Goal: Information Seeking & Learning: Learn about a topic

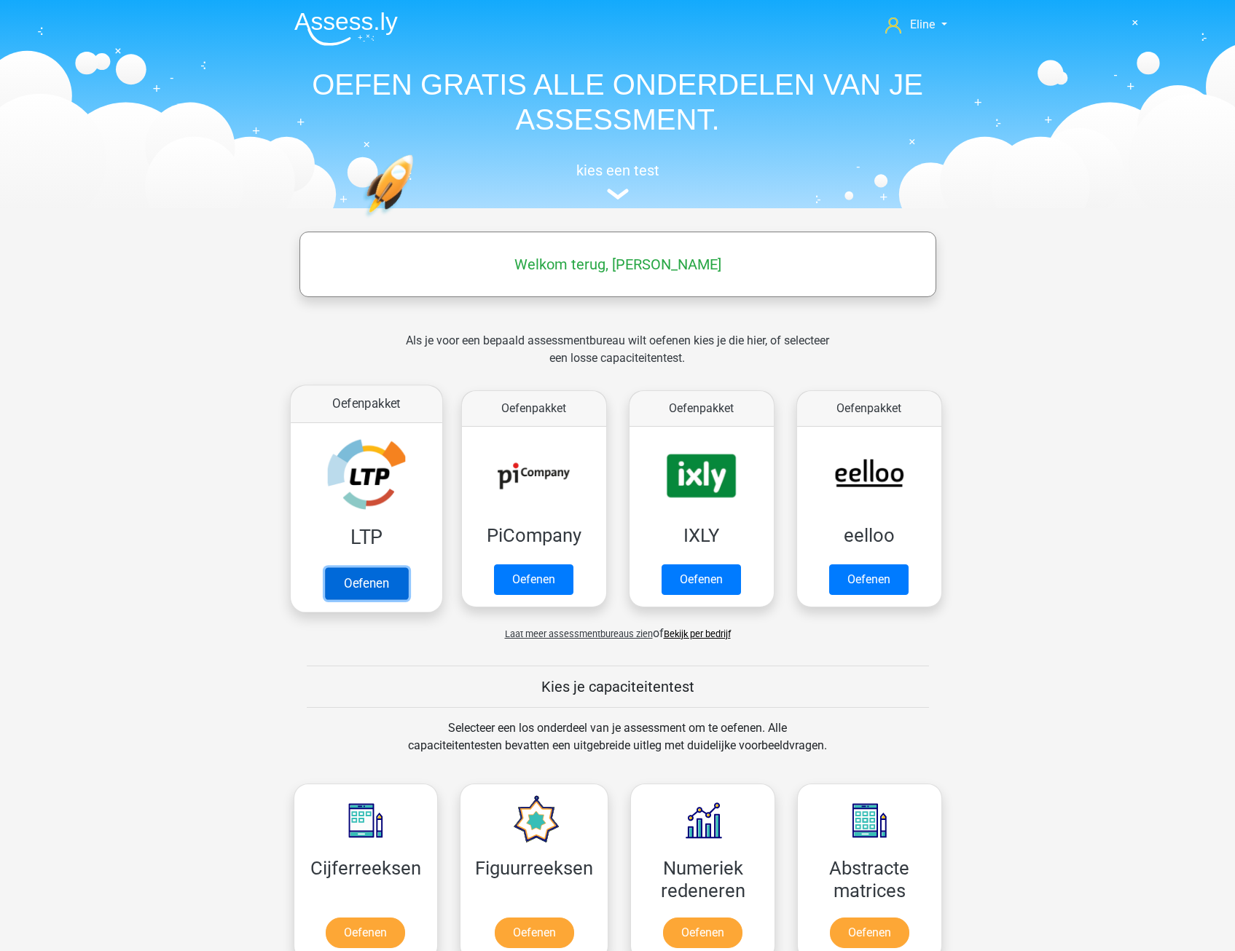
click at [348, 581] on link "Oefenen" at bounding box center [365, 584] width 83 height 32
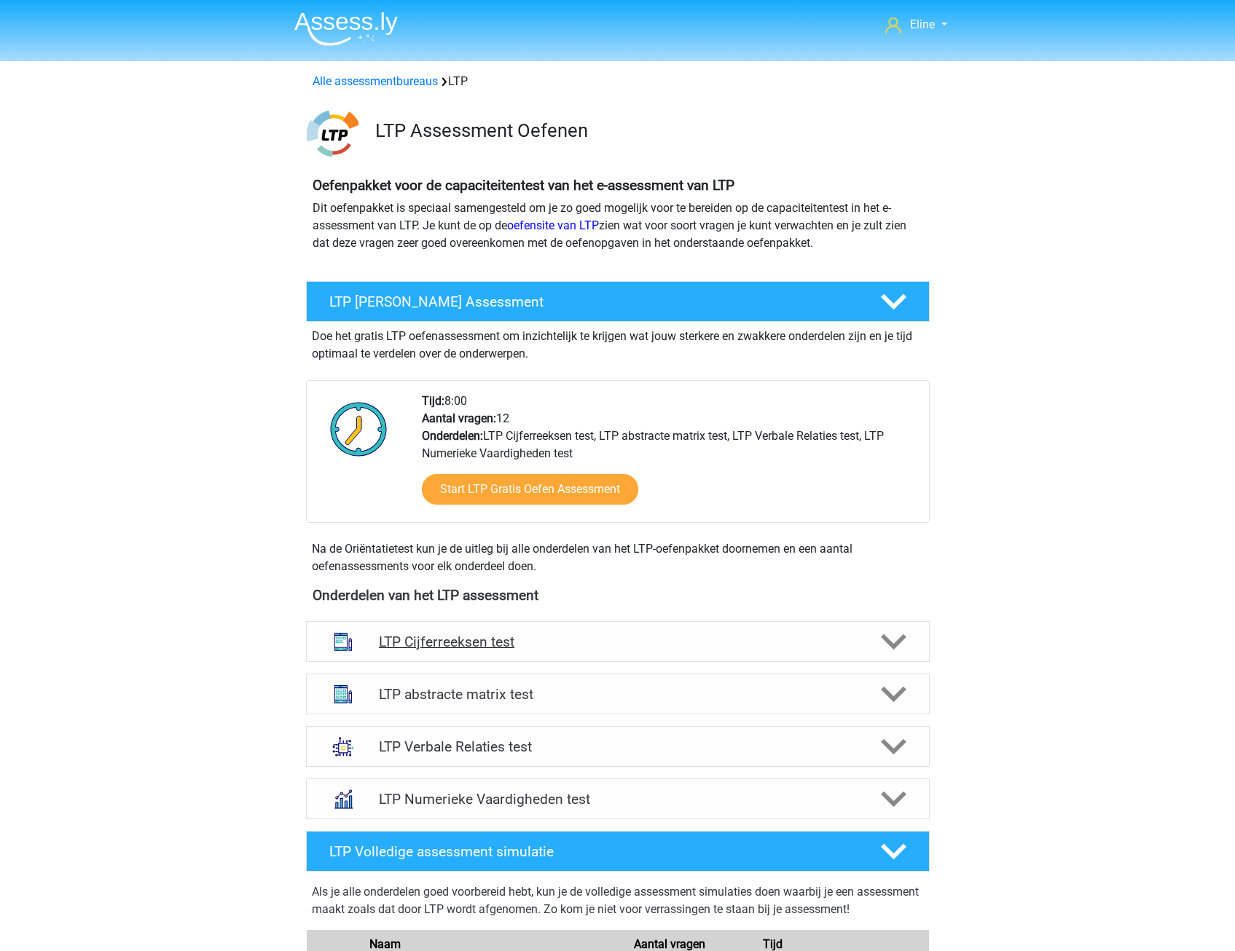
click at [894, 643] on polygon at bounding box center [893, 643] width 25 height 16
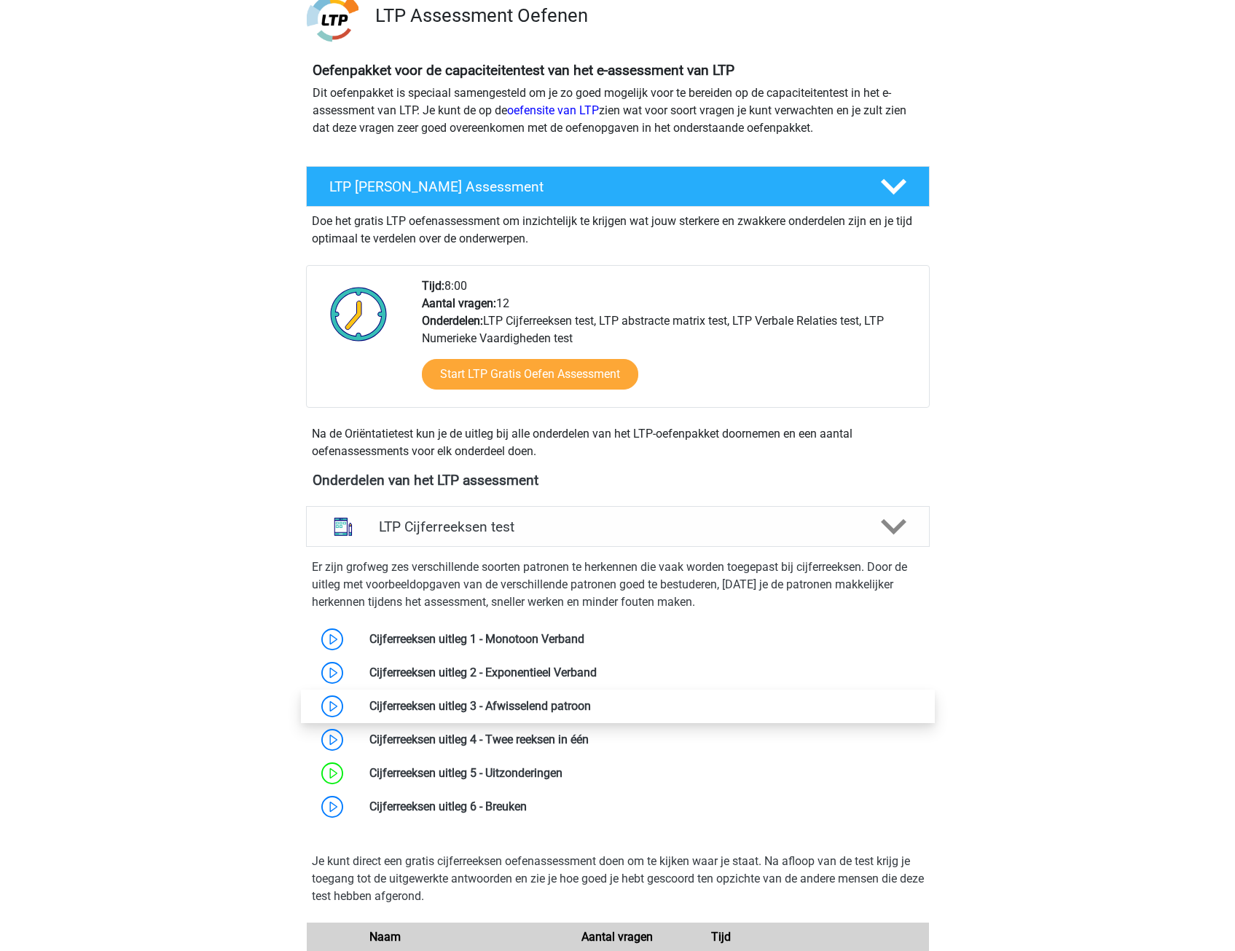
scroll to position [146, 0]
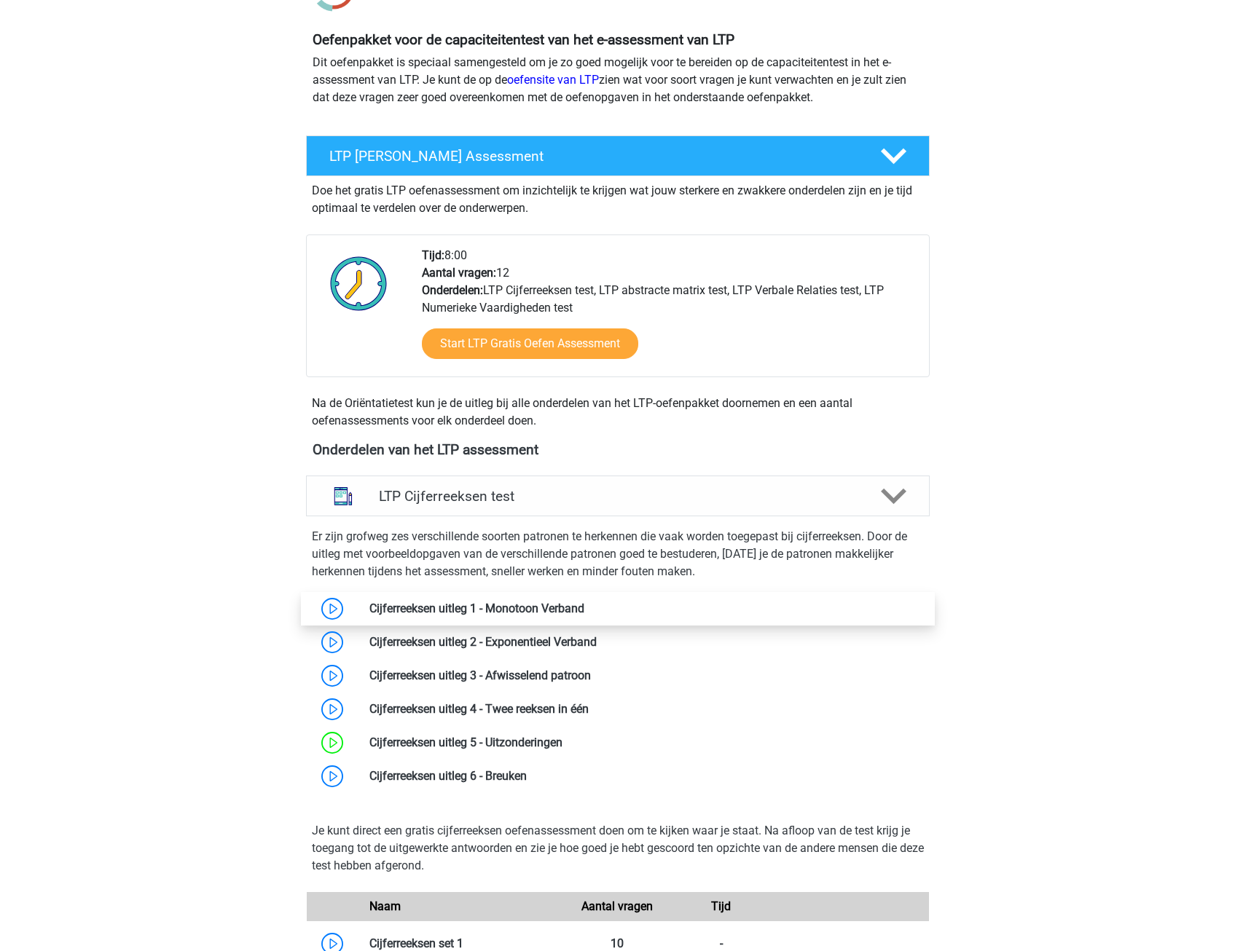
click at [584, 604] on link at bounding box center [584, 609] width 0 height 14
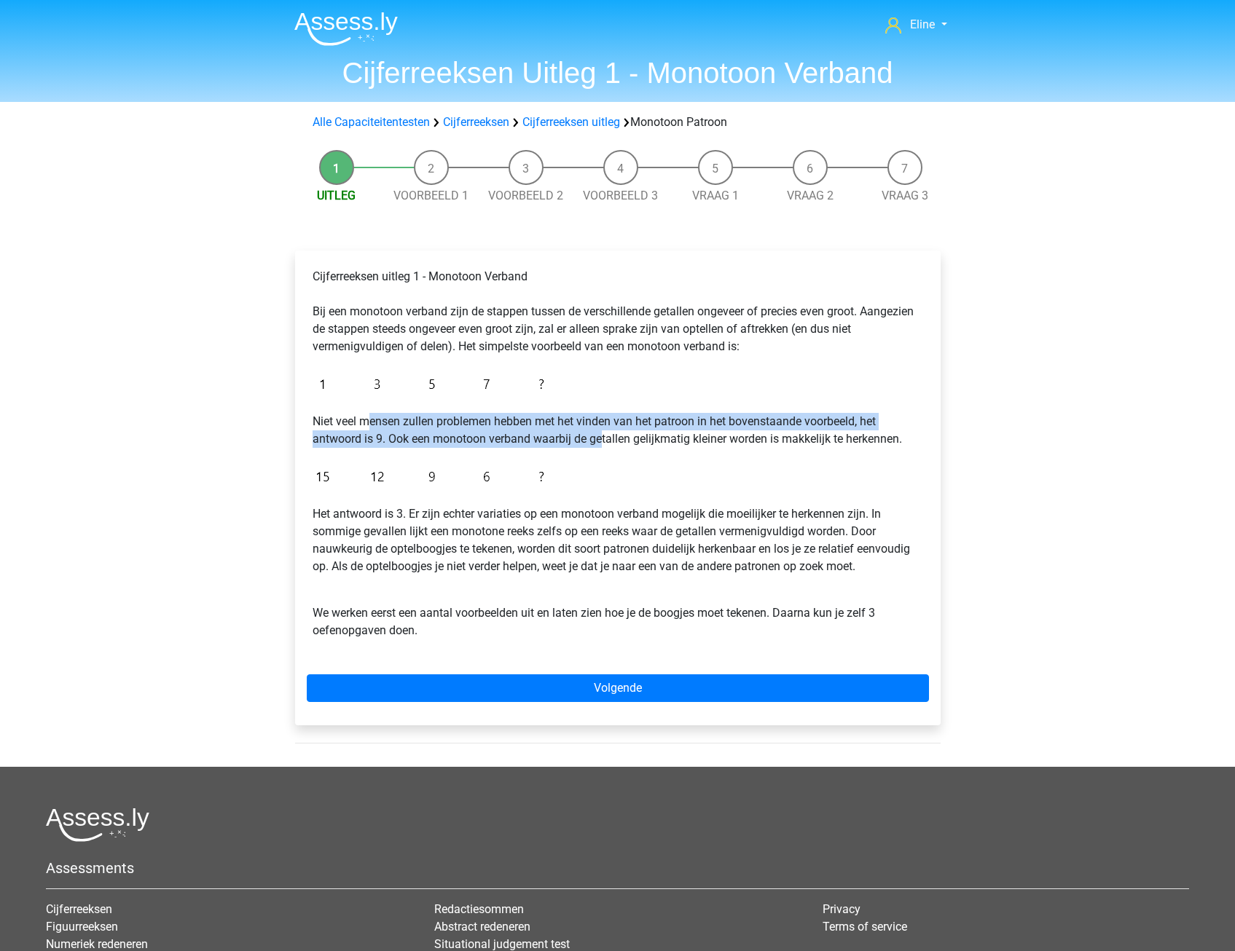
drag, startPoint x: 433, startPoint y: 432, endPoint x: 601, endPoint y: 432, distance: 167.6
click at [601, 432] on p "Niet veel mensen zullen problemen hebben met het vinden van het patroon in het …" at bounding box center [618, 430] width 610 height 35
drag, startPoint x: 601, startPoint y: 432, endPoint x: 582, endPoint y: 432, distance: 18.9
click at [601, 432] on p "Niet veel mensen zullen problemen hebben met het vinden van het patroon in het …" at bounding box center [618, 430] width 610 height 35
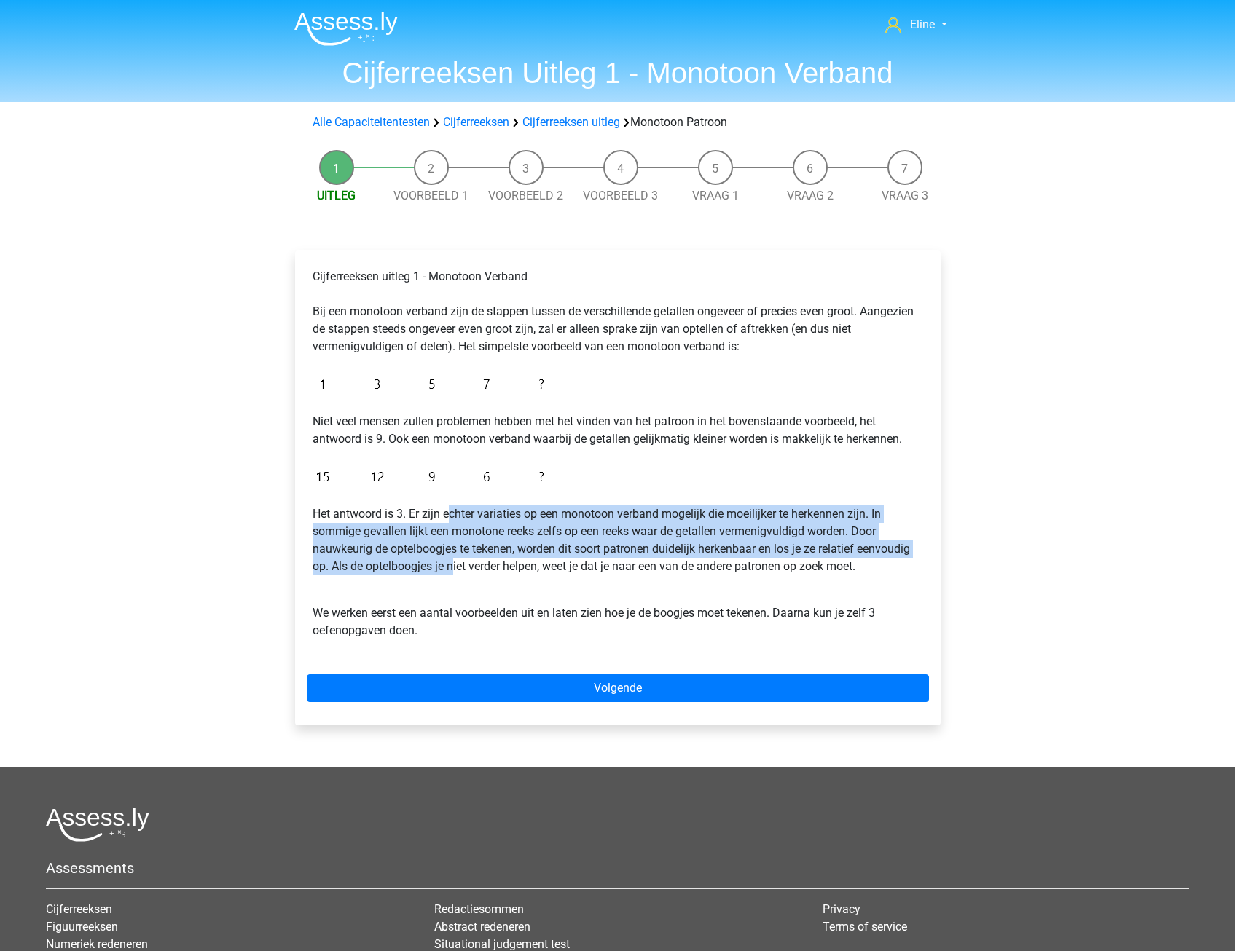
drag, startPoint x: 447, startPoint y: 505, endPoint x: 452, endPoint y: 570, distance: 65.0
click at [452, 570] on div "Cijferreeksen uitleg 1 - Monotoon Verband Bij een monotoon verband zijn de stap…" at bounding box center [618, 459] width 622 height 395
drag, startPoint x: 452, startPoint y: 570, endPoint x: 397, endPoint y: 554, distance: 57.6
click at [400, 554] on p "Het antwoord is 3. Er zijn echter variaties op een monotoon verband mogelijk di…" at bounding box center [618, 541] width 610 height 70
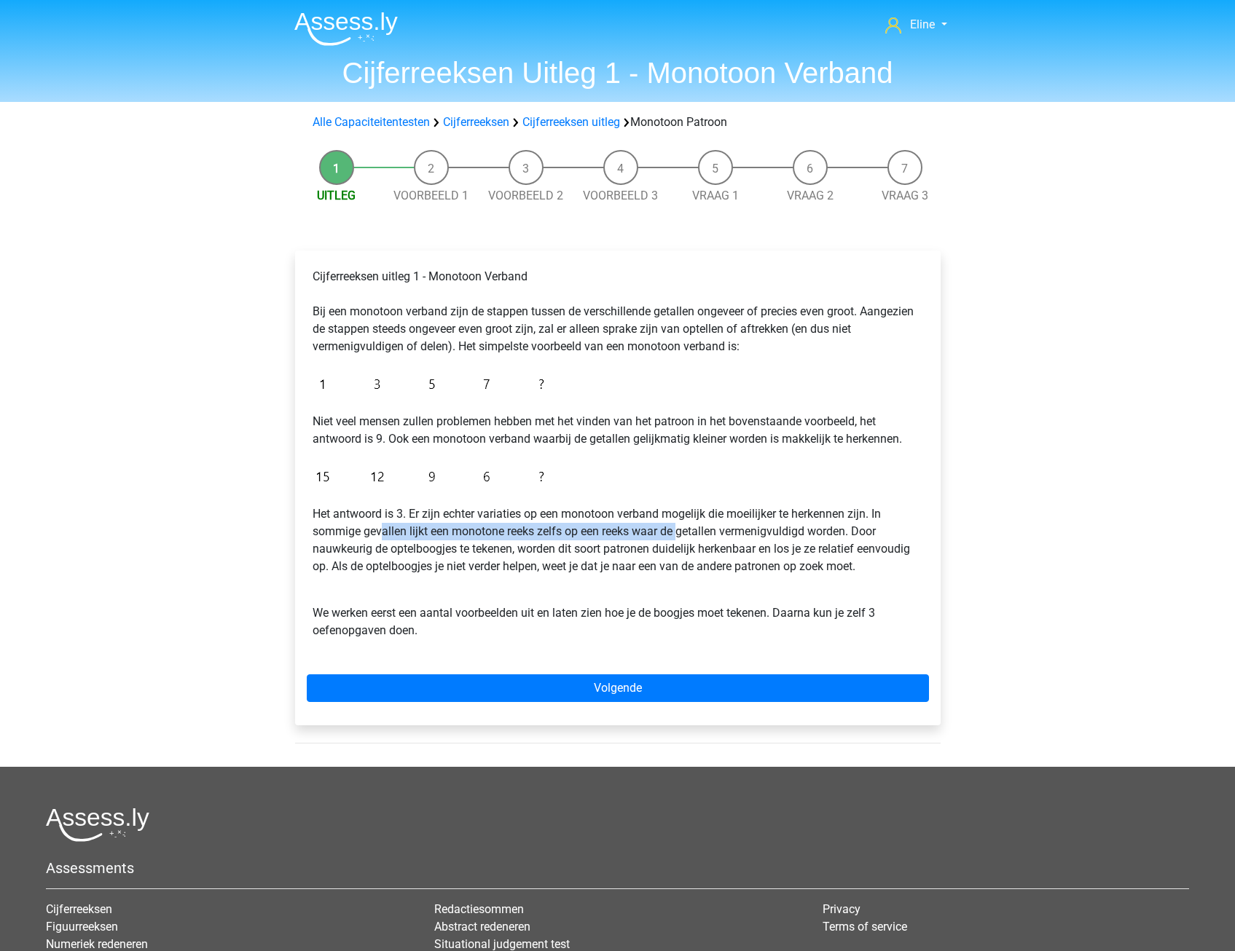
drag, startPoint x: 382, startPoint y: 534, endPoint x: 680, endPoint y: 540, distance: 297.3
click at [680, 540] on p "Het antwoord is 3. Er zijn echter variaties op een monotoon verband mogelijk di…" at bounding box center [618, 541] width 610 height 70
drag, startPoint x: 680, startPoint y: 540, endPoint x: 648, endPoint y: 579, distance: 50.3
click at [669, 569] on p "Het antwoord is 3. Er zijn echter variaties op een monotoon verband mogelijk di…" at bounding box center [618, 541] width 610 height 70
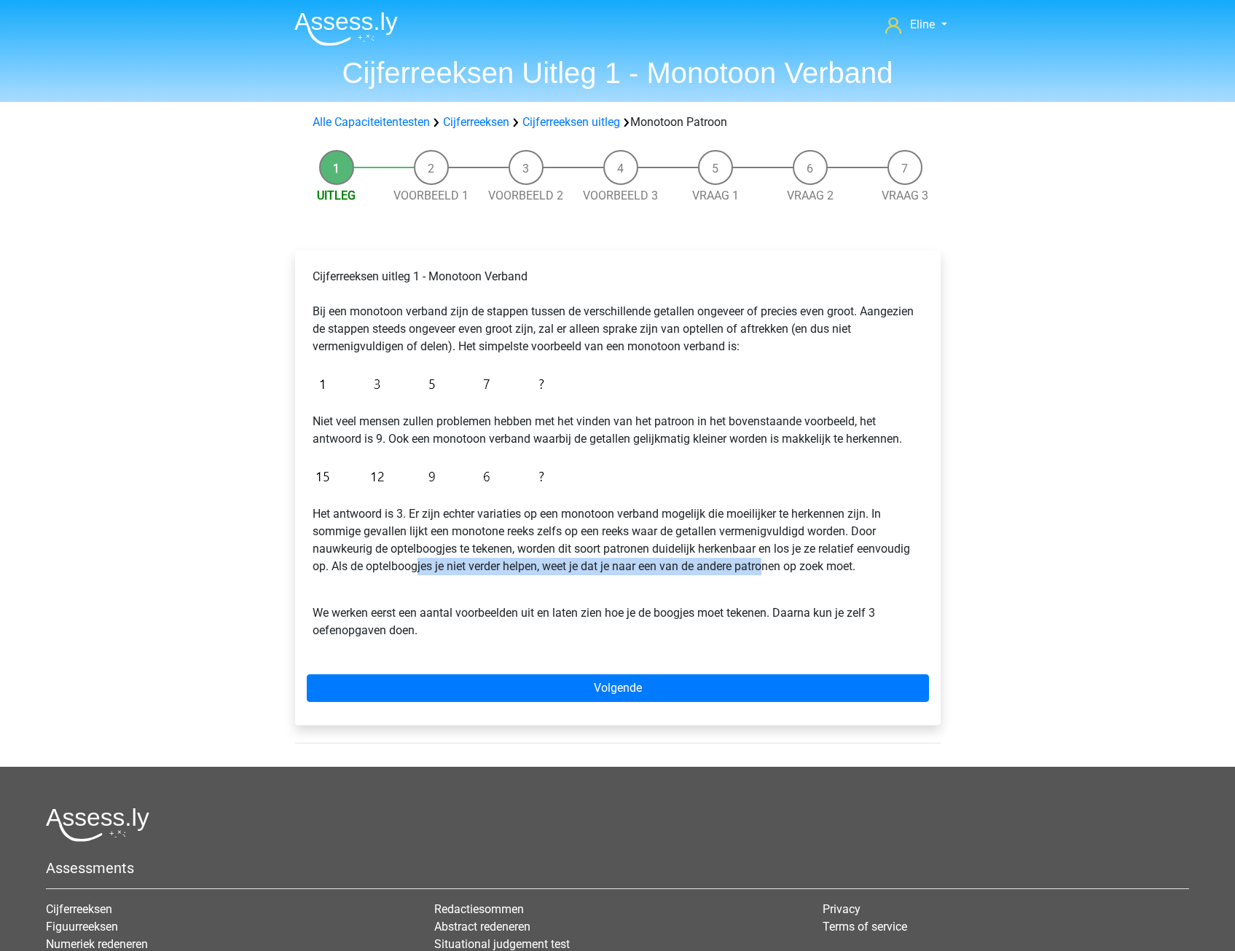
drag, startPoint x: 420, startPoint y: 561, endPoint x: 765, endPoint y: 568, distance: 344.7
click at [765, 568] on p "Het antwoord is 3. Er zijn echter variaties op een monotoon verband mogelijk di…" at bounding box center [618, 541] width 610 height 70
drag, startPoint x: 765, startPoint y: 568, endPoint x: 631, endPoint y: 572, distance: 134.1
click at [634, 572] on p "Het antwoord is 3. Er zijn echter variaties op een monotoon verband mogelijk di…" at bounding box center [618, 541] width 610 height 70
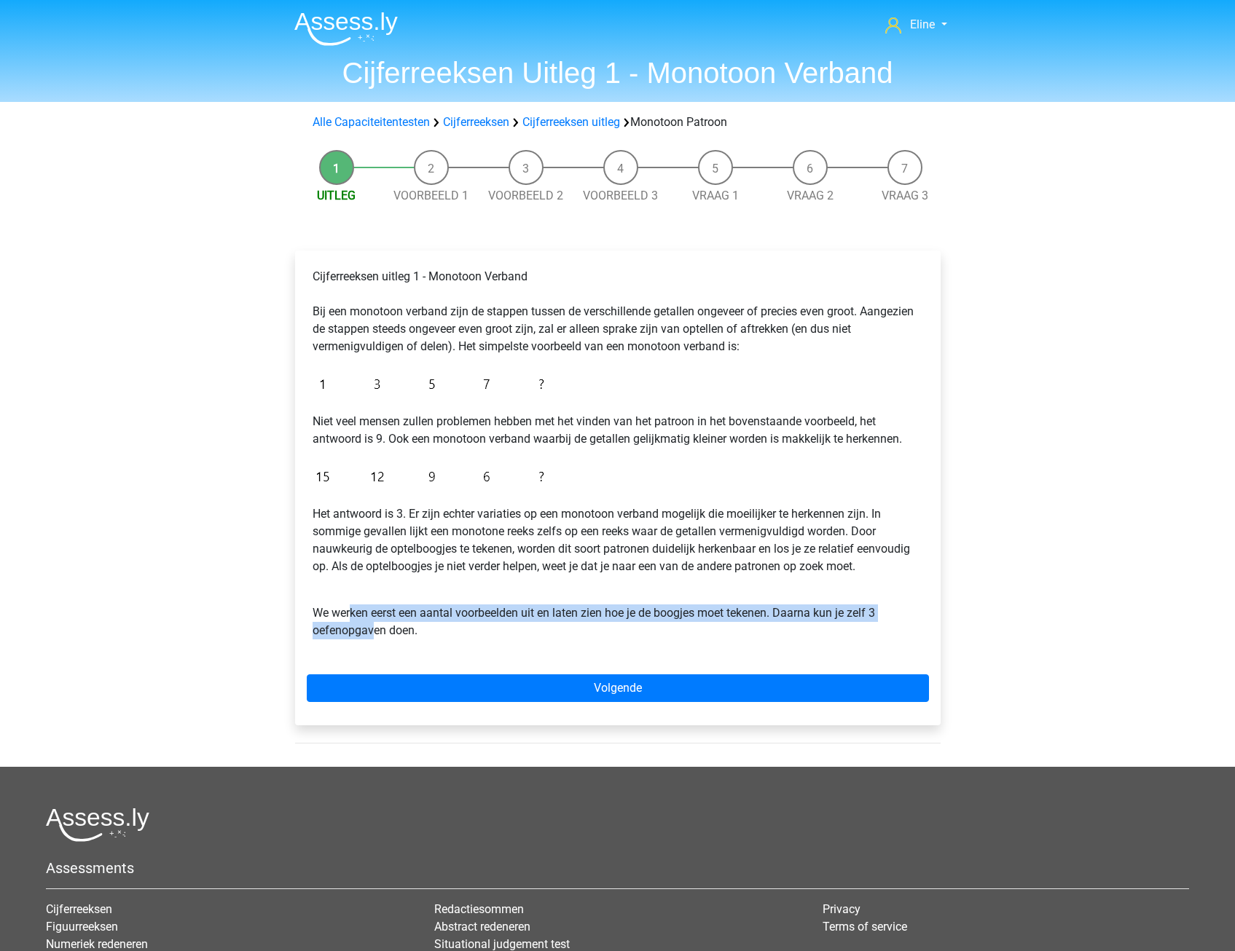
drag, startPoint x: 366, startPoint y: 632, endPoint x: 374, endPoint y: 642, distance: 12.4
click at [374, 642] on div "Cijferreeksen uitleg 1 - Monotoon Verband Bij een monotoon verband zijn de stap…" at bounding box center [618, 459] width 622 height 395
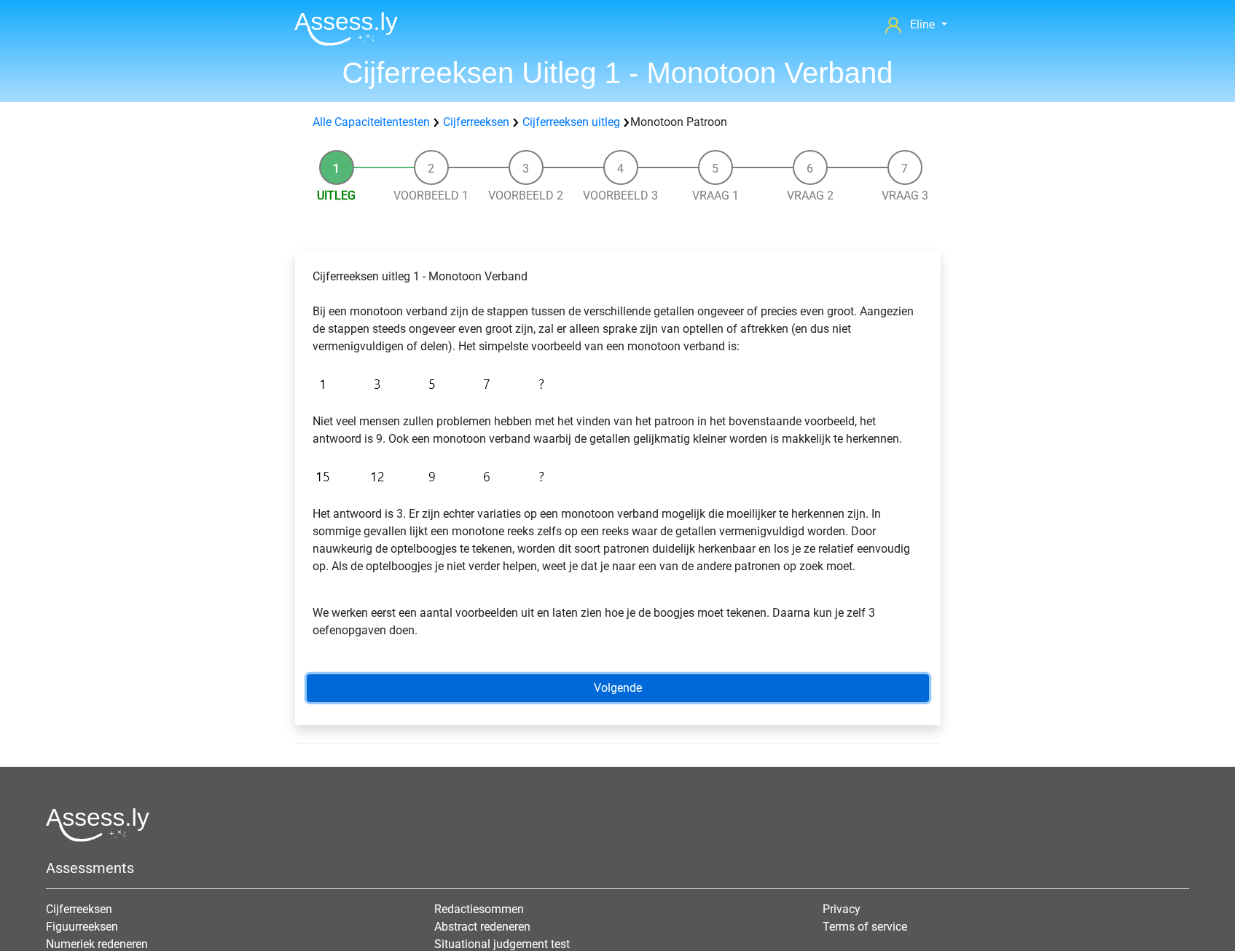
click at [425, 692] on link "Volgende" at bounding box center [618, 689] width 622 height 28
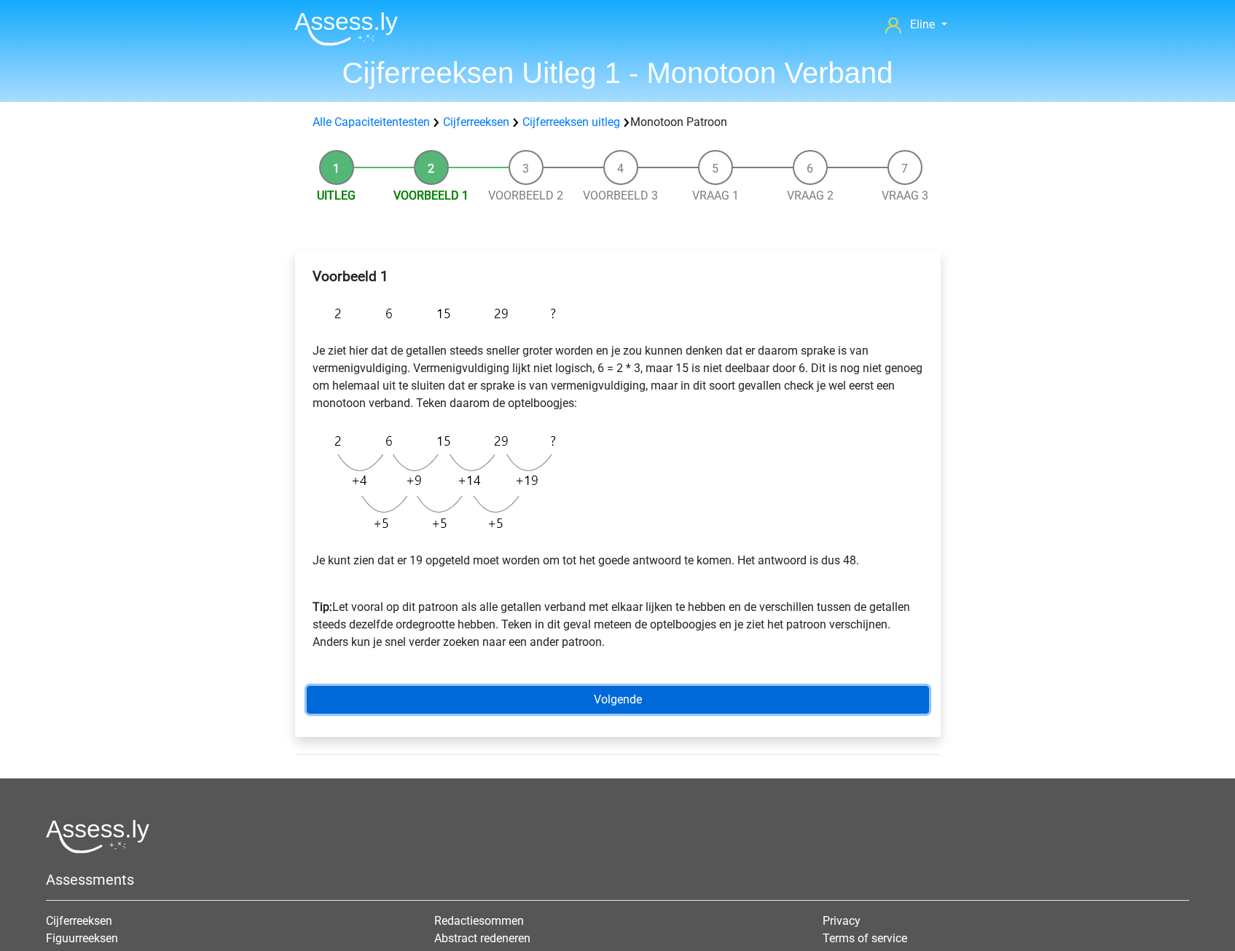
click at [431, 694] on link "Volgende" at bounding box center [618, 700] width 622 height 28
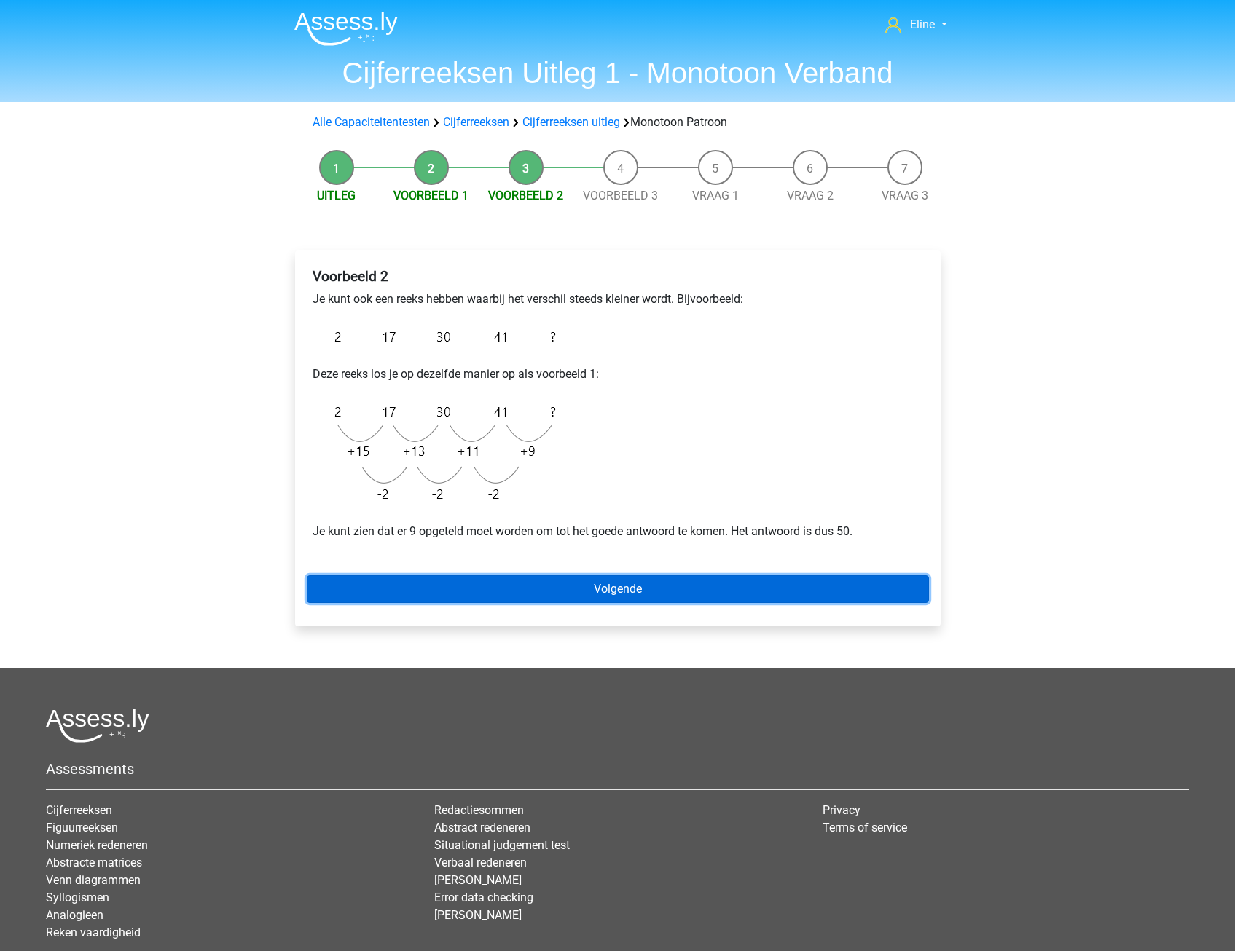
click at [469, 587] on link "Volgende" at bounding box center [618, 590] width 622 height 28
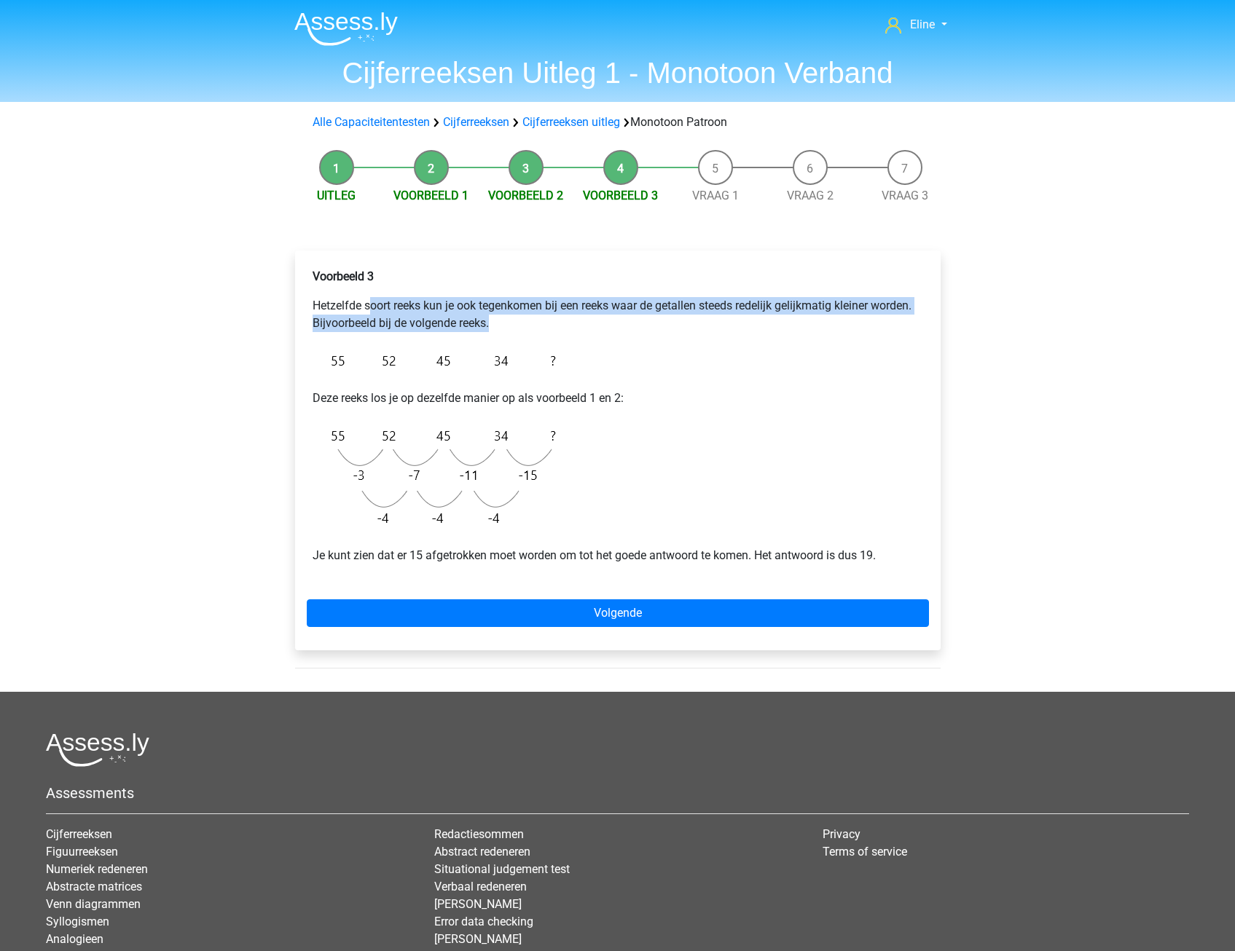
drag, startPoint x: 369, startPoint y: 312, endPoint x: 578, endPoint y: 316, distance: 208.4
click at [578, 316] on p "Hetzelfde soort reeks kun je ook tegenkomen bij een reeks waar de getallen stee…" at bounding box center [618, 314] width 610 height 35
drag, startPoint x: 578, startPoint y: 316, endPoint x: 558, endPoint y: 317, distance: 19.7
click at [578, 316] on p "Hetzelfde soort reeks kun je ook tegenkomen bij een reeks waar de getallen stee…" at bounding box center [618, 314] width 610 height 35
drag, startPoint x: 349, startPoint y: 320, endPoint x: 505, endPoint y: 329, distance: 156.2
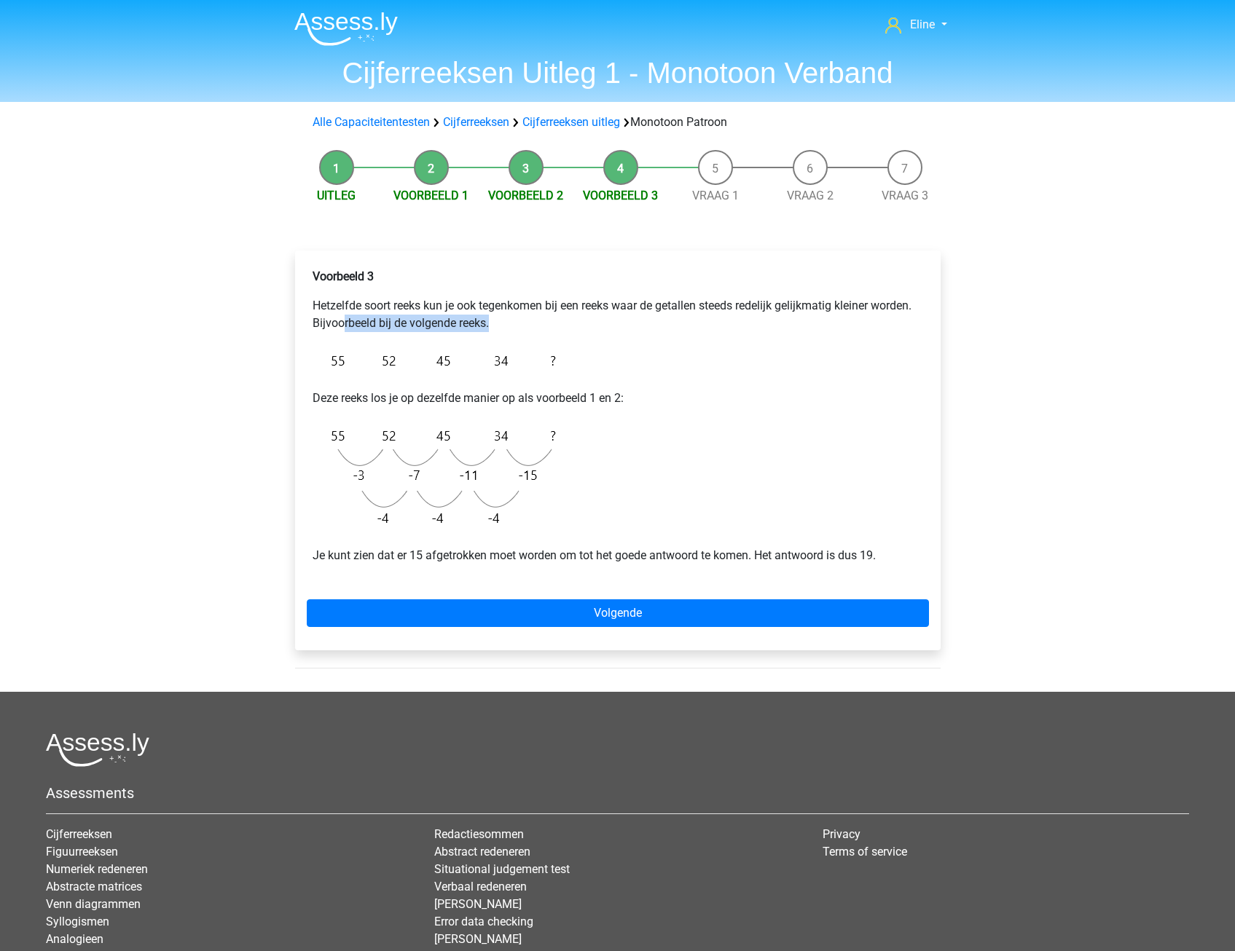
click at [505, 329] on p "Hetzelfde soort reeks kun je ook tegenkomen bij een reeks waar de getallen stee…" at bounding box center [618, 314] width 610 height 35
click at [505, 334] on div "Voorbeeld 3 Hetzelfde soort reeks kun je ook tegenkomen bij een reeks waar de g…" at bounding box center [618, 422] width 622 height 320
drag, startPoint x: 337, startPoint y: 321, endPoint x: 462, endPoint y: 318, distance: 125.3
click at [462, 318] on p "Hetzelfde soort reeks kun je ook tegenkomen bij een reeks waar de getallen stee…" at bounding box center [618, 314] width 610 height 35
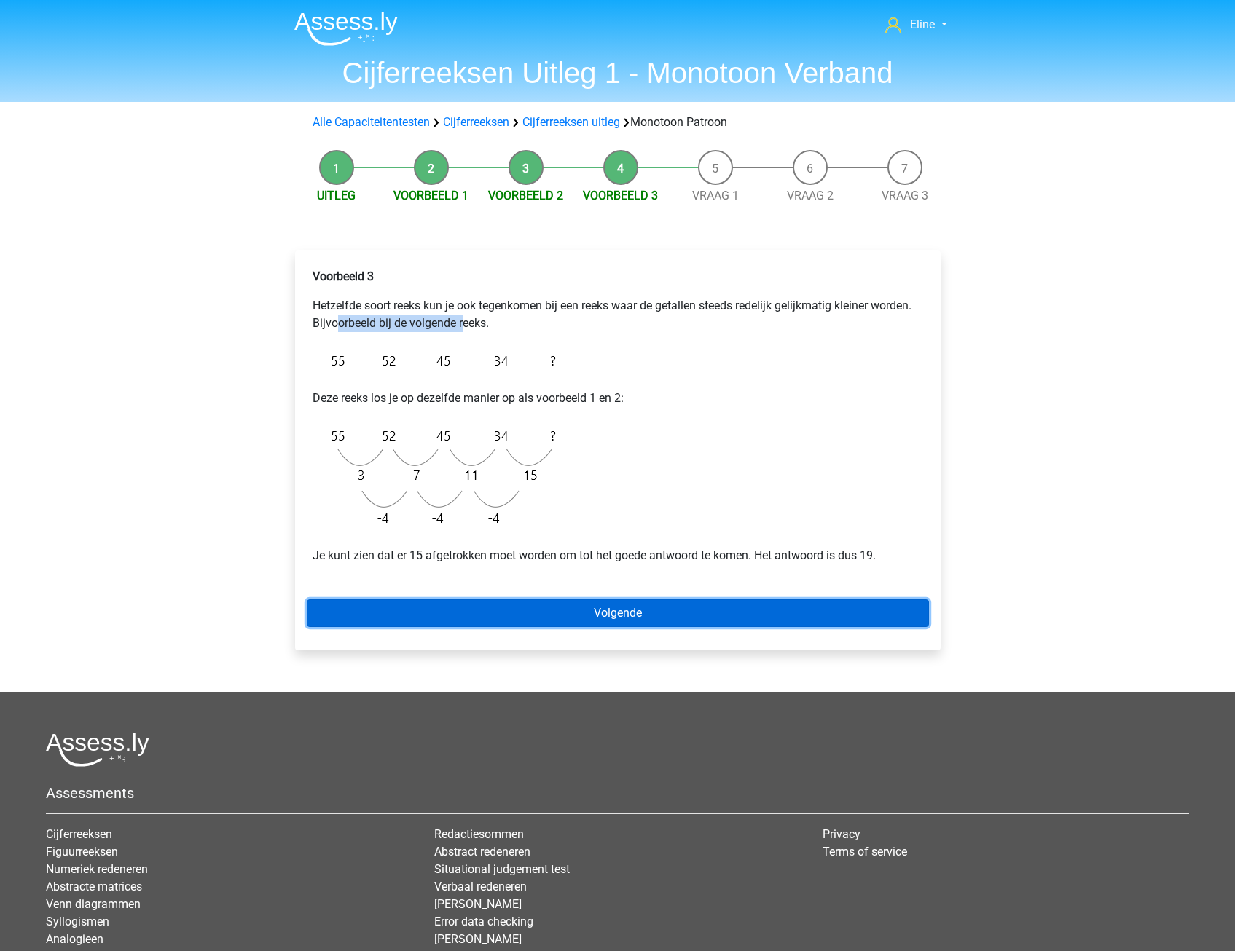
click at [543, 613] on link "Volgende" at bounding box center [618, 614] width 622 height 28
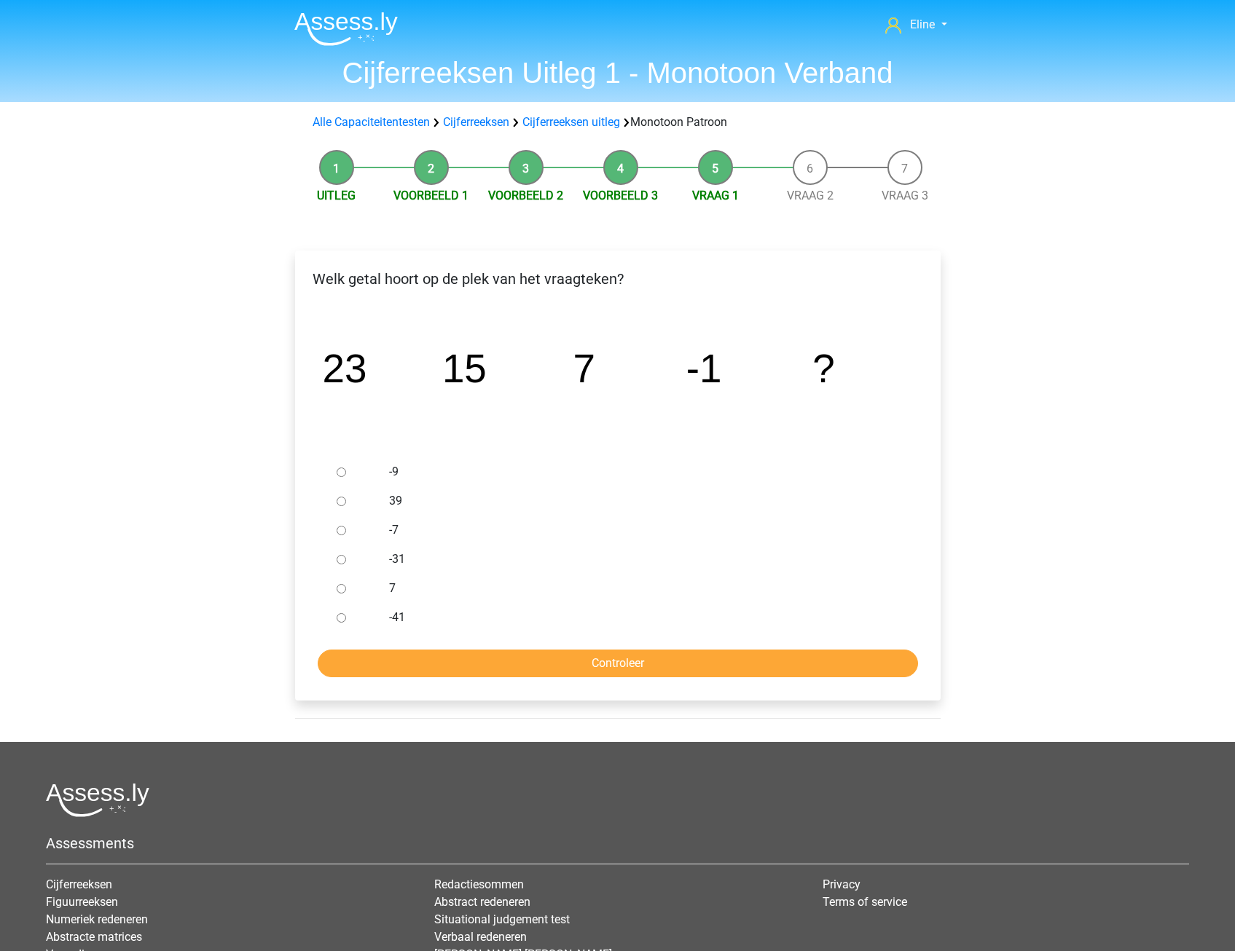
click at [342, 474] on input "-9" at bounding box center [341, 472] width 9 height 9
radio input "true"
click at [366, 667] on input "Controleer" at bounding box center [618, 664] width 600 height 28
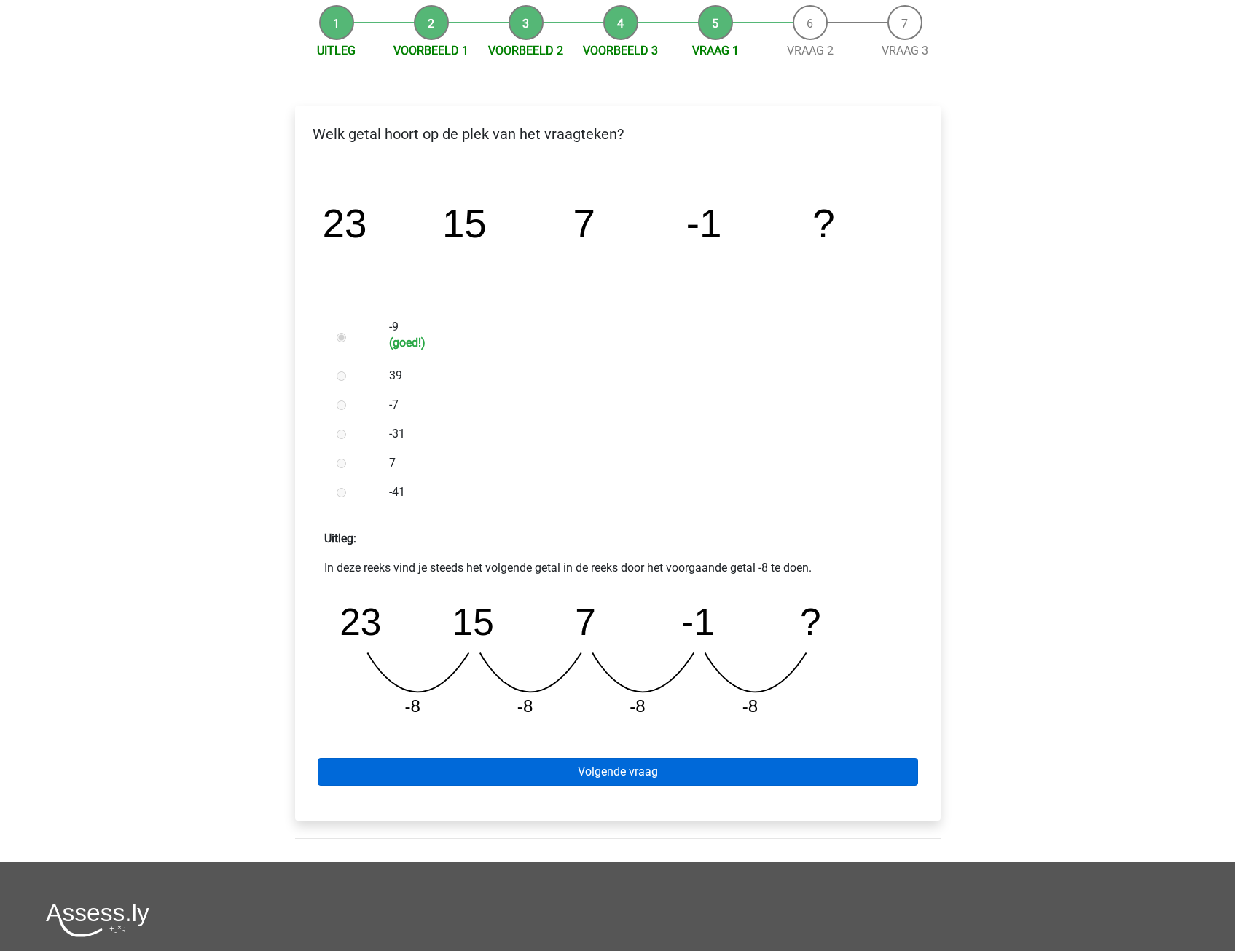
scroll to position [146, 0]
click at [383, 763] on link "Volgende vraag" at bounding box center [618, 772] width 600 height 28
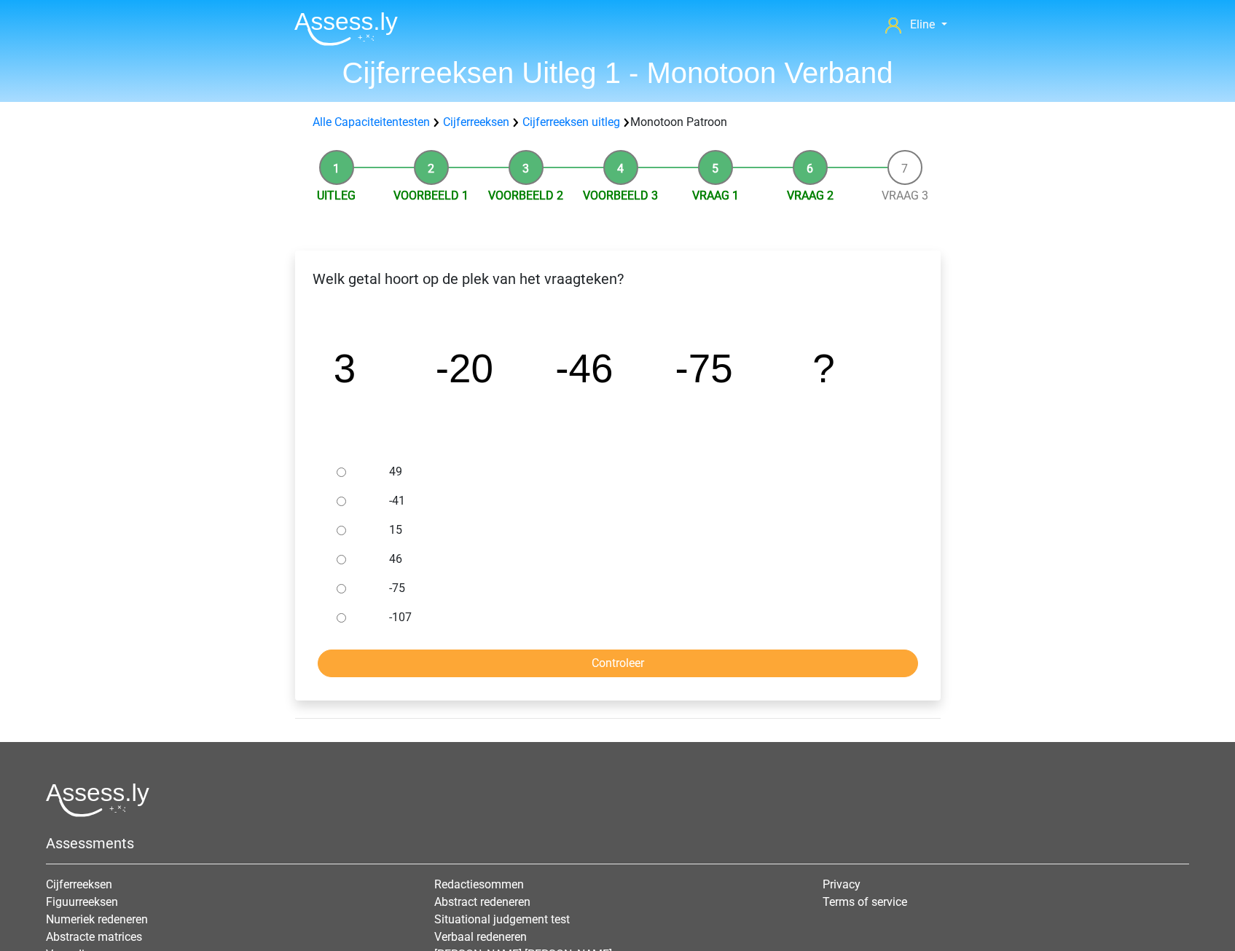
click at [342, 617] on input "-107" at bounding box center [341, 617] width 9 height 9
radio input "true"
click at [362, 659] on input "Controleer" at bounding box center [618, 664] width 600 height 28
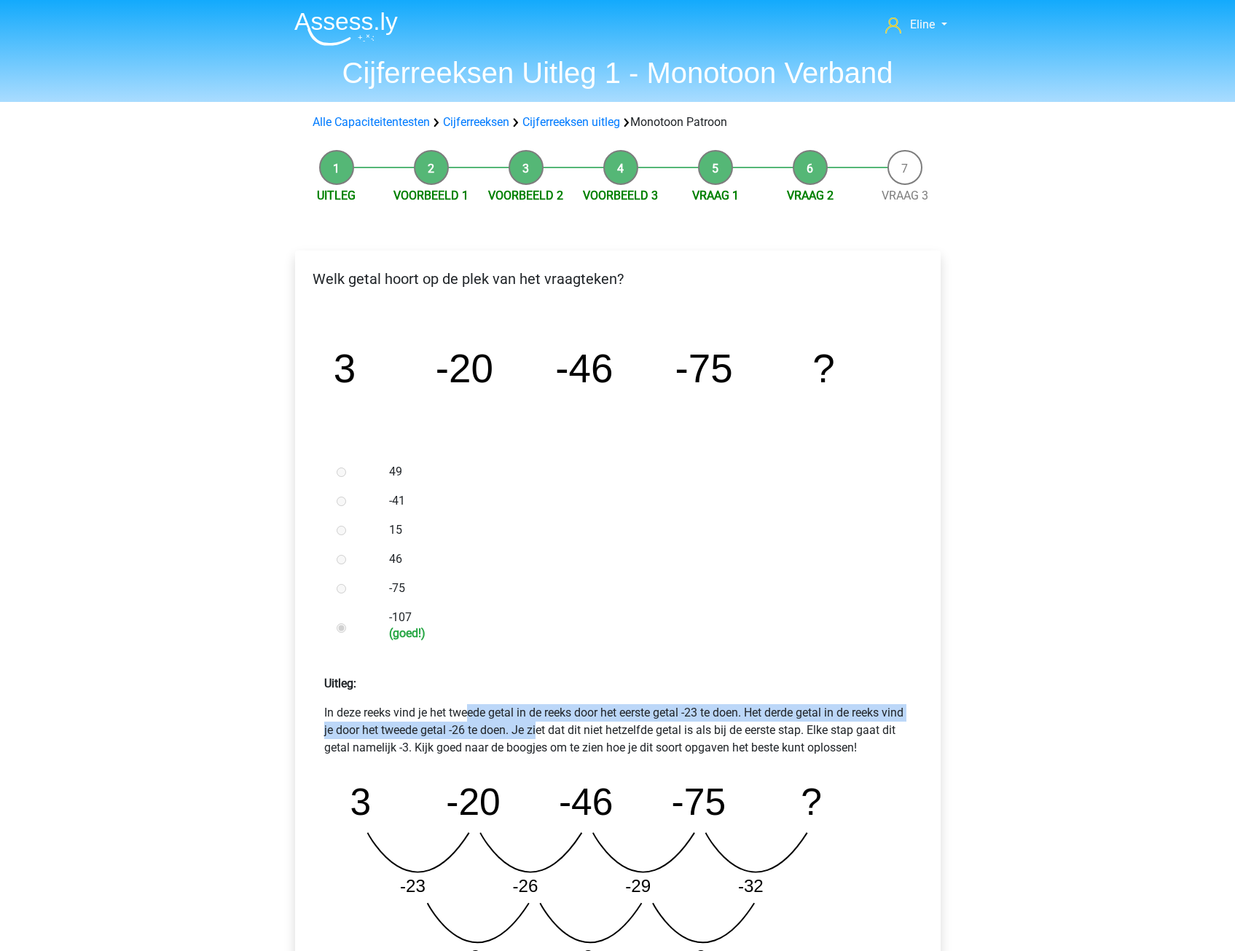
drag, startPoint x: 357, startPoint y: 705, endPoint x: 451, endPoint y: 736, distance: 98.8
click at [451, 736] on p "In deze reeks vind je het tweede getal in de reeks door het eerste getal -23 te…" at bounding box center [617, 730] width 587 height 52
click at [452, 736] on p "In deze reeks vind je het tweede getal in de reeks door het eerste getal -23 te…" at bounding box center [617, 730] width 587 height 52
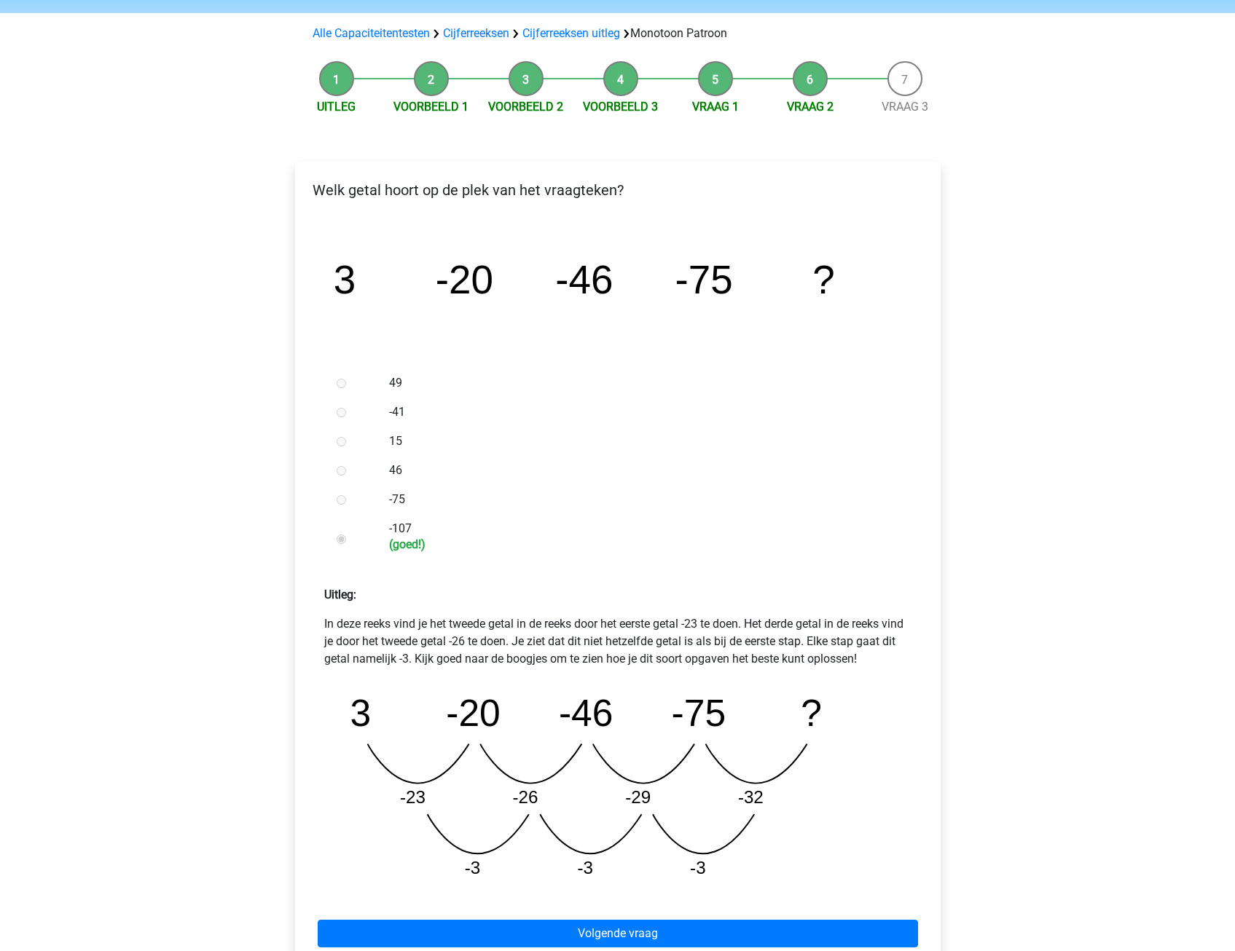
scroll to position [146, 0]
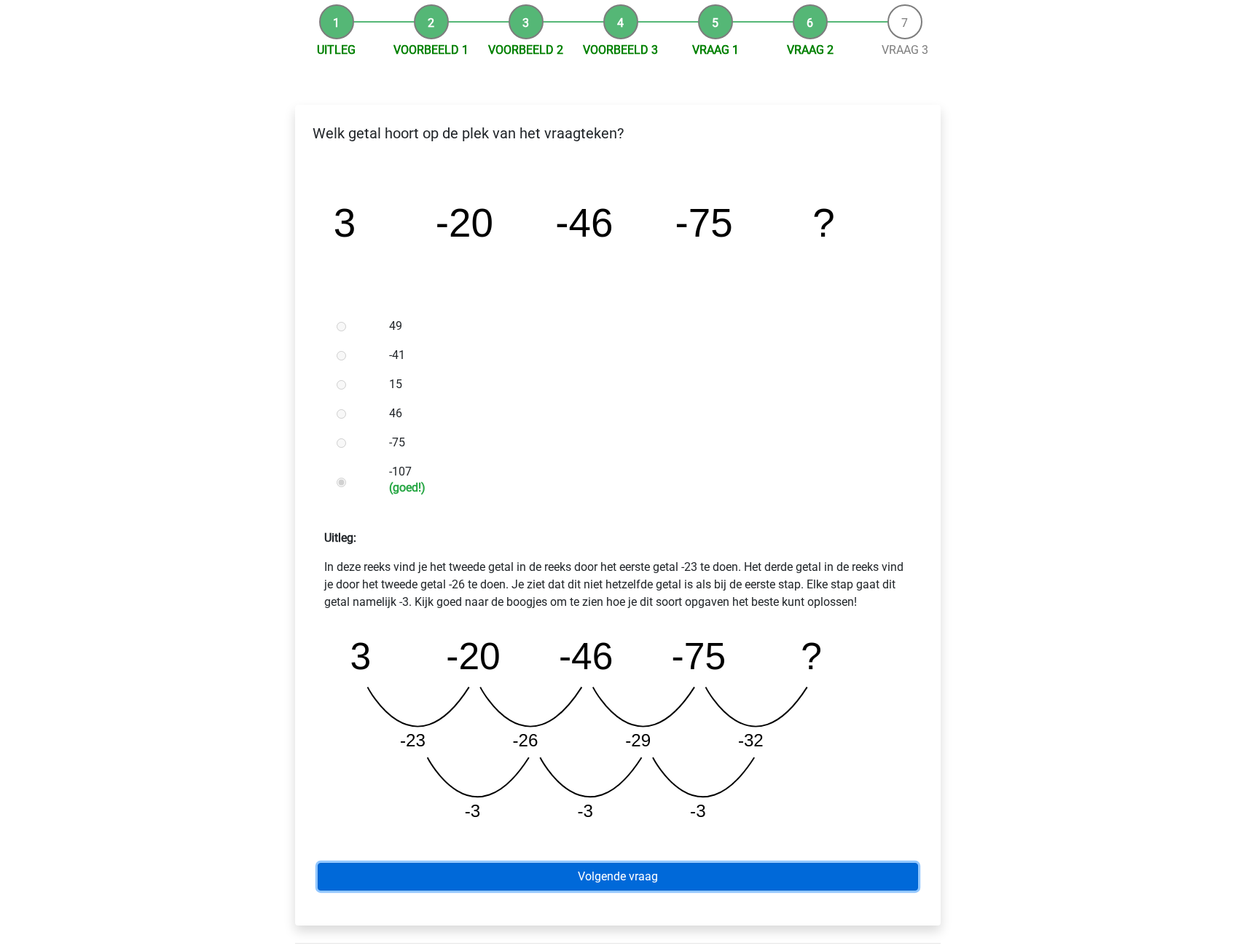
click at [574, 871] on link "Volgende vraag" at bounding box center [618, 877] width 600 height 28
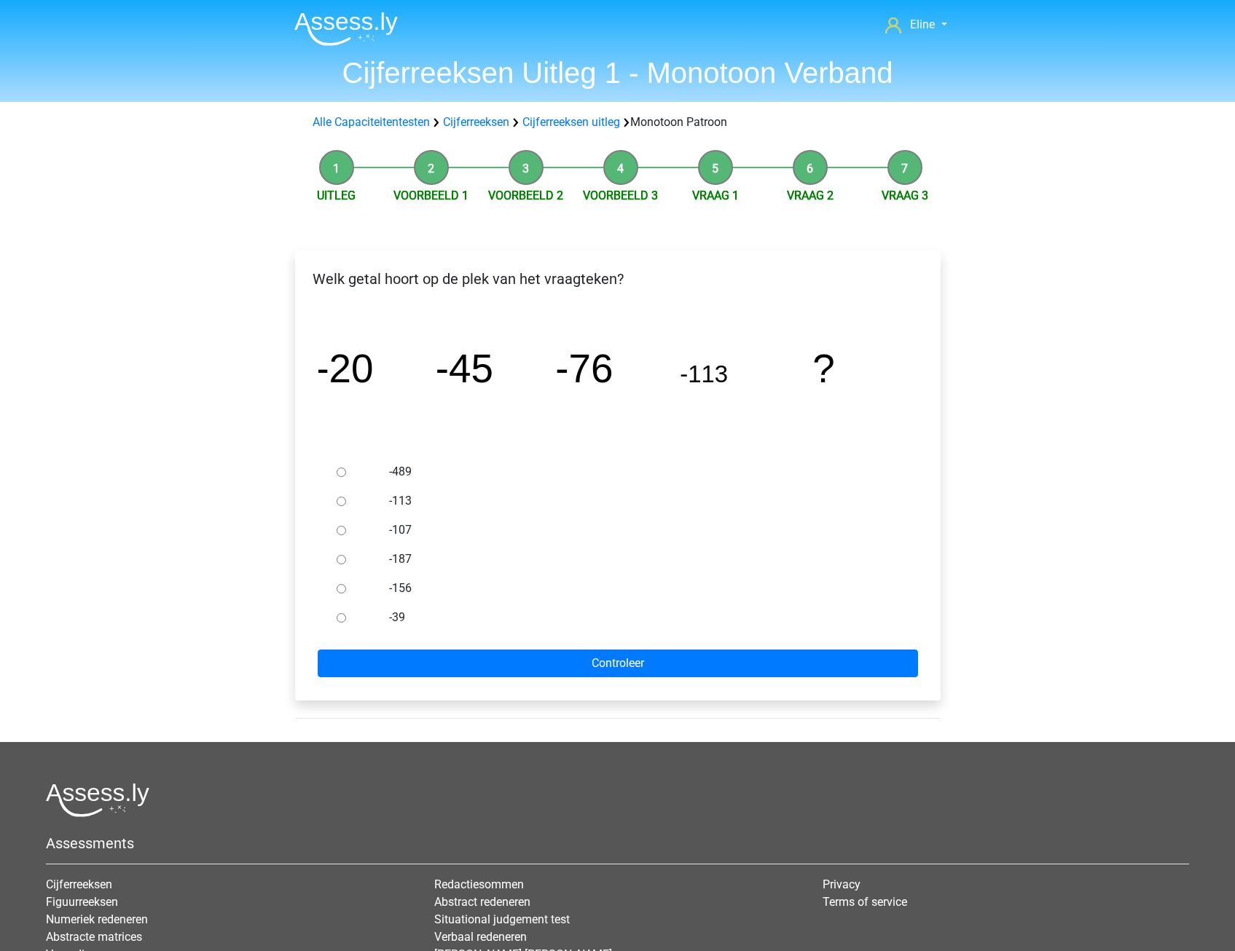
click at [339, 594] on div at bounding box center [355, 588] width 48 height 29
click at [342, 588] on input "-156" at bounding box center [341, 588] width 9 height 9
radio input "true"
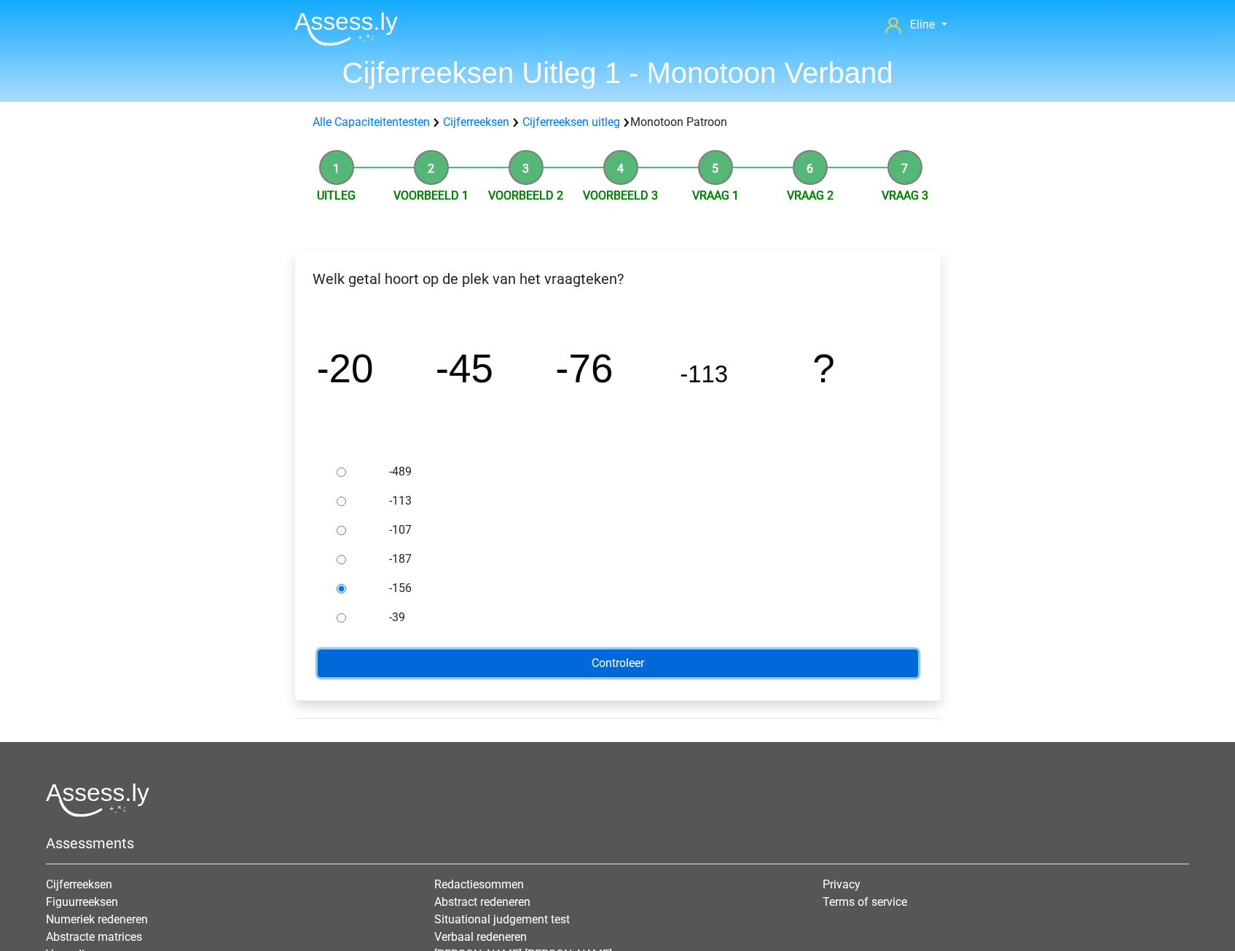
click at [364, 665] on input "Controleer" at bounding box center [618, 664] width 600 height 28
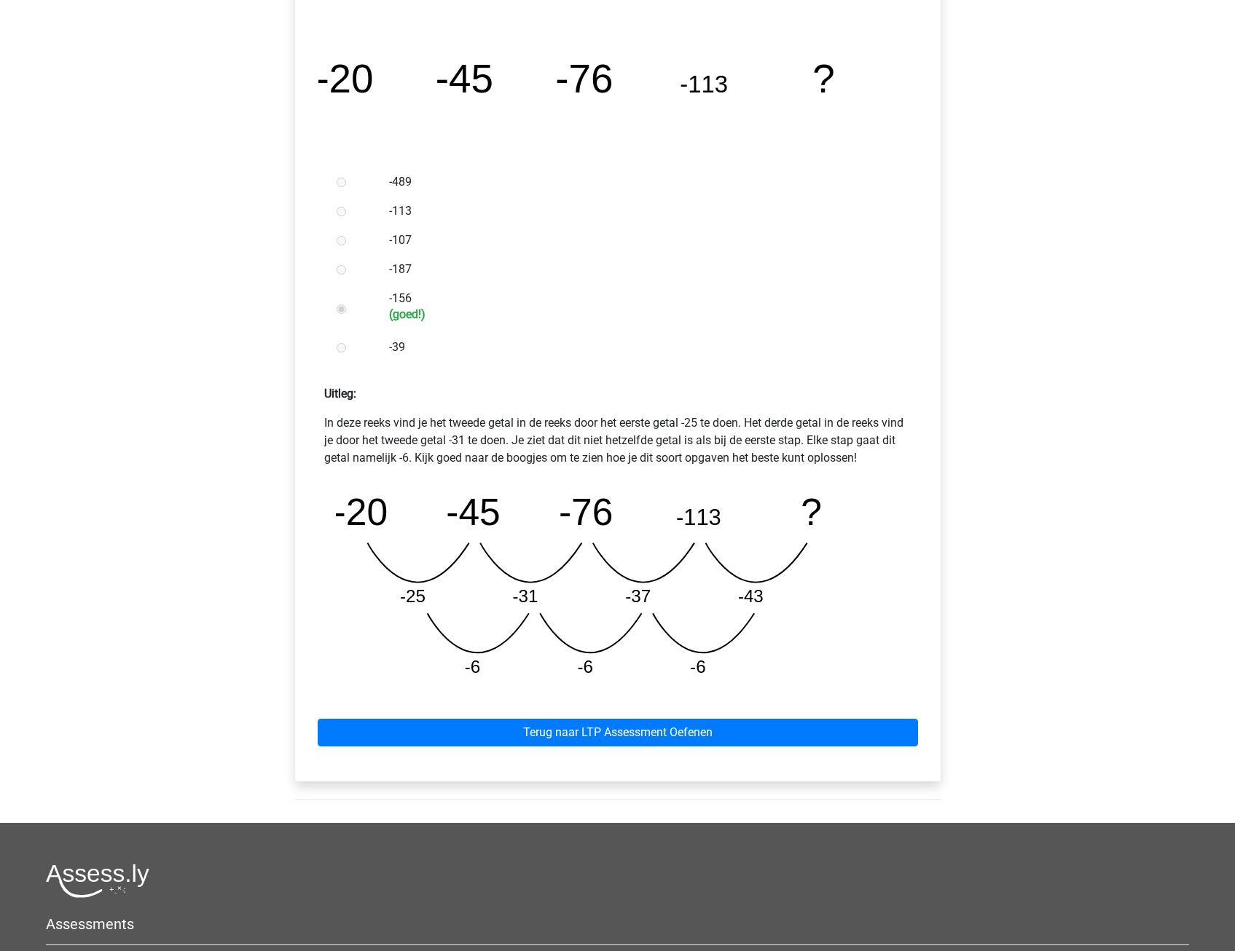
scroll to position [291, 0]
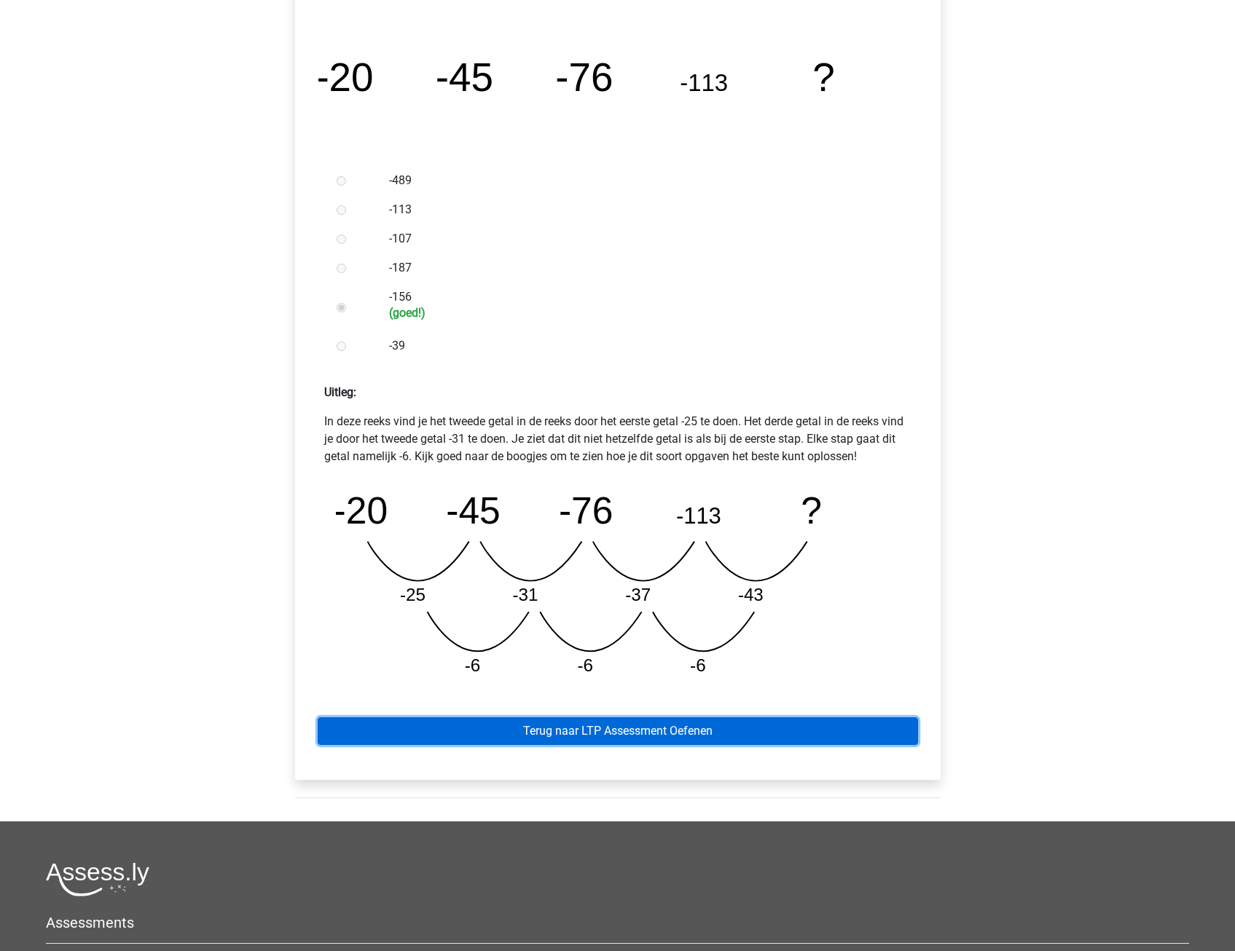
click at [671, 732] on link "Terug naar LTP Assessment Oefenen" at bounding box center [618, 732] width 600 height 28
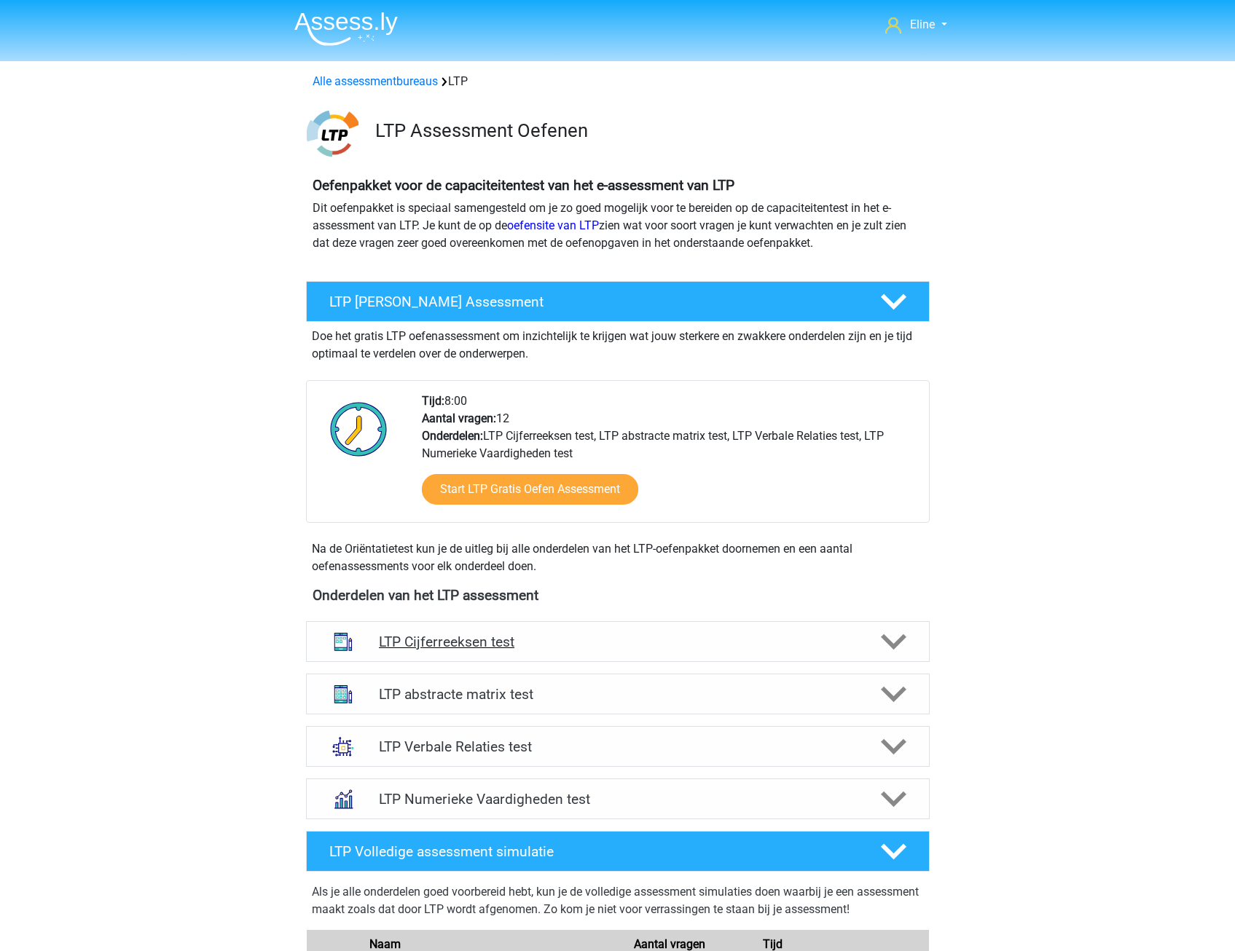
click at [900, 643] on polygon at bounding box center [893, 643] width 25 height 16
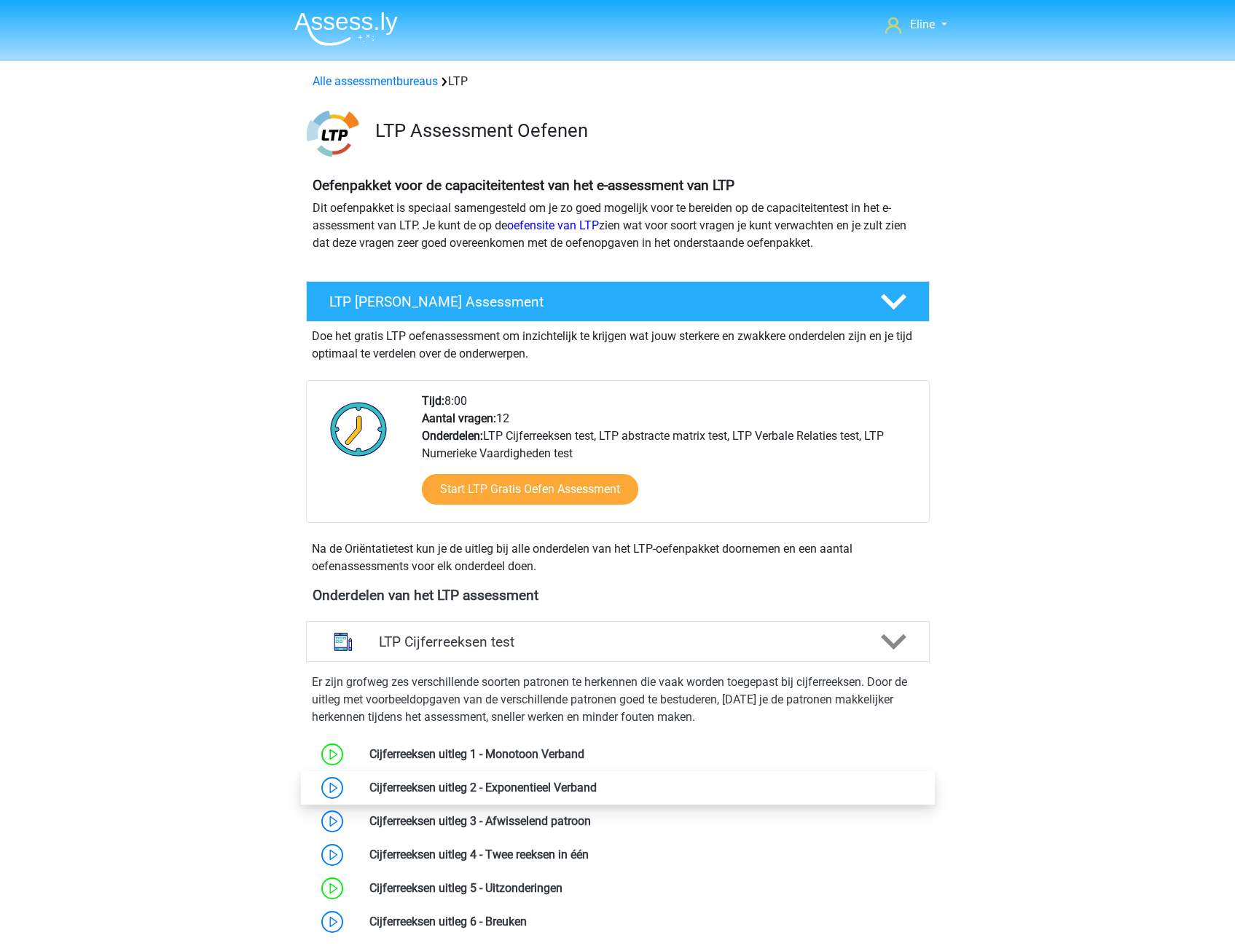
click at [597, 782] on link at bounding box center [597, 788] width 0 height 14
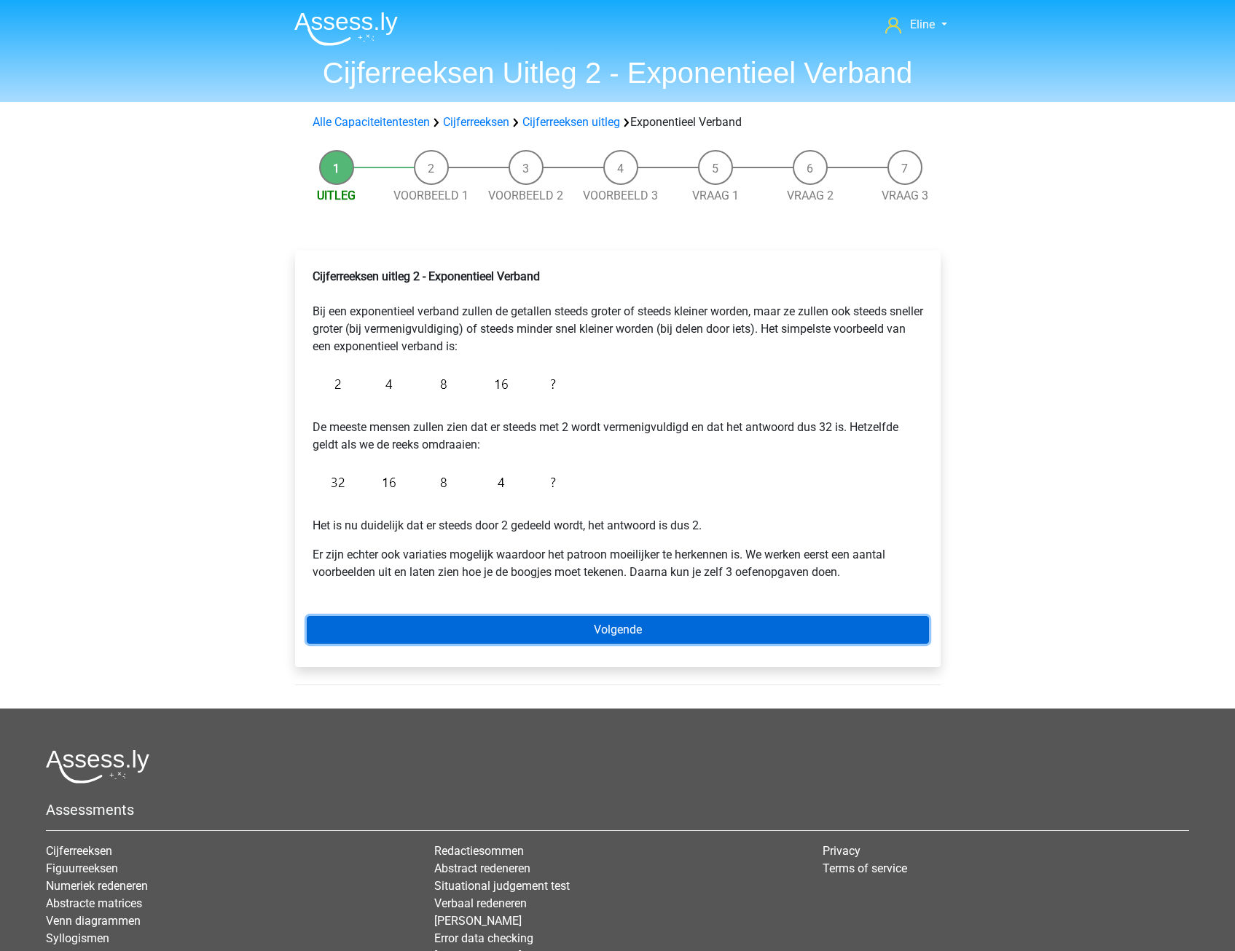
click at [536, 627] on link "Volgende" at bounding box center [618, 630] width 622 height 28
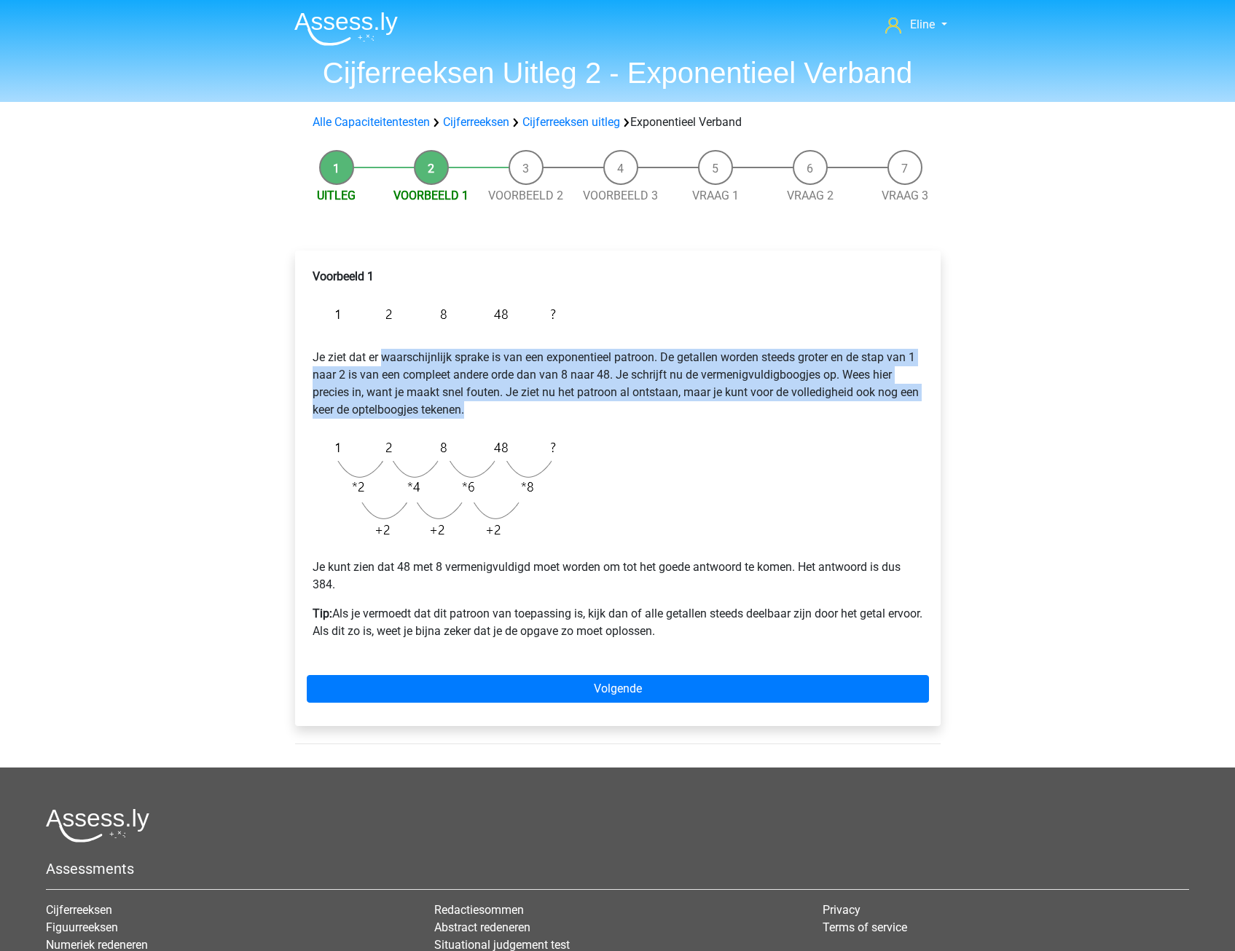
drag, startPoint x: 386, startPoint y: 354, endPoint x: 522, endPoint y: 408, distance: 146.5
click at [522, 408] on p "Je ziet dat er waarschijnlijk sprake is van een exponentieel patroon. De getall…" at bounding box center [618, 374] width 610 height 87
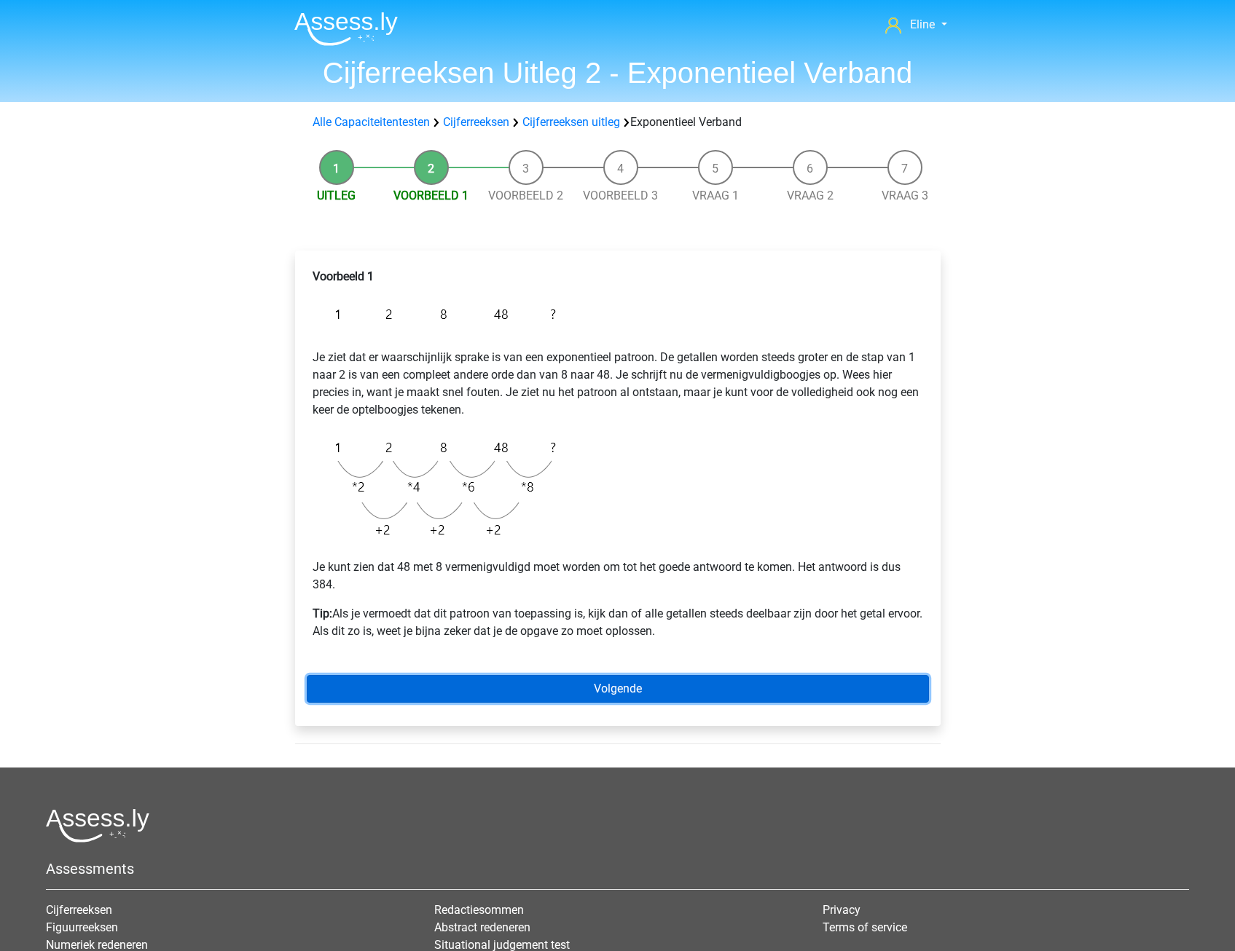
click at [483, 682] on link "Volgende" at bounding box center [618, 689] width 622 height 28
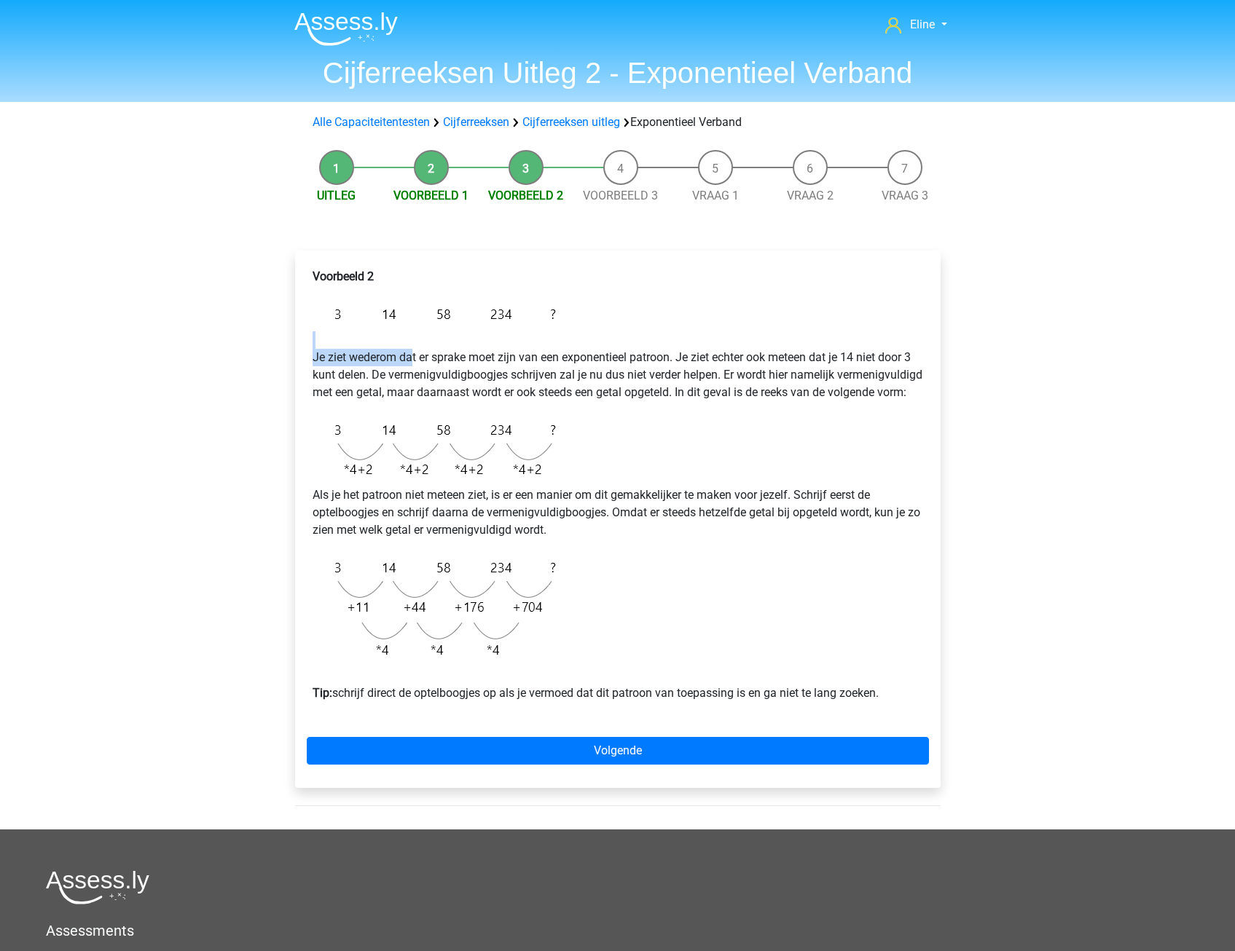
drag, startPoint x: 415, startPoint y: 350, endPoint x: 660, endPoint y: 424, distance: 256.5
click at [660, 424] on div "Voorbeeld 2 Je ziet wederom dat er sprake moet zijn van een exponentieel patroo…" at bounding box center [618, 491] width 622 height 458
click at [435, 374] on p "Je ziet wederom dat er sprake moet zijn van een exponentieel patroon. Je ziet e…" at bounding box center [618, 366] width 610 height 70
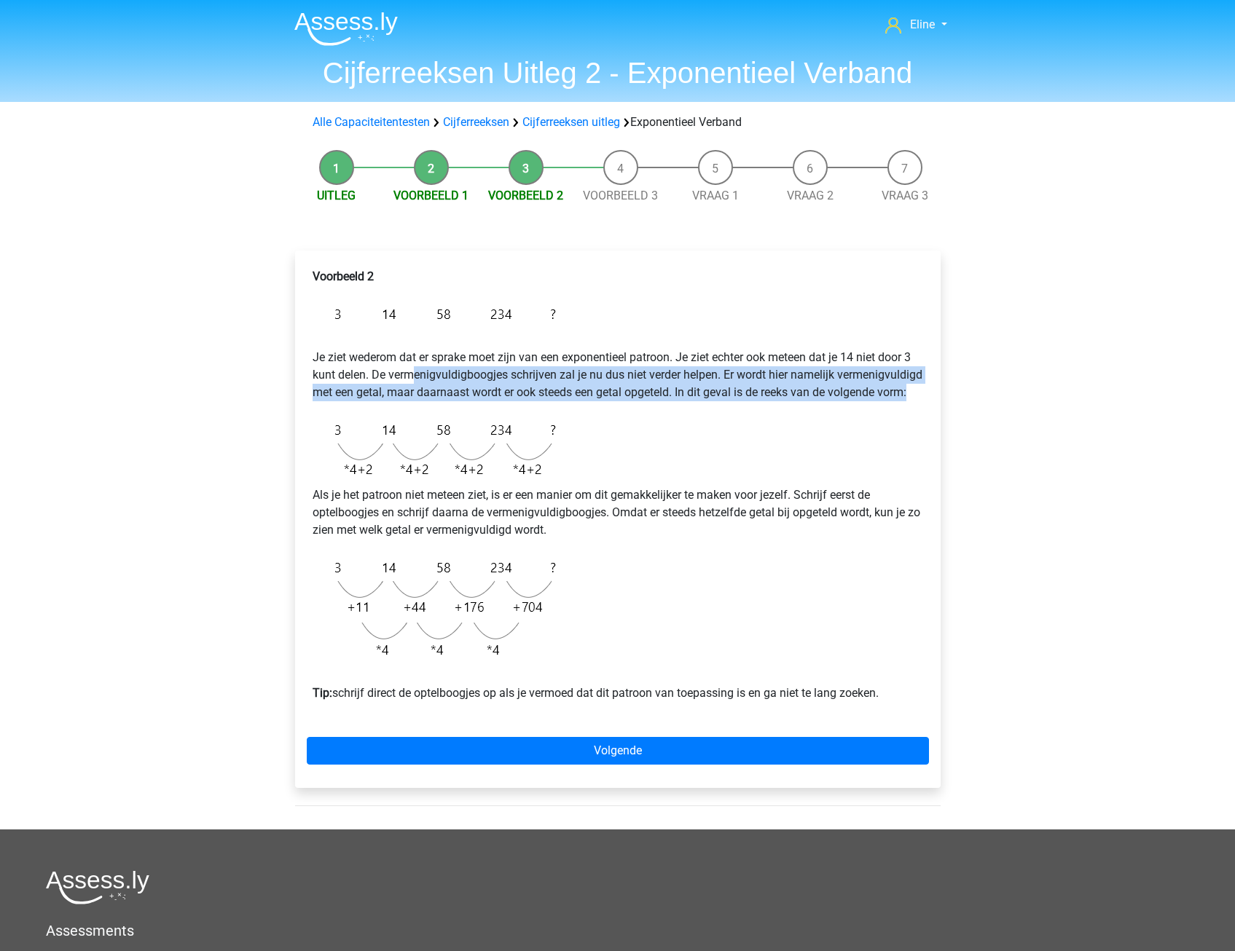
drag, startPoint x: 487, startPoint y: 380, endPoint x: 666, endPoint y: 410, distance: 181.7
click at [666, 401] on p "Je ziet wederom dat er sprake moet zijn van een exponentieel patroon. Je ziet e…" at bounding box center [618, 366] width 610 height 70
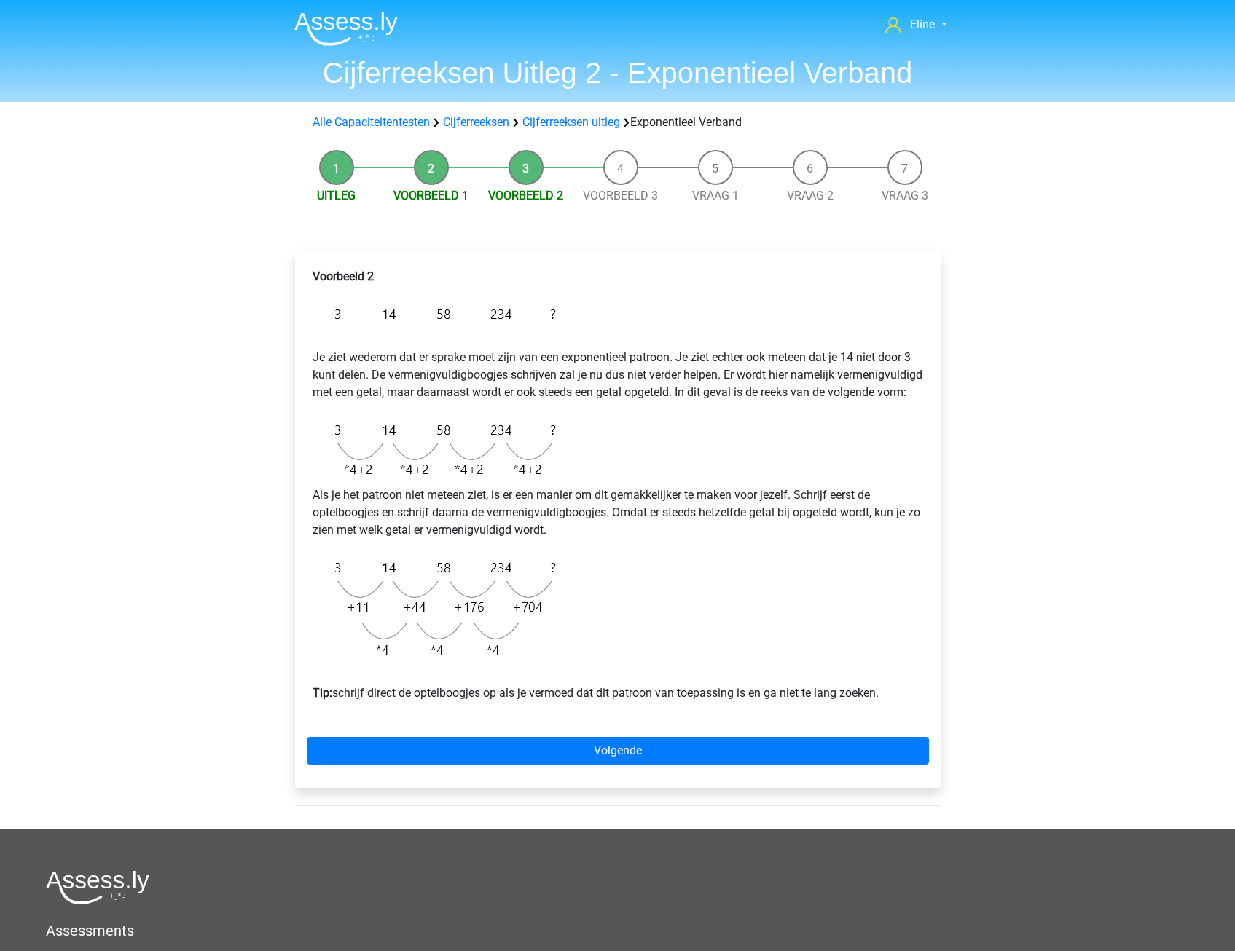
drag, startPoint x: 666, startPoint y: 410, endPoint x: 683, endPoint y: 419, distance: 18.9
click at [655, 429] on div "Voorbeeld 2 Je ziet wederom dat er sprake moet zijn van een exponentieel patroo…" at bounding box center [618, 491] width 622 height 458
drag, startPoint x: 353, startPoint y: 515, endPoint x: 737, endPoint y: 564, distance: 387.7
click at [737, 564] on div "Voorbeeld 2 Je ziet wederom dat er sprake moet zijn van een exponentieel patroo…" at bounding box center [618, 491] width 622 height 458
drag, startPoint x: 737, startPoint y: 564, endPoint x: 658, endPoint y: 564, distance: 79.4
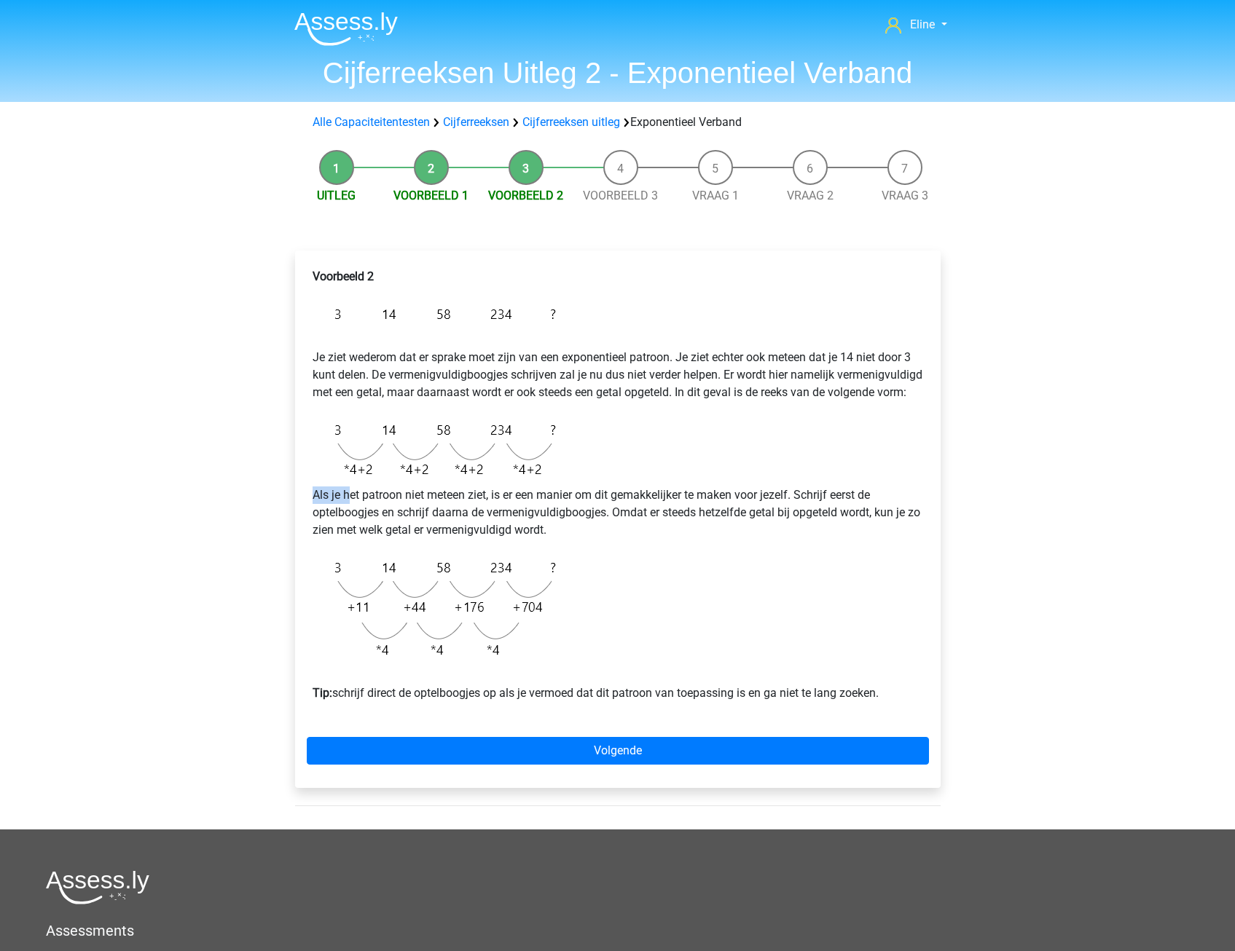
click at [658, 564] on div "Voorbeeld 2 Je ziet wederom dat er sprake moet zijn van een exponentieel patroo…" at bounding box center [618, 491] width 622 height 458
click at [533, 521] on p "Als je het patroon niet meteen ziet, is er een manier om dit gemakkelijker te m…" at bounding box center [618, 513] width 610 height 52
drag, startPoint x: 356, startPoint y: 528, endPoint x: 731, endPoint y: 524, distance: 375.2
click at [731, 524] on p "Als je het patroon niet meteen ziet, is er een manier om dit gemakkelijker te m…" at bounding box center [618, 513] width 610 height 52
drag, startPoint x: 313, startPoint y: 543, endPoint x: 557, endPoint y: 541, distance: 244.1
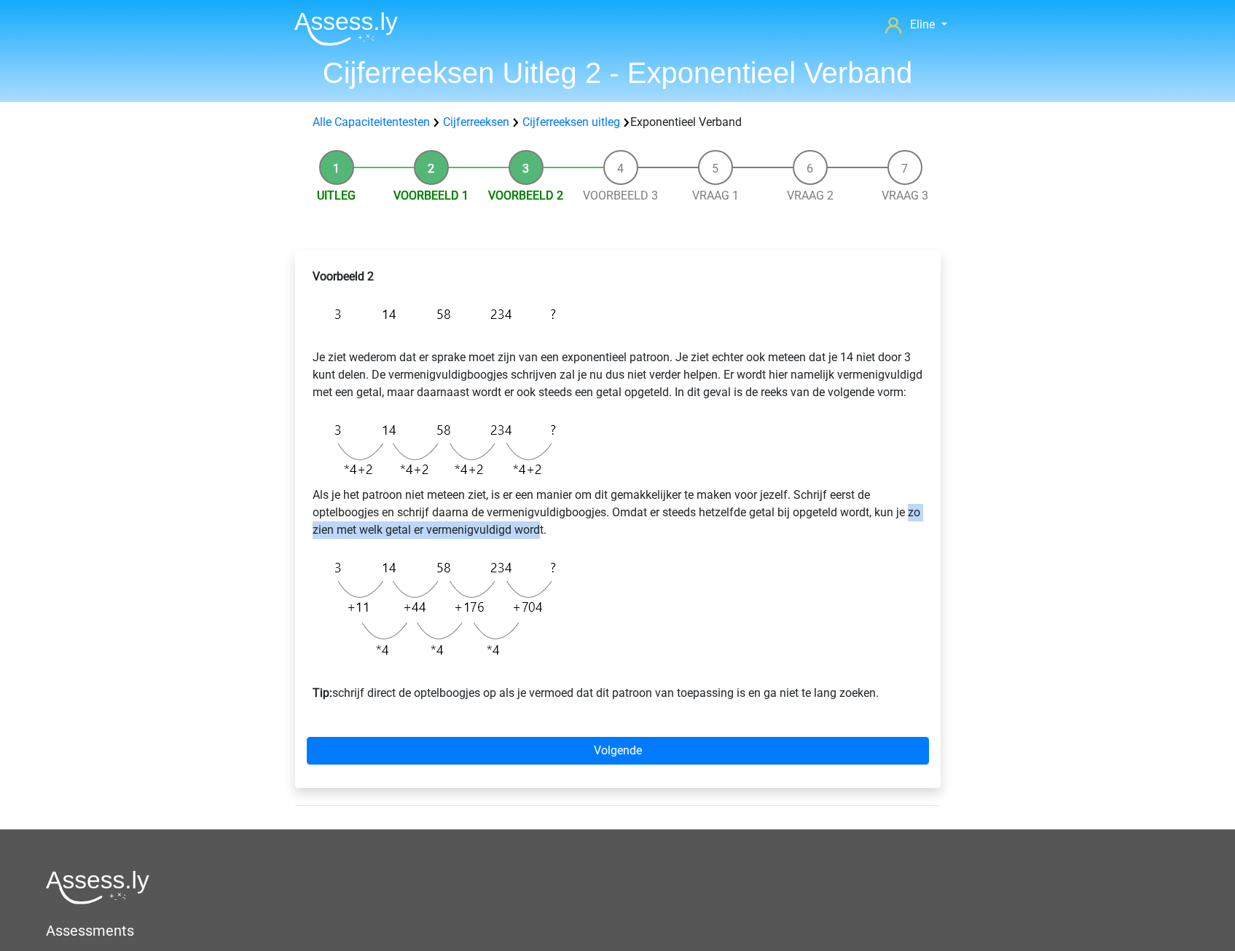
click at [557, 541] on div "Voorbeeld 2 Je ziet wederom dat er sprake moet zijn van een exponentieel patroo…" at bounding box center [618, 491] width 622 height 458
drag, startPoint x: 557, startPoint y: 541, endPoint x: 373, endPoint y: 544, distance: 183.6
click at [374, 539] on p "Als je het patroon niet meteen ziet, is er een manier om dit gemakkelijker te m…" at bounding box center [618, 513] width 610 height 52
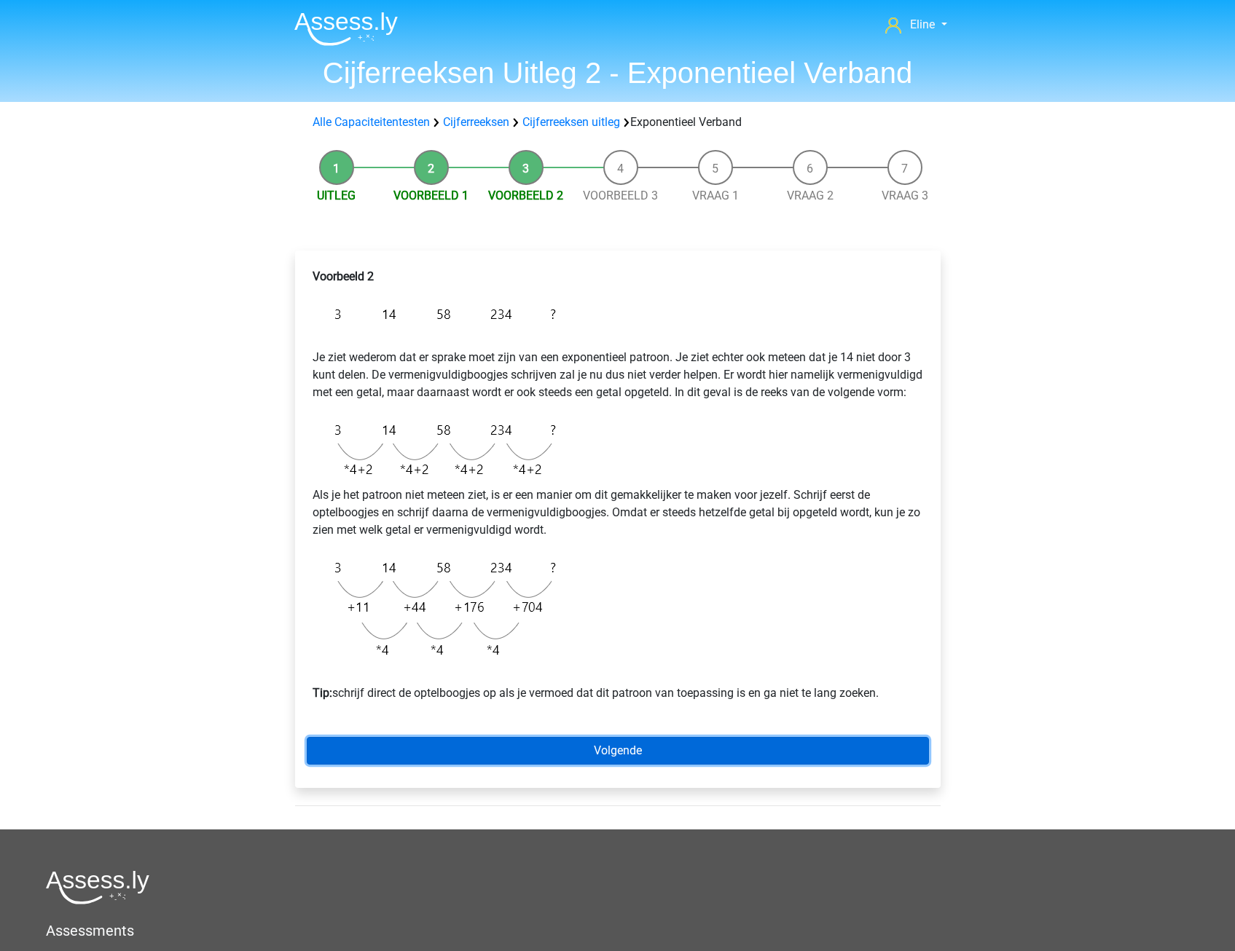
click at [584, 765] on link "Volgende" at bounding box center [618, 751] width 622 height 28
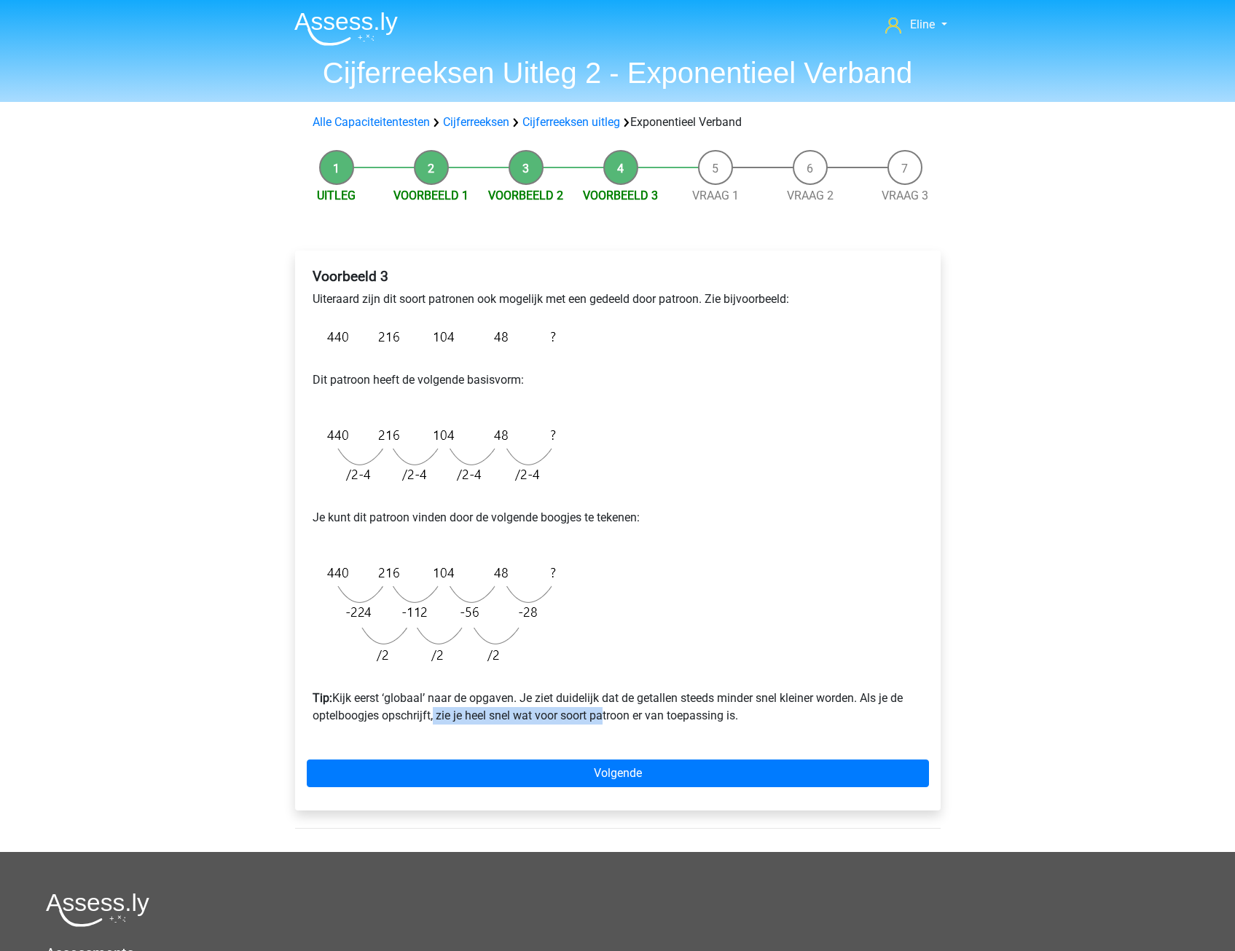
drag, startPoint x: 489, startPoint y: 711, endPoint x: 601, endPoint y: 711, distance: 112.2
click at [601, 711] on p "Tip: Kijk eerst ‘globaal’ naar de opgaven. Je ziet duidelijk dat de getallen st…" at bounding box center [618, 698] width 610 height 52
click at [601, 710] on p "Tip: Kijk eerst ‘globaal’ naar de opgaven. Je ziet duidelijk dat de getallen st…" at bounding box center [618, 698] width 610 height 52
click at [525, 680] on p "Tip: Kijk eerst ‘globaal’ naar de opgaven. Je ziet duidelijk dat de getallen st…" at bounding box center [618, 698] width 610 height 52
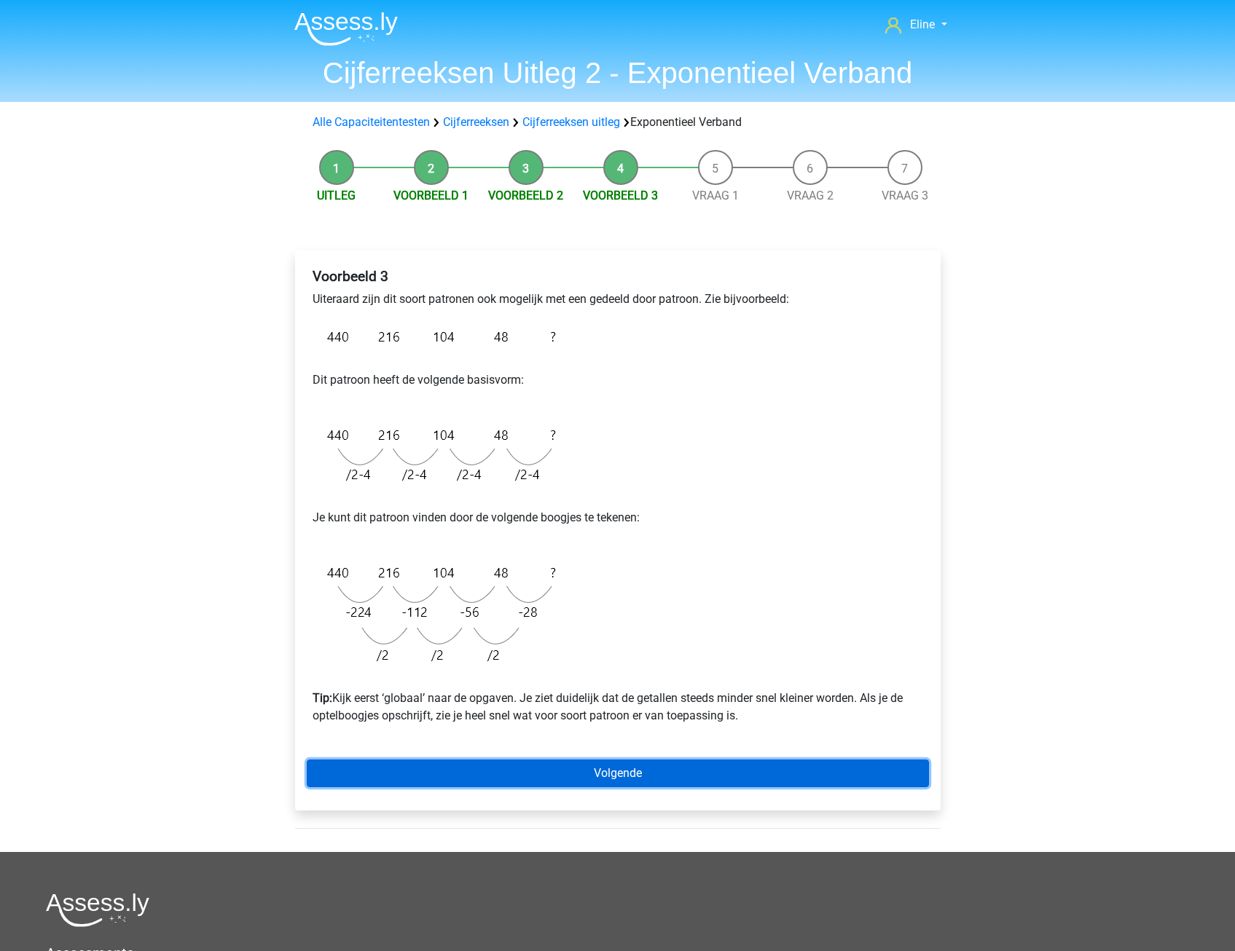
click at [506, 781] on link "Volgende" at bounding box center [618, 774] width 622 height 28
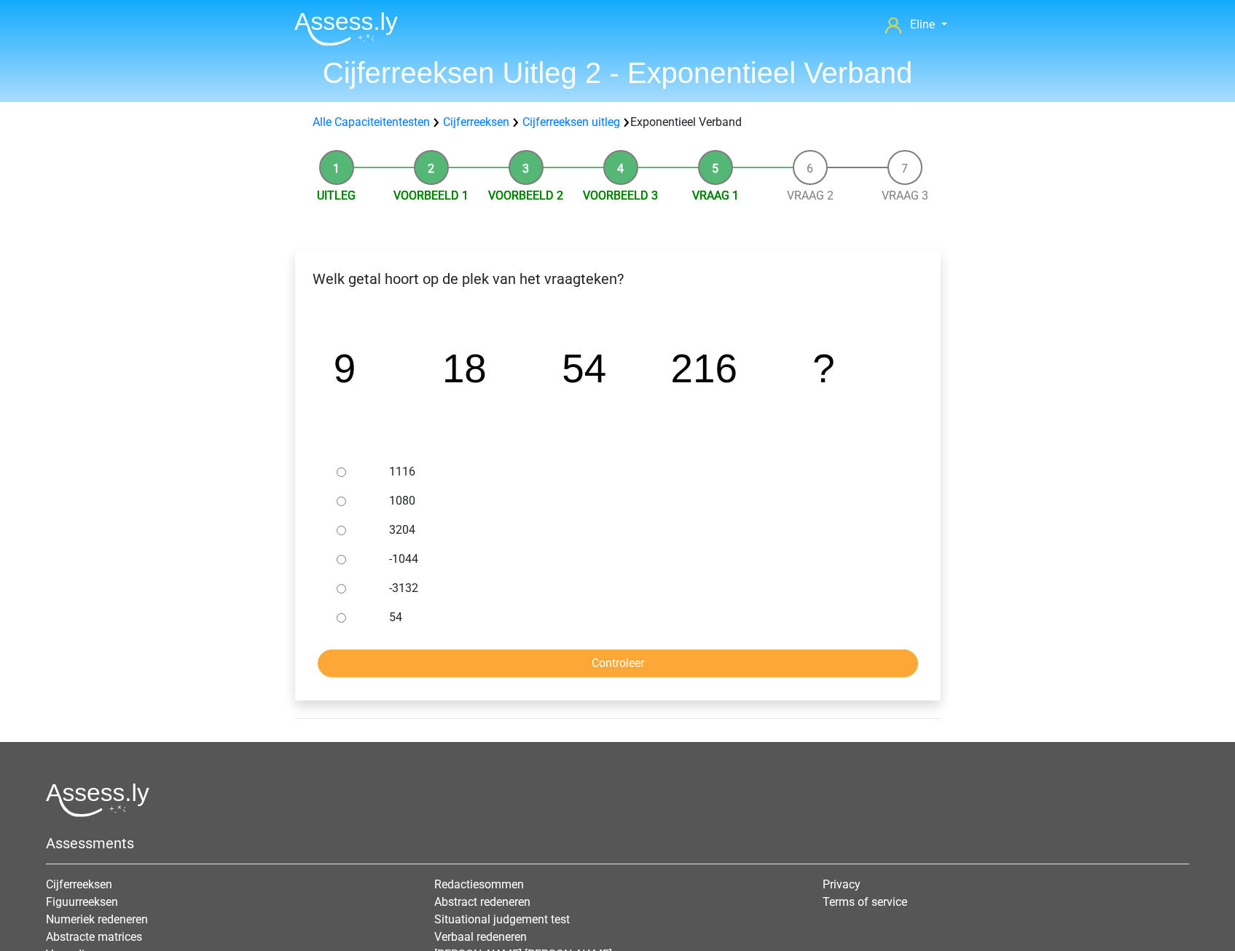
click at [345, 498] on input "1080" at bounding box center [341, 501] width 9 height 9
radio input "true"
click at [361, 667] on input "Controleer" at bounding box center [618, 664] width 600 height 28
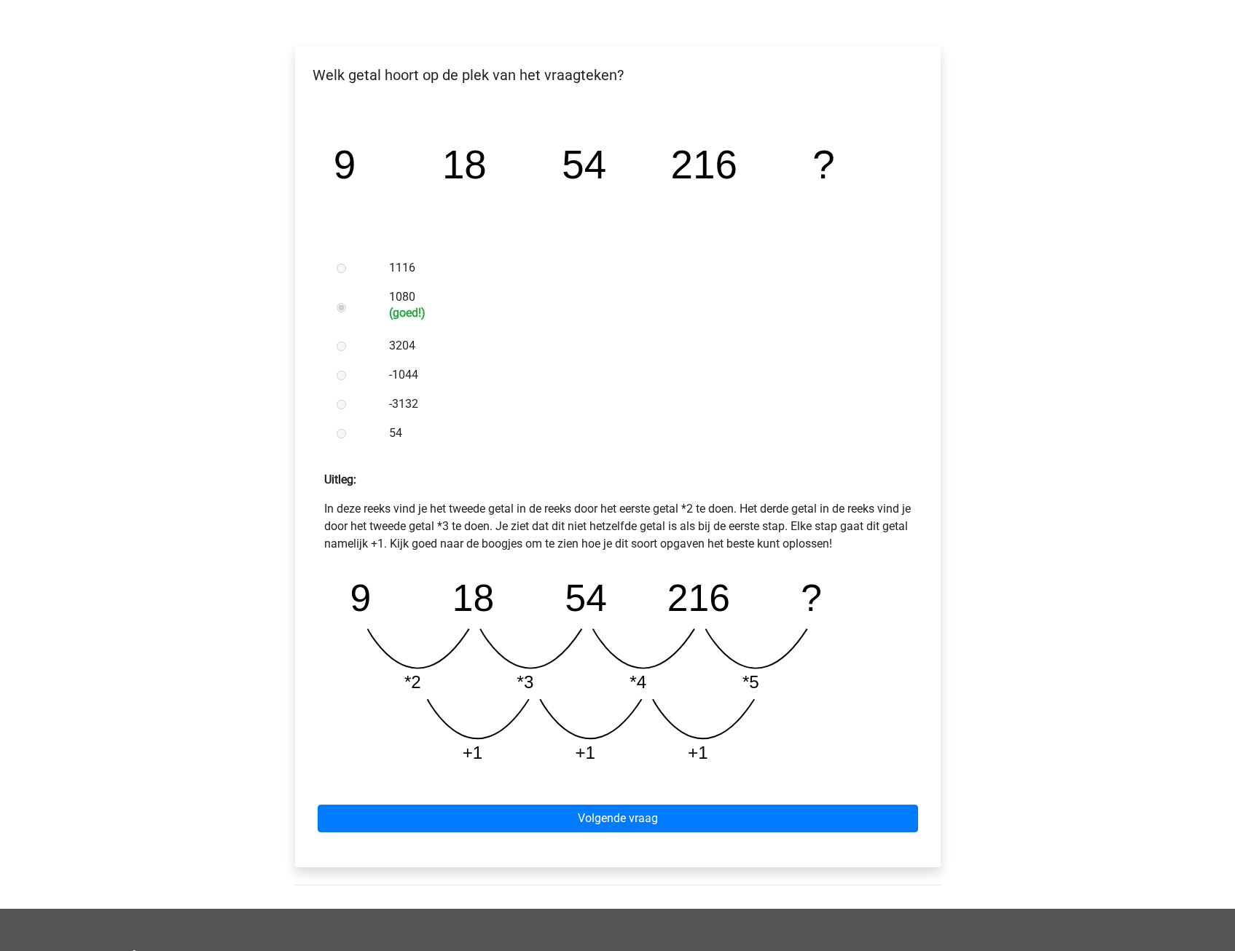
scroll to position [219, 0]
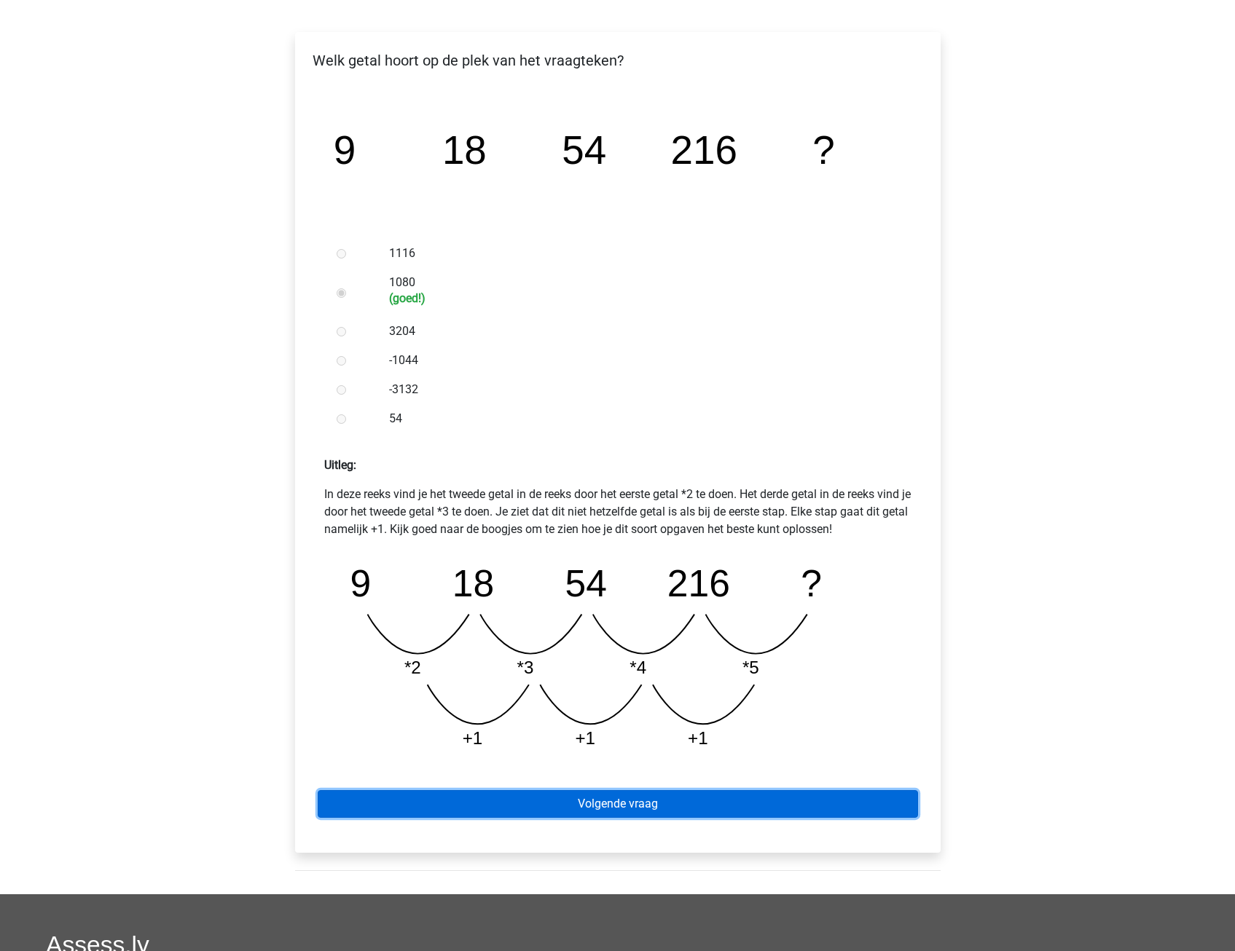
click at [415, 796] on link "Volgende vraag" at bounding box center [618, 804] width 600 height 28
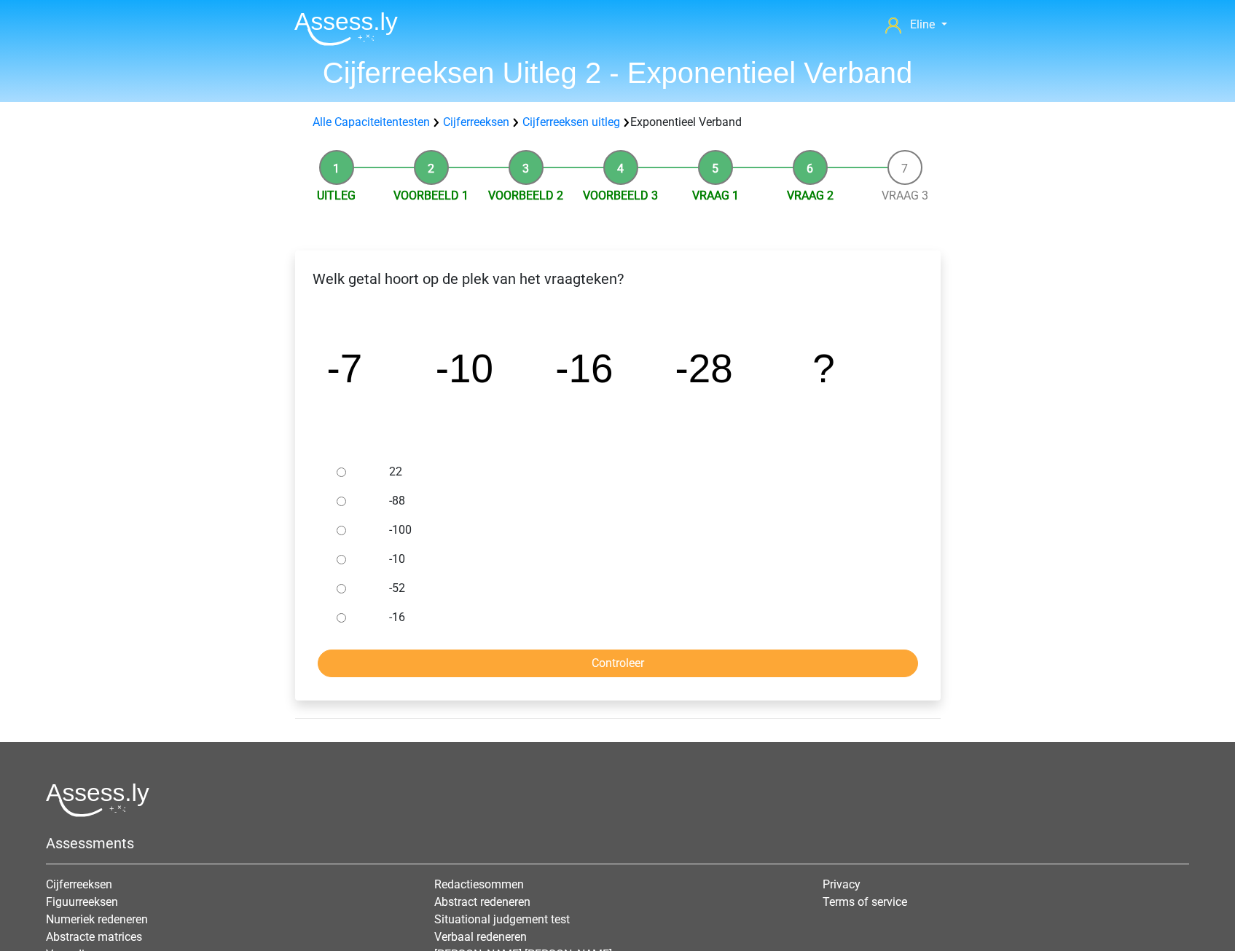
click at [341, 588] on input "-52" at bounding box center [341, 588] width 9 height 9
radio input "true"
click at [369, 653] on input "Controleer" at bounding box center [618, 664] width 600 height 28
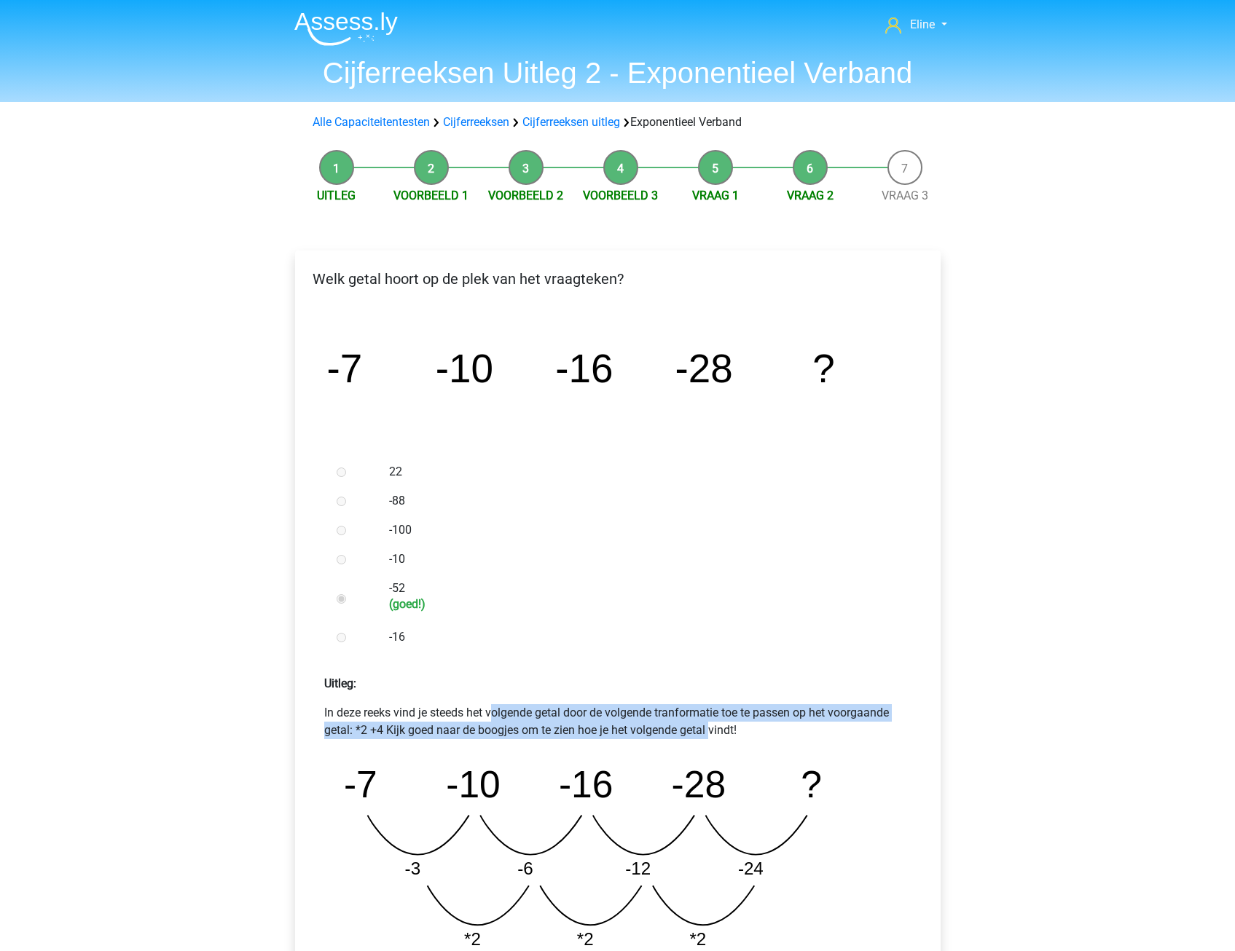
drag, startPoint x: 380, startPoint y: 715, endPoint x: 600, endPoint y: 731, distance: 220.6
click at [600, 731] on p "In deze reeks vind je steeds het volgende getal door de volgende tranformatie t…" at bounding box center [617, 721] width 587 height 35
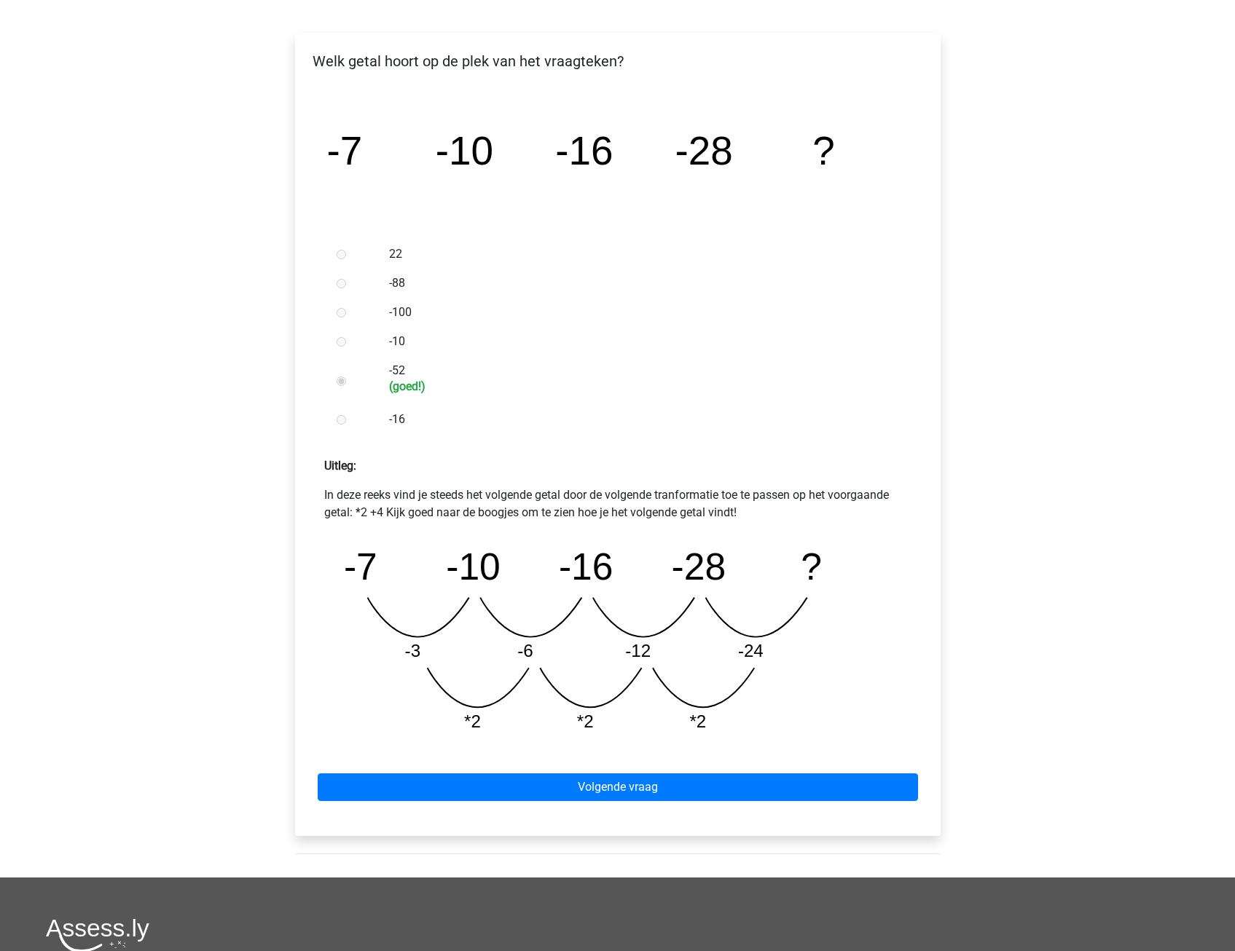
scroll to position [219, 0]
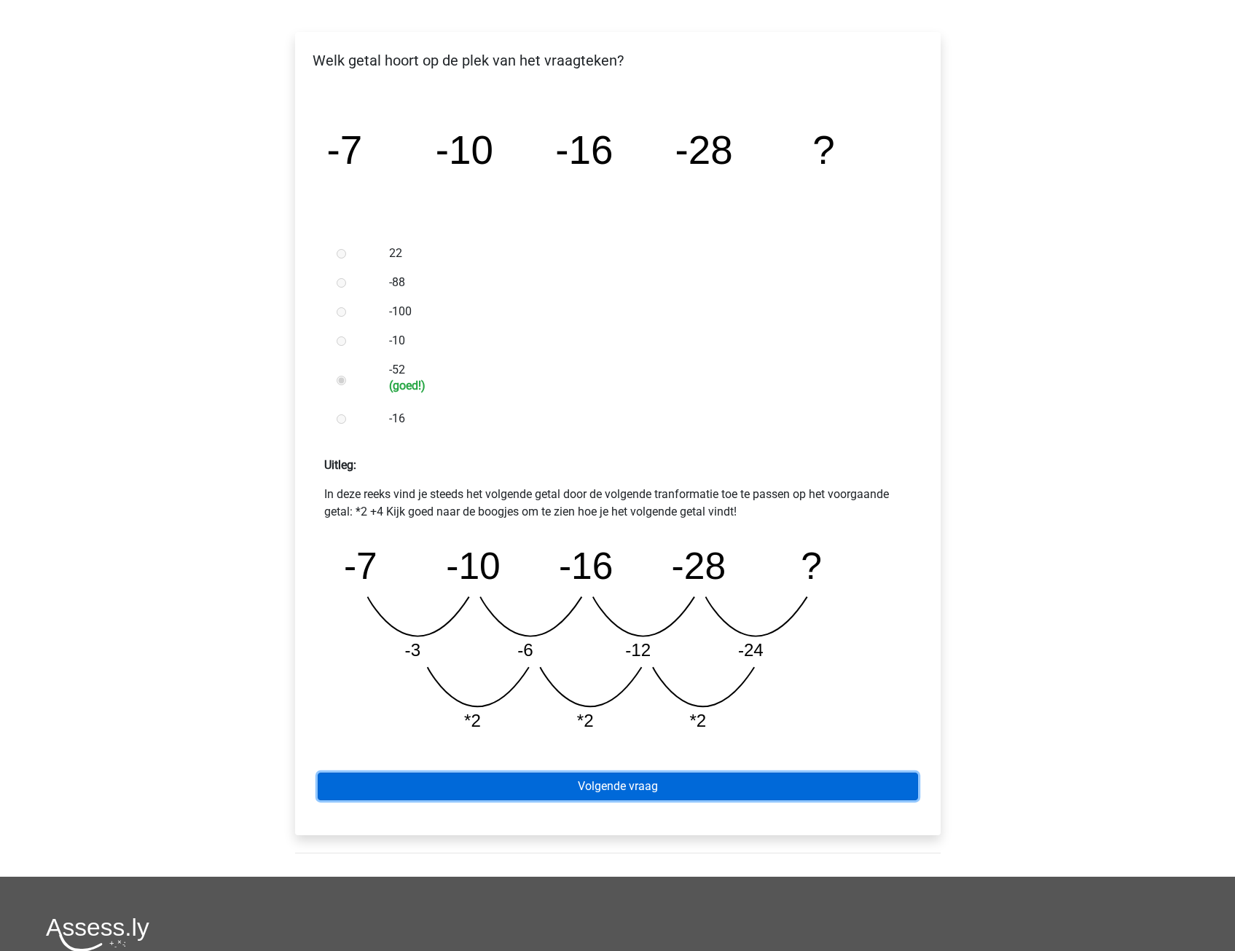
click at [578, 787] on link "Volgende vraag" at bounding box center [618, 787] width 600 height 28
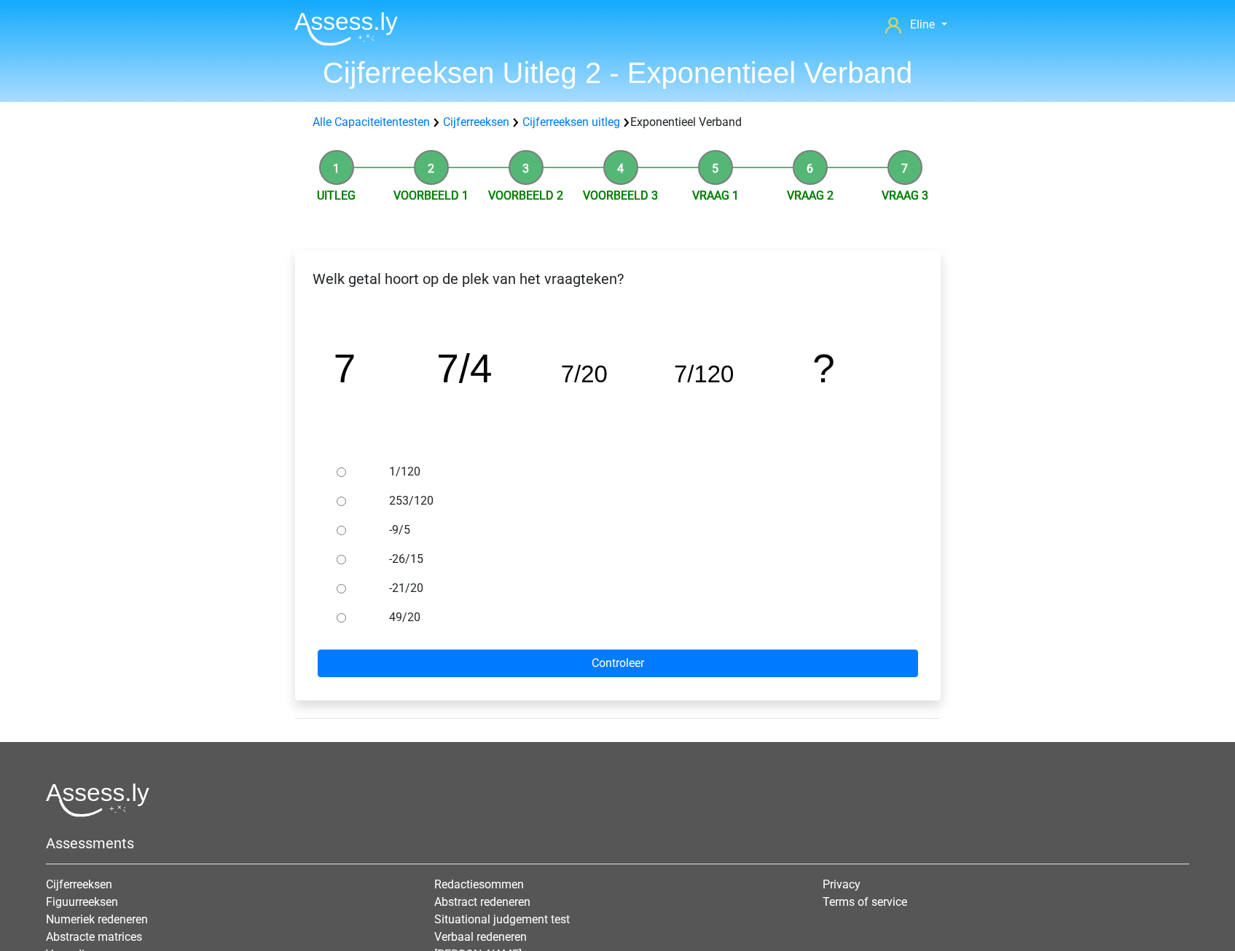
click at [345, 472] on input "1/120" at bounding box center [341, 472] width 9 height 9
radio input "true"
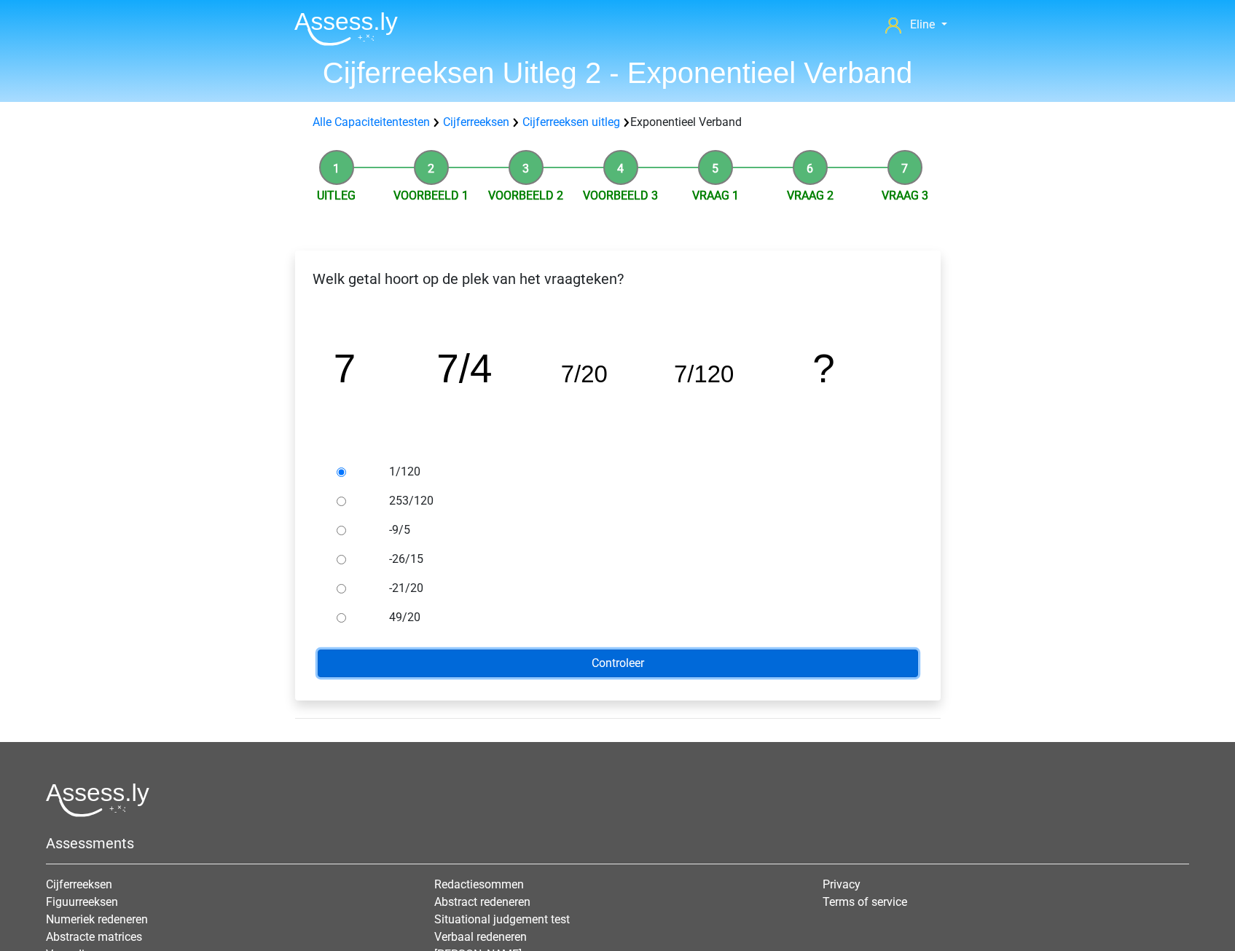
click at [361, 657] on input "Controleer" at bounding box center [618, 664] width 600 height 28
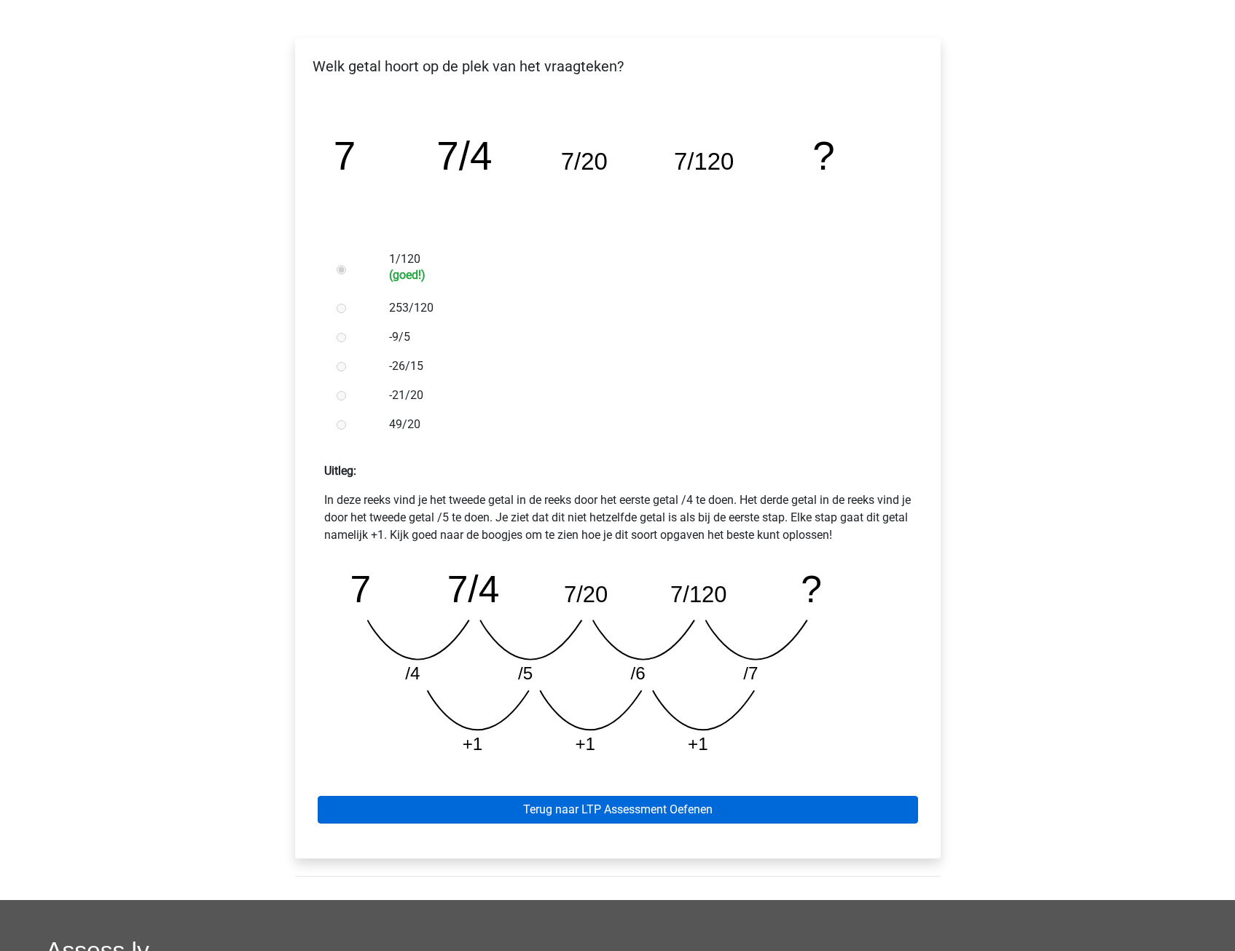
scroll to position [291, 0]
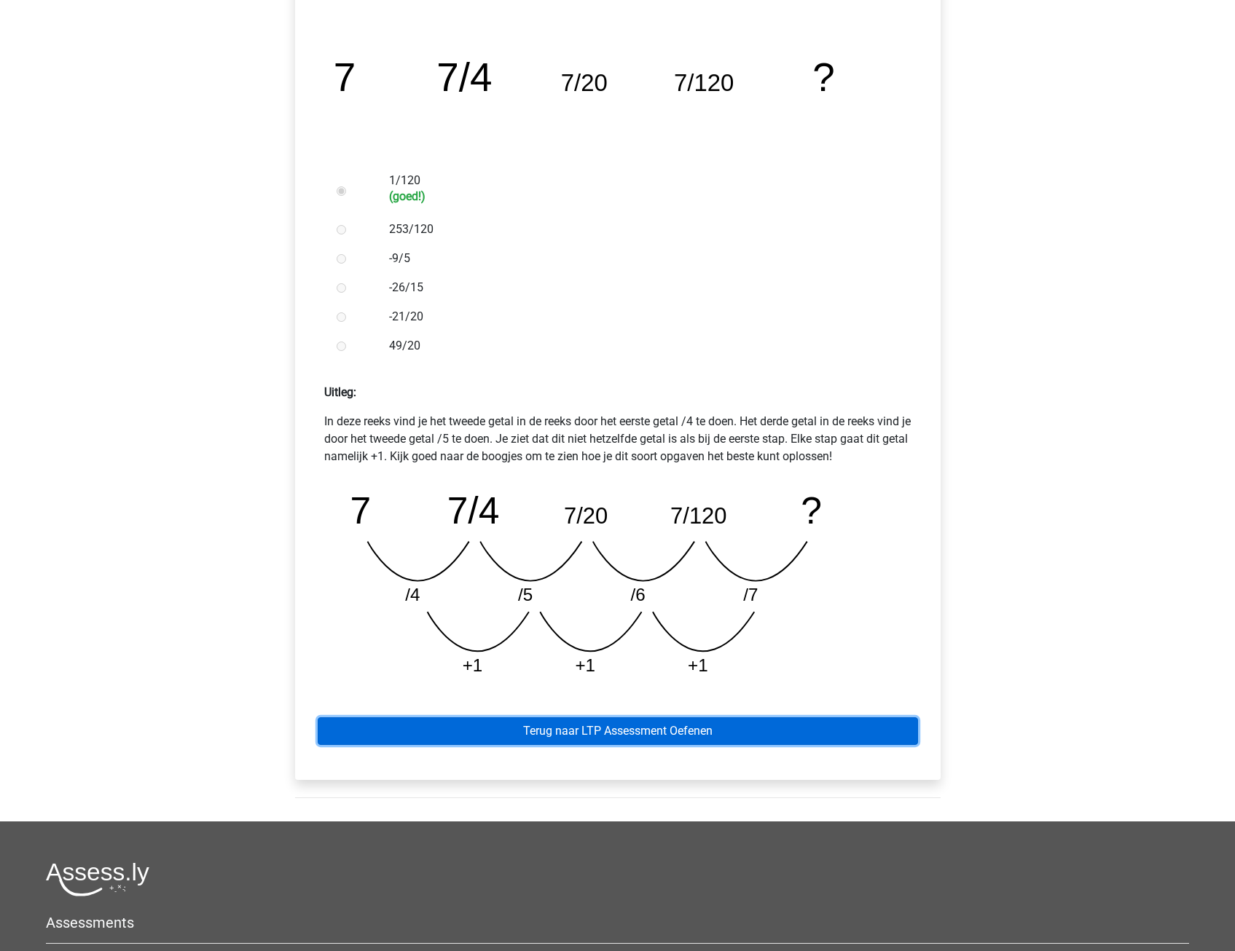
click at [412, 739] on link "Terug naar LTP Assessment Oefenen" at bounding box center [618, 732] width 600 height 28
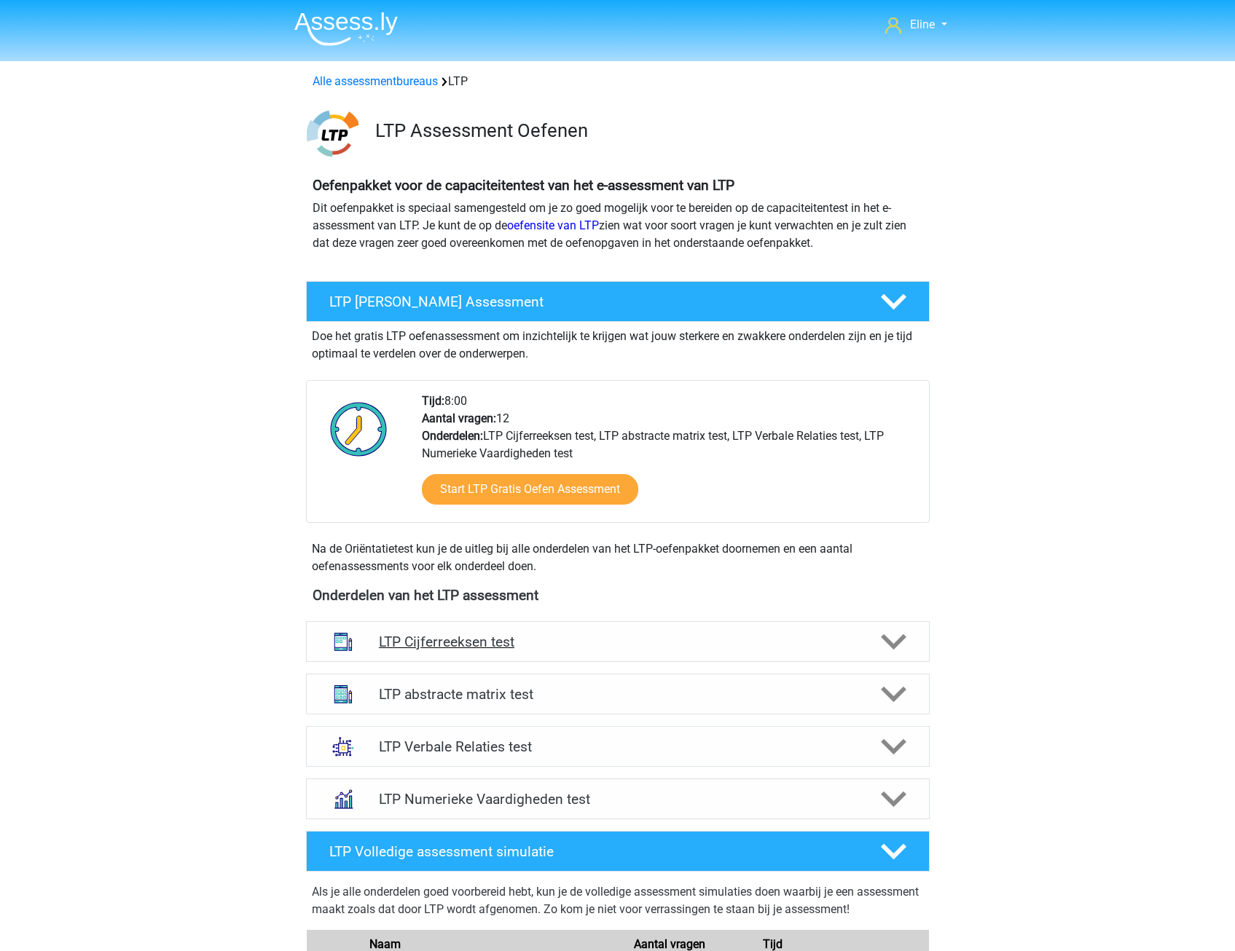
click at [888, 636] on icon at bounding box center [893, 641] width 25 height 25
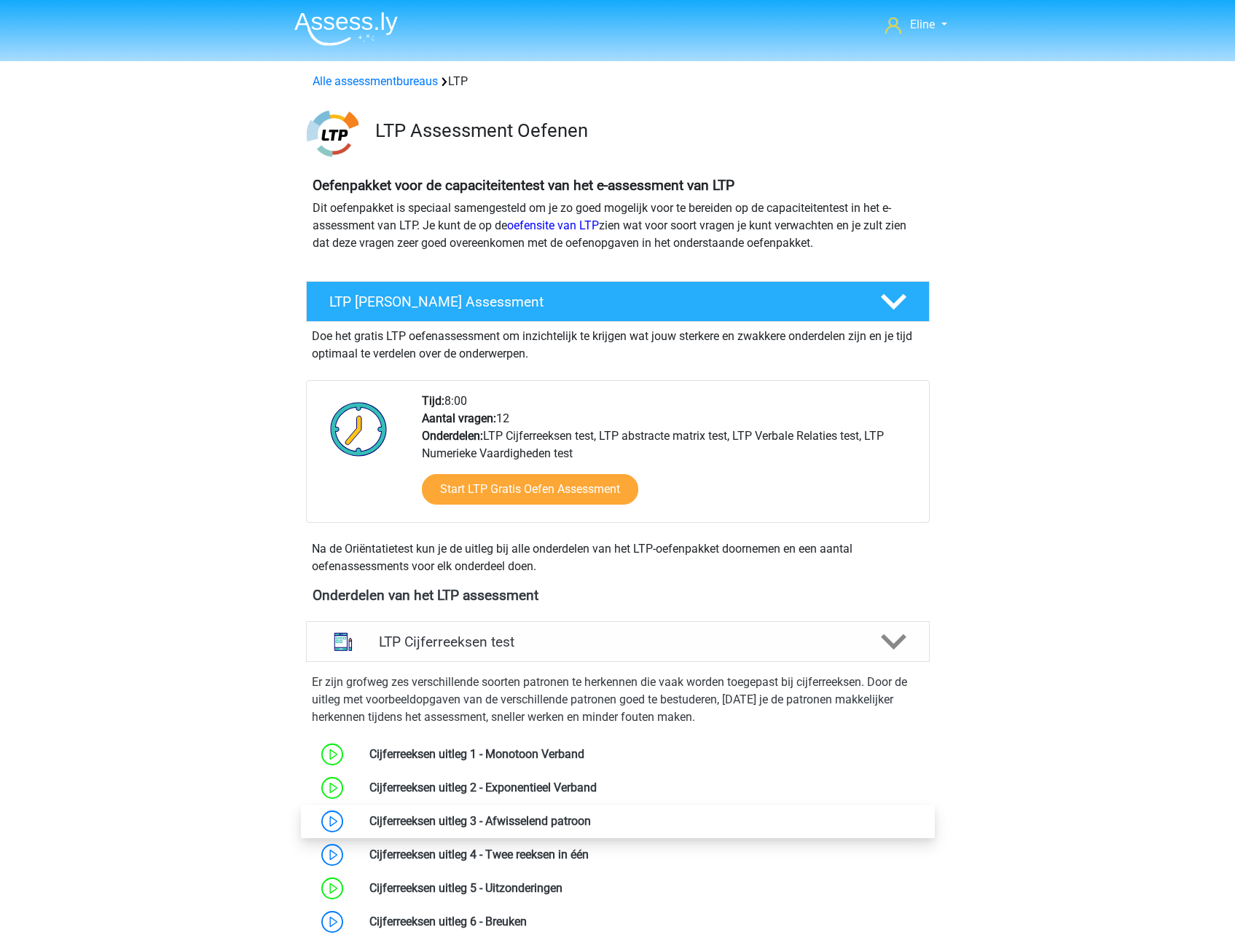
click at [591, 820] on link at bounding box center [591, 821] width 0 height 14
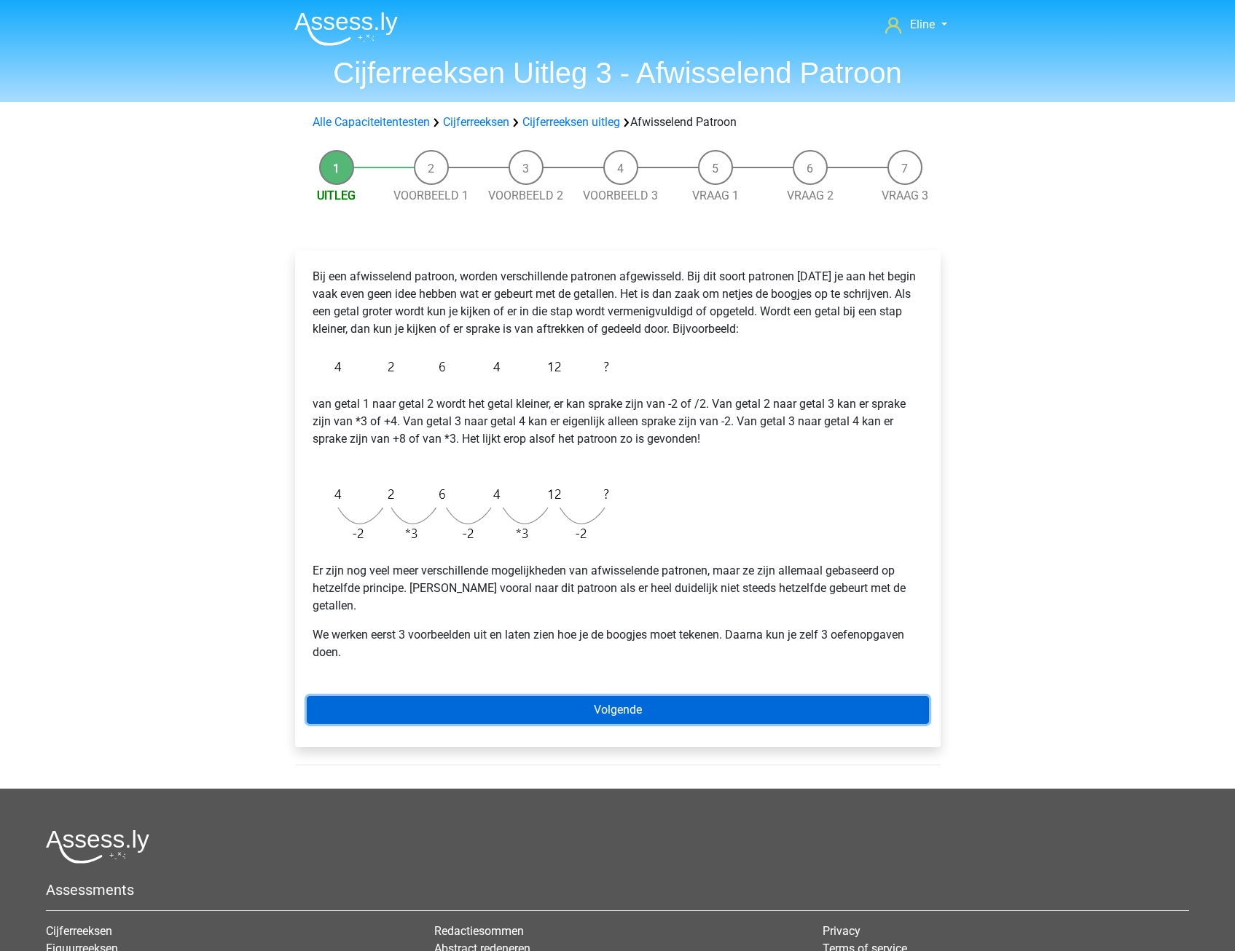
click at [567, 701] on link "Volgende" at bounding box center [618, 710] width 622 height 28
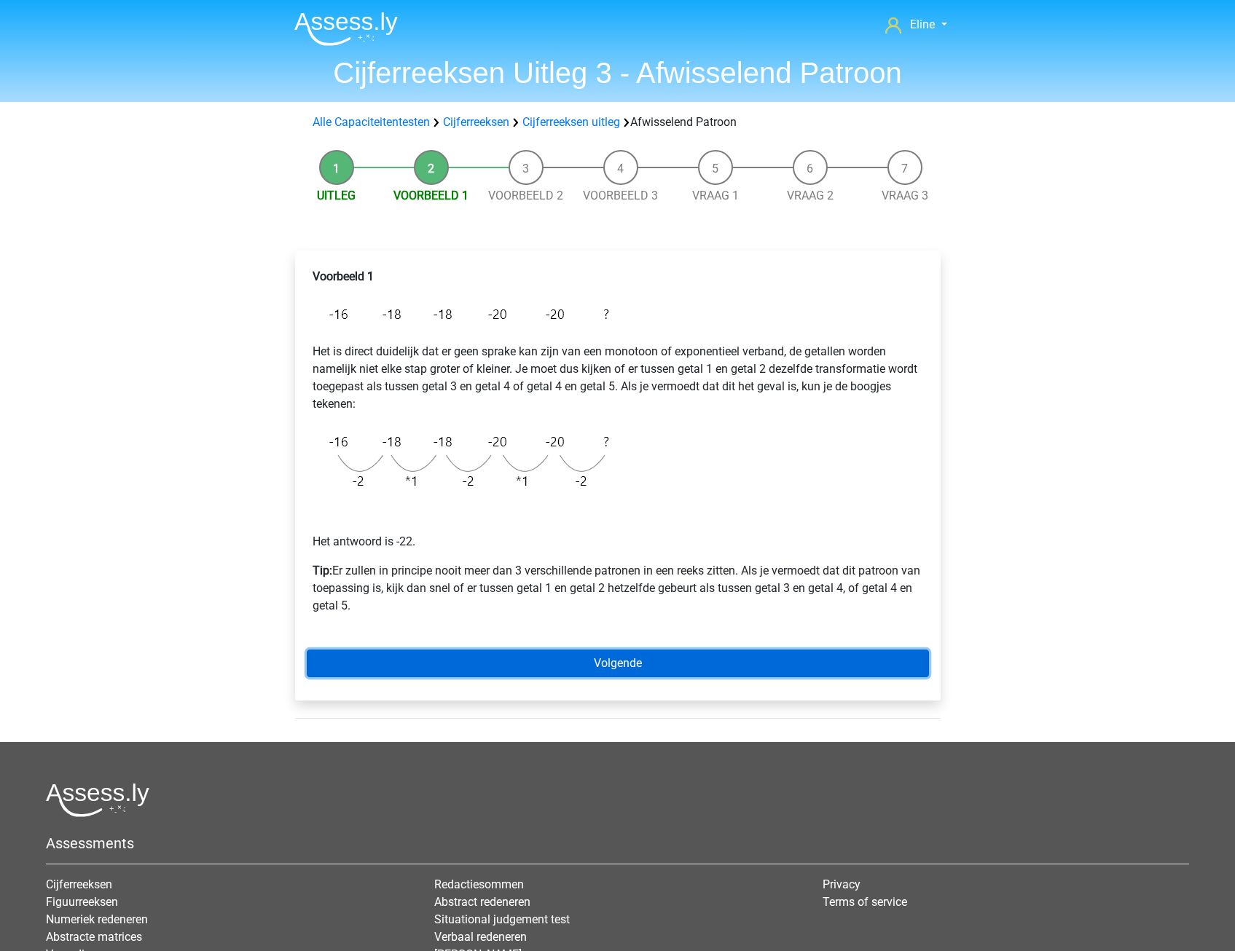
click at [568, 665] on link "Volgende" at bounding box center [618, 664] width 622 height 28
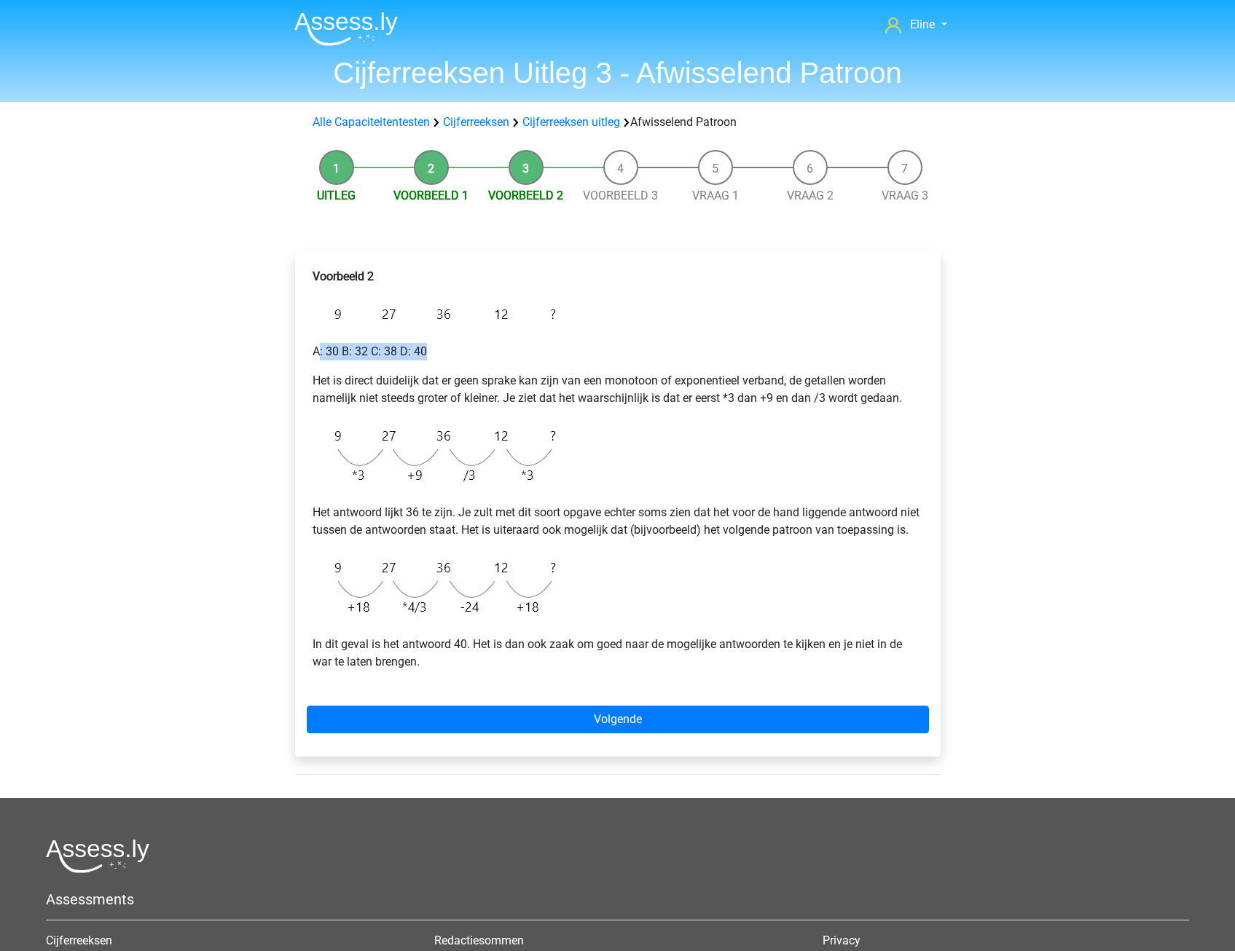
drag, startPoint x: 336, startPoint y: 351, endPoint x: 433, endPoint y: 352, distance: 96.9
click at [433, 352] on p "A: 30 B: 32 C: 38 D: 40" at bounding box center [618, 351] width 610 height 17
drag, startPoint x: 433, startPoint y: 352, endPoint x: 425, endPoint y: 351, distance: 8.0
click at [437, 362] on div "Voorbeeld 2 A: 30 B: 32 C: 38 D: 40 Het is direct duidelijk dat er geen sprake …" at bounding box center [618, 475] width 622 height 426
drag, startPoint x: 372, startPoint y: 394, endPoint x: 847, endPoint y: 404, distance: 475.1
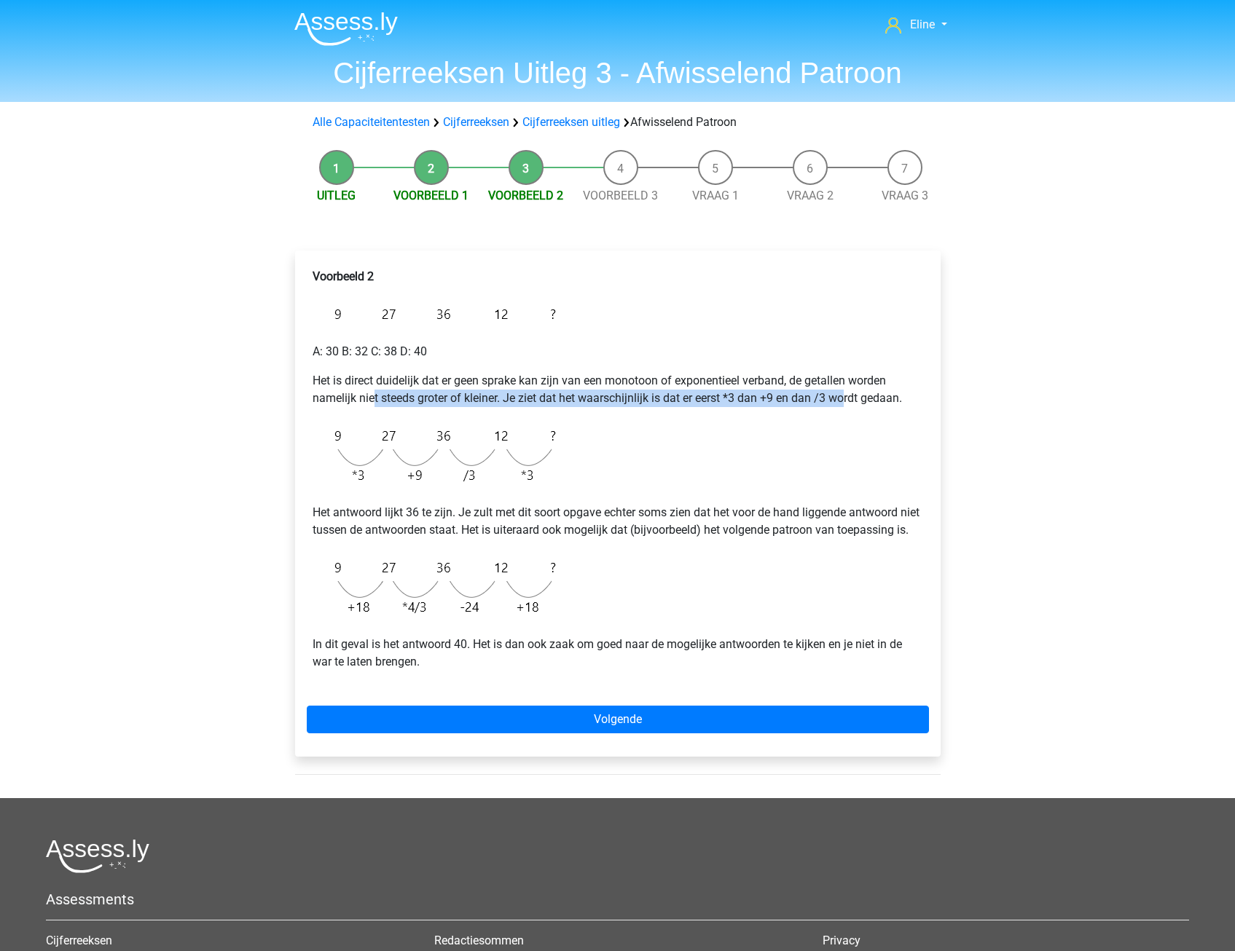
click at [847, 404] on p "Het is direct duidelijk dat er geen sprake kan zijn van een monotoon of exponen…" at bounding box center [618, 389] width 610 height 35
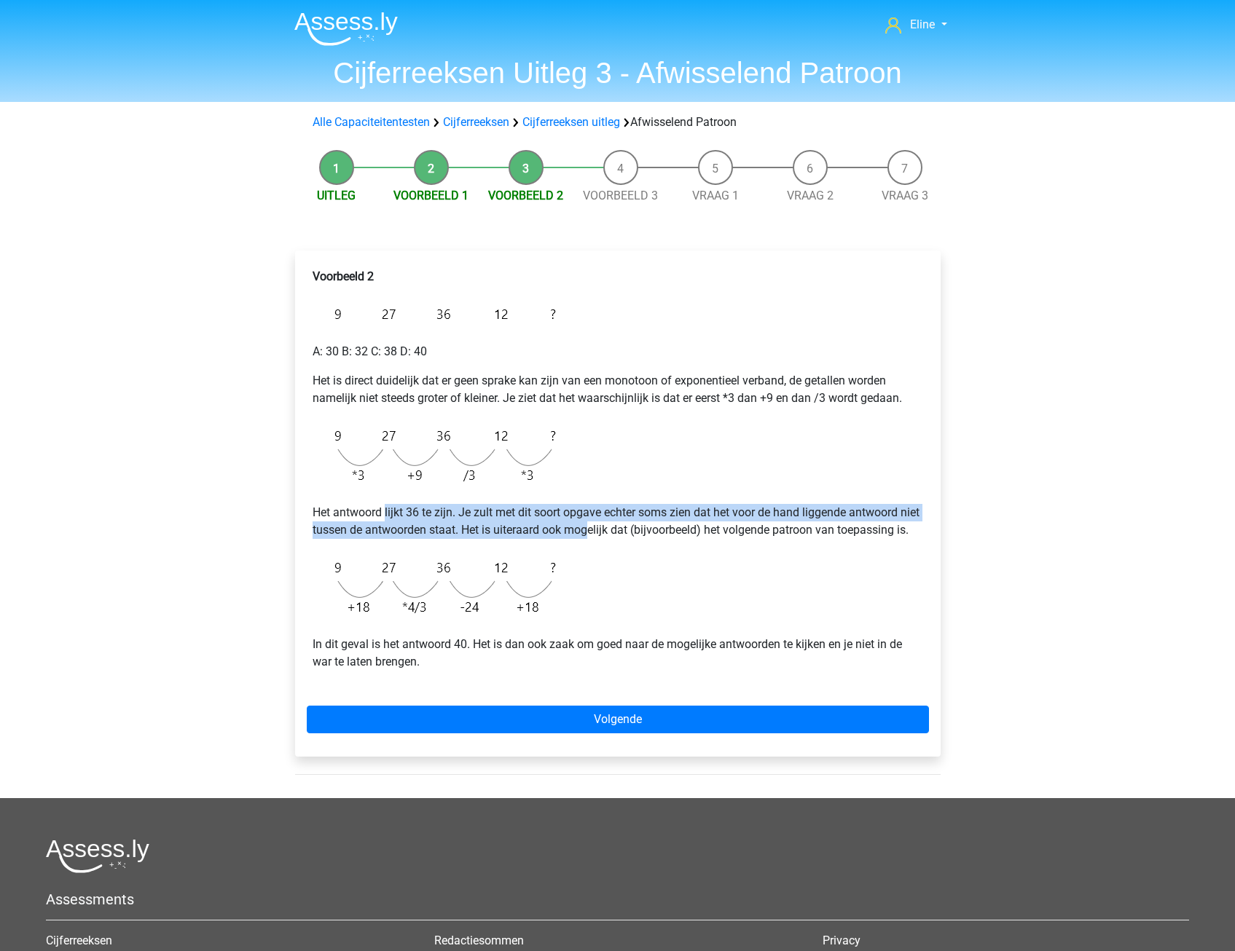
drag, startPoint x: 395, startPoint y: 513, endPoint x: 613, endPoint y: 525, distance: 218.9
click at [613, 525] on p "Het antwoord lijkt 36 te zijn. Je zult met dit soort opgave echter soms zien da…" at bounding box center [618, 521] width 610 height 35
drag, startPoint x: 613, startPoint y: 525, endPoint x: 570, endPoint y: 524, distance: 43.0
click at [570, 524] on p "Het antwoord lijkt 36 te zijn. Je zult met dit soort opgave echter soms zien da…" at bounding box center [618, 521] width 610 height 35
drag, startPoint x: 407, startPoint y: 528, endPoint x: 761, endPoint y: 530, distance: 354.1
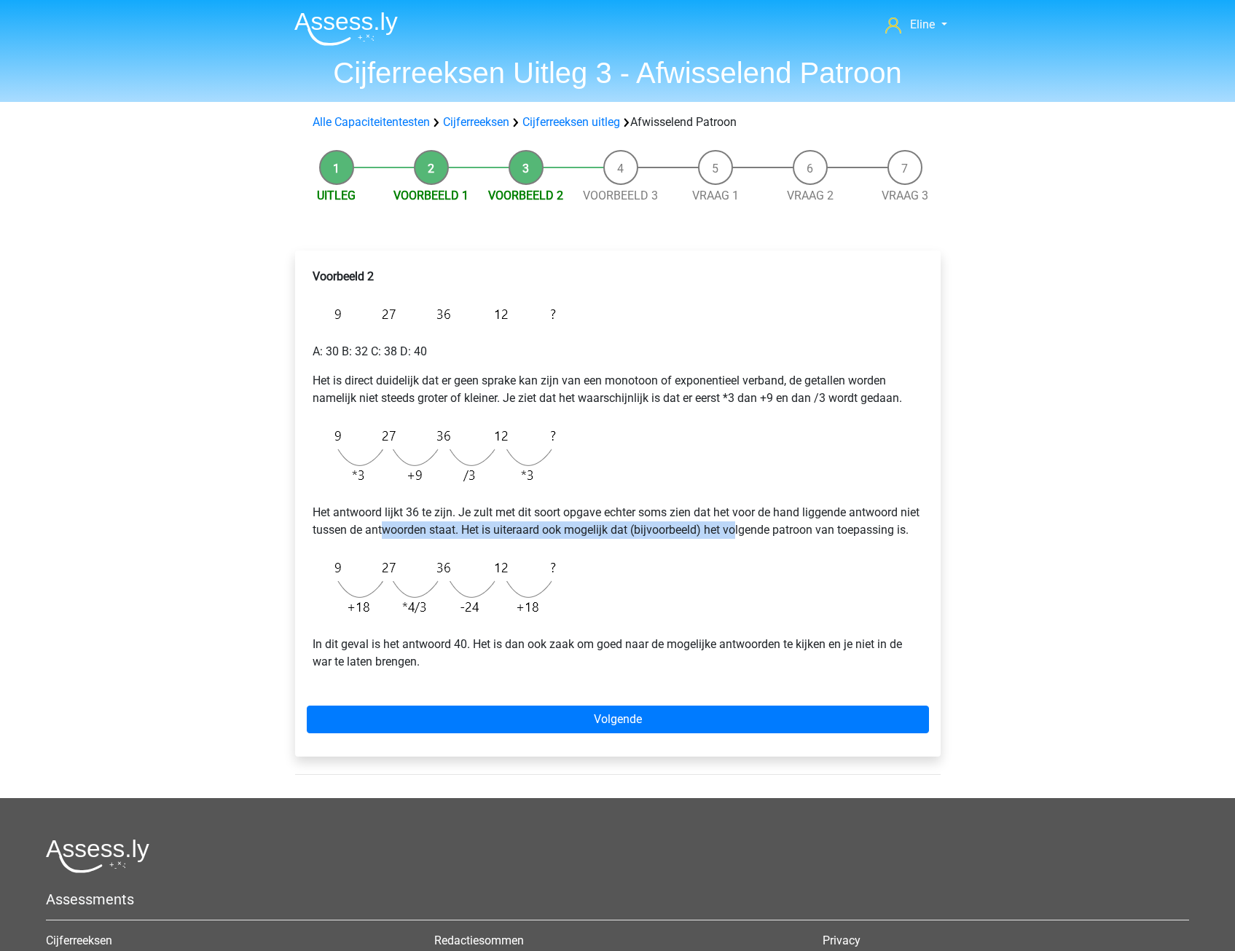
click at [761, 530] on p "Het antwoord lijkt 36 te zijn. Je zult met dit soort opgave echter soms zien da…" at bounding box center [618, 521] width 610 height 35
drag, startPoint x: 761, startPoint y: 530, endPoint x: 709, endPoint y: 560, distance: 60.4
click at [716, 560] on div "Voorbeeld 2 A: 30 B: 32 C: 38 D: 40 Het is direct duidelijk dat er geen sprake …" at bounding box center [618, 475] width 622 height 426
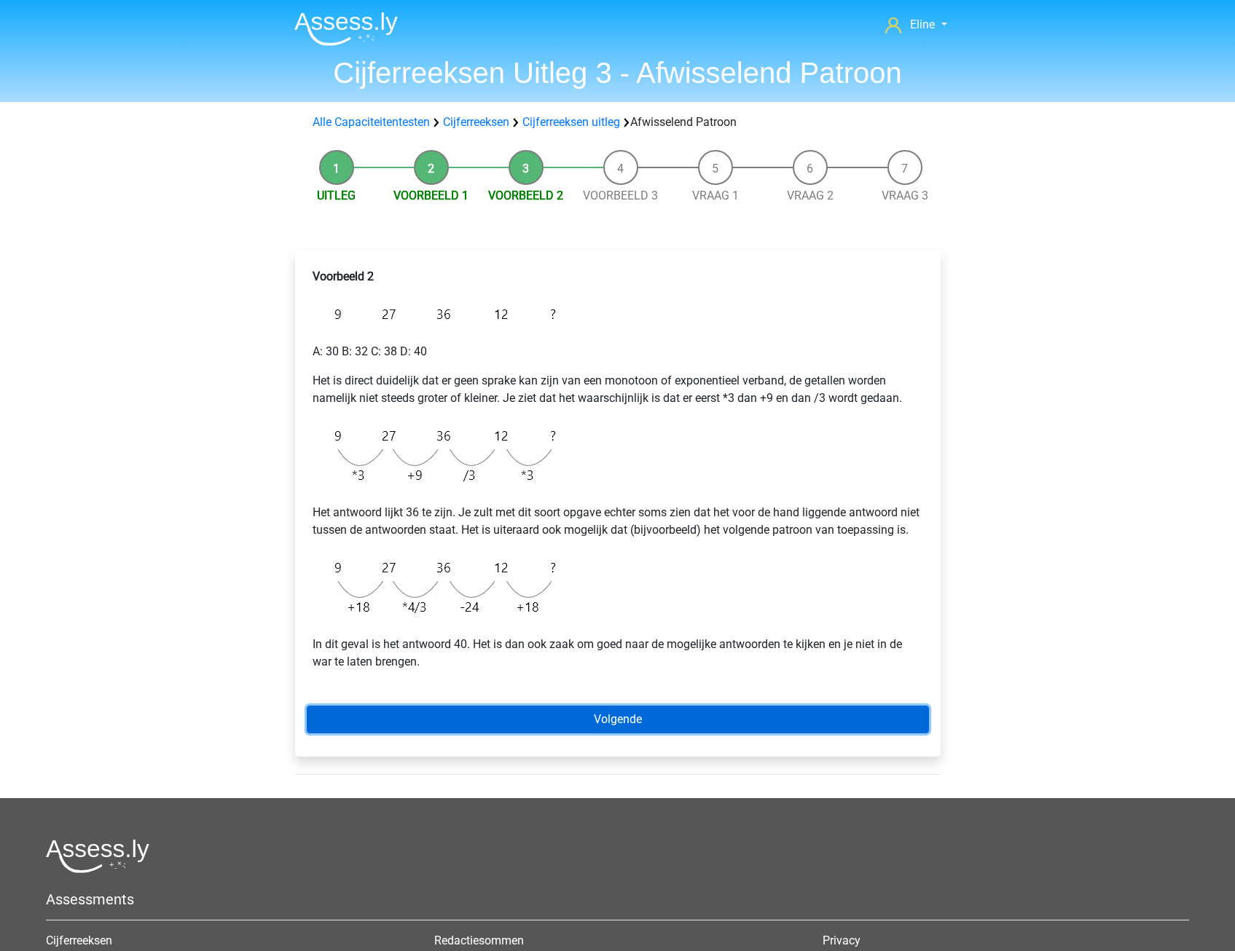
click at [515, 734] on link "Volgende" at bounding box center [618, 720] width 622 height 28
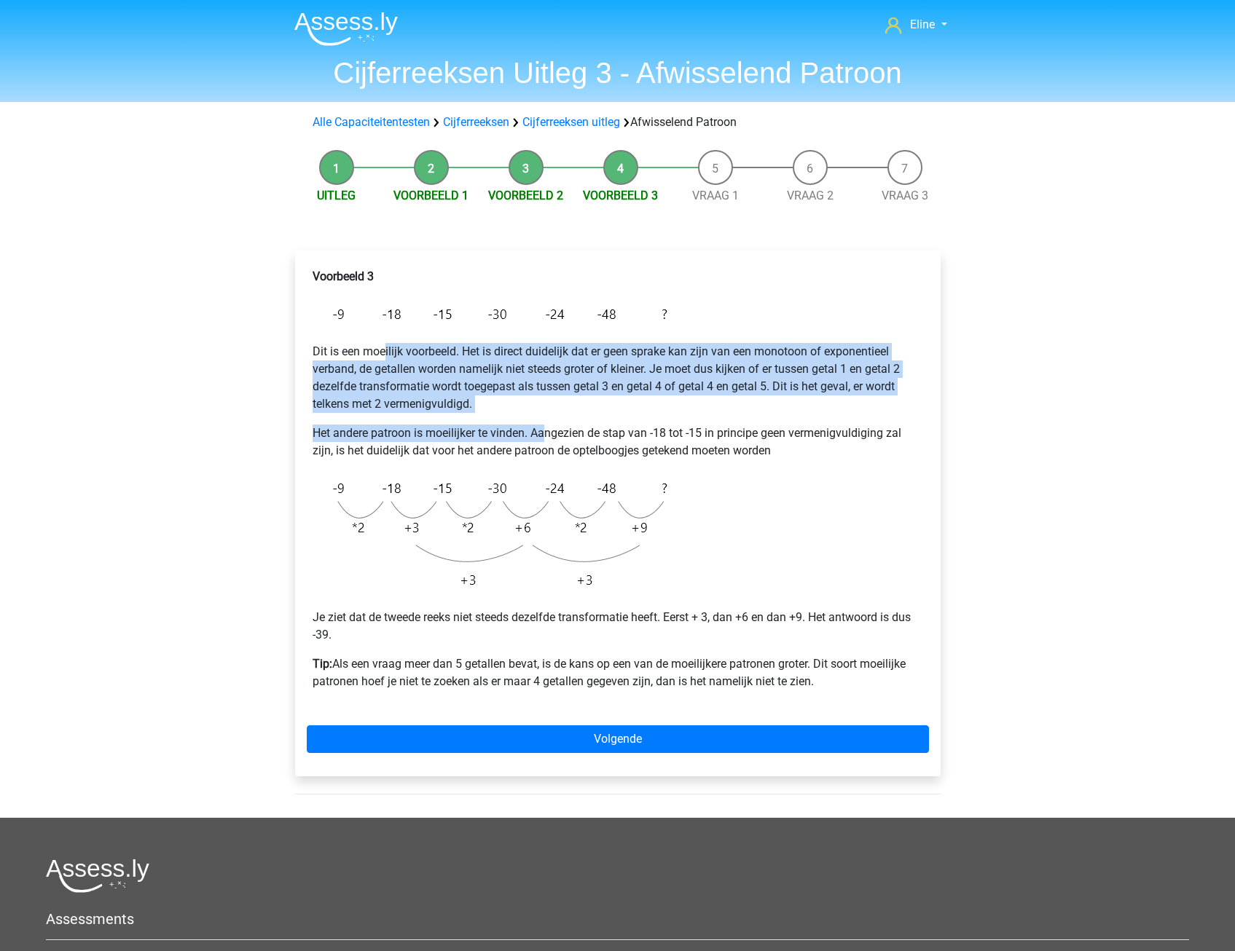
drag, startPoint x: 414, startPoint y: 348, endPoint x: 546, endPoint y: 417, distance: 149.2
click at [546, 417] on div "Voorbeeld 3 Dit is een moeilijk voorbeeld. Het is direct duidelijk dat er geen …" at bounding box center [618, 485] width 622 height 446
drag, startPoint x: 546, startPoint y: 417, endPoint x: 537, endPoint y: 411, distance: 11.1
click at [546, 417] on div "Voorbeeld 3 Dit is een moeilijk voorbeeld. Het is direct duidelijk dat er geen …" at bounding box center [618, 485] width 622 height 446
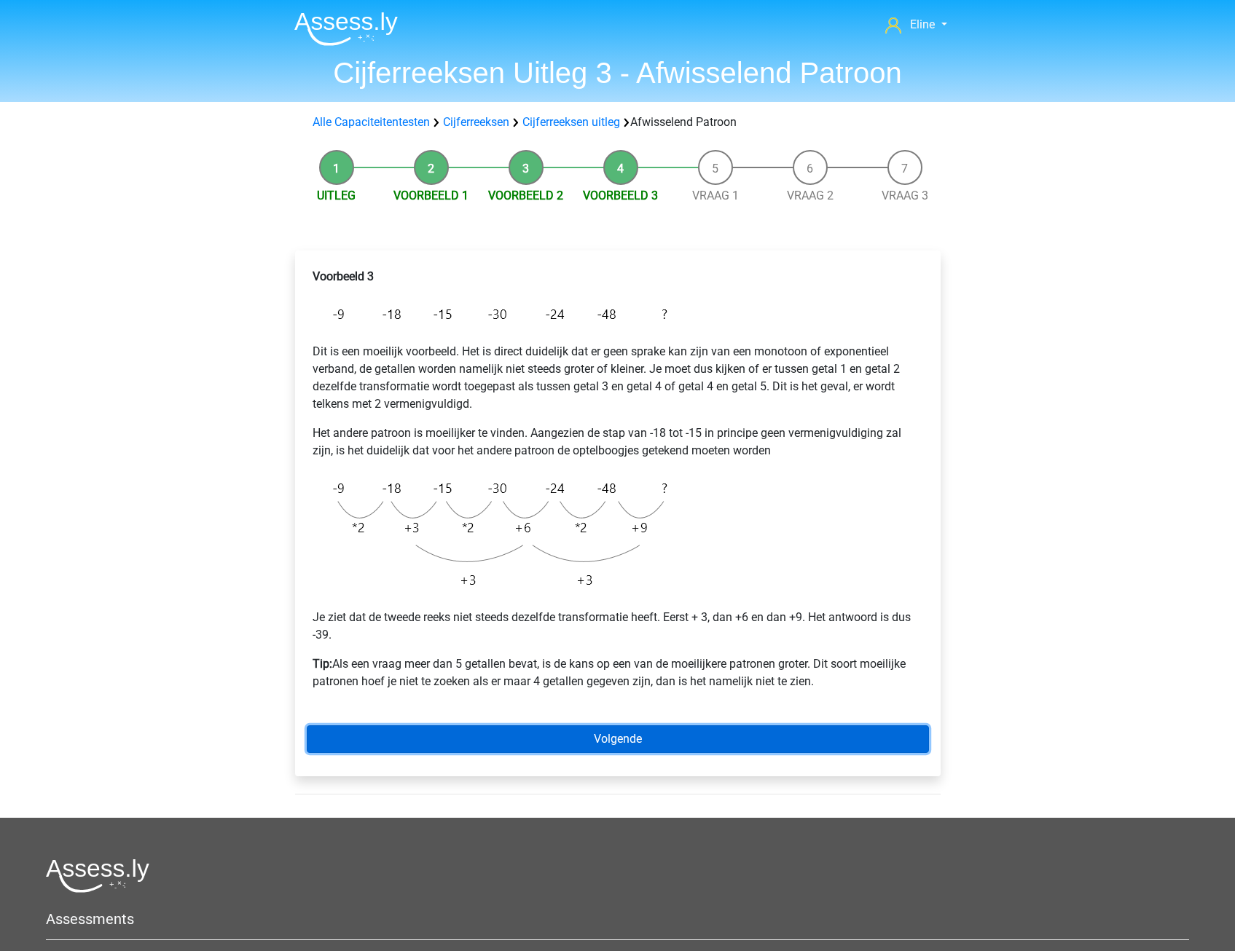
click at [578, 747] on link "Volgende" at bounding box center [618, 740] width 622 height 28
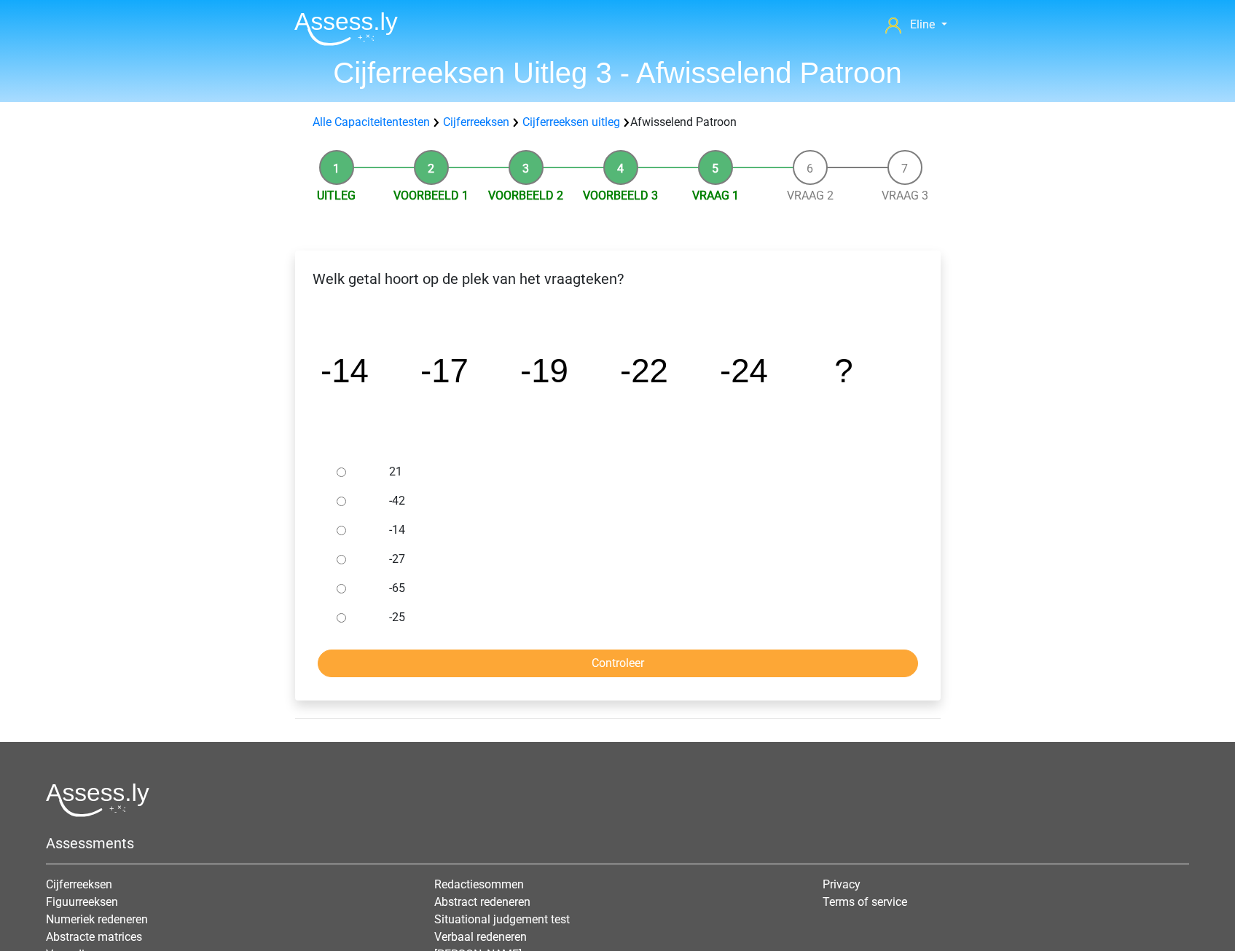
click at [344, 562] on input "-27" at bounding box center [341, 559] width 9 height 9
radio input "true"
click at [374, 658] on input "Controleer" at bounding box center [618, 664] width 600 height 28
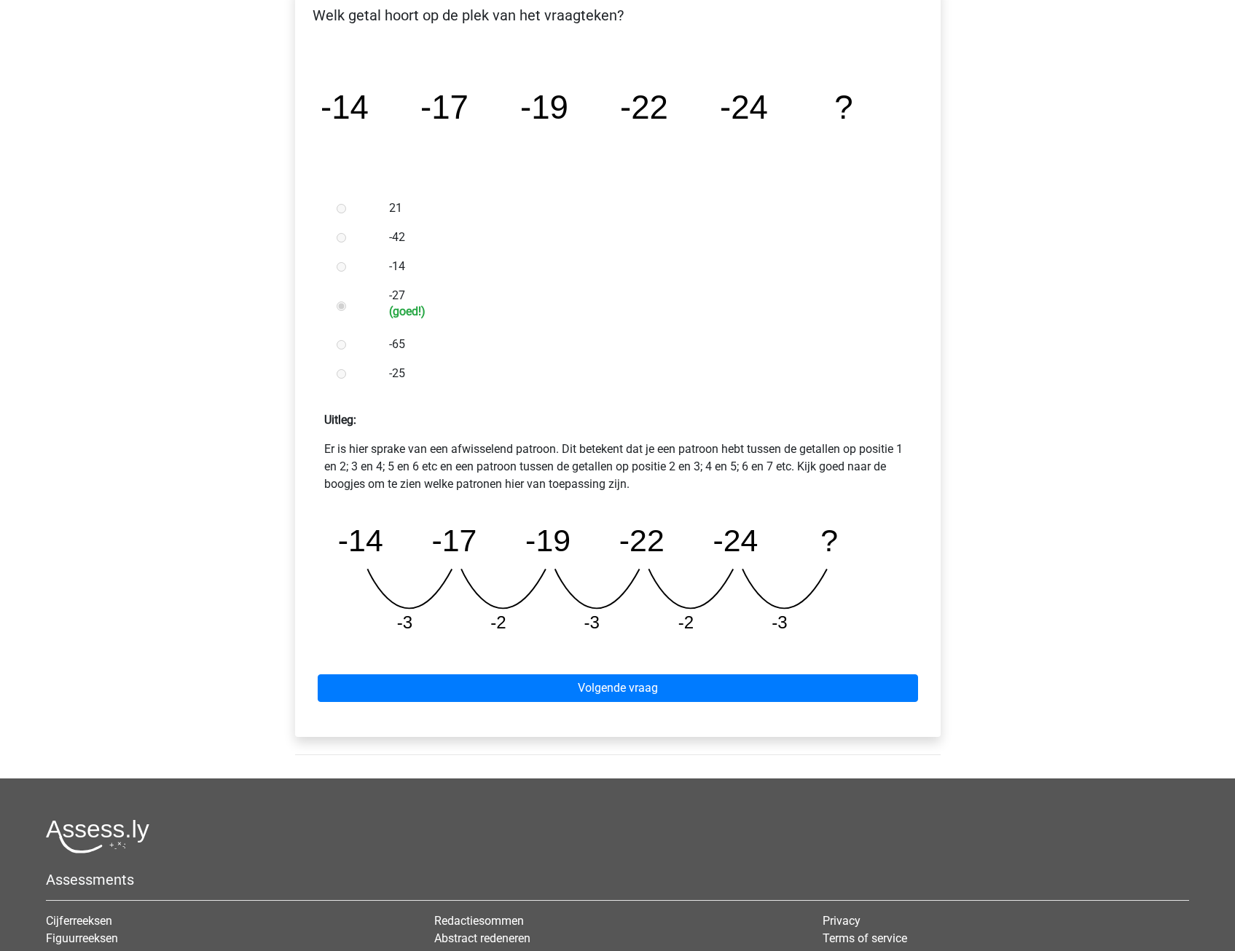
scroll to position [291, 0]
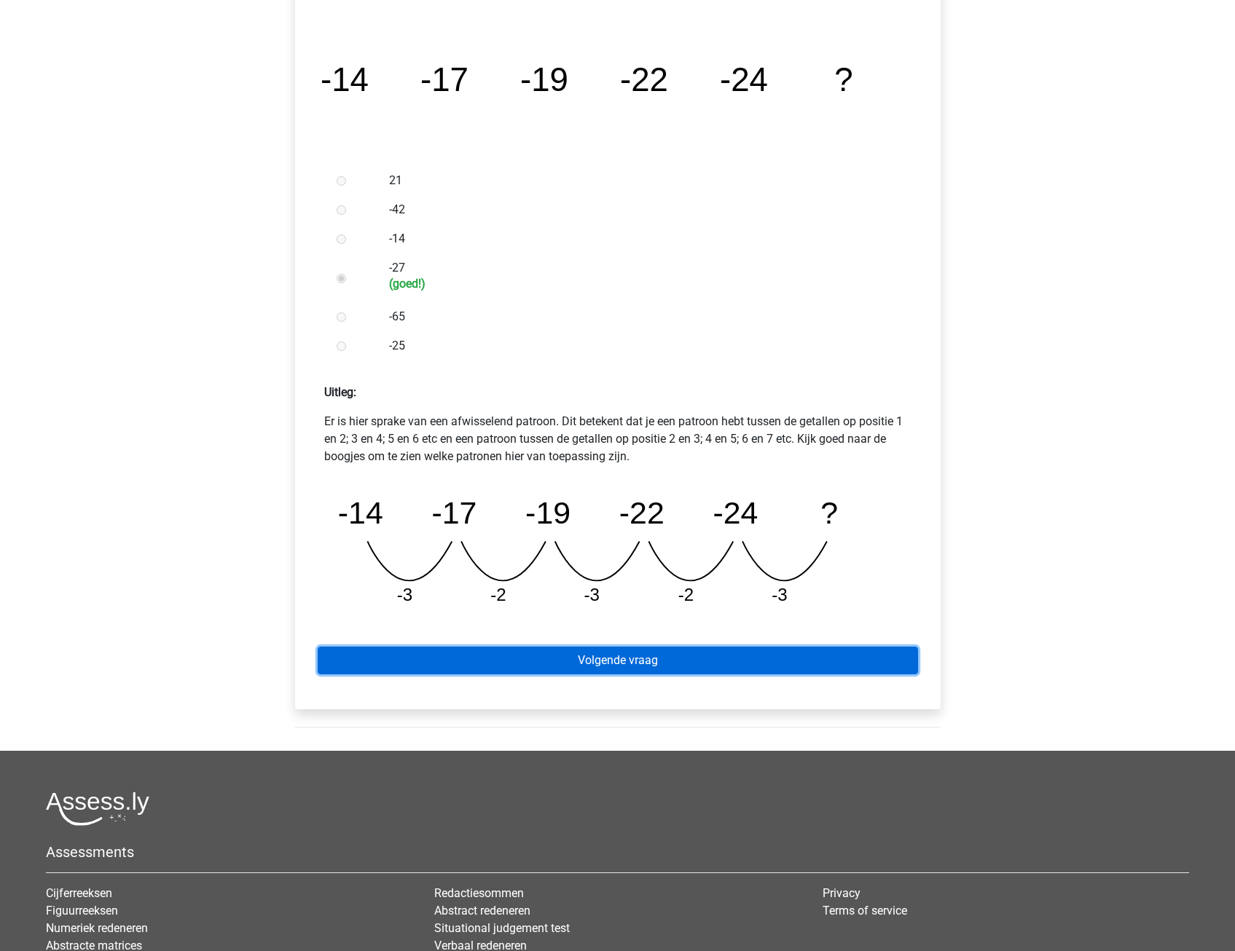
click at [442, 667] on link "Volgende vraag" at bounding box center [618, 661] width 600 height 28
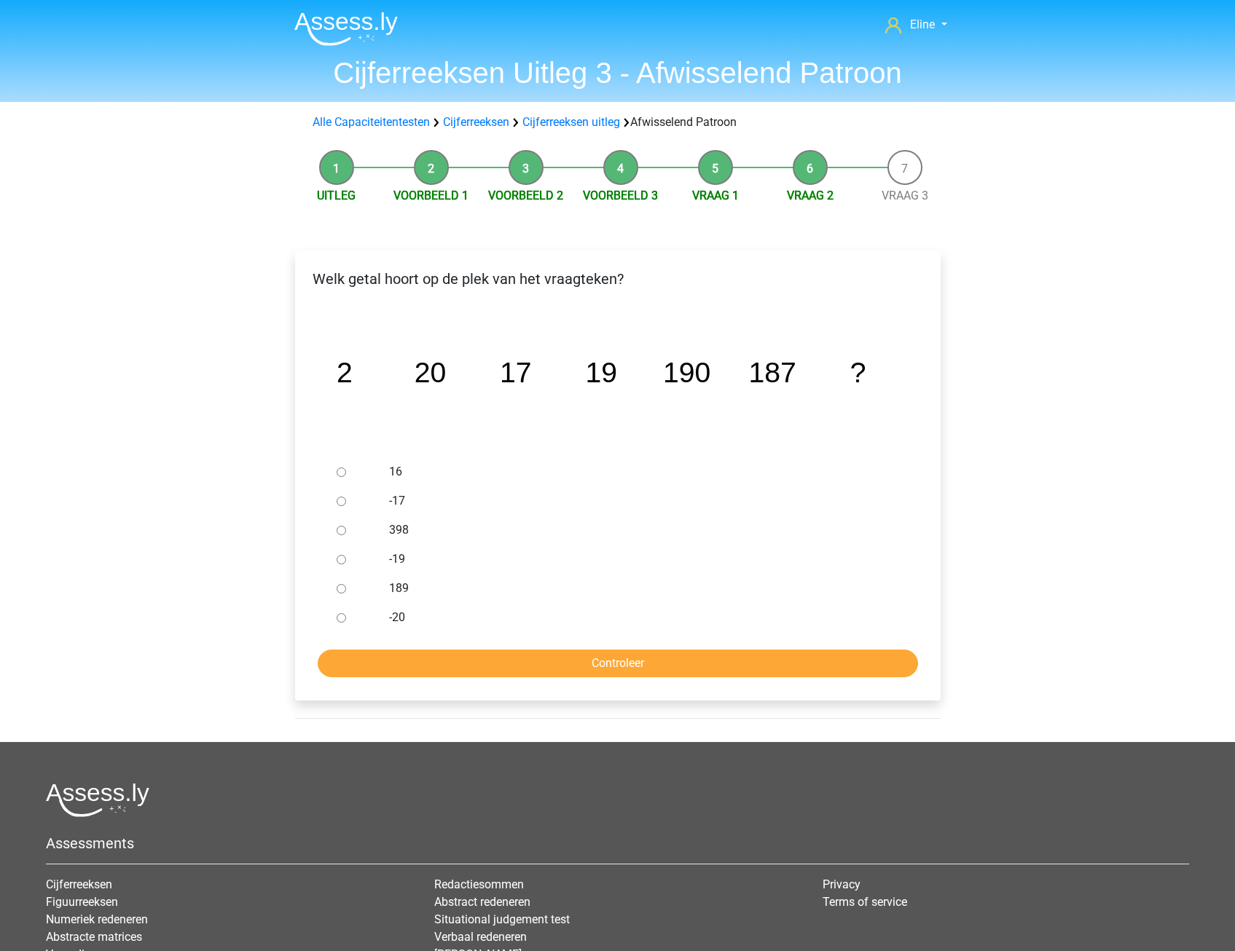
click at [348, 594] on div at bounding box center [355, 588] width 48 height 29
click at [341, 587] on input "189" at bounding box center [341, 588] width 9 height 9
radio input "true"
click at [352, 661] on input "Controleer" at bounding box center [618, 664] width 600 height 28
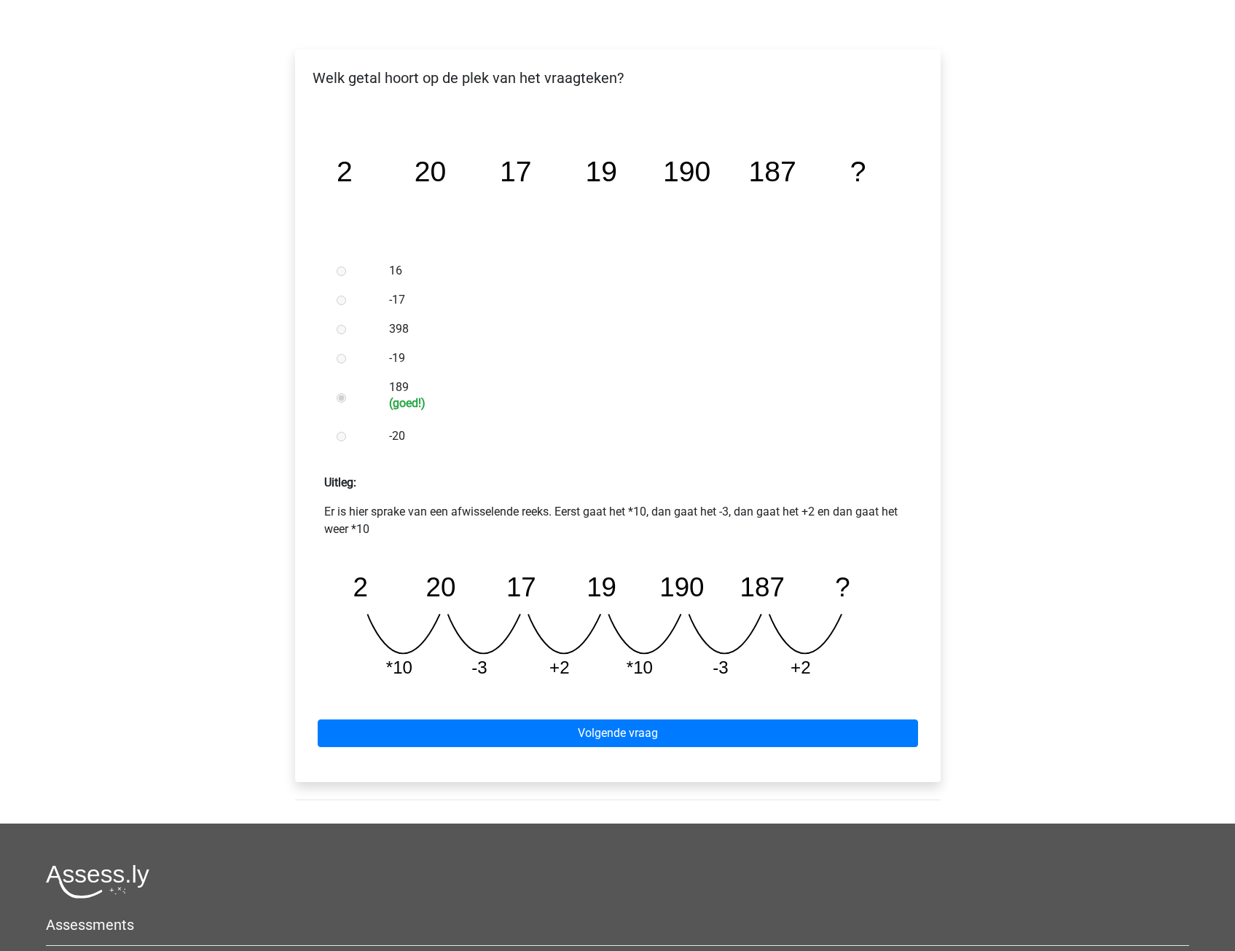
scroll to position [219, 0]
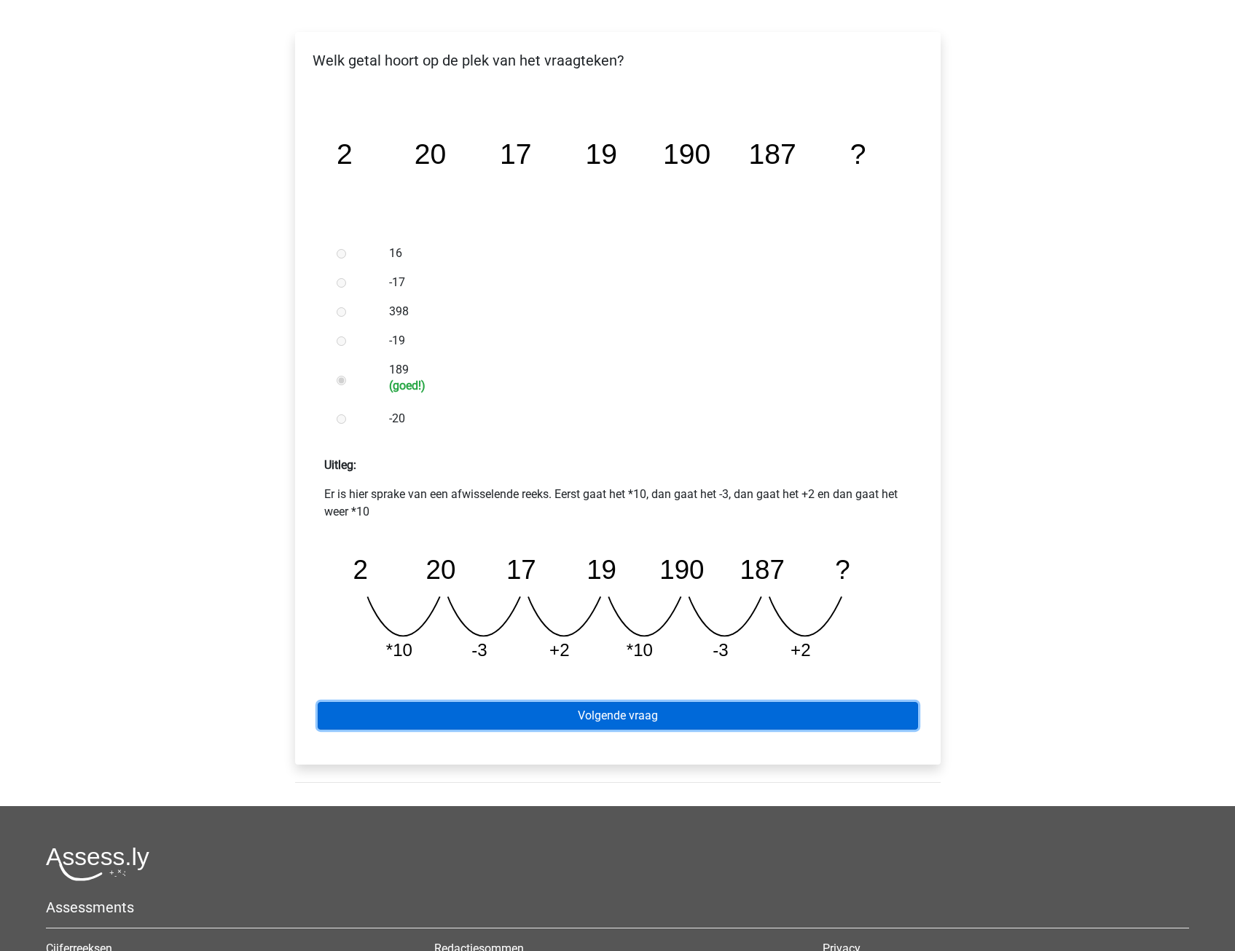
drag, startPoint x: 452, startPoint y: 718, endPoint x: 431, endPoint y: 727, distance: 23.2
click at [452, 718] on link "Volgende vraag" at bounding box center [618, 716] width 600 height 28
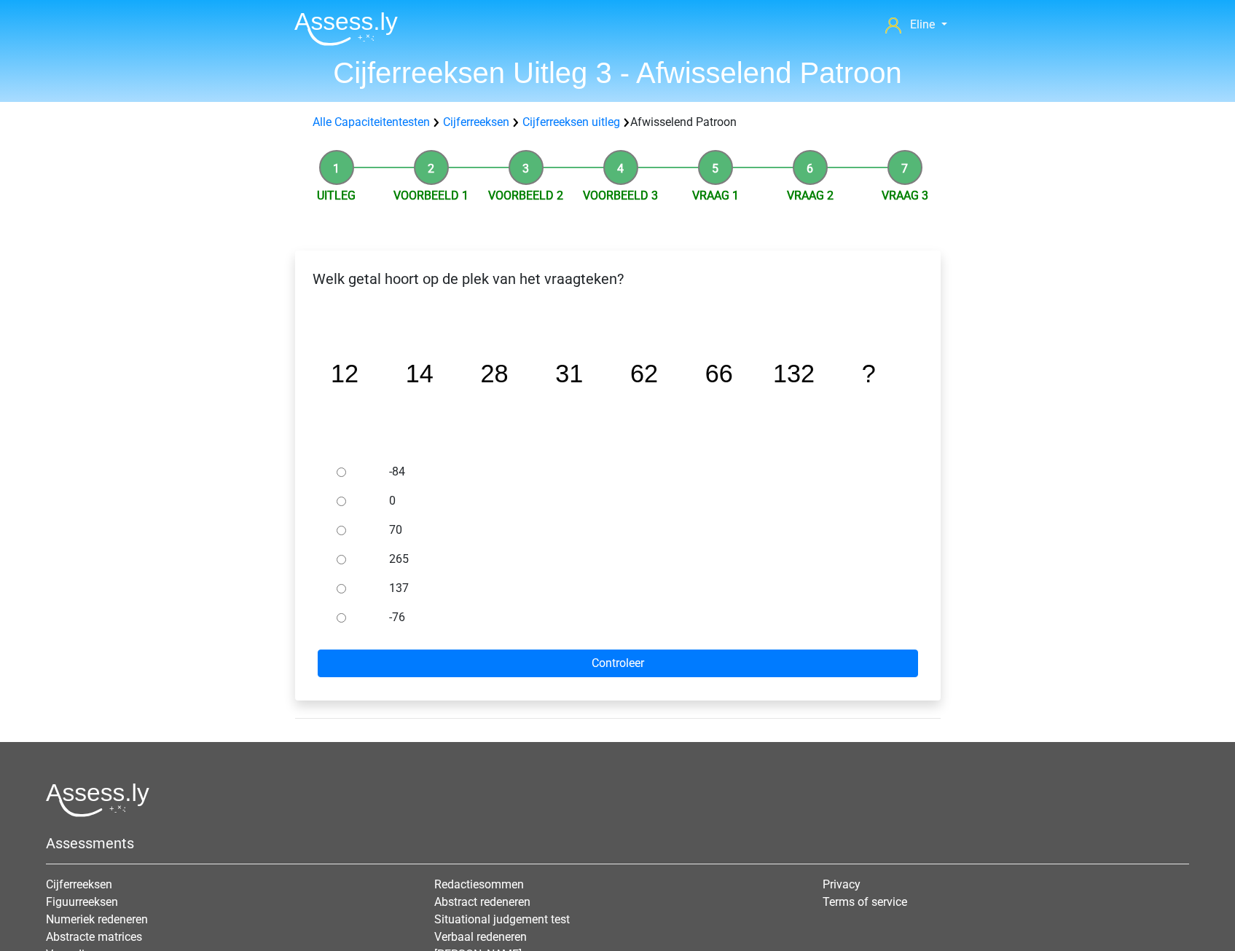
click at [341, 588] on input "137" at bounding box center [341, 588] width 9 height 9
radio input "true"
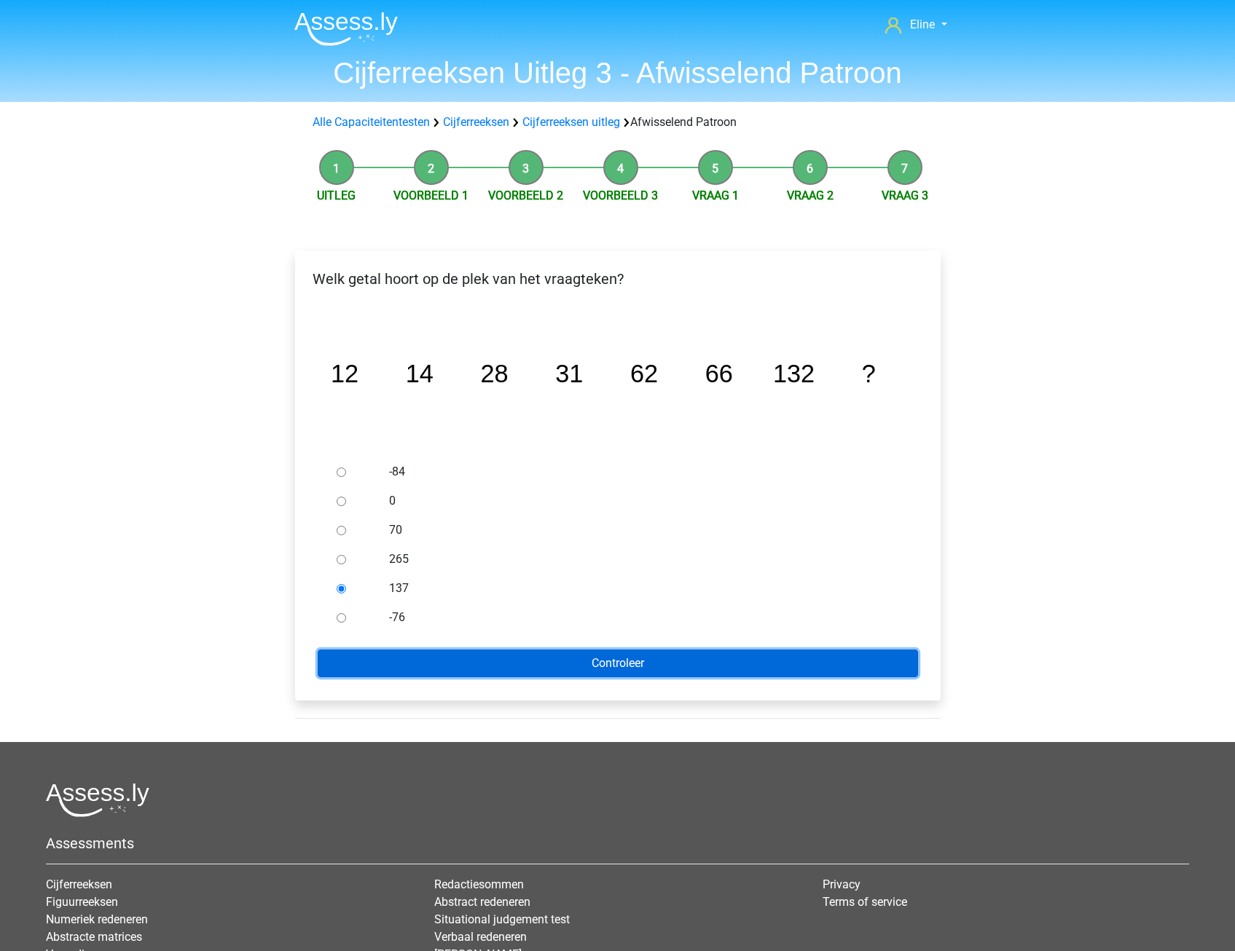
click at [345, 655] on input "Controleer" at bounding box center [618, 664] width 600 height 28
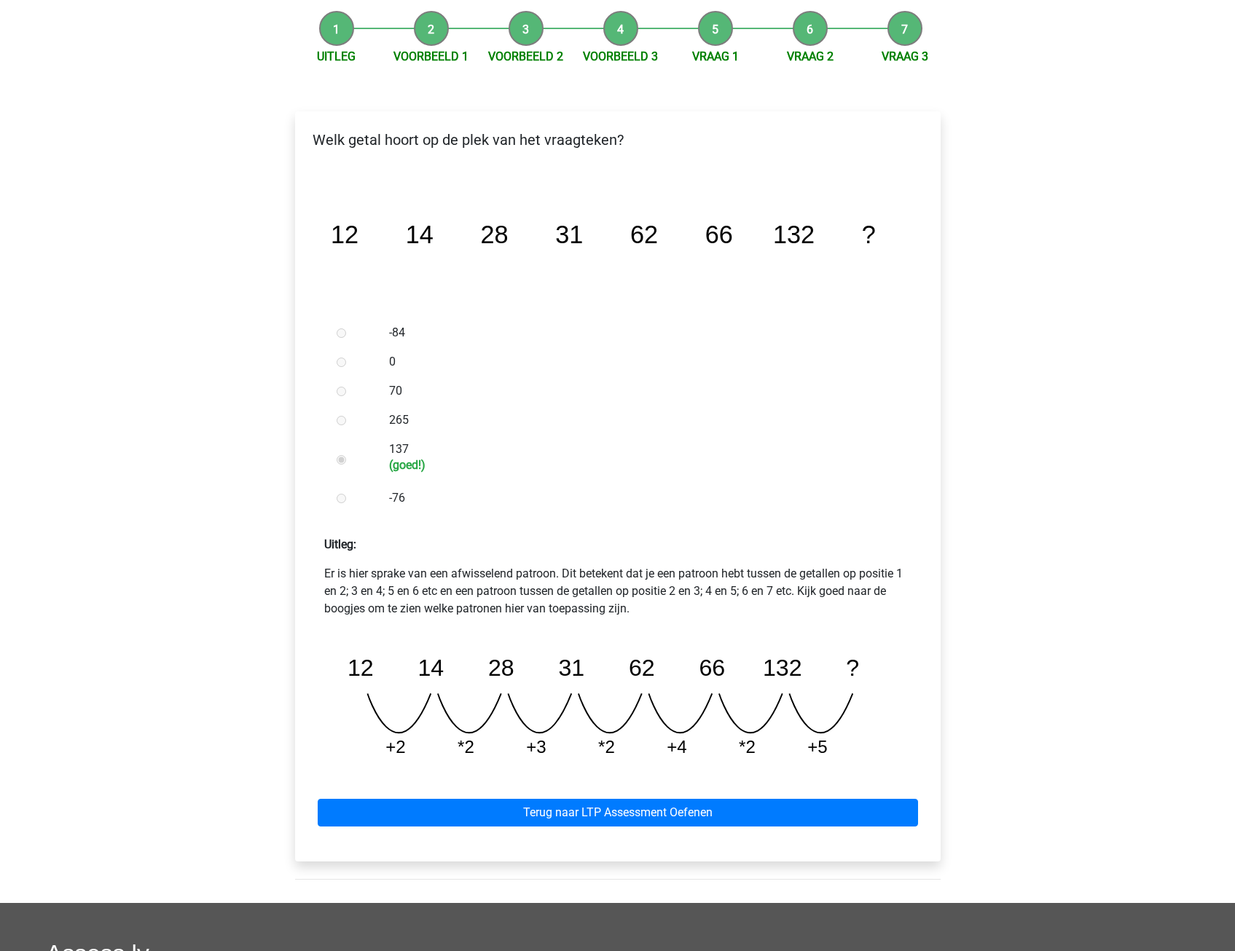
scroll to position [146, 0]
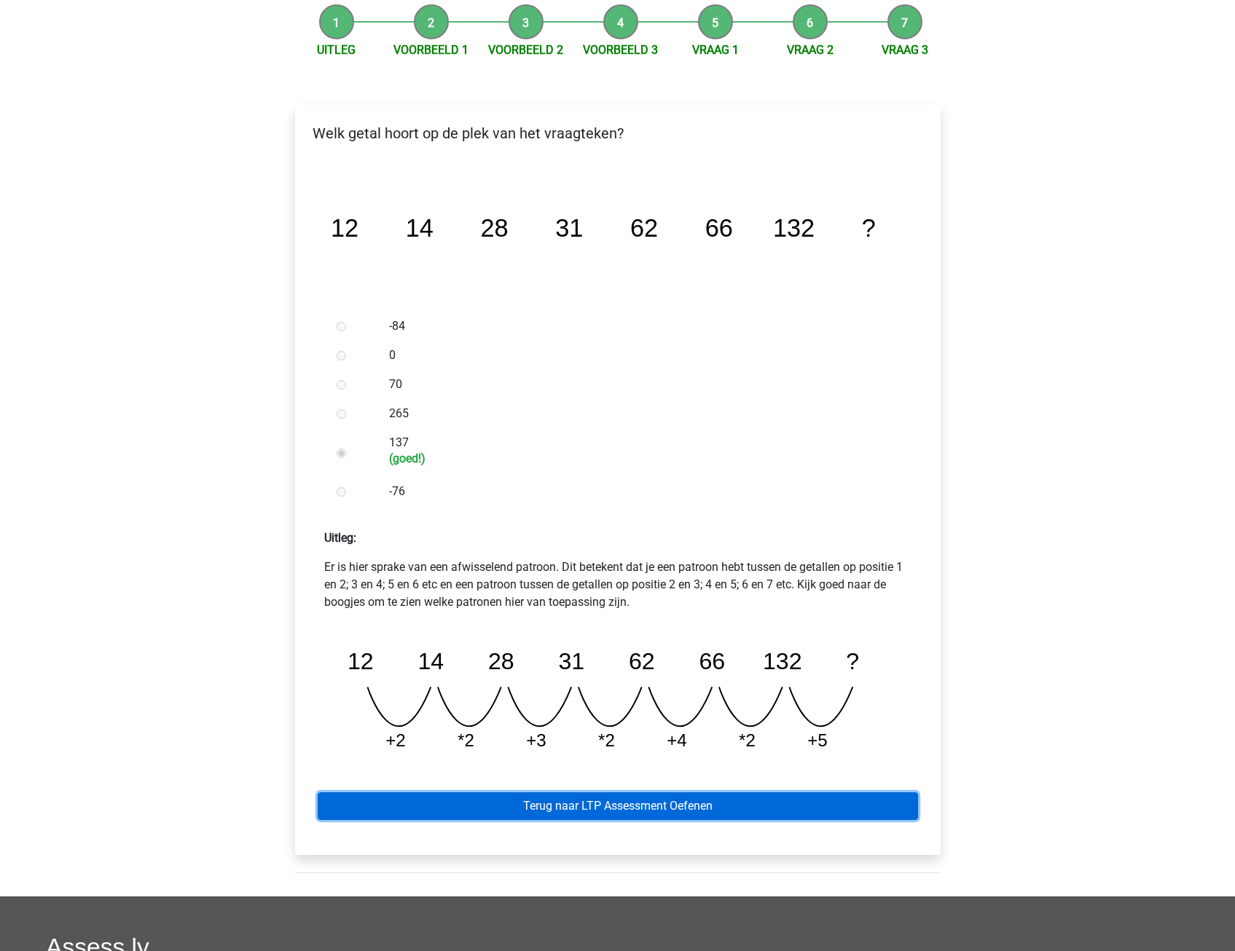
click at [424, 807] on link "Terug naar LTP Assessment Oefenen" at bounding box center [618, 807] width 600 height 28
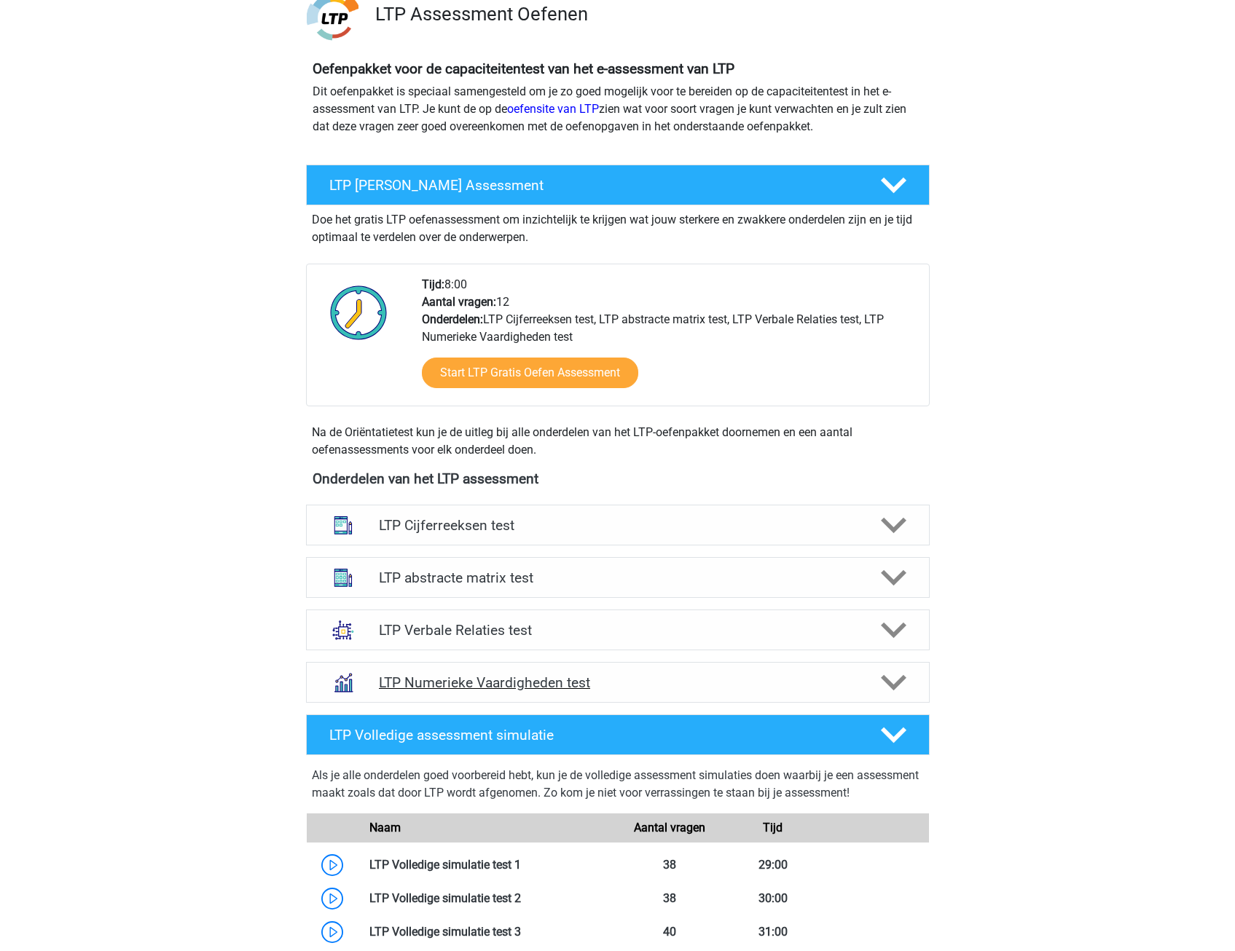
scroll to position [146, 0]
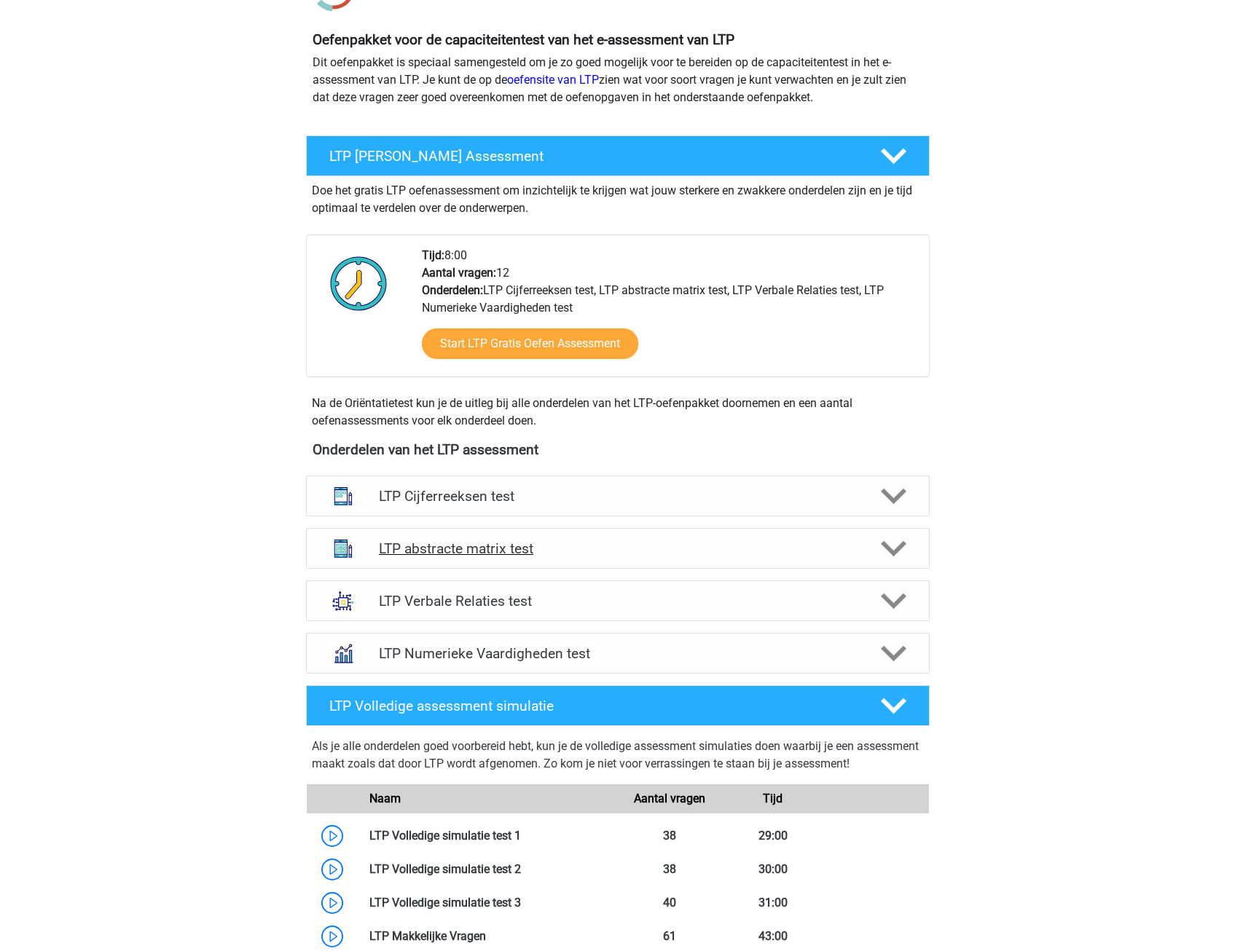
click at [882, 542] on icon at bounding box center [893, 548] width 25 height 25
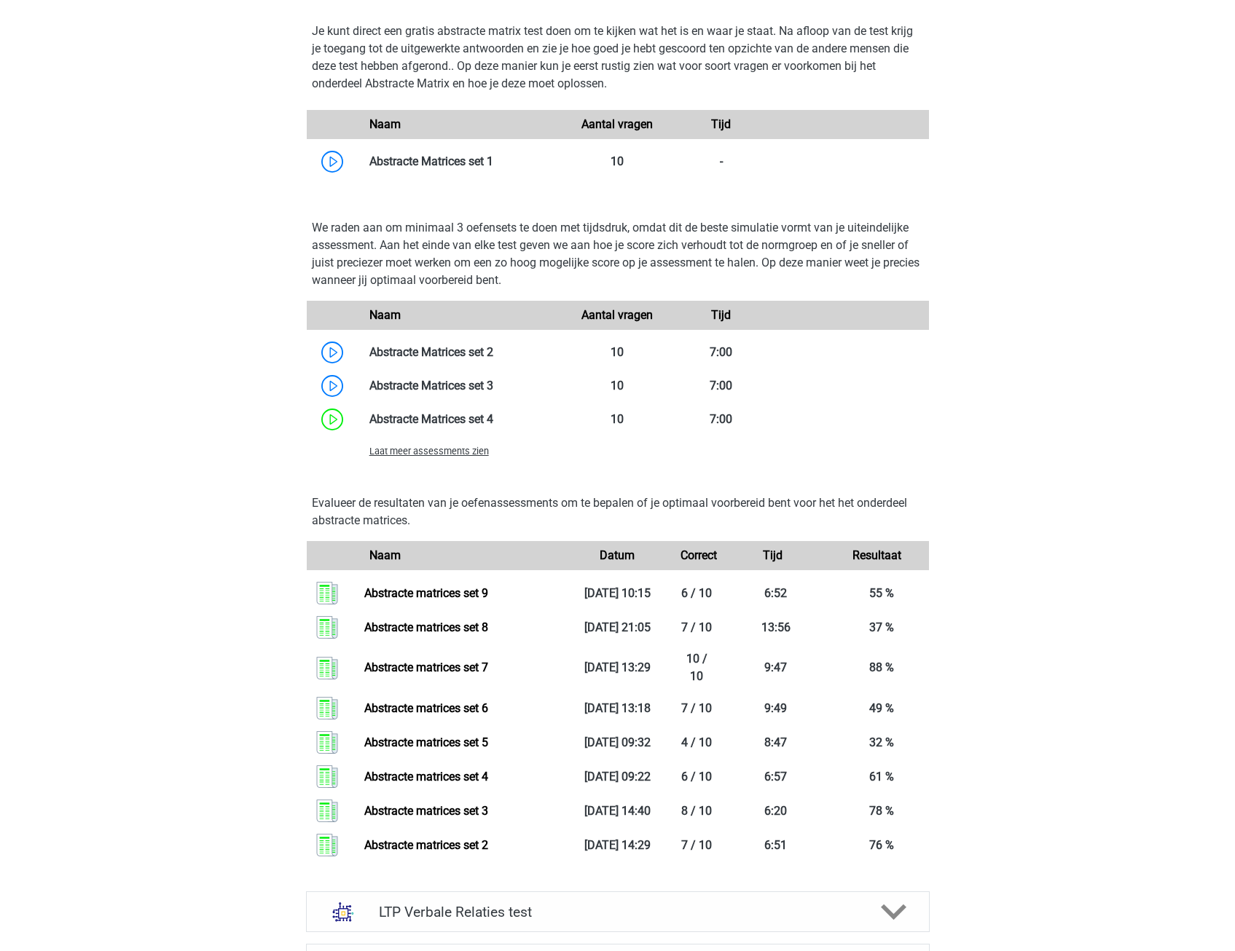
scroll to position [1020, 0]
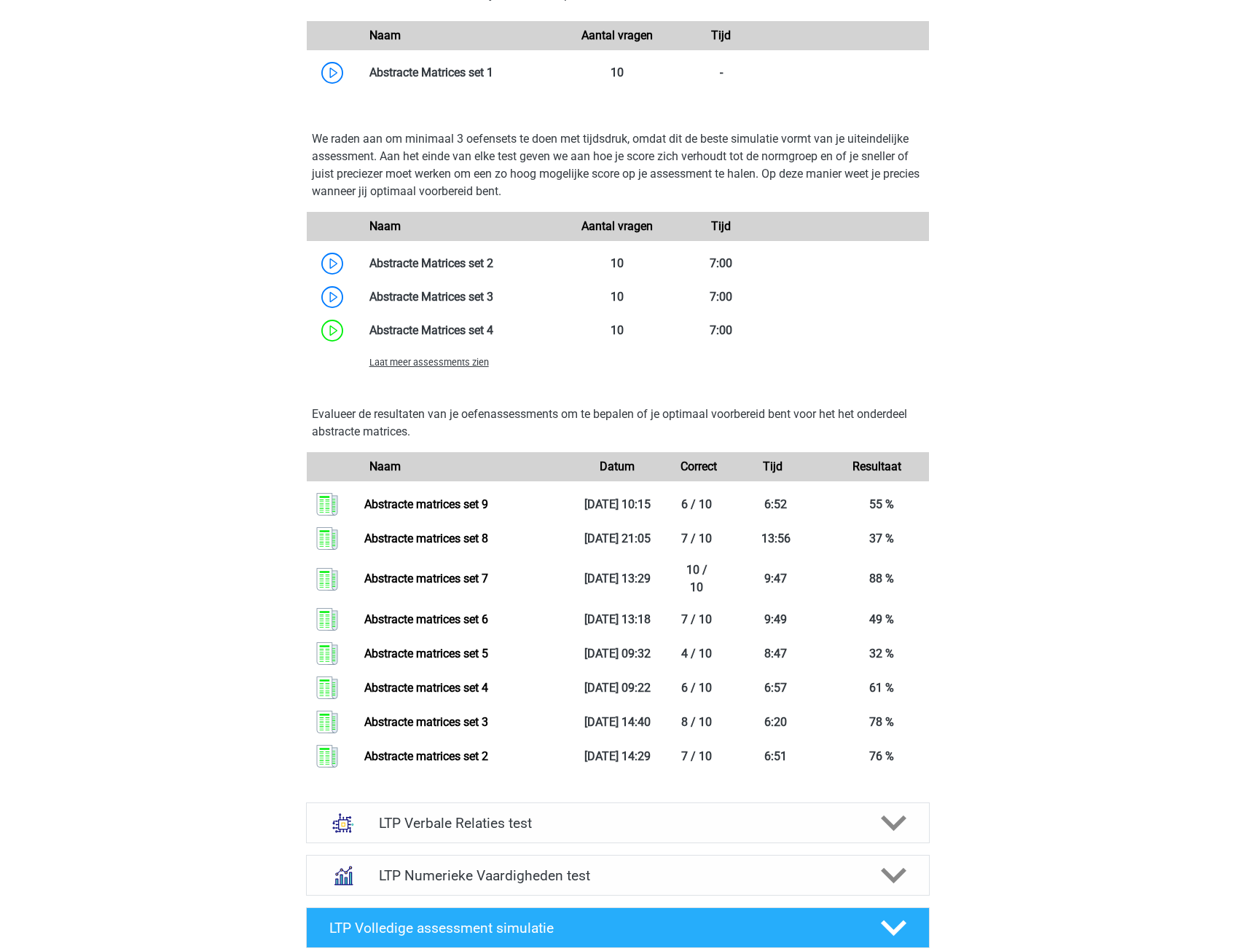
click at [453, 359] on span "Laat meer assessments zien" at bounding box center [428, 362] width 119 height 11
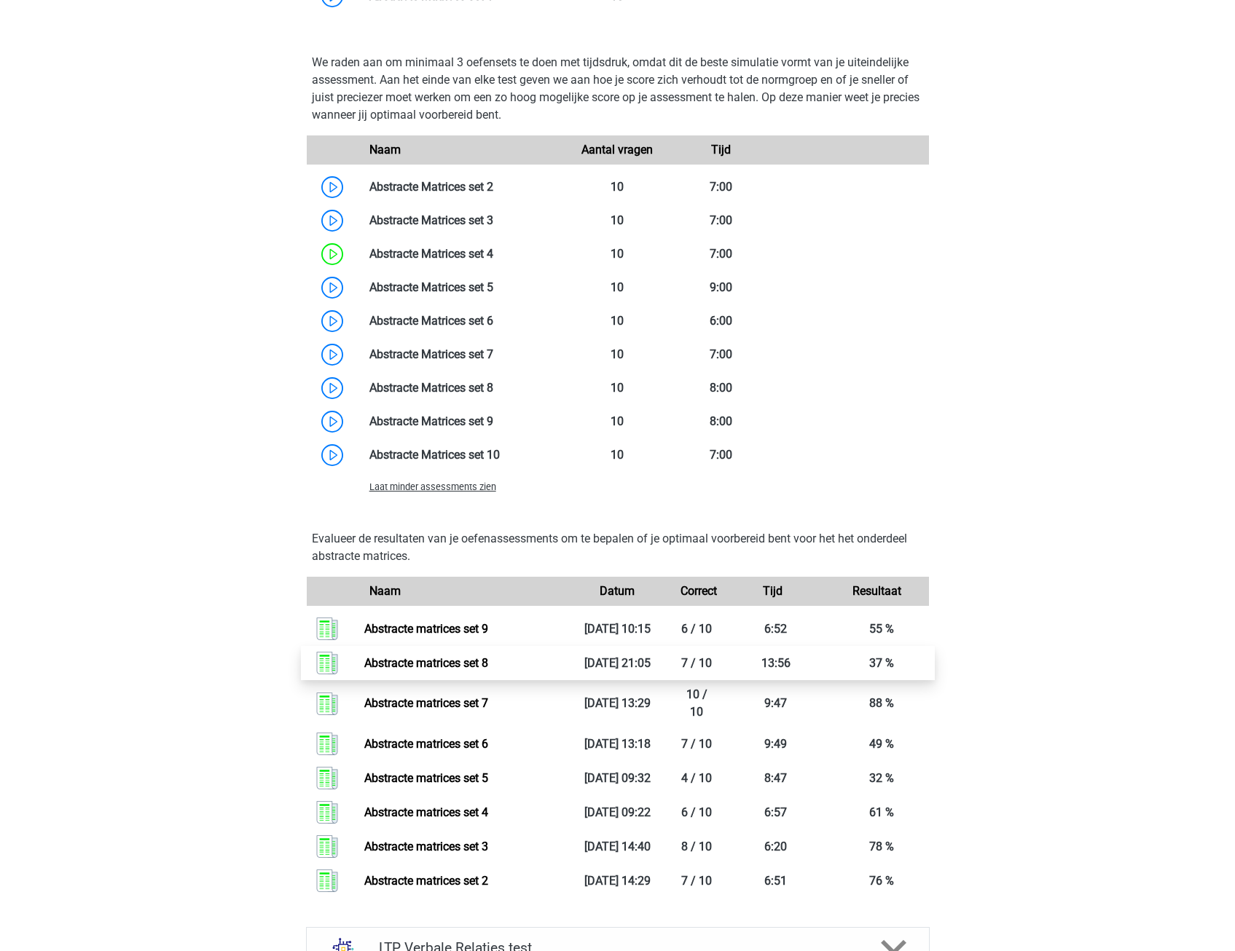
scroll to position [1311, 0]
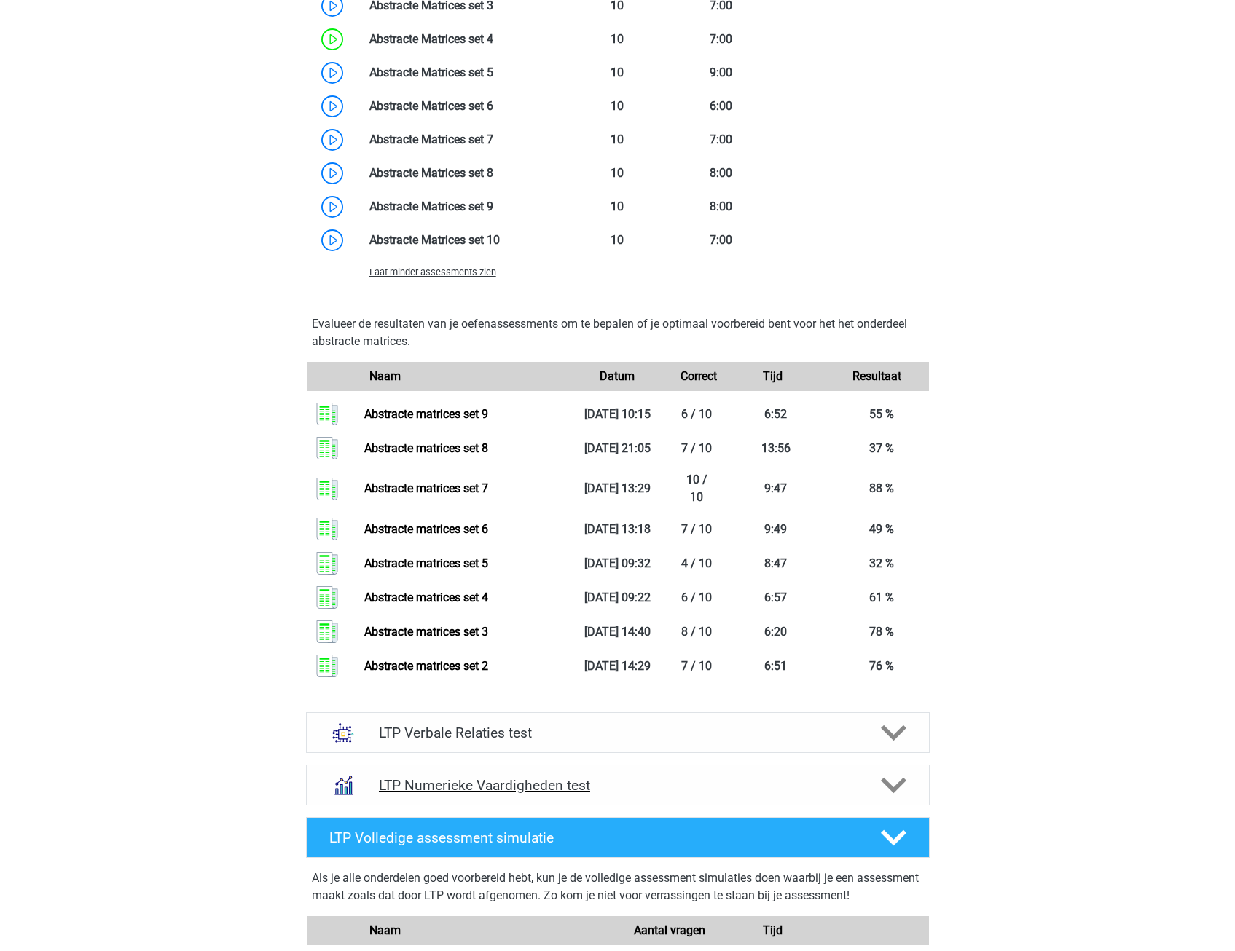
click at [879, 785] on div at bounding box center [892, 785] width 50 height 25
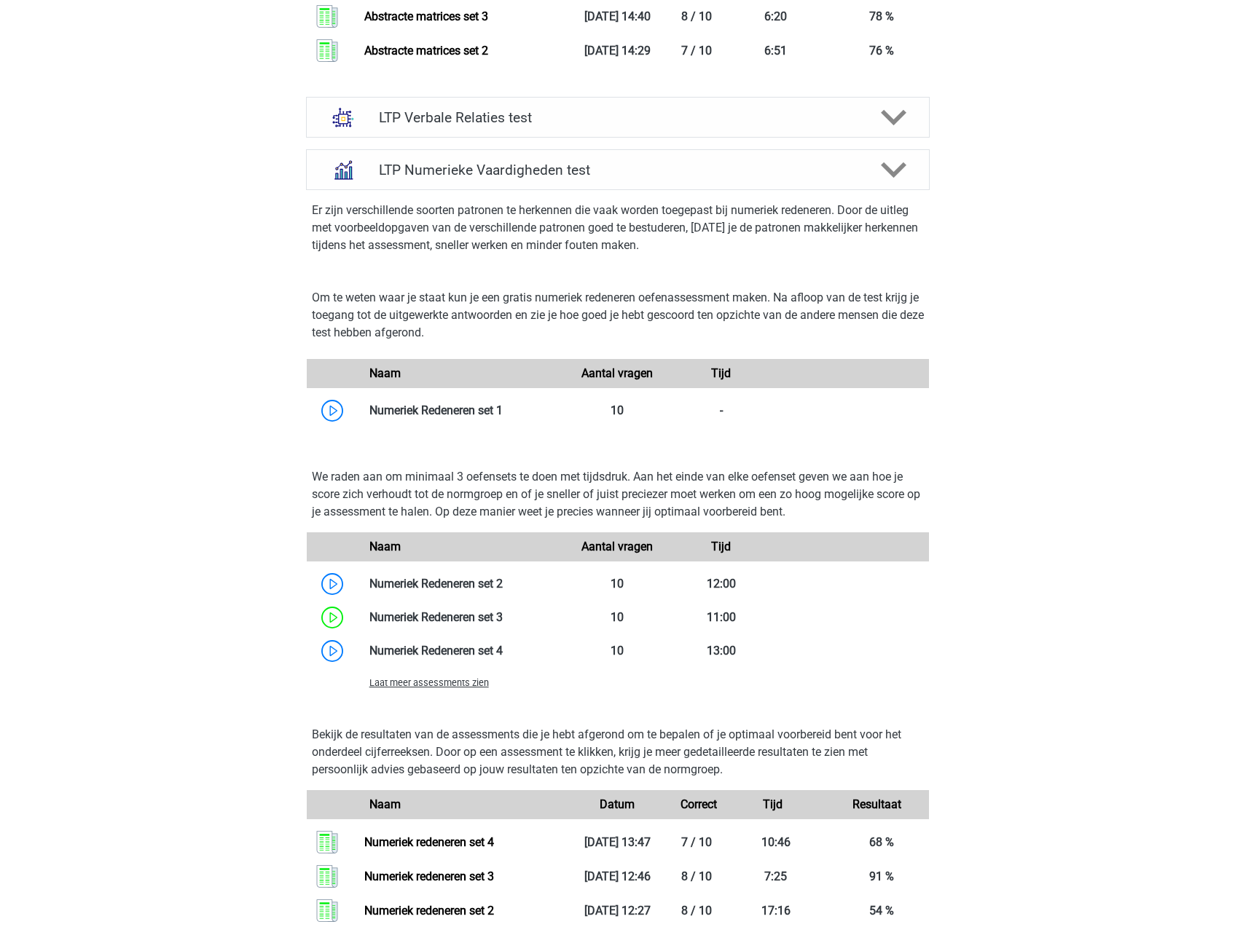
scroll to position [1967, 0]
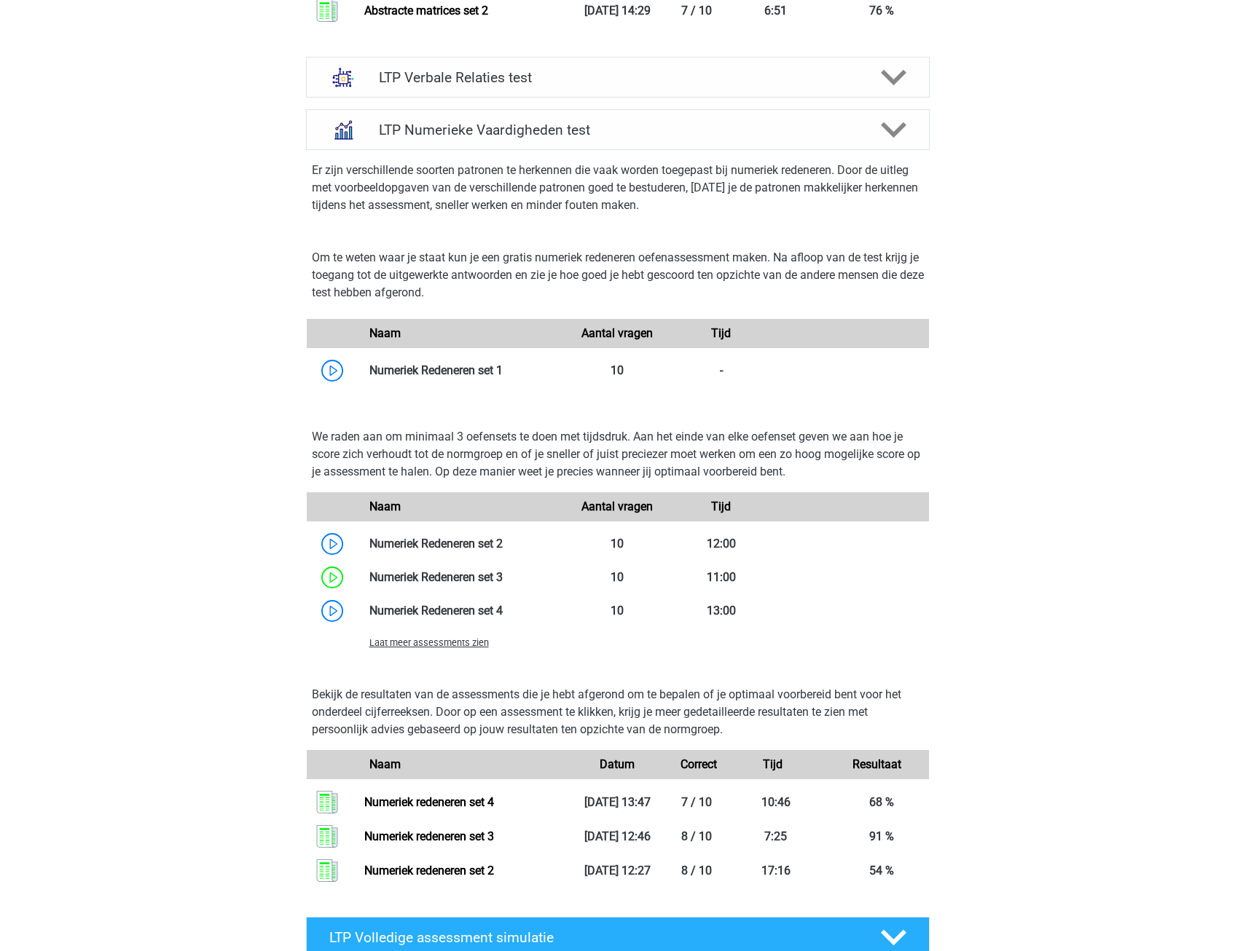
click at [443, 641] on span "Laat meer assessments zien" at bounding box center [428, 642] width 119 height 11
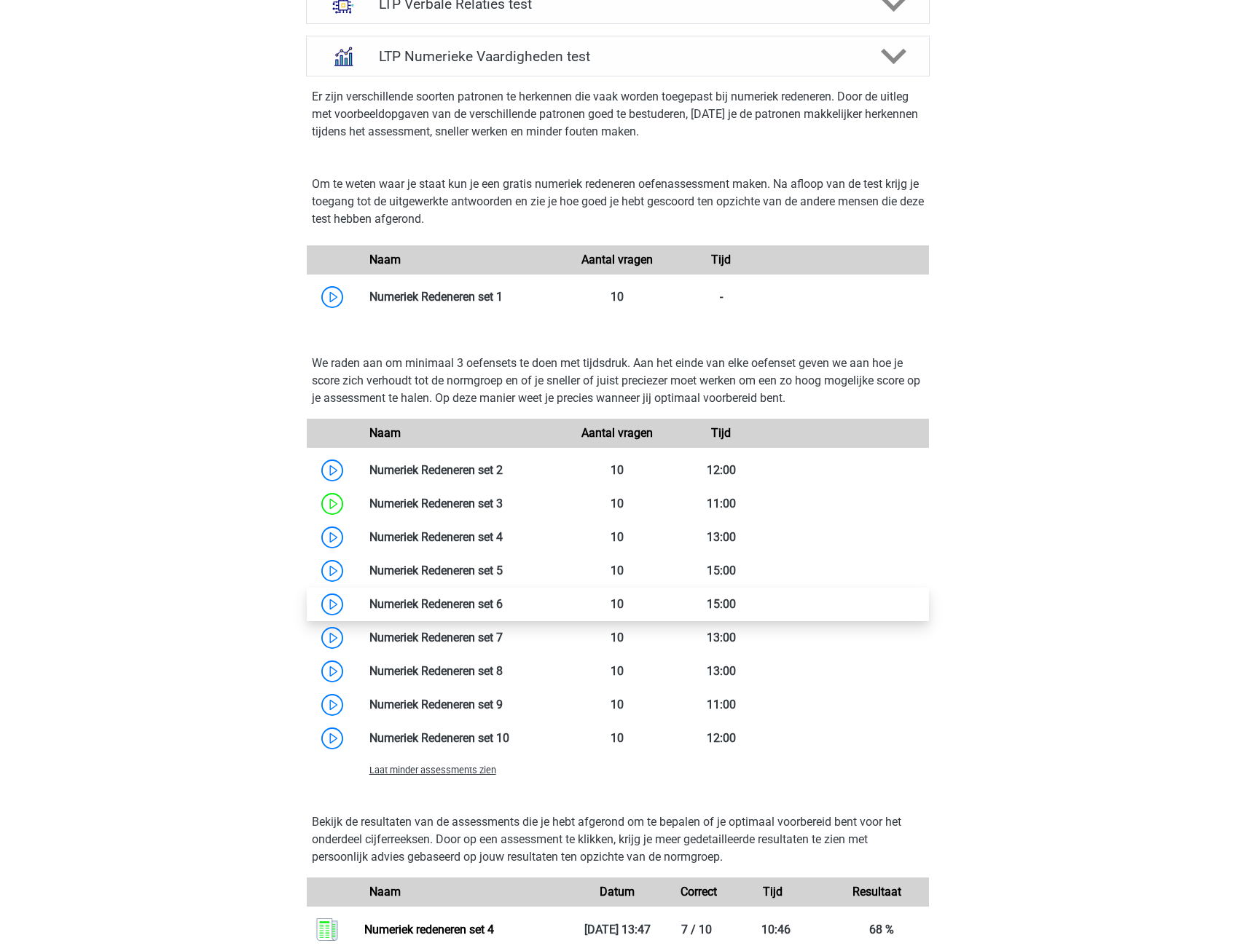
scroll to position [2040, 0]
click at [503, 573] on link at bounding box center [503, 572] width 0 height 14
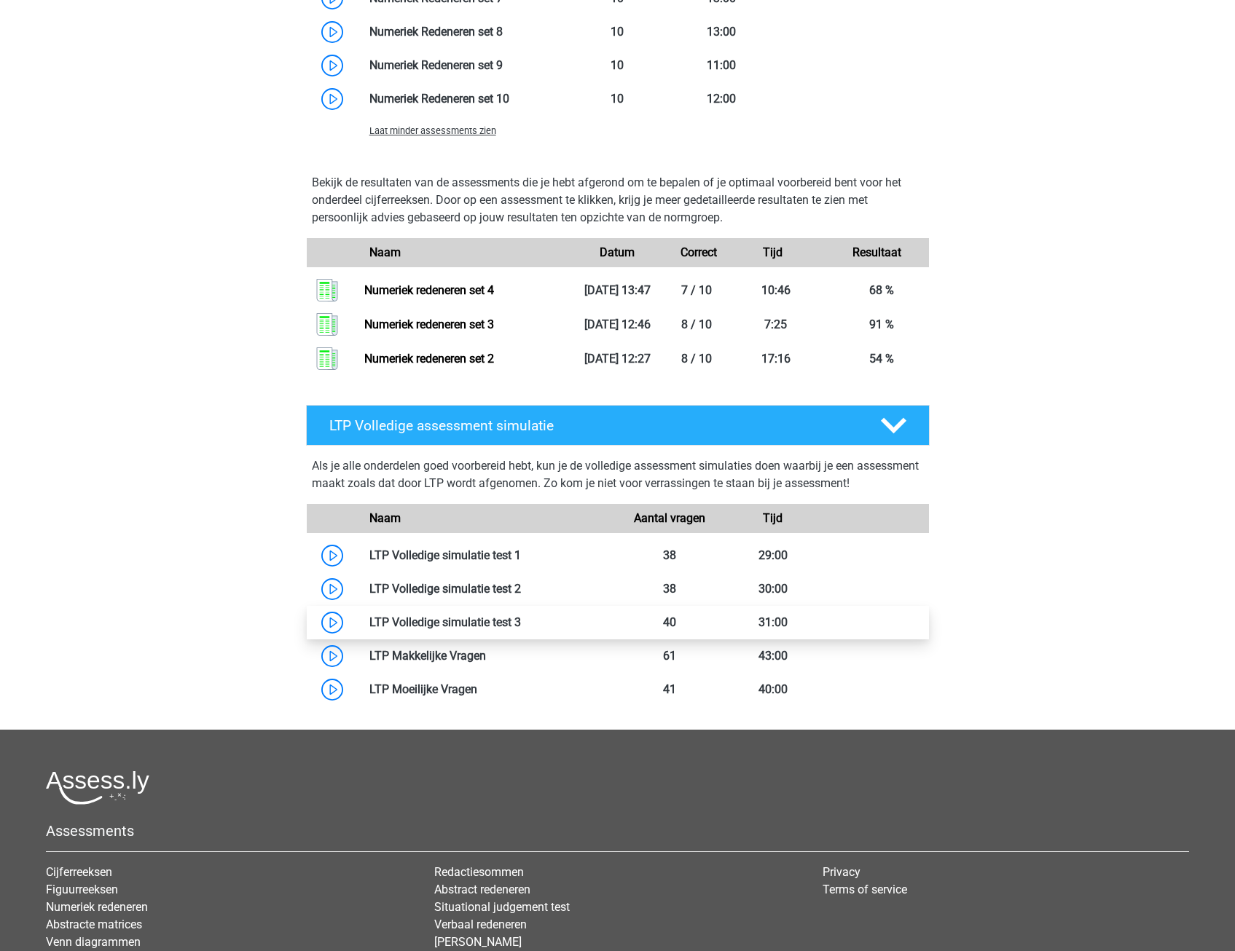
scroll to position [2696, 0]
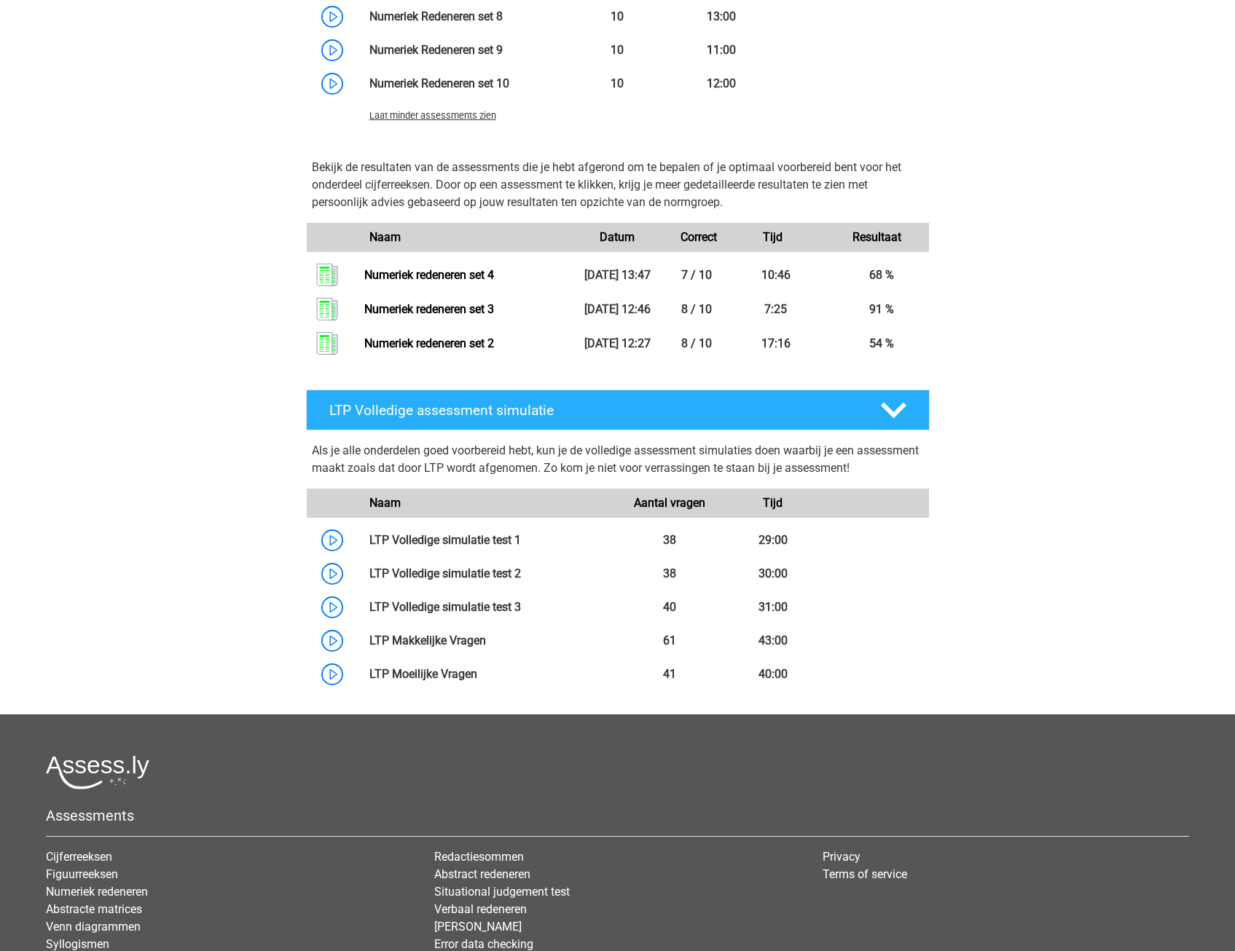
drag, startPoint x: 264, startPoint y: 599, endPoint x: 259, endPoint y: 592, distance: 8.3
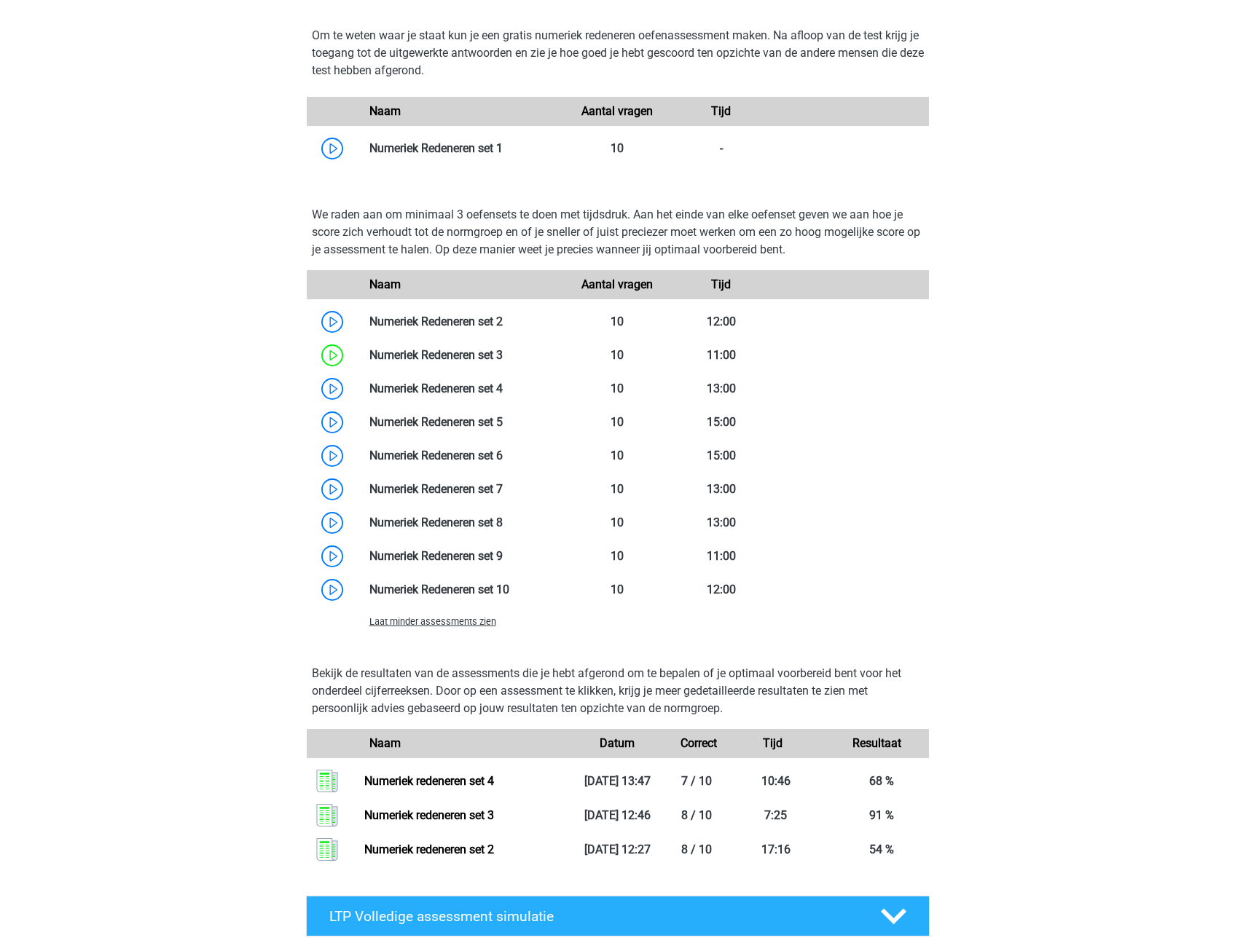
scroll to position [2186, 0]
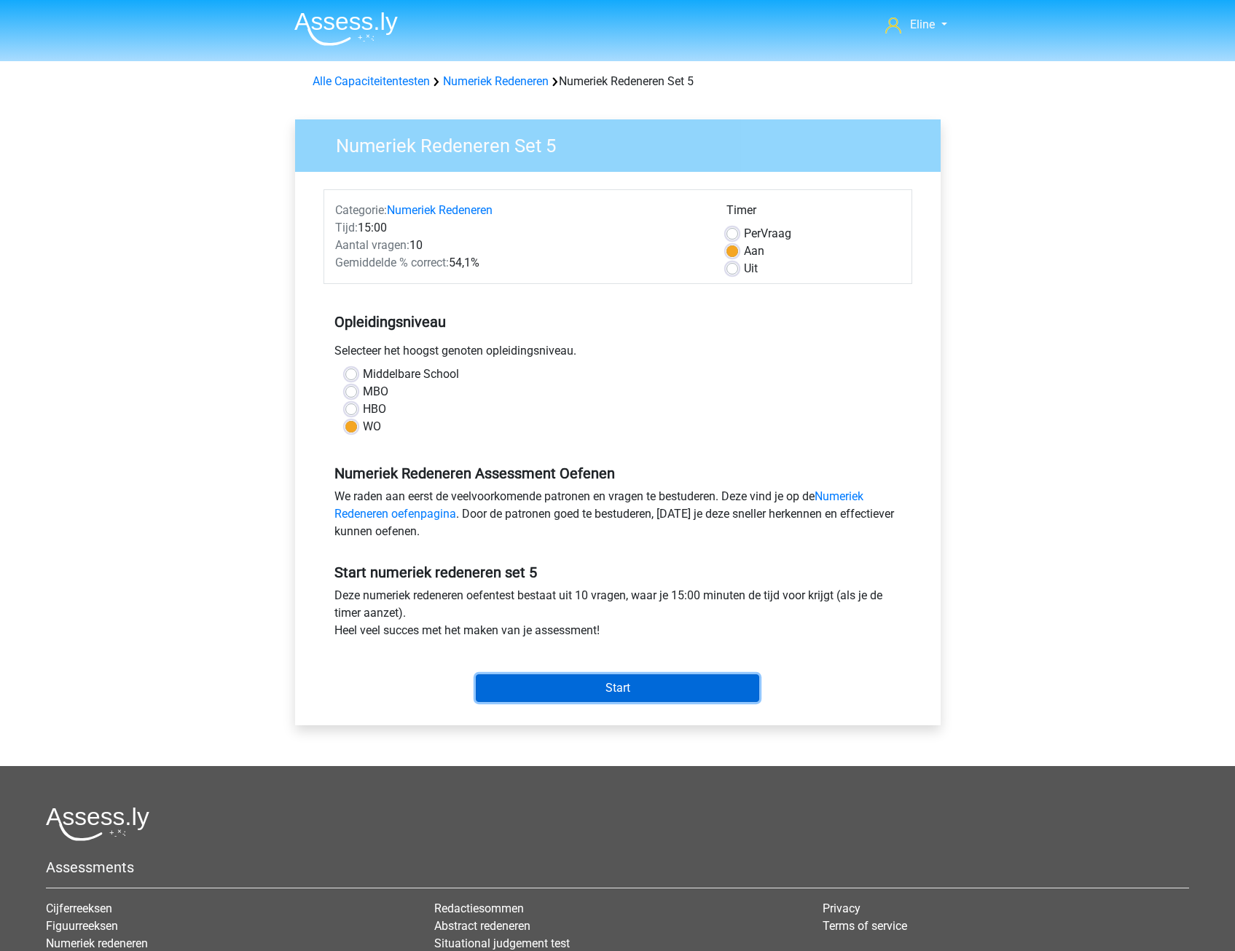
click at [624, 681] on input "Start" at bounding box center [617, 689] width 283 height 28
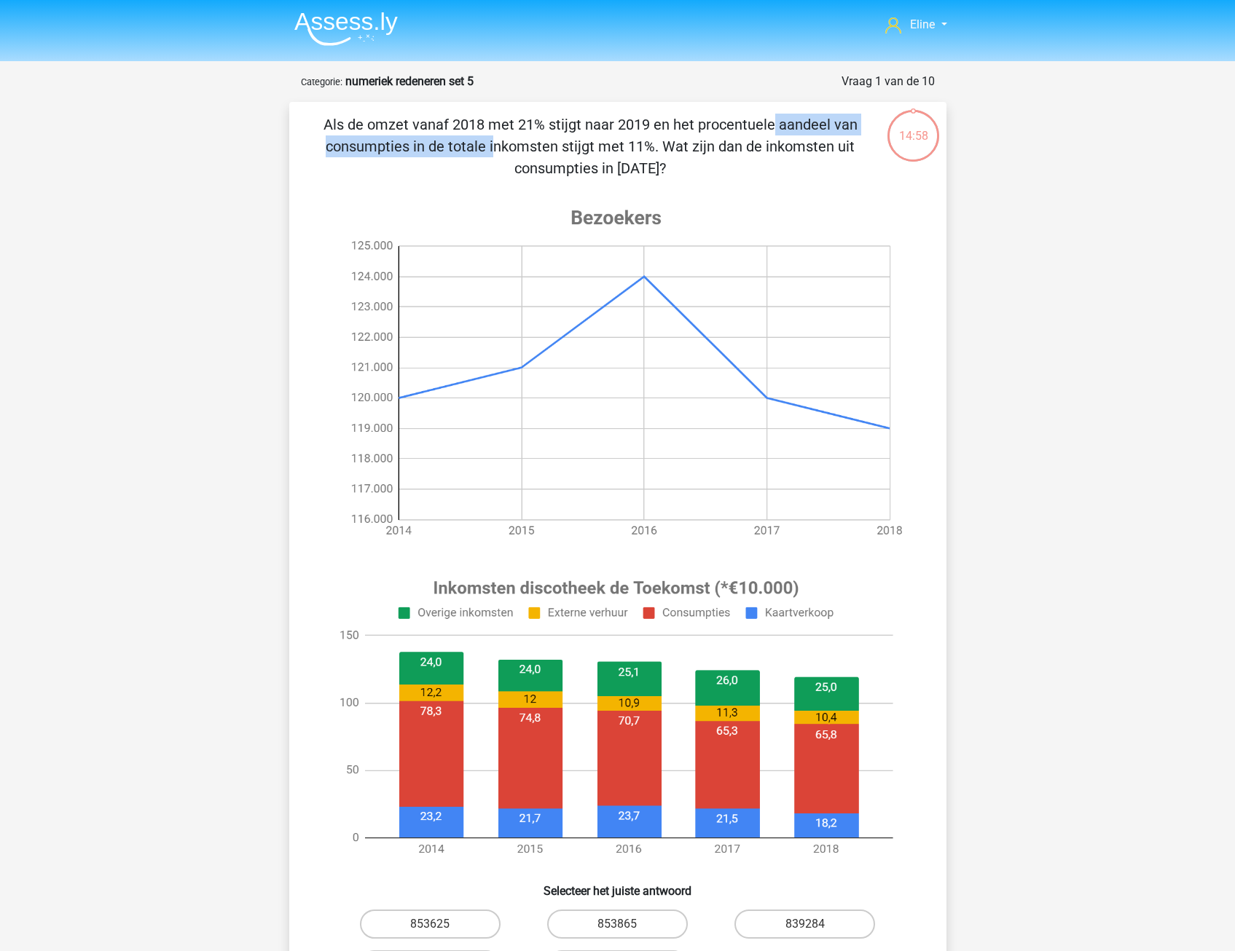
drag, startPoint x: 471, startPoint y: 132, endPoint x: 723, endPoint y: 131, distance: 252.8
click at [723, 131] on p "Als de omzet vanaf 2018 met 21% stijgt naar 2019 en het procentuele aandeel van…" at bounding box center [591, 147] width 556 height 66
drag, startPoint x: 723, startPoint y: 131, endPoint x: 694, endPoint y: 157, distance: 39.2
click at [699, 157] on p "Als de omzet vanaf 2018 met 21% stijgt naar 2019 en het procentuele aandeel van…" at bounding box center [591, 147] width 556 height 66
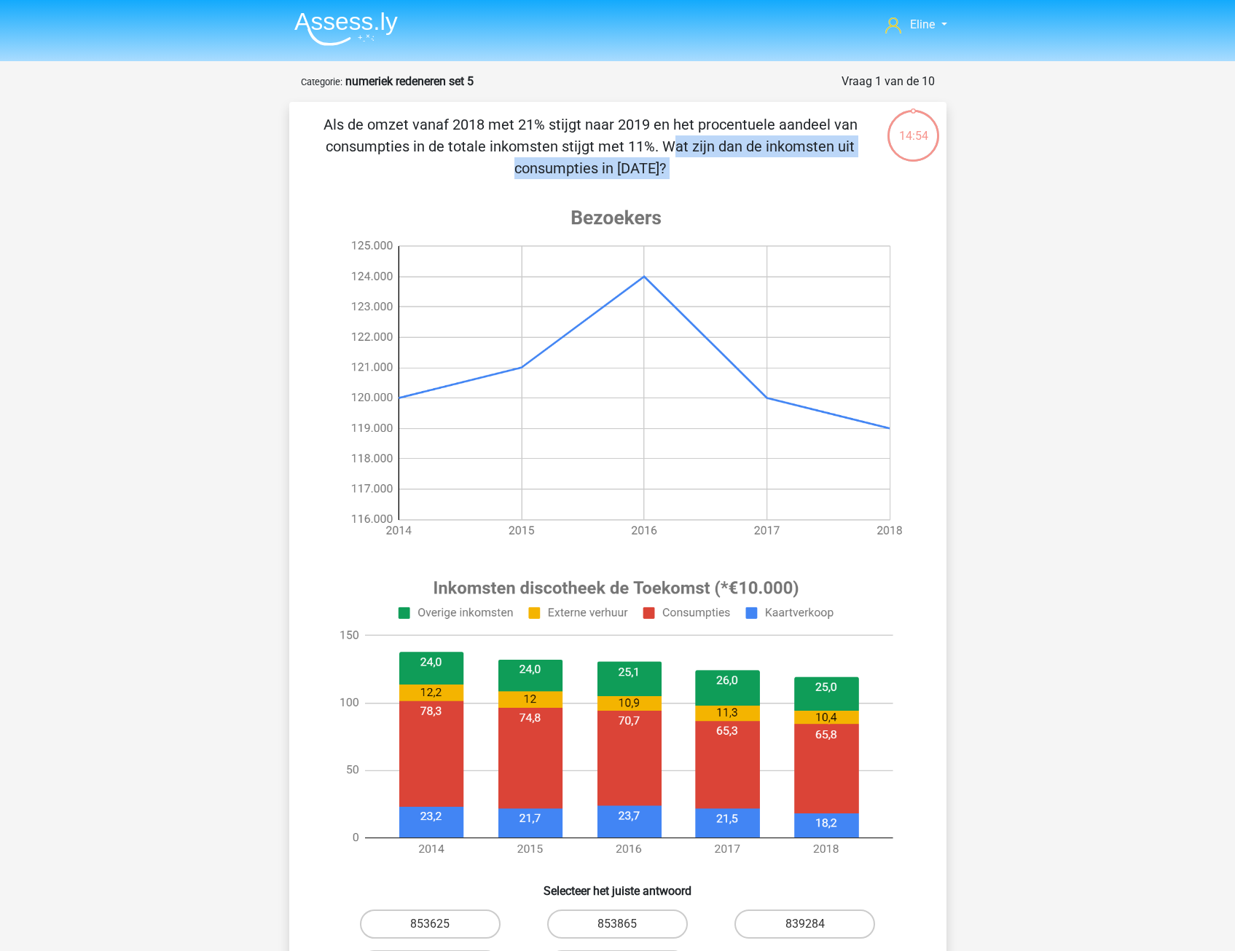
drag, startPoint x: 376, startPoint y: 144, endPoint x: 686, endPoint y: 180, distance: 312.4
click at [686, 180] on div "Als de omzet vanaf 2018 met 21% stijgt naar 2019 en het procentuele aandeel van…" at bounding box center [617, 574] width 645 height 920
click at [686, 184] on div "Als de omzet vanaf 2018 met 21% stijgt naar 2019 en het procentuele aandeel van…" at bounding box center [617, 574] width 645 height 920
drag, startPoint x: 533, startPoint y: 139, endPoint x: 721, endPoint y: 189, distance: 193.9
click at [721, 189] on div "Als de omzet vanaf 2018 met 21% stijgt naar 2019 en het procentuele aandeel van…" at bounding box center [617, 574] width 645 height 920
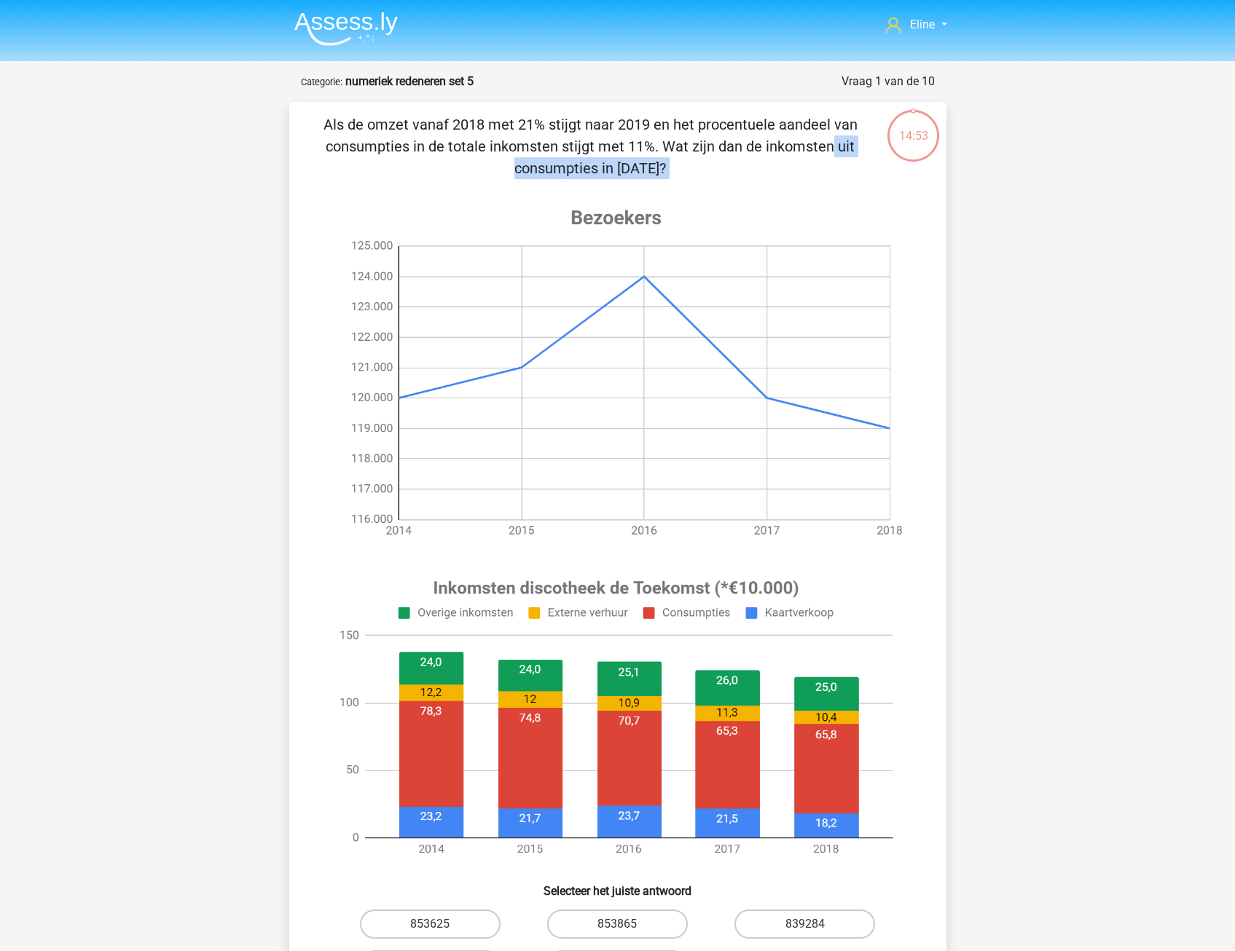
drag, startPoint x: 721, startPoint y: 189, endPoint x: 710, endPoint y: 185, distance: 11.1
click at [721, 189] on div "Als de omzet vanaf 2018 met 21% stijgt naar 2019 en het procentuele aandeel van…" at bounding box center [617, 574] width 645 height 920
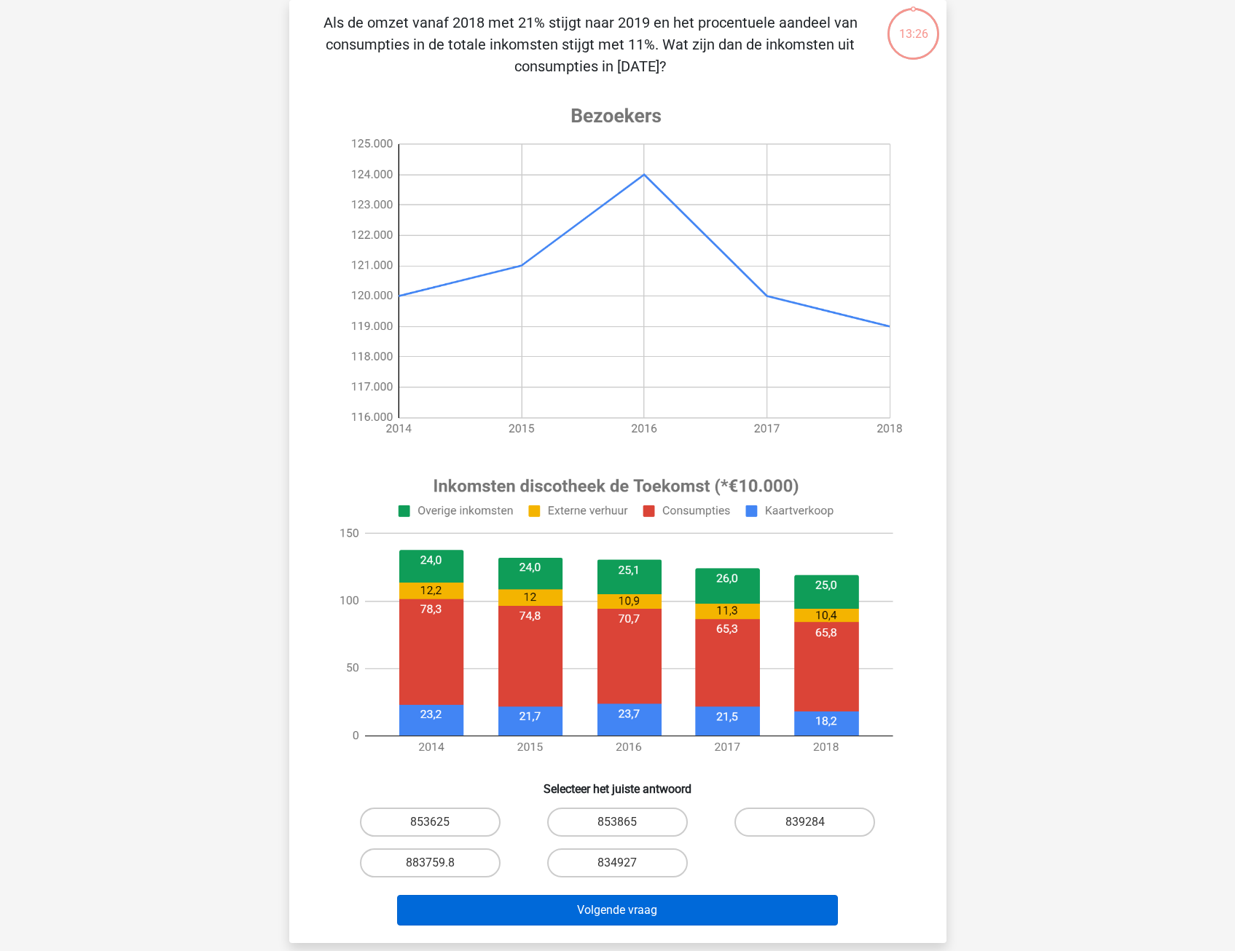
scroll to position [73, 0]
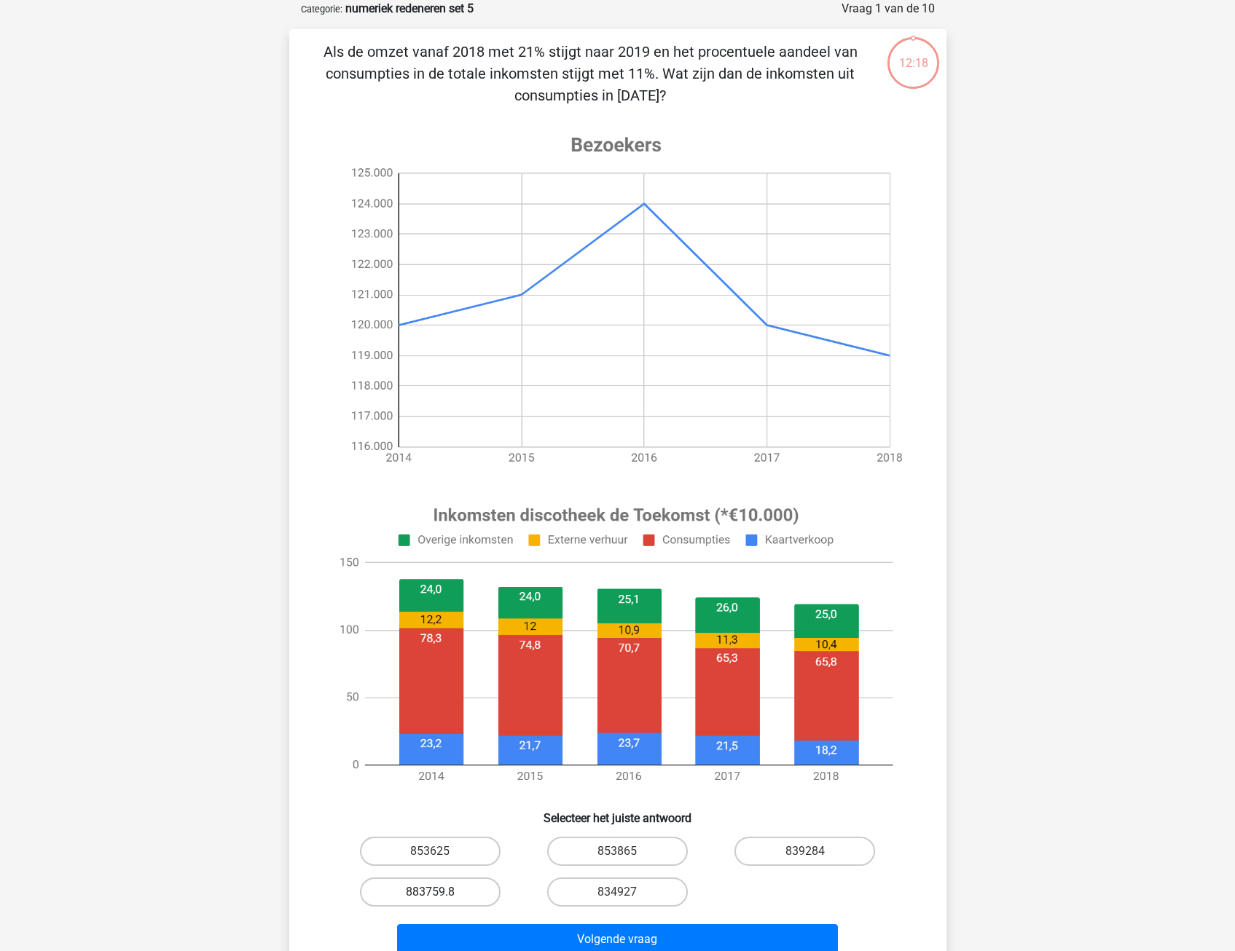
click at [462, 892] on label "883759.8" at bounding box center [430, 892] width 141 height 29
click at [439, 892] on input "883759.8" at bounding box center [434, 896] width 9 height 9
radio input "true"
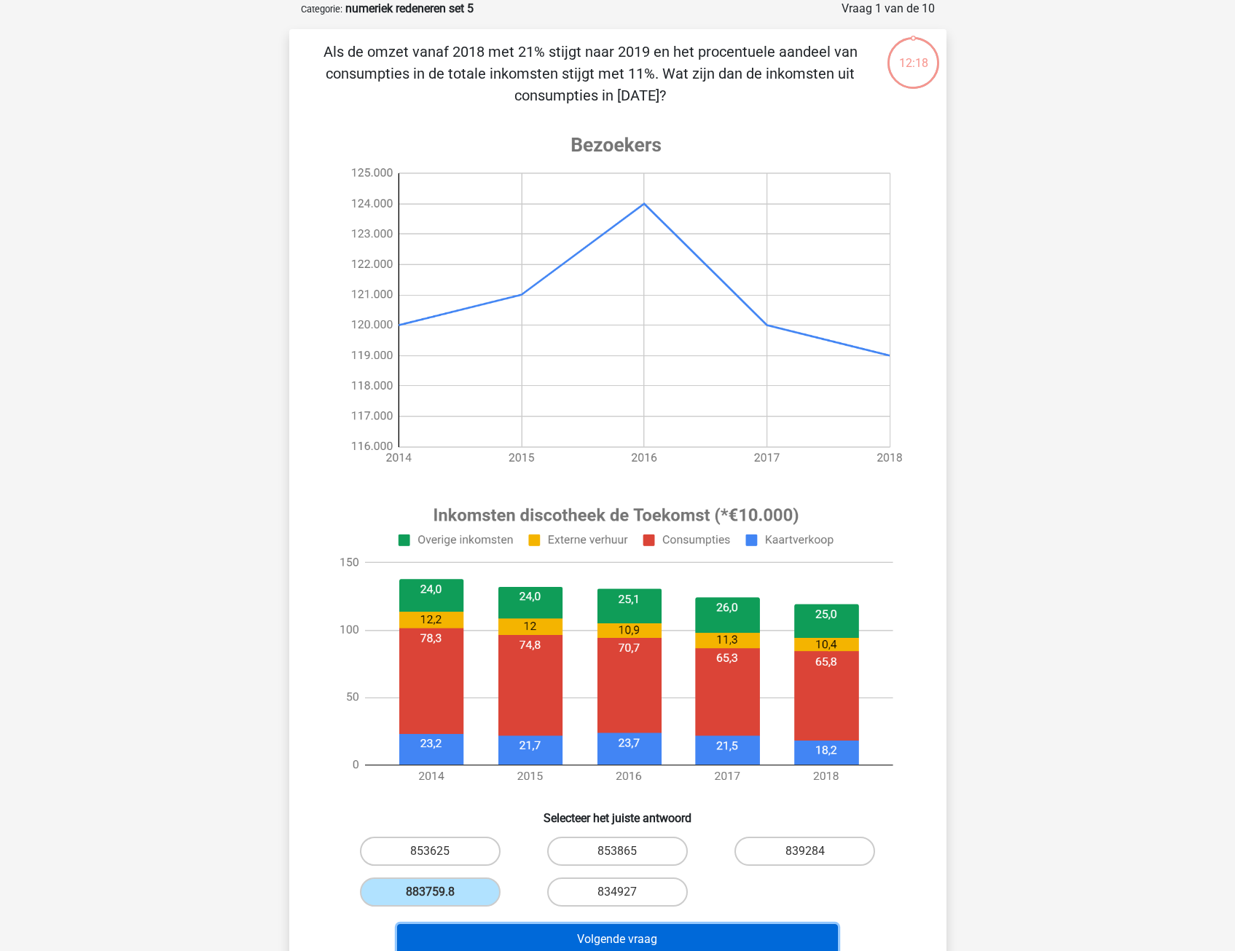
click at [468, 935] on button "Volgende vraag" at bounding box center [617, 939] width 441 height 31
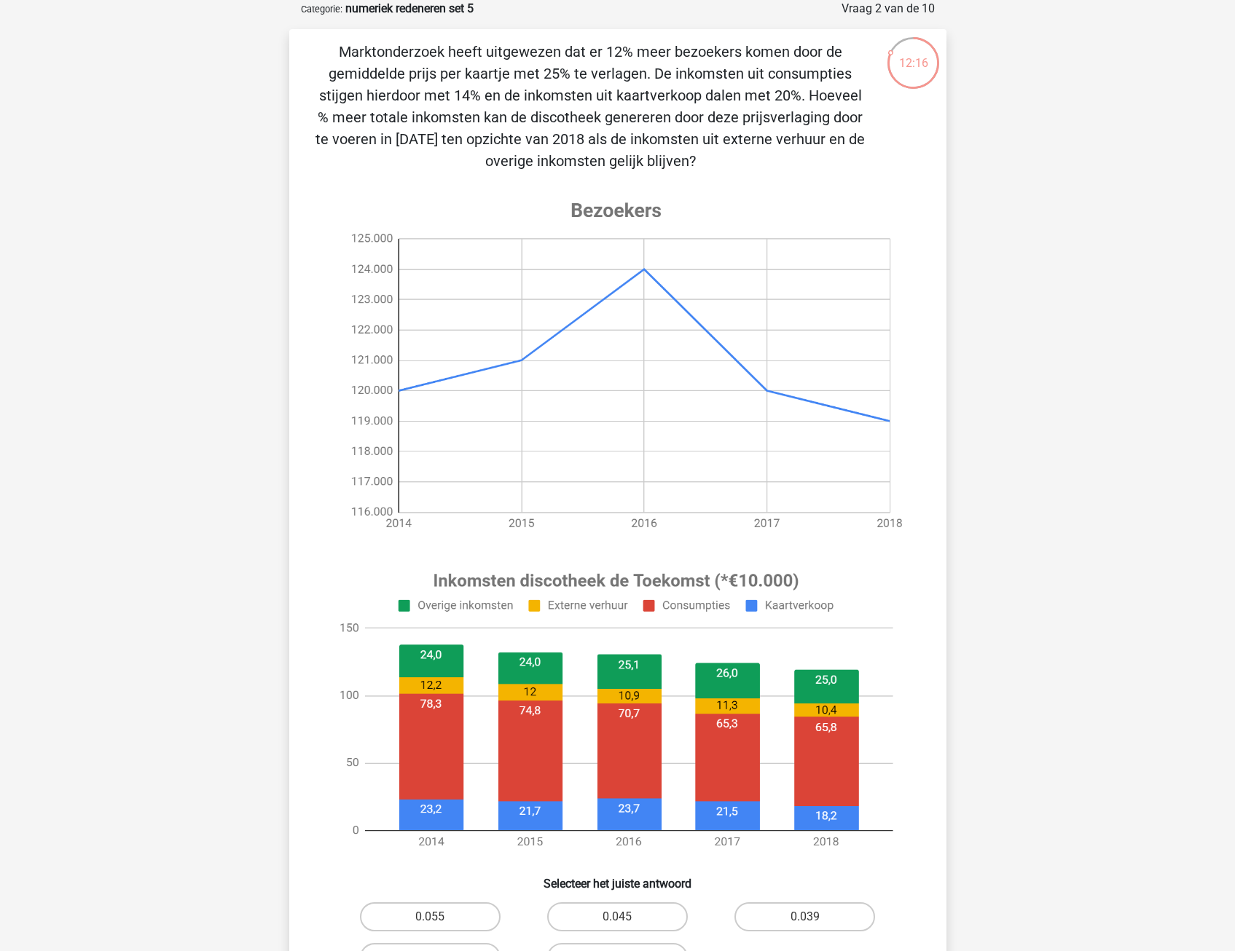
drag, startPoint x: 394, startPoint y: 42, endPoint x: 678, endPoint y: 168, distance: 310.5
click at [678, 168] on p "Marktonderzoek heeft uitgewezen dat er 12% meer bezoekers komen door de gemidde…" at bounding box center [591, 106] width 556 height 131
drag, startPoint x: 678, startPoint y: 168, endPoint x: 590, endPoint y: 115, distance: 102.3
click at [590, 115] on p "Marktonderzoek heeft uitgewezen dat er 12% meer bezoekers komen door de gemidde…" at bounding box center [591, 106] width 556 height 131
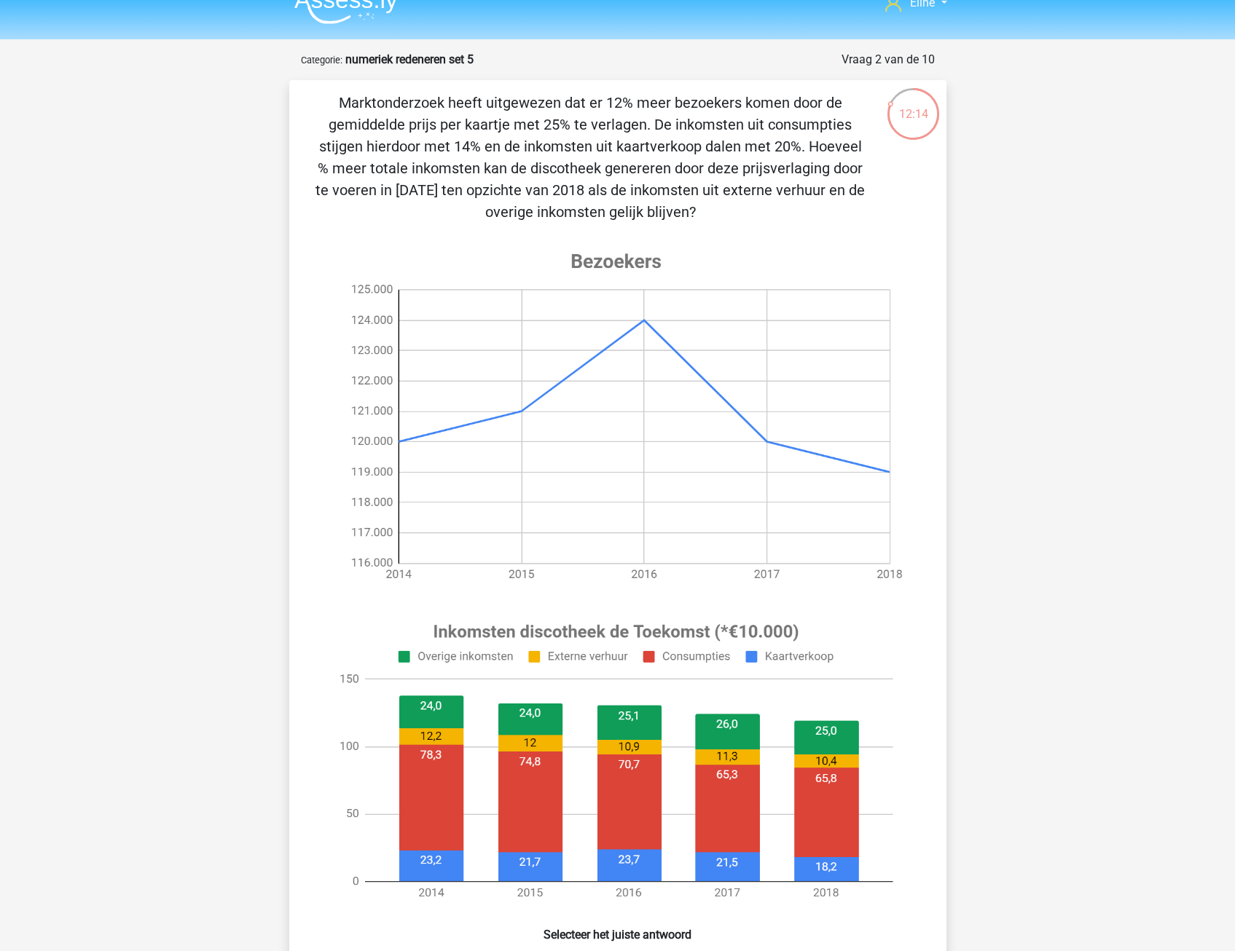
scroll to position [0, 0]
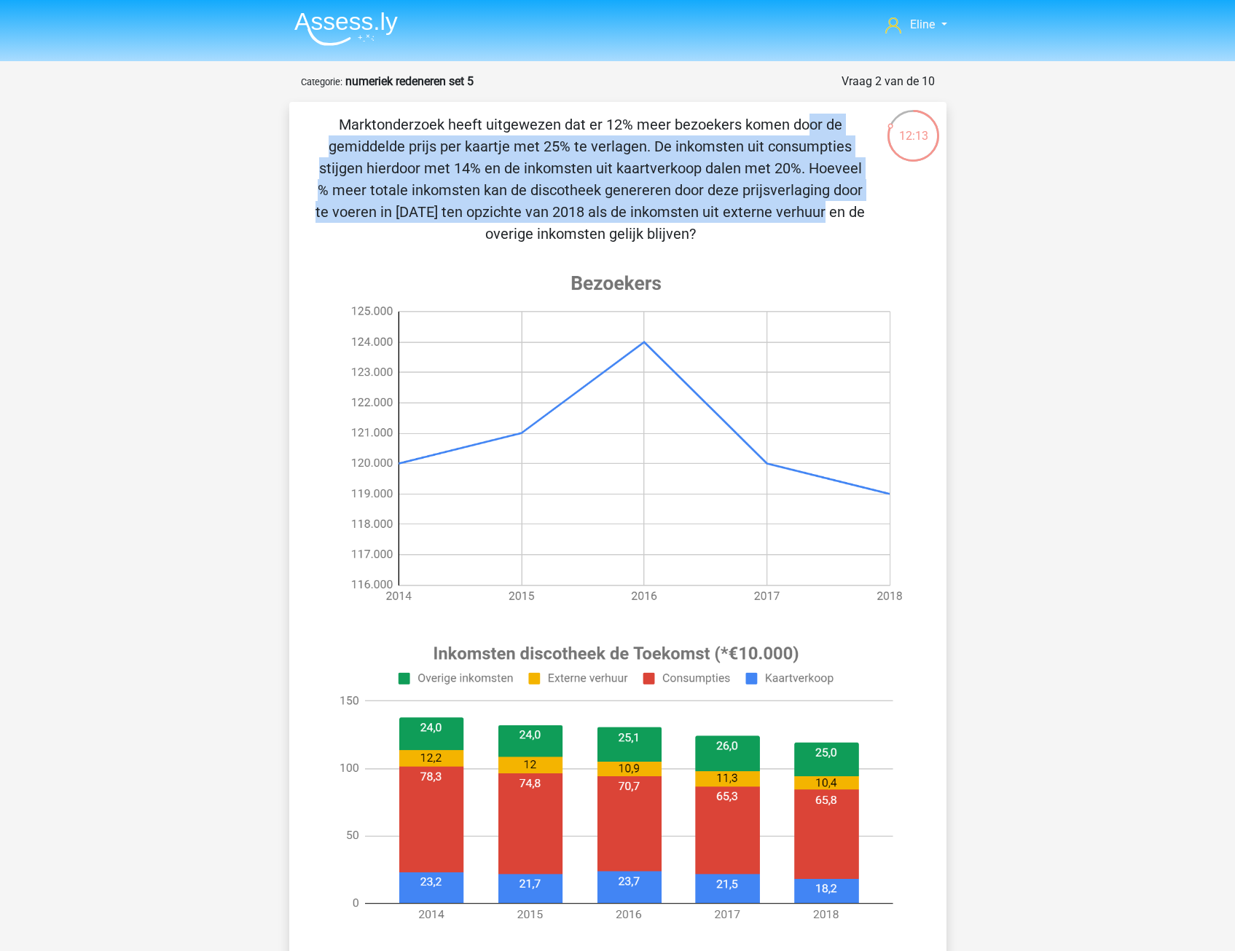
drag, startPoint x: 490, startPoint y: 145, endPoint x: 525, endPoint y: 223, distance: 85.1
click at [525, 223] on p "Marktonderzoek heeft uitgewezen dat er 12% meer bezoekers komen door de gemidde…" at bounding box center [591, 179] width 556 height 131
drag, startPoint x: 525, startPoint y: 223, endPoint x: 412, endPoint y: 221, distance: 112.9
click at [412, 221] on p "Marktonderzoek heeft uitgewezen dat er 12% meer bezoekers komen door de gemidde…" at bounding box center [591, 179] width 556 height 131
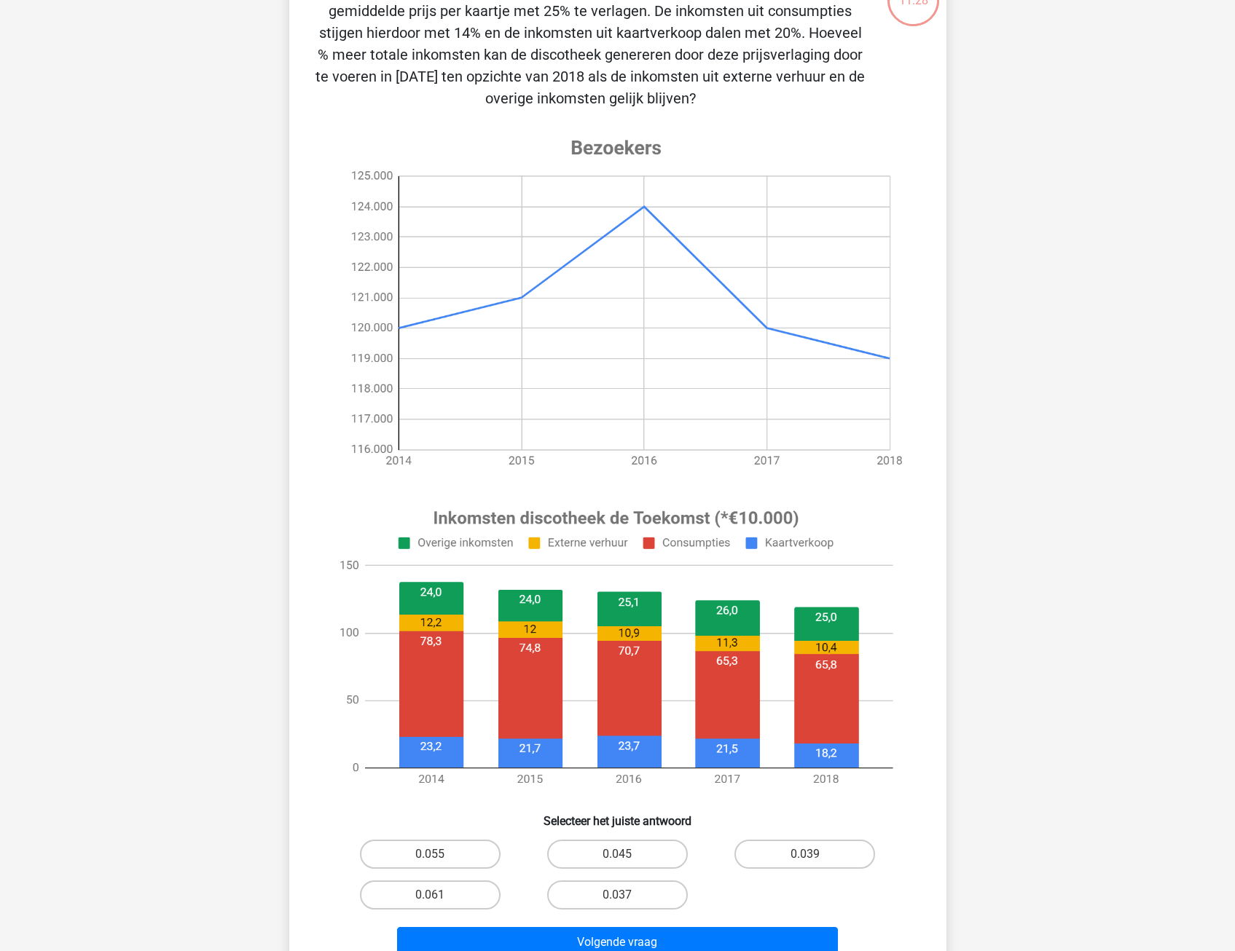
scroll to position [146, 0]
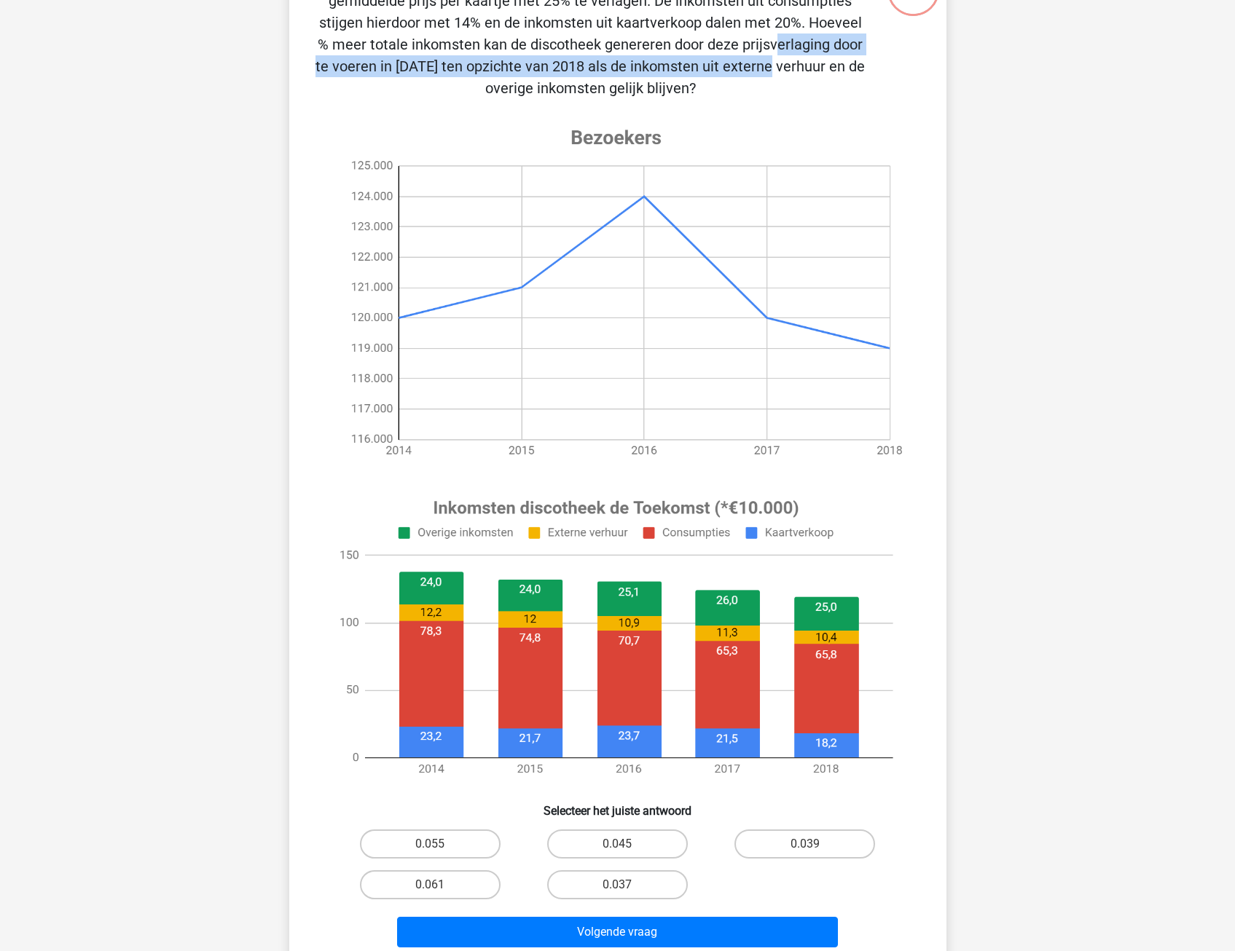
drag, startPoint x: 455, startPoint y: 36, endPoint x: 468, endPoint y: 69, distance: 35.7
click at [468, 69] on p "Marktonderzoek heeft uitgewezen dat er 12% meer bezoekers komen door de gemidde…" at bounding box center [591, 33] width 556 height 131
drag, startPoint x: 468, startPoint y: 69, endPoint x: 472, endPoint y: 129, distance: 59.9
click at [468, 70] on p "Marktonderzoek heeft uitgewezen dat er 12% meer bezoekers komen door de gemidde…" at bounding box center [591, 33] width 556 height 131
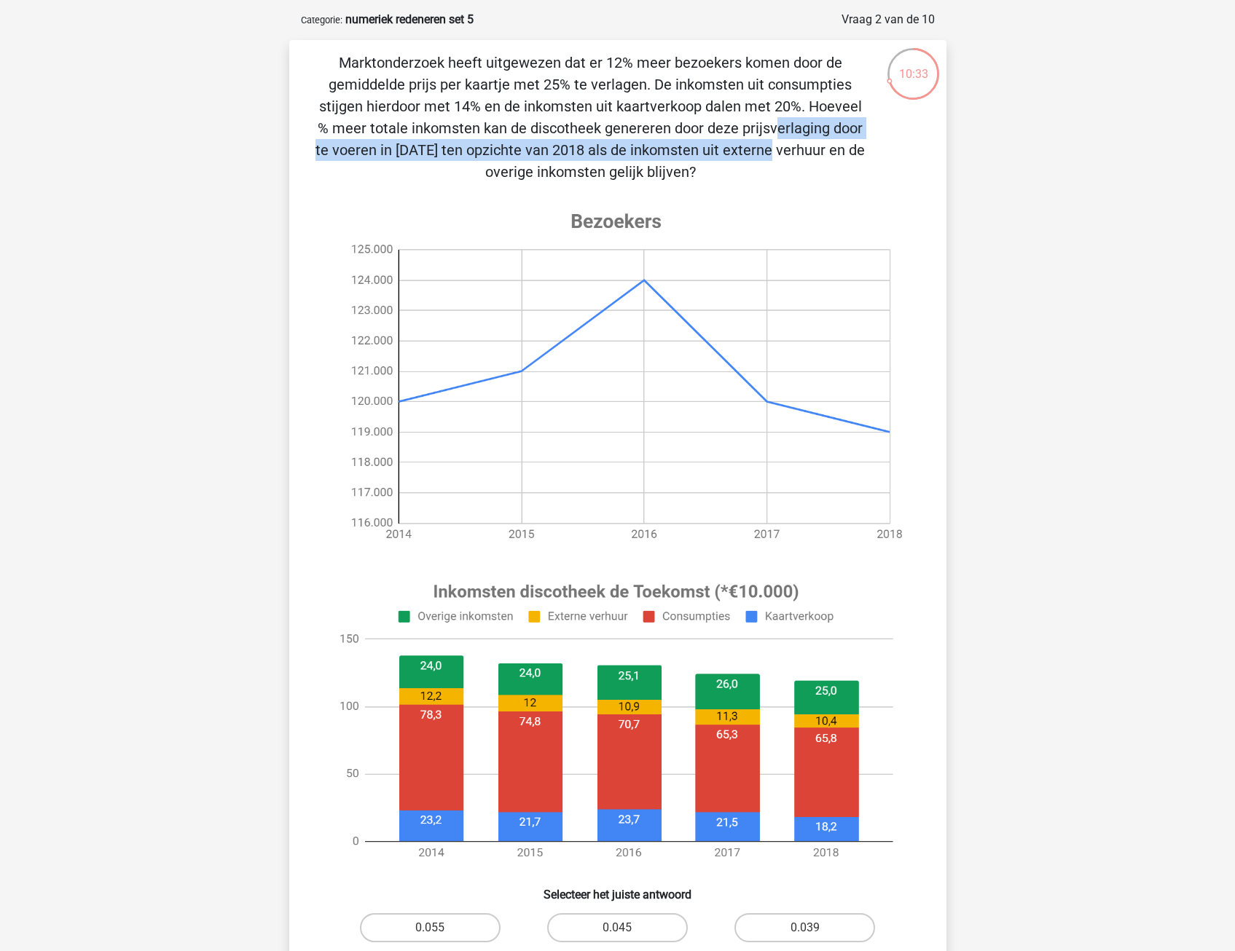
scroll to position [0, 0]
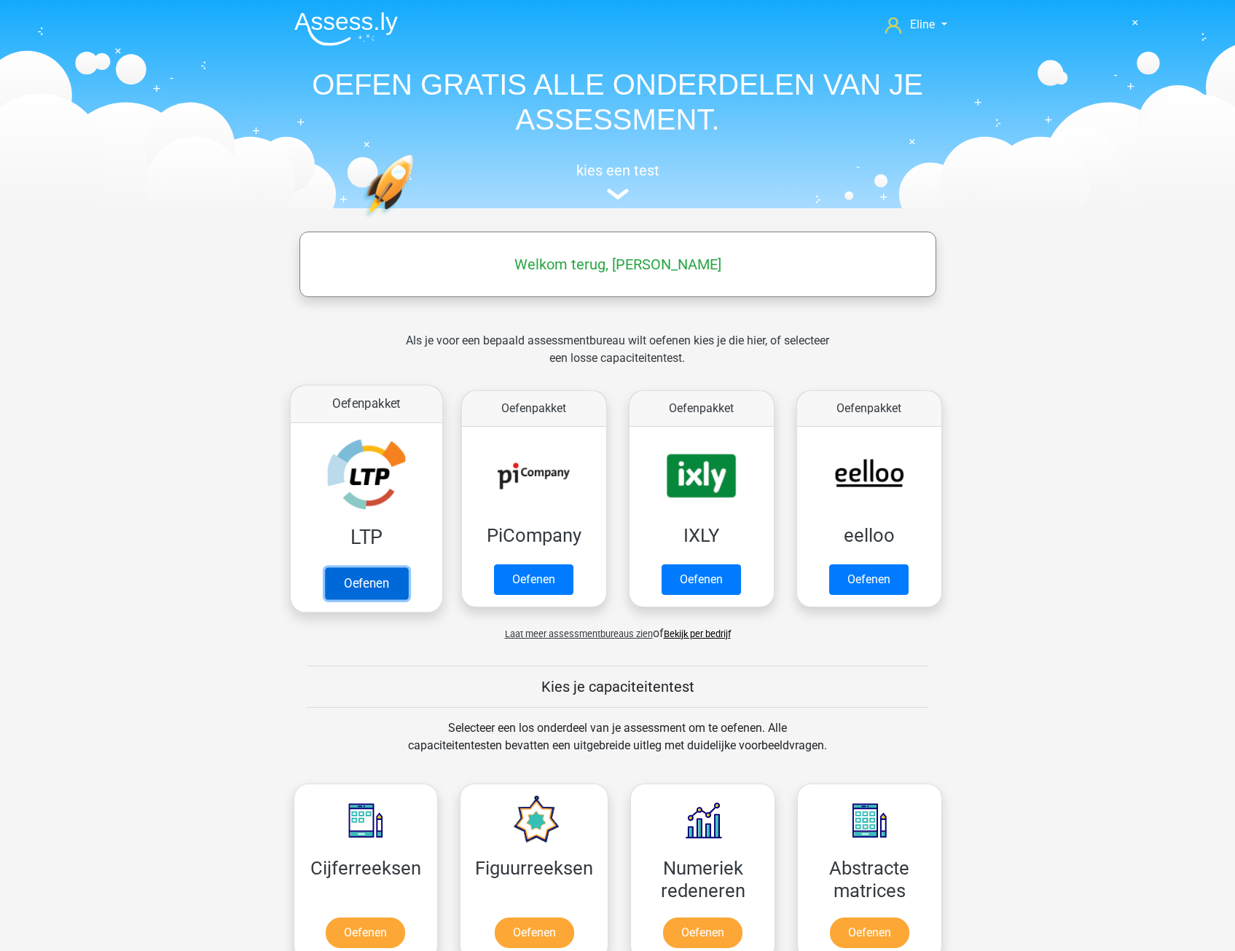
click at [374, 578] on link "Oefenen" at bounding box center [365, 584] width 83 height 32
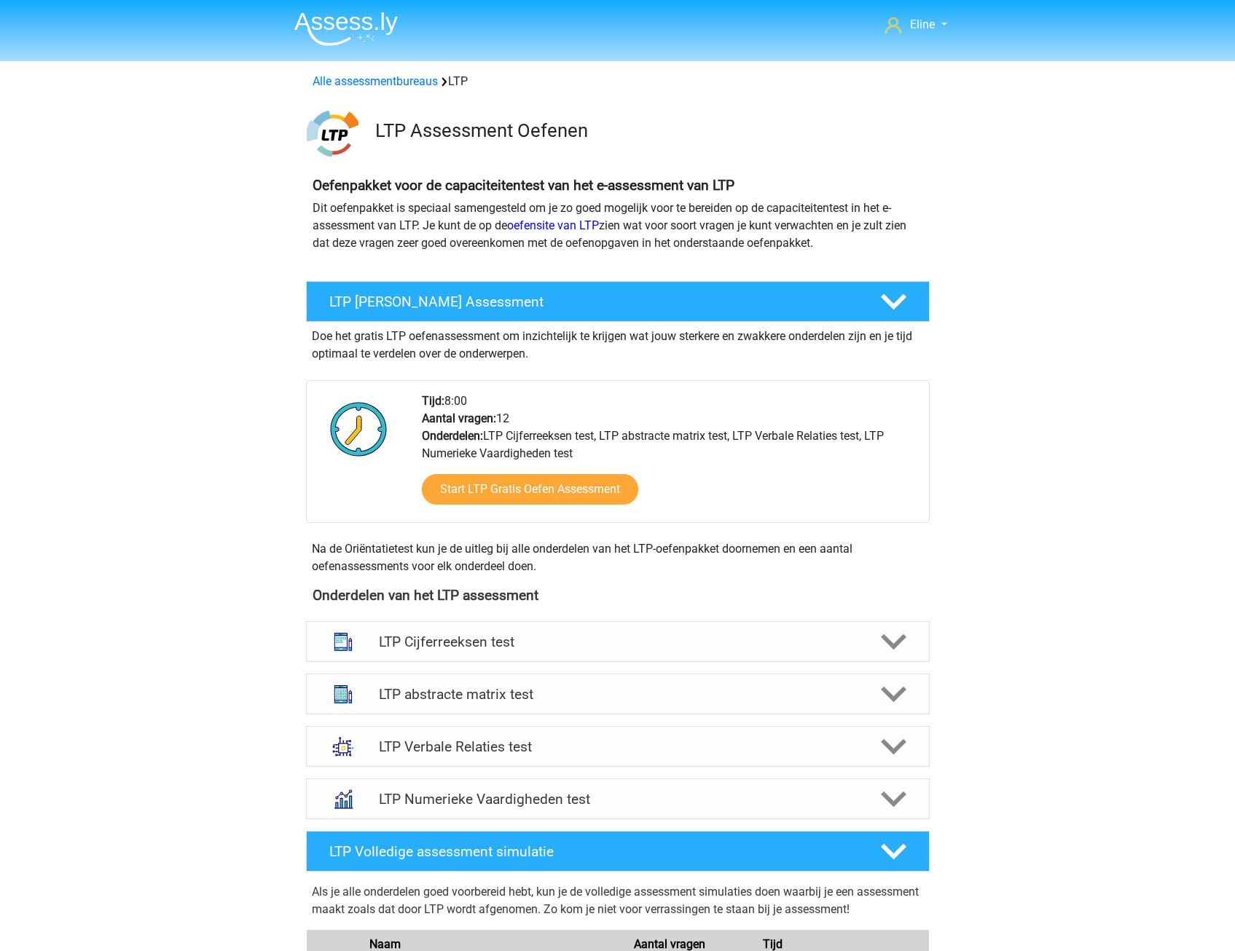
click at [342, 22] on img at bounding box center [345, 29] width 103 height 34
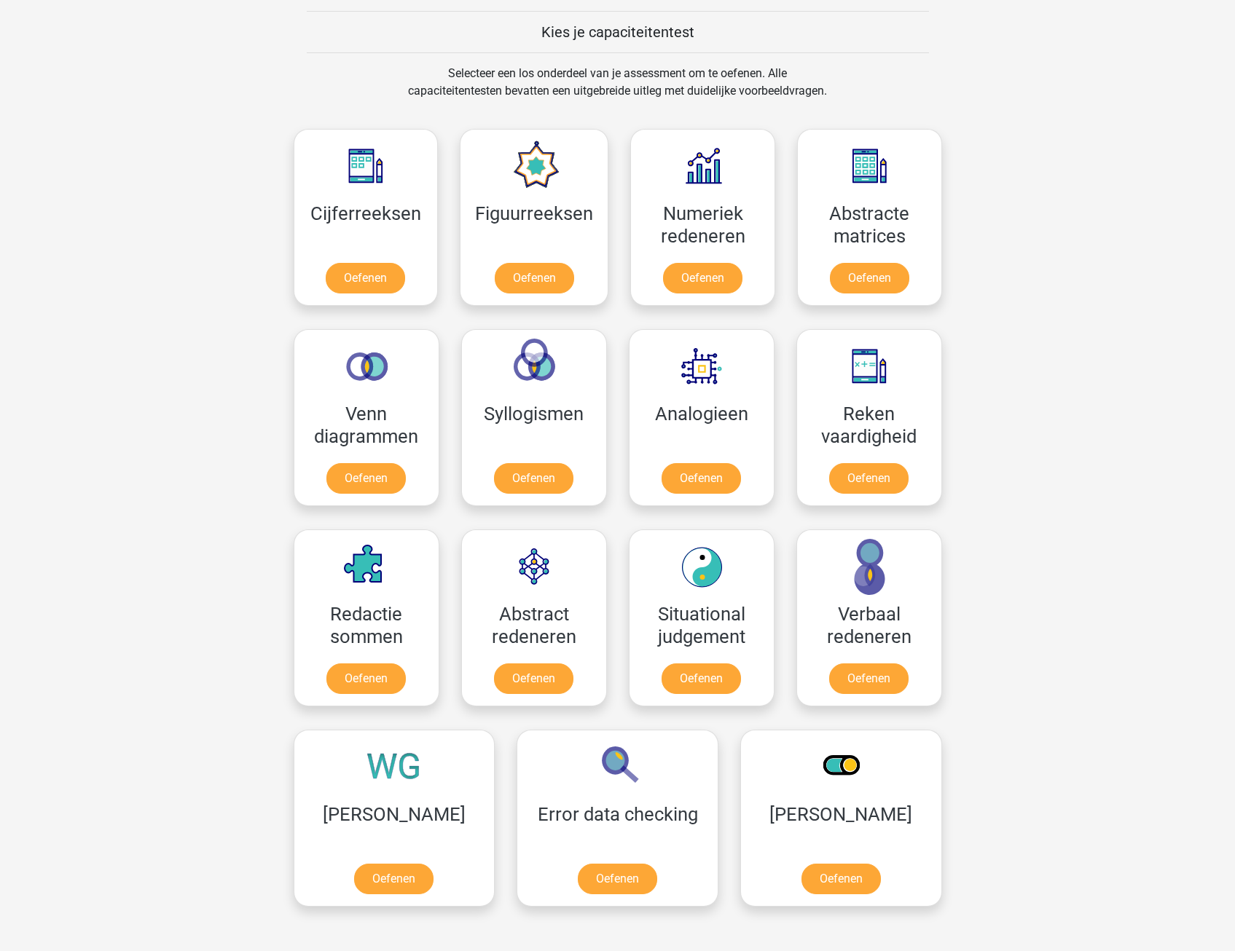
scroll to position [583, 0]
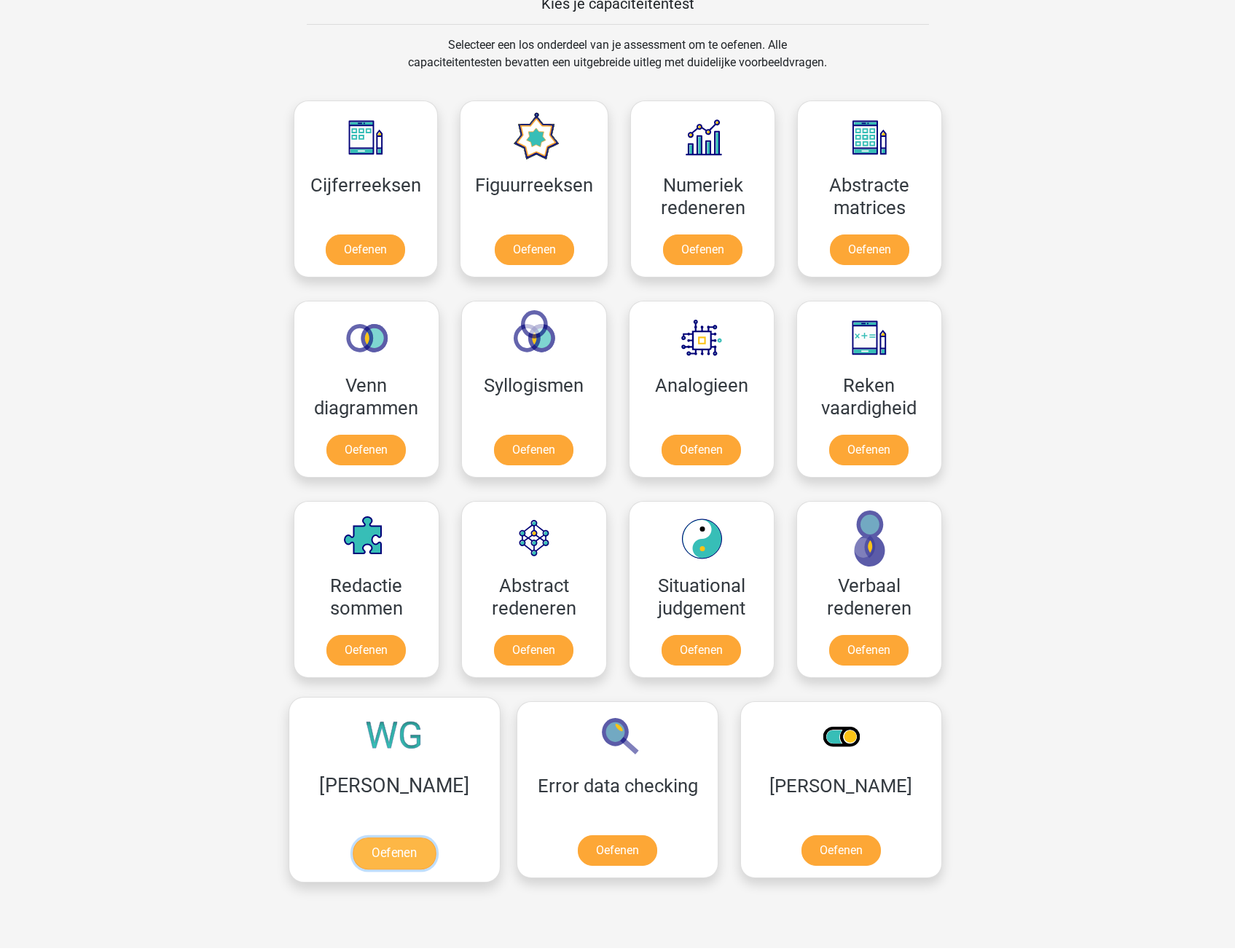
click at [390, 854] on link "Oefenen" at bounding box center [394, 854] width 83 height 32
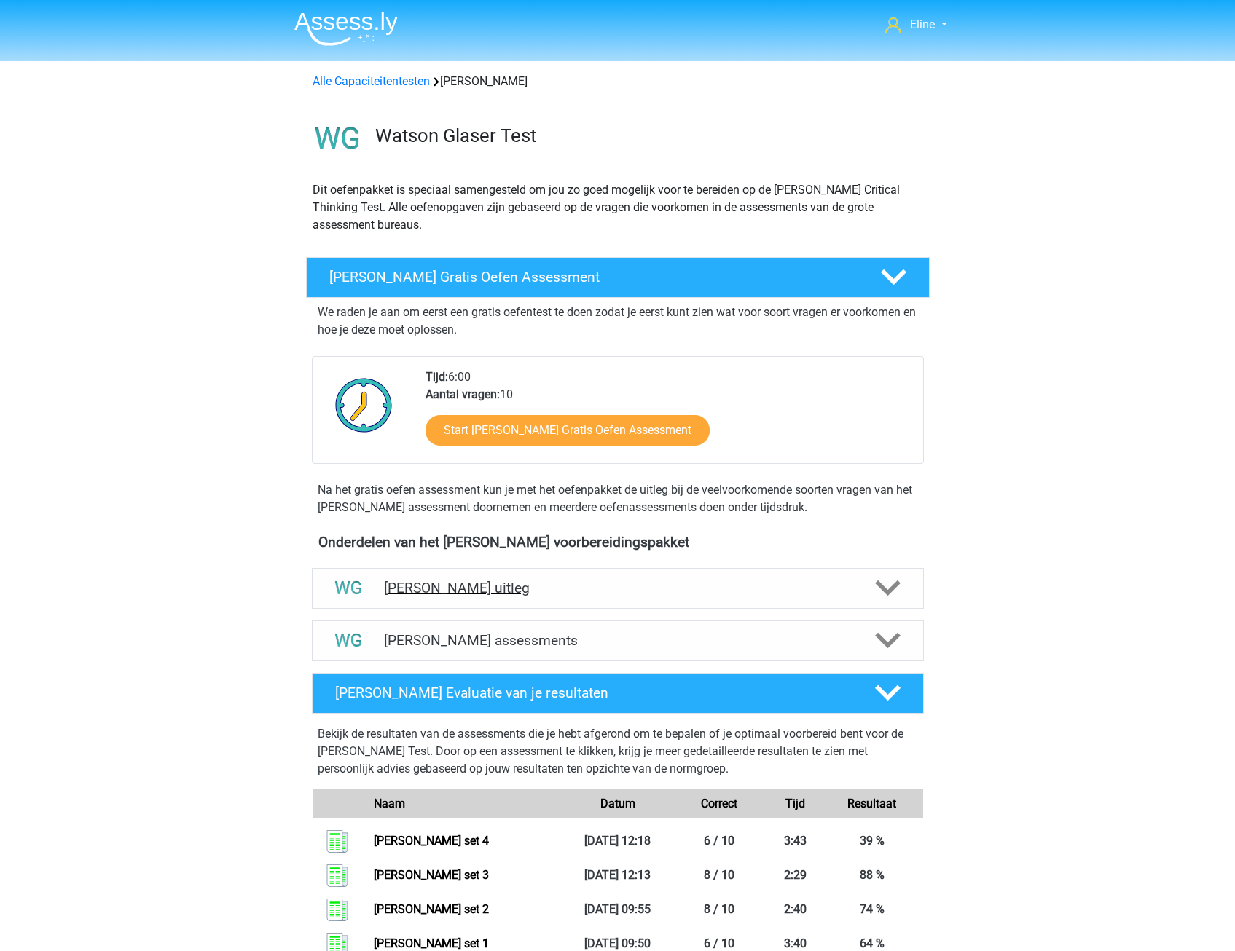
click at [887, 589] on icon at bounding box center [887, 588] width 25 height 25
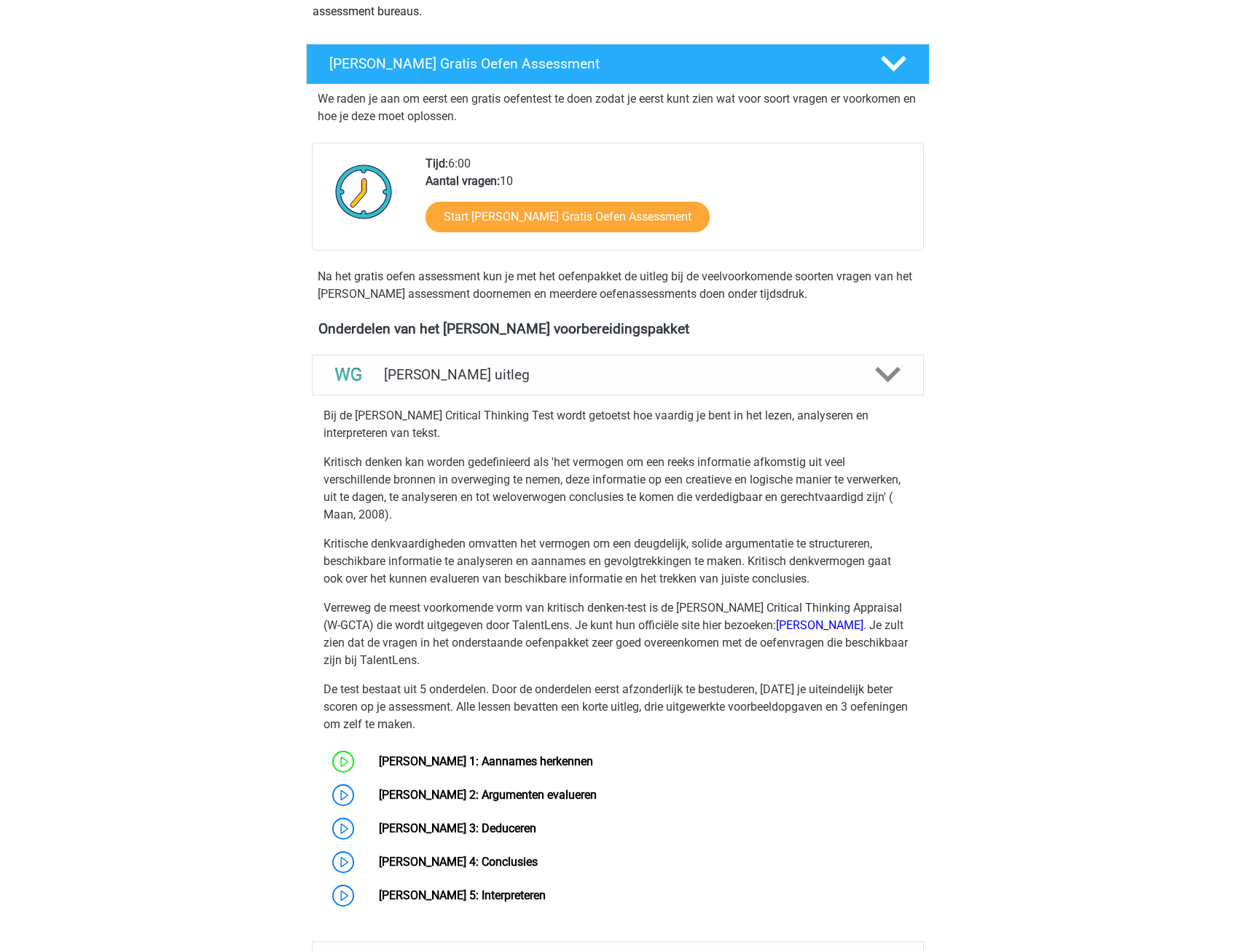
scroll to position [219, 0]
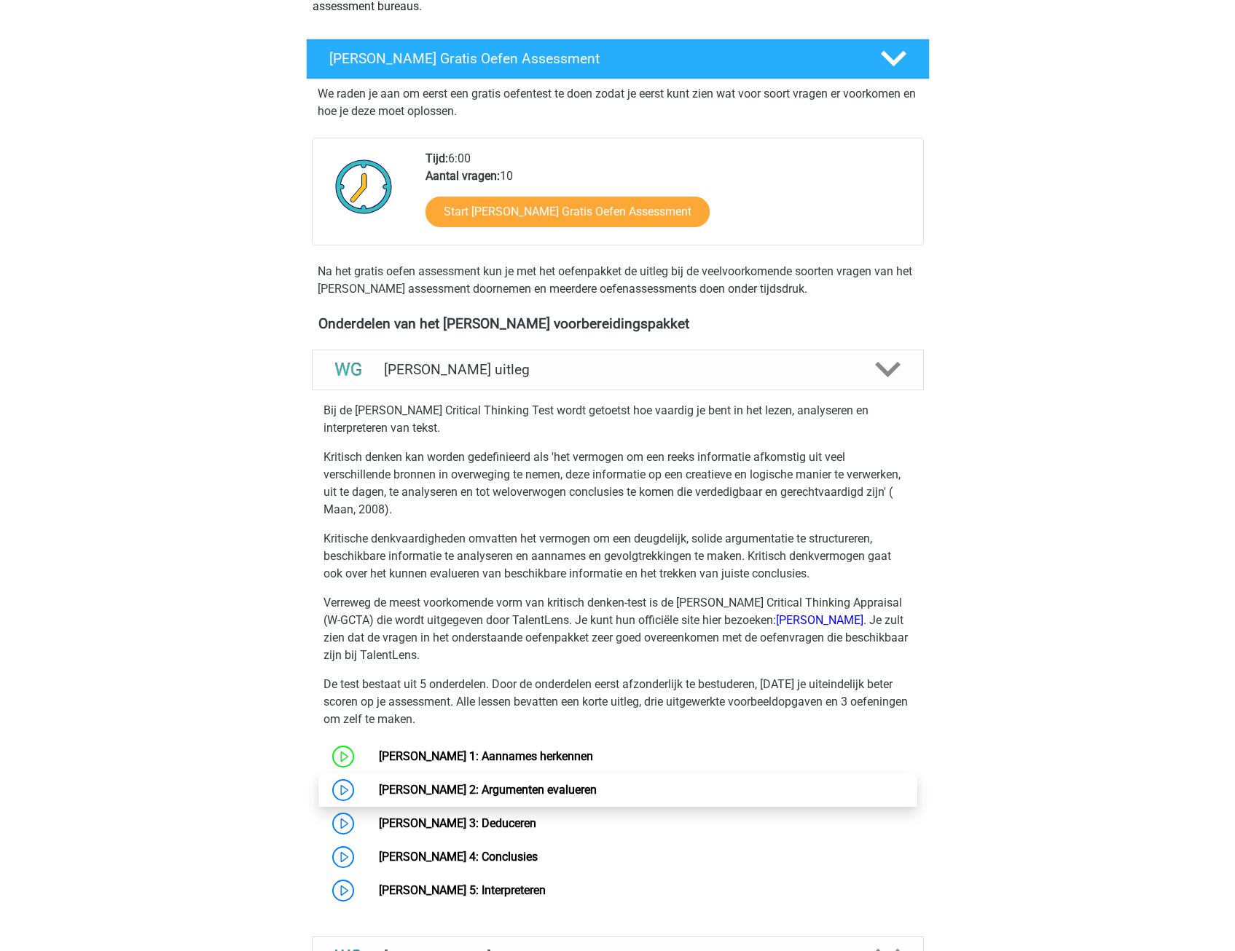
click at [532, 783] on link "[PERSON_NAME] 2: Argumenten evalueren" at bounding box center [488, 790] width 218 height 14
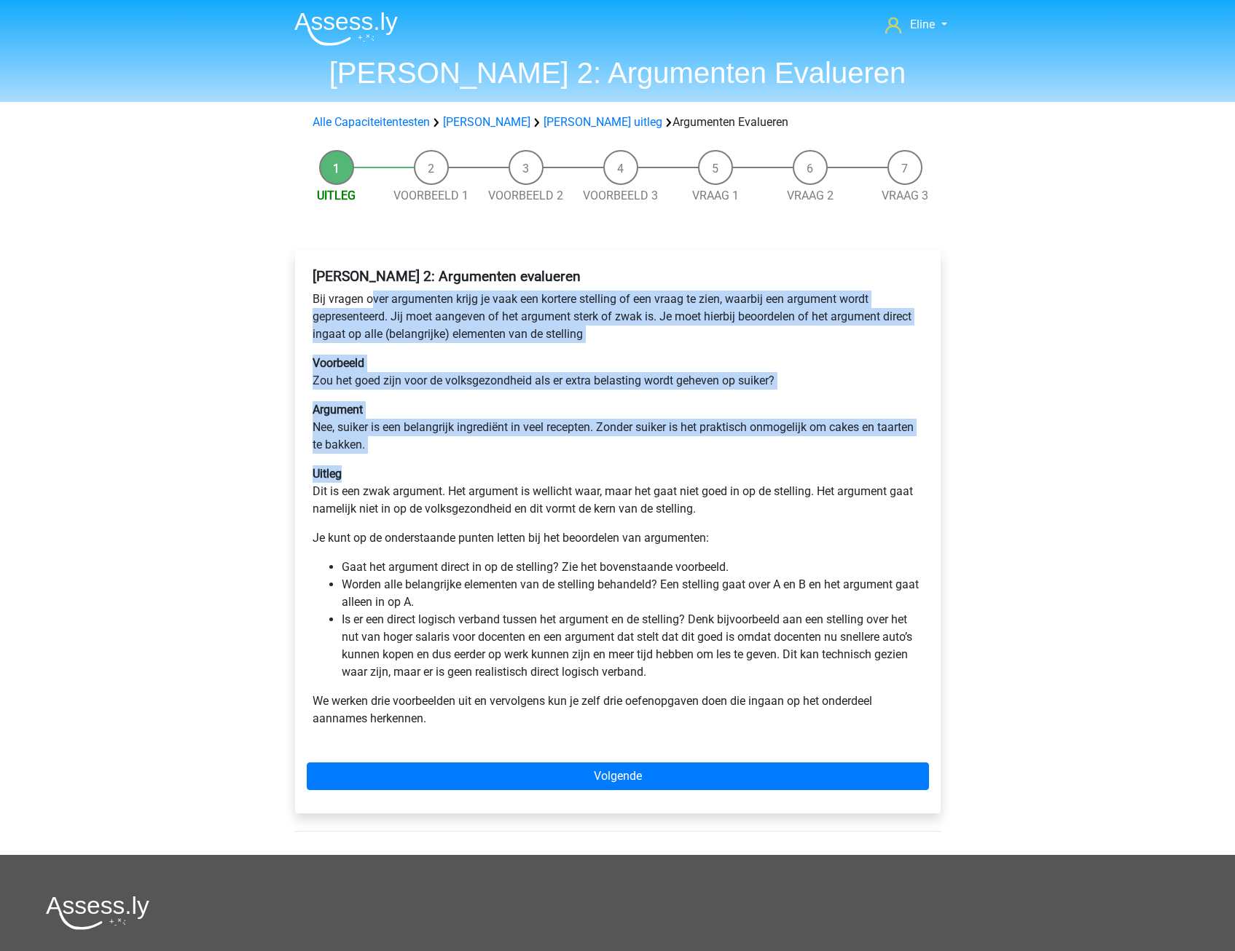
drag, startPoint x: 371, startPoint y: 286, endPoint x: 389, endPoint y: 465, distance: 180.1
click at [389, 465] on div "[PERSON_NAME] 2: Argumenten evalueren Bij vragen over argumenten krijg je vaak …" at bounding box center [618, 503] width 622 height 483
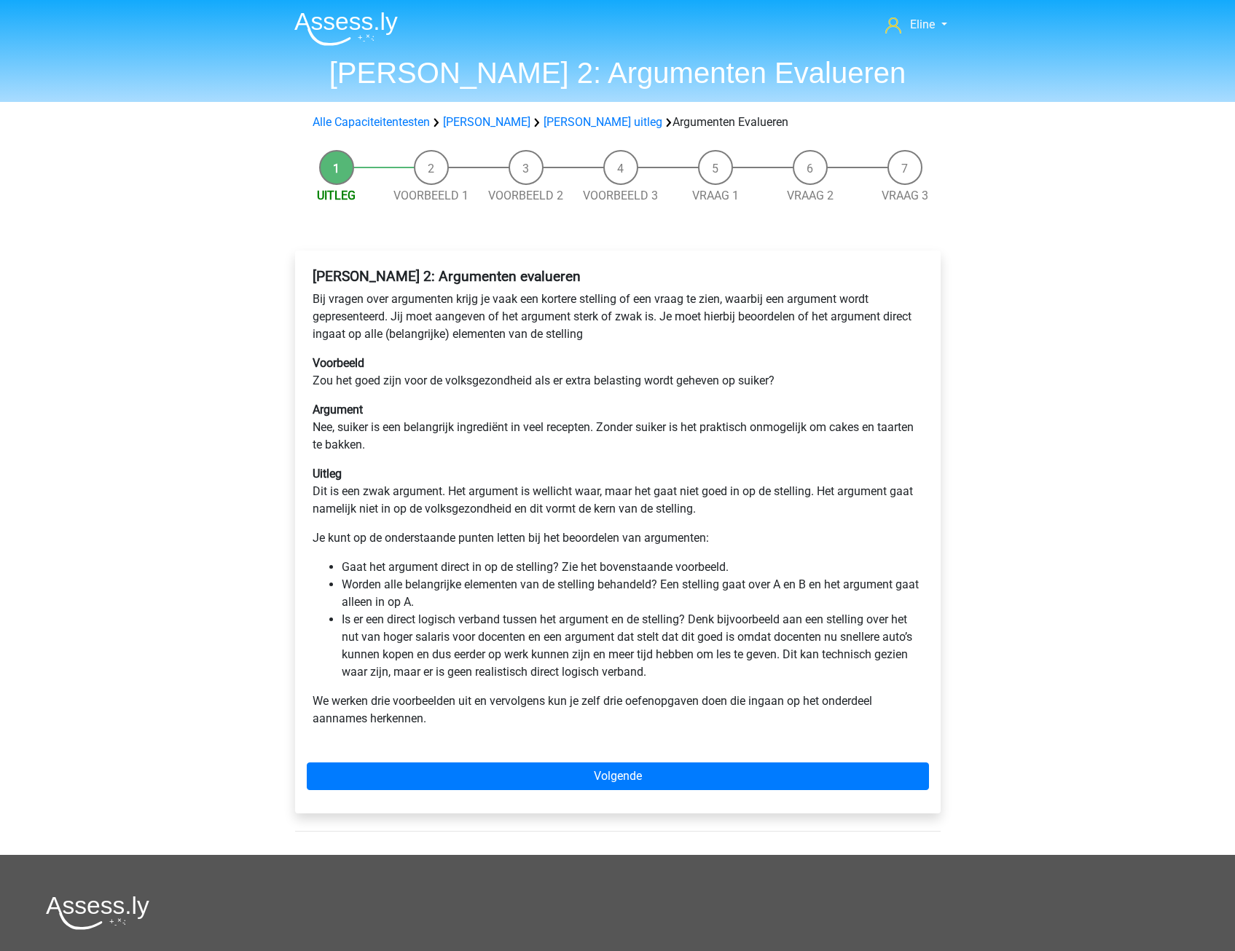
drag, startPoint x: 389, startPoint y: 465, endPoint x: 409, endPoint y: 561, distance: 98.2
click at [408, 575] on li "Gaat het argument direct in op de stelling? Zie het bovenstaande voorbeeld." at bounding box center [632, 567] width 581 height 17
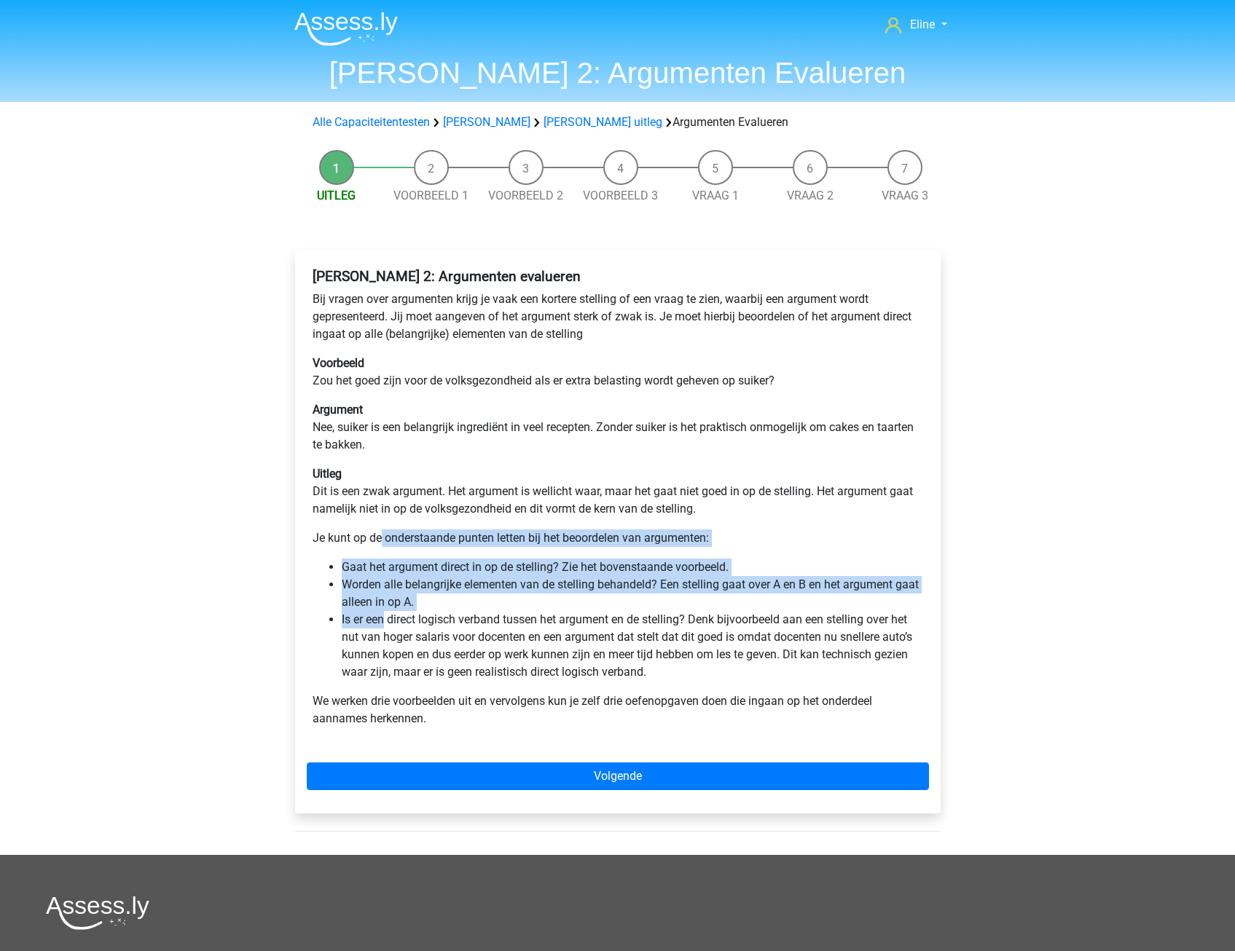
drag, startPoint x: 385, startPoint y: 568, endPoint x: 385, endPoint y: 619, distance: 50.3
click at [385, 619] on div "[PERSON_NAME] 2: Argumenten evalueren Bij vragen over argumenten krijg je vaak …" at bounding box center [618, 503] width 622 height 483
click at [386, 619] on li "Is er een direct logisch verband tussen het argument en de stelling? Denk bijvo…" at bounding box center [632, 646] width 581 height 70
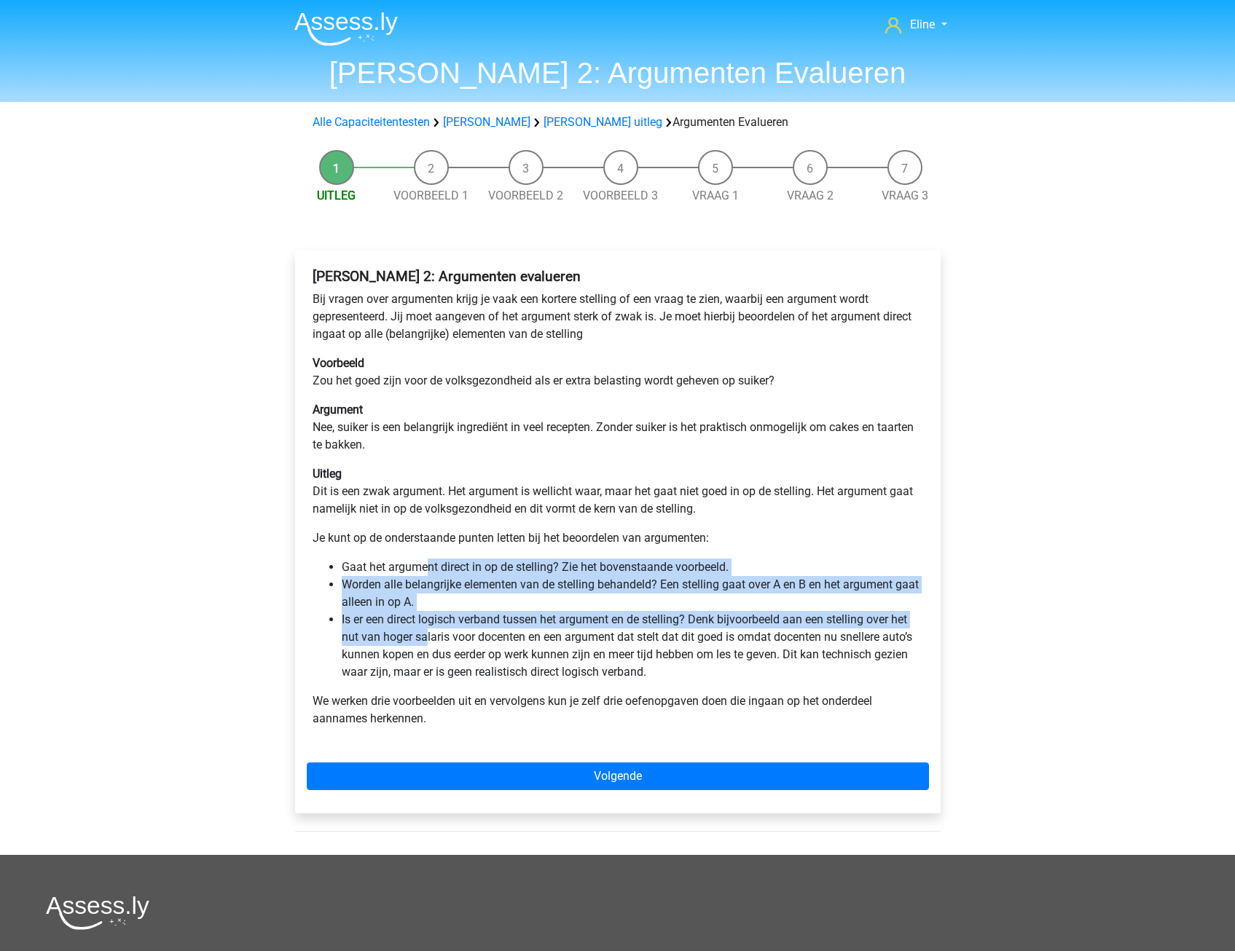
drag, startPoint x: 428, startPoint y: 573, endPoint x: 426, endPoint y: 649, distance: 76.5
click at [426, 649] on ul "Gaat het argument direct in op de stelling? Zie het bovenstaande voorbeeld. Wor…" at bounding box center [618, 620] width 610 height 122
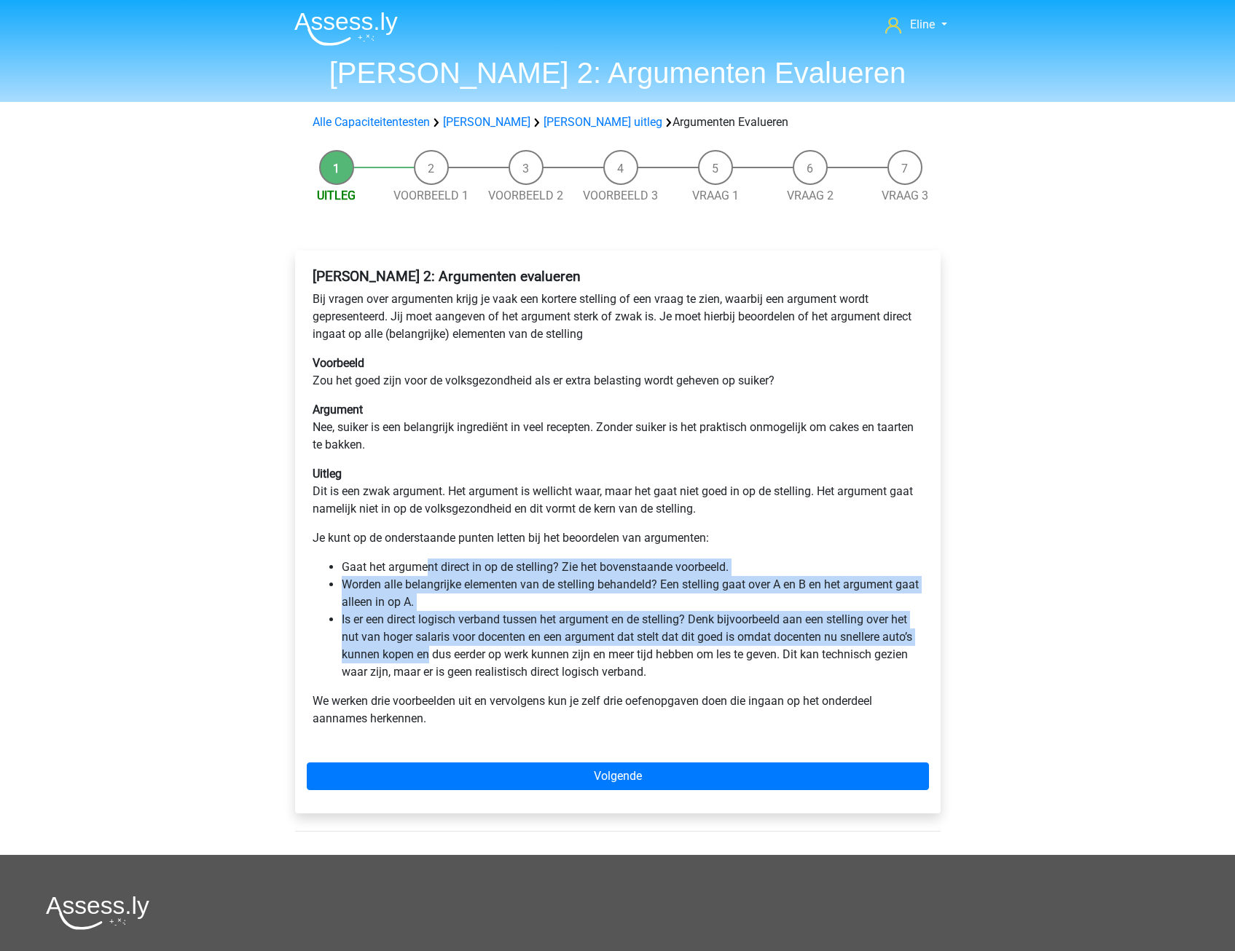
drag, startPoint x: 426, startPoint y: 649, endPoint x: 424, endPoint y: 632, distance: 17.6
click at [426, 649] on li "Is er een direct logisch verband tussen het argument en de stelling? Denk bijvo…" at bounding box center [632, 646] width 581 height 70
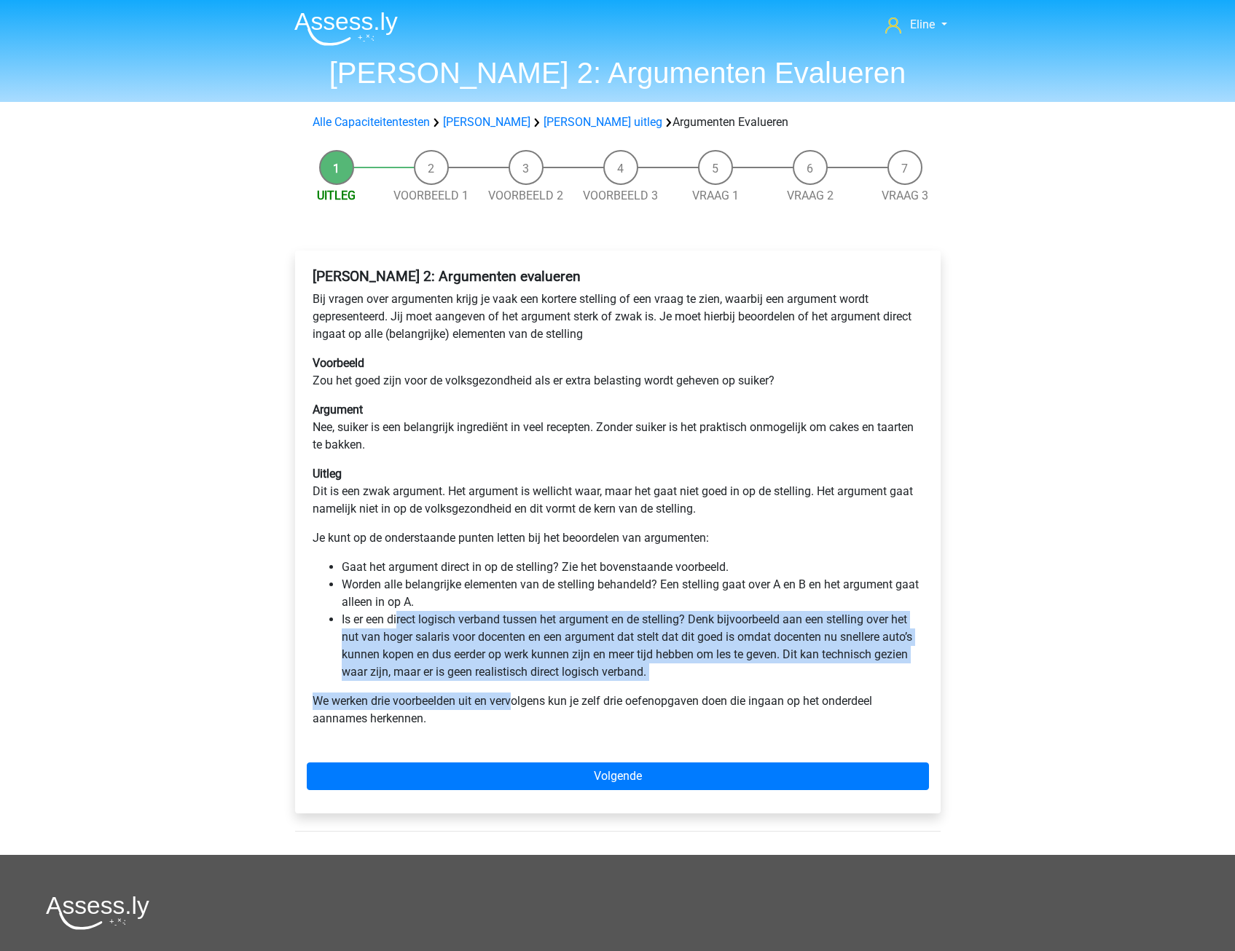
drag, startPoint x: 411, startPoint y: 620, endPoint x: 515, endPoint y: 692, distance: 126.7
click at [515, 692] on div "[PERSON_NAME] 2: Argumenten evalueren Bij vragen over argumenten krijg je vaak …" at bounding box center [618, 503] width 622 height 483
click at [515, 688] on div "[PERSON_NAME] 2: Argumenten evalueren Bij vragen over argumenten krijg je vaak …" at bounding box center [618, 503] width 622 height 483
click at [430, 666] on li "Is er een direct logisch verband tussen het argument en de stelling? Denk bijvo…" at bounding box center [632, 646] width 581 height 70
click at [415, 643] on li "Is er een direct logisch verband tussen het argument en de stelling? Denk bijvo…" at bounding box center [632, 646] width 581 height 70
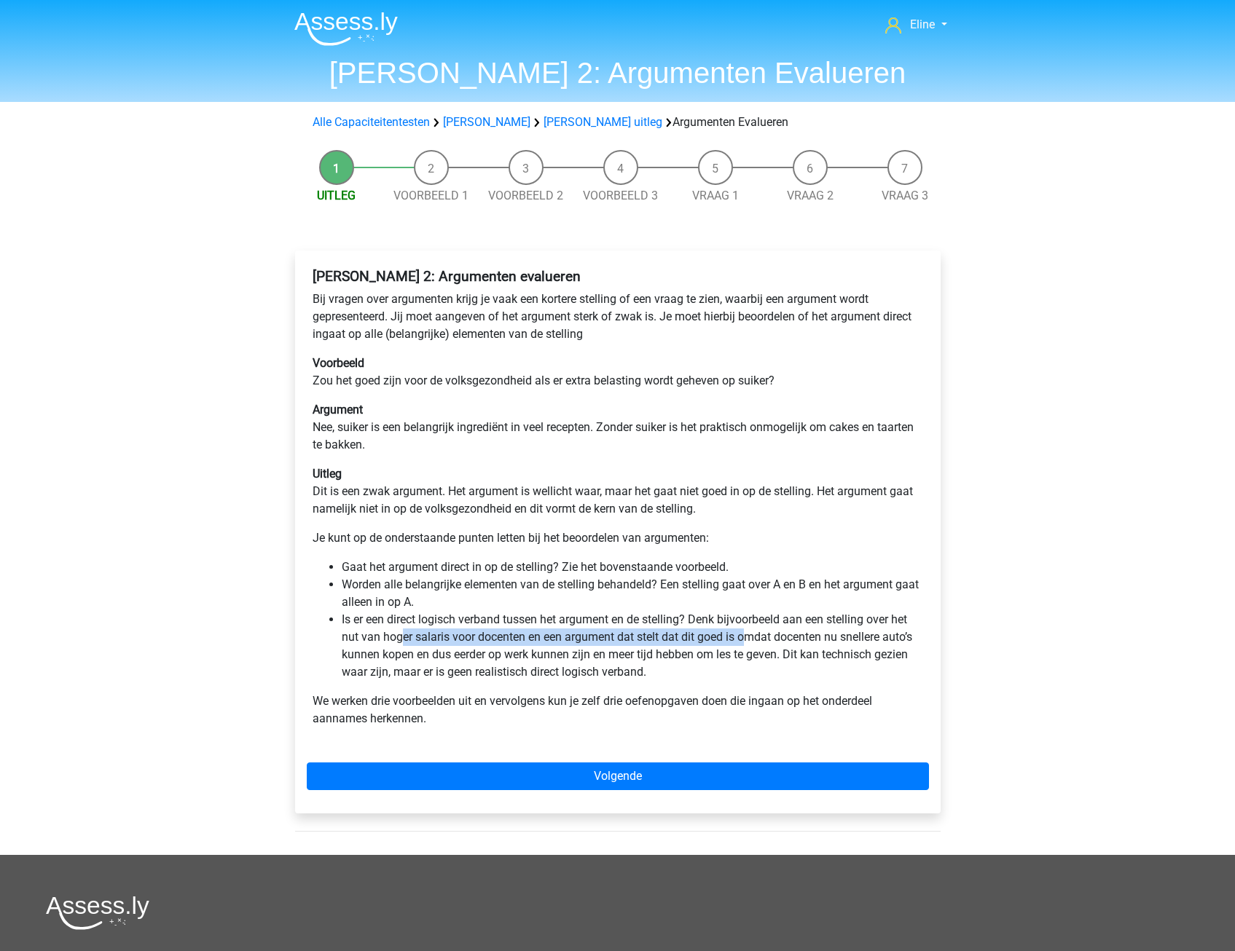
drag, startPoint x: 402, startPoint y: 632, endPoint x: 746, endPoint y: 643, distance: 344.0
click at [746, 643] on li "Is er een direct logisch verband tussen het argument en de stelling? Denk bijvo…" at bounding box center [632, 646] width 581 height 70
drag, startPoint x: 746, startPoint y: 643, endPoint x: 602, endPoint y: 688, distance: 150.5
click at [605, 691] on div "Watson Glaser 2: Argumenten evalueren Bij vragen over argumenten krijg je vaak …" at bounding box center [618, 503] width 622 height 483
click at [717, 758] on div "Watson Glaser 2: Argumenten evalueren Bij vragen over argumenten krijg je vaak …" at bounding box center [617, 532] width 645 height 563
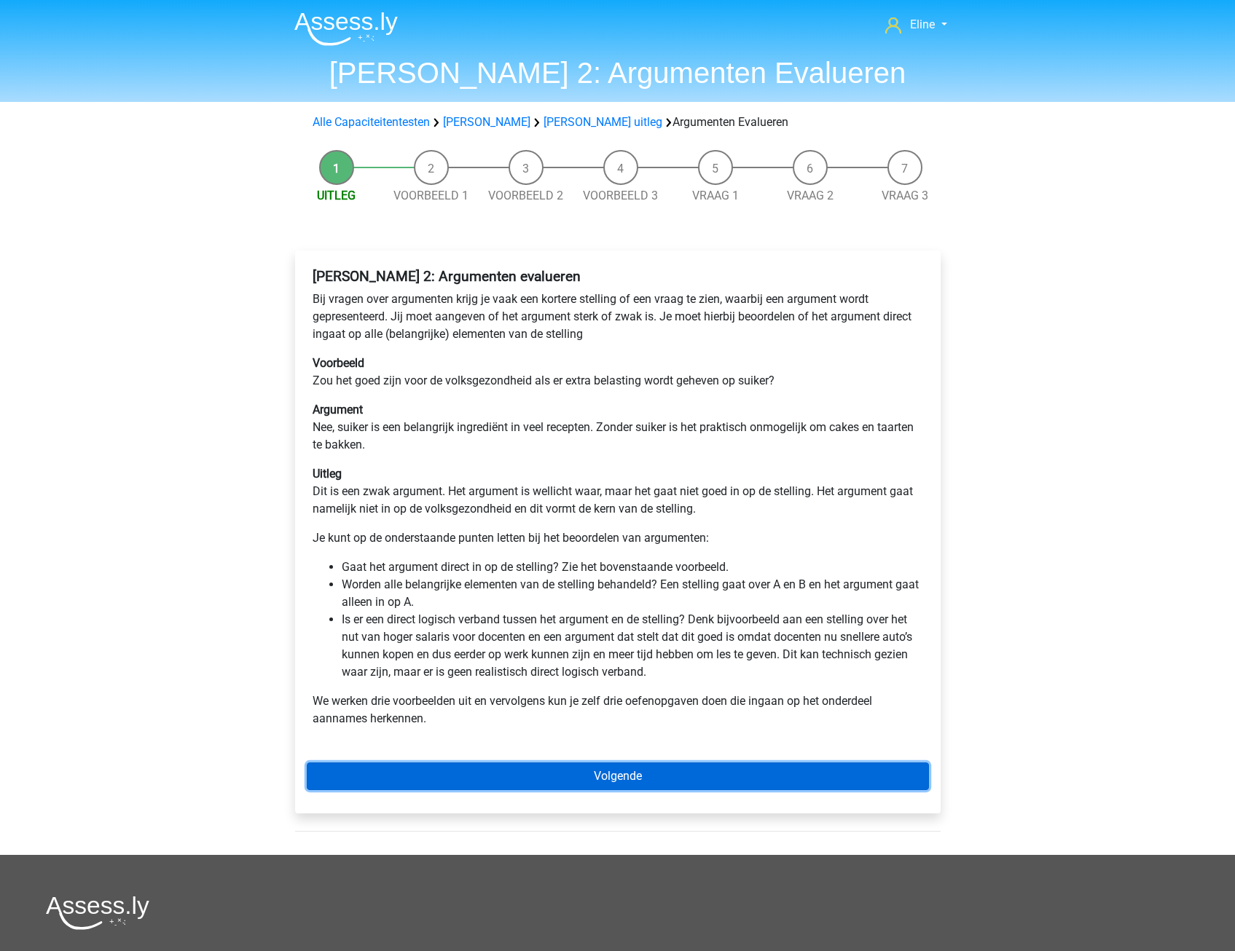
click at [695, 778] on link "Volgende" at bounding box center [618, 777] width 622 height 28
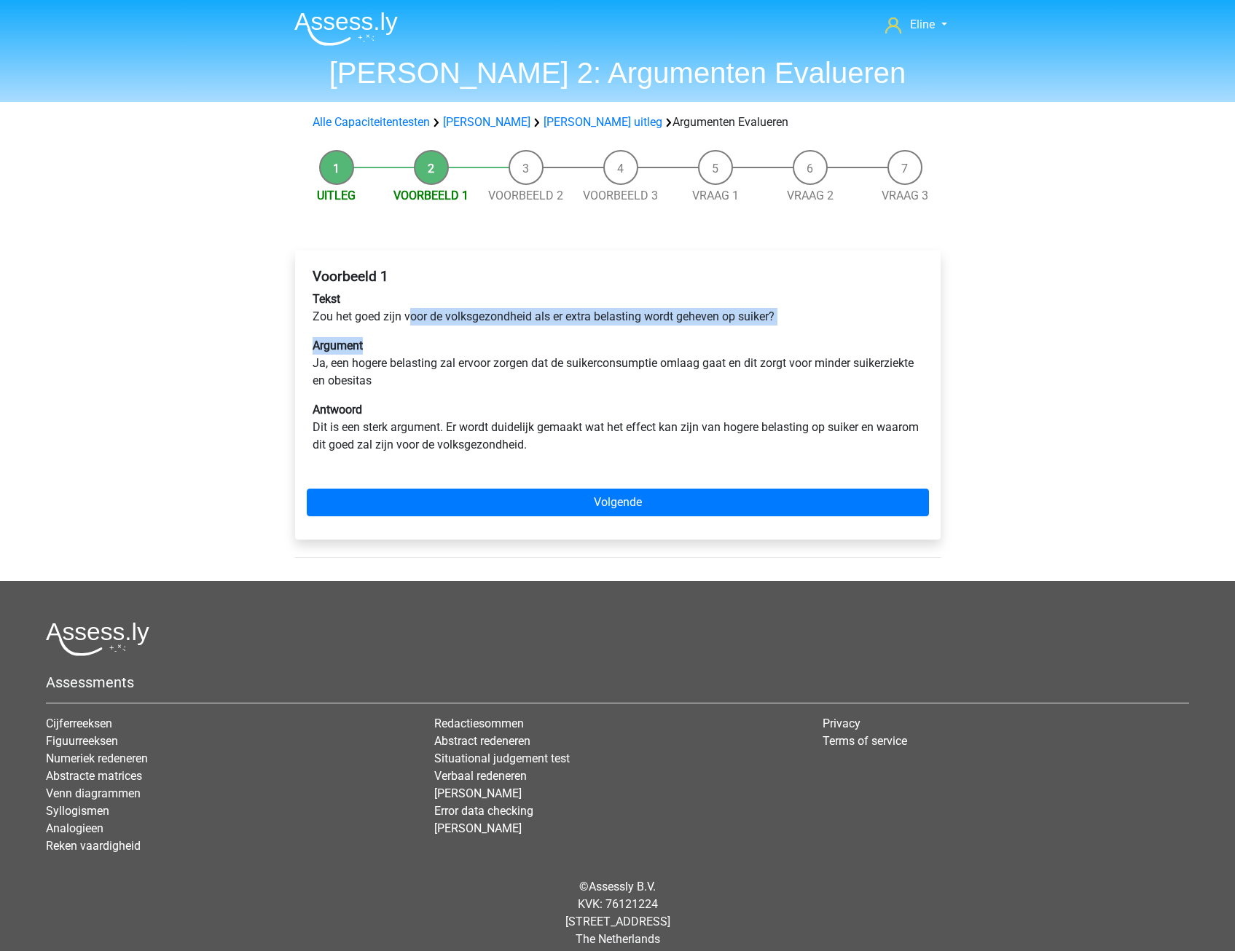
drag, startPoint x: 412, startPoint y: 313, endPoint x: 571, endPoint y: 326, distance: 160.1
click at [571, 326] on div "Voorbeeld 1 Tekst Zou het goed zijn voor de volksgezondheid als er extra belast…" at bounding box center [618, 366] width 622 height 209
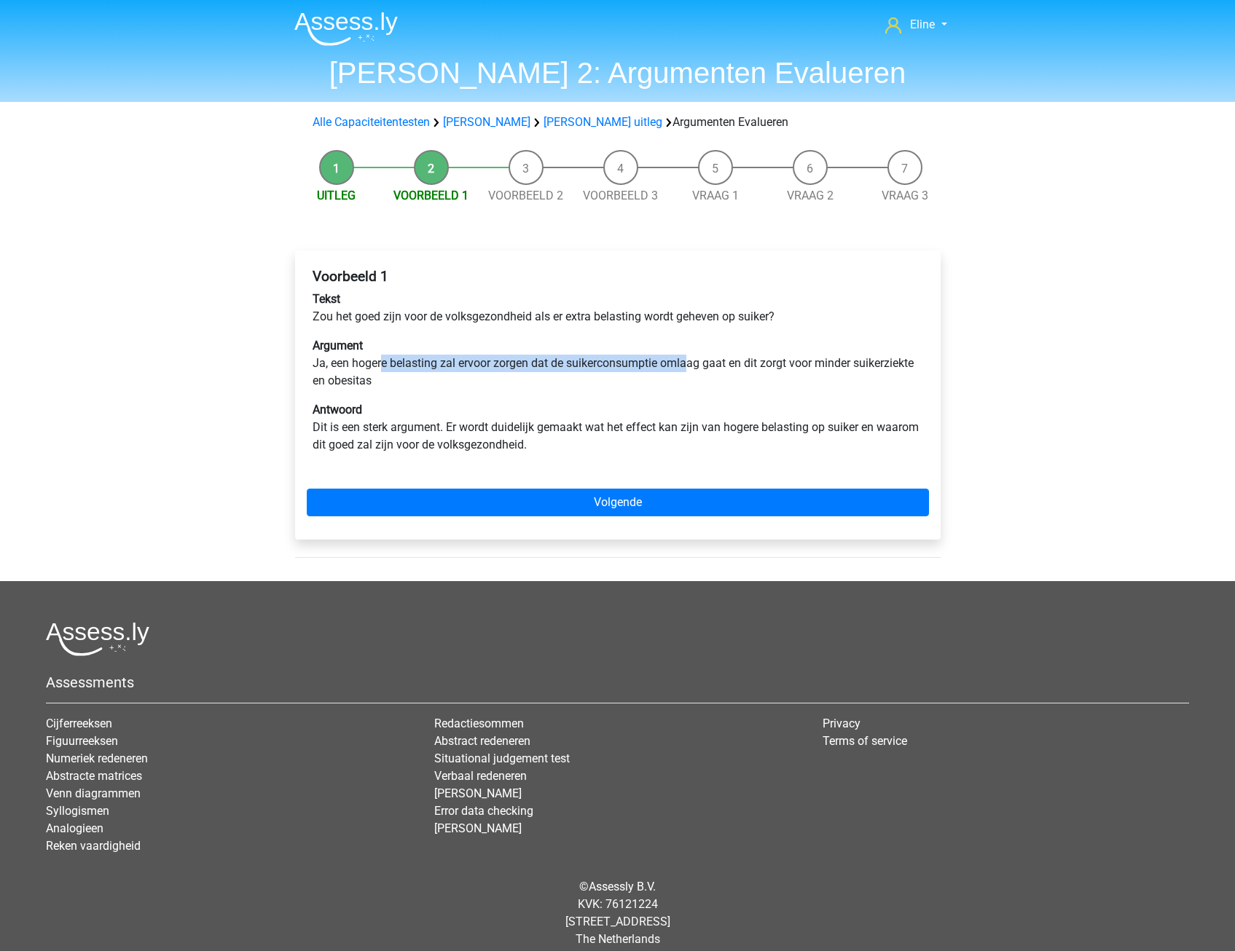
drag, startPoint x: 384, startPoint y: 357, endPoint x: 691, endPoint y: 370, distance: 307.7
click at [691, 370] on p "Argument Ja, een hogere belasting zal ervoor zorgen dat de suikerconsumptie oml…" at bounding box center [618, 363] width 610 height 52
drag, startPoint x: 691, startPoint y: 370, endPoint x: 588, endPoint y: 379, distance: 103.8
click at [672, 382] on p "Argument Ja, een hogere belasting zal ervoor zorgen dat de suikerconsumptie oml…" at bounding box center [618, 363] width 610 height 52
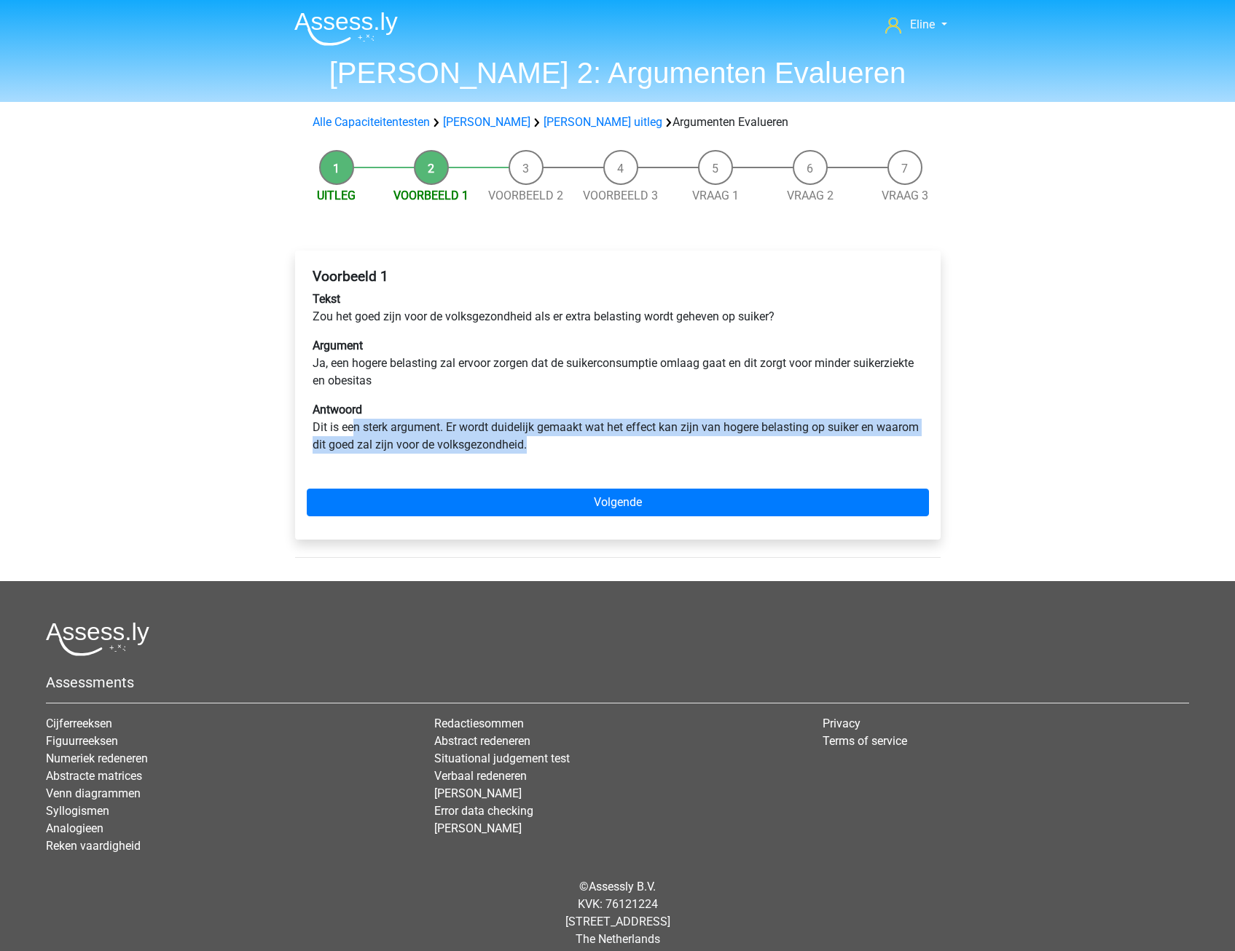
drag, startPoint x: 355, startPoint y: 433, endPoint x: 632, endPoint y: 442, distance: 277.0
click at [632, 442] on p "Antwoord Dit is een sterk argument. Er wordt duidelijk gemaakt wat het effect k…" at bounding box center [618, 427] width 610 height 52
click at [630, 445] on p "Antwoord Dit is een sterk argument. Er wordt duidelijk gemaakt wat het effect k…" at bounding box center [618, 427] width 610 height 52
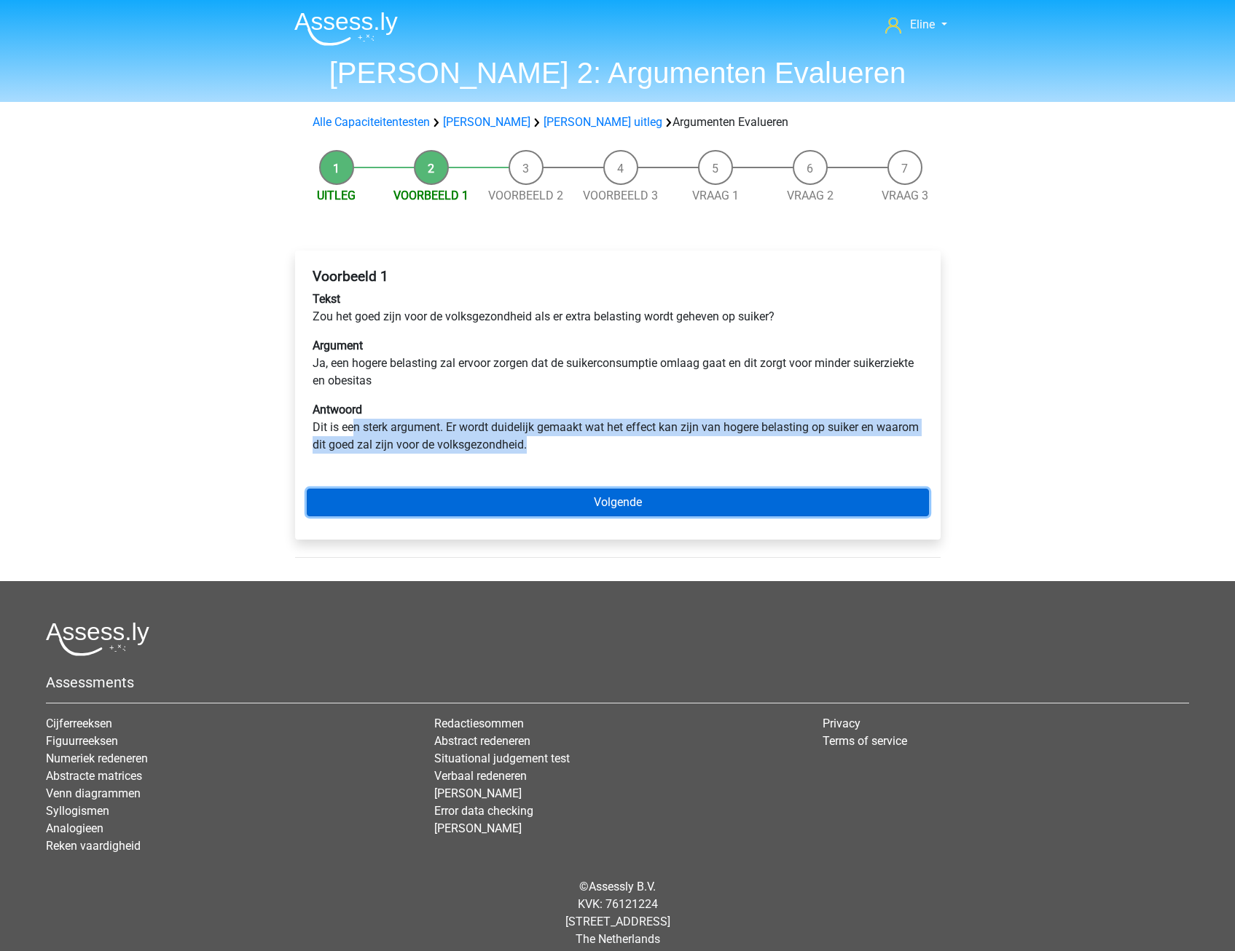
click at [543, 504] on link "Volgende" at bounding box center [618, 503] width 622 height 28
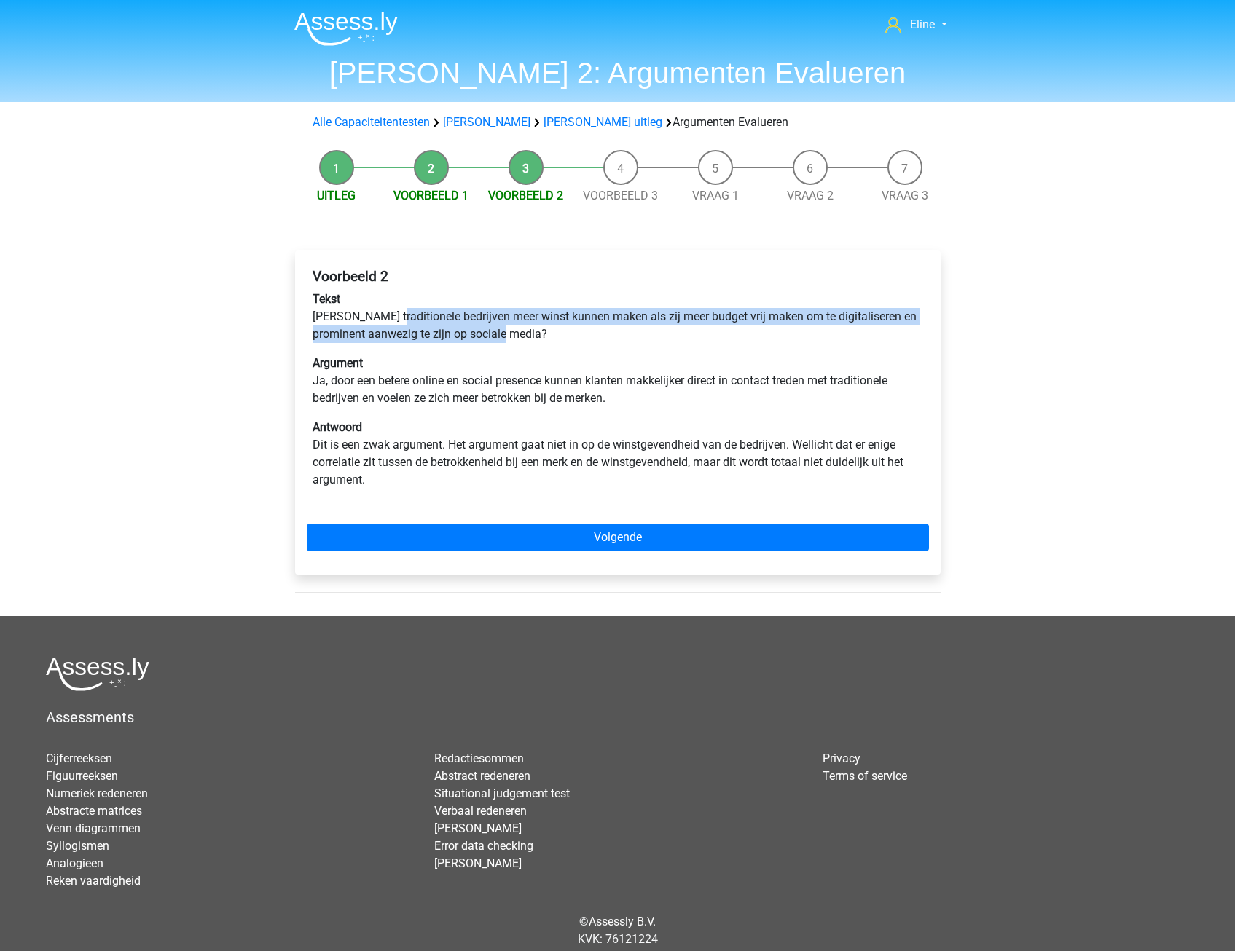
drag, startPoint x: 399, startPoint y: 321, endPoint x: 554, endPoint y: 342, distance: 156.6
click at [554, 342] on p "Tekst [PERSON_NAME] traditionele bedrijven meer winst kunnen maken als zij meer…" at bounding box center [618, 317] width 610 height 52
click at [554, 343] on p "Tekst Zouden traditionele bedrijven meer winst kunnen maken als zij meer budget…" at bounding box center [618, 317] width 610 height 52
drag, startPoint x: 514, startPoint y: 311, endPoint x: 852, endPoint y: 321, distance: 338.9
click at [852, 321] on p "Tekst Zouden traditionele bedrijven meer winst kunnen maken als zij meer budget…" at bounding box center [618, 317] width 610 height 52
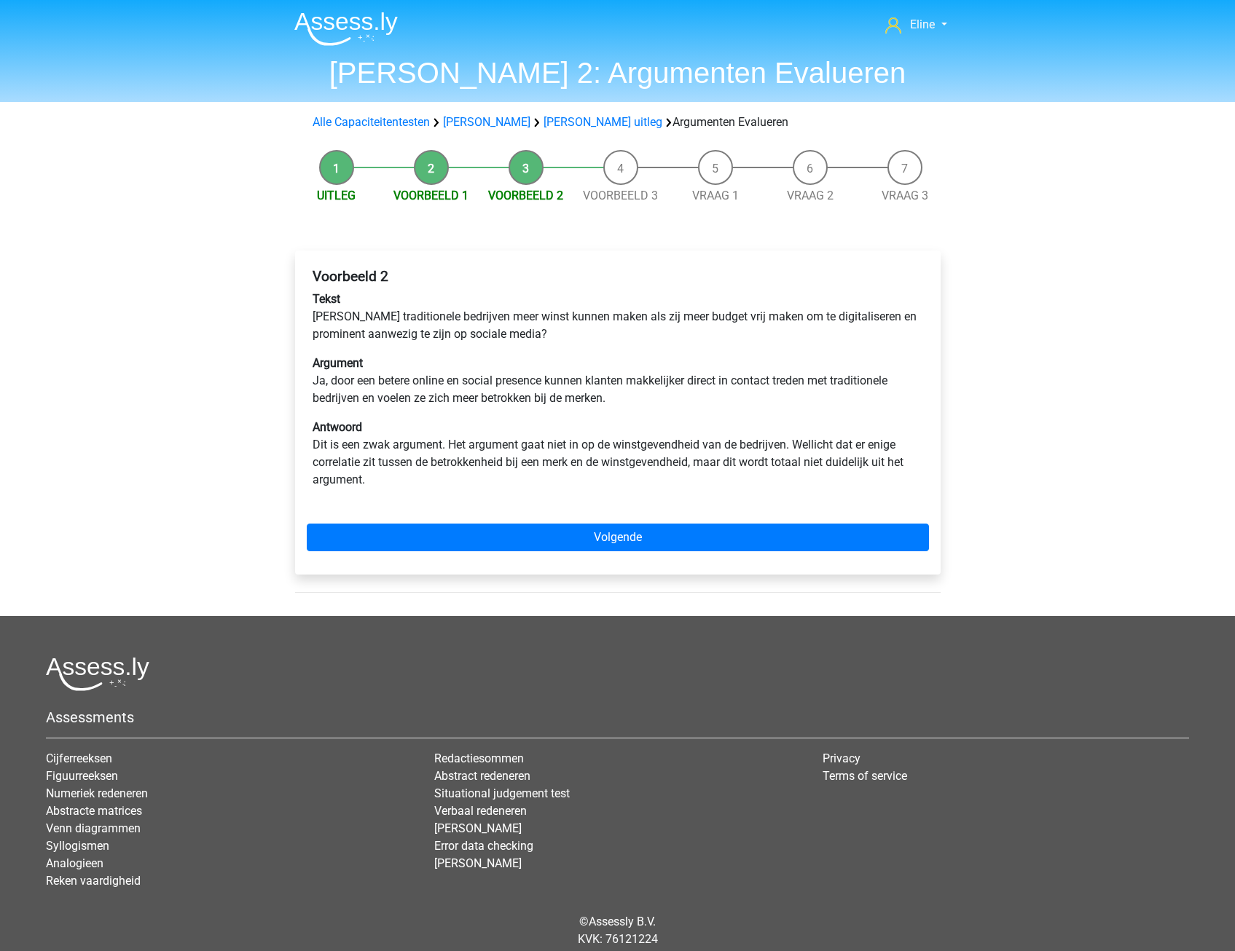
drag, startPoint x: 852, startPoint y: 321, endPoint x: 624, endPoint y: 345, distance: 229.4
click at [787, 345] on div "Voorbeeld 2 Tekst Zouden traditionele bedrijven meer winst kunnen maken als zij…" at bounding box center [618, 384] width 622 height 244
drag, startPoint x: 335, startPoint y: 336, endPoint x: 484, endPoint y: 334, distance: 149.4
click at [484, 334] on p "Tekst Zouden traditionele bedrijven meer winst kunnen maken als zij meer budget…" at bounding box center [618, 317] width 610 height 52
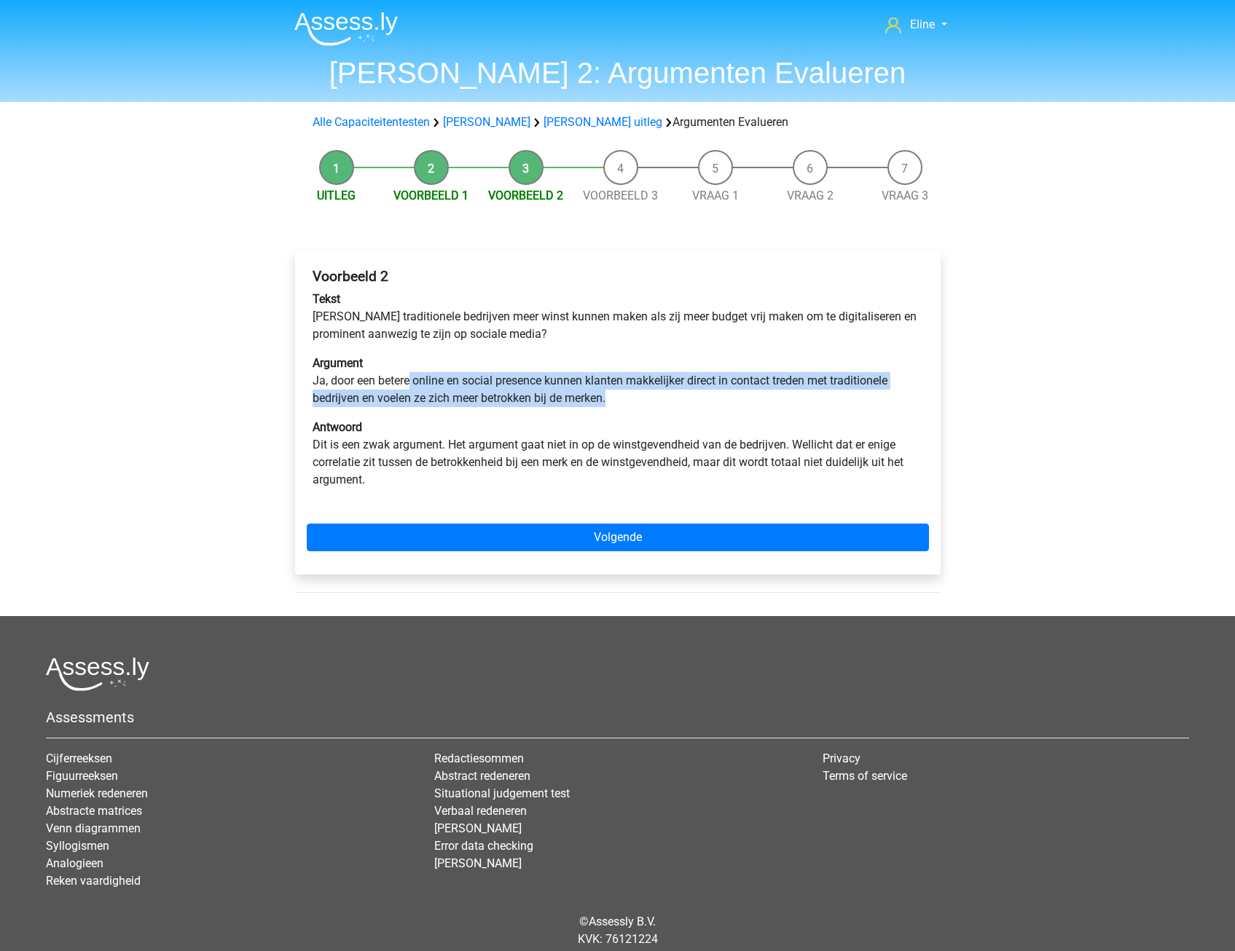
drag, startPoint x: 484, startPoint y: 334, endPoint x: 696, endPoint y: 393, distance: 219.9
click at [696, 393] on p "Argument Ja, door een betere online en social presence kunnen klanten makkelijk…" at bounding box center [618, 381] width 610 height 52
drag, startPoint x: 696, startPoint y: 393, endPoint x: 672, endPoint y: 404, distance: 26.7
click at [682, 401] on p "Argument Ja, door een betere online en social presence kunnen klanten makkelijk…" at bounding box center [618, 381] width 610 height 52
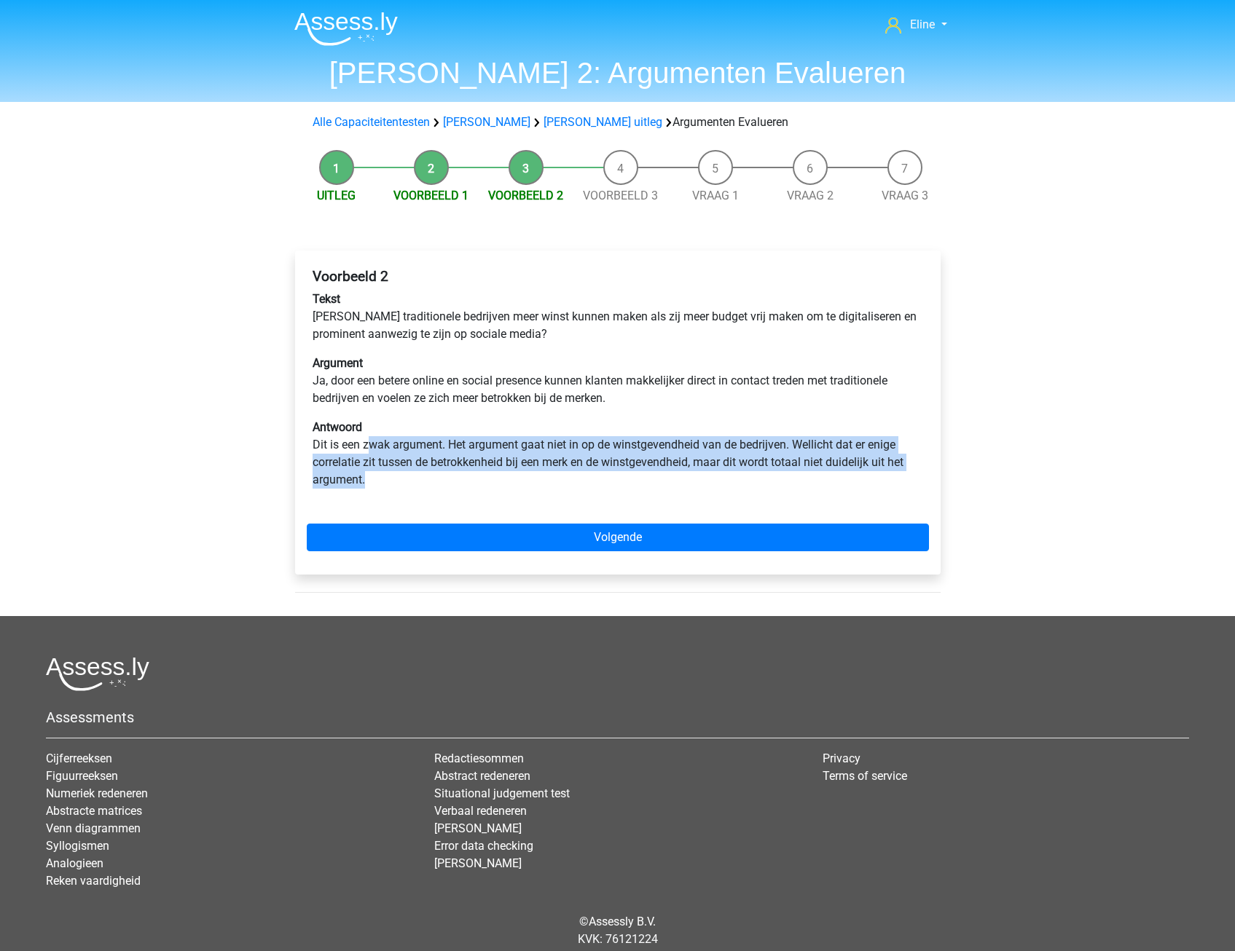
drag, startPoint x: 366, startPoint y: 447, endPoint x: 680, endPoint y: 475, distance: 316.0
click at [680, 475] on p "Antwoord Dit is een zwak argument. Het argument gaat niet in op de winstgevendh…" at bounding box center [618, 454] width 610 height 70
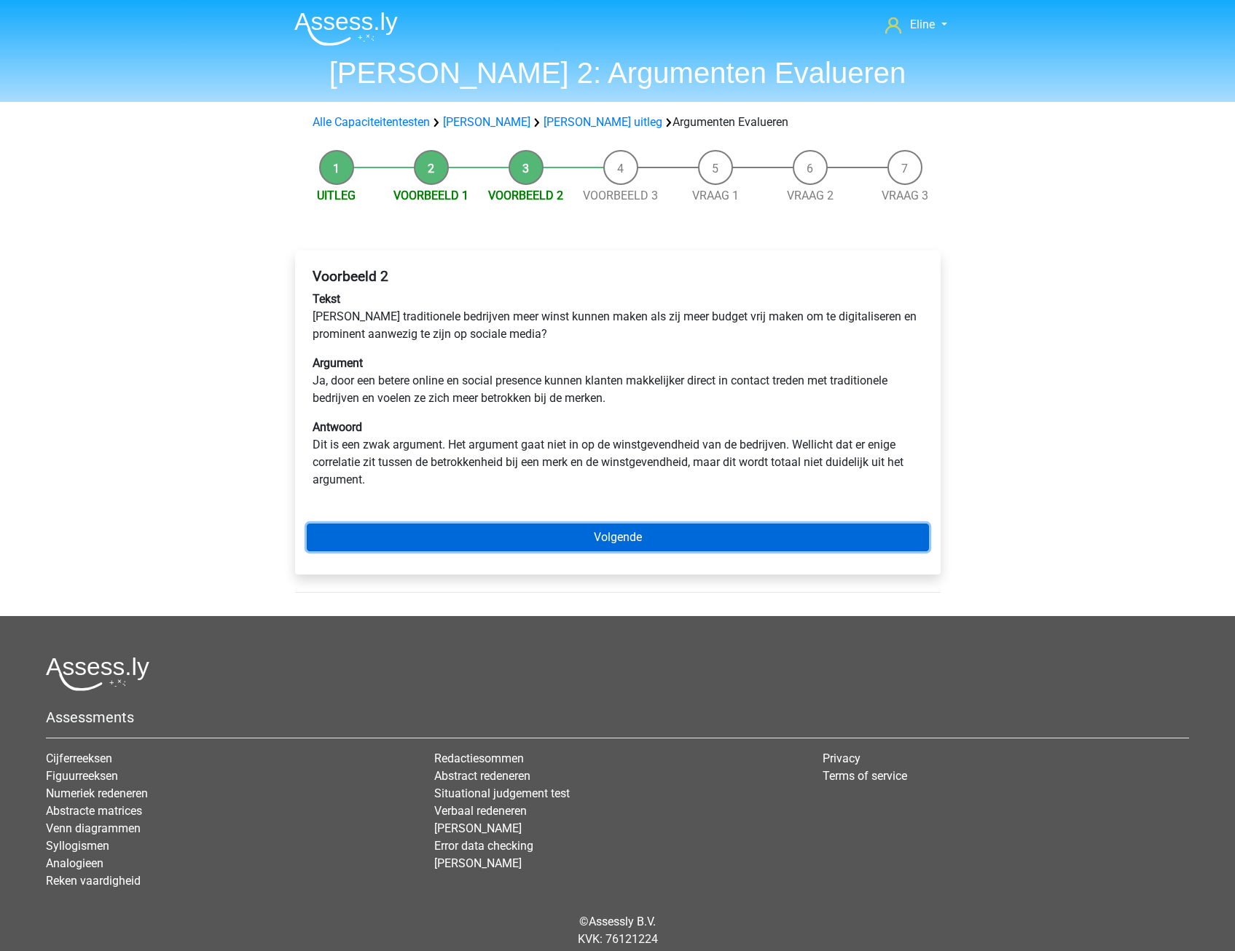
click at [526, 527] on link "Volgende" at bounding box center [618, 538] width 622 height 28
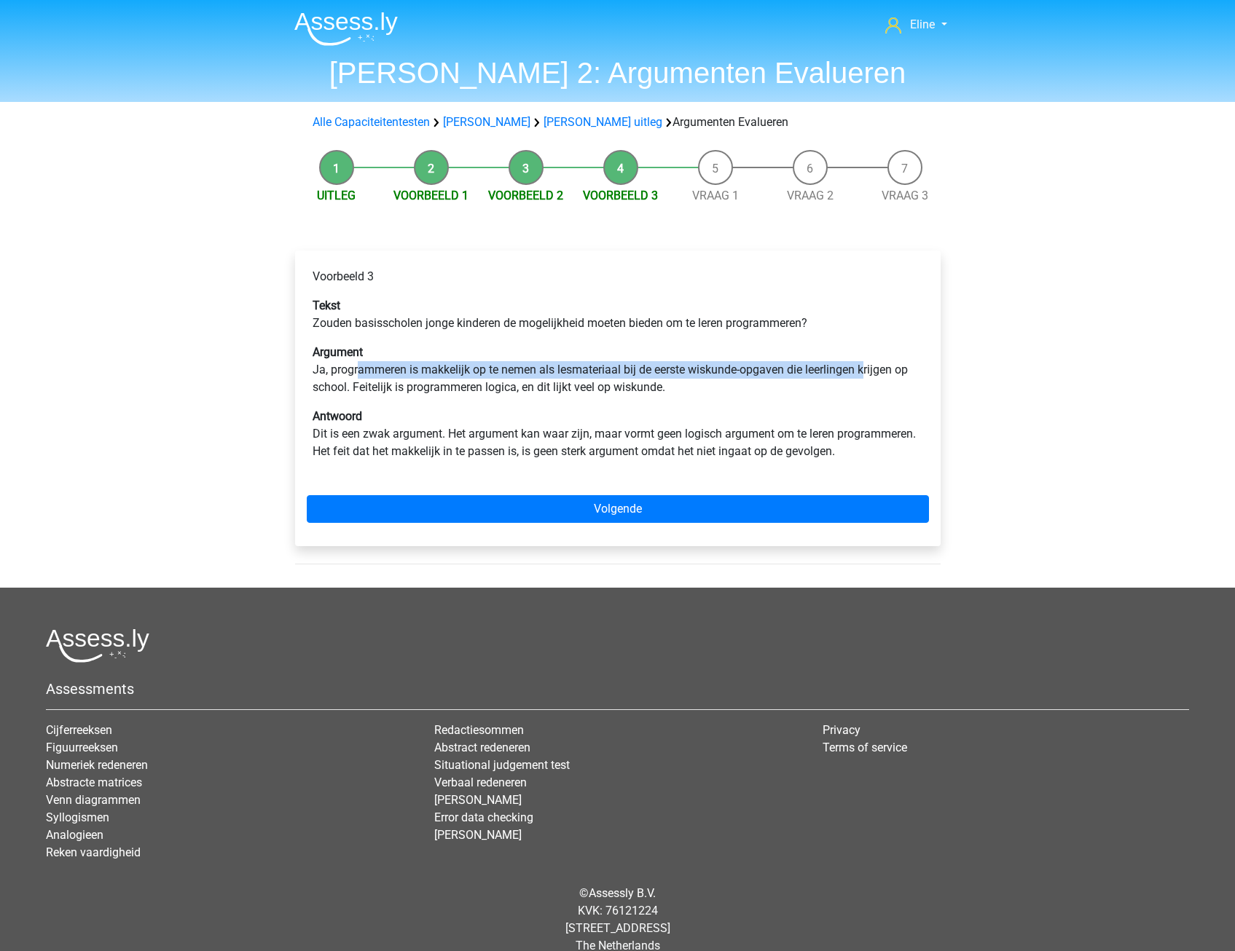
drag, startPoint x: 358, startPoint y: 374, endPoint x: 866, endPoint y: 372, distance: 507.8
click at [866, 372] on p "Argument Ja, programmeren is makkelijk op te nemen als lesmateriaal bij de eers…" at bounding box center [618, 370] width 610 height 52
drag, startPoint x: 866, startPoint y: 372, endPoint x: 822, endPoint y: 379, distance: 44.2
click at [831, 379] on p "Argument Ja, programmeren is makkelijk op te nemen als lesmateriaal bij de eers…" at bounding box center [618, 370] width 610 height 52
drag, startPoint x: 373, startPoint y: 390, endPoint x: 621, endPoint y: 389, distance: 248.4
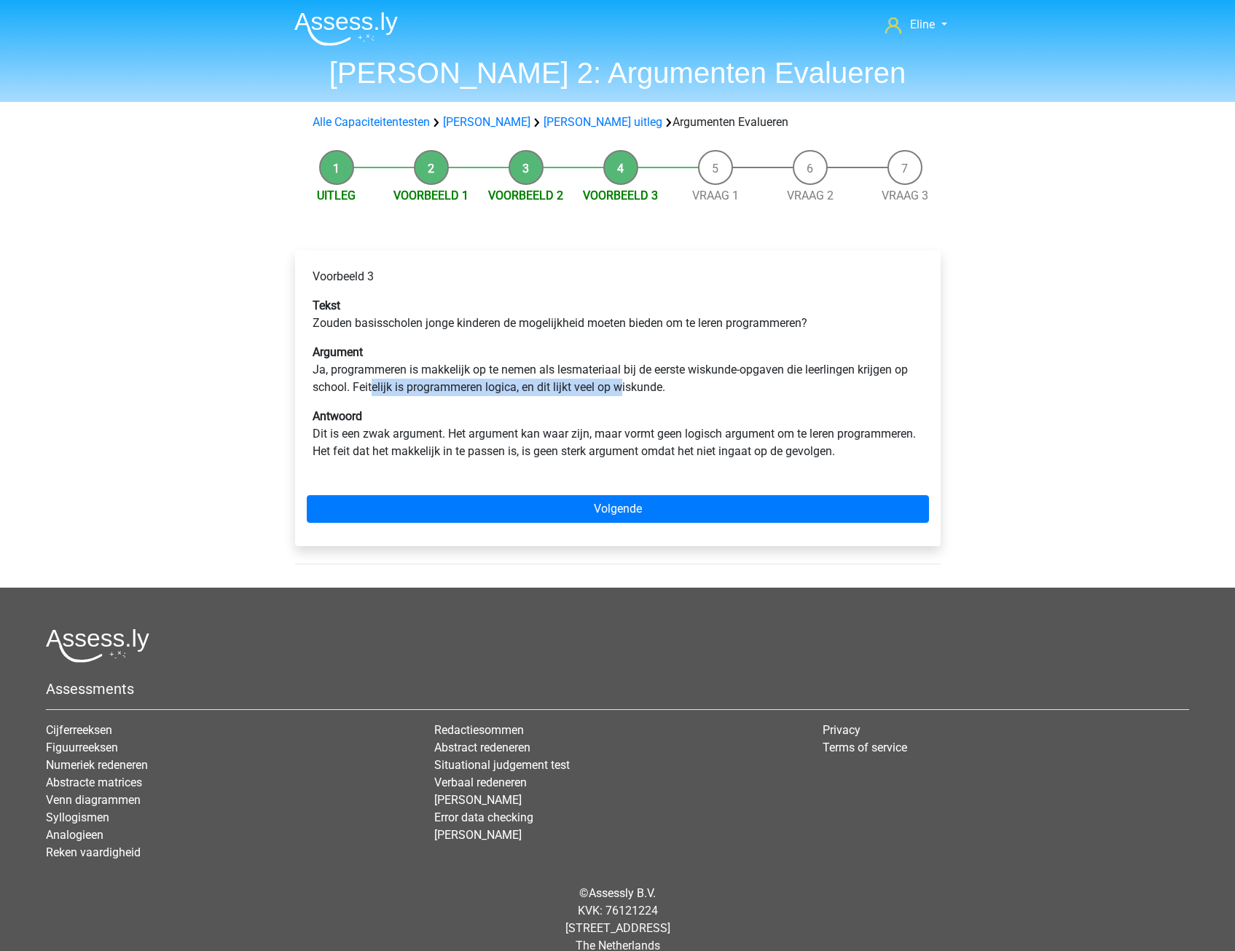
click at [621, 389] on p "Argument Ja, programmeren is makkelijk op te nemen als lesmateriaal bij de eers…" at bounding box center [618, 370] width 610 height 52
drag, startPoint x: 479, startPoint y: 433, endPoint x: 877, endPoint y: 429, distance: 398.5
click at [877, 429] on p "Antwoord Dit is een zwak argument. Het argument kan waar zijn, maar vormt geen …" at bounding box center [618, 434] width 610 height 52
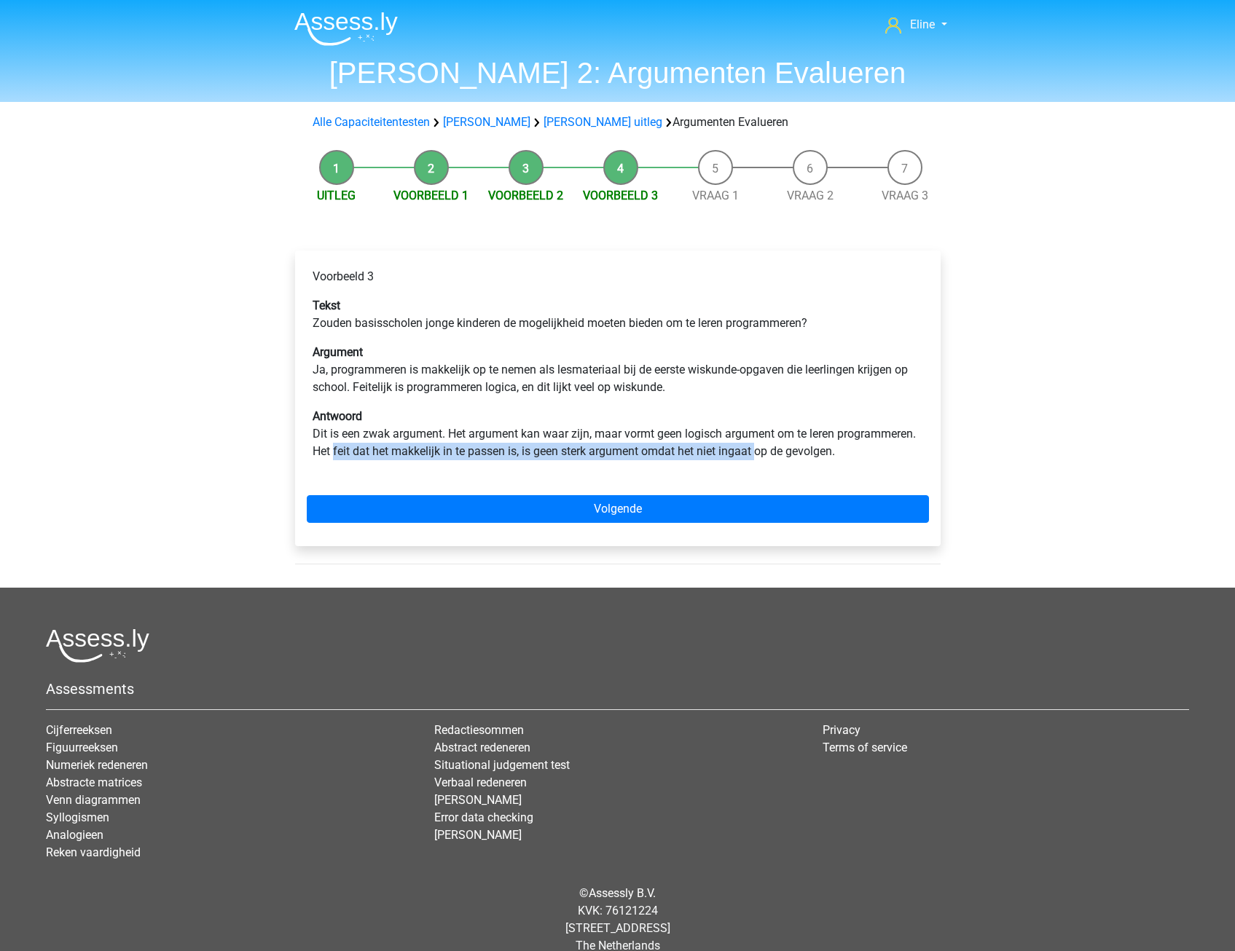
drag, startPoint x: 584, startPoint y: 450, endPoint x: 757, endPoint y: 446, distance: 172.7
click at [757, 446] on p "Antwoord Dit is een zwak argument. Het argument kan waar zijn, maar vormt geen …" at bounding box center [618, 434] width 610 height 52
drag, startPoint x: 757, startPoint y: 446, endPoint x: 748, endPoint y: 447, distance: 8.8
click at [757, 446] on p "Antwoord Dit is een zwak argument. Het argument kan waar zijn, maar vormt geen …" at bounding box center [618, 434] width 610 height 52
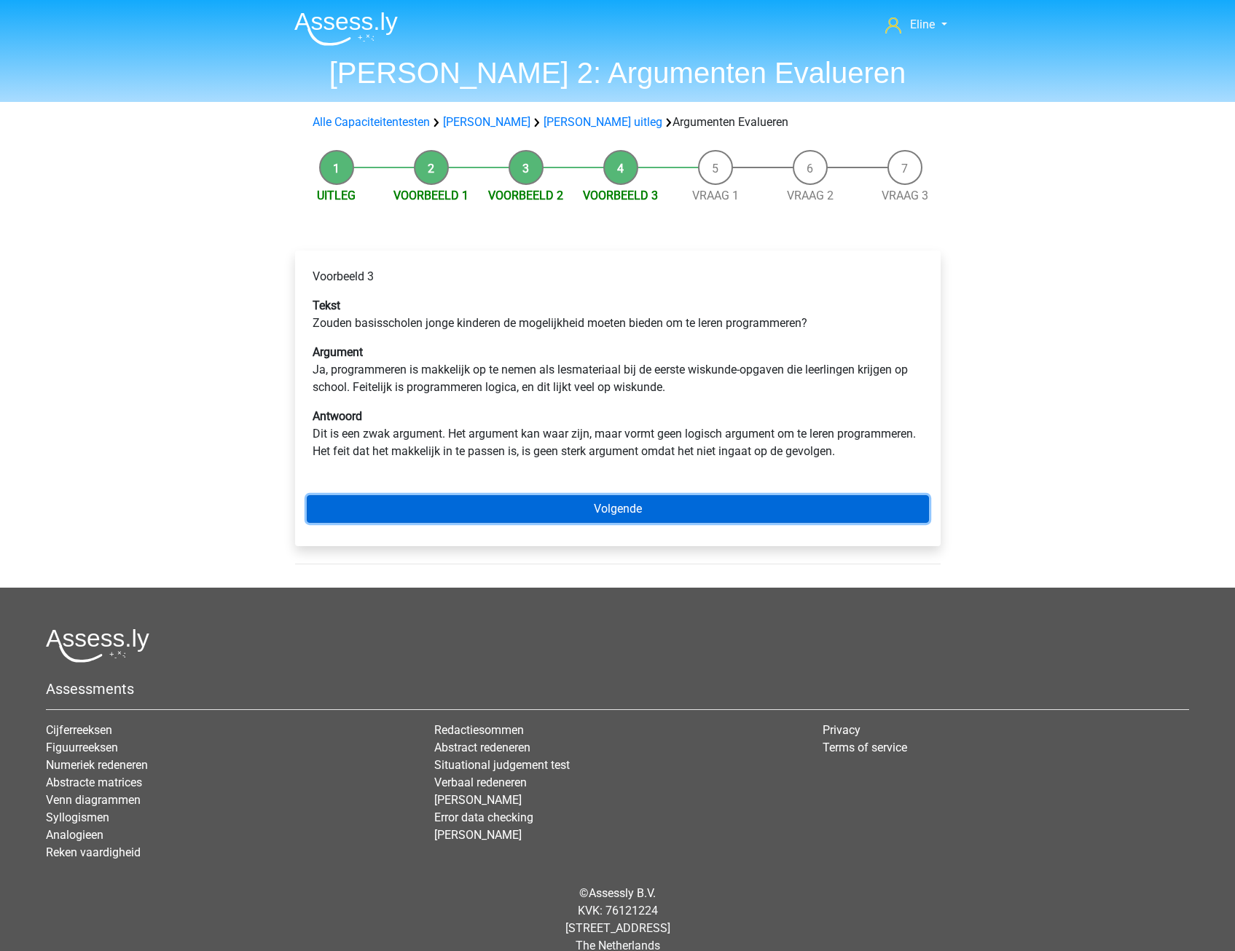
click at [656, 503] on link "Volgende" at bounding box center [618, 509] width 622 height 28
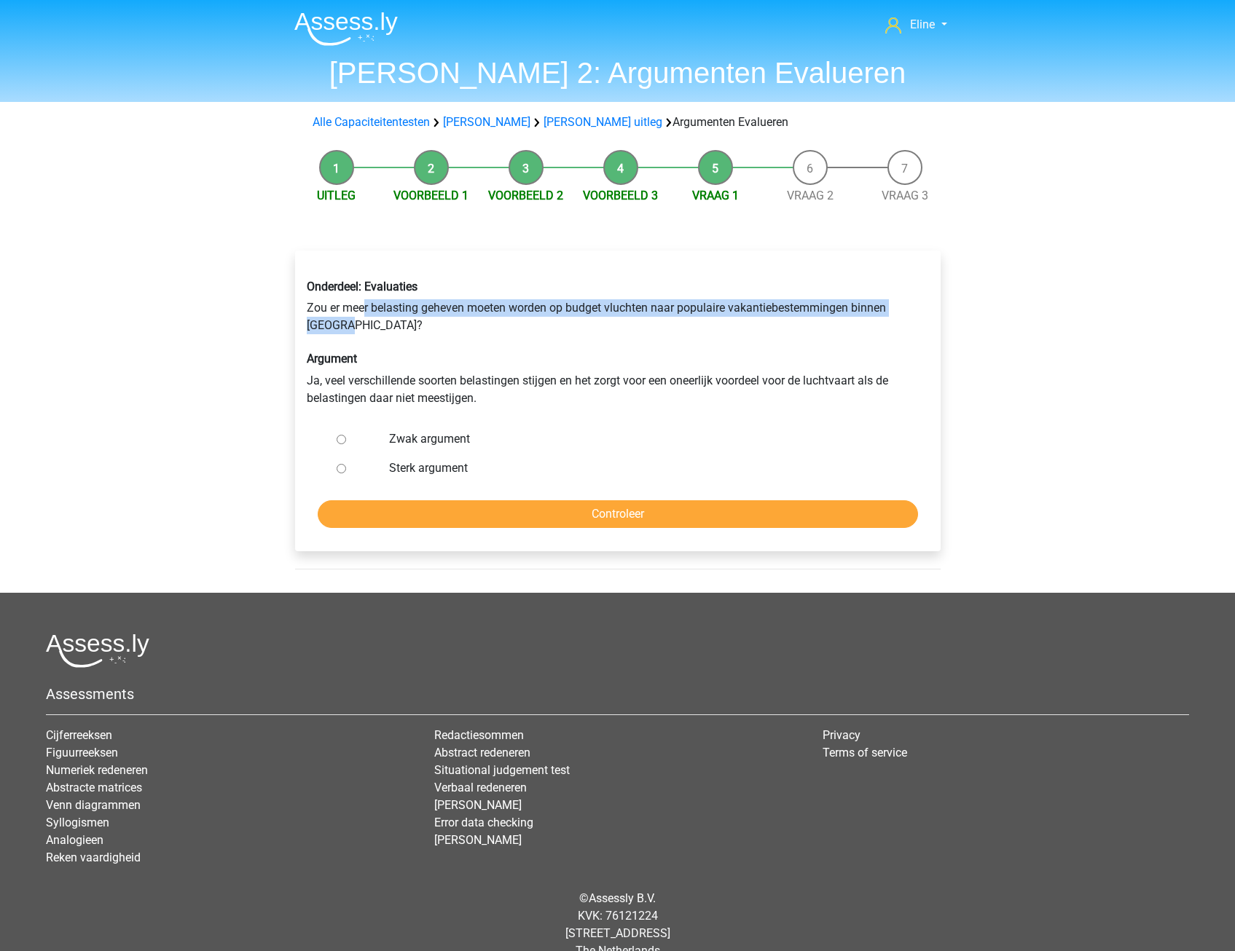
drag, startPoint x: 587, startPoint y: 318, endPoint x: 714, endPoint y: 323, distance: 126.9
click at [714, 323] on div "Onderdeel: Evaluaties Zou er meer belasting geheven moeten worden op budget vlu…" at bounding box center [618, 343] width 644 height 150
drag, startPoint x: 714, startPoint y: 323, endPoint x: 612, endPoint y: 323, distance: 102.0
click at [714, 324] on div "Onderdeel: Evaluaties Zou er meer belasting geheven moeten worden op budget vlu…" at bounding box center [618, 343] width 644 height 150
drag, startPoint x: 408, startPoint y: 297, endPoint x: 857, endPoint y: 304, distance: 449.6
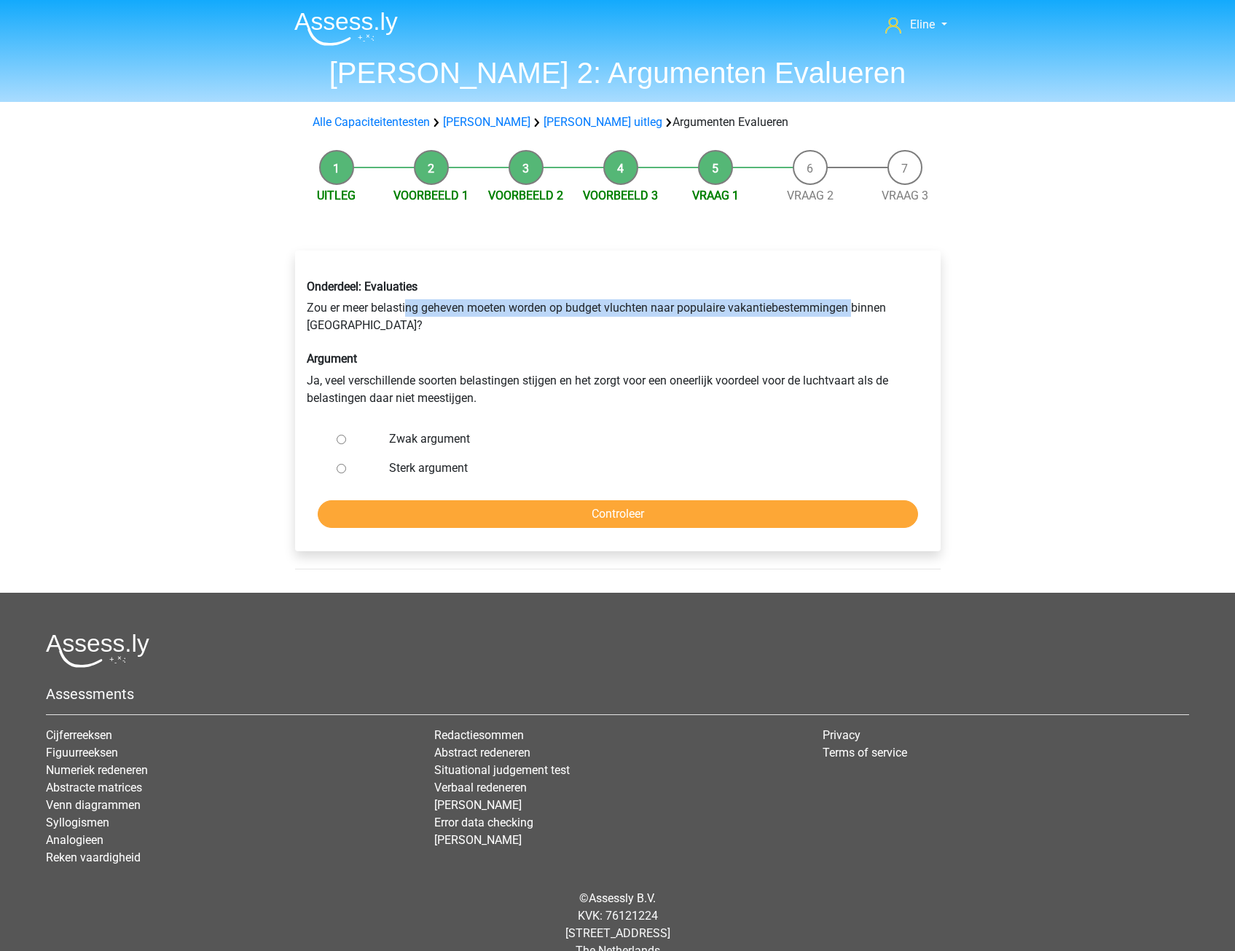
click at [857, 304] on div "Onderdeel: Evaluaties Zou er meer belasting geheven moeten worden op budget vlu…" at bounding box center [618, 343] width 644 height 150
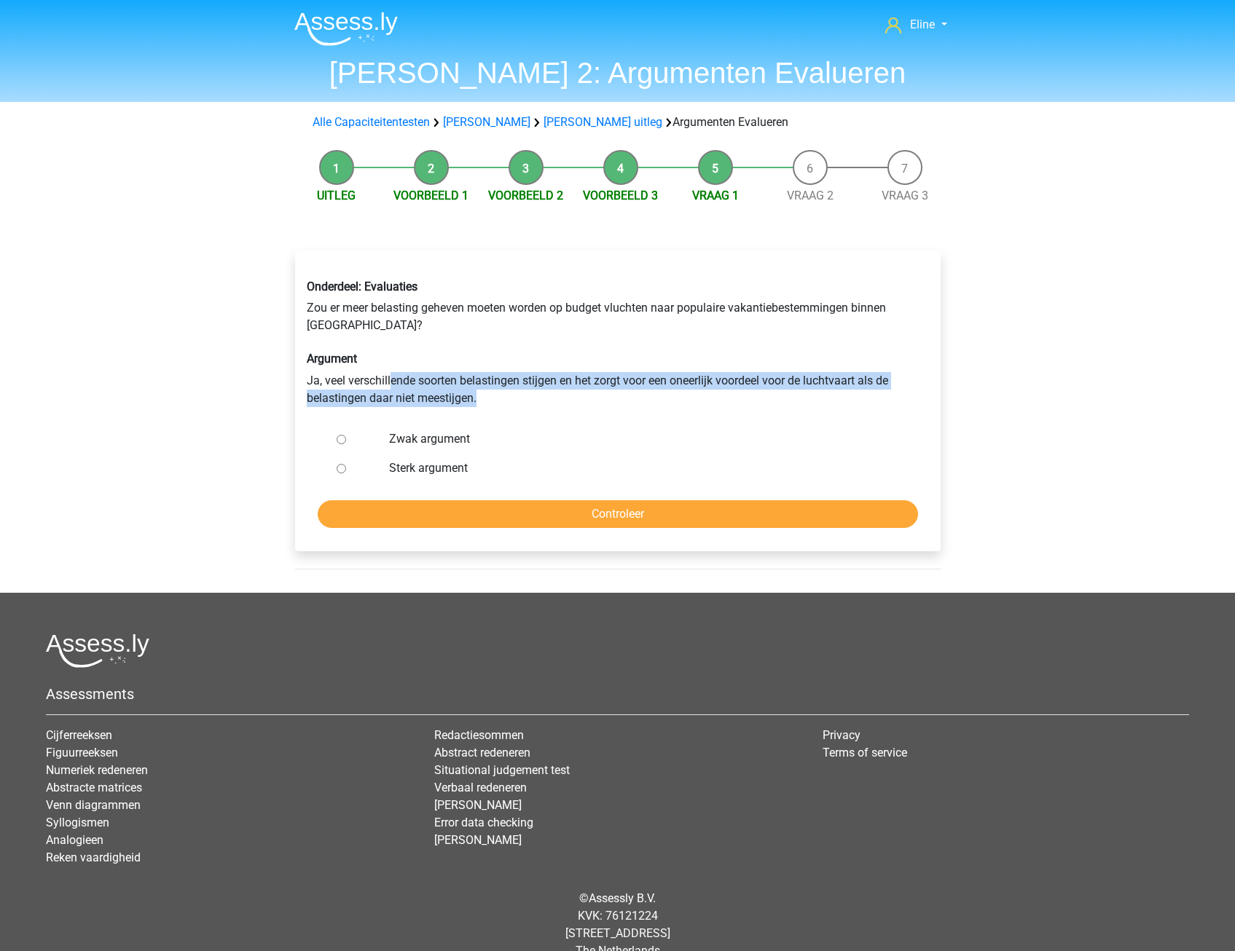
drag, startPoint x: 395, startPoint y: 383, endPoint x: 796, endPoint y: 393, distance: 401.5
click at [796, 393] on div "Onderdeel: Evaluaties Zou er meer belasting geheven moeten worden op budget vlu…" at bounding box center [618, 343] width 644 height 150
drag, startPoint x: 796, startPoint y: 393, endPoint x: 780, endPoint y: 392, distance: 16.1
click at [789, 392] on div "Onderdeel: Evaluaties Zou er meer belasting geheven moeten worden op budget vlu…" at bounding box center [618, 343] width 644 height 150
drag, startPoint x: 369, startPoint y: 379, endPoint x: 676, endPoint y: 383, distance: 306.7
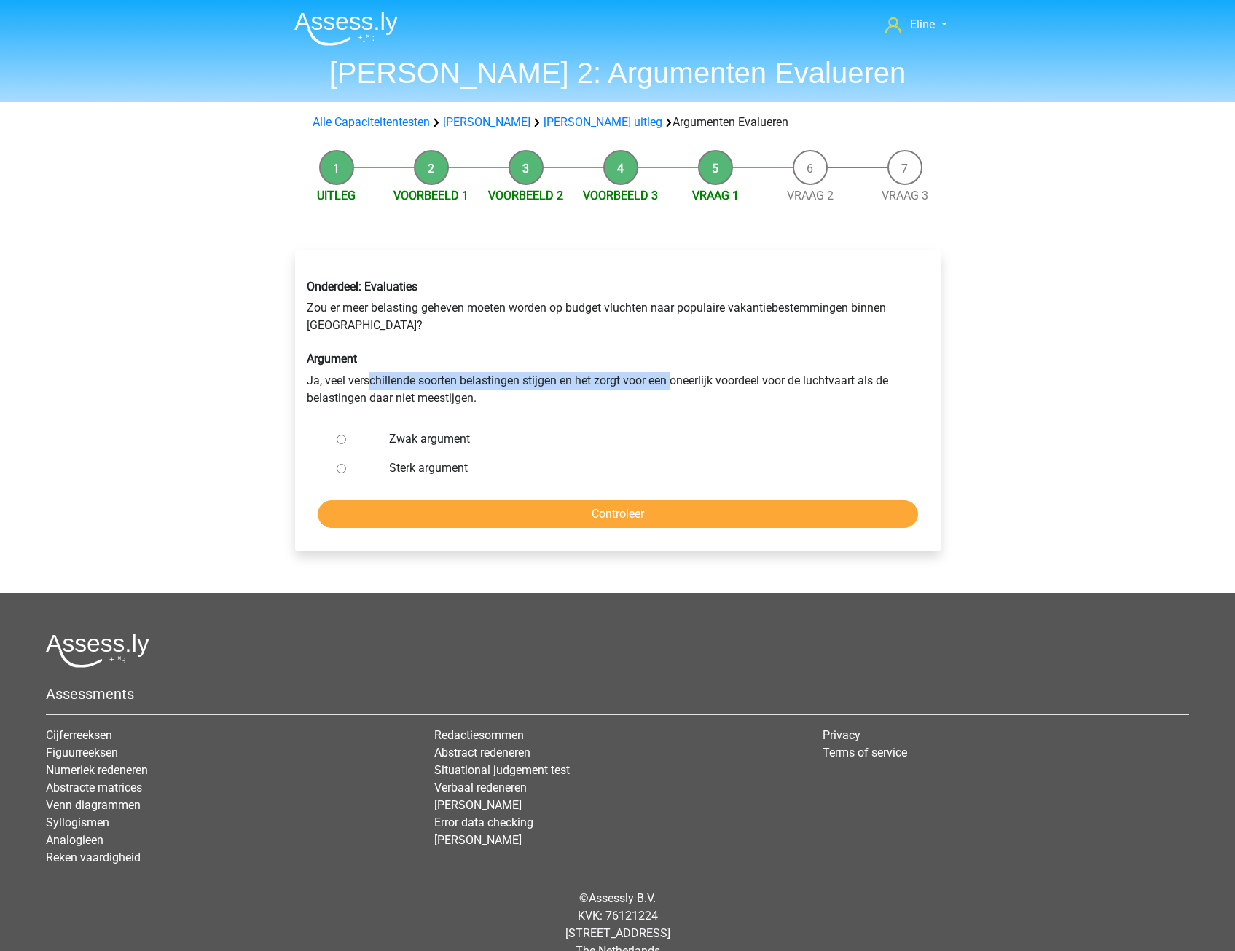
click at [676, 383] on div "Onderdeel: Evaluaties Zou er meer belasting geheven moeten worden op budget vlu…" at bounding box center [618, 343] width 644 height 150
drag, startPoint x: 676, startPoint y: 383, endPoint x: 661, endPoint y: 403, distance: 24.9
click at [661, 403] on div "Onderdeel: Evaluaties Zou er meer belasting geheven moeten worden op budget vlu…" at bounding box center [618, 343] width 644 height 150
click at [339, 472] on input "Sterk argument" at bounding box center [341, 468] width 9 height 9
radio input "true"
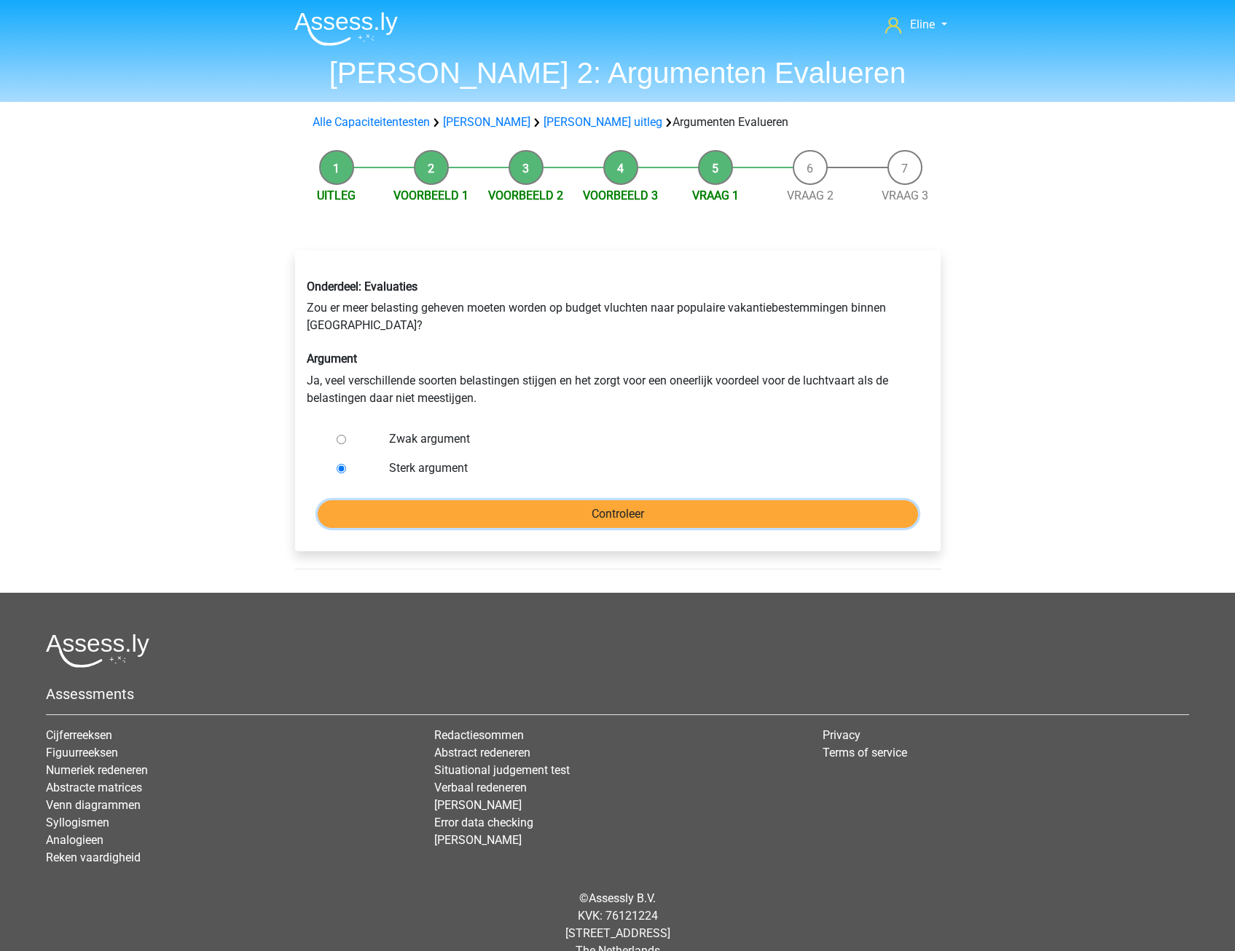
click at [352, 512] on input "Controleer" at bounding box center [618, 514] width 600 height 28
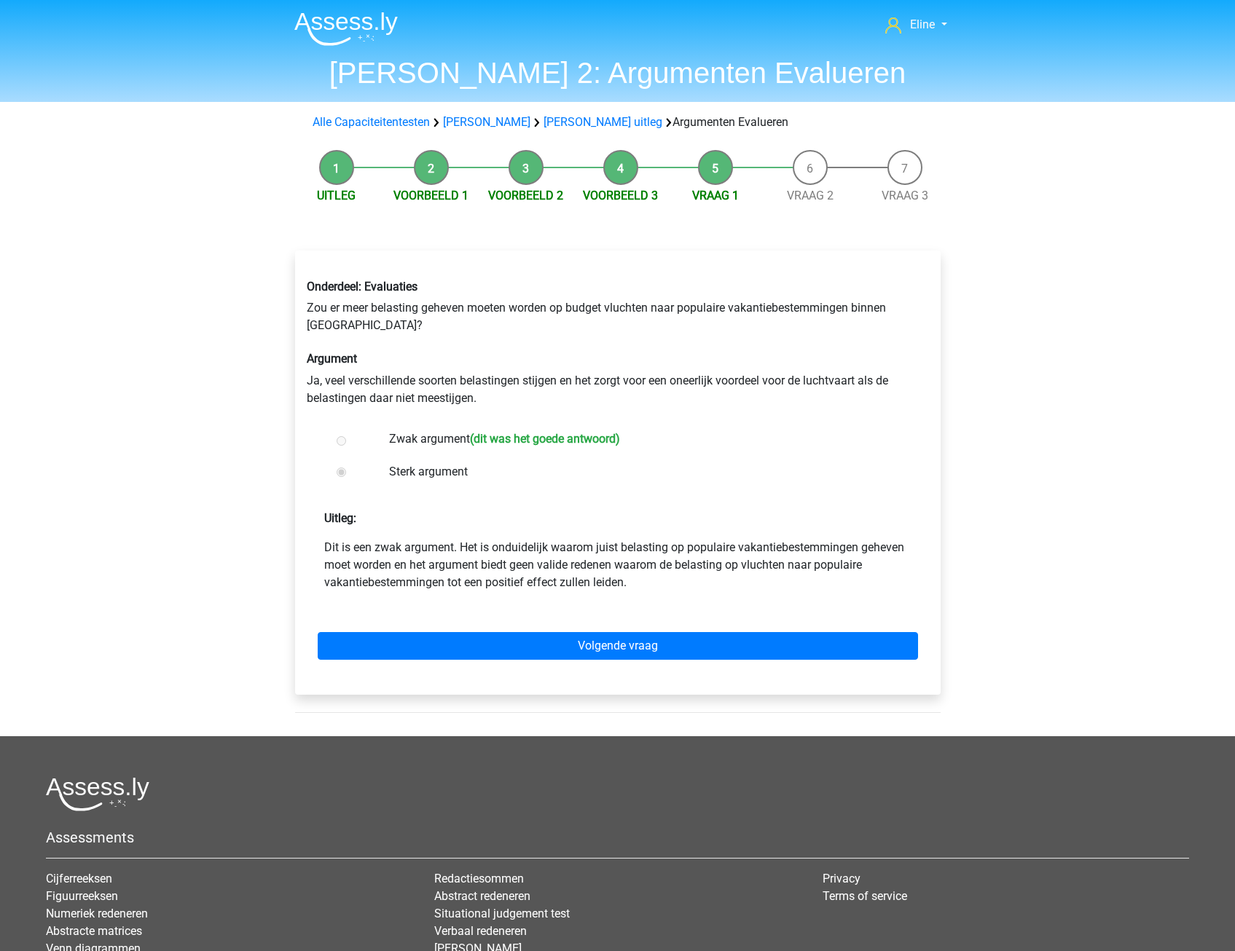
drag, startPoint x: 389, startPoint y: 435, endPoint x: 432, endPoint y: 596, distance: 166.6
click at [432, 596] on form "Zwak argument (dit was het goede antwoord) Sterk argument Uitleg: Dit is een zw…" at bounding box center [618, 554] width 622 height 259
drag, startPoint x: 432, startPoint y: 596, endPoint x: 536, endPoint y: 554, distance: 112.4
click at [536, 554] on p "Dit is een zwak argument. Het is onduidelijk waarom juist belasting op populair…" at bounding box center [617, 565] width 587 height 52
drag, startPoint x: 436, startPoint y: 560, endPoint x: 612, endPoint y: 562, distance: 176.3
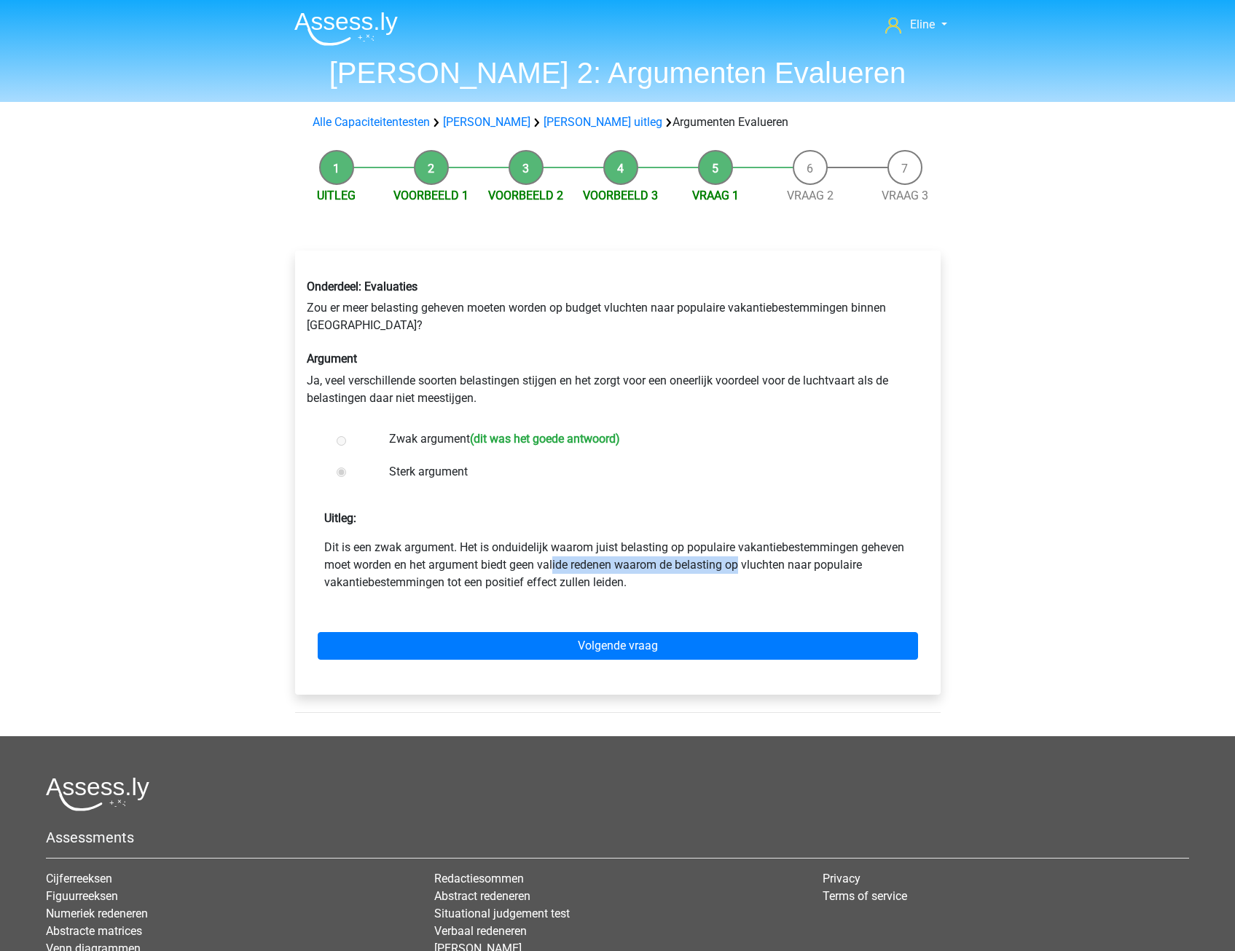
click at [612, 562] on p "Dit is een zwak argument. Het is onduidelijk waarom juist belasting op populair…" at bounding box center [617, 565] width 587 height 52
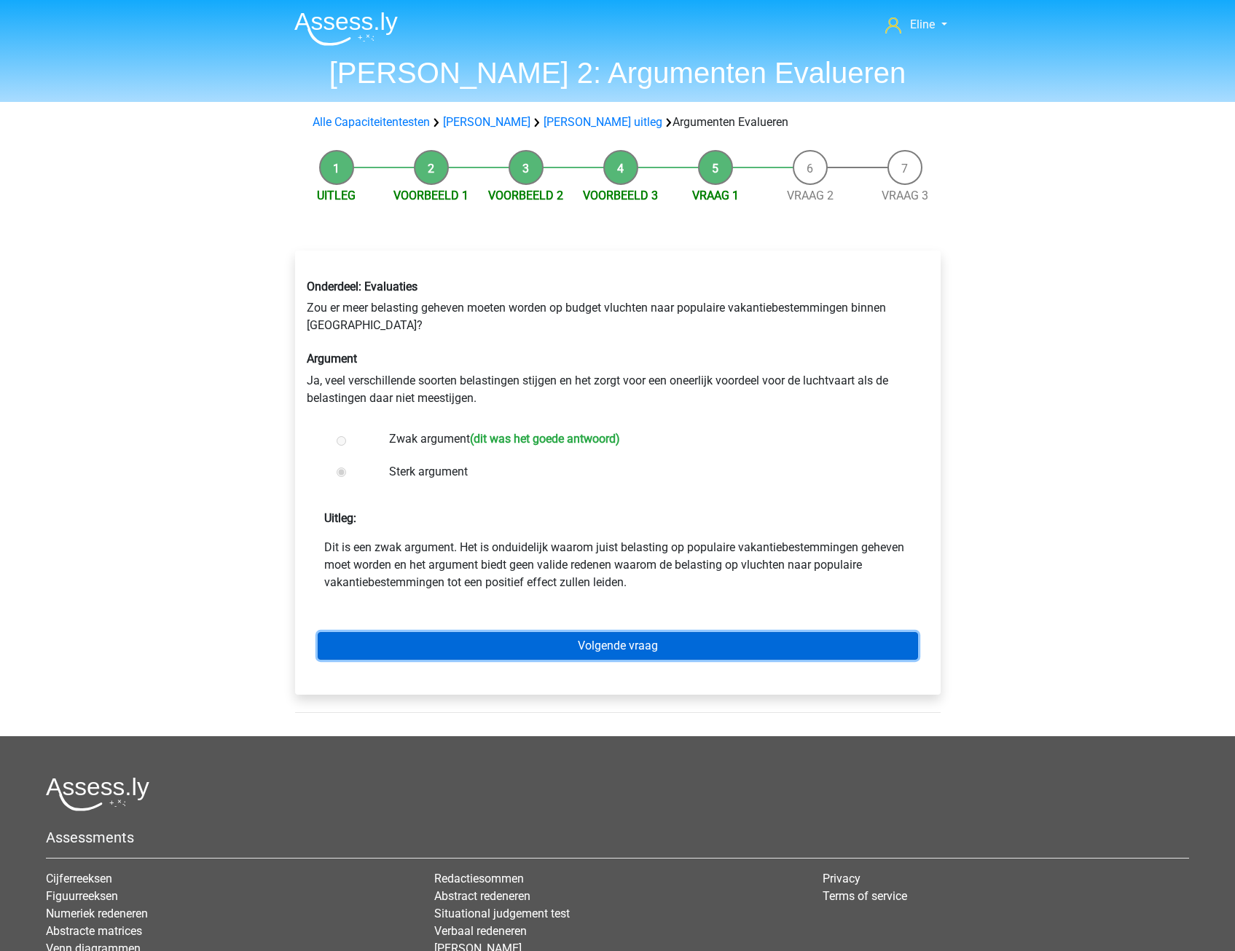
click at [548, 646] on link "Volgende vraag" at bounding box center [618, 646] width 600 height 28
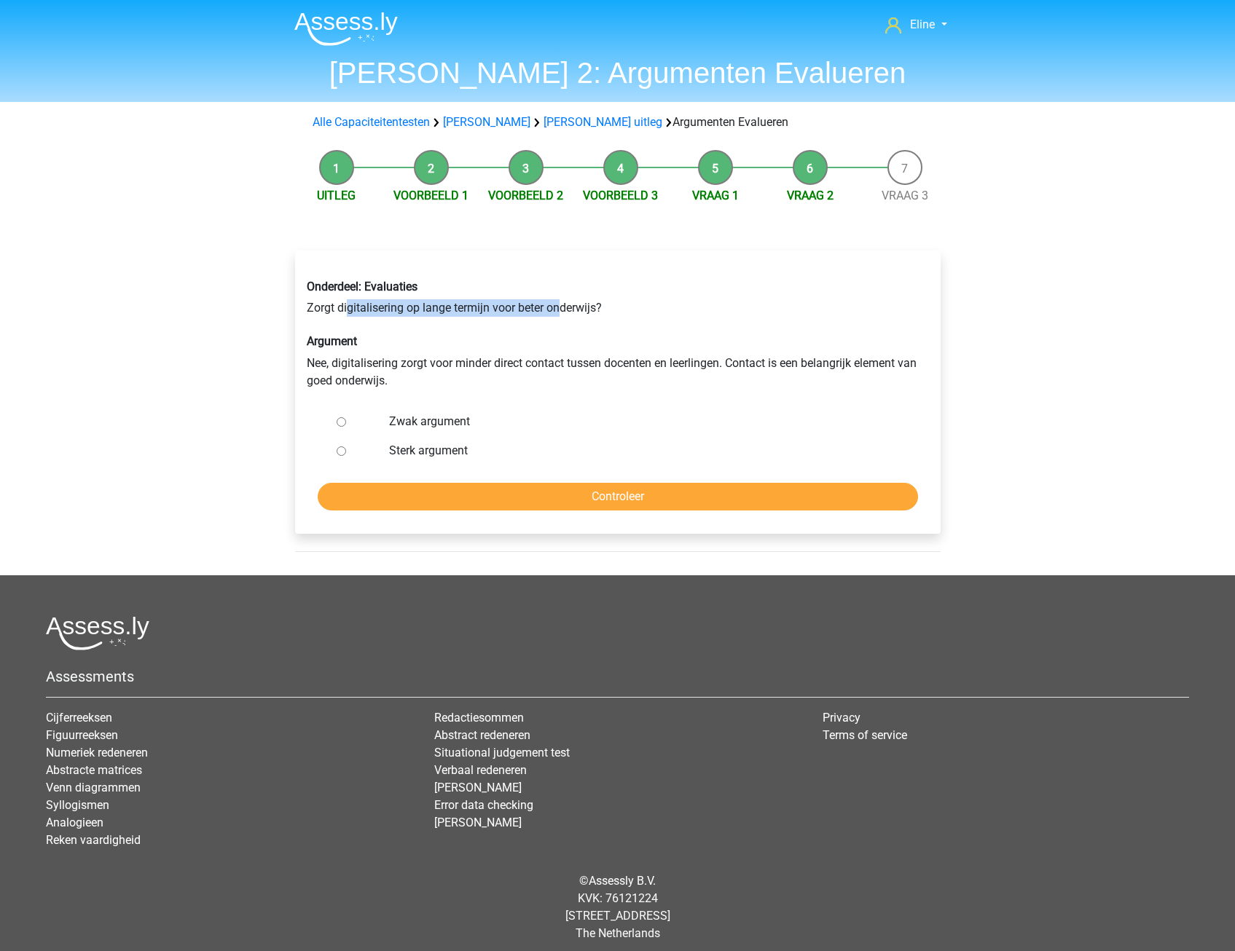
drag, startPoint x: 346, startPoint y: 309, endPoint x: 562, endPoint y: 310, distance: 215.6
click at [562, 310] on div "Onderdeel: Evaluaties Zorgt digitalisering op lange termijn voor beter onderwij…" at bounding box center [618, 334] width 644 height 133
click at [560, 315] on div "Onderdeel: Evaluaties Zorgt digitalisering op lange termijn voor beter onderwij…" at bounding box center [618, 334] width 644 height 133
click at [414, 315] on div "Onderdeel: Evaluaties Zorgt digitalisering op lange termijn voor beter onderwij…" at bounding box center [618, 334] width 644 height 133
drag, startPoint x: 322, startPoint y: 309, endPoint x: 515, endPoint y: 310, distance: 193.1
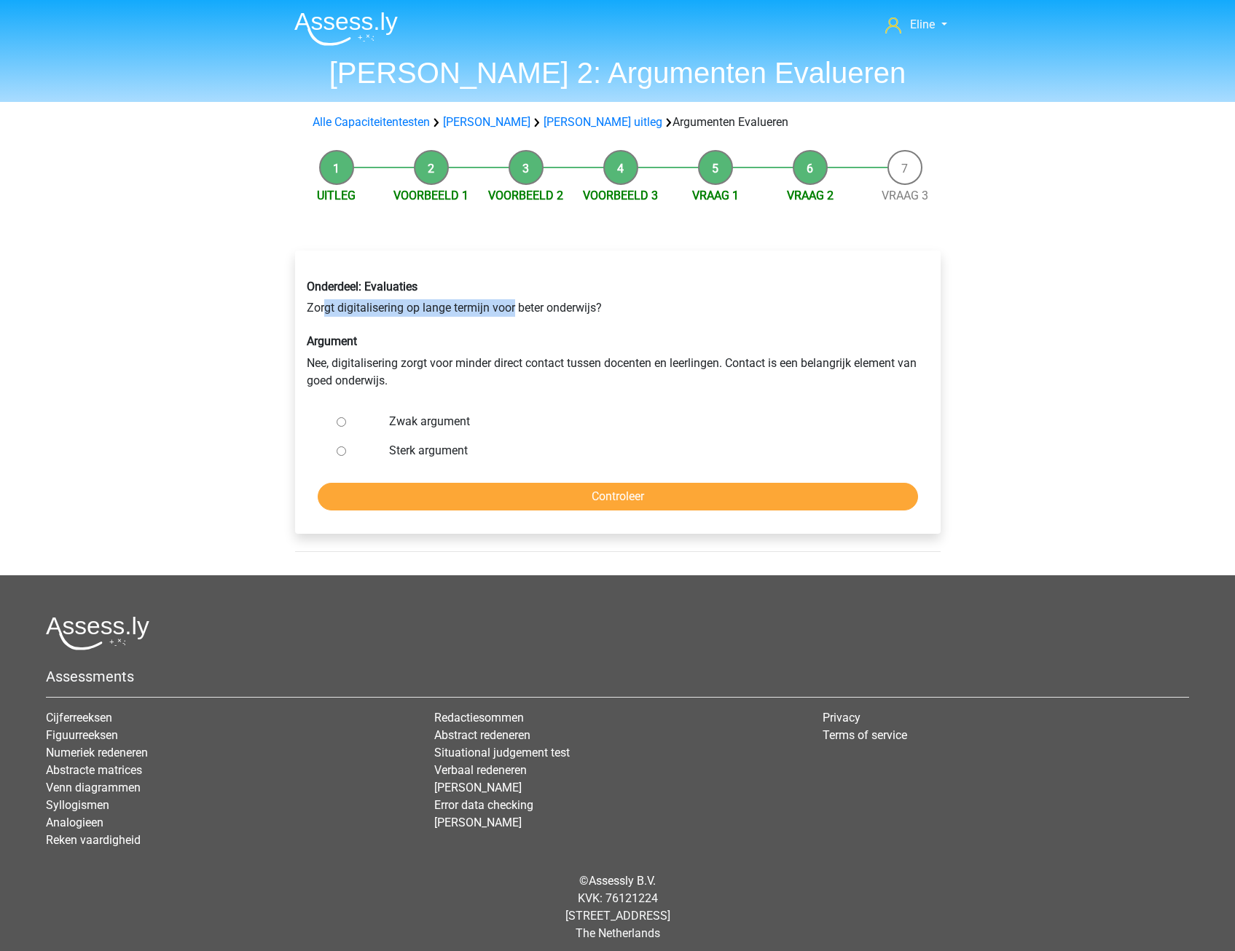
click at [515, 310] on div "Onderdeel: Evaluaties Zorgt digitalisering op lange termijn voor beter onderwij…" at bounding box center [618, 334] width 644 height 133
drag, startPoint x: 515, startPoint y: 310, endPoint x: 508, endPoint y: 316, distance: 9.3
click at [515, 311] on div "Onderdeel: Evaluaties Zorgt digitalisering op lange termijn voor beter onderwij…" at bounding box center [618, 334] width 644 height 133
click at [454, 334] on div "Onderdeel: Evaluaties Zorgt digitalisering op lange termijn voor beter onderwij…" at bounding box center [618, 334] width 644 height 133
drag, startPoint x: 432, startPoint y: 366, endPoint x: 542, endPoint y: 366, distance: 110.0
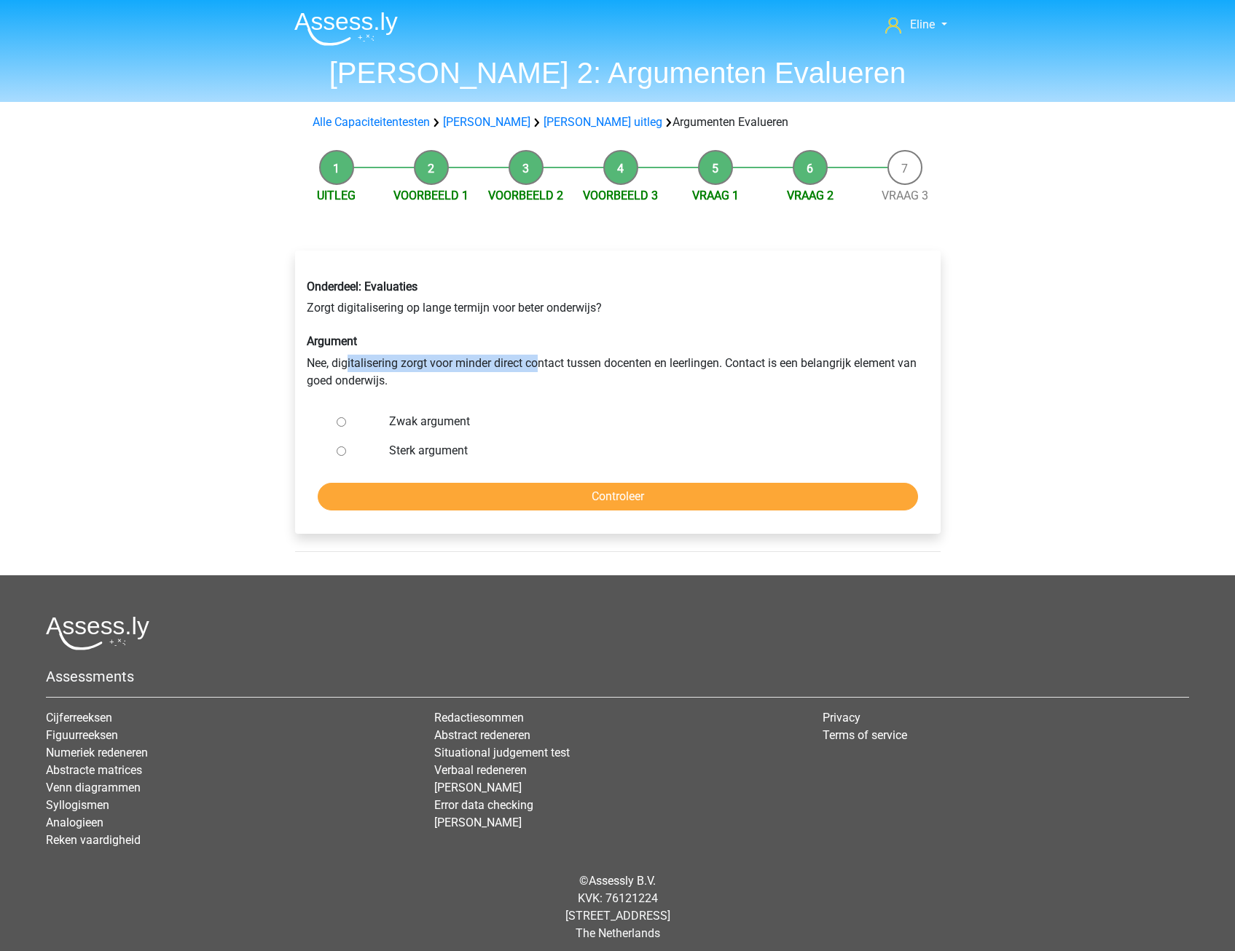
click at [542, 366] on div "Onderdeel: Evaluaties Zorgt digitalisering op lange termijn voor beter onderwij…" at bounding box center [618, 334] width 644 height 133
click at [343, 452] on input "Sterk argument" at bounding box center [341, 451] width 9 height 9
radio input "true"
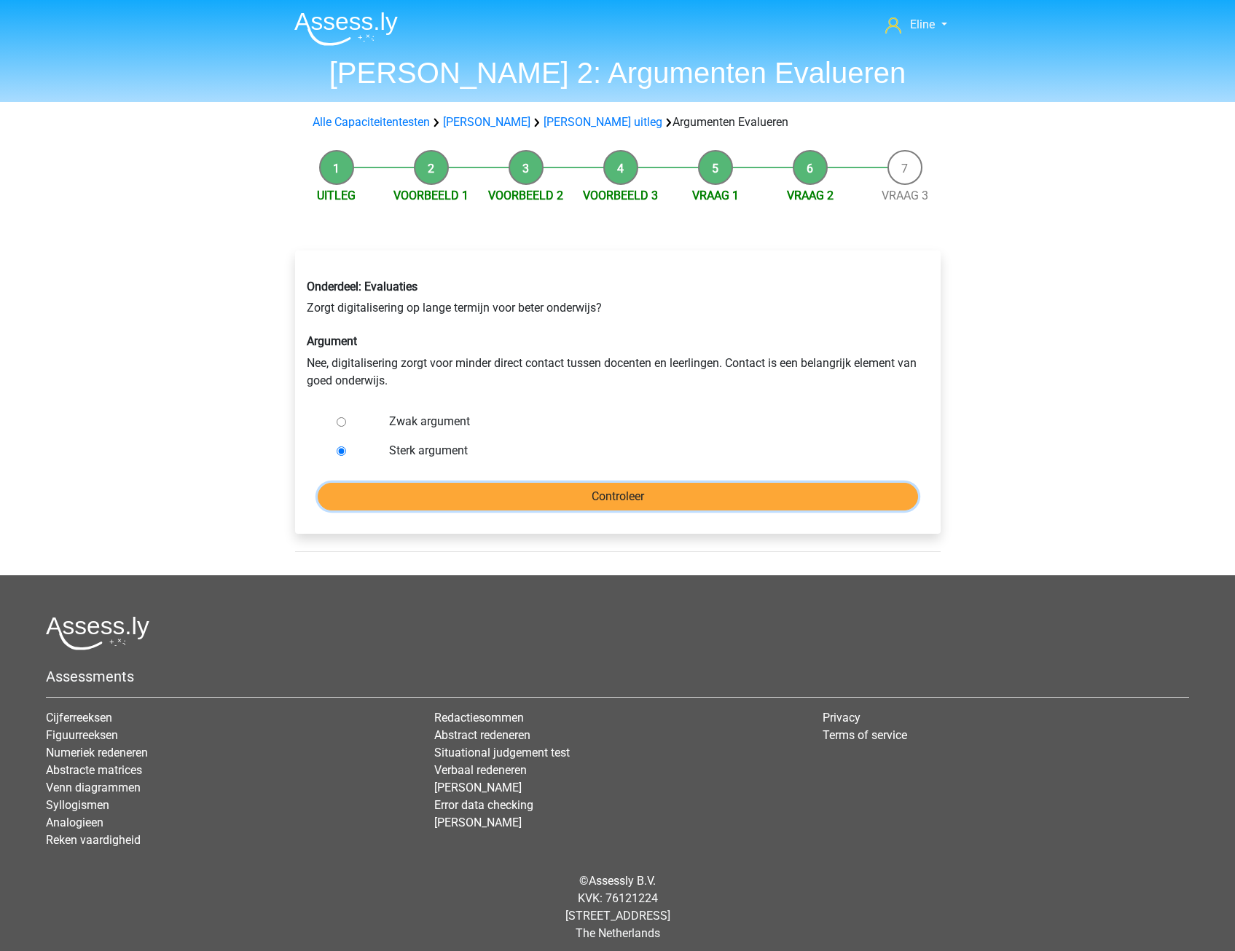
click at [351, 502] on input "Controleer" at bounding box center [618, 497] width 600 height 28
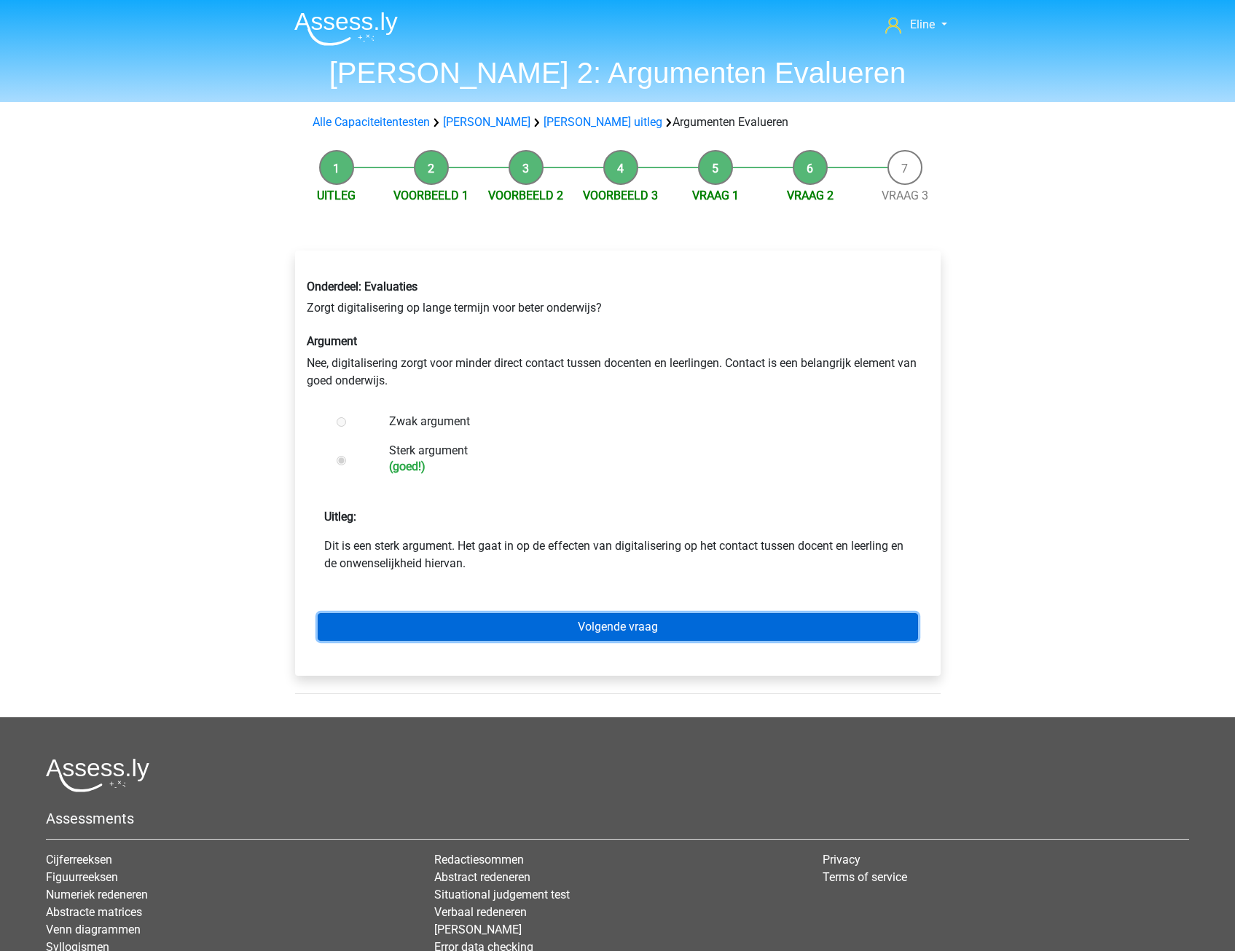
click at [451, 614] on link "Volgende vraag" at bounding box center [618, 627] width 600 height 28
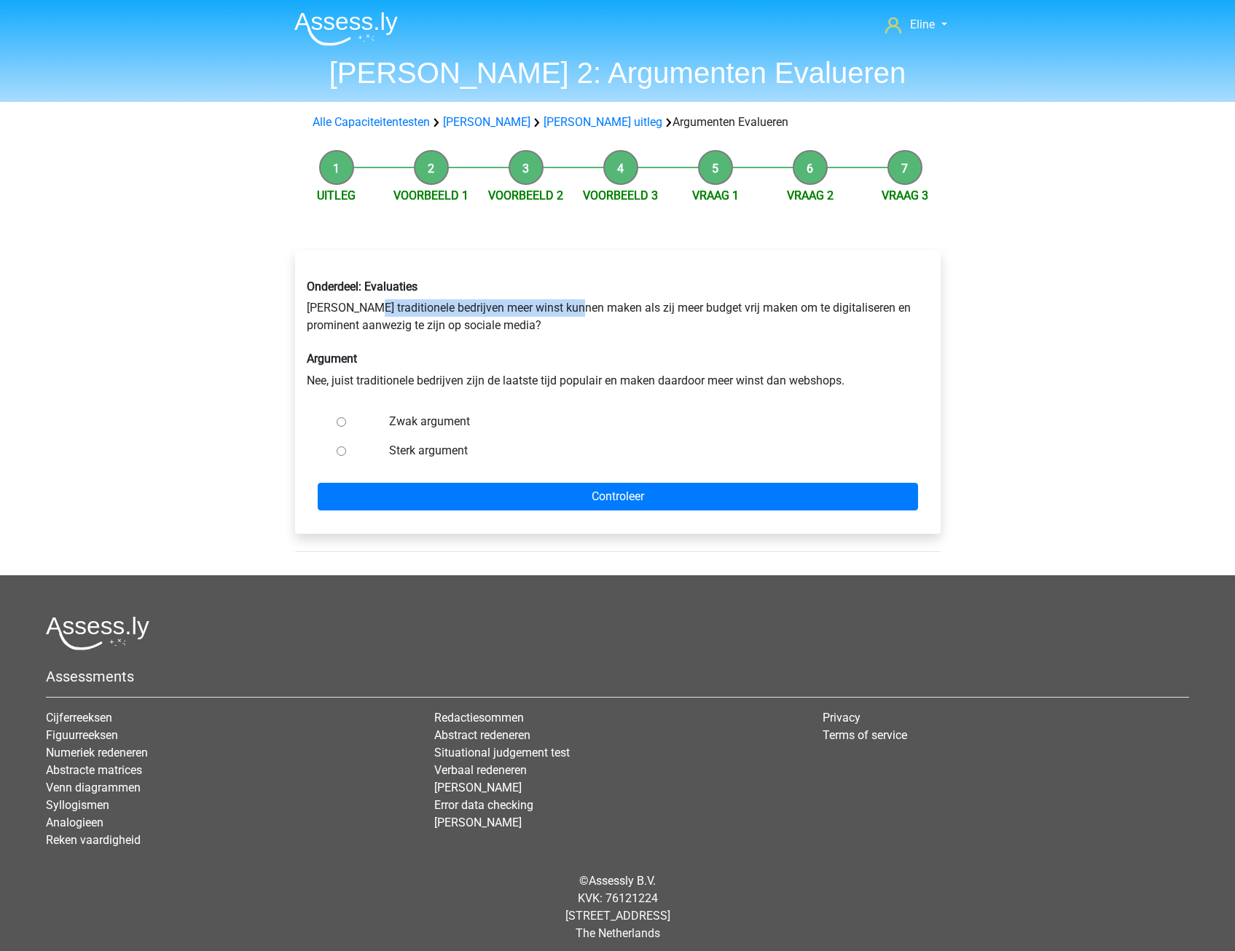
drag, startPoint x: 376, startPoint y: 313, endPoint x: 581, endPoint y: 314, distance: 204.7
click at [581, 314] on div "Onderdeel: Evaluaties Zouden traditionele bedrijven meer winst kunnen maken als…" at bounding box center [618, 334] width 644 height 133
click at [582, 320] on div "Onderdeel: Evaluaties Zouden traditionele bedrijven meer winst kunnen maken als…" at bounding box center [618, 334] width 644 height 133
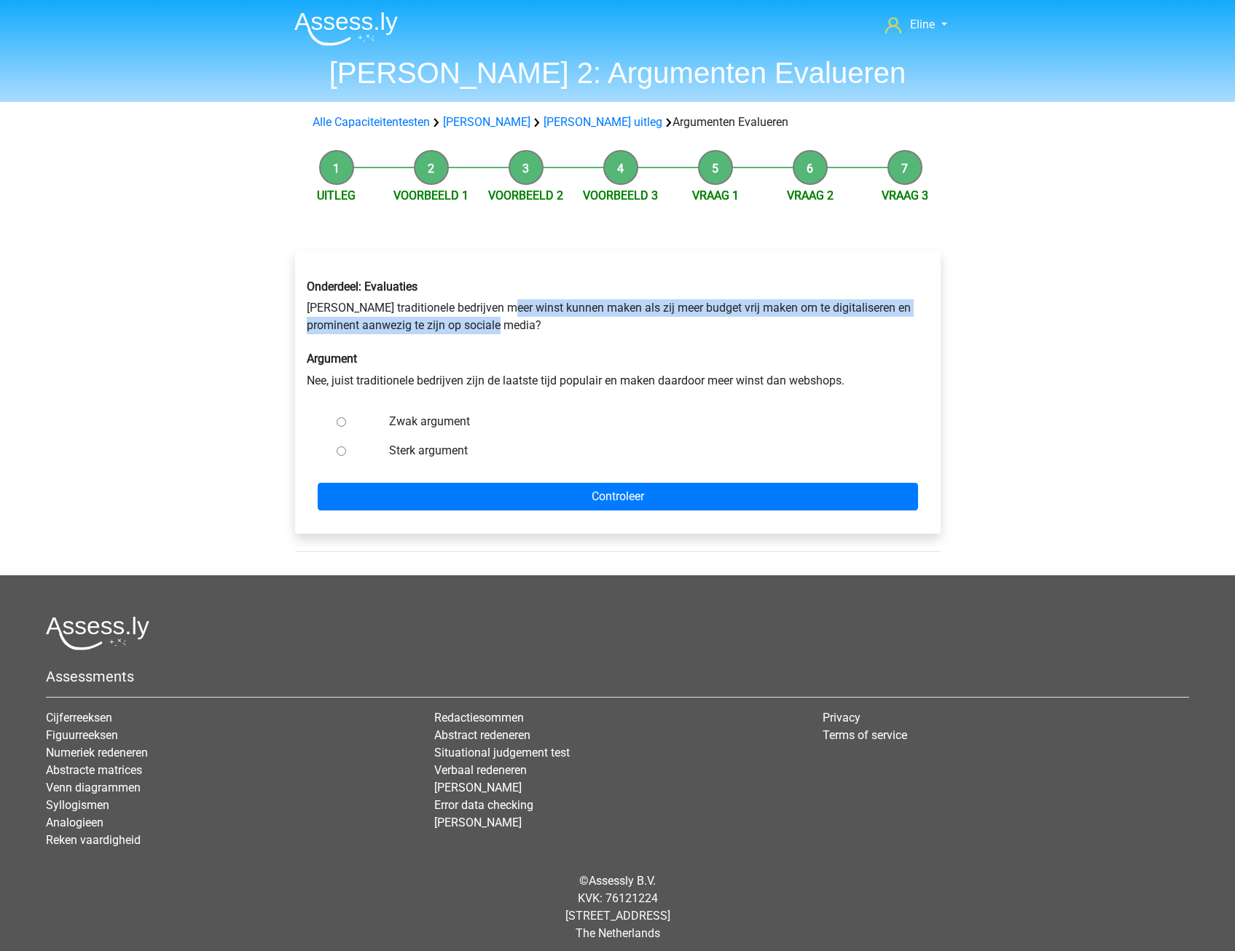
drag, startPoint x: 505, startPoint y: 308, endPoint x: 699, endPoint y: 323, distance: 194.3
click at [699, 323] on div "Onderdeel: Evaluaties Zouden traditionele bedrijven meer winst kunnen maken als…" at bounding box center [618, 334] width 644 height 133
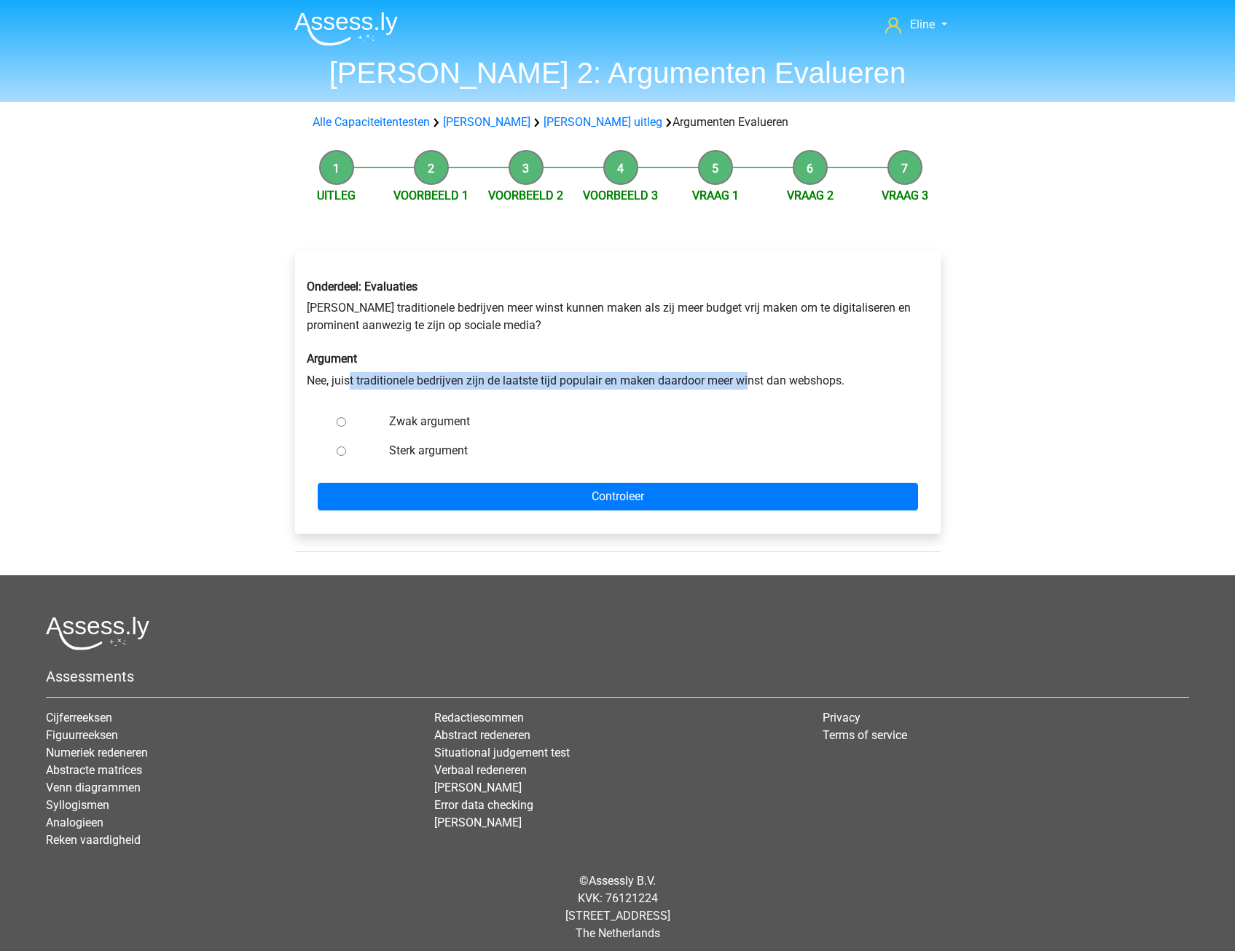
drag, startPoint x: 359, startPoint y: 388, endPoint x: 753, endPoint y: 388, distance: 394.1
click at [753, 388] on div "Onderdeel: Evaluaties Zouden traditionele bedrijven meer winst kunnen maken als…" at bounding box center [618, 334] width 644 height 133
drag, startPoint x: 753, startPoint y: 388, endPoint x: 482, endPoint y: 356, distance: 272.9
click at [591, 359] on h6 "Argument" at bounding box center [618, 359] width 622 height 14
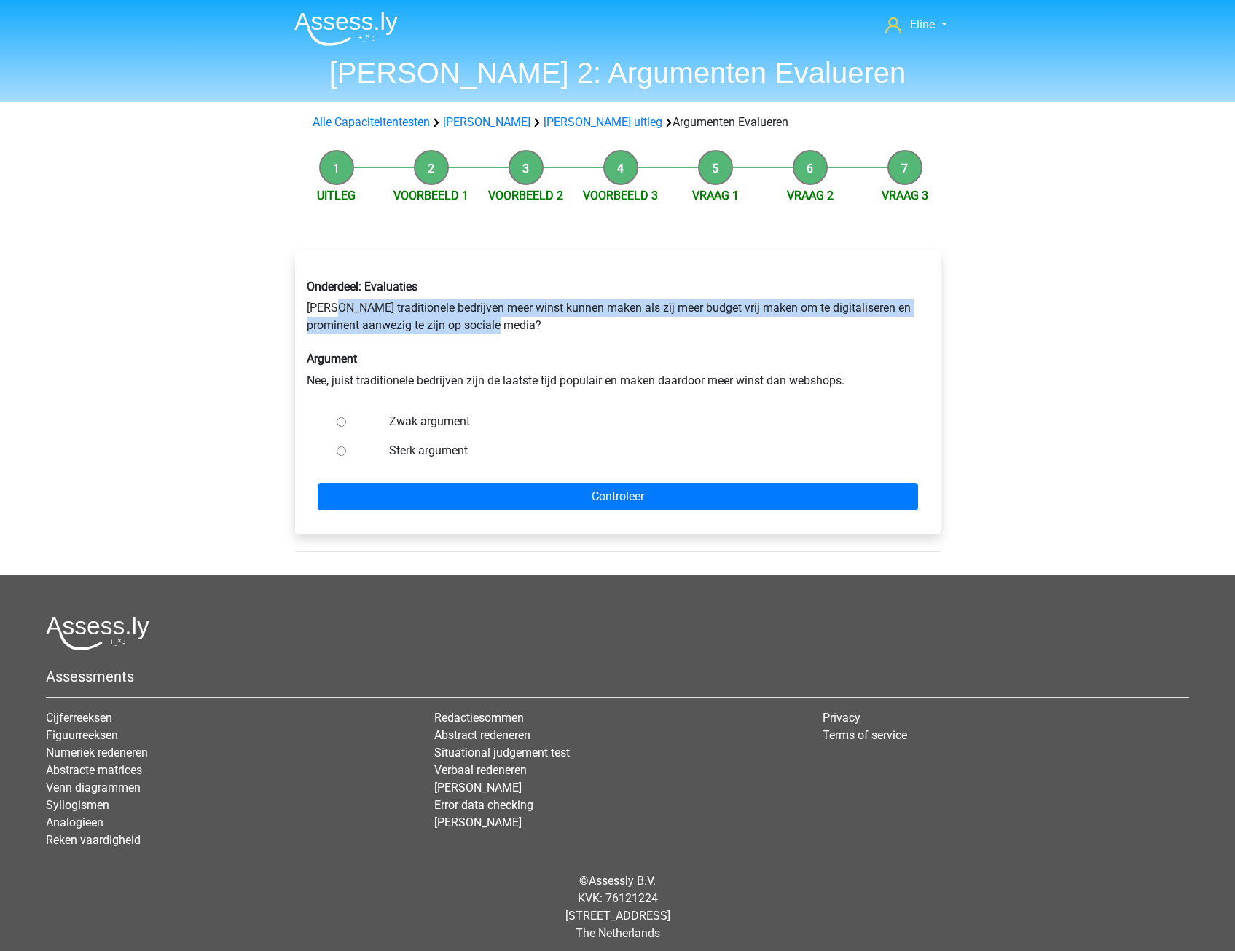
drag, startPoint x: 340, startPoint y: 313, endPoint x: 564, endPoint y: 324, distance: 223.9
click at [564, 324] on div "Onderdeel: Evaluaties Zouden traditionele bedrijven meer winst kunnen maken als…" at bounding box center [618, 334] width 644 height 133
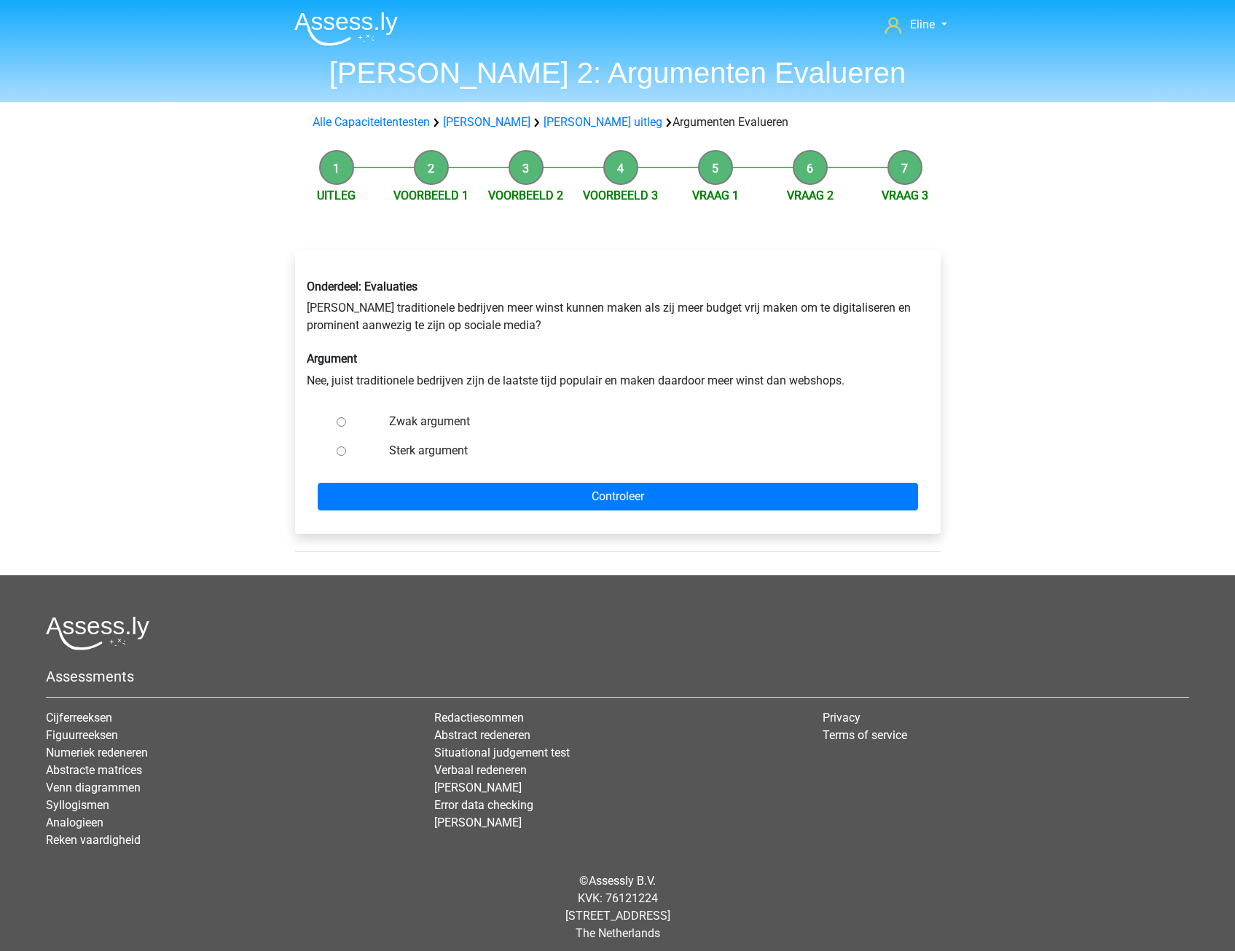
drag, startPoint x: 564, startPoint y: 324, endPoint x: 526, endPoint y: 352, distance: 46.9
click at [543, 347] on div "Onderdeel: Evaluaties Zouden traditionele bedrijven meer winst kunnen maken als…" at bounding box center [618, 334] width 644 height 133
click at [339, 421] on input "Zwak argument" at bounding box center [341, 421] width 9 height 9
radio input "true"
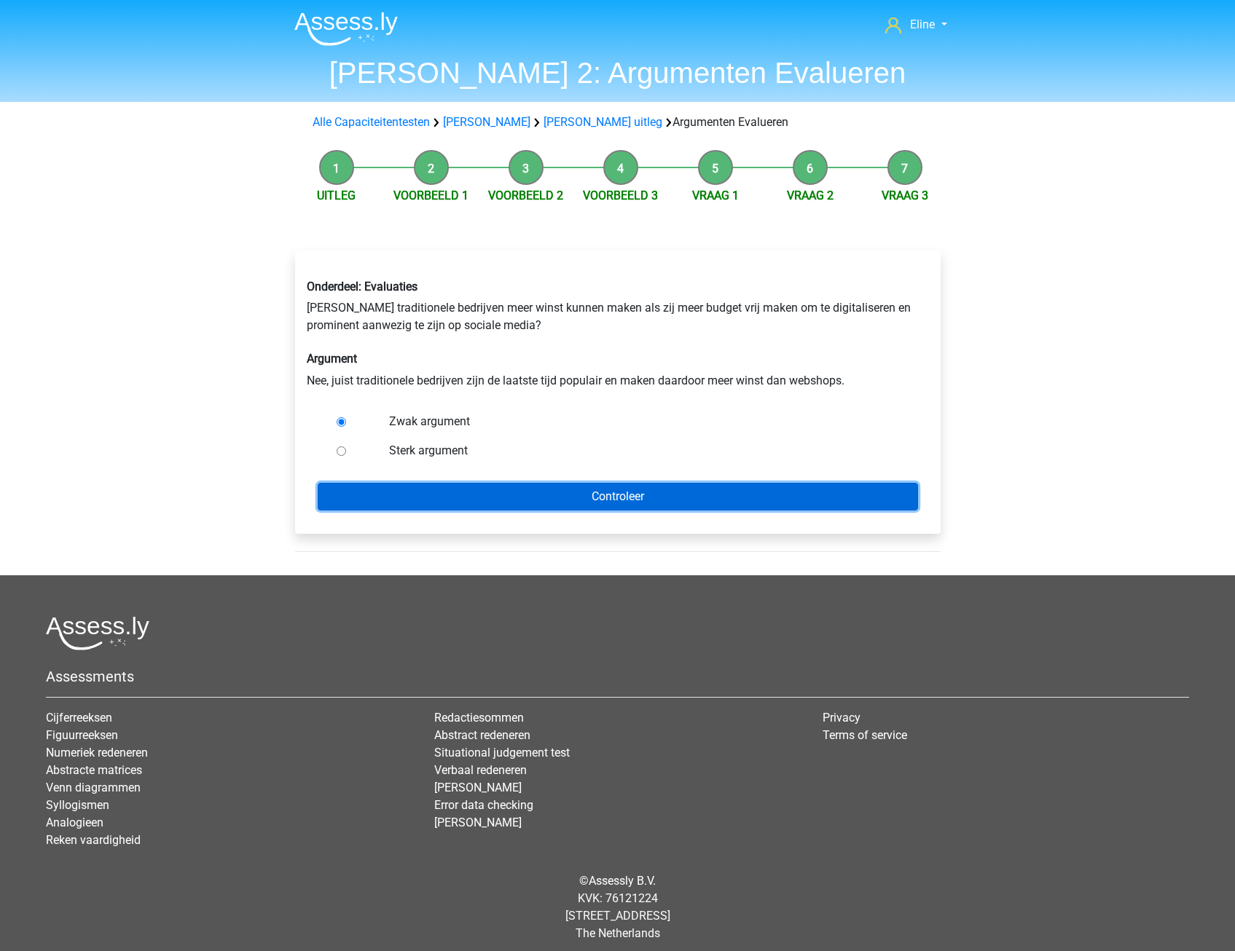
click at [413, 496] on input "Controleer" at bounding box center [618, 497] width 600 height 28
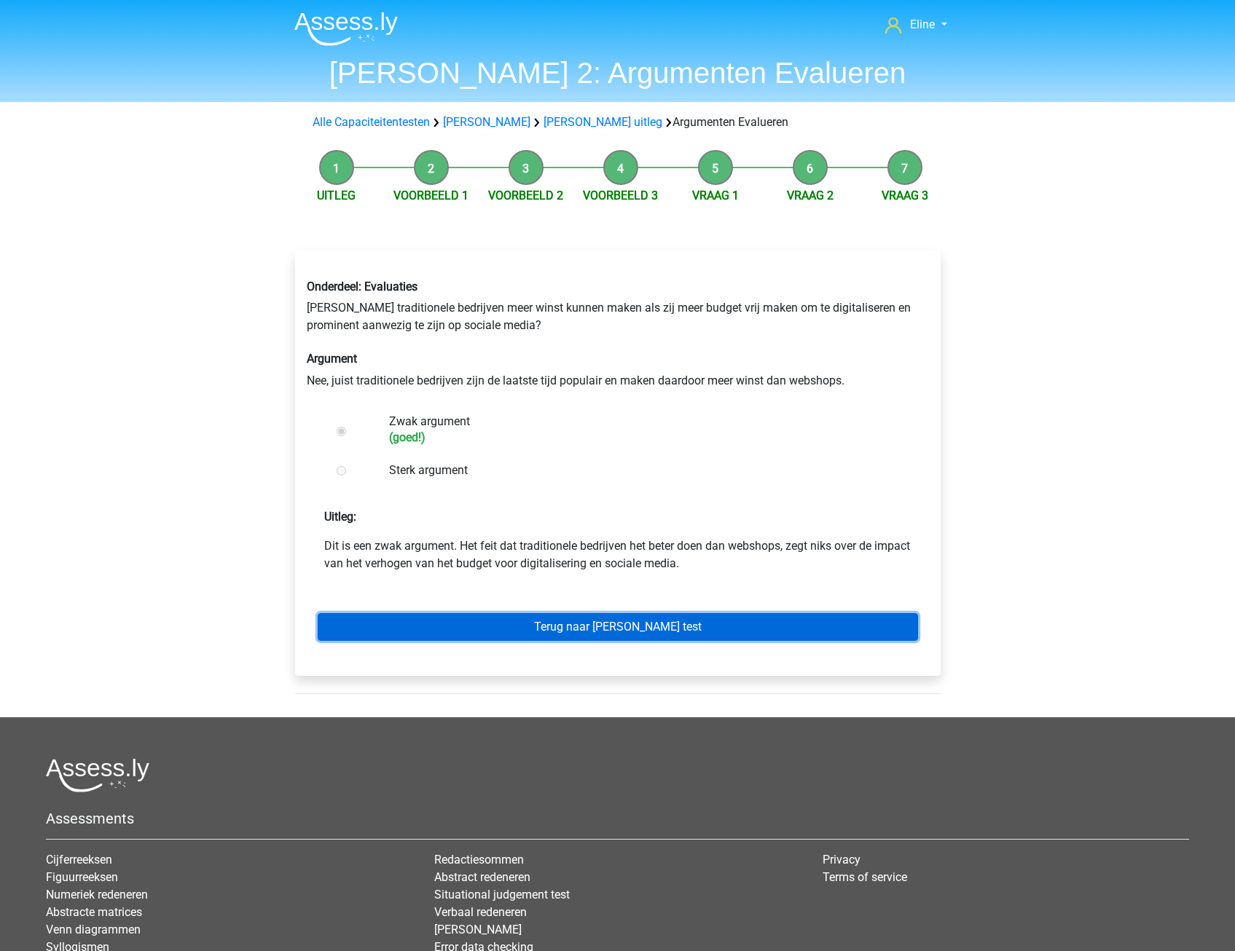
click at [464, 622] on link "Terug naar [PERSON_NAME] test" at bounding box center [618, 627] width 600 height 28
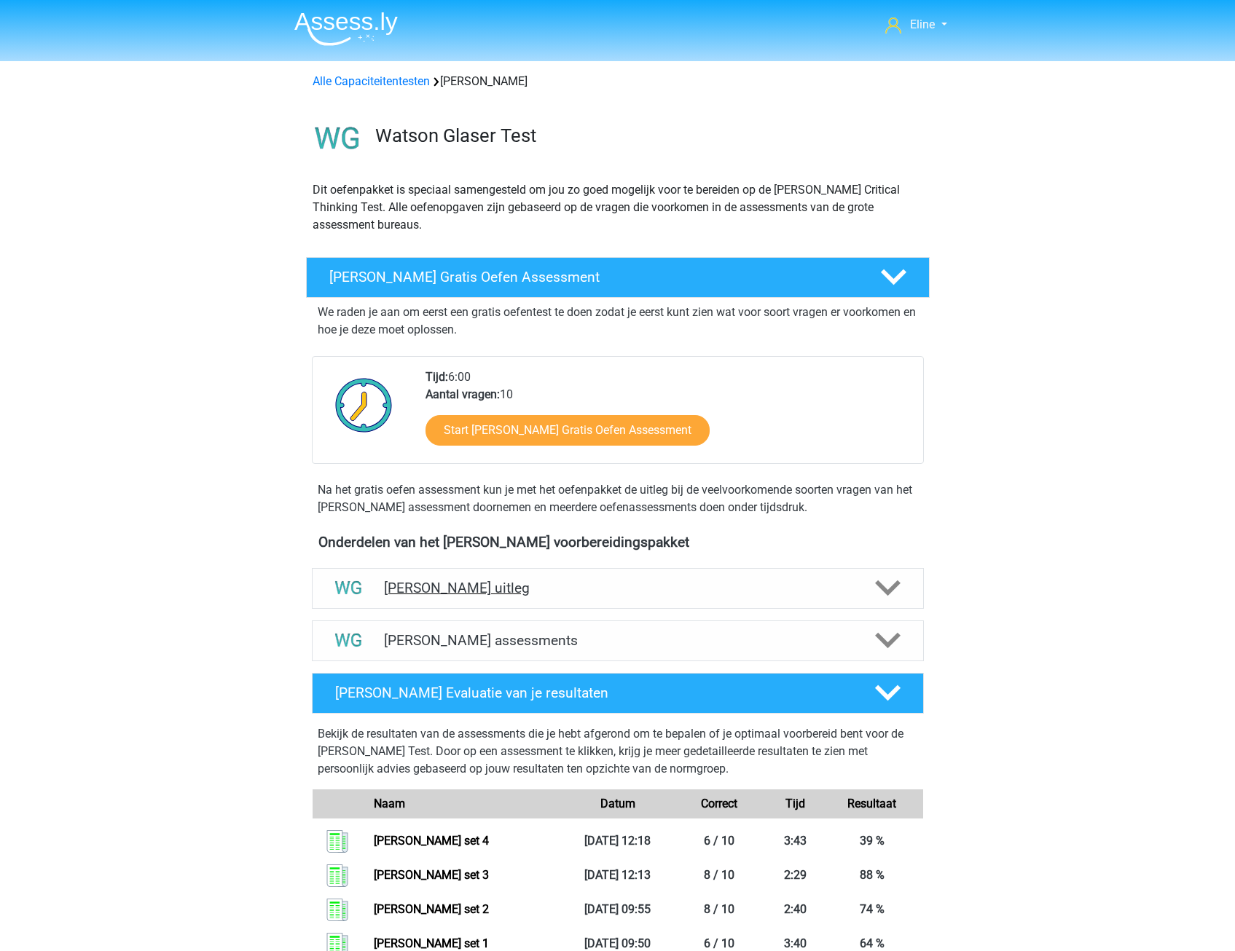
click at [885, 581] on icon at bounding box center [887, 588] width 25 height 25
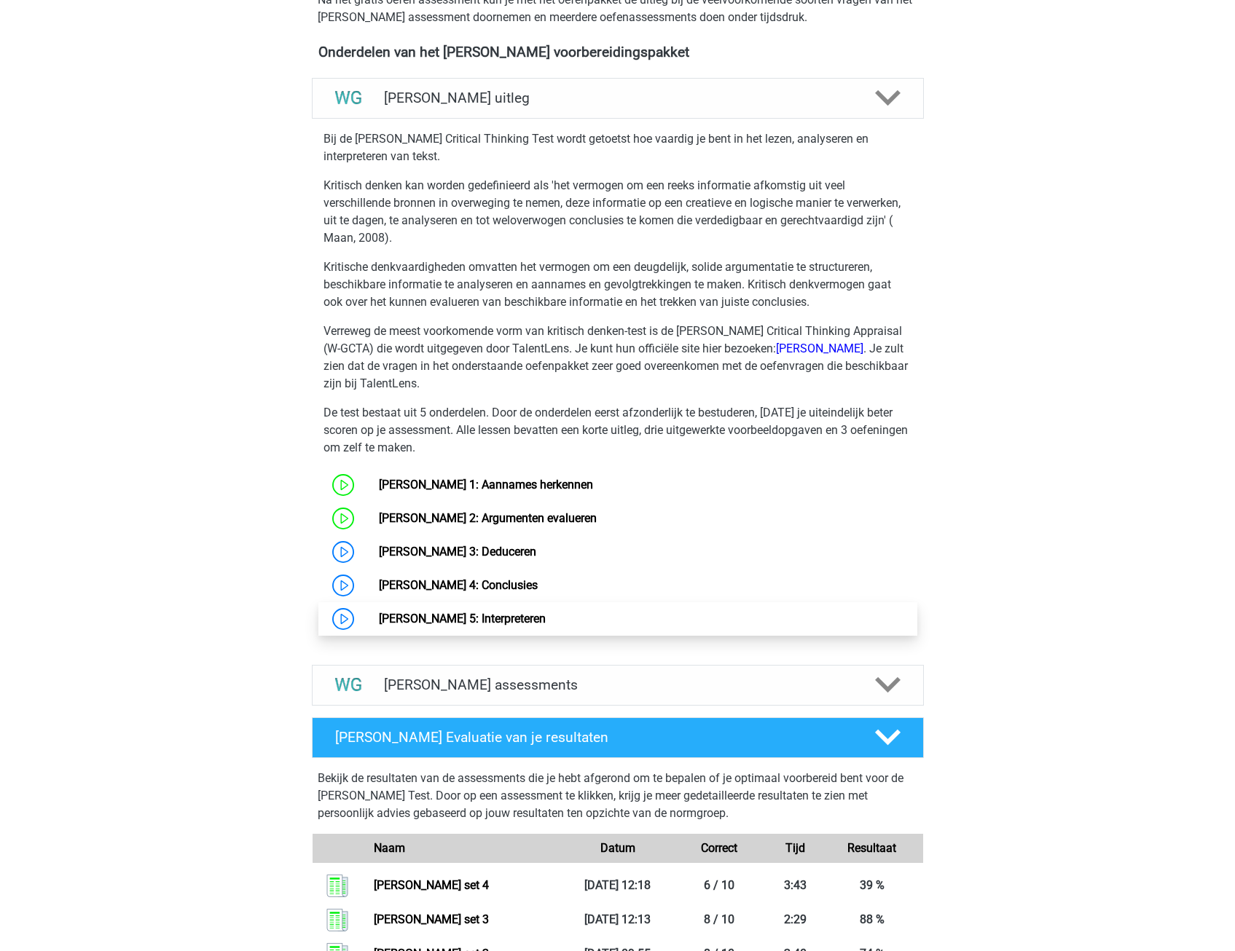
scroll to position [510, 0]
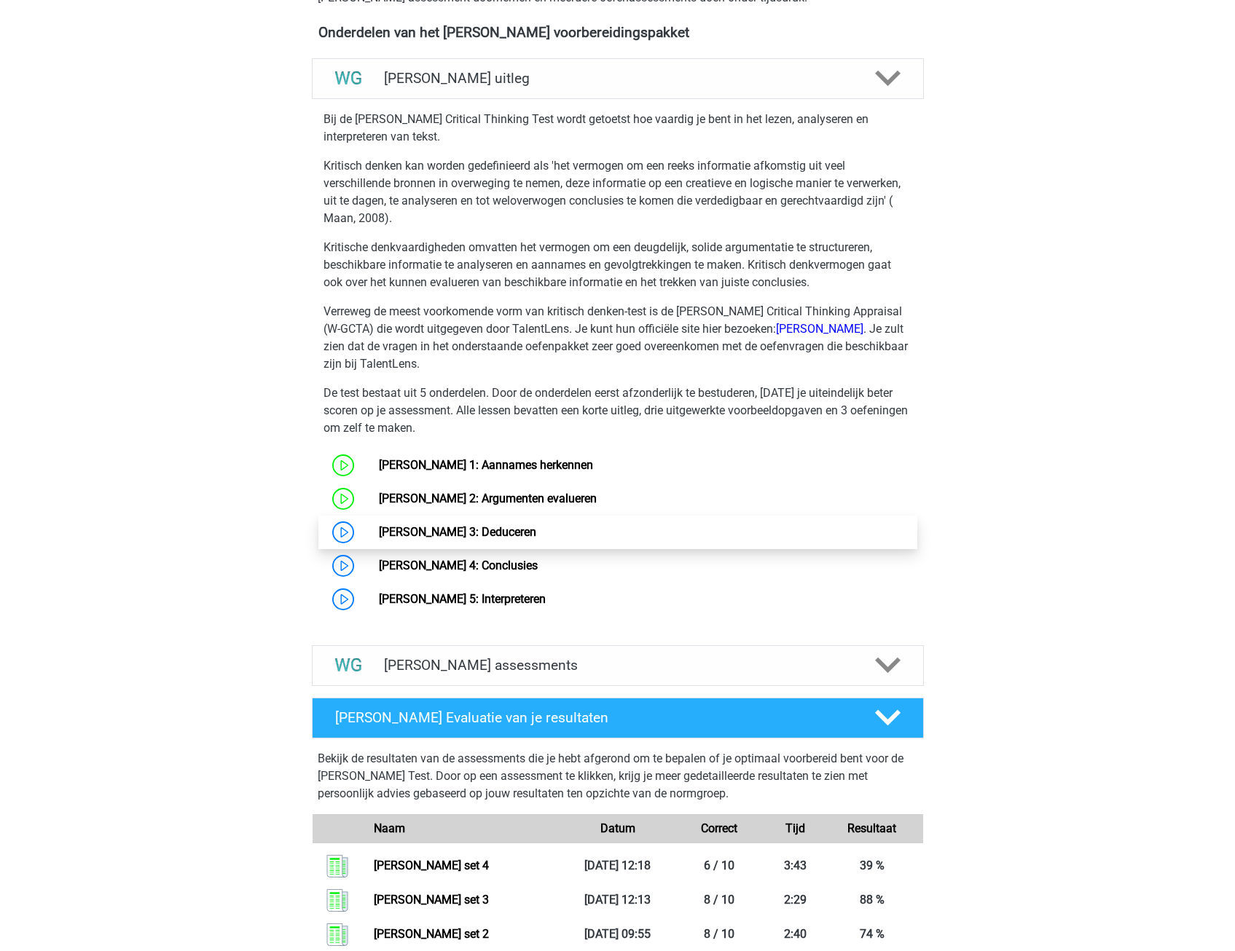
click at [452, 537] on link "[PERSON_NAME] 3: Deduceren" at bounding box center [457, 532] width 157 height 14
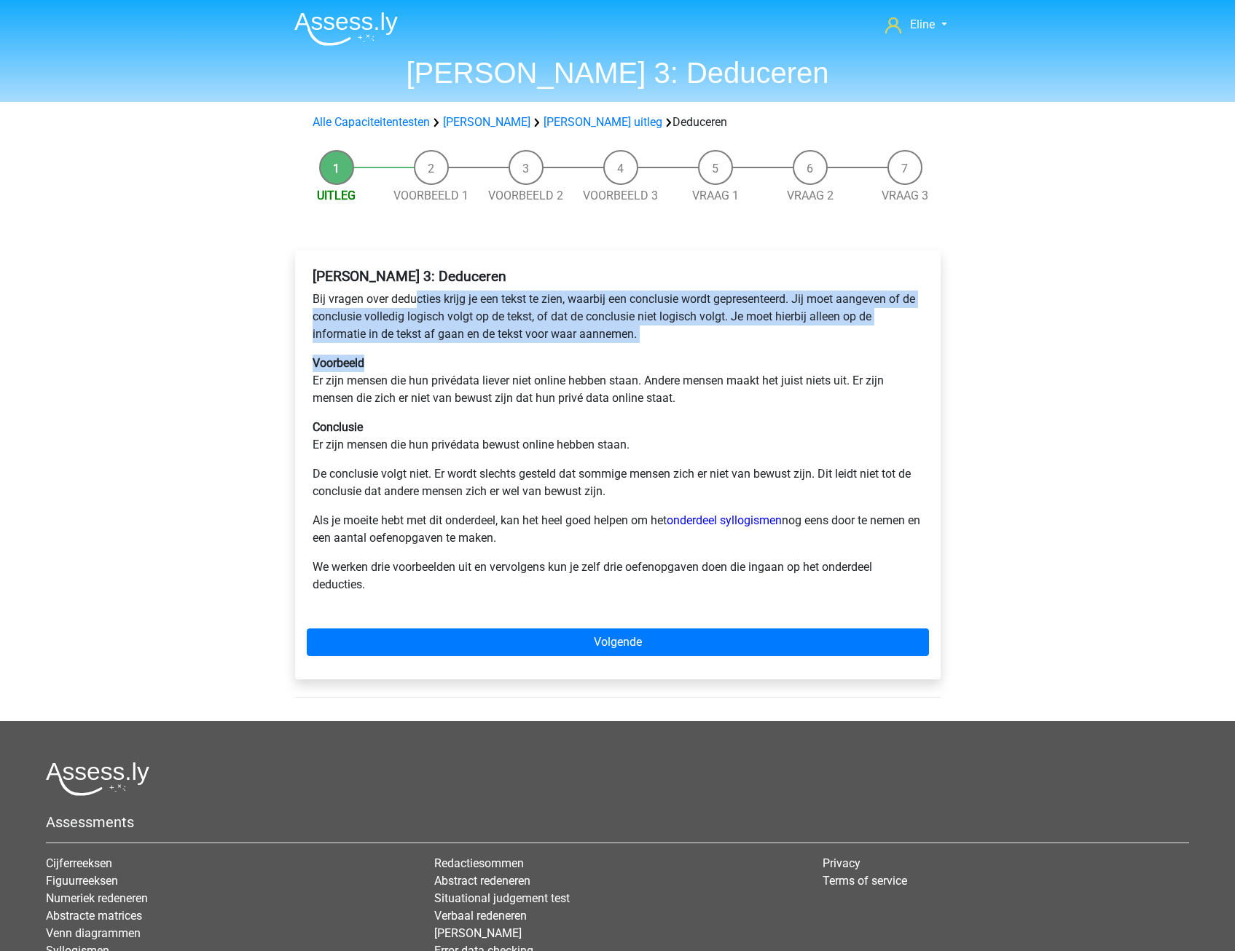
drag, startPoint x: 422, startPoint y: 315, endPoint x: 423, endPoint y: 363, distance: 48.1
click at [423, 363] on div "[PERSON_NAME] 3: Deduceren Bij vragen over deducties krijg je een tekst te zien…" at bounding box center [618, 436] width 622 height 349
click at [423, 363] on p "Voorbeeld Er zijn mensen die hun privédata liever niet online hebben staan. And…" at bounding box center [618, 381] width 610 height 52
drag, startPoint x: 392, startPoint y: 321, endPoint x: 704, endPoint y: 337, distance: 313.0
click at [704, 337] on p "Bij vragen over deducties krijg je een tekst te zien, waarbij een conclusie wor…" at bounding box center [618, 317] width 610 height 52
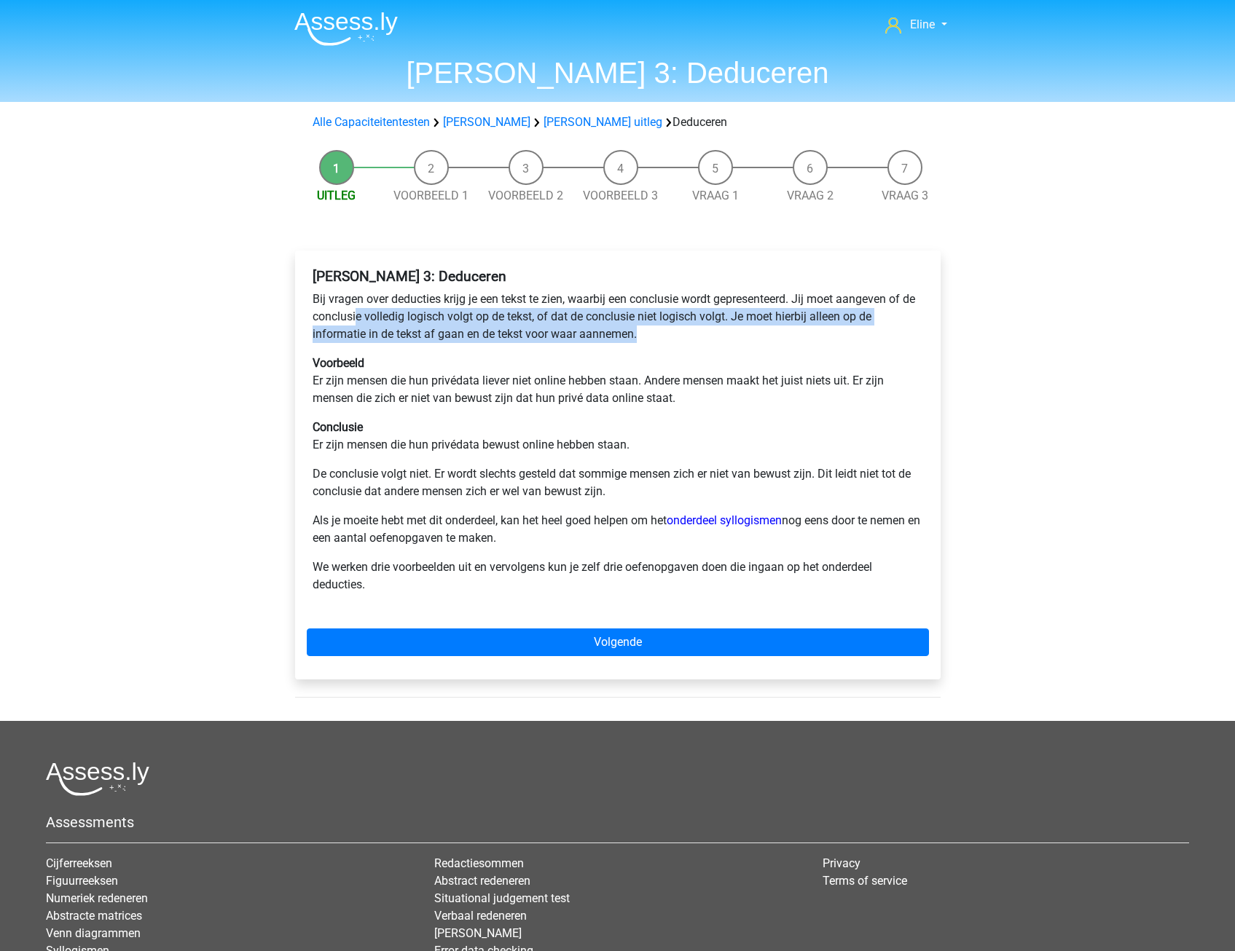
drag, startPoint x: 704, startPoint y: 337, endPoint x: 651, endPoint y: 336, distance: 53.2
click at [704, 337] on p "Bij vragen over deducties krijg je een tekst te zien, waarbij een conclusie wor…" at bounding box center [618, 317] width 610 height 52
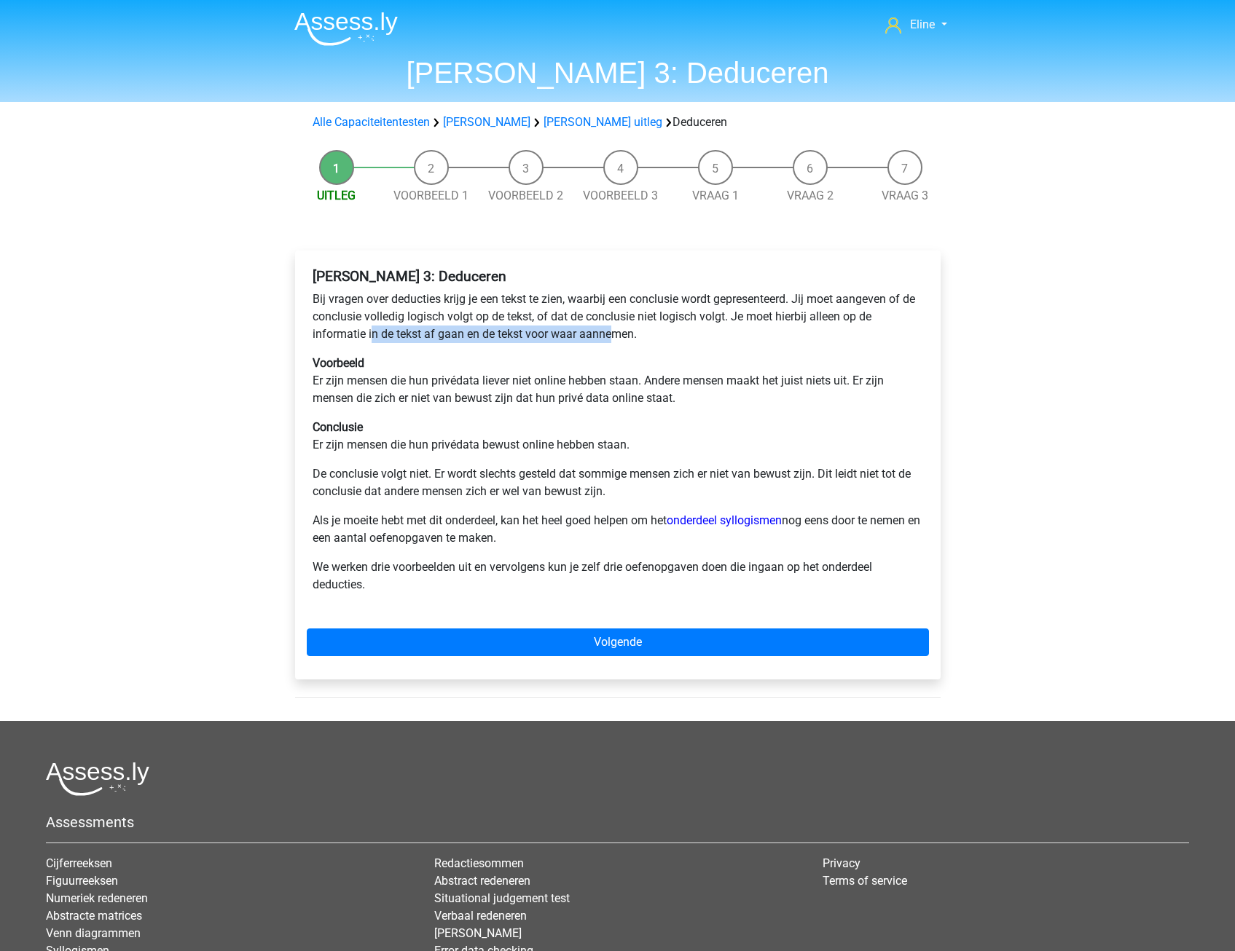
drag, startPoint x: 499, startPoint y: 337, endPoint x: 626, endPoint y: 334, distance: 126.8
click at [626, 334] on p "Bij vragen over deducties krijg je een tekst te zien, waarbij een conclusie wor…" at bounding box center [618, 317] width 610 height 52
drag, startPoint x: 626, startPoint y: 334, endPoint x: 653, endPoint y: 335, distance: 27.0
click at [653, 335] on p "Bij vragen over deducties krijg je een tekst te zien, waarbij een conclusie wor…" at bounding box center [618, 317] width 610 height 52
click at [615, 337] on p "Bij vragen over deducties krijg je een tekst te zien, waarbij een conclusie wor…" at bounding box center [618, 317] width 610 height 52
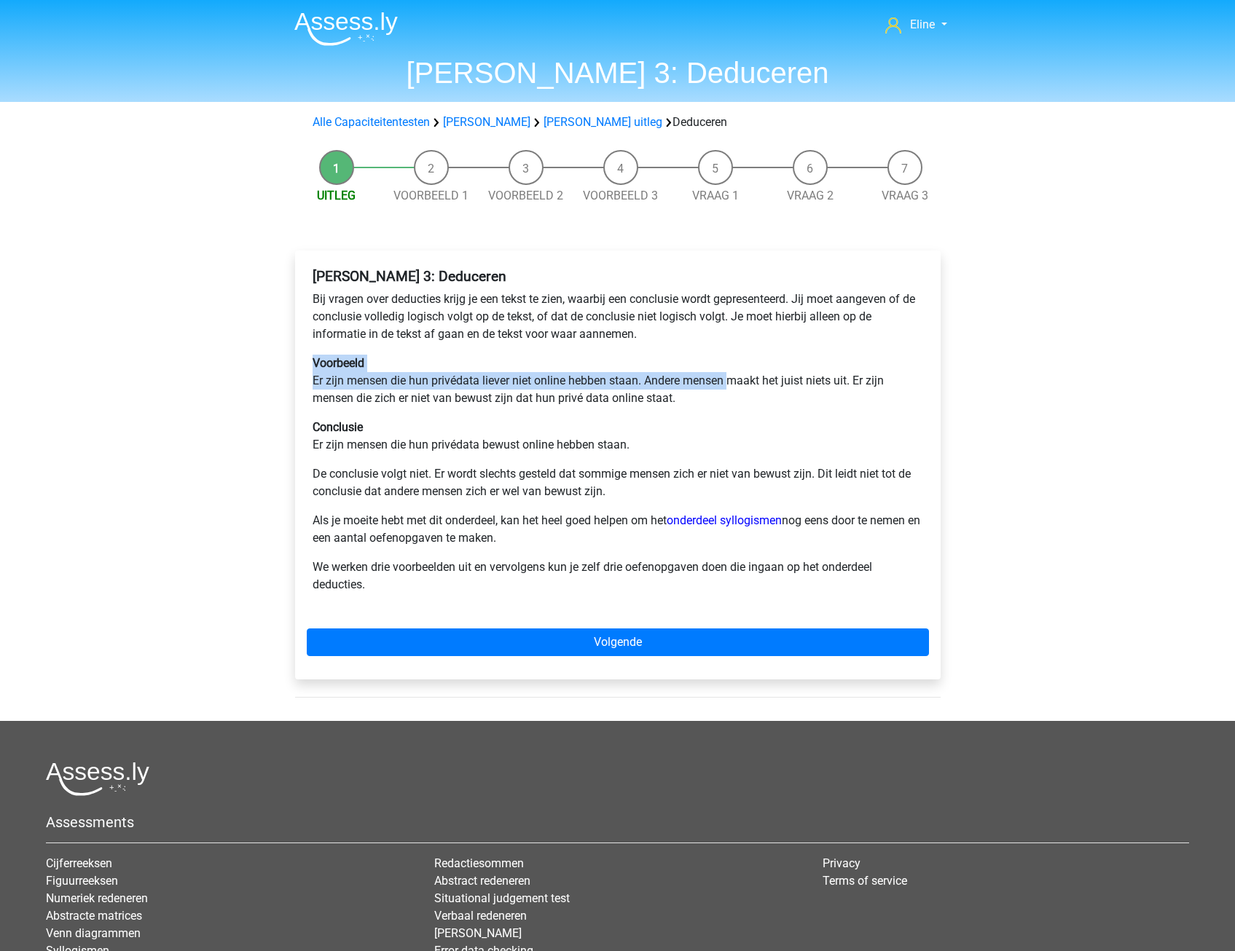
drag, startPoint x: 377, startPoint y: 371, endPoint x: 733, endPoint y: 378, distance: 356.3
click at [733, 378] on p "Voorbeeld Er zijn mensen die hun privédata liever niet online hebben staan. And…" at bounding box center [618, 381] width 610 height 52
click at [513, 374] on p "Voorbeeld Er zijn mensen die hun privédata liever niet online hebben staan. And…" at bounding box center [618, 381] width 610 height 52
drag, startPoint x: 444, startPoint y: 381, endPoint x: 457, endPoint y: 399, distance: 22.4
click at [457, 399] on p "Voorbeeld Er zijn mensen die hun privédata liever niet online hebben staan. And…" at bounding box center [618, 381] width 610 height 52
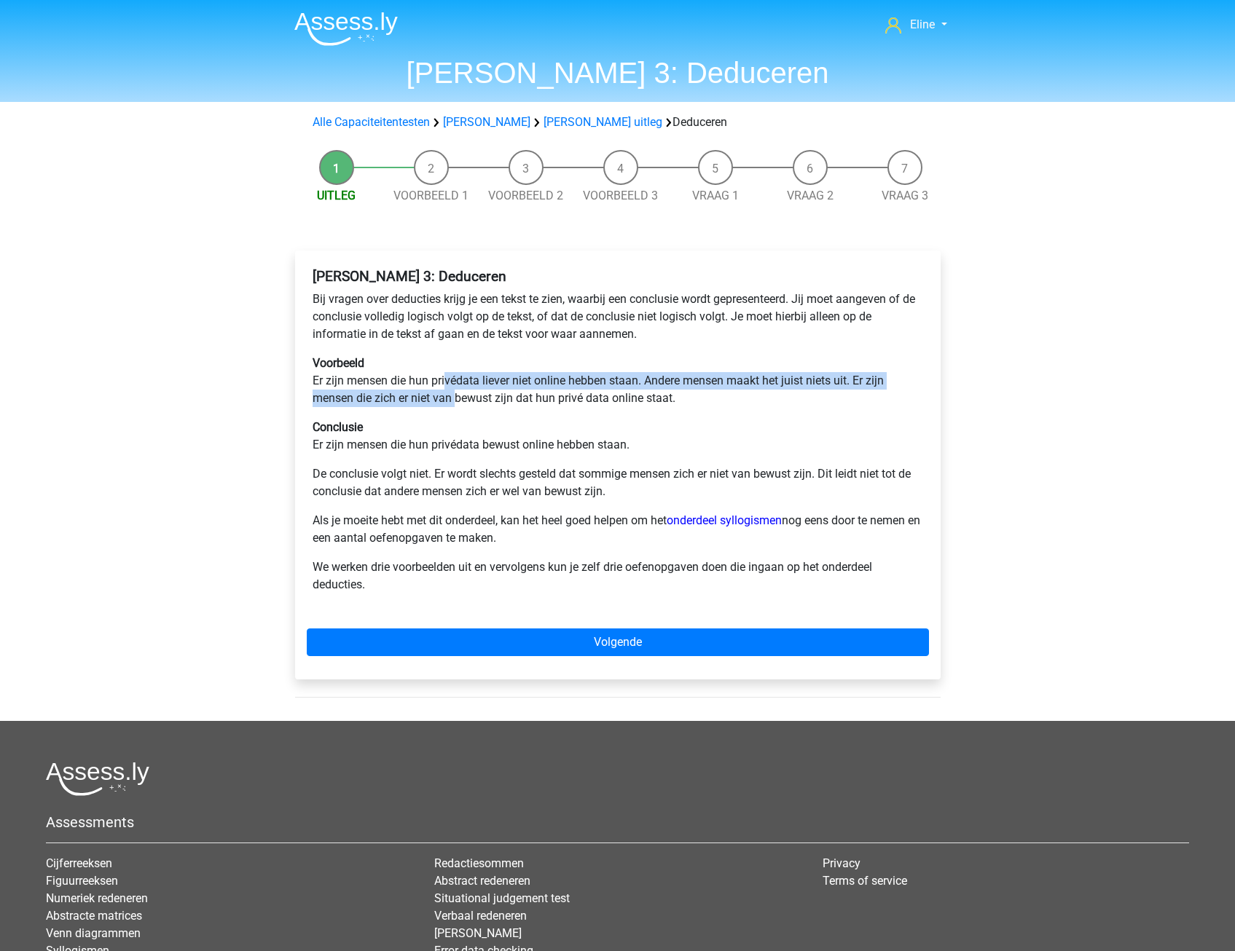
drag, startPoint x: 457, startPoint y: 399, endPoint x: 439, endPoint y: 397, distance: 17.6
click at [457, 399] on p "Voorbeeld Er zijn mensen die hun privédata liever niet online hebben staan. And…" at bounding box center [618, 381] width 610 height 52
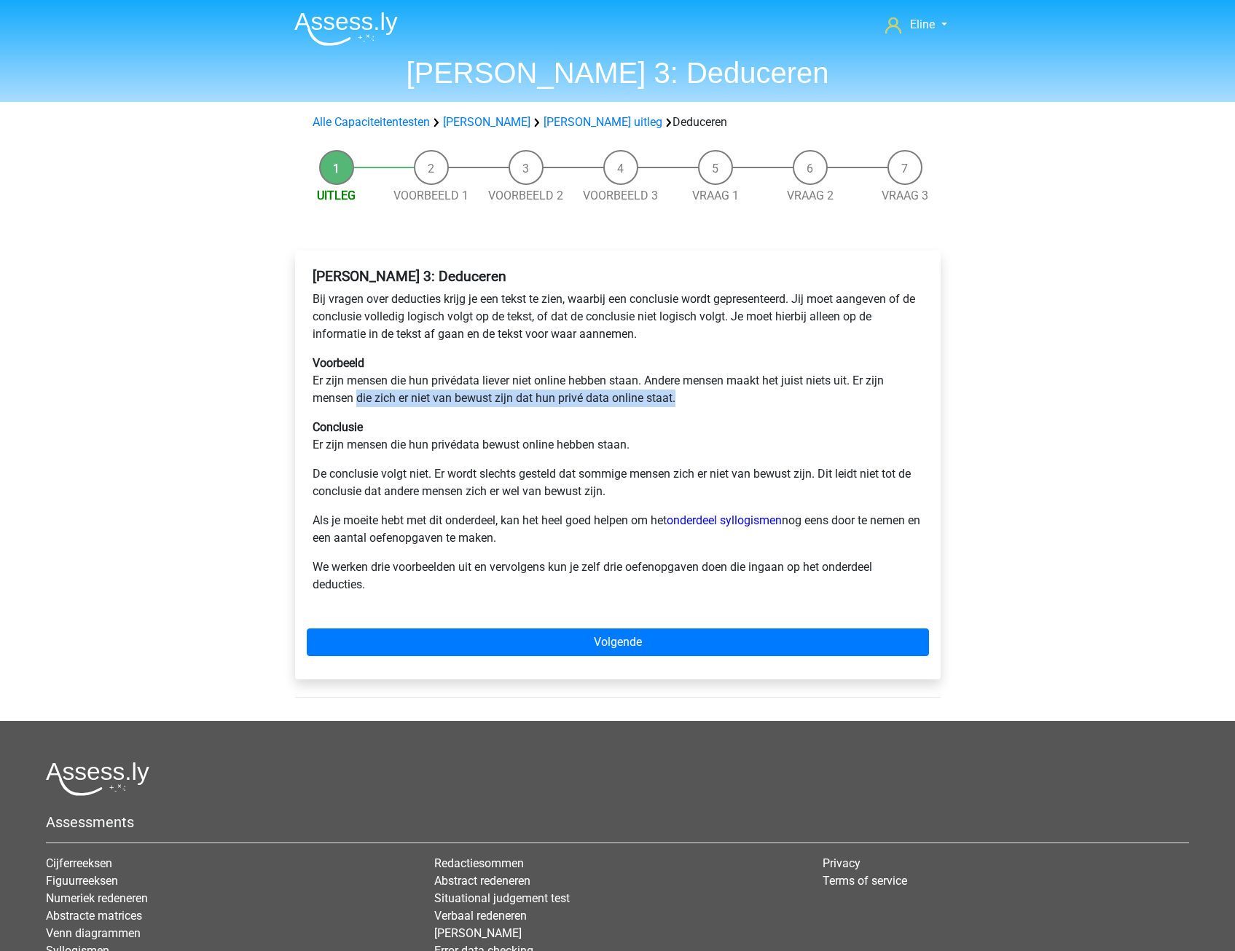
drag, startPoint x: 359, startPoint y: 402, endPoint x: 697, endPoint y: 393, distance: 338.1
click at [697, 393] on p "Voorbeeld Er zijn mensen die hun privédata liever niet online hebben staan. And…" at bounding box center [618, 381] width 610 height 52
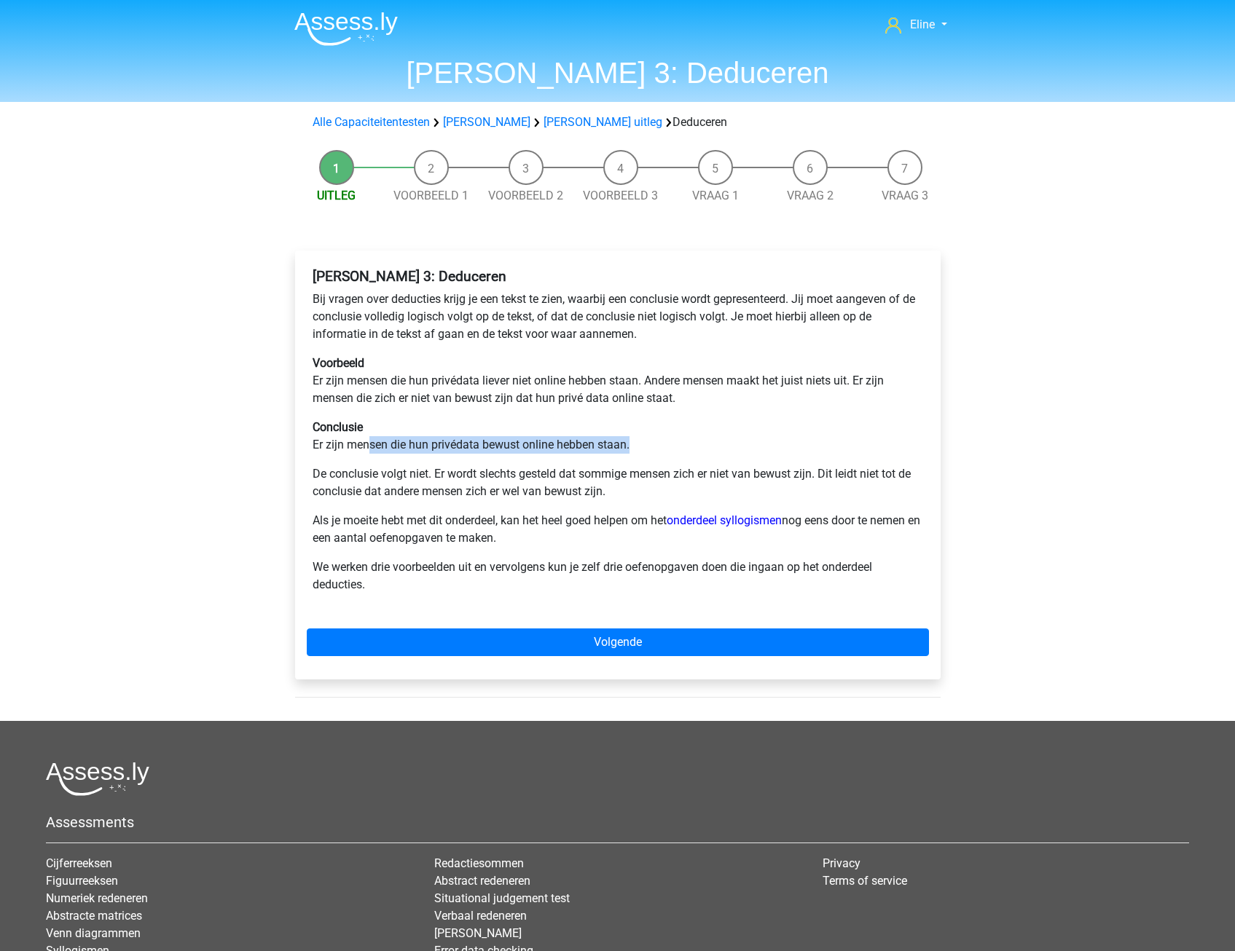
drag, startPoint x: 370, startPoint y: 448, endPoint x: 632, endPoint y: 444, distance: 262.3
click at [632, 444] on p "Conclusie Er zijn mensen die hun privédata bewust online hebben staan." at bounding box center [618, 436] width 610 height 35
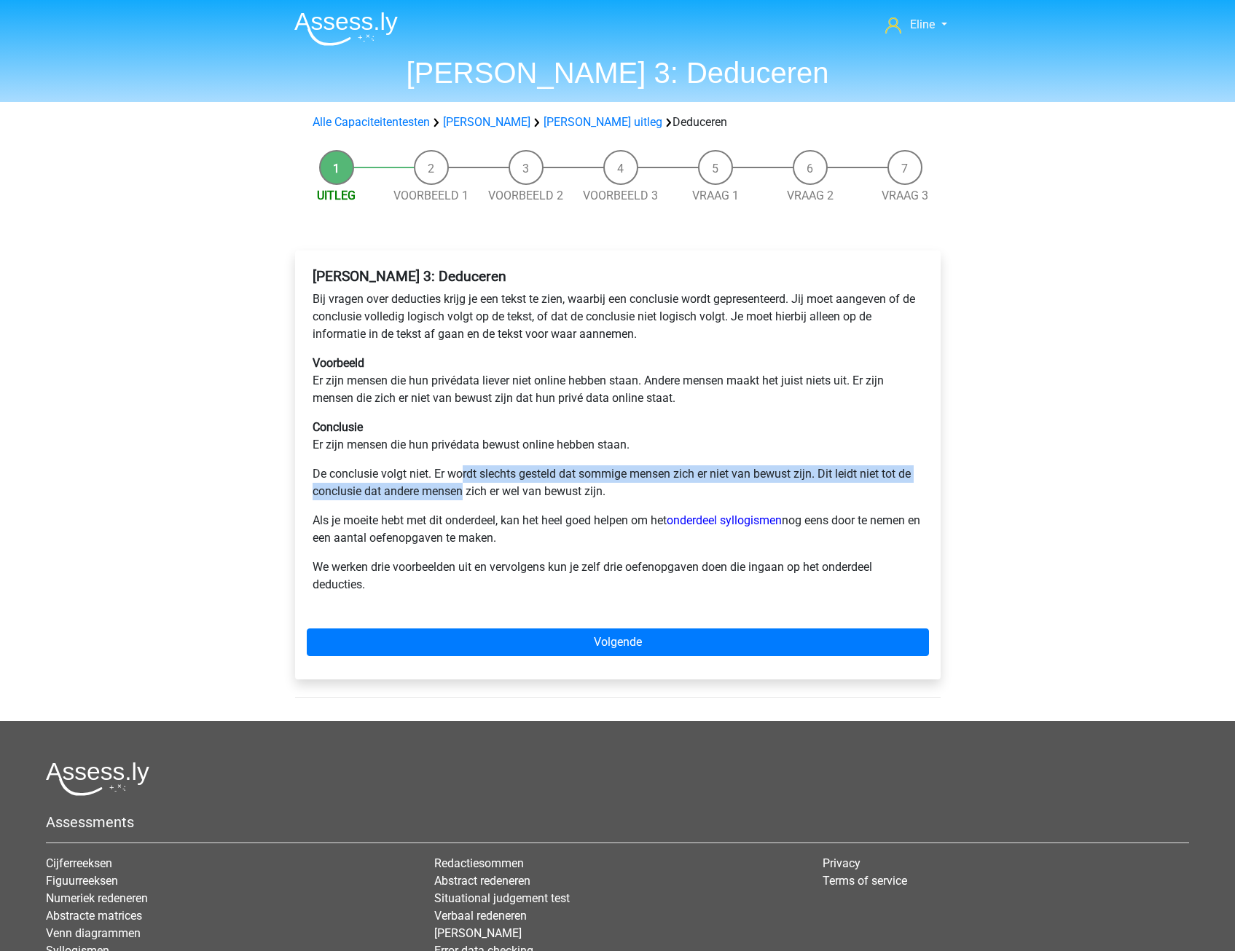
drag, startPoint x: 461, startPoint y: 470, endPoint x: 461, endPoint y: 493, distance: 23.3
click at [461, 493] on p "De conclusie volgt niet. Er wordt slechts gesteld dat sommige mensen zich er ni…" at bounding box center [618, 483] width 610 height 35
click at [461, 494] on p "De conclusie volgt niet. Er wordt slechts gesteld dat sommige mensen zich er ni…" at bounding box center [618, 483] width 610 height 35
click at [398, 515] on p "Als je moeite hebt met dit onderdeel, kan het heel goed helpen om het onderdeel…" at bounding box center [618, 529] width 610 height 35
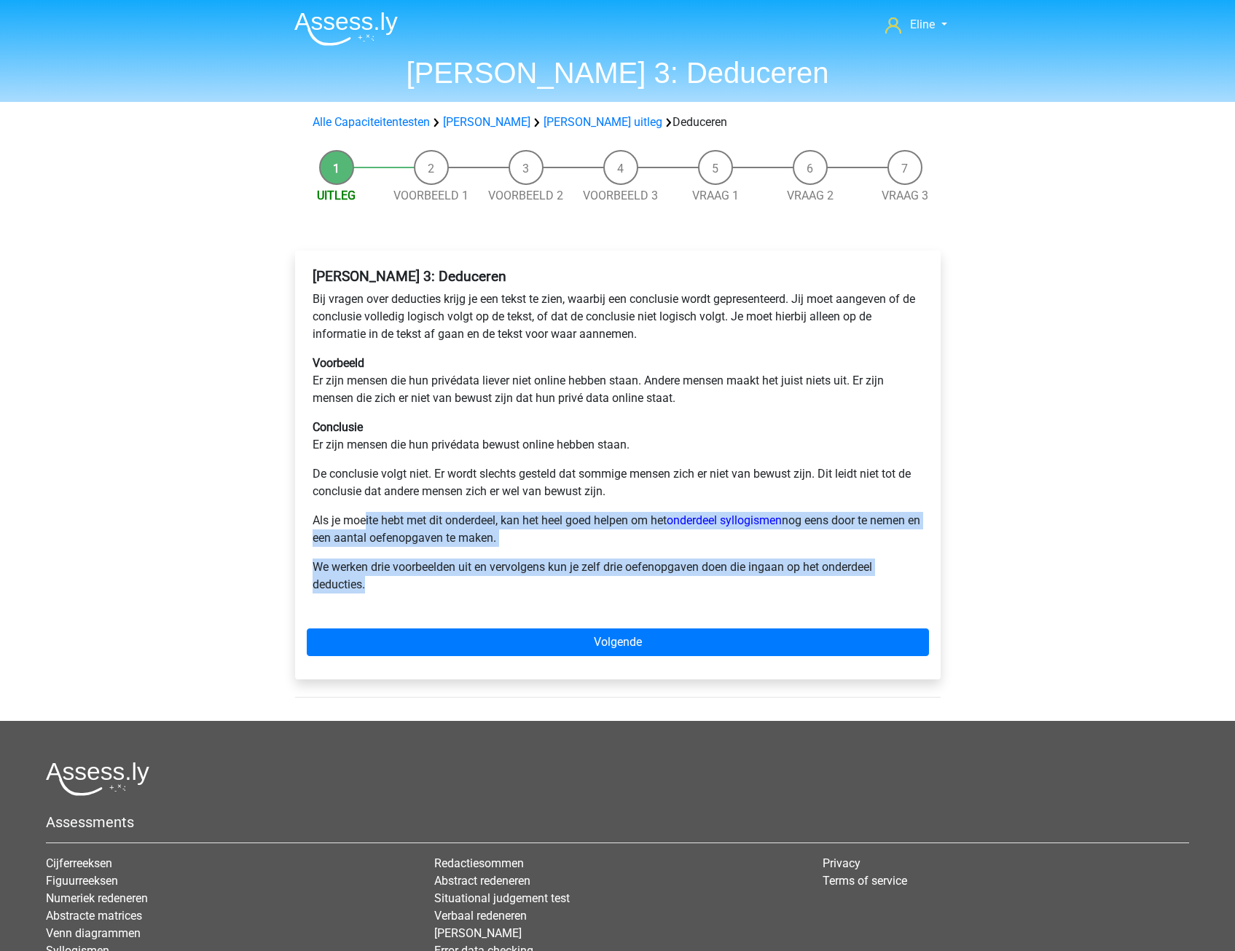
drag, startPoint x: 366, startPoint y: 517, endPoint x: 386, endPoint y: 583, distance: 68.7
click at [386, 583] on div "Watson Glaser 3: Deduceren Bij vragen over deducties krijg je een tekst te zien…" at bounding box center [618, 436] width 622 height 349
drag, startPoint x: 386, startPoint y: 583, endPoint x: 361, endPoint y: 537, distance: 52.5
click at [361, 537] on p "Als je moeite hebt met dit onderdeel, kan het heel goed helpen om het onderdeel…" at bounding box center [618, 529] width 610 height 35
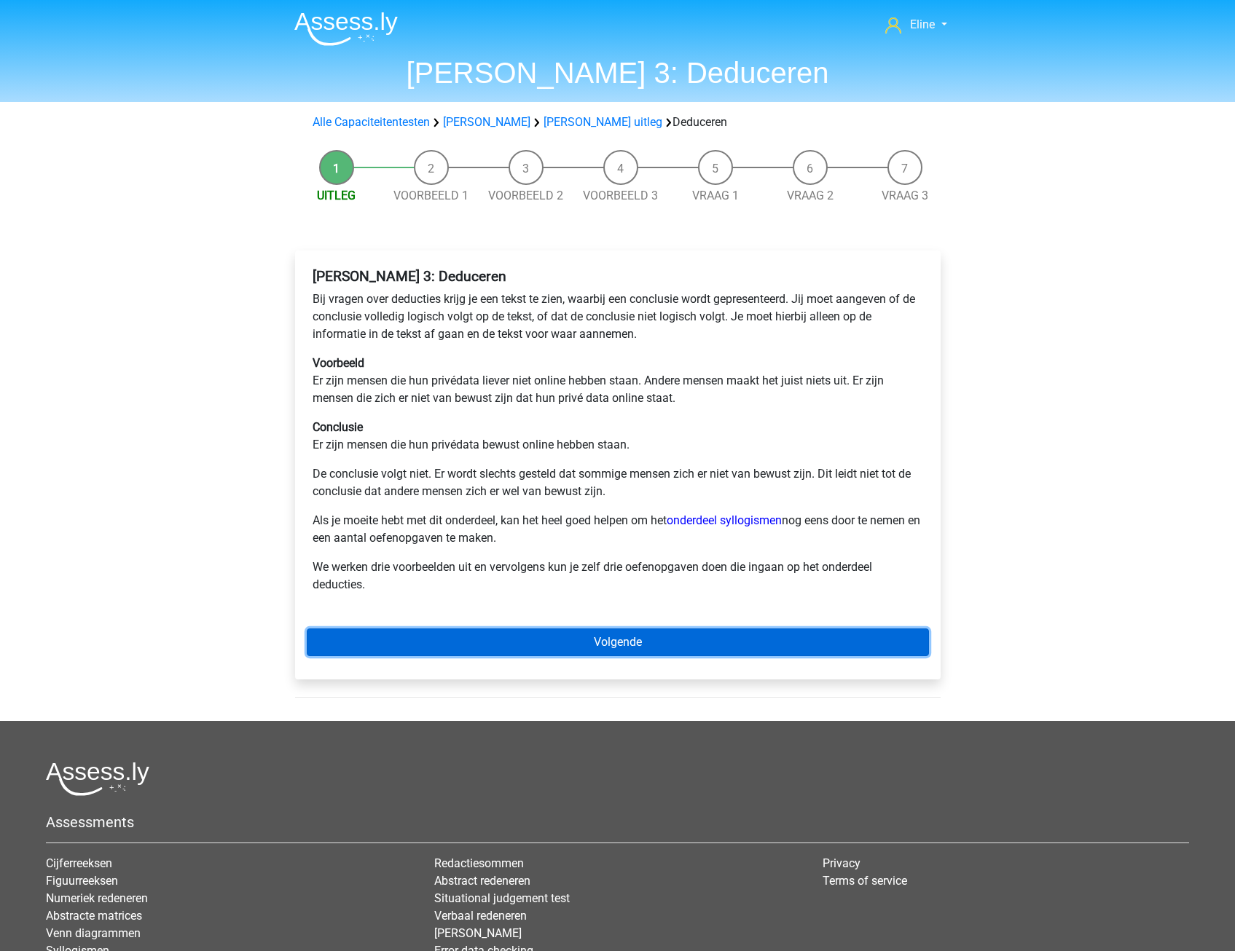
click at [476, 629] on link "Volgende" at bounding box center [618, 643] width 622 height 28
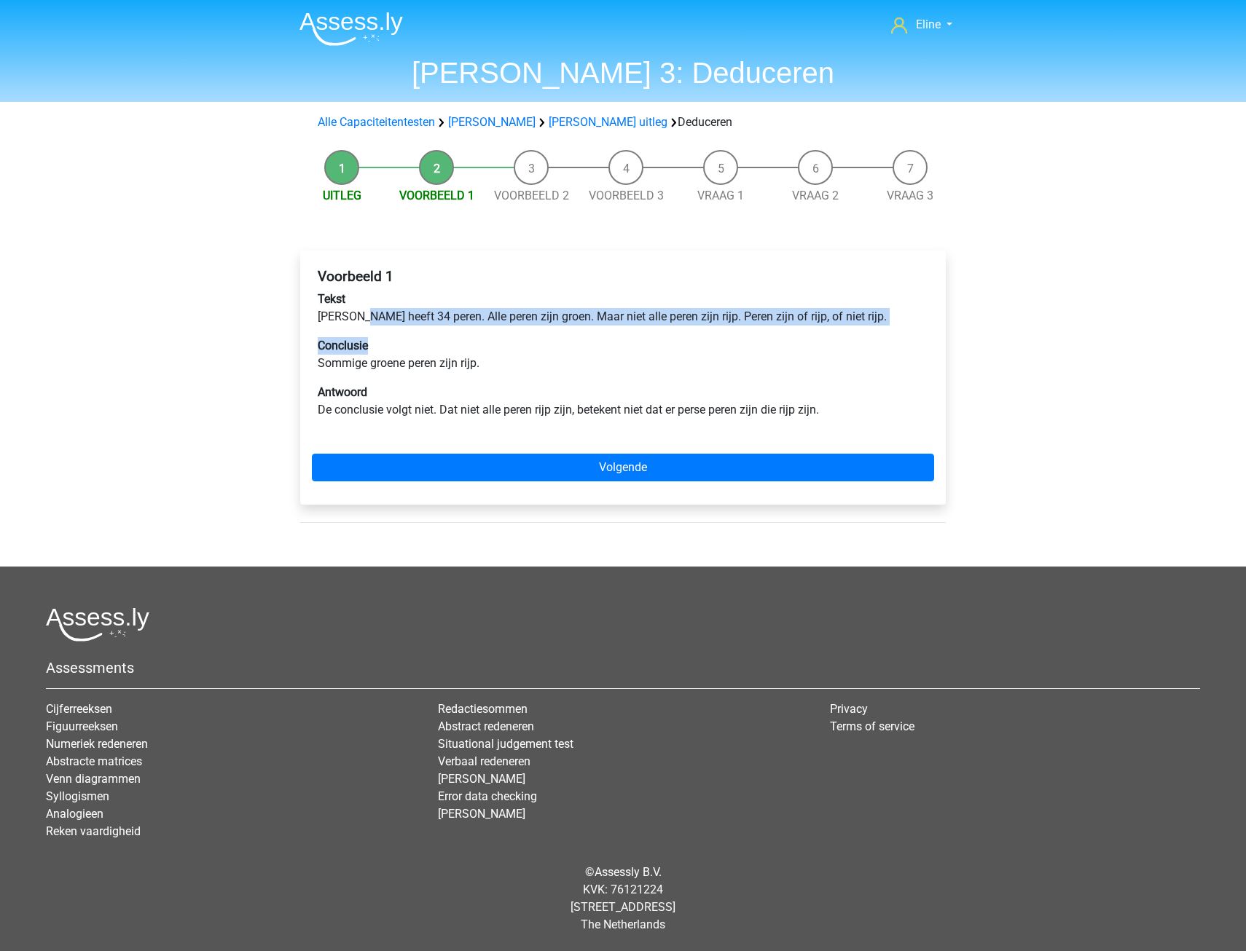
drag, startPoint x: 364, startPoint y: 315, endPoint x: 502, endPoint y: 333, distance: 139.5
click at [502, 333] on div "Voorbeeld 1 Tekst [PERSON_NAME] heeft 34 peren. Alle peren zijn groen. Maar nie…" at bounding box center [623, 349] width 622 height 174
drag, startPoint x: 502, startPoint y: 333, endPoint x: 495, endPoint y: 348, distance: 16.3
click at [495, 348] on p "Conclusie Sommige groene peren zijn rijp." at bounding box center [623, 354] width 610 height 35
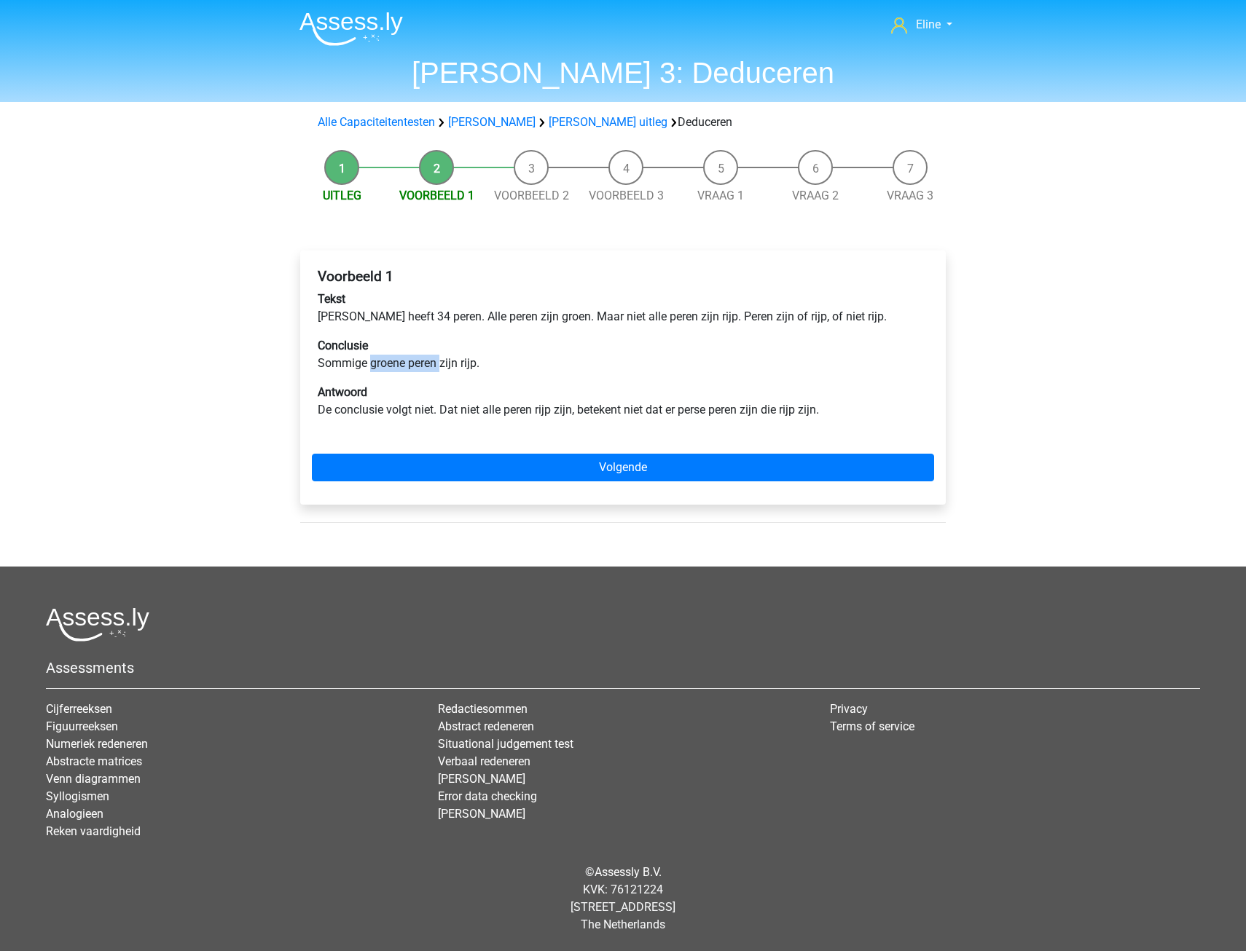
drag, startPoint x: 369, startPoint y: 362, endPoint x: 441, endPoint y: 364, distance: 72.1
click at [441, 364] on p "Conclusie Sommige groene peren zijn rijp." at bounding box center [623, 354] width 610 height 35
drag, startPoint x: 559, startPoint y: 411, endPoint x: 643, endPoint y: 412, distance: 83.8
click at [643, 412] on p "Antwoord De conclusie volgt niet. Dat niet alle peren rijp zijn, betekent niet …" at bounding box center [623, 401] width 610 height 35
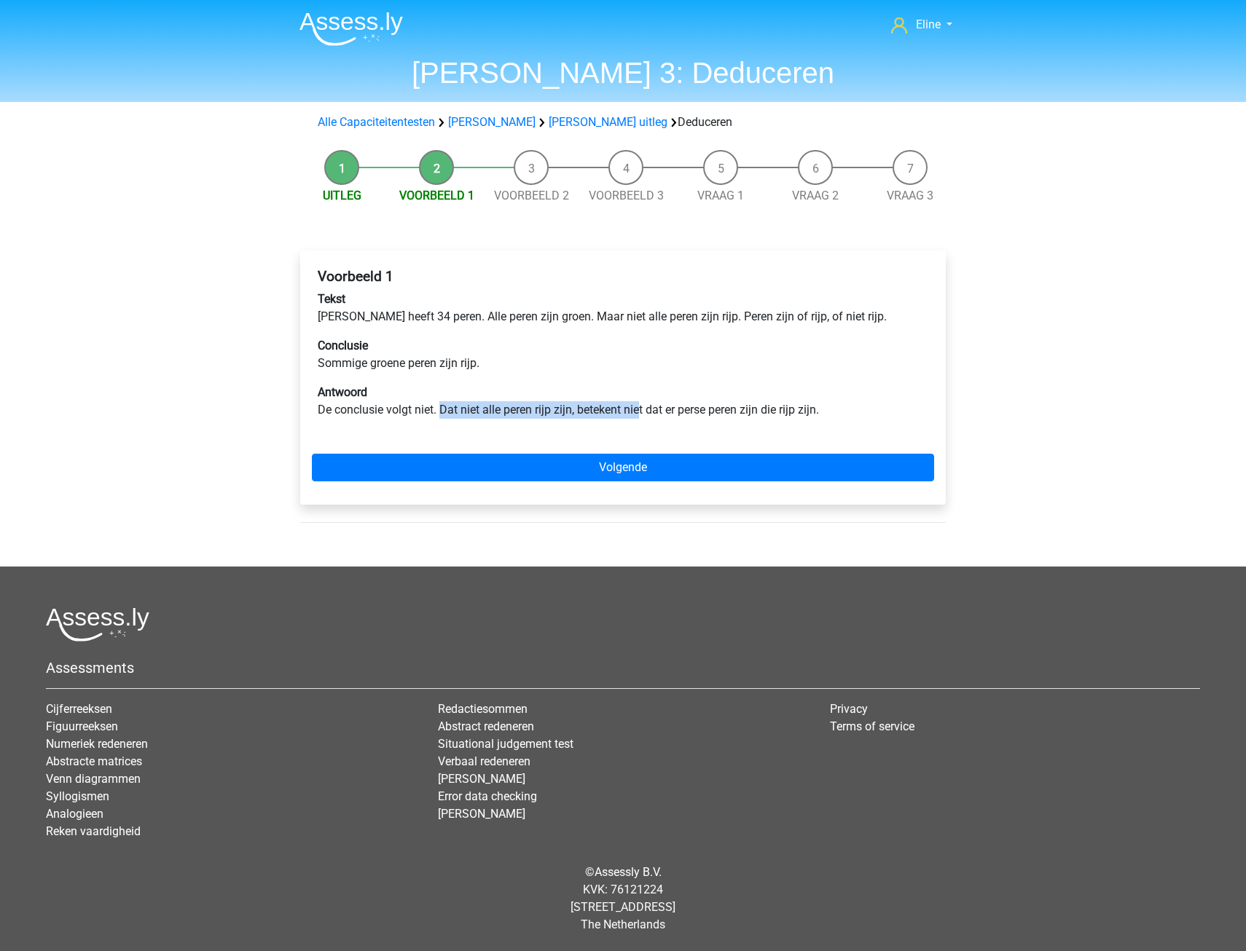
click at [643, 412] on p "Antwoord De conclusie volgt niet. Dat niet alle peren rijp zijn, betekent niet …" at bounding box center [623, 401] width 610 height 35
drag, startPoint x: 509, startPoint y: 415, endPoint x: 693, endPoint y: 416, distance: 183.6
click at [693, 416] on p "Antwoord De conclusie volgt niet. Dat niet alle peren rijp zijn, betekent niet …" at bounding box center [623, 401] width 610 height 35
drag, startPoint x: 602, startPoint y: 410, endPoint x: 782, endPoint y: 409, distance: 180.0
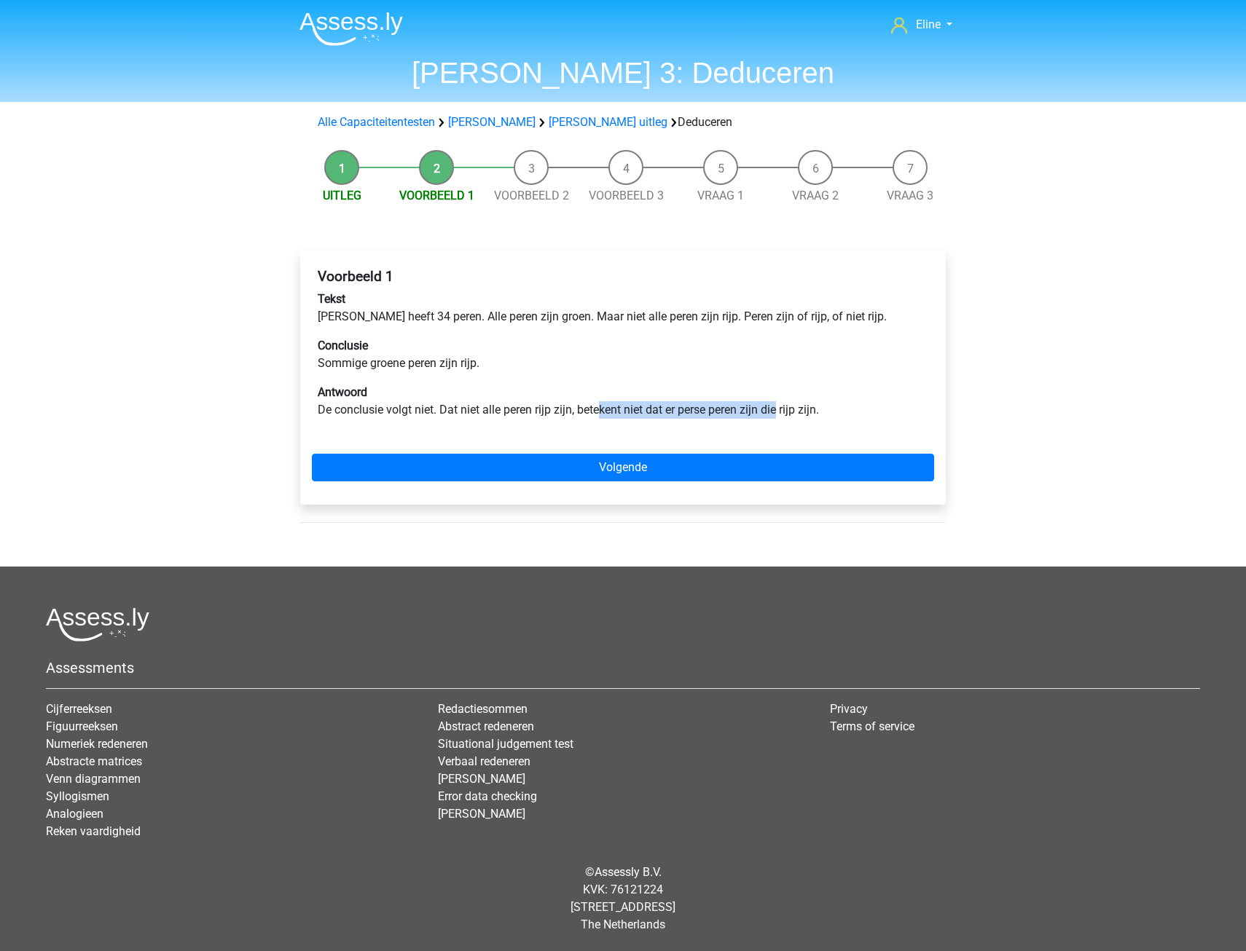
click at [782, 409] on p "Antwoord De conclusie volgt niet. Dat niet alle peren rijp zijn, betekent niet …" at bounding box center [623, 401] width 610 height 35
click at [503, 356] on p "Conclusie Sommige groene peren zijn rijp." at bounding box center [623, 354] width 610 height 35
click at [438, 330] on div "Voorbeeld 1 Tekst Peter heeft 34 peren. Alle peren zijn groen. Maar niet alle p…" at bounding box center [623, 349] width 622 height 174
drag, startPoint x: 374, startPoint y: 310, endPoint x: 675, endPoint y: 323, distance: 300.4
click at [675, 323] on p "Tekst Peter heeft 34 peren. Alle peren zijn groen. Maar niet alle peren zijn ri…" at bounding box center [623, 308] width 610 height 35
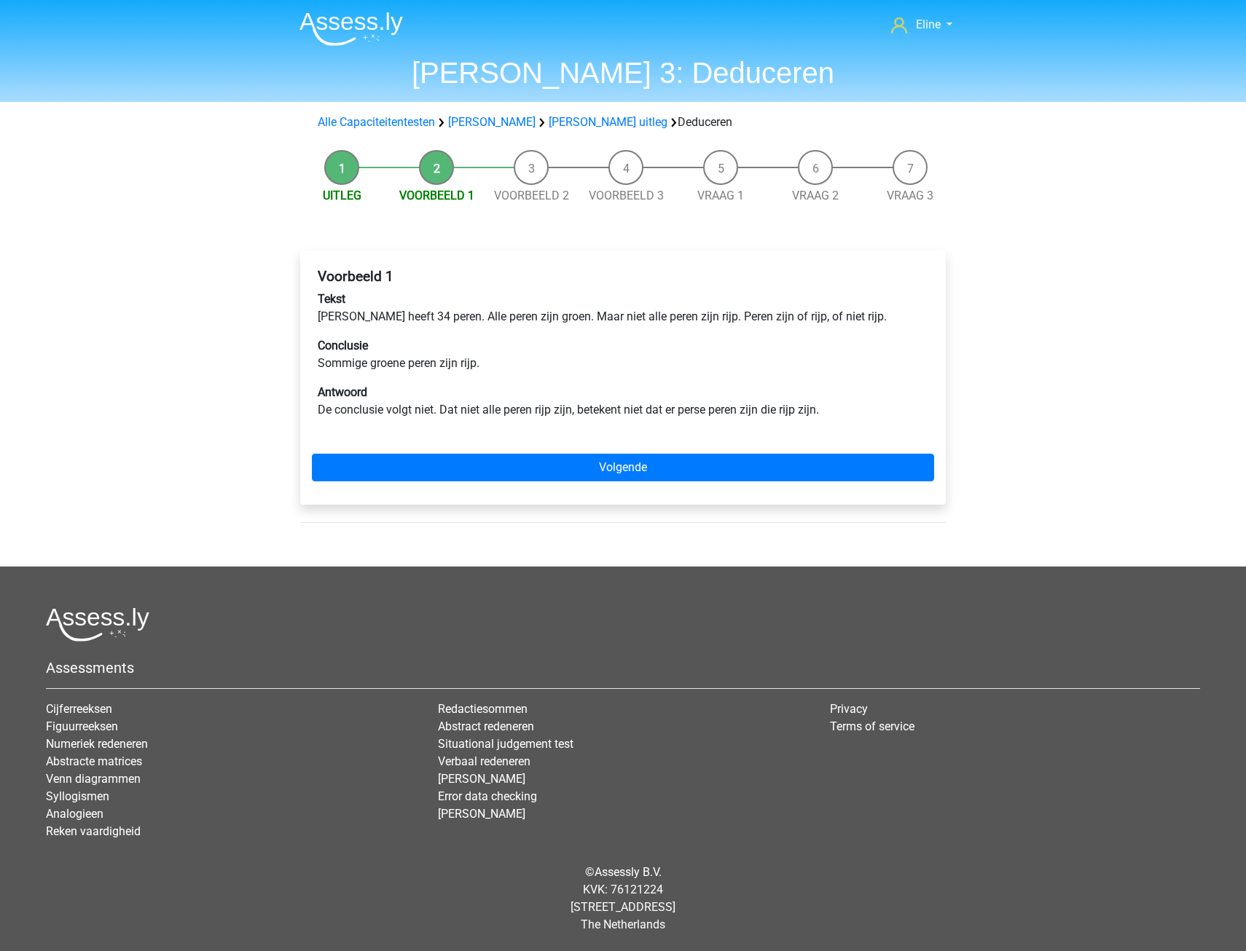
drag, startPoint x: 675, startPoint y: 323, endPoint x: 662, endPoint y: 331, distance: 14.8
click at [667, 331] on div "Voorbeeld 1 Tekst Peter heeft 34 peren. Alle peren zijn groen. Maar niet alle p…" at bounding box center [623, 349] width 622 height 174
drag, startPoint x: 578, startPoint y: 313, endPoint x: 822, endPoint y: 320, distance: 244.2
click at [822, 320] on p "Tekst Peter heeft 34 peren. Alle peren zijn groen. Maar niet alle peren zijn ri…" at bounding box center [623, 308] width 610 height 35
drag, startPoint x: 822, startPoint y: 320, endPoint x: 736, endPoint y: 369, distance: 98.9
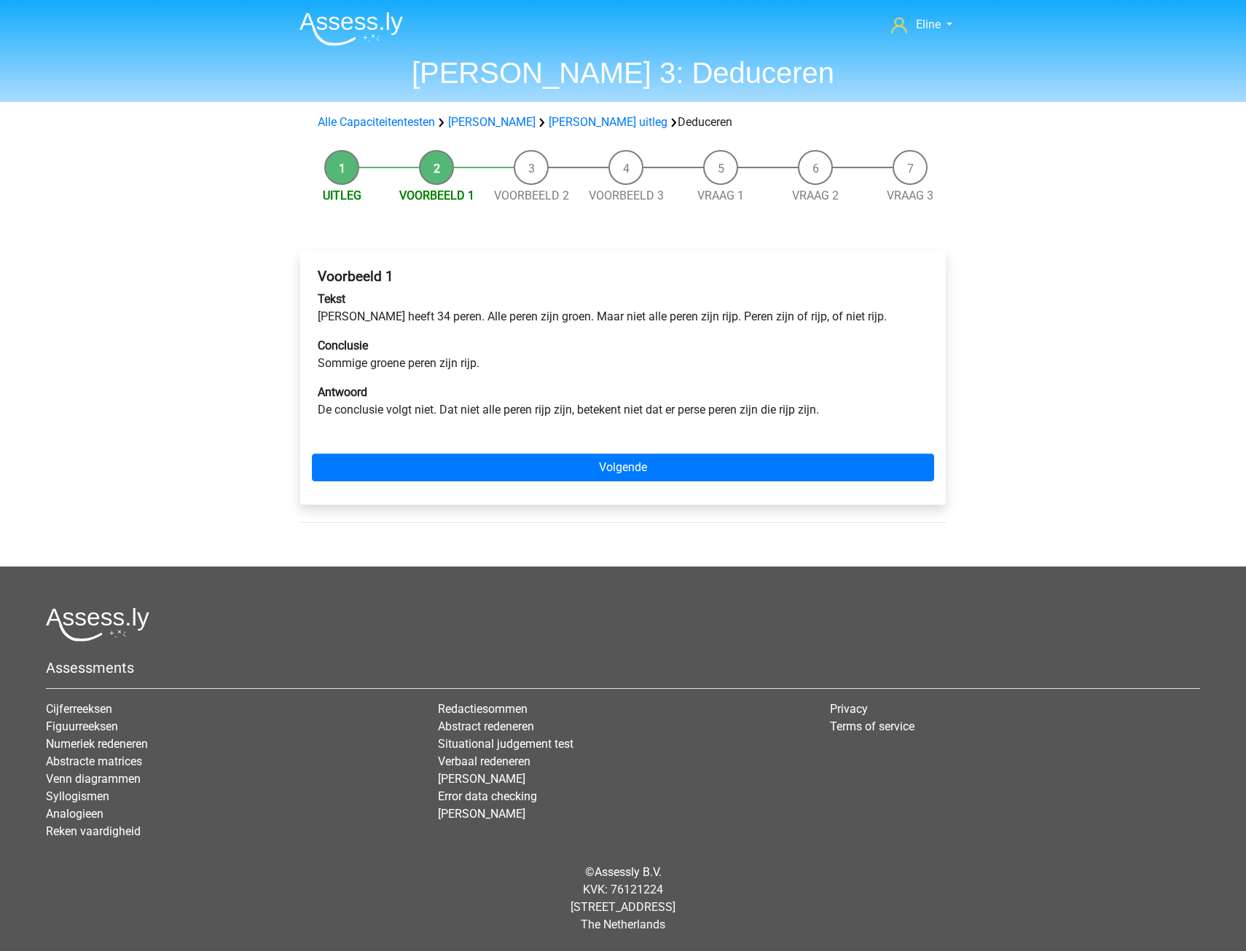
click at [736, 361] on p "Conclusie Sommige groene peren zijn rijp." at bounding box center [623, 354] width 610 height 35
drag, startPoint x: 583, startPoint y: 316, endPoint x: 763, endPoint y: 320, distance: 180.0
click at [763, 320] on p "Tekst Peter heeft 34 peren. Alle peren zijn groen. Maar niet alle peren zijn ri…" at bounding box center [623, 308] width 610 height 35
drag, startPoint x: 763, startPoint y: 320, endPoint x: 686, endPoint y: 332, distance: 77.5
click at [691, 332] on div "Voorbeeld 1 Tekst Peter heeft 34 peren. Alle peren zijn groen. Maar niet alle p…" at bounding box center [623, 349] width 622 height 174
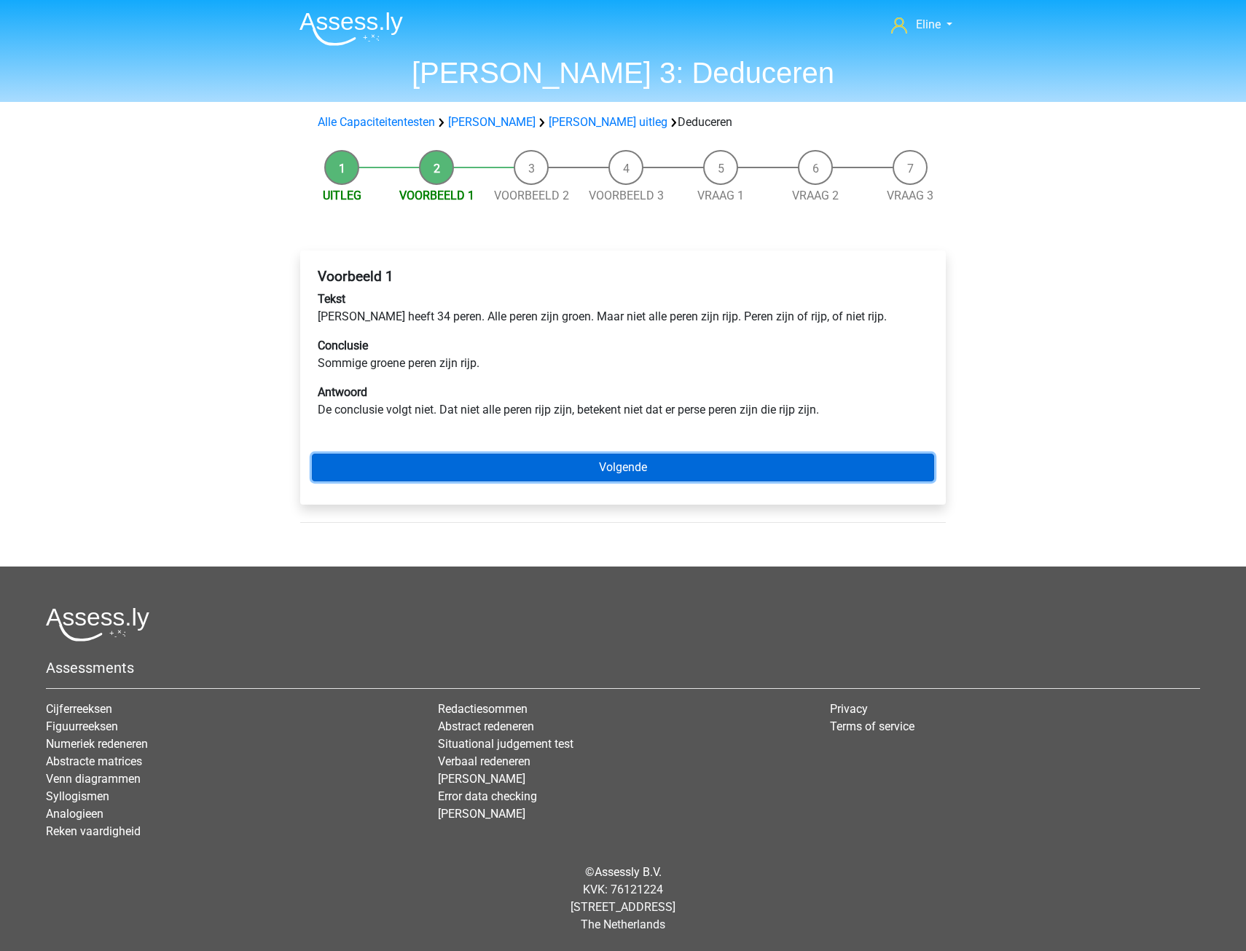
click at [500, 468] on link "Volgende" at bounding box center [623, 468] width 622 height 28
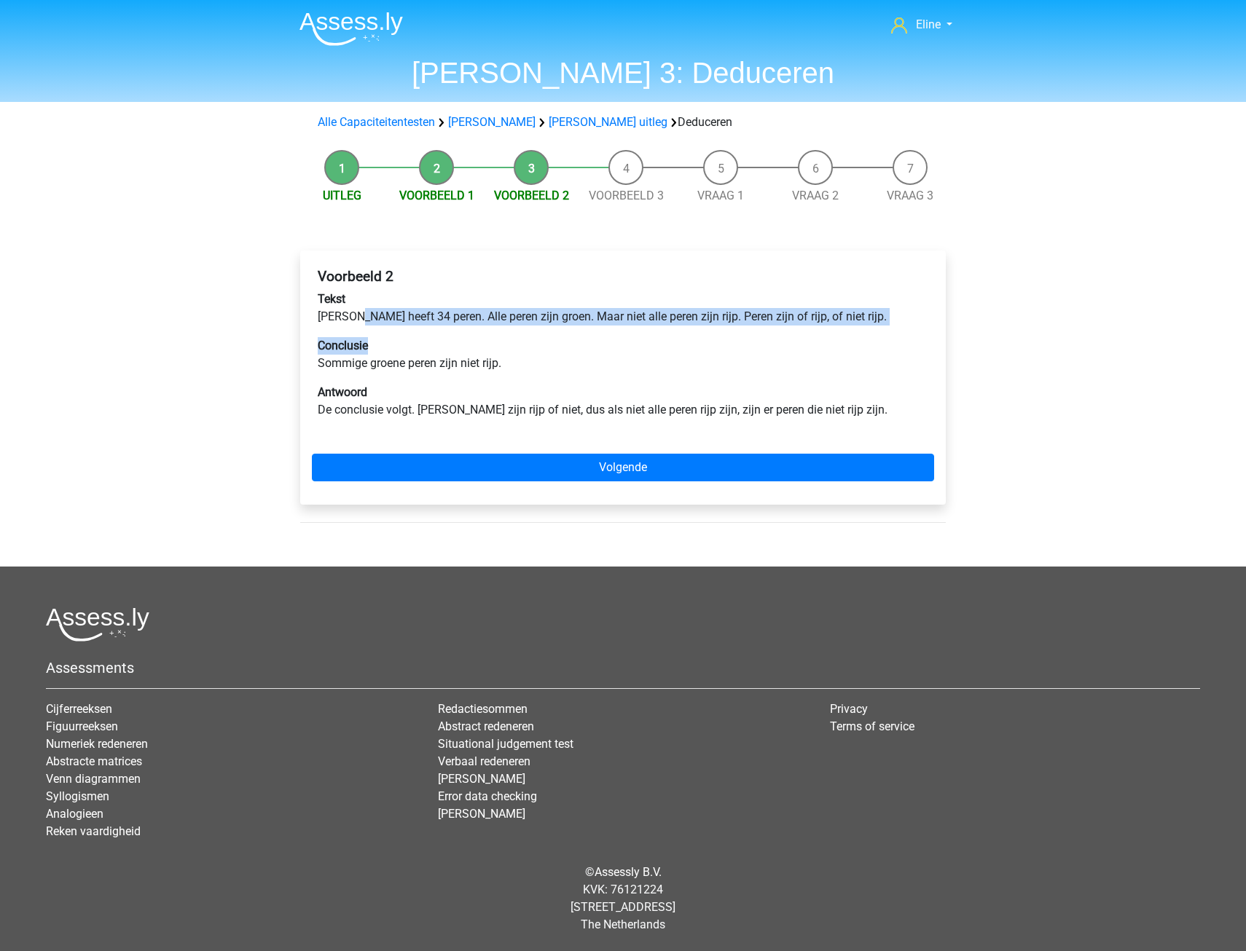
drag, startPoint x: 372, startPoint y: 318, endPoint x: 644, endPoint y: 332, distance: 272.1
click at [644, 332] on div "Voorbeeld 2 Tekst [PERSON_NAME] heeft 34 peren. Alle peren zijn groen. Maar nie…" at bounding box center [623, 349] width 622 height 174
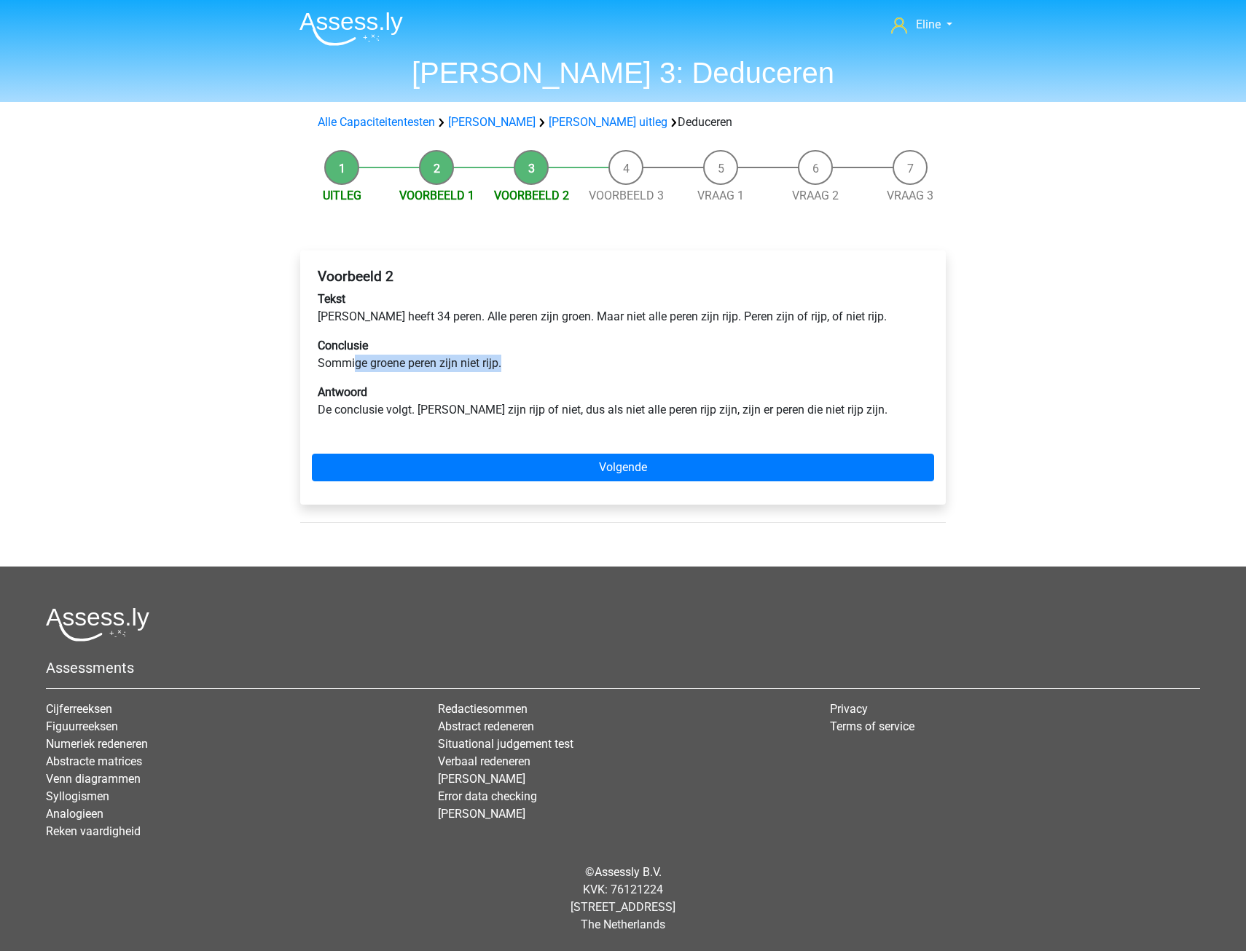
drag, startPoint x: 353, startPoint y: 366, endPoint x: 513, endPoint y: 360, distance: 159.7
click at [513, 360] on p "Conclusie Sommige groene peren zijn niet rijp." at bounding box center [623, 354] width 610 height 35
drag, startPoint x: 513, startPoint y: 360, endPoint x: 662, endPoint y: 322, distance: 154.1
click at [662, 322] on p "Tekst [PERSON_NAME] heeft 34 peren. Alle peren zijn groen. Maar niet alle peren…" at bounding box center [623, 308] width 610 height 35
drag, startPoint x: 438, startPoint y: 407, endPoint x: 610, endPoint y: 407, distance: 172.7
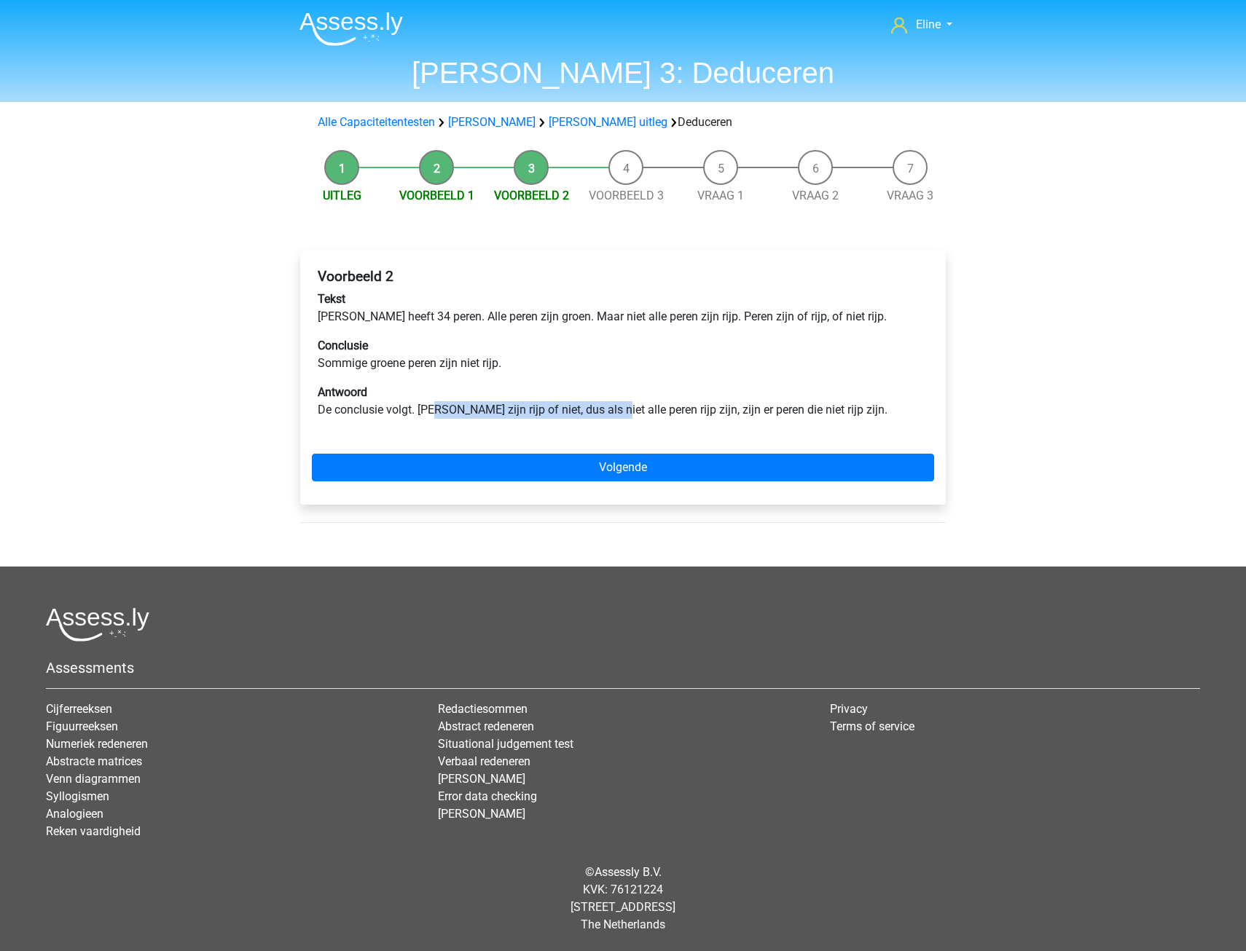
click at [610, 407] on p "Antwoord De conclusie volgt. [PERSON_NAME] zijn rijp of niet, dus als niet alle…" at bounding box center [623, 401] width 610 height 35
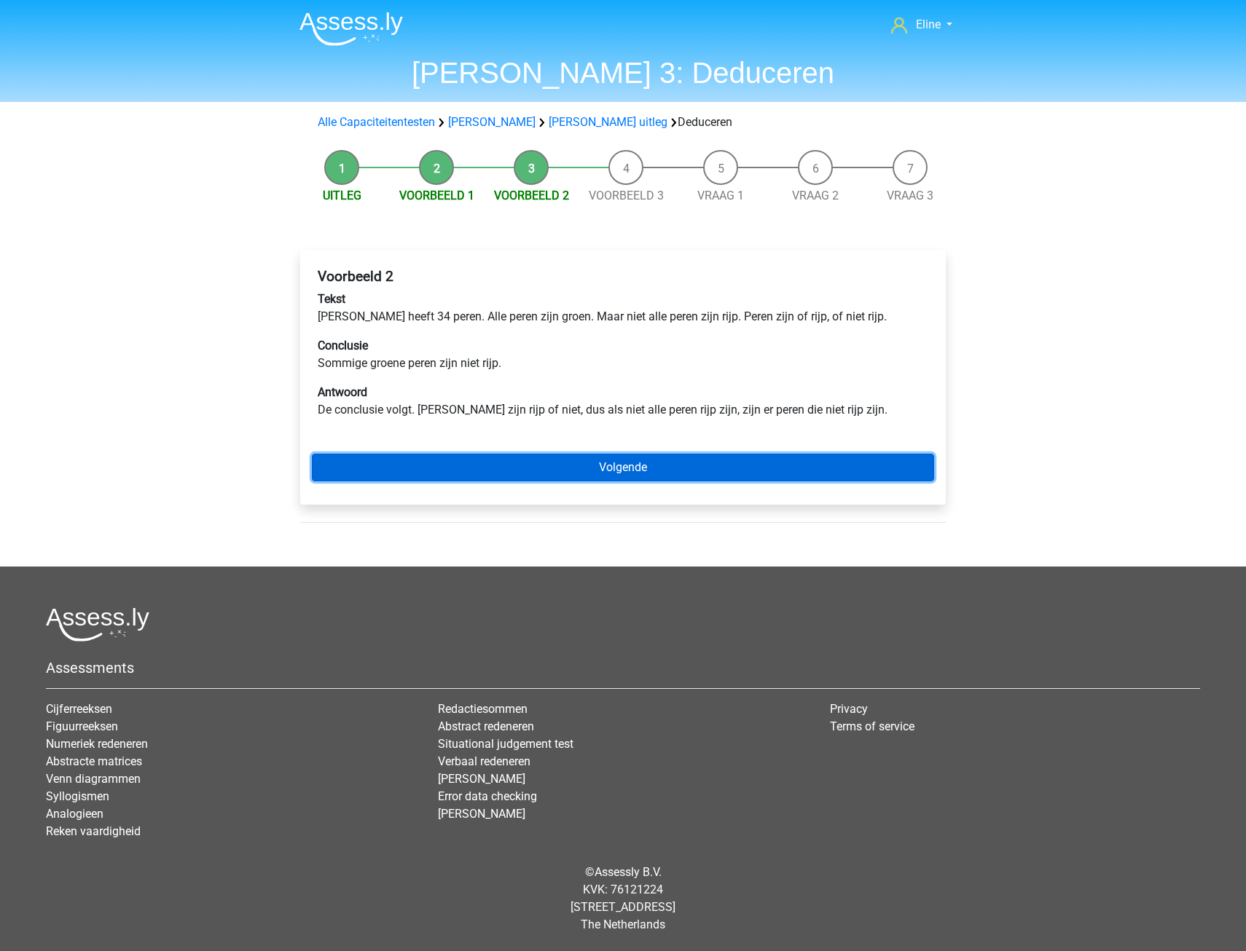
click at [594, 469] on link "Volgende" at bounding box center [623, 468] width 622 height 28
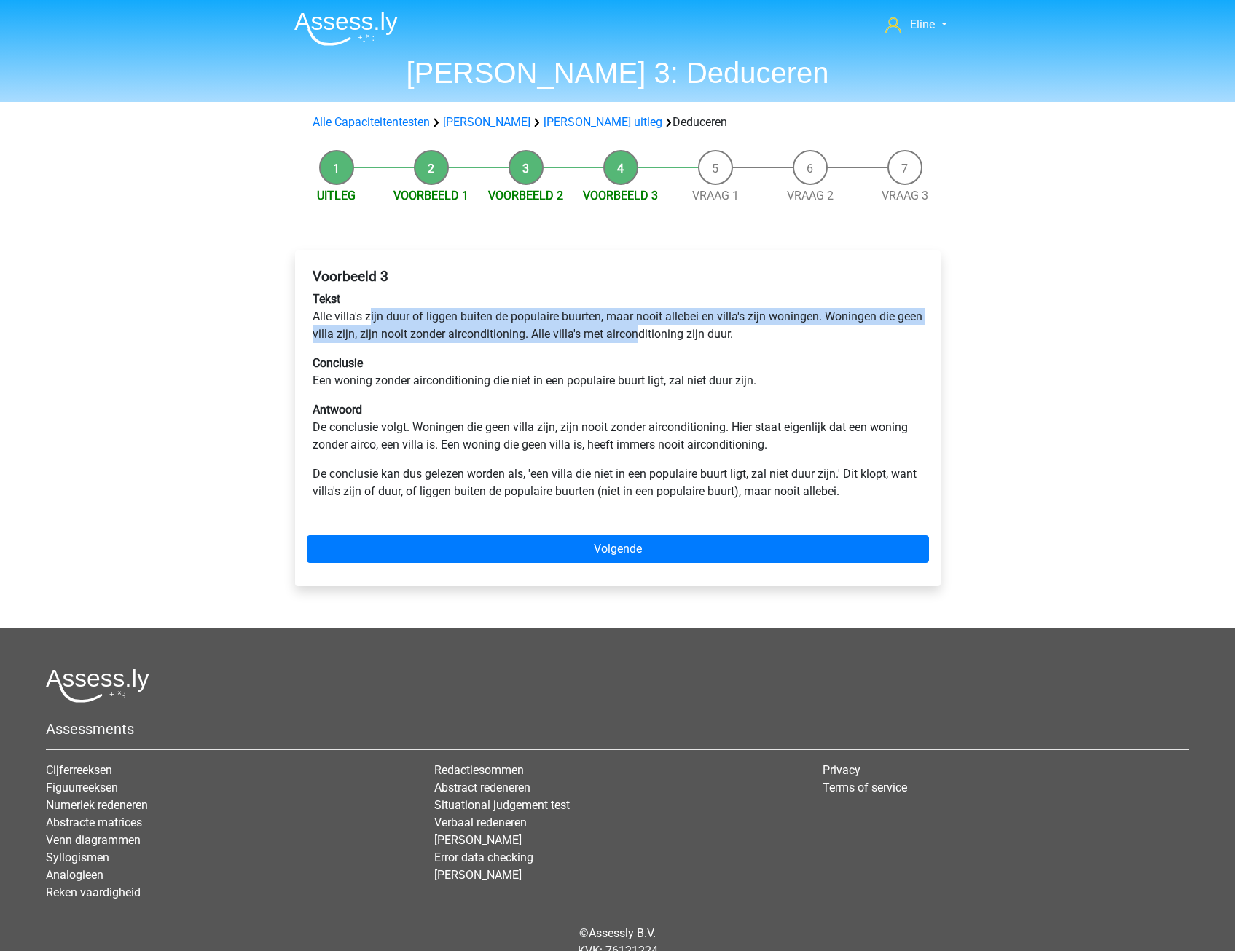
drag, startPoint x: 372, startPoint y: 325, endPoint x: 667, endPoint y: 341, distance: 294.8
click at [667, 341] on p "Tekst Alle villa's zijn duur of liggen buiten de populaire buurten, maar nooit …" at bounding box center [618, 317] width 610 height 52
drag, startPoint x: 667, startPoint y: 341, endPoint x: 531, endPoint y: 338, distance: 135.5
click at [667, 341] on p "Tekst Alle villa's zijn duur of liggen buiten de populaire buurten, maar nooit …" at bounding box center [618, 317] width 610 height 52
drag, startPoint x: 380, startPoint y: 315, endPoint x: 699, endPoint y: 315, distance: 318.4
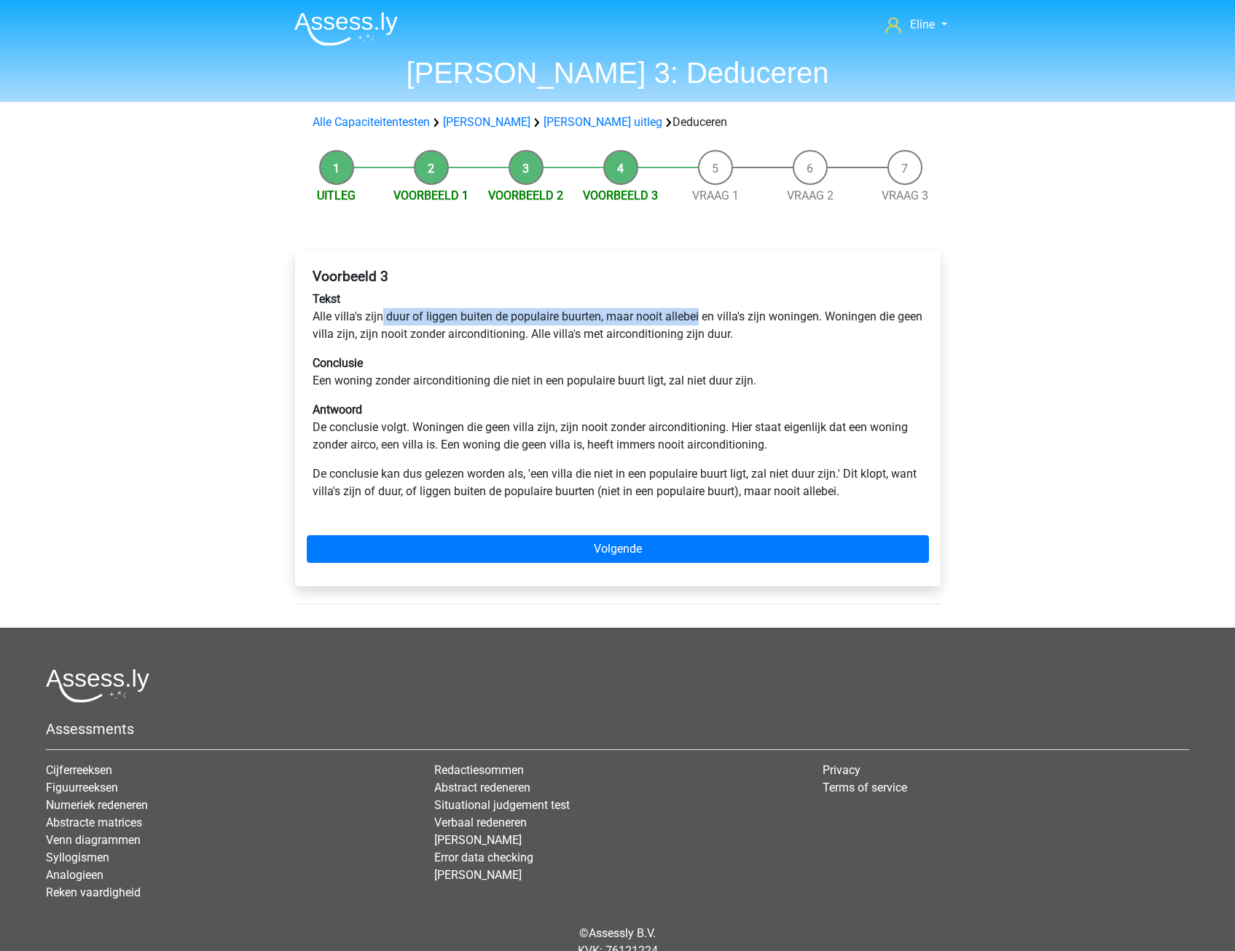
click at [699, 315] on p "Tekst Alle villa's zijn duur of liggen buiten de populaire buurten, maar nooit …" at bounding box center [618, 317] width 610 height 52
drag, startPoint x: 431, startPoint y: 325, endPoint x: 481, endPoint y: 325, distance: 50.3
click at [431, 326] on p "Tekst Alle villa's zijn duur of liggen buiten de populaire buurten, maar nooit …" at bounding box center [618, 317] width 610 height 52
click at [528, 325] on p "Tekst Alle villa's zijn duur of liggen buiten de populaire buurten, maar nooit …" at bounding box center [618, 317] width 610 height 52
drag, startPoint x: 641, startPoint y: 316, endPoint x: 762, endPoint y: 311, distance: 121.0
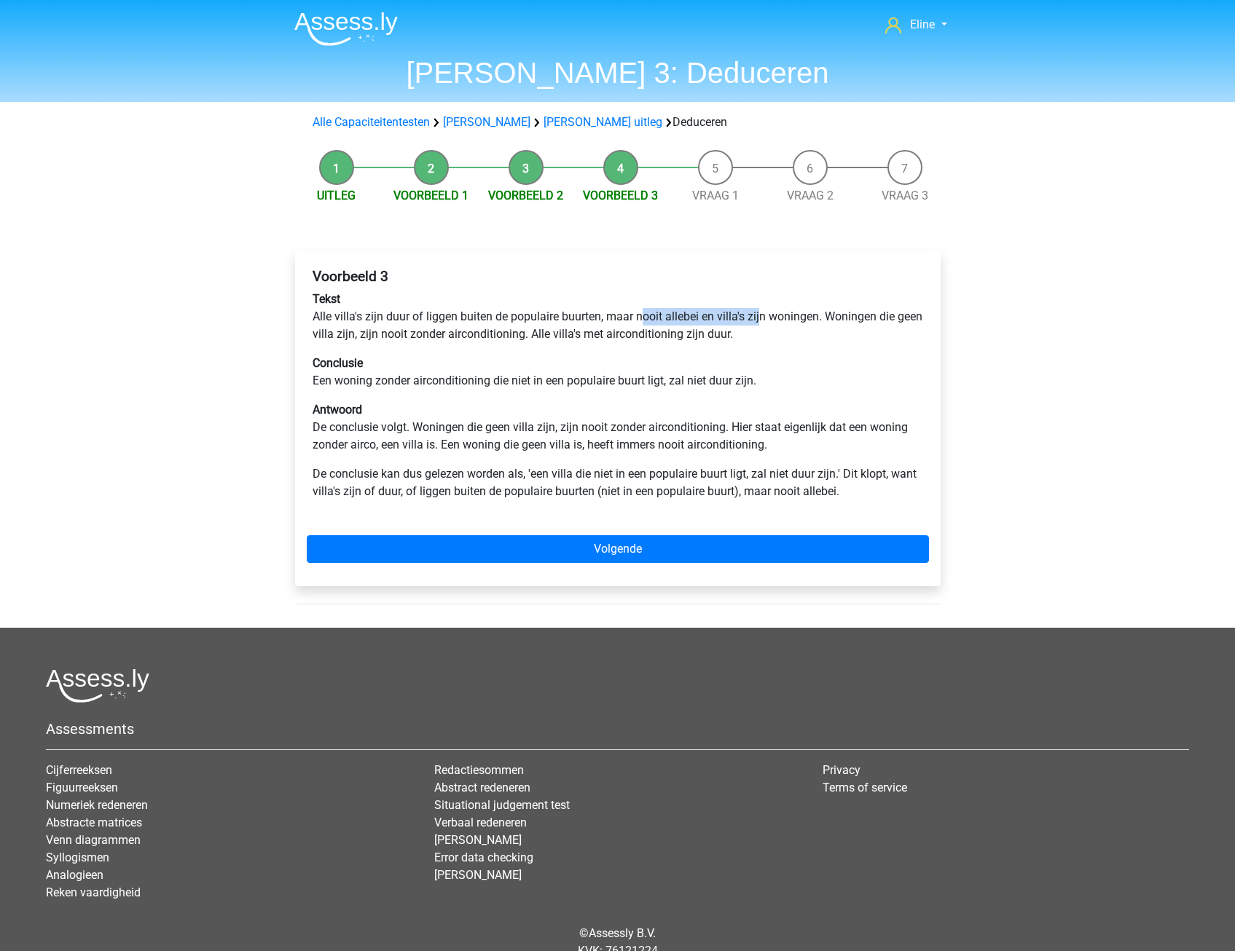
click at [762, 311] on p "Tekst Alle villa's zijn duur of liggen buiten de populaire buurten, maar nooit …" at bounding box center [618, 317] width 610 height 52
drag, startPoint x: 339, startPoint y: 337, endPoint x: 482, endPoint y: 337, distance: 142.1
click at [482, 337] on p "Tekst Alle villa's zijn duur of liggen buiten de populaire buurten, maar nooit …" at bounding box center [618, 317] width 610 height 52
drag, startPoint x: 482, startPoint y: 337, endPoint x: 448, endPoint y: 348, distance: 35.2
click at [470, 348] on div "Voorbeeld 3 Tekst Alle villa's zijn duur of liggen buiten de populaire buurten,…" at bounding box center [618, 390] width 622 height 256
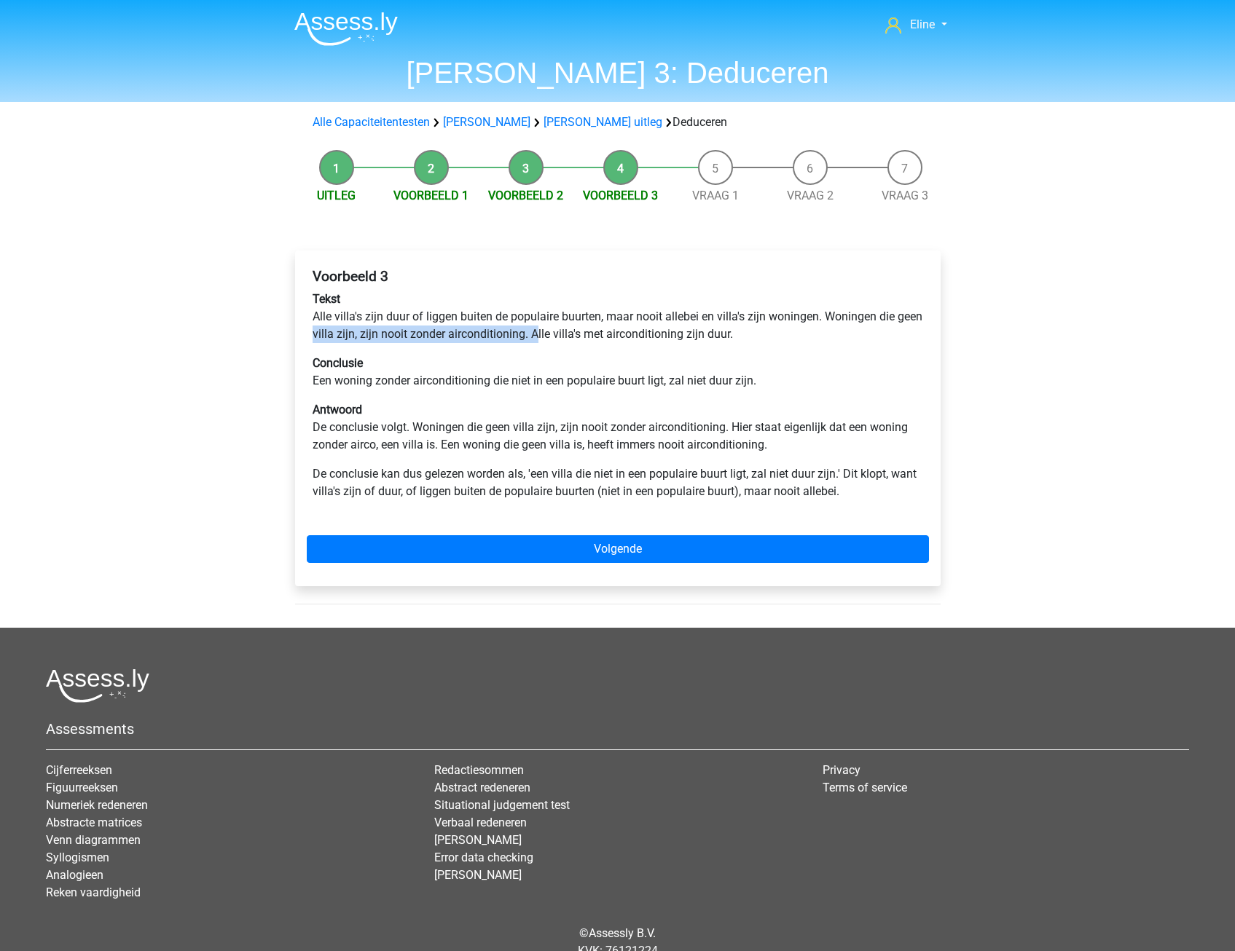
drag, startPoint x: 343, startPoint y: 335, endPoint x: 563, endPoint y: 331, distance: 220.1
click at [563, 331] on p "Tekst Alle villa's zijn duur of liggen buiten de populaire buurten, maar nooit …" at bounding box center [618, 317] width 610 height 52
drag, startPoint x: 563, startPoint y: 331, endPoint x: 532, endPoint y: 345, distance: 34.5
click at [541, 348] on div "Voorbeeld 3 Tekst Alle villa's zijn duur of liggen buiten de populaire buurten,…" at bounding box center [618, 390] width 622 height 256
drag, startPoint x: 584, startPoint y: 331, endPoint x: 774, endPoint y: 329, distance: 190.9
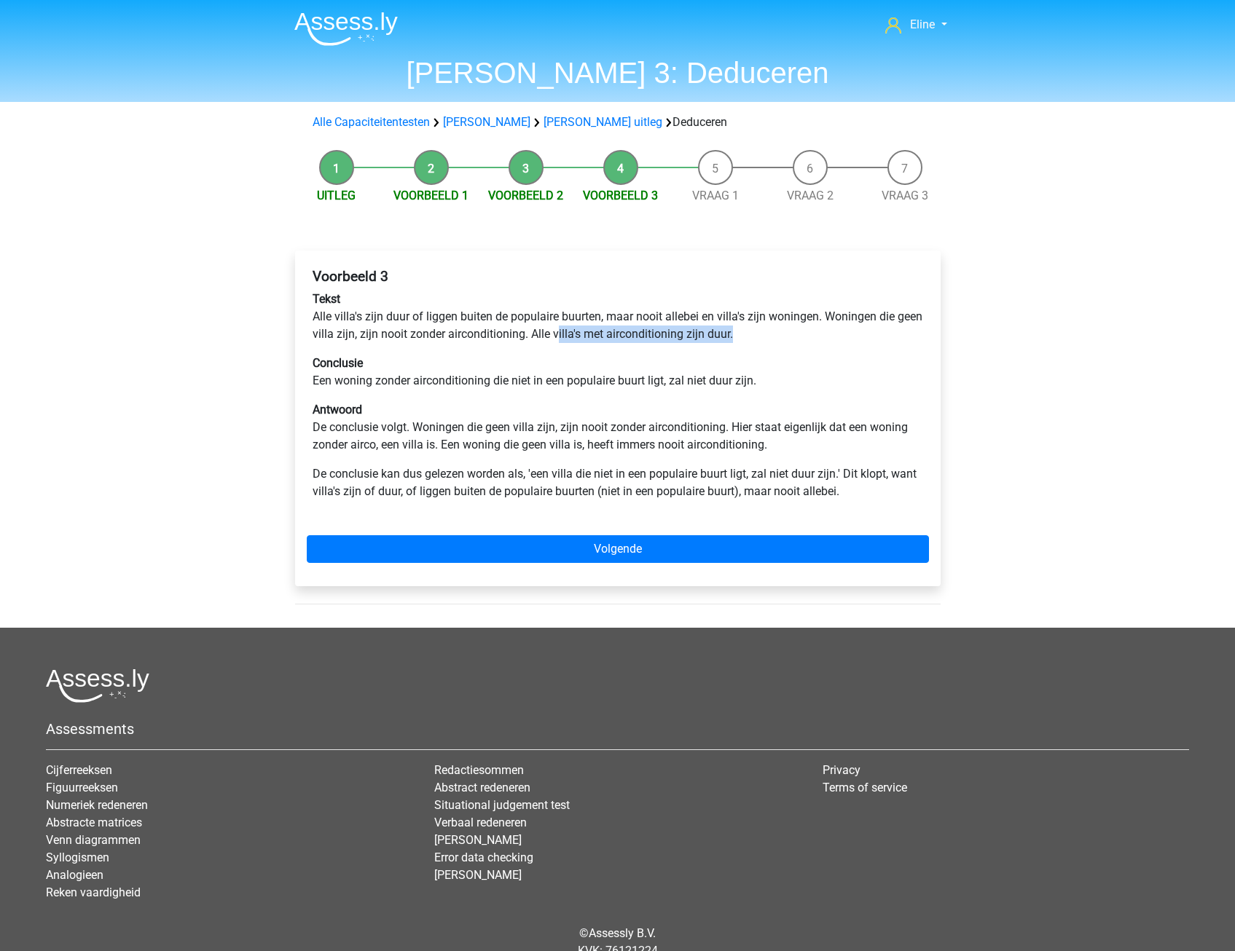
click at [774, 329] on p "Tekst Alle villa's zijn duur of liggen buiten de populaire buurten, maar nooit …" at bounding box center [618, 317] width 610 height 52
drag, startPoint x: 391, startPoint y: 377, endPoint x: 594, endPoint y: 379, distance: 202.5
click at [594, 379] on p "Conclusie Een woning zonder airconditioning die niet in een populaire buurt lig…" at bounding box center [618, 372] width 610 height 35
drag, startPoint x: 594, startPoint y: 379, endPoint x: 583, endPoint y: 390, distance: 15.5
click at [583, 390] on p "Conclusie Een woning zonder airconditioning die niet in een populaire buurt lig…" at bounding box center [618, 372] width 610 height 35
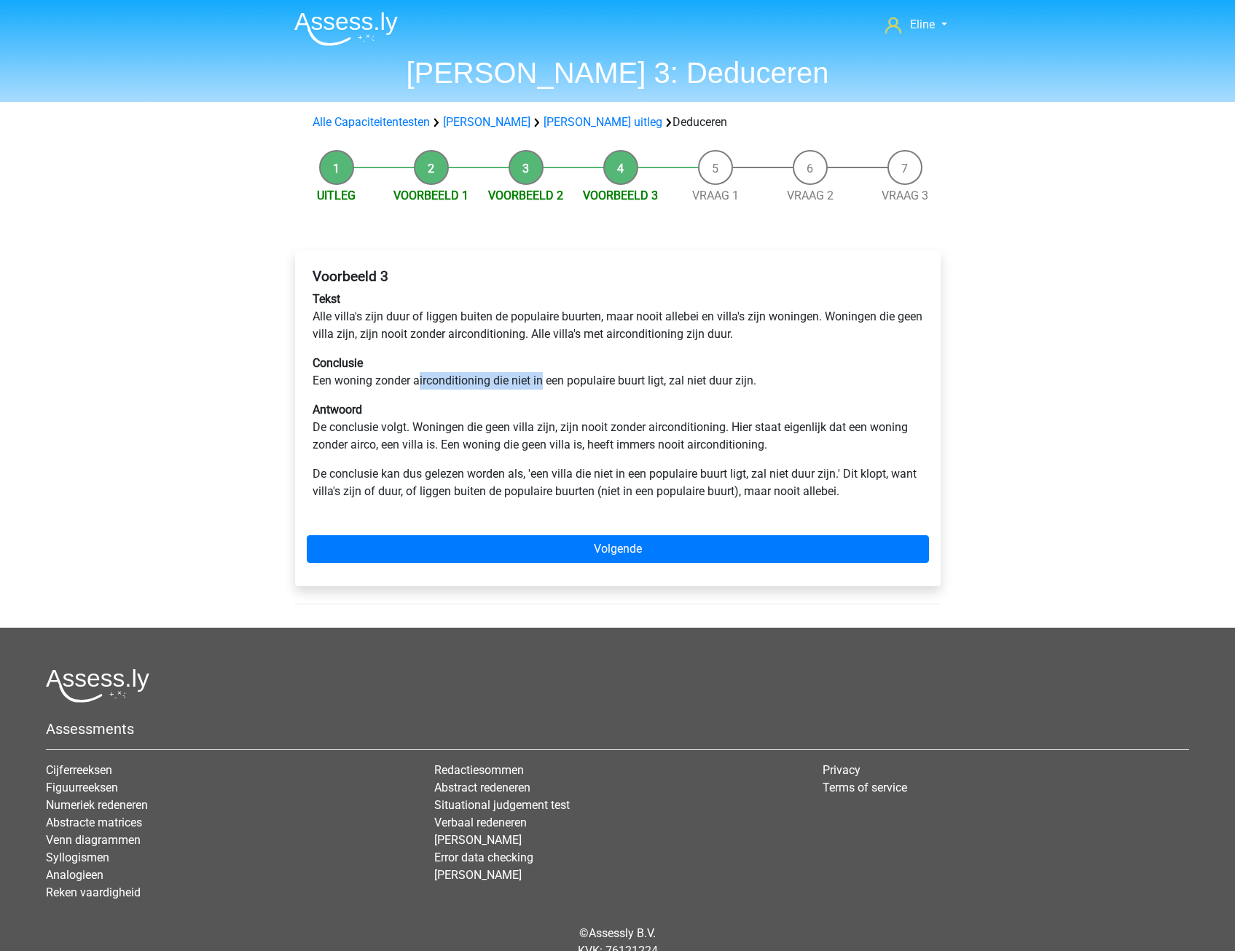
drag, startPoint x: 419, startPoint y: 380, endPoint x: 541, endPoint y: 374, distance: 122.5
click at [541, 374] on p "Conclusie Een woning zonder airconditioning die niet in een populaire buurt lig…" at bounding box center [618, 372] width 610 height 35
drag, startPoint x: 541, startPoint y: 374, endPoint x: 511, endPoint y: 376, distance: 30.6
click at [520, 377] on p "Conclusie Een woning zonder airconditioning die niet in een populaire buurt lig…" at bounding box center [618, 372] width 610 height 35
drag, startPoint x: 372, startPoint y: 380, endPoint x: 501, endPoint y: 377, distance: 129.0
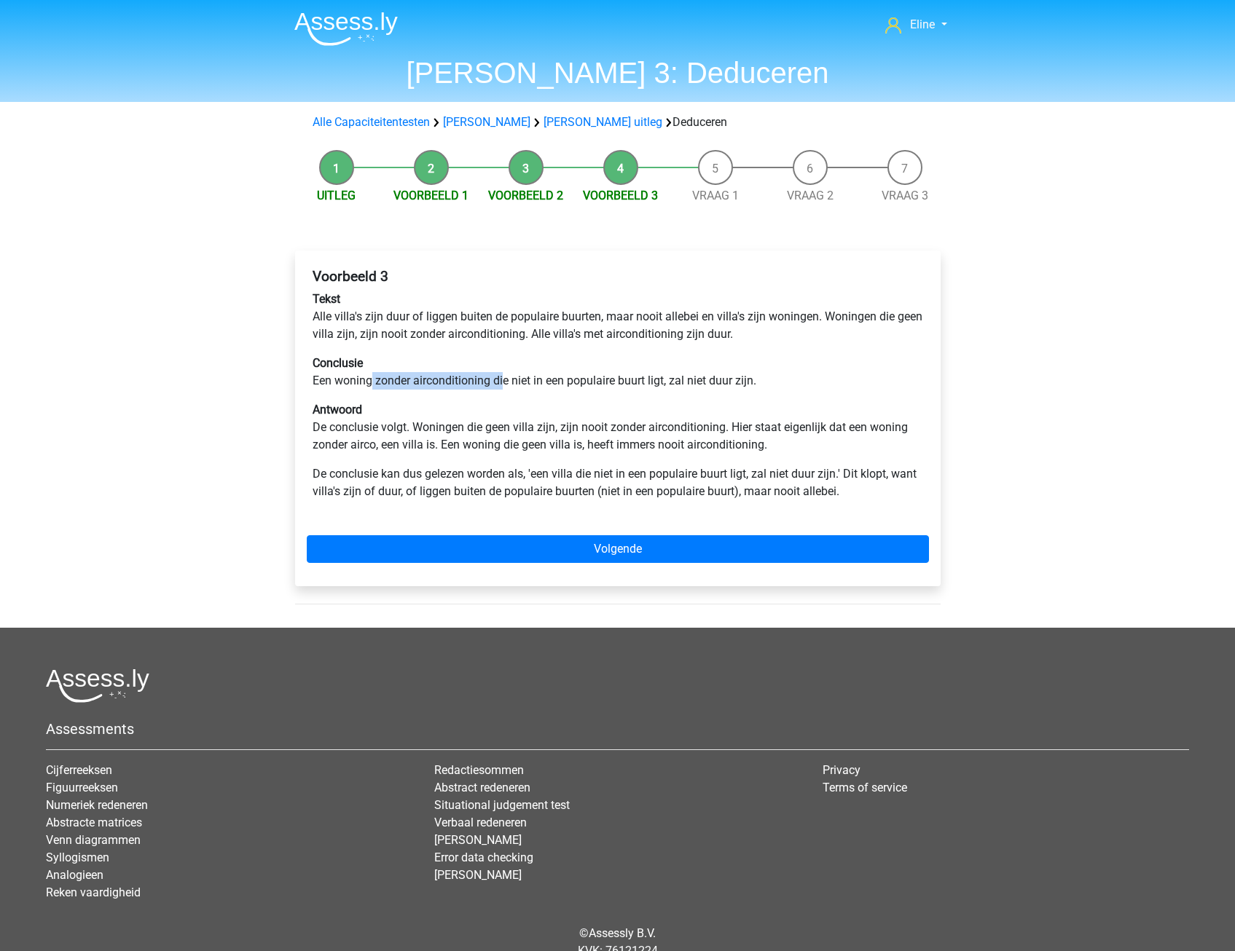
click at [501, 377] on p "Conclusie Een woning zonder airconditioning die niet in een populaire buurt lig…" at bounding box center [618, 372] width 610 height 35
drag, startPoint x: 501, startPoint y: 377, endPoint x: 801, endPoint y: 374, distance: 299.4
click at [801, 374] on p "Conclusie Een woning zonder airconditioning die niet in een populaire buurt lig…" at bounding box center [618, 372] width 610 height 35
click at [604, 388] on p "Conclusie Een woning zonder airconditioning die niet in een populaire buurt lig…" at bounding box center [618, 372] width 610 height 35
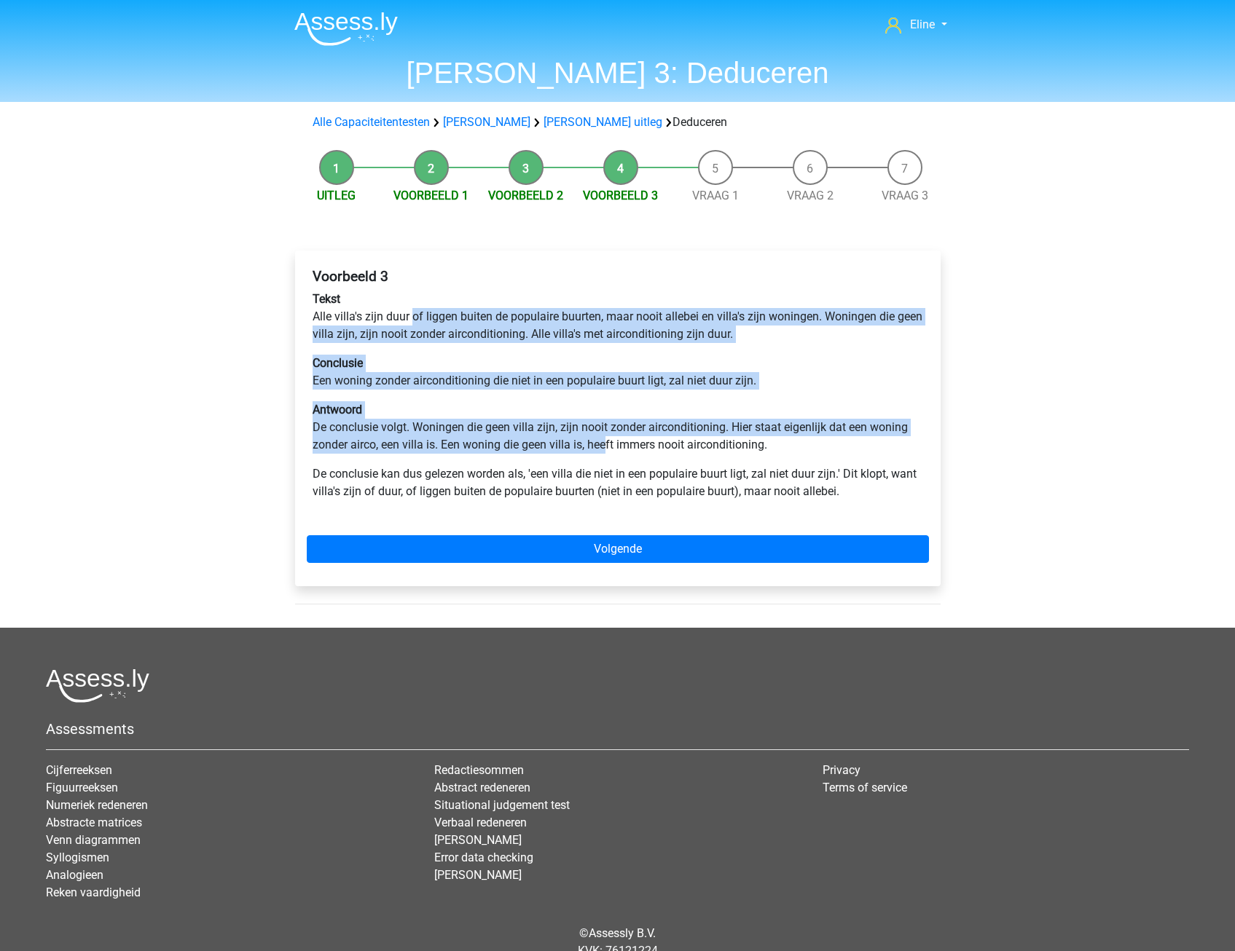
drag, startPoint x: 415, startPoint y: 315, endPoint x: 605, endPoint y: 444, distance: 230.3
click at [605, 444] on div "Voorbeeld 3 Tekst Alle villa's zijn duur of liggen buiten de populaire buurten,…" at bounding box center [618, 390] width 622 height 256
drag, startPoint x: 605, startPoint y: 444, endPoint x: 598, endPoint y: 455, distance: 12.5
click at [603, 454] on p "Antwoord De conclusie volgt. Woningen die geen villa zijn, zijn nooit zonder ai…" at bounding box center [618, 427] width 610 height 52
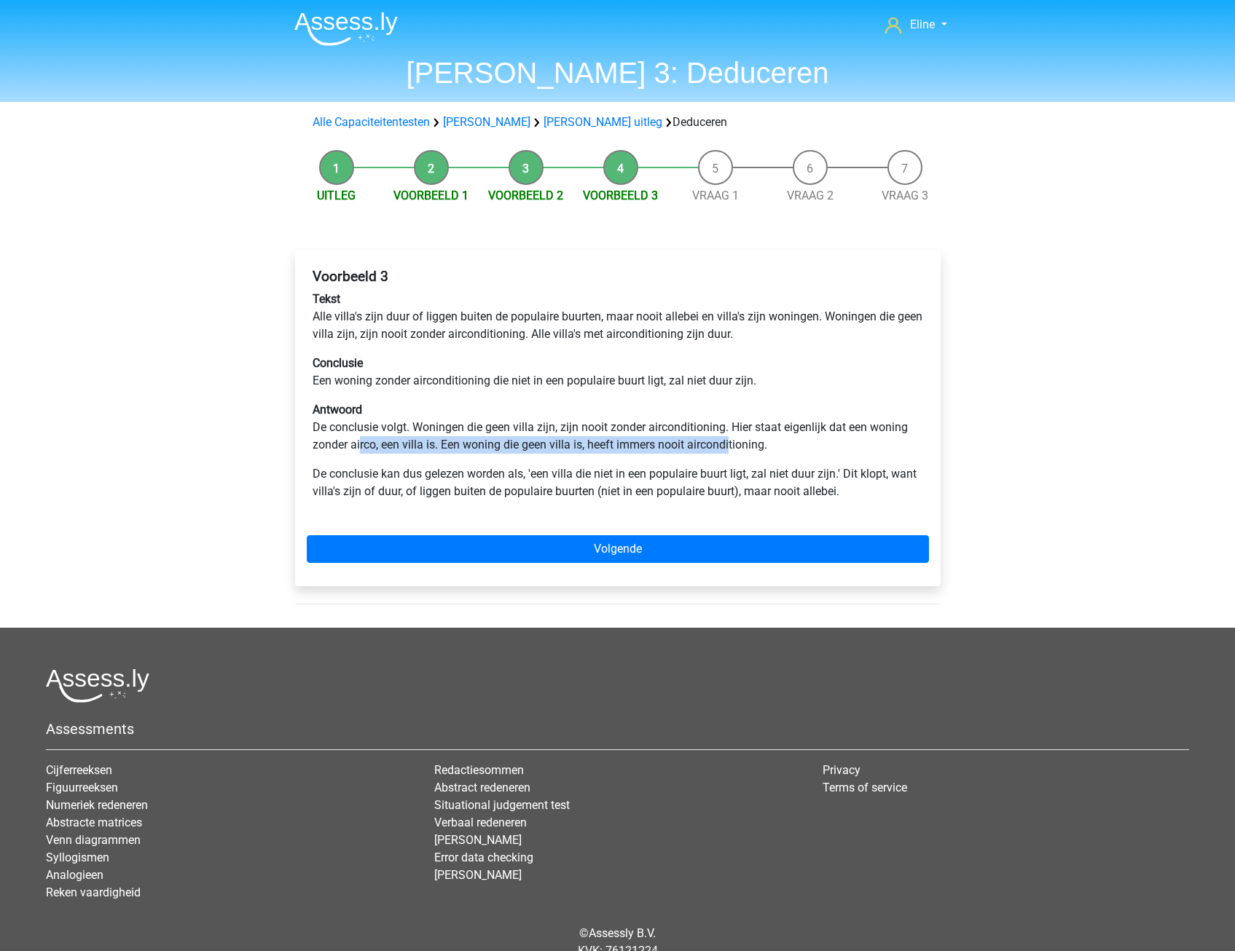
drag, startPoint x: 391, startPoint y: 444, endPoint x: 731, endPoint y: 441, distance: 340.2
click at [731, 441] on p "Antwoord De conclusie volgt. Woningen die geen villa zijn, zijn nooit zonder ai…" at bounding box center [618, 427] width 610 height 52
drag, startPoint x: 731, startPoint y: 441, endPoint x: 664, endPoint y: 471, distance: 73.8
click at [686, 474] on p "De conclusie kan dus gelezen worden als, 'een villa die niet in een populaire b…" at bounding box center [618, 483] width 610 height 35
drag, startPoint x: 390, startPoint y: 448, endPoint x: 642, endPoint y: 446, distance: 251.3
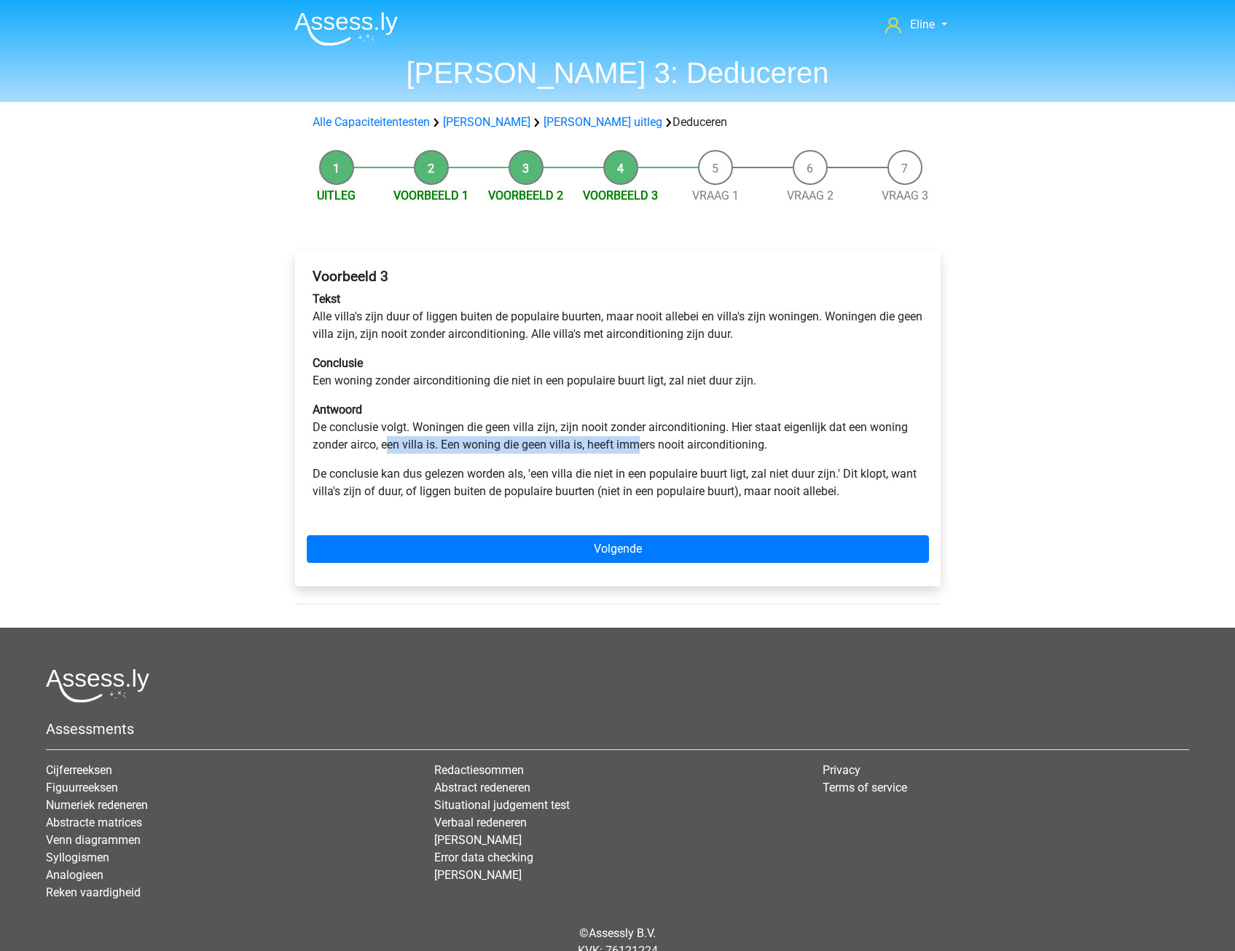
click at [642, 446] on p "Antwoord De conclusie volgt. Woningen die geen villa zijn, zijn nooit zonder ai…" at bounding box center [618, 427] width 610 height 52
drag, startPoint x: 642, startPoint y: 446, endPoint x: 632, endPoint y: 479, distance: 34.8
click at [629, 486] on p "De conclusie kan dus gelezen worden als, 'een villa die niet in een populaire b…" at bounding box center [618, 483] width 610 height 35
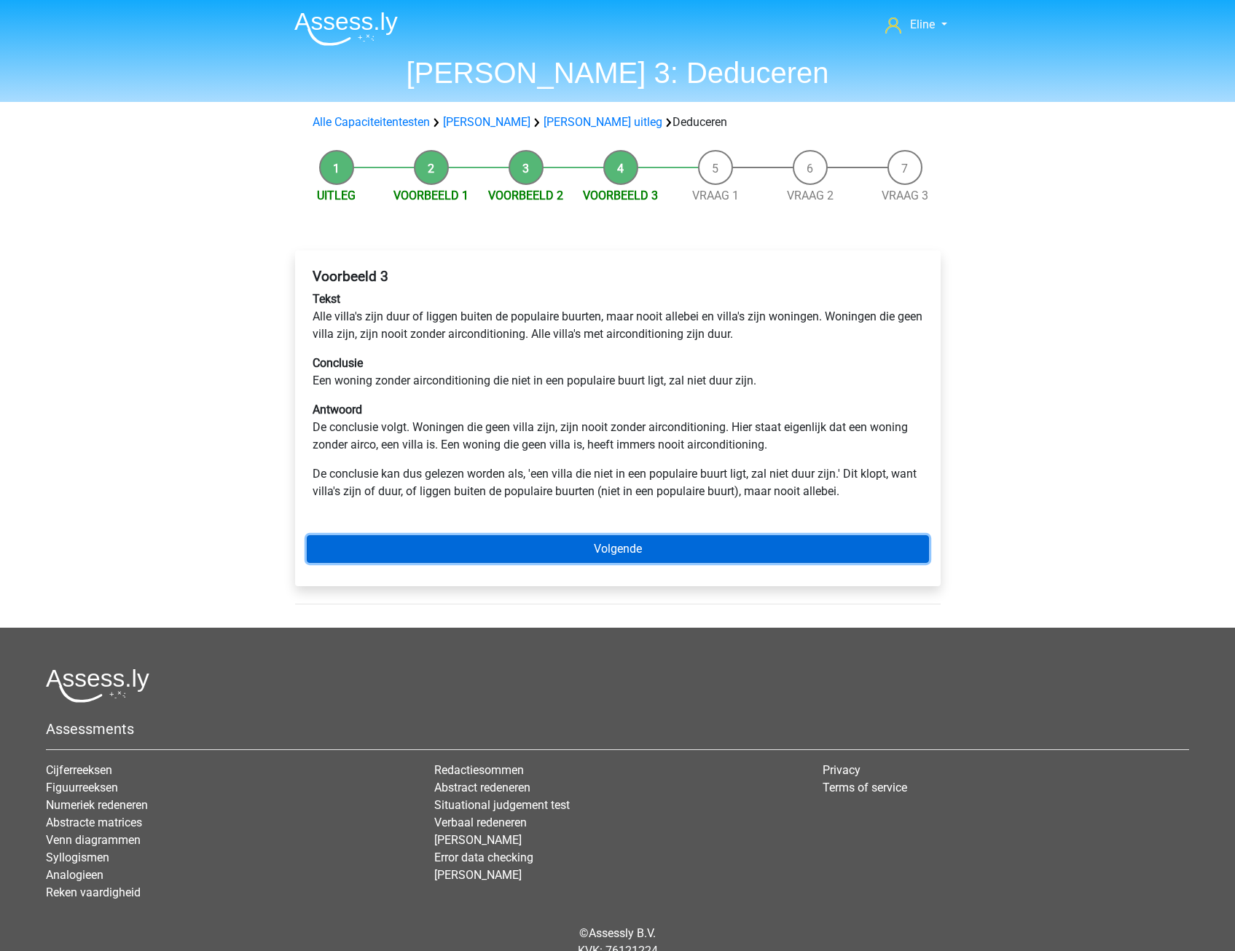
click at [814, 560] on link "Volgende" at bounding box center [618, 549] width 622 height 28
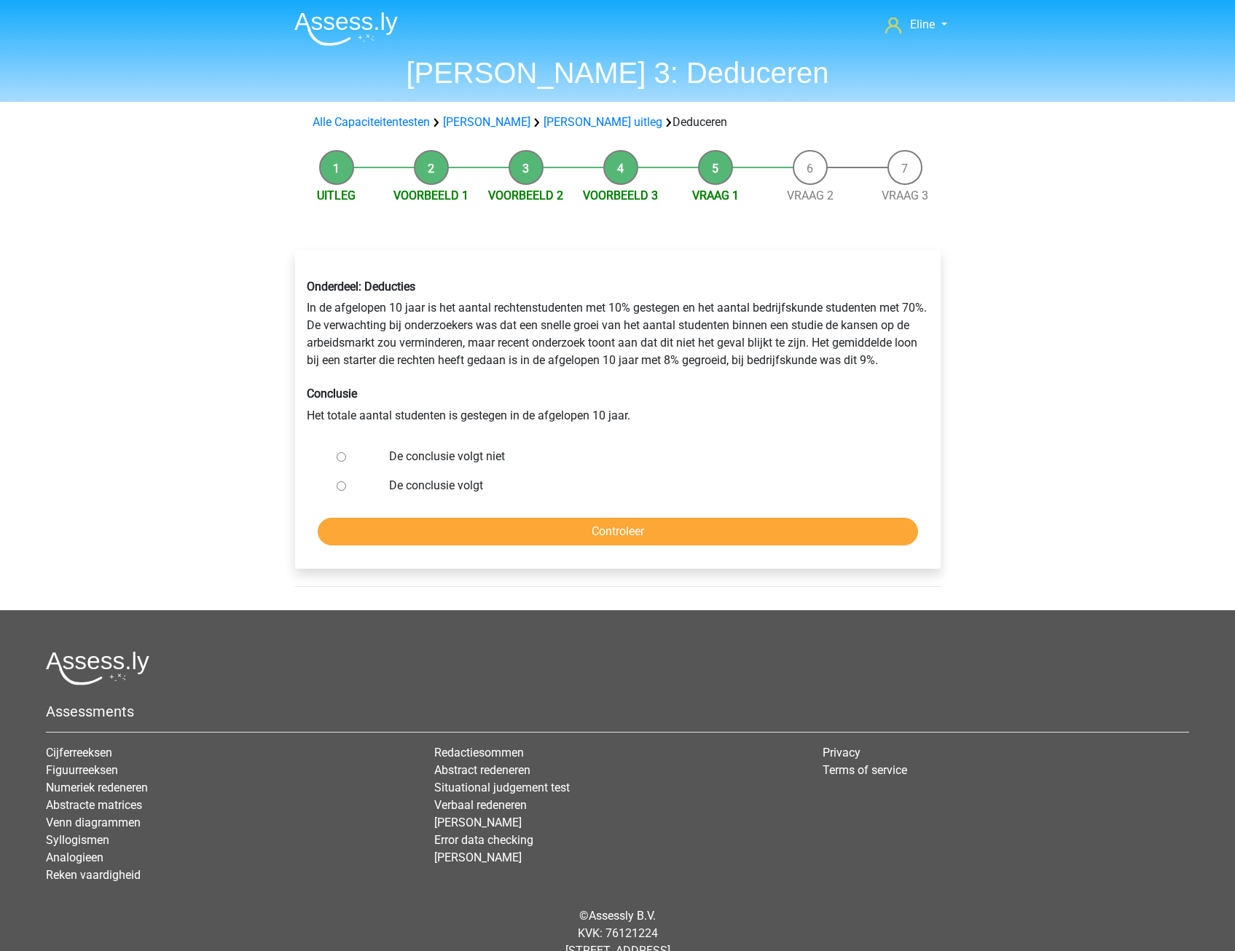
drag, startPoint x: 345, startPoint y: 458, endPoint x: 419, endPoint y: 499, distance: 85.1
click at [345, 457] on input "De conclusie volgt niet" at bounding box center [341, 456] width 9 height 9
radio input "true"
click at [438, 525] on input "Controleer" at bounding box center [618, 532] width 600 height 28
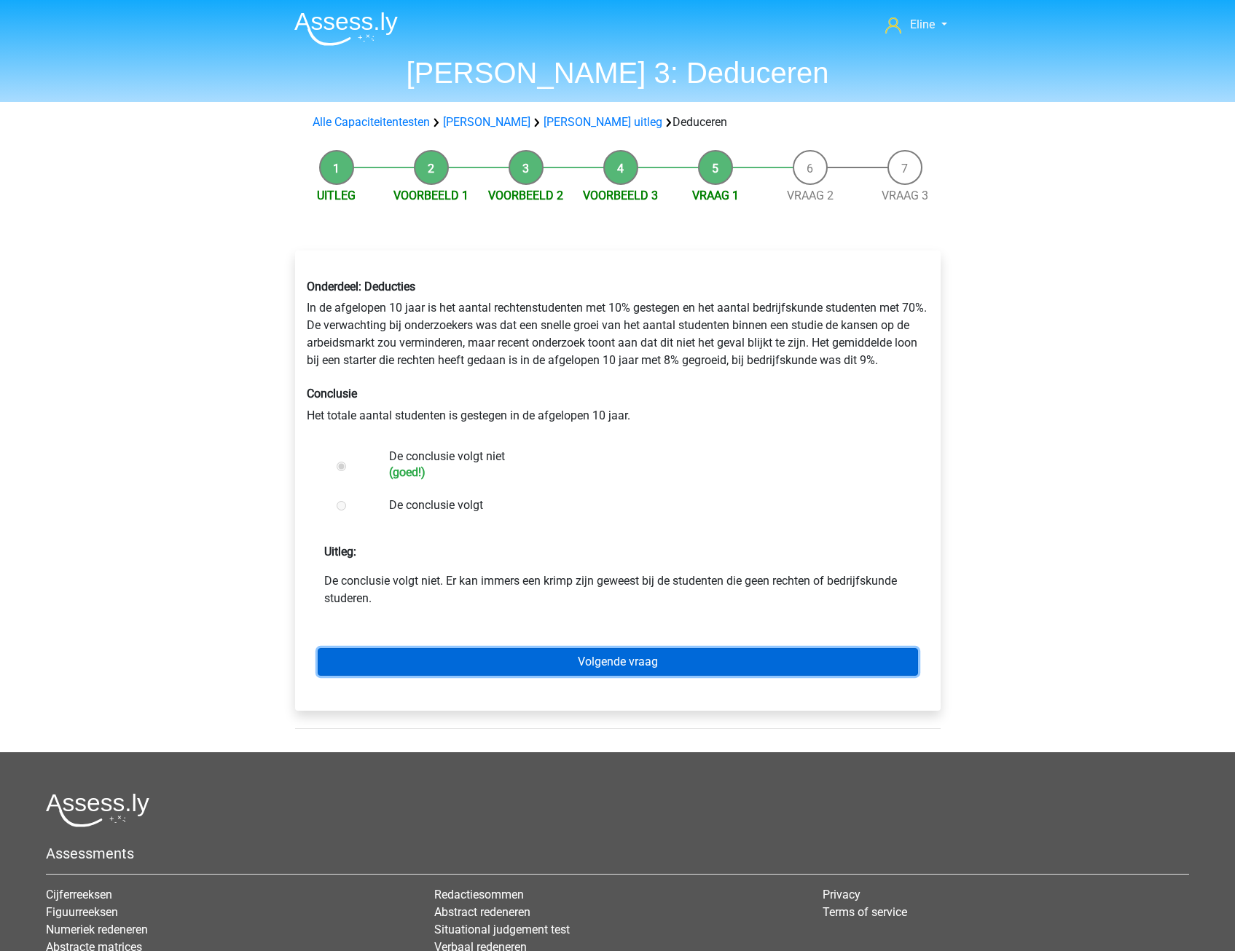
click at [711, 658] on link "Volgende vraag" at bounding box center [618, 662] width 600 height 28
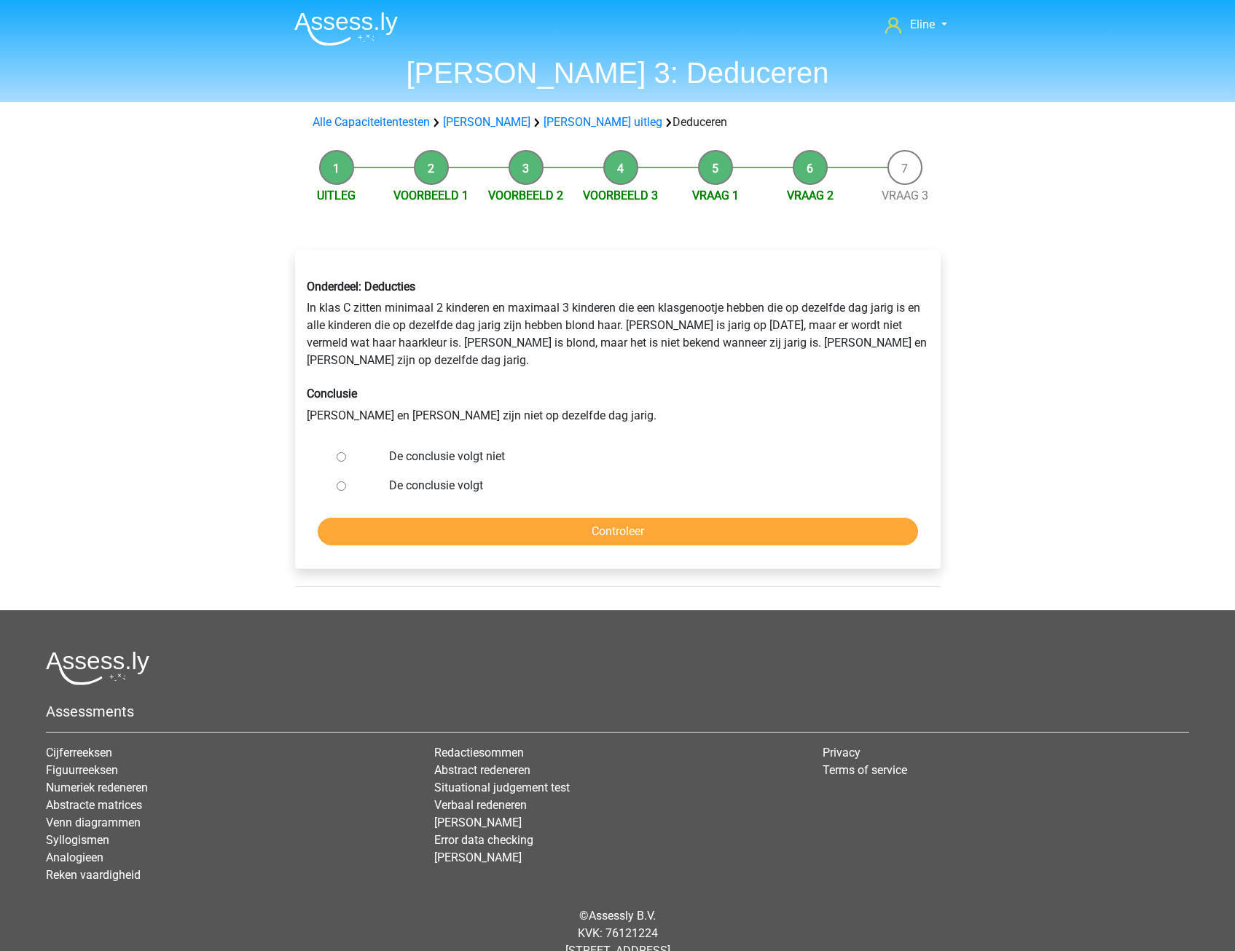
click at [385, 442] on div "De conclusie volgt niet" at bounding box center [641, 456] width 526 height 29
click at [339, 452] on input "De conclusie volgt niet" at bounding box center [341, 456] width 9 height 9
radio input "true"
click at [356, 498] on form "De conclusie volgt niet De conclusie volgt Controleer" at bounding box center [618, 493] width 622 height 103
click at [357, 518] on input "Controleer" at bounding box center [618, 532] width 600 height 28
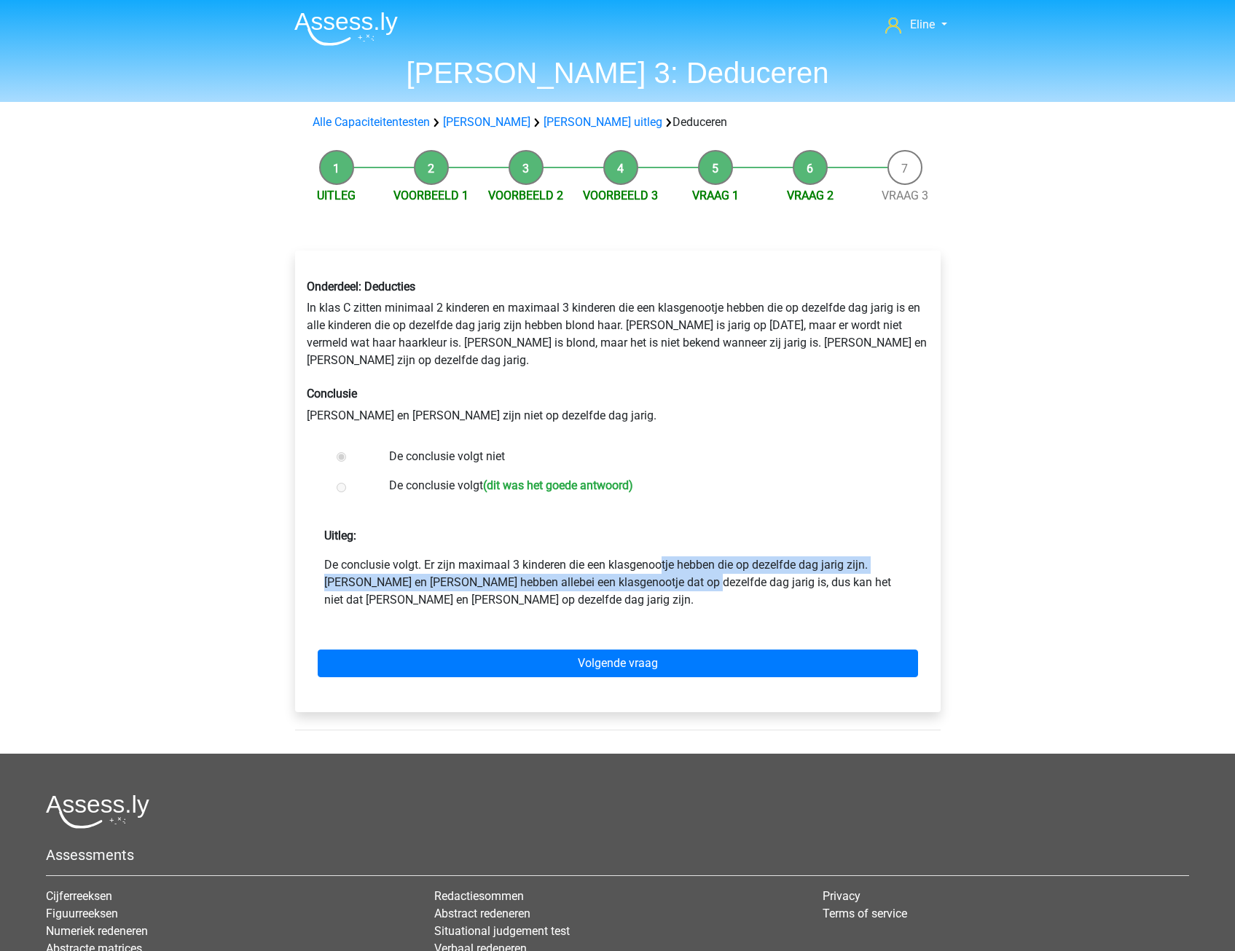
drag, startPoint x: 537, startPoint y: 545, endPoint x: 541, endPoint y: 570, distance: 25.8
click at [541, 570] on p "De conclusie volgt. Er zijn maximaal 3 kinderen die een klasgenootje hebben die…" at bounding box center [617, 583] width 587 height 52
drag, startPoint x: 541, startPoint y: 570, endPoint x: 525, endPoint y: 568, distance: 16.2
click at [538, 570] on p "De conclusie volgt. Er zijn maximaal 3 kinderen die een klasgenootje hebben die…" at bounding box center [617, 583] width 587 height 52
click at [411, 568] on p "De conclusie volgt. Er zijn maximaal 3 kinderen die een klasgenootje hebben die…" at bounding box center [617, 583] width 587 height 52
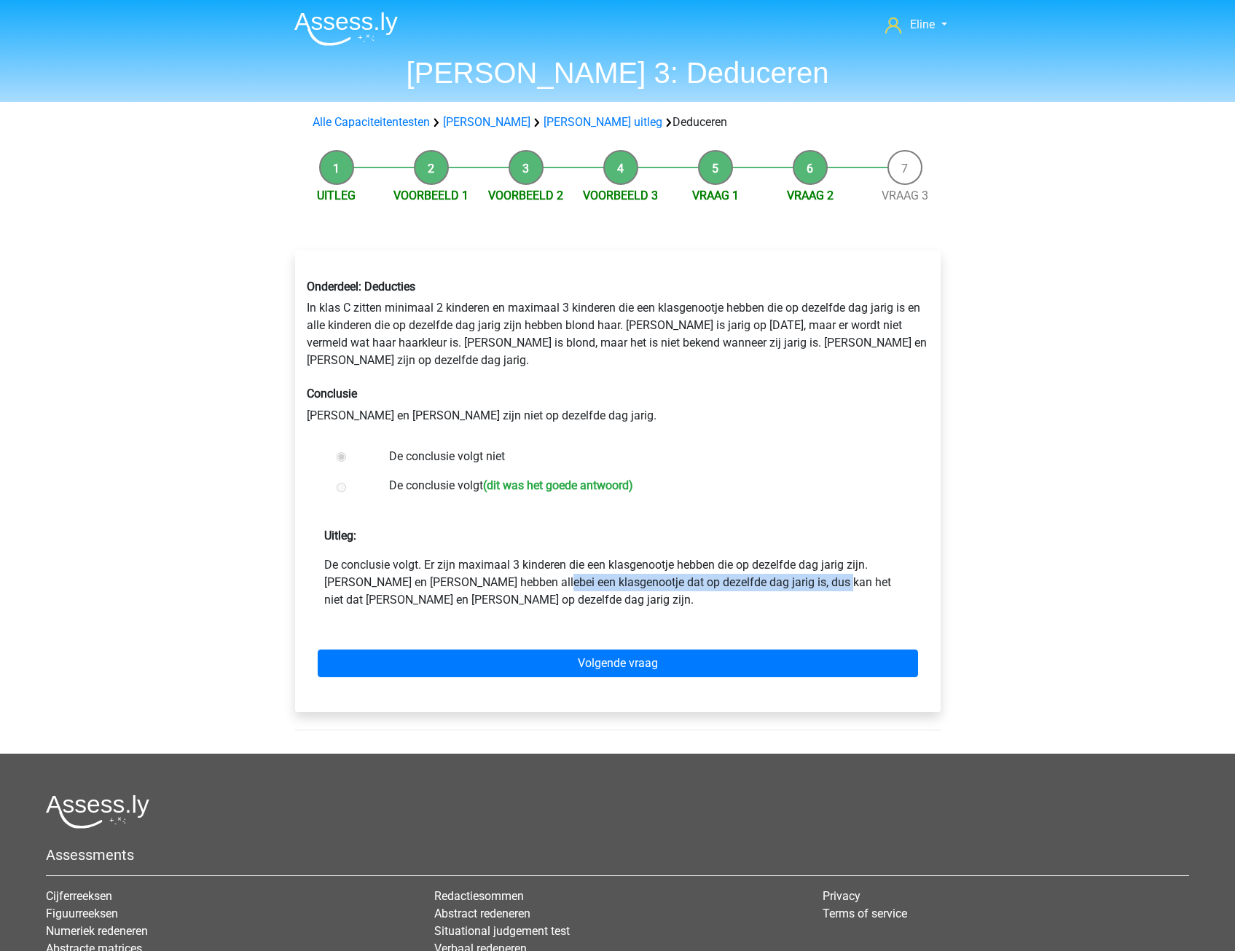
drag, startPoint x: 393, startPoint y: 564, endPoint x: 672, endPoint y: 568, distance: 279.8
click at [672, 568] on p "De conclusie volgt. Er zijn maximaal 3 kinderen die een klasgenootje hebben die…" at bounding box center [617, 583] width 587 height 52
drag, startPoint x: 672, startPoint y: 568, endPoint x: 643, endPoint y: 596, distance: 40.7
click at [648, 592] on form "De conclusie volgt niet De conclusie volgt (dit was het goede antwoord) Uitleg:…" at bounding box center [618, 571] width 622 height 259
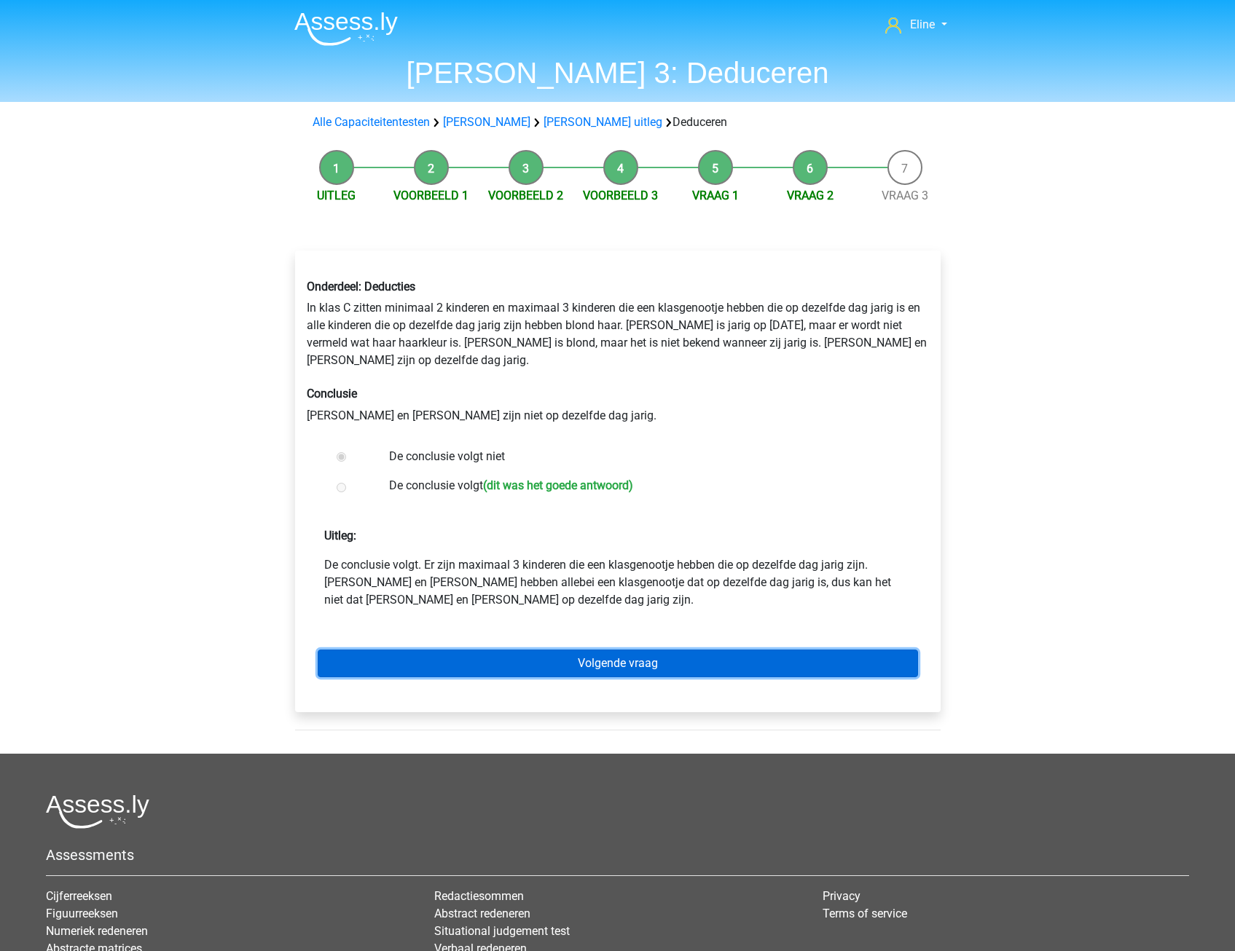
click at [633, 650] on link "Volgende vraag" at bounding box center [618, 664] width 600 height 28
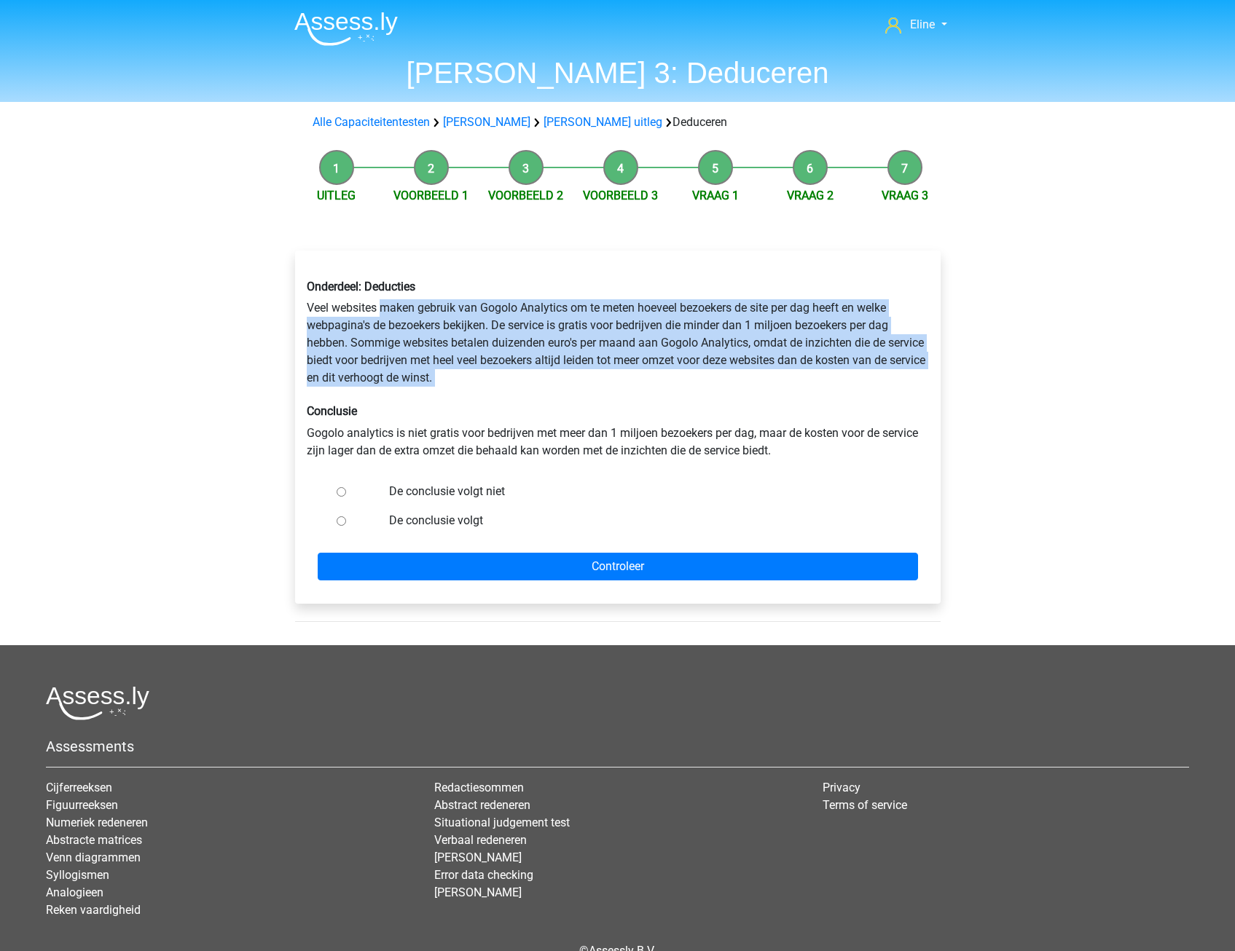
drag, startPoint x: 385, startPoint y: 299, endPoint x: 441, endPoint y: 393, distance: 109.4
click at [441, 393] on div "Onderdeel: Deducties Veel websites maken gebruik van Gogolo Analytics om te met…" at bounding box center [618, 369] width 644 height 203
drag, startPoint x: 441, startPoint y: 393, endPoint x: 594, endPoint y: 399, distance: 153.9
click at [594, 399] on div "Onderdeel: Deducties Veel websites maken gebruik van Gogolo Analytics om te met…" at bounding box center [618, 369] width 644 height 203
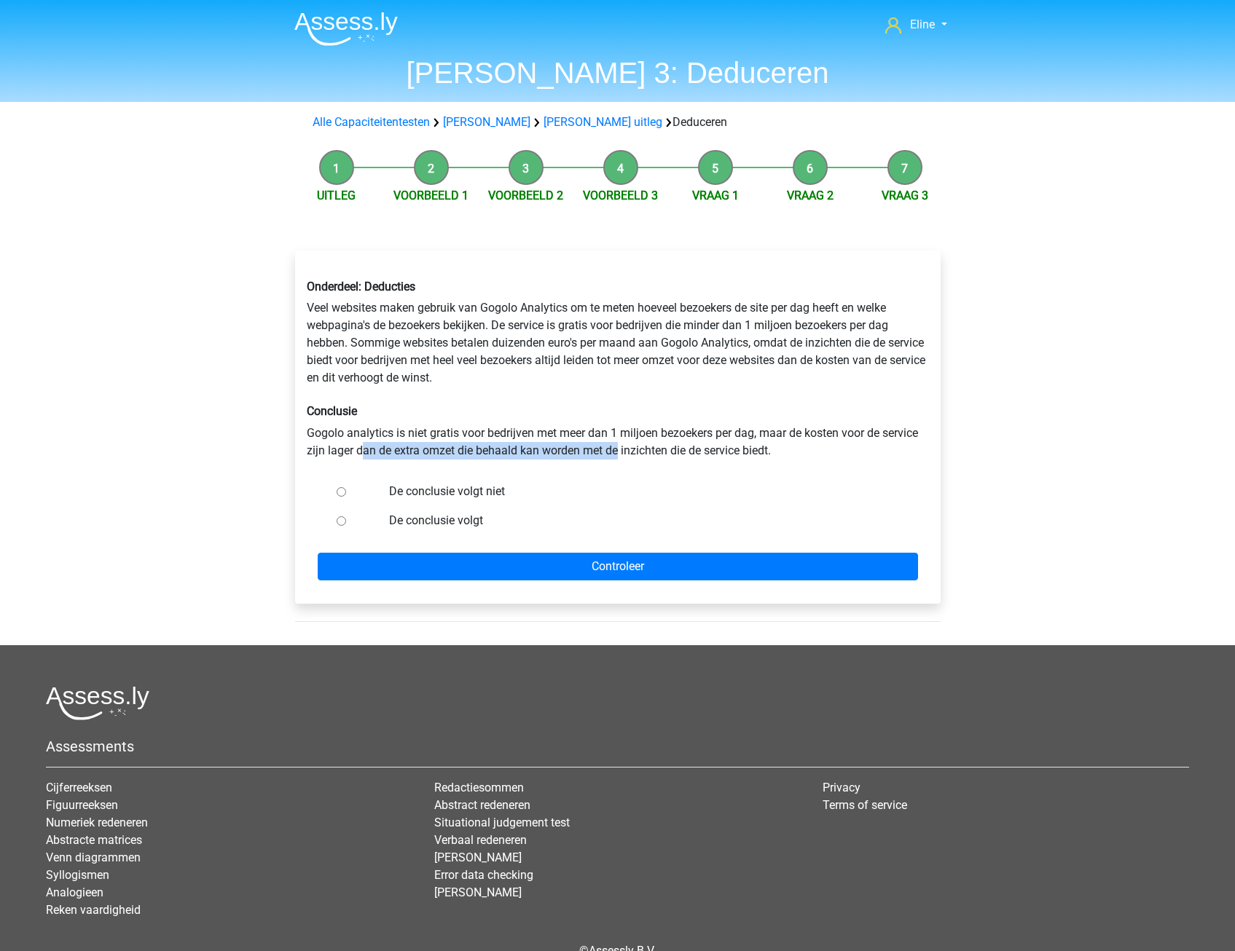
drag, startPoint x: 364, startPoint y: 452, endPoint x: 617, endPoint y: 457, distance: 253.6
click at [617, 457] on div "Onderdeel: Deducties Veel websites maken gebruik van Gogolo Analytics om te met…" at bounding box center [618, 369] width 644 height 203
click at [342, 492] on input "De conclusie volgt niet" at bounding box center [341, 491] width 9 height 9
radio input "true"
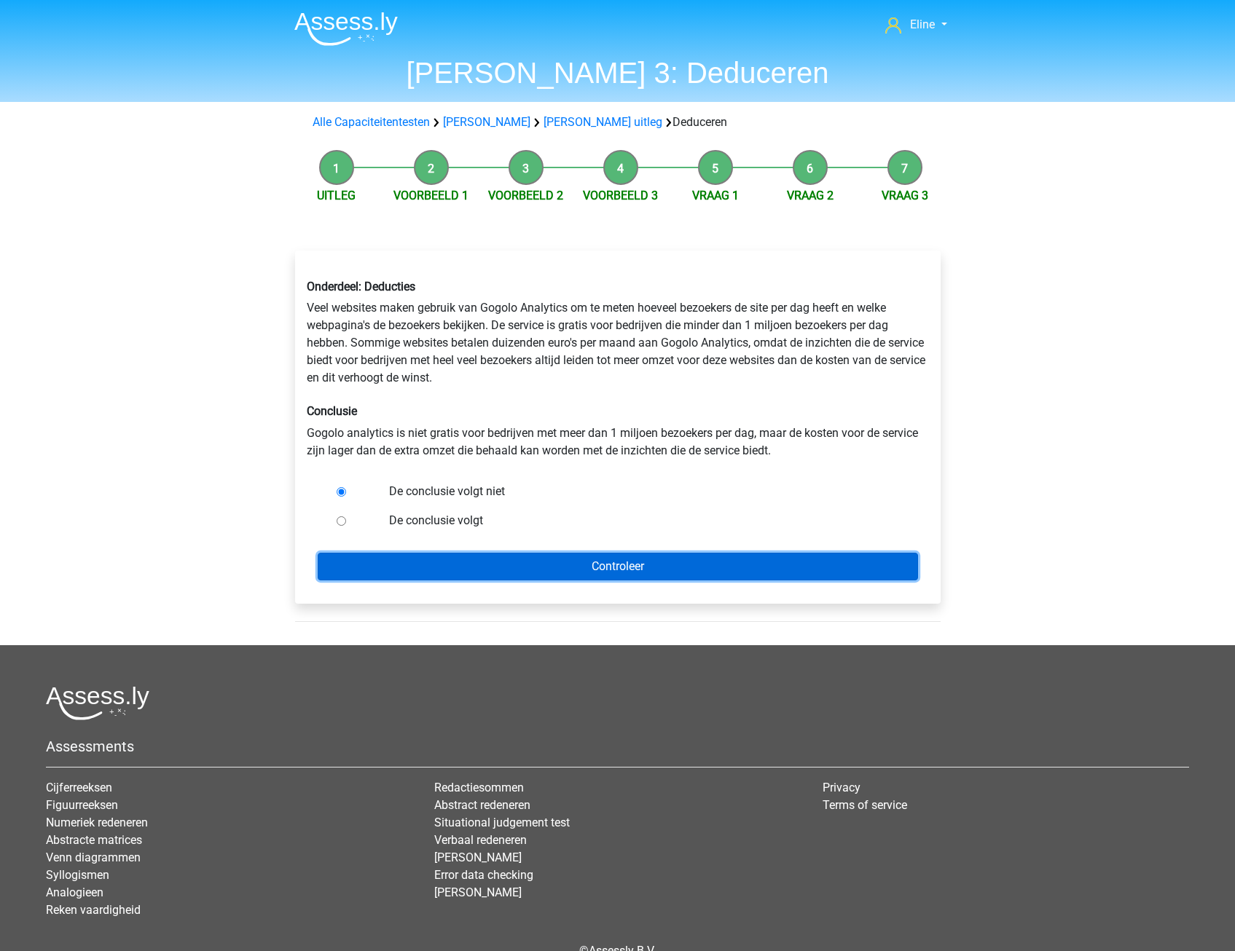
click at [360, 562] on input "Controleer" at bounding box center [618, 567] width 600 height 28
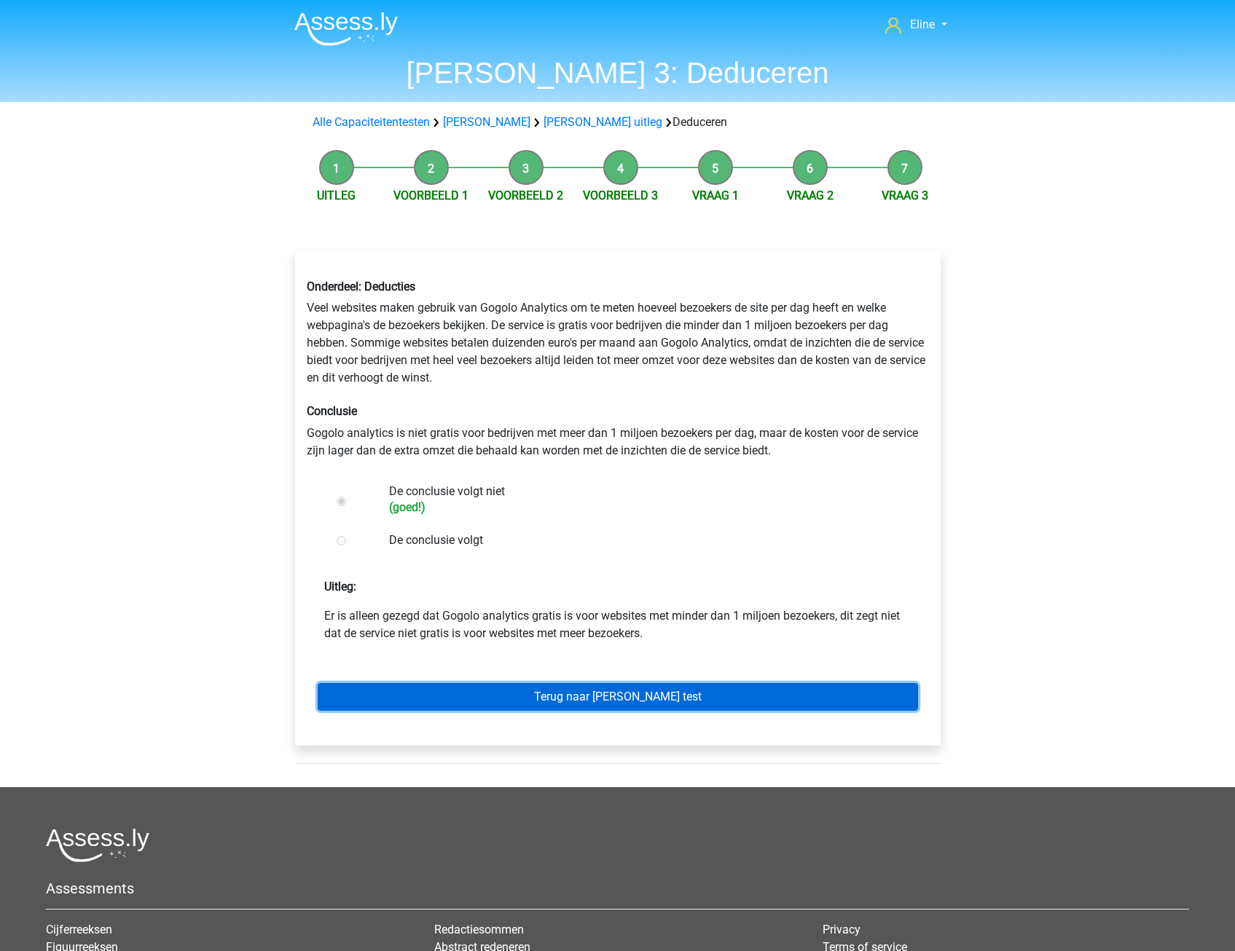
click at [500, 691] on link "Terug naar [PERSON_NAME] test" at bounding box center [618, 697] width 600 height 28
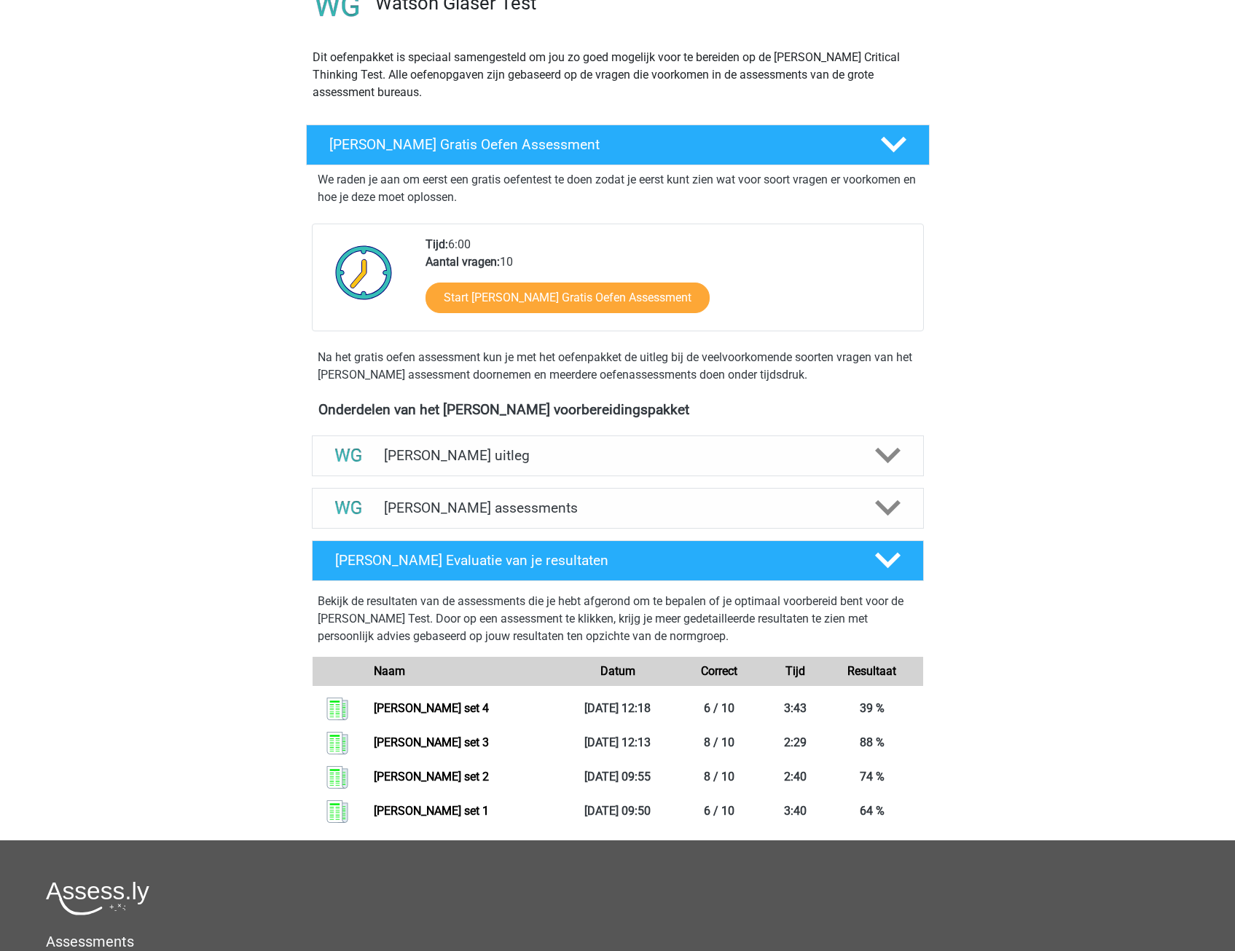
scroll to position [146, 0]
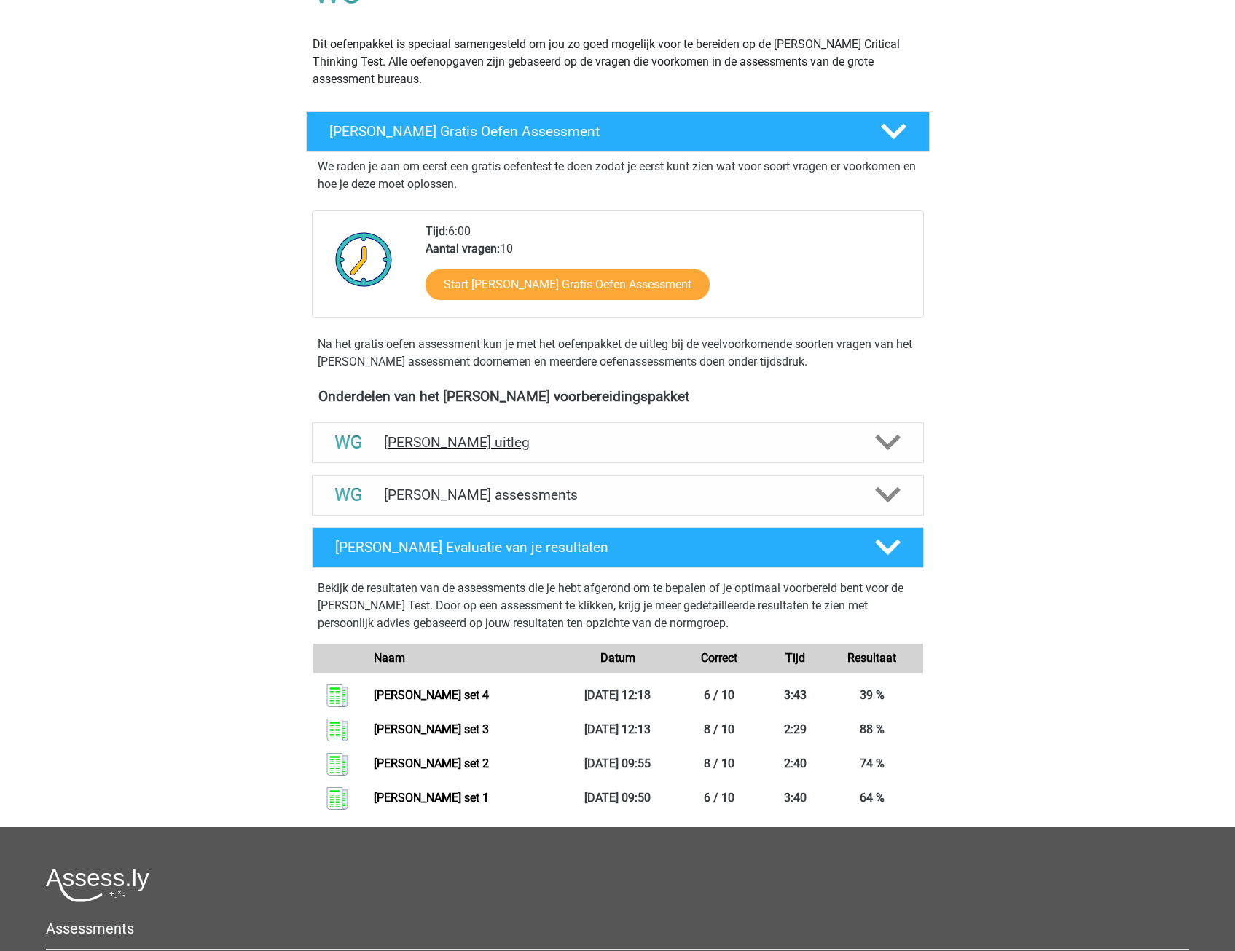
click at [875, 440] on icon at bounding box center [887, 442] width 25 height 25
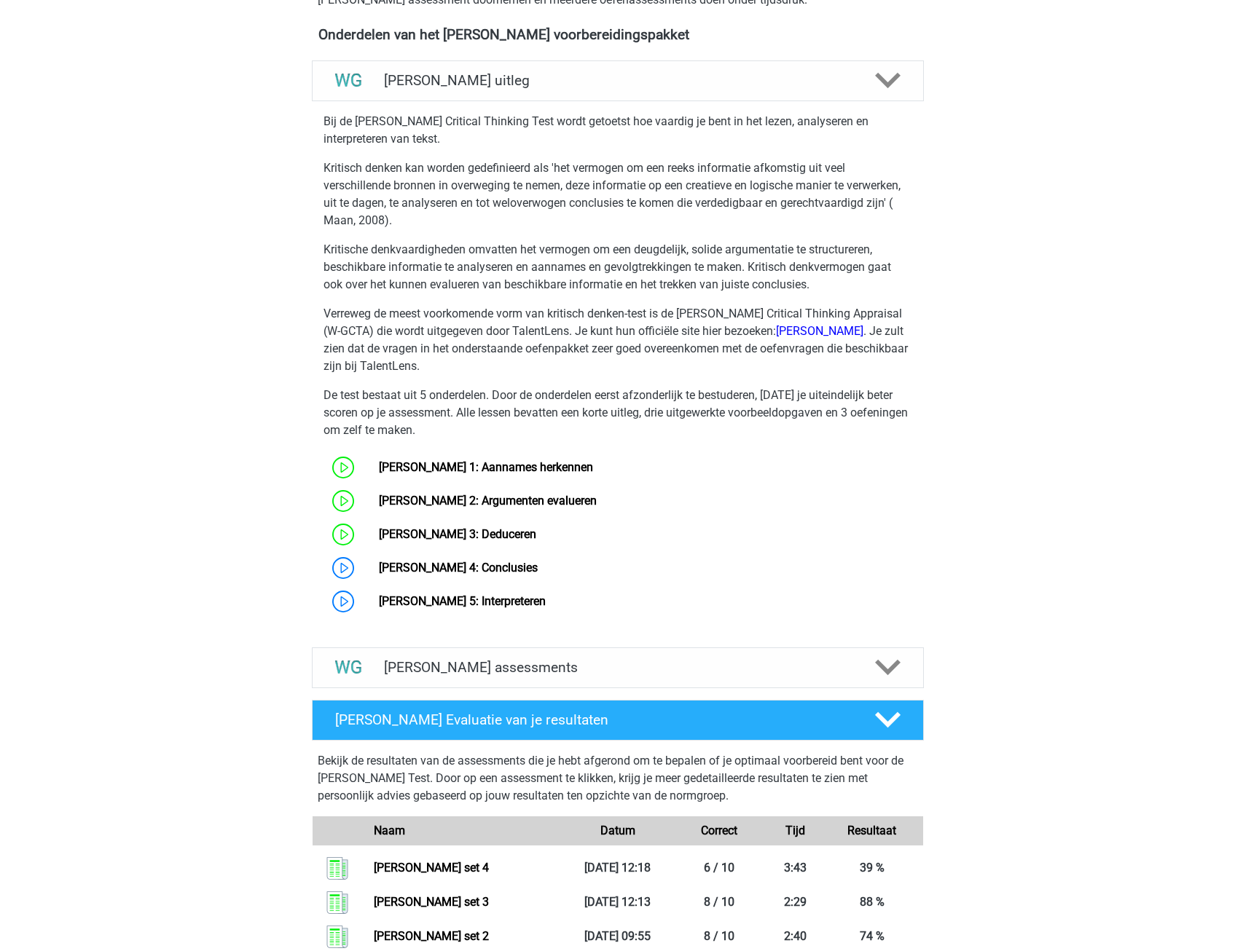
scroll to position [510, 0]
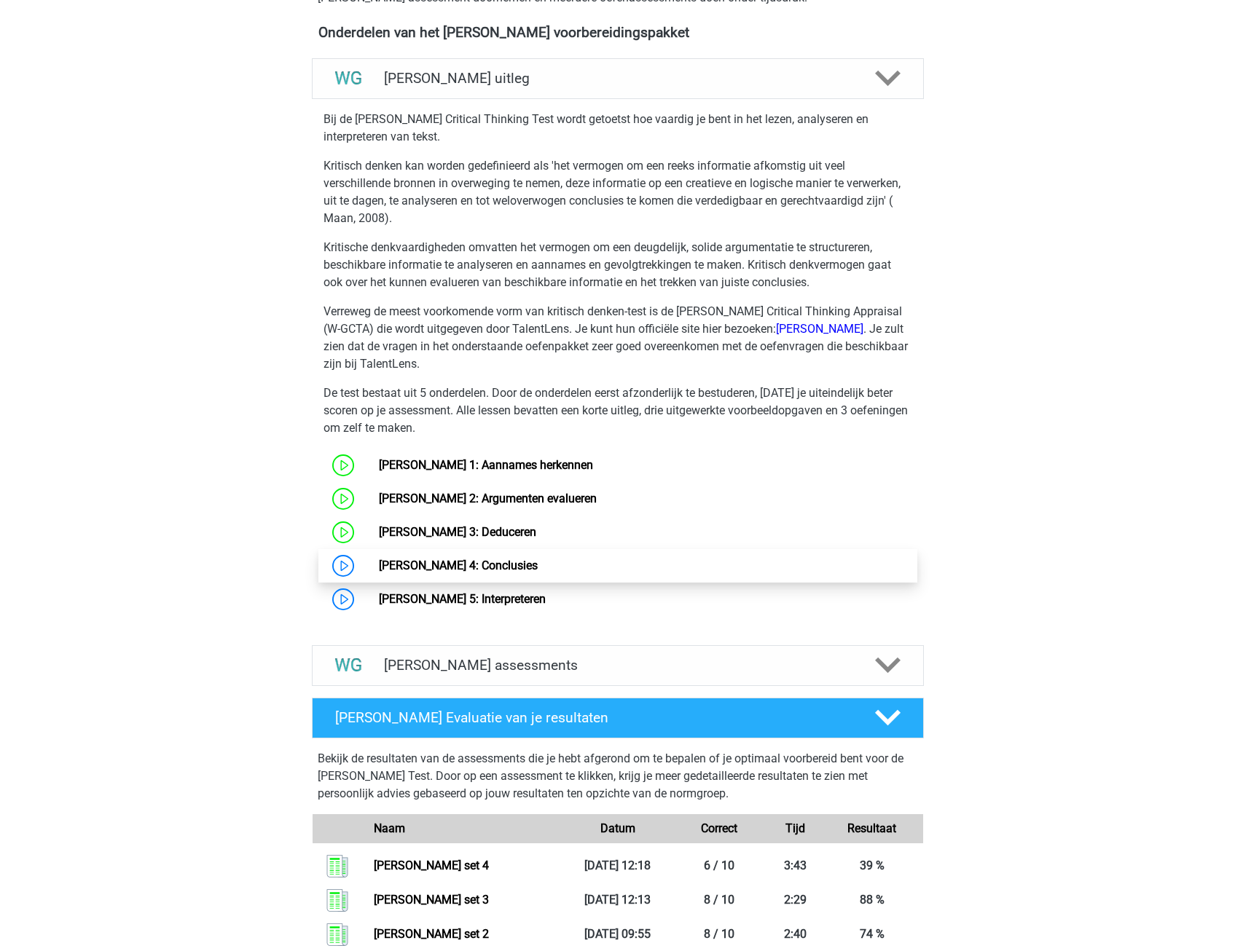
click at [468, 568] on link "Watson Glaser 4: Conclusies" at bounding box center [458, 566] width 159 height 14
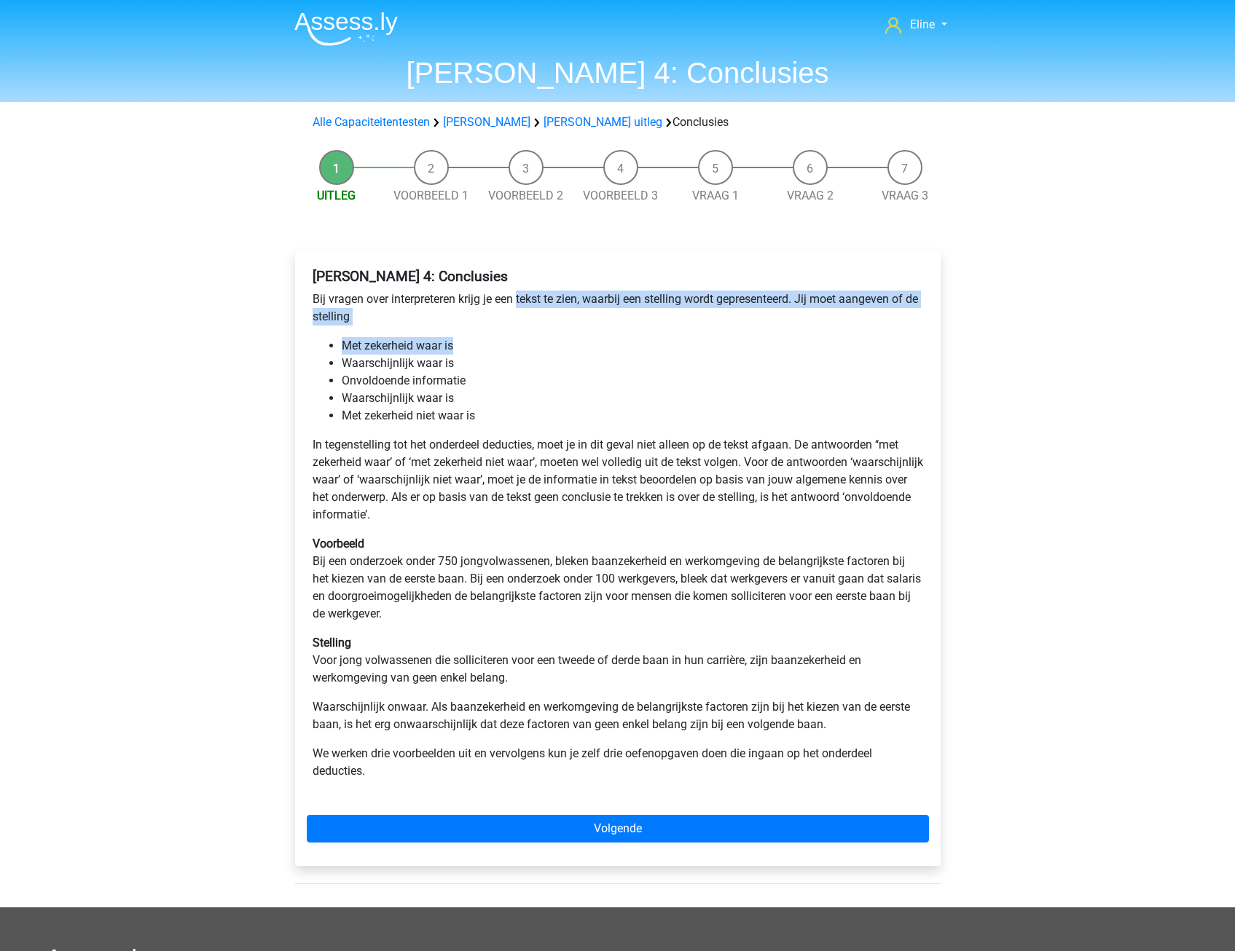
drag, startPoint x: 517, startPoint y: 297, endPoint x: 522, endPoint y: 340, distance: 43.3
click at [522, 340] on div "[PERSON_NAME] 4: Conclusies Bij vragen over interpreteren krijg je een tekst te…" at bounding box center [618, 529] width 622 height 535
click at [522, 340] on li "Met zekerheid waar is" at bounding box center [632, 345] width 581 height 17
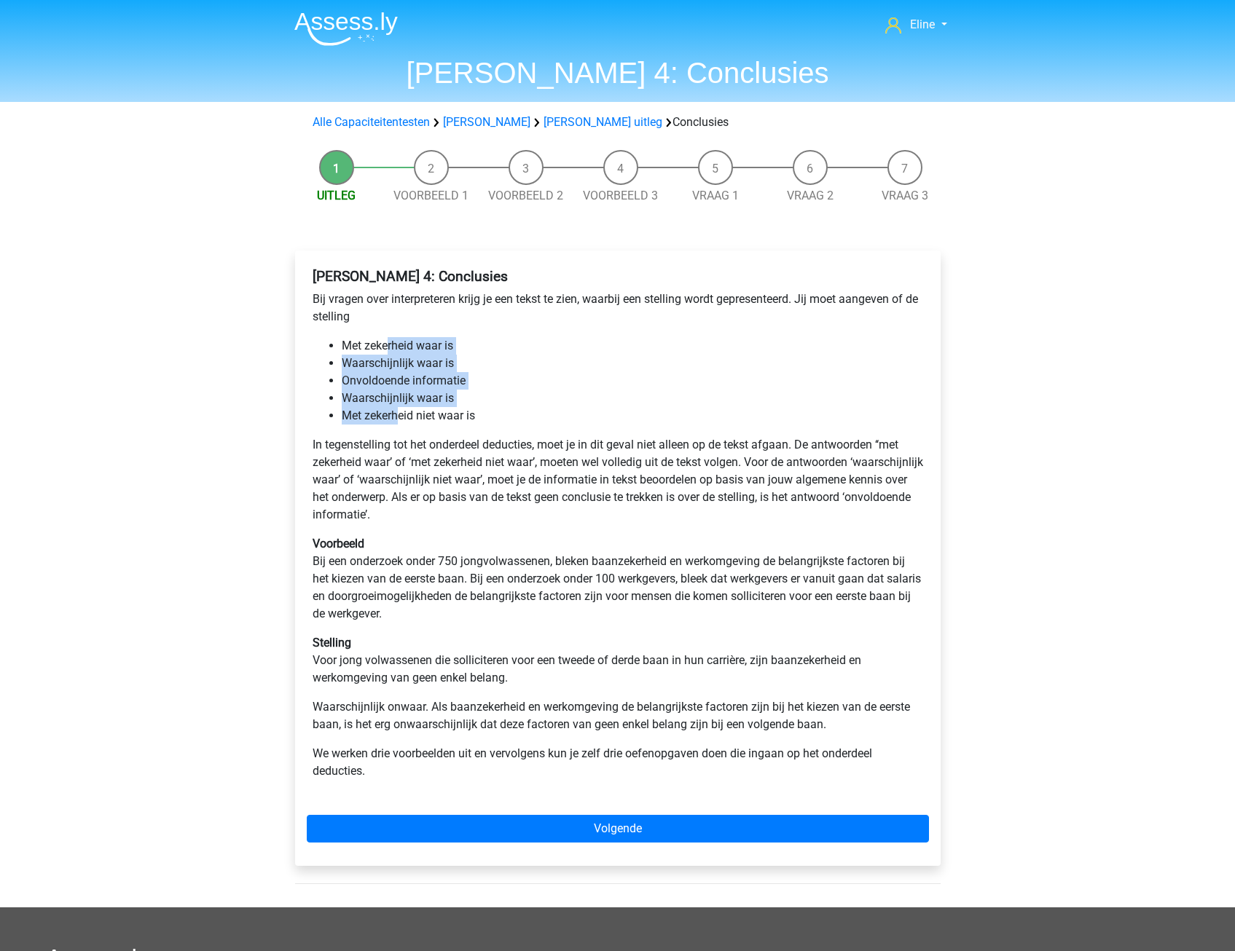
drag, startPoint x: 386, startPoint y: 337, endPoint x: 397, endPoint y: 415, distance: 78.7
click at [397, 415] on ul "Met zekerheid waar is Waarschijnlijk waar is Onvoldoende informatie Waarschijnl…" at bounding box center [618, 380] width 610 height 87
click at [397, 415] on li "Met zekerheid niet waar is" at bounding box center [632, 415] width 581 height 17
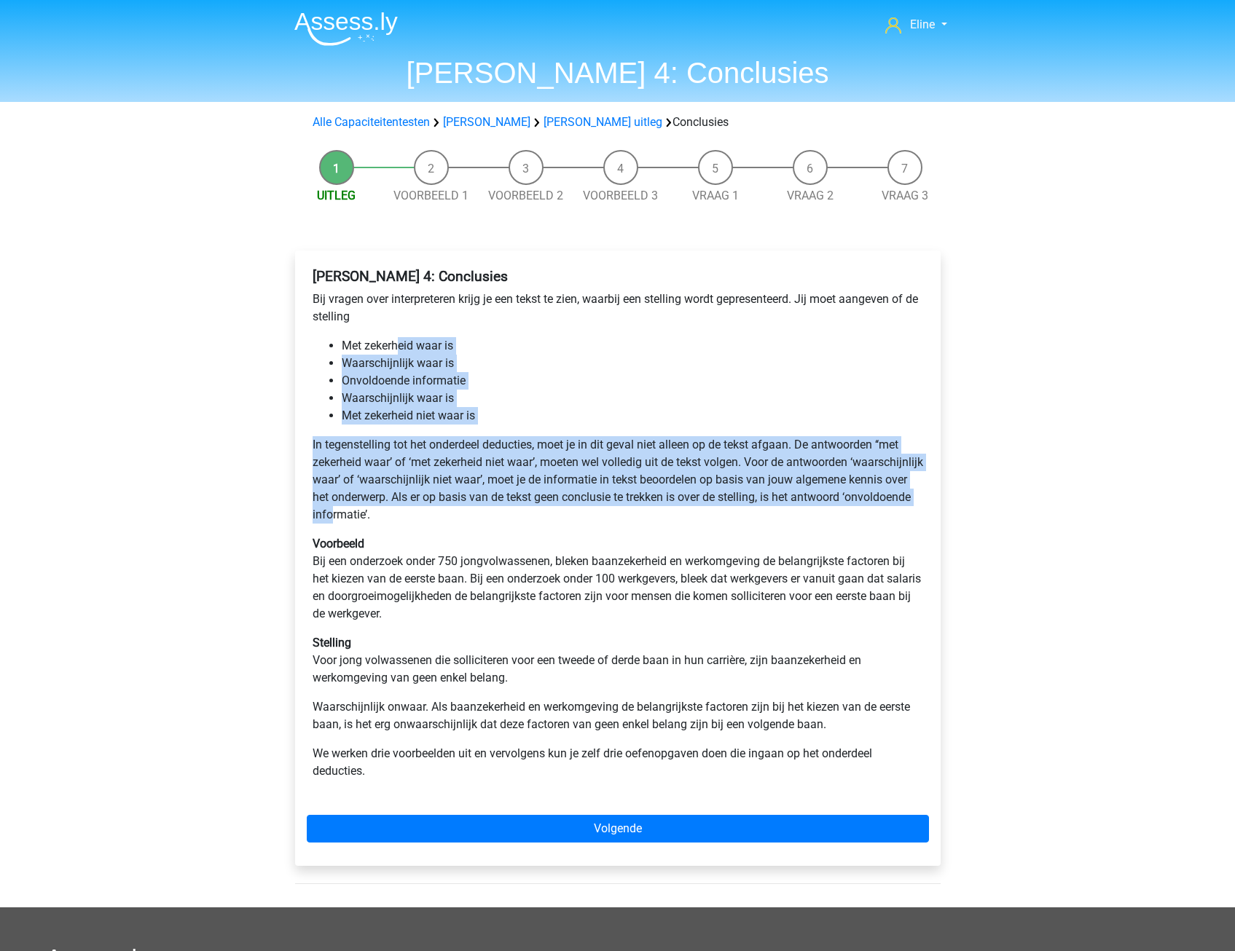
drag, startPoint x: 401, startPoint y: 326, endPoint x: 458, endPoint y: 522, distance: 203.3
click at [458, 522] on div "[PERSON_NAME] 4: Conclusies Bij vragen over interpreteren krijg je een tekst te…" at bounding box center [618, 529] width 622 height 535
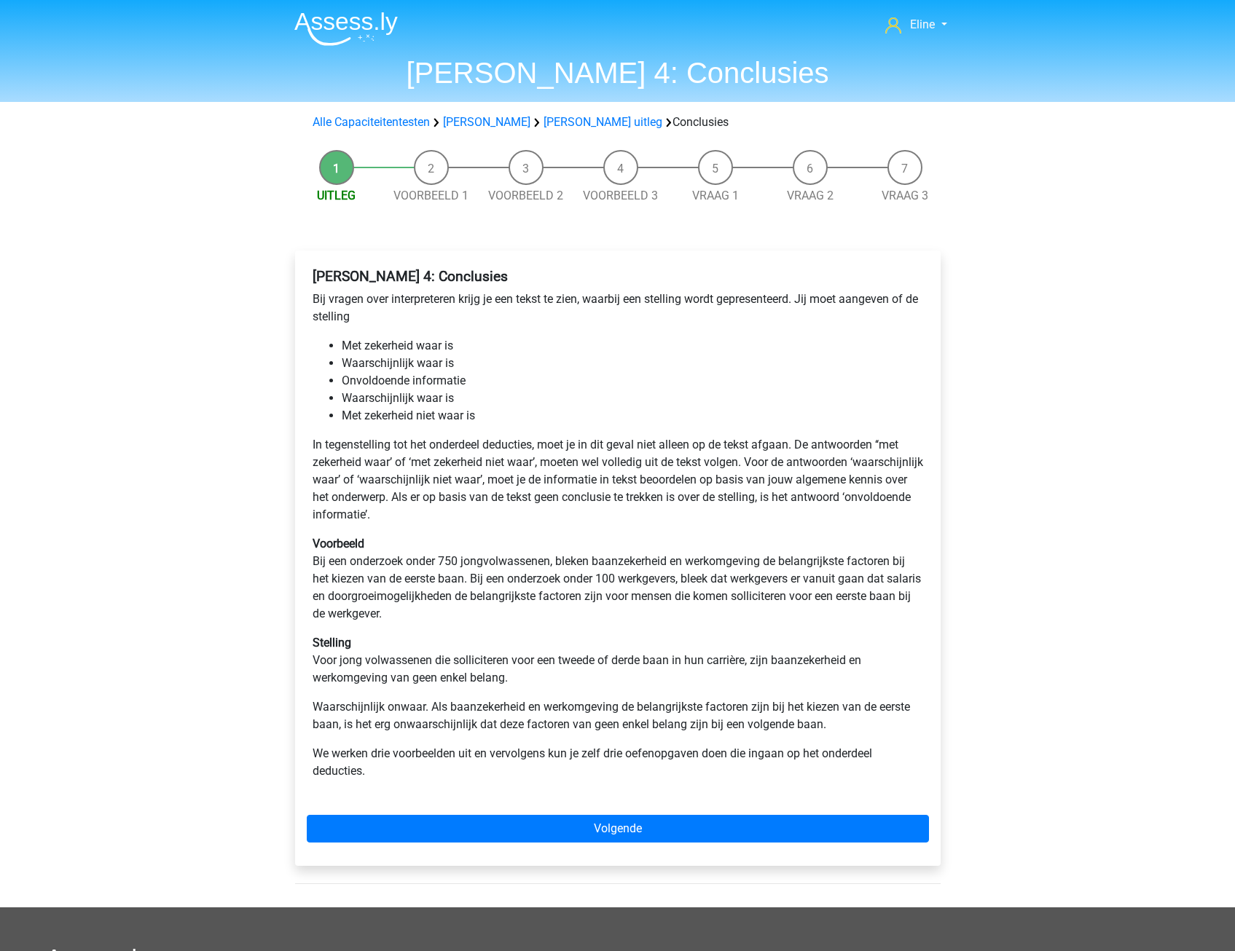
drag, startPoint x: 458, startPoint y: 522, endPoint x: 500, endPoint y: 556, distance: 55.0
click at [509, 565] on p "Voorbeeld Bij een onderzoek onder 750 jongvolwassenen, bleken baanzekerheid en …" at bounding box center [618, 578] width 610 height 87
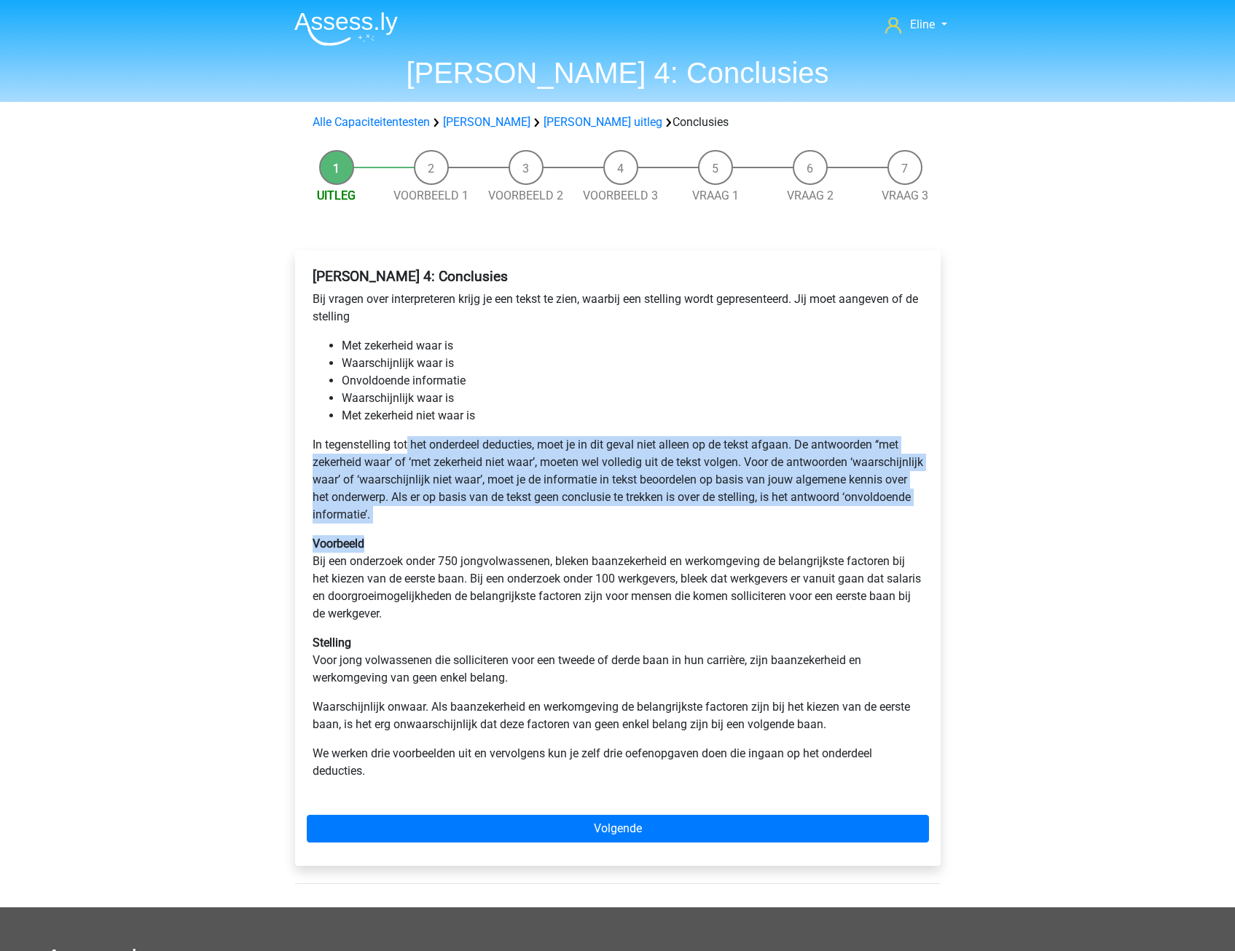
drag, startPoint x: 407, startPoint y: 452, endPoint x: 593, endPoint y: 541, distance: 205.9
click at [593, 541] on div "[PERSON_NAME] 4: Conclusies Bij vragen over interpreteren krijg je een tekst te…" at bounding box center [618, 529] width 622 height 535
click at [593, 541] on p "Voorbeeld Bij een onderzoek onder 750 jongvolwassenen, bleken baanzekerheid en …" at bounding box center [618, 578] width 610 height 87
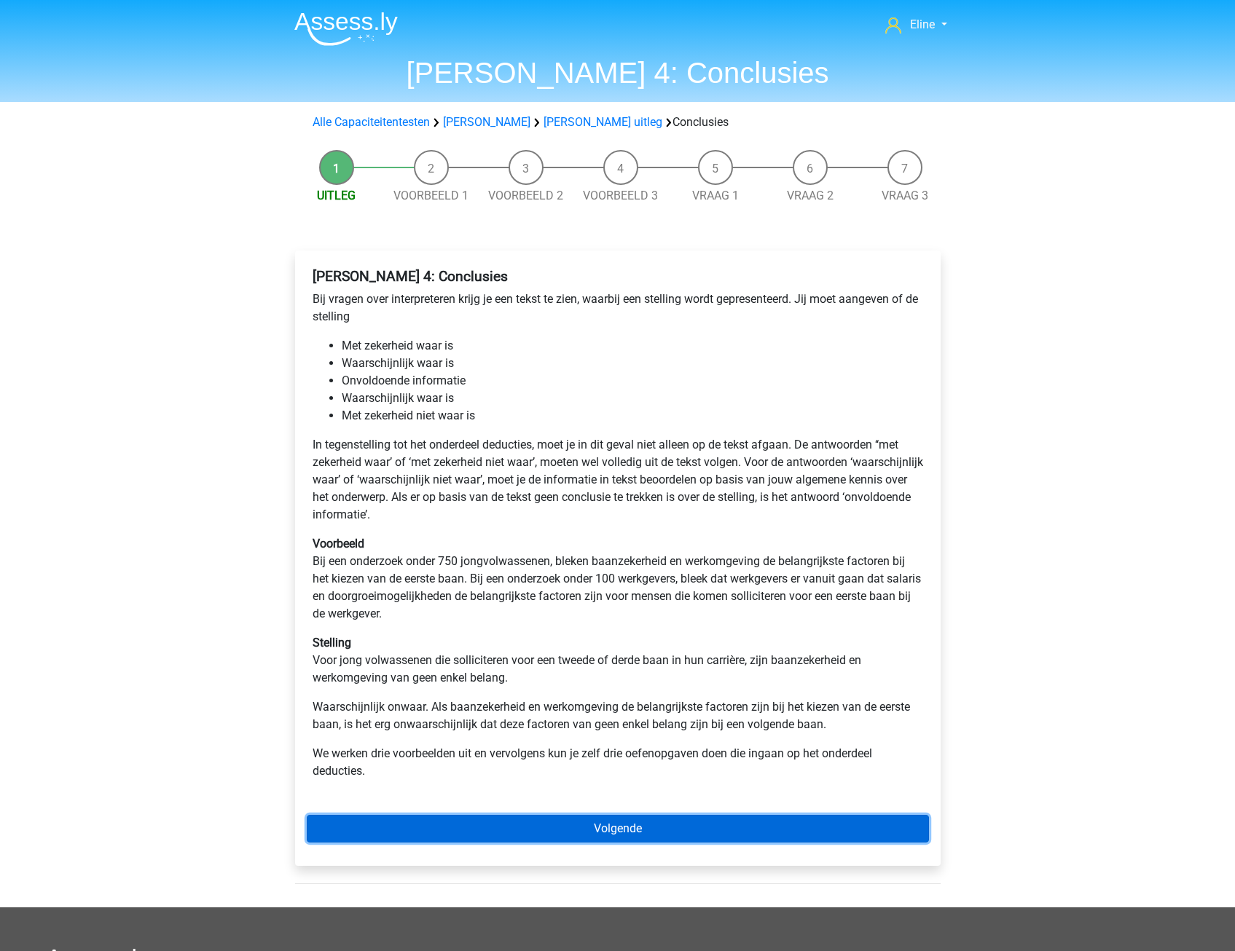
click at [652, 831] on link "Volgende" at bounding box center [618, 829] width 622 height 28
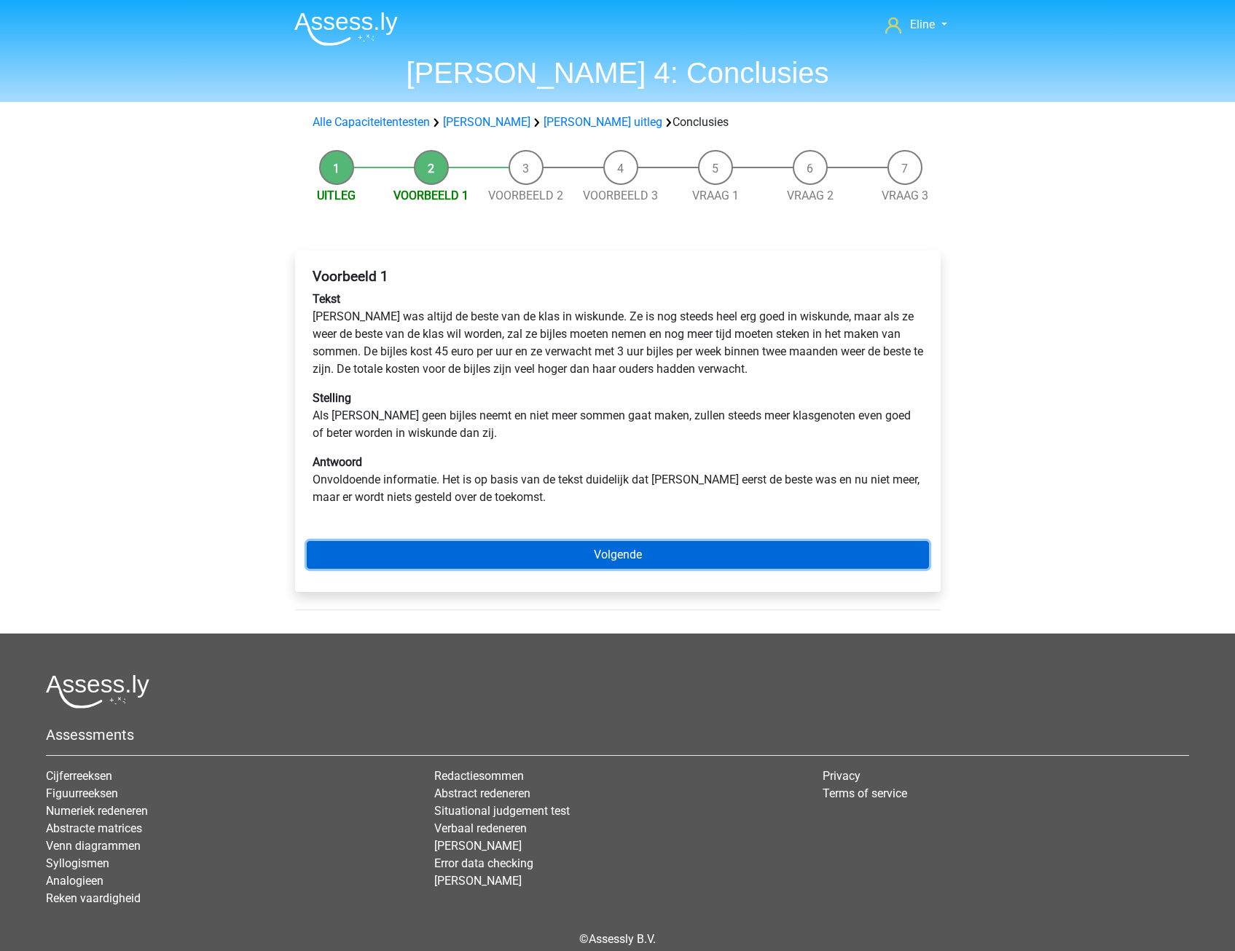
click at [689, 560] on link "Volgende" at bounding box center [618, 555] width 622 height 28
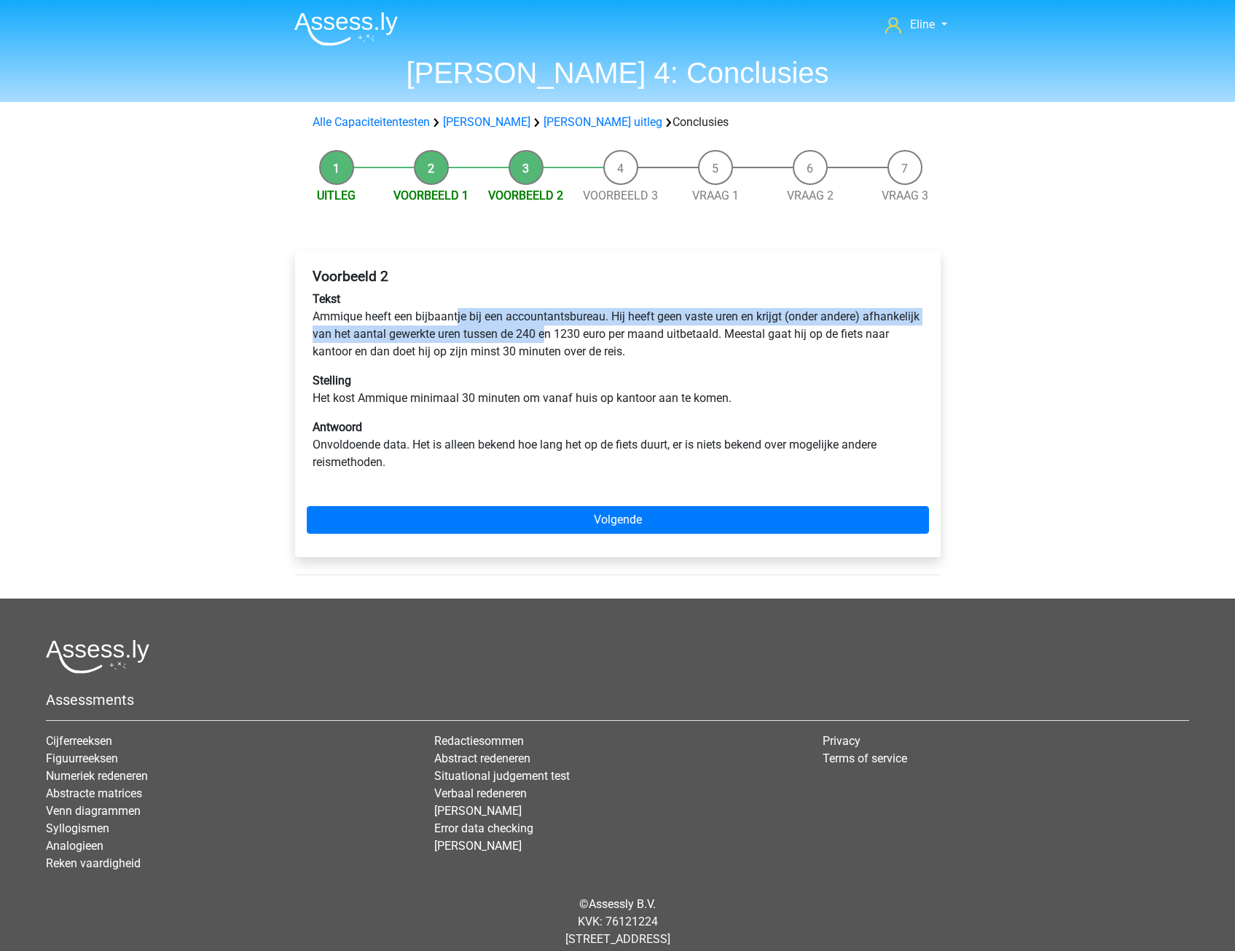
drag, startPoint x: 459, startPoint y: 322, endPoint x: 602, endPoint y: 339, distance: 144.6
click at [602, 339] on p "Tekst Ammique heeft een bijbaantje bij een accountantsbureau. Hij heeft geen va…" at bounding box center [618, 326] width 610 height 70
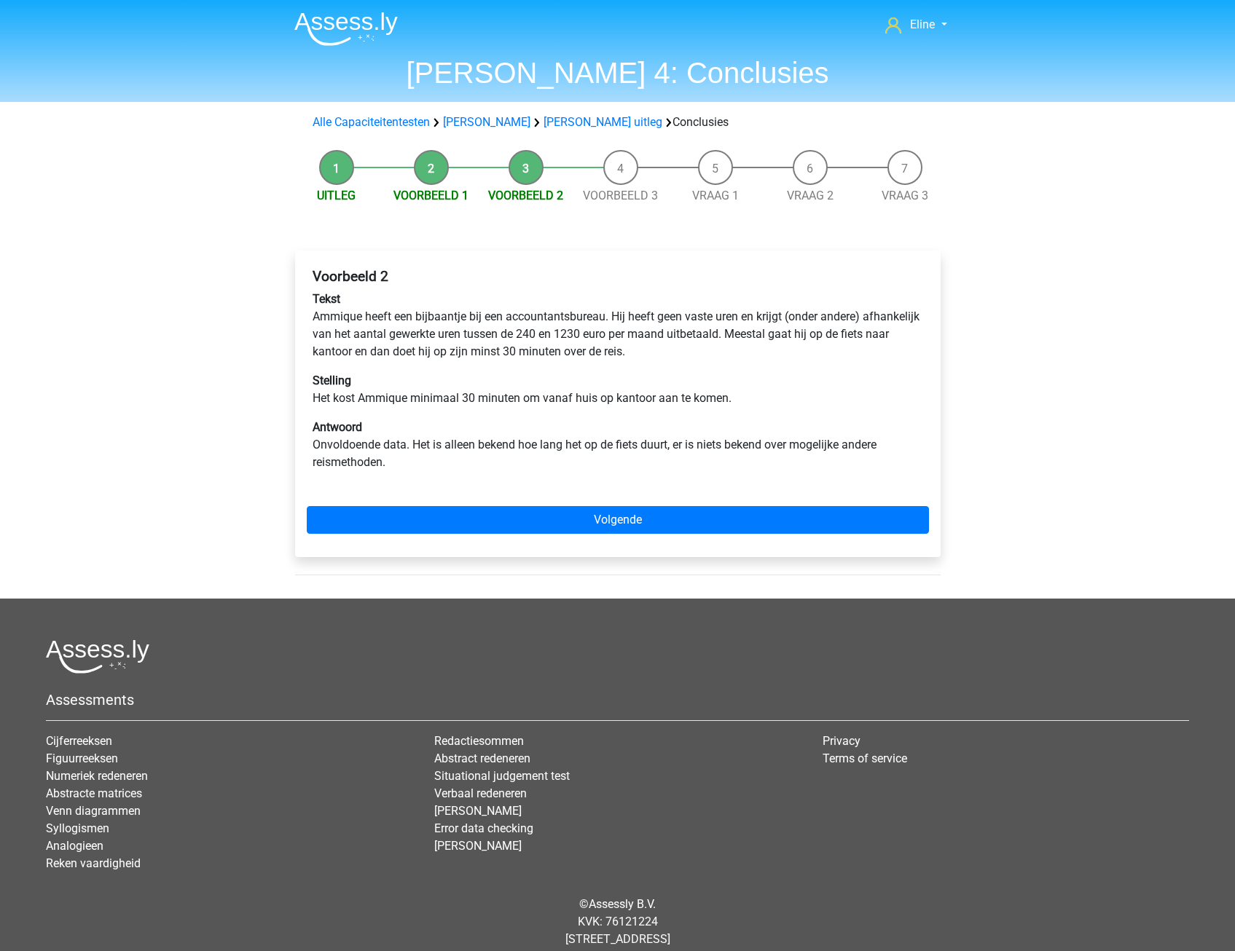
drag, startPoint x: 602, startPoint y: 339, endPoint x: 771, endPoint y: 350, distance: 168.6
click at [771, 350] on p "Tekst Ammique heeft een bijbaantje bij een accountantsbureau. Hij heeft geen va…" at bounding box center [618, 326] width 610 height 70
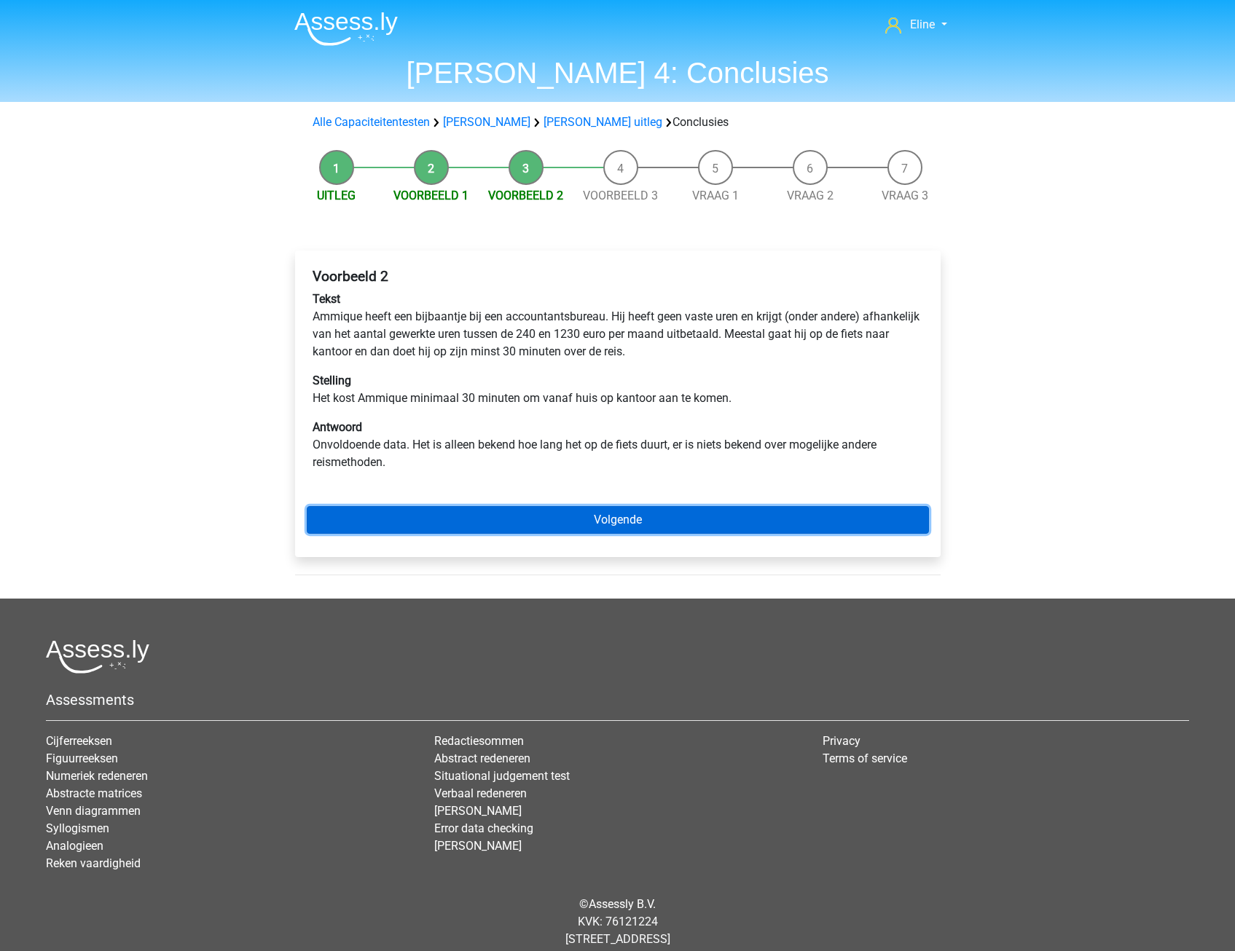
drag, startPoint x: 684, startPoint y: 523, endPoint x: 694, endPoint y: 500, distance: 24.5
click at [684, 523] on link "Volgende" at bounding box center [618, 520] width 622 height 28
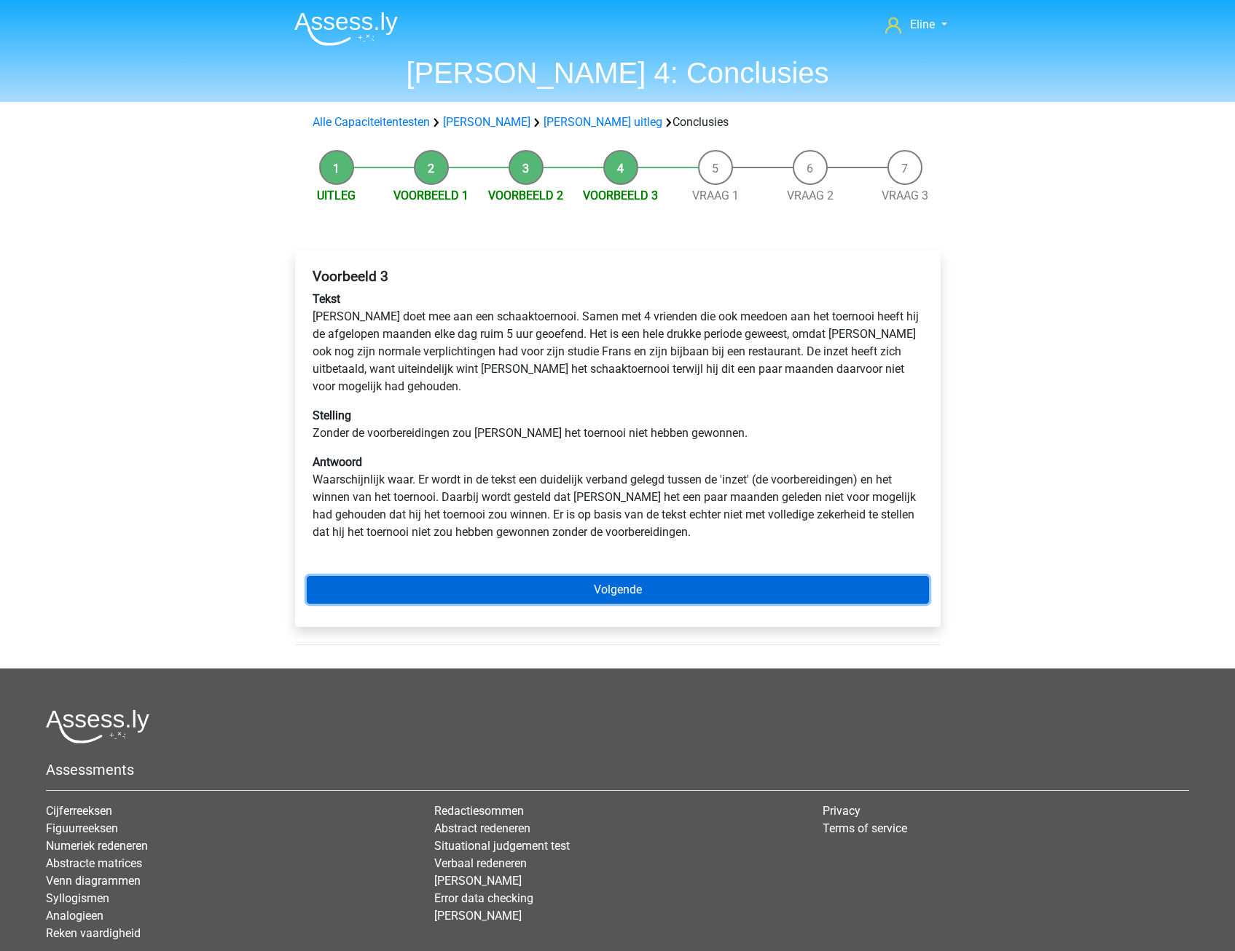
click at [680, 576] on link "Volgende" at bounding box center [618, 590] width 622 height 28
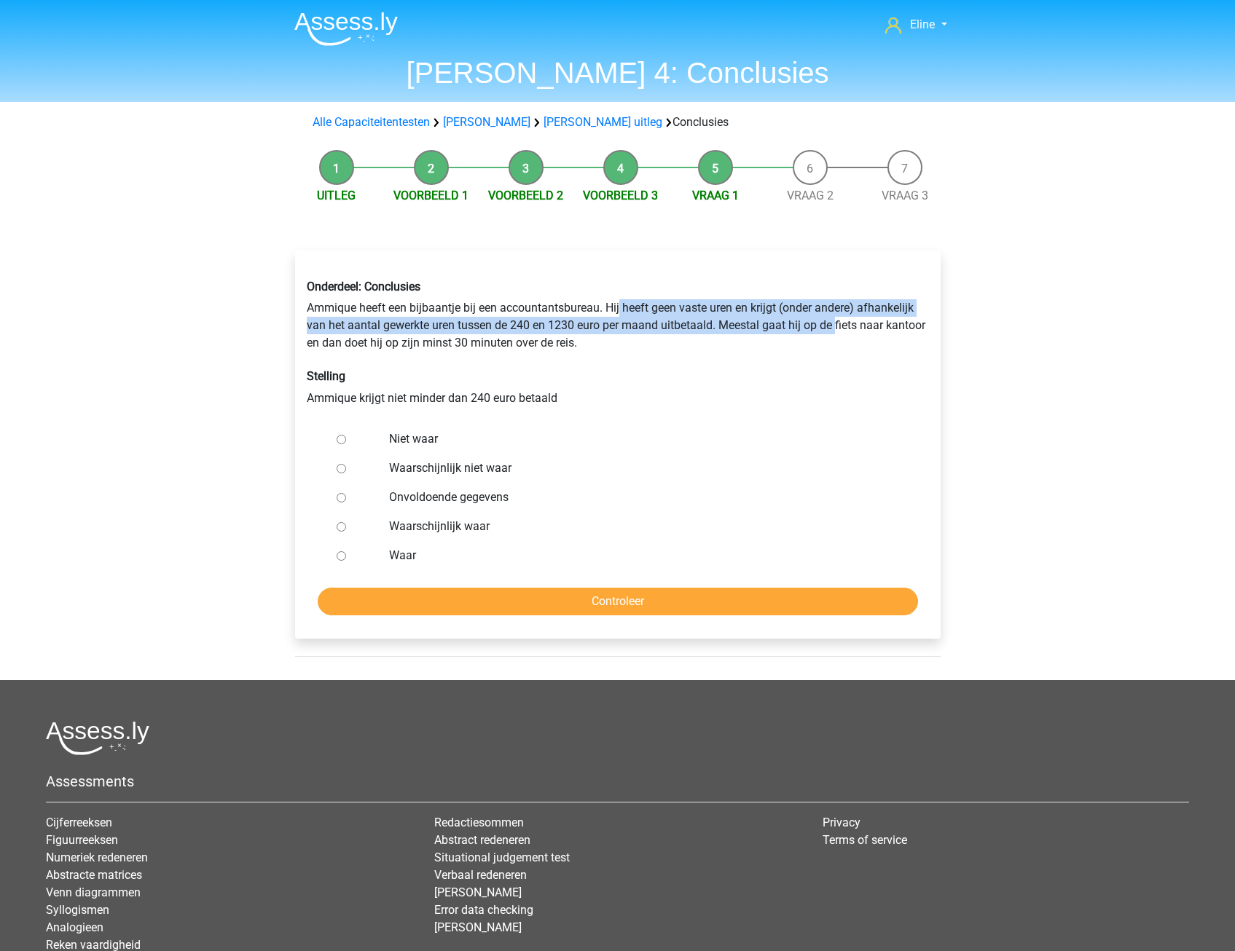
drag, startPoint x: 621, startPoint y: 308, endPoint x: 837, endPoint y: 321, distance: 216.8
click at [837, 321] on div "Onderdeel: Conclusies Ammique heeft een bijbaantje bij een accountantsbureau. H…" at bounding box center [618, 343] width 644 height 150
click at [836, 321] on div "Onderdeel: Conclusies Ammique heeft een bijbaantje bij een accountantsbureau. H…" at bounding box center [618, 343] width 644 height 150
drag, startPoint x: 329, startPoint y: 318, endPoint x: 752, endPoint y: 325, distance: 423.3
click at [752, 325] on div "Onderdeel: Conclusies Ammique heeft een bijbaantje bij een accountantsbureau. H…" at bounding box center [618, 343] width 644 height 150
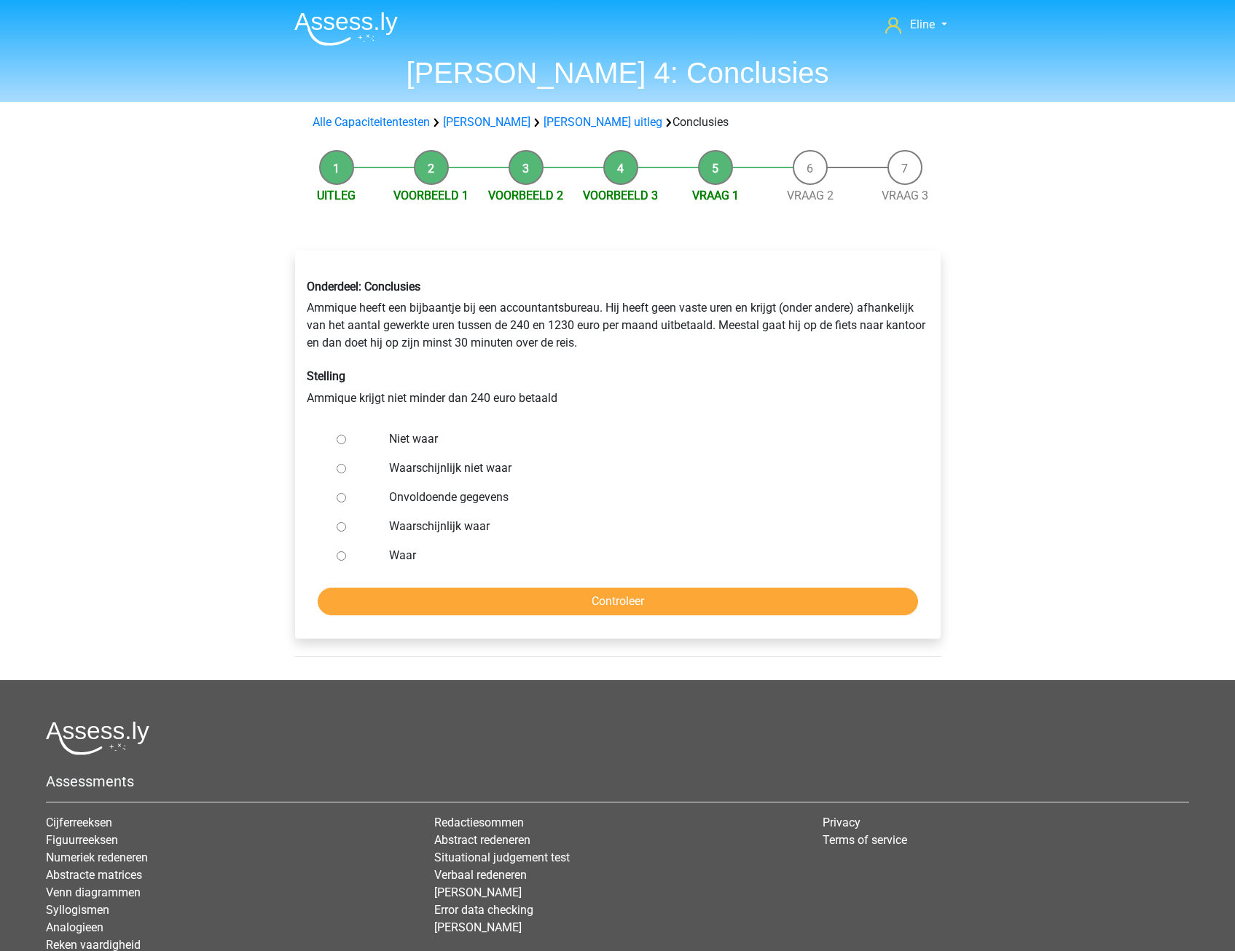
drag, startPoint x: 752, startPoint y: 325, endPoint x: 752, endPoint y: 359, distance: 34.2
click at [753, 361] on div "Onderdeel: Conclusies Ammique heeft een bijbaantje bij een accountantsbureau. H…" at bounding box center [618, 343] width 644 height 150
drag, startPoint x: 352, startPoint y: 342, endPoint x: 592, endPoint y: 340, distance: 240.4
click at [592, 340] on div "Onderdeel: Conclusies Ammique heeft een bijbaantje bij een accountantsbureau. H…" at bounding box center [618, 343] width 644 height 150
drag, startPoint x: 592, startPoint y: 340, endPoint x: 589, endPoint y: 353, distance: 13.4
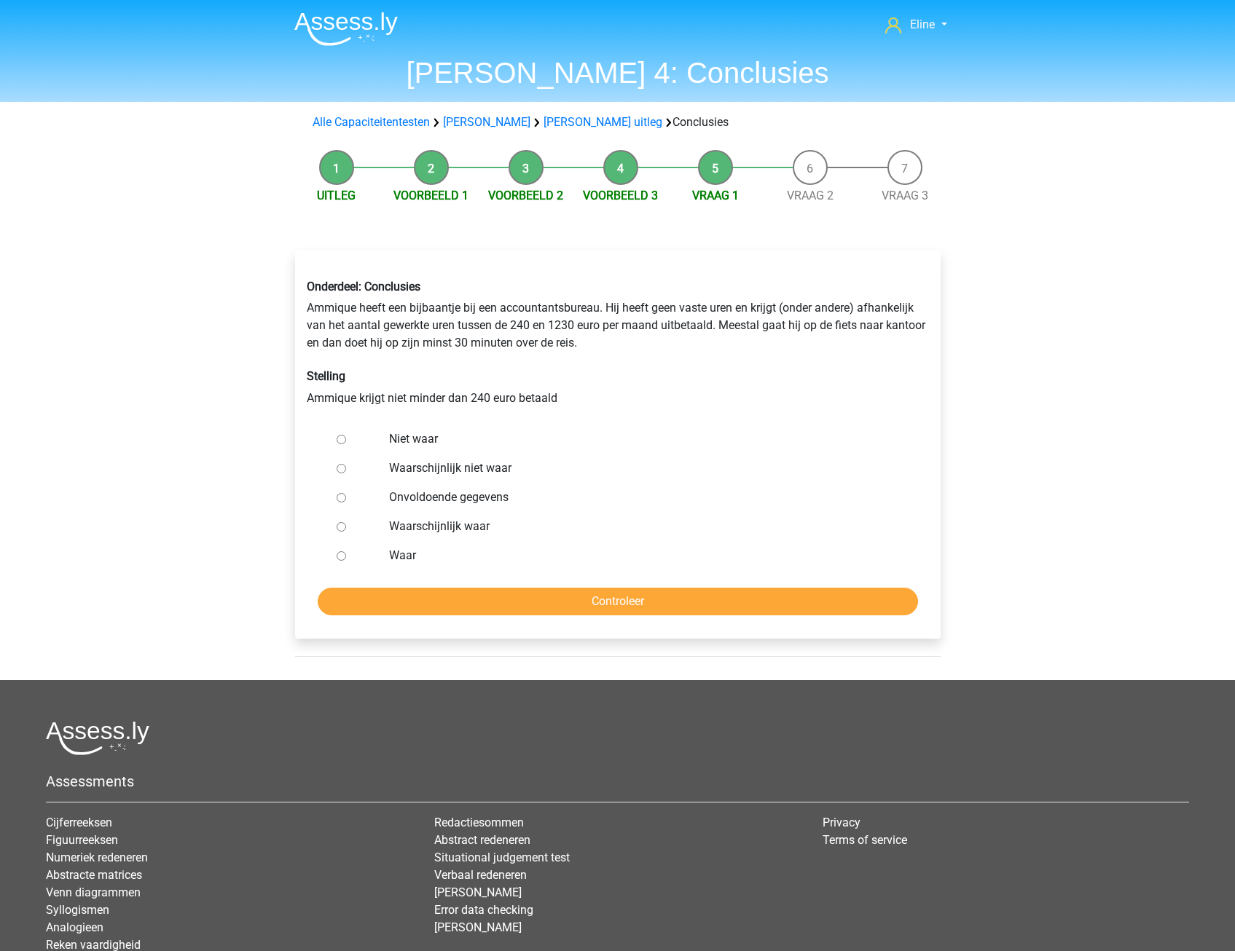
click at [589, 353] on div "Onderdeel: Conclusies Ammique heeft een bijbaantje bij een accountantsbureau. H…" at bounding box center [618, 343] width 644 height 150
click at [343, 554] on input "Waar" at bounding box center [341, 555] width 9 height 9
radio input "true"
click at [383, 608] on input "Controleer" at bounding box center [618, 602] width 600 height 28
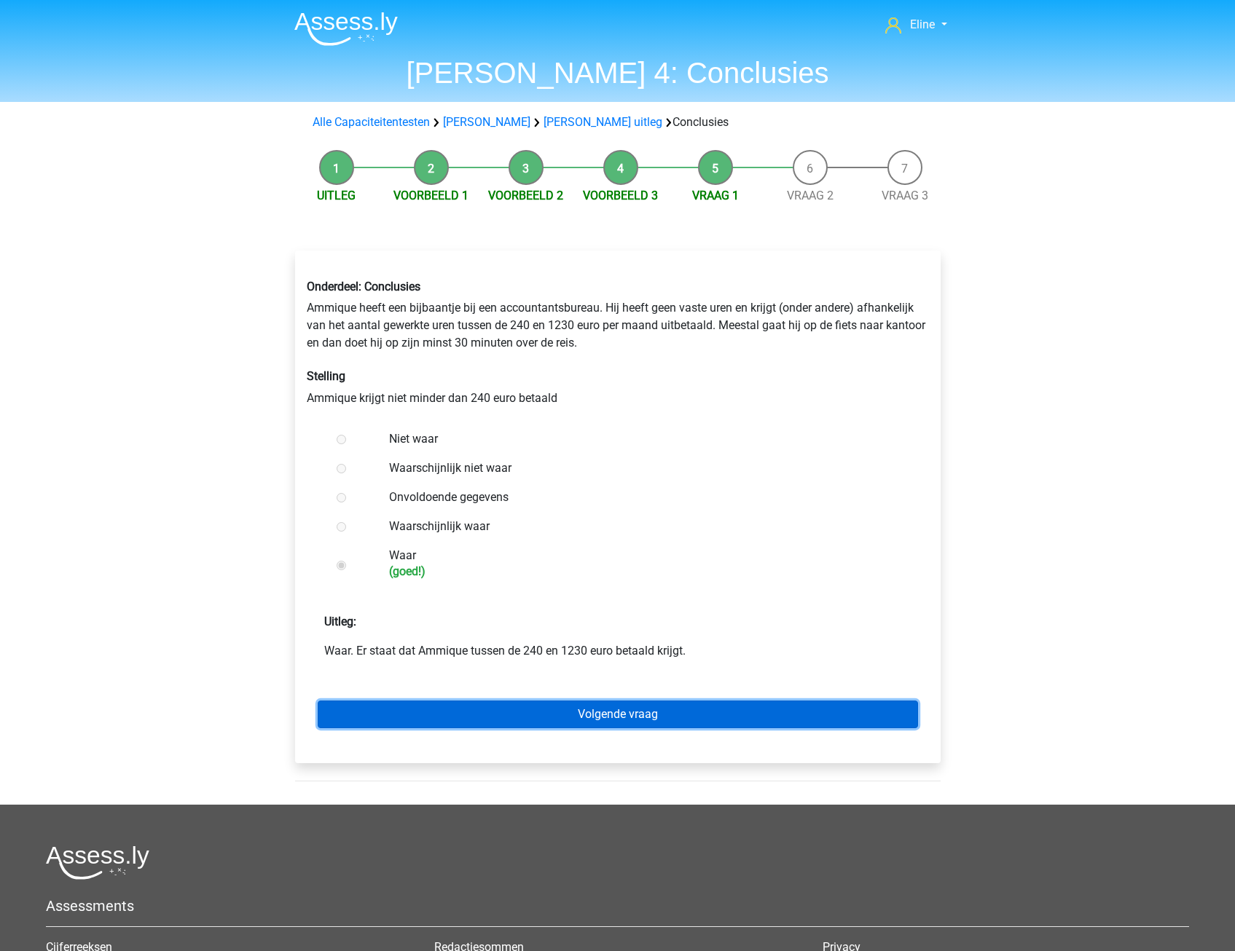
click at [391, 715] on link "Volgende vraag" at bounding box center [618, 715] width 600 height 28
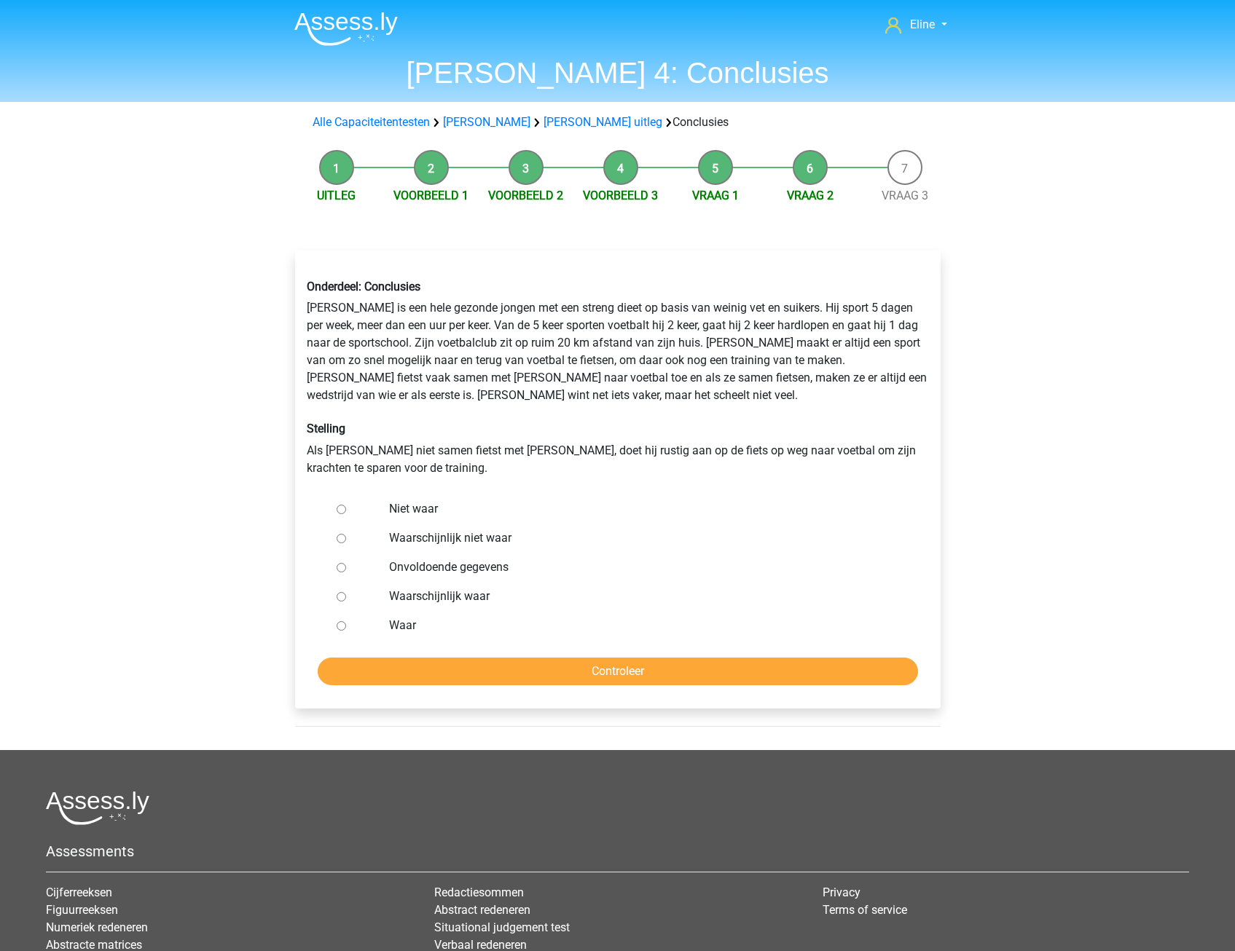
click at [342, 510] on input "Niet waar" at bounding box center [341, 509] width 9 height 9
radio input "true"
click at [400, 670] on input "Controleer" at bounding box center [618, 672] width 600 height 28
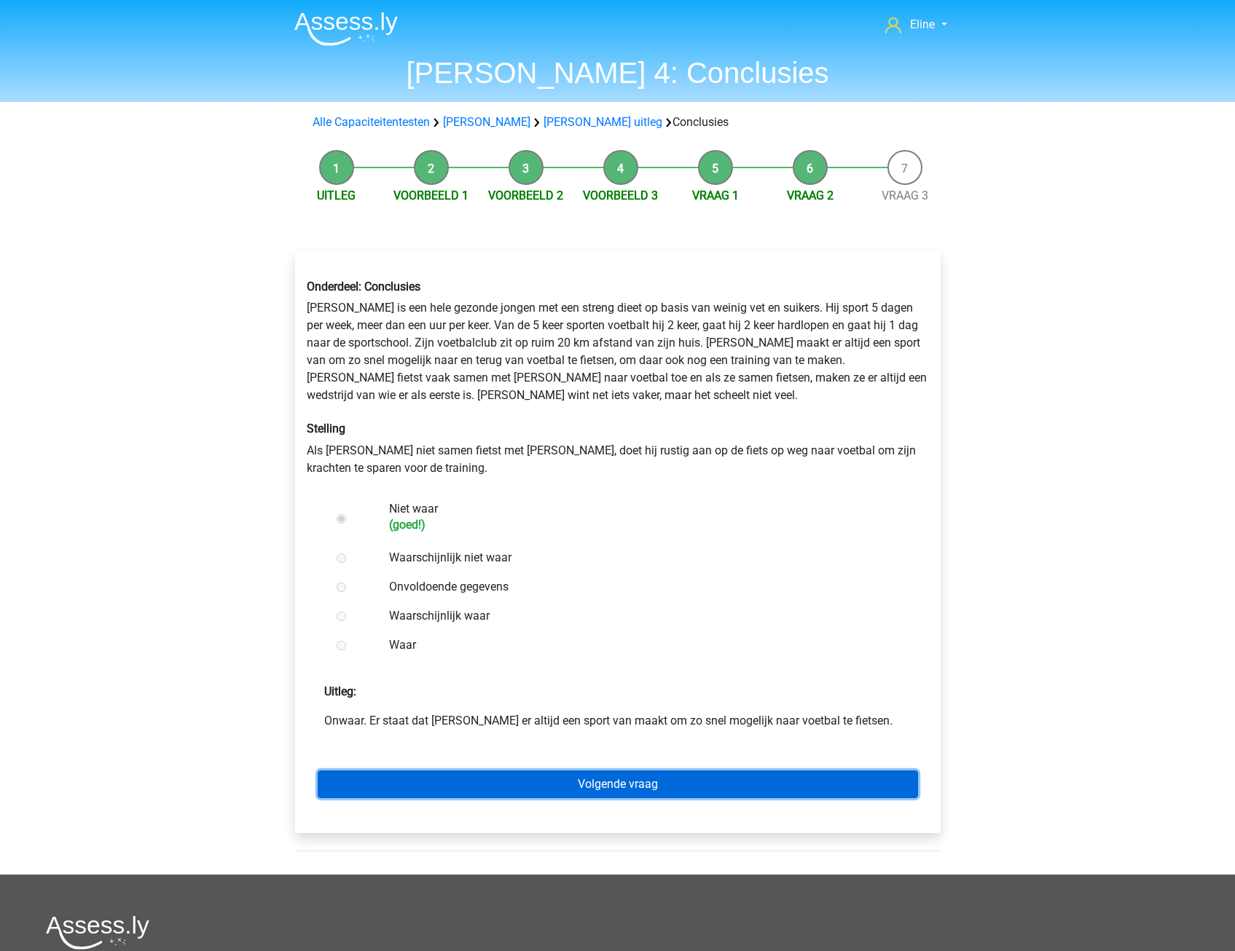
click at [435, 788] on link "Volgende vraag" at bounding box center [618, 785] width 600 height 28
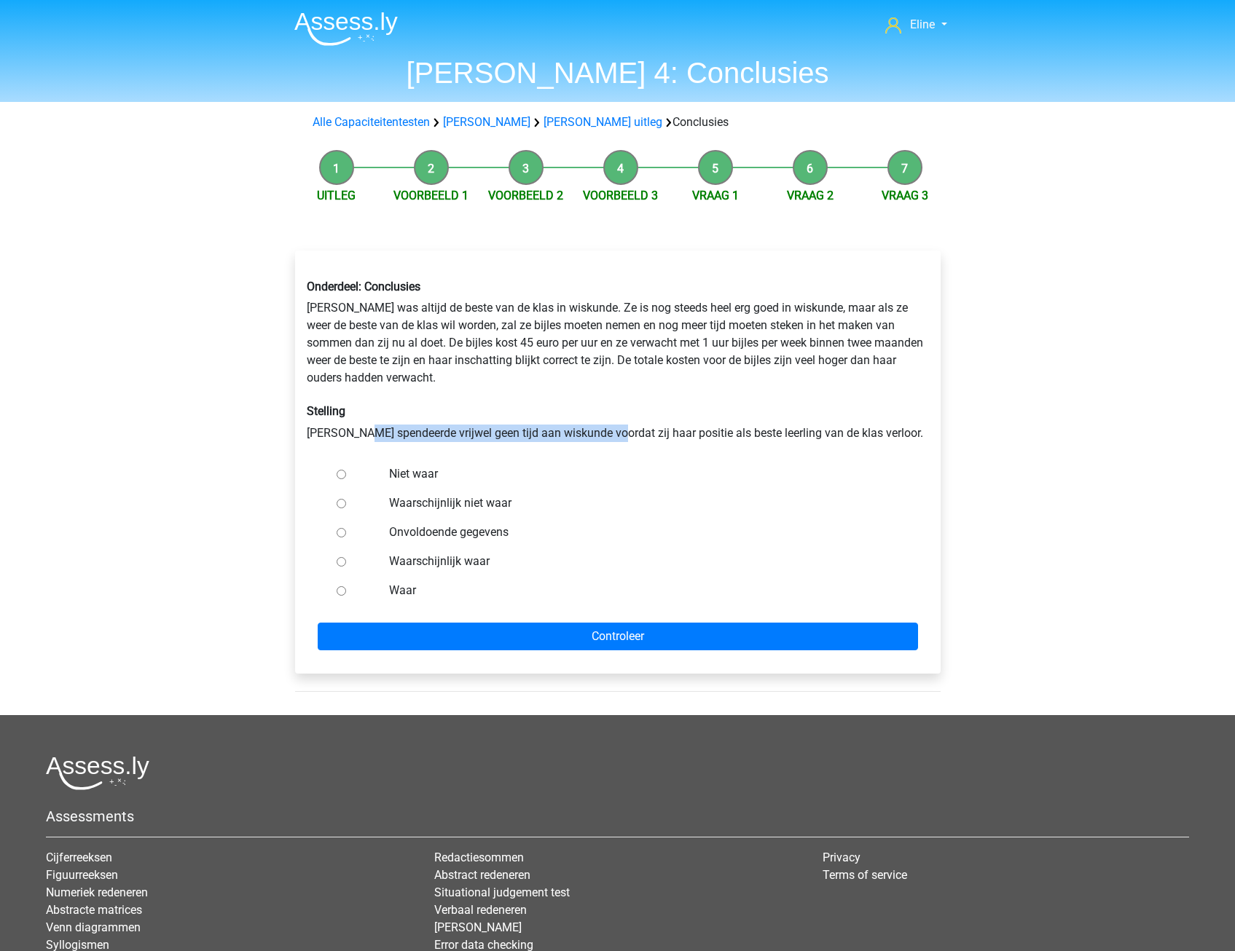
drag, startPoint x: 366, startPoint y: 429, endPoint x: 610, endPoint y: 436, distance: 244.2
click at [610, 436] on div "Onderdeel: Conclusies Maria was altijd de beste van de klas in wiskunde. Ze is …" at bounding box center [618, 360] width 644 height 185
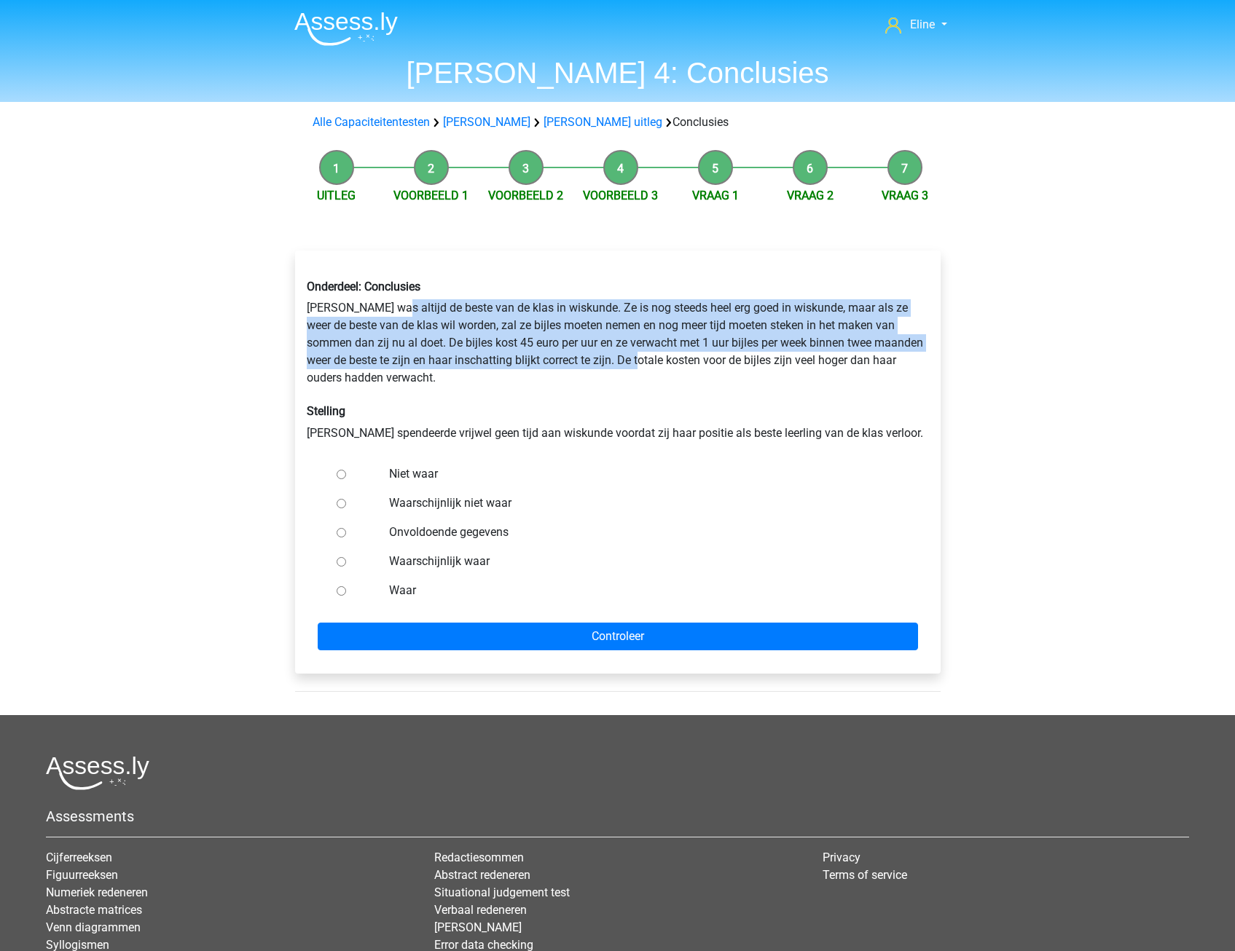
drag, startPoint x: 385, startPoint y: 305, endPoint x: 592, endPoint y: 369, distance: 216.6
click at [592, 369] on div "Onderdeel: Conclusies Maria was altijd de beste van de klas in wiskunde. Ze is …" at bounding box center [618, 360] width 644 height 185
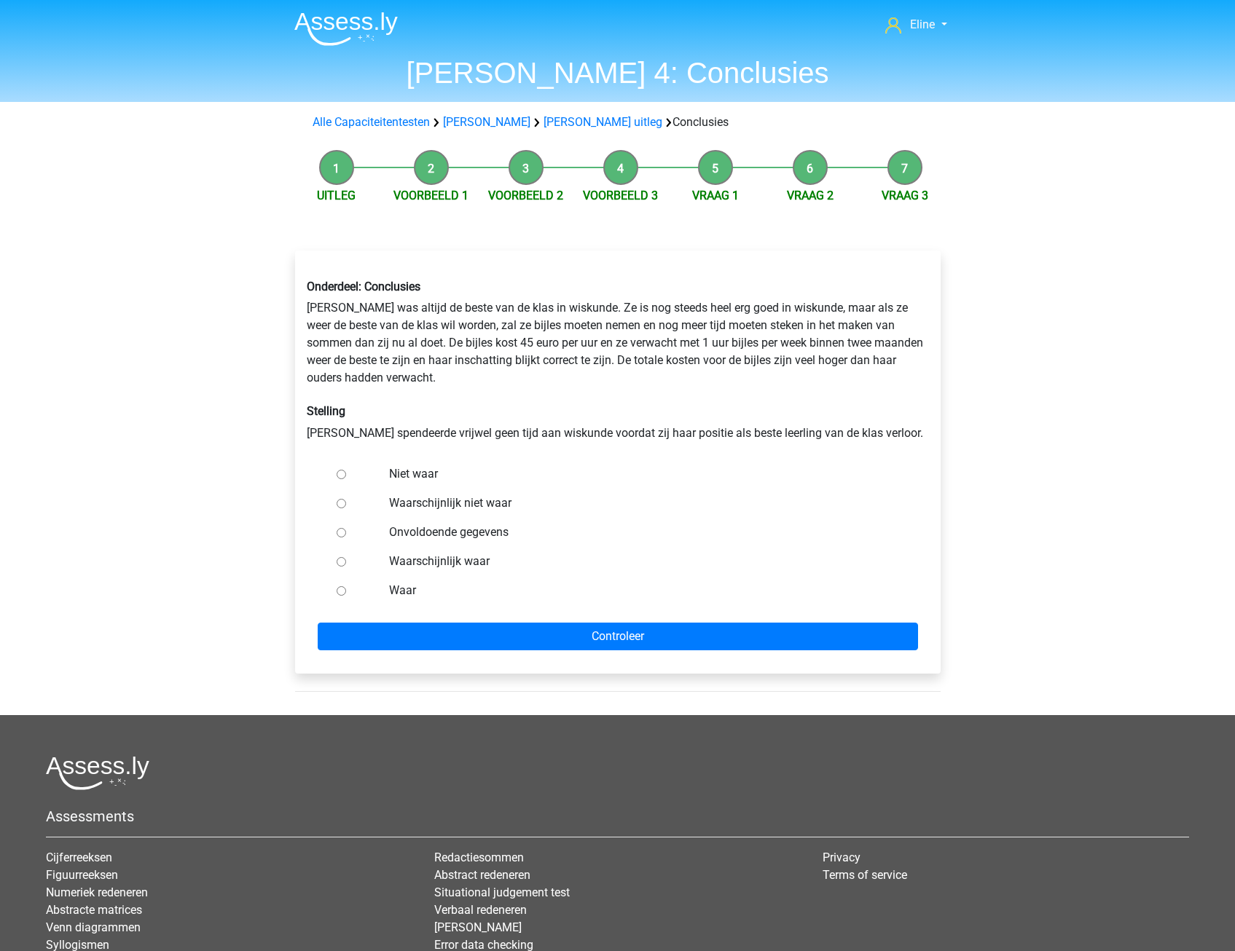
drag, startPoint x: 592, startPoint y: 369, endPoint x: 582, endPoint y: 382, distance: 16.6
click at [582, 382] on div "Onderdeel: Conclusies Maria was altijd de beste van de klas in wiskunde. Ze is …" at bounding box center [618, 360] width 644 height 185
drag, startPoint x: 475, startPoint y: 321, endPoint x: 785, endPoint y: 329, distance: 310.5
click at [785, 329] on div "Onderdeel: Conclusies Maria was altijd de beste van de klas in wiskunde. Ze is …" at bounding box center [618, 360] width 644 height 185
click at [501, 388] on div "Onderdeel: Conclusies Maria was altijd de beste van de klas in wiskunde. Ze is …" at bounding box center [618, 360] width 644 height 185
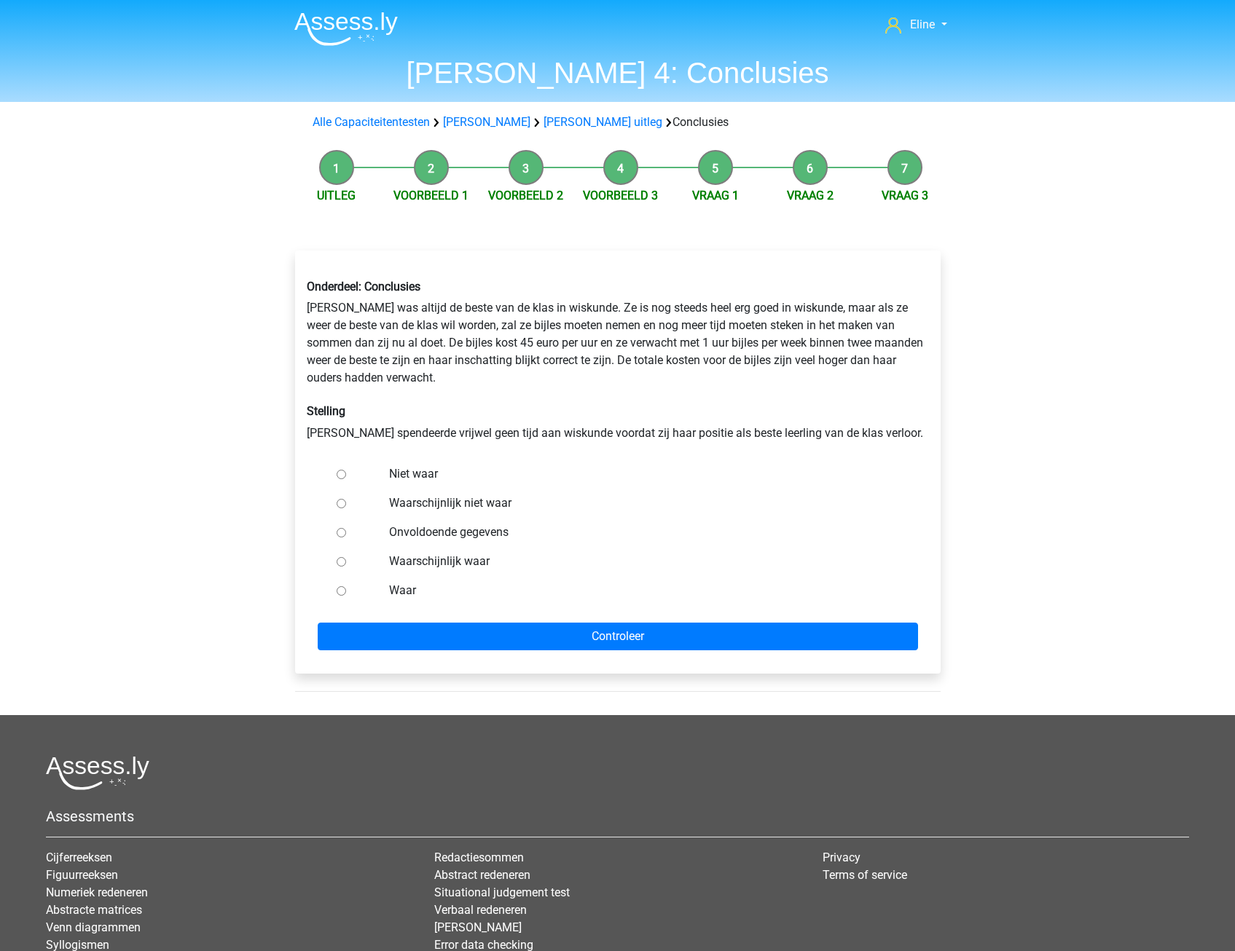
click at [337, 476] on input "Niet waar" at bounding box center [341, 474] width 9 height 9
radio input "true"
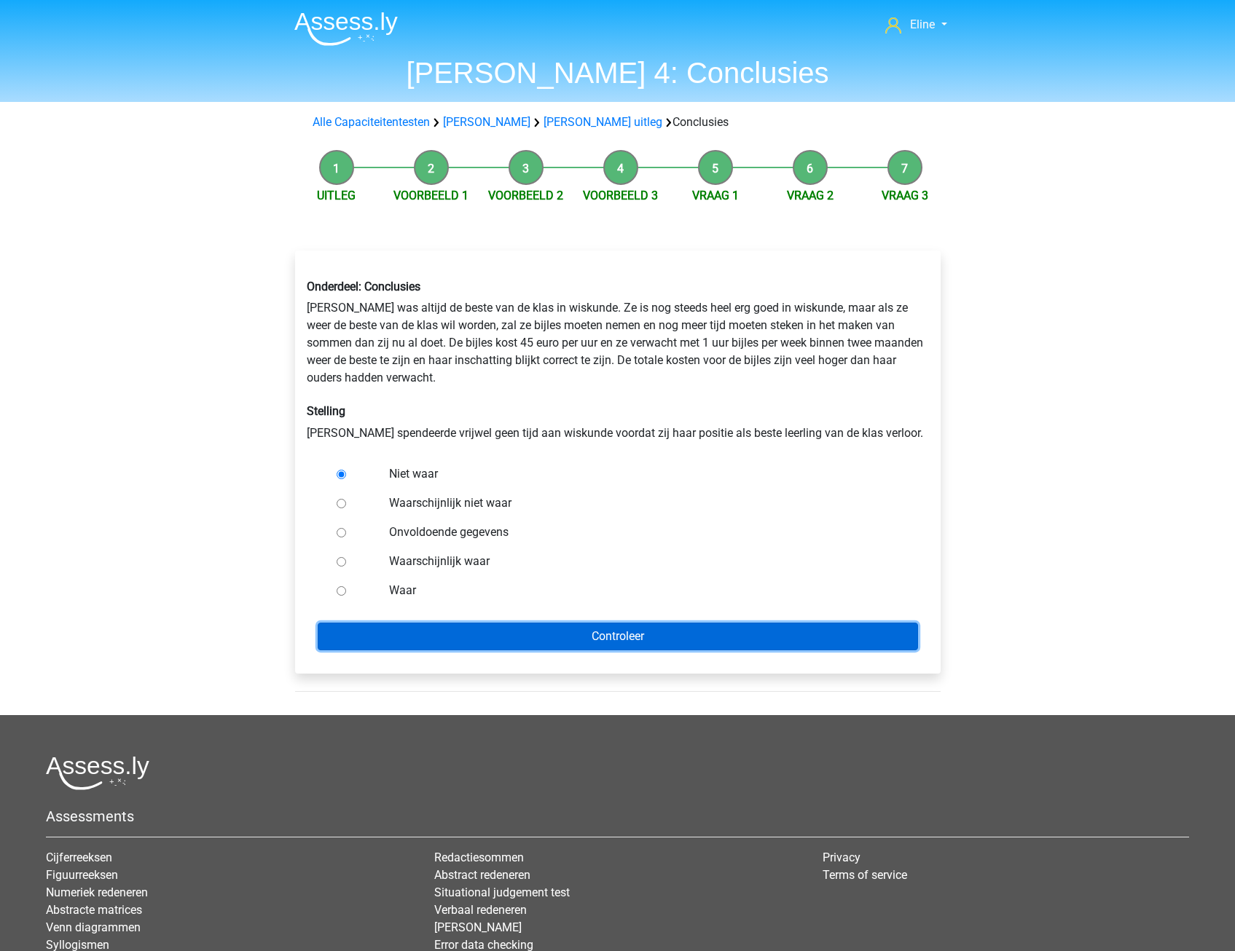
click at [427, 629] on input "Controleer" at bounding box center [618, 637] width 600 height 28
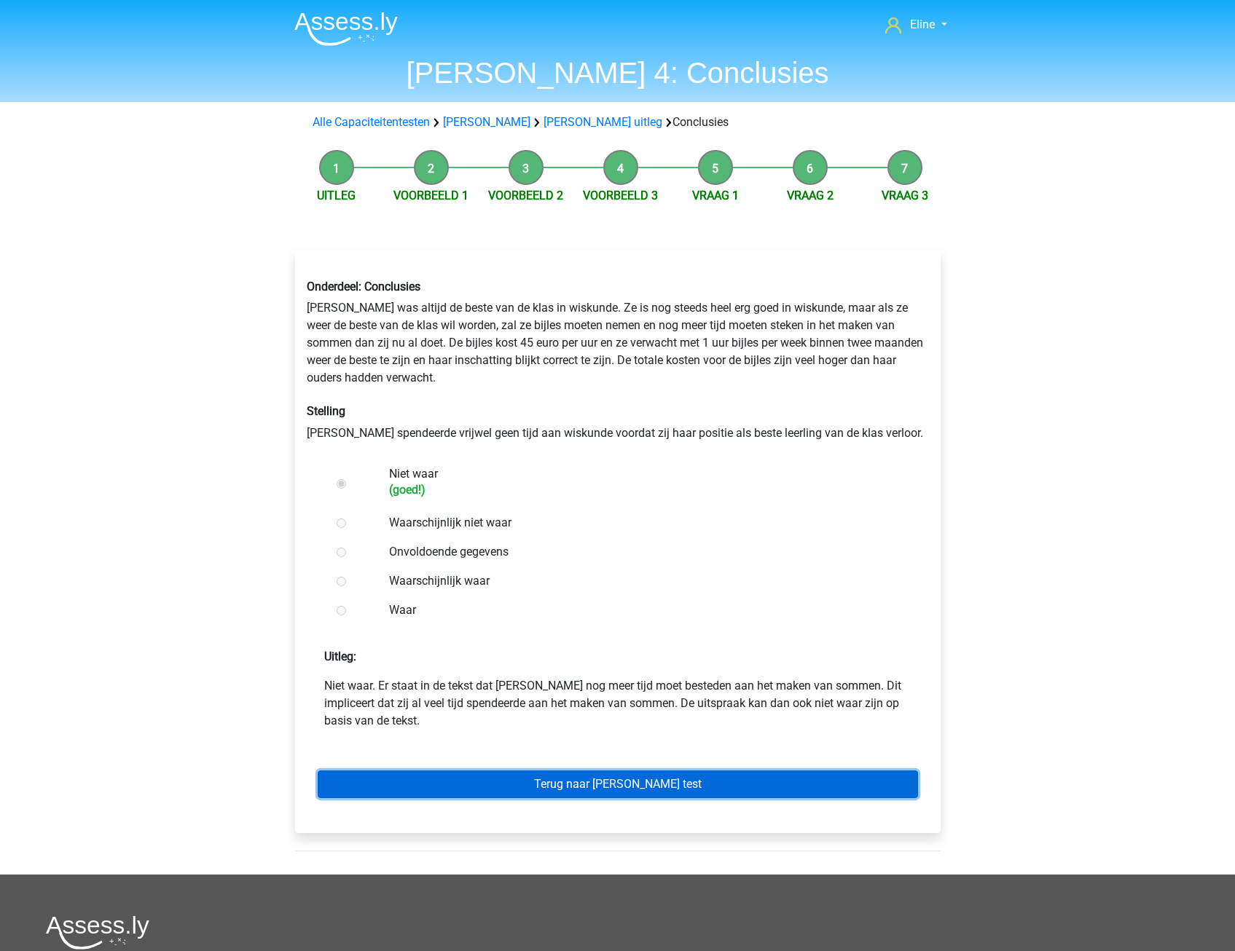
drag, startPoint x: 429, startPoint y: 786, endPoint x: 432, endPoint y: 777, distance: 9.9
click at [429, 786] on link "Terug naar [PERSON_NAME] test" at bounding box center [618, 785] width 600 height 28
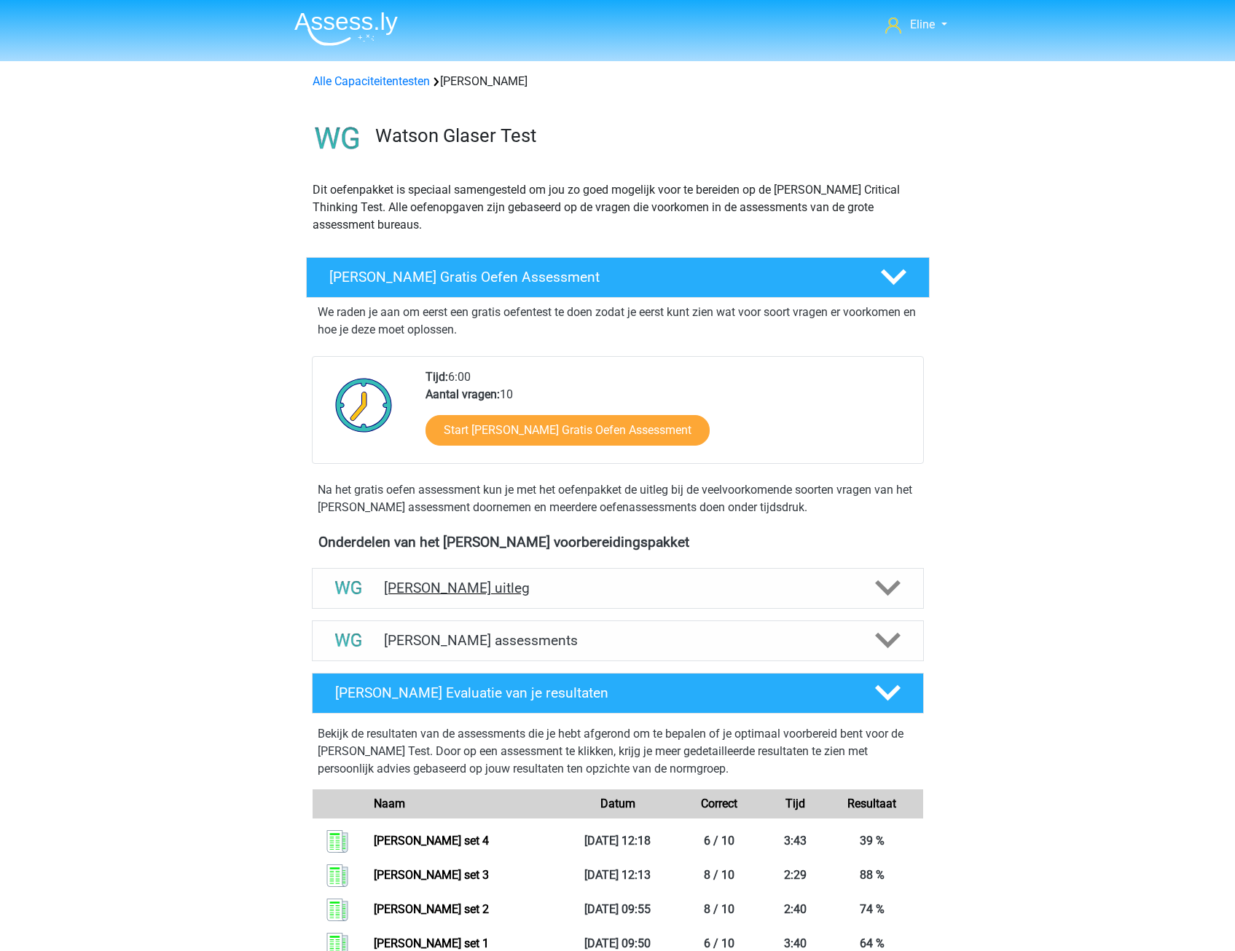
click at [879, 589] on icon at bounding box center [887, 588] width 25 height 25
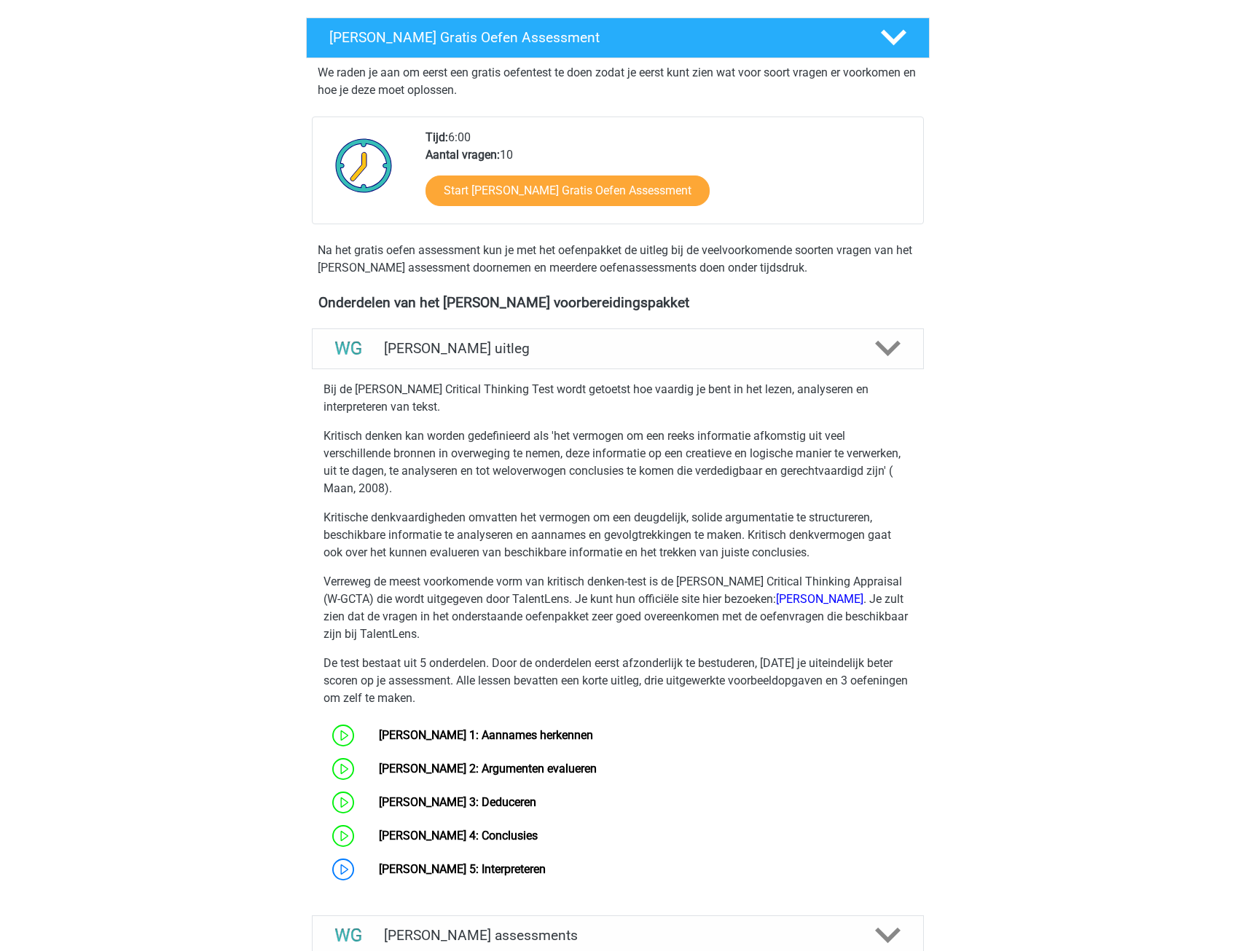
scroll to position [291, 0]
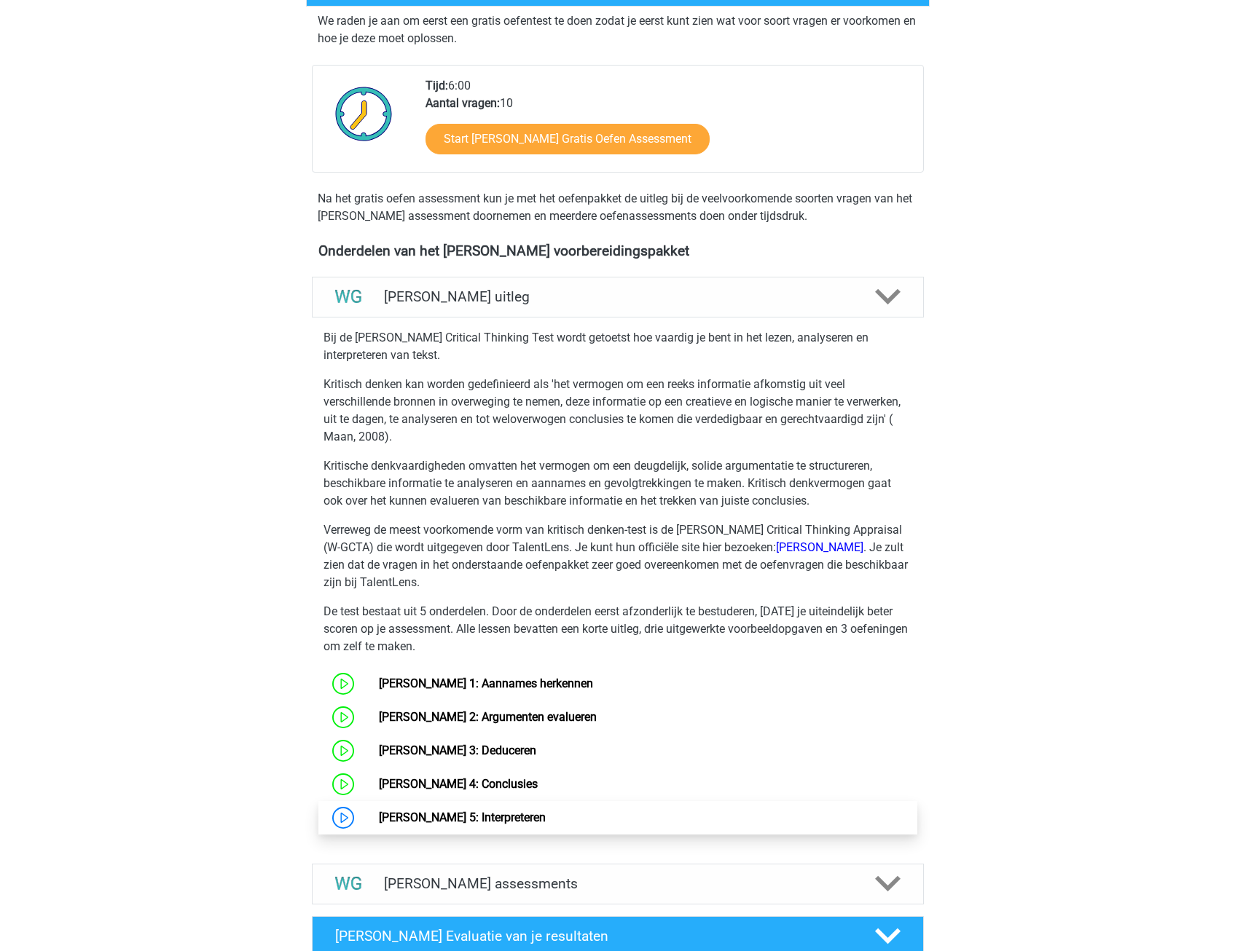
click at [442, 811] on link "[PERSON_NAME] 5: Interpreteren" at bounding box center [462, 818] width 167 height 14
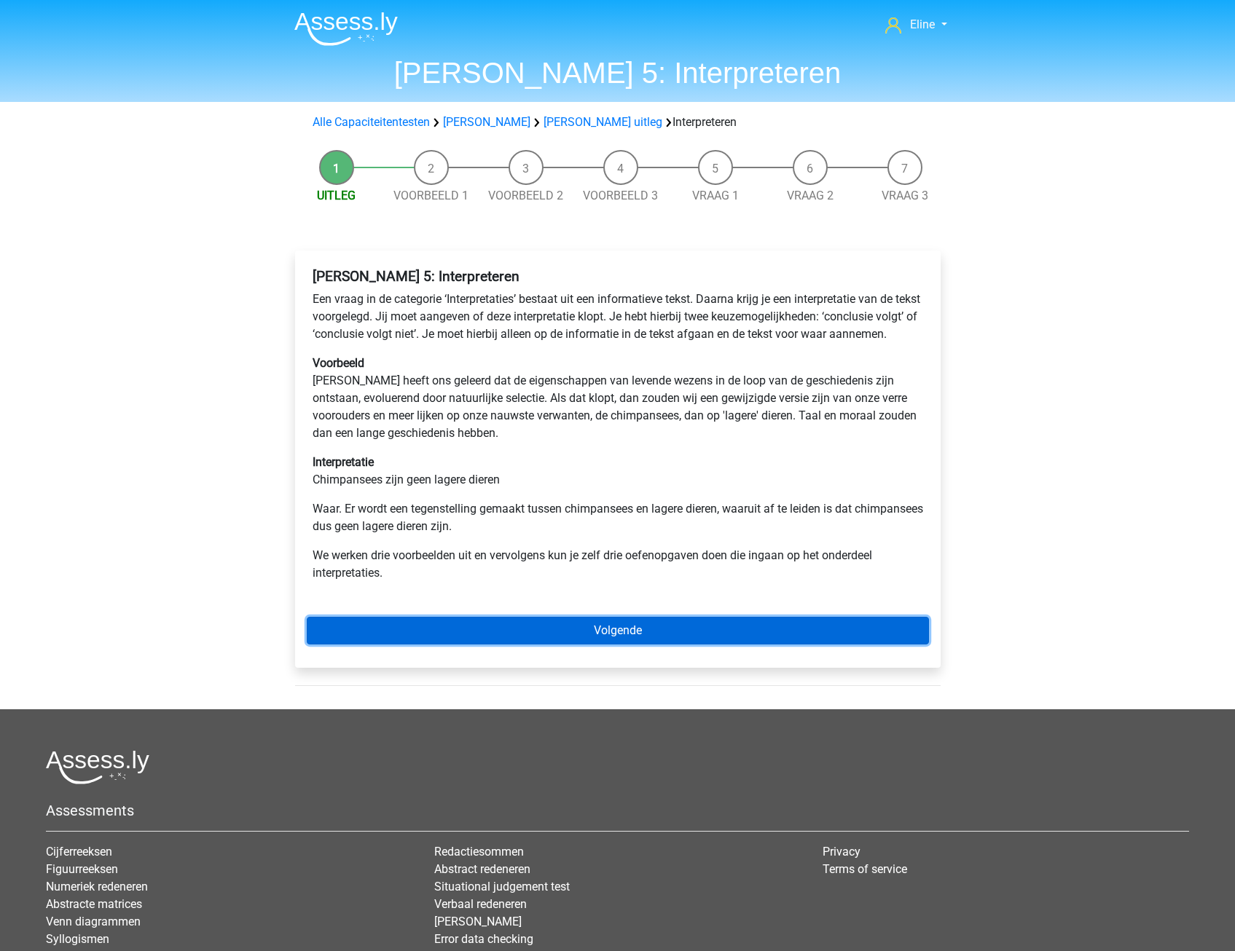
click at [474, 645] on link "Volgende" at bounding box center [618, 631] width 622 height 28
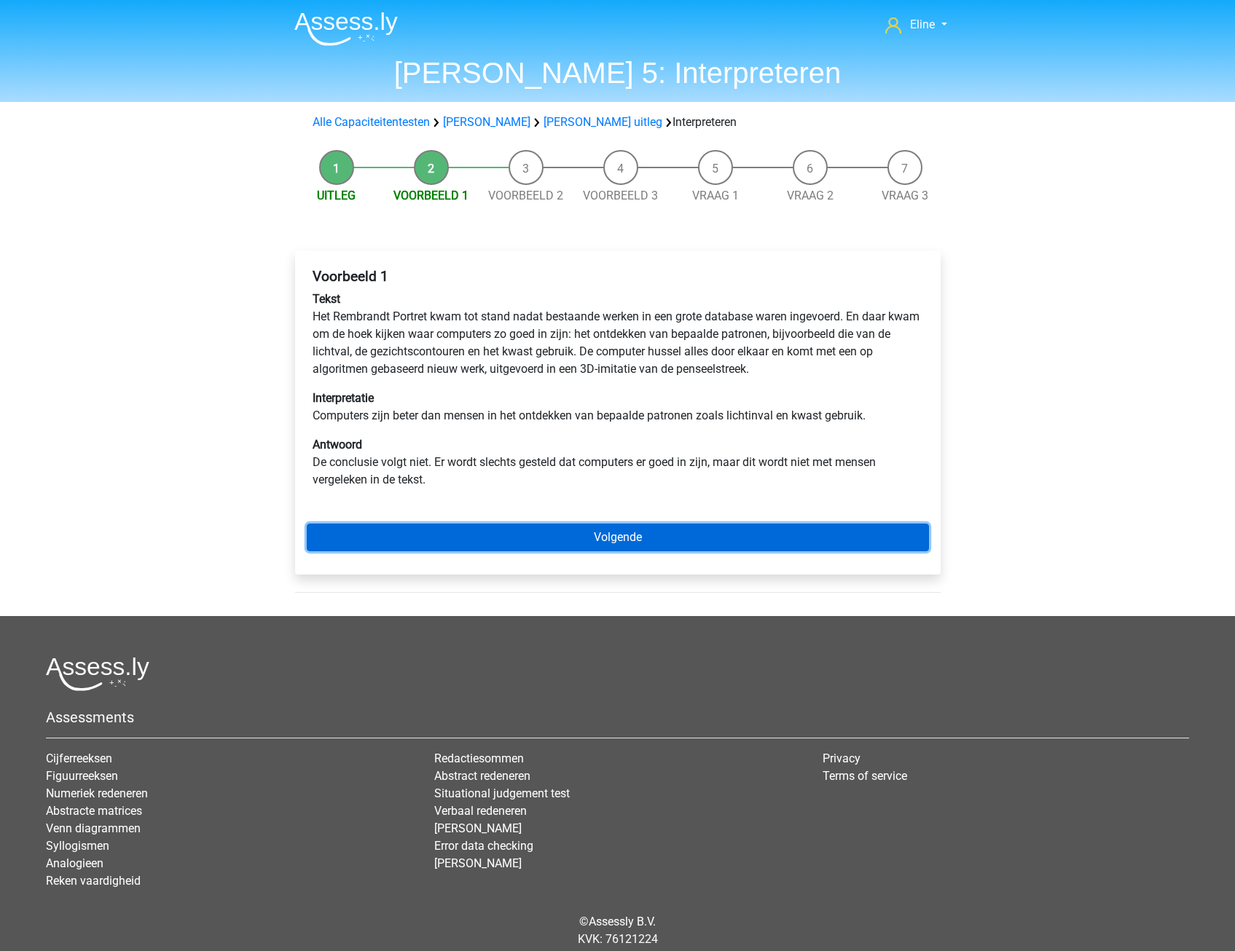
click at [507, 538] on link "Volgende" at bounding box center [618, 538] width 622 height 28
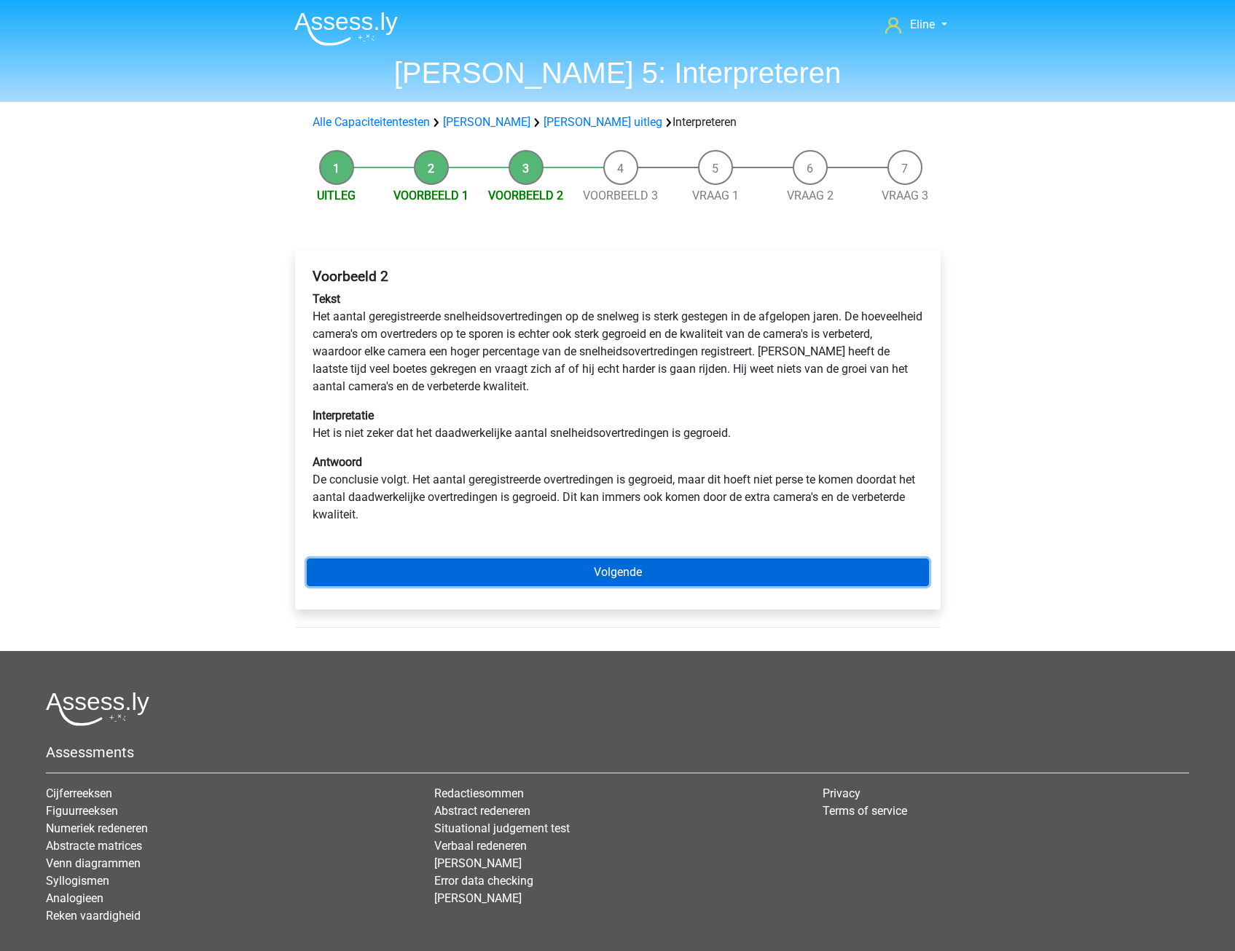
click at [390, 576] on link "Volgende" at bounding box center [618, 573] width 622 height 28
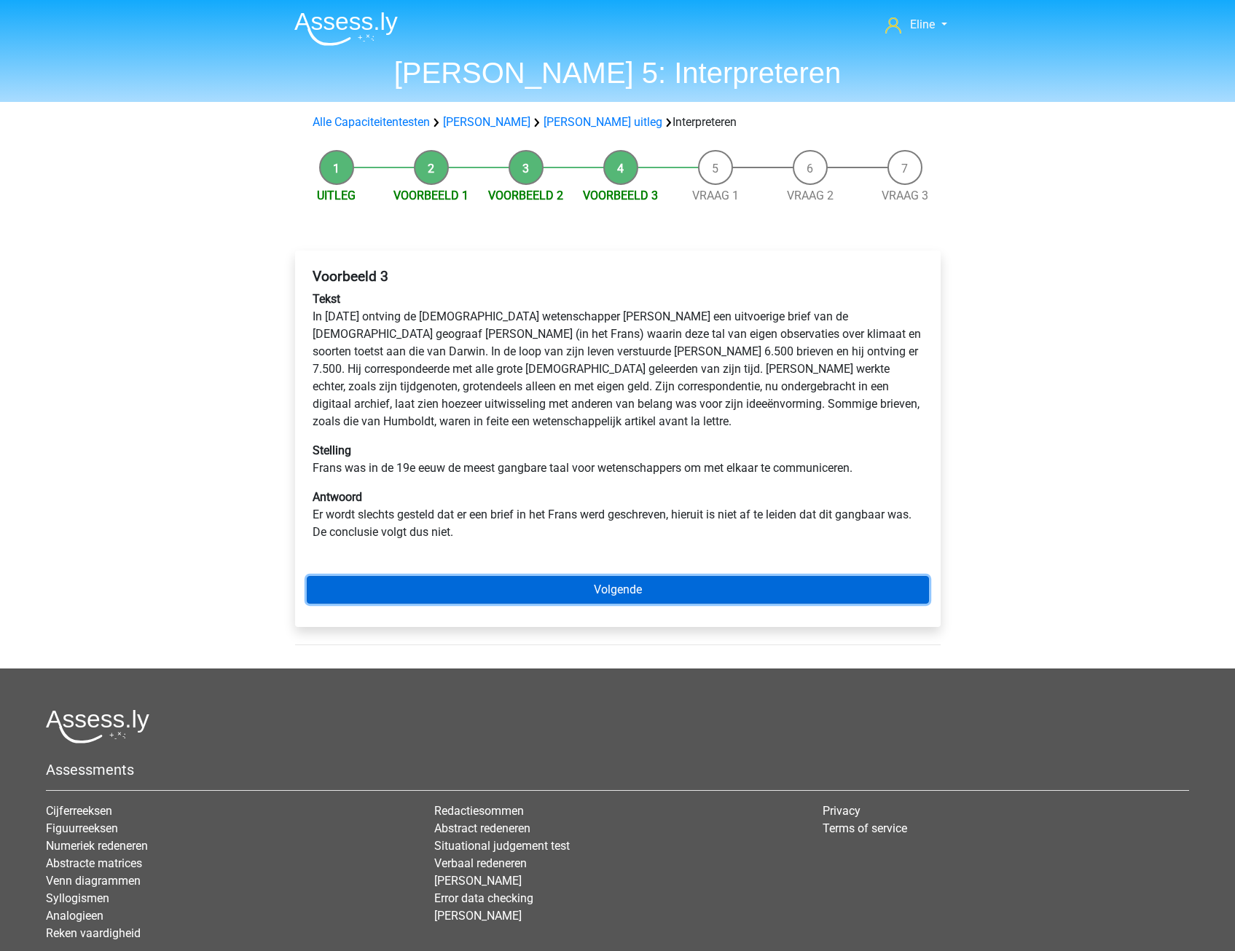
click at [367, 583] on link "Volgende" at bounding box center [618, 590] width 622 height 28
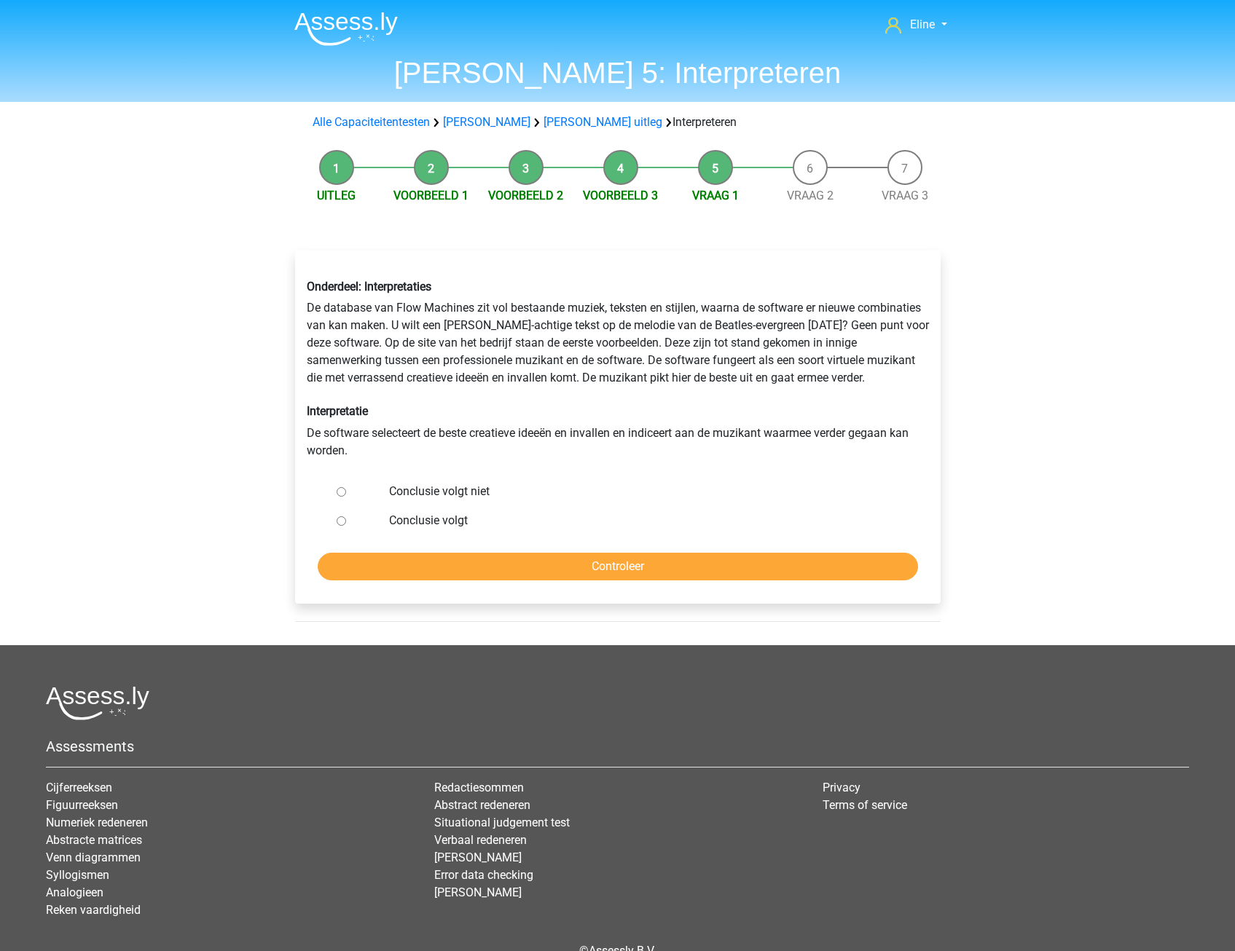
click at [341, 490] on input "Conclusie volgt niet" at bounding box center [341, 491] width 9 height 9
radio input "true"
click at [384, 566] on input "Controleer" at bounding box center [618, 567] width 600 height 28
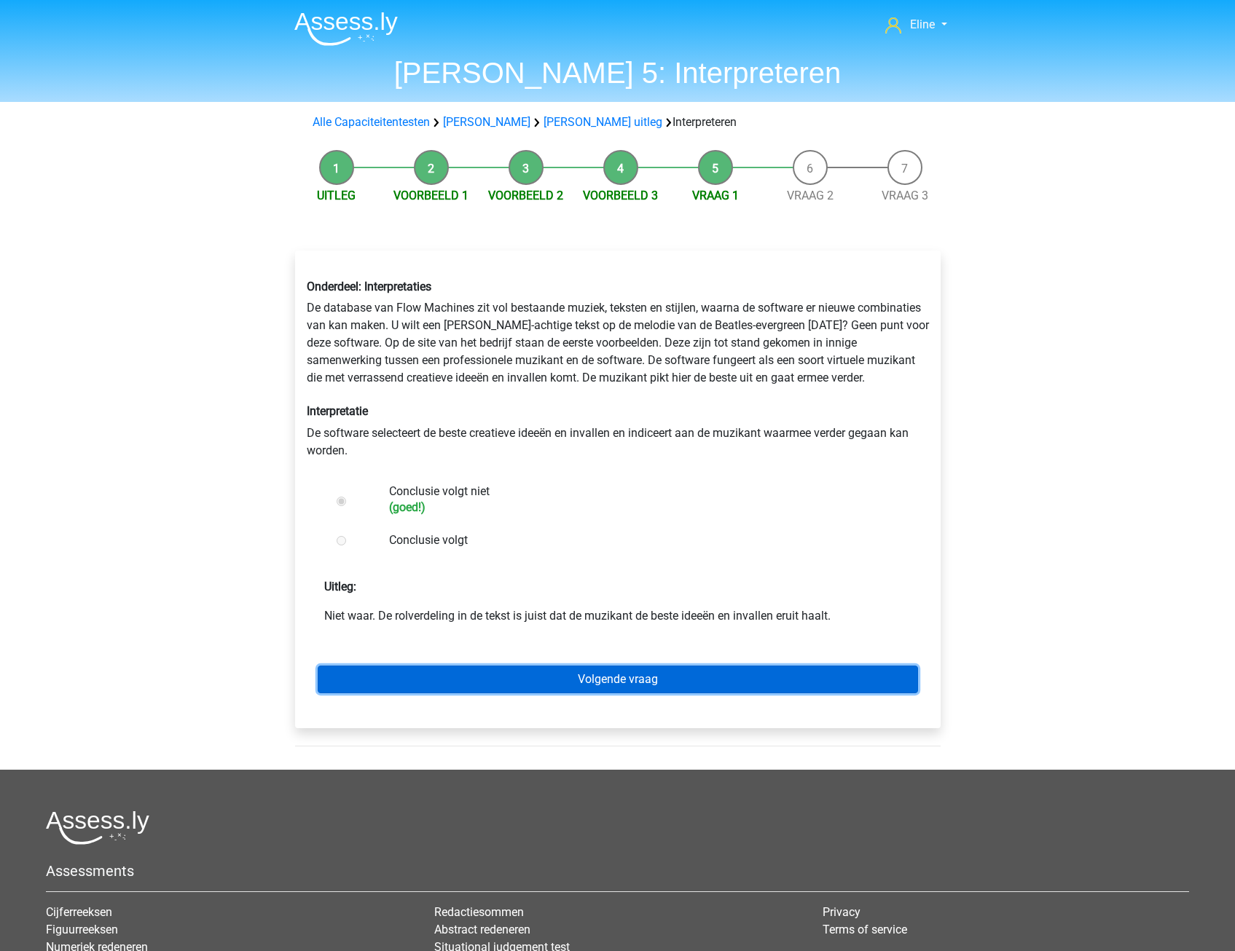
drag, startPoint x: 447, startPoint y: 684, endPoint x: 452, endPoint y: 664, distance: 20.3
click at [447, 684] on link "Volgende vraag" at bounding box center [618, 680] width 600 height 28
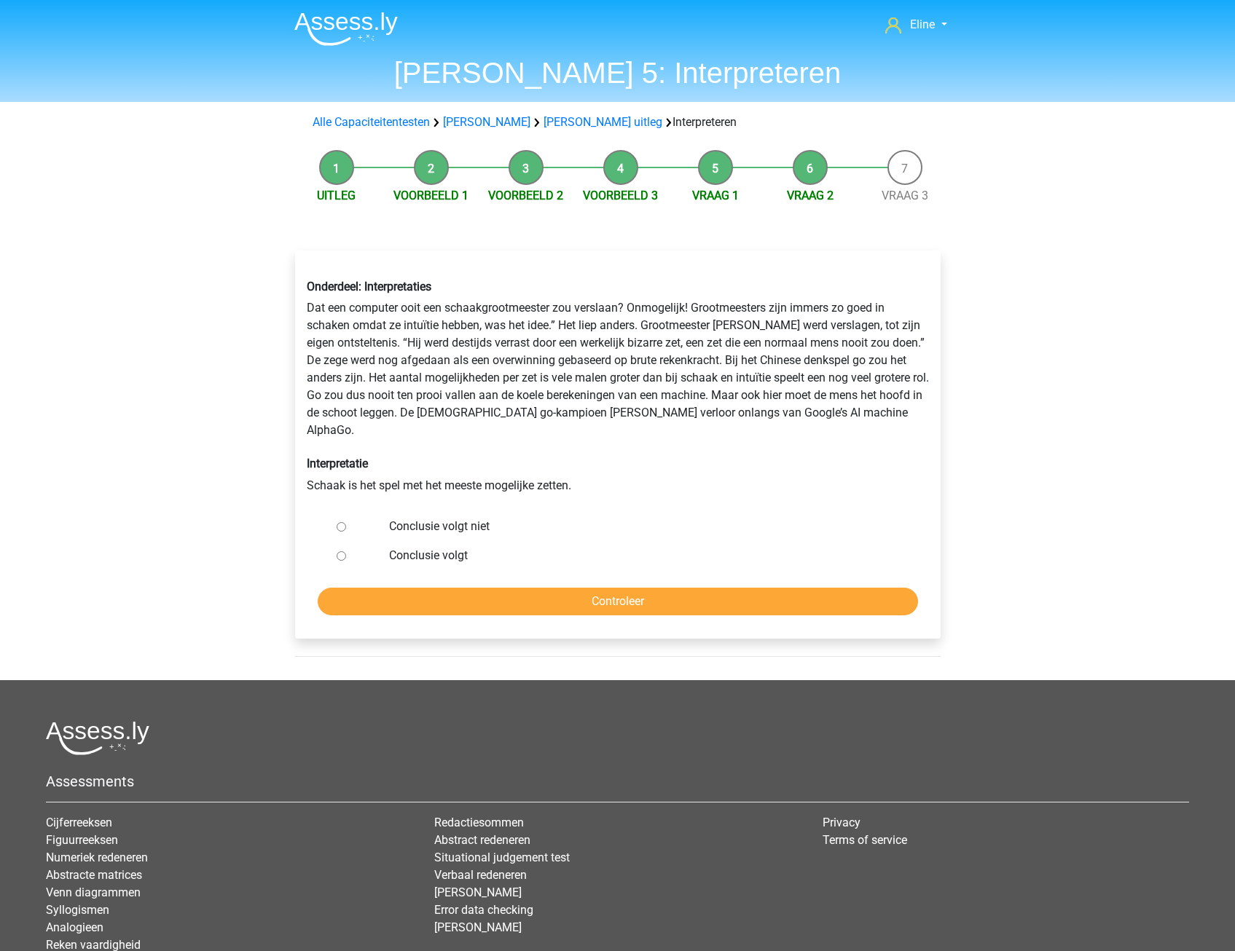
click at [342, 522] on input "Conclusie volgt niet" at bounding box center [341, 526] width 9 height 9
radio input "true"
click at [348, 588] on input "Controleer" at bounding box center [618, 602] width 600 height 28
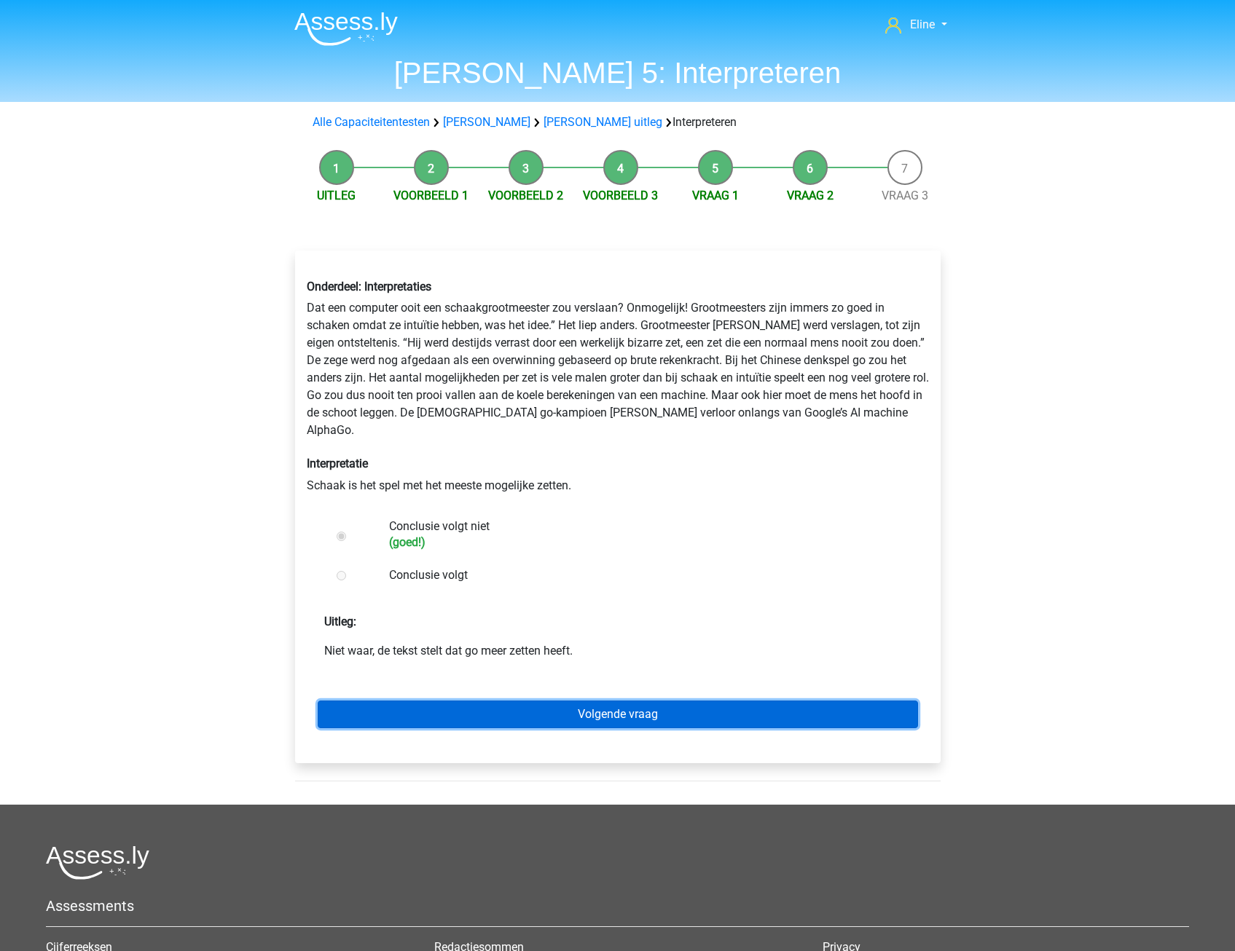
click at [363, 701] on link "Volgende vraag" at bounding box center [618, 715] width 600 height 28
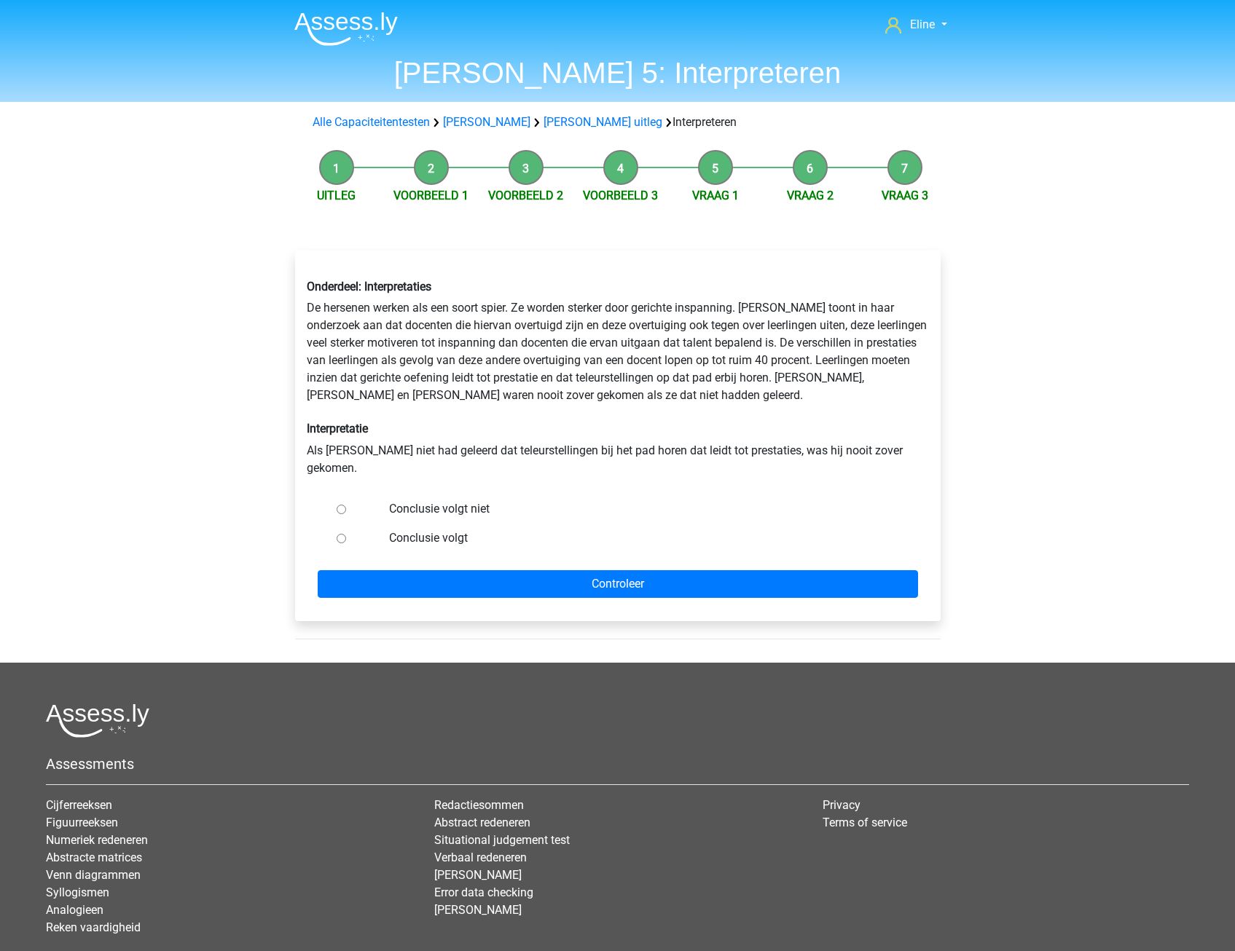
click at [341, 534] on input "Conclusie volgt" at bounding box center [341, 538] width 9 height 9
radio input "true"
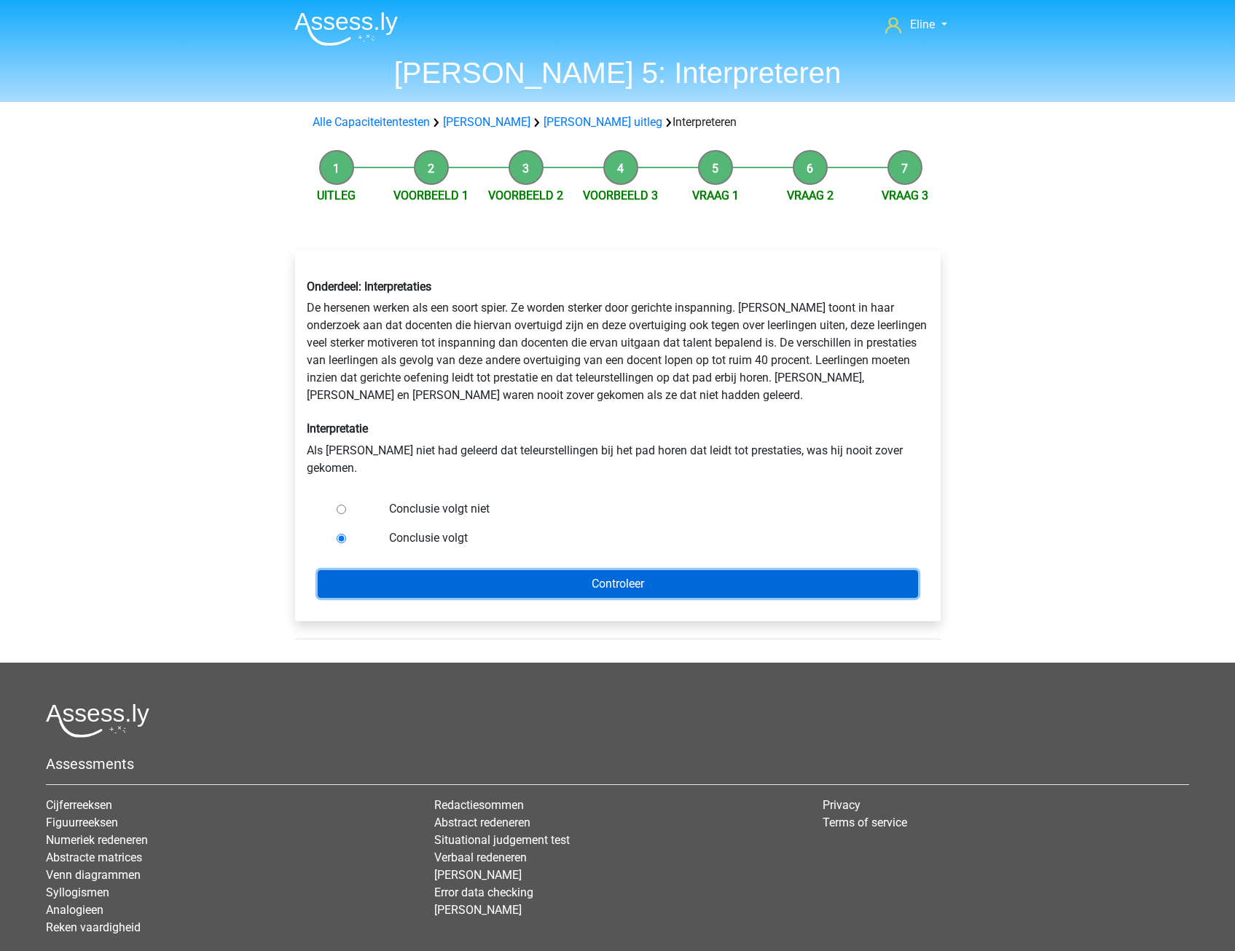
click at [371, 570] on input "Controleer" at bounding box center [618, 584] width 600 height 28
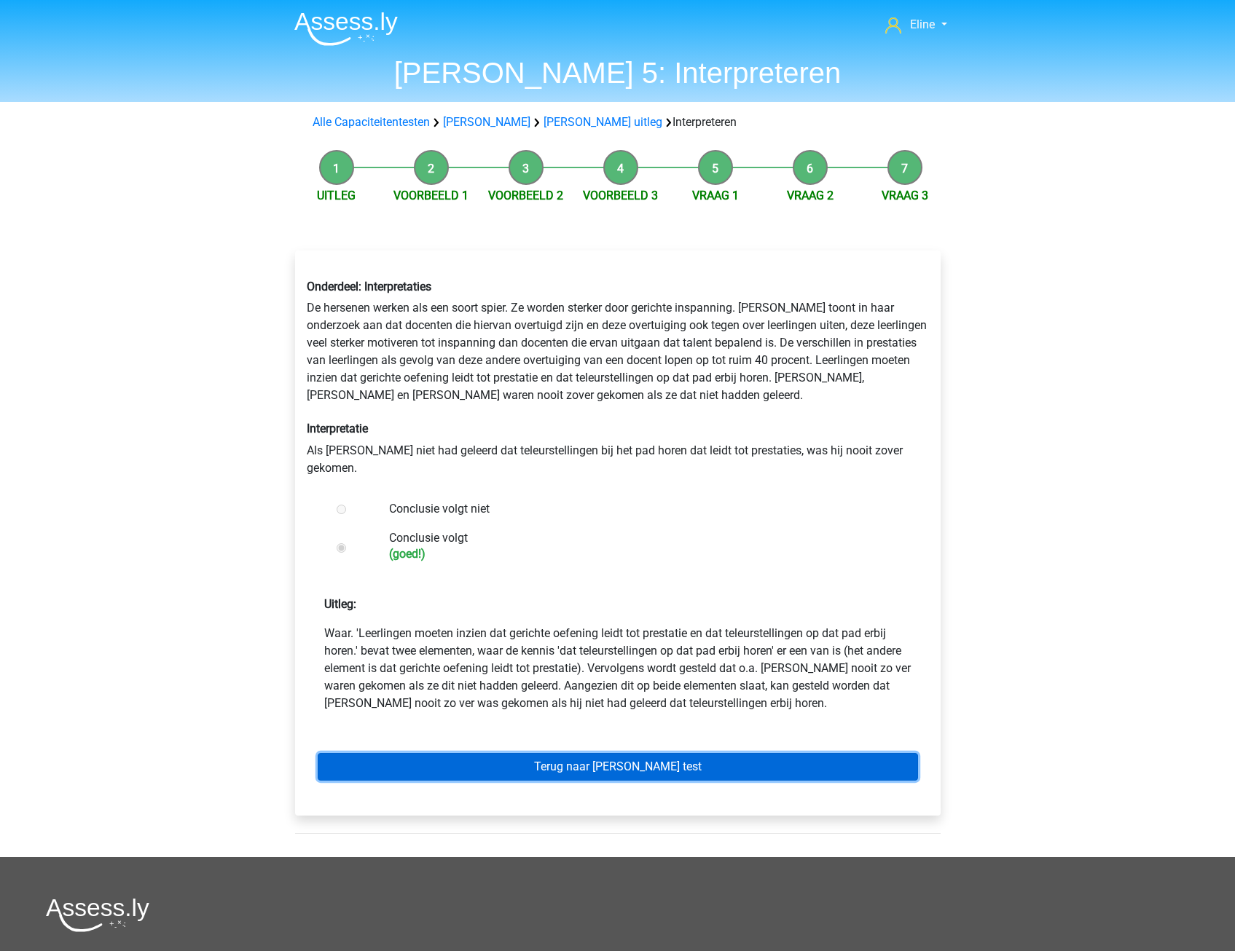
click at [584, 753] on link "Terug naar watson glaser test" at bounding box center [618, 767] width 600 height 28
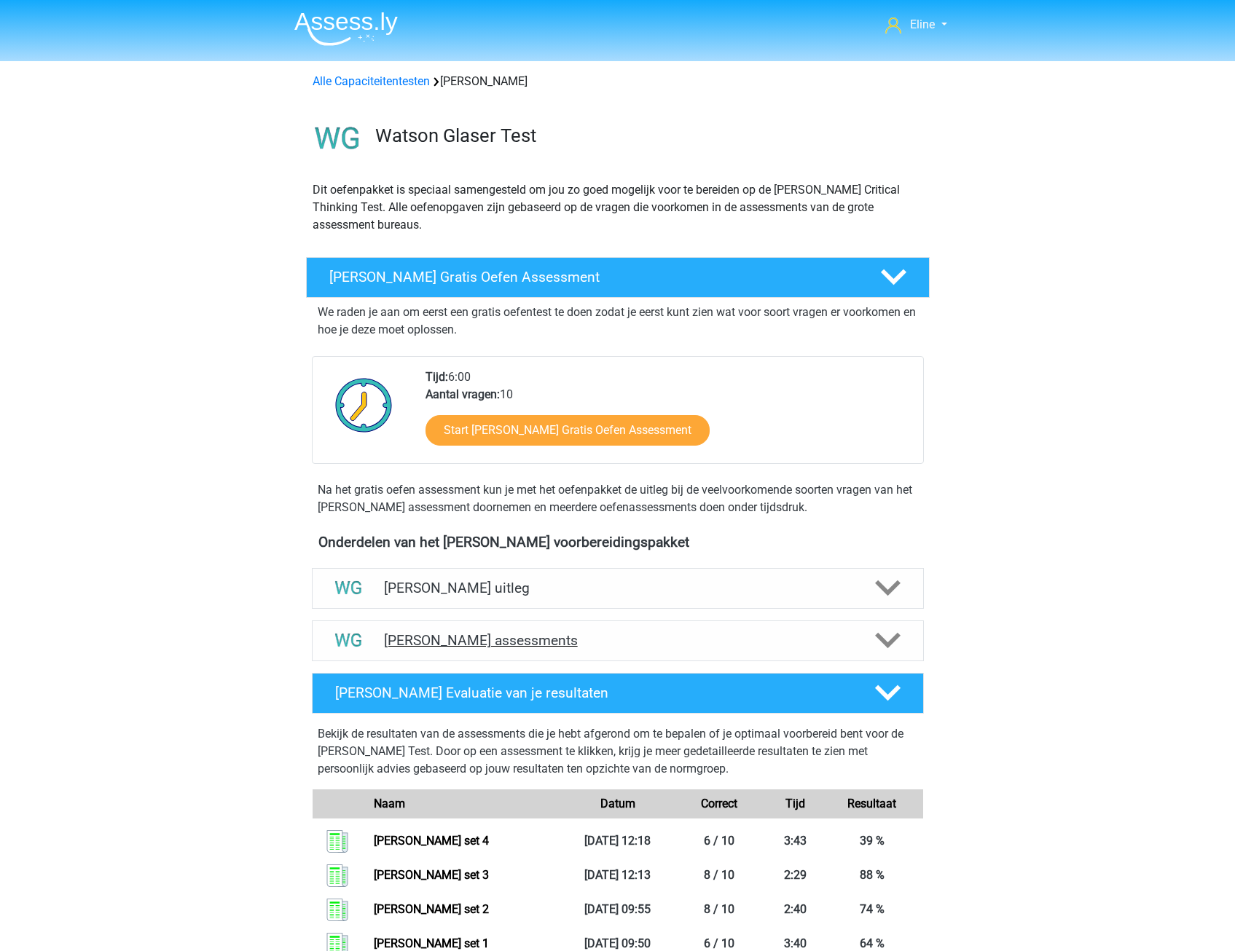
click at [887, 637] on icon at bounding box center [887, 640] width 25 height 25
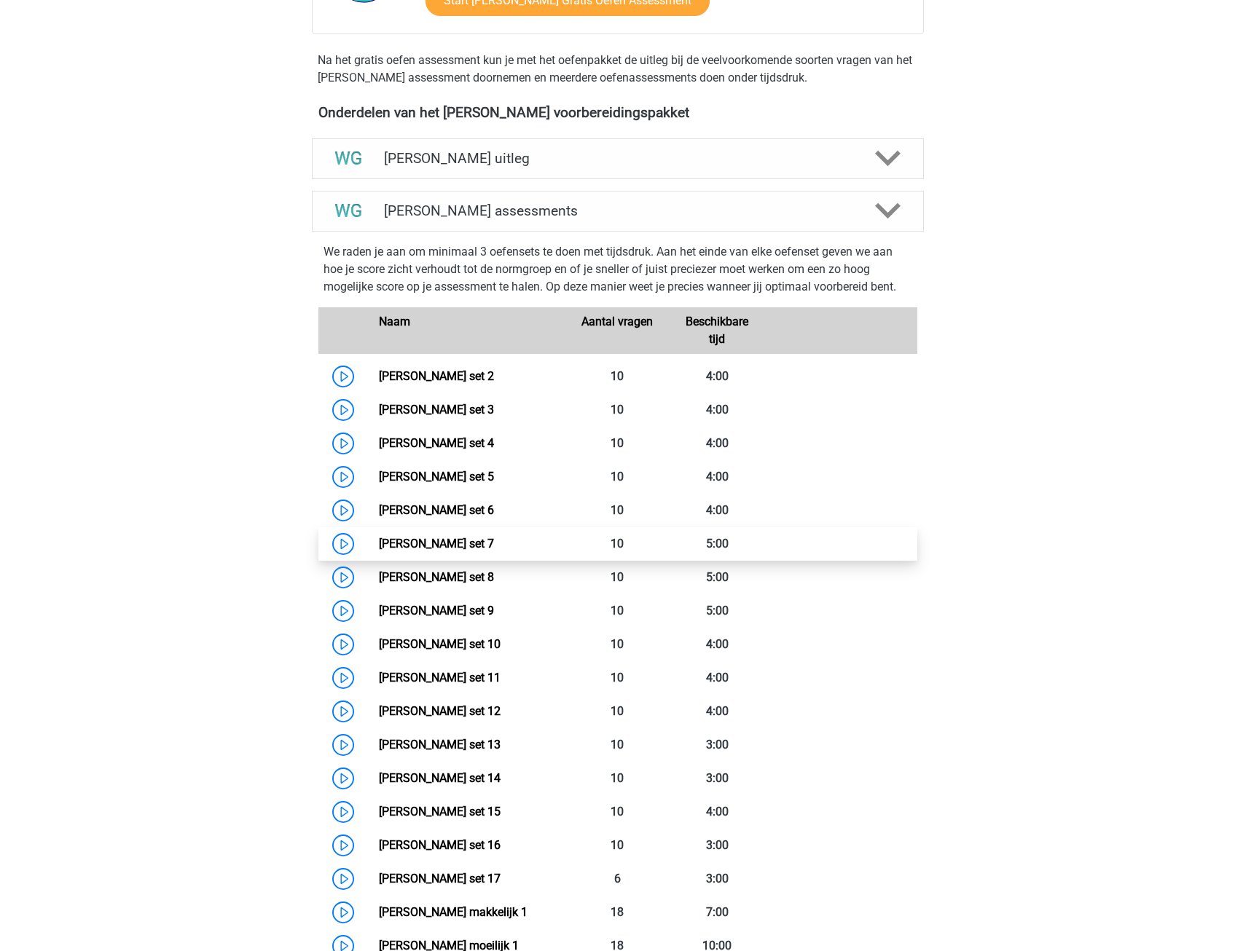
scroll to position [510, 0]
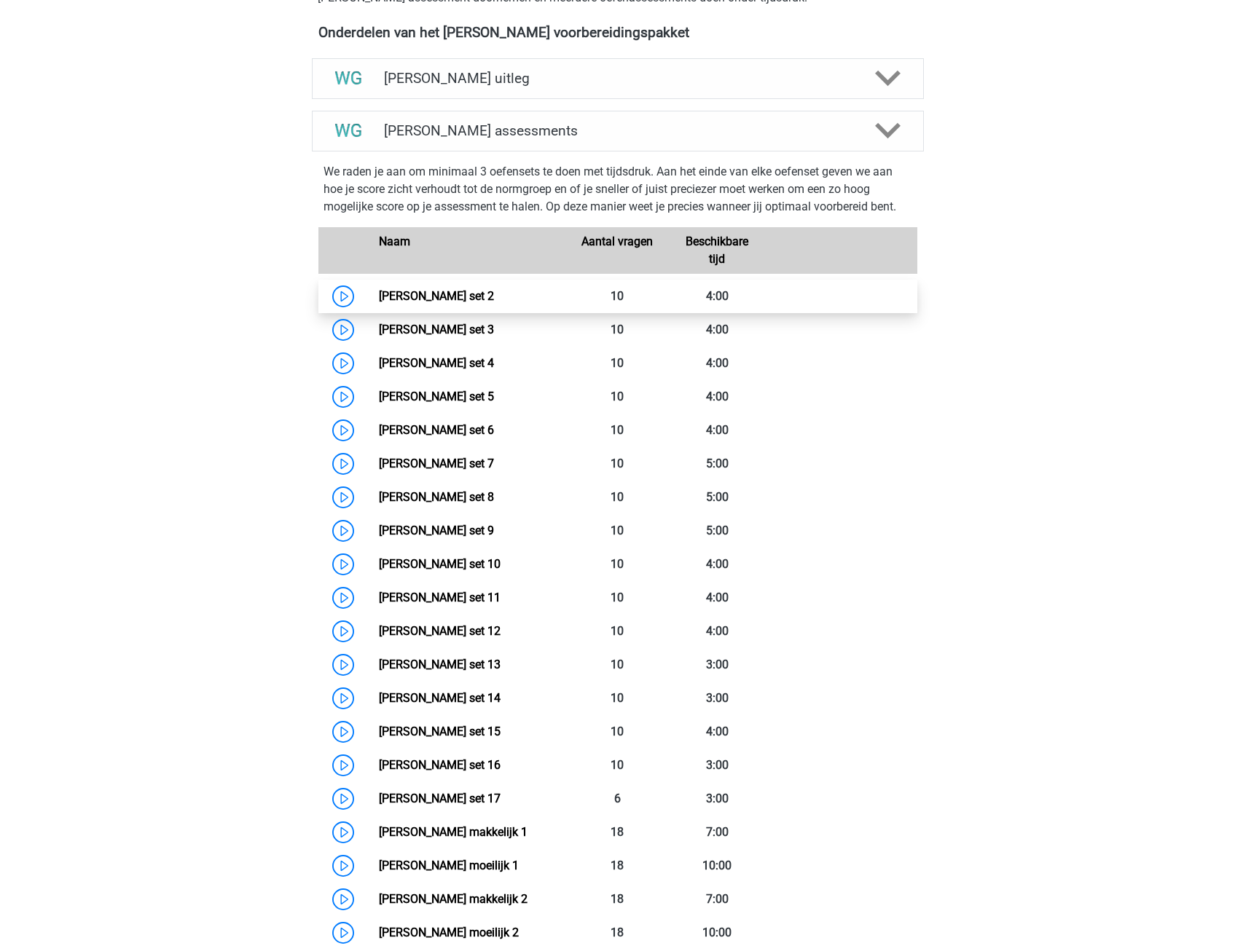
click at [416, 293] on link "Watson Glaser set 2" at bounding box center [436, 296] width 115 height 14
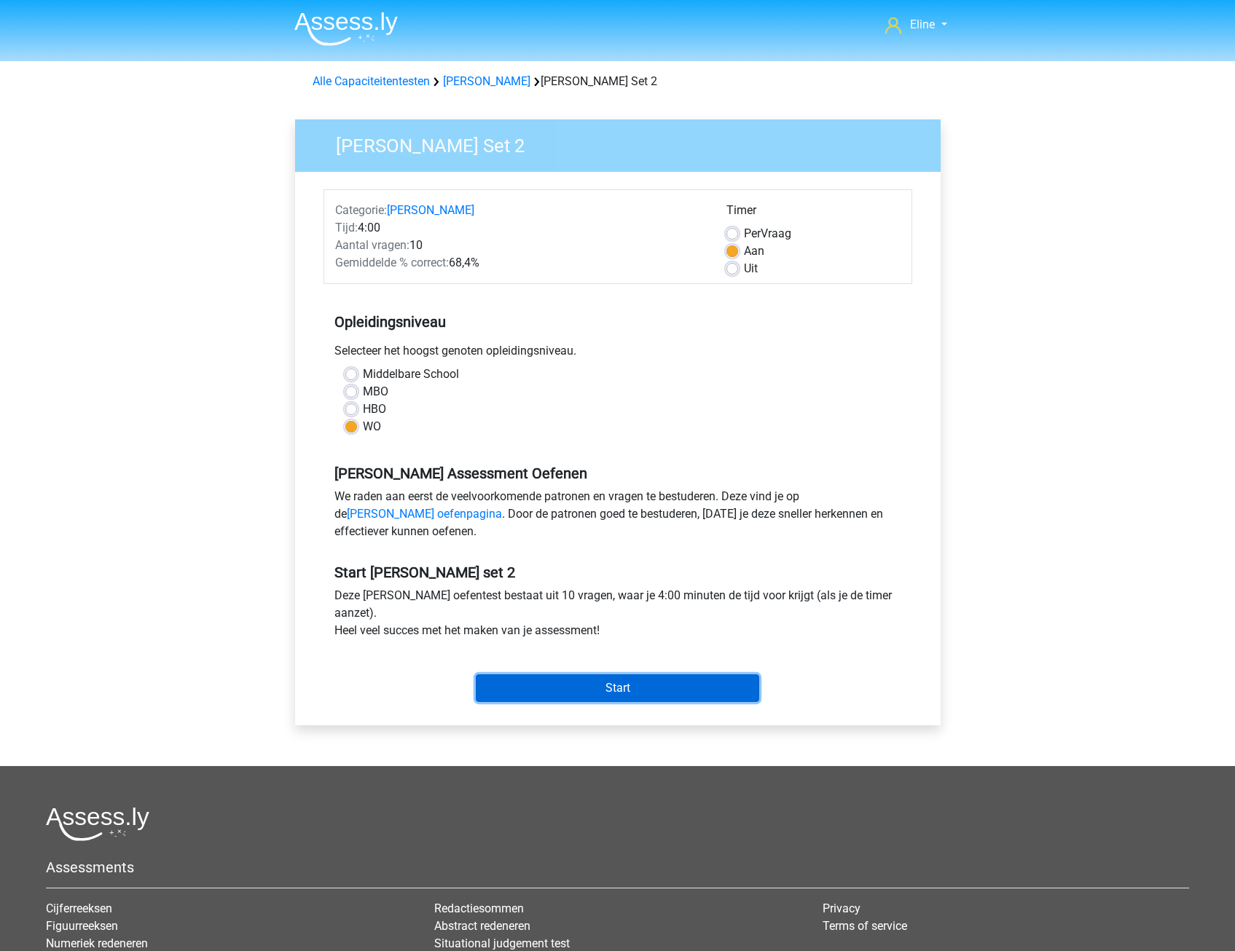
click at [616, 694] on input "Start" at bounding box center [617, 689] width 283 height 28
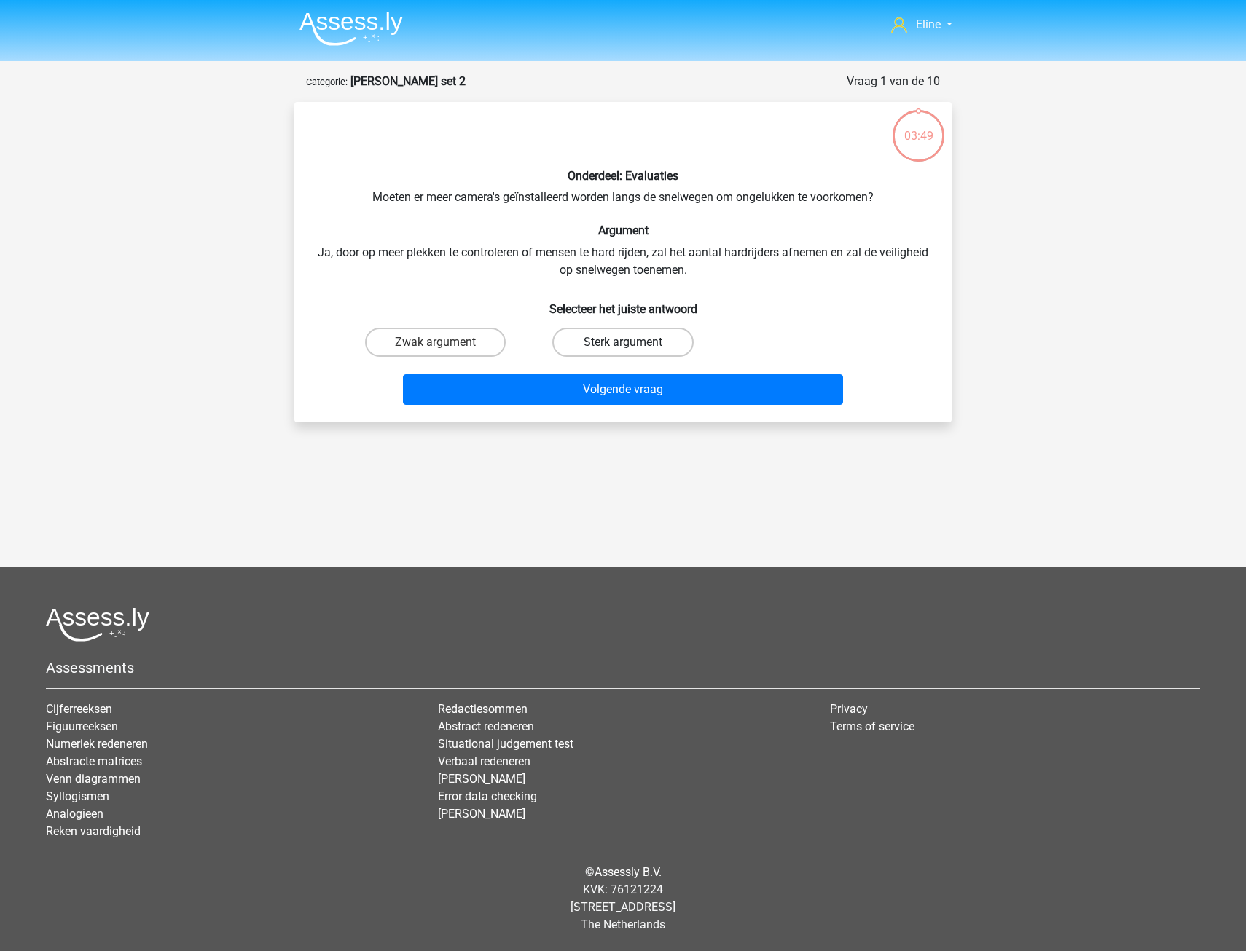
click at [586, 337] on label "Sterk argument" at bounding box center [622, 342] width 141 height 29
click at [623, 342] on input "Sterk argument" at bounding box center [627, 346] width 9 height 9
radio input "true"
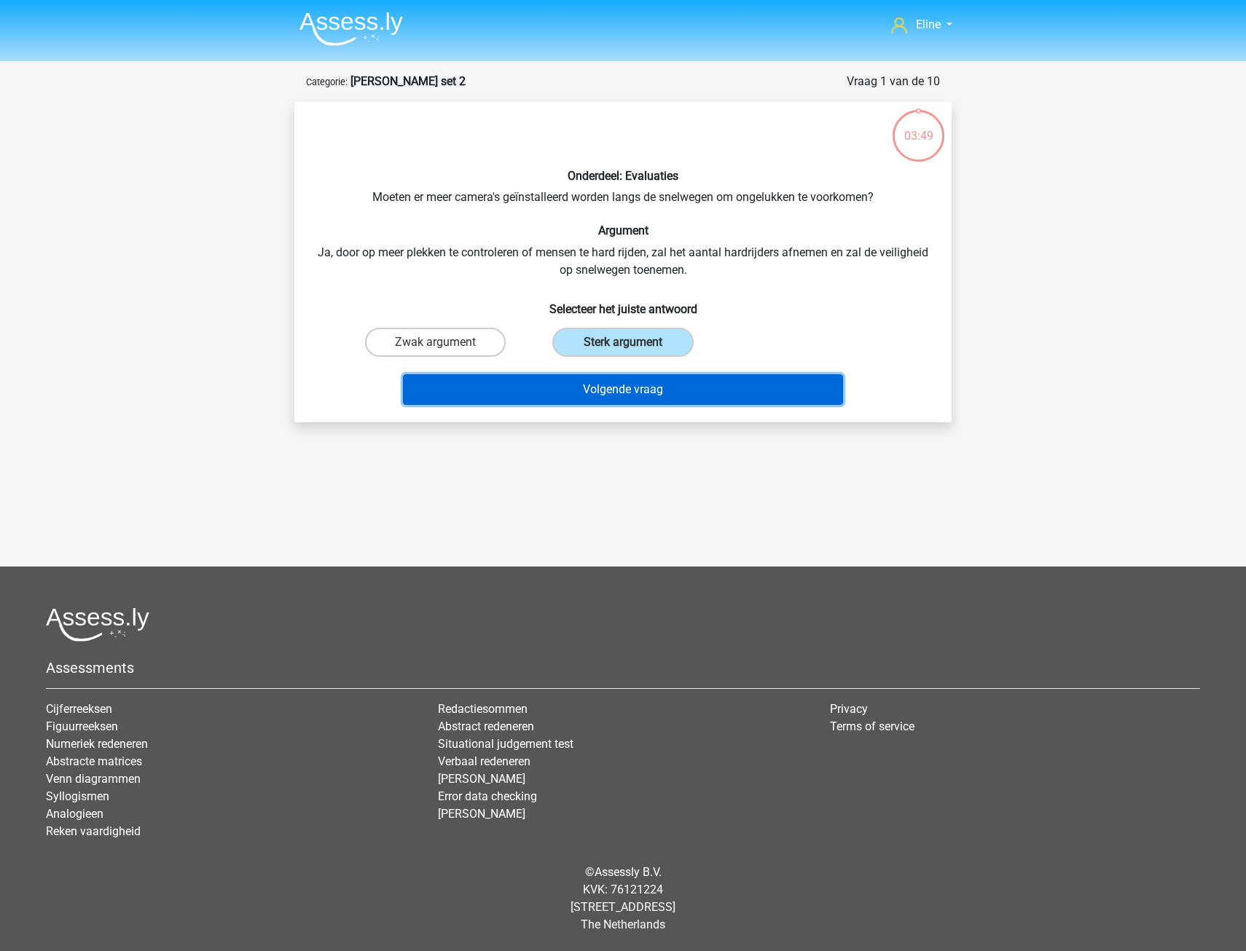
click at [584, 396] on button "Volgende vraag" at bounding box center [623, 389] width 441 height 31
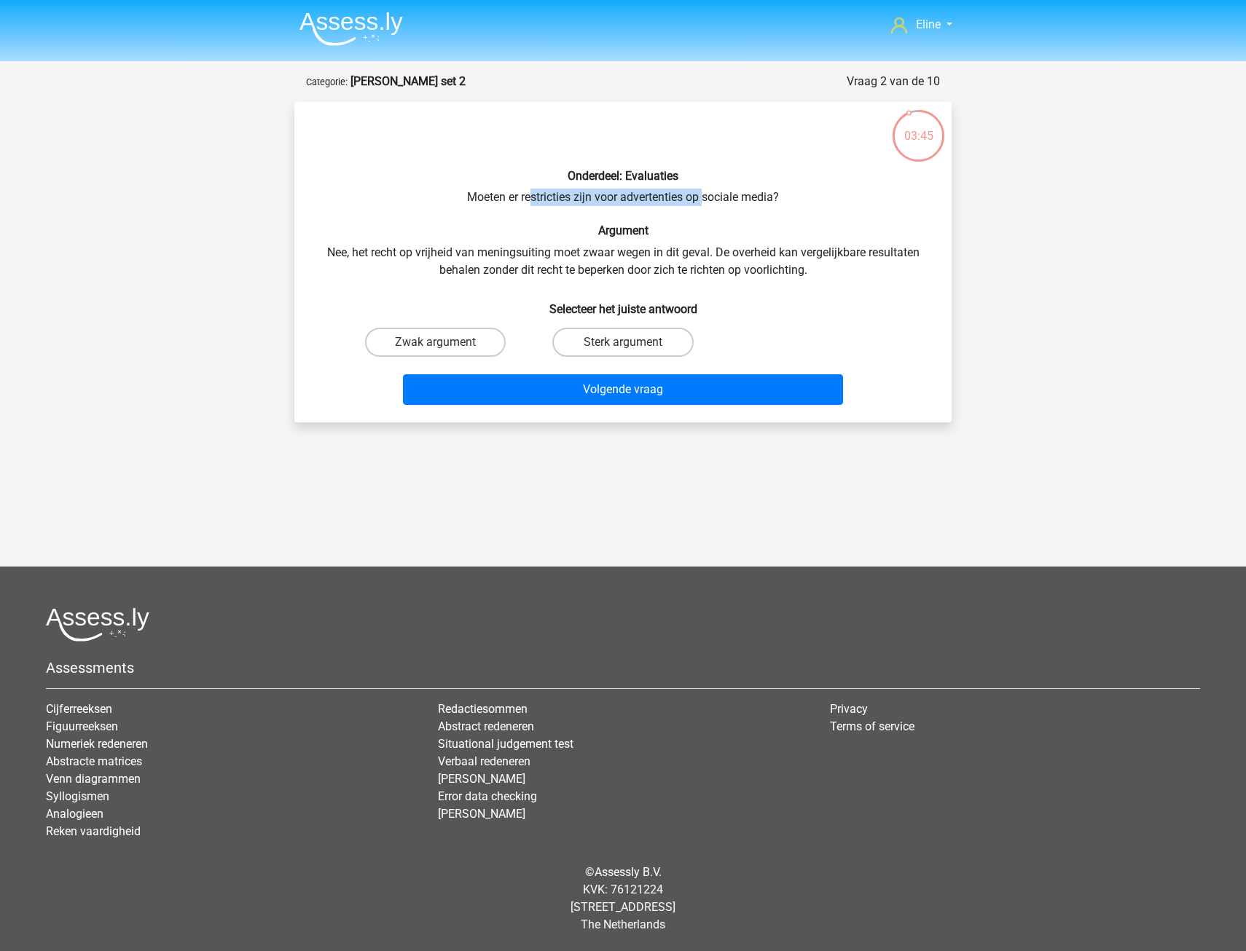
drag, startPoint x: 529, startPoint y: 200, endPoint x: 704, endPoint y: 196, distance: 174.9
click at [704, 196] on div "Onderdeel: Evaluaties Moeten er restricties zijn voor advertenties op sociale m…" at bounding box center [622, 262] width 645 height 297
drag, startPoint x: 704, startPoint y: 196, endPoint x: 572, endPoint y: 200, distance: 131.9
click at [572, 200] on div "Onderdeel: Evaluaties Moeten er restricties zijn voor advertenties op sociale m…" at bounding box center [622, 262] width 645 height 297
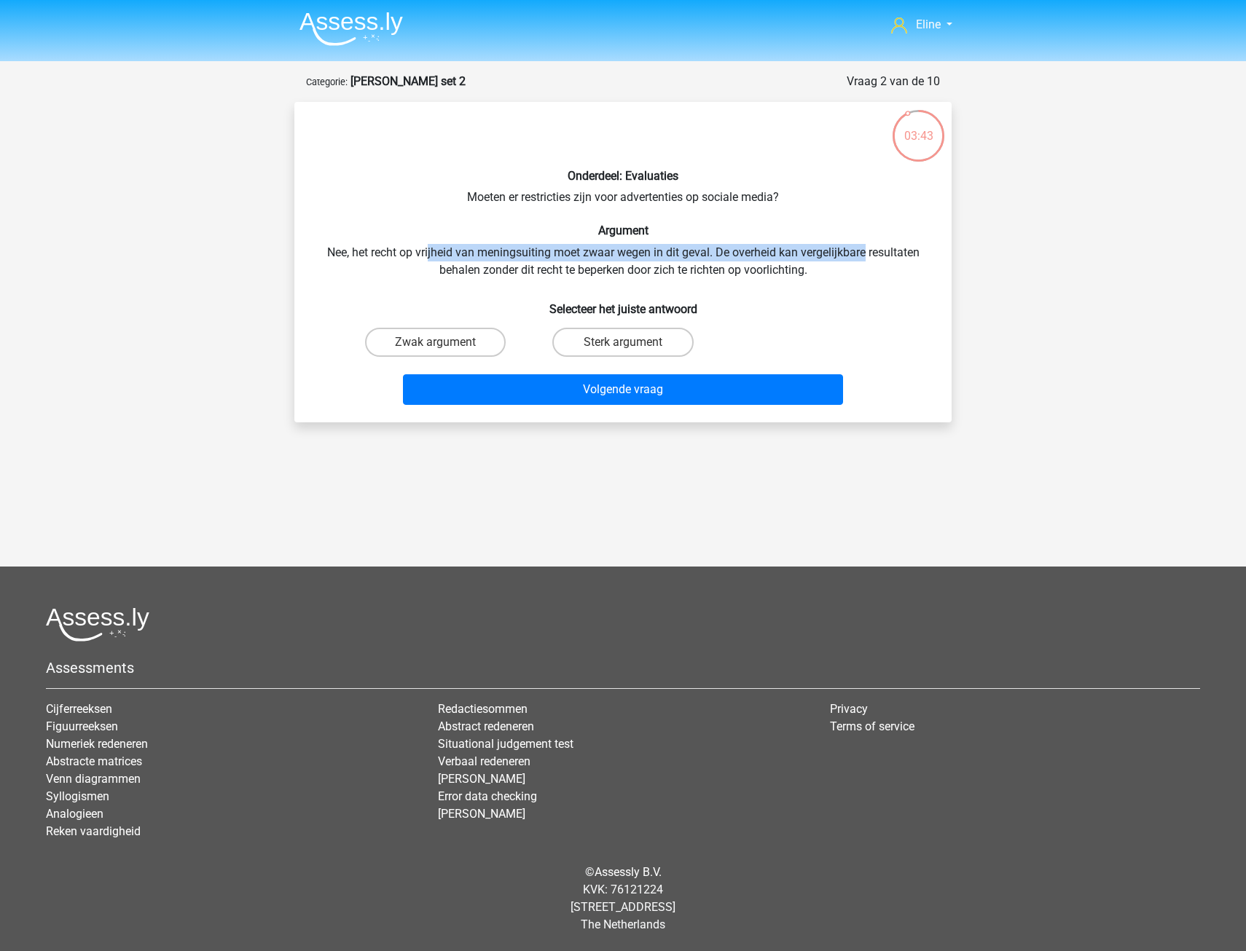
drag, startPoint x: 440, startPoint y: 254, endPoint x: 867, endPoint y: 260, distance: 427.0
click at [867, 260] on div "Onderdeel: Evaluaties Moeten er restricties zijn voor advertenties op sociale m…" at bounding box center [622, 262] width 645 height 297
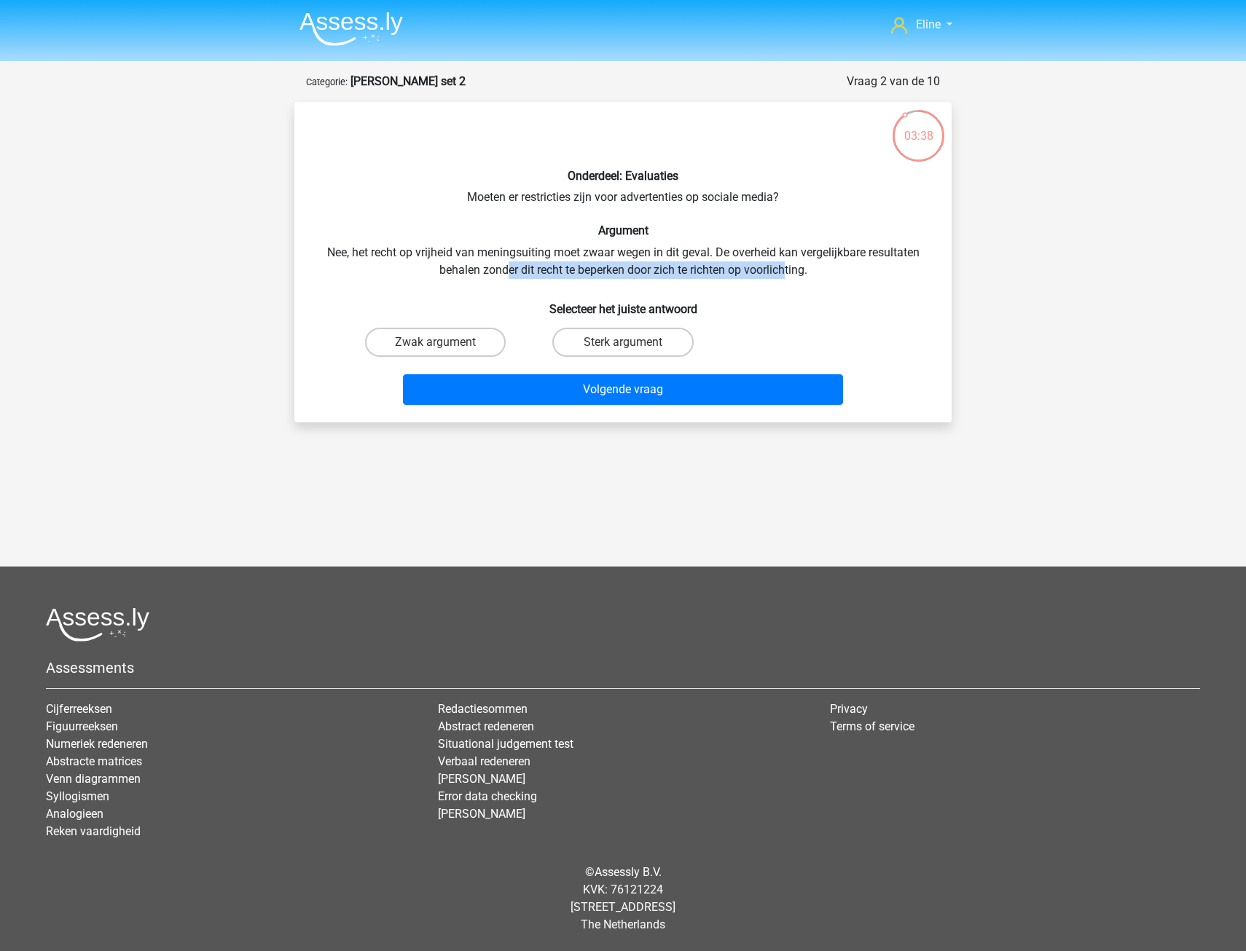
drag, startPoint x: 504, startPoint y: 264, endPoint x: 785, endPoint y: 274, distance: 281.4
click at [785, 274] on div "Onderdeel: Evaluaties Moeten er restricties zijn voor advertenties op sociale m…" at bounding box center [622, 262] width 645 height 297
click at [587, 243] on div "Onderdeel: Evaluaties Moeten er restricties zijn voor advertenties op sociale m…" at bounding box center [622, 262] width 645 height 297
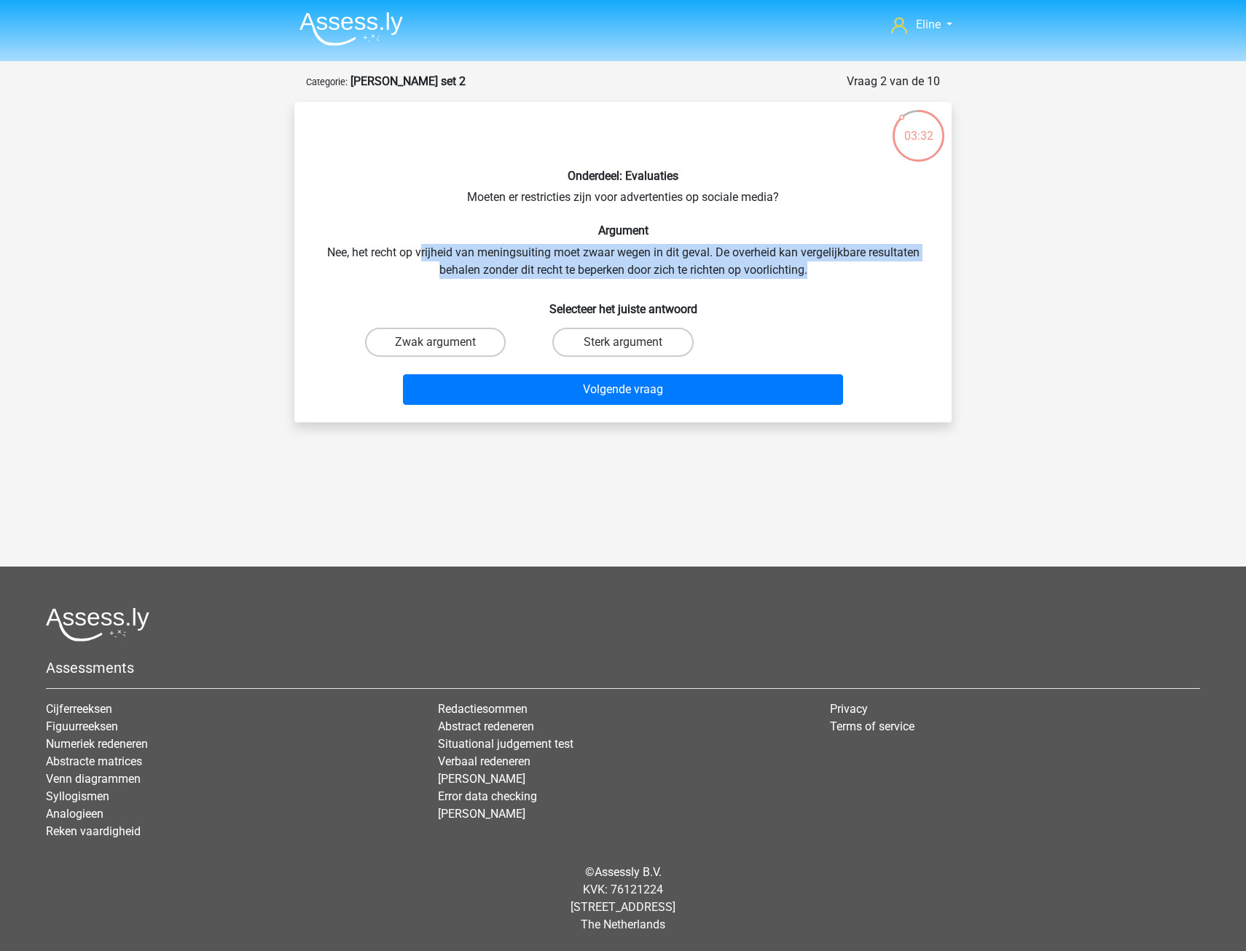
drag, startPoint x: 427, startPoint y: 251, endPoint x: 828, endPoint y: 264, distance: 401.7
click at [828, 264] on div "Onderdeel: Evaluaties Moeten er restricties zijn voor advertenties op sociale m…" at bounding box center [622, 262] width 645 height 297
click at [592, 252] on div "Onderdeel: Evaluaties Moeten er restricties zijn voor advertenties op sociale m…" at bounding box center [622, 262] width 645 height 297
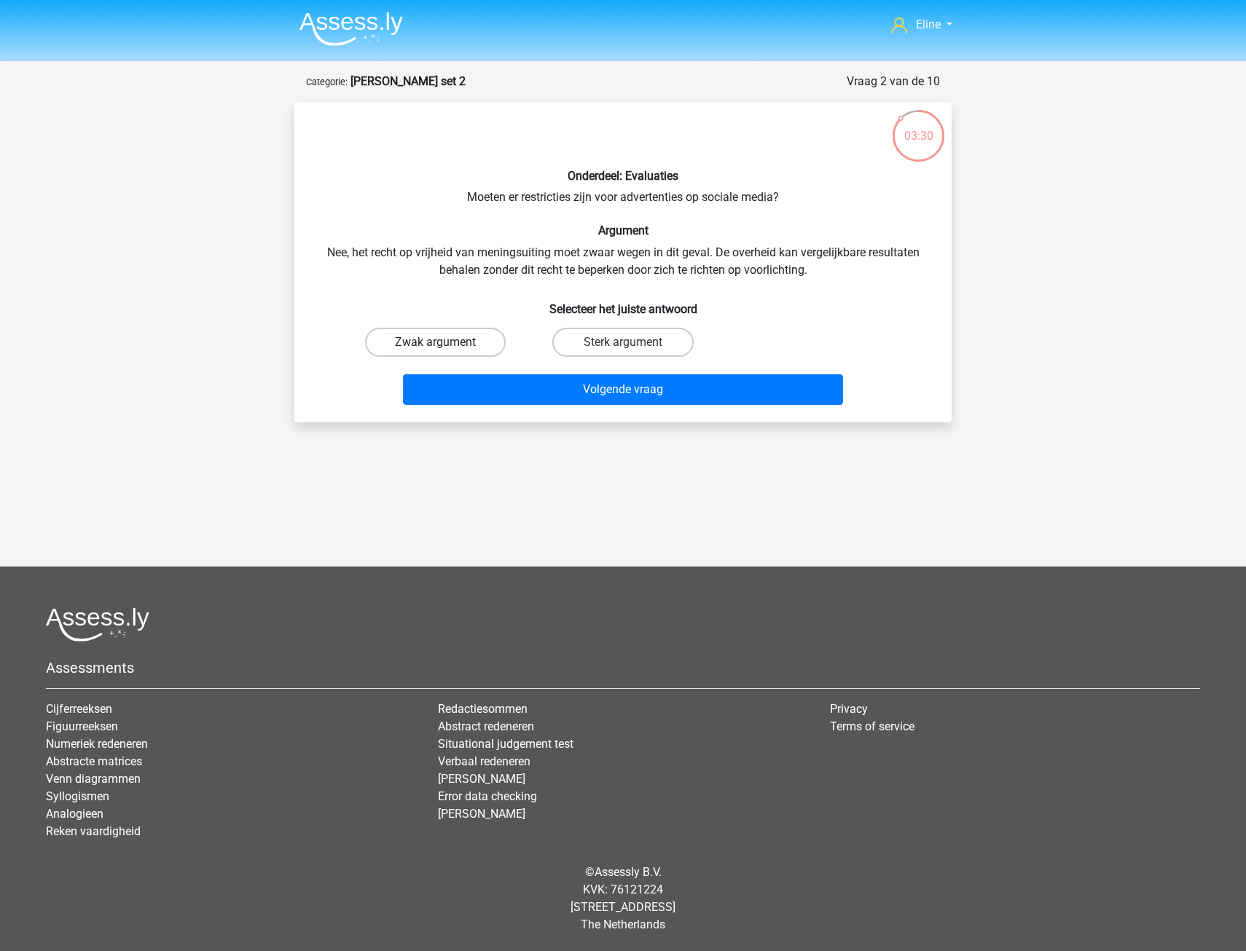
click at [471, 344] on label "Zwak argument" at bounding box center [435, 342] width 141 height 29
click at [445, 344] on input "Zwak argument" at bounding box center [440, 346] width 9 height 9
radio input "true"
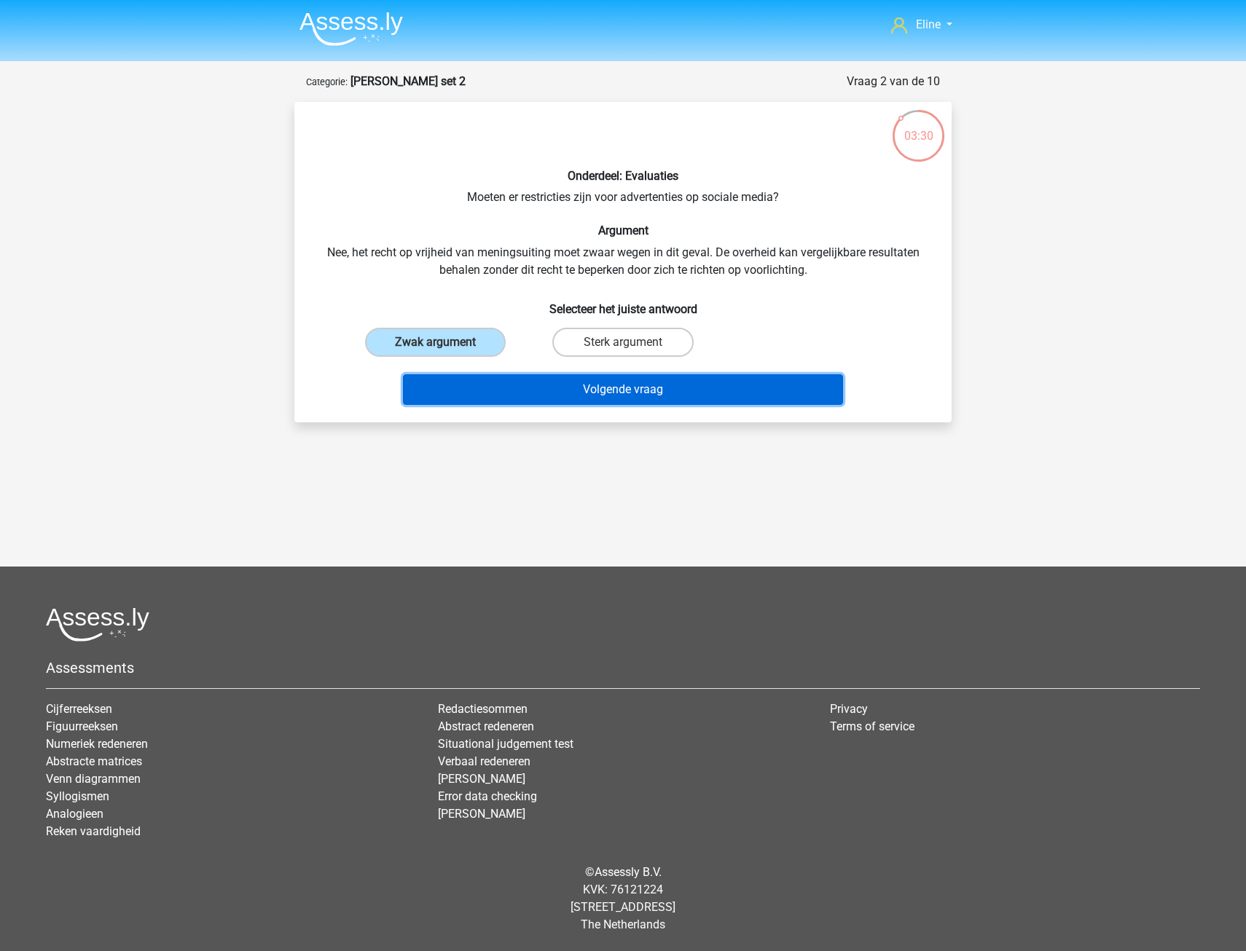
click at [496, 399] on button "Volgende vraag" at bounding box center [623, 389] width 441 height 31
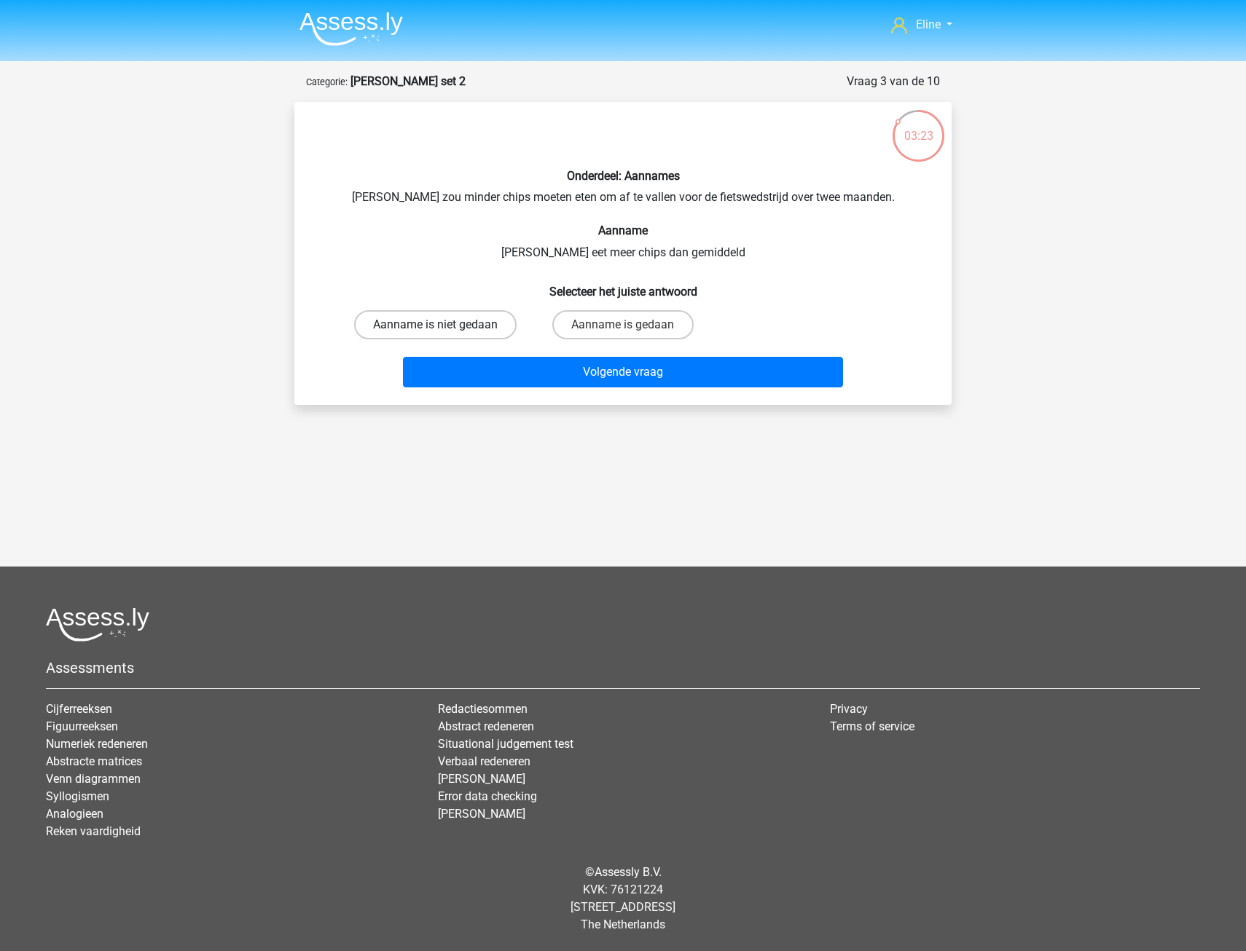
click at [496, 326] on label "Aanname is niet gedaan" at bounding box center [435, 324] width 162 height 29
click at [445, 326] on input "Aanname is niet gedaan" at bounding box center [440, 329] width 9 height 9
radio input "true"
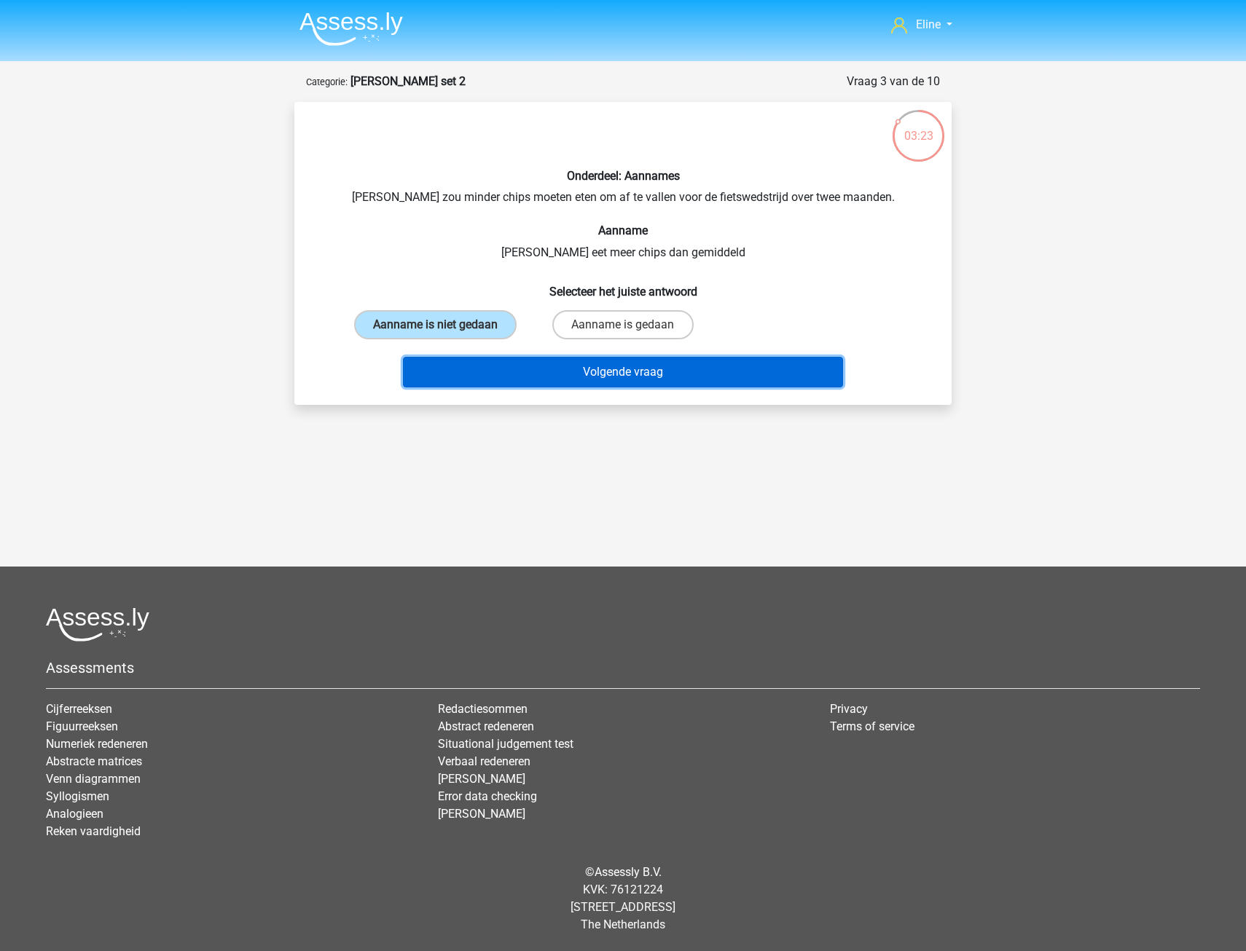
click at [510, 372] on button "Volgende vraag" at bounding box center [623, 372] width 441 height 31
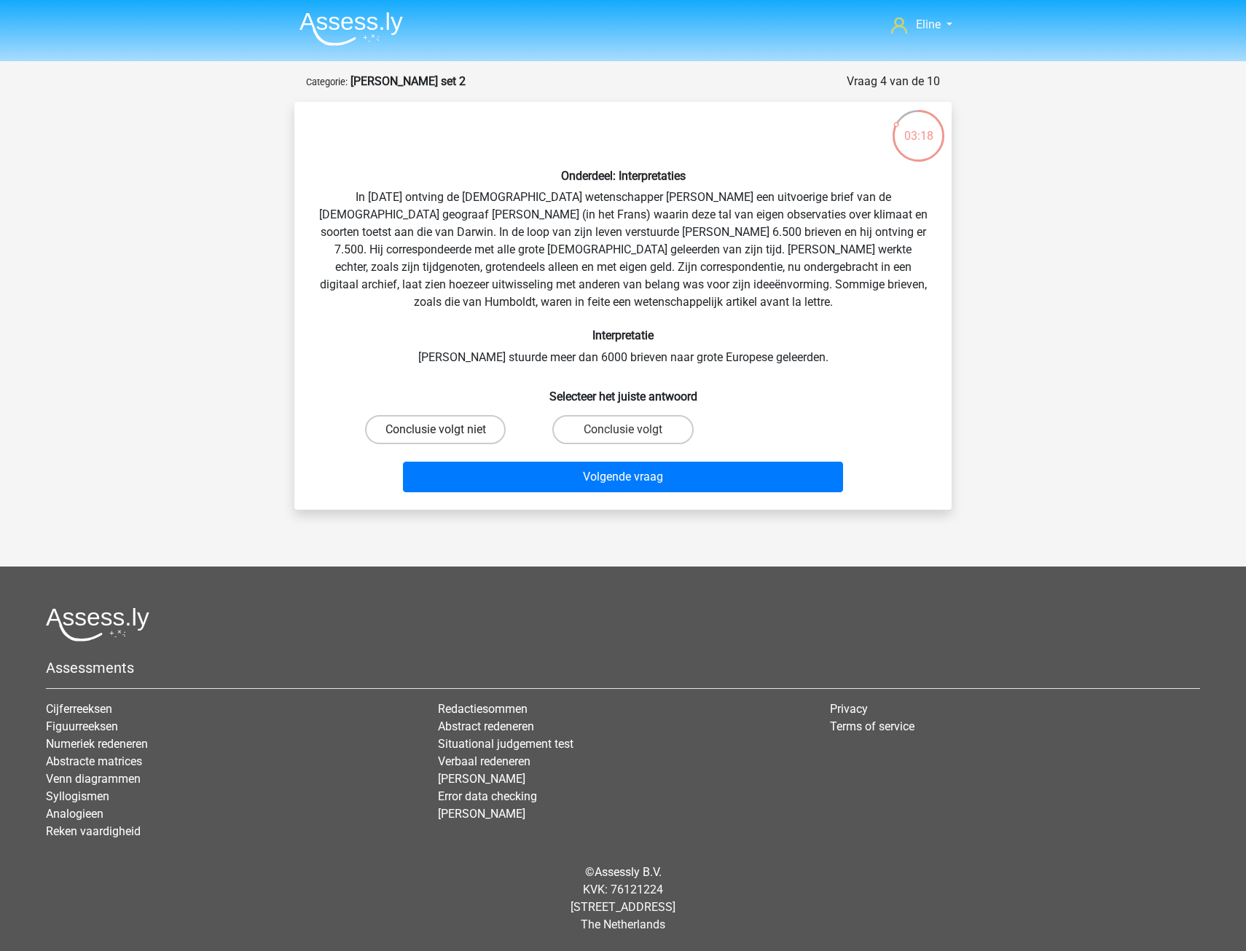
click at [480, 431] on label "Conclusie volgt niet" at bounding box center [435, 429] width 141 height 29
click at [445, 431] on input "Conclusie volgt niet" at bounding box center [440, 434] width 9 height 9
radio input "true"
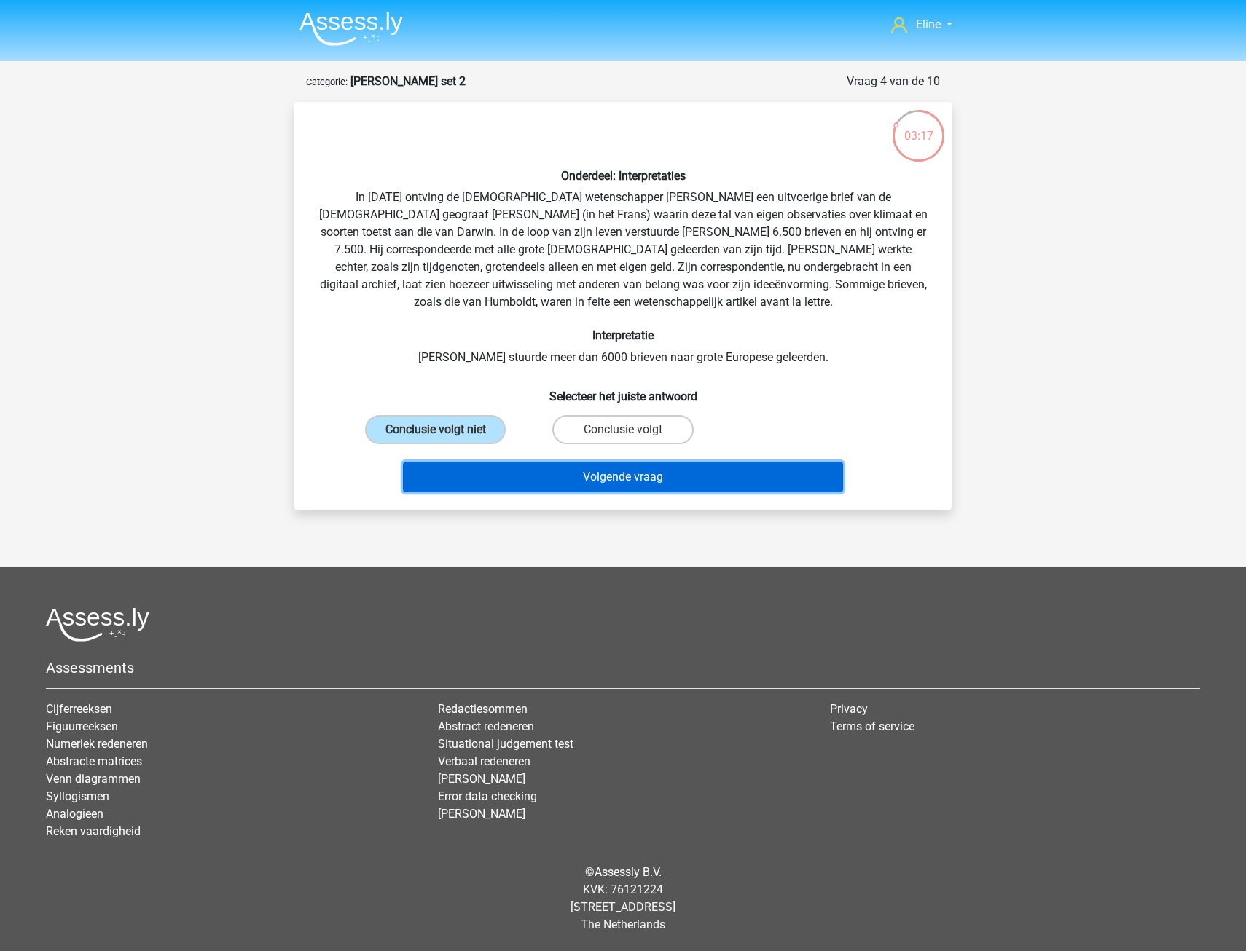
click at [482, 470] on button "Volgende vraag" at bounding box center [623, 477] width 441 height 31
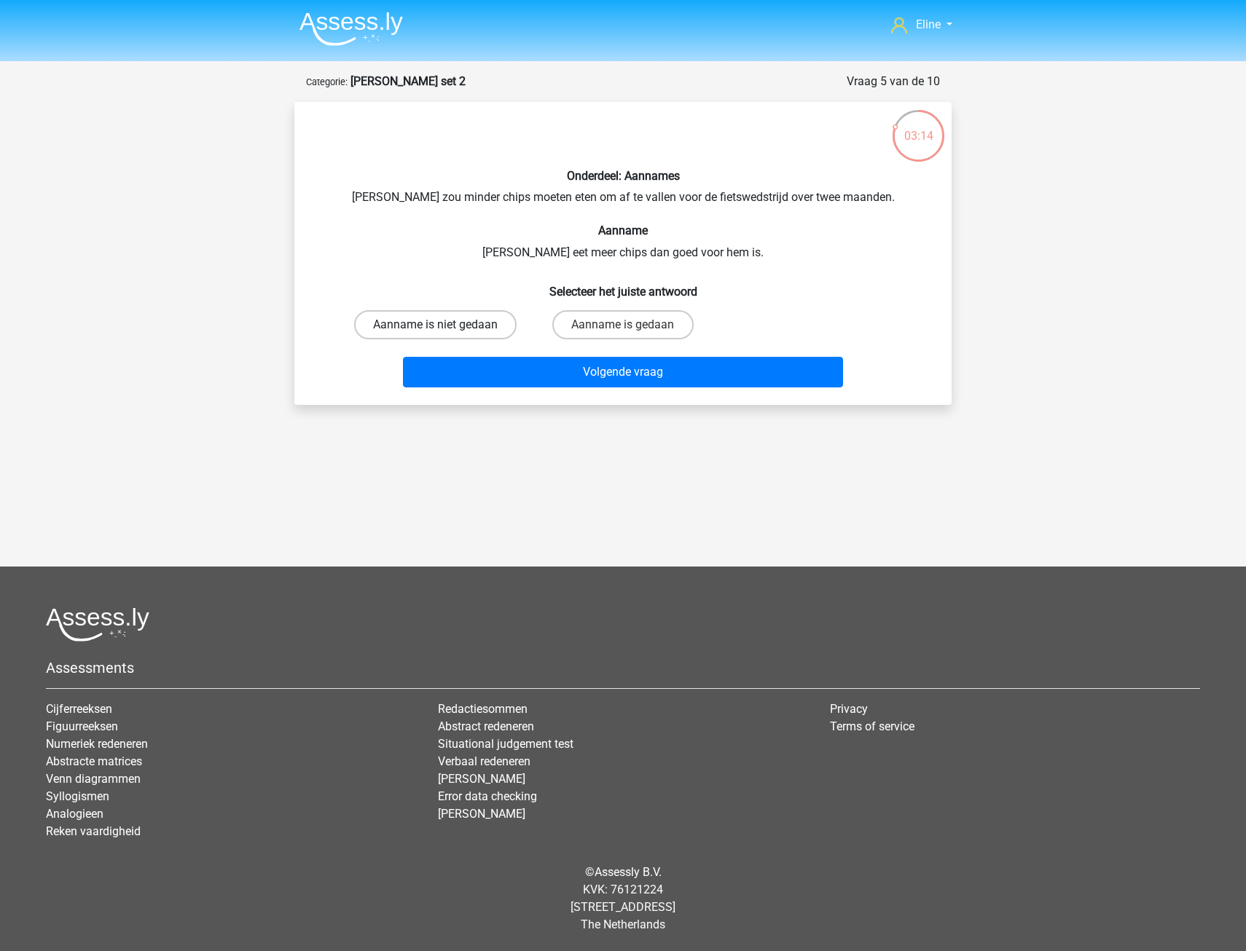
click at [479, 325] on label "Aanname is niet gedaan" at bounding box center [435, 324] width 162 height 29
click at [445, 325] on input "Aanname is niet gedaan" at bounding box center [440, 329] width 9 height 9
radio input "true"
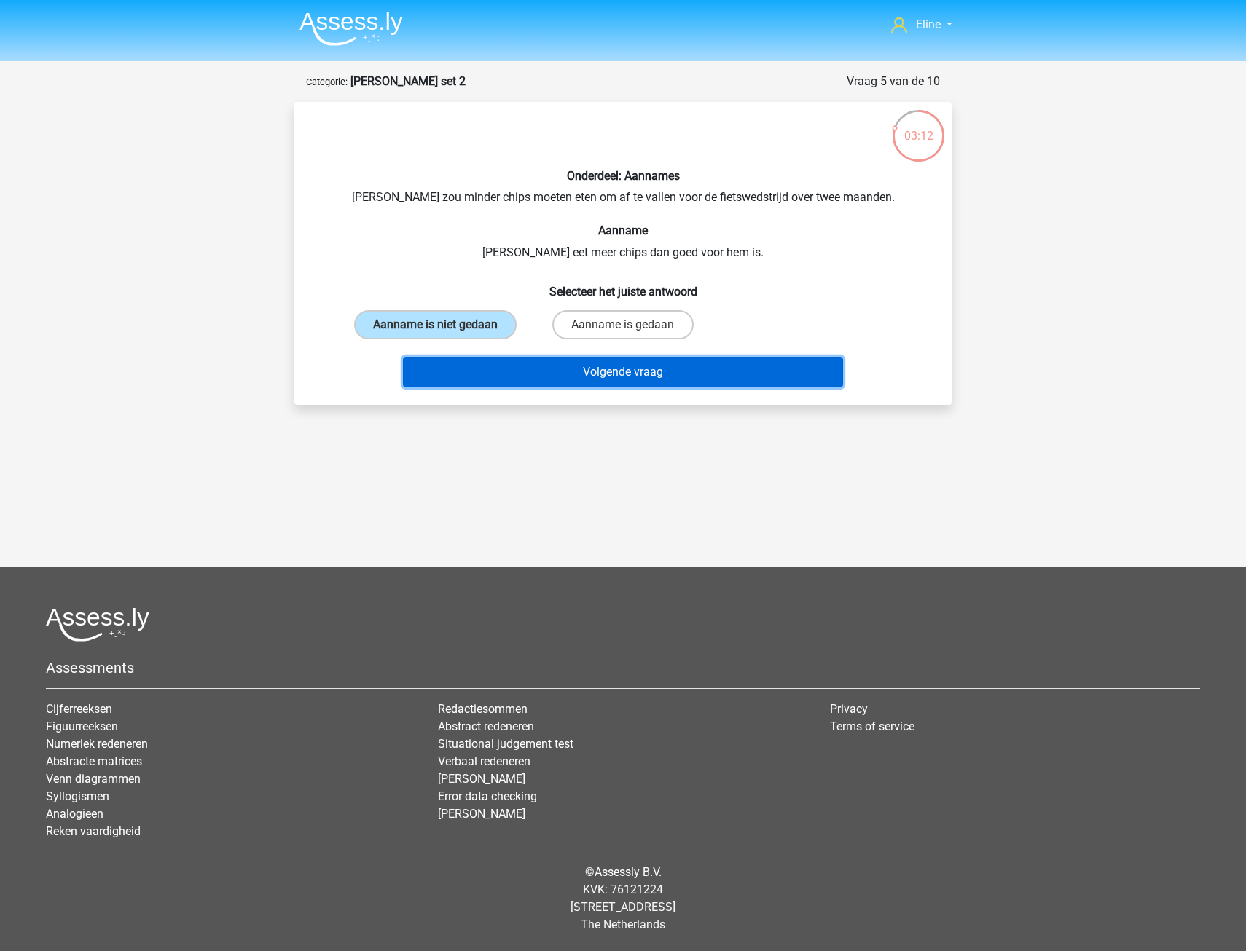
click at [486, 369] on button "Volgende vraag" at bounding box center [623, 372] width 441 height 31
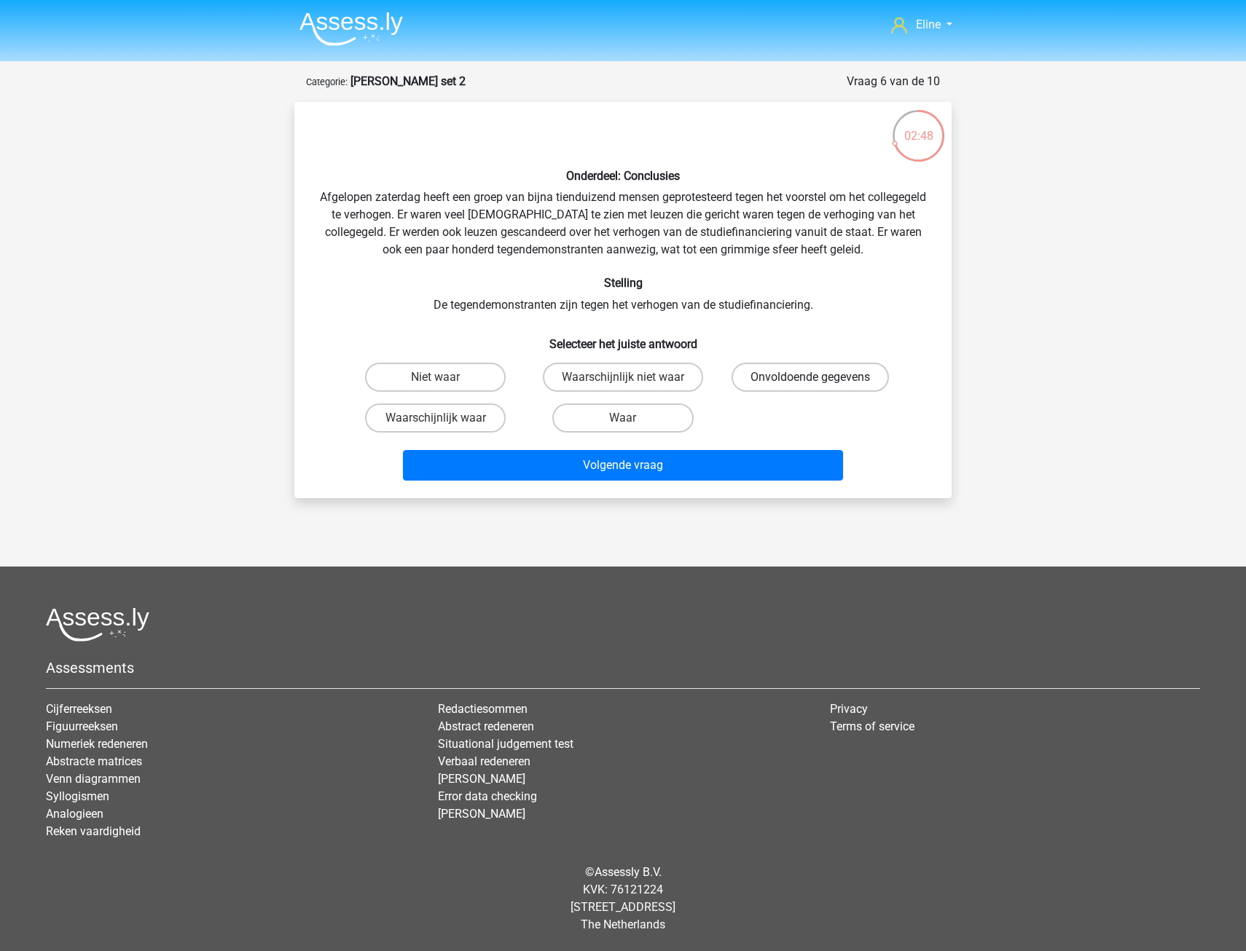
click at [772, 377] on label "Onvoldoende gegevens" at bounding box center [809, 377] width 157 height 29
click at [810, 377] on input "Onvoldoende gegevens" at bounding box center [814, 381] width 9 height 9
radio input "true"
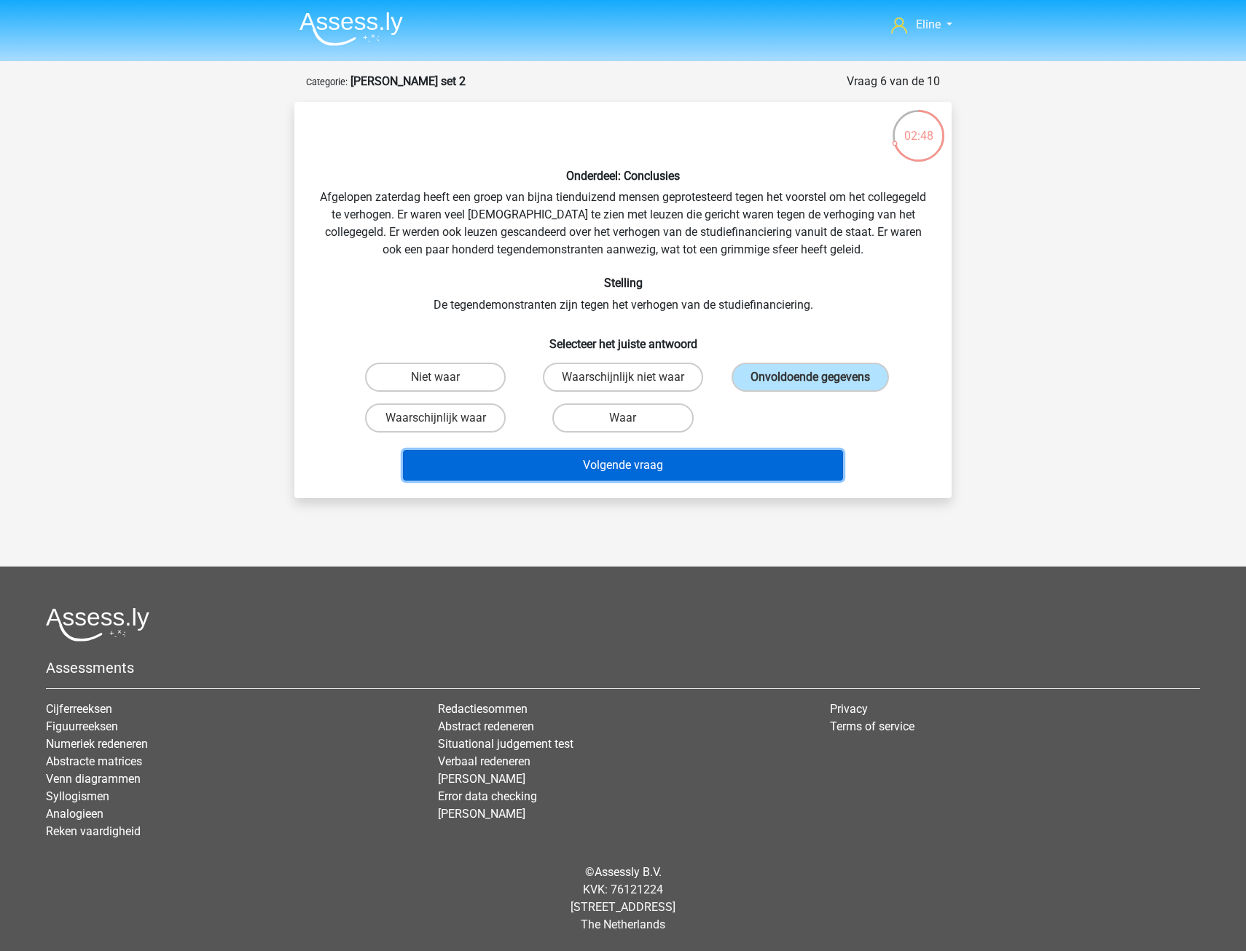
click at [732, 462] on button "Volgende vraag" at bounding box center [623, 465] width 441 height 31
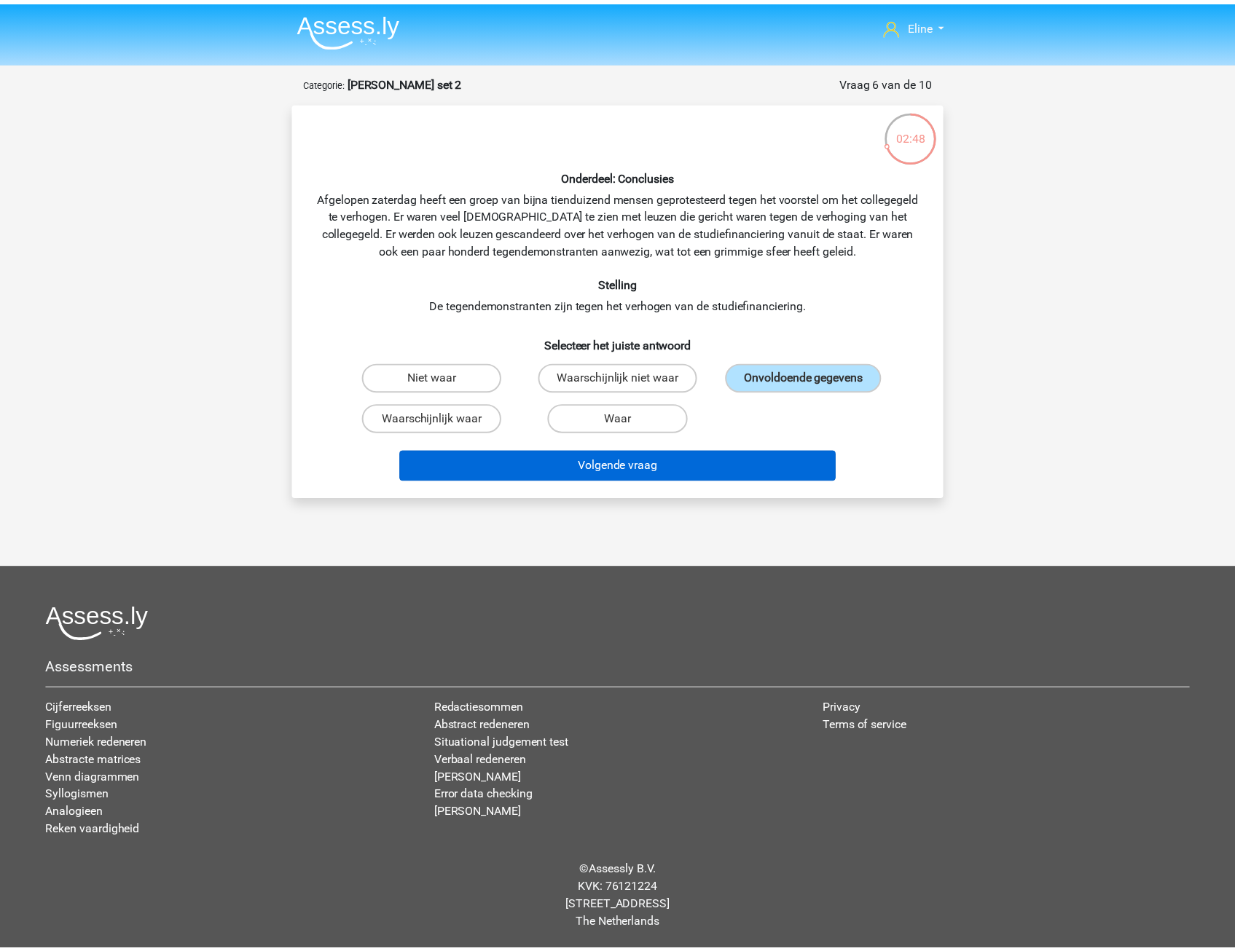
scroll to position [1, 0]
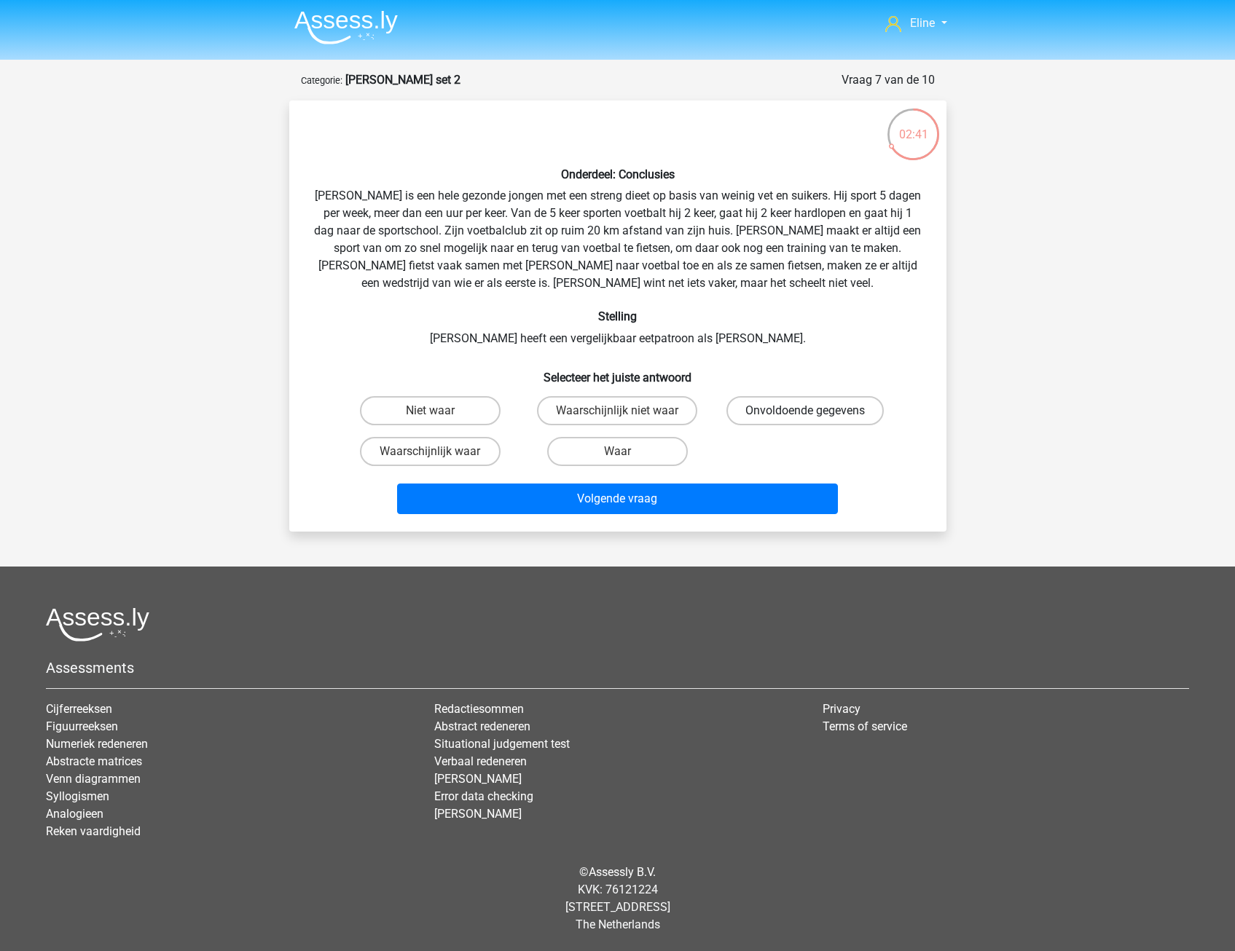
click at [762, 409] on label "Onvoldoende gegevens" at bounding box center [804, 410] width 157 height 29
click at [805, 411] on input "Onvoldoende gegevens" at bounding box center [809, 415] width 9 height 9
radio input "true"
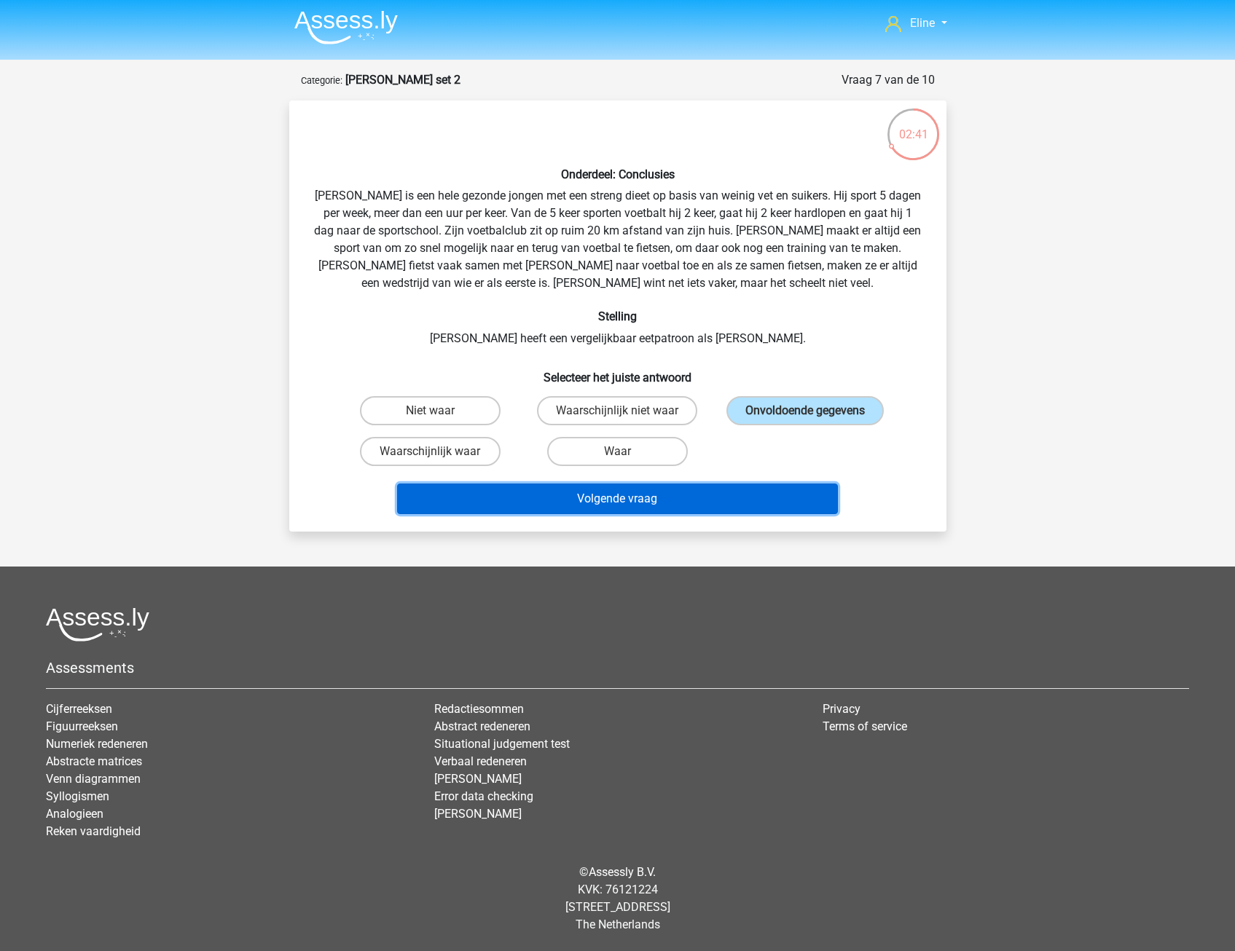
click at [700, 503] on button "Volgende vraag" at bounding box center [617, 499] width 441 height 31
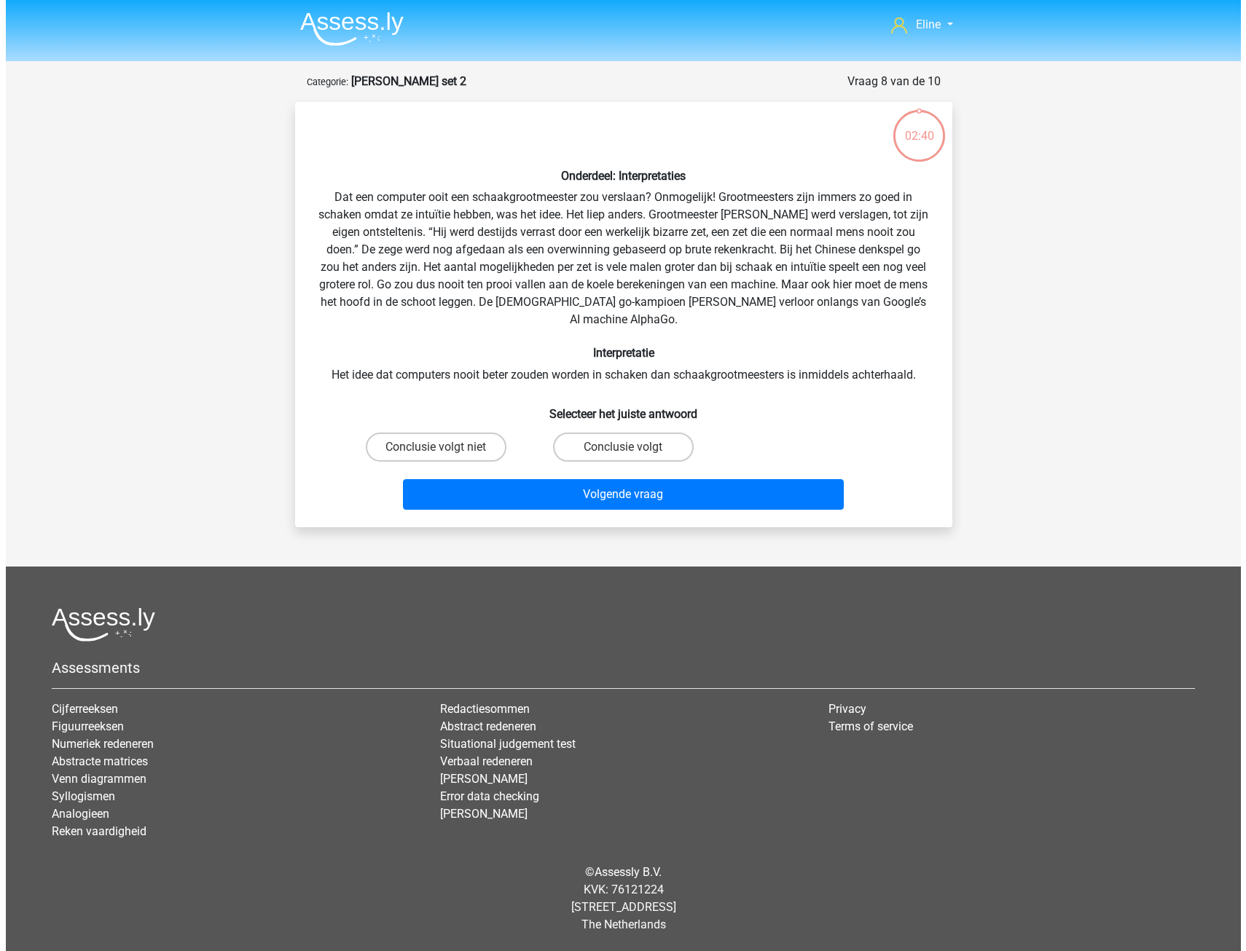
scroll to position [0, 0]
click at [607, 433] on label "Conclusie volgt" at bounding box center [622, 447] width 141 height 29
click at [623, 447] on input "Conclusie volgt" at bounding box center [627, 451] width 9 height 9
radio input "true"
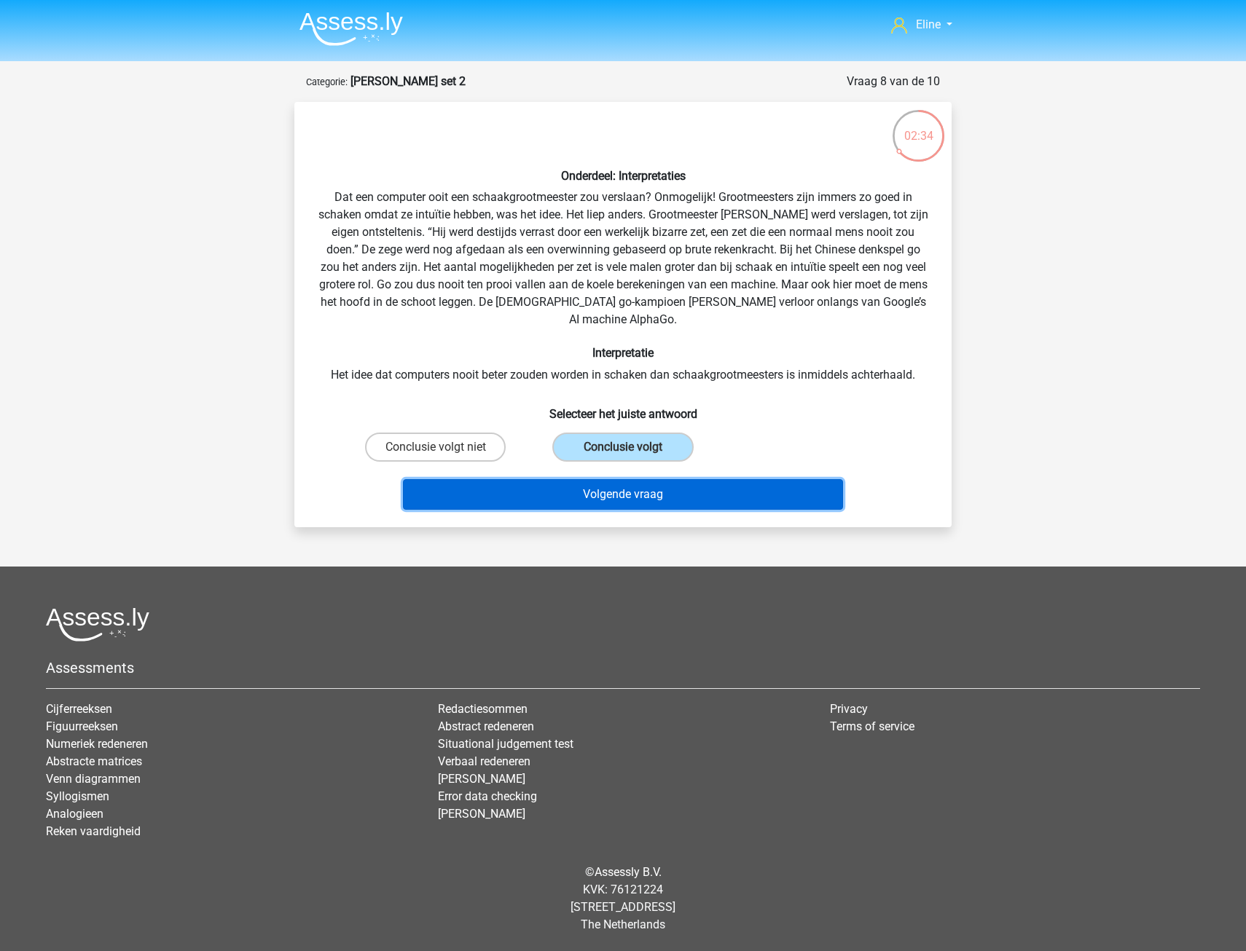
click at [605, 479] on button "Volgende vraag" at bounding box center [623, 494] width 441 height 31
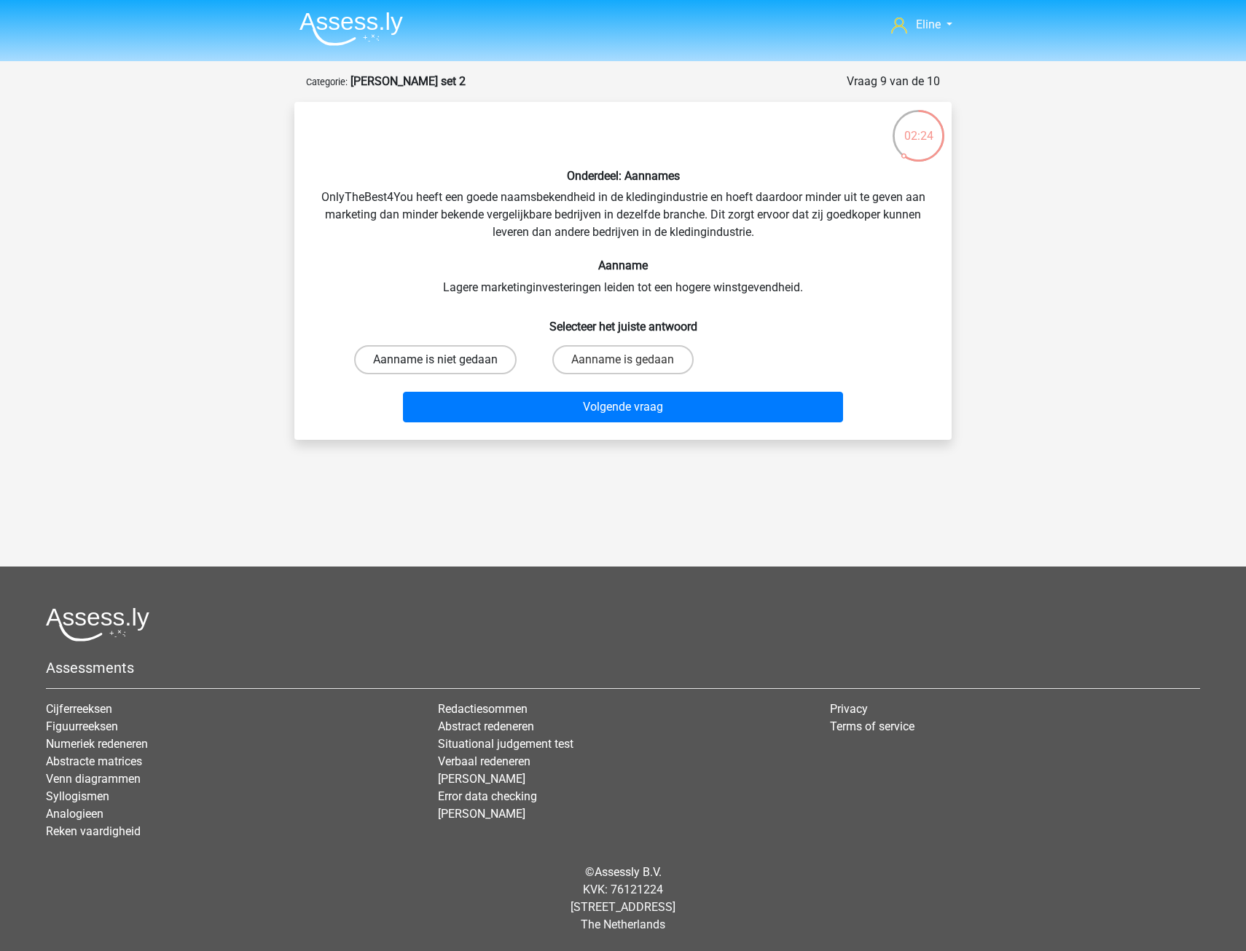
click at [444, 366] on div "Aanname is niet gedaan" at bounding box center [436, 359] width 176 height 29
click at [449, 360] on label "Aanname is niet gedaan" at bounding box center [435, 359] width 162 height 29
click at [445, 360] on input "Aanname is niet gedaan" at bounding box center [440, 364] width 9 height 9
radio input "true"
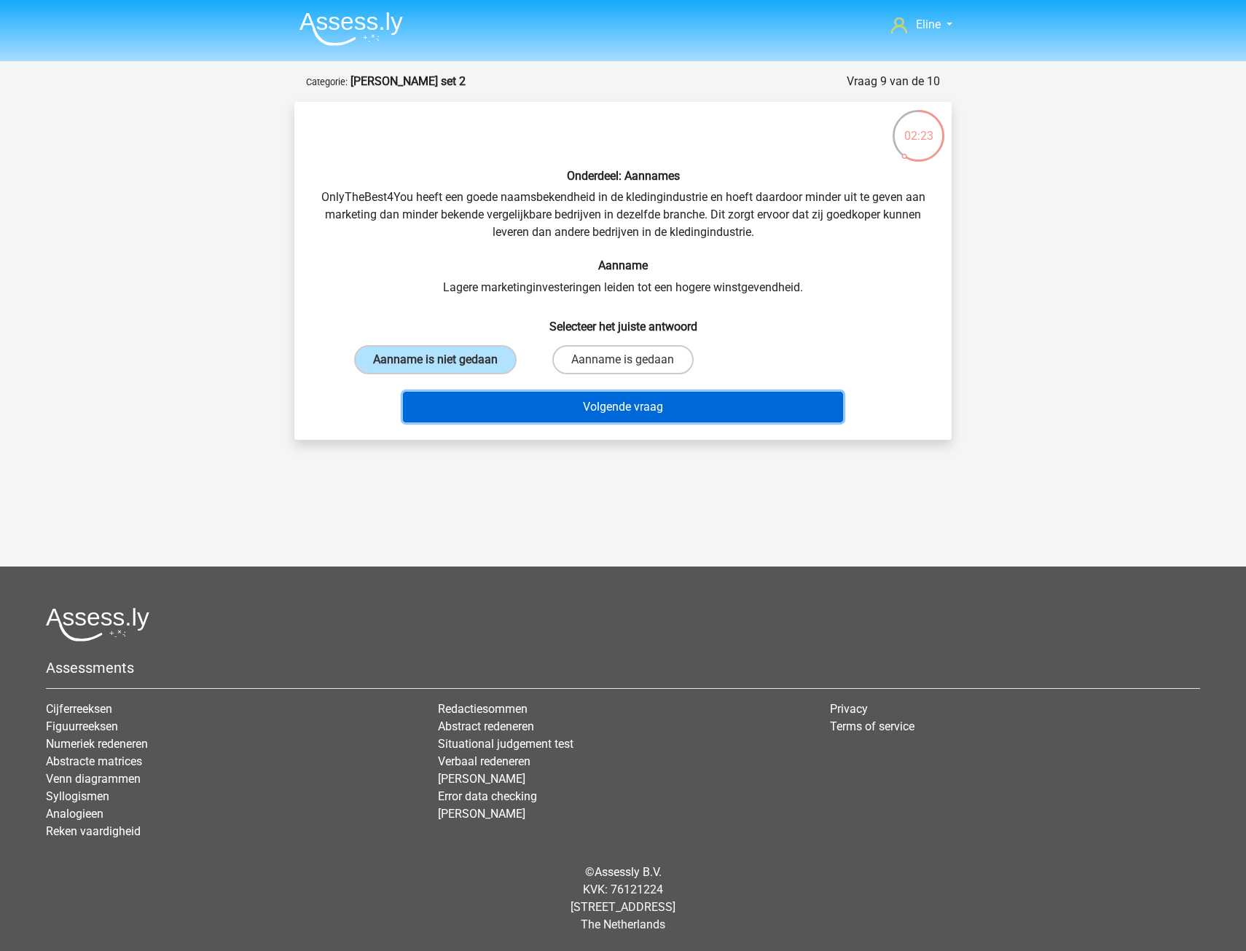
click at [453, 408] on button "Volgende vraag" at bounding box center [623, 407] width 441 height 31
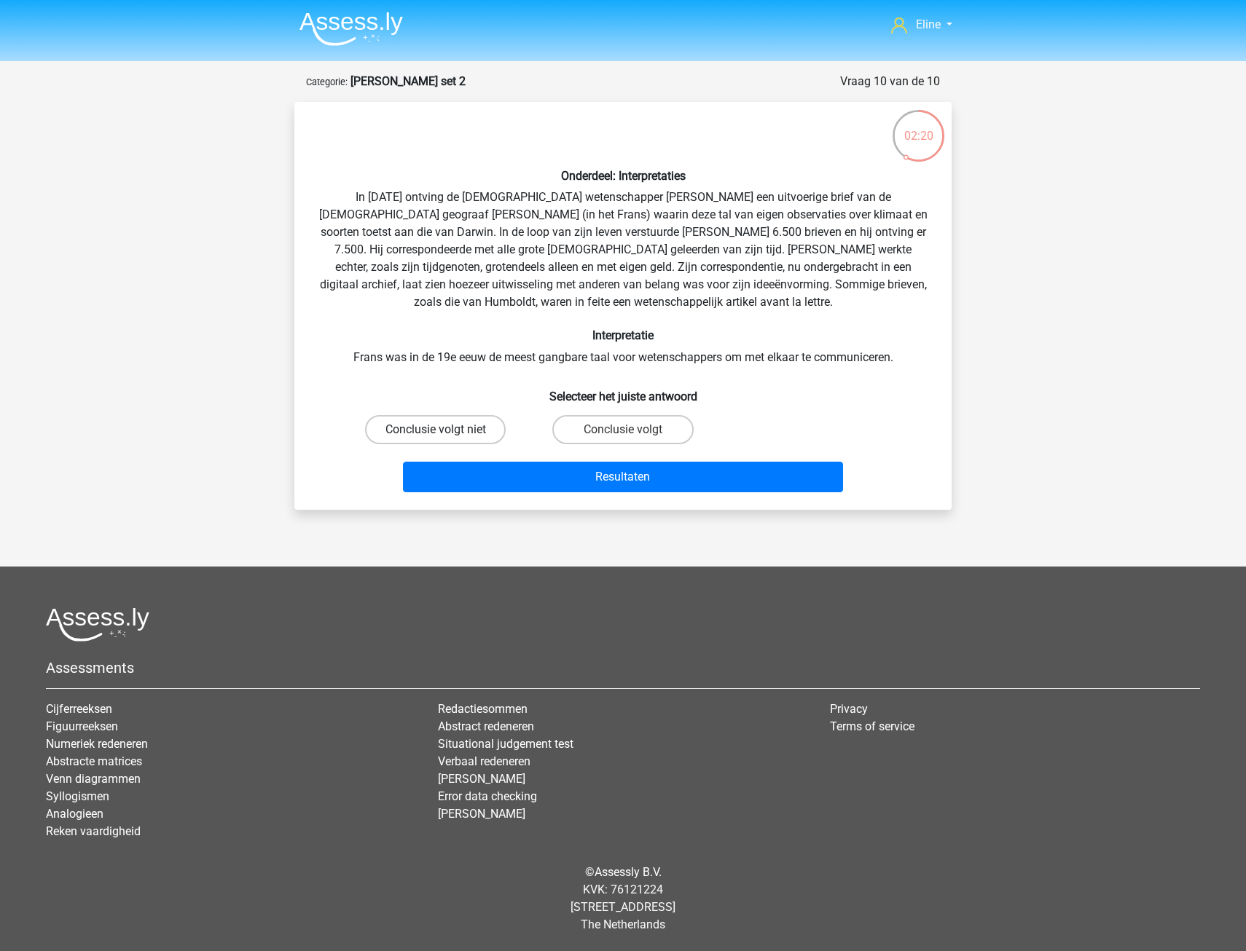
click at [454, 433] on label "Conclusie volgt niet" at bounding box center [435, 429] width 141 height 29
click at [445, 433] on input "Conclusie volgt niet" at bounding box center [440, 434] width 9 height 9
radio input "true"
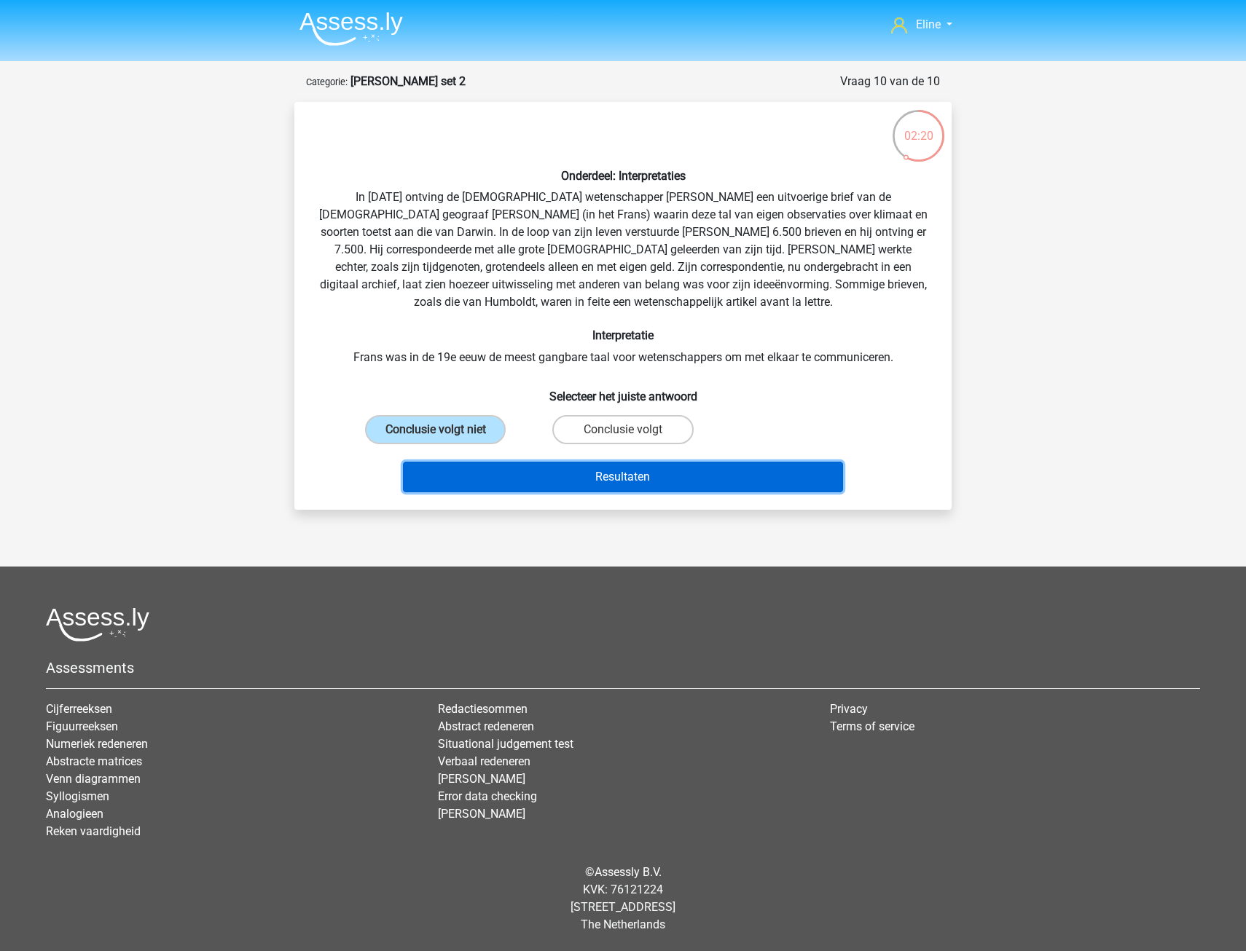
click at [464, 481] on button "Resultaten" at bounding box center [623, 477] width 441 height 31
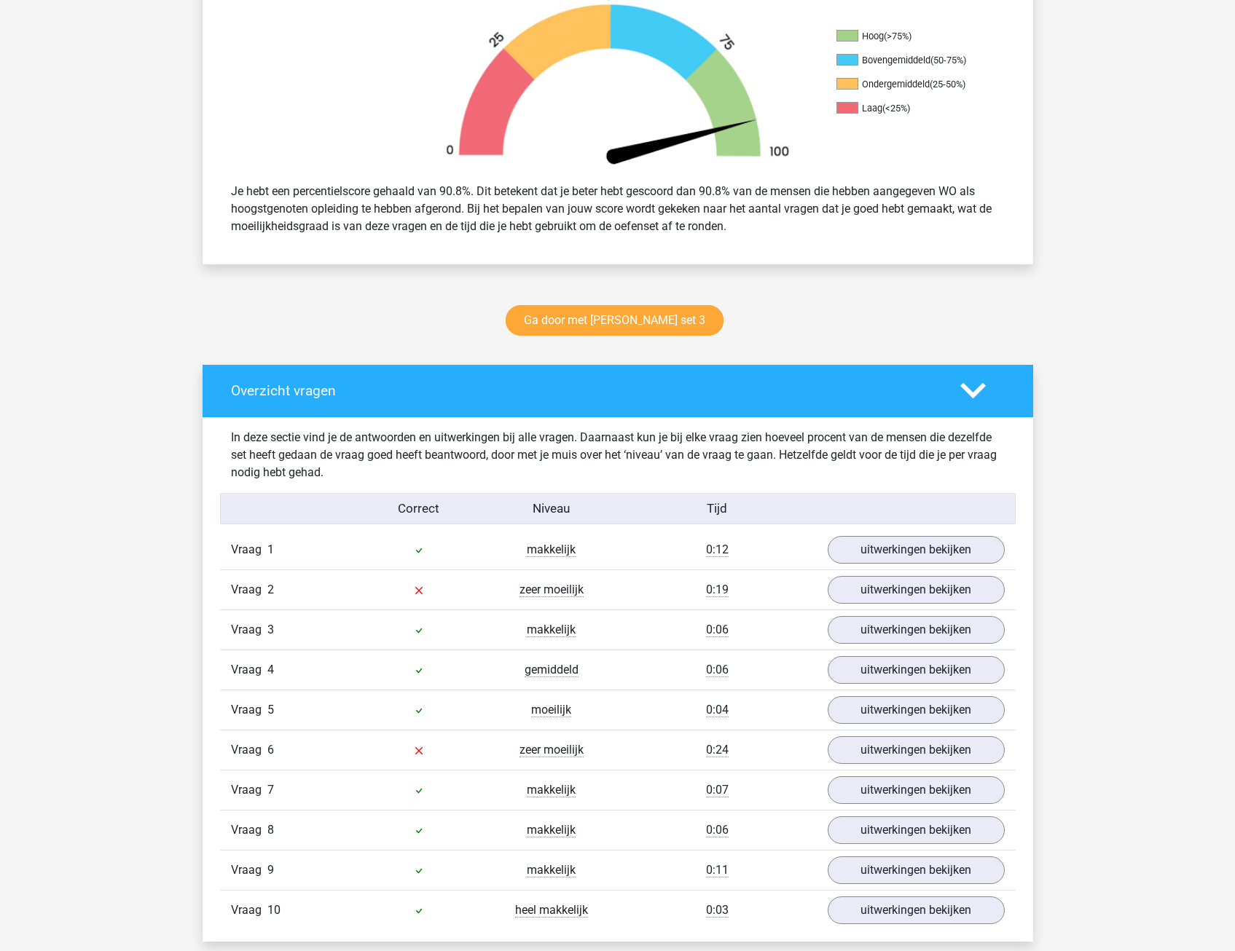
scroll to position [510, 0]
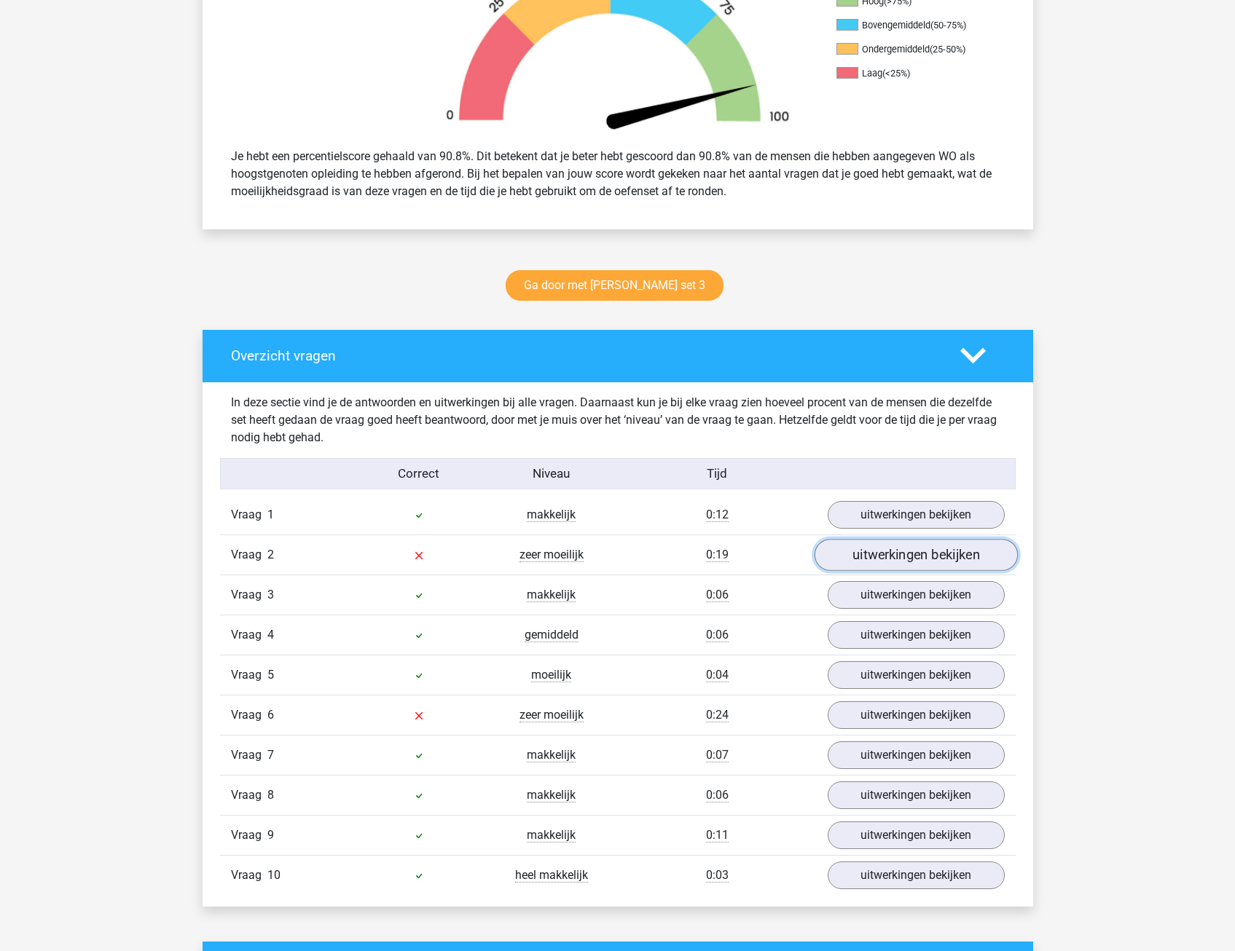
click at [849, 552] on link "uitwerkingen bekijken" at bounding box center [915, 556] width 203 height 32
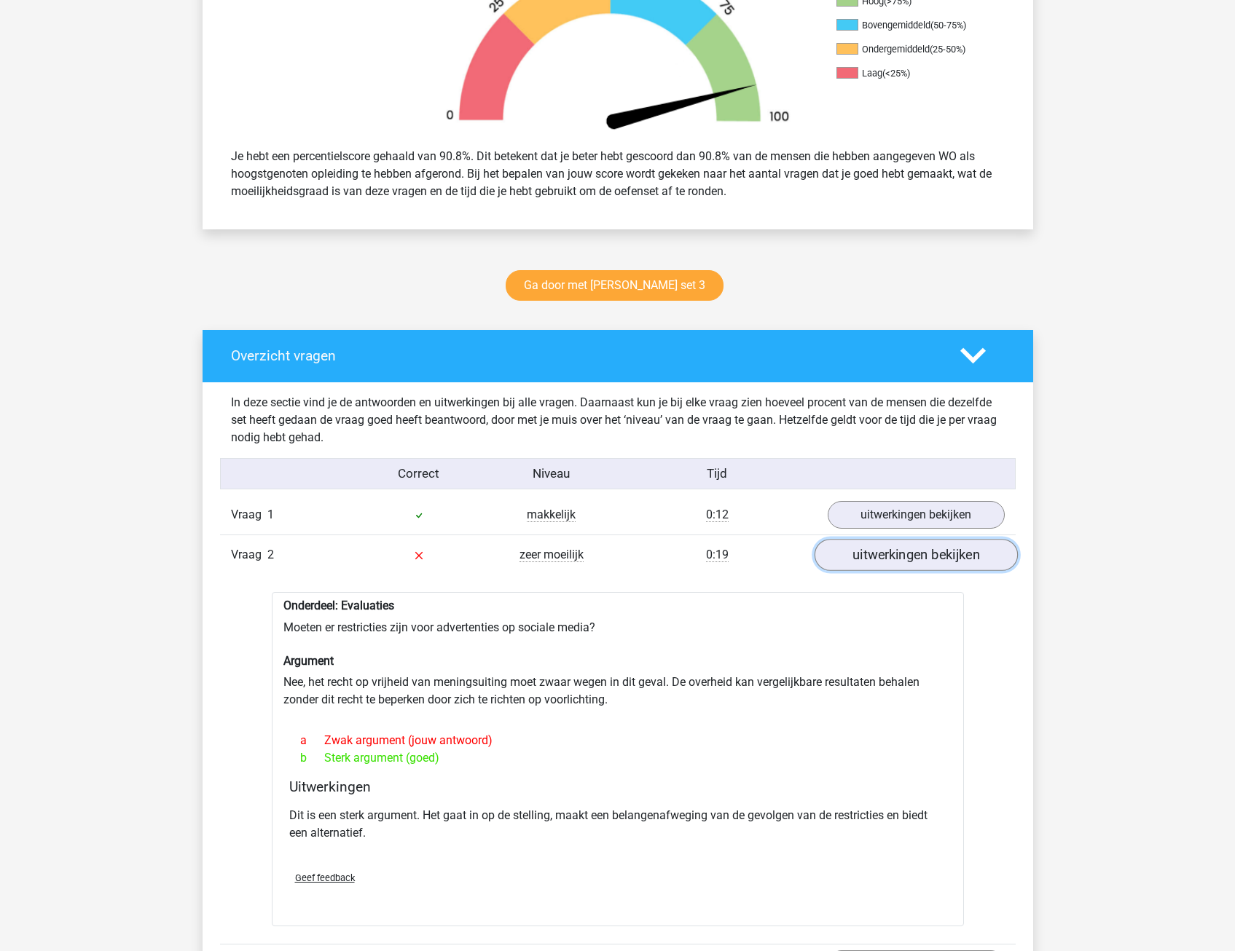
click at [908, 560] on link "uitwerkingen bekijken" at bounding box center [915, 556] width 203 height 32
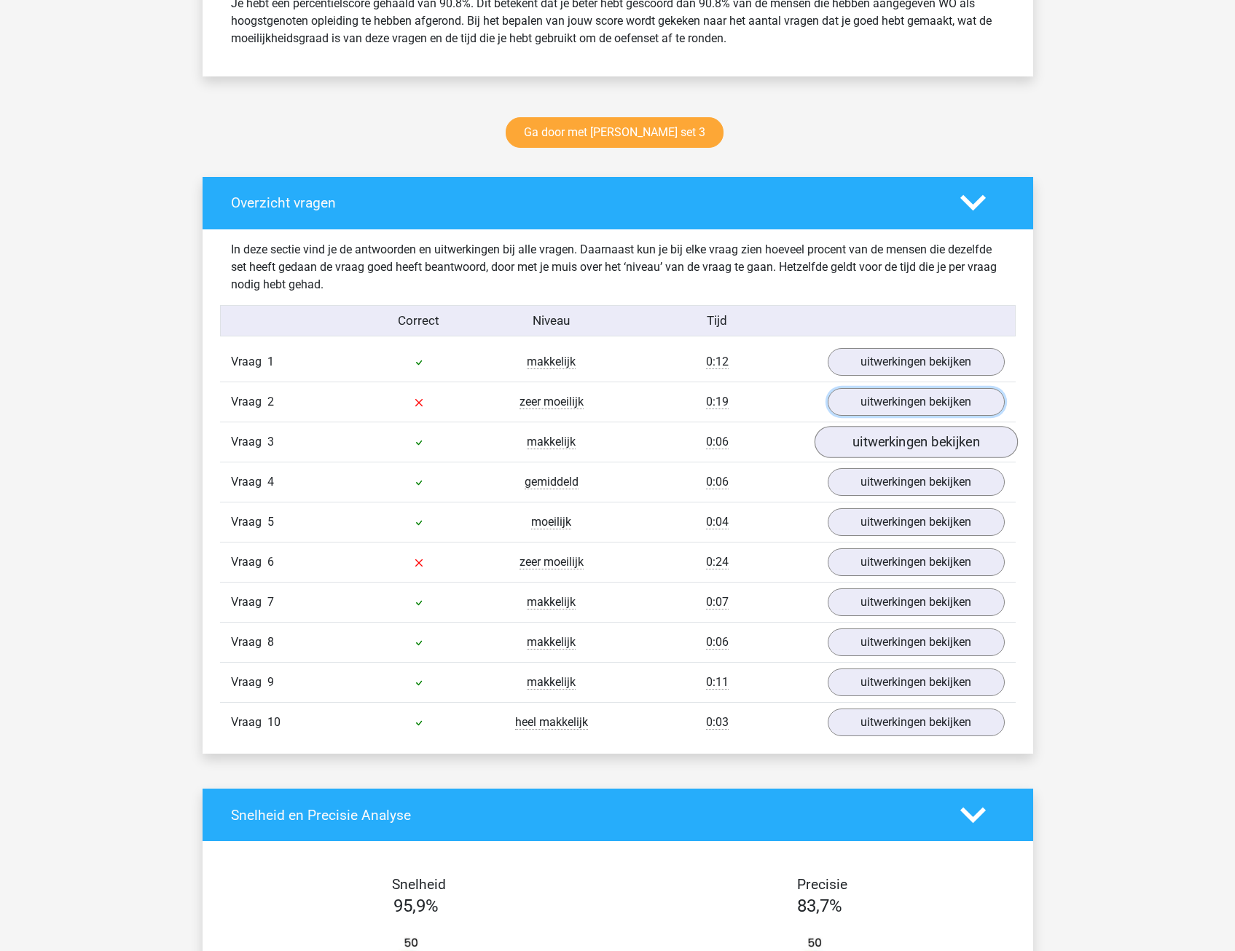
scroll to position [729, 0]
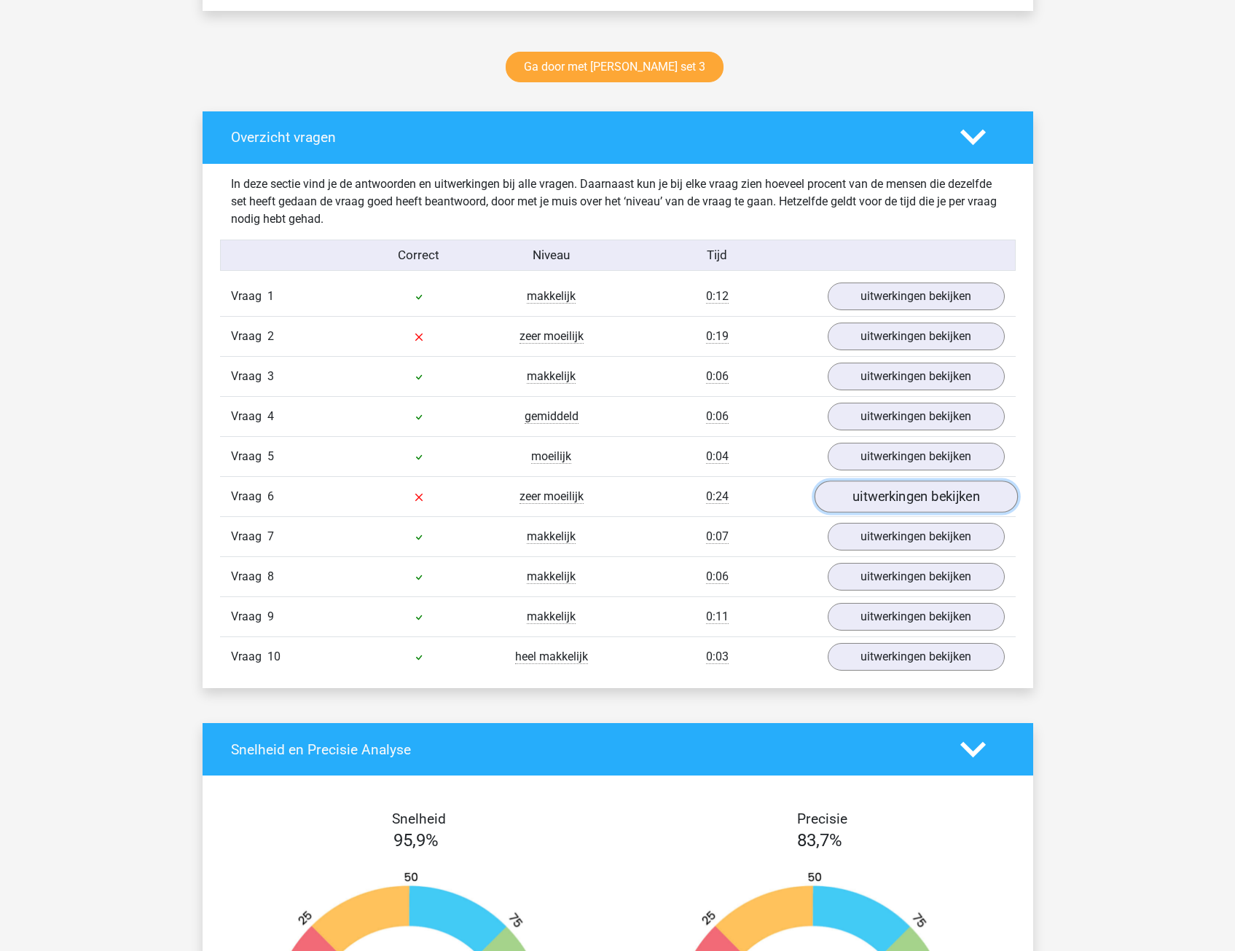
click at [958, 505] on link "uitwerkingen bekijken" at bounding box center [915, 498] width 203 height 32
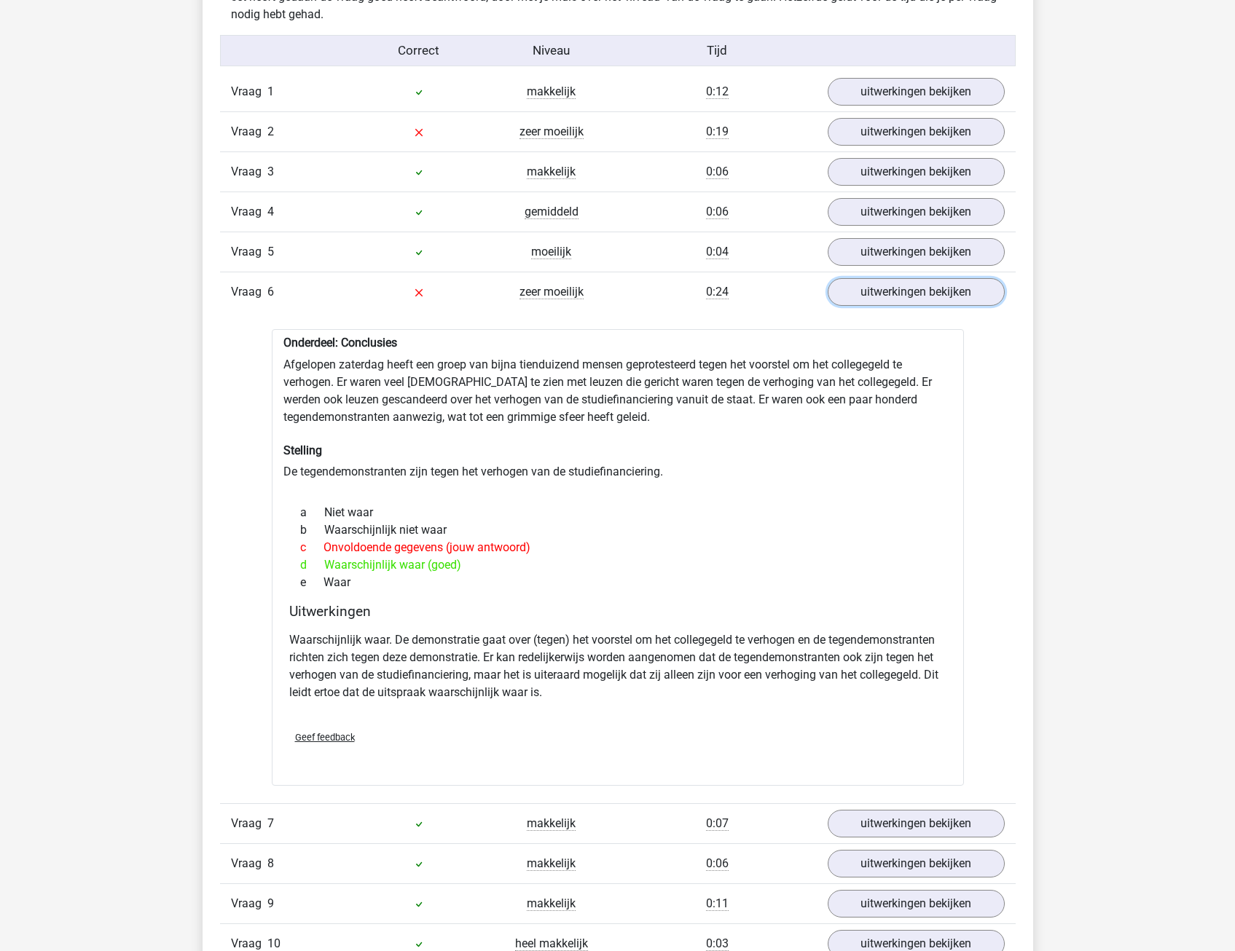
scroll to position [947, 0]
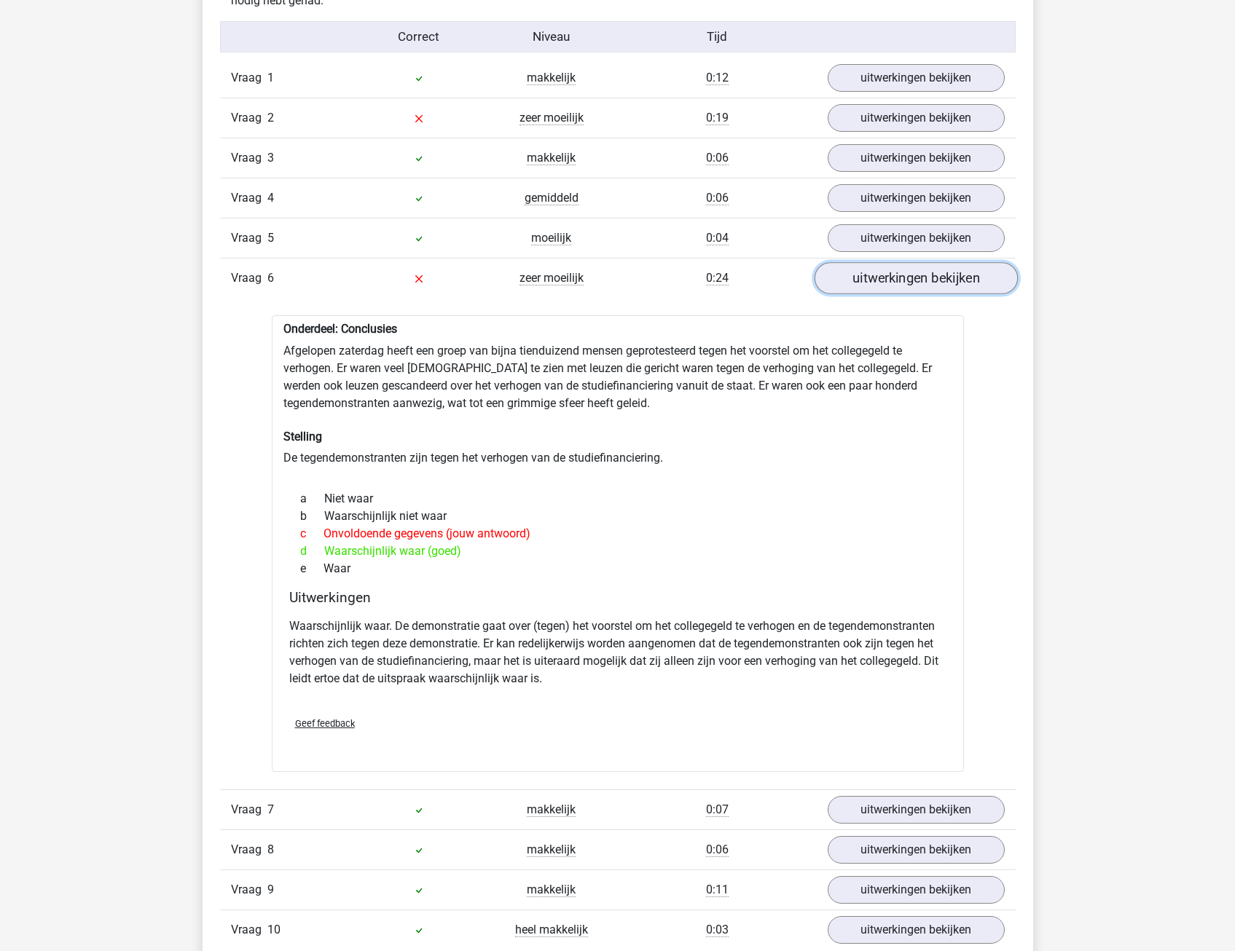
click at [940, 279] on link "uitwerkingen bekijken" at bounding box center [915, 279] width 203 height 32
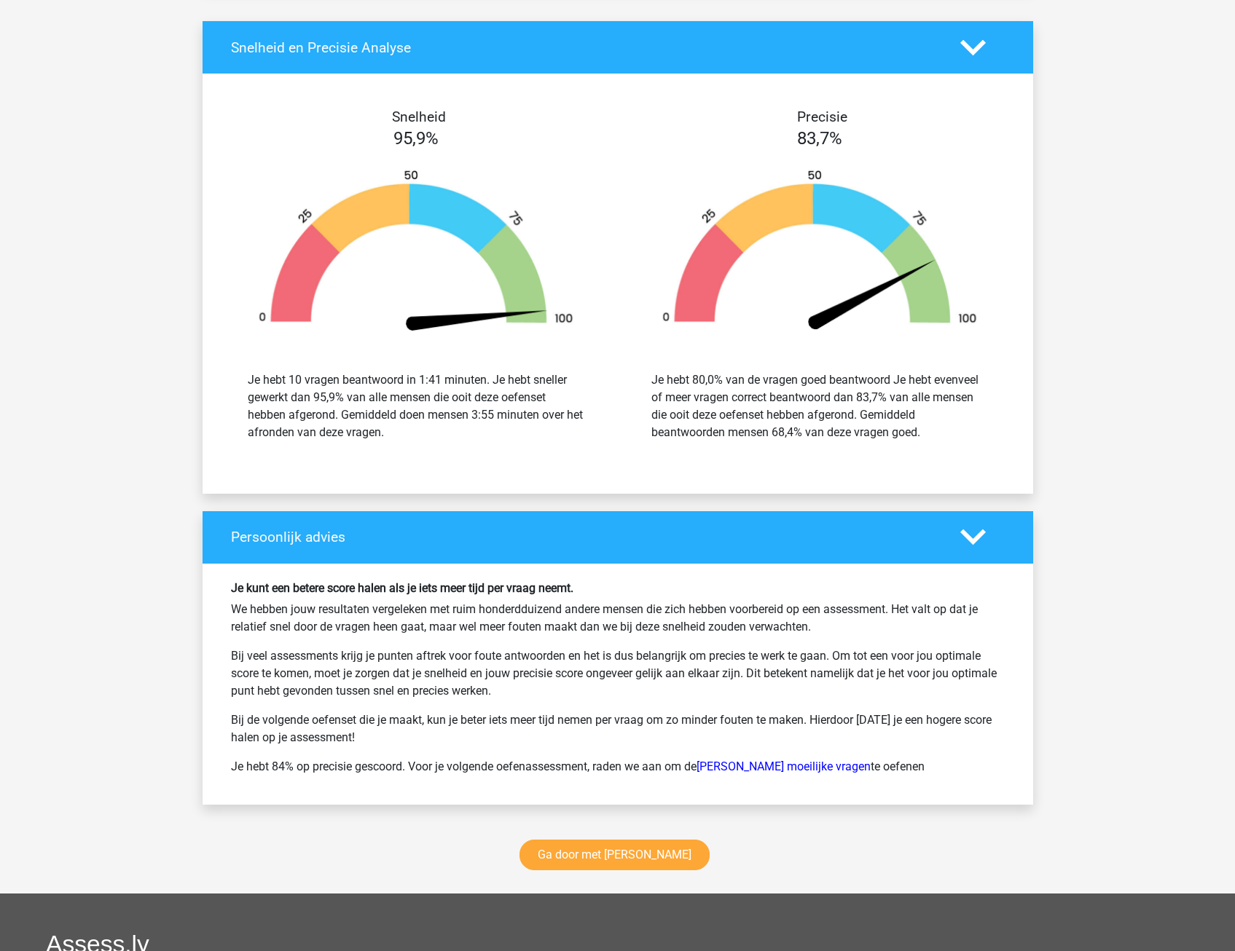
scroll to position [1457, 0]
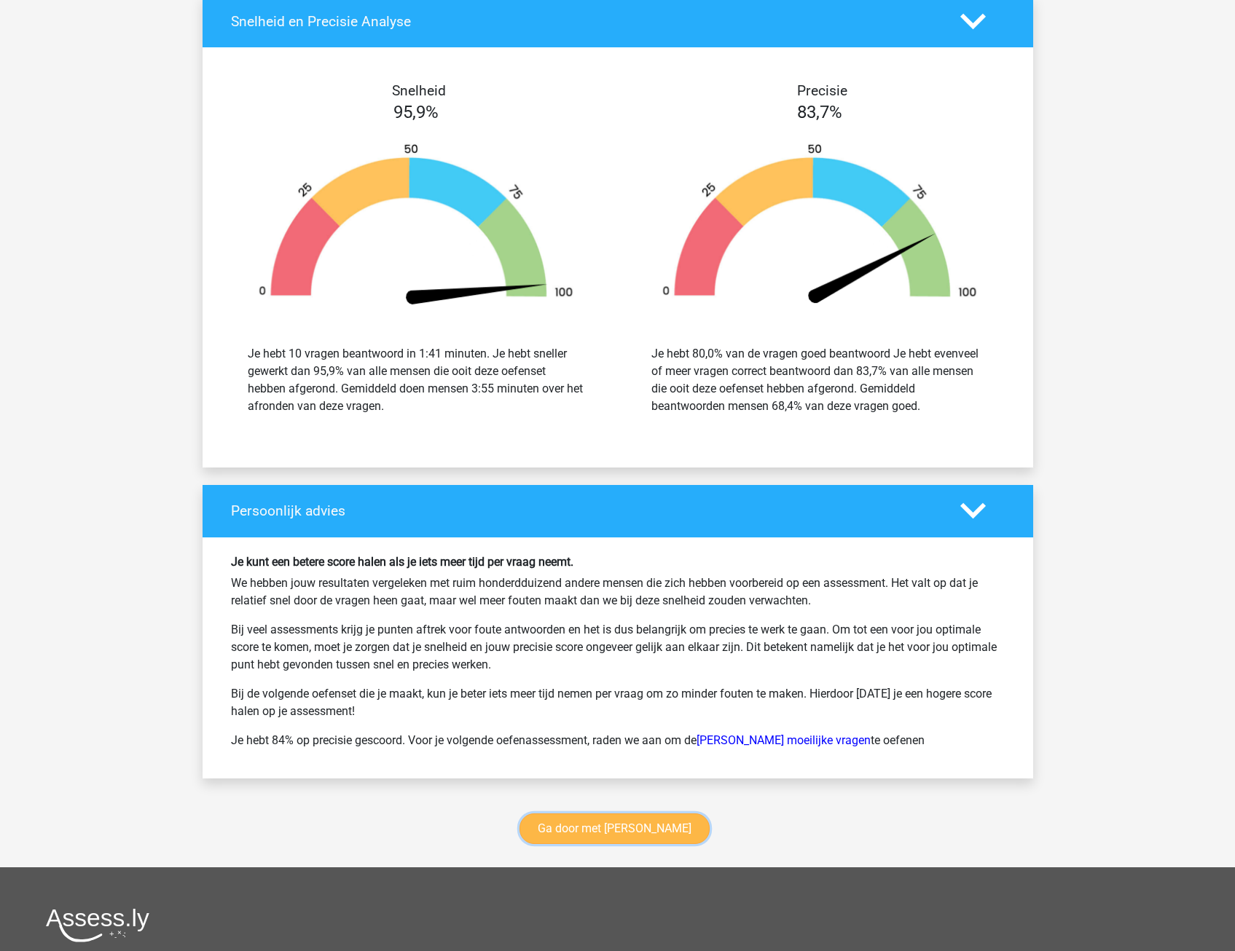
click at [602, 839] on link "Ga door met [PERSON_NAME]" at bounding box center [614, 829] width 190 height 31
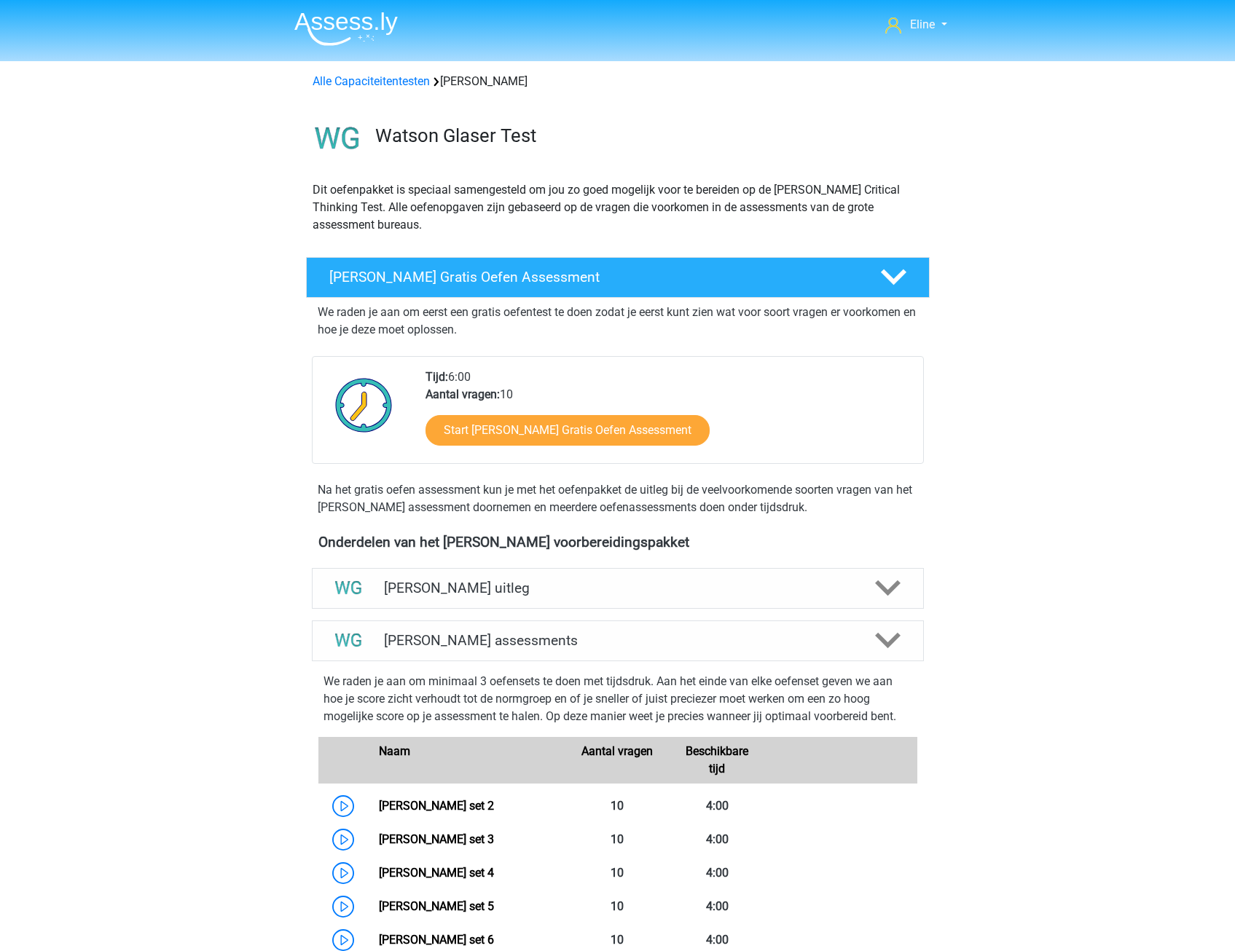
scroll to position [615, 0]
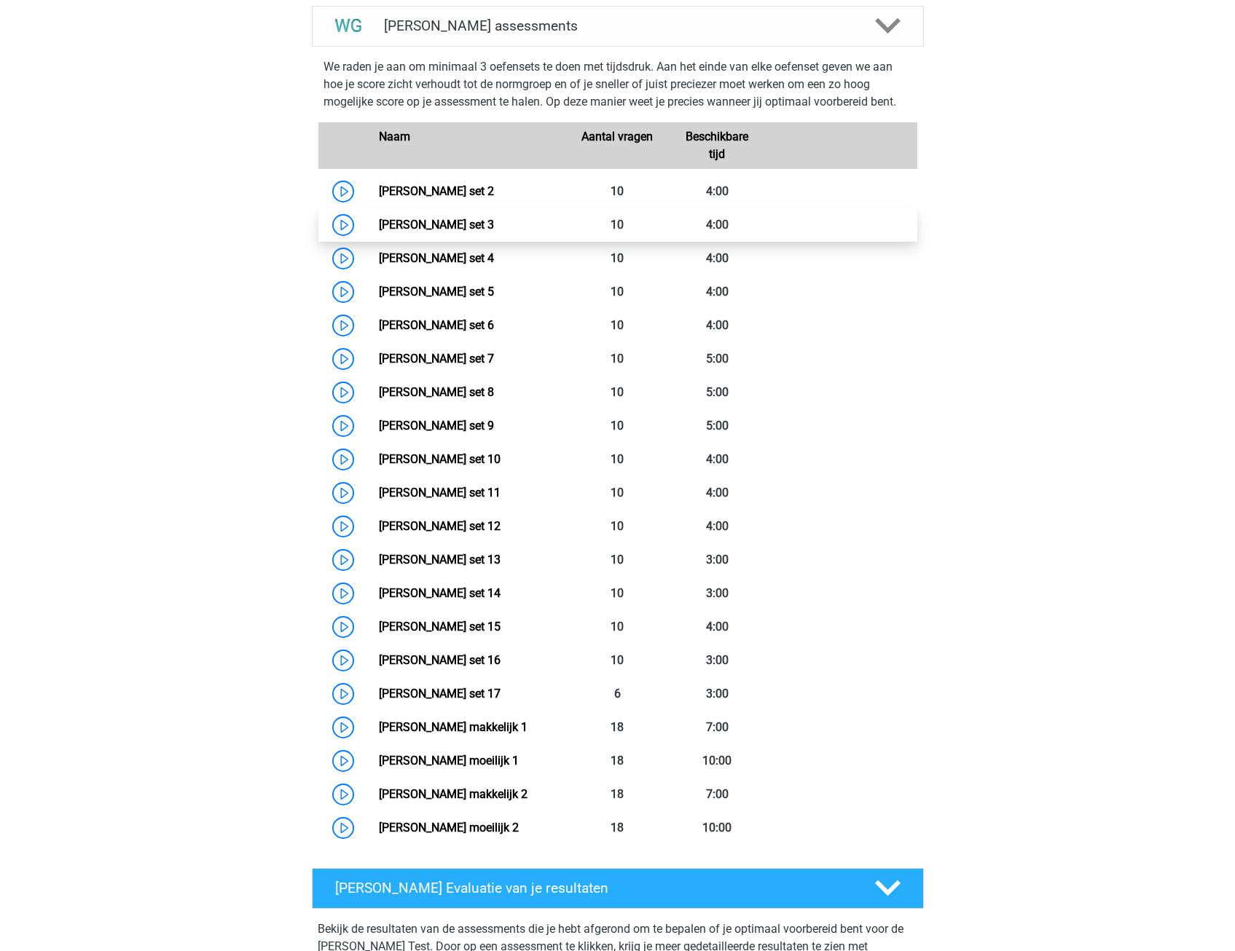
click at [465, 227] on link "Watson Glaser set 3" at bounding box center [436, 225] width 115 height 14
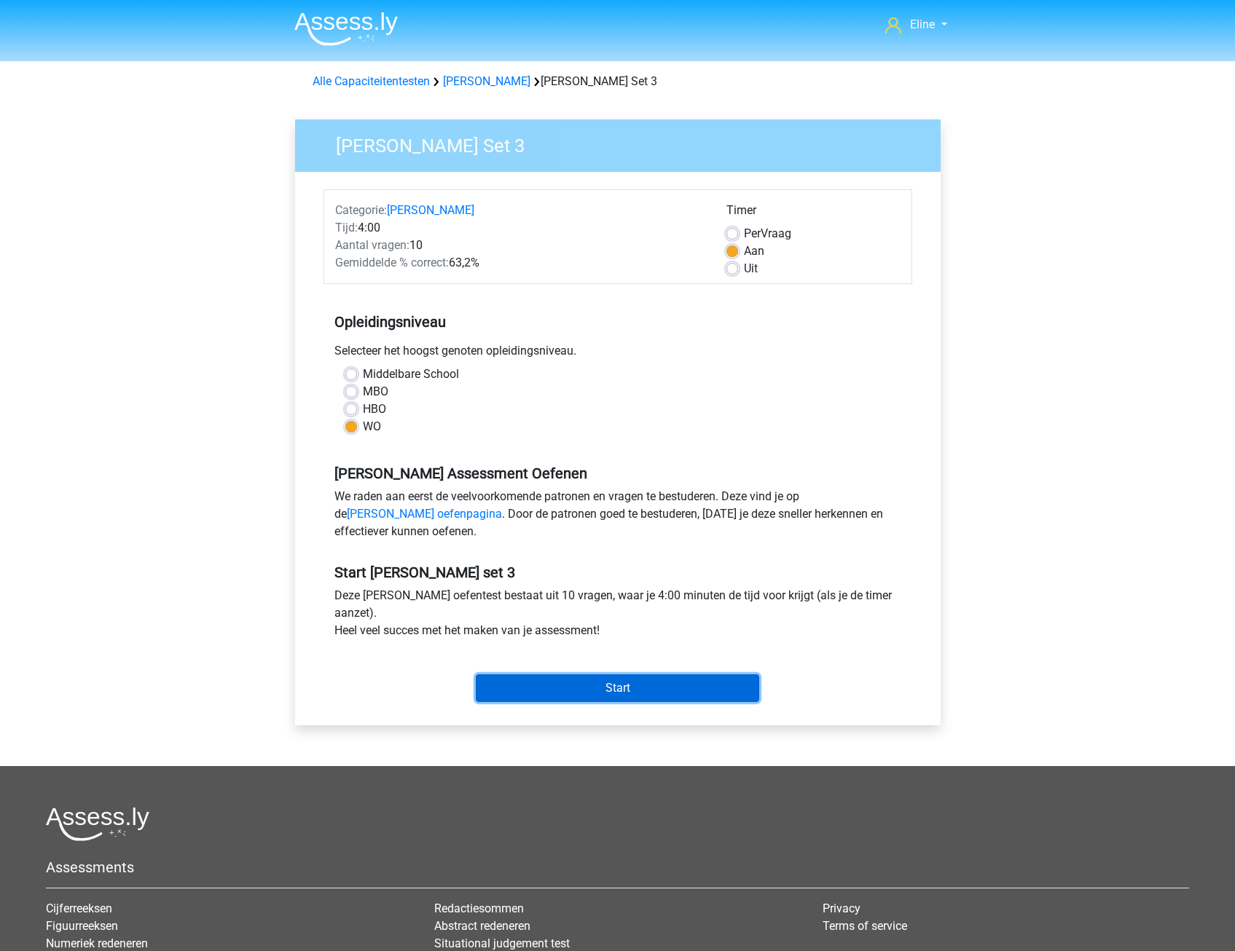
click at [569, 690] on input "Start" at bounding box center [617, 689] width 283 height 28
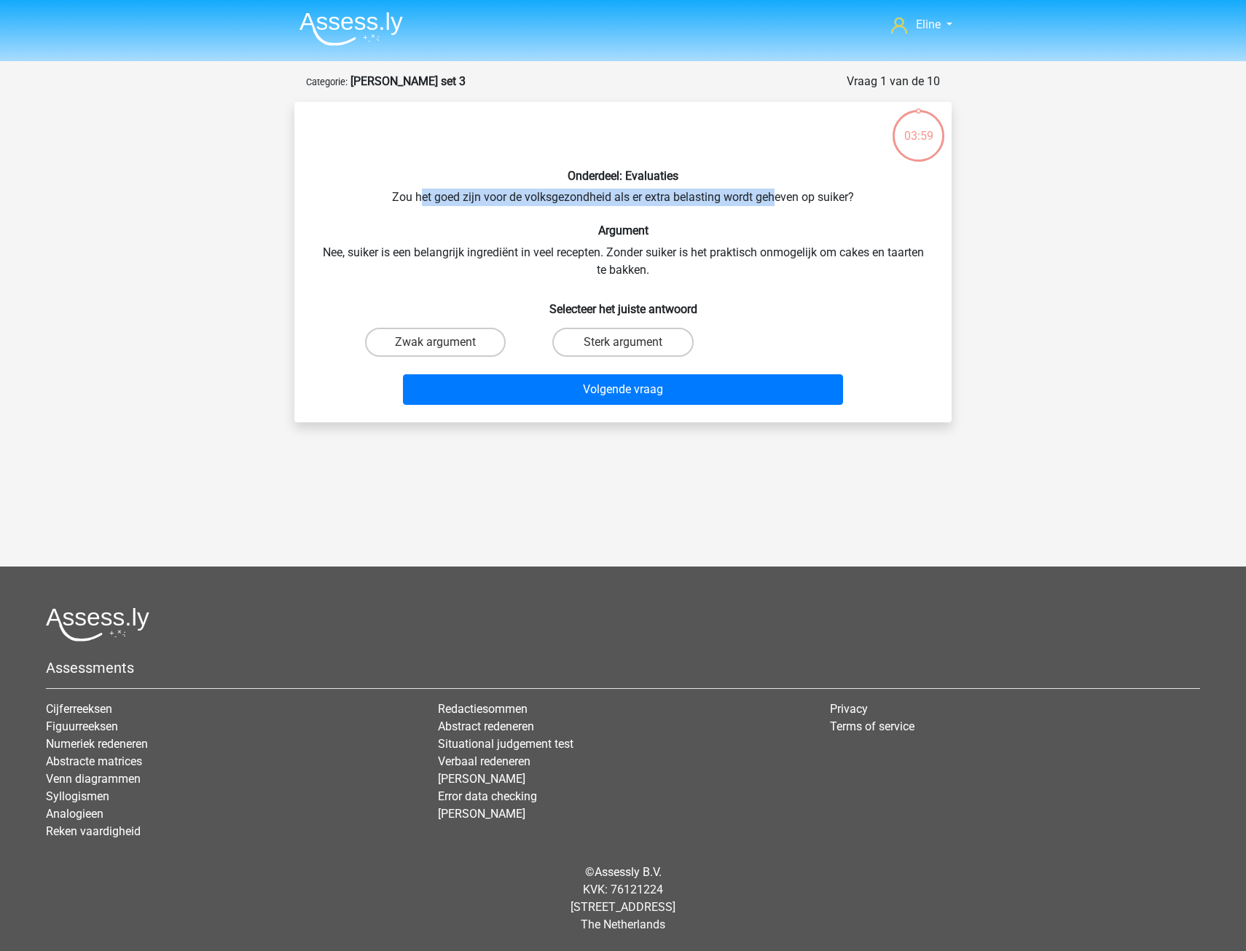
drag, startPoint x: 417, startPoint y: 200, endPoint x: 774, endPoint y: 202, distance: 357.0
click at [774, 202] on div "Onderdeel: Evaluaties Zou het goed zijn voor de volksgezondheid als er extra be…" at bounding box center [622, 262] width 645 height 297
drag, startPoint x: 774, startPoint y: 202, endPoint x: 772, endPoint y: 221, distance: 19.8
click at [772, 221] on div "Onderdeel: Evaluaties Zou het goed zijn voor de volksgezondheid als er extra be…" at bounding box center [622, 262] width 645 height 297
drag, startPoint x: 377, startPoint y: 256, endPoint x: 542, endPoint y: 257, distance: 165.4
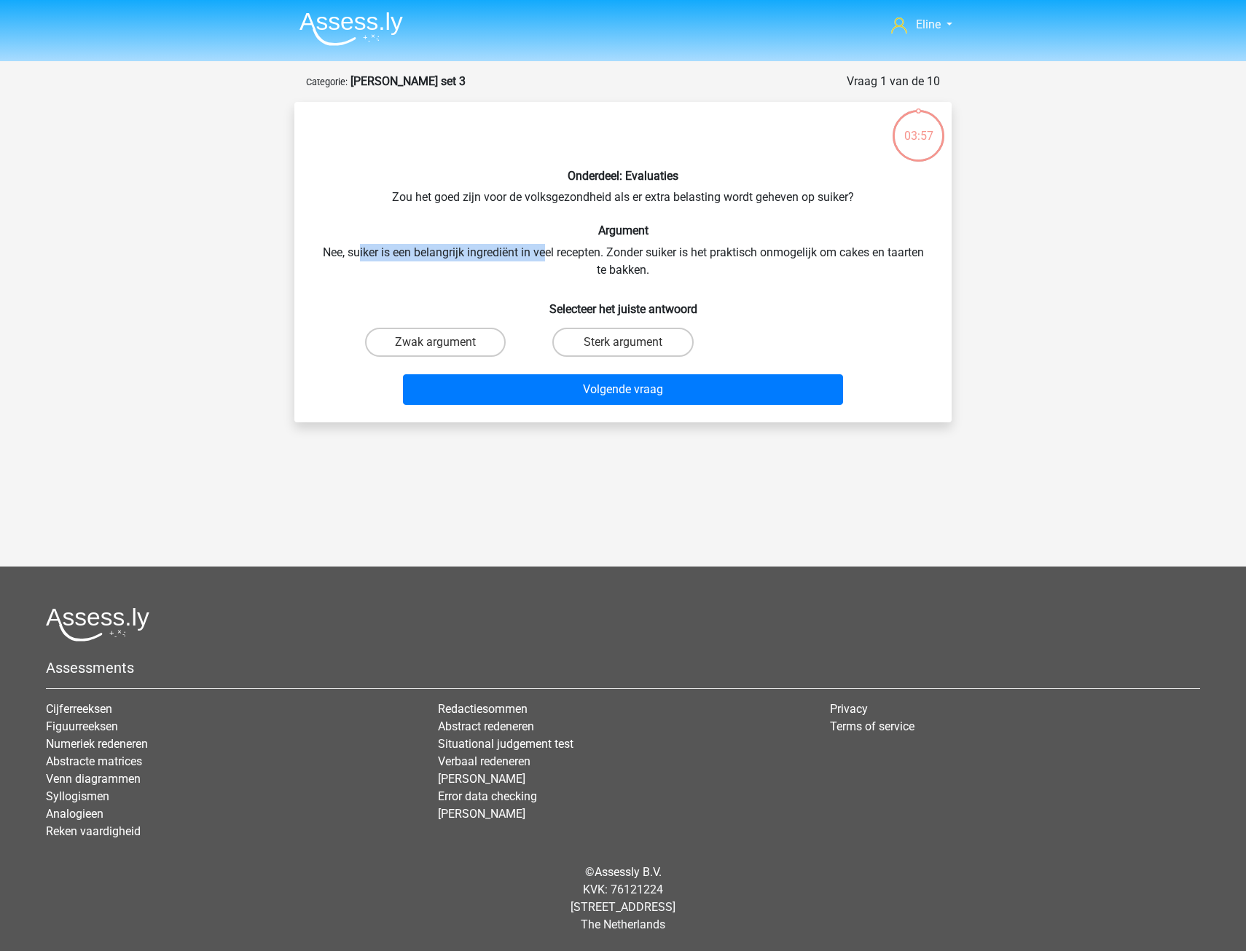
click at [542, 257] on div "Onderdeel: Evaluaties Zou het goed zijn voor de volksgezondheid als er extra be…" at bounding box center [622, 262] width 645 height 297
drag, startPoint x: 542, startPoint y: 257, endPoint x: 491, endPoint y: 258, distance: 51.0
click at [530, 213] on div "Onderdeel: Evaluaties Zou het goed zijn voor de volksgezondheid als er extra be…" at bounding box center [622, 262] width 645 height 297
click at [423, 345] on label "Zwak argument" at bounding box center [435, 342] width 141 height 29
click at [436, 345] on input "Zwak argument" at bounding box center [440, 346] width 9 height 9
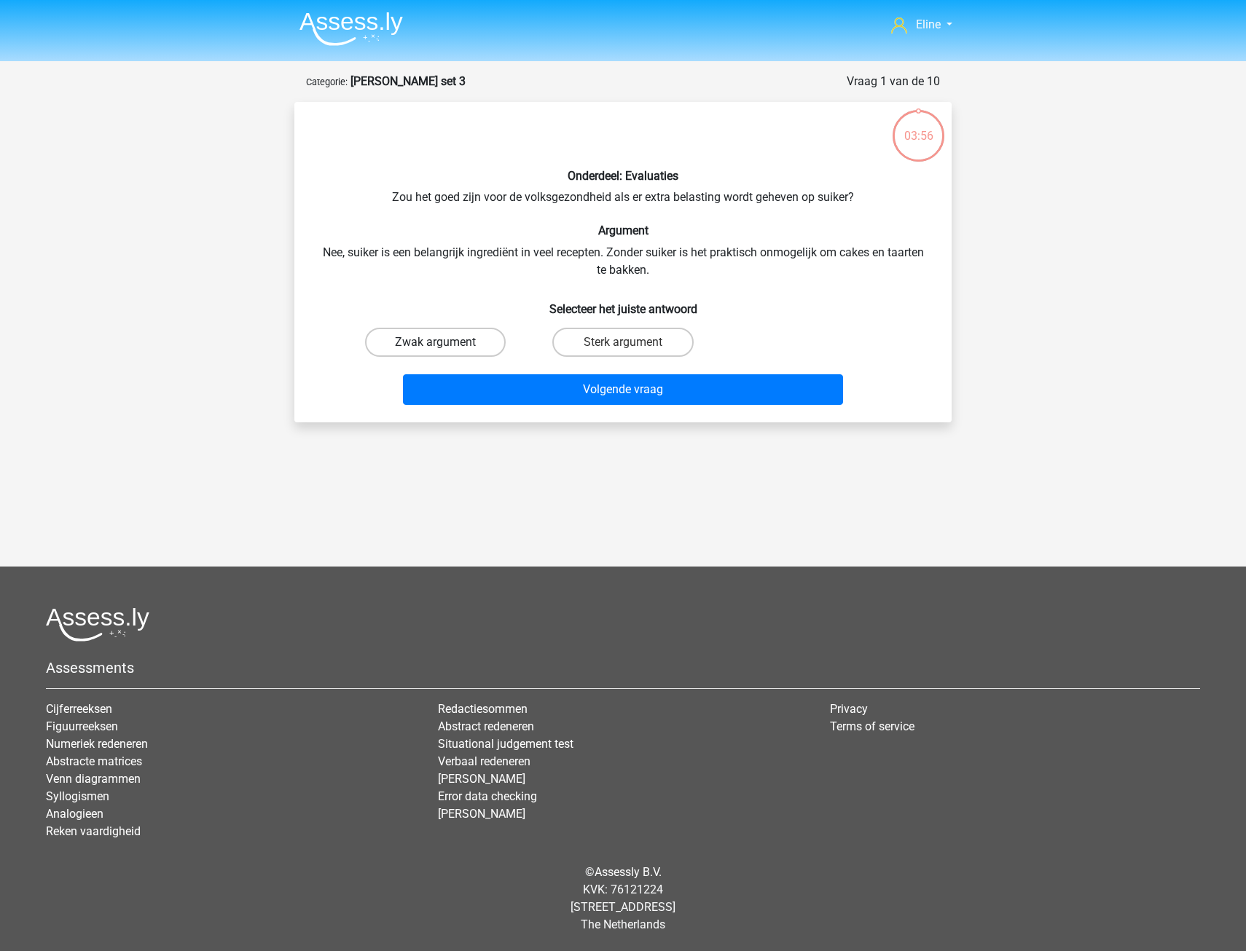
radio input "true"
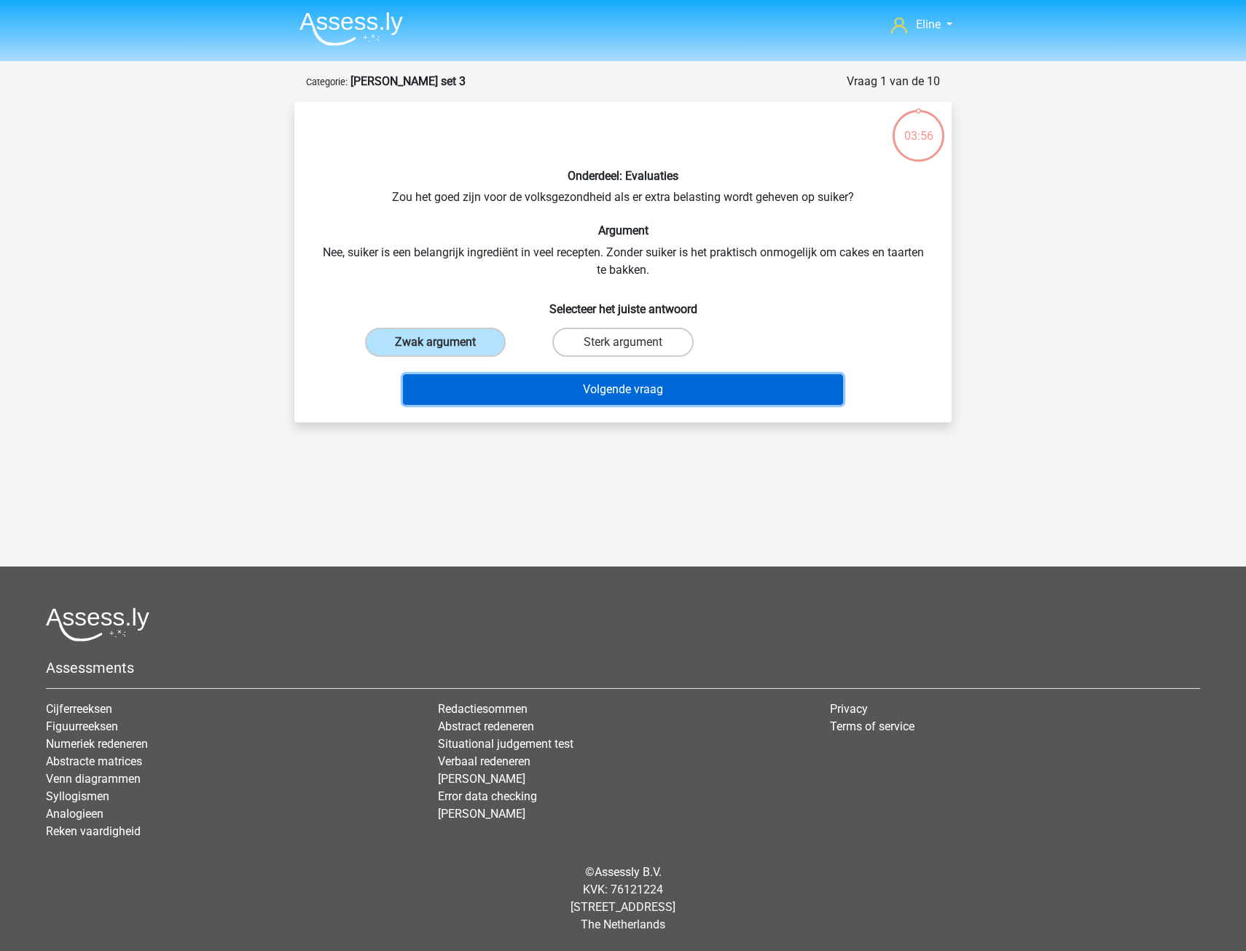
click at [441, 395] on button "Volgende vraag" at bounding box center [623, 389] width 441 height 31
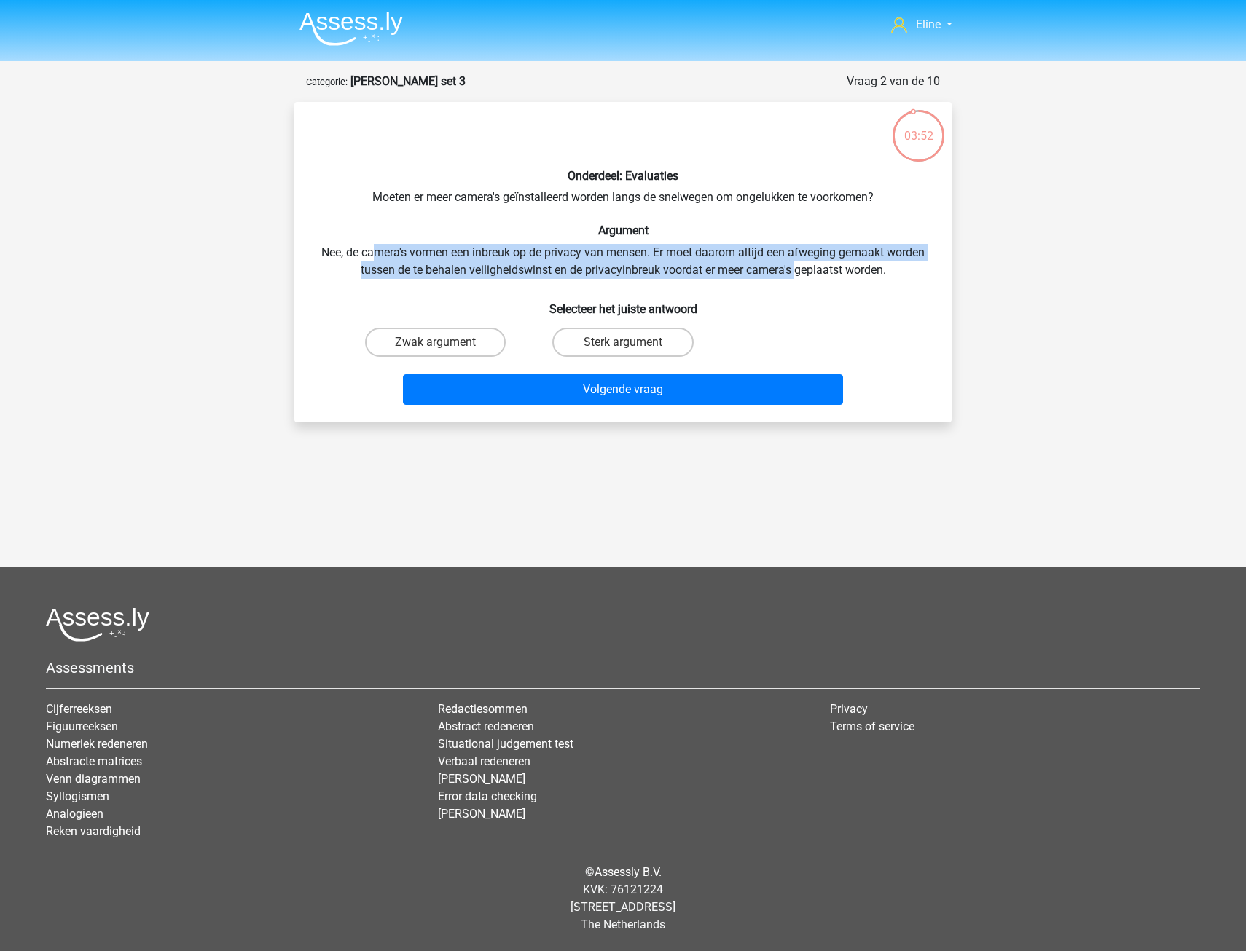
drag, startPoint x: 372, startPoint y: 250, endPoint x: 796, endPoint y: 271, distance: 425.3
click at [796, 271] on div "Onderdeel: Evaluaties Moeten er meer camera's geïnstalleerd worden langs de sne…" at bounding box center [622, 262] width 645 height 297
click at [417, 264] on div "Onderdeel: Evaluaties Moeten er meer camera's geïnstalleerd worden langs de sne…" at bounding box center [622, 262] width 645 height 297
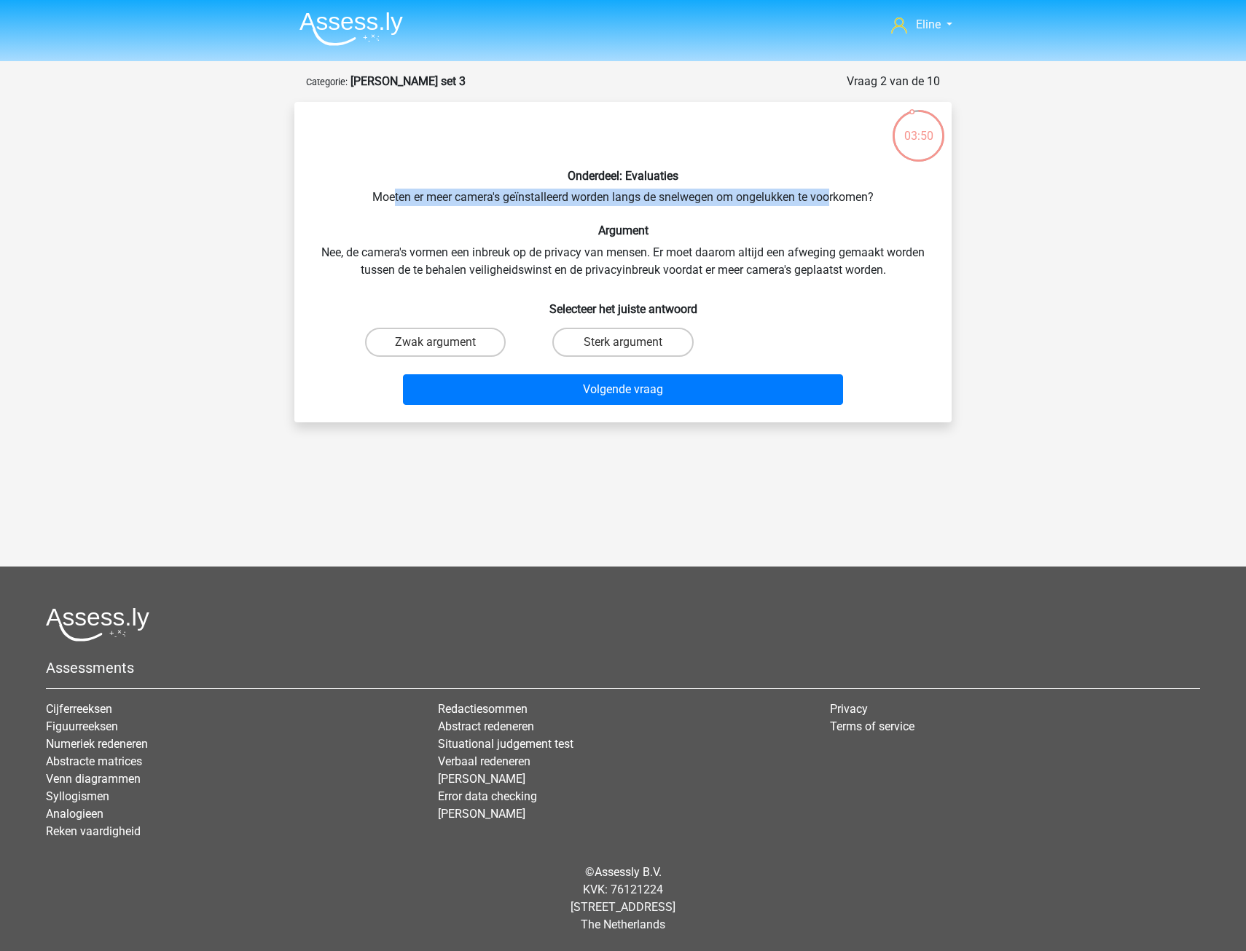
drag, startPoint x: 390, startPoint y: 199, endPoint x: 833, endPoint y: 203, distance: 443.0
click at [833, 203] on div "Onderdeel: Evaluaties Moeten er meer camera's geïnstalleerd worden langs de sne…" at bounding box center [622, 262] width 645 height 297
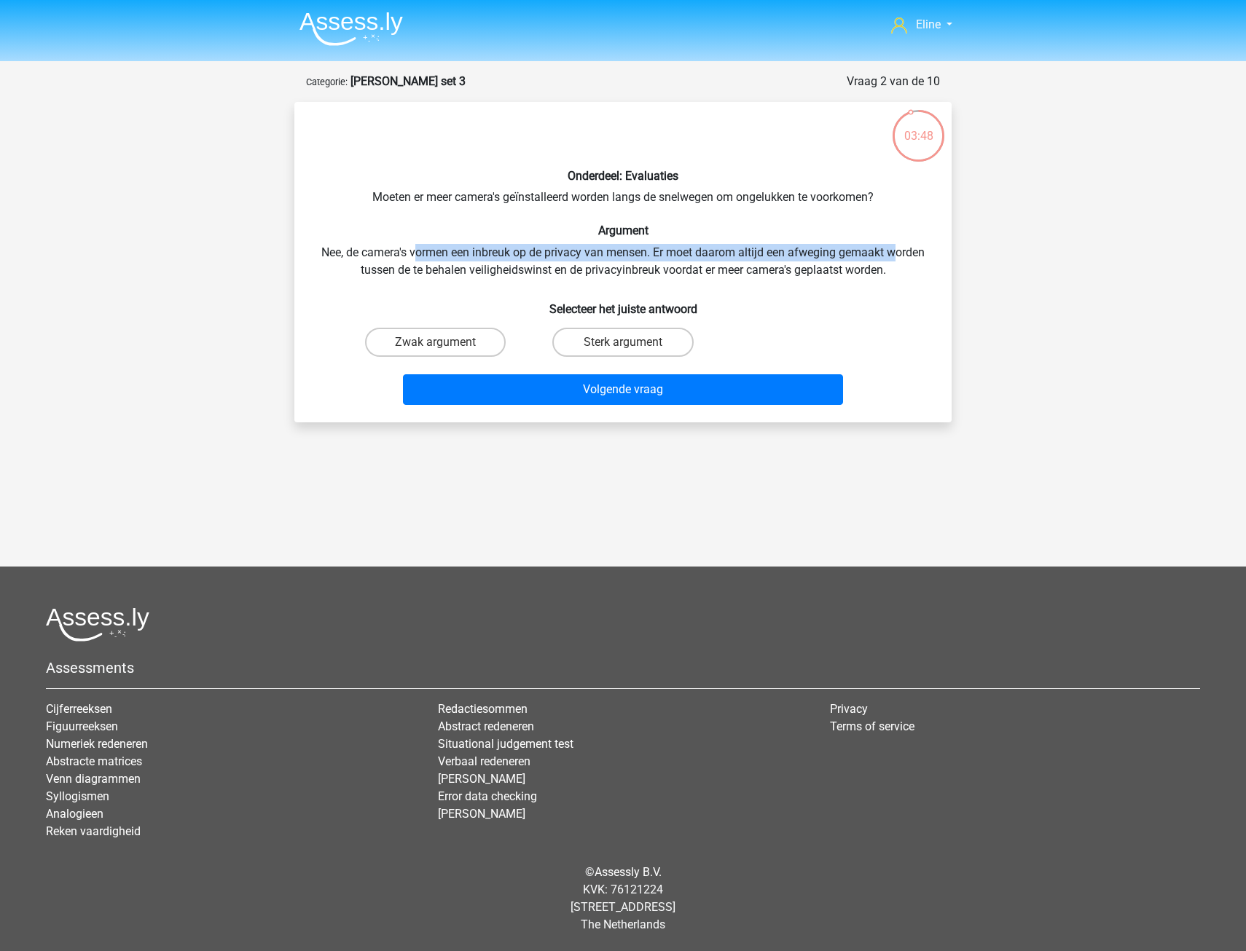
drag, startPoint x: 415, startPoint y: 248, endPoint x: 898, endPoint y: 254, distance: 483.0
click at [898, 254] on div "Onderdeel: Evaluaties Moeten er meer camera's geïnstalleerd worden langs de sne…" at bounding box center [622, 262] width 645 height 297
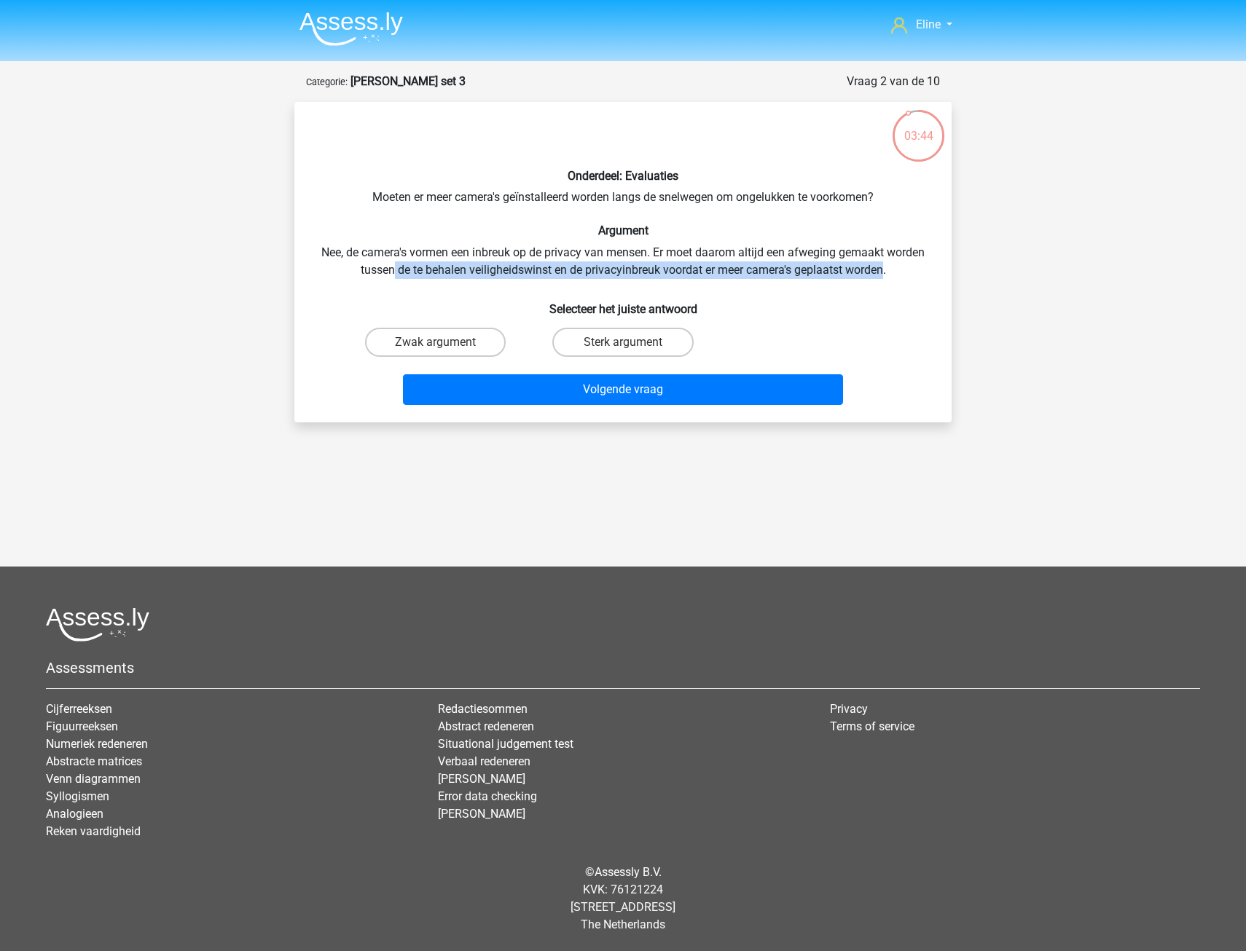
drag, startPoint x: 392, startPoint y: 270, endPoint x: 883, endPoint y: 271, distance: 491.0
click at [883, 271] on div "Onderdeel: Evaluaties Moeten er meer camera's geïnstalleerd worden langs de sne…" at bounding box center [622, 262] width 645 height 297
click at [734, 233] on h6 "Argument" at bounding box center [623, 231] width 610 height 14
click at [616, 343] on label "Sterk argument" at bounding box center [622, 342] width 141 height 29
click at [623, 343] on input "Sterk argument" at bounding box center [627, 346] width 9 height 9
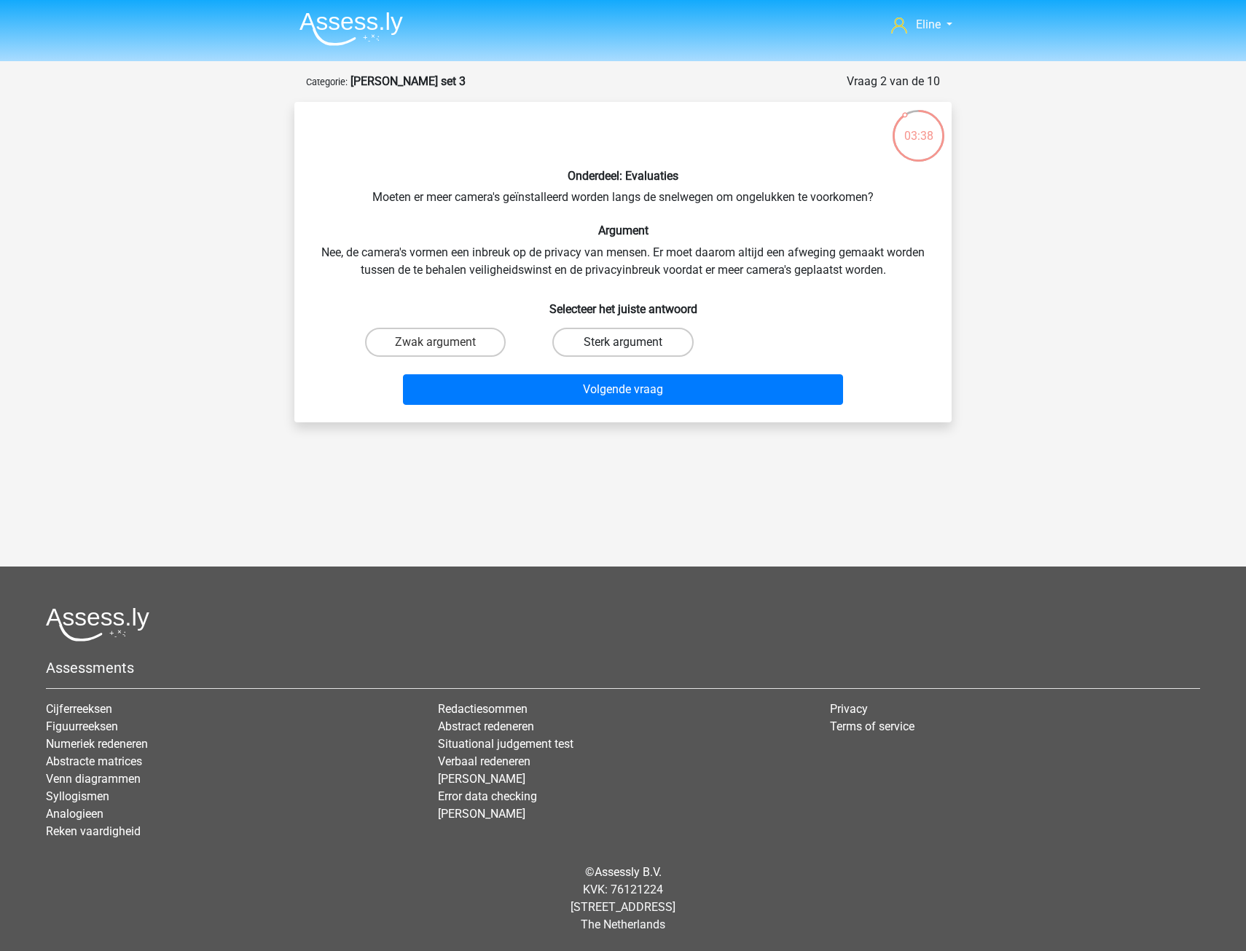
radio input "true"
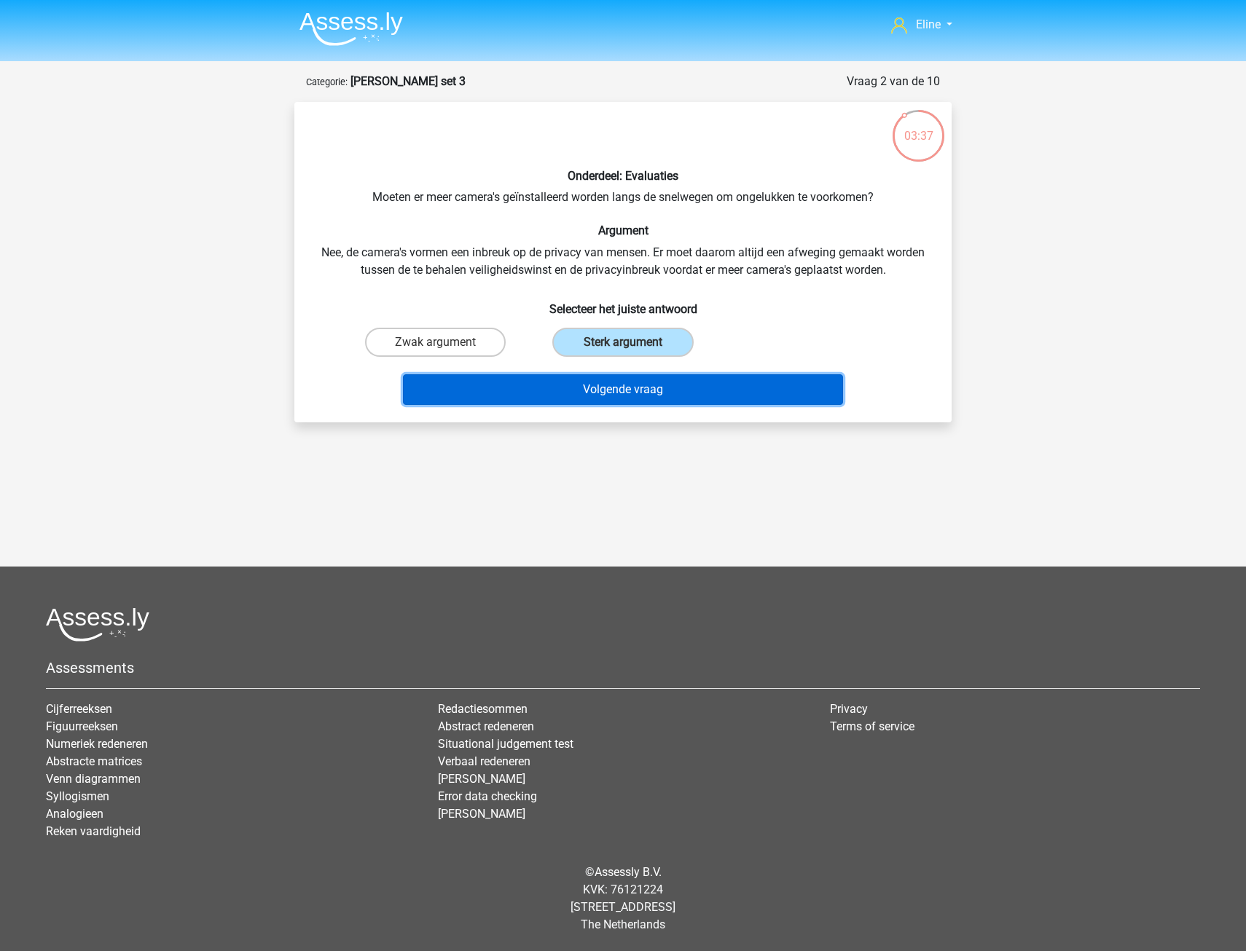
click at [605, 382] on button "Volgende vraag" at bounding box center [623, 389] width 441 height 31
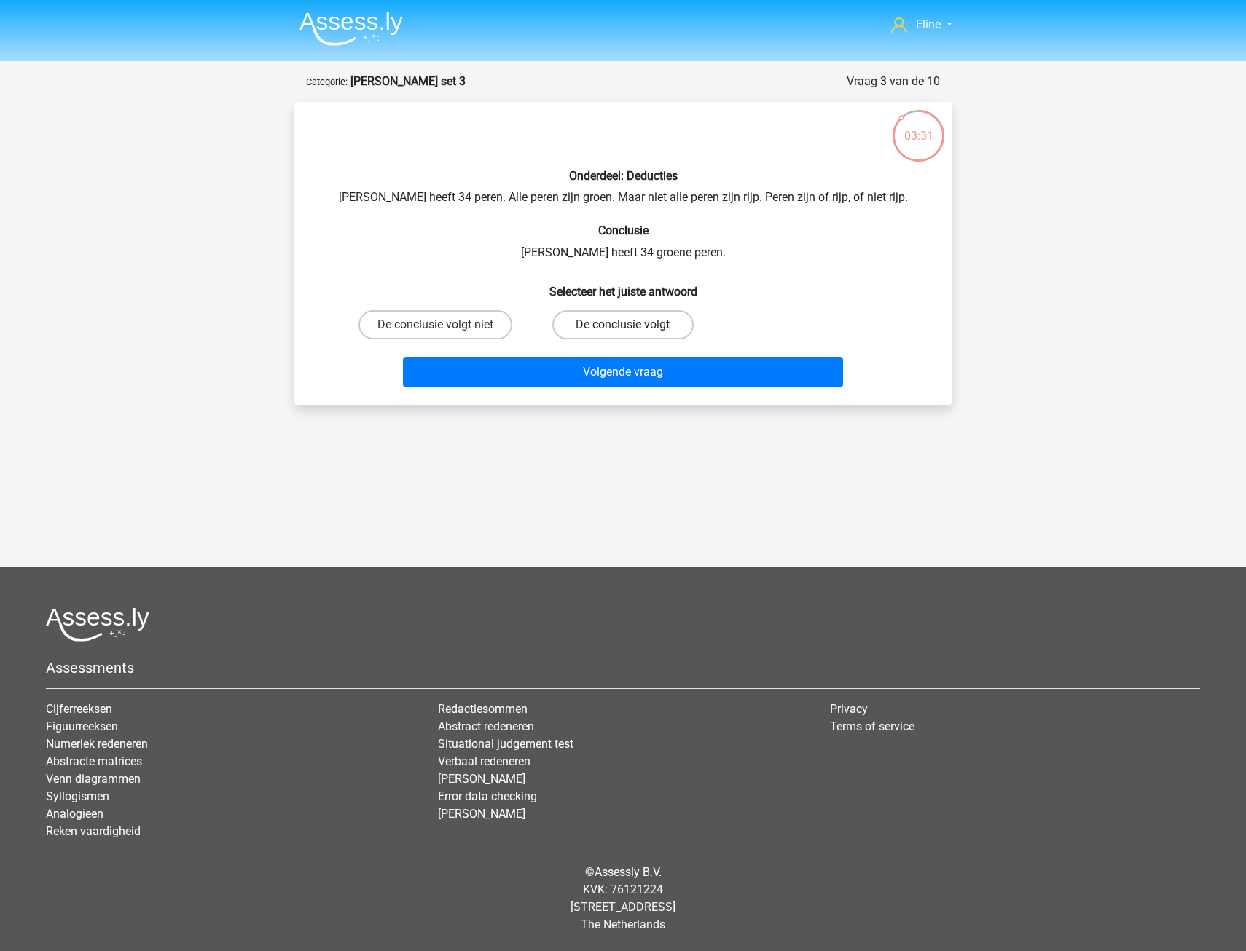
click at [576, 317] on label "De conclusie volgt" at bounding box center [622, 324] width 141 height 29
click at [623, 325] on input "De conclusie volgt" at bounding box center [627, 329] width 9 height 9
radio input "true"
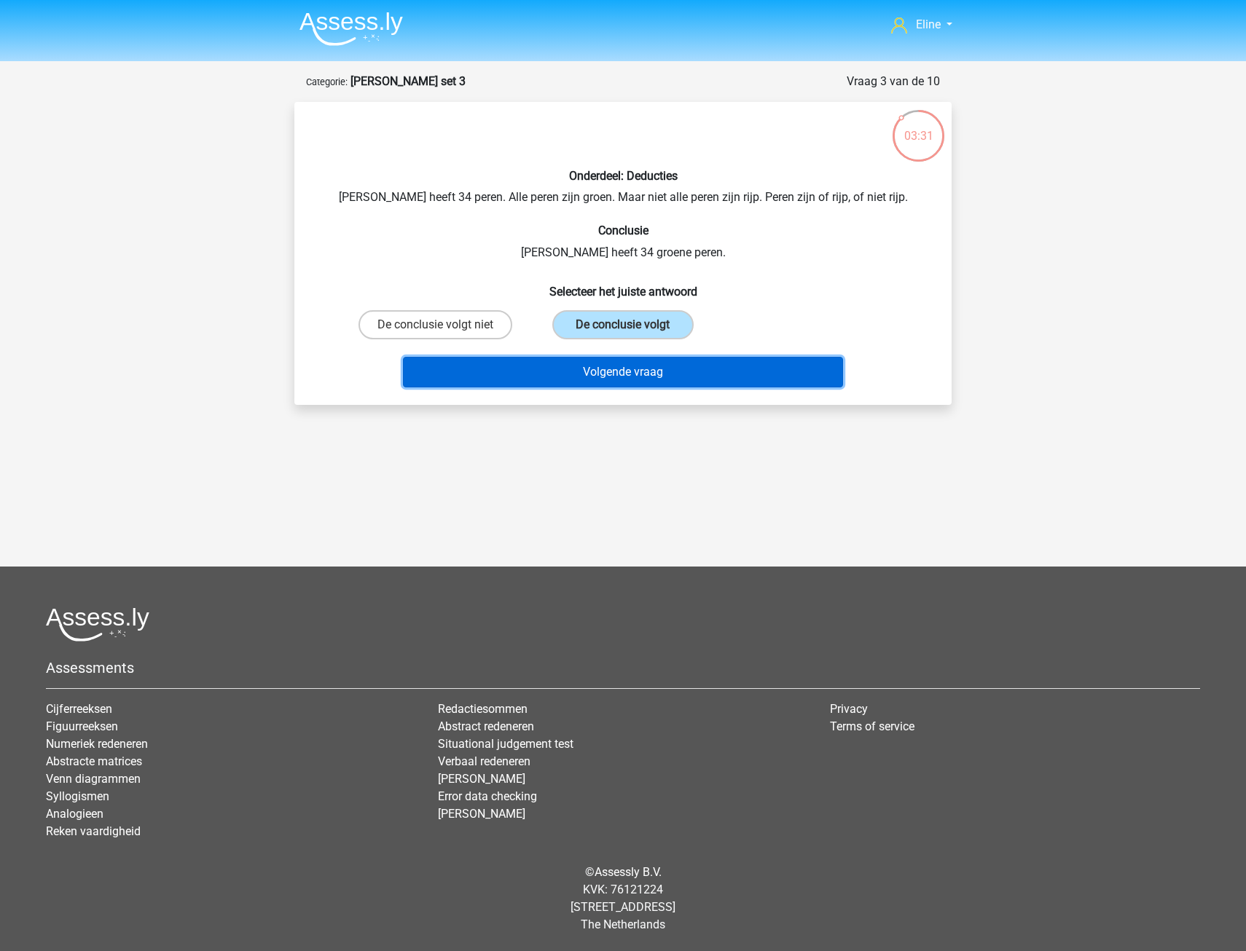
click at [573, 366] on button "Volgende vraag" at bounding box center [623, 372] width 441 height 31
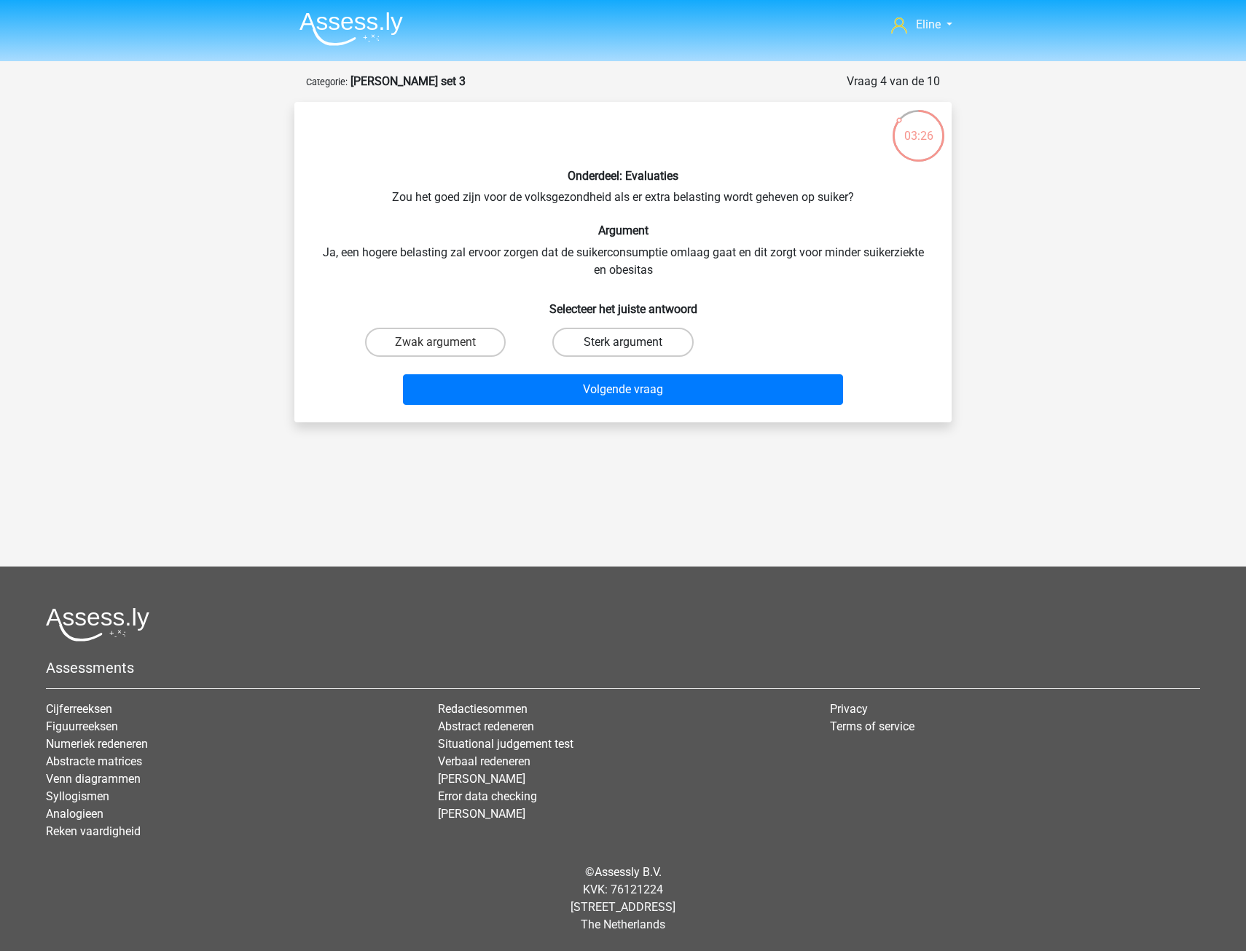
click at [606, 346] on label "Sterk argument" at bounding box center [622, 342] width 141 height 29
click at [623, 346] on input "Sterk argument" at bounding box center [627, 346] width 9 height 9
radio input "true"
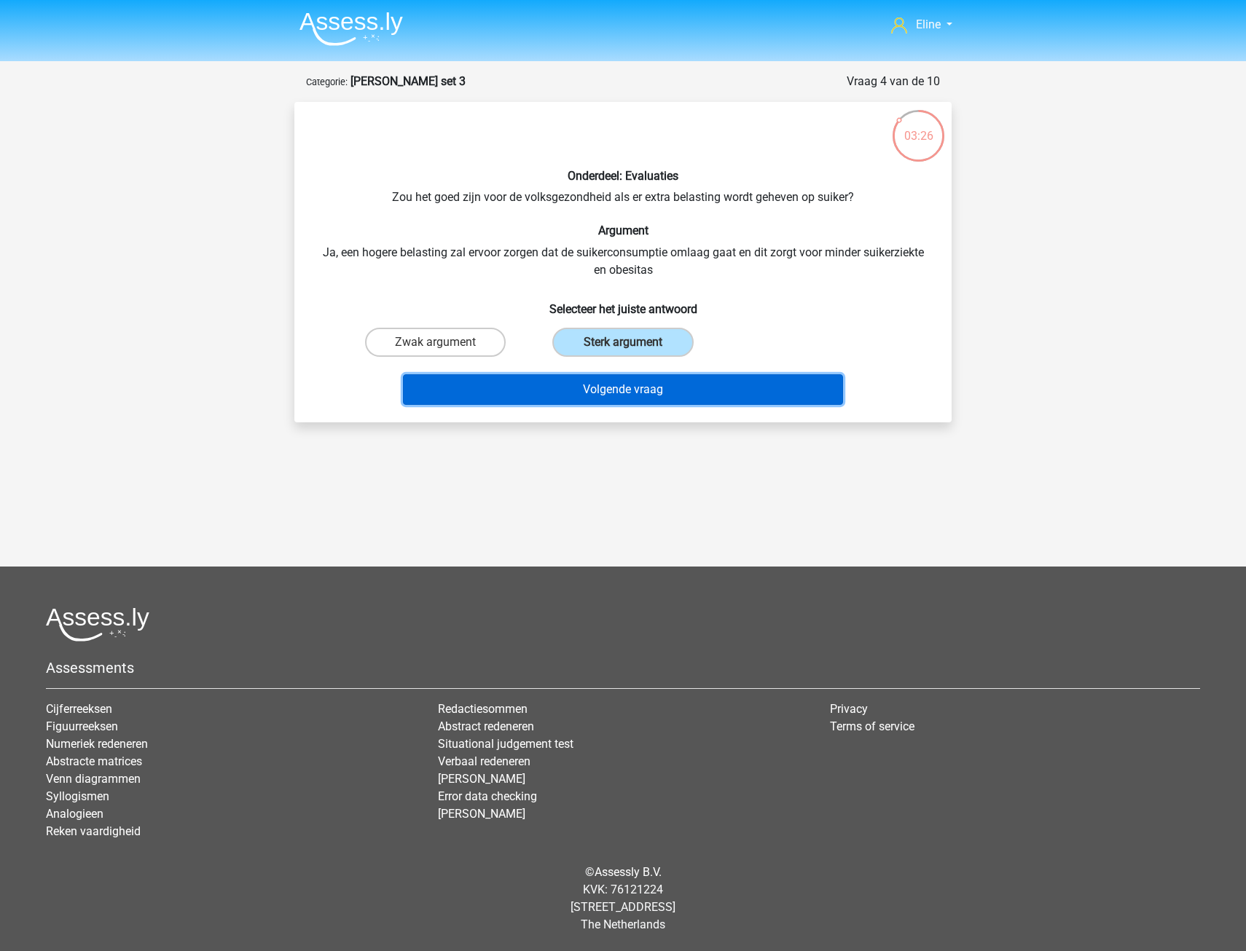
click at [587, 389] on button "Volgende vraag" at bounding box center [623, 389] width 441 height 31
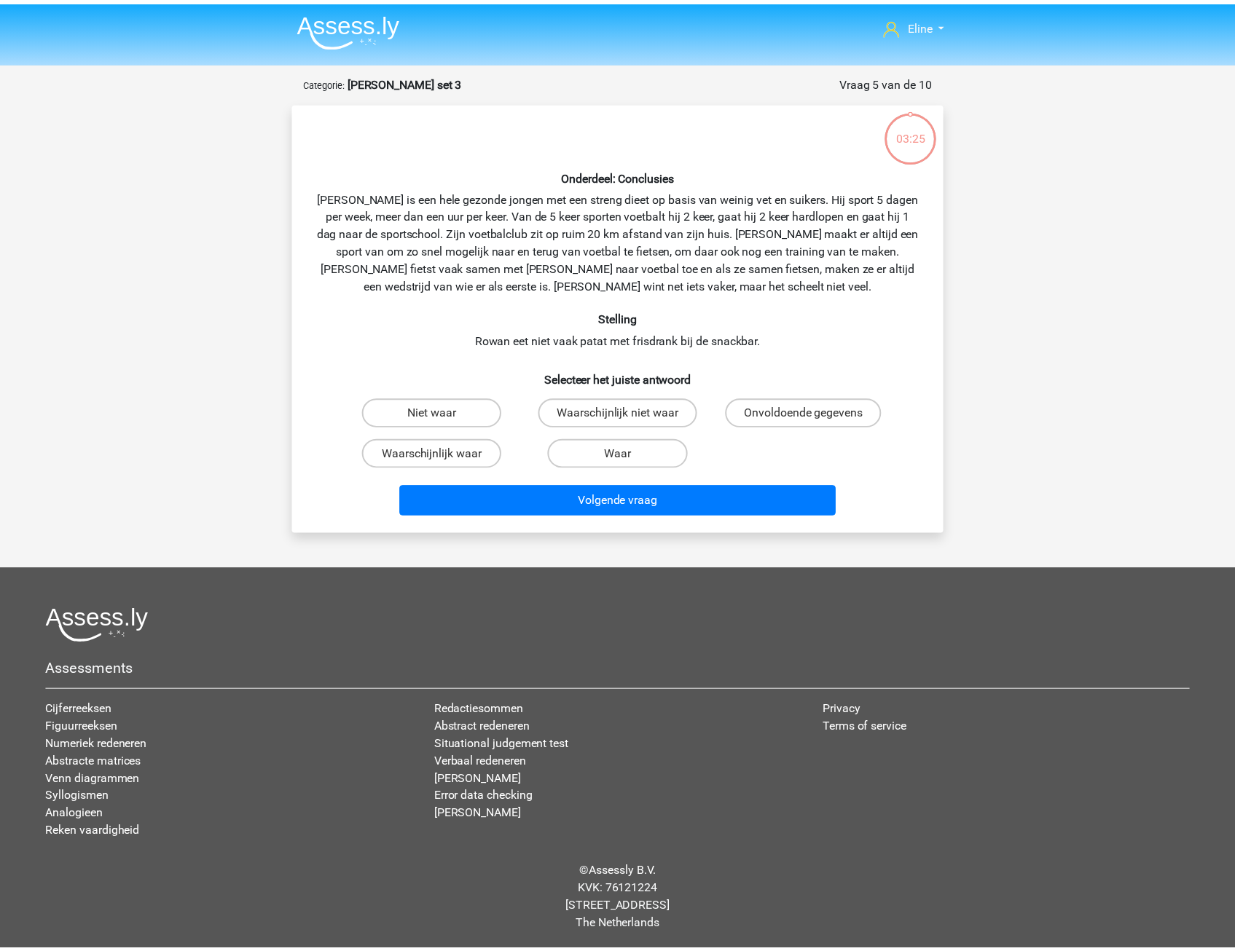
scroll to position [1, 0]
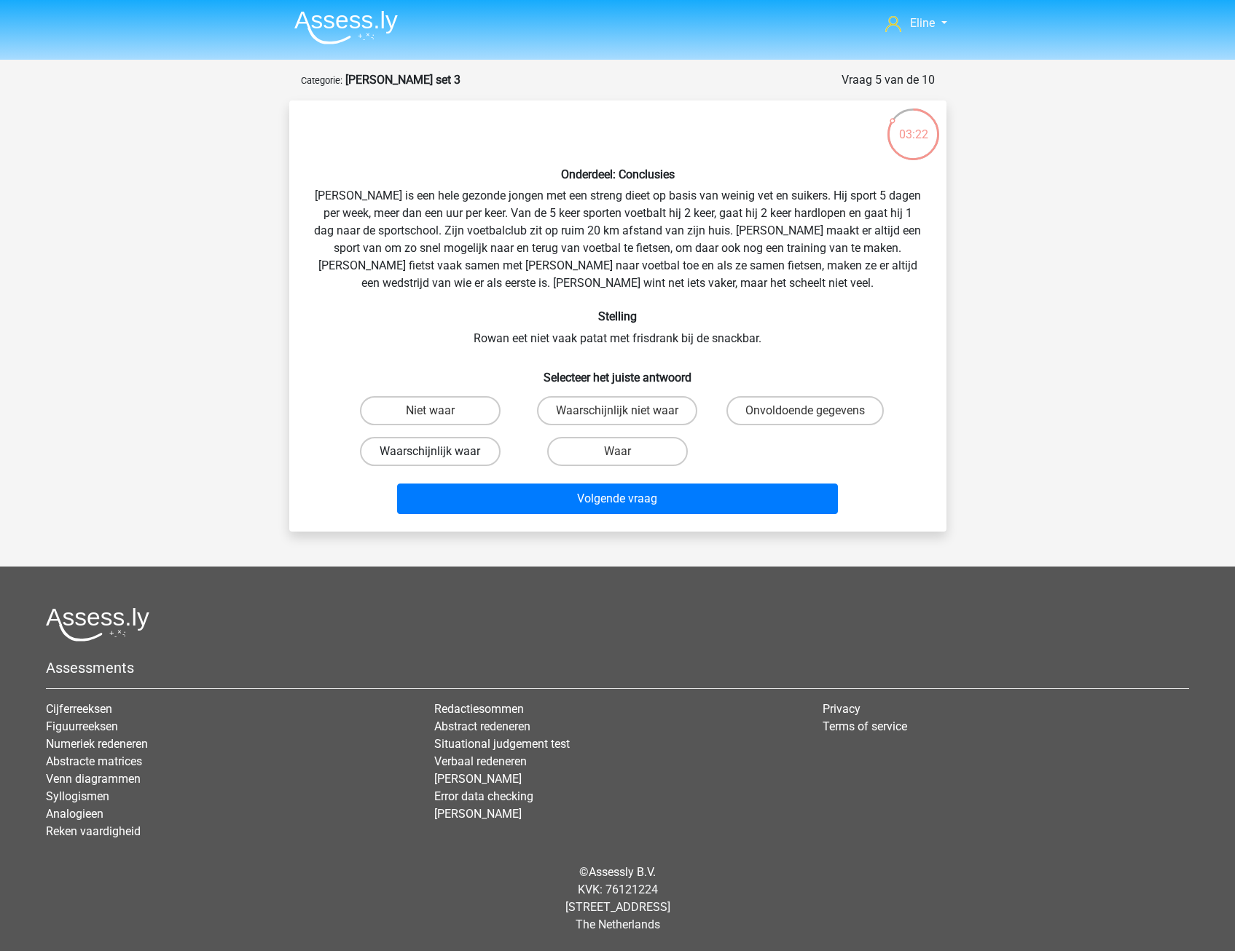
click at [467, 444] on label "Waarschijnlijk waar" at bounding box center [430, 451] width 141 height 29
click at [439, 452] on input "Waarschijnlijk waar" at bounding box center [434, 456] width 9 height 9
radio input "true"
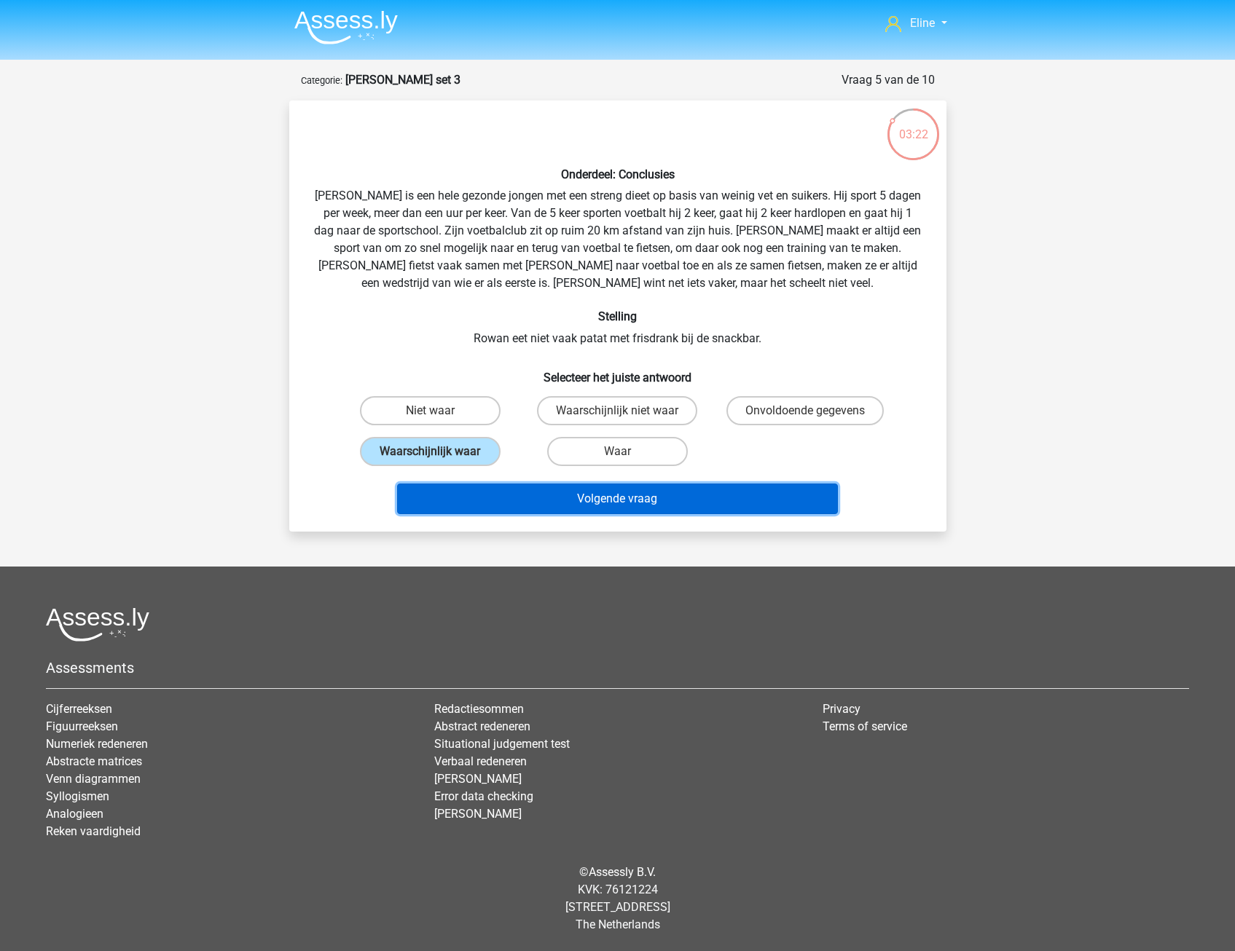
click at [495, 500] on button "Volgende vraag" at bounding box center [617, 499] width 441 height 31
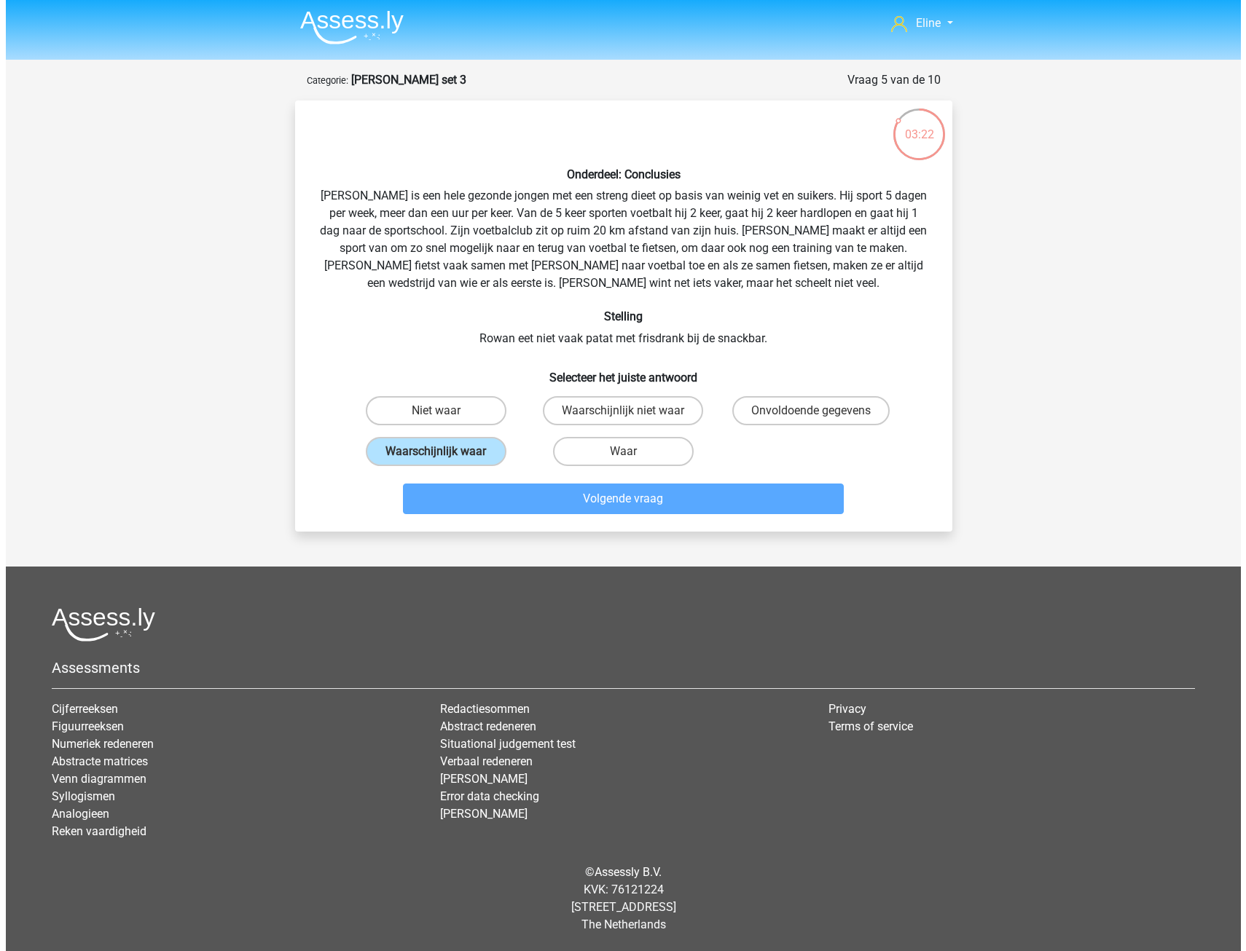
scroll to position [0, 0]
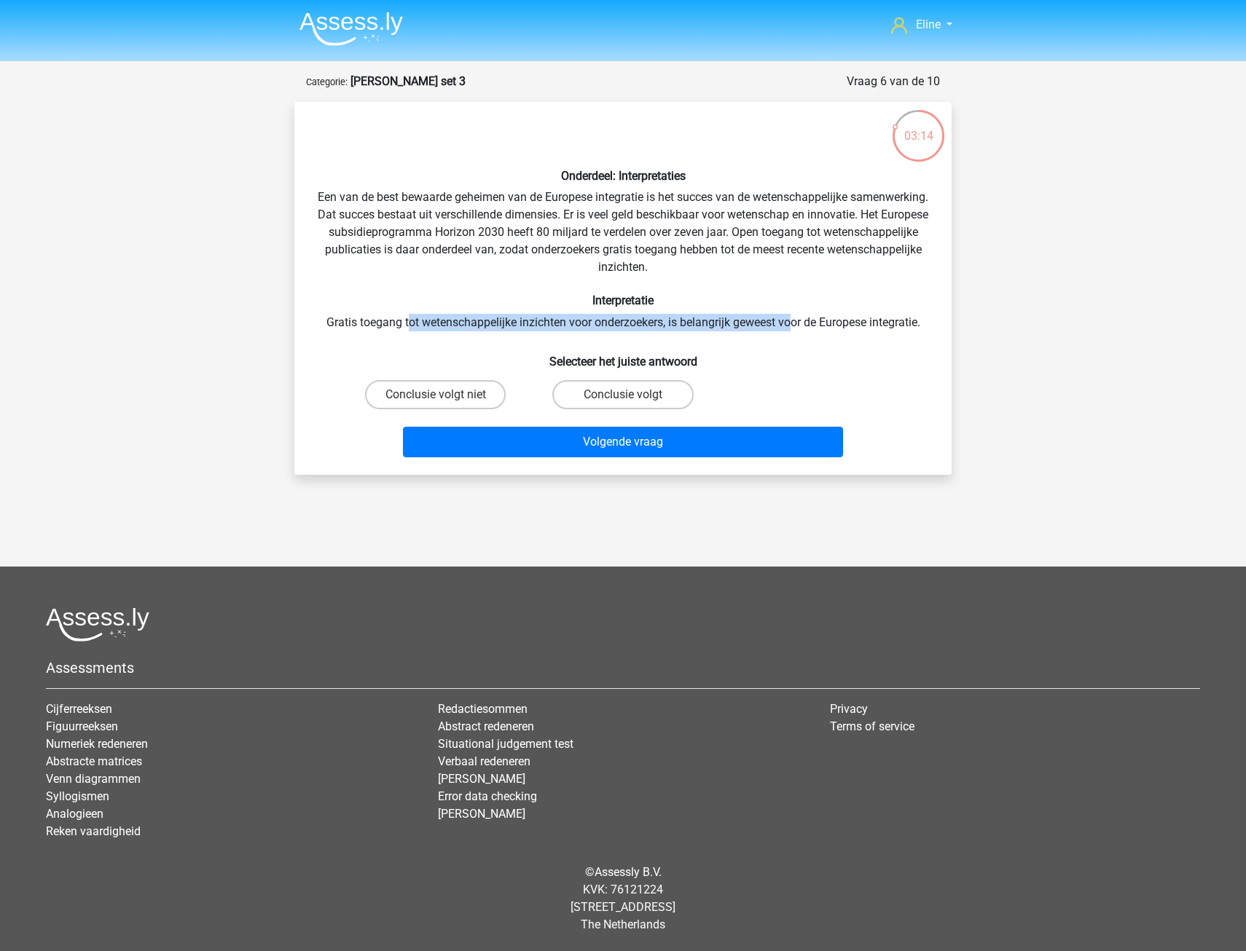
drag, startPoint x: 403, startPoint y: 318, endPoint x: 794, endPoint y: 310, distance: 391.3
click at [794, 310] on div "Onderdeel: Interpretaties Een van de best bewaarde geheimen van de Europese int…" at bounding box center [622, 289] width 645 height 350
click at [477, 291] on div "Onderdeel: Interpretaties Een van de best bewaarde geheimen van de Europese int…" at bounding box center [622, 289] width 645 height 350
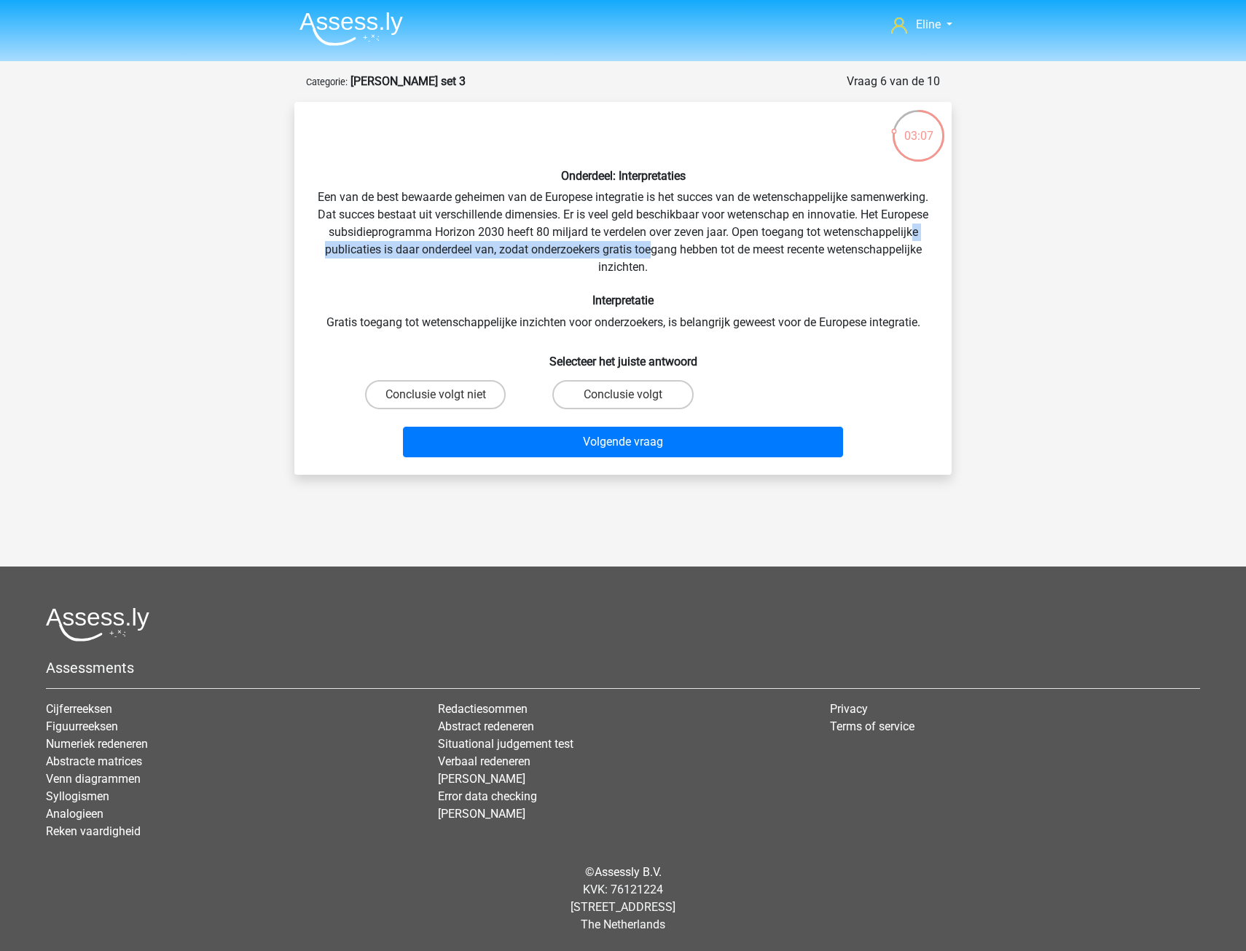
drag, startPoint x: 441, startPoint y: 251, endPoint x: 777, endPoint y: 246, distance: 336.6
click at [777, 246] on div "Onderdeel: Interpretaties Een van de best bewaarde geheimen van de Europese int…" at bounding box center [622, 289] width 645 height 350
drag, startPoint x: 777, startPoint y: 246, endPoint x: 767, endPoint y: 272, distance: 27.5
click at [769, 272] on div "Onderdeel: Interpretaties Een van de best bewaarde geheimen van de Europese int…" at bounding box center [622, 289] width 645 height 350
drag, startPoint x: 446, startPoint y: 251, endPoint x: 870, endPoint y: 254, distance: 424.0
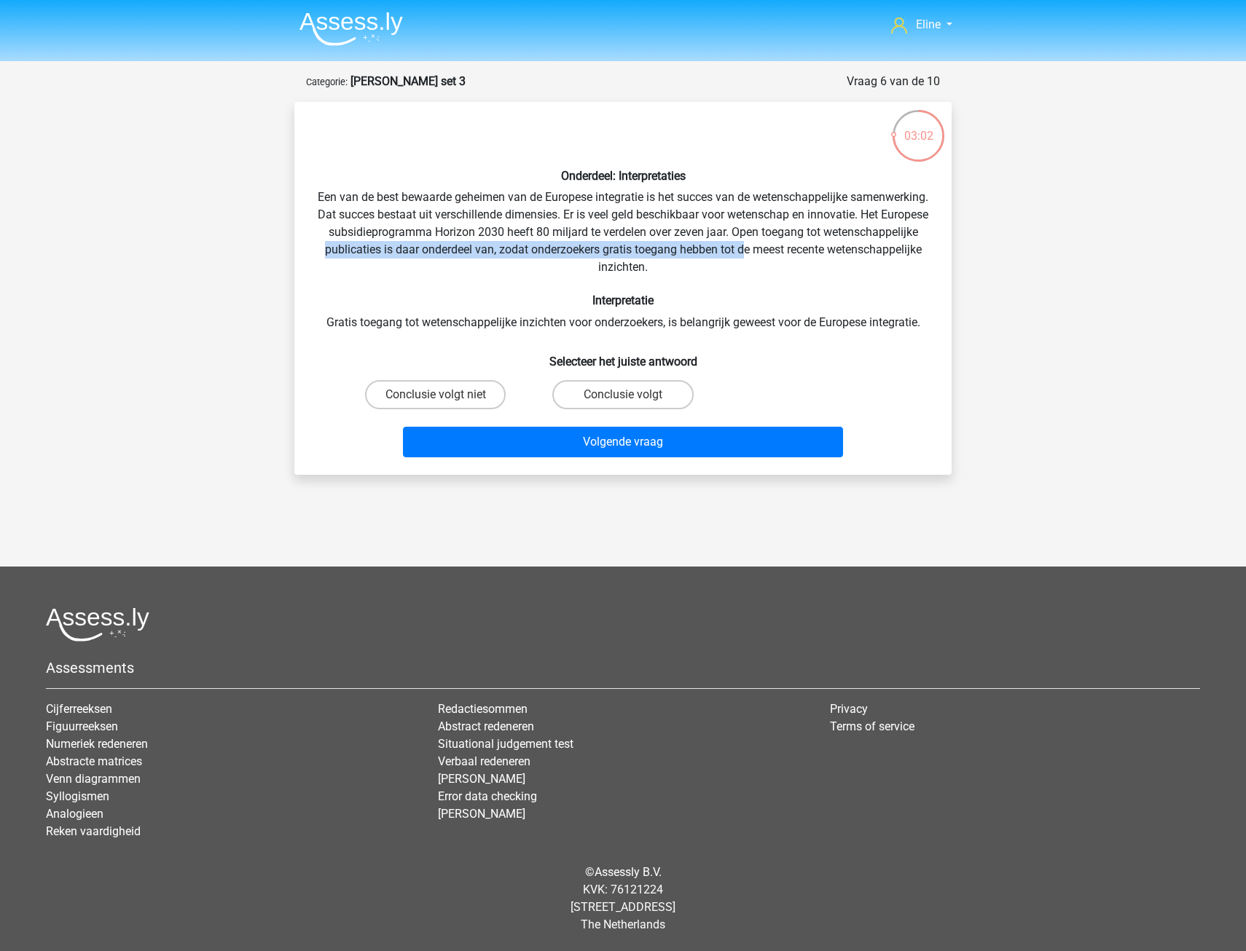
click at [870, 254] on div "Onderdeel: Interpretaties Een van de best bewaarde geheimen van de Europese int…" at bounding box center [622, 289] width 645 height 350
drag, startPoint x: 870, startPoint y: 254, endPoint x: 825, endPoint y: 282, distance: 52.7
click at [850, 286] on div "Onderdeel: Interpretaties Een van de best bewaarde geheimen van de Europese int…" at bounding box center [622, 289] width 645 height 350
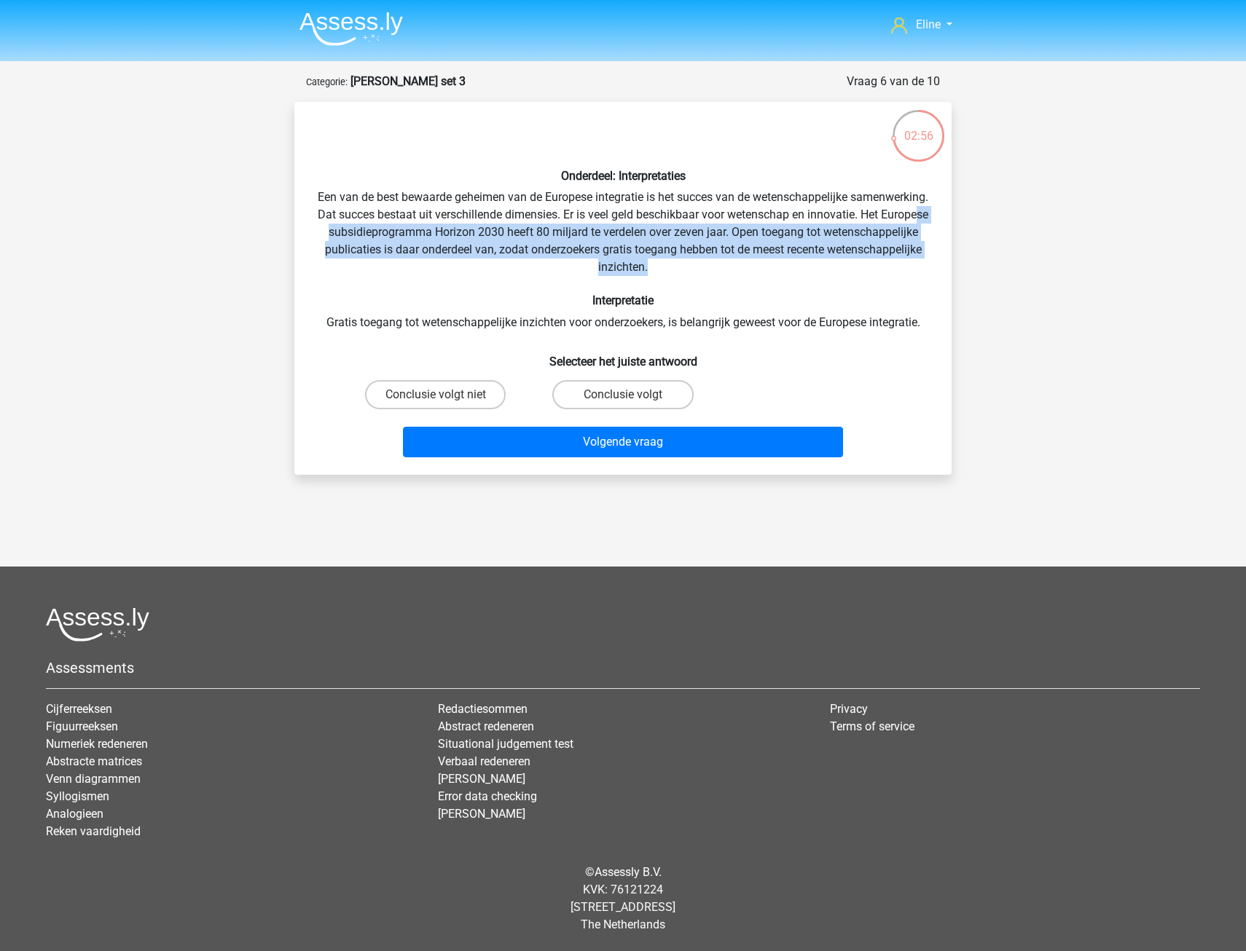
drag, startPoint x: 431, startPoint y: 235, endPoint x: 852, endPoint y: 264, distance: 422.1
click at [852, 264] on div "Onderdeel: Interpretaties Een van de best bewaarde geheimen van de Europese int…" at bounding box center [622, 289] width 645 height 350
drag, startPoint x: 852, startPoint y: 264, endPoint x: 777, endPoint y: 272, distance: 75.5
click at [777, 272] on div "Onderdeel: Interpretaties Een van de best bewaarde geheimen van de Europese int…" at bounding box center [622, 289] width 645 height 350
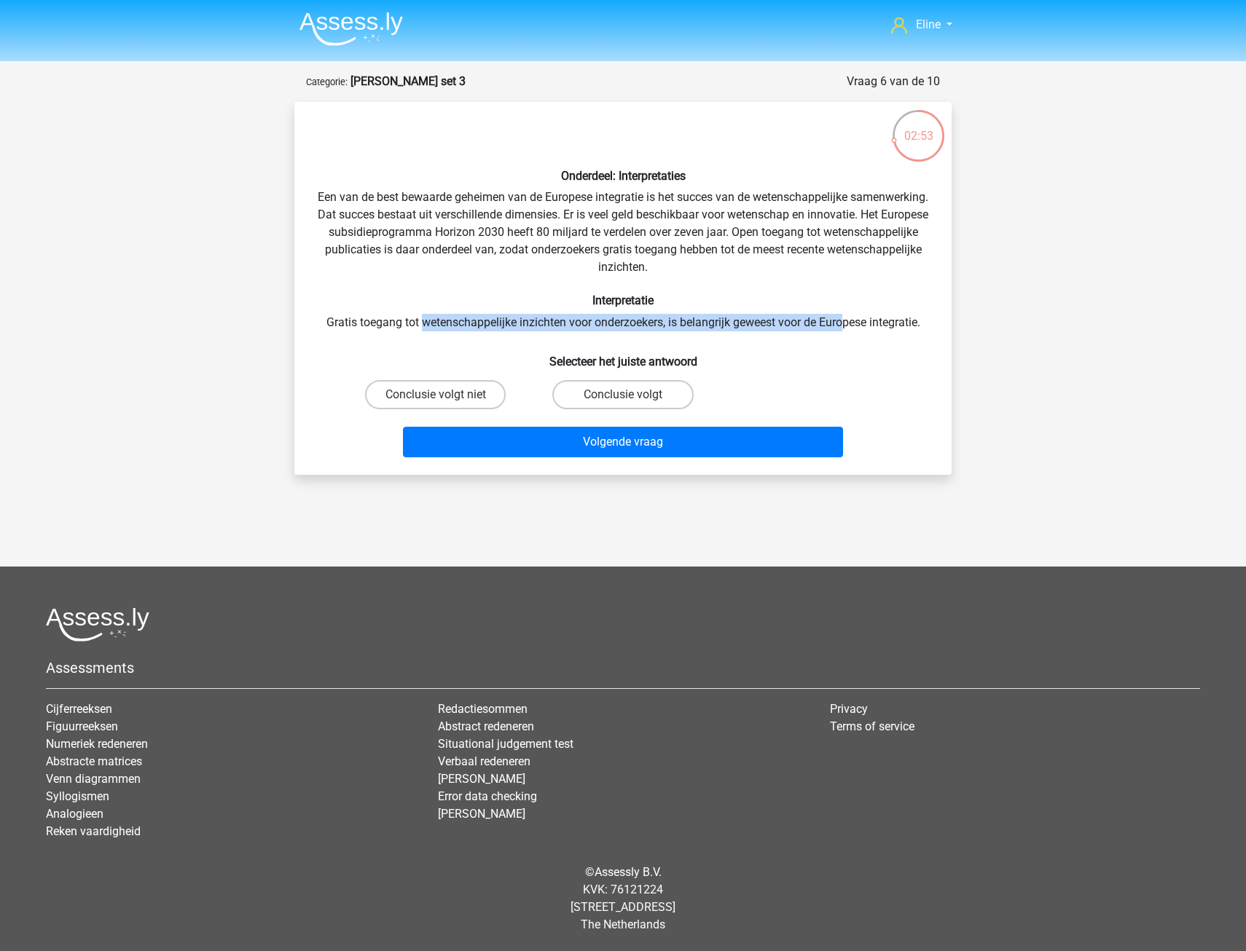
drag, startPoint x: 418, startPoint y: 315, endPoint x: 845, endPoint y: 316, distance: 426.9
click at [845, 316] on div "Onderdeel: Interpretaties Een van de best bewaarde geheimen van de Europese int…" at bounding box center [622, 289] width 645 height 350
drag, startPoint x: 845, startPoint y: 316, endPoint x: 650, endPoint y: 335, distance: 196.2
click at [801, 278] on div "Onderdeel: Interpretaties Een van de best bewaarde geheimen van de Europese int…" at bounding box center [622, 289] width 645 height 350
click at [667, 392] on label "Conclusie volgt" at bounding box center [622, 394] width 141 height 29
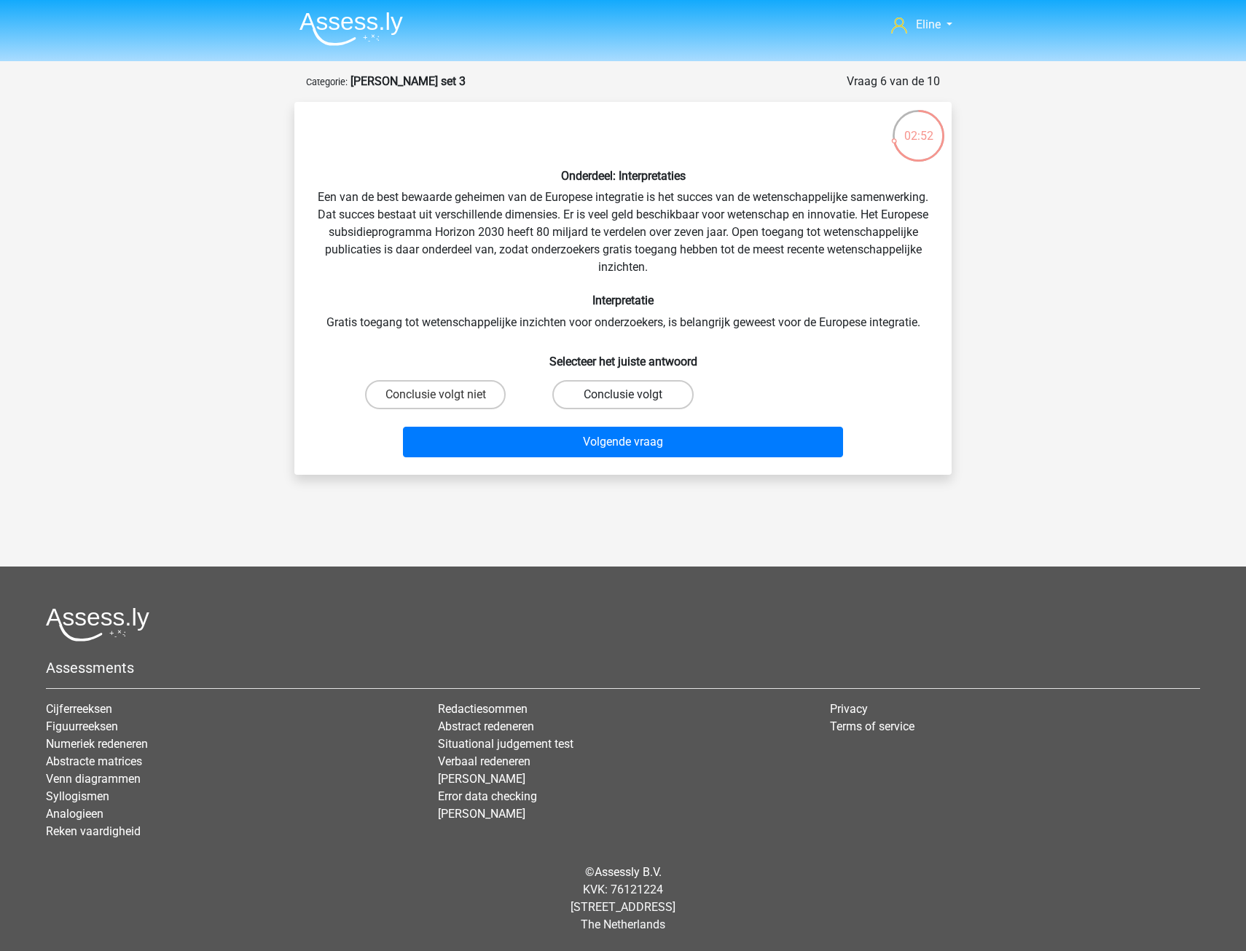
click at [632, 395] on input "Conclusie volgt" at bounding box center [627, 399] width 9 height 9
radio input "true"
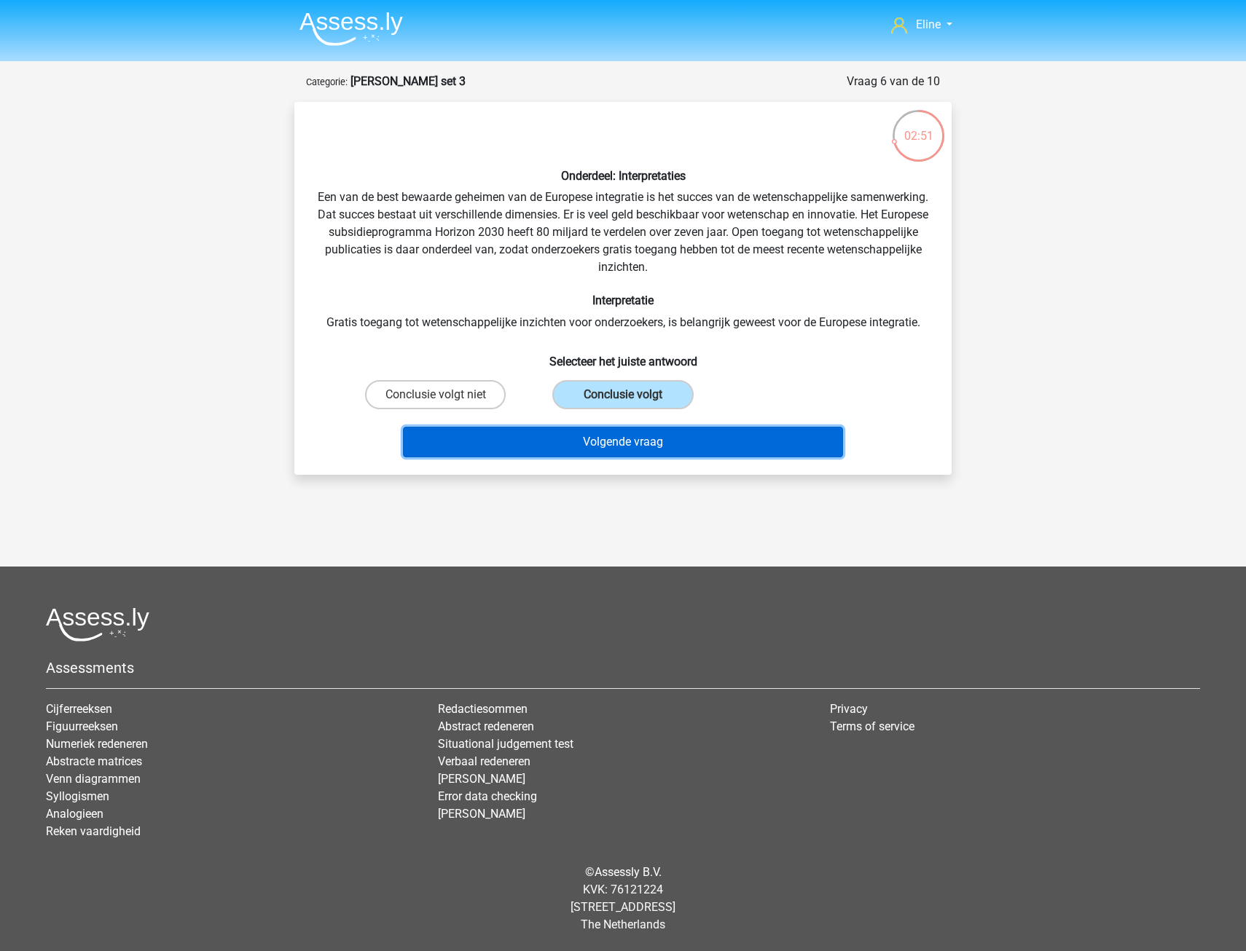
click at [642, 444] on button "Volgende vraag" at bounding box center [623, 442] width 441 height 31
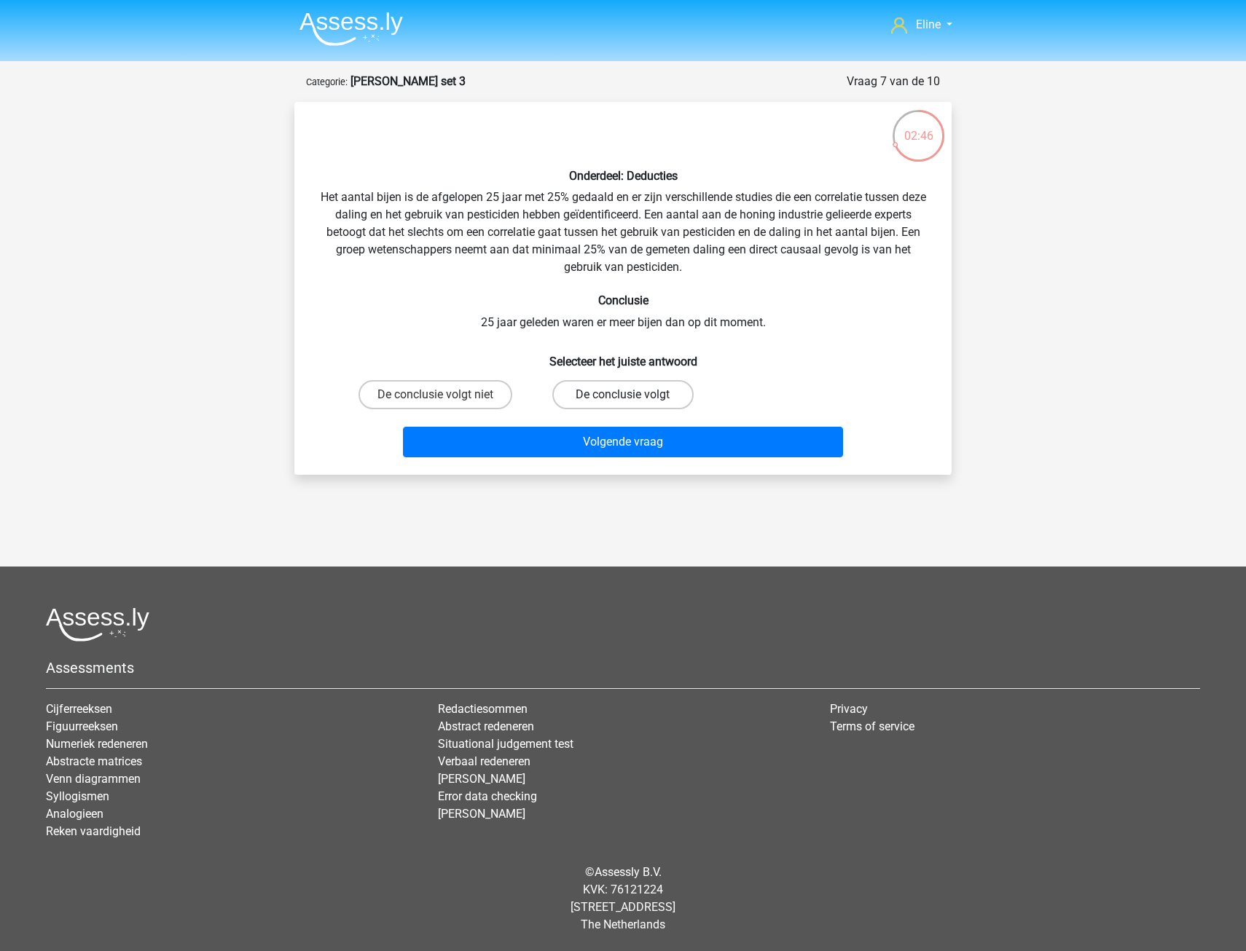
click at [635, 394] on label "De conclusie volgt" at bounding box center [622, 394] width 141 height 29
click at [632, 395] on input "De conclusie volgt" at bounding box center [627, 399] width 9 height 9
radio input "true"
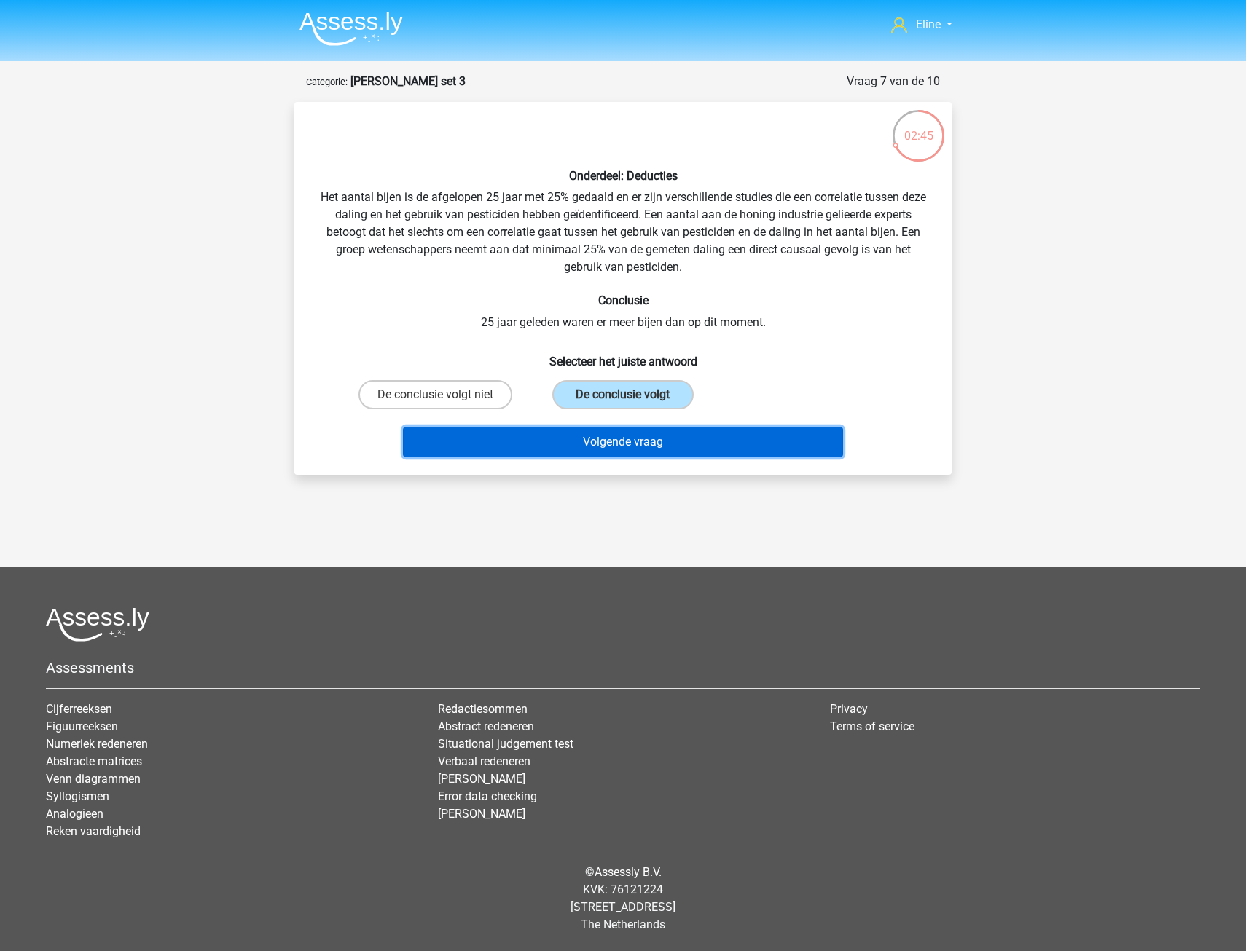
click at [632, 447] on button "Volgende vraag" at bounding box center [623, 442] width 441 height 31
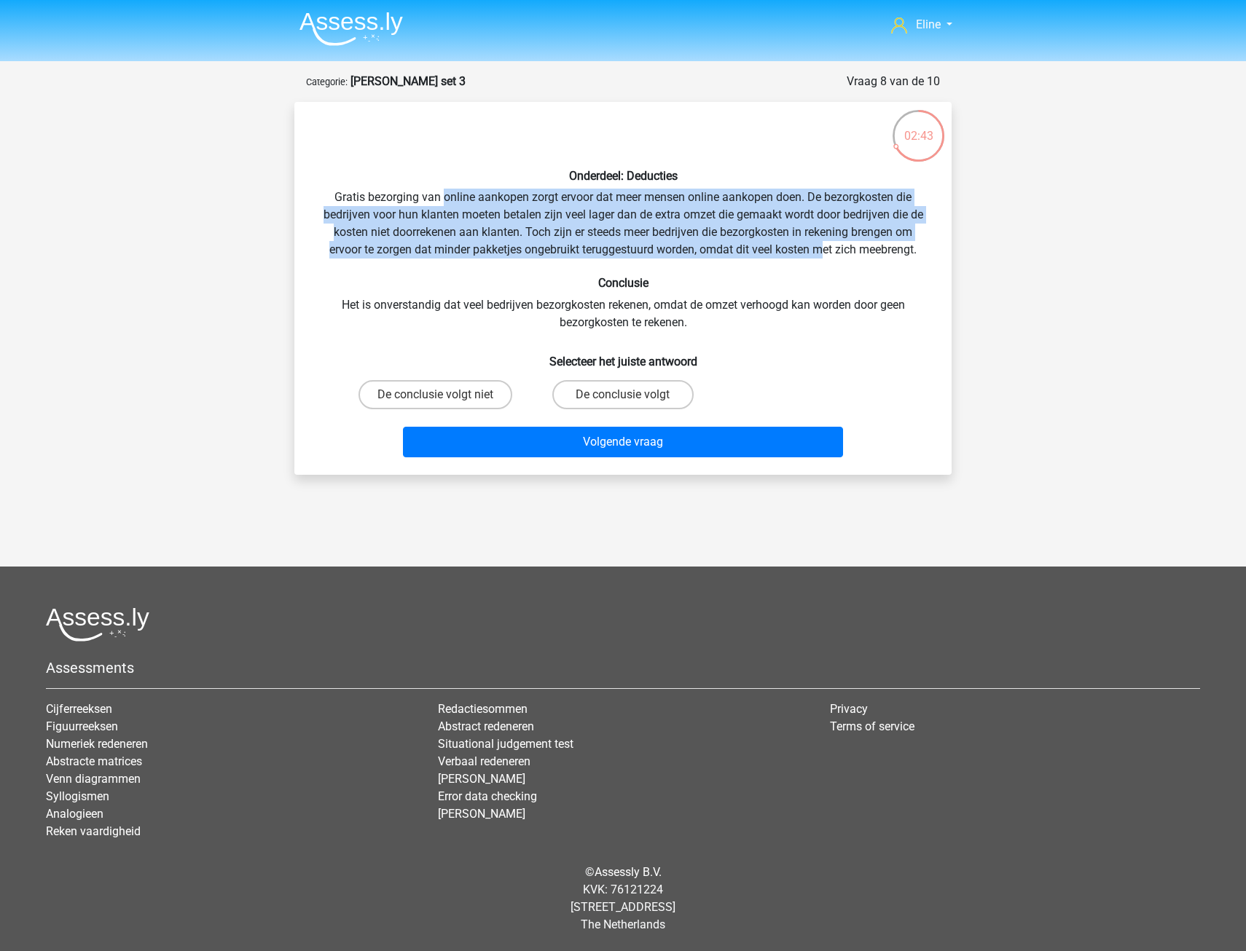
drag, startPoint x: 441, startPoint y: 190, endPoint x: 824, endPoint y: 257, distance: 389.0
click at [824, 257] on div "Onderdeel: Deducties Gratis bezorging van online aankopen zorgt ervoor dat meer…" at bounding box center [622, 289] width 645 height 350
click at [822, 257] on div "Onderdeel: Deducties Gratis bezorging van online aankopen zorgt ervoor dat meer…" at bounding box center [622, 289] width 645 height 350
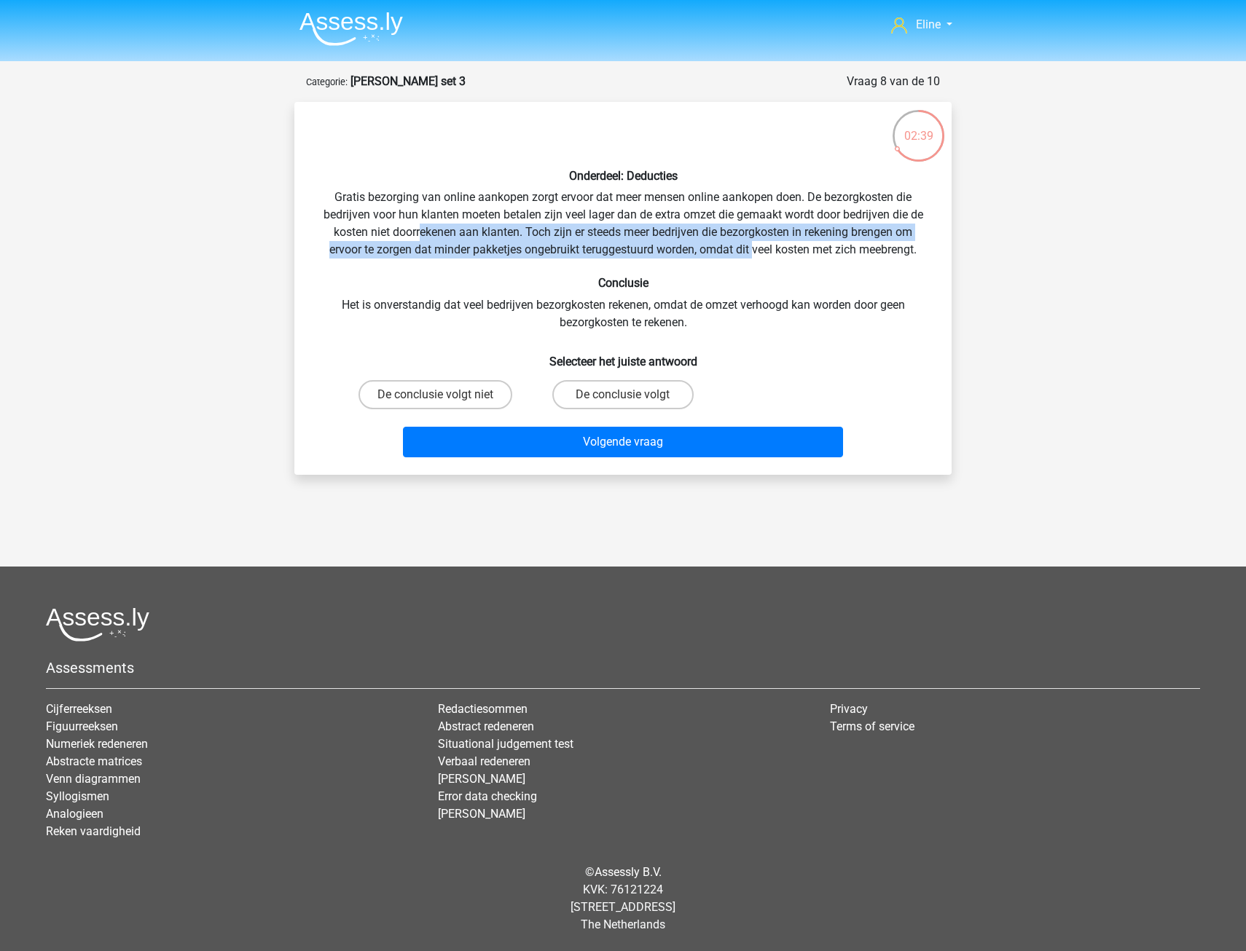
drag, startPoint x: 416, startPoint y: 232, endPoint x: 755, endPoint y: 256, distance: 340.3
click at [755, 256] on div "Onderdeel: Deducties Gratis bezorging van online aankopen zorgt ervoor dat meer…" at bounding box center [622, 289] width 645 height 350
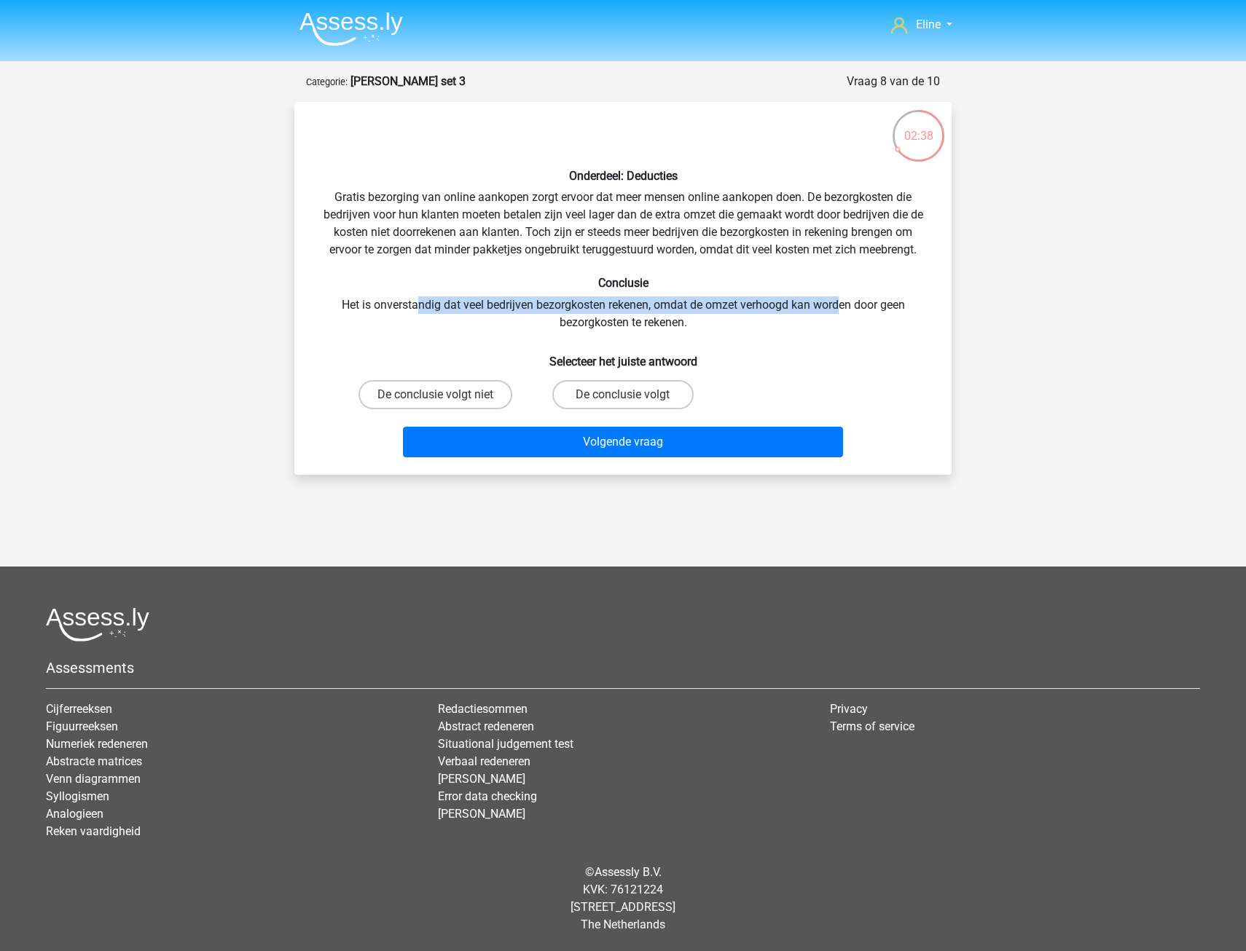
drag, startPoint x: 420, startPoint y: 308, endPoint x: 839, endPoint y: 310, distance: 418.2
click at [839, 310] on div "Onderdeel: Deducties Gratis bezorging van online aankopen zorgt ervoor dat meer…" at bounding box center [622, 289] width 645 height 350
drag, startPoint x: 839, startPoint y: 310, endPoint x: 695, endPoint y: 248, distance: 156.3
click at [695, 248] on div "Onderdeel: Deducties Gratis bezorging van online aankopen zorgt ervoor dat meer…" at bounding box center [622, 289] width 645 height 350
click at [474, 394] on label "De conclusie volgt niet" at bounding box center [435, 394] width 154 height 29
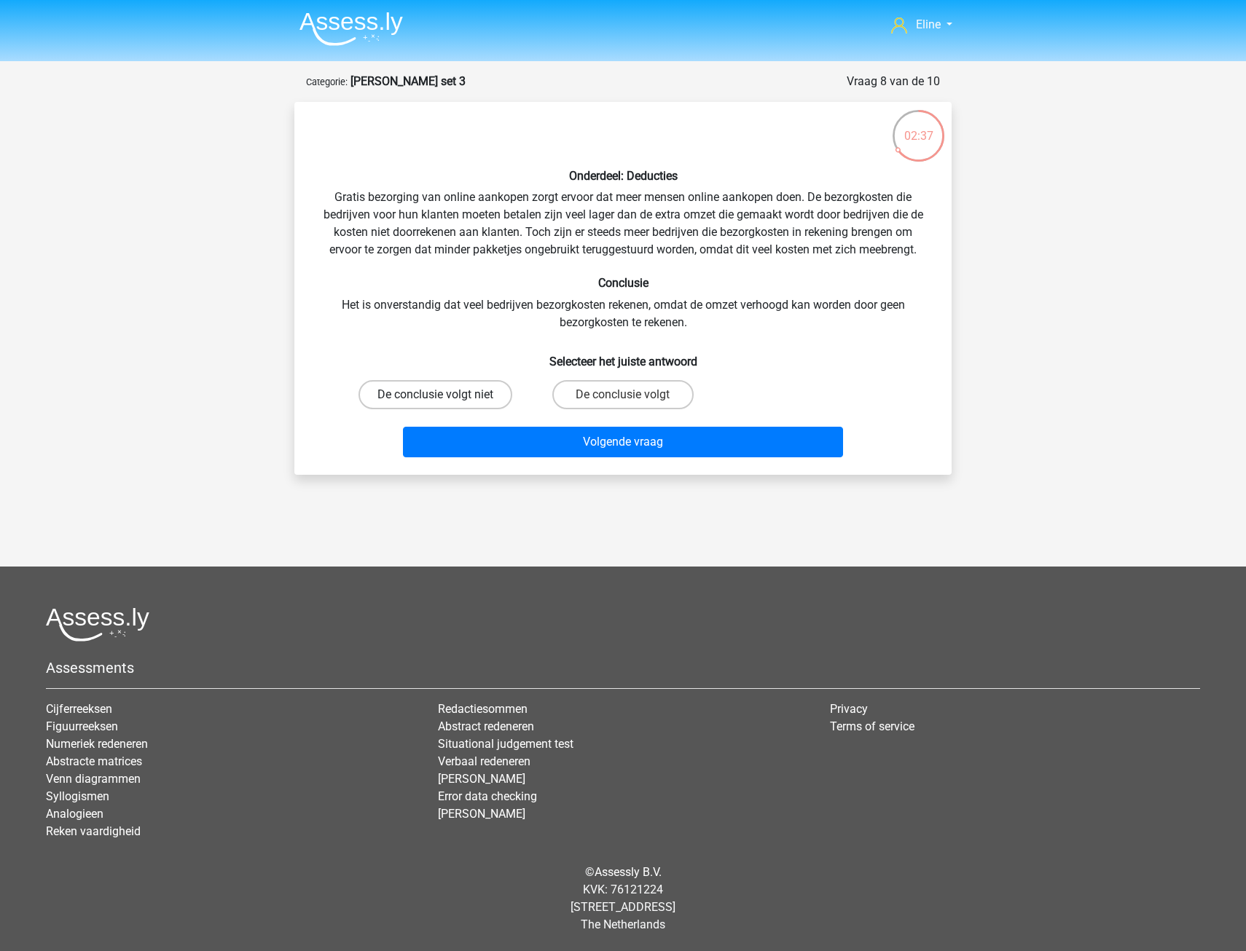
click at [445, 395] on input "De conclusie volgt niet" at bounding box center [440, 399] width 9 height 9
radio input "true"
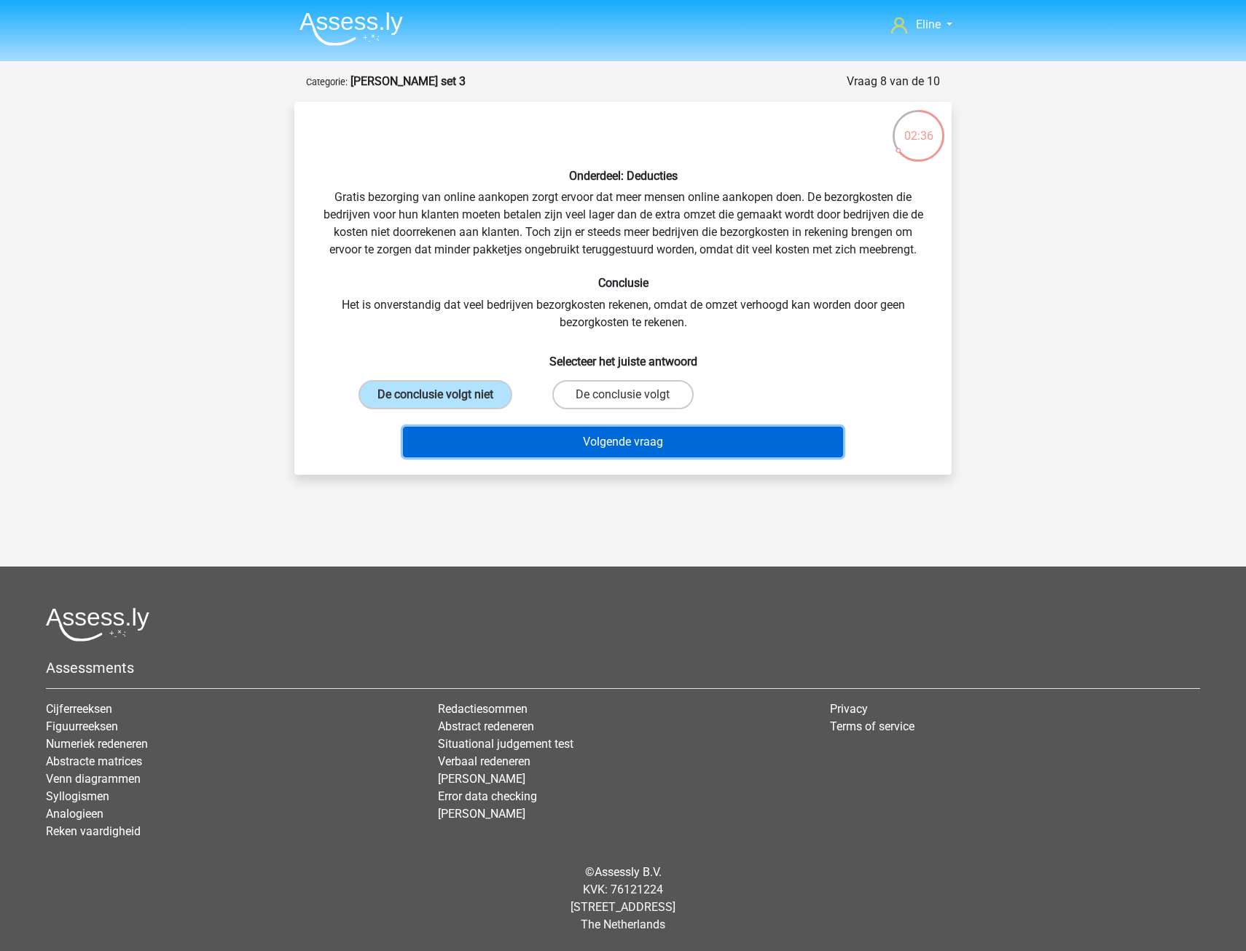
click at [486, 439] on button "Volgende vraag" at bounding box center [623, 442] width 441 height 31
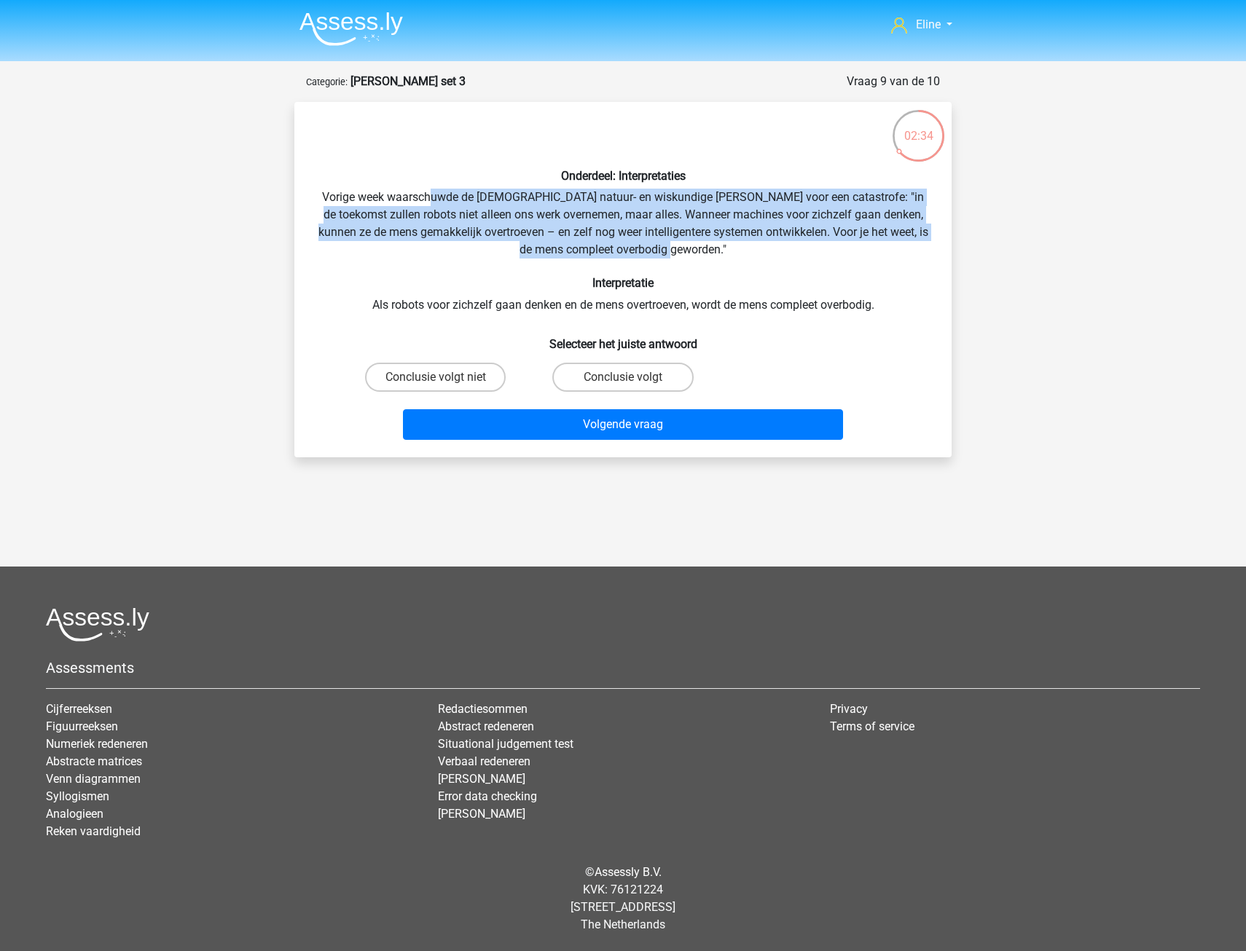
drag, startPoint x: 443, startPoint y: 200, endPoint x: 787, endPoint y: 258, distance: 348.6
click at [787, 258] on div "Onderdeel: Interpretaties Vorige week waarschuwde de Britse natuur- en wiskundi…" at bounding box center [622, 280] width 645 height 332
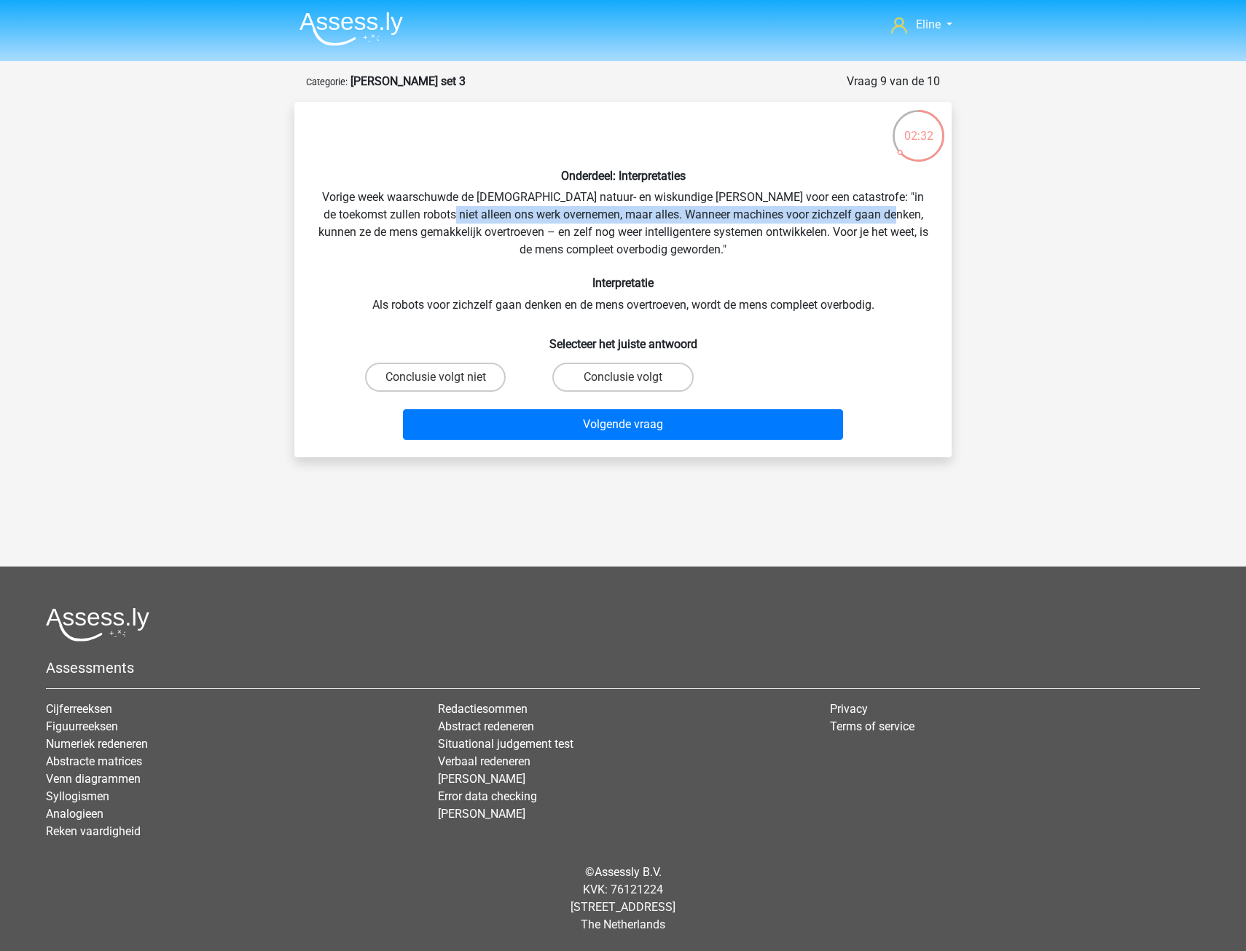
drag, startPoint x: 430, startPoint y: 219, endPoint x: 885, endPoint y: 221, distance: 455.3
click at [885, 221] on div "Onderdeel: Interpretaties Vorige week waarschuwde de Britse natuur- en wiskundi…" at bounding box center [622, 280] width 645 height 332
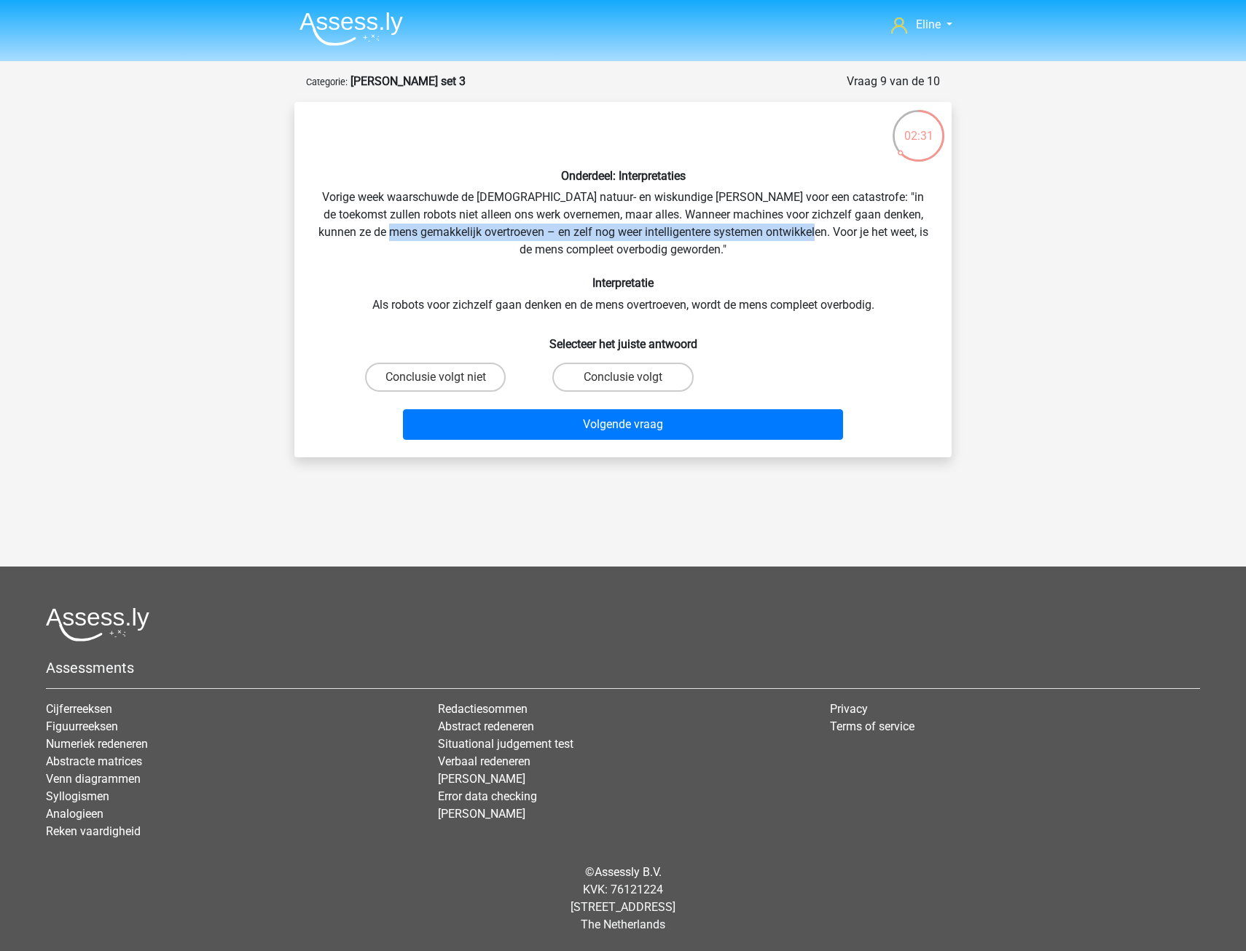
drag, startPoint x: 393, startPoint y: 229, endPoint x: 804, endPoint y: 229, distance: 410.9
click at [804, 229] on div "Onderdeel: Interpretaties Vorige week waarschuwde de Britse natuur- en wiskundi…" at bounding box center [622, 280] width 645 height 332
drag, startPoint x: 560, startPoint y: 247, endPoint x: 668, endPoint y: 247, distance: 107.8
click at [668, 247] on div "Onderdeel: Interpretaties Vorige week waarschuwde de Britse natuur- en wiskundi…" at bounding box center [622, 280] width 645 height 332
drag, startPoint x: 668, startPoint y: 247, endPoint x: 481, endPoint y: 258, distance: 187.5
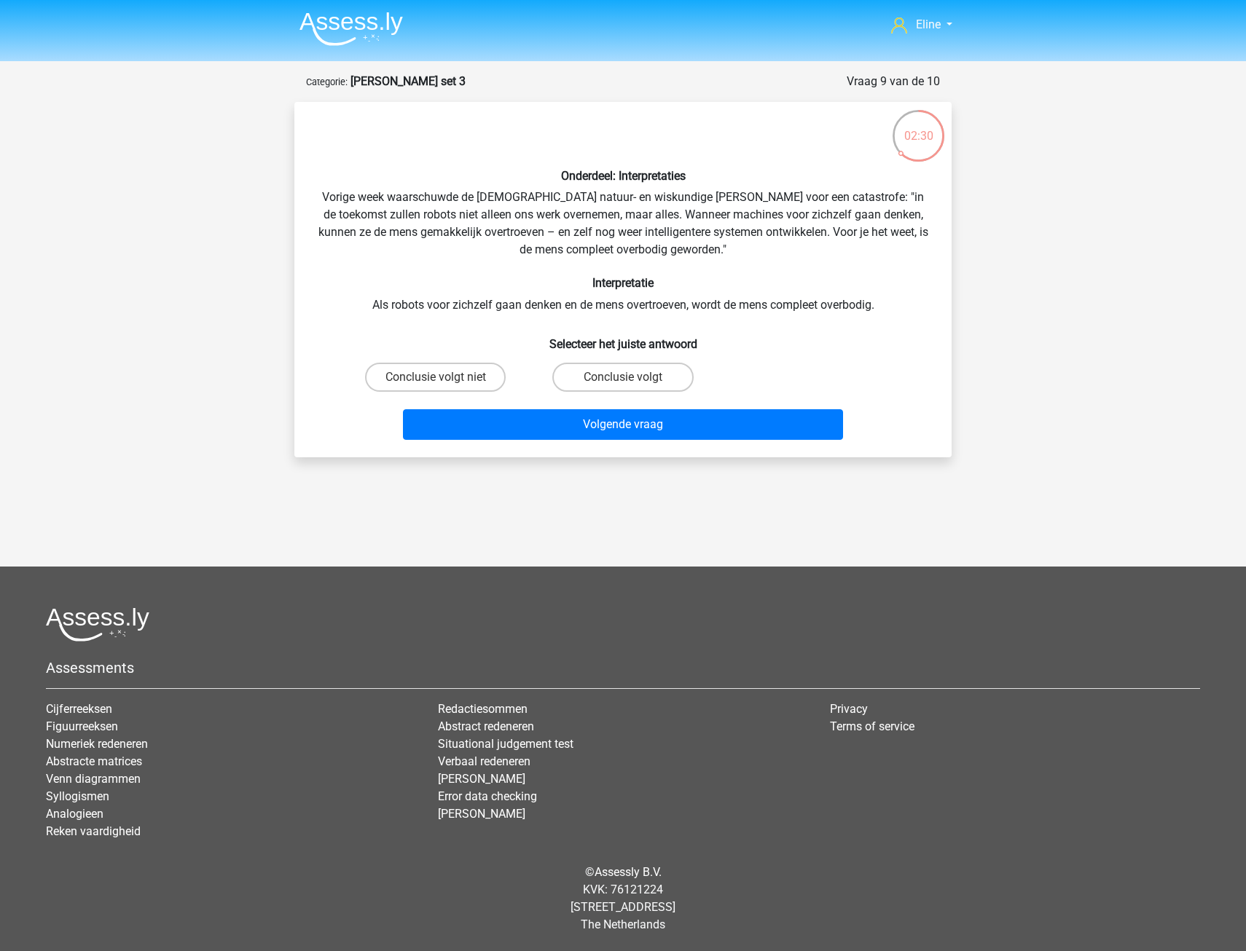
click at [481, 258] on div "Onderdeel: Interpretaties Vorige week waarschuwde de Britse natuur- en wiskundi…" at bounding box center [622, 280] width 645 height 332
click at [477, 382] on label "Conclusie volgt niet" at bounding box center [435, 377] width 141 height 29
click at [445, 382] on input "Conclusie volgt niet" at bounding box center [440, 381] width 9 height 9
radio input "true"
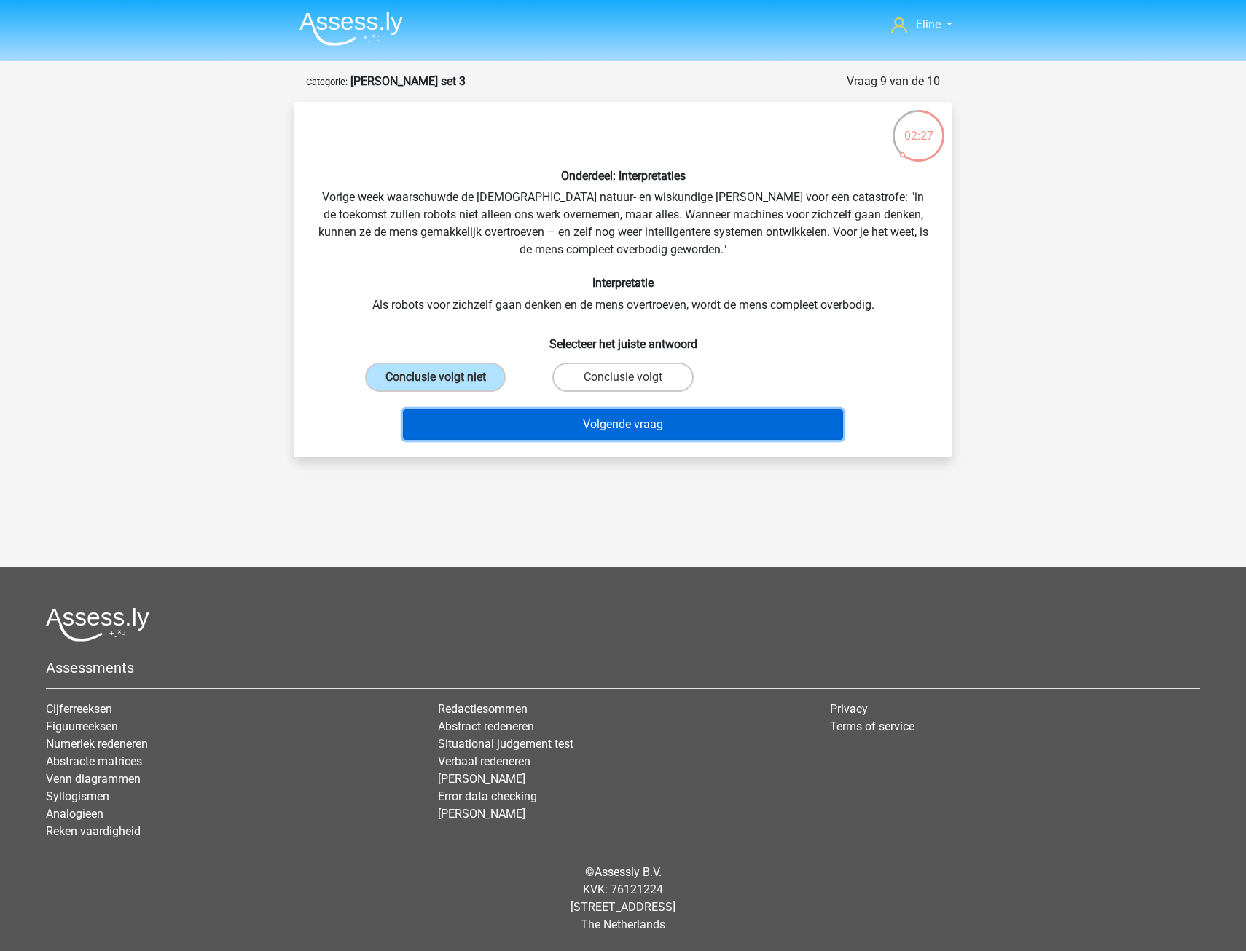
click at [489, 422] on button "Volgende vraag" at bounding box center [623, 424] width 441 height 31
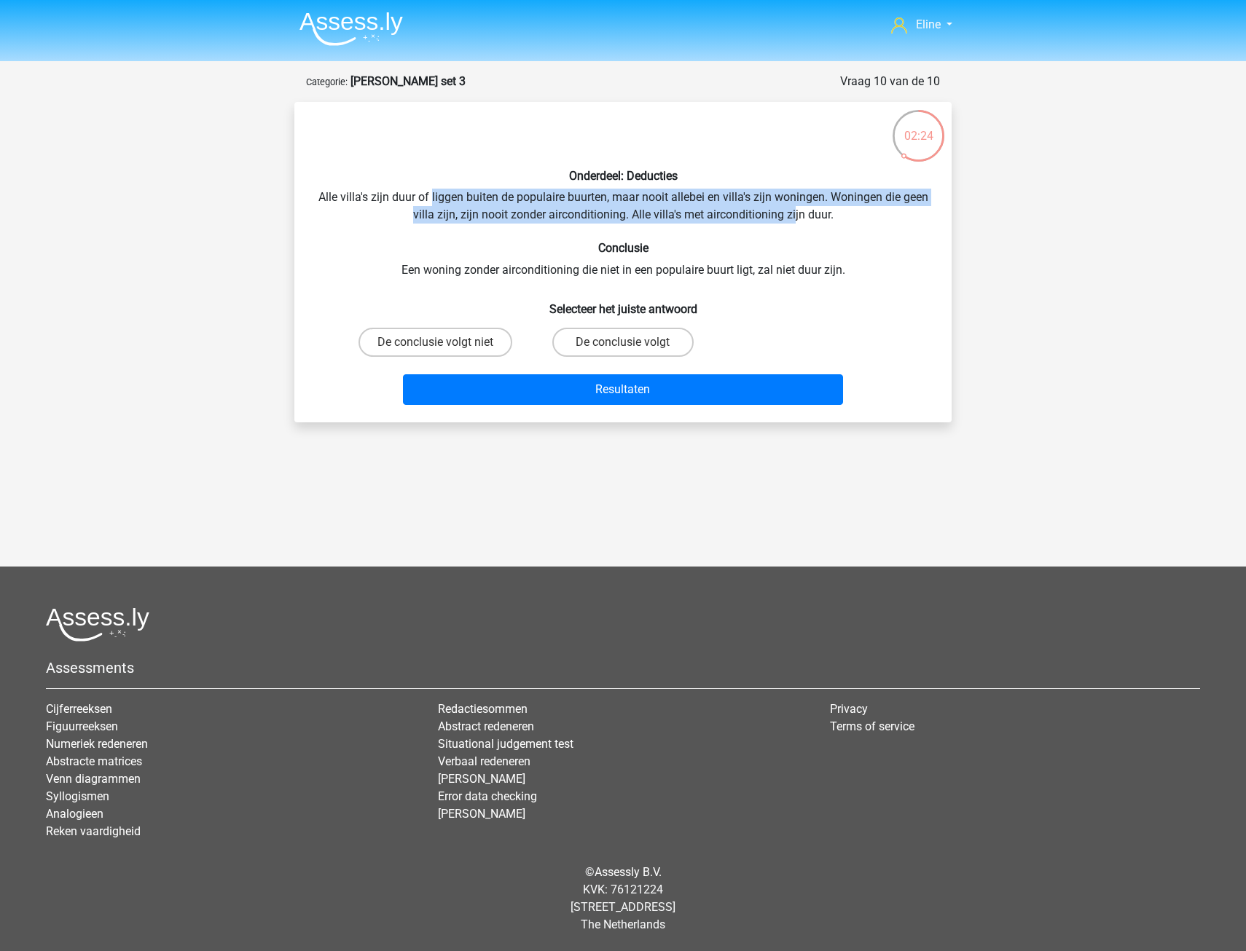
drag, startPoint x: 444, startPoint y: 198, endPoint x: 809, endPoint y: 207, distance: 365.8
click at [809, 207] on div "Onderdeel: Deducties Alle villa's zijn duur of liggen buiten de populaire buurt…" at bounding box center [622, 262] width 645 height 297
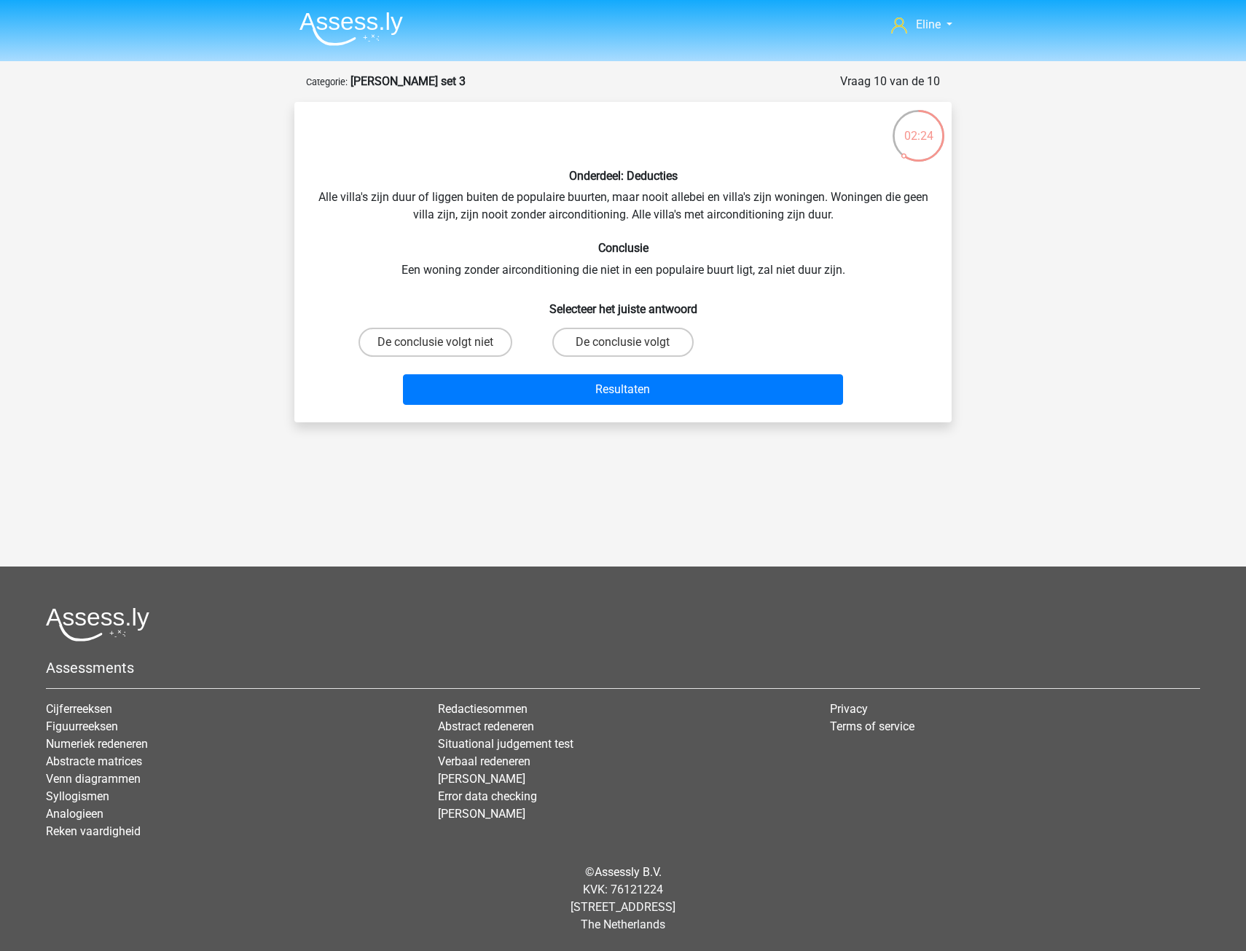
drag, startPoint x: 809, startPoint y: 207, endPoint x: 737, endPoint y: 224, distance: 74.9
click at [755, 226] on div "Onderdeel: Deducties Alle villa's zijn duur of liggen buiten de populaire buurt…" at bounding box center [622, 262] width 645 height 297
drag, startPoint x: 449, startPoint y: 270, endPoint x: 822, endPoint y: 272, distance: 373.7
click at [822, 272] on div "Onderdeel: Deducties Alle villa's zijn duur of liggen buiten de populaire buurt…" at bounding box center [622, 262] width 645 height 297
drag, startPoint x: 822, startPoint y: 272, endPoint x: 705, endPoint y: 211, distance: 132.3
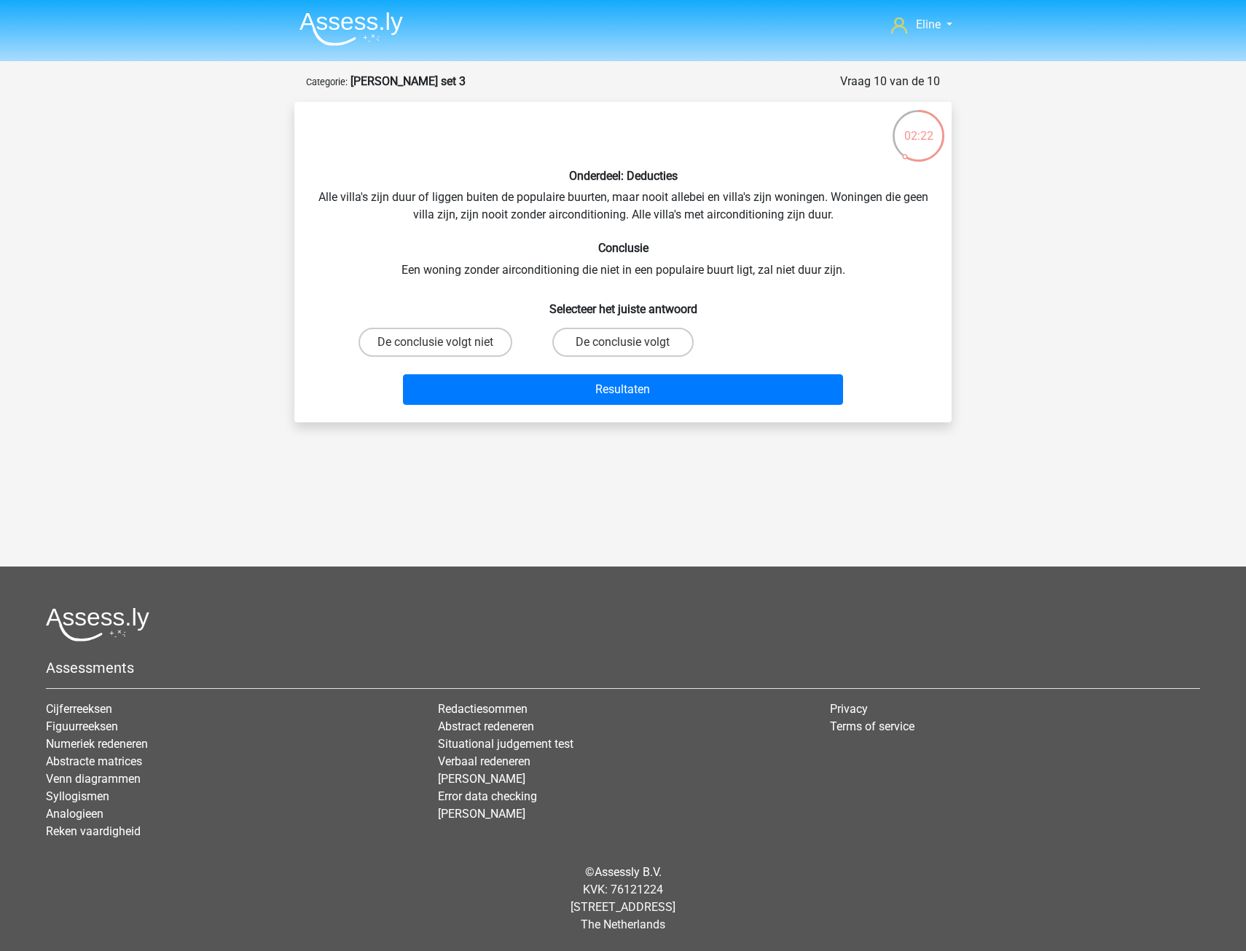
click at [715, 206] on div "Onderdeel: Deducties Alle villa's zijn duur of liggen buiten de populaire buurt…" at bounding box center [622, 262] width 645 height 297
click at [610, 342] on label "De conclusie volgt" at bounding box center [622, 342] width 141 height 29
click at [623, 342] on input "De conclusie volgt" at bounding box center [627, 346] width 9 height 9
radio input "true"
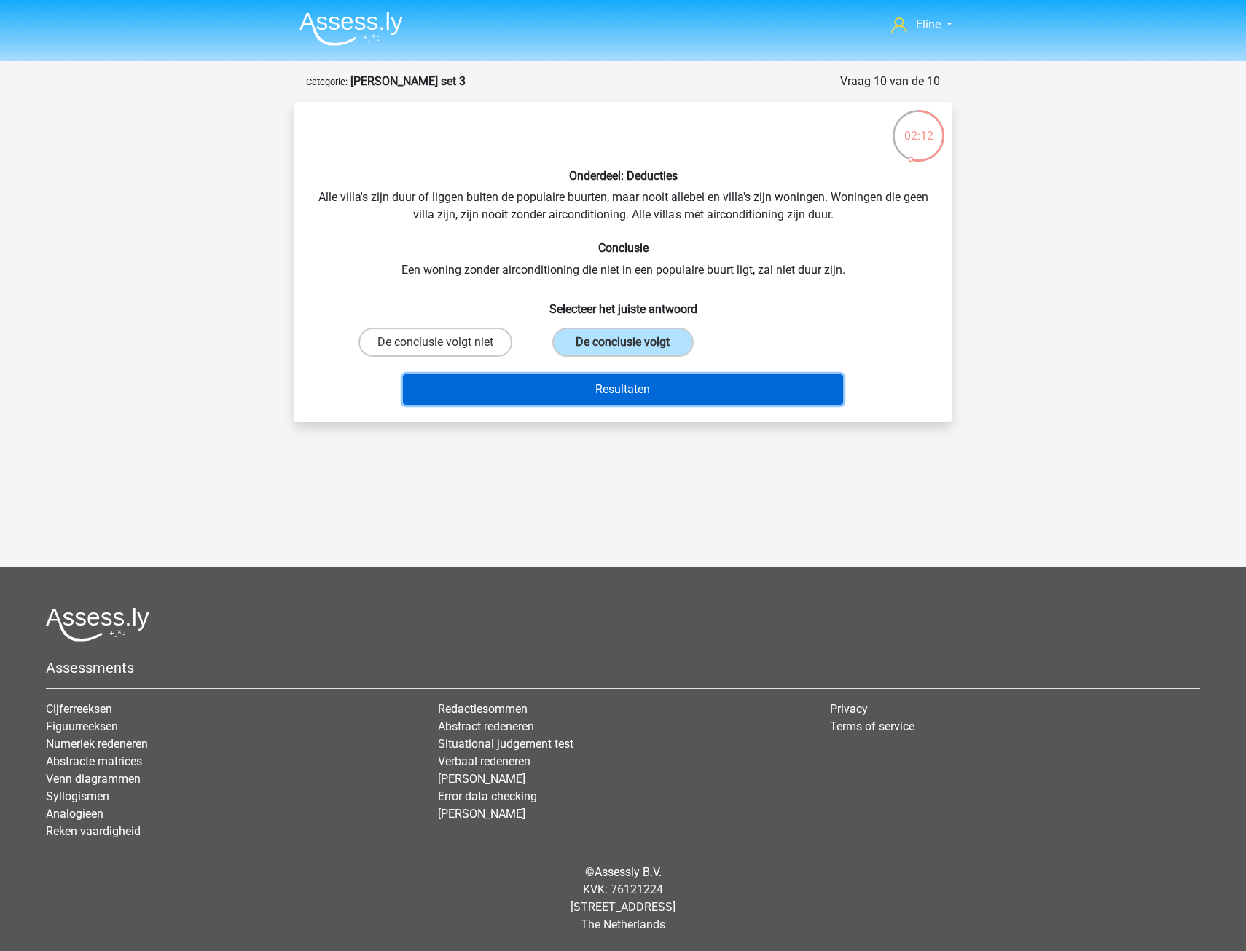
click at [608, 382] on button "Resultaten" at bounding box center [623, 389] width 441 height 31
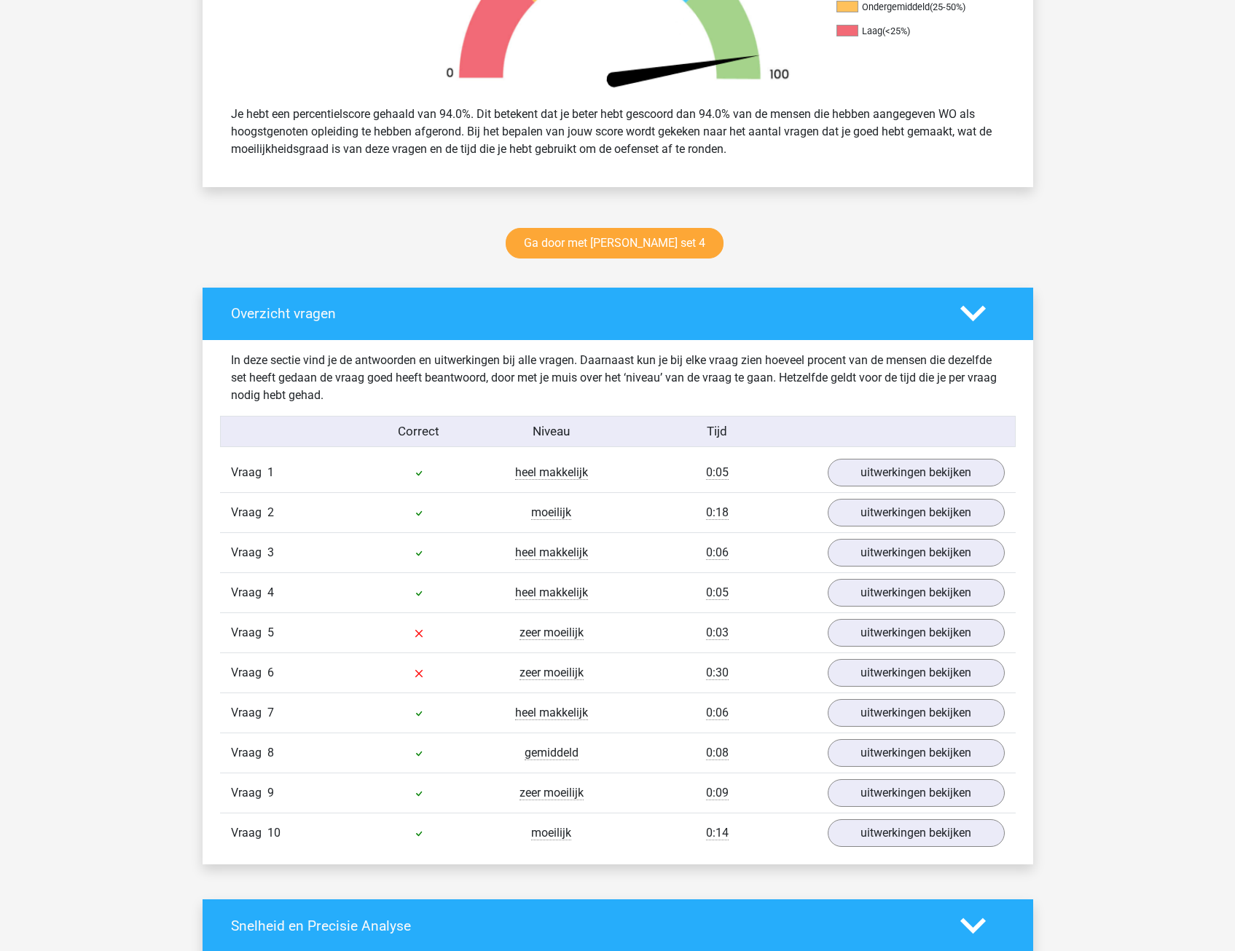
scroll to position [583, 0]
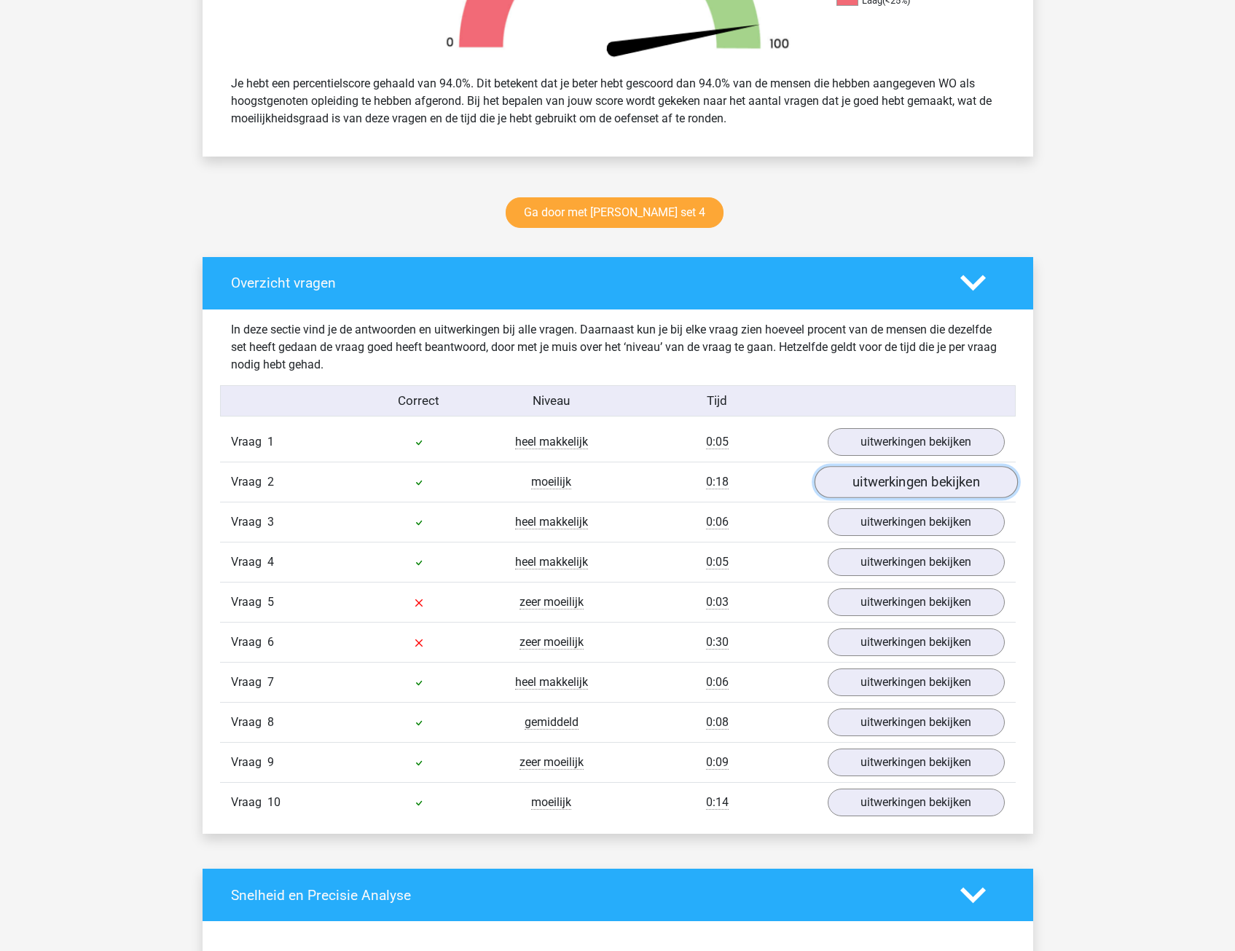
click at [872, 479] on link "uitwerkingen bekijken" at bounding box center [915, 483] width 203 height 32
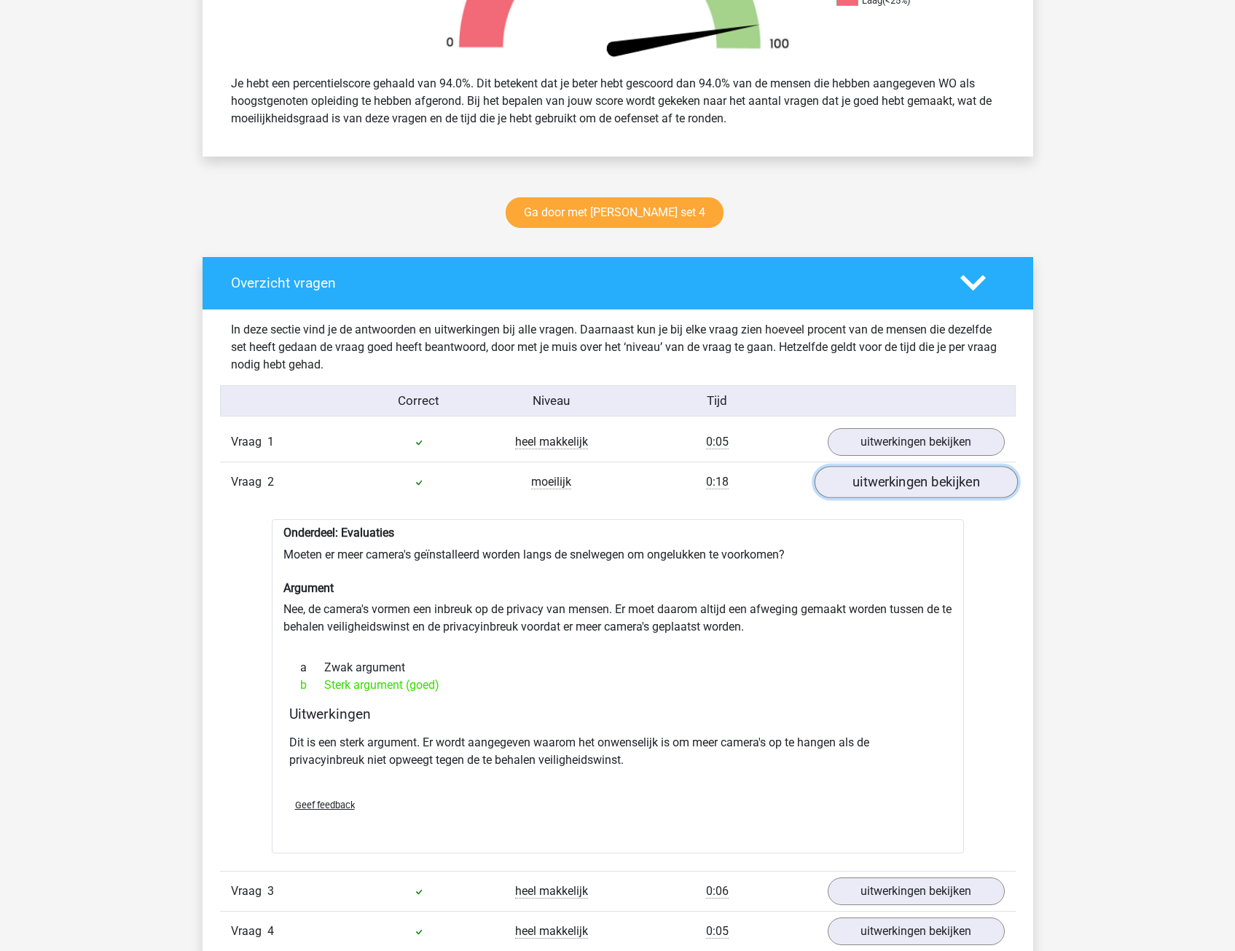
click at [872, 481] on link "uitwerkingen bekijken" at bounding box center [915, 483] width 203 height 32
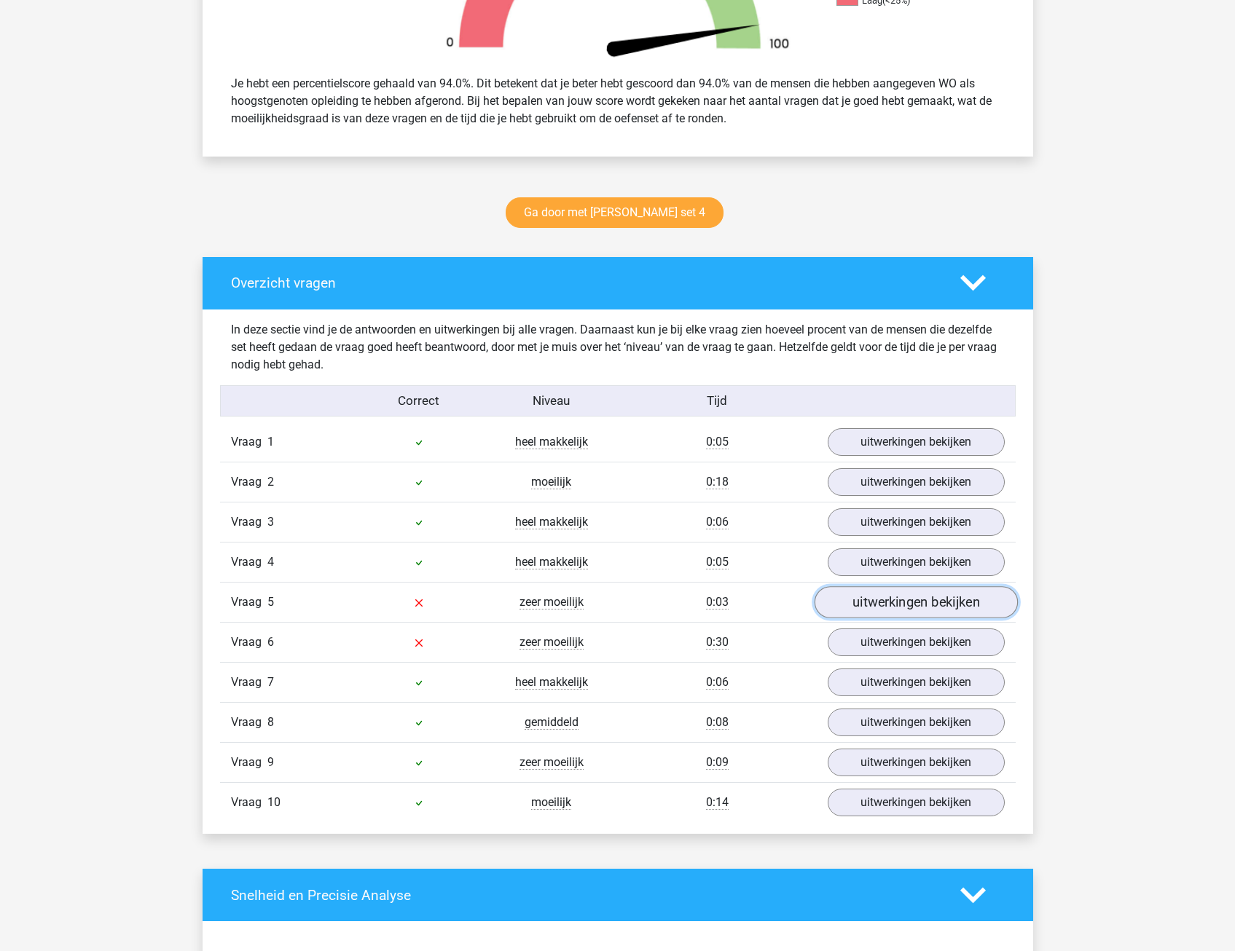
click at [872, 601] on link "uitwerkingen bekijken" at bounding box center [915, 603] width 203 height 32
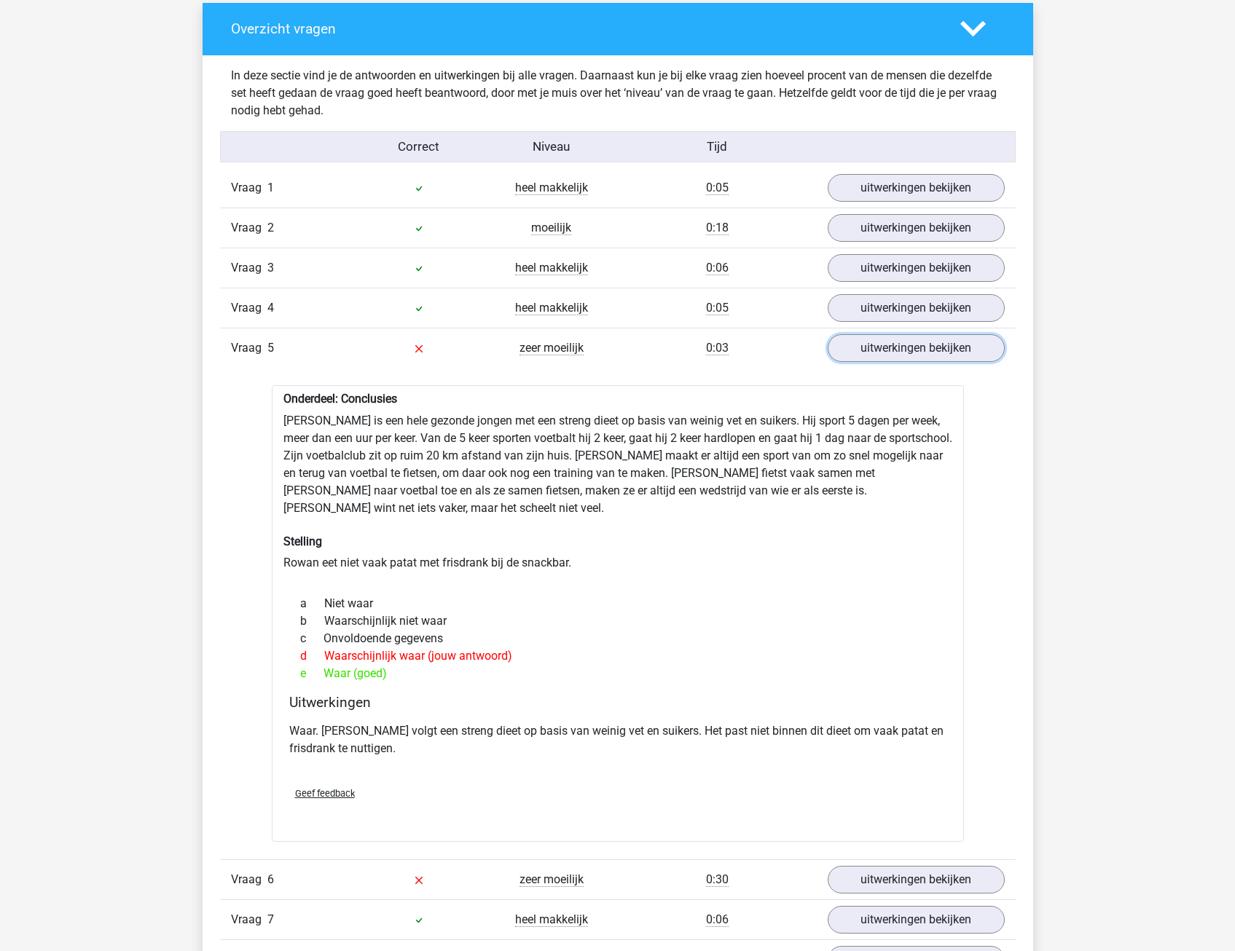
scroll to position [874, 0]
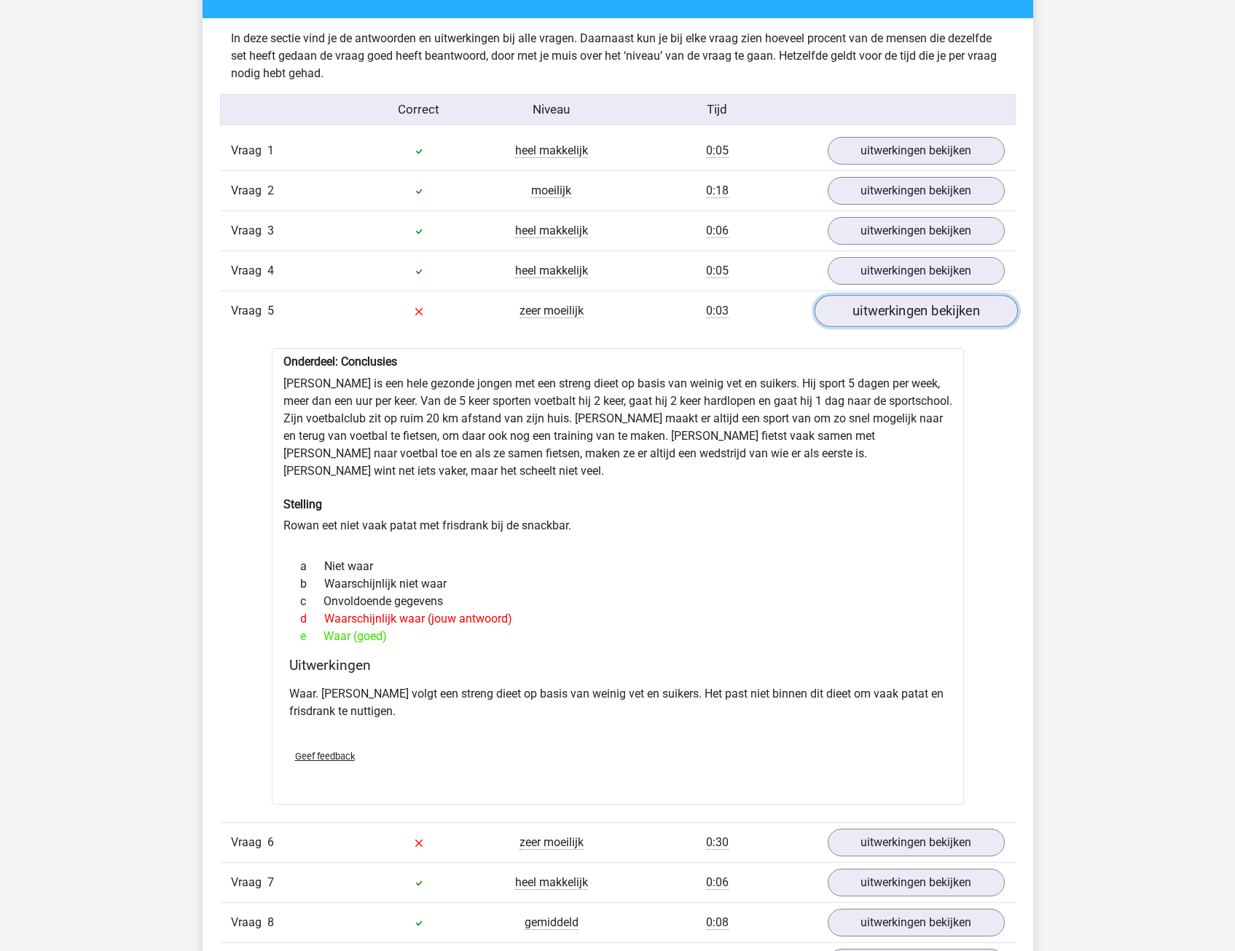
click at [967, 323] on link "uitwerkingen bekijken" at bounding box center [915, 312] width 203 height 32
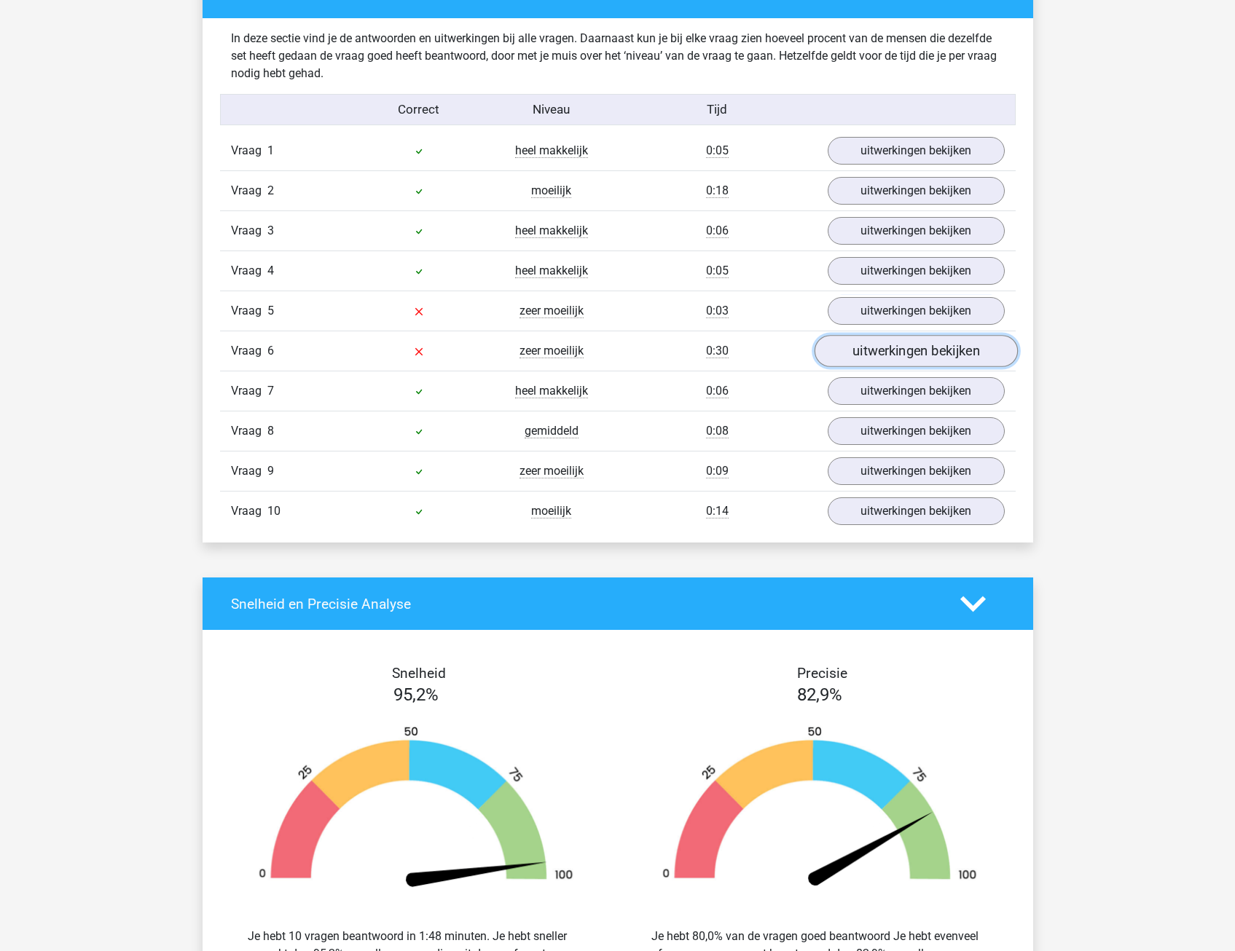
click at [949, 356] on link "uitwerkingen bekijken" at bounding box center [915, 352] width 203 height 32
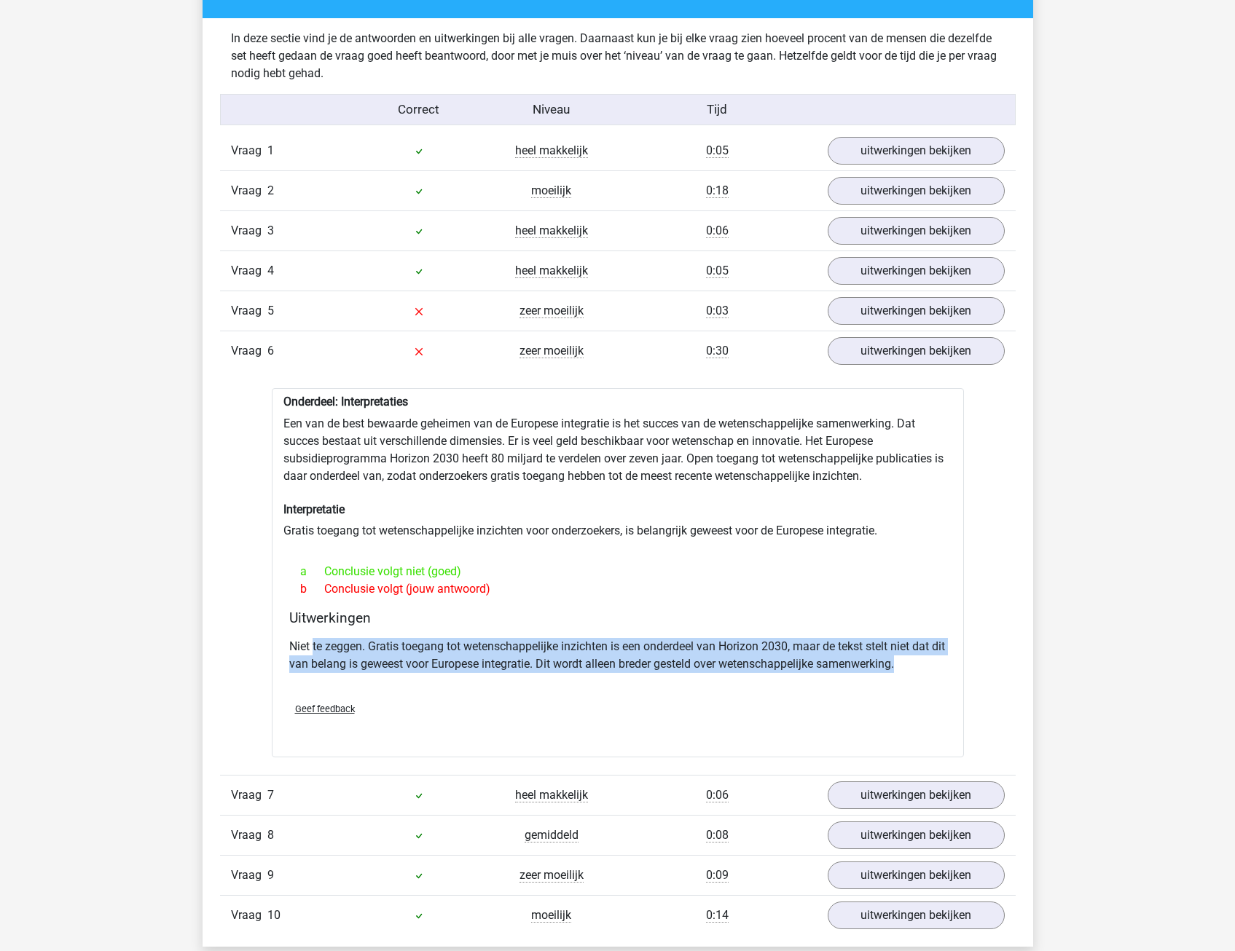
drag, startPoint x: 313, startPoint y: 642, endPoint x: 946, endPoint y: 656, distance: 633.3
click at [946, 656] on div "Uitwerkingen Niet te zeggen. Gratis toegang tot wetenschappelijke inzichten is …" at bounding box center [617, 650] width 669 height 81
drag, startPoint x: 946, startPoint y: 656, endPoint x: 704, endPoint y: 660, distance: 242.6
click at [704, 677] on div "Niet te zeggen. Gratis toegang tot wetenschappelijke inzichten is een onderdeel…" at bounding box center [617, 661] width 657 height 58
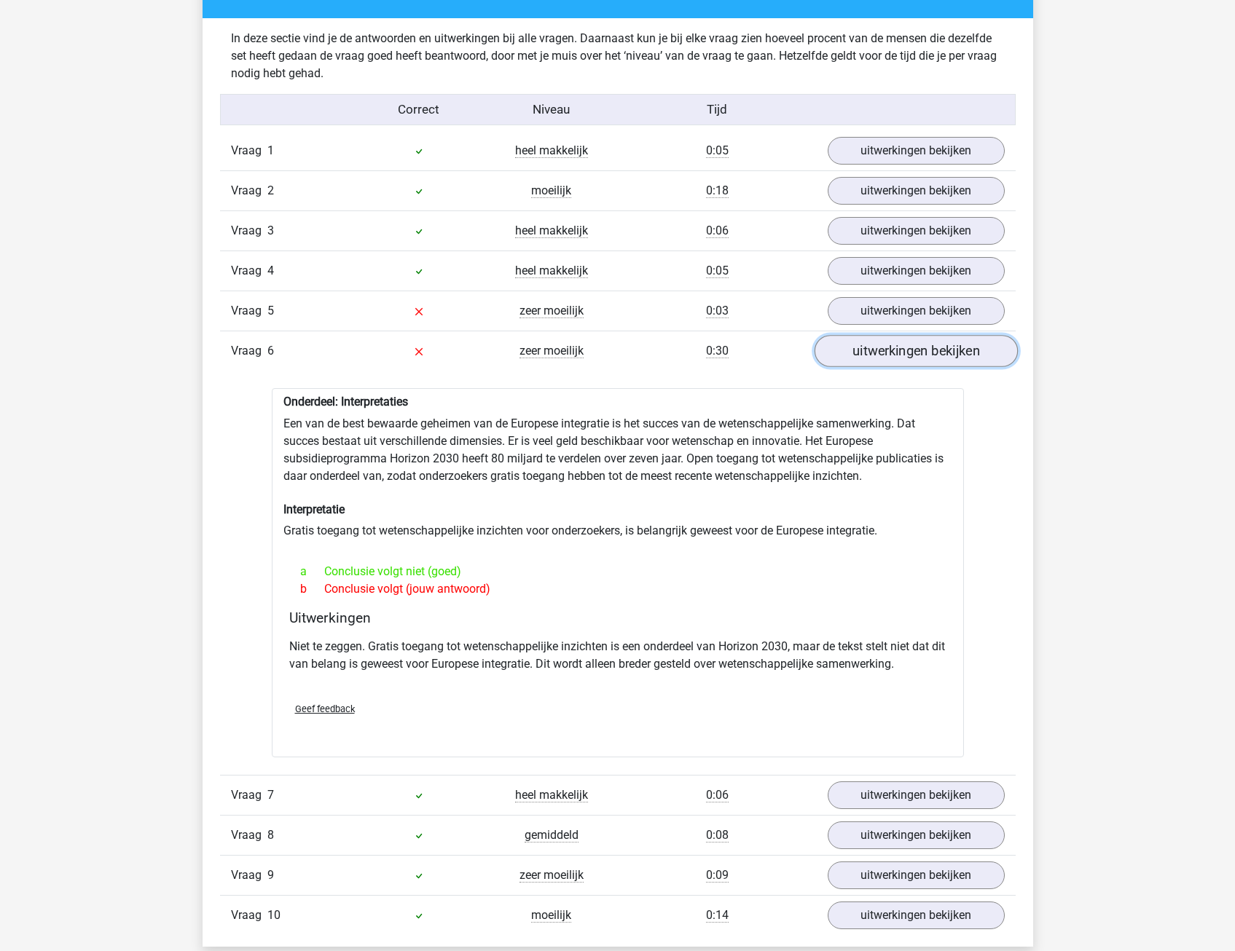
click at [907, 349] on link "uitwerkingen bekijken" at bounding box center [915, 352] width 203 height 32
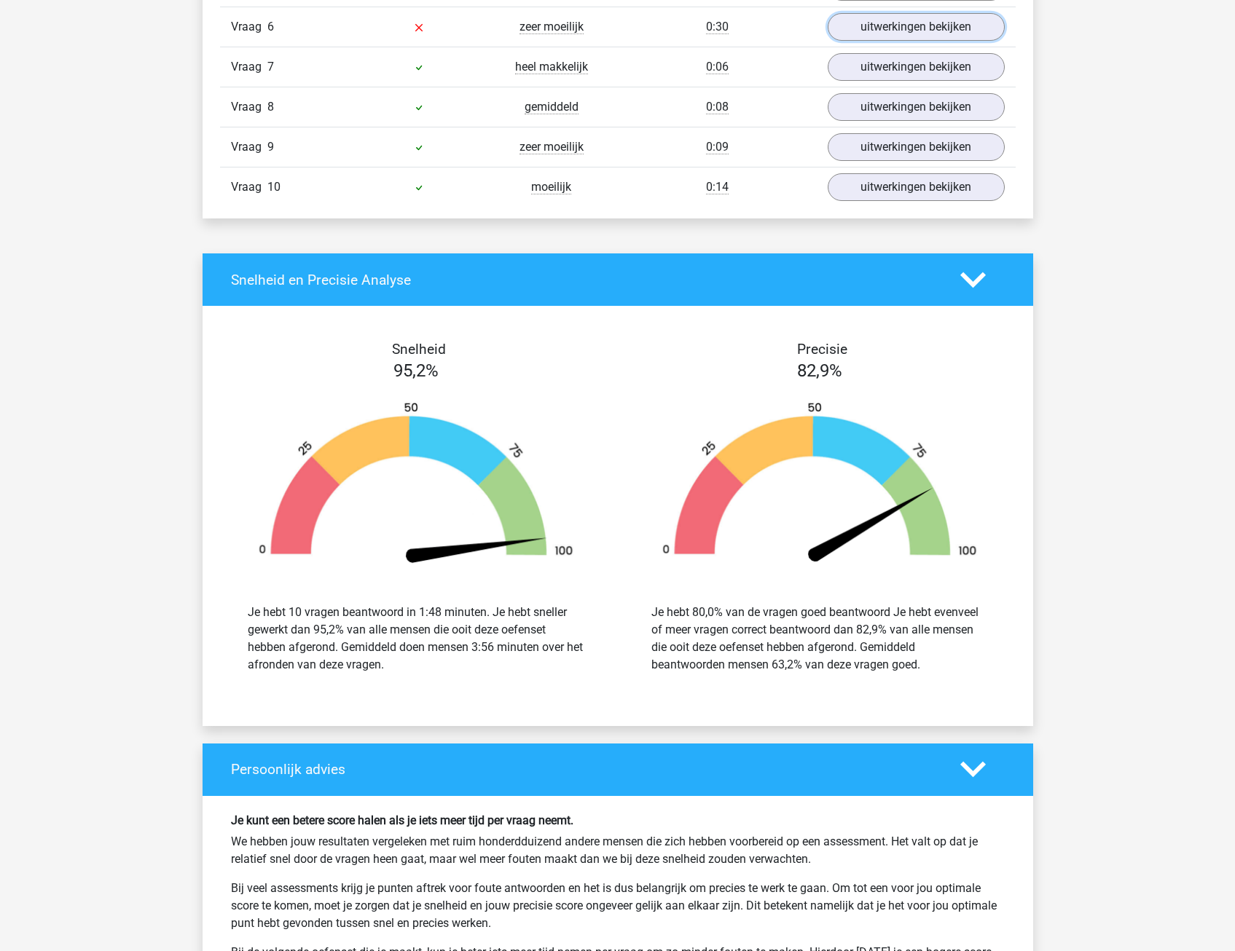
scroll to position [1238, 0]
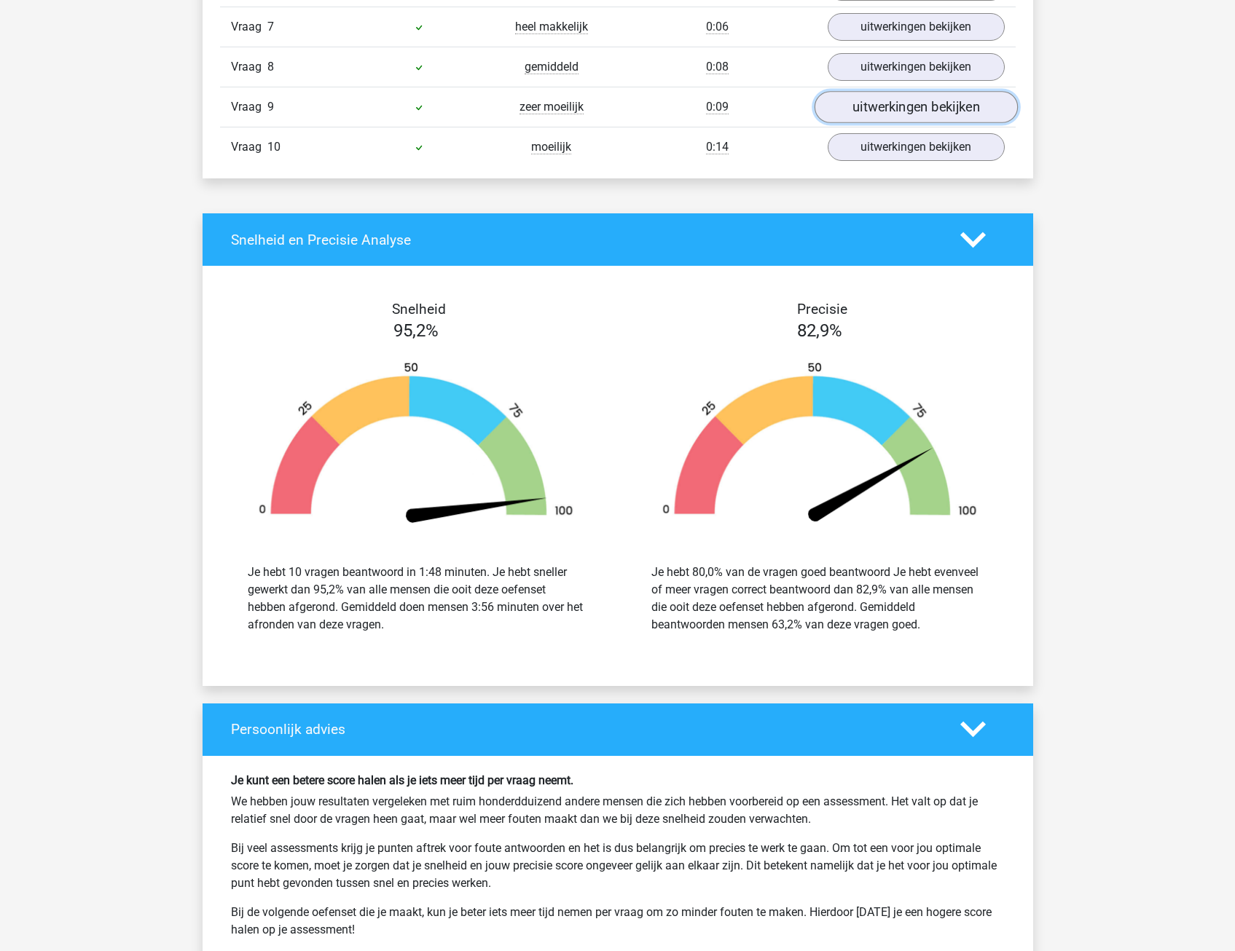
click at [989, 106] on link "uitwerkingen bekijken" at bounding box center [915, 108] width 203 height 32
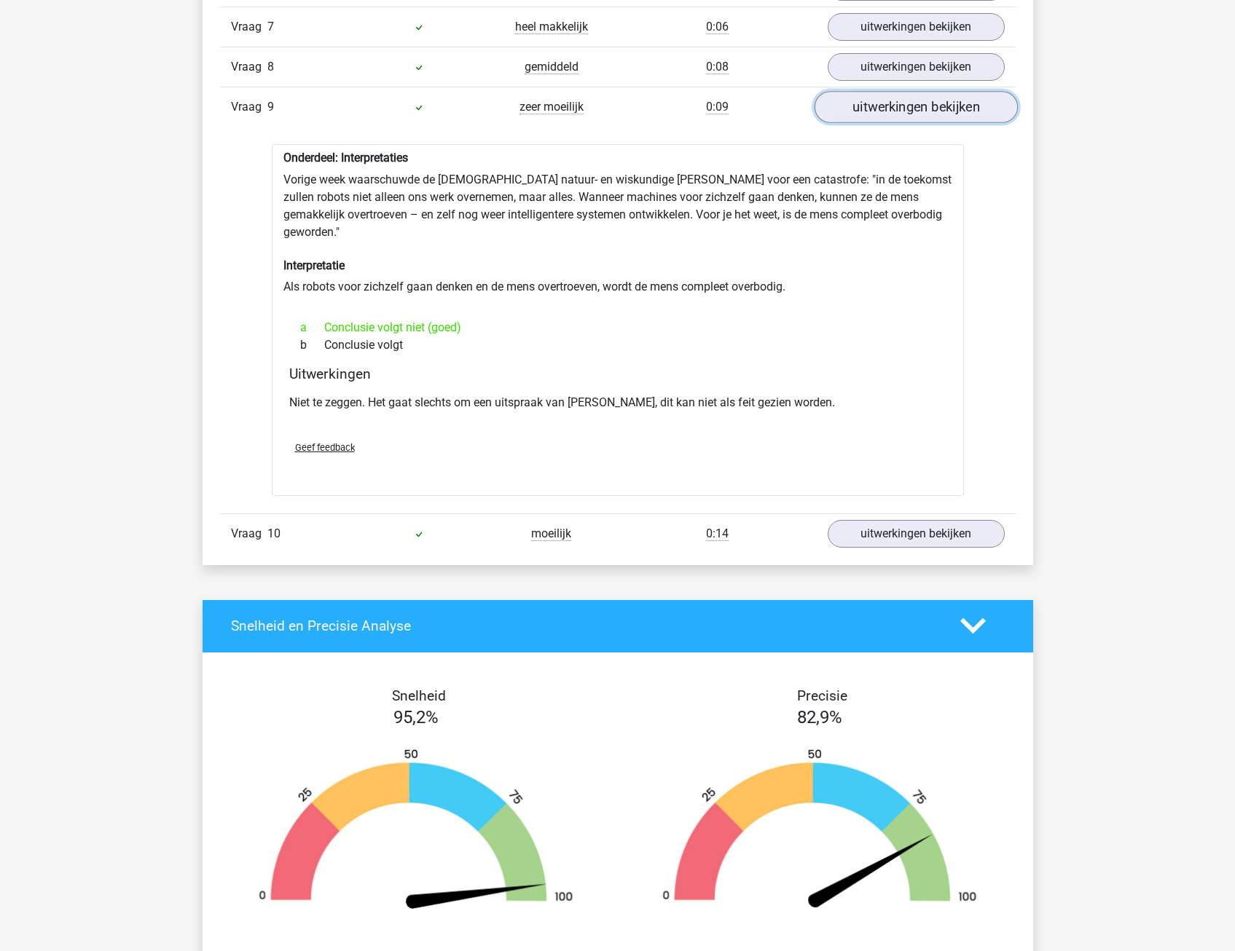
click at [987, 107] on link "uitwerkingen bekijken" at bounding box center [915, 108] width 203 height 32
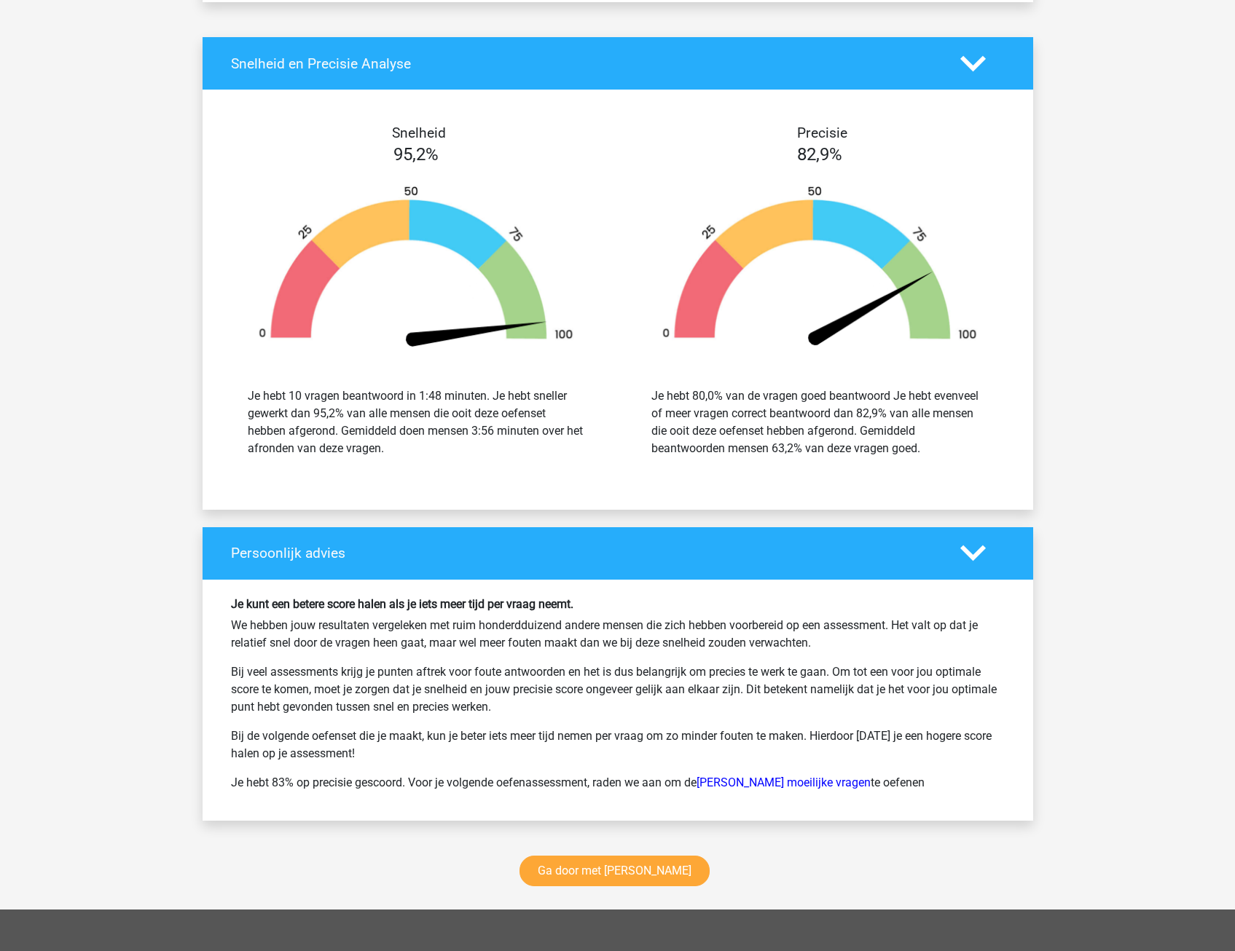
scroll to position [1384, 0]
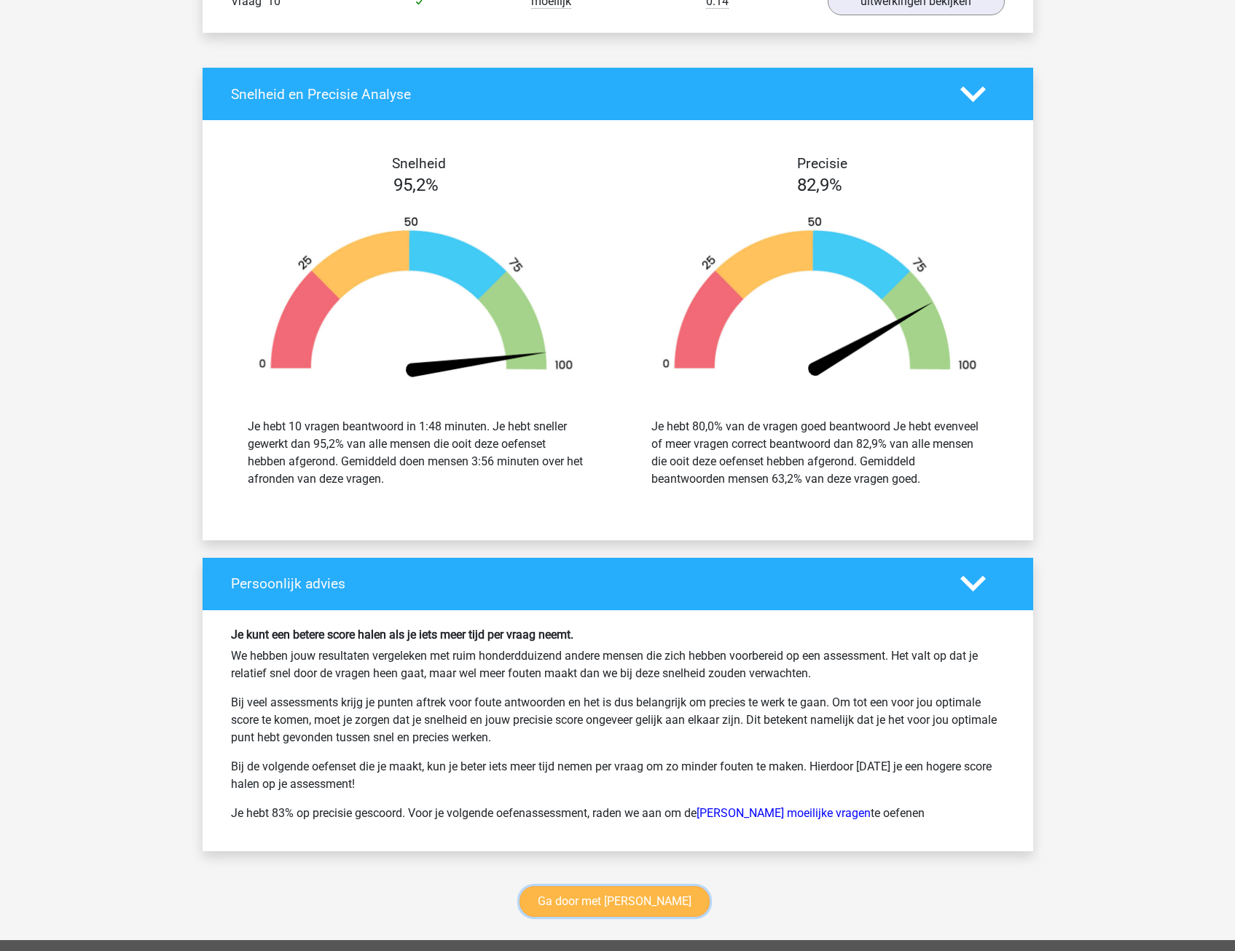
click at [602, 908] on link "Ga door met [PERSON_NAME]" at bounding box center [614, 902] width 190 height 31
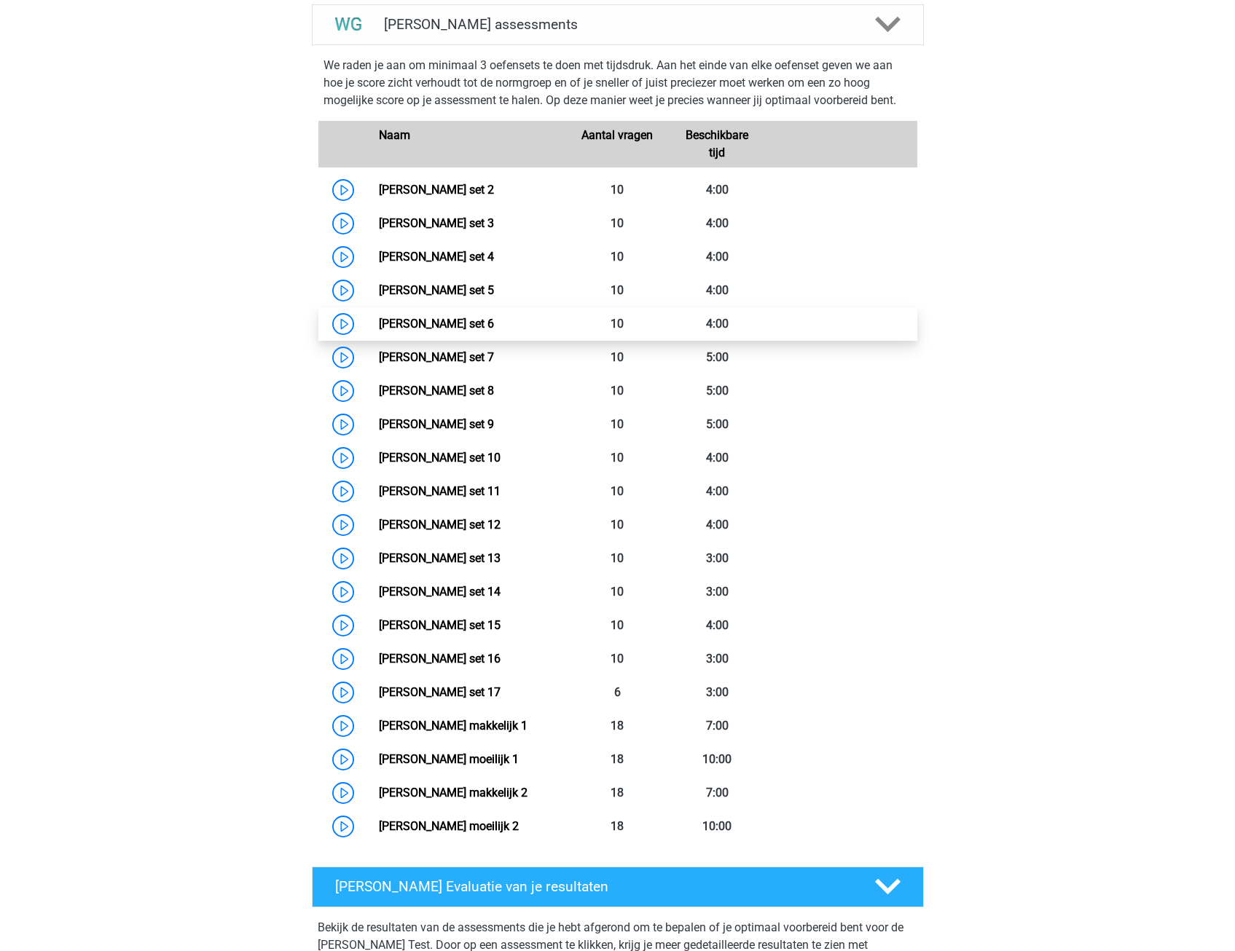
scroll to position [615, 0]
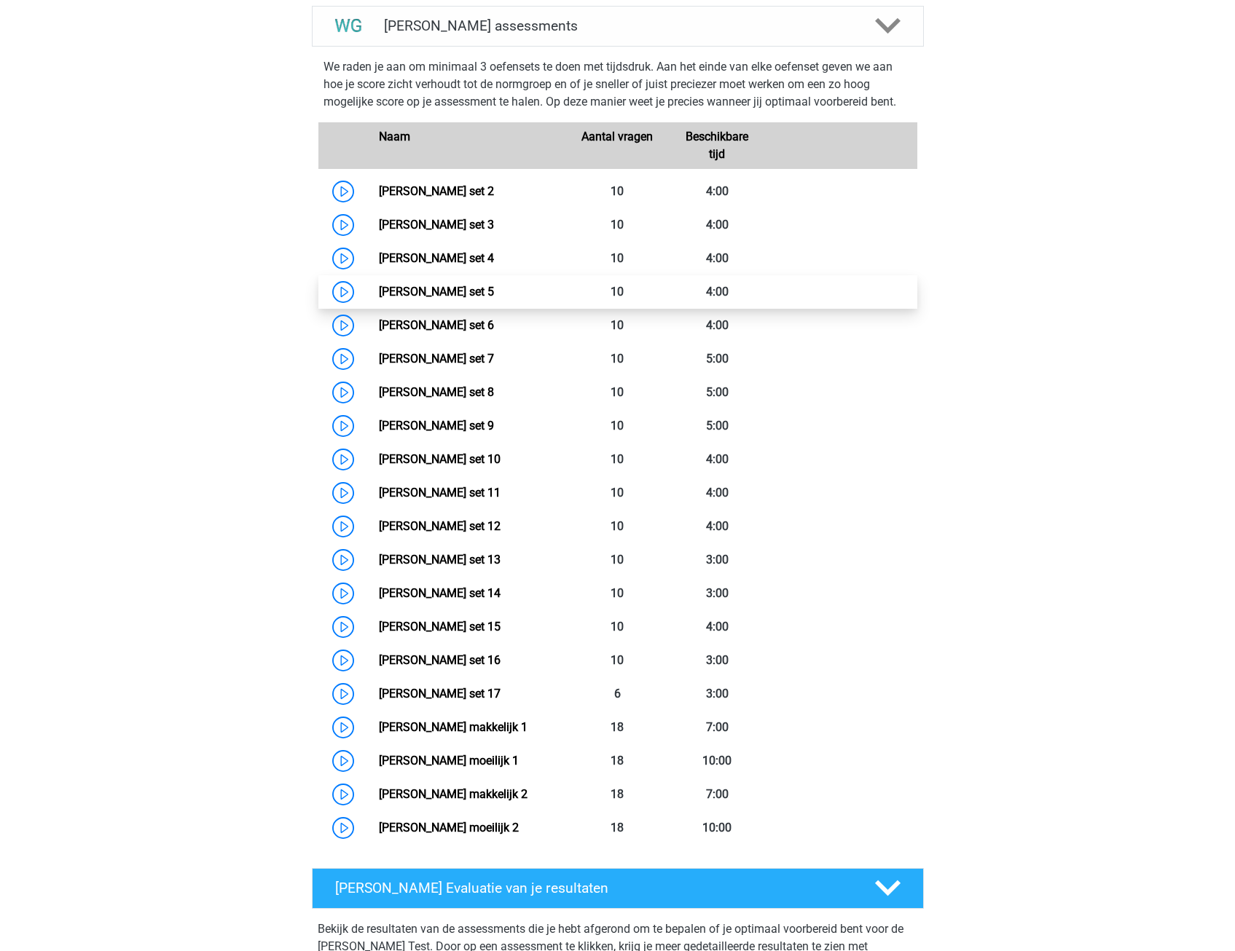
click at [432, 294] on link "Watson Glaser set 5" at bounding box center [436, 292] width 115 height 14
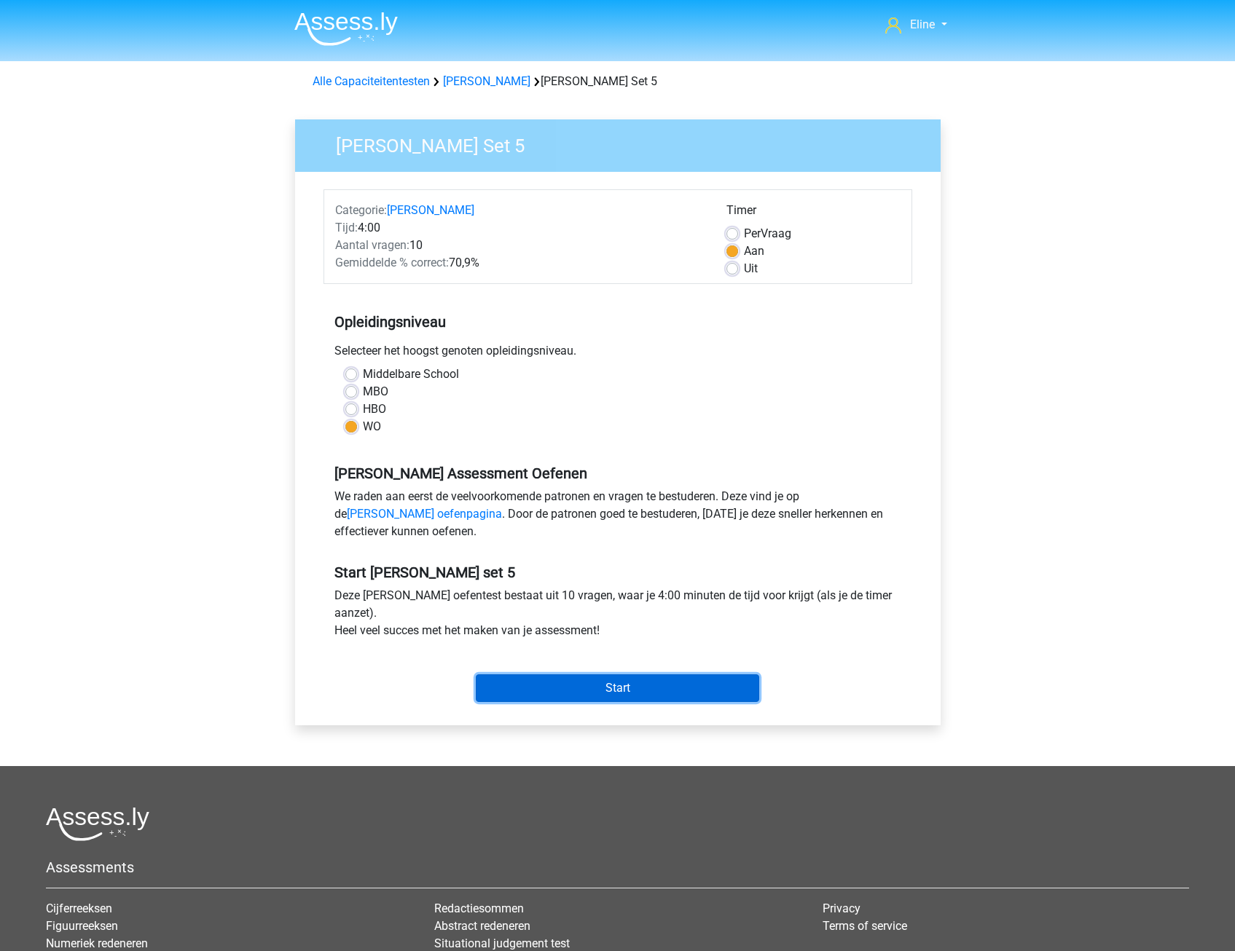
click at [617, 691] on input "Start" at bounding box center [617, 689] width 283 height 28
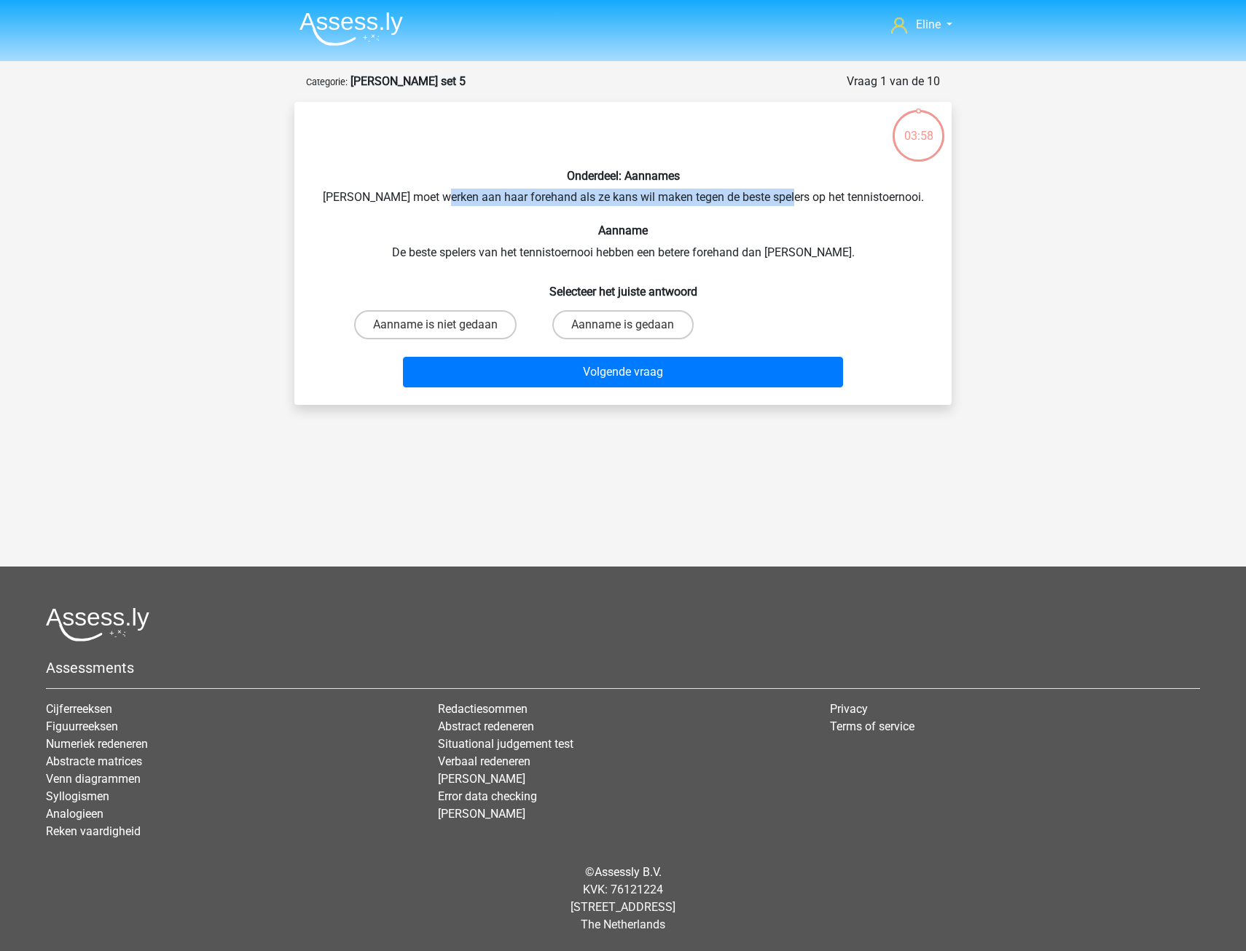
drag, startPoint x: 468, startPoint y: 195, endPoint x: 809, endPoint y: 196, distance: 340.9
click at [809, 196] on div "Onderdeel: Aannames [PERSON_NAME] moet werken aan haar forehand als ze kans wil…" at bounding box center [622, 254] width 645 height 280
drag, startPoint x: 490, startPoint y: 254, endPoint x: 632, endPoint y: 250, distance: 141.4
click at [632, 250] on div "Onderdeel: Aannames Suzan moet werken aan haar forehand als ze kans wil maken t…" at bounding box center [622, 254] width 645 height 280
drag, startPoint x: 632, startPoint y: 250, endPoint x: 498, endPoint y: 259, distance: 134.4
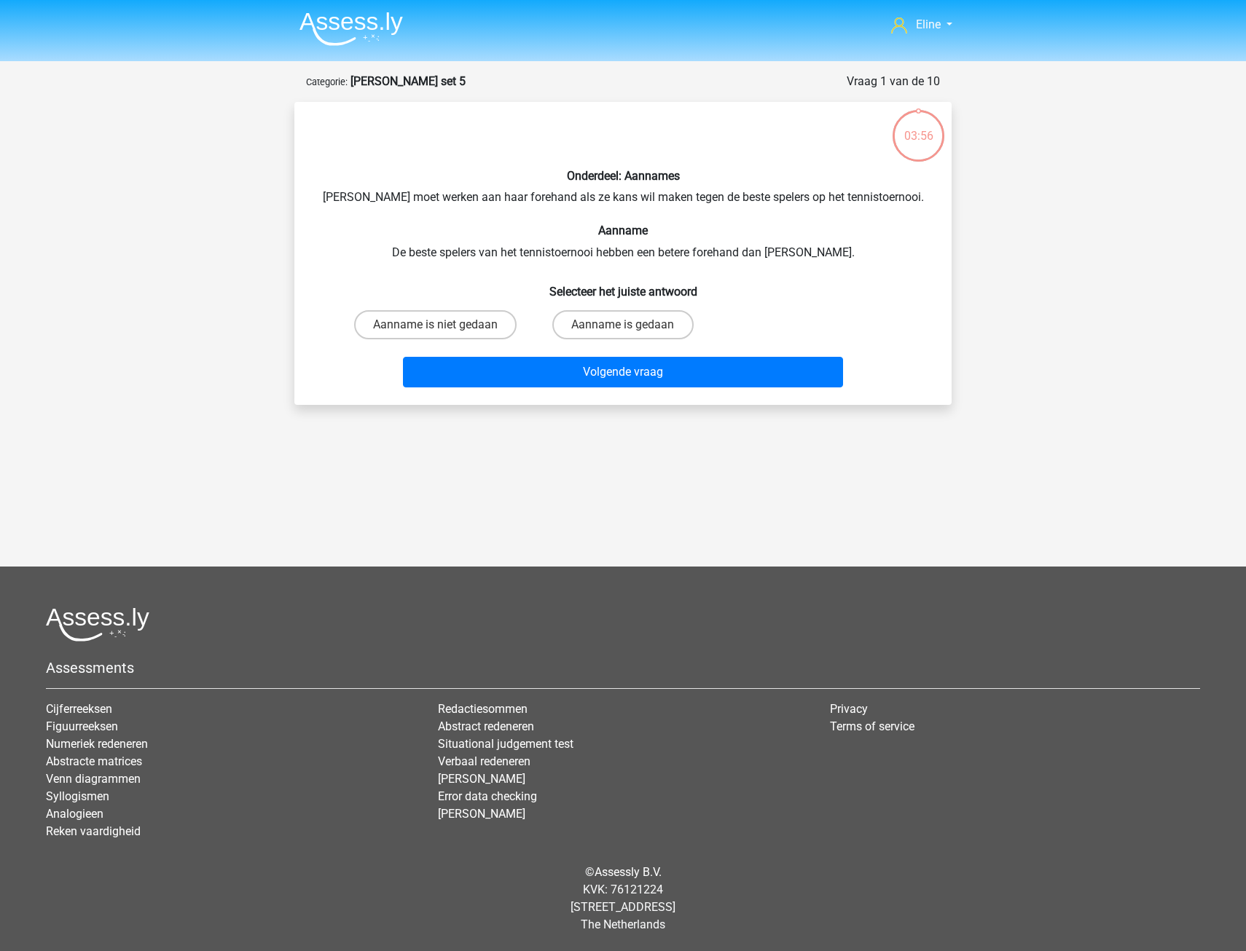
click at [498, 230] on h6 "Aanname" at bounding box center [623, 231] width 610 height 14
click at [476, 328] on label "Aanname is niet gedaan" at bounding box center [435, 324] width 162 height 29
click at [445, 328] on input "Aanname is niet gedaan" at bounding box center [440, 329] width 9 height 9
radio input "true"
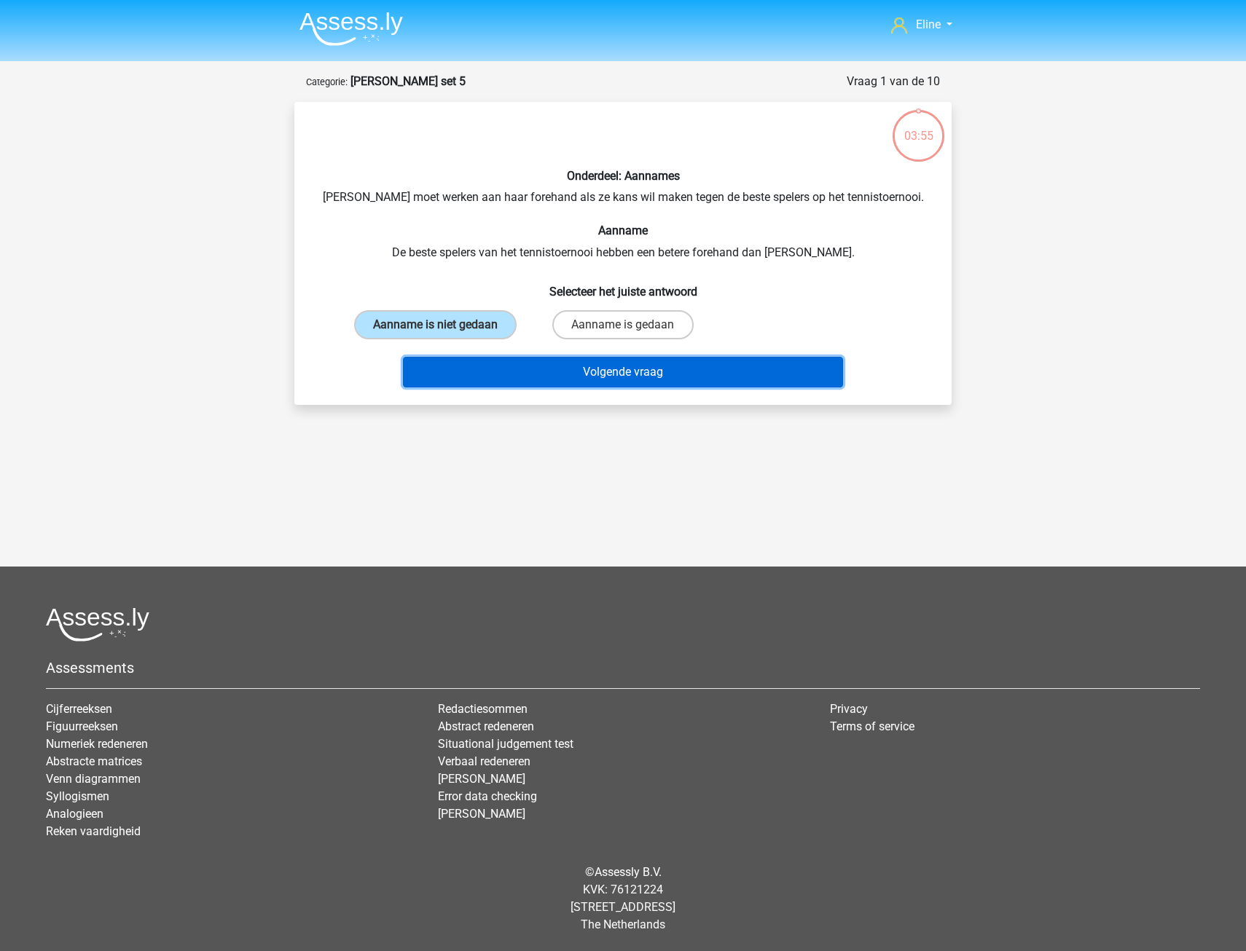
click at [485, 374] on button "Volgende vraag" at bounding box center [623, 372] width 441 height 31
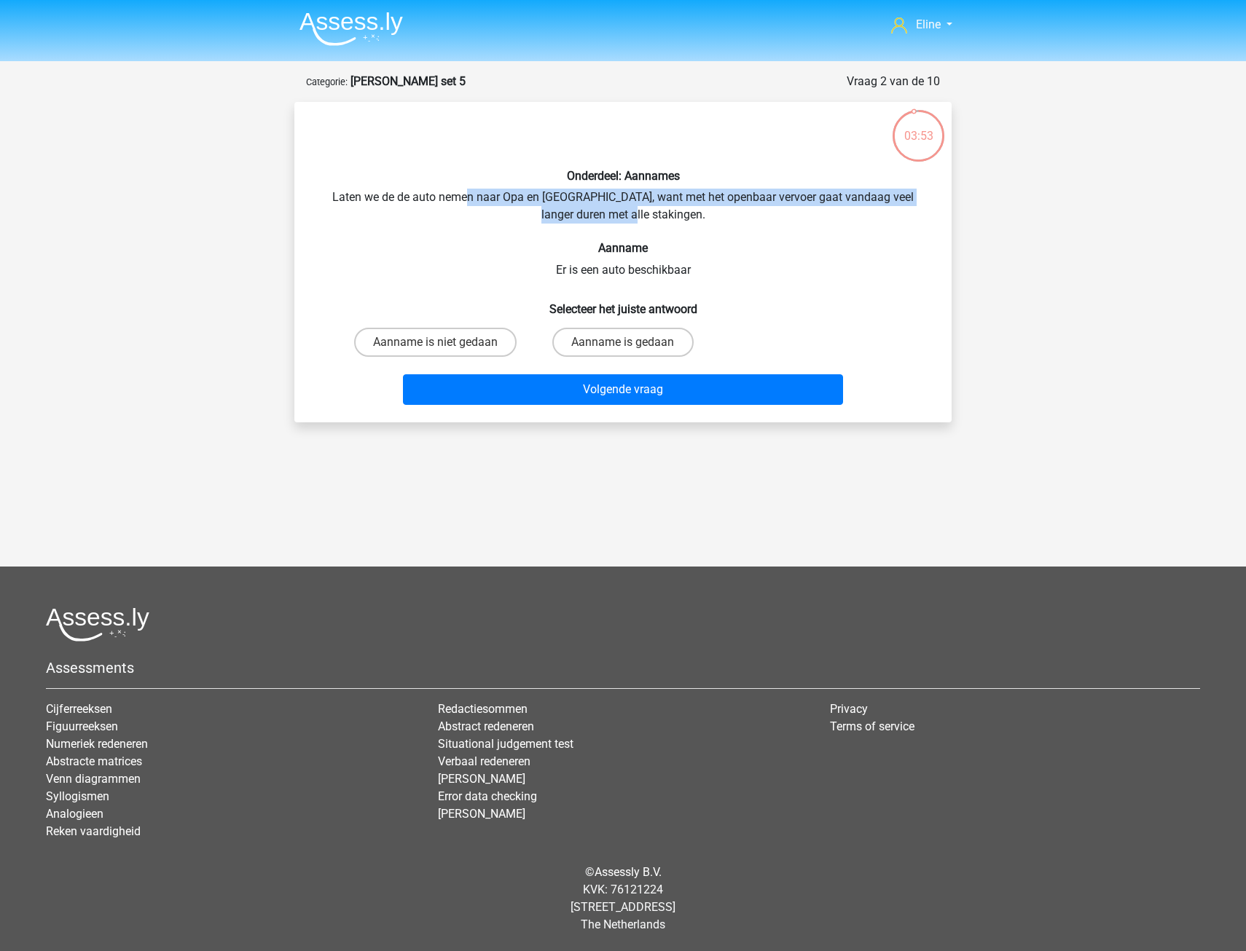
drag, startPoint x: 454, startPoint y: 187, endPoint x: 868, endPoint y: 207, distance: 415.0
click at [868, 207] on div "Onderdeel: Aannames Laten we de de auto nemen naar Opa en Oma, want met het ope…" at bounding box center [622, 262] width 645 height 297
drag, startPoint x: 868, startPoint y: 207, endPoint x: 820, endPoint y: 224, distance: 51.6
click at [820, 224] on div "Onderdeel: Aannames Laten we de de auto nemen naar Opa en Oma, want met het ope…" at bounding box center [622, 262] width 645 height 297
click at [612, 342] on label "Aanname is gedaan" at bounding box center [622, 342] width 141 height 29
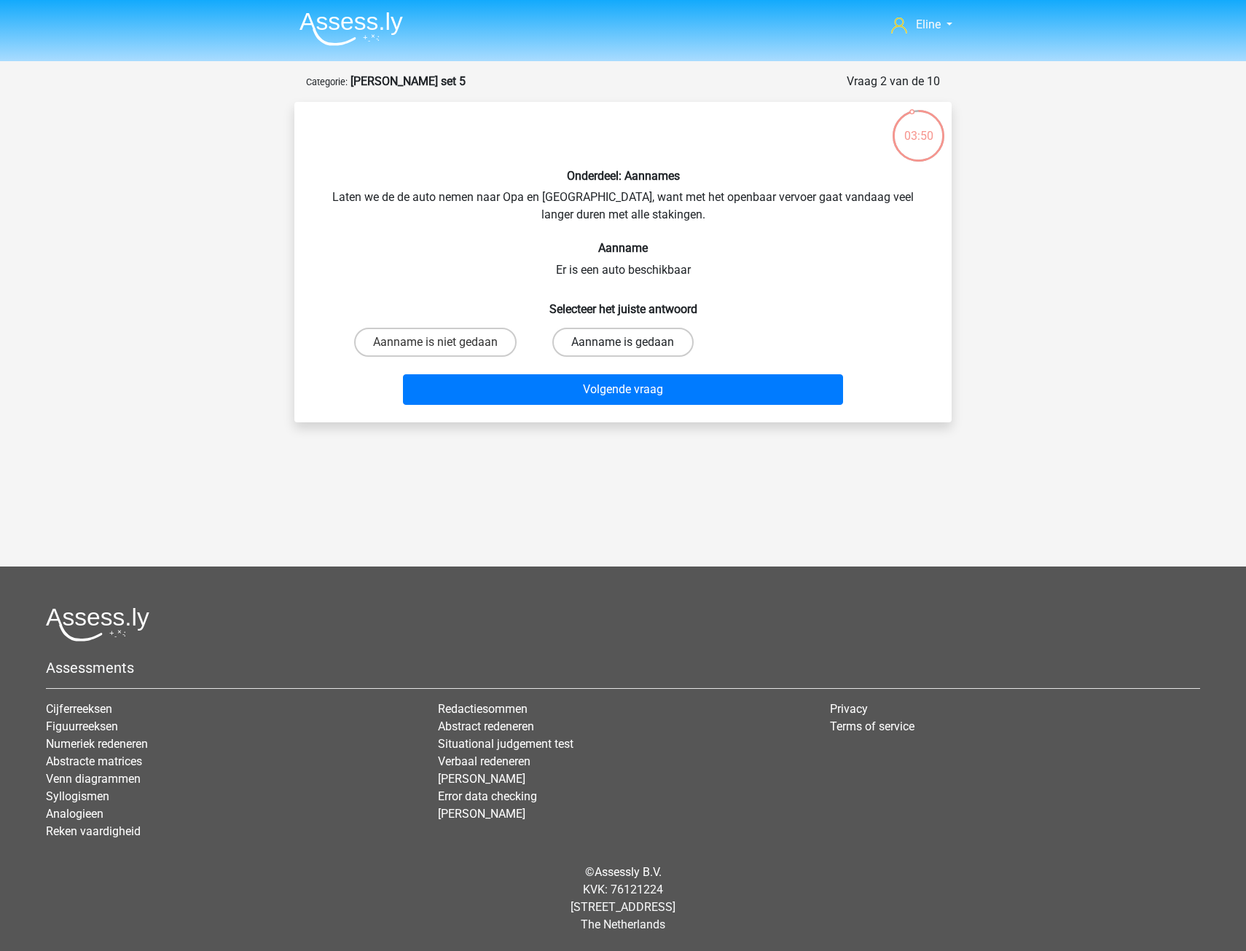
click at [623, 342] on input "Aanname is gedaan" at bounding box center [627, 346] width 9 height 9
radio input "true"
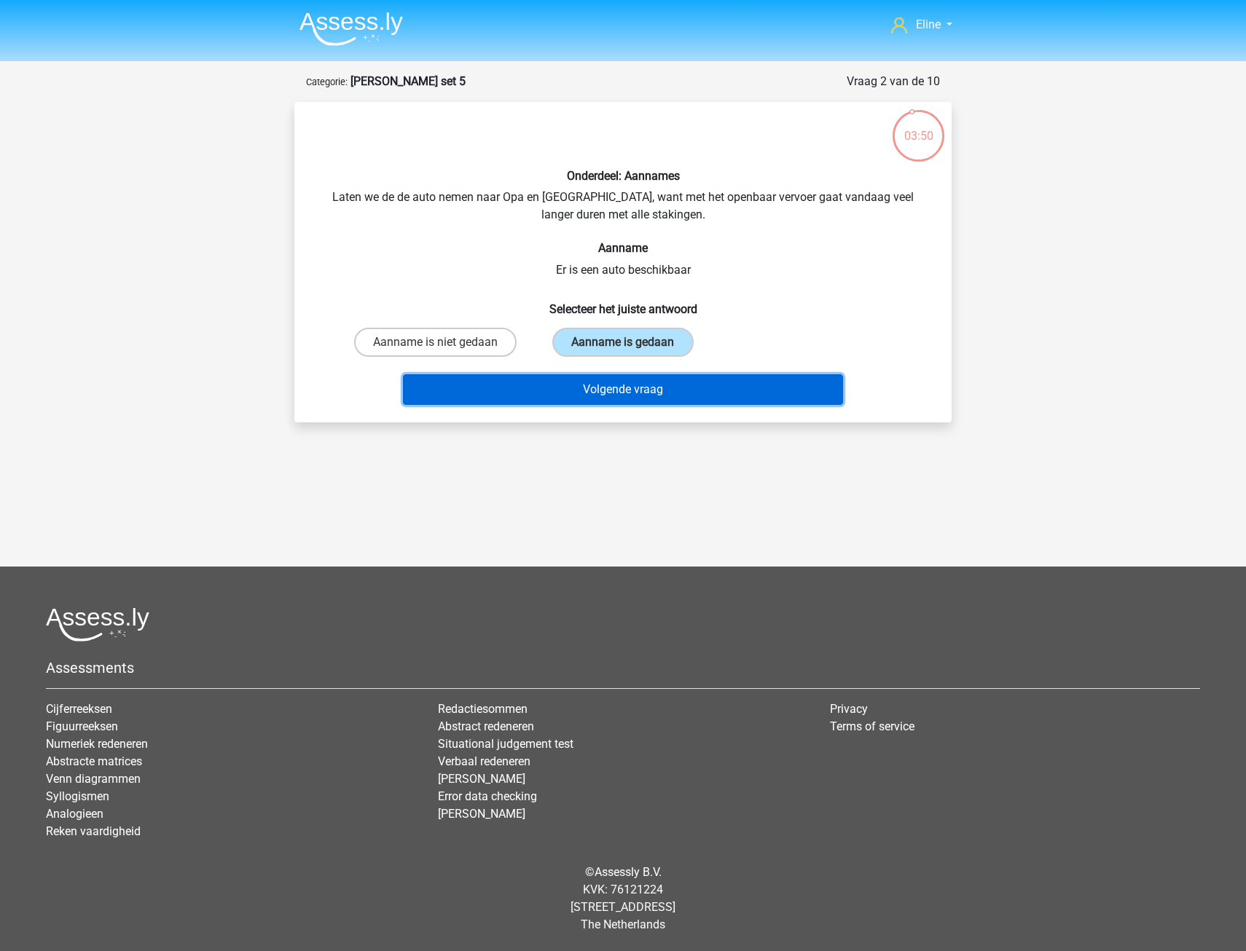
click at [614, 386] on button "Volgende vraag" at bounding box center [623, 389] width 441 height 31
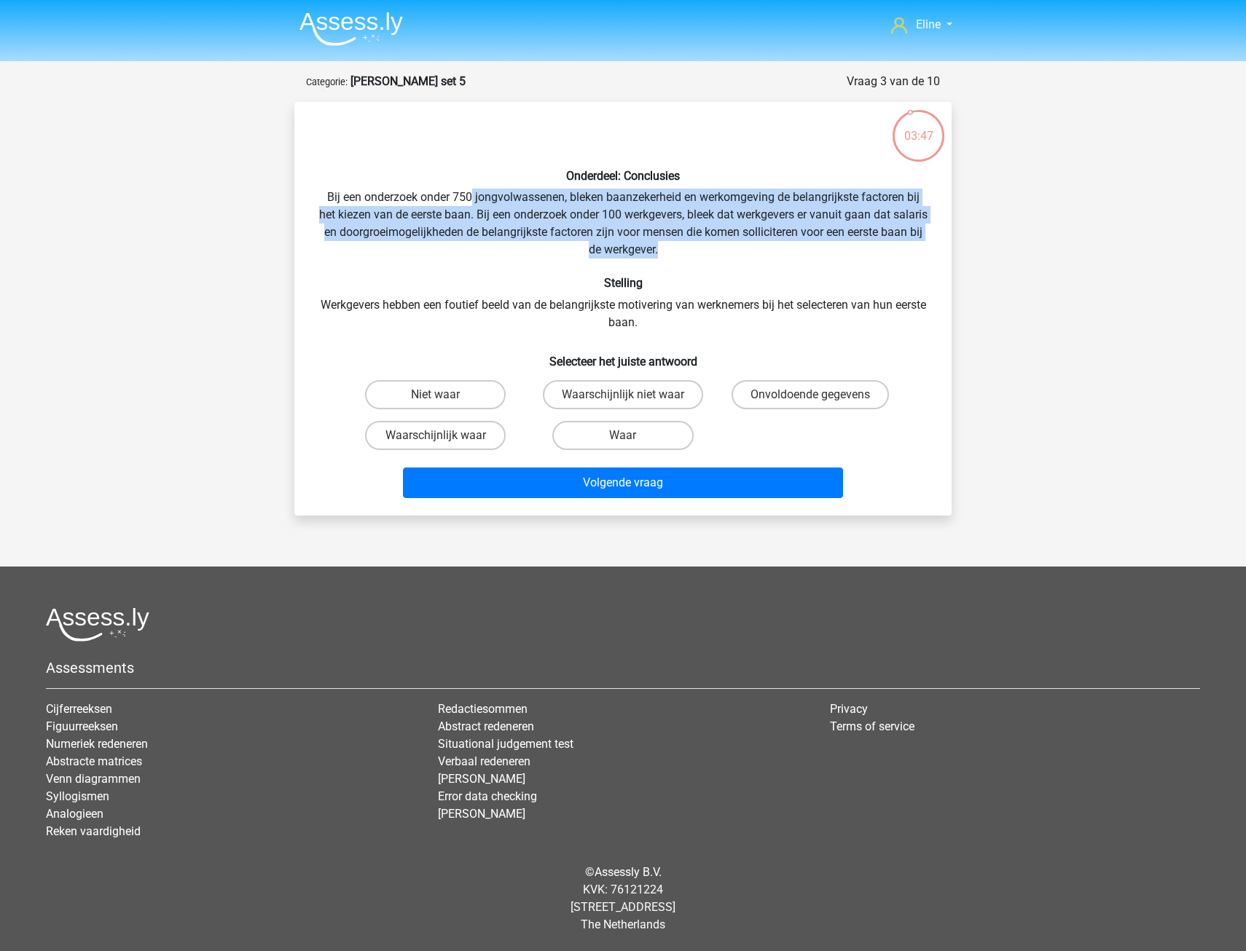
drag, startPoint x: 469, startPoint y: 195, endPoint x: 697, endPoint y: 256, distance: 235.9
click at [697, 256] on div "Onderdeel: Conclusies Bij een onderzoek onder 750 jongvolwassenen, bleken baanz…" at bounding box center [622, 309] width 645 height 390
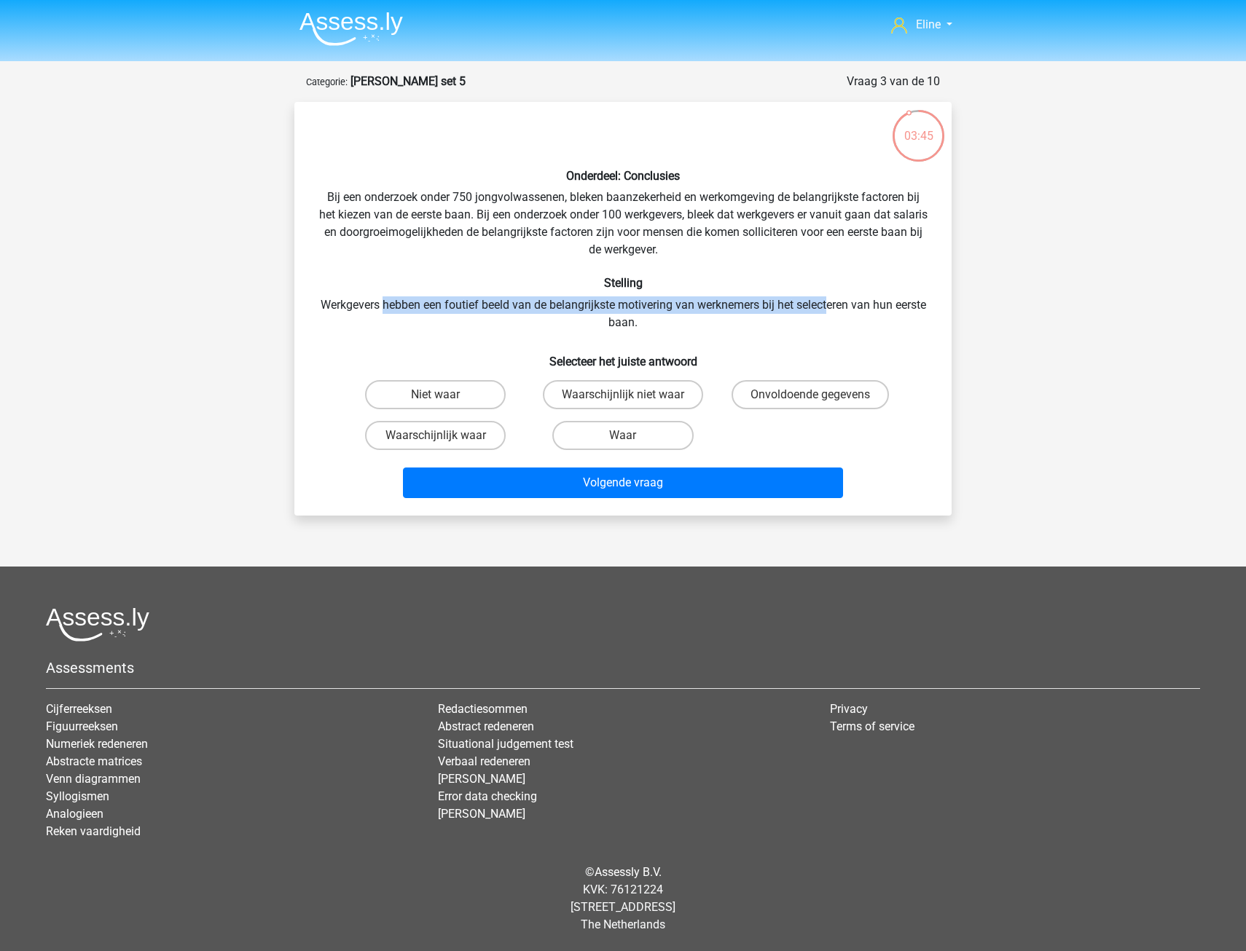
drag, startPoint x: 414, startPoint y: 305, endPoint x: 848, endPoint y: 313, distance: 434.3
click at [848, 313] on div "Onderdeel: Conclusies Bij een onderzoek onder 750 jongvolwassenen, bleken baanz…" at bounding box center [622, 309] width 645 height 390
click at [586, 216] on div "Onderdeel: Conclusies Bij een onderzoek onder 750 jongvolwassenen, bleken baanz…" at bounding box center [622, 309] width 645 height 390
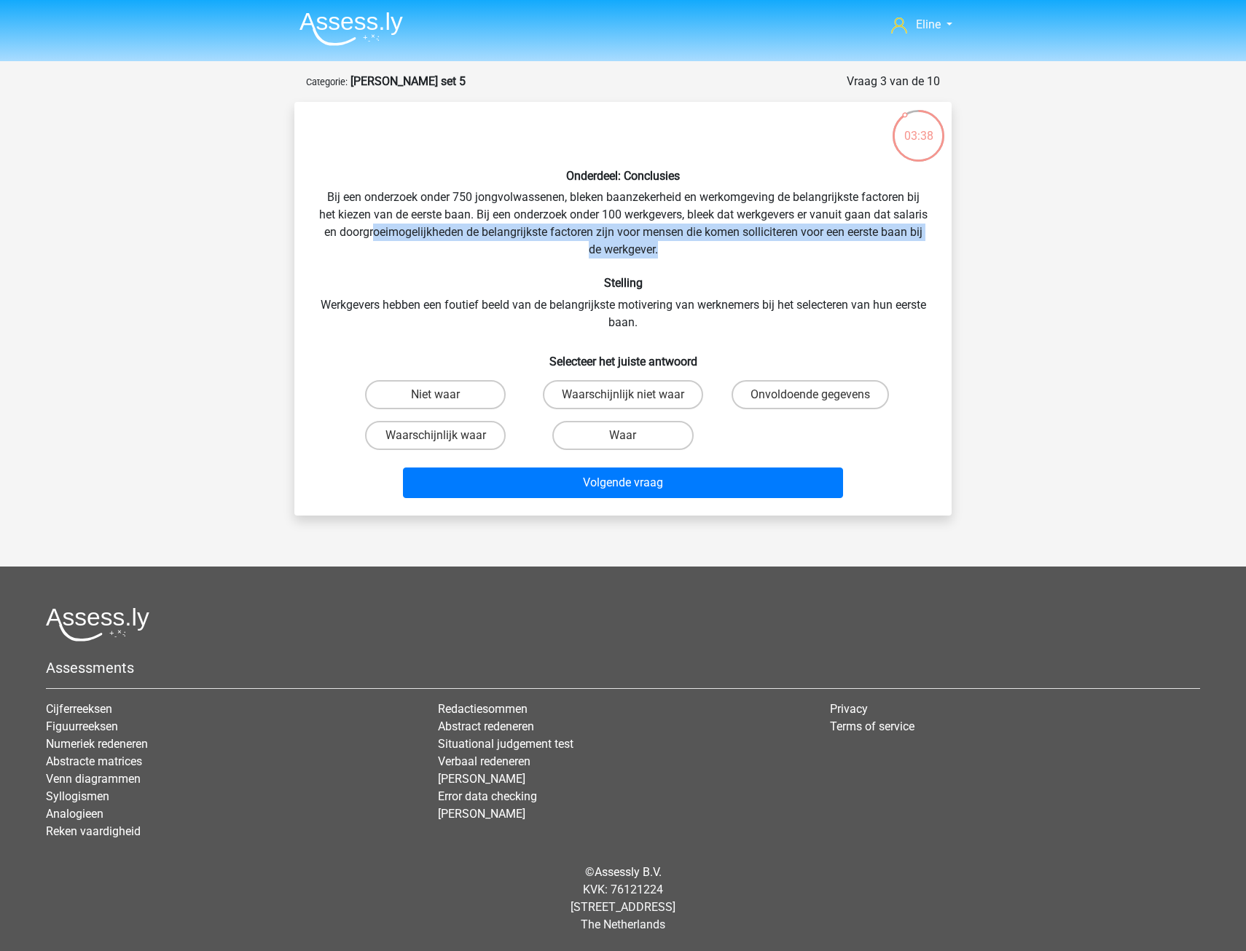
drag, startPoint x: 413, startPoint y: 229, endPoint x: 751, endPoint y: 243, distance: 338.3
click at [751, 243] on div "Onderdeel: Conclusies Bij een onderzoek onder 750 jongvolwassenen, bleken baanz…" at bounding box center [622, 309] width 645 height 390
drag, startPoint x: 466, startPoint y: 283, endPoint x: 472, endPoint y: 300, distance: 17.7
click at [466, 285] on h6 "Stelling" at bounding box center [623, 283] width 610 height 14
click at [613, 432] on label "Waar" at bounding box center [622, 435] width 141 height 29
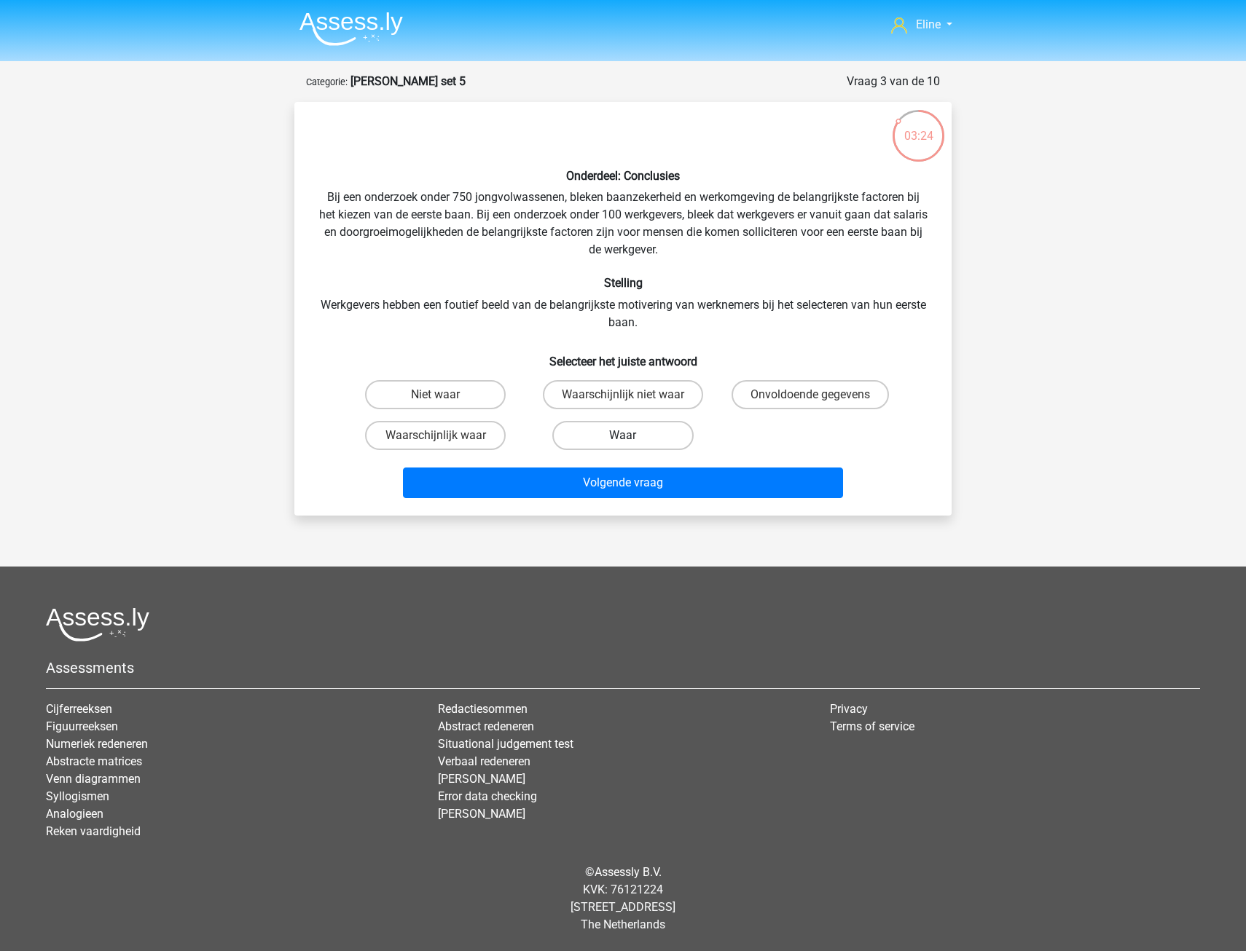
click at [623, 436] on input "Waar" at bounding box center [627, 440] width 9 height 9
radio input "true"
click at [594, 499] on div "Volgende vraag" at bounding box center [623, 486] width 562 height 36
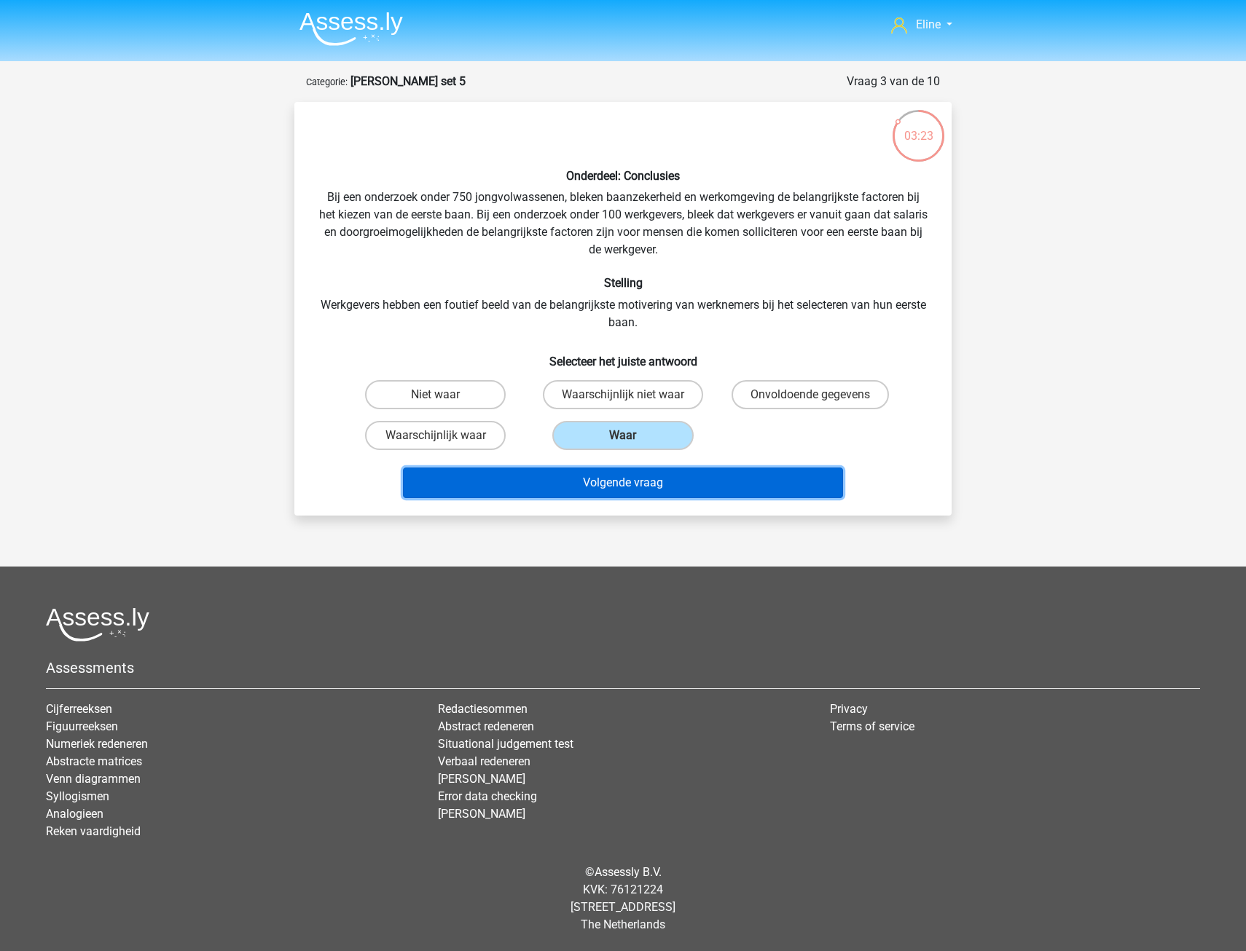
click at [594, 489] on button "Volgende vraag" at bounding box center [623, 483] width 441 height 31
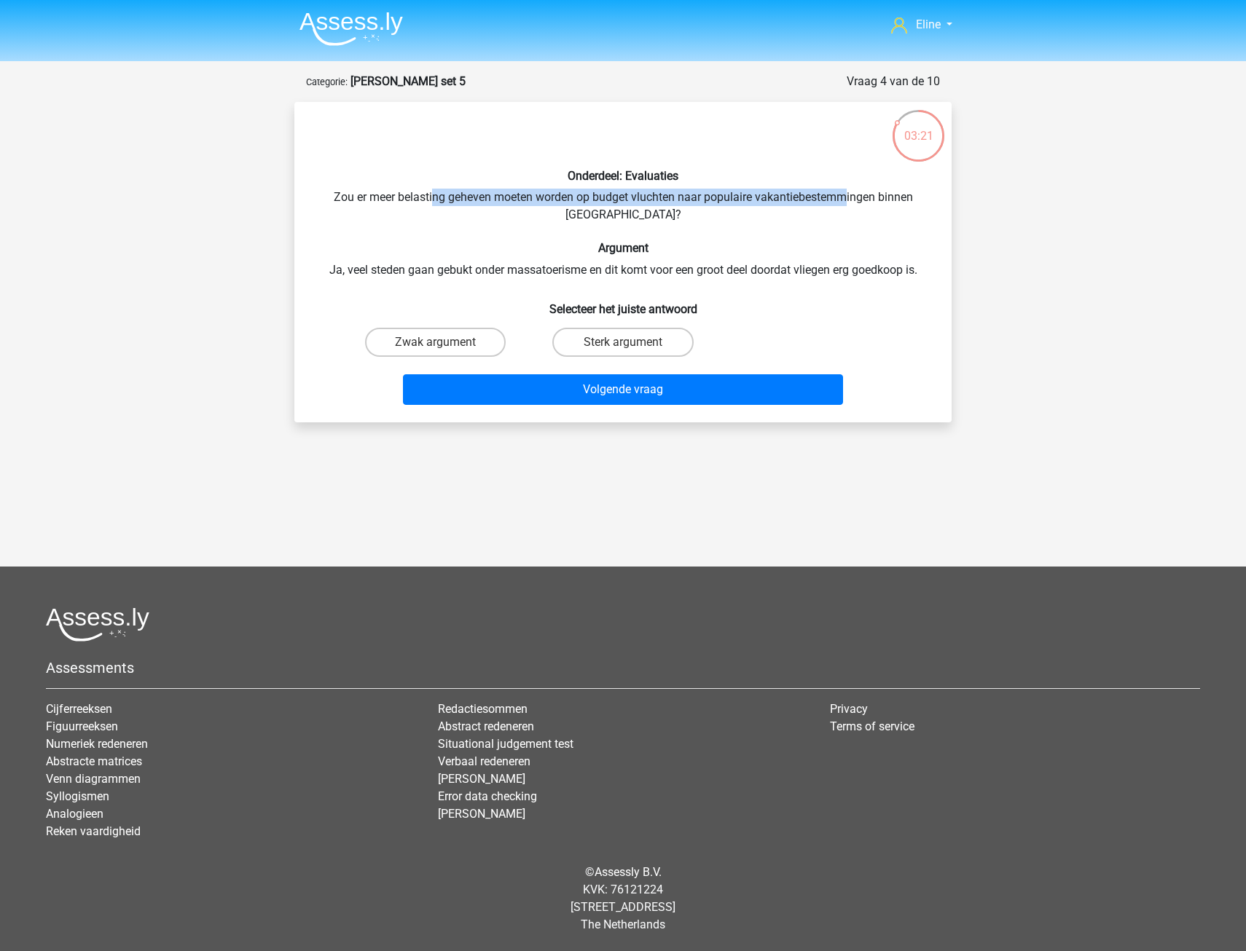
drag, startPoint x: 432, startPoint y: 192, endPoint x: 849, endPoint y: 194, distance: 417.4
click at [849, 194] on div "Onderdeel: Evaluaties Zou er meer belasting geheven moeten worden op budget vlu…" at bounding box center [622, 262] width 645 height 297
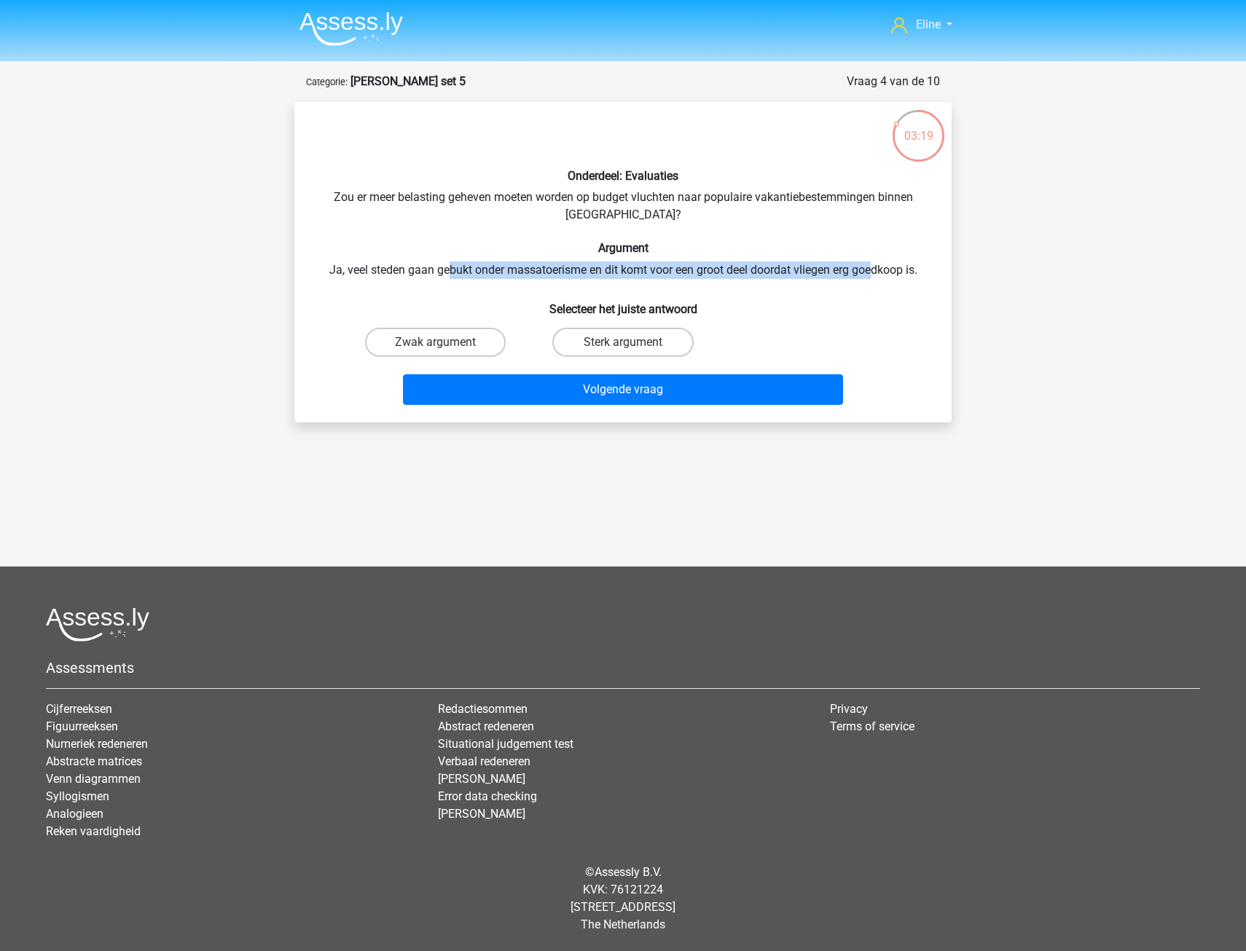
drag, startPoint x: 448, startPoint y: 271, endPoint x: 872, endPoint y: 270, distance: 424.0
click at [872, 270] on div "Onderdeel: Evaluaties Zou er meer belasting geheven moeten worden op budget vlu…" at bounding box center [622, 262] width 645 height 297
click at [494, 241] on h6 "Argument" at bounding box center [623, 248] width 610 height 14
click at [597, 337] on label "Sterk argument" at bounding box center [622, 342] width 141 height 29
click at [623, 342] on input "Sterk argument" at bounding box center [627, 346] width 9 height 9
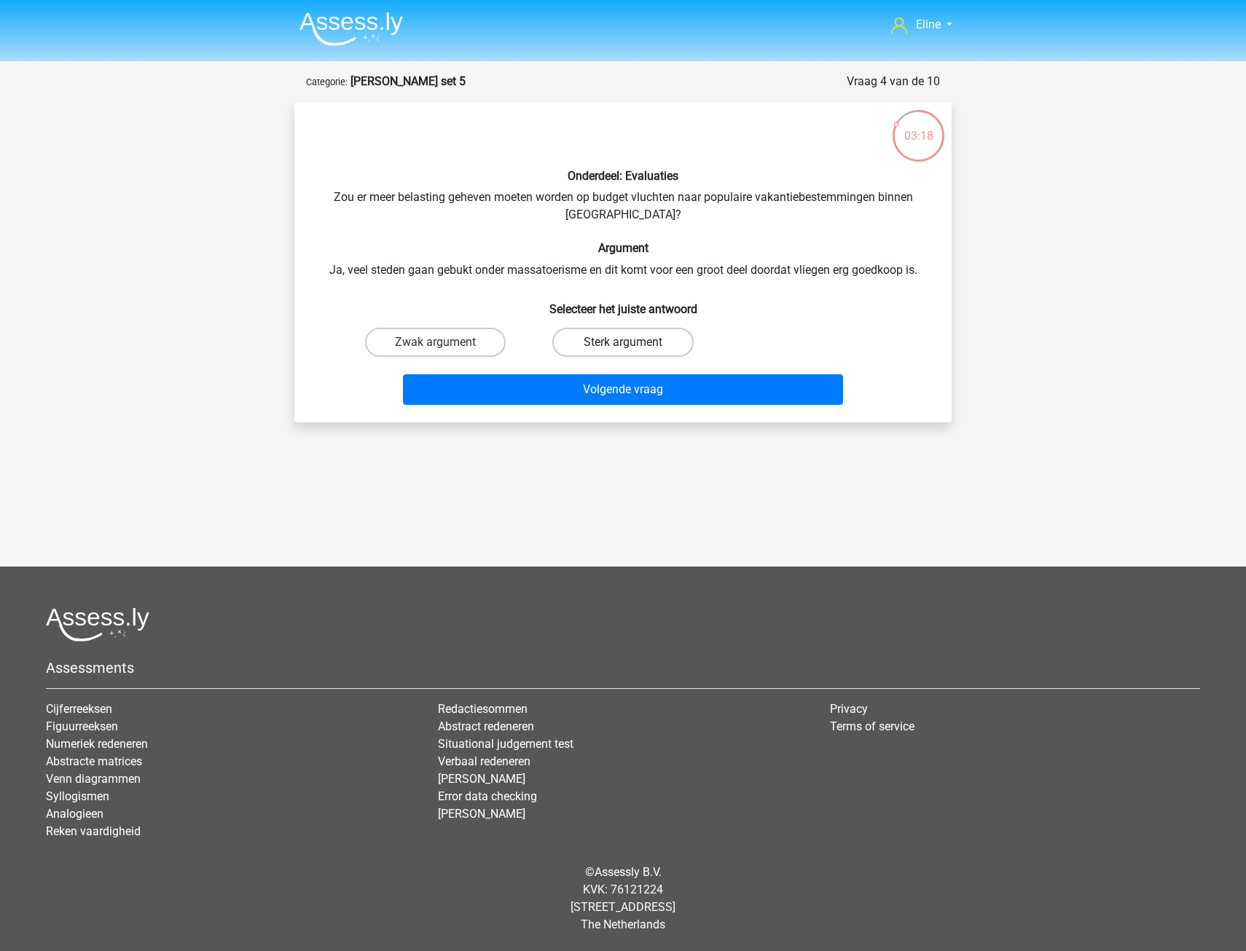
radio input "true"
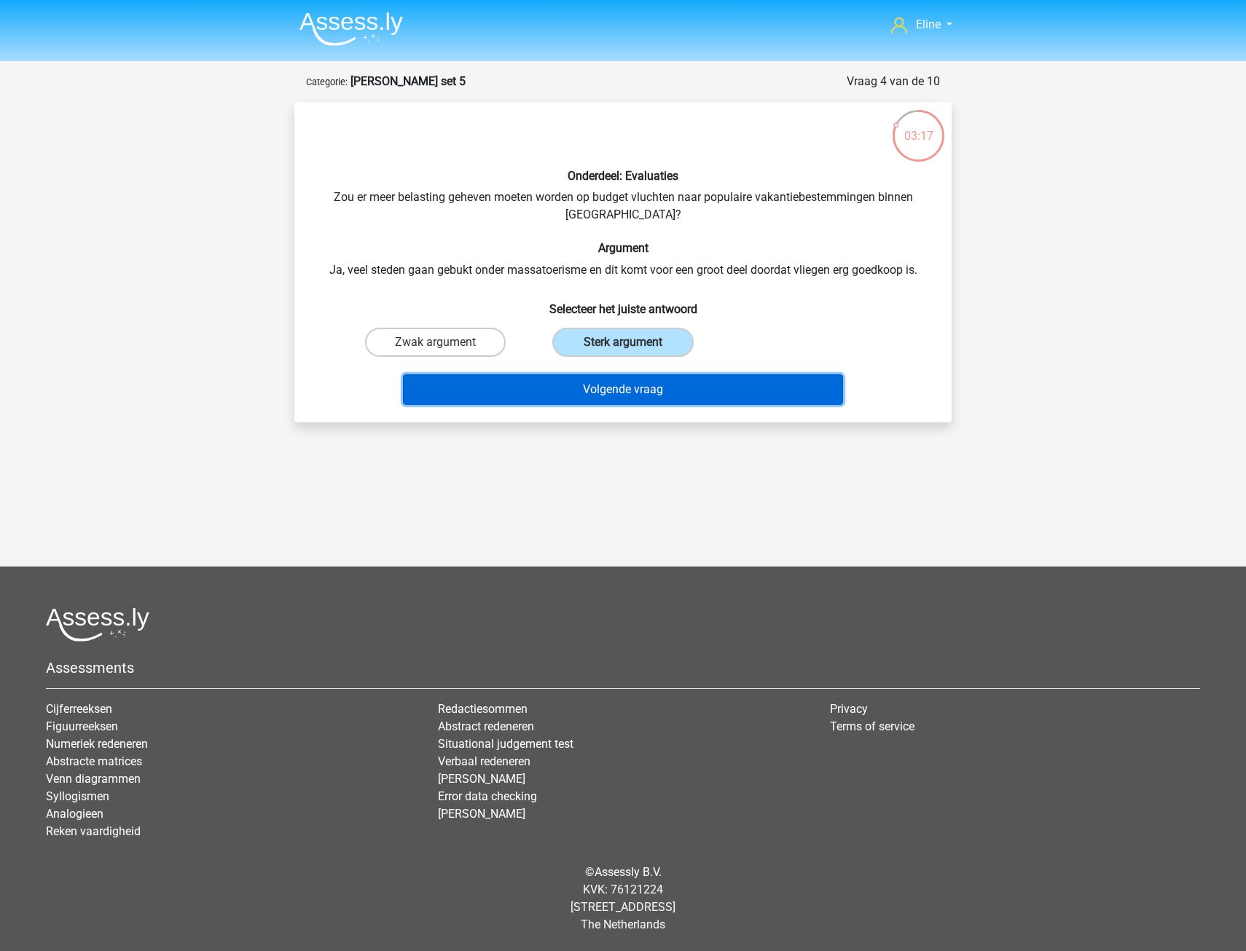
click at [576, 390] on button "Volgende vraag" at bounding box center [623, 389] width 441 height 31
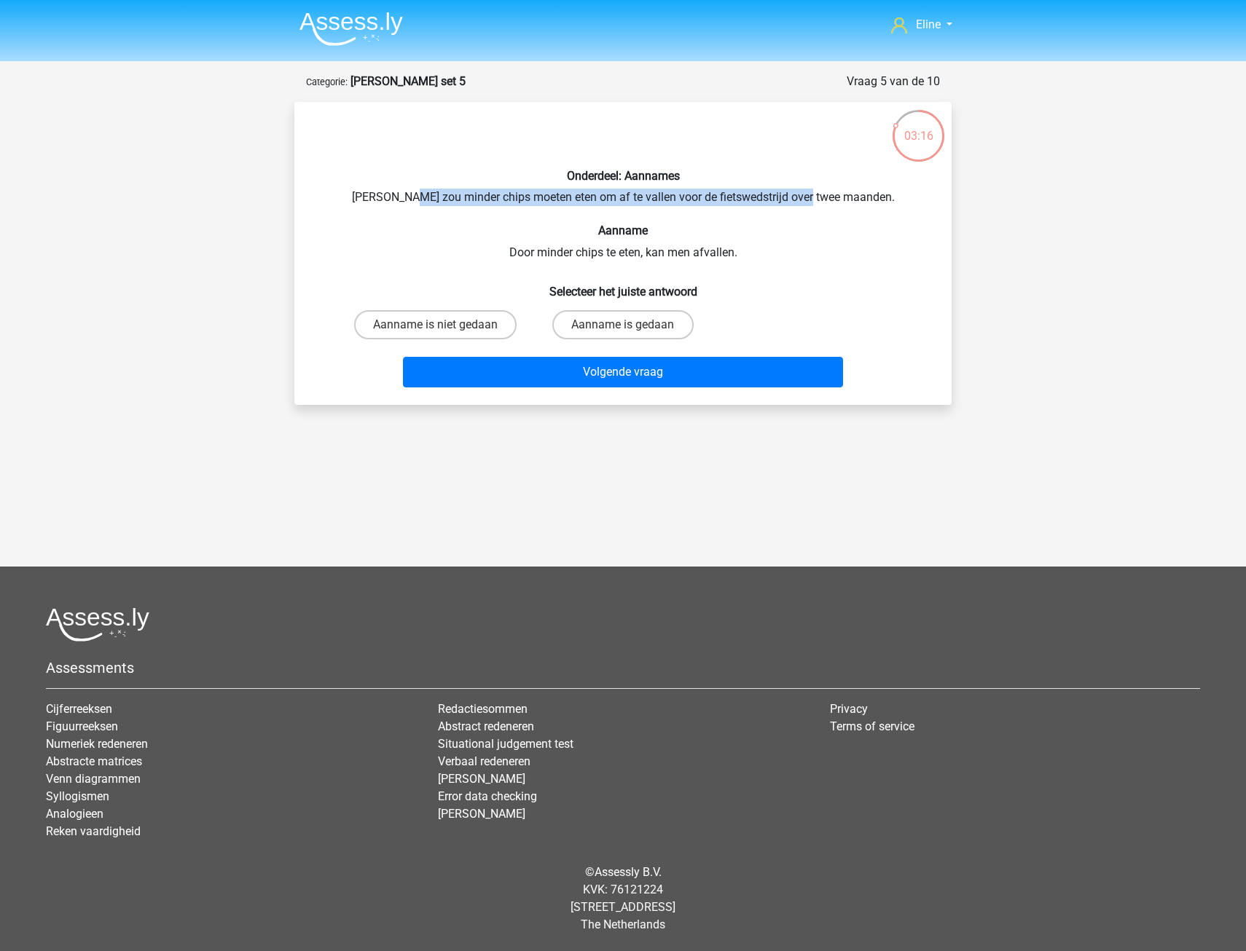
drag, startPoint x: 461, startPoint y: 192, endPoint x: 831, endPoint y: 197, distance: 369.4
click at [831, 197] on div "Onderdeel: Aannames Chris zou minder chips moeten eten om af te vallen voor de …" at bounding box center [622, 254] width 645 height 280
click at [514, 235] on h6 "Aanname" at bounding box center [623, 231] width 610 height 14
click at [615, 329] on label "Aanname is gedaan" at bounding box center [622, 324] width 141 height 29
click at [623, 329] on input "Aanname is gedaan" at bounding box center [627, 329] width 9 height 9
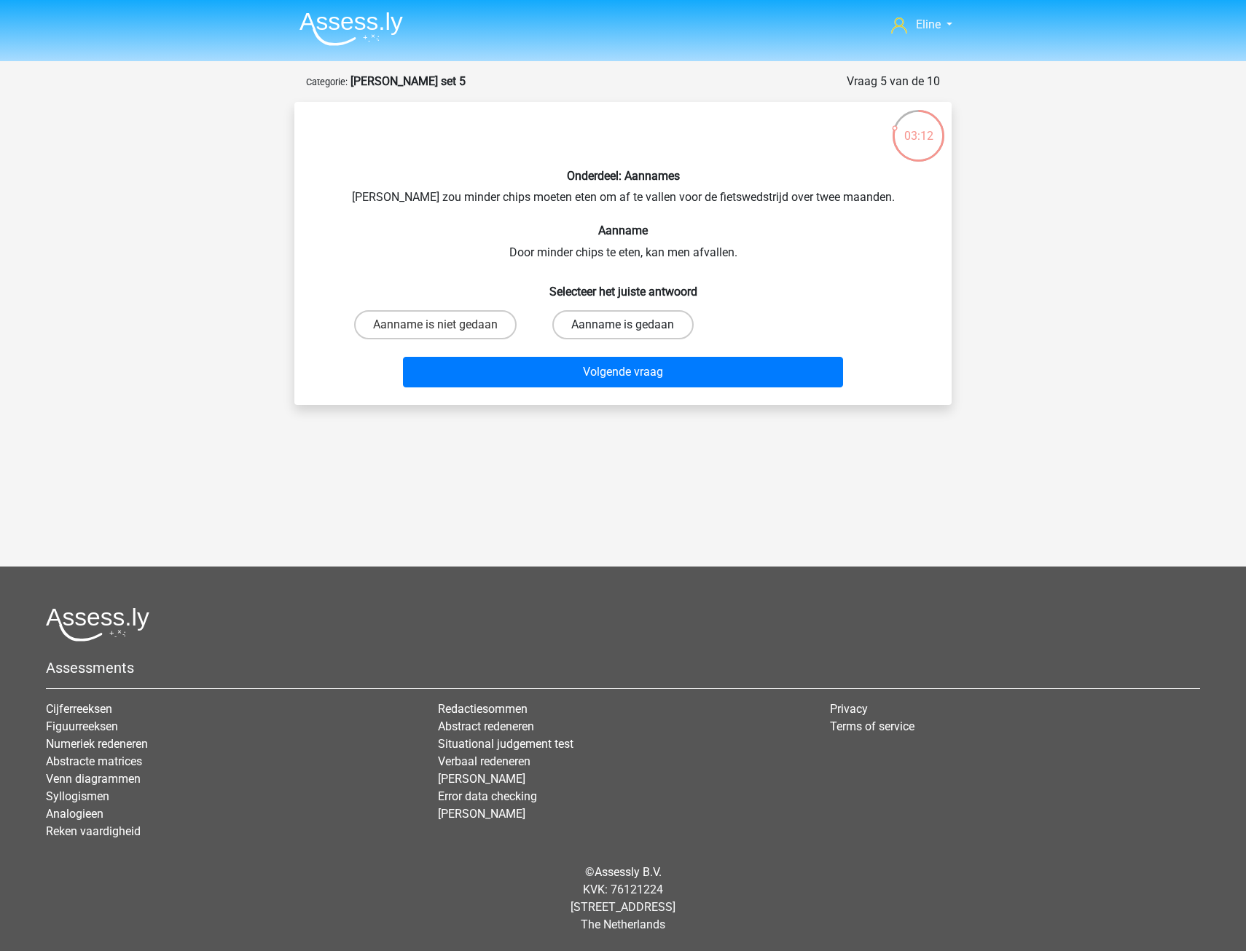
radio input "true"
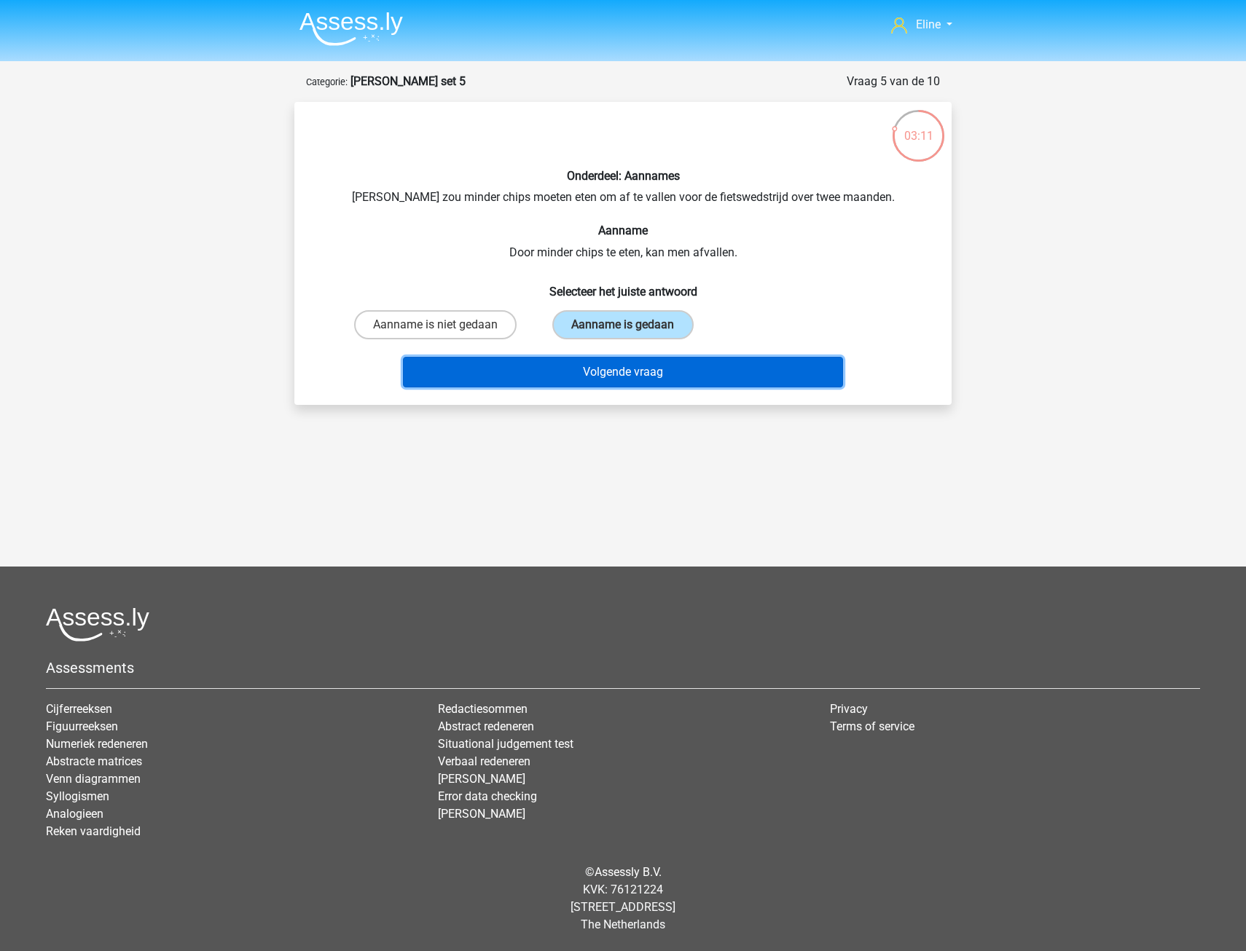
click at [595, 376] on button "Volgende vraag" at bounding box center [623, 372] width 441 height 31
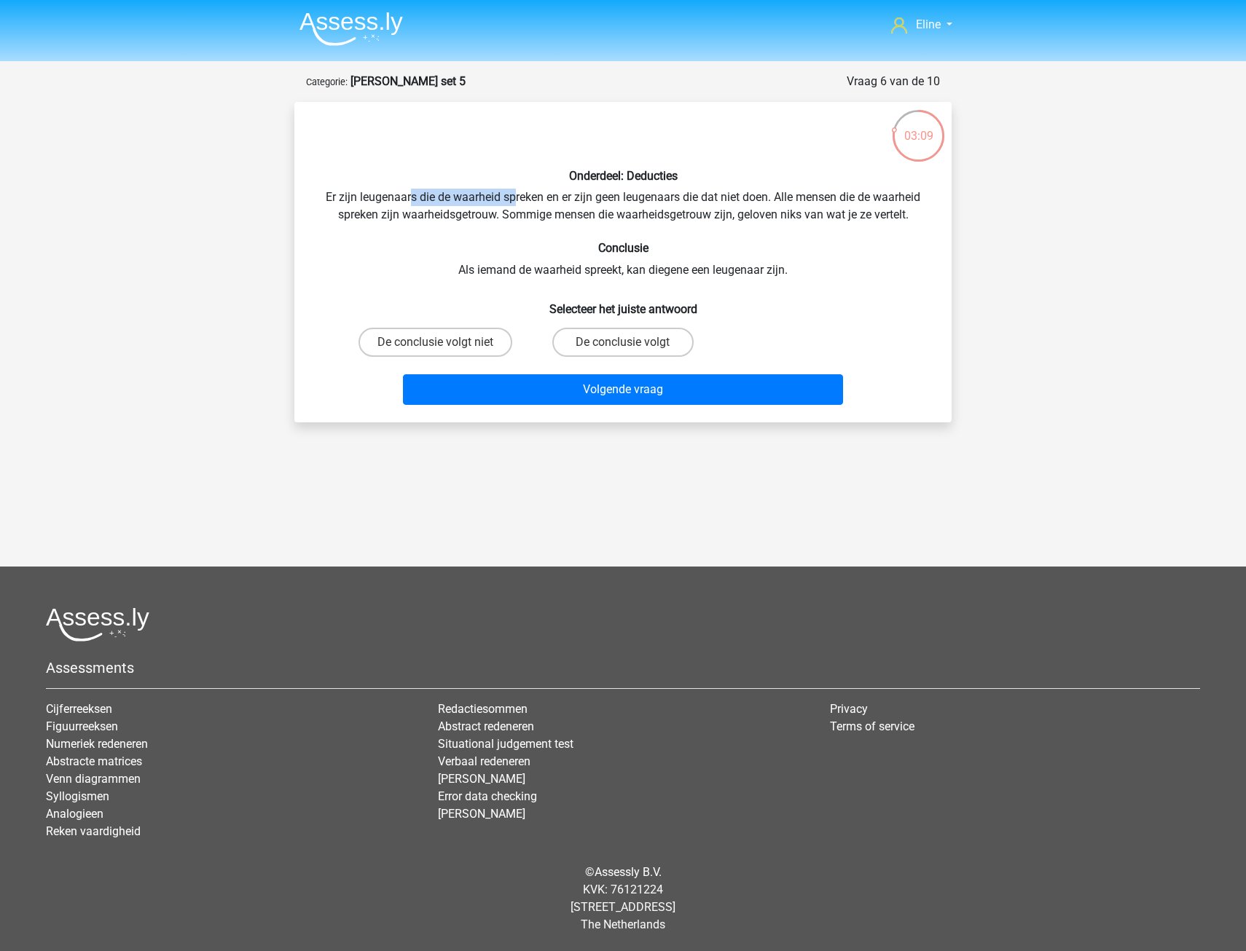
drag, startPoint x: 409, startPoint y: 188, endPoint x: 511, endPoint y: 196, distance: 101.6
click at [511, 196] on div "Onderdeel: Deducties Er zijn leugenaars die de waarheid spreken en er zijn geen…" at bounding box center [622, 262] width 645 height 297
drag, startPoint x: 511, startPoint y: 196, endPoint x: 265, endPoint y: 116, distance: 258.3
click at [460, 122] on p at bounding box center [596, 136] width 556 height 44
drag, startPoint x: 416, startPoint y: 197, endPoint x: 883, endPoint y: 204, distance: 467.0
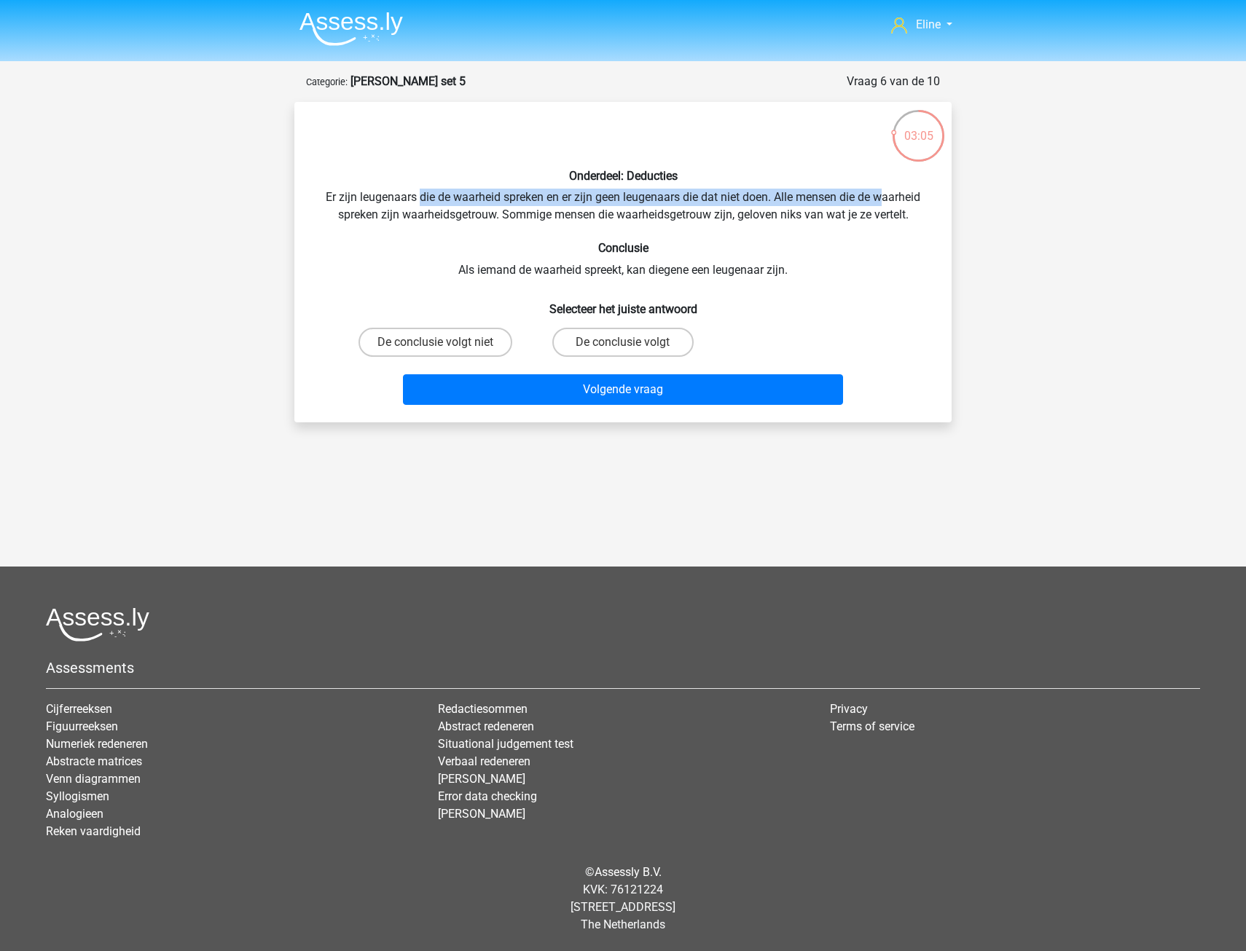
click at [883, 204] on div "Onderdeel: Deducties Er zijn leugenaars die de waarheid spreken en er zijn geen…" at bounding box center [622, 262] width 645 height 297
drag, startPoint x: 883, startPoint y: 204, endPoint x: 840, endPoint y: 212, distance: 43.7
click at [866, 212] on div "Onderdeel: Deducties Er zijn leugenaars die de waarheid spreken en er zijn geen…" at bounding box center [622, 262] width 645 height 297
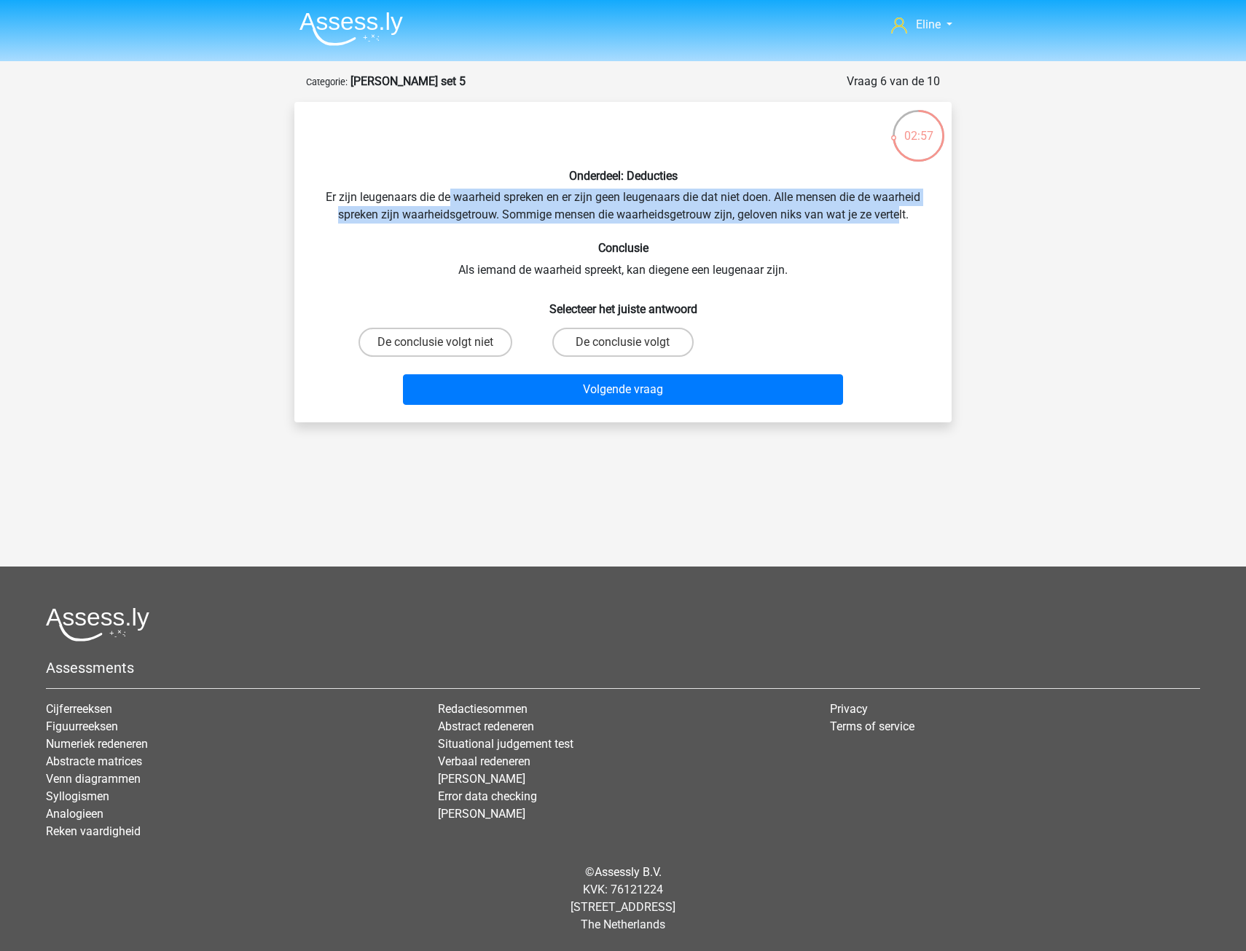
drag, startPoint x: 447, startPoint y: 189, endPoint x: 900, endPoint y: 221, distance: 454.2
click at [900, 221] on div "Onderdeel: Deducties Er zijn leugenaars die de waarheid spreken en er zijn geen…" at bounding box center [622, 262] width 645 height 297
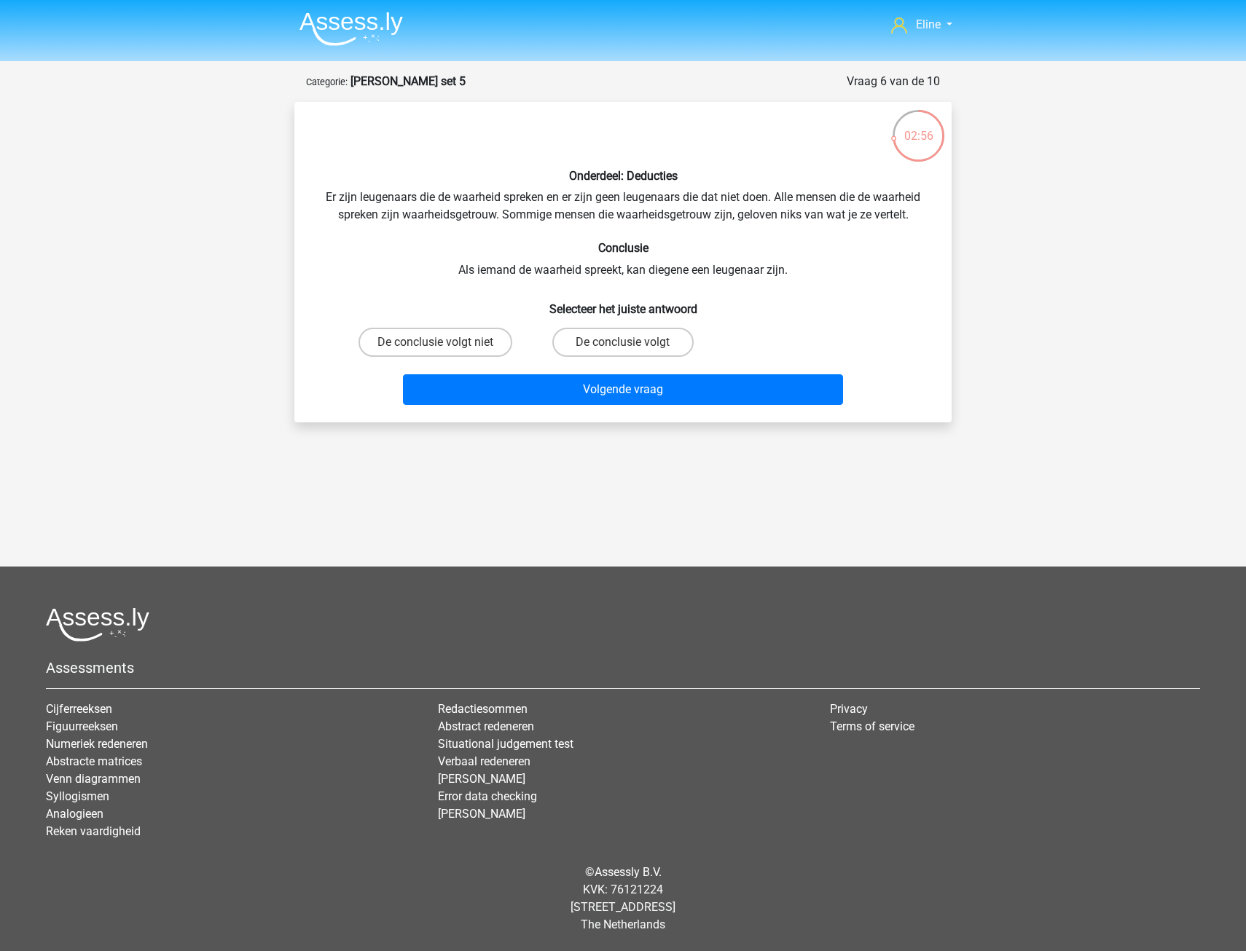
drag, startPoint x: 900, startPoint y: 221, endPoint x: 892, endPoint y: 238, distance: 19.2
click at [894, 240] on div "Onderdeel: Deducties Er zijn leugenaars die de waarheid spreken en er zijn geen…" at bounding box center [622, 262] width 645 height 297
drag, startPoint x: 509, startPoint y: 264, endPoint x: 734, endPoint y: 265, distance: 225.1
click at [734, 265] on div "Onderdeel: Deducties Er zijn leugenaars die de waarheid spreken en er zijn geen…" at bounding box center [622, 262] width 645 height 297
click at [551, 205] on div "Onderdeel: Deducties Er zijn leugenaars die de waarheid spreken en er zijn geen…" at bounding box center [622, 262] width 645 height 297
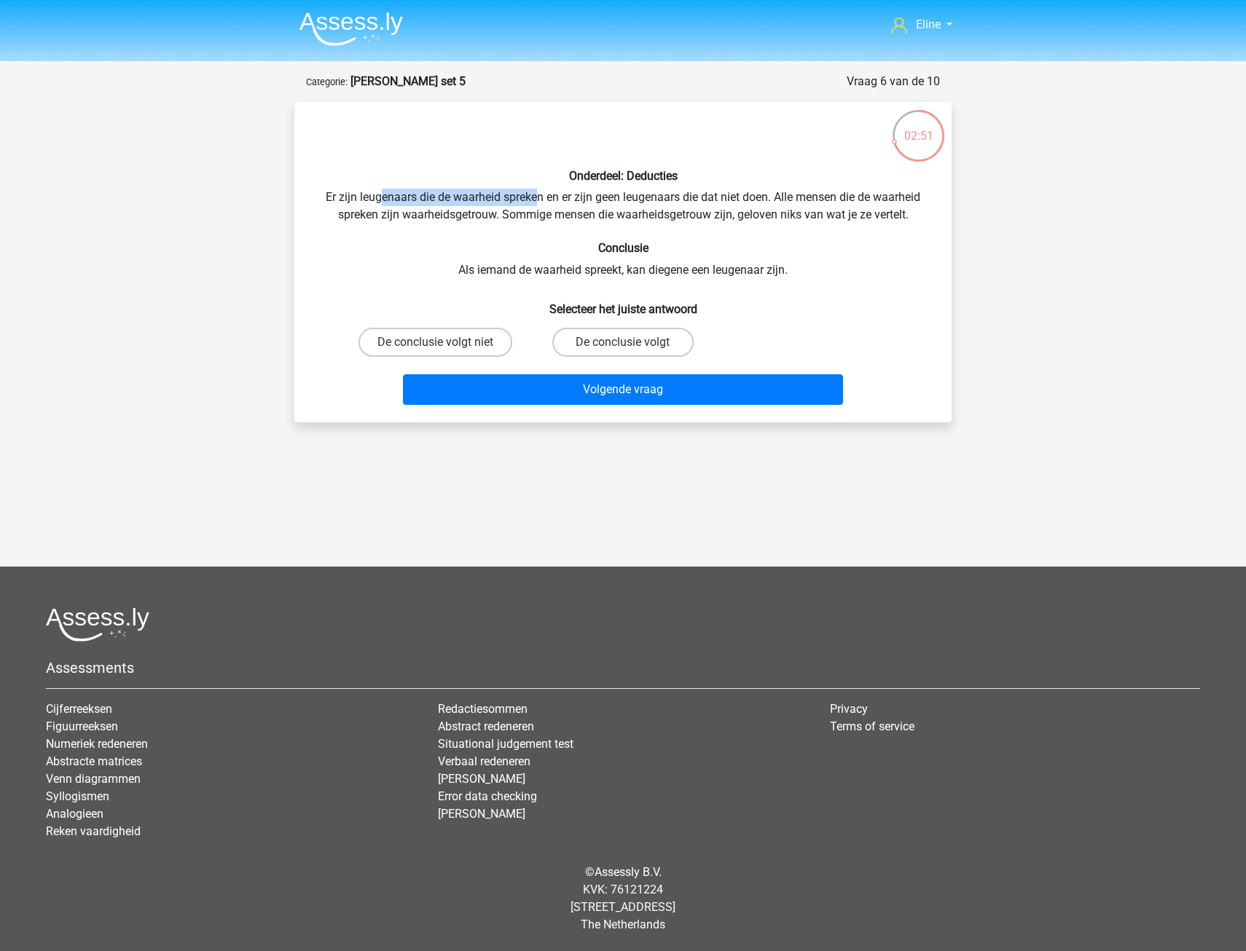
drag, startPoint x: 377, startPoint y: 188, endPoint x: 539, endPoint y: 192, distance: 162.5
click at [539, 192] on div "Onderdeel: Deducties Er zijn leugenaars die de waarheid spreken en er zijn geen…" at bounding box center [622, 262] width 645 height 297
drag, startPoint x: 539, startPoint y: 192, endPoint x: 476, endPoint y: 192, distance: 63.4
click at [476, 192] on div "Onderdeel: Deducties Er zijn leugenaars die de waarheid spreken en er zijn geen…" at bounding box center [622, 262] width 645 height 297
click at [610, 343] on label "De conclusie volgt" at bounding box center [622, 342] width 141 height 29
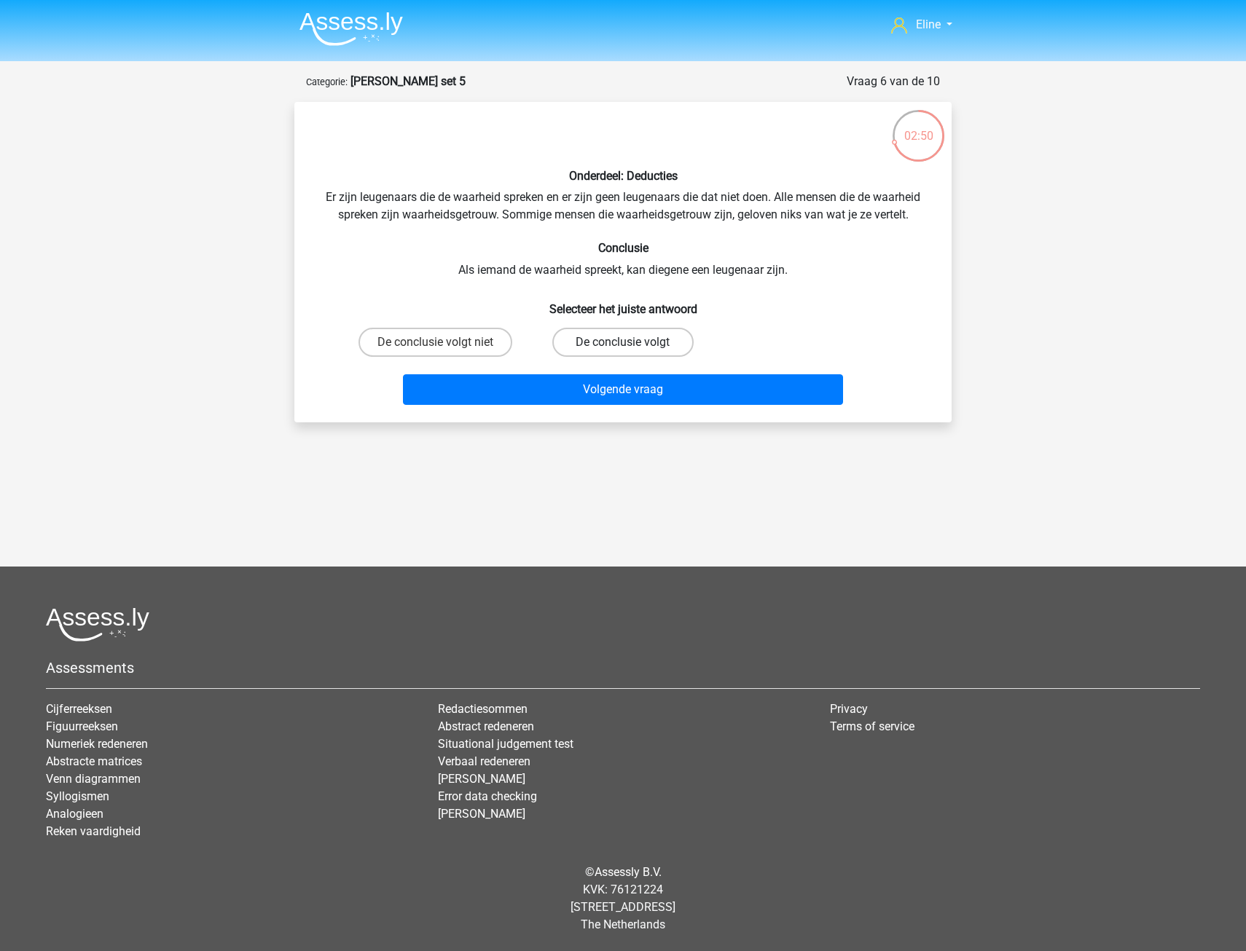
click at [623, 343] on input "De conclusie volgt" at bounding box center [627, 346] width 9 height 9
radio input "true"
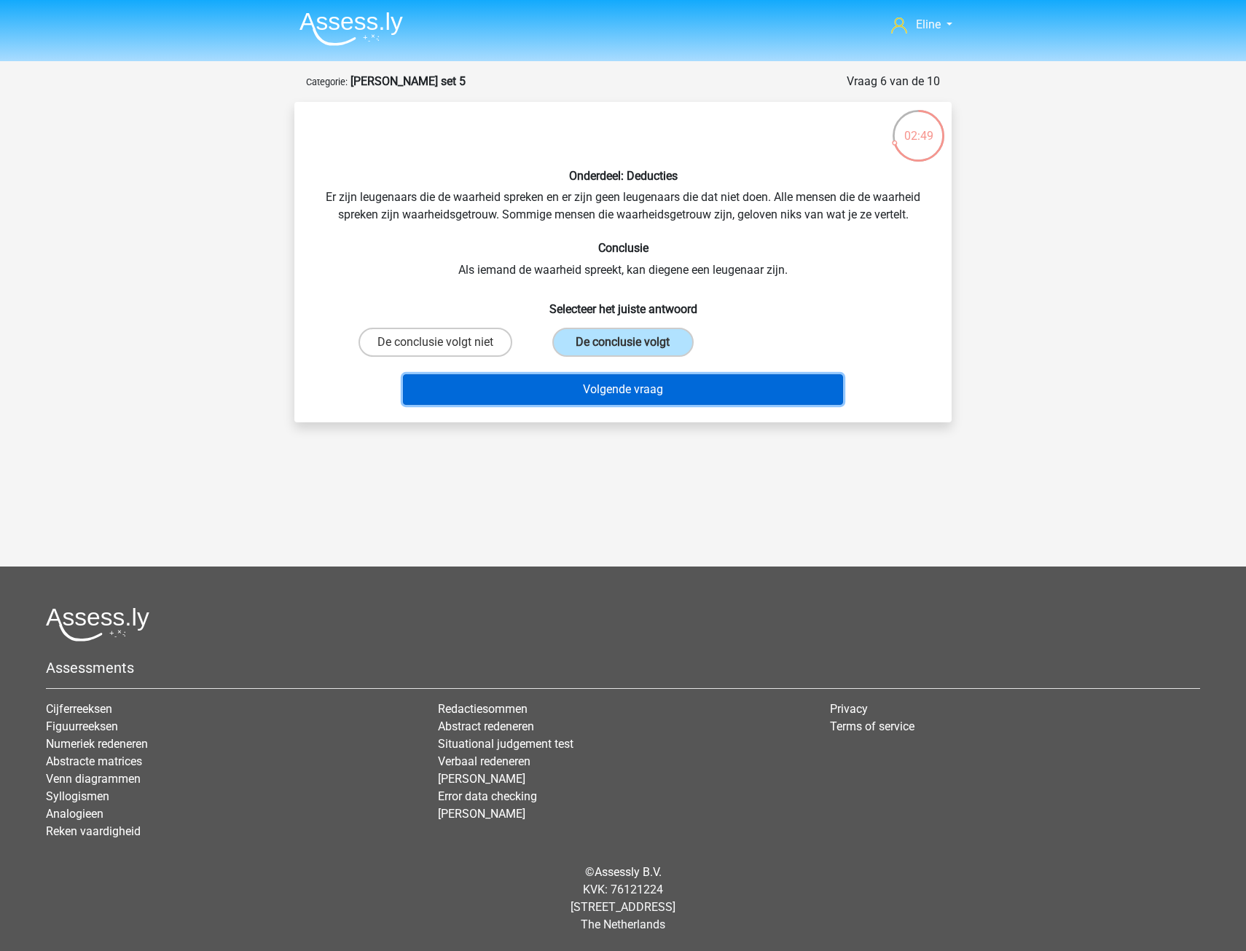
click at [602, 397] on button "Volgende vraag" at bounding box center [623, 389] width 441 height 31
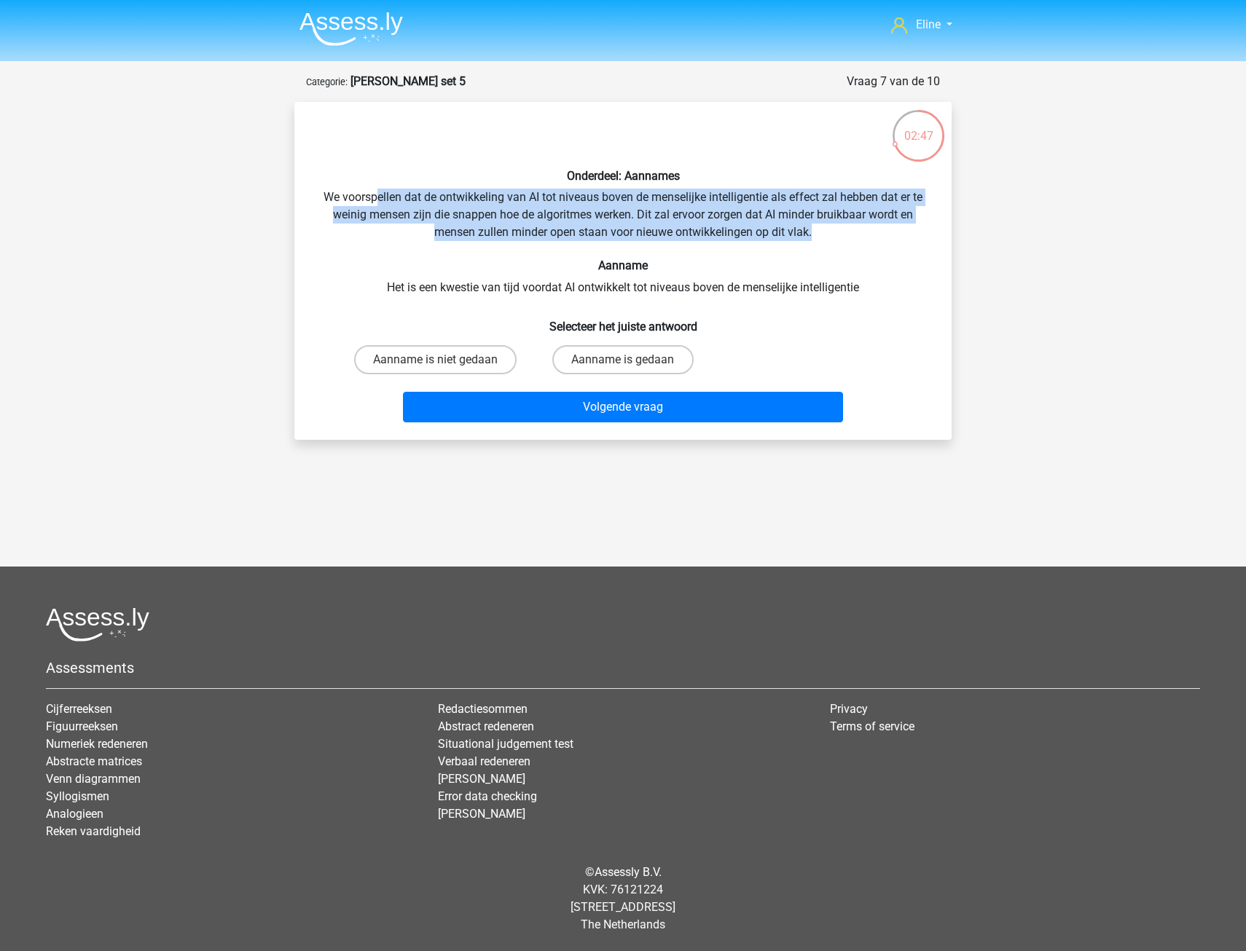
drag, startPoint x: 399, startPoint y: 203, endPoint x: 882, endPoint y: 237, distance: 483.5
click at [882, 237] on div "Onderdeel: Aannames We voorspellen dat de ontwikkeling van AI tot niveaus boven…" at bounding box center [622, 271] width 645 height 315
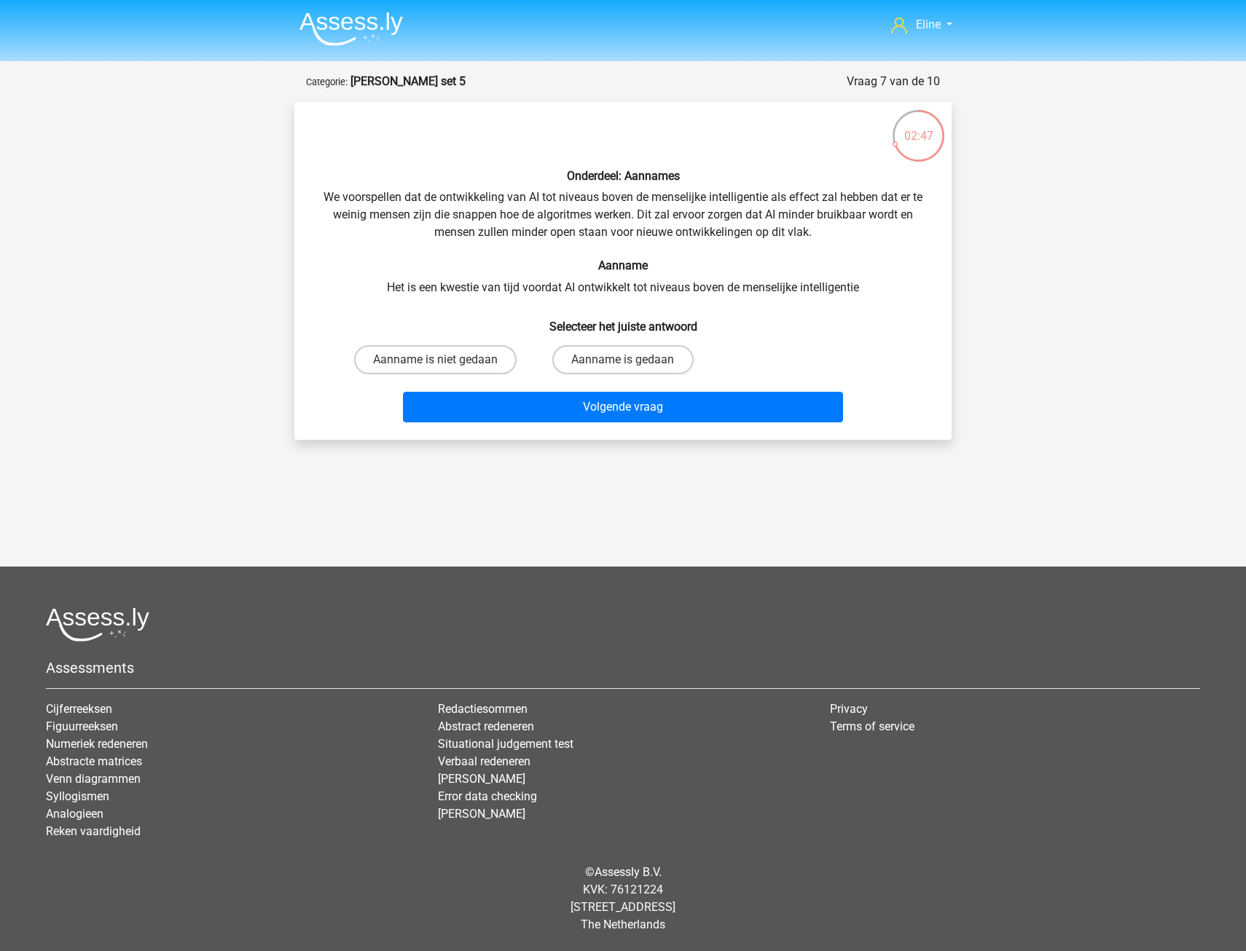
drag, startPoint x: 882, startPoint y: 237, endPoint x: 866, endPoint y: 243, distance: 16.6
click at [878, 245] on div "Onderdeel: Aannames We voorspellen dat de ontwikkeling van AI tot niveaus boven…" at bounding box center [622, 271] width 645 height 315
drag, startPoint x: 415, startPoint y: 216, endPoint x: 874, endPoint y: 217, distance: 459.7
click at [874, 217] on div "Onderdeel: Aannames We voorspellen dat de ontwikkeling van AI tot niveaus boven…" at bounding box center [622, 271] width 645 height 315
drag, startPoint x: 549, startPoint y: 229, endPoint x: 773, endPoint y: 232, distance: 223.7
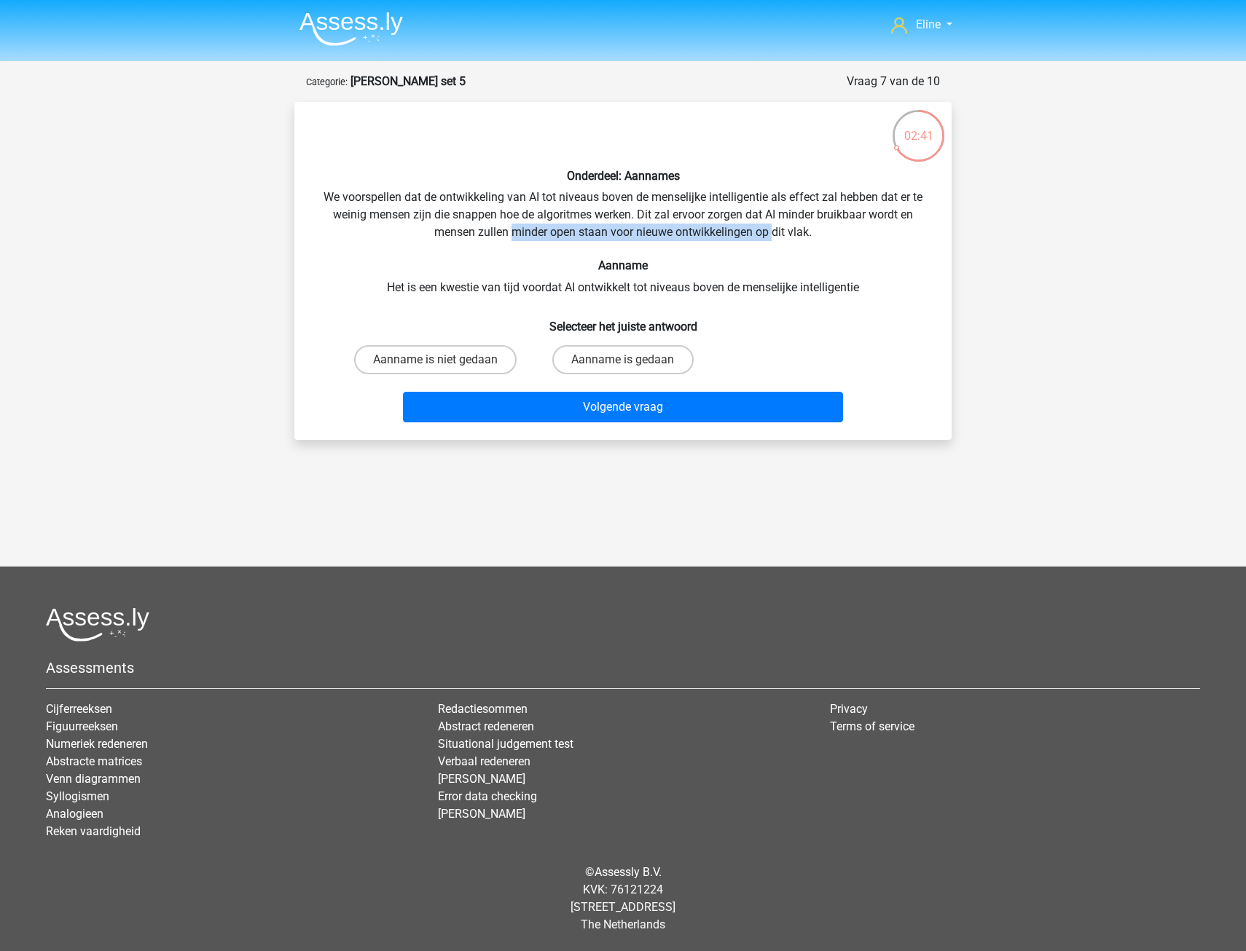
click at [773, 232] on div "Onderdeel: Aannames We voorspellen dat de ontwikkeling van AI tot niveaus boven…" at bounding box center [622, 271] width 645 height 315
drag, startPoint x: 773, startPoint y: 232, endPoint x: 760, endPoint y: 251, distance: 22.4
click at [763, 251] on div "Onderdeel: Aannames We voorspellen dat de ontwikkeling van AI tot niveaus boven…" at bounding box center [622, 271] width 645 height 315
drag, startPoint x: 422, startPoint y: 289, endPoint x: 814, endPoint y: 285, distance: 392.7
click at [814, 285] on div "Onderdeel: Aannames We voorspellen dat de ontwikkeling van AI tot niveaus boven…" at bounding box center [622, 271] width 645 height 315
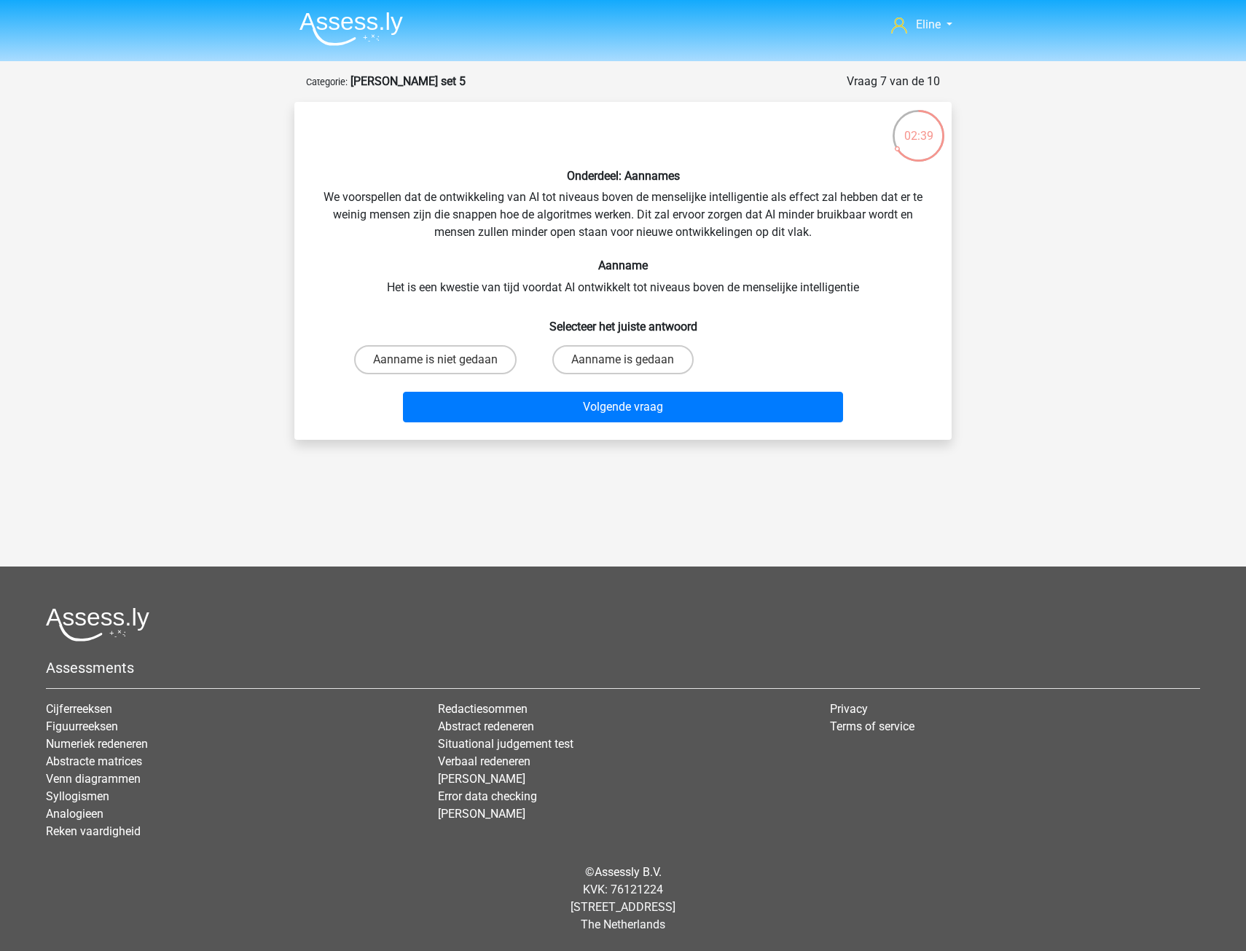
click at [684, 245] on div "Onderdeel: Aannames We voorspellen dat de ontwikkeling van AI tot niveaus boven…" at bounding box center [622, 271] width 645 height 315
click at [490, 368] on label "Aanname is niet gedaan" at bounding box center [435, 359] width 162 height 29
click at [445, 368] on input "Aanname is niet gedaan" at bounding box center [440, 364] width 9 height 9
radio input "true"
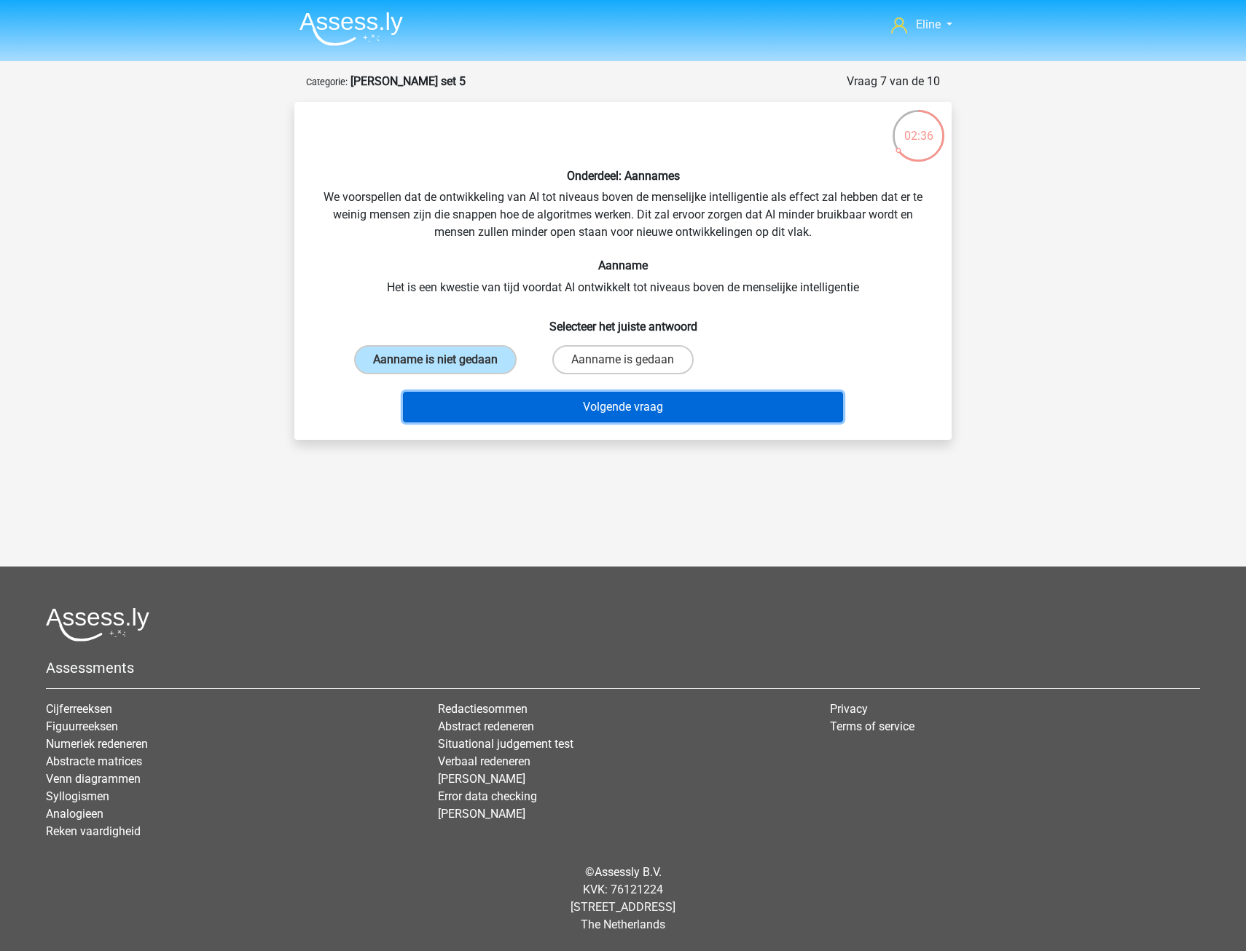
click at [492, 402] on button "Volgende vraag" at bounding box center [623, 407] width 441 height 31
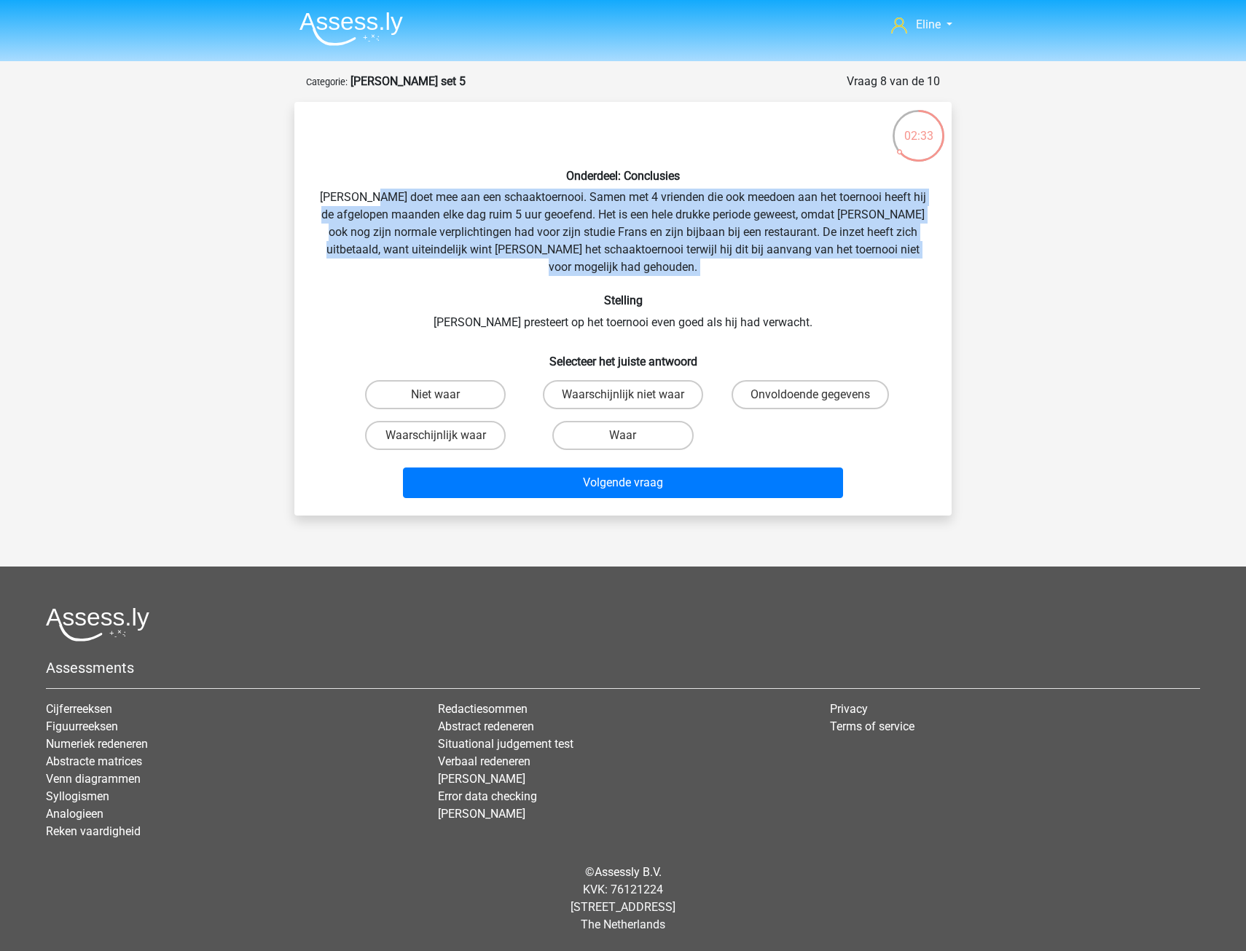
drag, startPoint x: 388, startPoint y: 193, endPoint x: 871, endPoint y: 261, distance: 487.7
click at [871, 261] on div "Onderdeel: Conclusies Pablo doet mee aan een schaaktoernooi. Samen met 4 vriend…" at bounding box center [622, 309] width 645 height 390
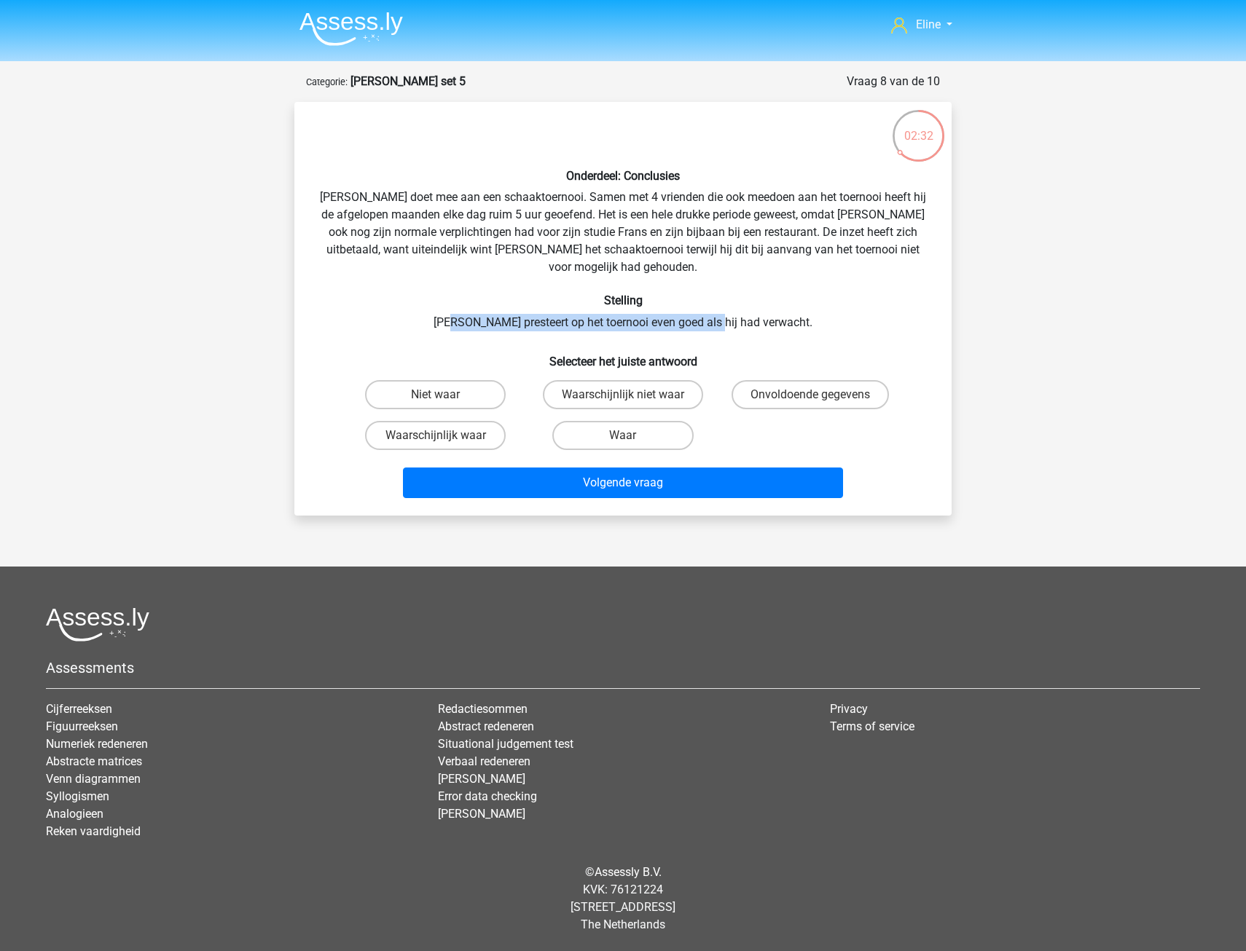
drag, startPoint x: 480, startPoint y: 309, endPoint x: 736, endPoint y: 307, distance: 255.7
click at [736, 307] on div "Onderdeel: Conclusies Pablo doet mee aan een schaaktoernooi. Samen met 4 vriend…" at bounding box center [622, 309] width 645 height 390
click at [471, 271] on div "Onderdeel: Conclusies Pablo doet mee aan een schaaktoernooi. Samen met 4 vriend…" at bounding box center [622, 309] width 645 height 390
click at [487, 380] on label "Niet waar" at bounding box center [435, 394] width 141 height 29
click at [445, 395] on input "Niet waar" at bounding box center [440, 399] width 9 height 9
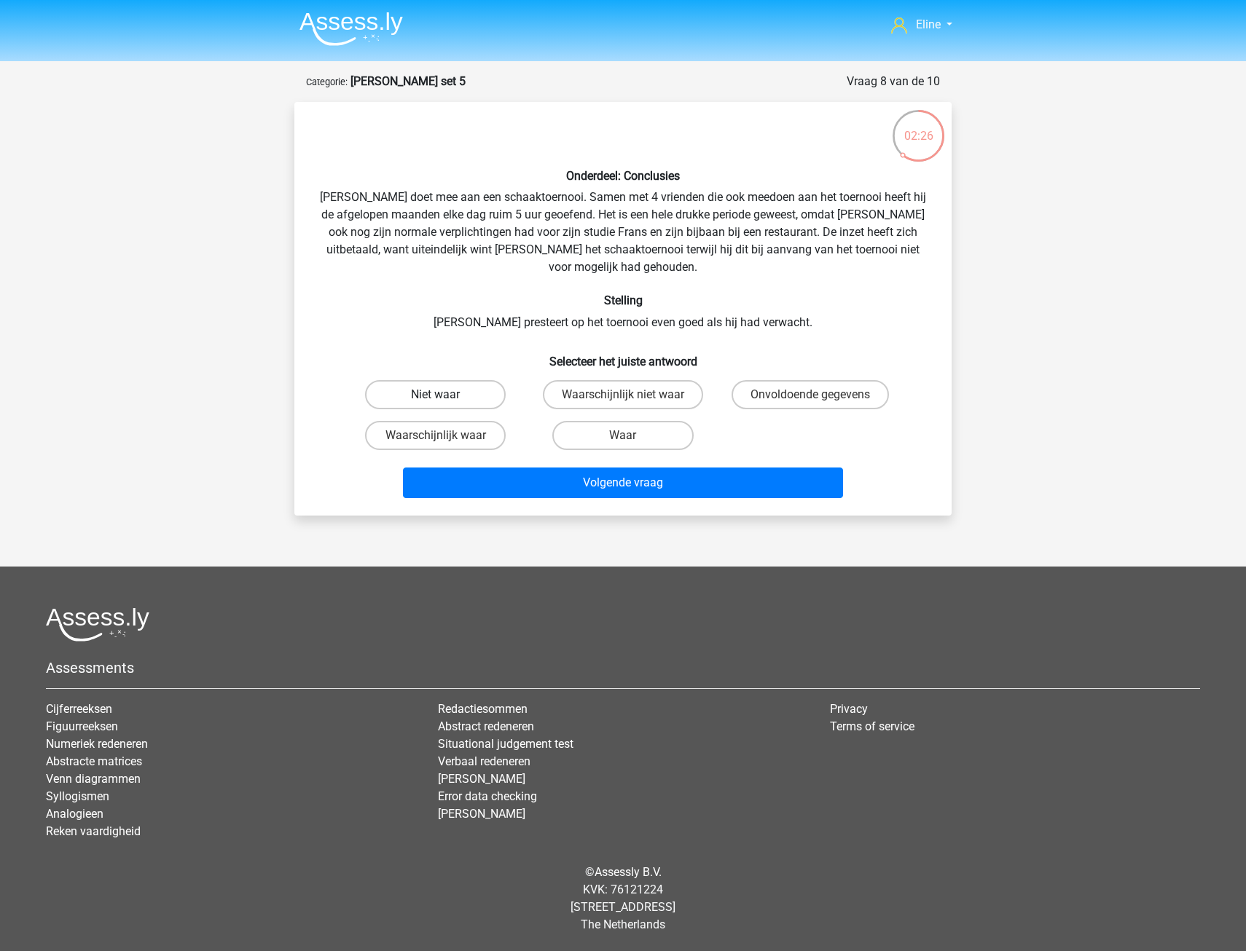
radio input "true"
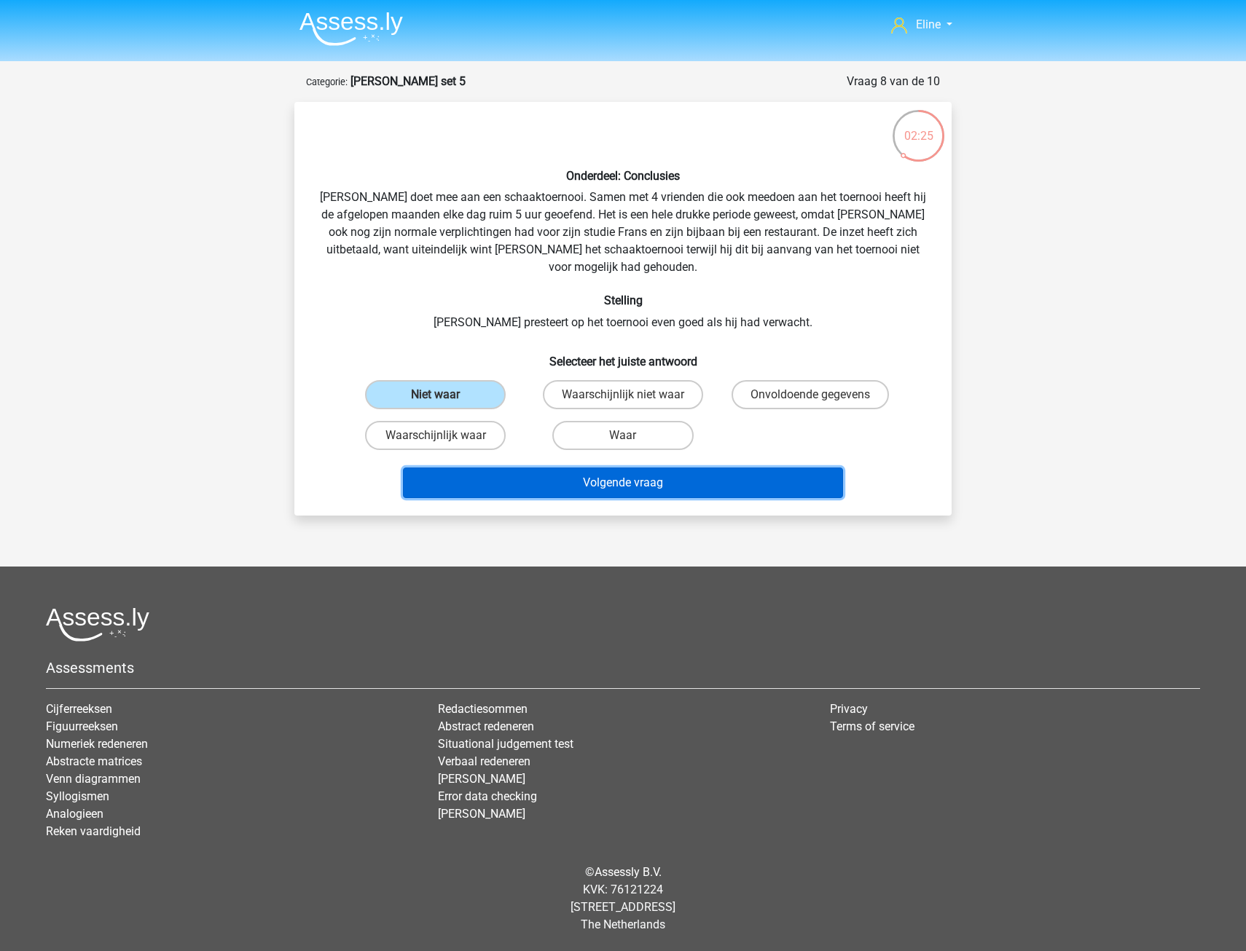
click at [510, 468] on button "Volgende vraag" at bounding box center [623, 483] width 441 height 31
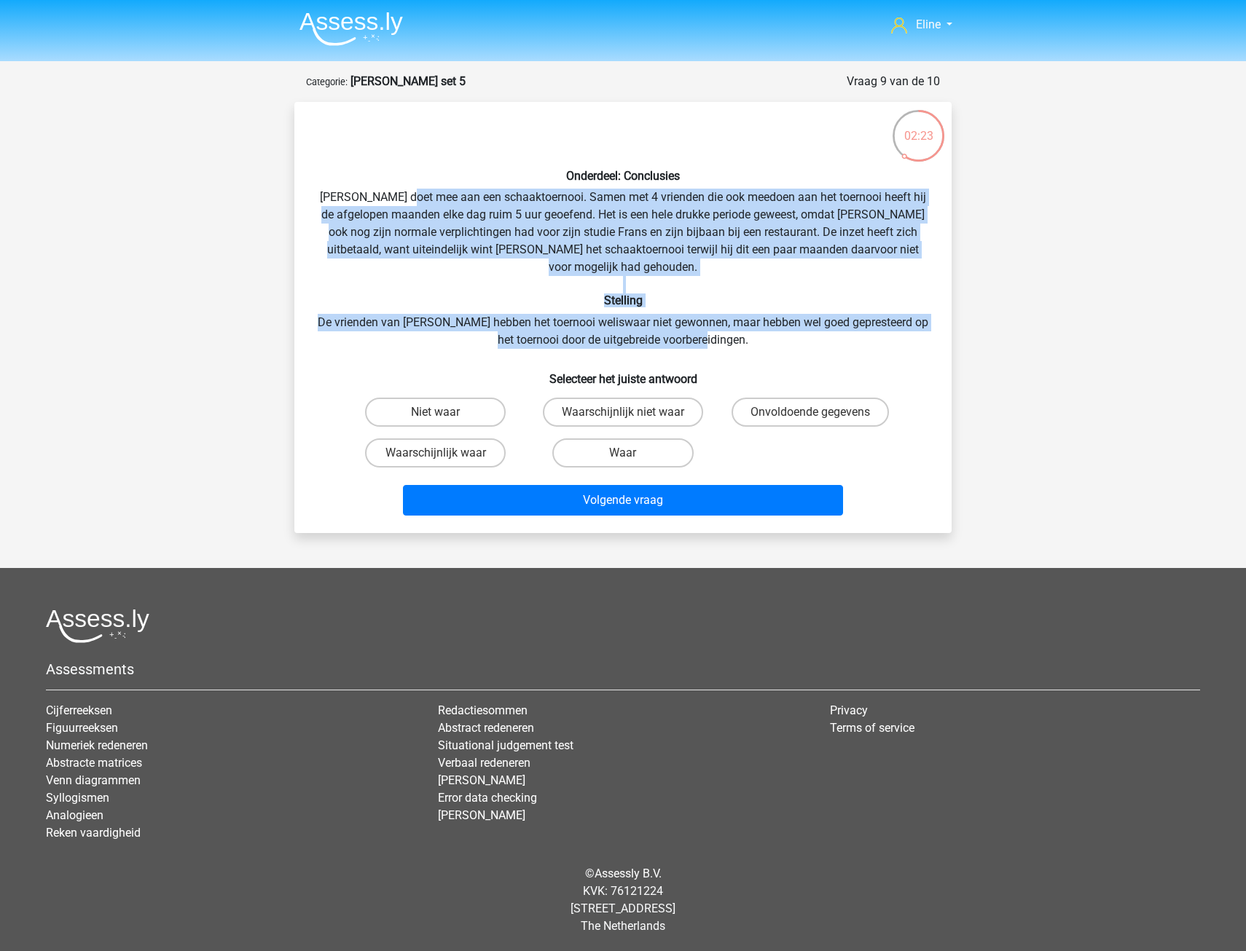
drag, startPoint x: 421, startPoint y: 197, endPoint x: 795, endPoint y: 324, distance: 394.9
click at [795, 324] on div "Onderdeel: Conclusies Pablo doet mee aan een schaaktoernooi. Samen met 4 vriend…" at bounding box center [622, 318] width 645 height 408
click at [425, 234] on div "Onderdeel: Conclusies Pablo doet mee aan een schaaktoernooi. Samen met 4 vriend…" at bounding box center [622, 318] width 645 height 408
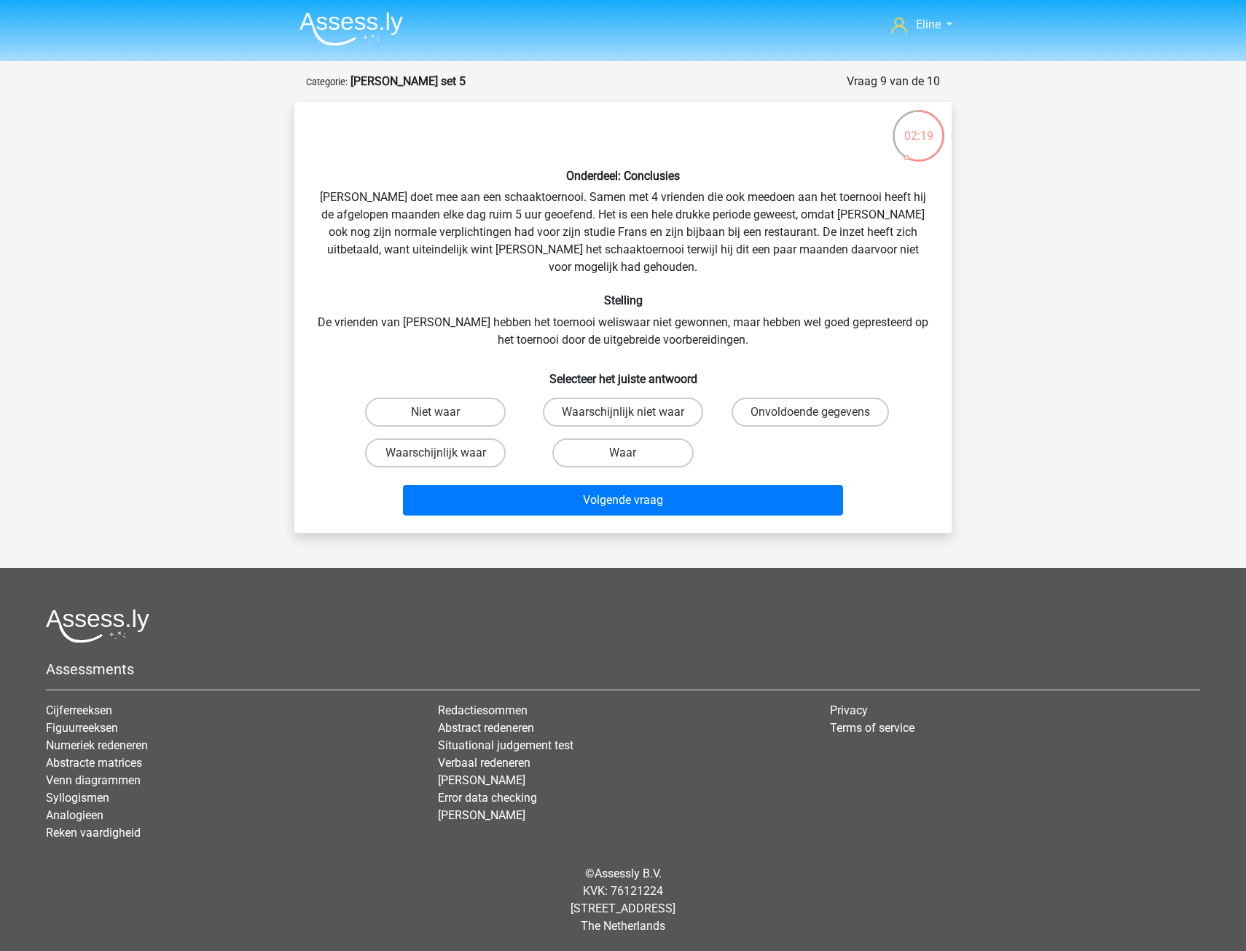
click at [818, 412] on input "Onvoldoende gegevens" at bounding box center [814, 416] width 9 height 9
radio input "true"
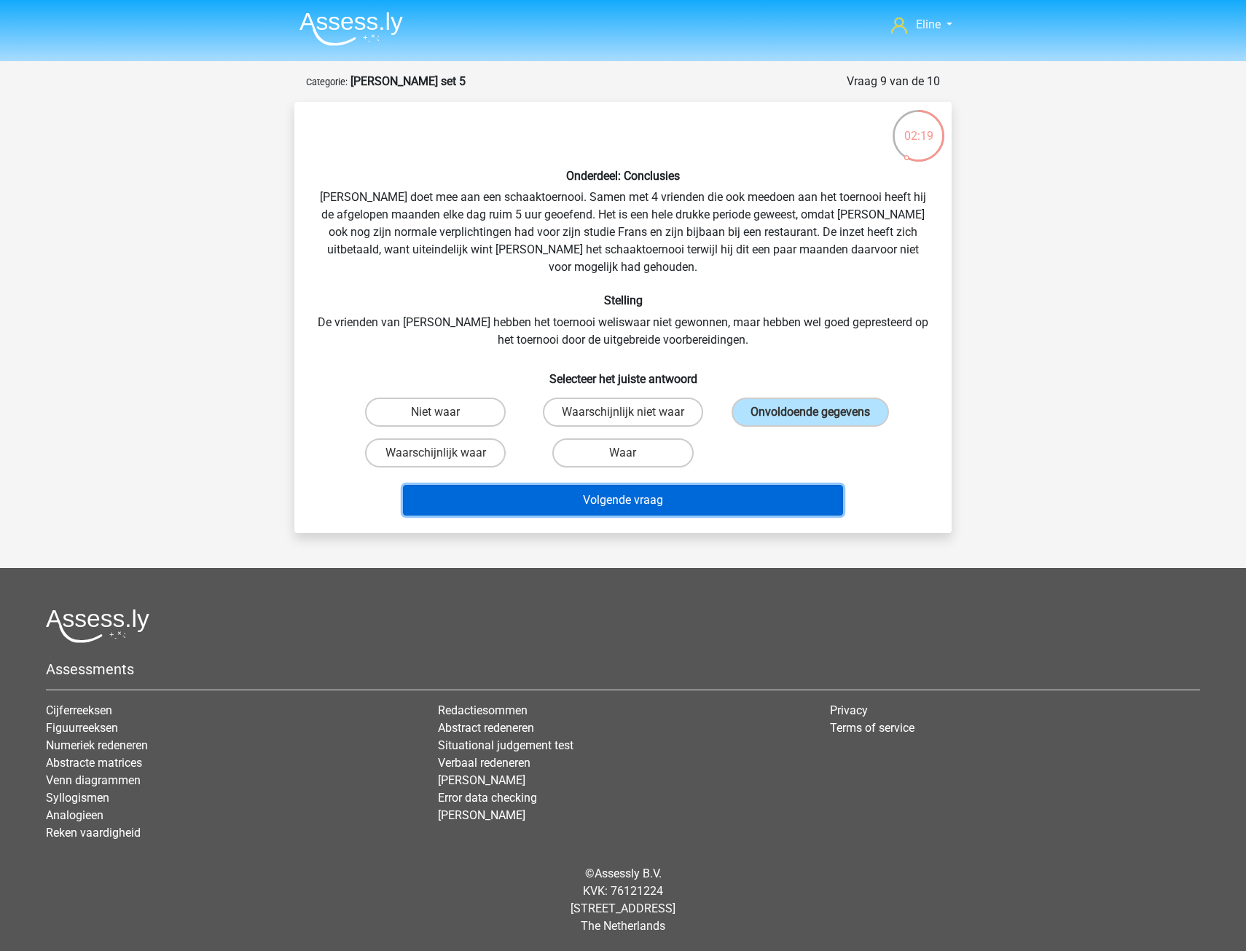
click at [752, 485] on button "Volgende vraag" at bounding box center [623, 500] width 441 height 31
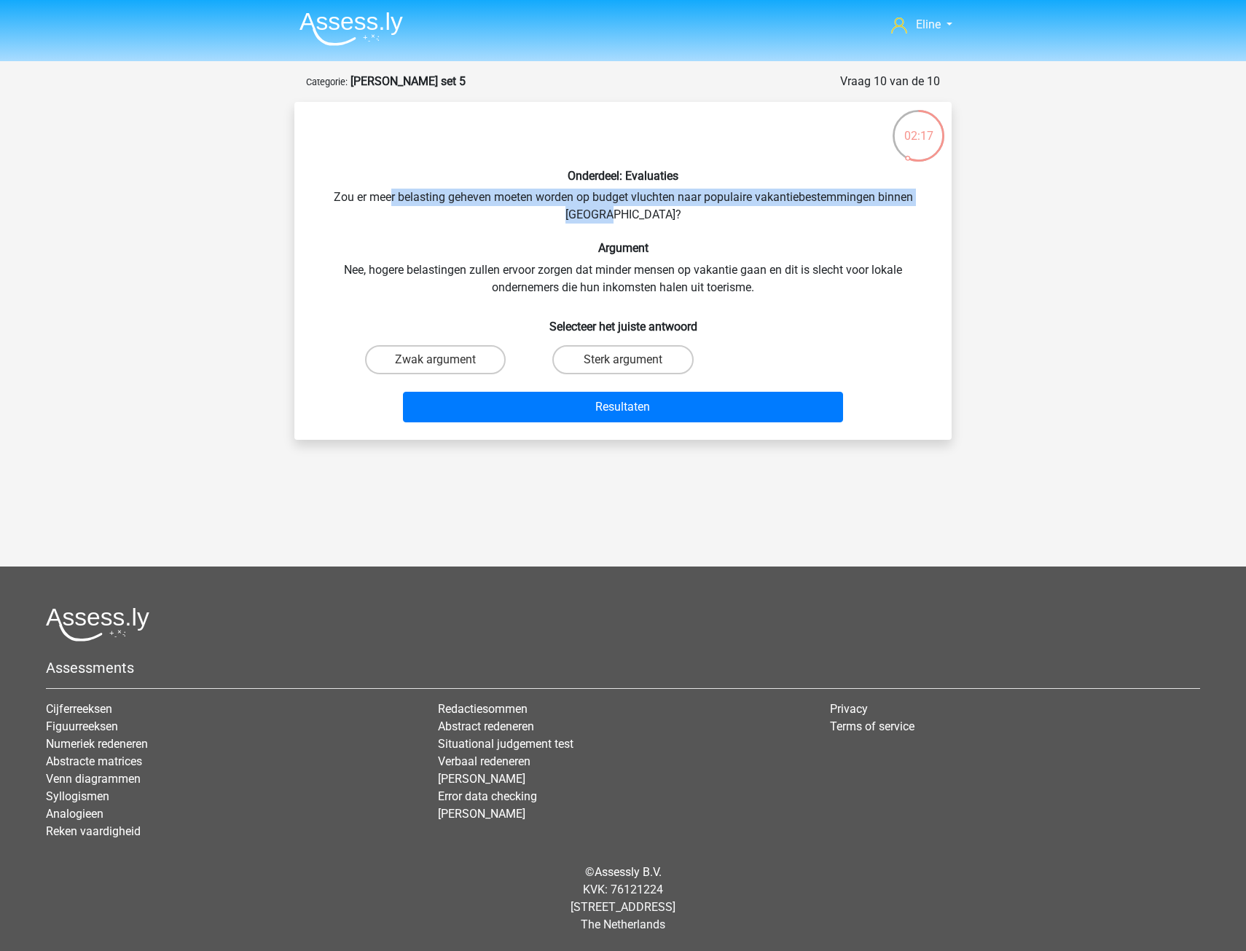
drag, startPoint x: 392, startPoint y: 197, endPoint x: 828, endPoint y: 222, distance: 436.4
click at [828, 222] on div "Onderdeel: Evaluaties Zou er meer belasting geheven moeten worden op budget vlu…" at bounding box center [622, 271] width 645 height 315
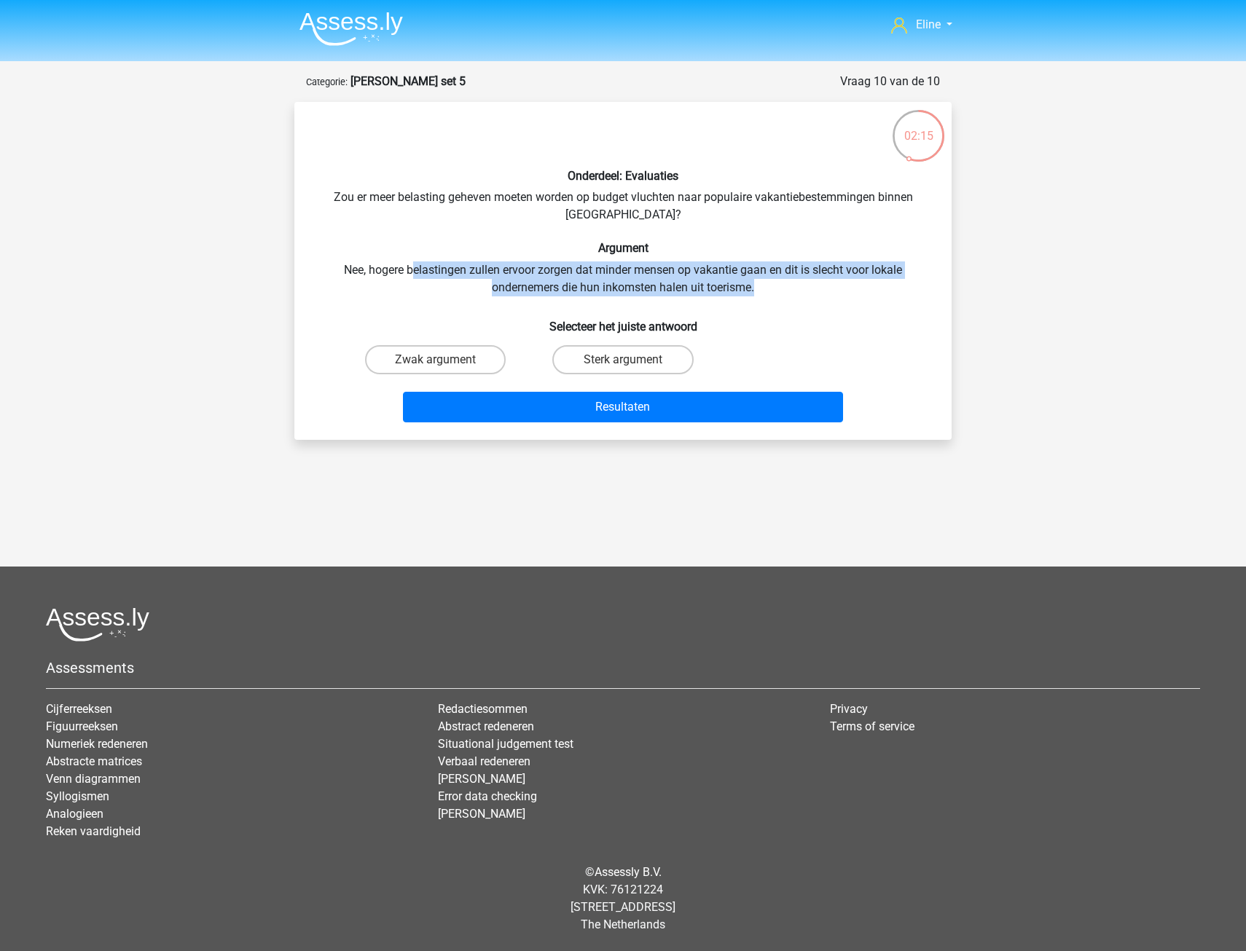
drag, startPoint x: 624, startPoint y: 264, endPoint x: 861, endPoint y: 284, distance: 237.6
click at [861, 284] on div "Onderdeel: Evaluaties Zou er meer belasting geheven moeten worden op budget vlu…" at bounding box center [622, 271] width 645 height 315
click at [524, 230] on div "Onderdeel: Evaluaties Zou er meer belasting geheven moeten worden op budget vlu…" at bounding box center [622, 271] width 645 height 315
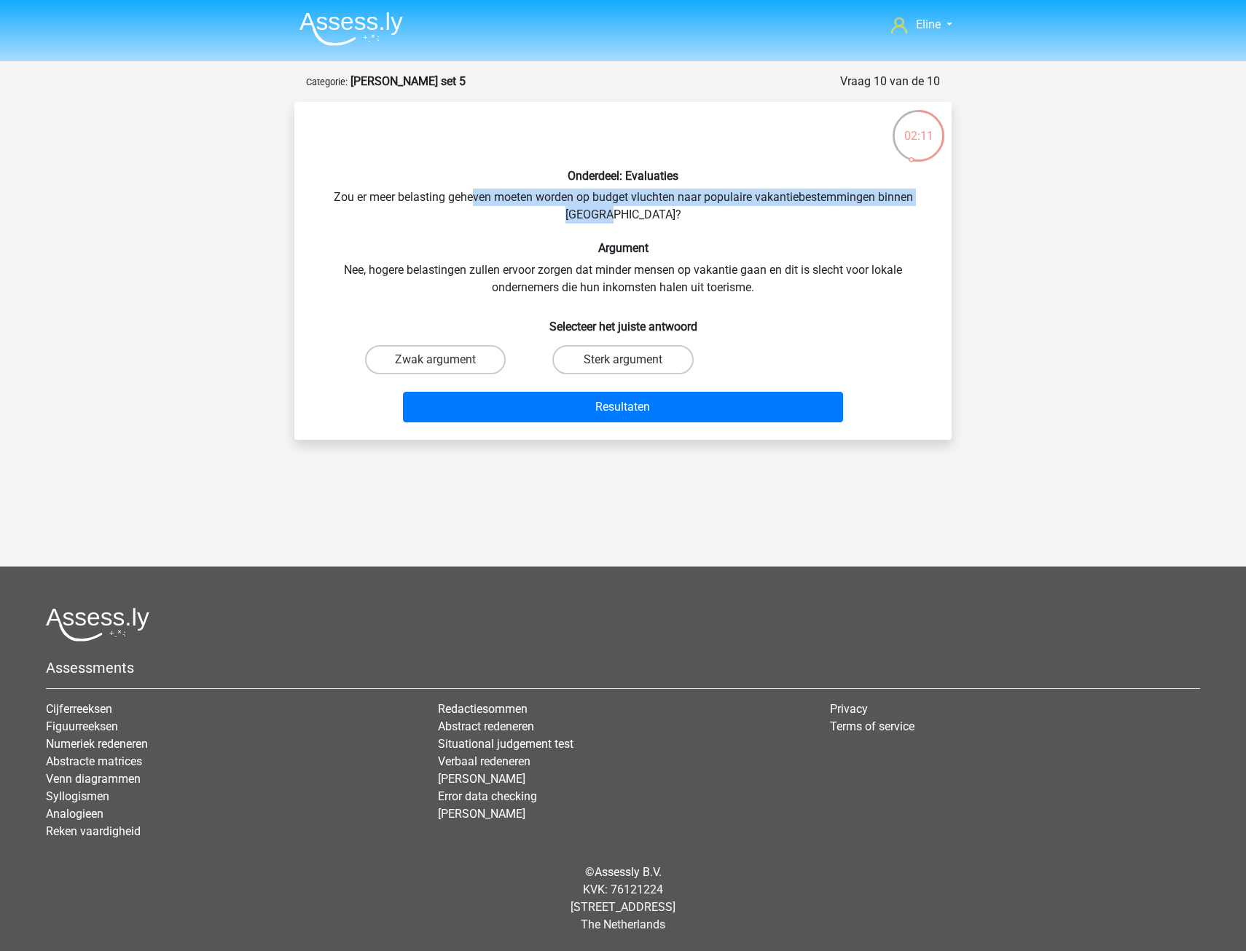
drag, startPoint x: 469, startPoint y: 195, endPoint x: 726, endPoint y: 214, distance: 257.9
click at [726, 214] on div "Onderdeel: Evaluaties Zou er meer belasting geheven moeten worden op budget vlu…" at bounding box center [622, 271] width 645 height 315
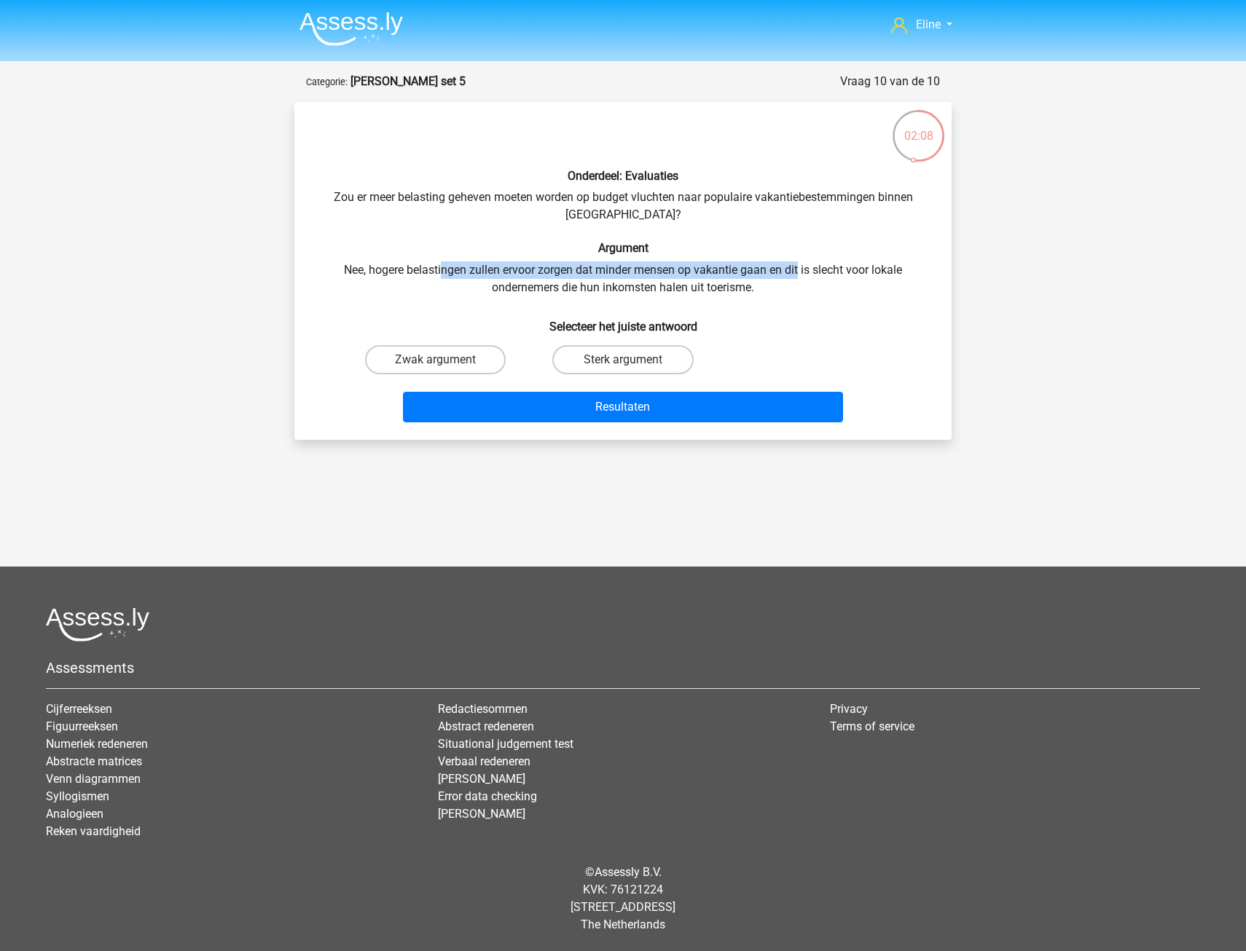
drag, startPoint x: 442, startPoint y: 262, endPoint x: 799, endPoint y: 269, distance: 357.0
click at [799, 269] on div "Onderdeel: Evaluaties Zou er meer belasting geheven moeten worden op budget vlu…" at bounding box center [622, 271] width 645 height 315
click at [529, 216] on div "Onderdeel: Evaluaties Zou er meer belasting geheven moeten worden op budget vlu…" at bounding box center [622, 271] width 645 height 315
click at [466, 356] on label "Zwak argument" at bounding box center [435, 359] width 141 height 29
click at [445, 360] on input "Zwak argument" at bounding box center [440, 364] width 9 height 9
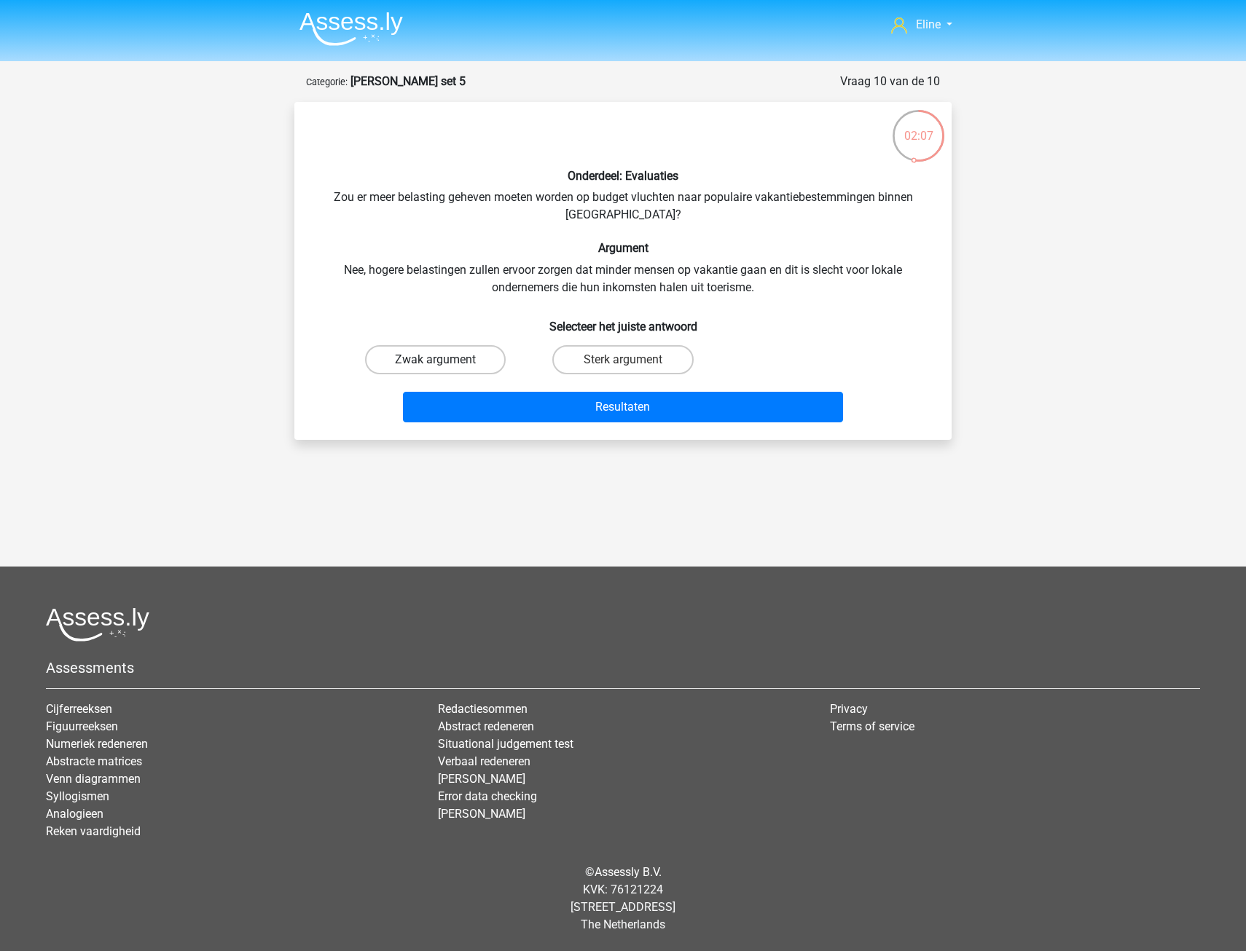
radio input "true"
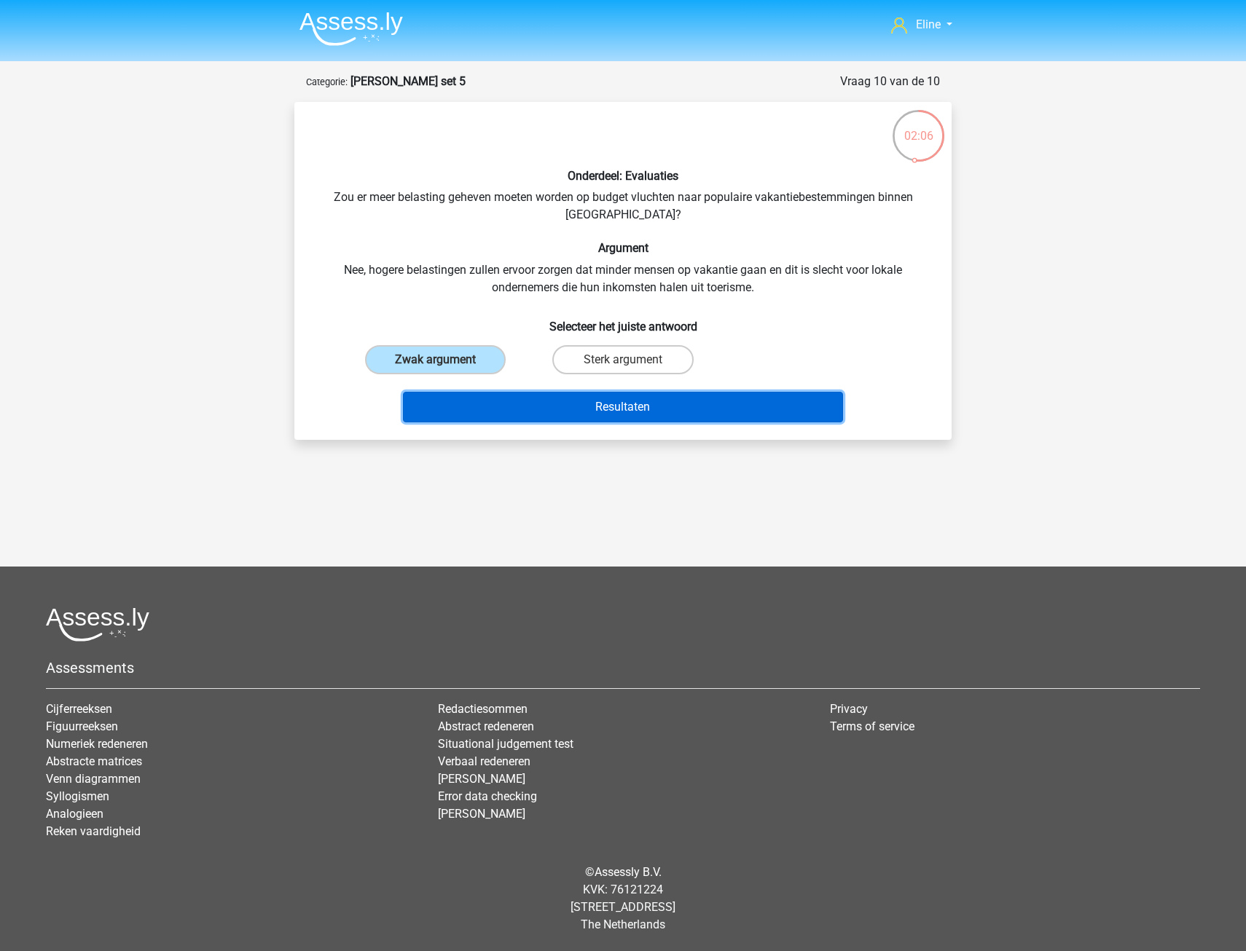
click at [468, 412] on button "Resultaten" at bounding box center [623, 407] width 441 height 31
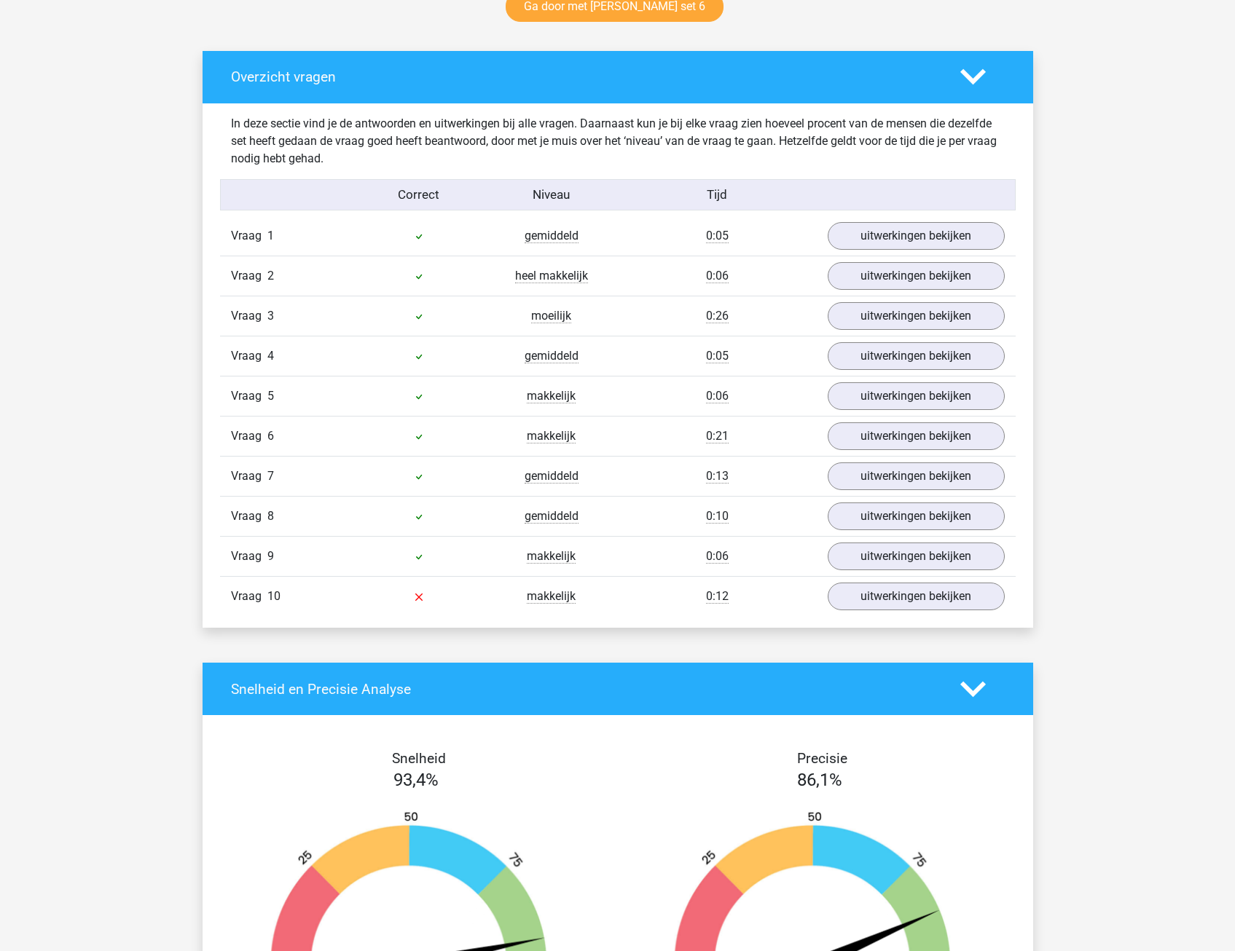
scroll to position [801, 0]
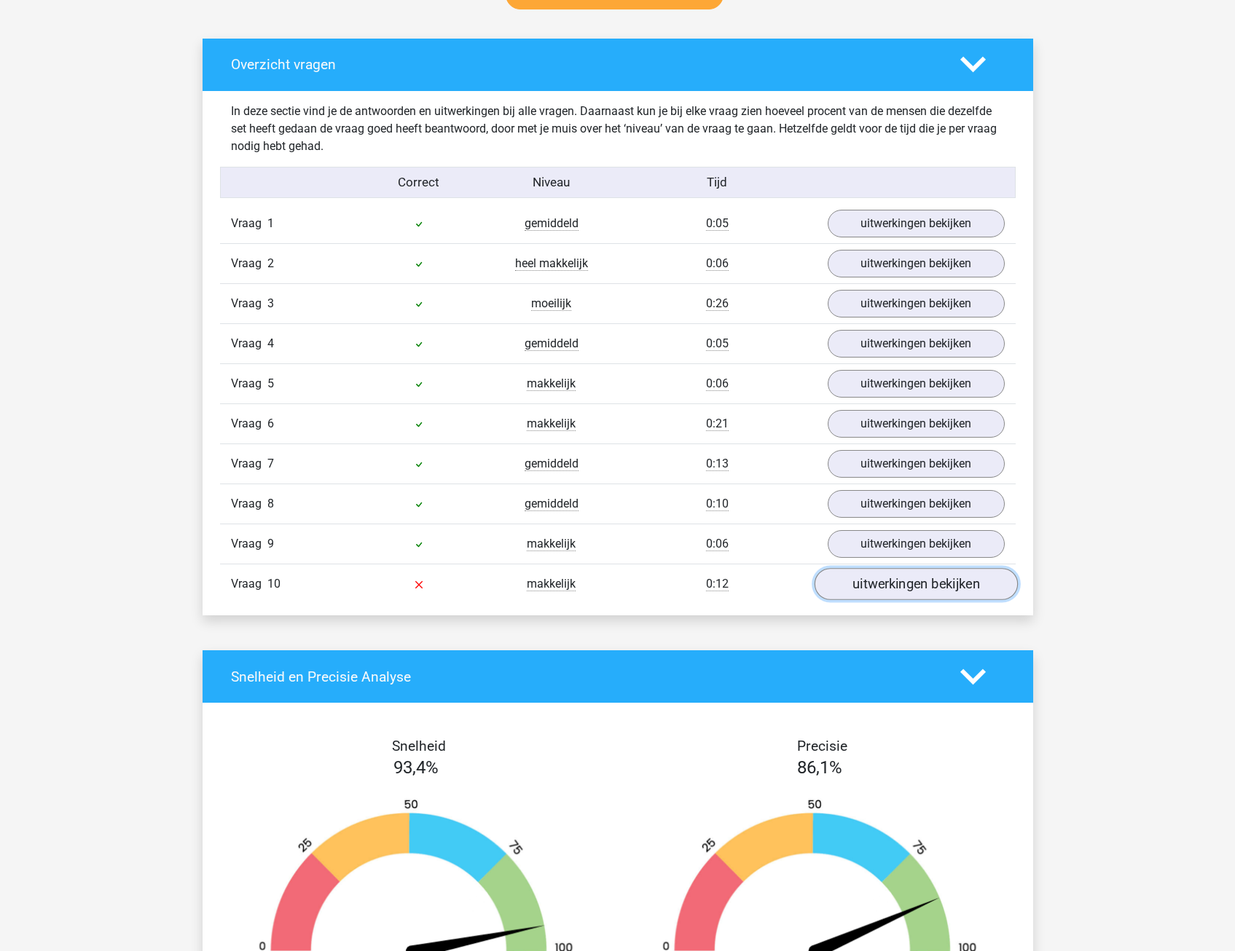
click at [978, 593] on link "uitwerkingen bekijken" at bounding box center [915, 585] width 203 height 32
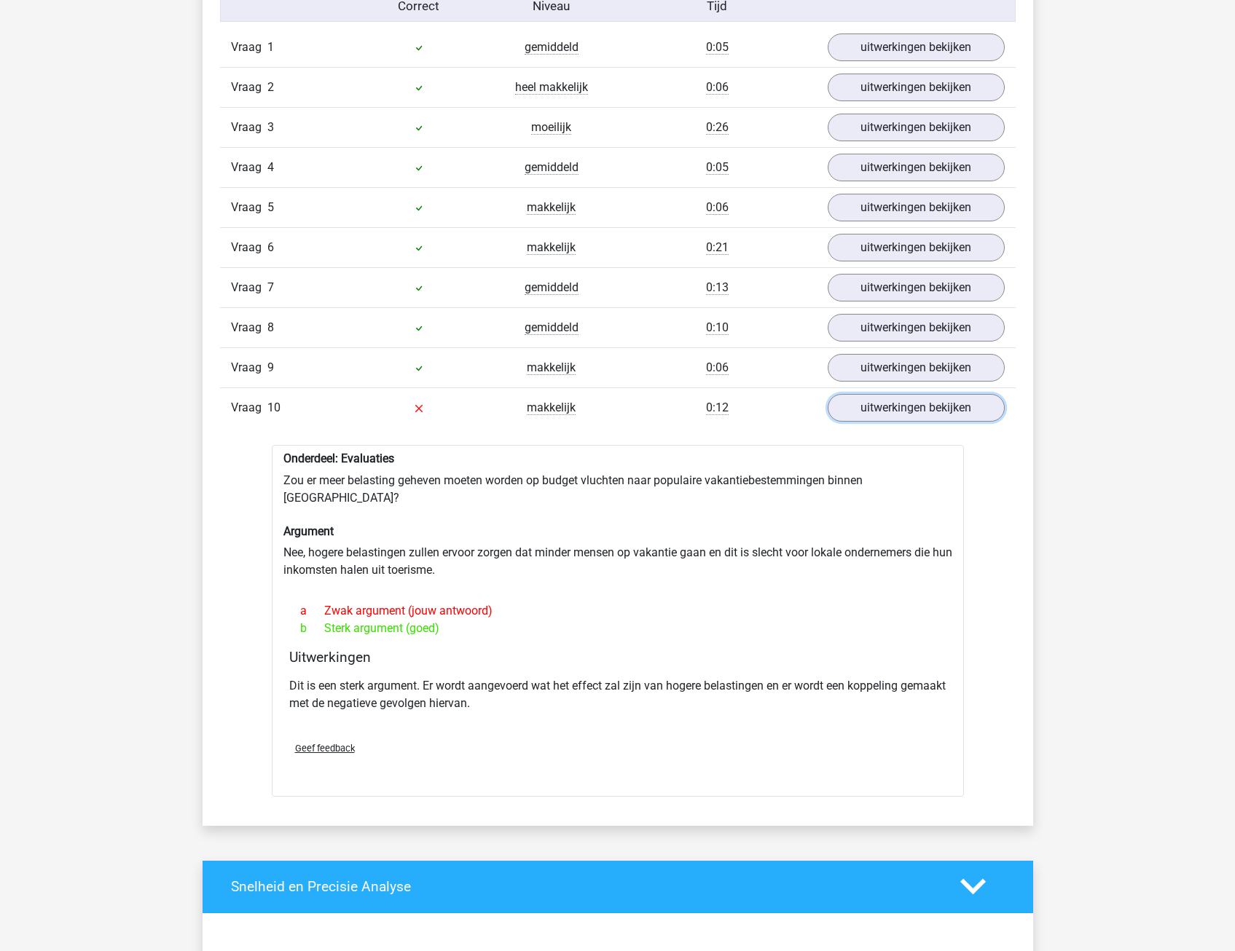
scroll to position [1020, 0]
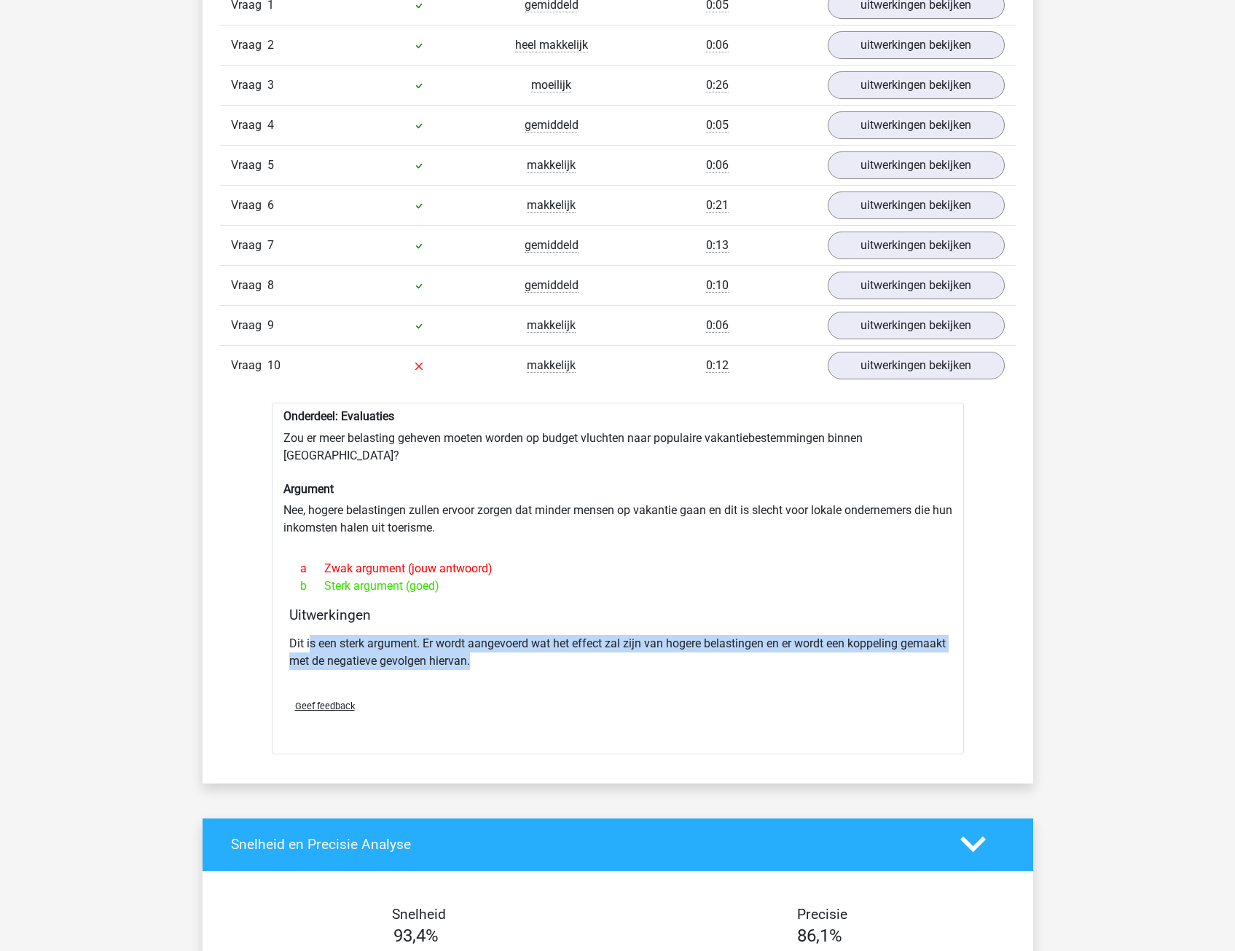
drag, startPoint x: 310, startPoint y: 624, endPoint x: 790, endPoint y: 647, distance: 480.6
click at [790, 647] on p "Dit is een sterk argument. Er wordt aangevoerd wat het effect zal zijn van hoge…" at bounding box center [617, 652] width 657 height 35
drag, startPoint x: 790, startPoint y: 647, endPoint x: 665, endPoint y: 643, distance: 124.6
click at [668, 650] on p "Dit is een sterk argument. Er wordt aangevoerd wat het effect zal zijn van hoge…" at bounding box center [617, 652] width 657 height 35
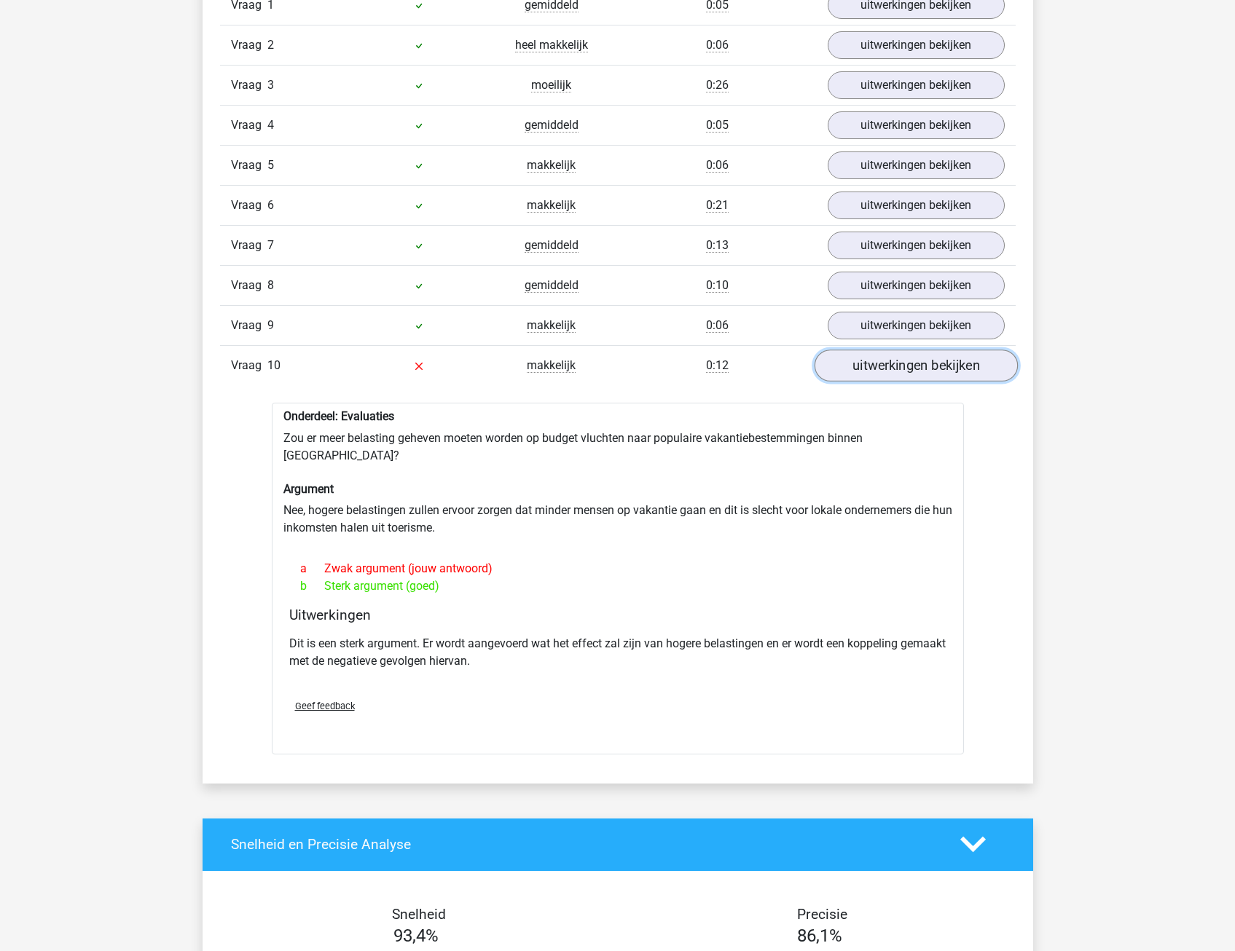
click at [889, 369] on link "uitwerkingen bekijken" at bounding box center [915, 366] width 203 height 32
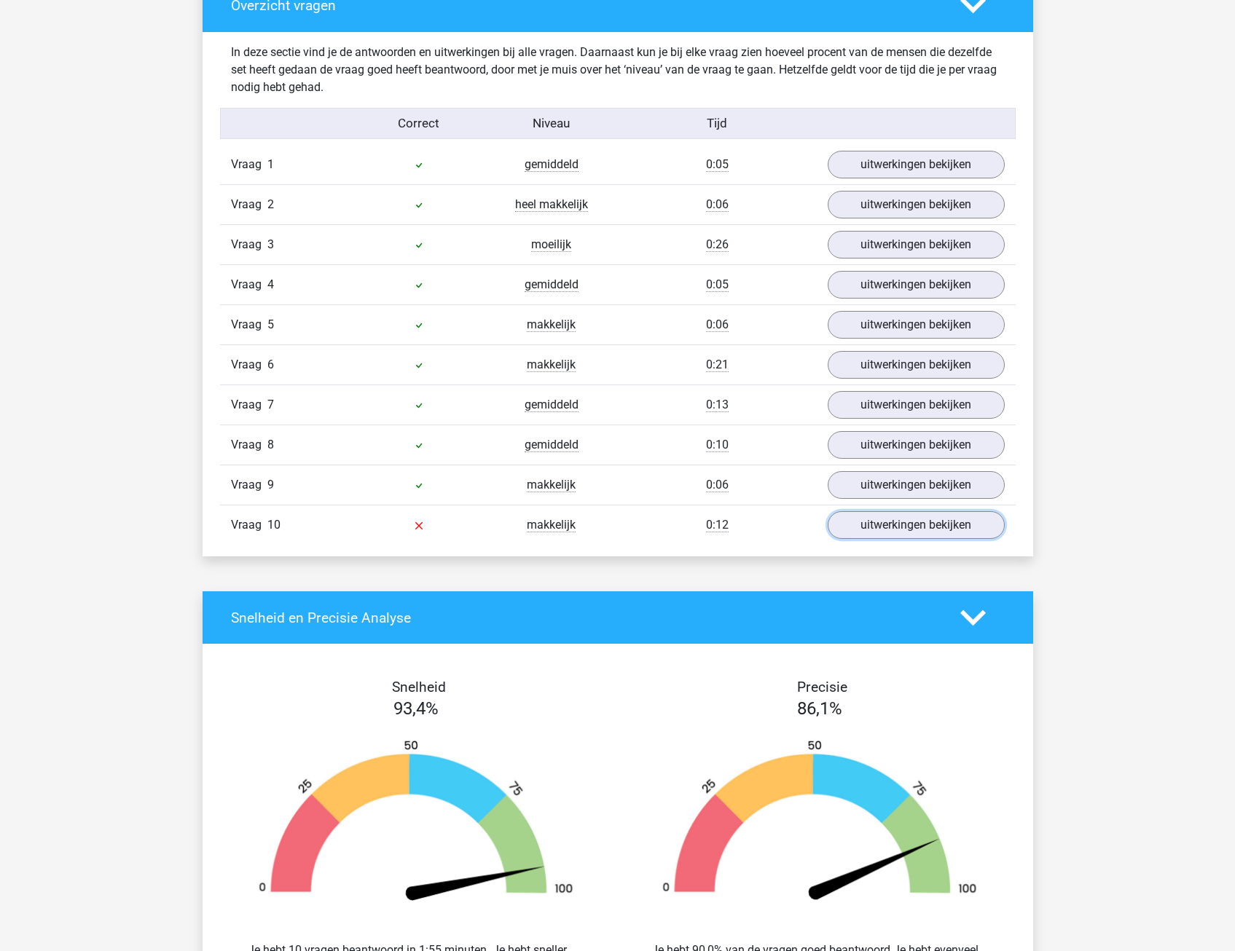
scroll to position [874, 0]
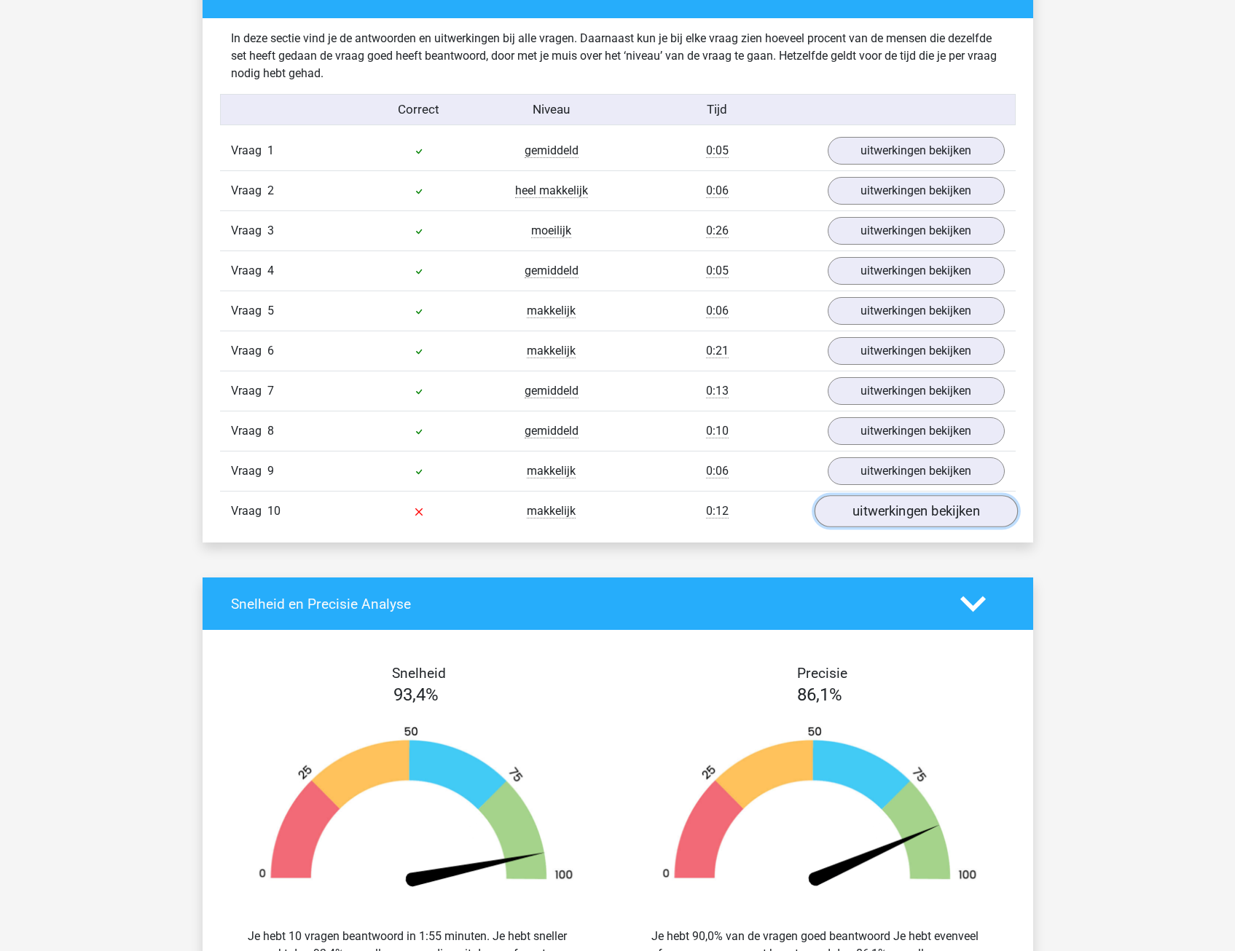
click at [905, 516] on link "uitwerkingen bekijken" at bounding box center [915, 512] width 203 height 32
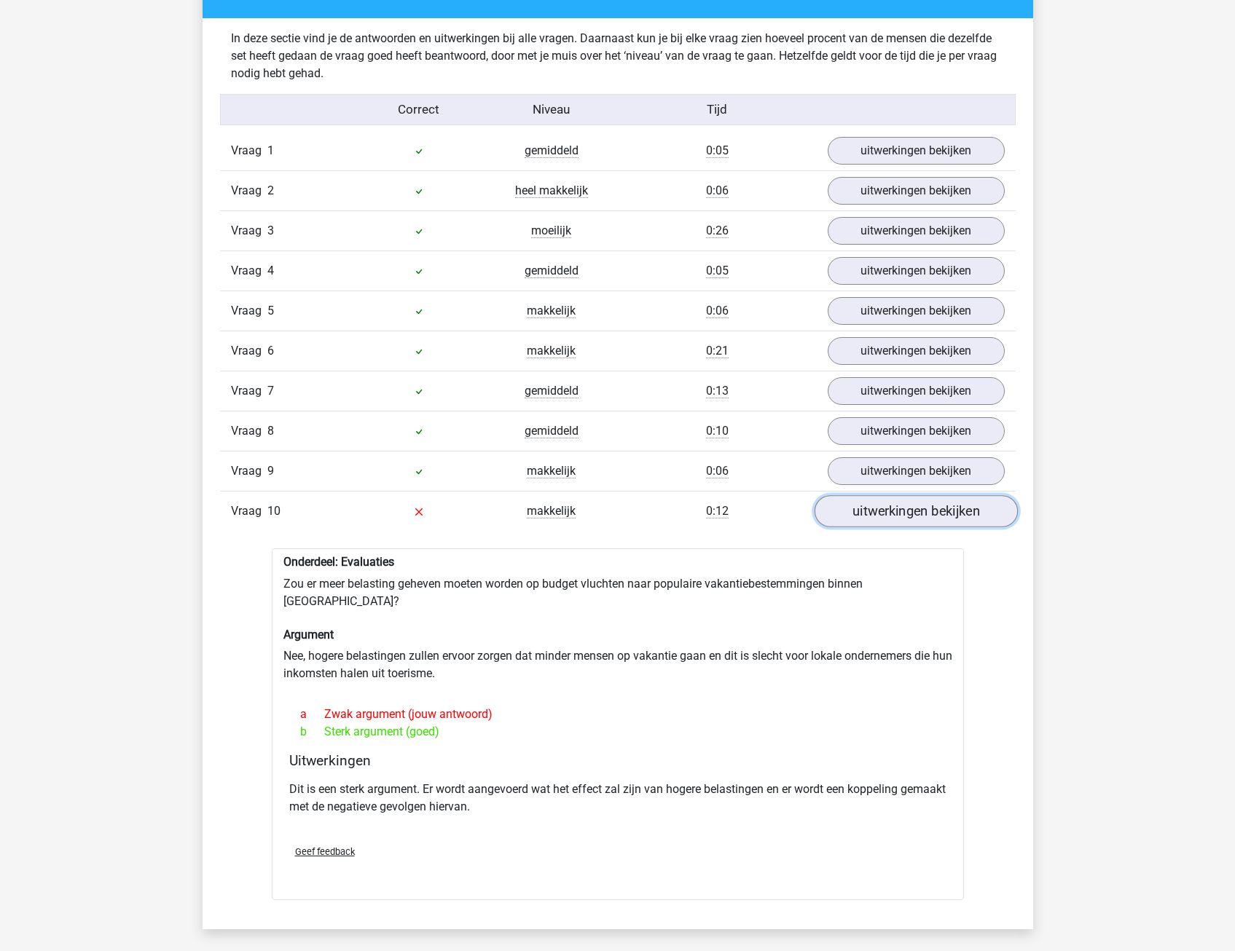
click at [905, 515] on link "uitwerkingen bekijken" at bounding box center [915, 512] width 203 height 32
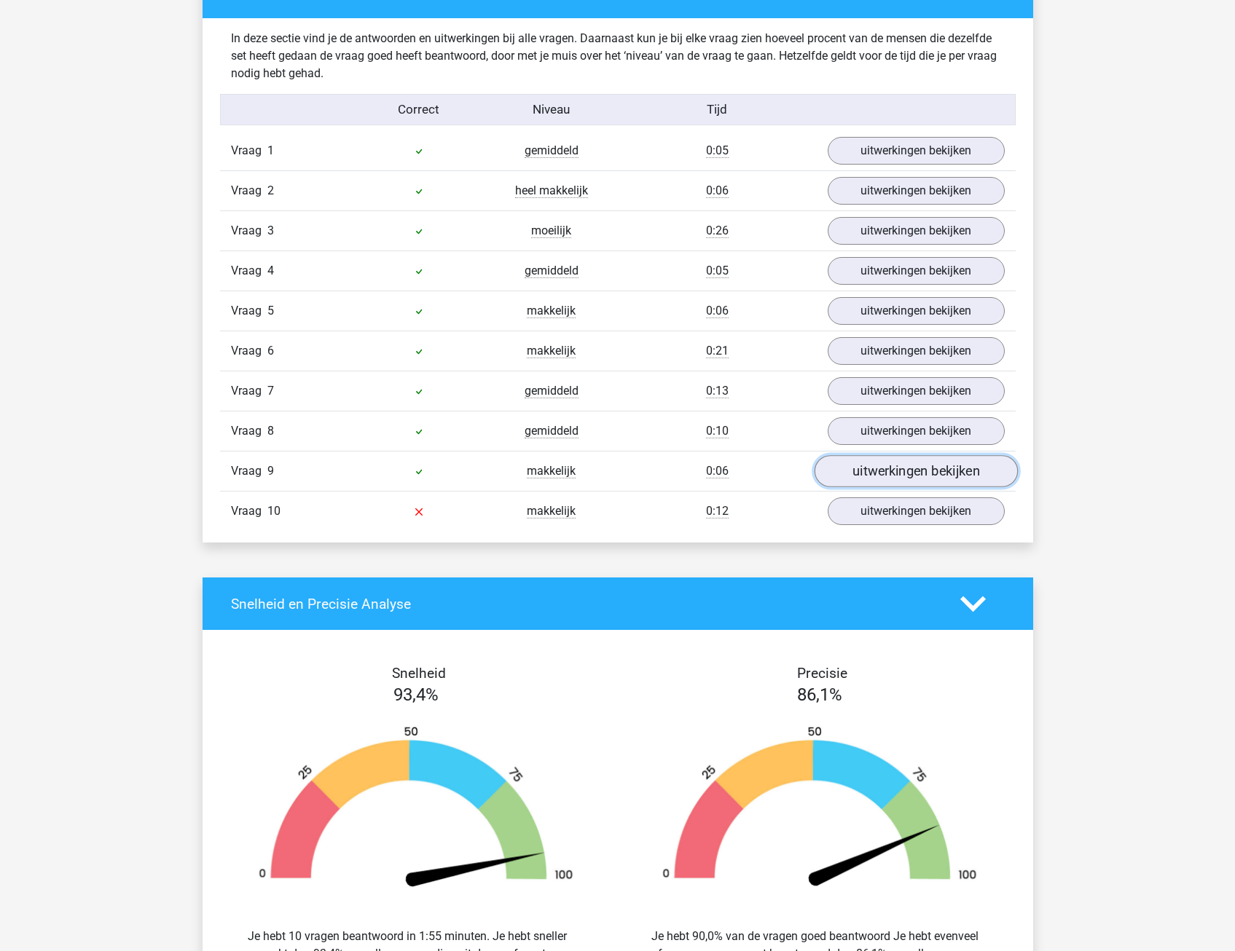
click at [883, 468] on link "uitwerkingen bekijken" at bounding box center [915, 472] width 203 height 32
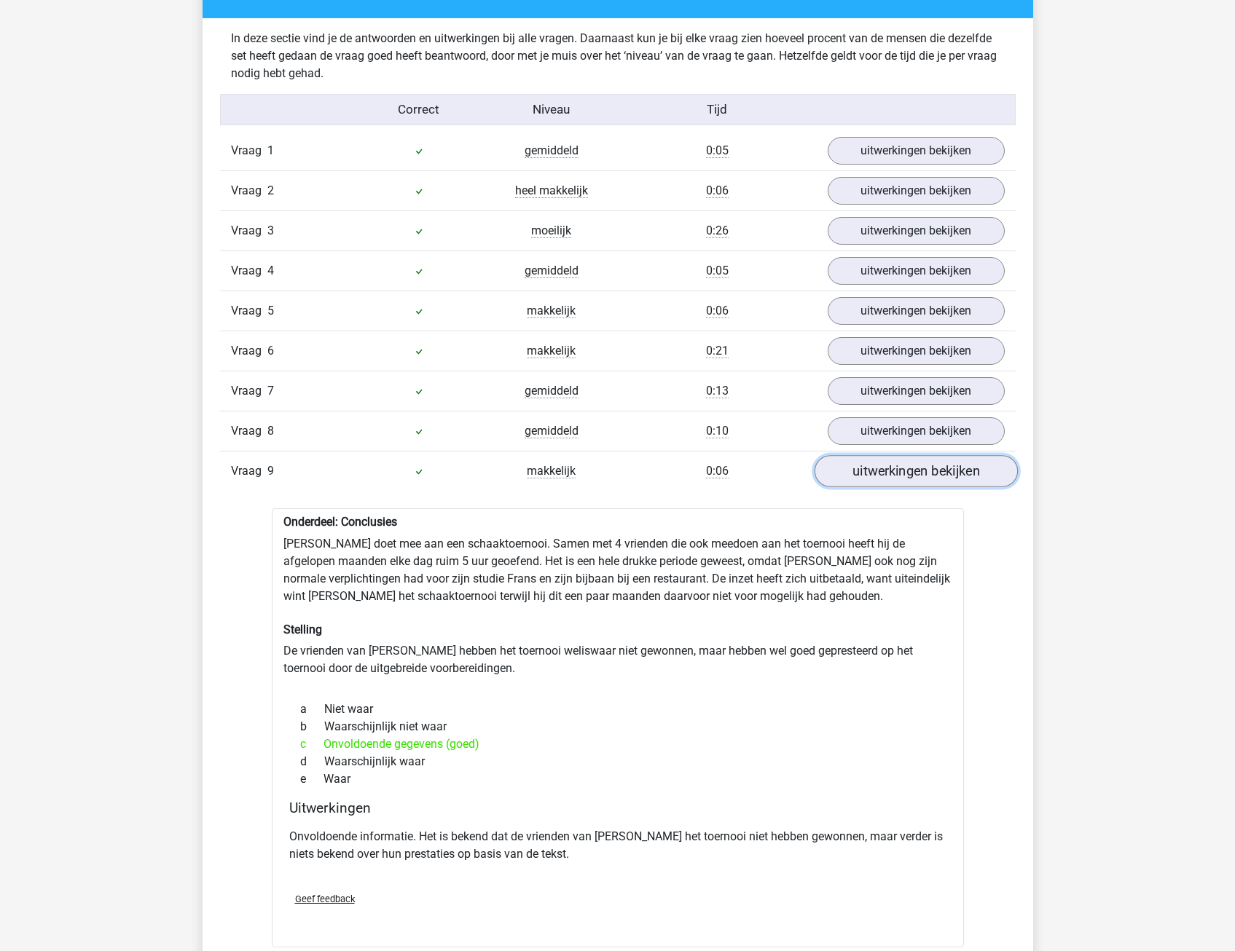
click at [883, 468] on link "uitwerkingen bekijken" at bounding box center [915, 472] width 203 height 32
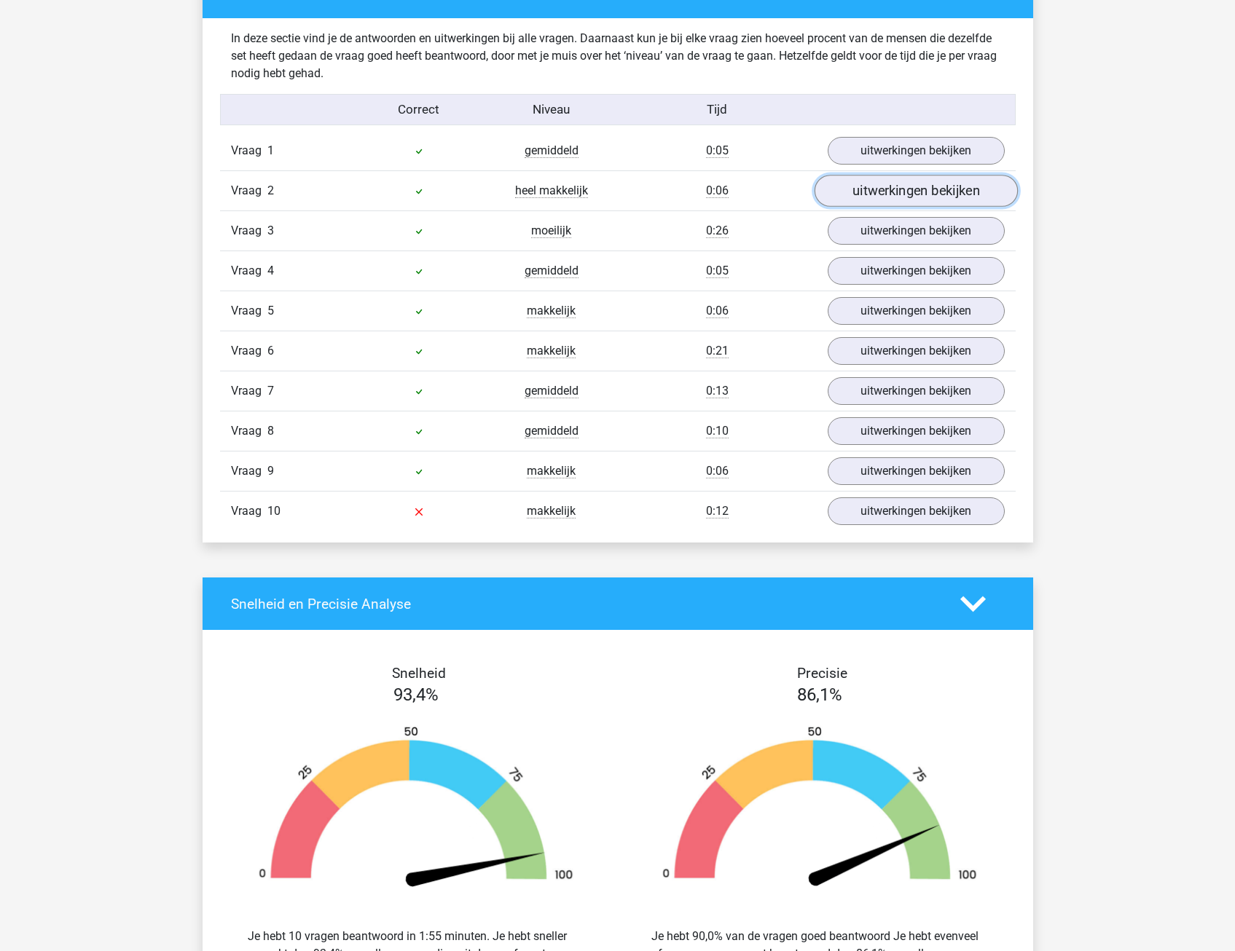
click at [905, 182] on link "uitwerkingen bekijken" at bounding box center [915, 192] width 203 height 32
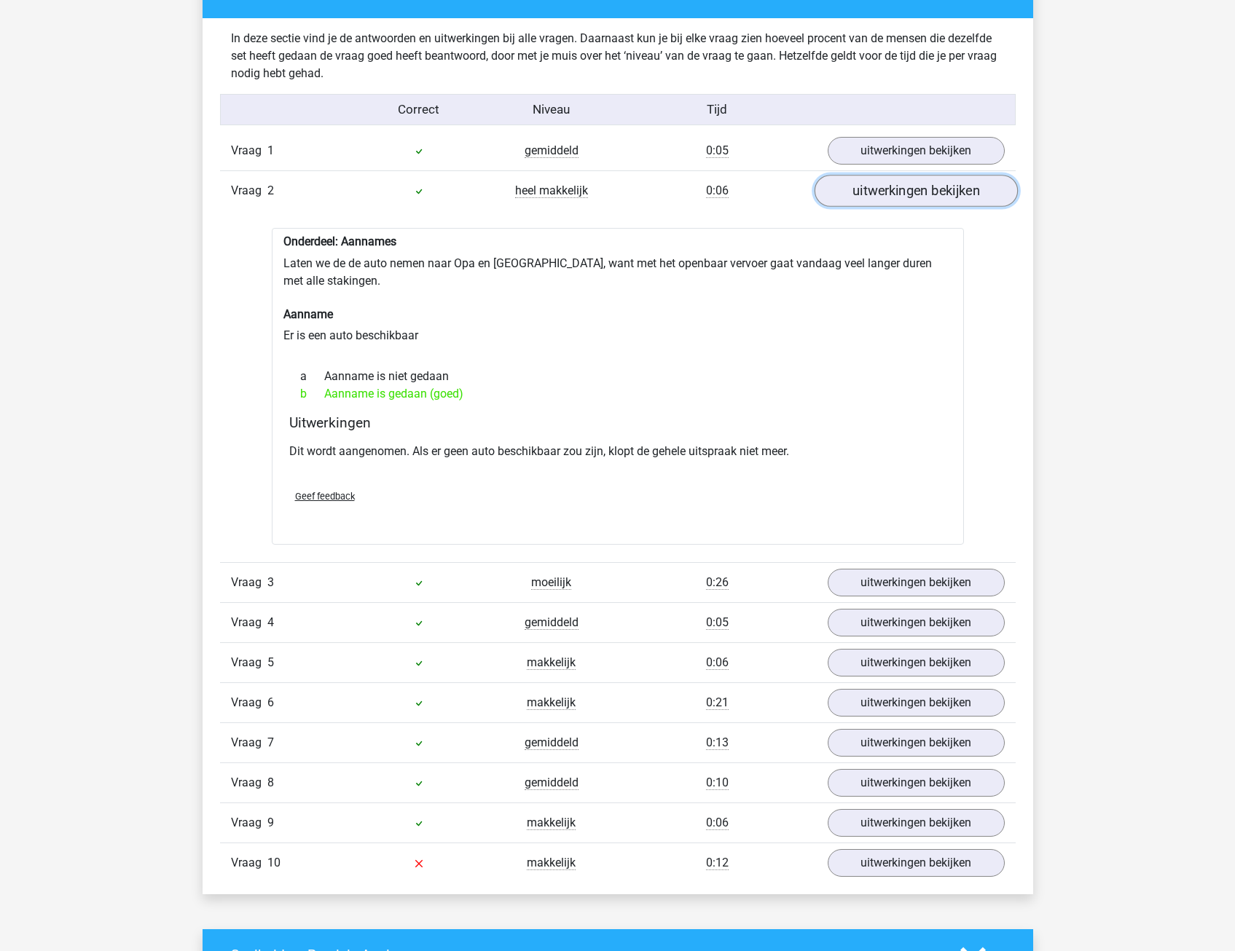
click at [906, 183] on link "uitwerkingen bekijken" at bounding box center [915, 192] width 203 height 32
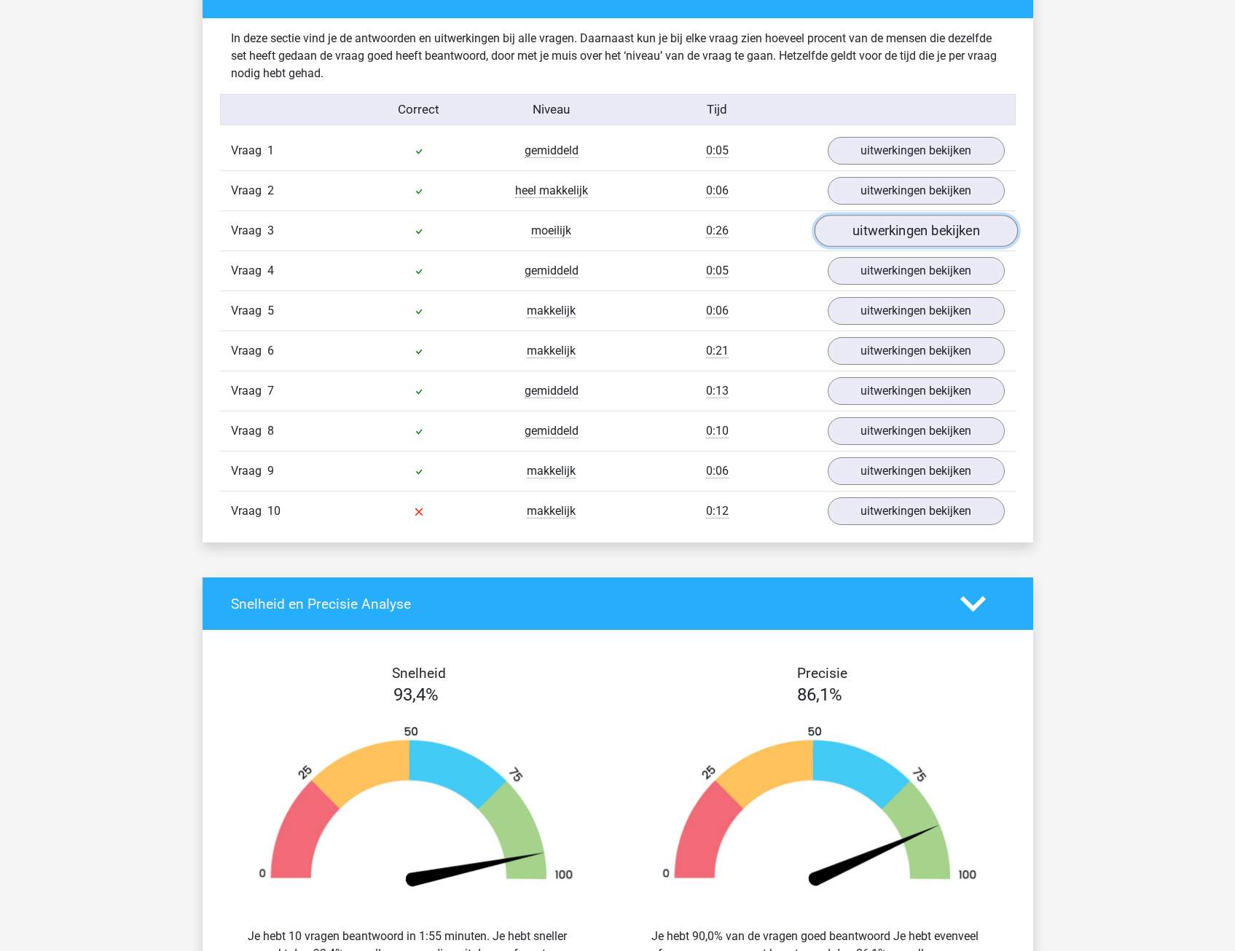
click at [903, 238] on link "uitwerkingen bekijken" at bounding box center [915, 232] width 203 height 32
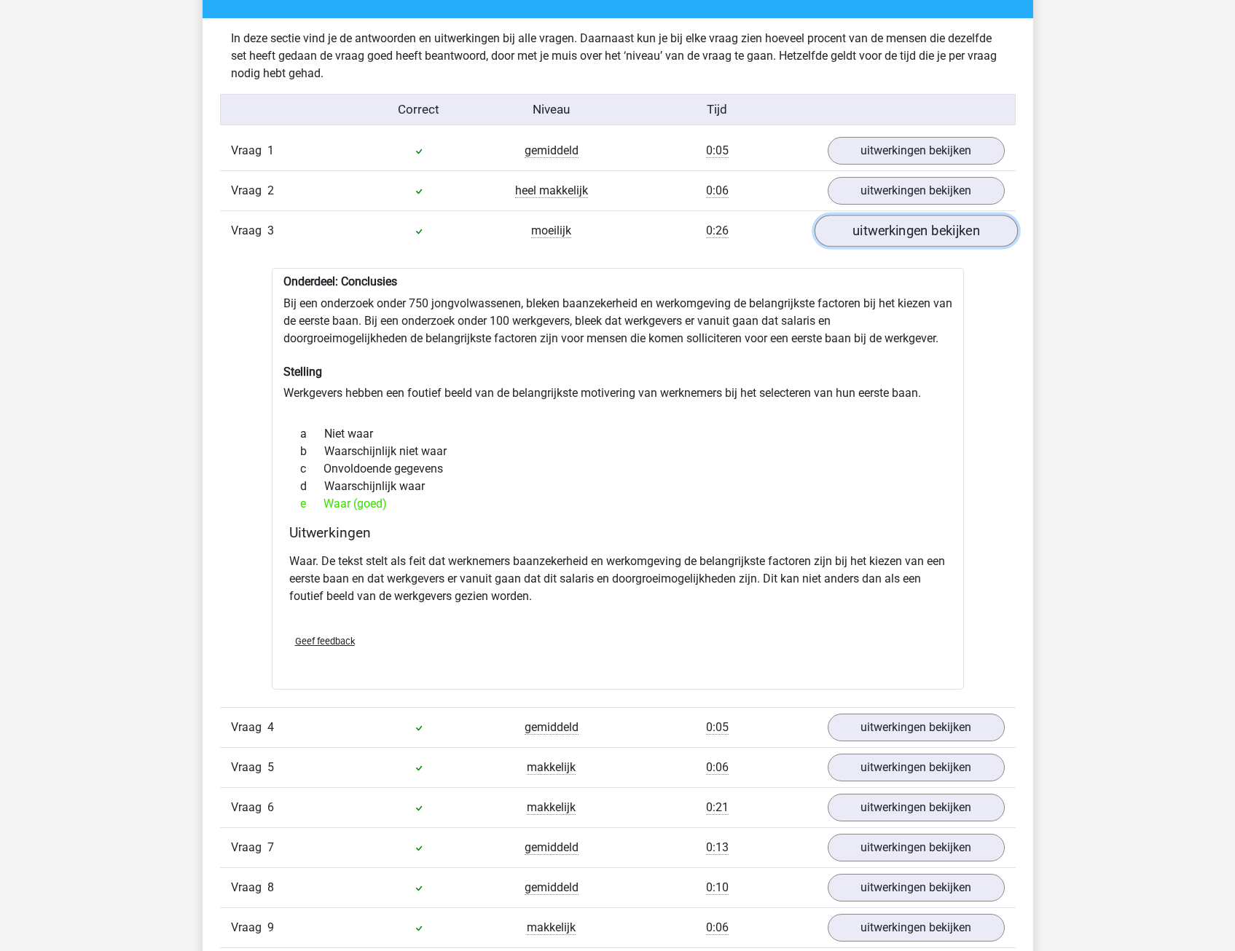
click at [903, 237] on link "uitwerkingen bekijken" at bounding box center [915, 232] width 203 height 32
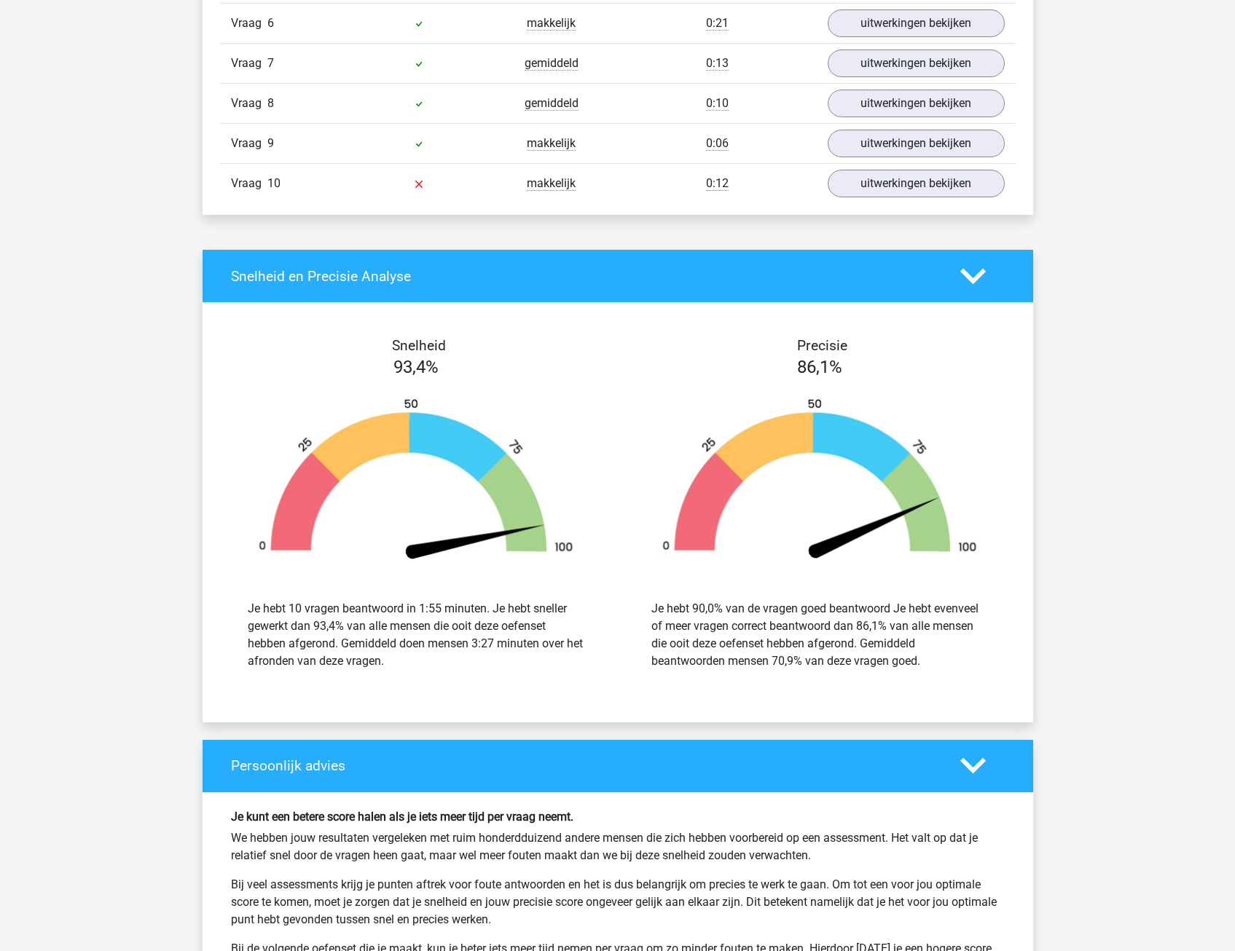
scroll to position [1530, 0]
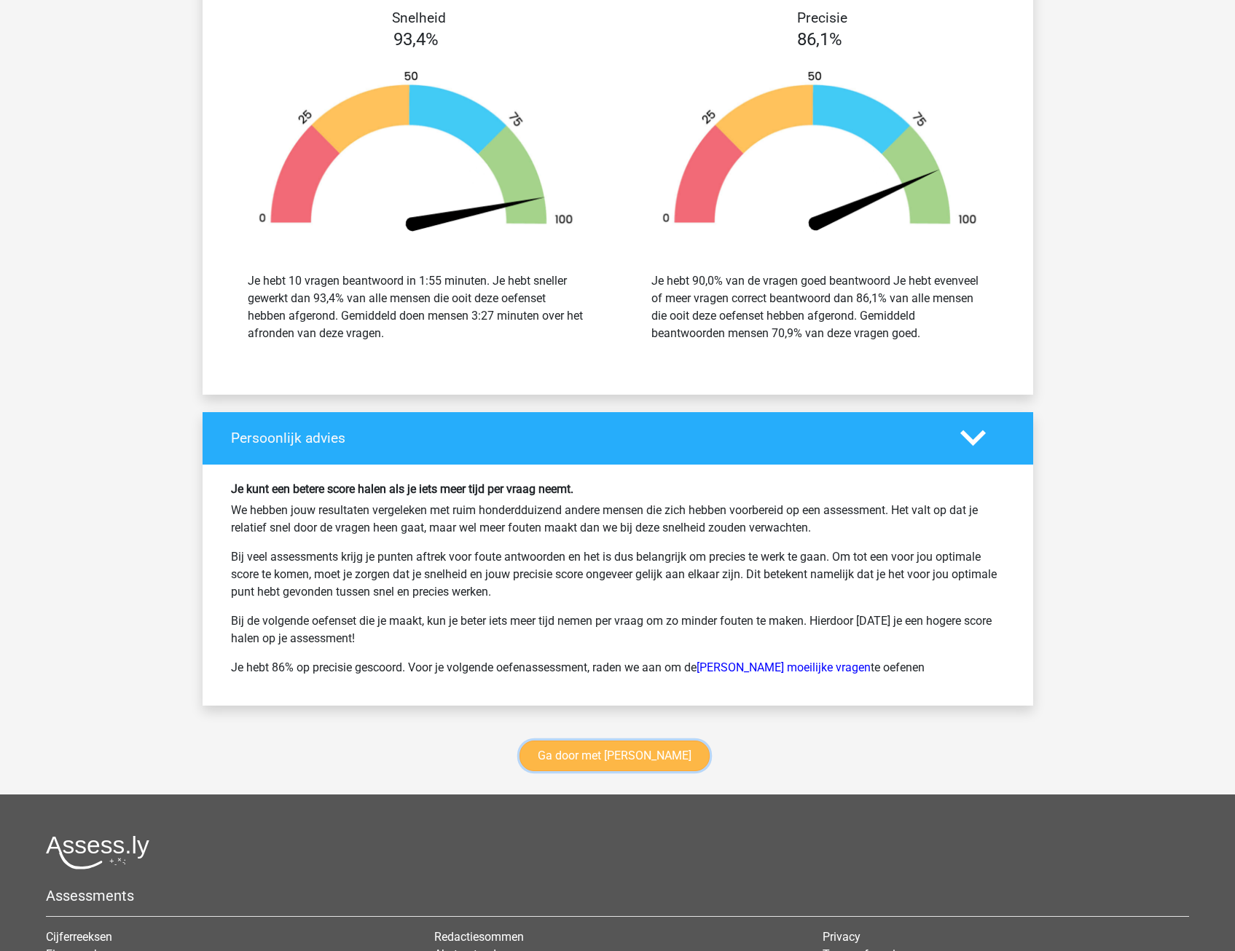
click at [576, 753] on link "Ga door met watson glaser" at bounding box center [614, 756] width 190 height 31
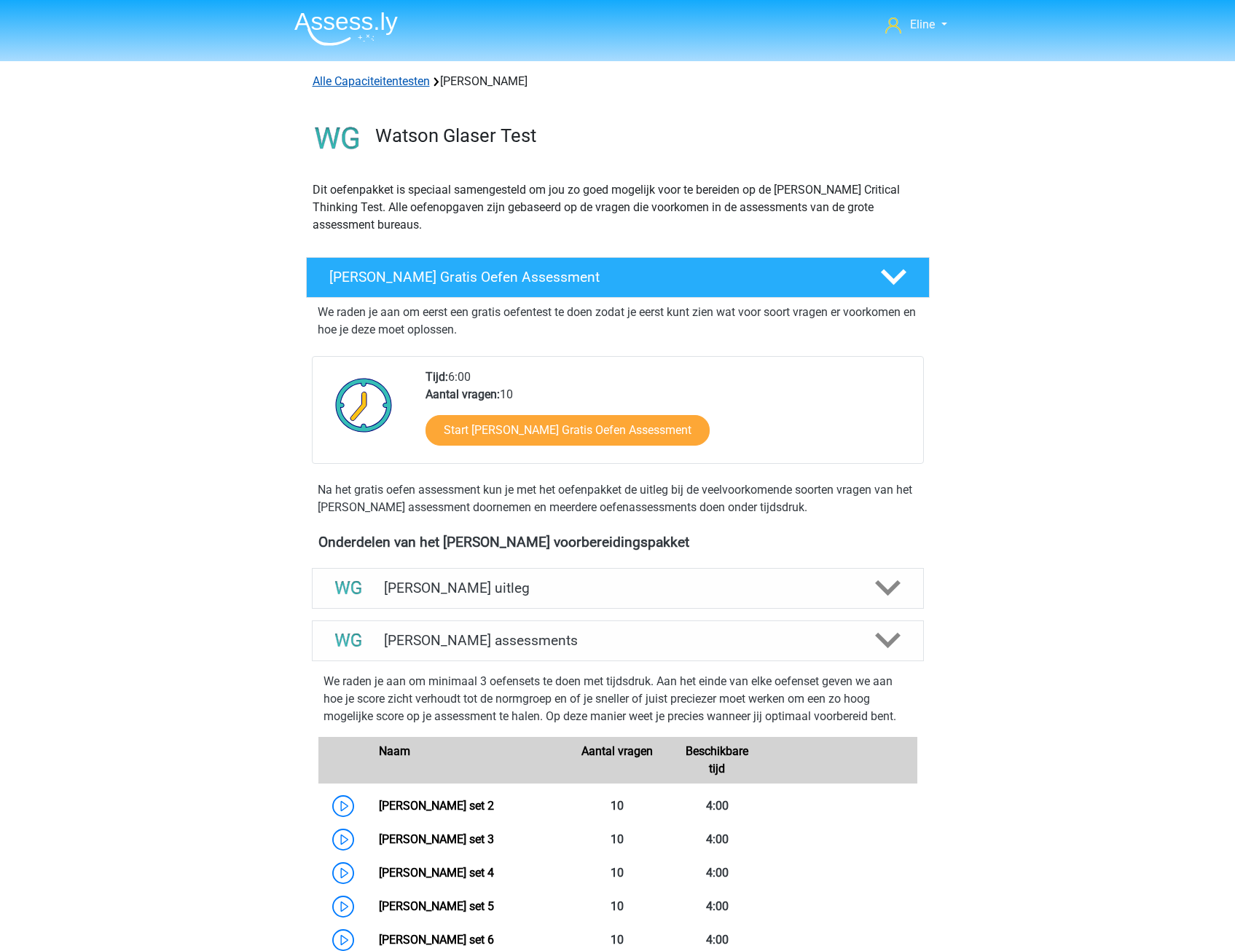
click at [357, 81] on link "Alle Capaciteitentesten" at bounding box center [371, 81] width 117 height 14
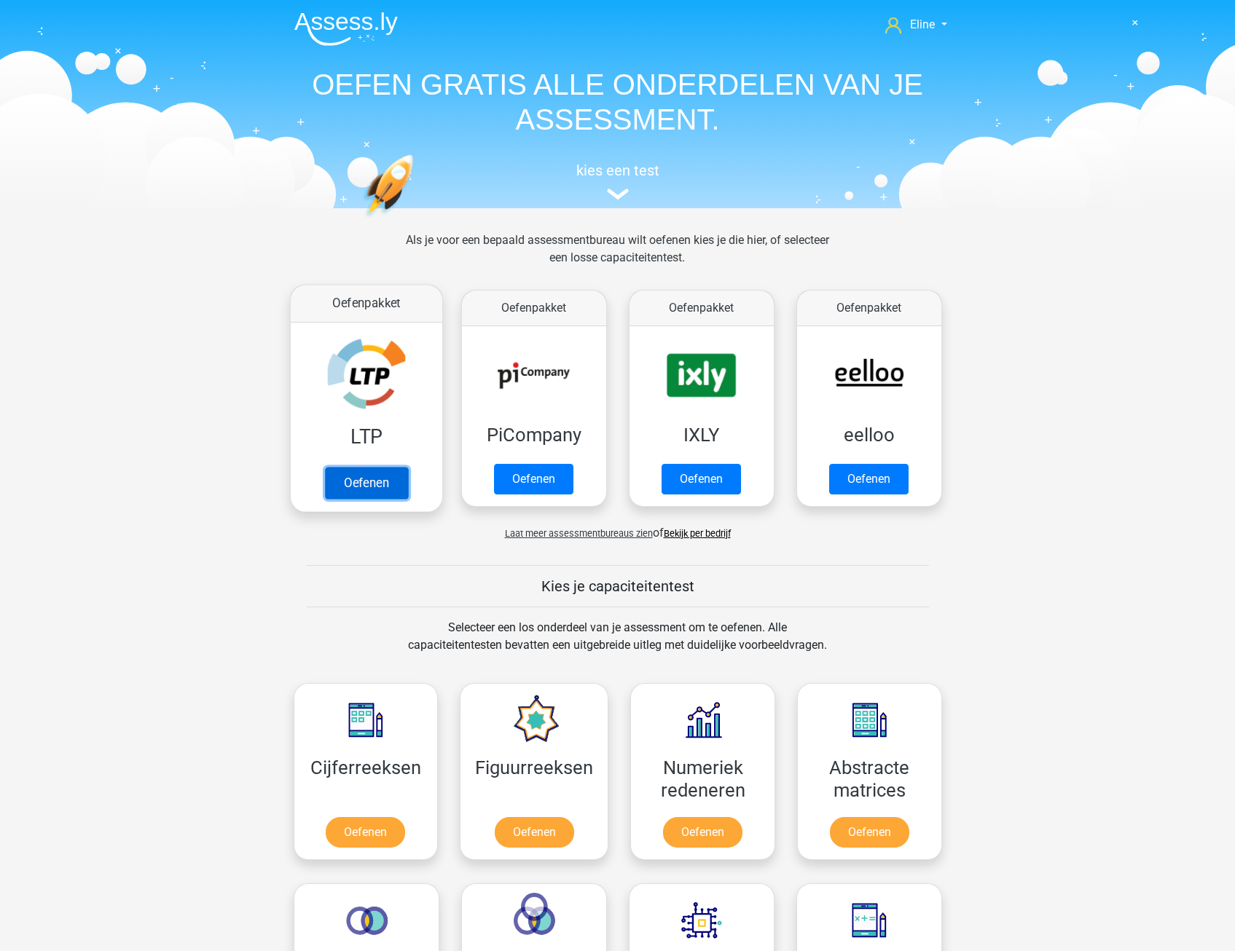
click at [364, 467] on link "Oefenen" at bounding box center [365, 483] width 83 height 32
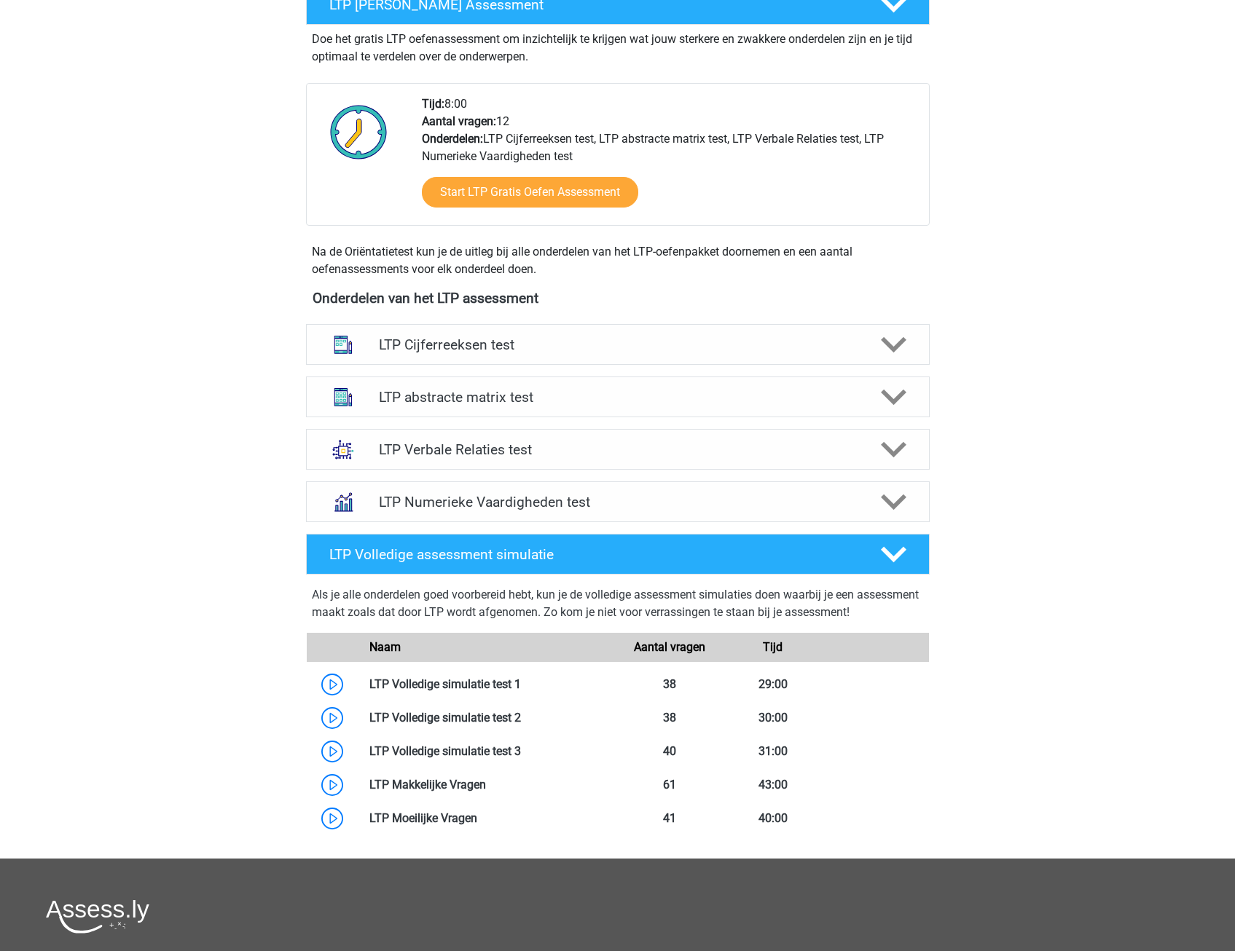
scroll to position [364, 0]
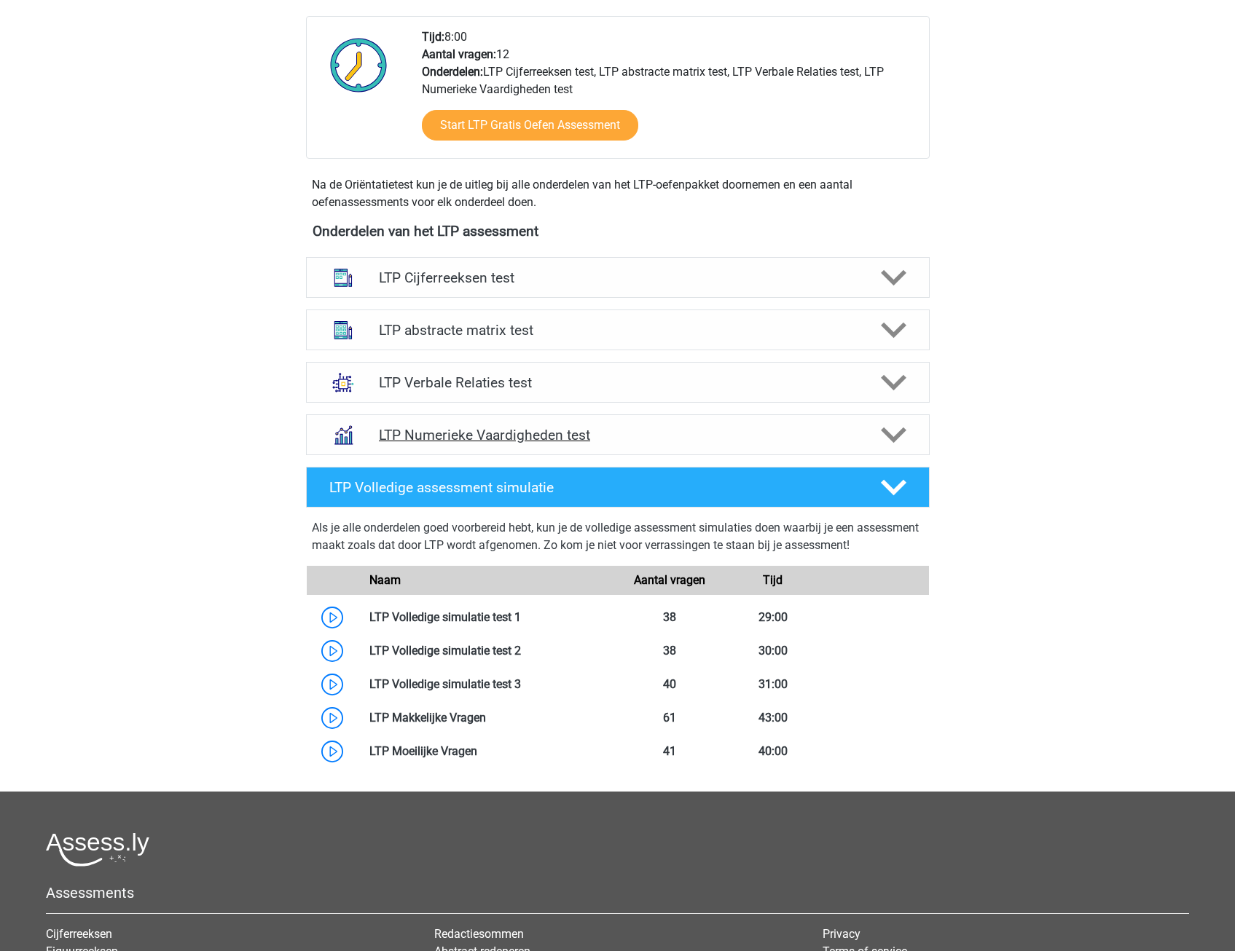
click at [882, 439] on icon at bounding box center [893, 435] width 25 height 25
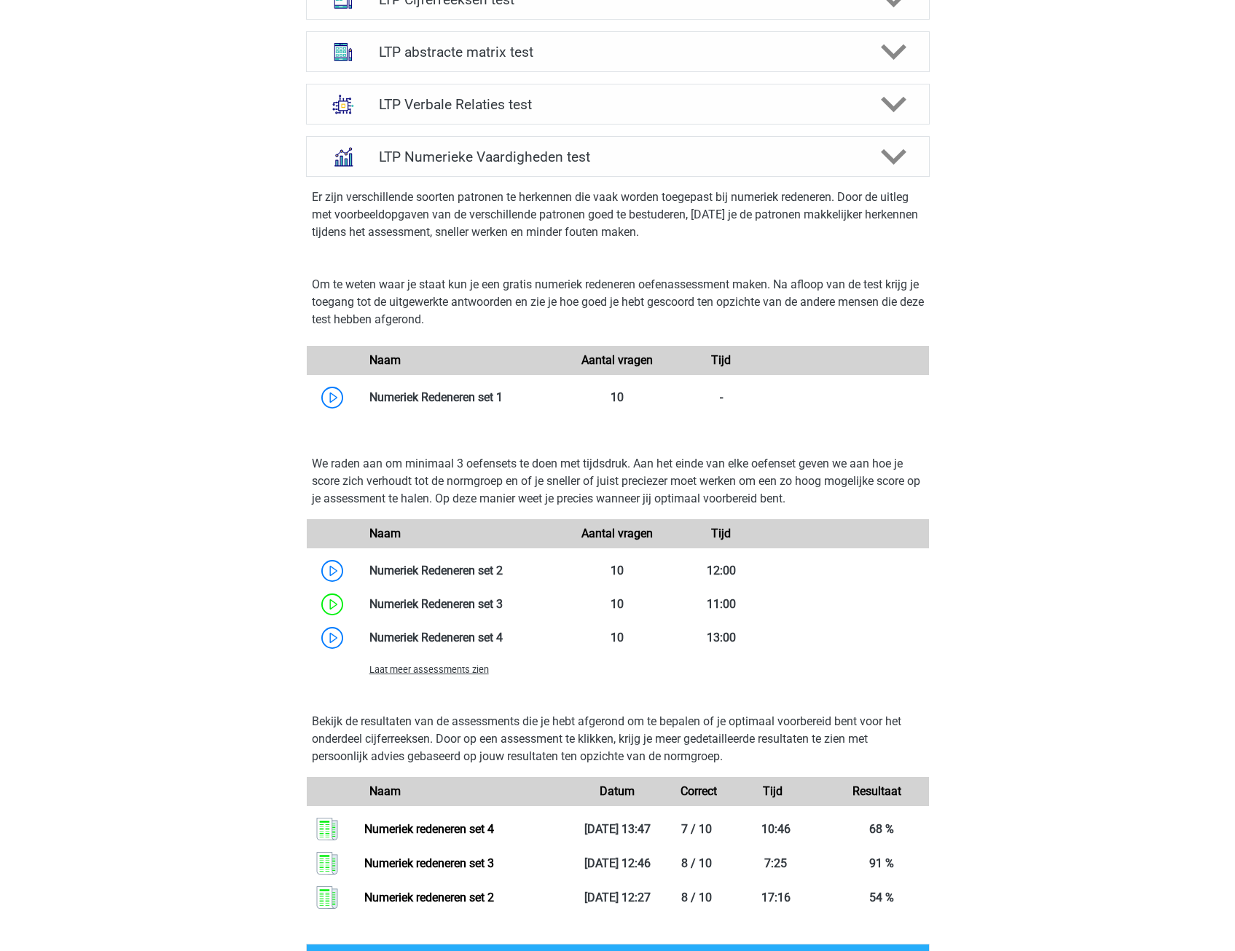
scroll to position [656, 0]
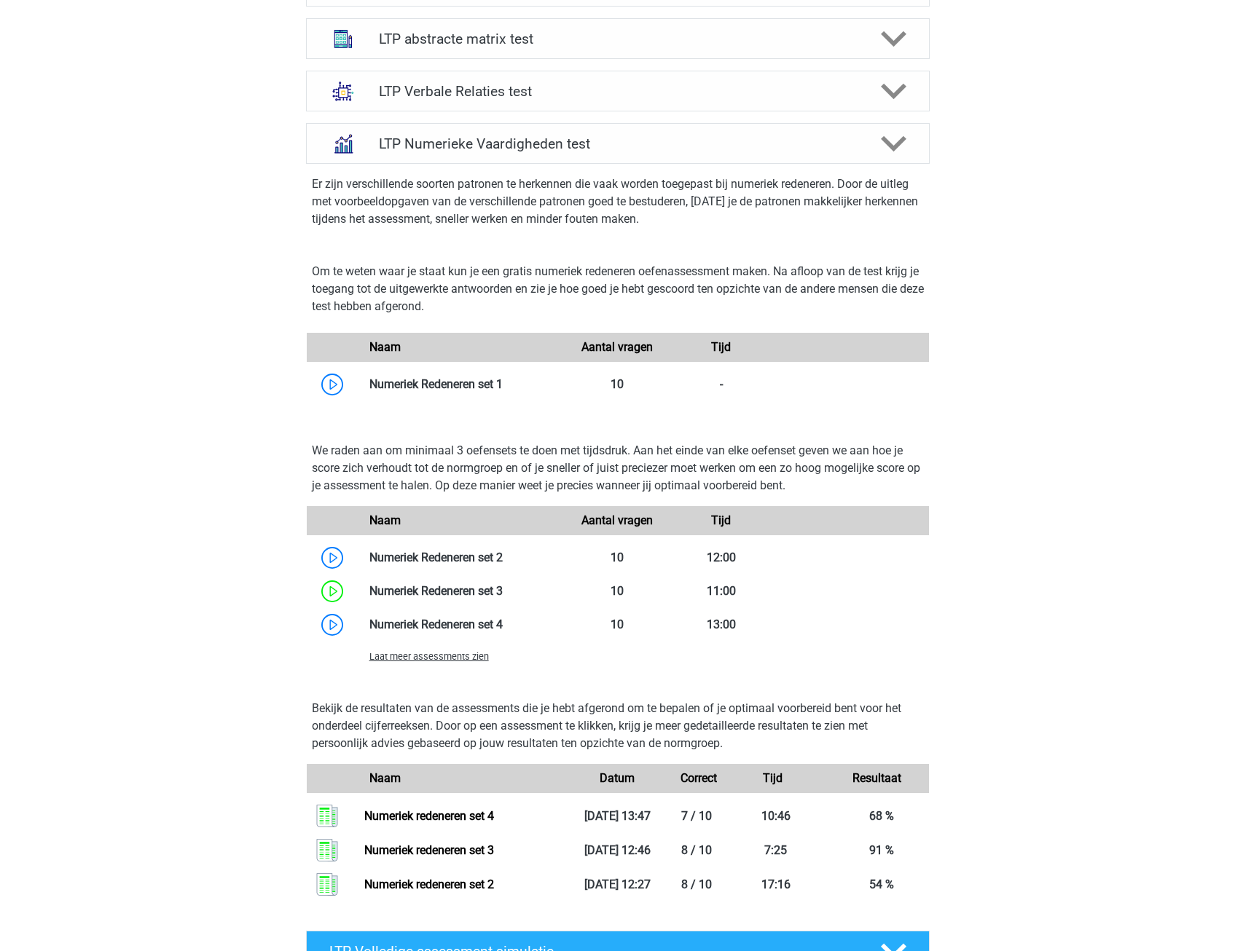
click at [418, 653] on span "Laat meer assessments zien" at bounding box center [428, 656] width 119 height 11
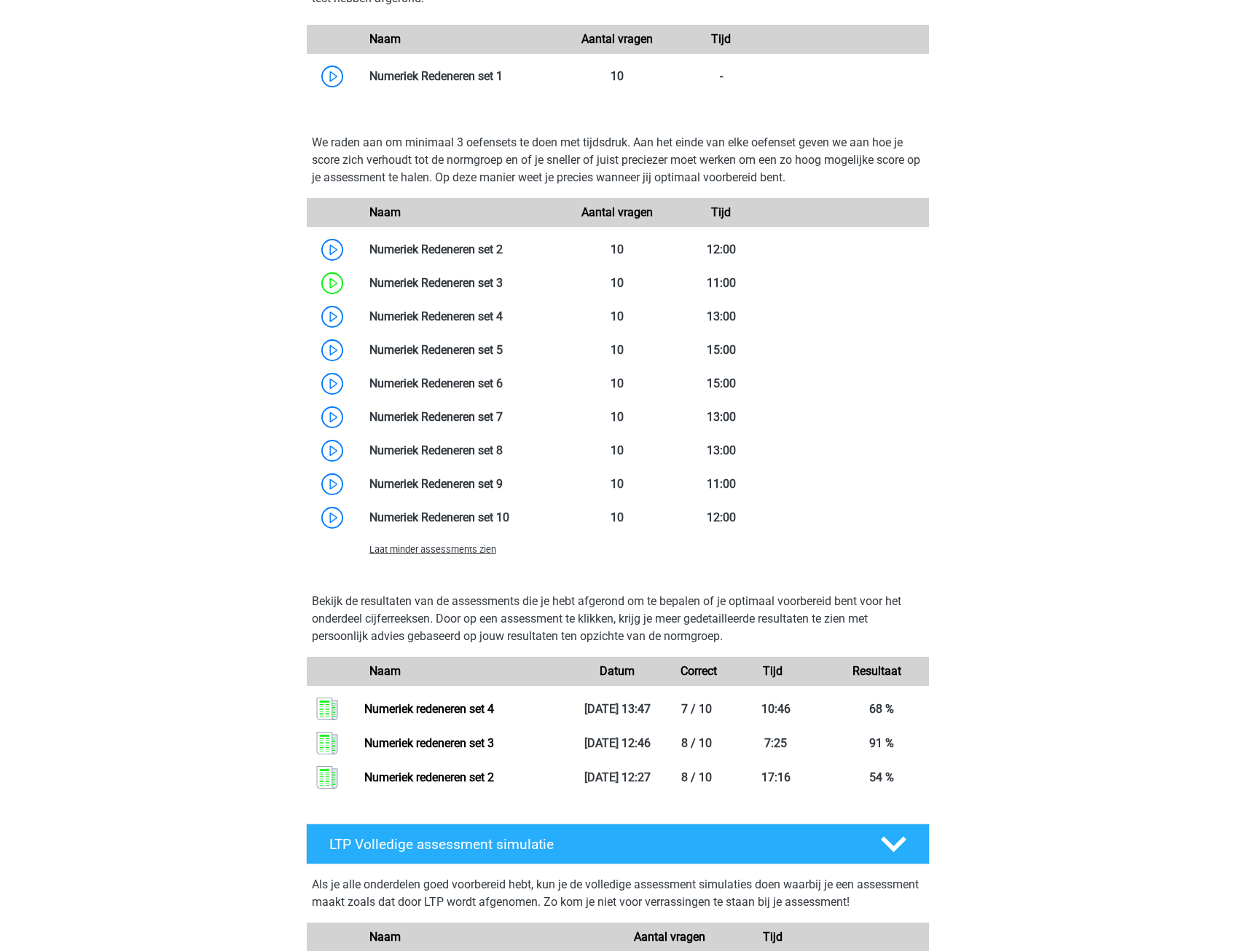
scroll to position [947, 0]
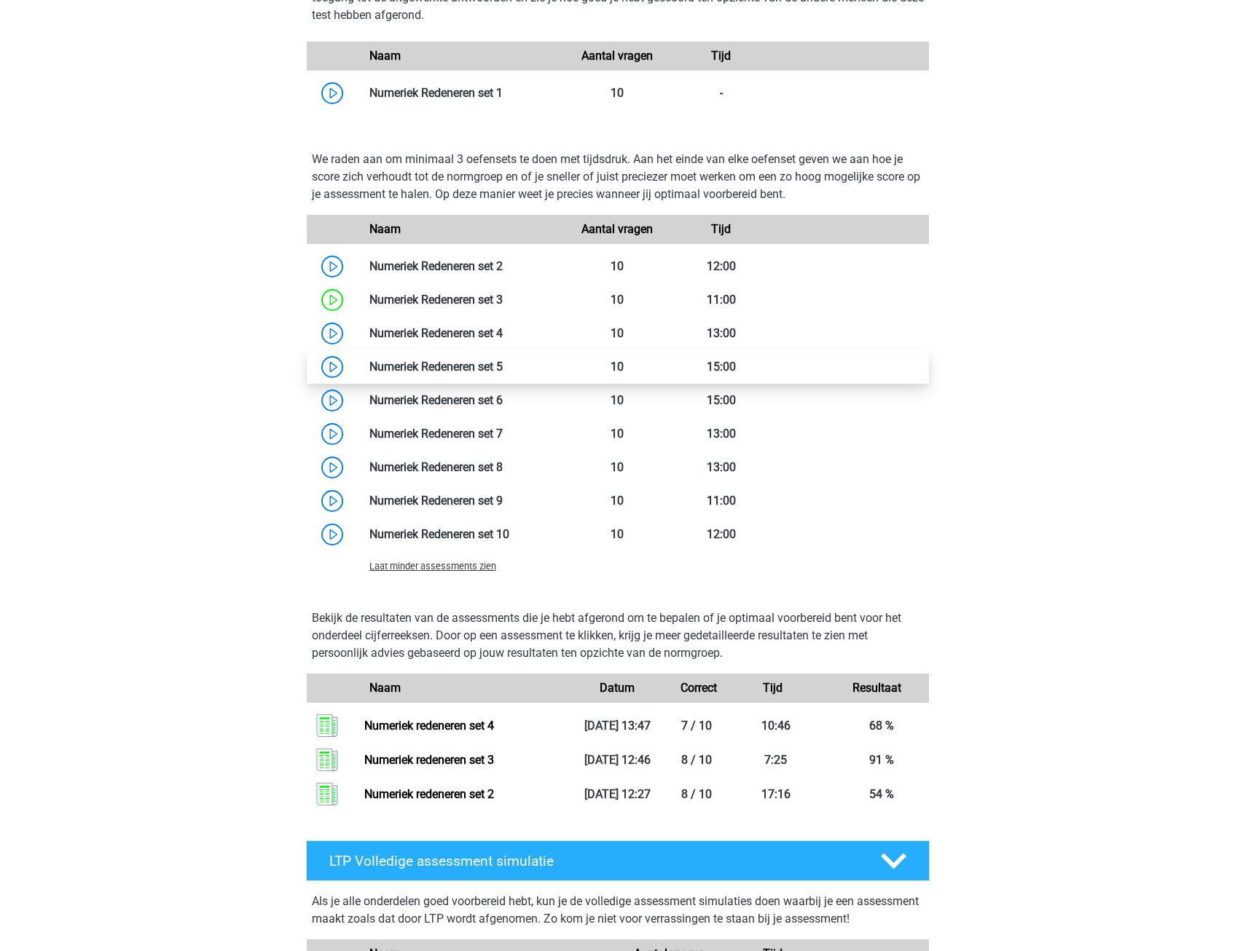
click at [503, 364] on link at bounding box center [503, 367] width 0 height 14
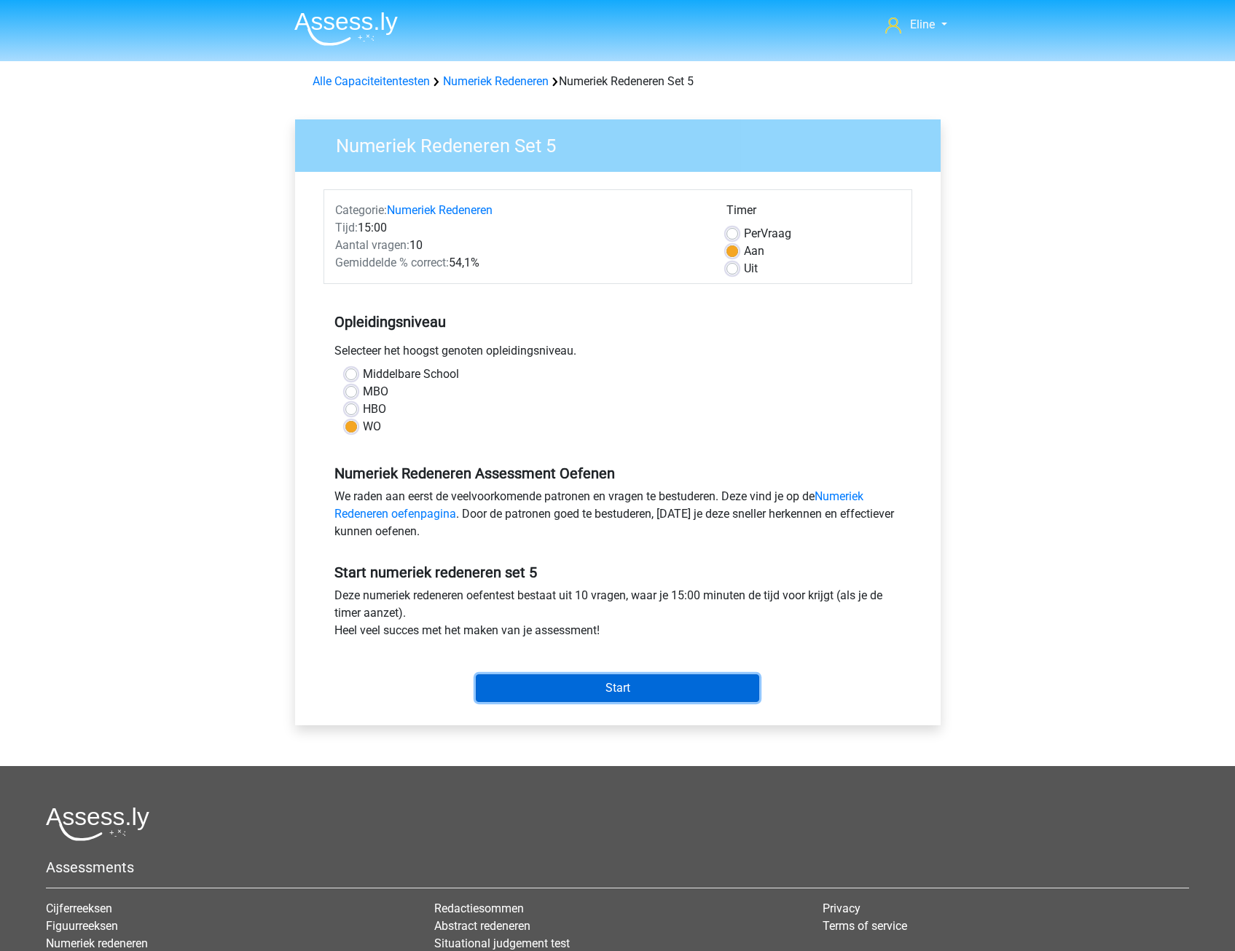
click at [530, 692] on input "Start" at bounding box center [617, 689] width 283 height 28
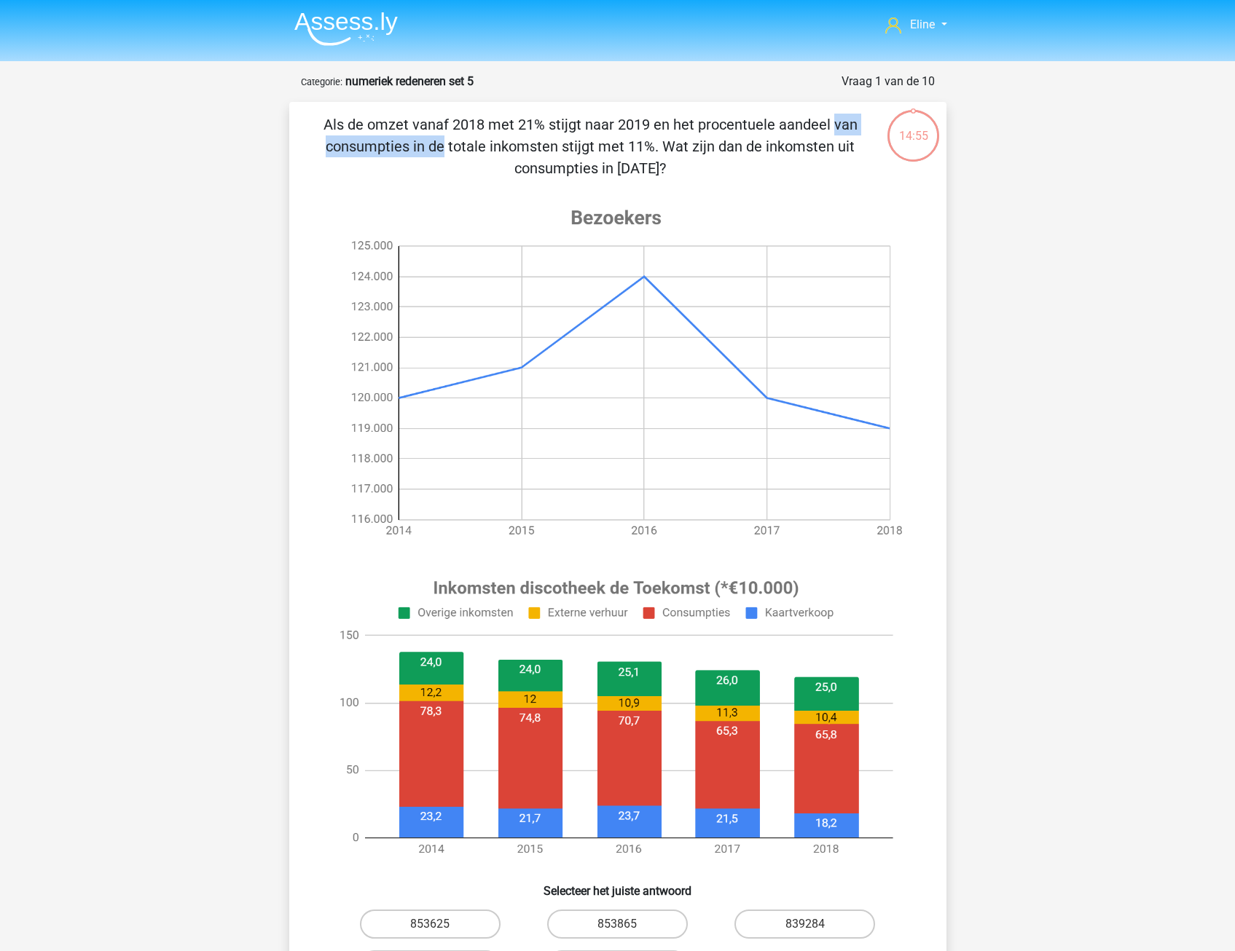
drag, startPoint x: 533, startPoint y: 125, endPoint x: 666, endPoint y: 127, distance: 132.6
click at [666, 127] on p "Als de omzet vanaf 2018 met 21% stijgt naar 2019 en het procentuele aandeel van…" at bounding box center [591, 147] width 556 height 66
click at [405, 145] on p "Als de omzet vanaf 2018 met 21% stijgt naar 2019 en het procentuele aandeel van…" at bounding box center [591, 147] width 556 height 66
drag, startPoint x: 382, startPoint y: 147, endPoint x: 661, endPoint y: 151, distance: 279.0
click at [661, 151] on p "Als de omzet vanaf 2018 met 21% stijgt naar 2019 en het procentuele aandeel van…" at bounding box center [591, 147] width 556 height 66
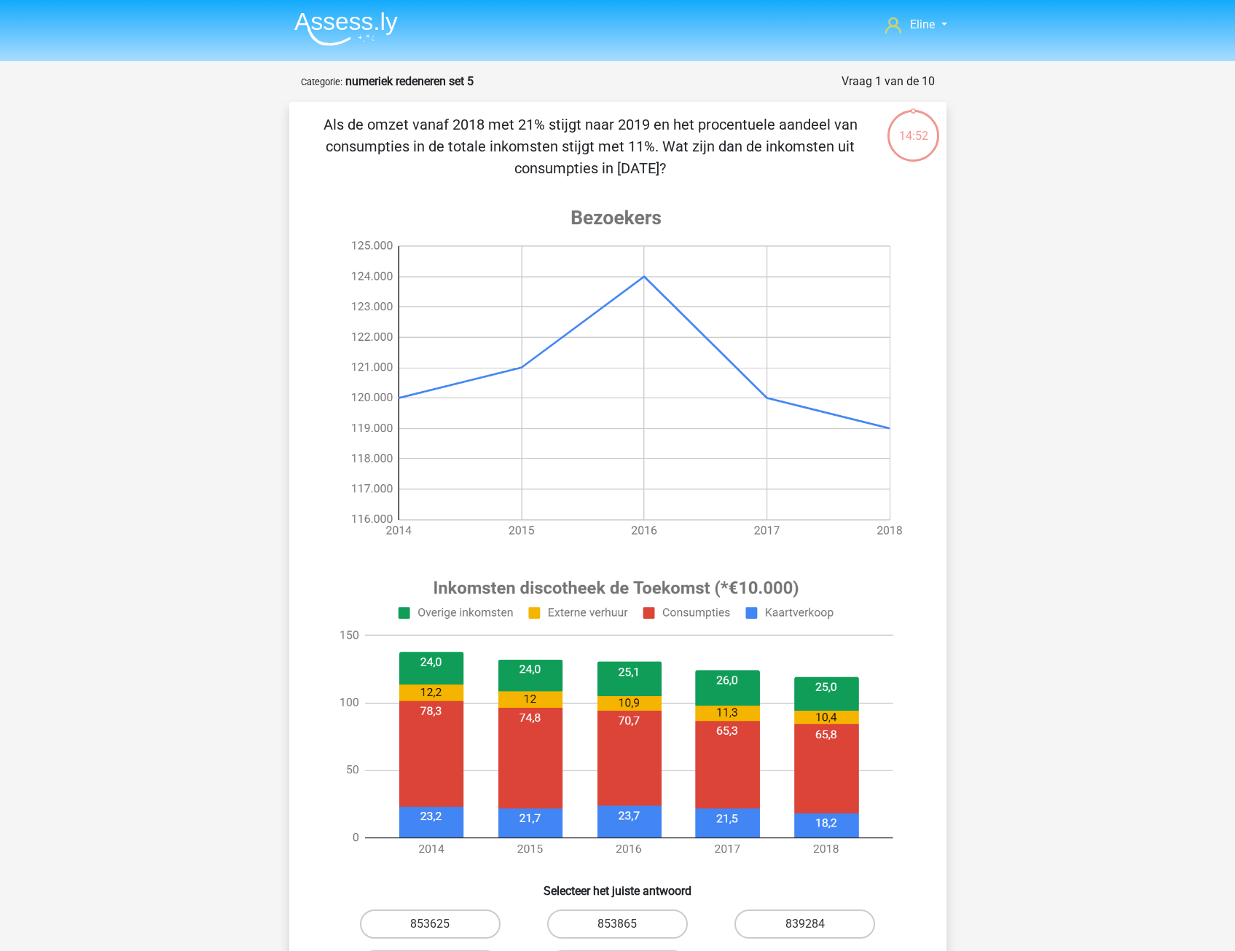
drag, startPoint x: 661, startPoint y: 151, endPoint x: 590, endPoint y: 167, distance: 72.5
click at [592, 164] on p "Als de omzet vanaf 2018 met 21% stijgt naar 2019 en het procentuele aandeel van…" at bounding box center [591, 147] width 556 height 66
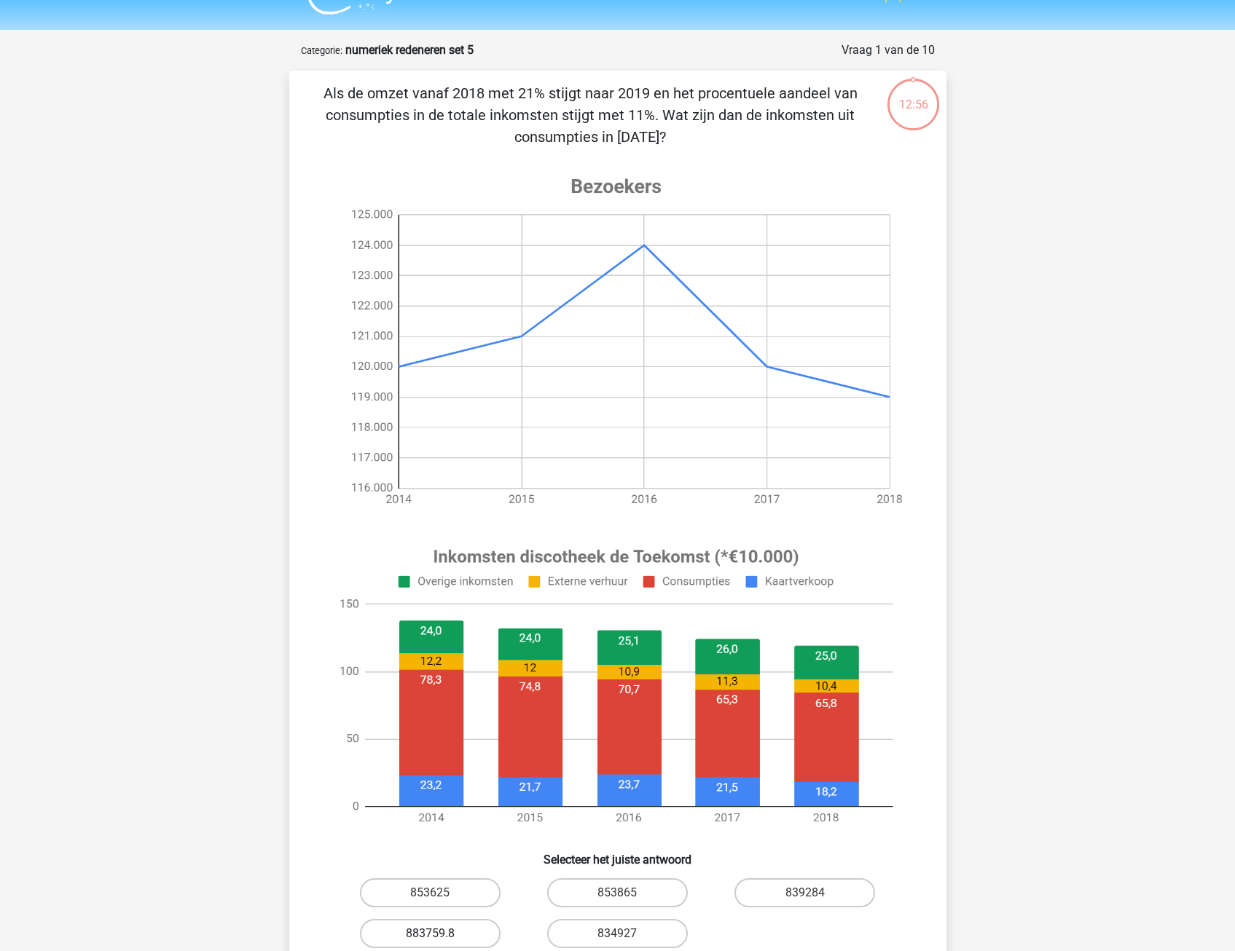
scroll to position [364, 0]
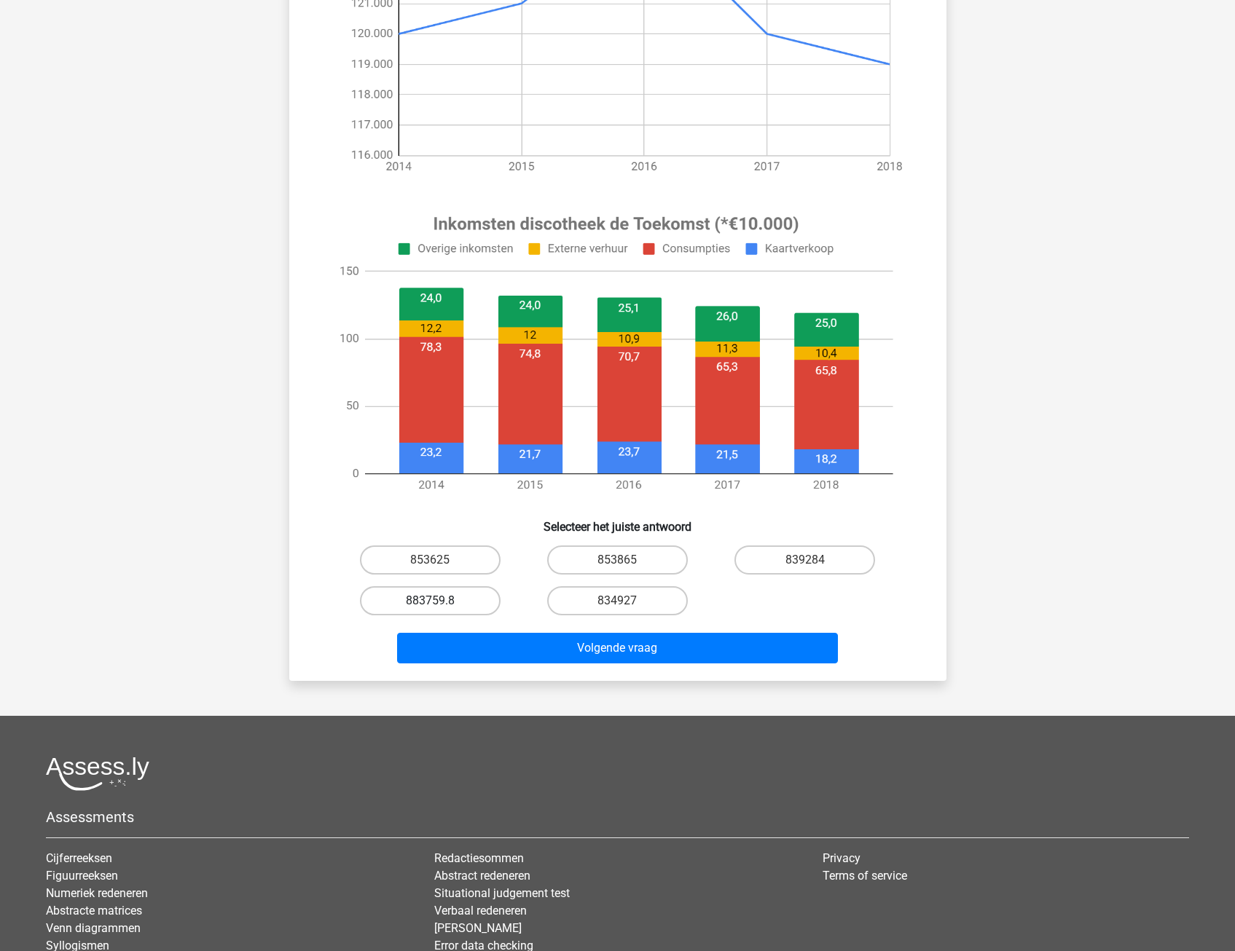
click at [447, 603] on label "883759.8" at bounding box center [430, 600] width 141 height 29
click at [439, 603] on input "883759.8" at bounding box center [434, 605] width 9 height 9
radio input "true"
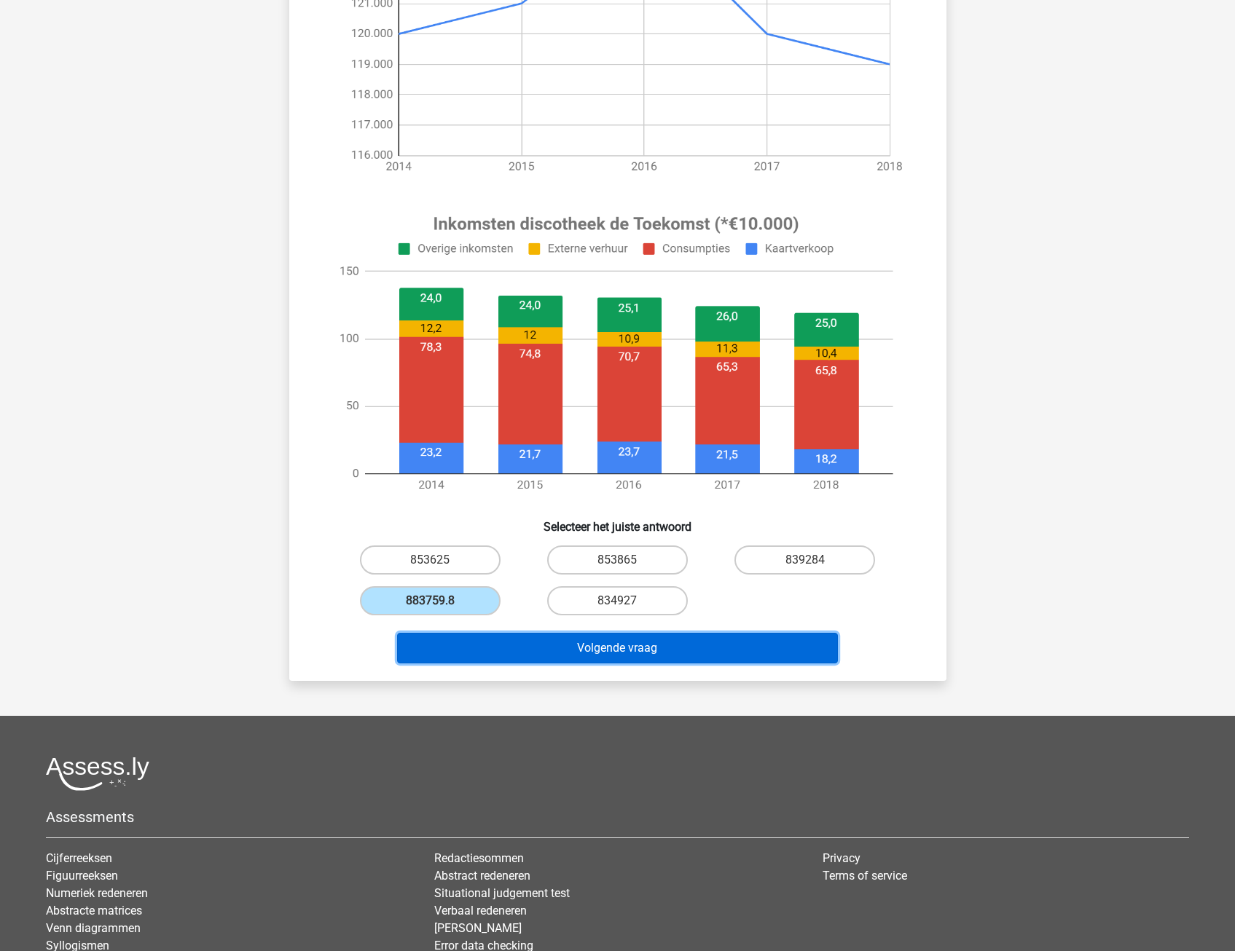
click at [447, 649] on button "Volgende vraag" at bounding box center [617, 648] width 441 height 31
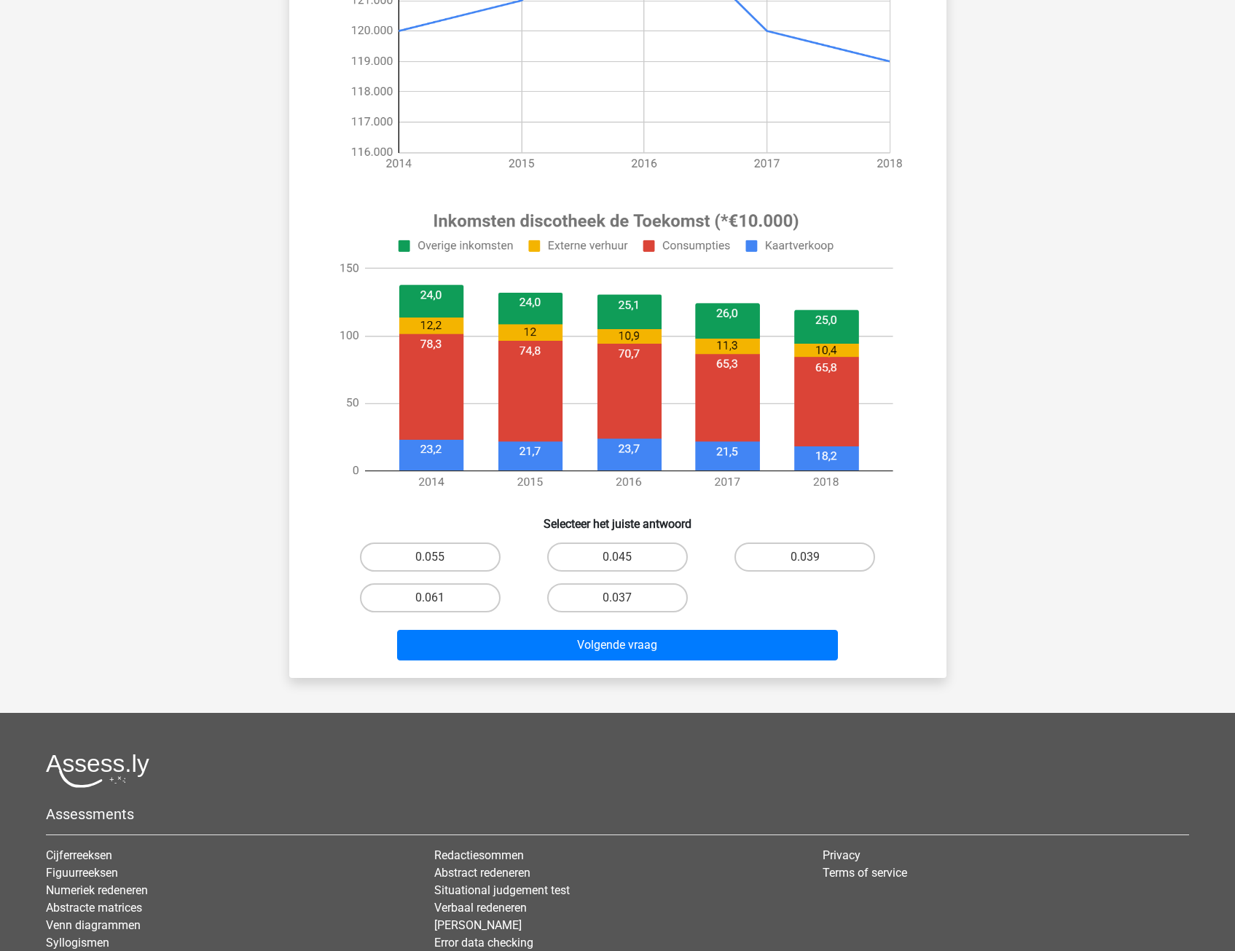
scroll to position [437, 0]
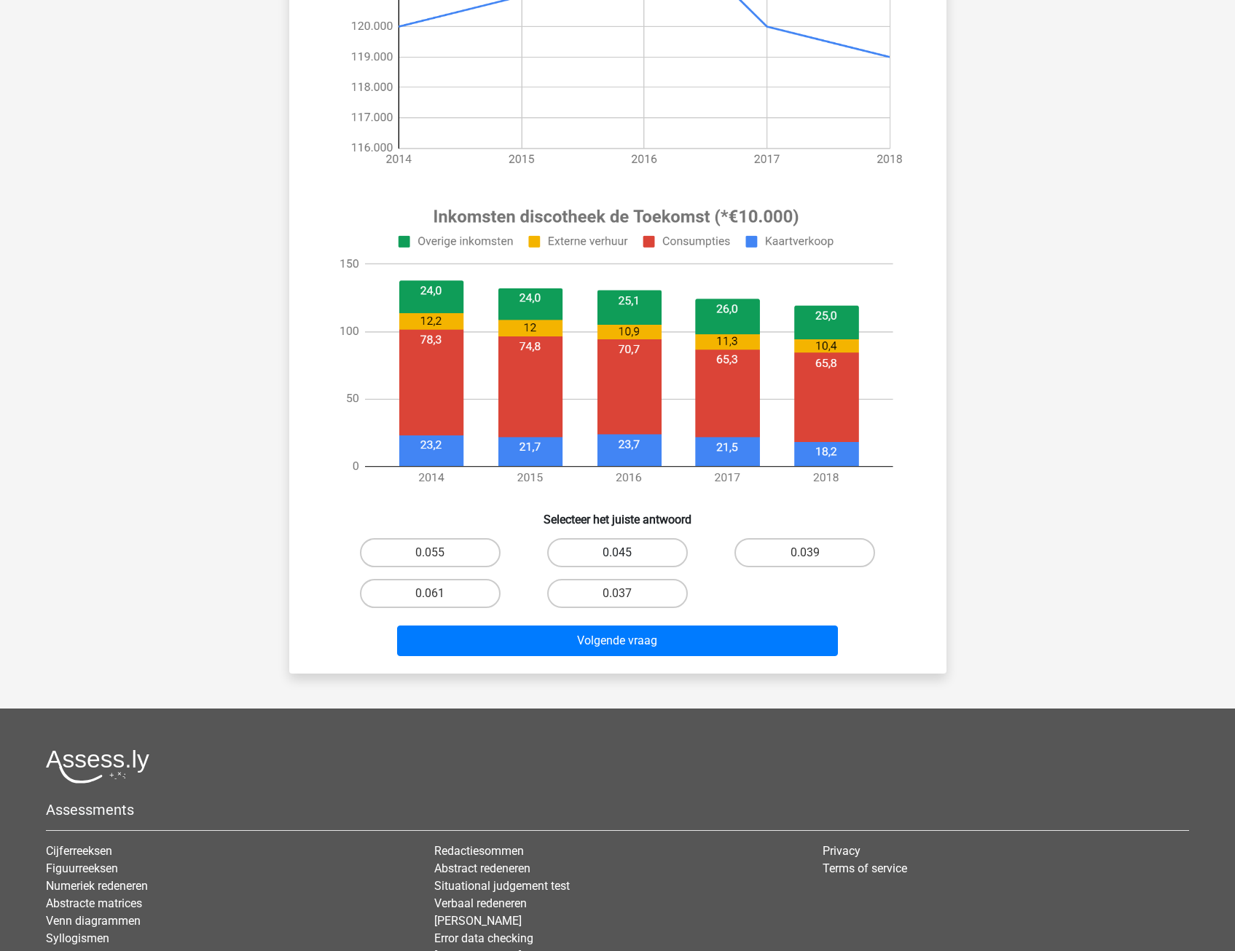
click at [574, 559] on label "0.045" at bounding box center [617, 552] width 141 height 29
click at [617, 559] on input "0.045" at bounding box center [621, 557] width 9 height 9
radio input "true"
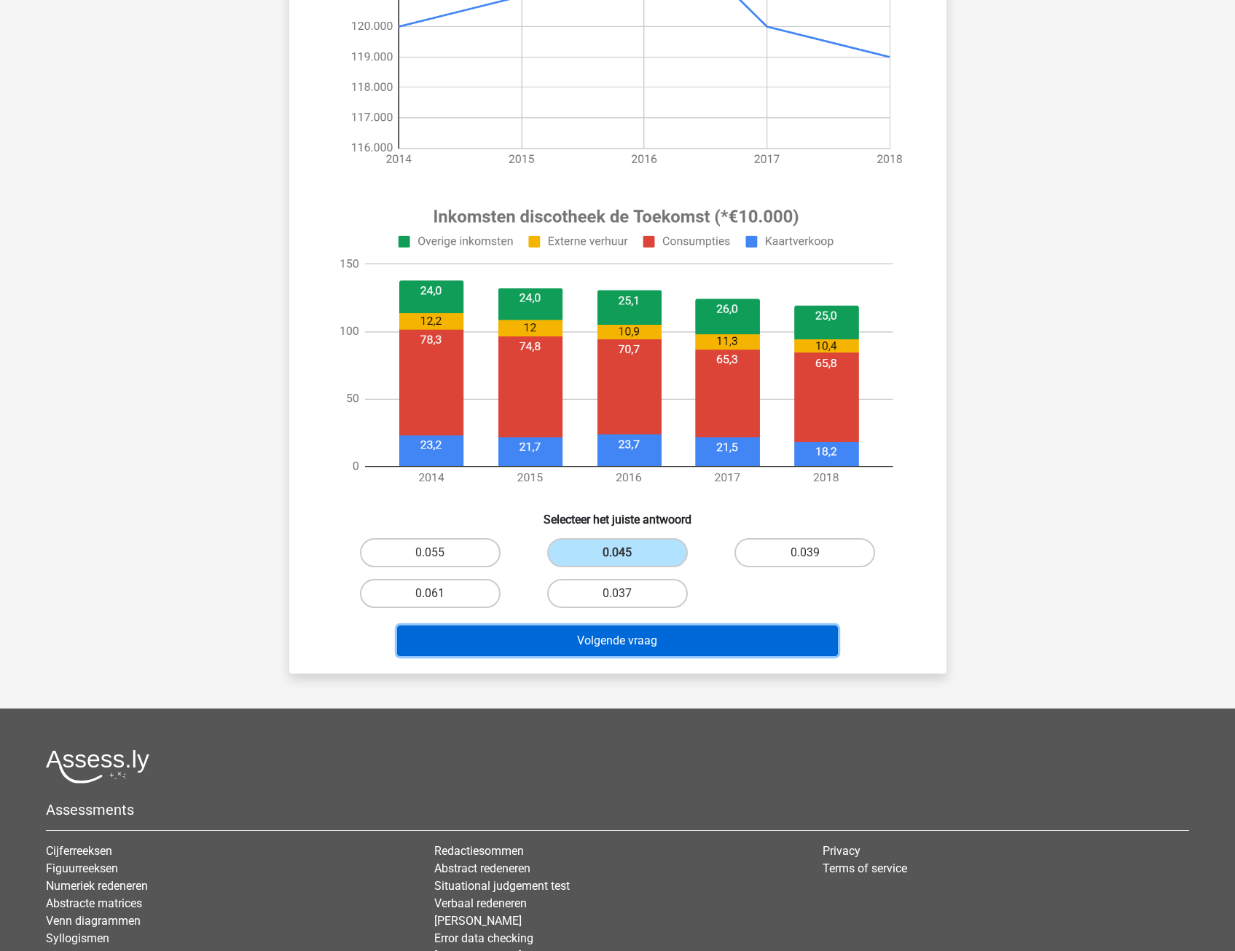
click at [539, 637] on button "Volgende vraag" at bounding box center [617, 641] width 441 height 31
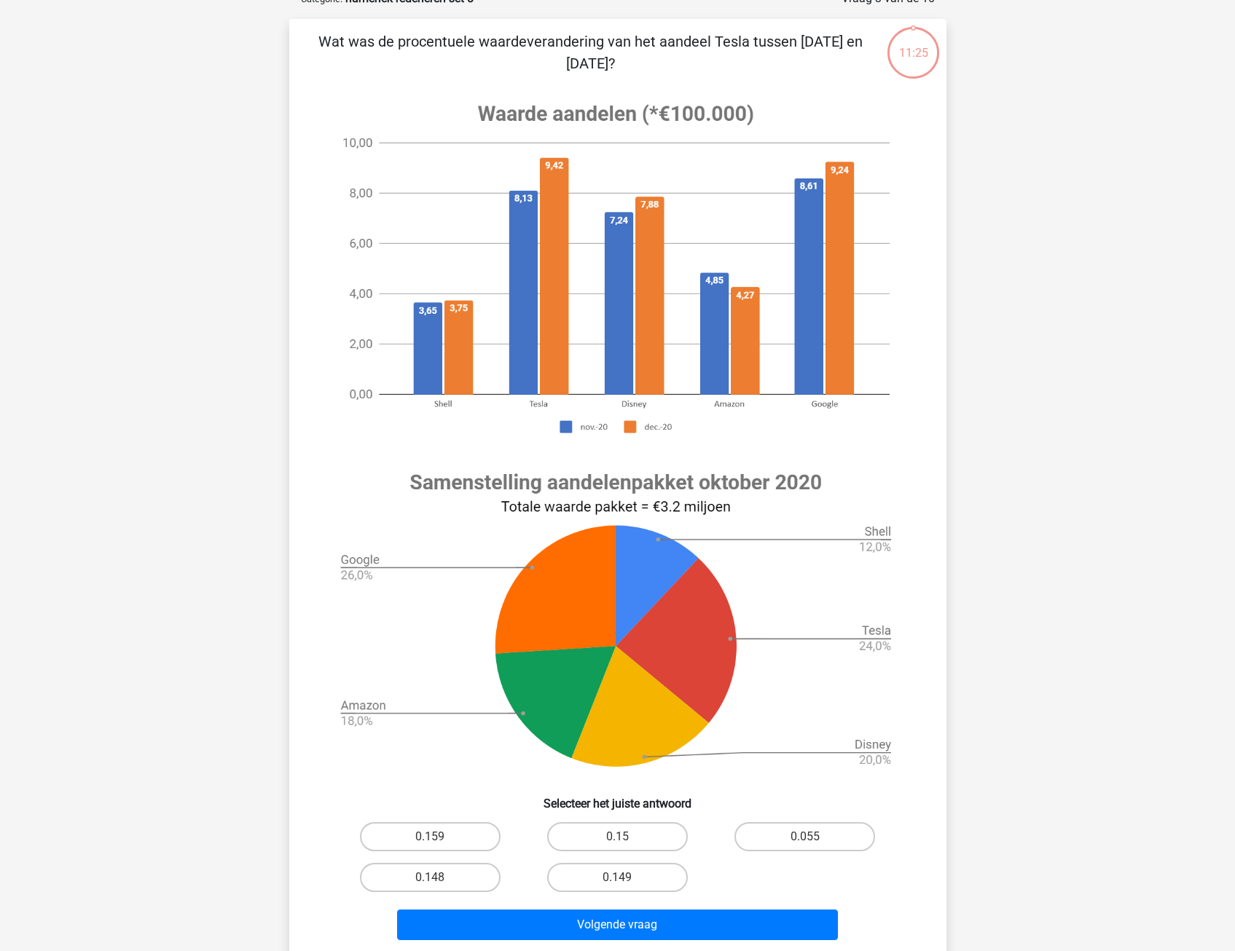
scroll to position [73, 0]
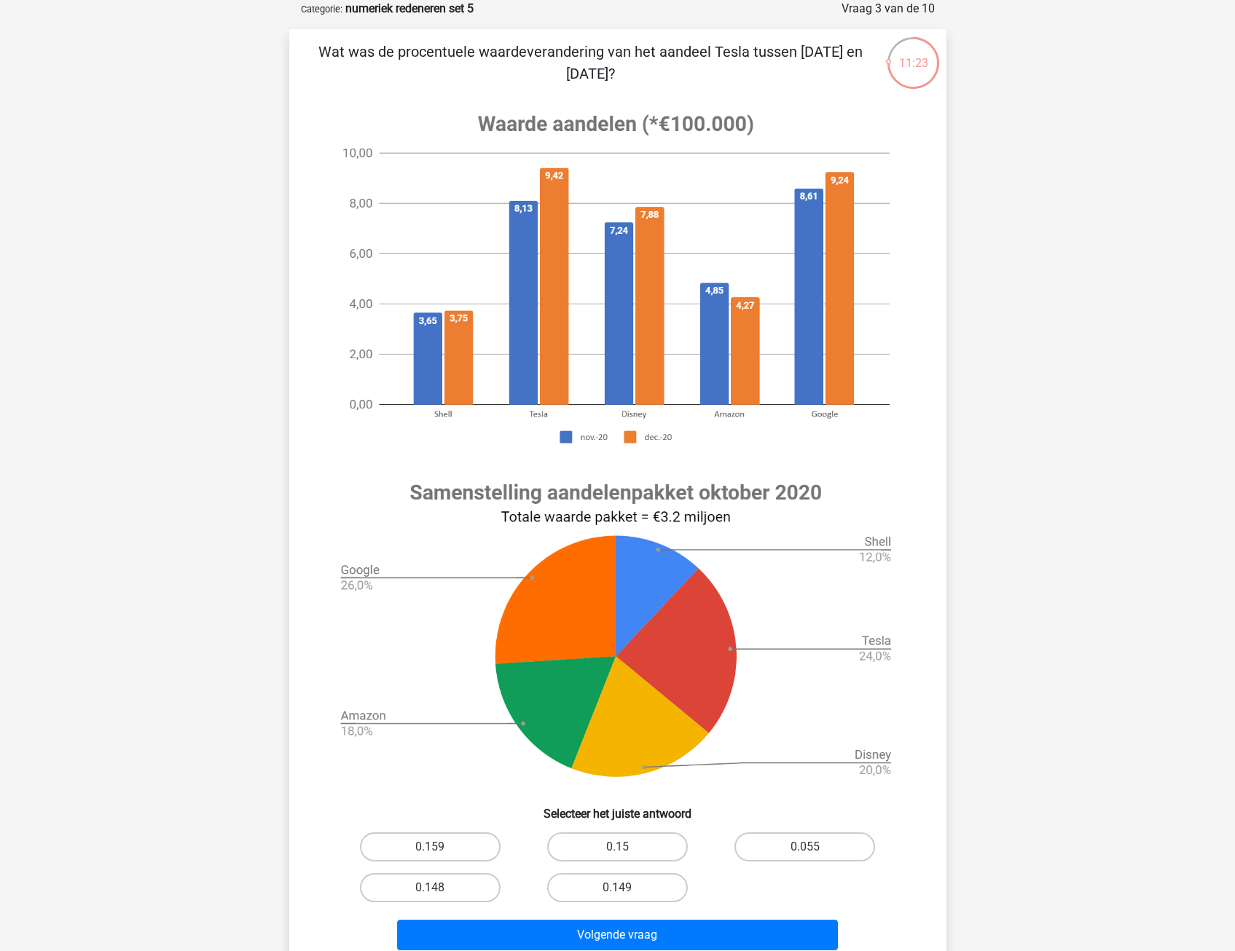
drag, startPoint x: 434, startPoint y: 54, endPoint x: 651, endPoint y: 63, distance: 217.3
click at [651, 63] on p "Wat was de procentuele waardeverandering van het aandeel Tesla tussen [DATE] en…" at bounding box center [591, 63] width 556 height 44
drag, startPoint x: 651, startPoint y: 63, endPoint x: 613, endPoint y: 69, distance: 39.0
click at [613, 69] on p "Wat was de procentuele waardeverandering van het aandeel Tesla tussen [DATE] en…" at bounding box center [591, 63] width 556 height 44
click at [588, 850] on label "0.15" at bounding box center [617, 847] width 141 height 29
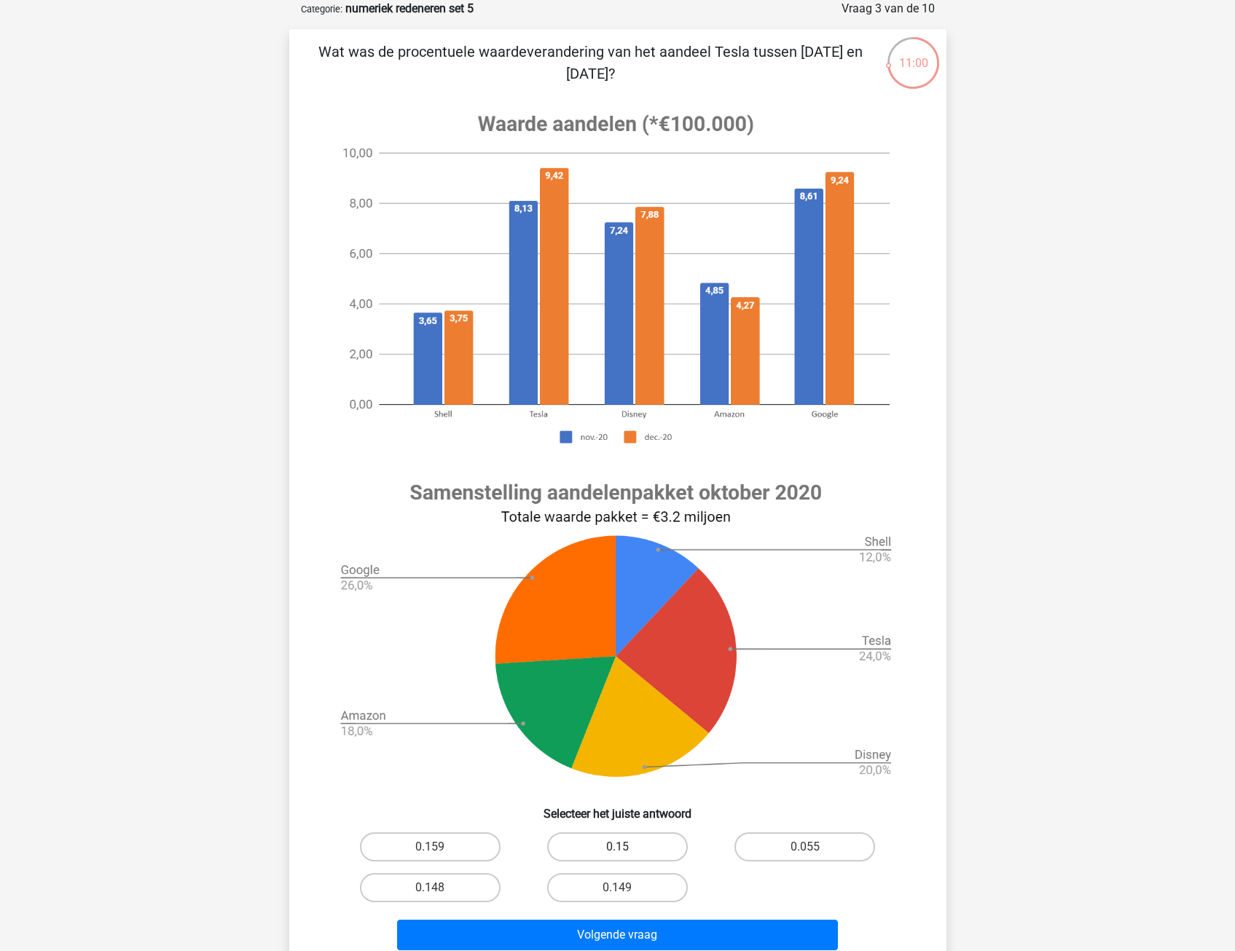
click at [617, 850] on input "0.15" at bounding box center [621, 851] width 9 height 9
radio input "true"
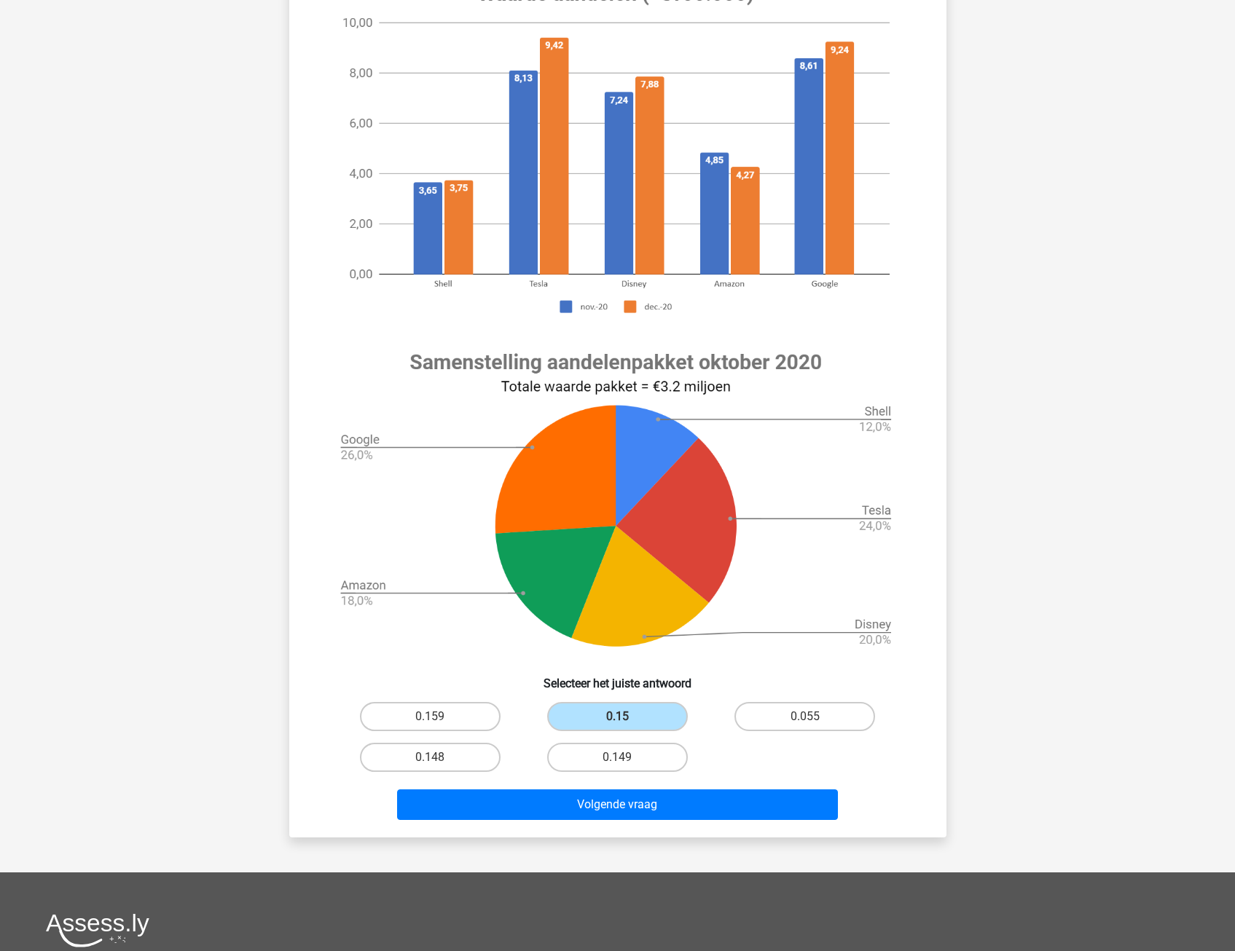
scroll to position [219, 0]
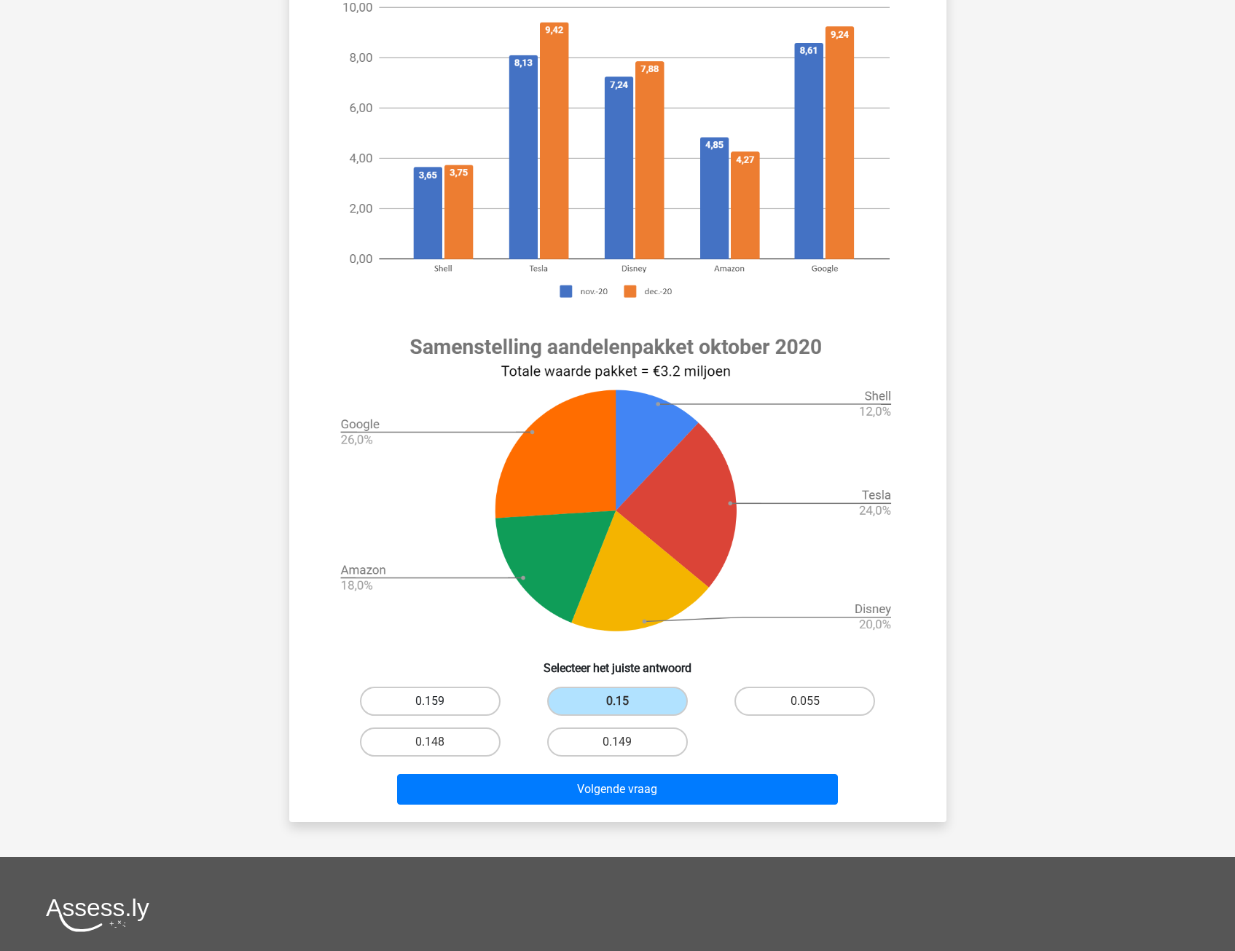
click at [425, 695] on label "0.159" at bounding box center [430, 701] width 141 height 29
click at [430, 702] on input "0.159" at bounding box center [434, 706] width 9 height 9
radio input "true"
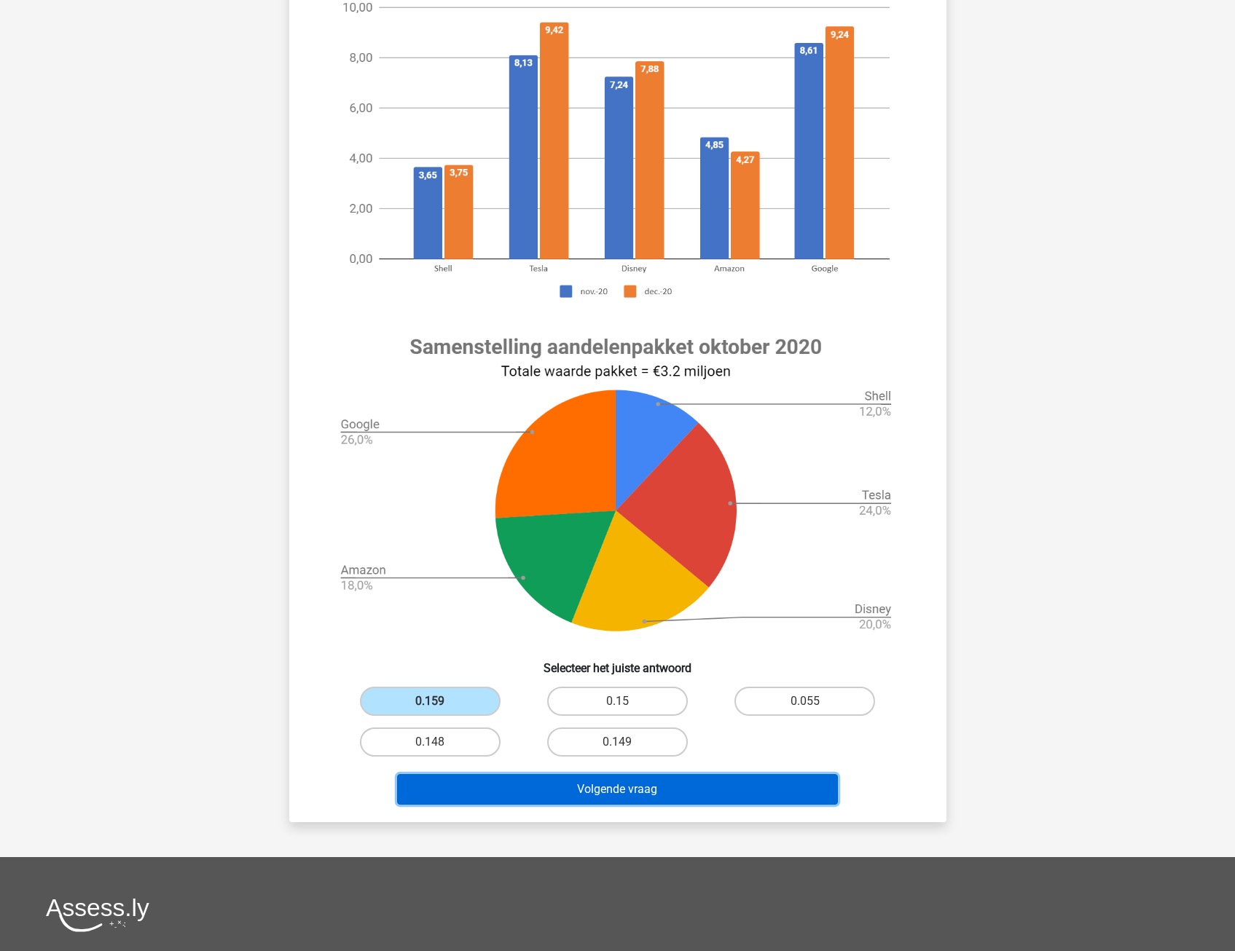
click at [530, 789] on button "Volgende vraag" at bounding box center [617, 789] width 441 height 31
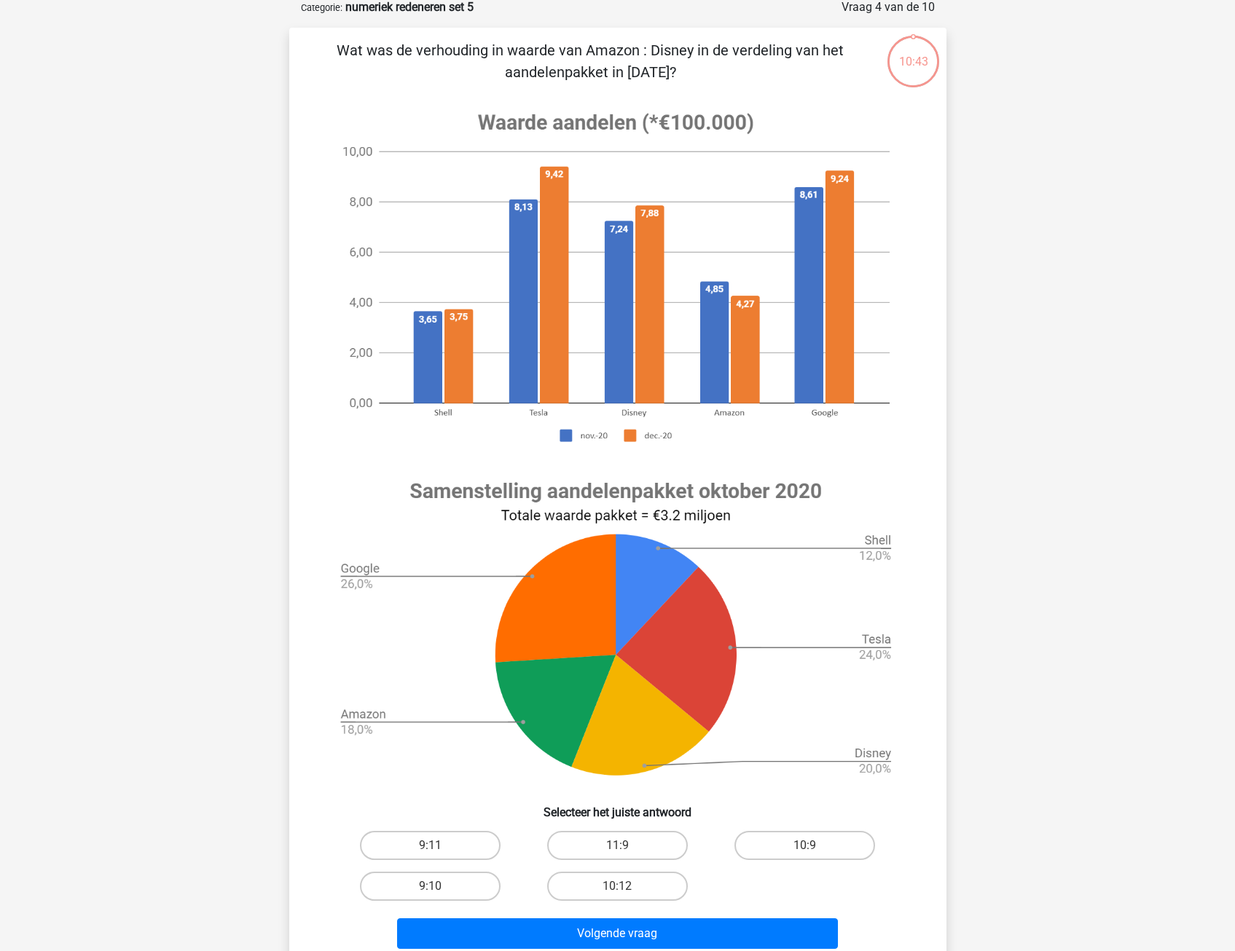
scroll to position [73, 0]
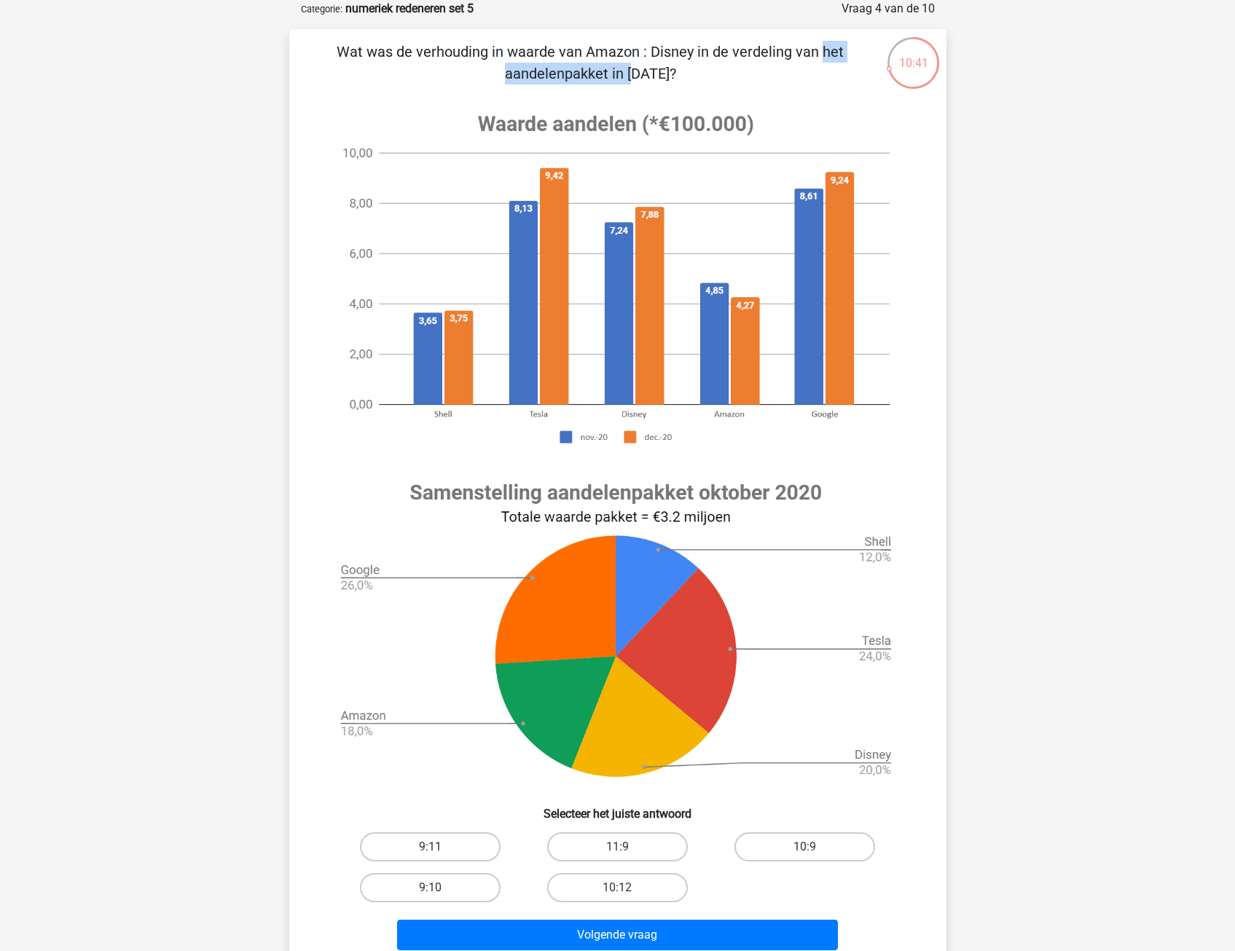
drag, startPoint x: 517, startPoint y: 53, endPoint x: 678, endPoint y: 55, distance: 160.3
click at [678, 55] on p "Wat was de verhouding in waarde van Amazon : Disney in de verdeling van het aan…" at bounding box center [591, 63] width 556 height 44
drag, startPoint x: 678, startPoint y: 55, endPoint x: 557, endPoint y: 82, distance: 123.9
click at [568, 68] on p "Wat was de verhouding in waarde van Amazon : Disney in de verdeling van het aan…" at bounding box center [591, 63] width 556 height 44
drag, startPoint x: 532, startPoint y: 77, endPoint x: 626, endPoint y: 79, distance: 94.0
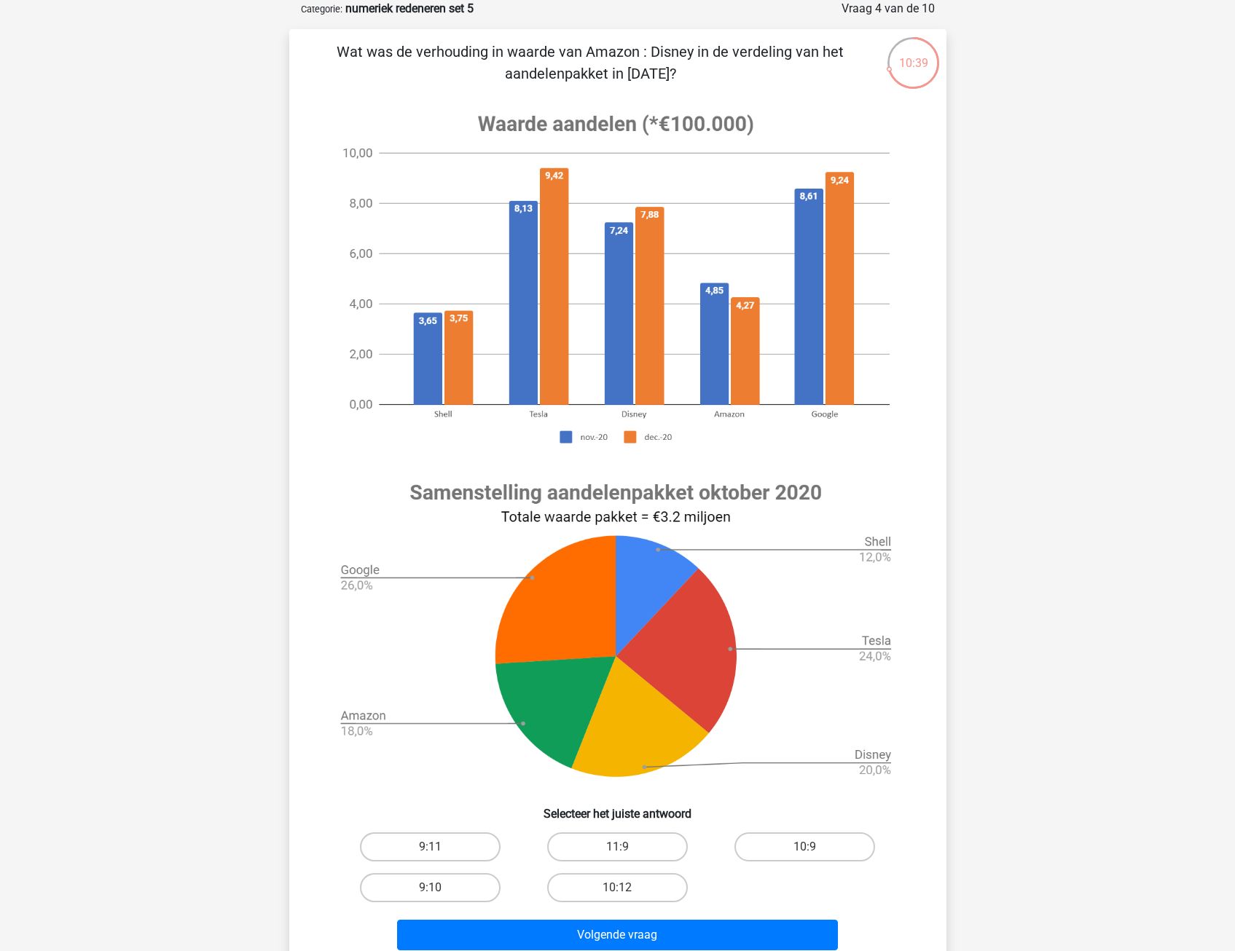
click at [626, 79] on p "Wat was de verhouding in waarde van Amazon : Disney in de verdeling van het aan…" at bounding box center [591, 63] width 556 height 44
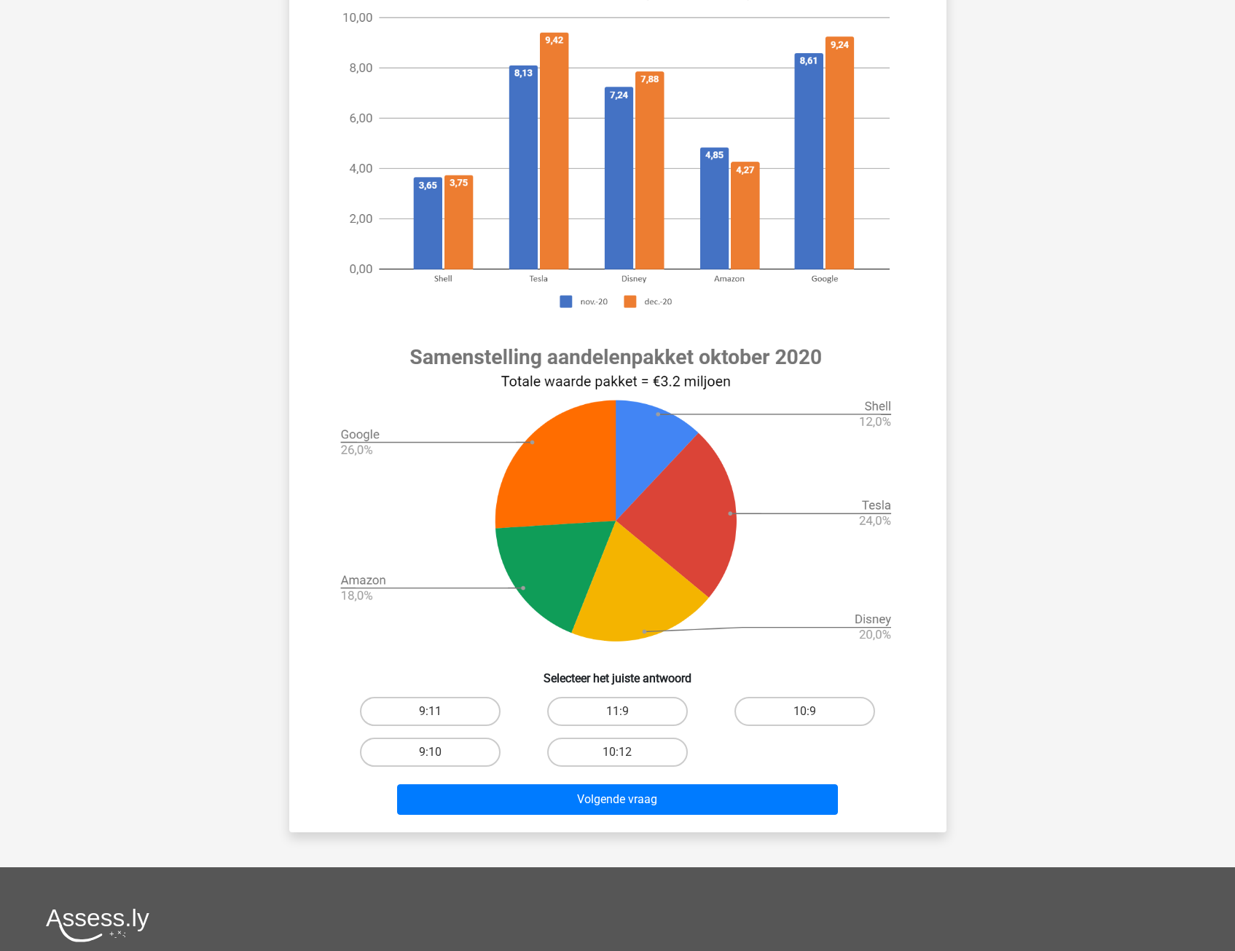
scroll to position [219, 0]
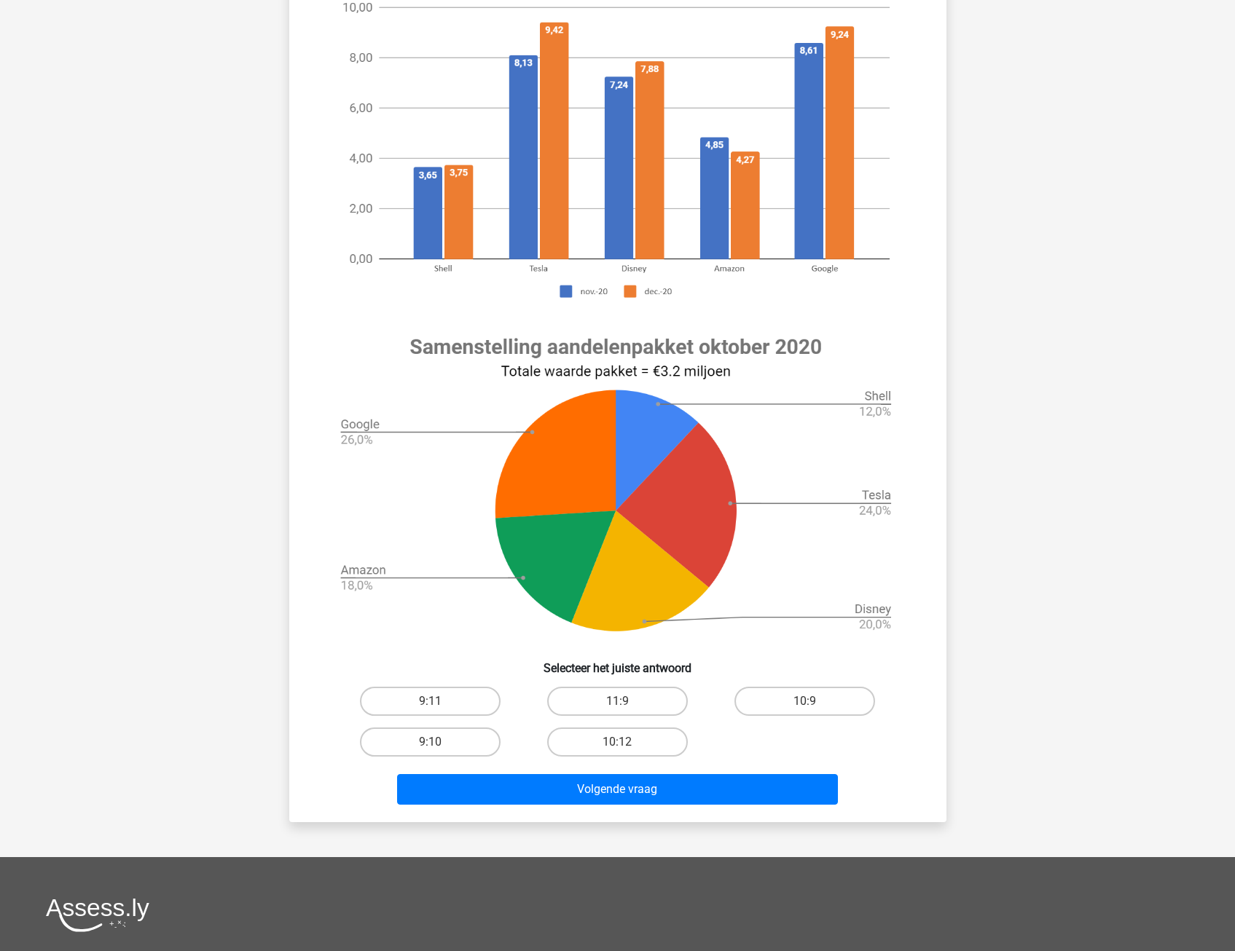
click at [224, 624] on div "Eline [EMAIL_ADDRESS][DOMAIN_NAME] Nederlands English" at bounding box center [617, 511] width 1235 height 1461
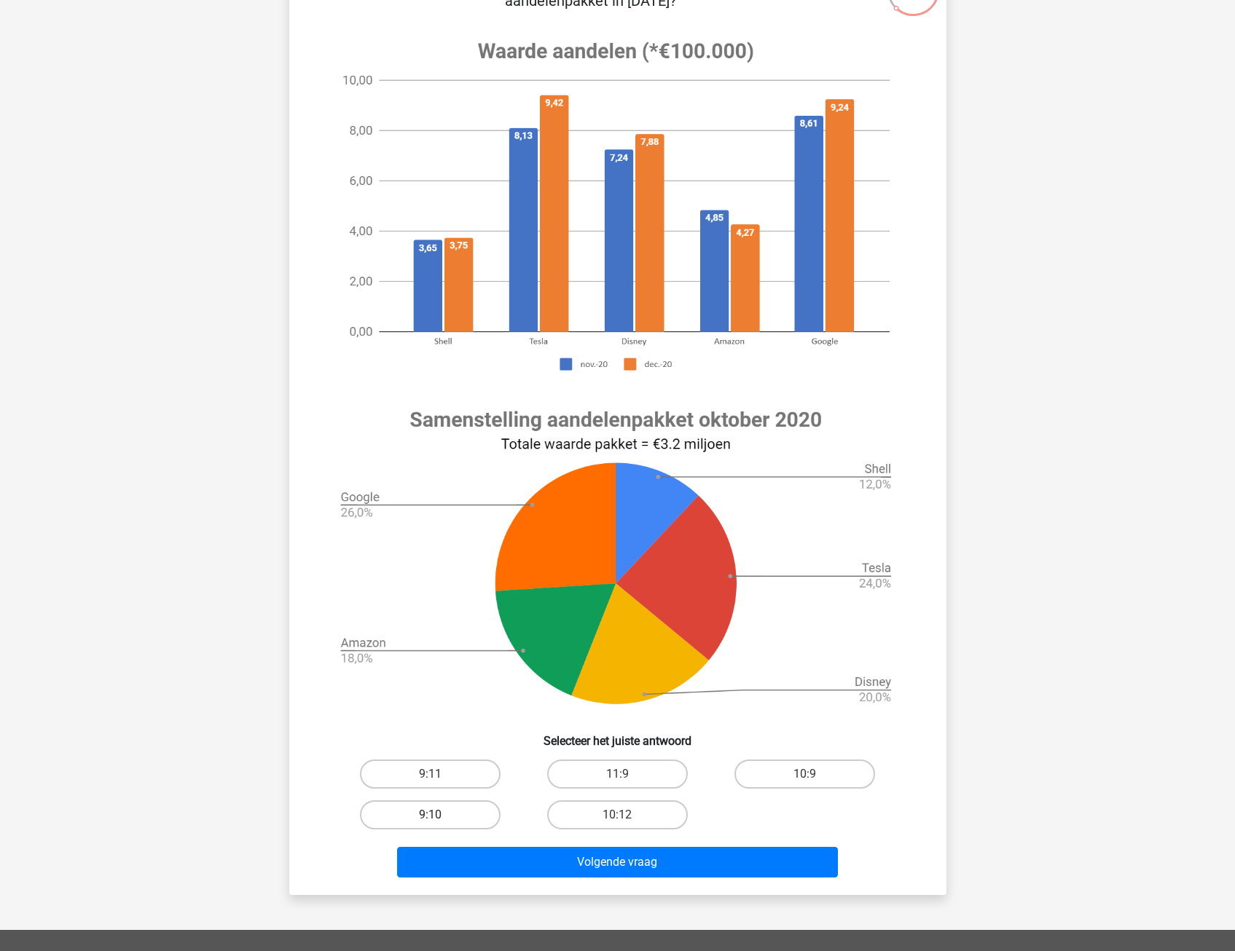
click at [391, 817] on label "9:10" at bounding box center [430, 815] width 141 height 29
click at [430, 817] on input "9:10" at bounding box center [434, 819] width 9 height 9
radio input "true"
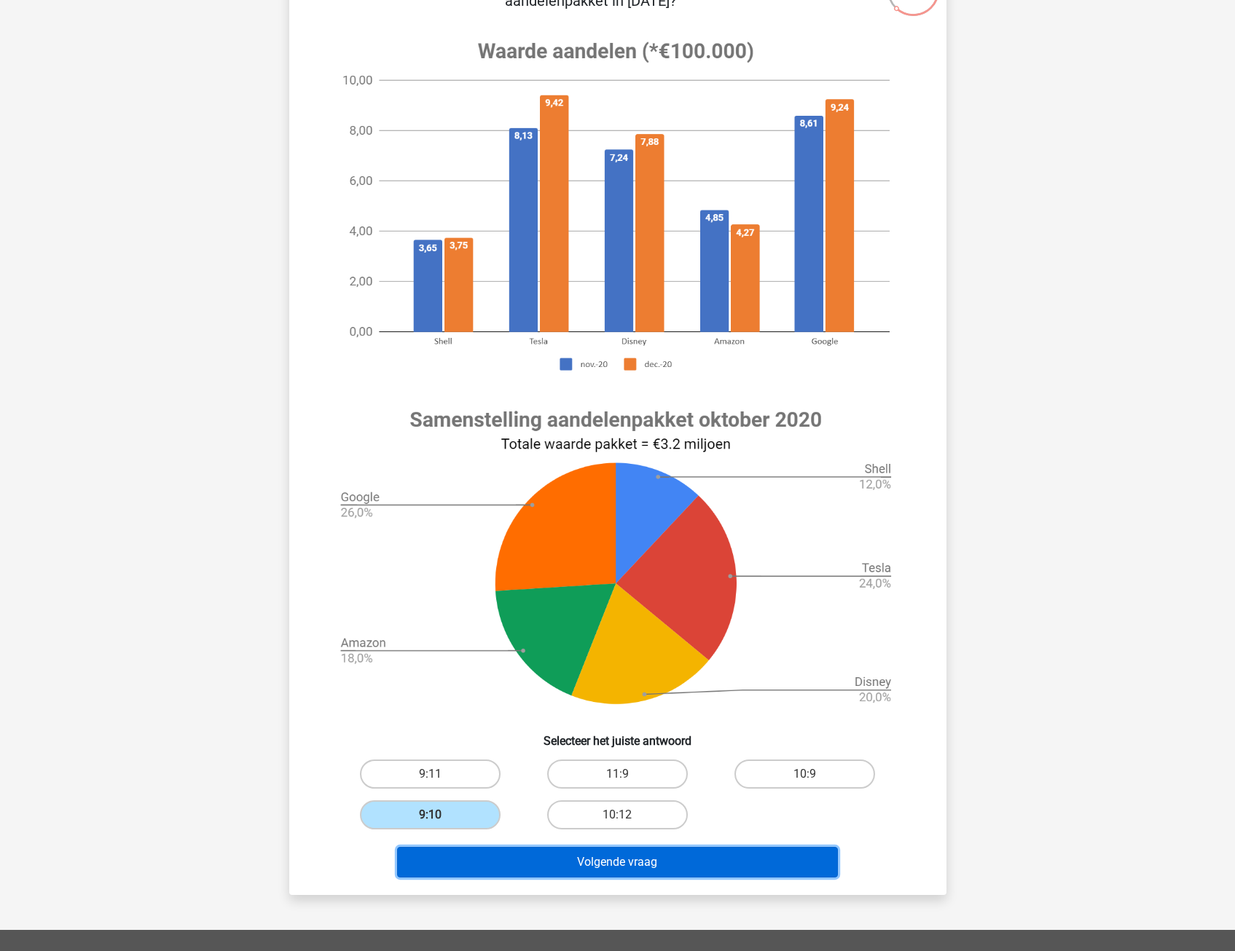
click at [546, 865] on button "Volgende vraag" at bounding box center [617, 862] width 441 height 31
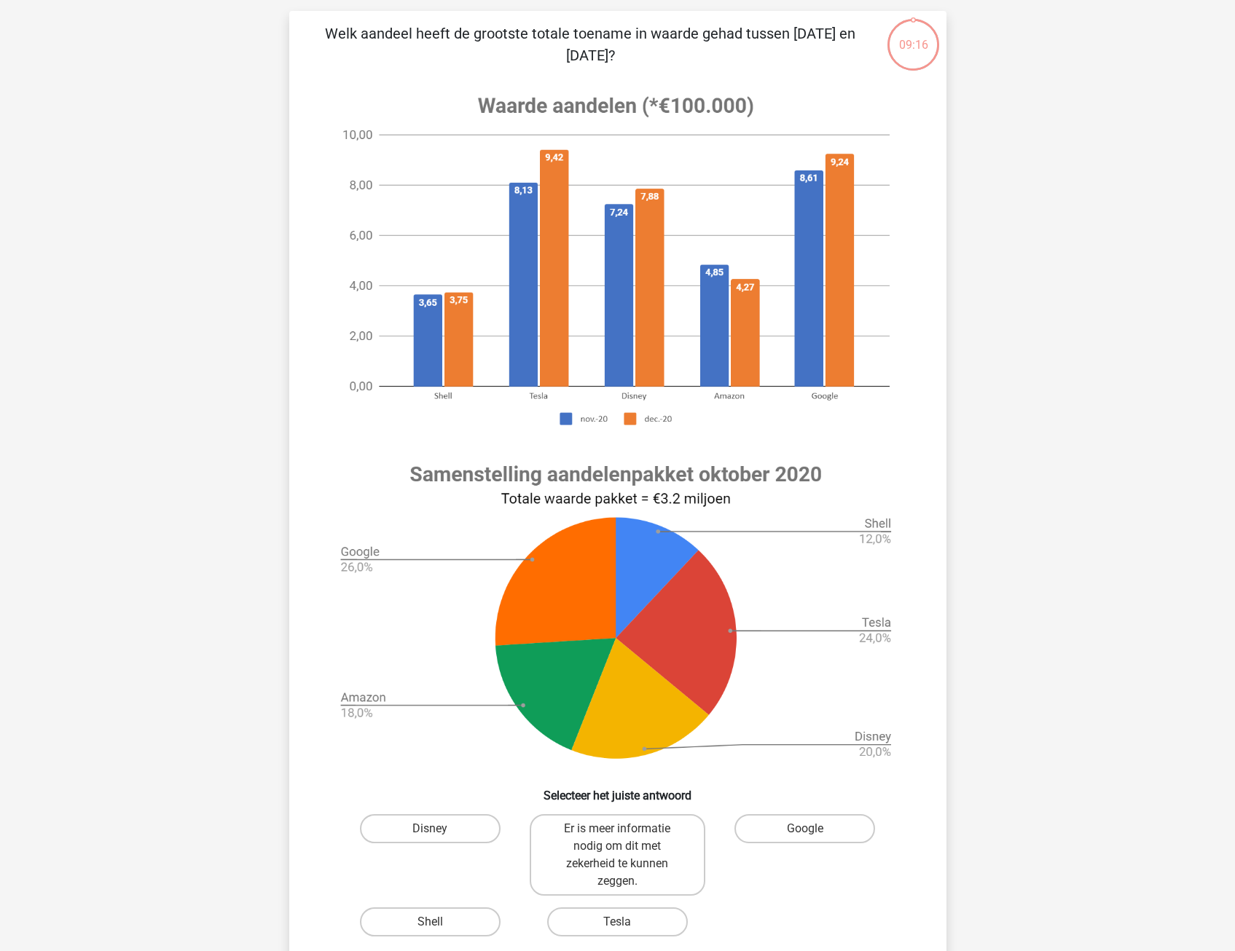
scroll to position [73, 0]
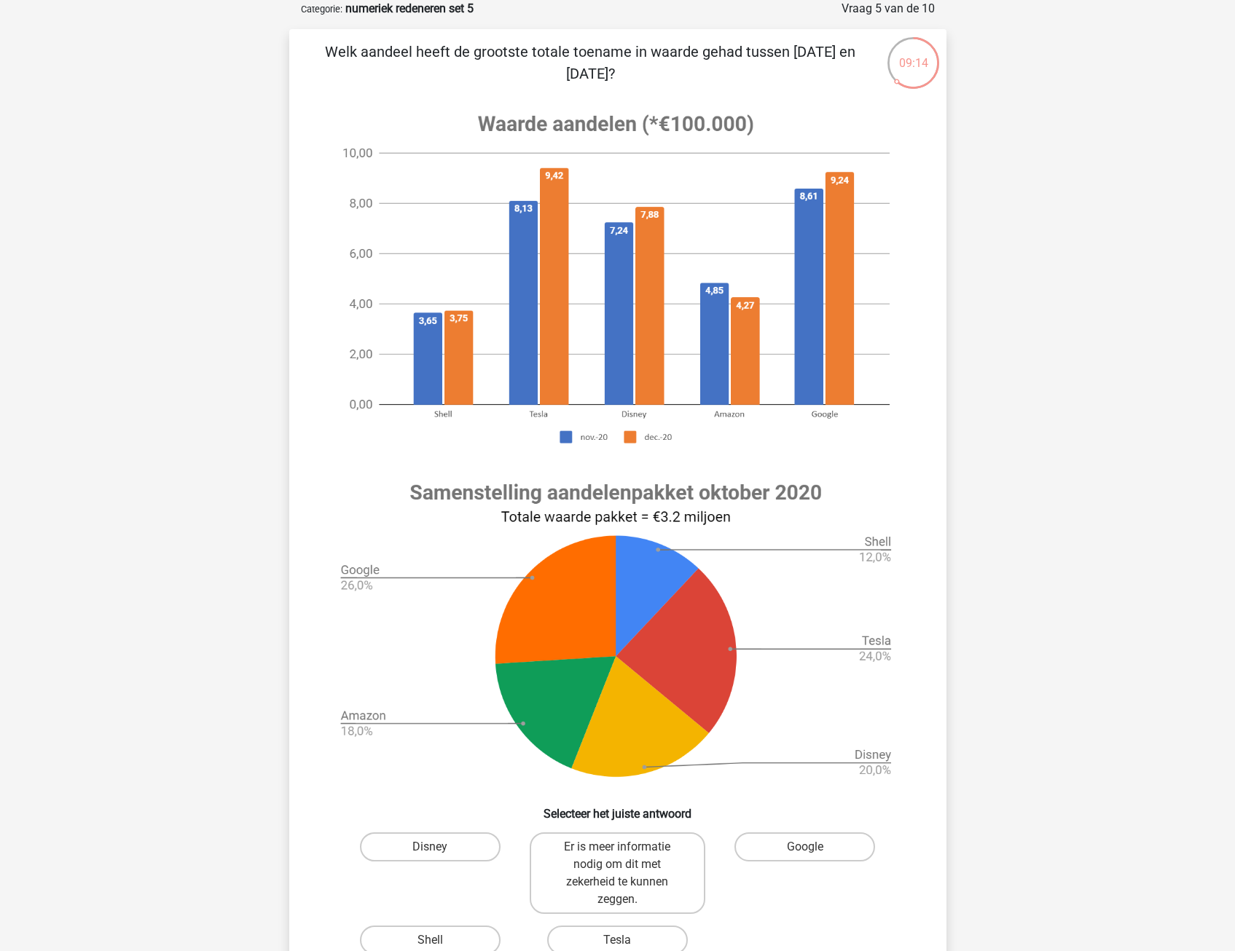
drag, startPoint x: 484, startPoint y: 55, endPoint x: 700, endPoint y: 60, distance: 215.7
click at [700, 60] on p "Welk aandeel heeft de grootste totale toename in waarde gehad tussen [DATE] en …" at bounding box center [591, 63] width 556 height 44
drag, startPoint x: 700, startPoint y: 60, endPoint x: 606, endPoint y: 76, distance: 95.3
click at [608, 75] on p "Welk aandeel heeft de grootste totale toename in waarde gehad tussen [DATE] en …" at bounding box center [591, 63] width 556 height 44
drag, startPoint x: 444, startPoint y: 50, endPoint x: 739, endPoint y: 73, distance: 296.7
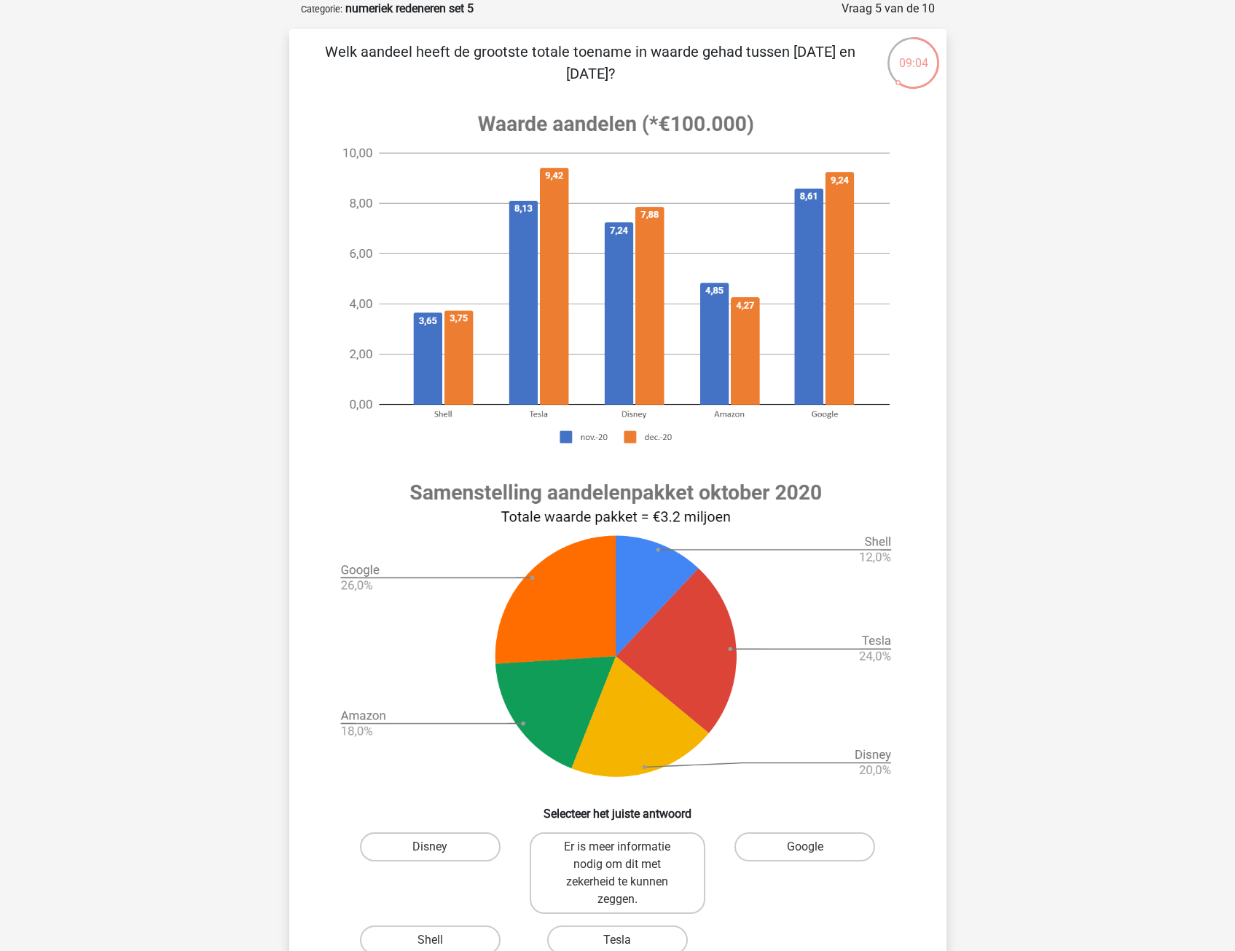
click at [739, 73] on p "Welk aandeel heeft de grootste totale toename in waarde gehad tussen [DATE] en …" at bounding box center [591, 63] width 556 height 44
drag, startPoint x: 739, startPoint y: 73, endPoint x: 689, endPoint y: 79, distance: 50.6
click at [690, 79] on p "Welk aandeel heeft de grootste totale toename in waarde gehad tussen [DATE] en …" at bounding box center [591, 63] width 556 height 44
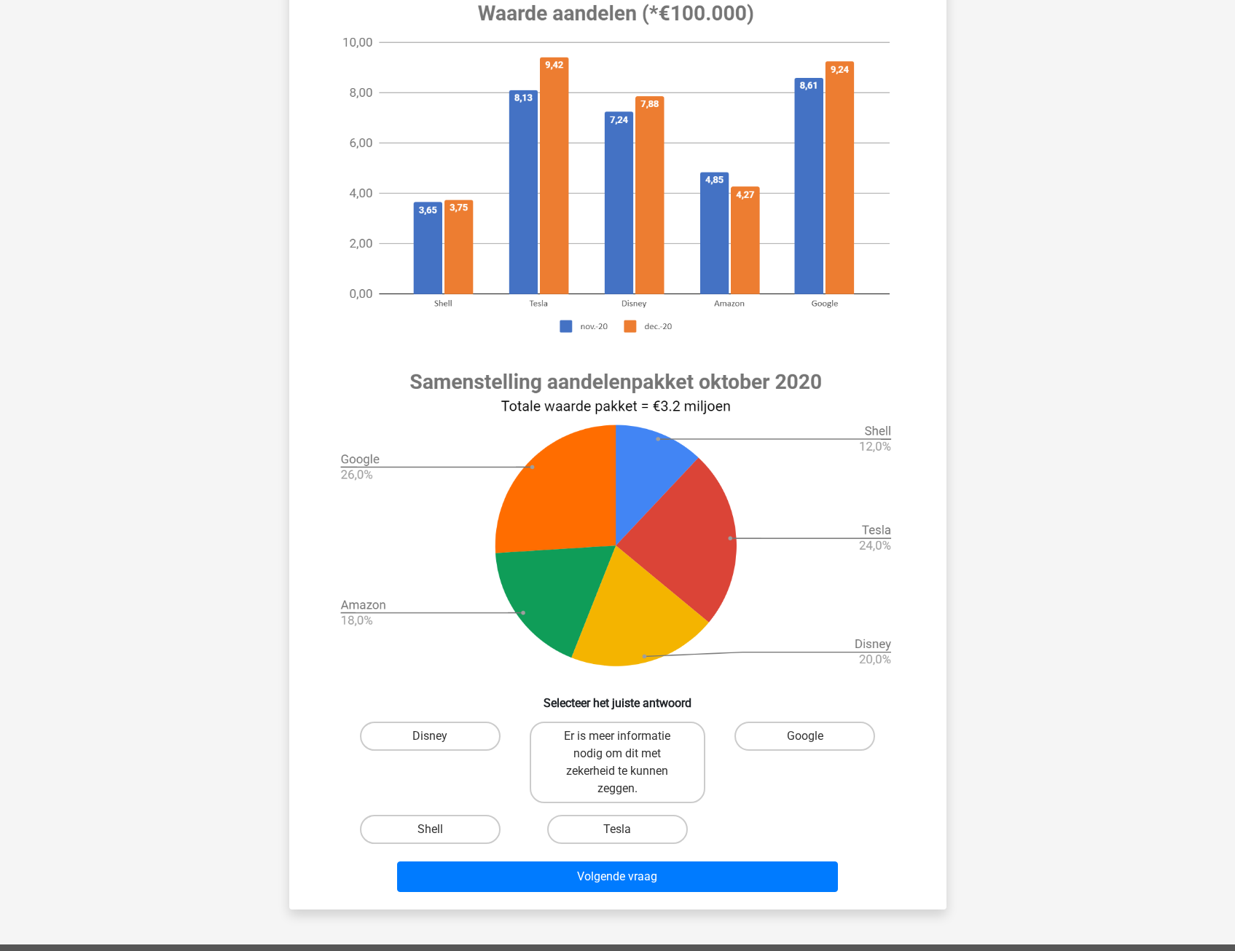
scroll to position [219, 0]
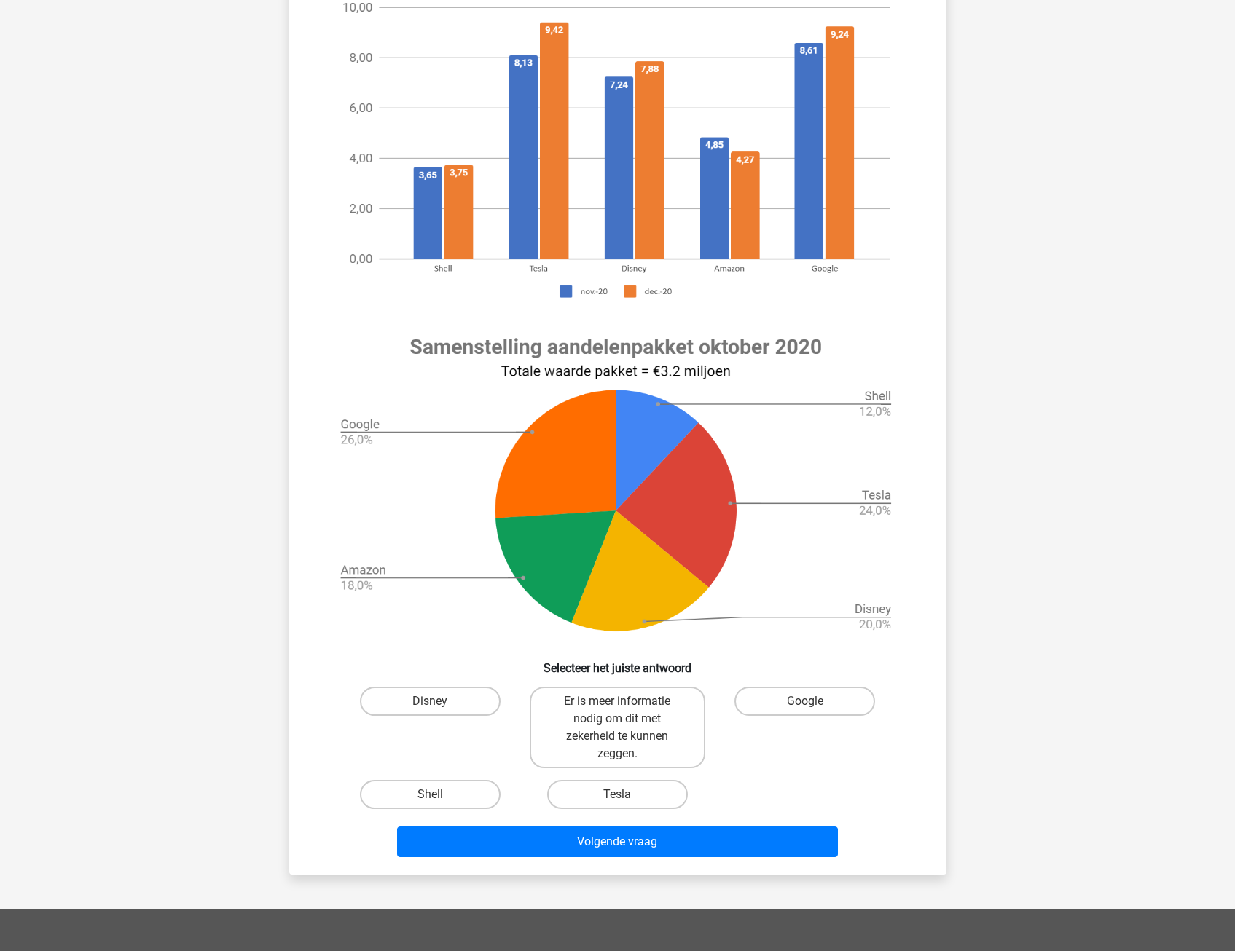
click at [620, 798] on input "Tesla" at bounding box center [621, 799] width 9 height 9
radio input "true"
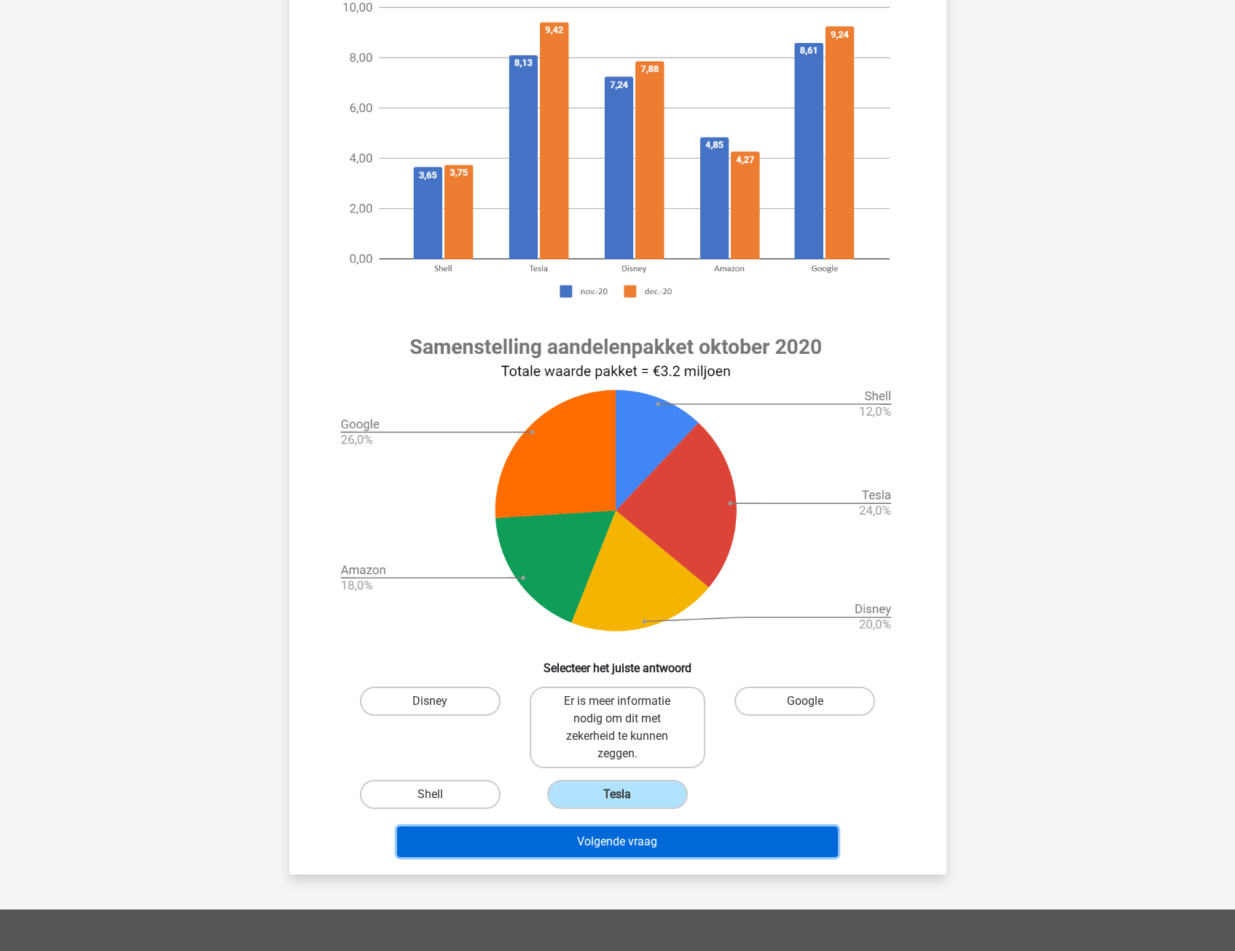
click at [670, 850] on button "Volgende vraag" at bounding box center [617, 842] width 441 height 31
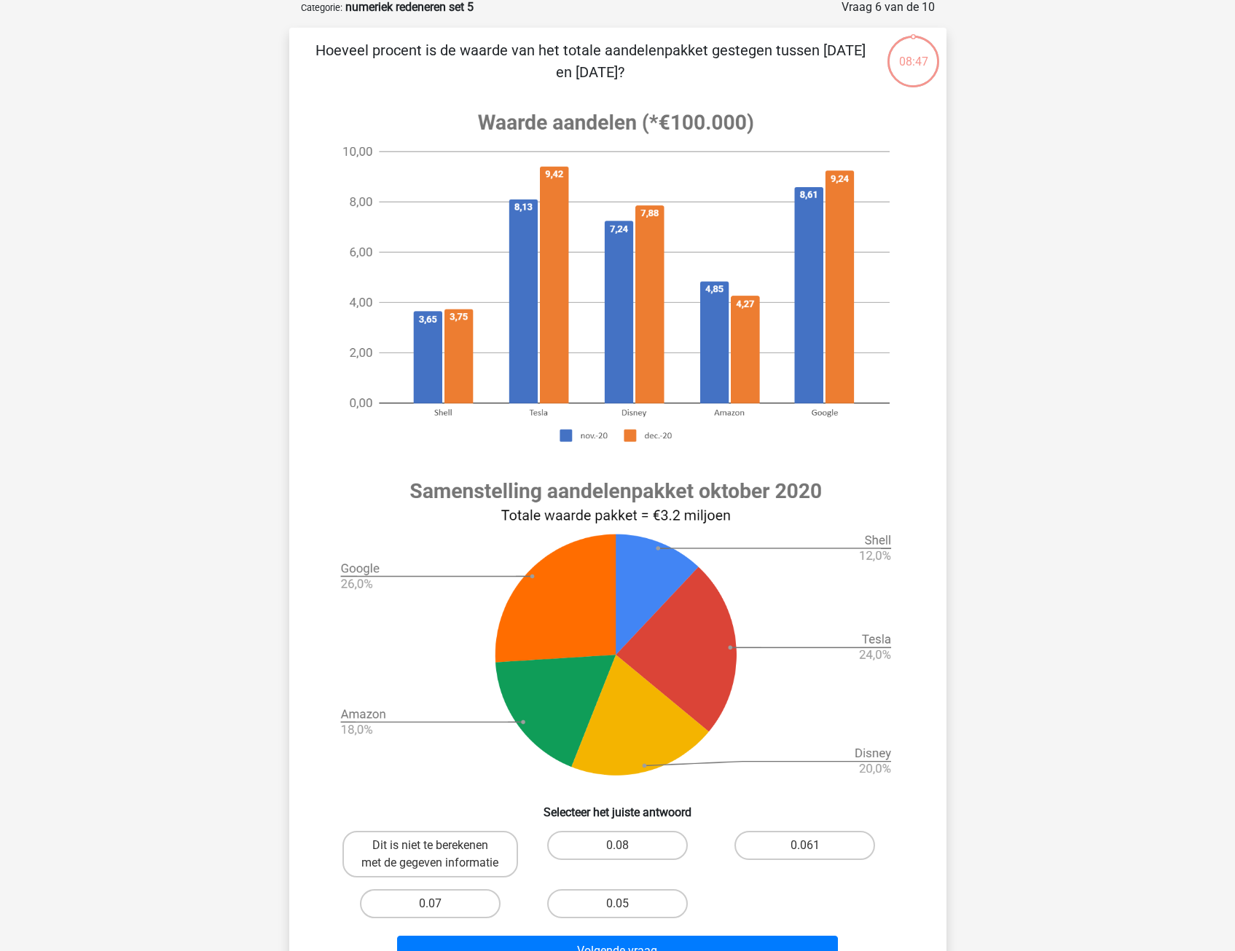
scroll to position [73, 0]
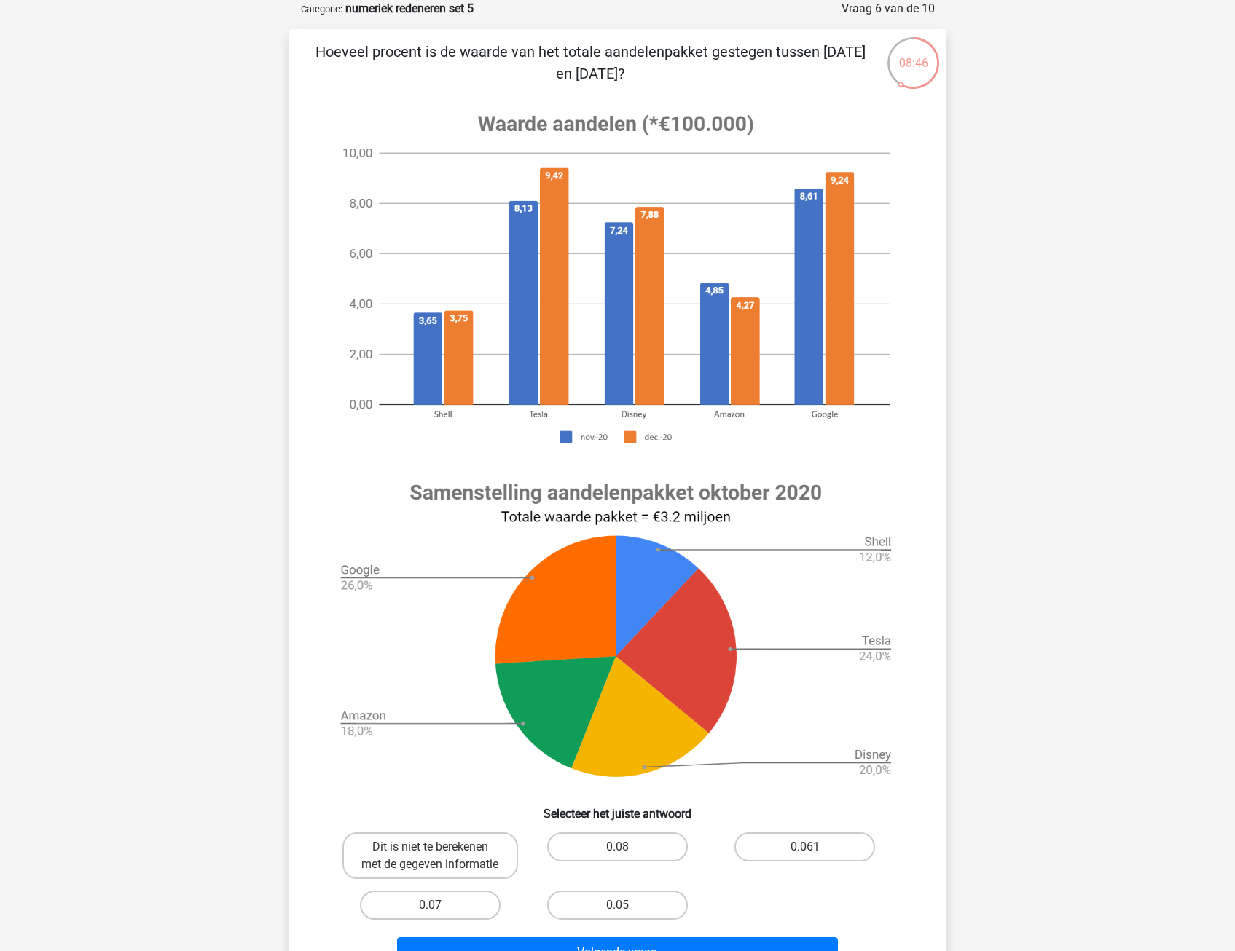
drag, startPoint x: 448, startPoint y: 43, endPoint x: 761, endPoint y: 42, distance: 313.3
click at [761, 42] on p "Hoeveel procent is de waarde van het totale aandelenpakket gestegen tussen [DAT…" at bounding box center [591, 63] width 556 height 44
drag, startPoint x: 761, startPoint y: 42, endPoint x: 739, endPoint y: 56, distance: 26.5
click at [739, 56] on p "Hoeveel procent is de waarde van het totale aandelenpakket gestegen tussen [DAT…" at bounding box center [591, 63] width 556 height 44
drag, startPoint x: 482, startPoint y: 54, endPoint x: 711, endPoint y: 70, distance: 230.0
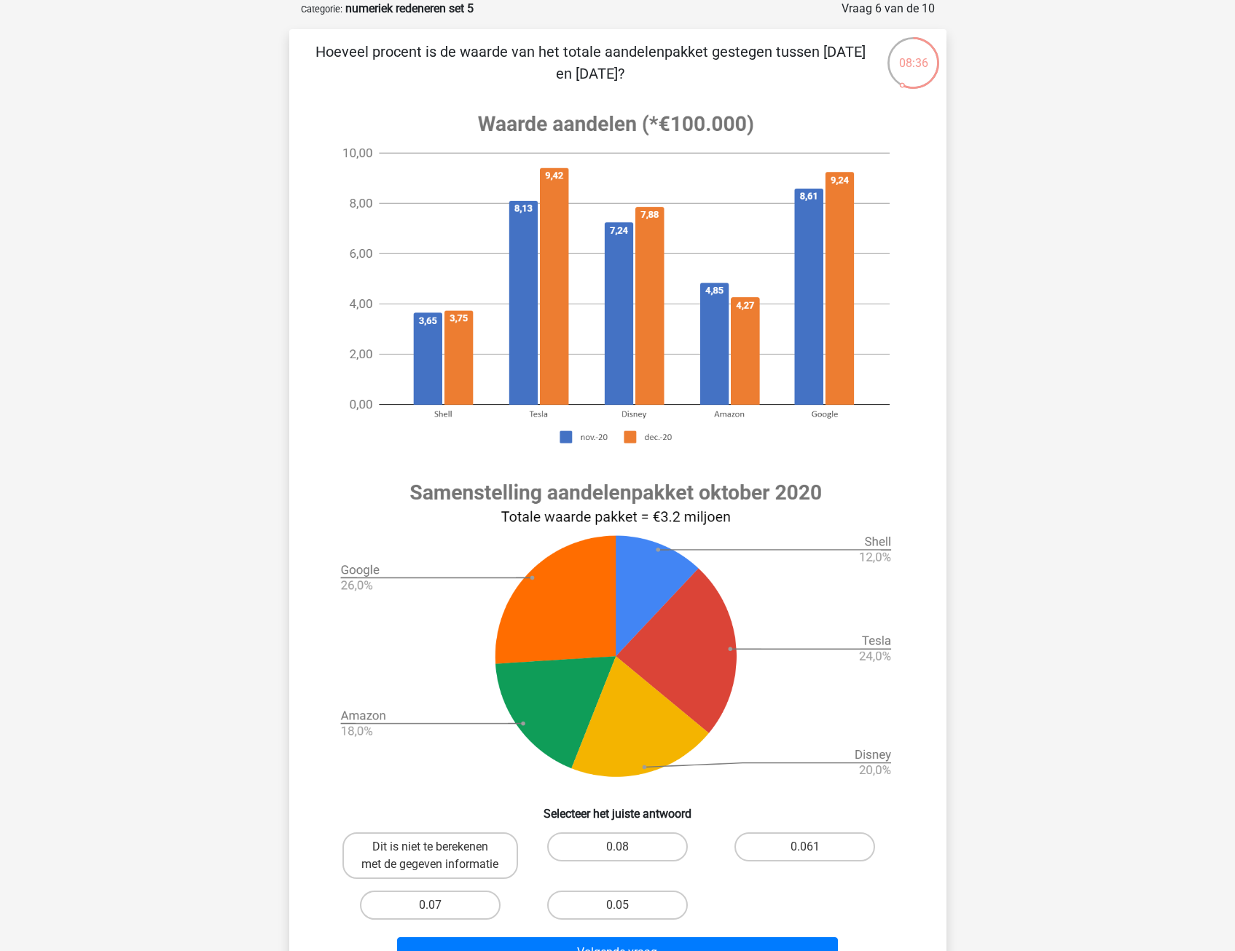
click at [711, 70] on p "Hoeveel procent is de waarde van het totale aandelenpakket gestegen tussen [DAT…" at bounding box center [591, 63] width 556 height 44
drag, startPoint x: 711, startPoint y: 70, endPoint x: 676, endPoint y: 74, distance: 35.2
click at [710, 70] on p "Hoeveel procent is de waarde van het totale aandelenpakket gestegen tussen okto…" at bounding box center [591, 63] width 556 height 44
drag, startPoint x: 533, startPoint y: 489, endPoint x: 772, endPoint y: 496, distance: 239.8
click at [772, 496] on image at bounding box center [616, 630] width 584 height 328
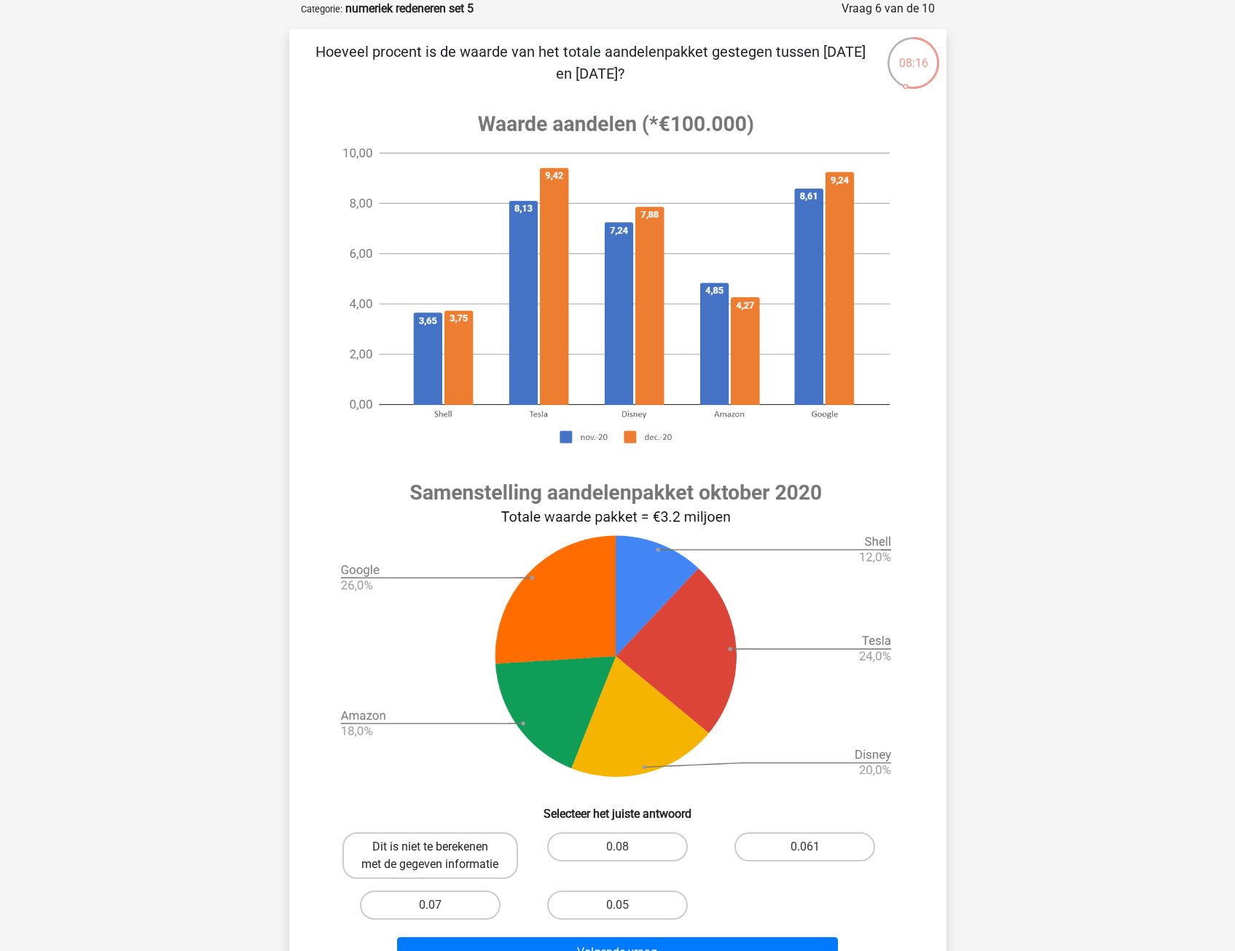
click at [446, 853] on label "Dit is niet te berekenen met de gegeven informatie" at bounding box center [430, 856] width 176 height 47
click at [439, 853] on input "Dit is niet te berekenen met de gegeven informatie" at bounding box center [434, 851] width 9 height 9
radio input "true"
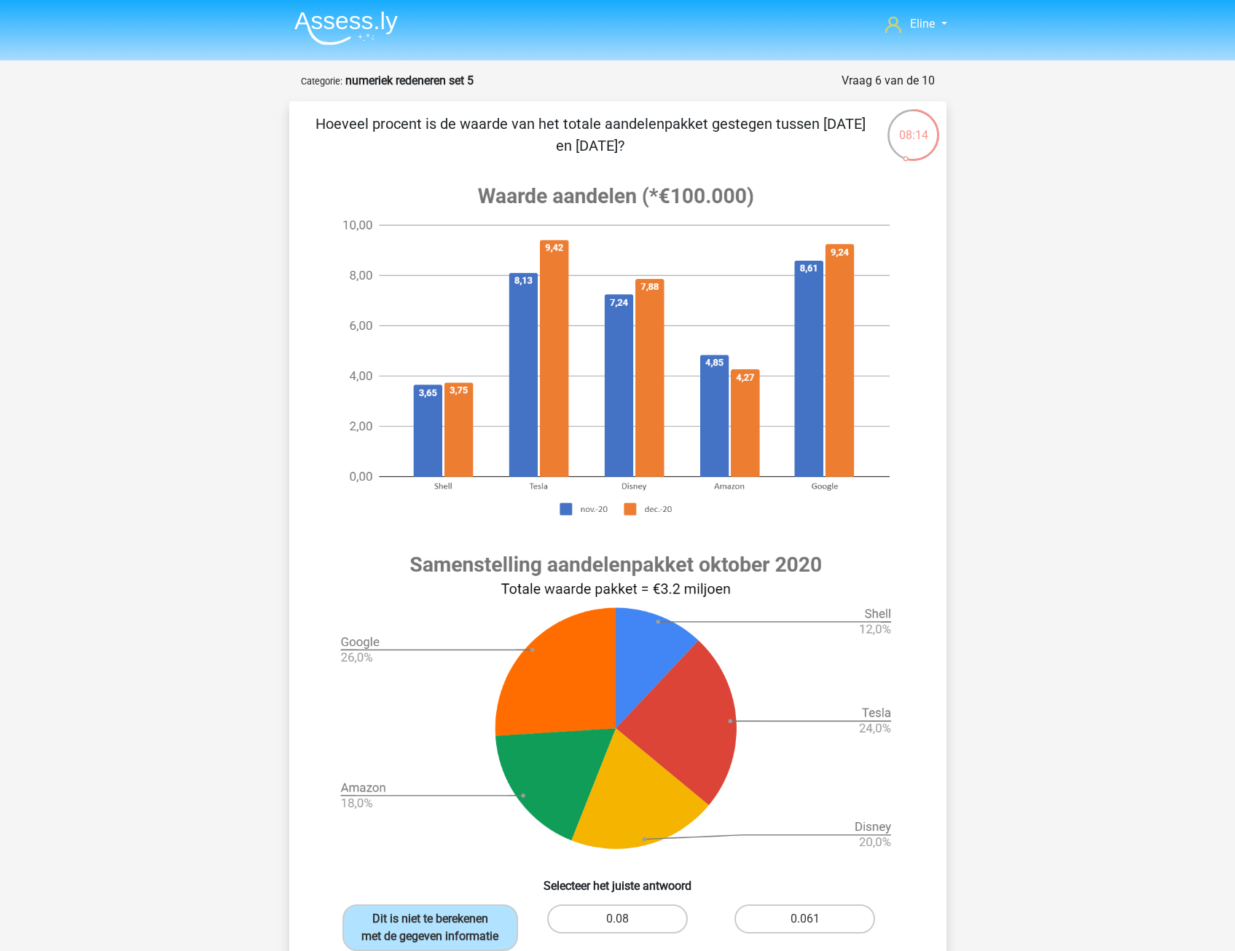
scroll to position [0, 0]
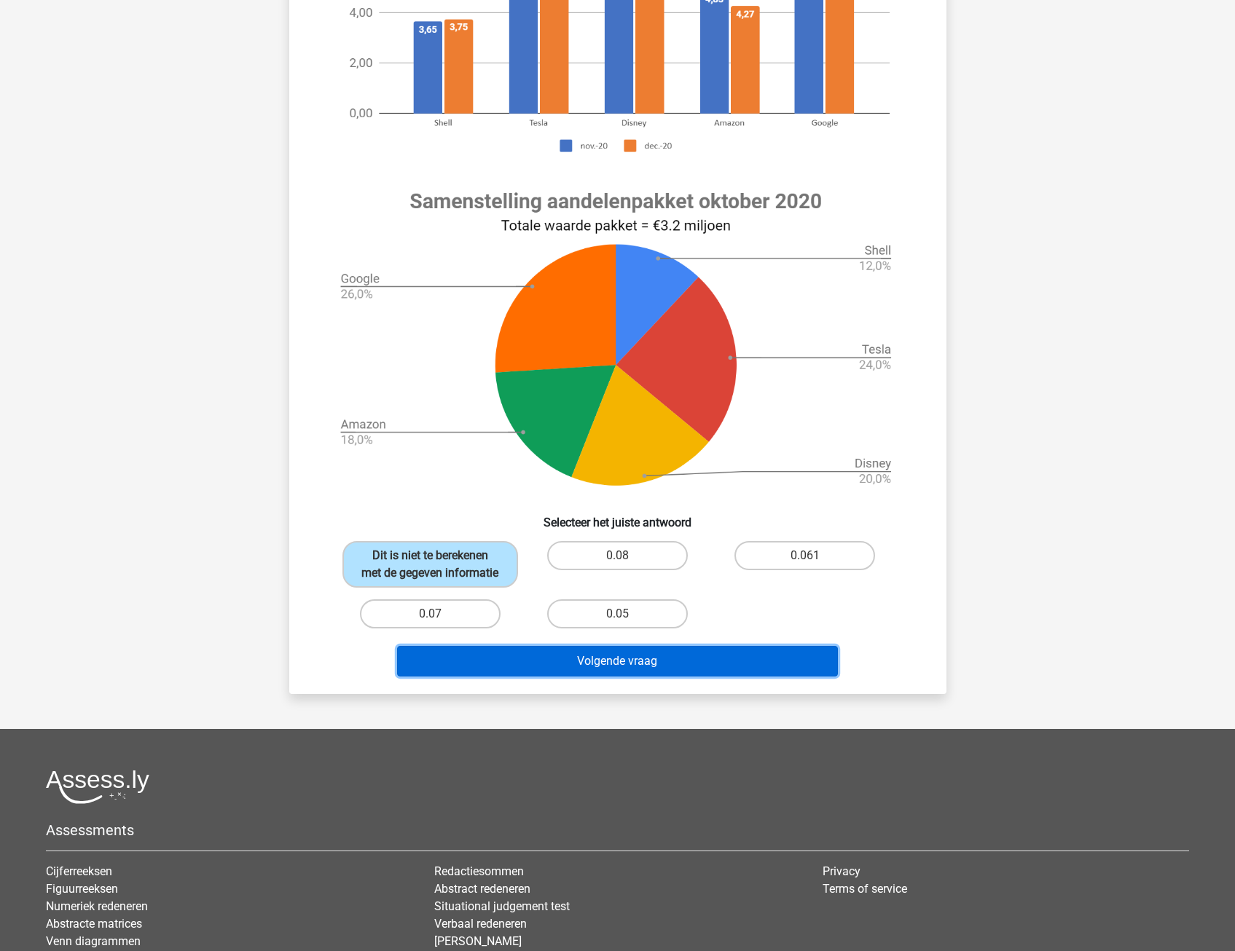
click at [547, 677] on button "Volgende vraag" at bounding box center [617, 661] width 441 height 31
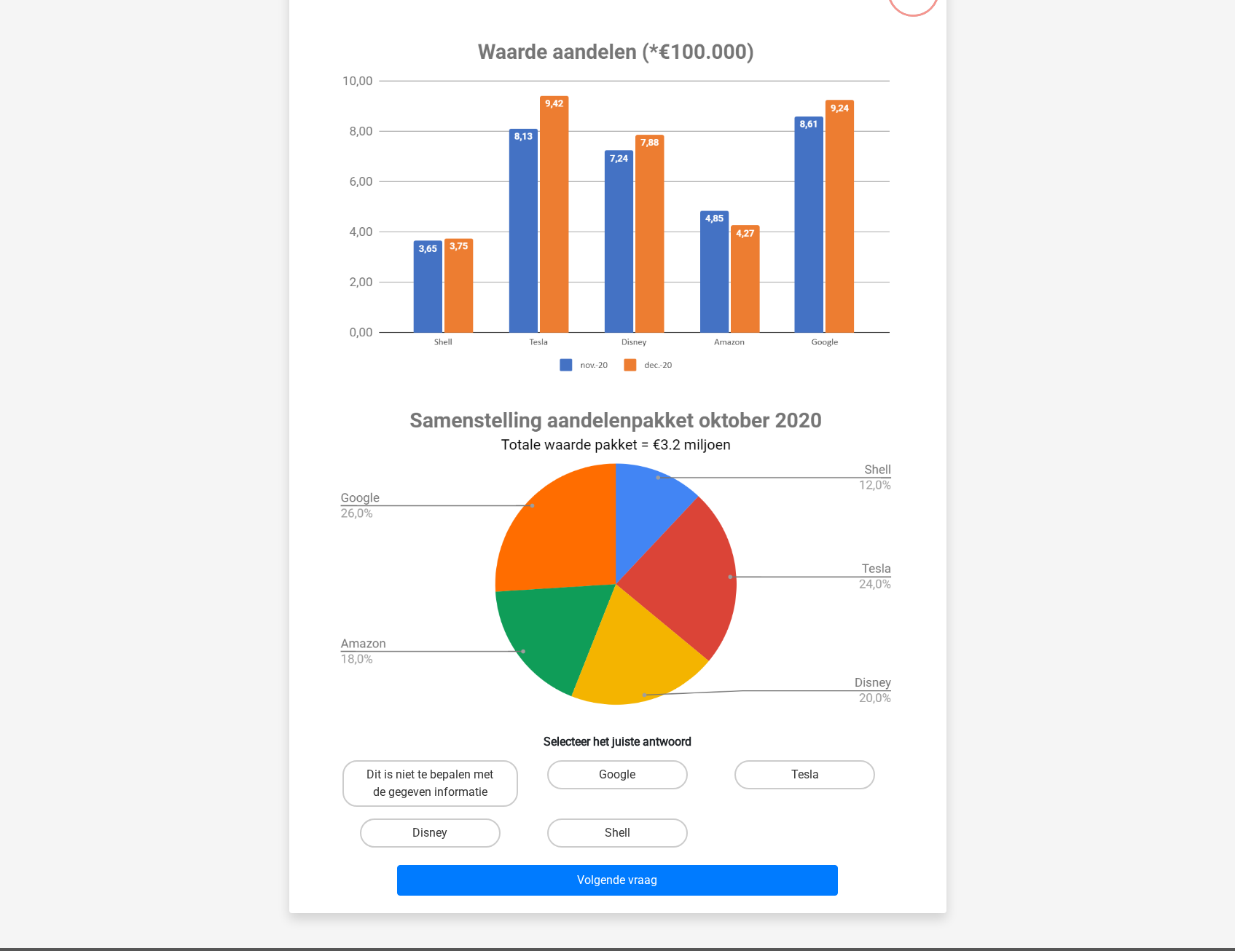
scroll to position [73, 0]
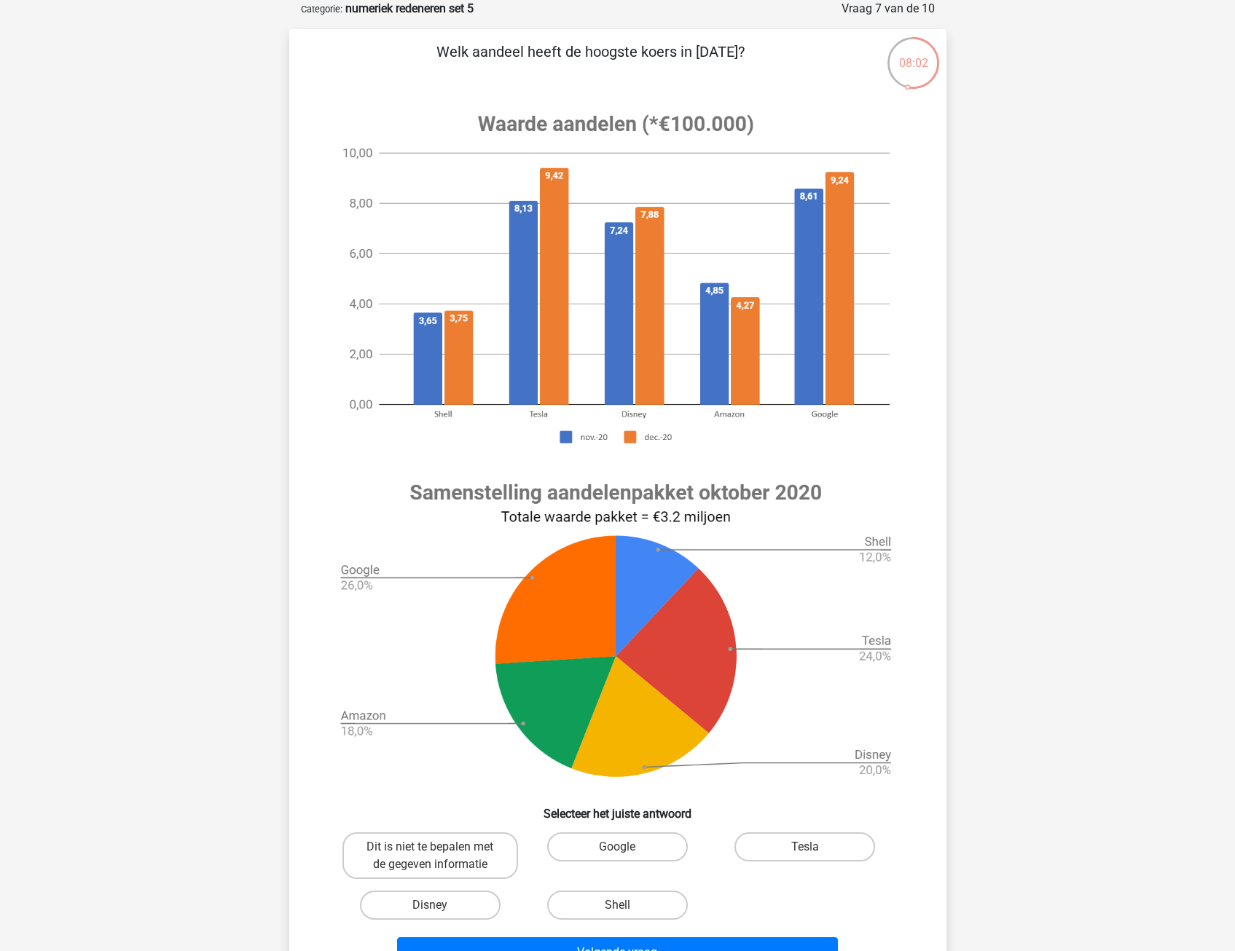
click at [620, 852] on input "Google" at bounding box center [621, 851] width 9 height 9
radio input "true"
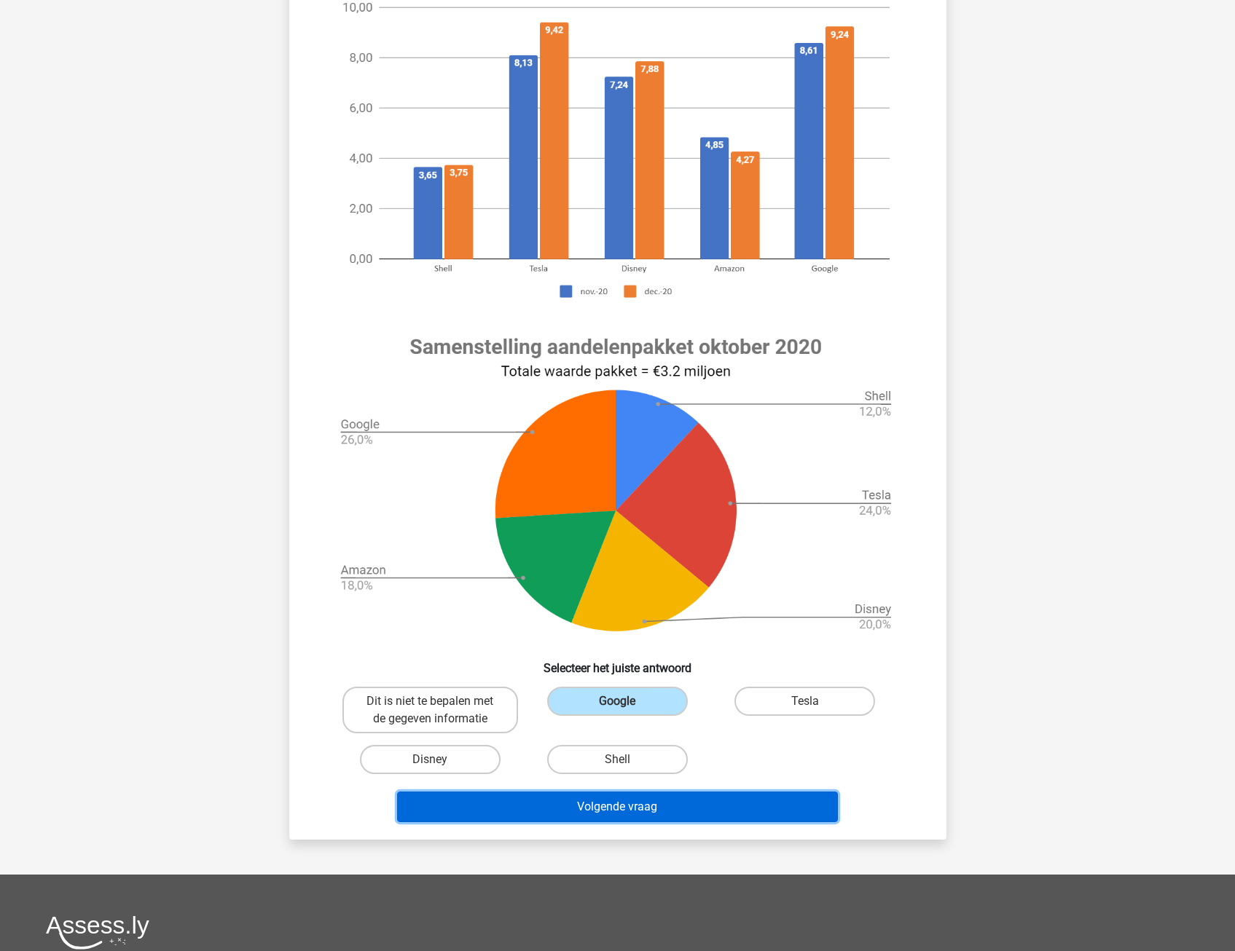
click at [588, 812] on button "Volgende vraag" at bounding box center [617, 807] width 441 height 31
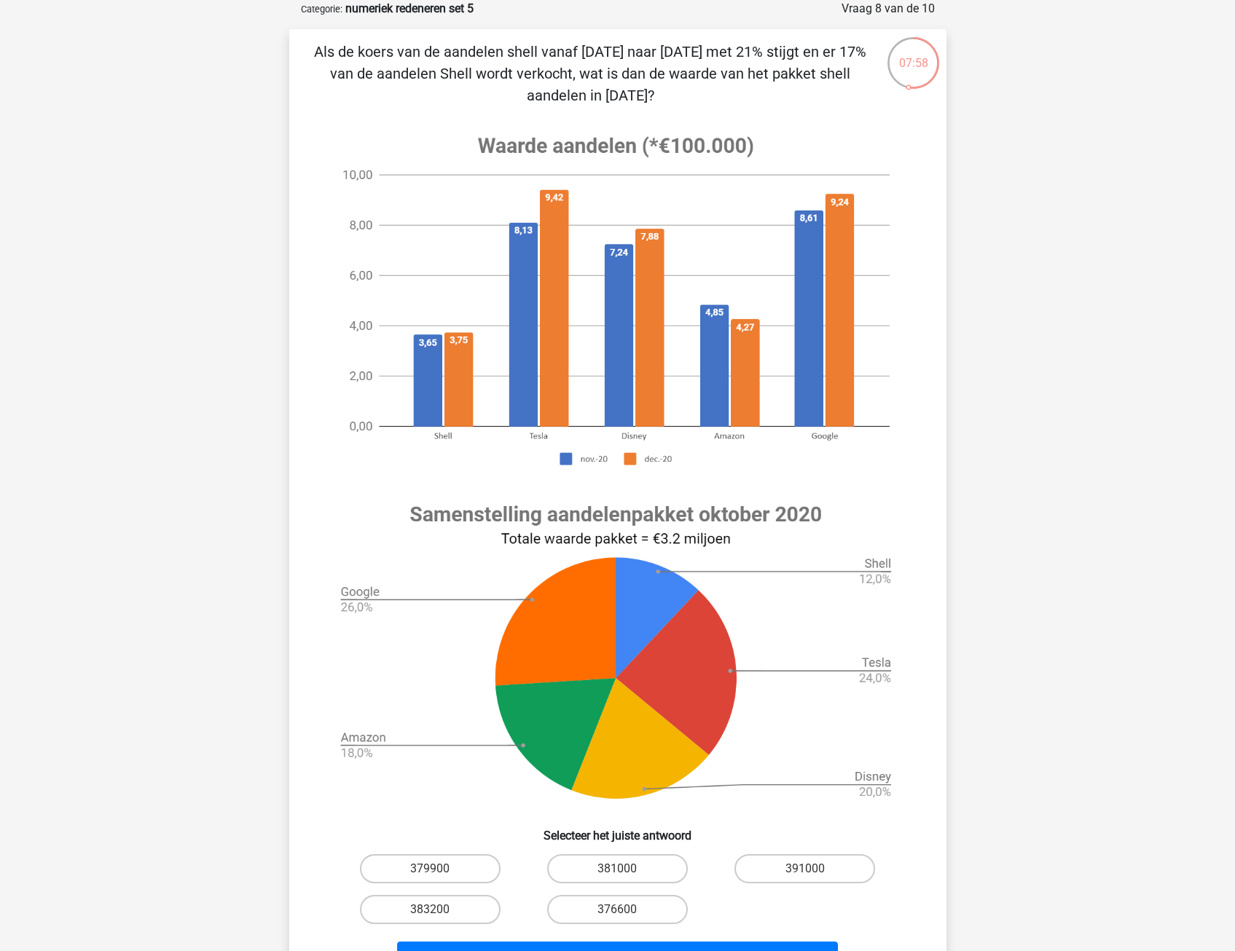
drag, startPoint x: 434, startPoint y: 45, endPoint x: 752, endPoint y: 95, distance: 321.5
click at [752, 95] on p "Als de koers van de aandelen shell vanaf december 2020 naar Januari 2021 met 21…" at bounding box center [591, 74] width 556 height 66
drag, startPoint x: 752, startPoint y: 95, endPoint x: 609, endPoint y: 82, distance: 143.4
click at [609, 82] on p "Als de koers van de aandelen shell vanaf december 2020 naar Januari 2021 met 21…" at bounding box center [591, 74] width 556 height 66
click at [963, 572] on div "07:34 Vraag 8 van de 10 Categorie: numeriek redeneren set 5" at bounding box center [618, 495] width 692 height 990
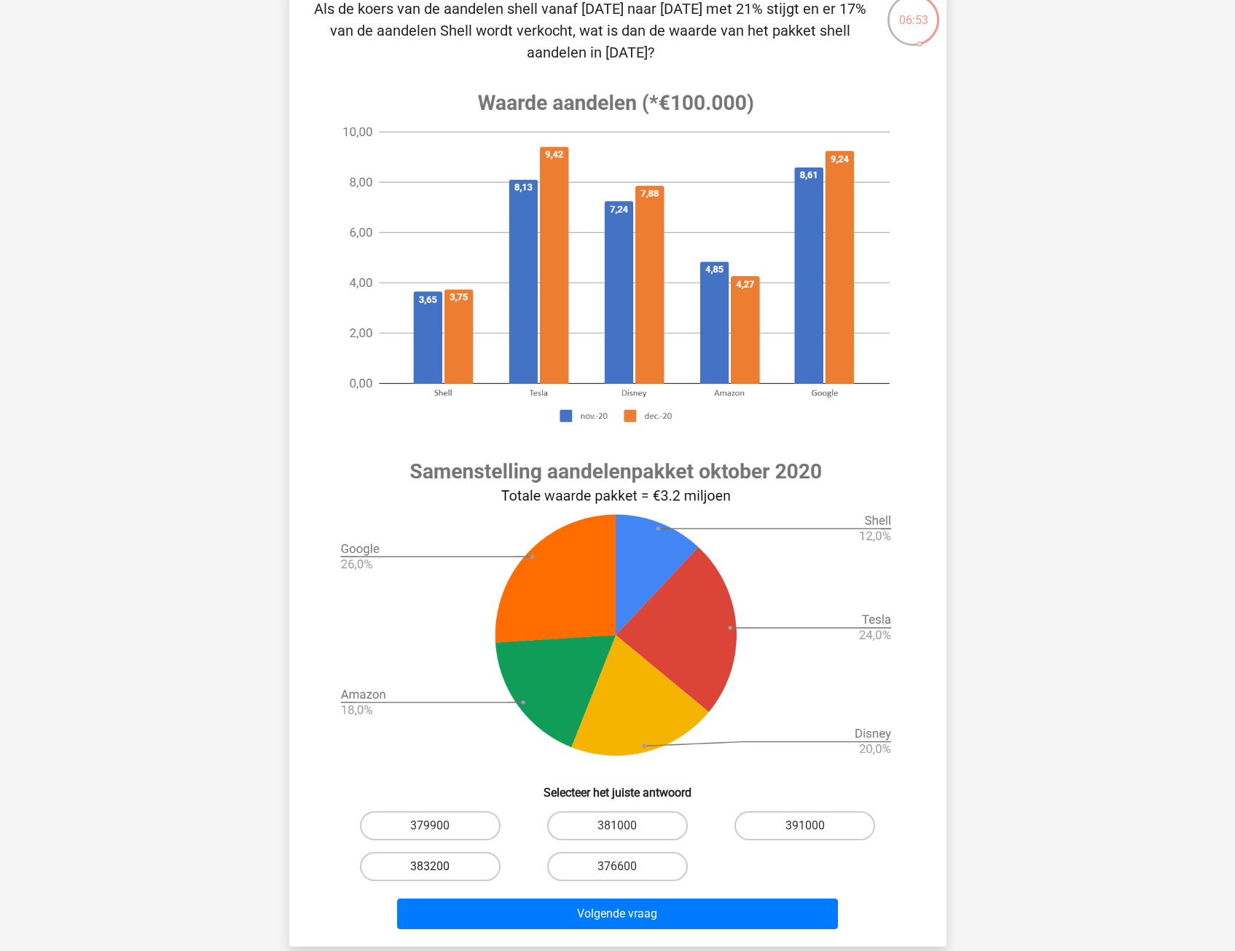
scroll to position [146, 0]
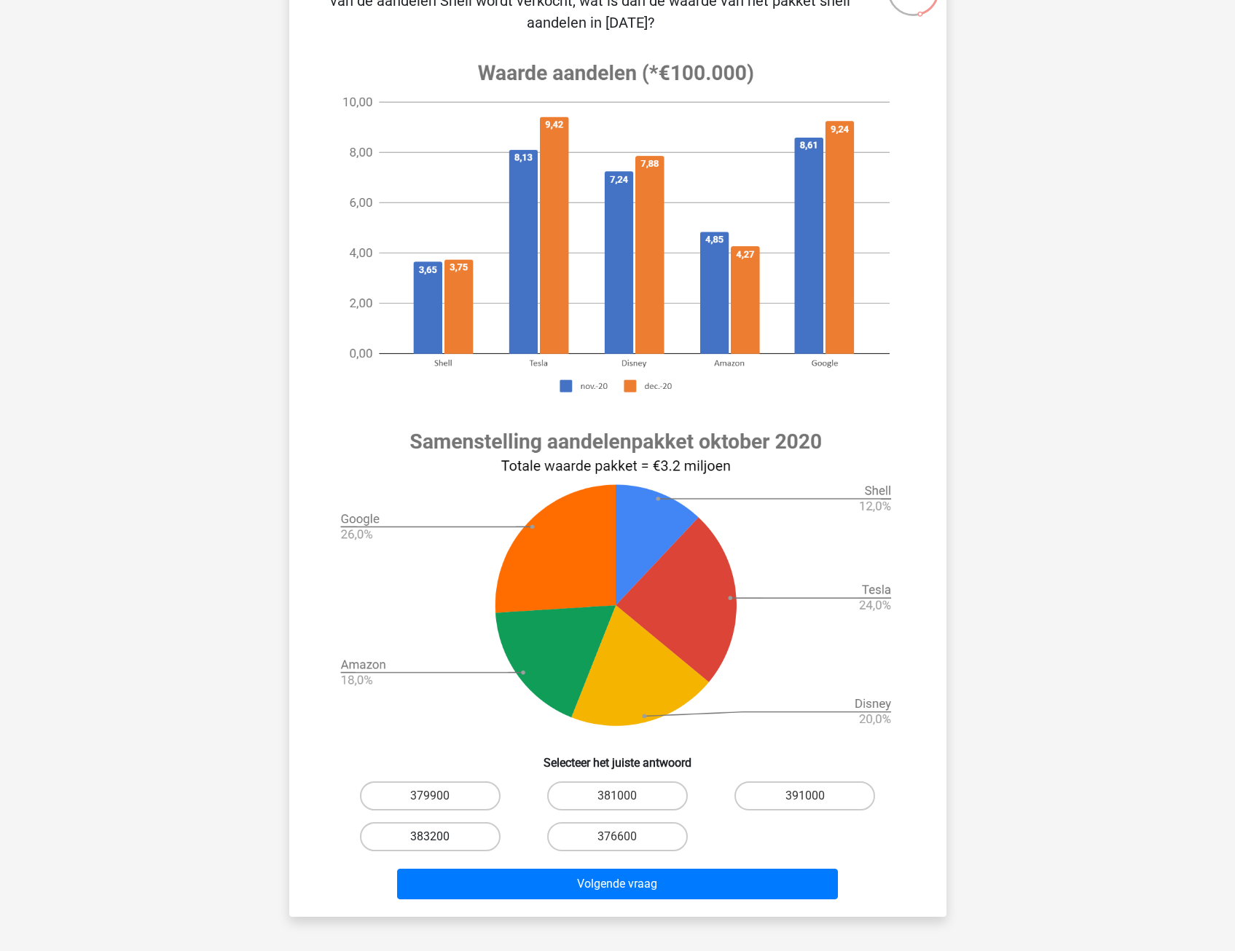
click at [452, 841] on label "383200" at bounding box center [430, 836] width 141 height 29
click at [439, 841] on input "383200" at bounding box center [434, 841] width 9 height 9
radio input "true"
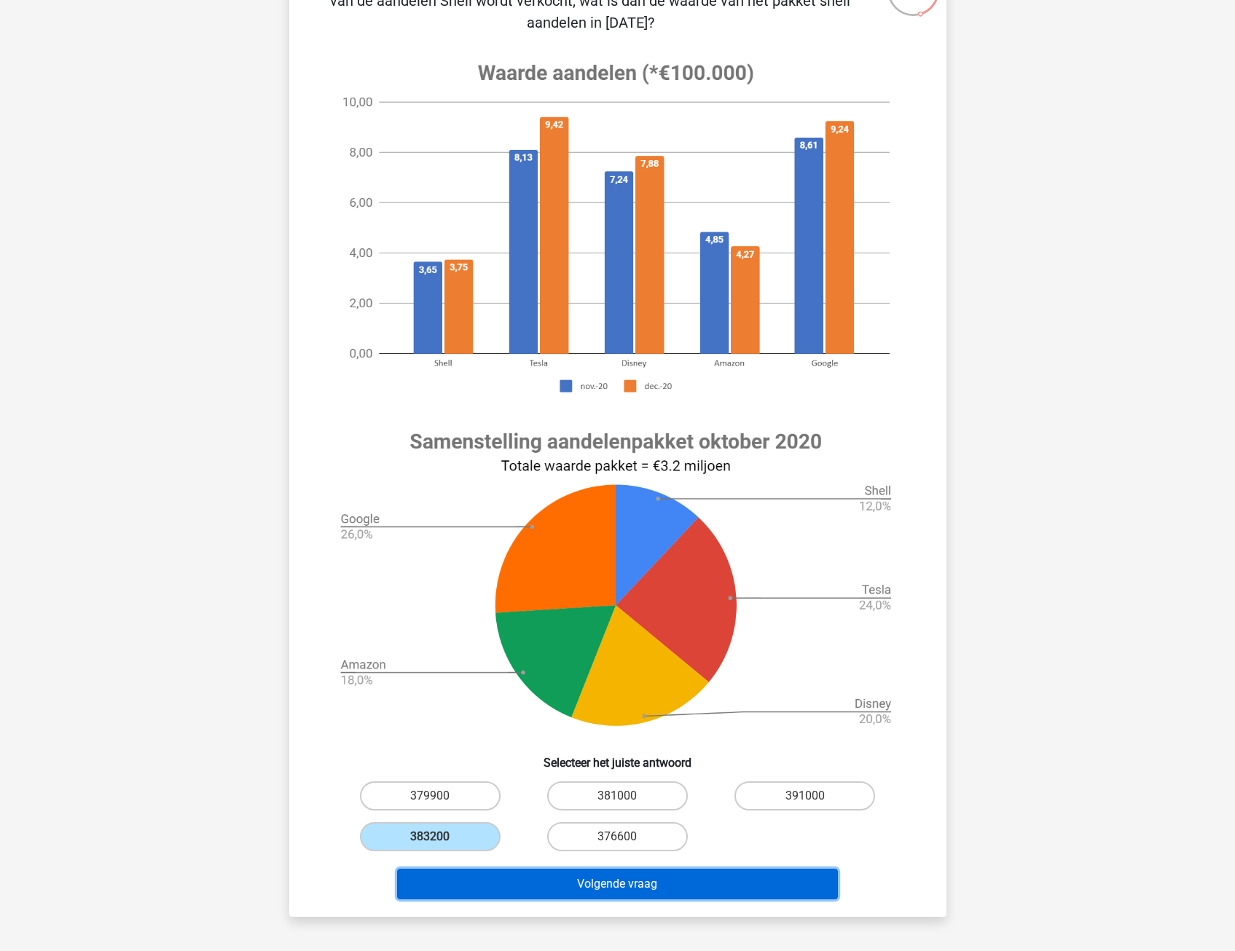
click at [451, 884] on button "Volgende vraag" at bounding box center [617, 884] width 441 height 31
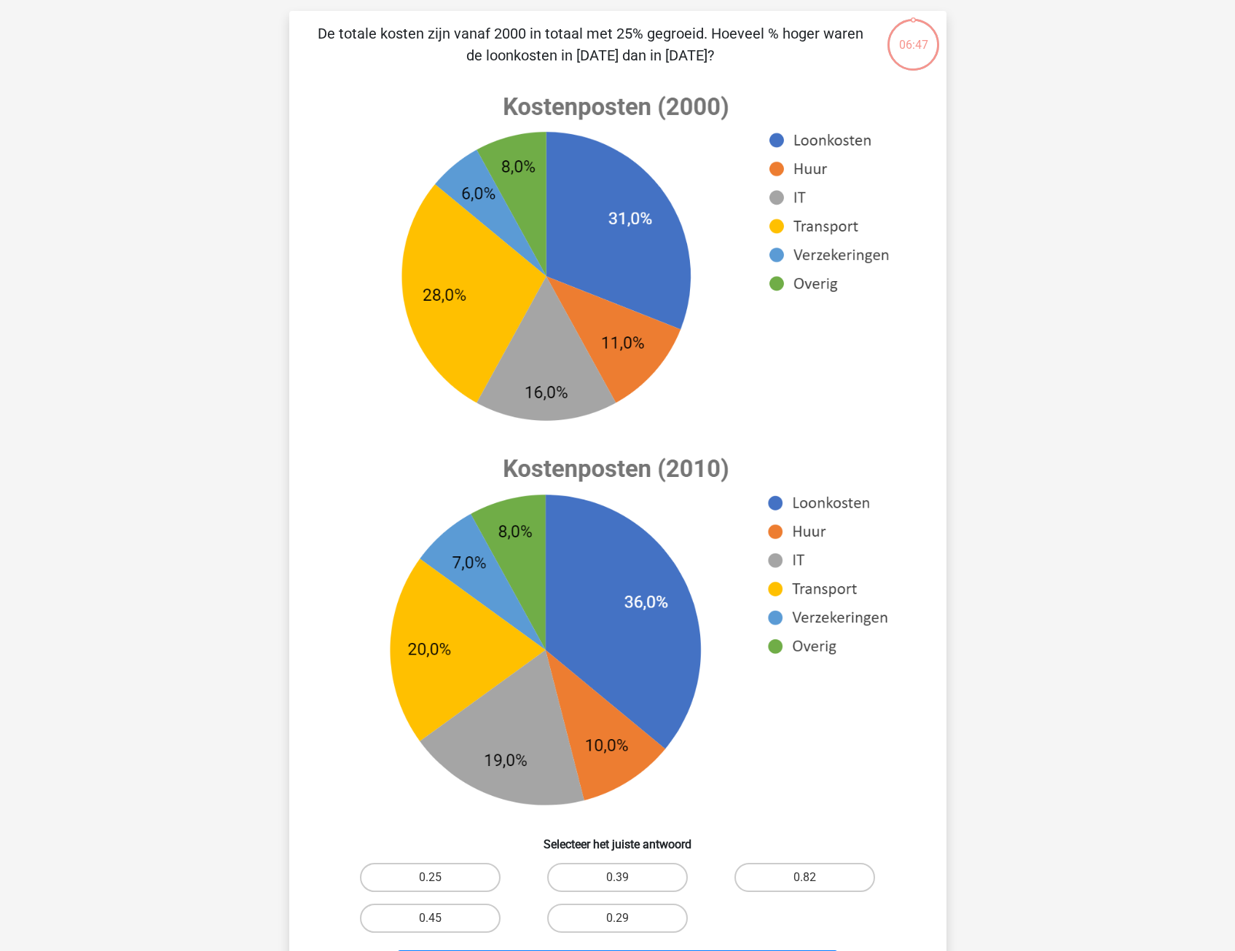
scroll to position [73, 0]
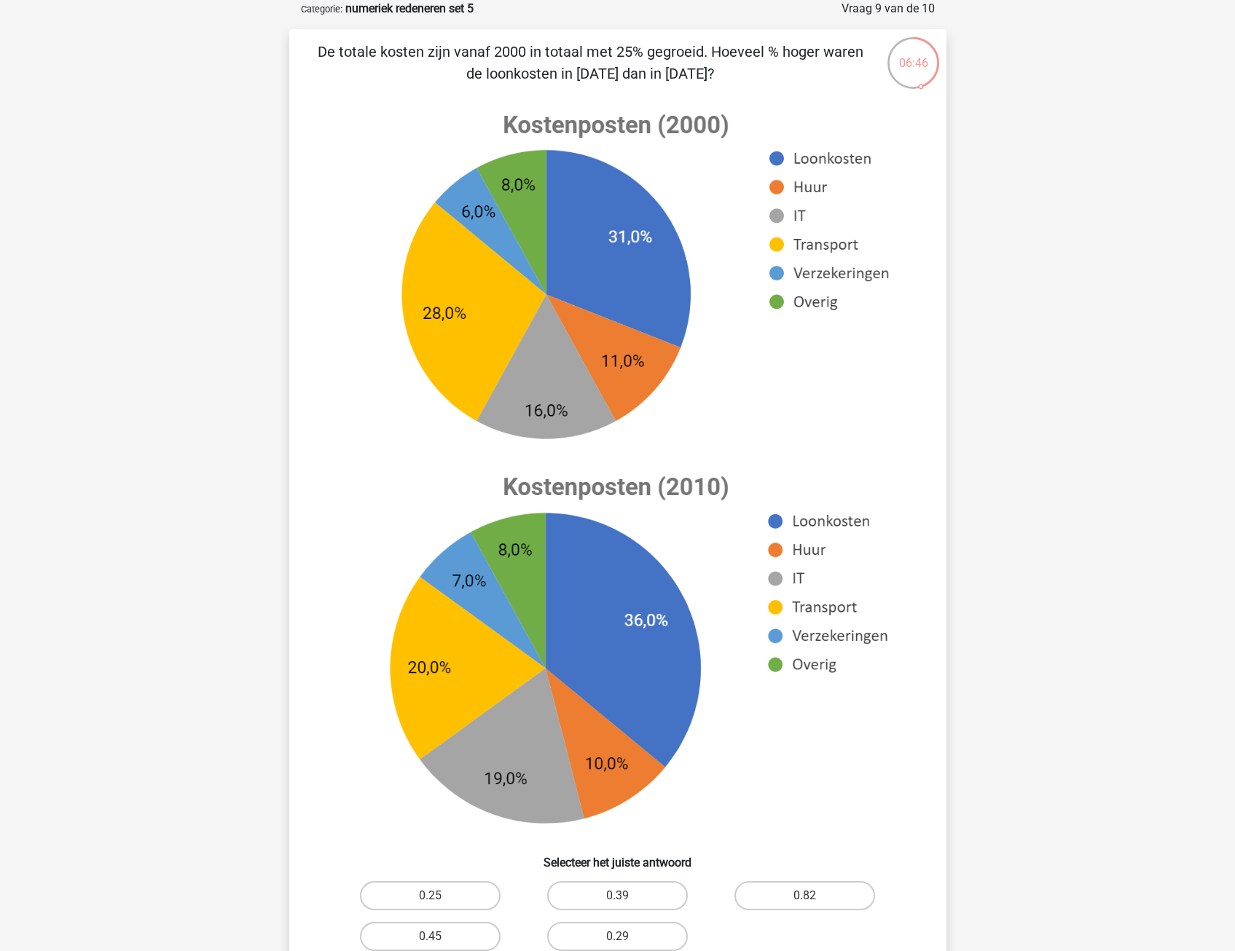
drag, startPoint x: 507, startPoint y: 50, endPoint x: 513, endPoint y: 80, distance: 31.1
click at [513, 80] on p "De totale kosten zijn vanaf 2000 in totaal met 25% gegroeid. Hoeveel % hoger wa…" at bounding box center [591, 63] width 556 height 44
drag, startPoint x: 513, startPoint y: 75, endPoint x: 656, endPoint y: 72, distance: 143.5
click at [656, 72] on p "De totale kosten zijn vanaf 2000 in totaal met 25% gegroeid. Hoeveel % hoger wa…" at bounding box center [591, 63] width 556 height 44
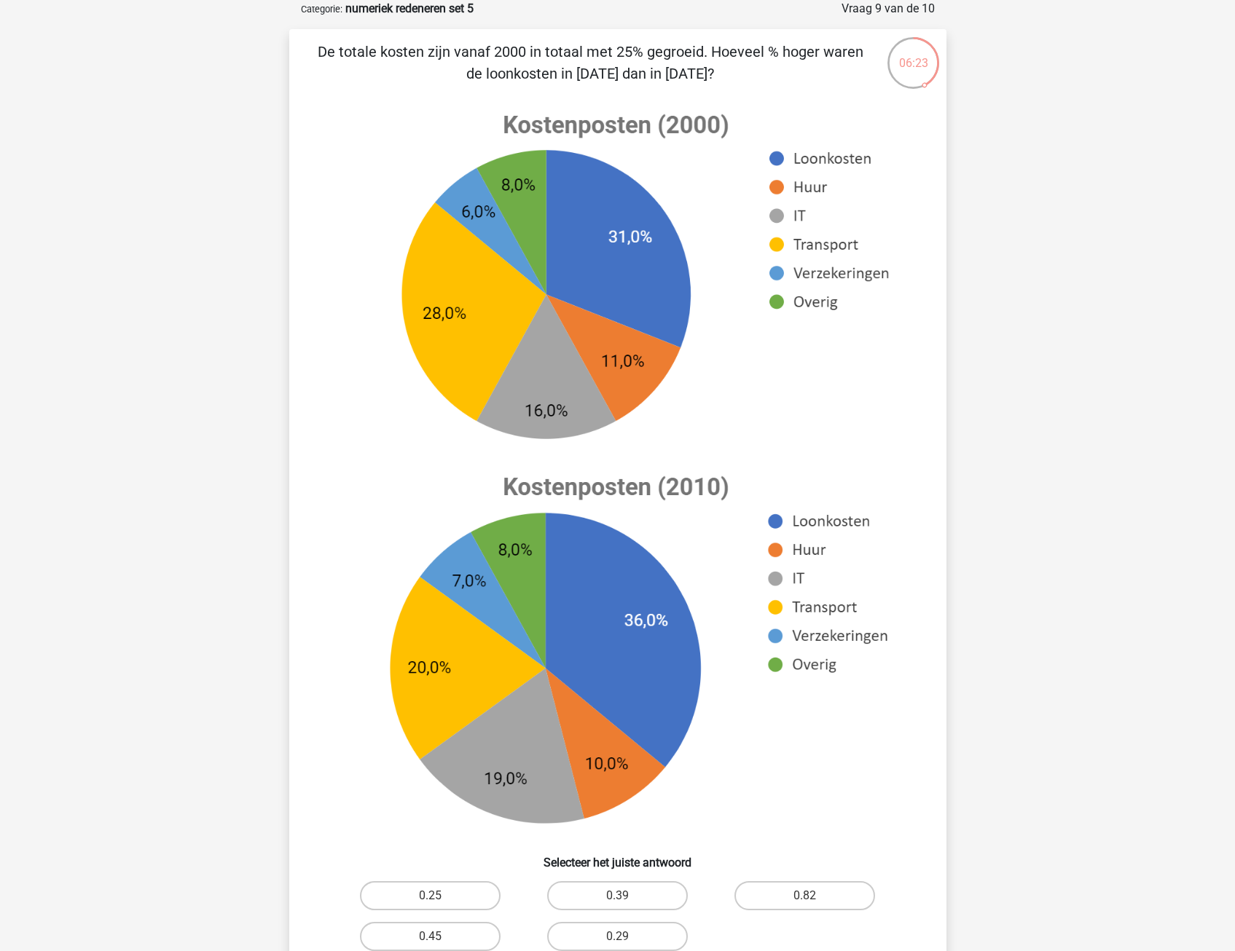
click at [657, 71] on p "De totale kosten zijn vanaf 2000 in totaal met 25% gegroeid. Hoeveel % hoger wa…" at bounding box center [591, 63] width 556 height 44
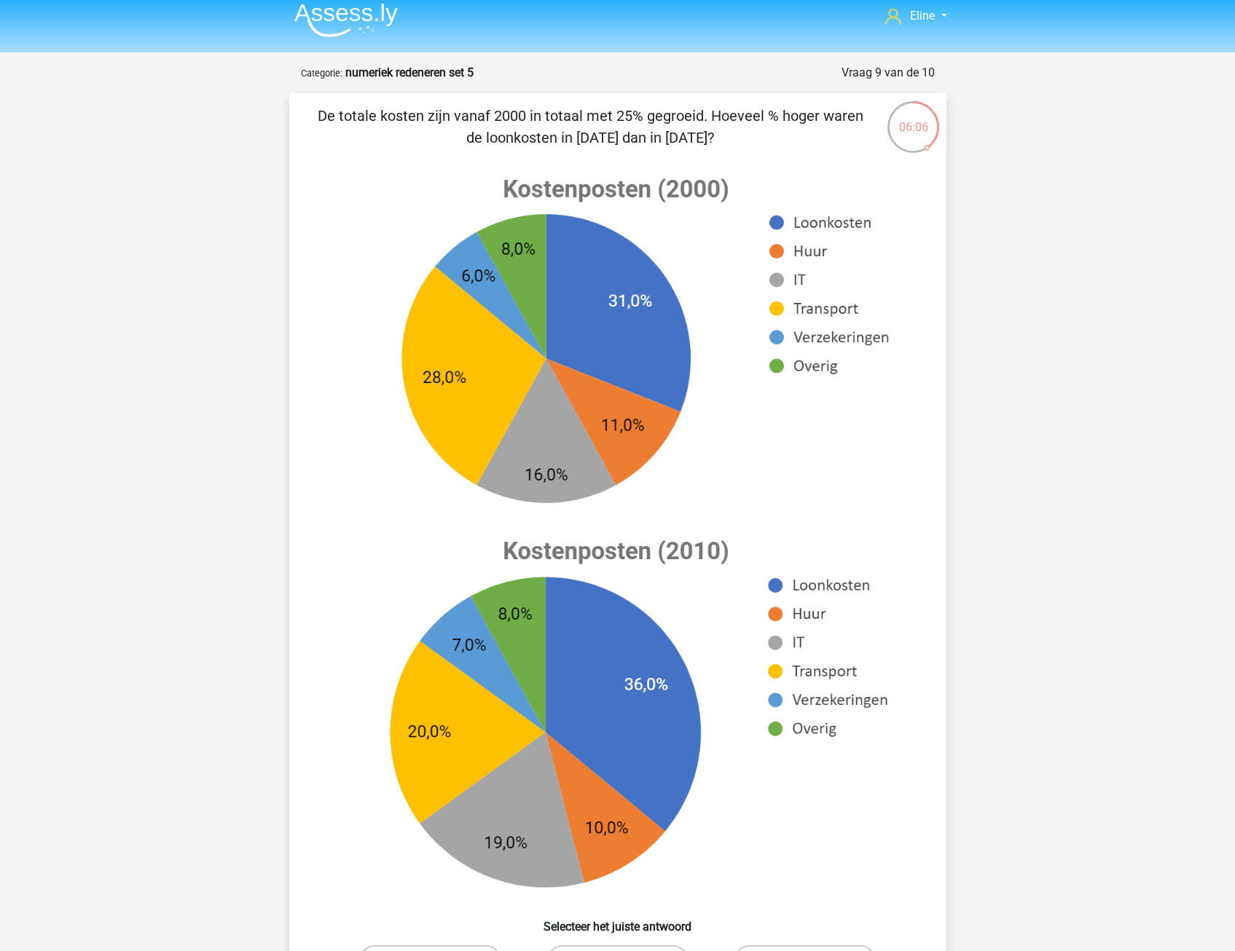
scroll to position [0, 0]
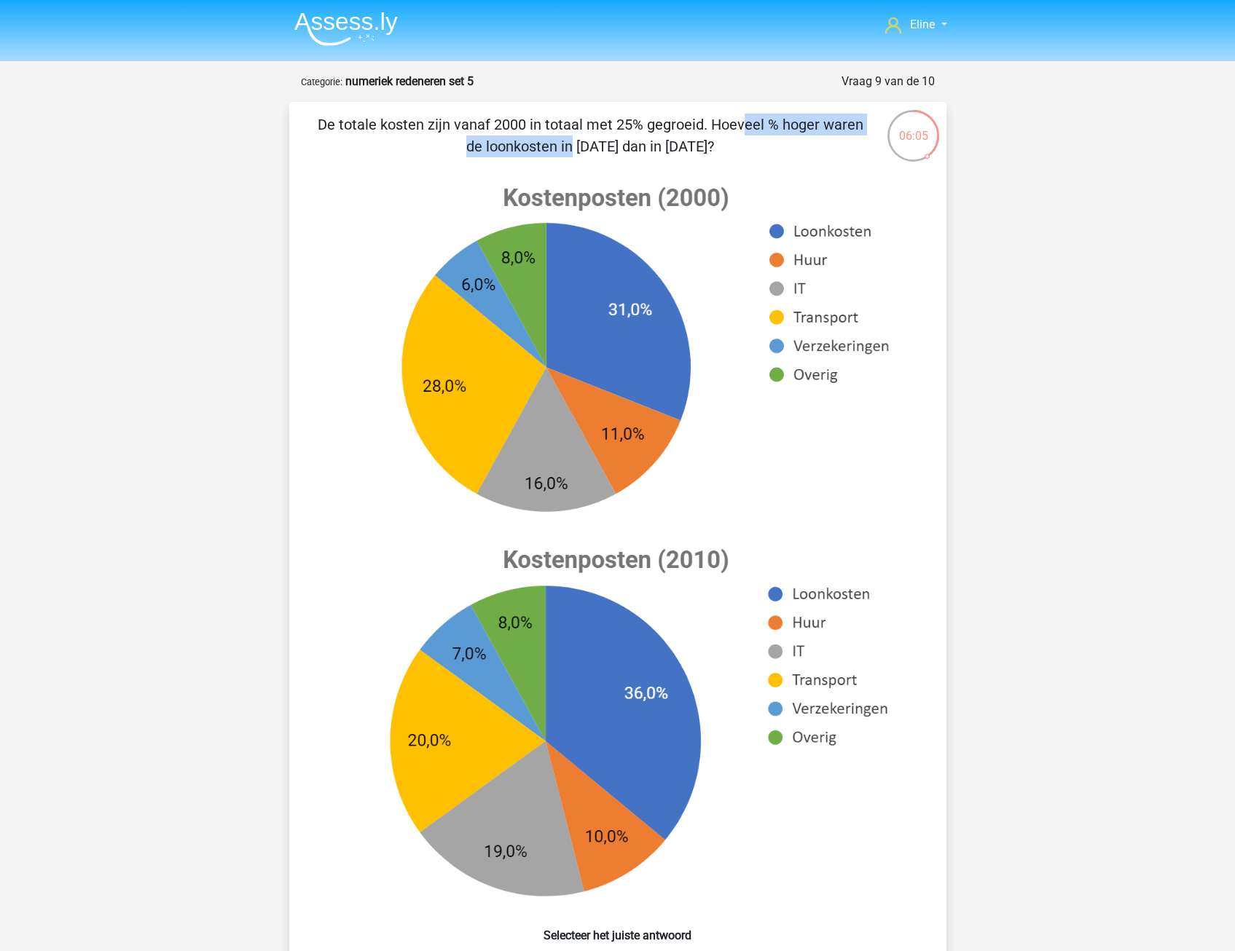
drag, startPoint x: 453, startPoint y: 124, endPoint x: 666, endPoint y: 126, distance: 212.7
click at [666, 126] on p "De totale kosten zijn vanaf 2000 in totaal met 25% gegroeid. Hoeveel % hoger wa…" at bounding box center [591, 136] width 556 height 44
drag, startPoint x: 666, startPoint y: 126, endPoint x: 629, endPoint y: 145, distance: 41.1
click at [630, 144] on p "De totale kosten zijn vanaf 2000 in totaal met 25% gegroeid. Hoeveel % hoger wa…" at bounding box center [591, 136] width 556 height 44
drag, startPoint x: 478, startPoint y: 125, endPoint x: 747, endPoint y: 138, distance: 269.1
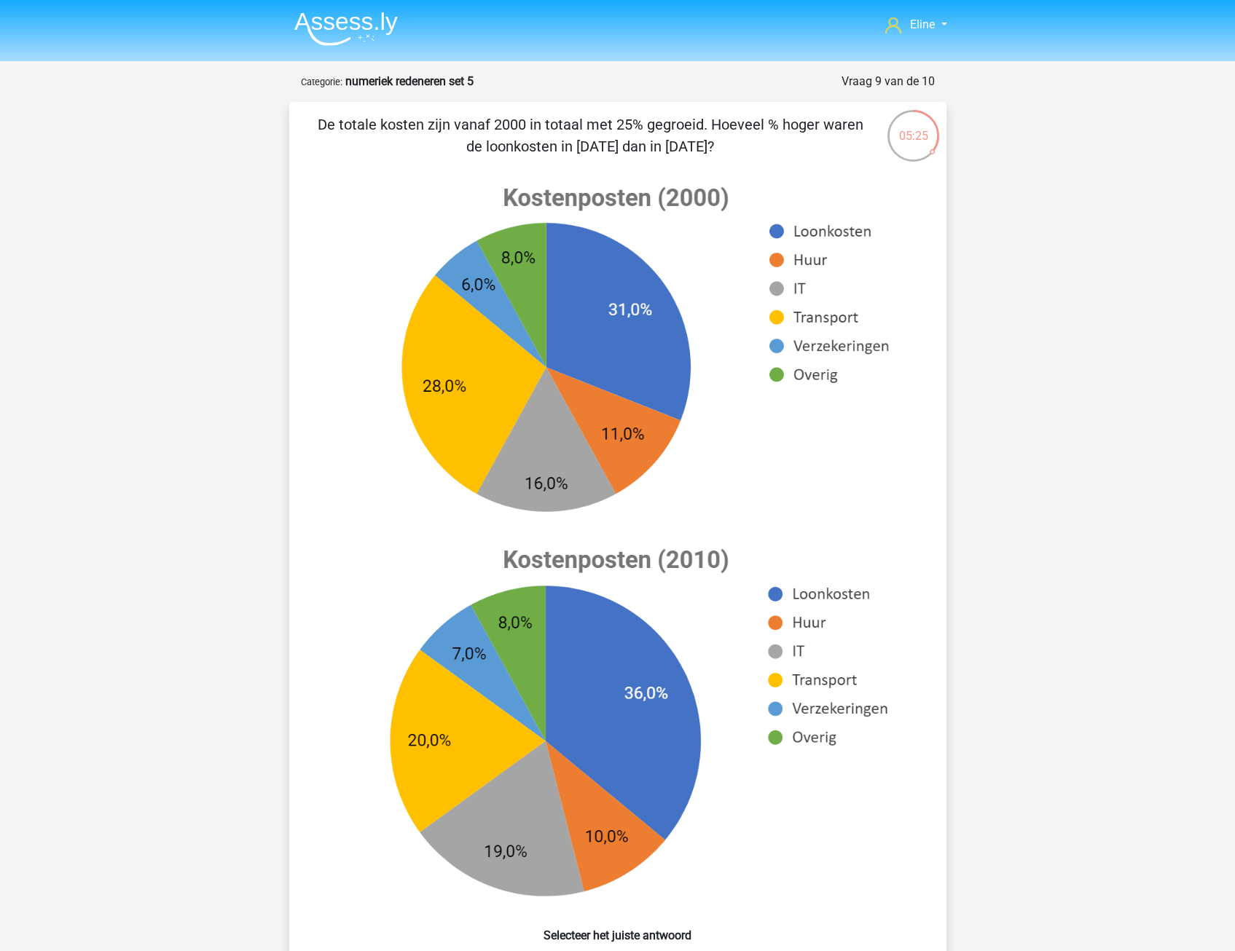
click at [747, 138] on p "De totale kosten zijn vanaf 2000 in totaal met 25% gegroeid. Hoeveel % hoger wa…" at bounding box center [591, 136] width 556 height 44
click at [745, 142] on p "De totale kosten zijn vanaf 2000 in totaal met 25% gegroeid. Hoeveel % hoger wa…" at bounding box center [591, 136] width 556 height 44
click at [680, 118] on p "De totale kosten zijn vanaf 2000 in totaal met 25% gegroeid. Hoeveel % hoger wa…" at bounding box center [591, 136] width 556 height 44
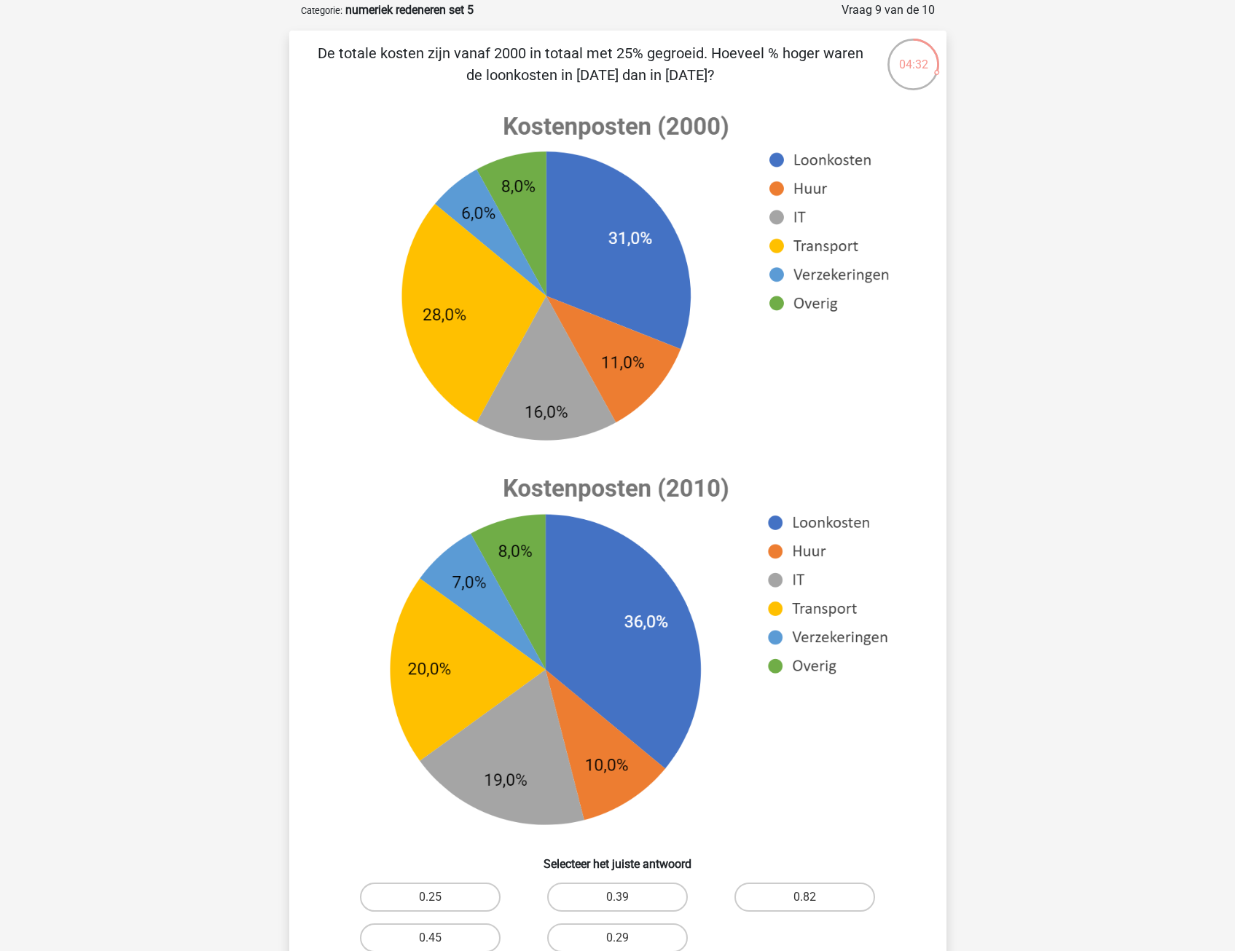
scroll to position [364, 0]
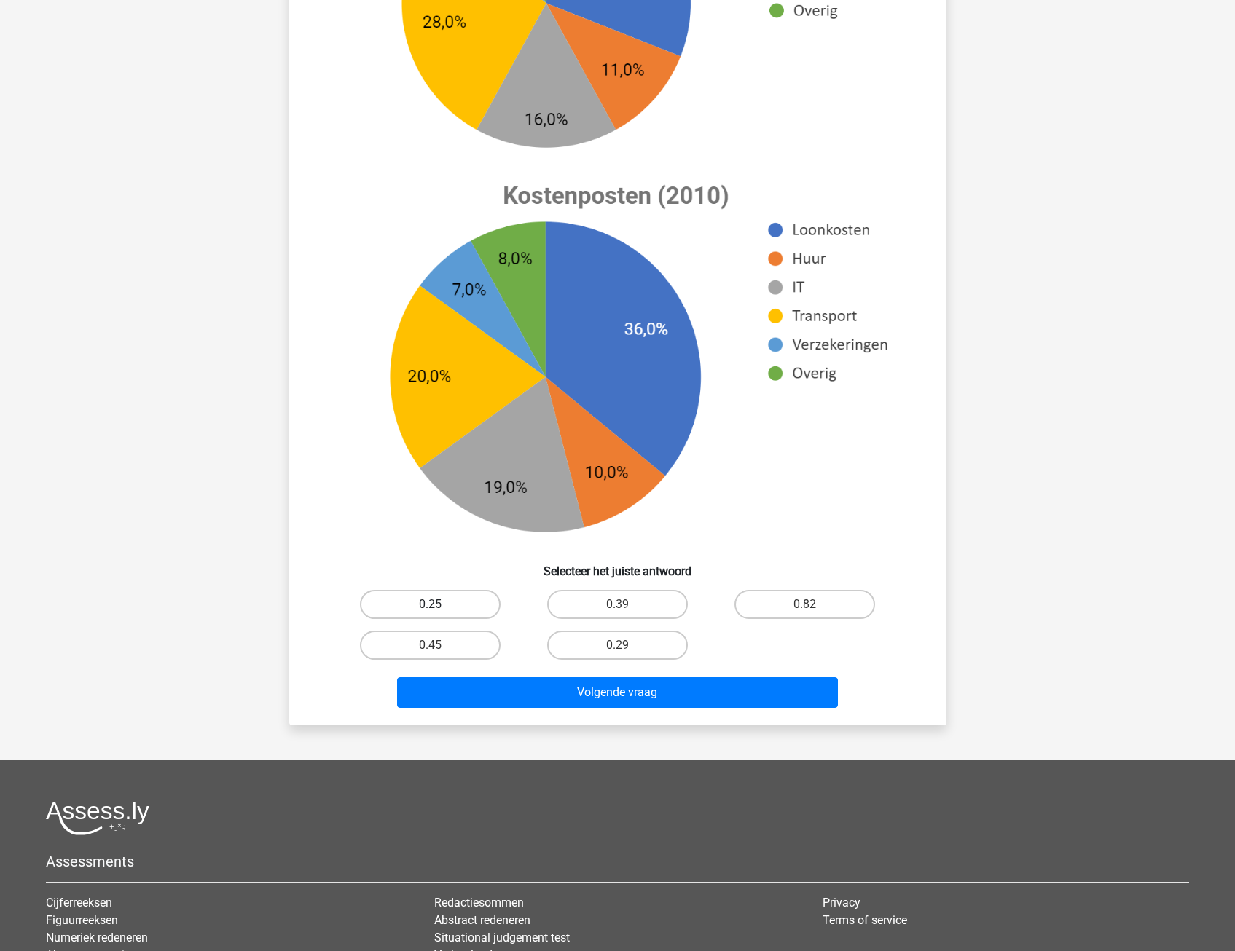
click at [399, 607] on label "0.25" at bounding box center [430, 604] width 141 height 29
click at [430, 607] on input "0.25" at bounding box center [434, 609] width 9 height 9
radio input "true"
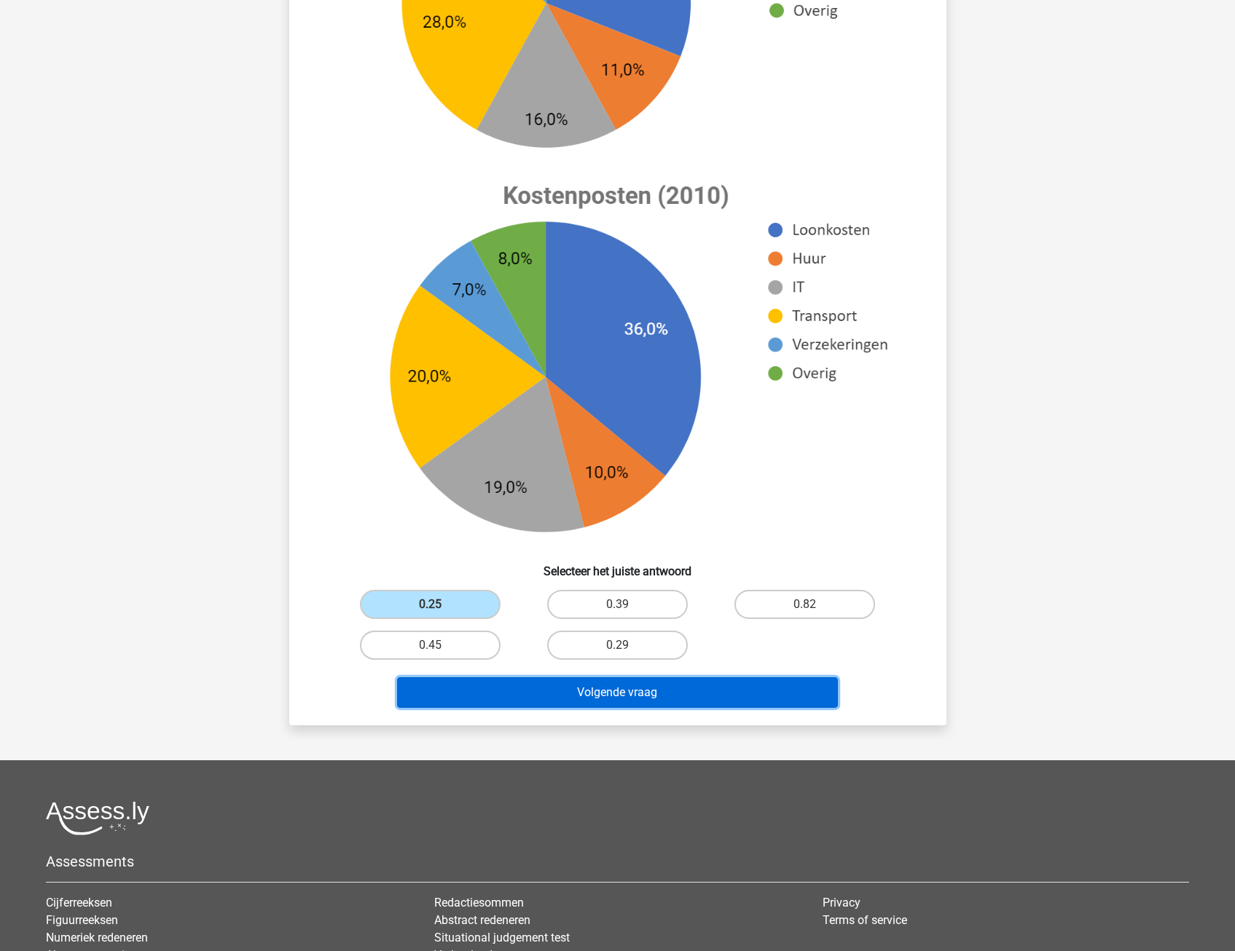
click at [420, 692] on button "Volgende vraag" at bounding box center [617, 693] width 441 height 31
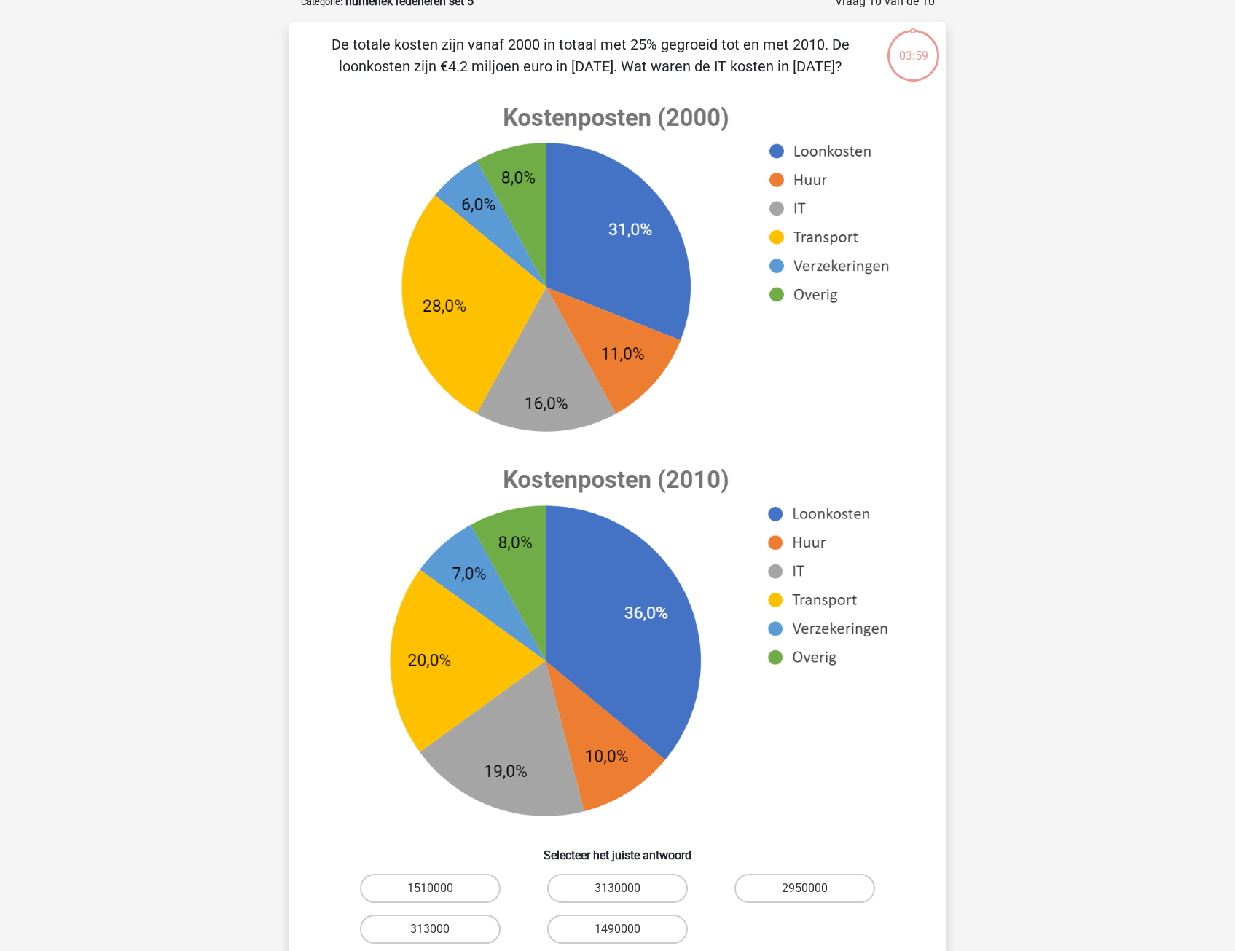
scroll to position [73, 0]
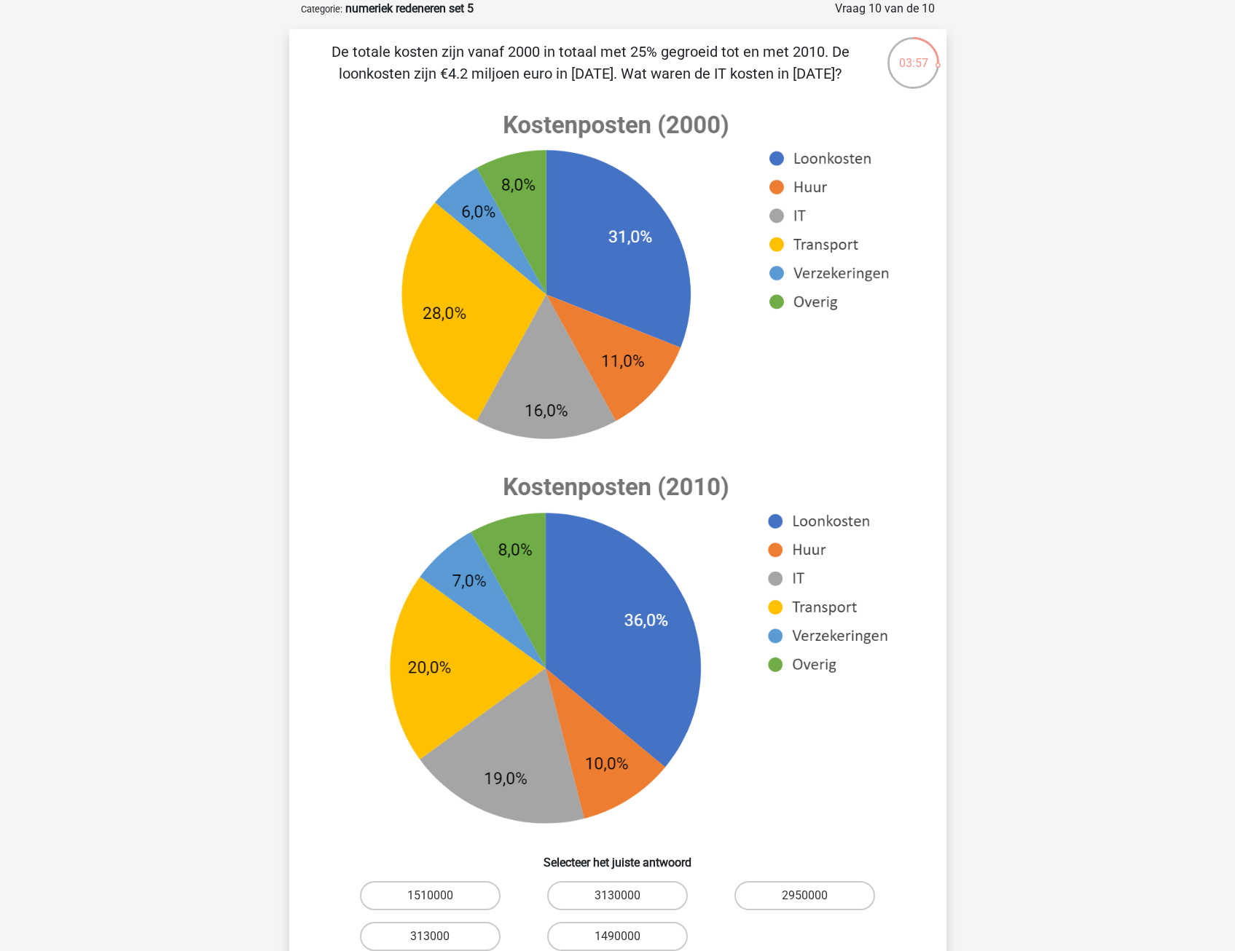
drag, startPoint x: 447, startPoint y: 39, endPoint x: 787, endPoint y: 82, distance: 342.1
click at [787, 82] on div "De totale kosten zijn vanaf 2000 in totaal met 25% gegroeid tot en met 2010. De…" at bounding box center [617, 523] width 657 height 988
drag, startPoint x: 787, startPoint y: 82, endPoint x: 471, endPoint y: 60, distance: 316.2
click at [471, 60] on p "De totale kosten zijn vanaf 2000 in totaal met 25% gegroeid tot en met 2010. De…" at bounding box center [591, 63] width 556 height 44
drag, startPoint x: 389, startPoint y: 48, endPoint x: 822, endPoint y: 60, distance: 433.6
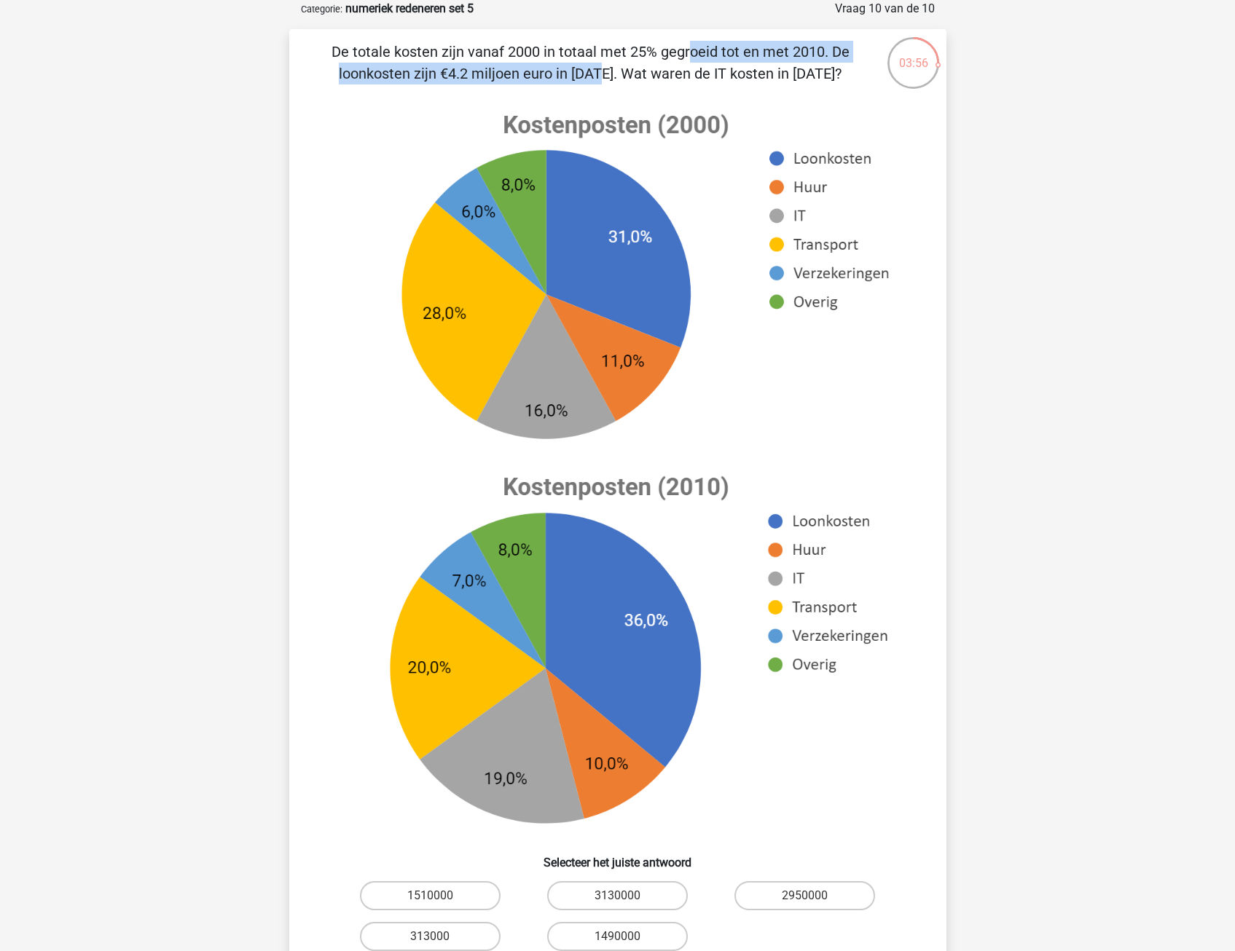
click at [822, 60] on p "De totale kosten zijn vanaf 2000 in totaal met 25% gegroeid tot en met 2010. De…" at bounding box center [591, 63] width 556 height 44
drag, startPoint x: 822, startPoint y: 60, endPoint x: 745, endPoint y: 60, distance: 78.0
click at [745, 60] on p "De totale kosten zijn vanaf 2000 in totaal met 25% gegroeid tot en met 2010. De…" at bounding box center [591, 63] width 556 height 44
drag, startPoint x: 373, startPoint y: 77, endPoint x: 576, endPoint y: 76, distance: 202.5
click at [576, 76] on p "De totale kosten zijn vanaf 2000 in totaal met 25% gegroeid tot en met 2010. De…" at bounding box center [591, 63] width 556 height 44
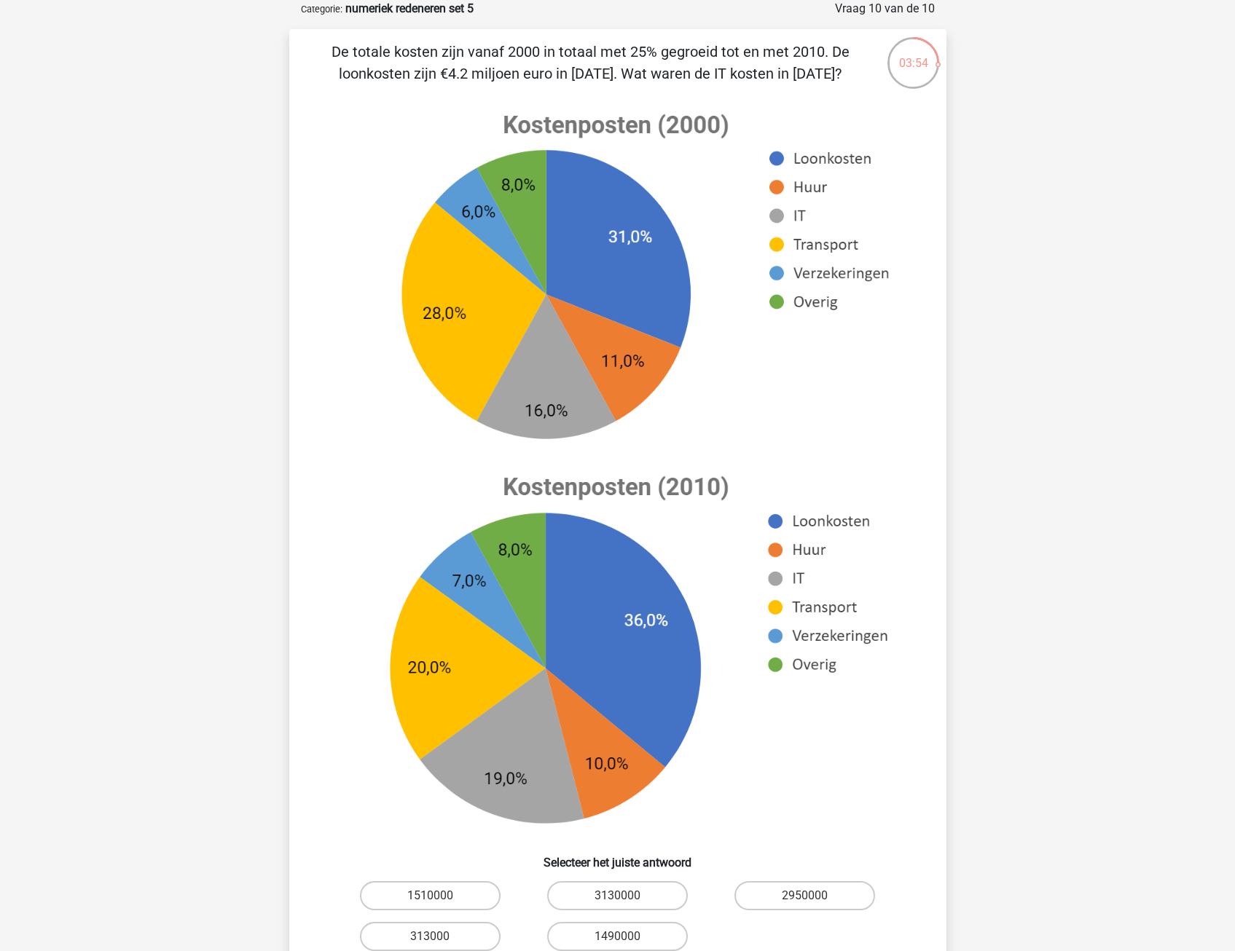
drag, startPoint x: 576, startPoint y: 76, endPoint x: 333, endPoint y: 99, distance: 243.7
click at [333, 99] on image at bounding box center [616, 276] width 584 height 361
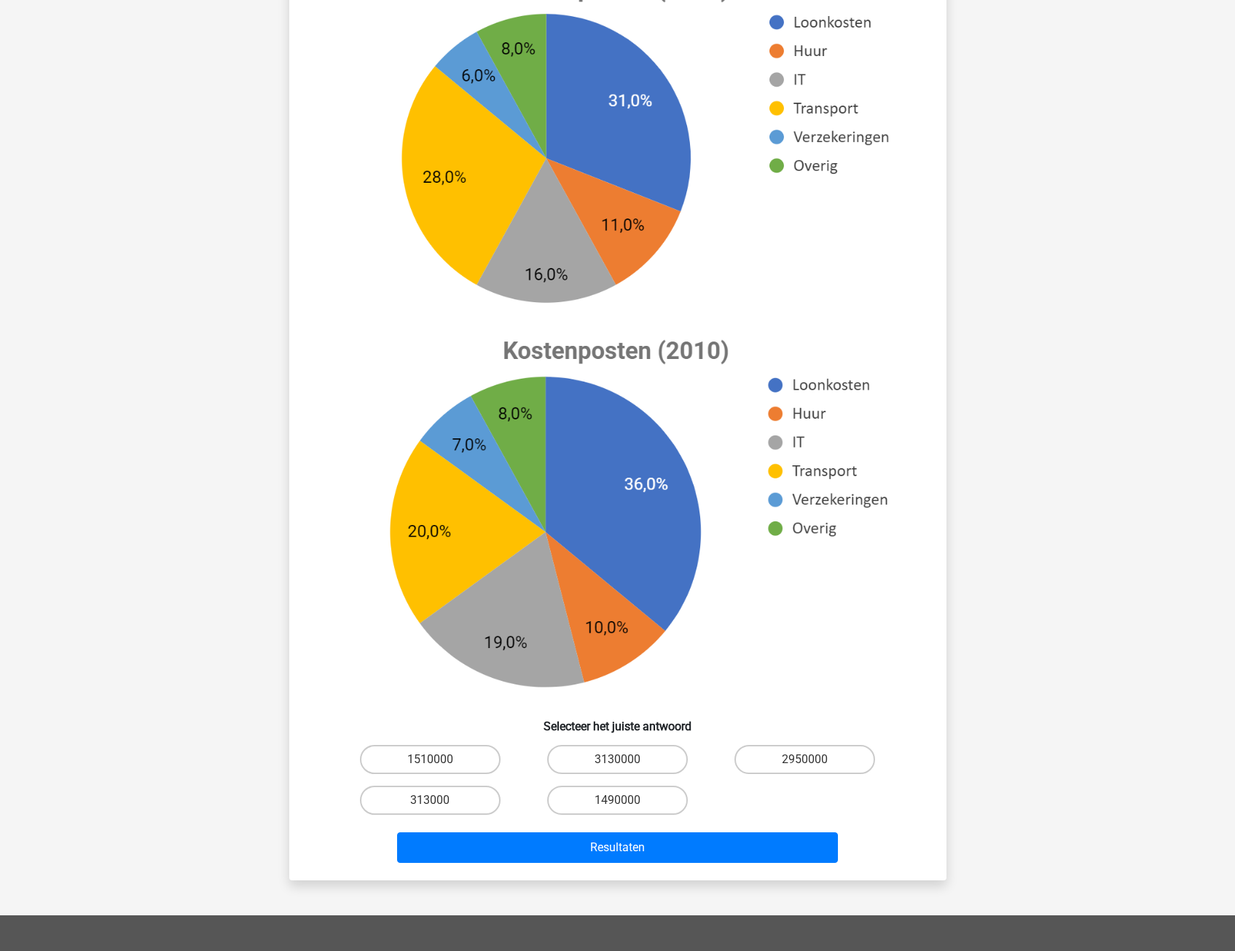
scroll to position [219, 0]
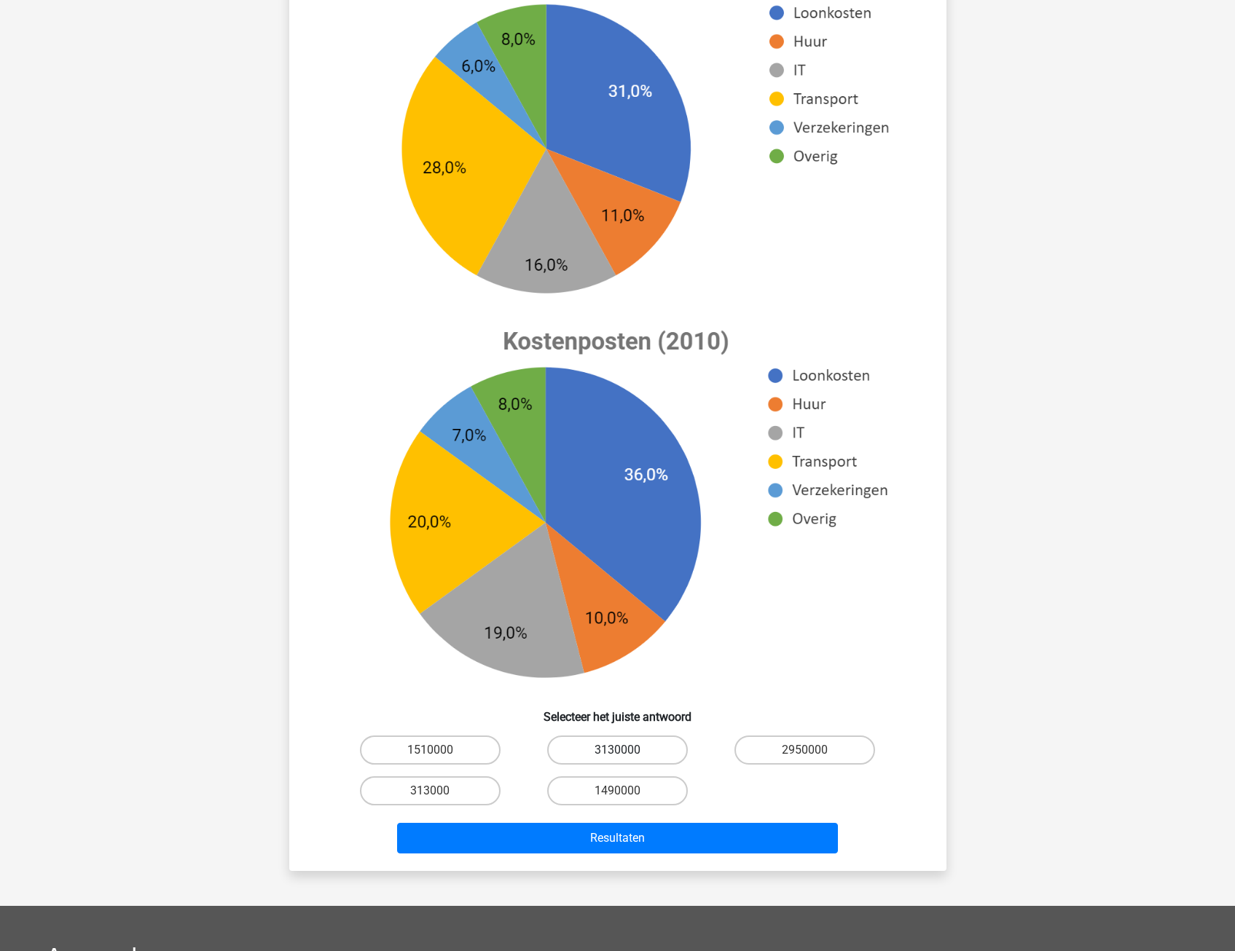
click at [591, 751] on label "3130000" at bounding box center [617, 750] width 141 height 29
click at [617, 751] on input "3130000" at bounding box center [621, 754] width 9 height 9
radio input "true"
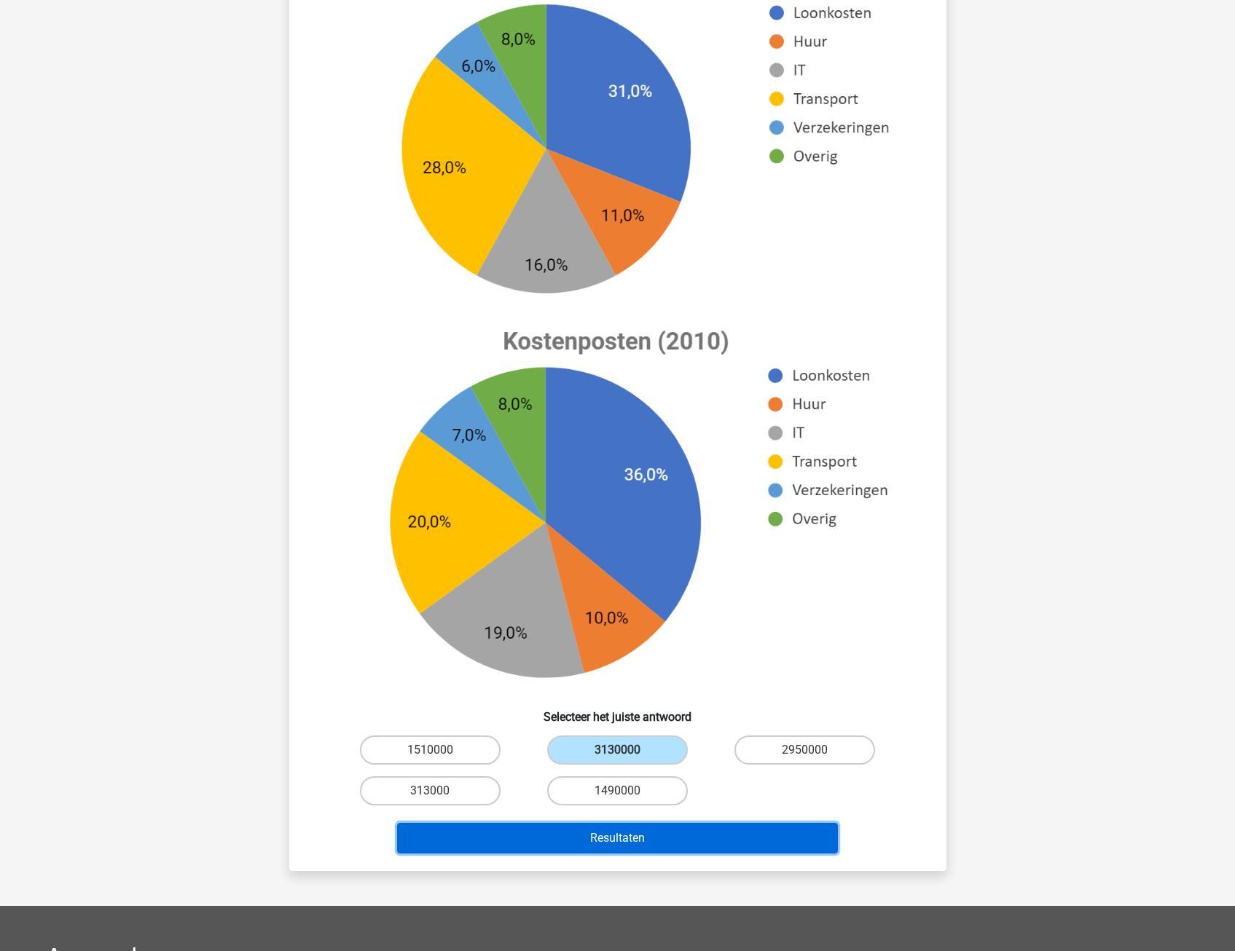
click at [563, 836] on button "Resultaten" at bounding box center [617, 838] width 441 height 31
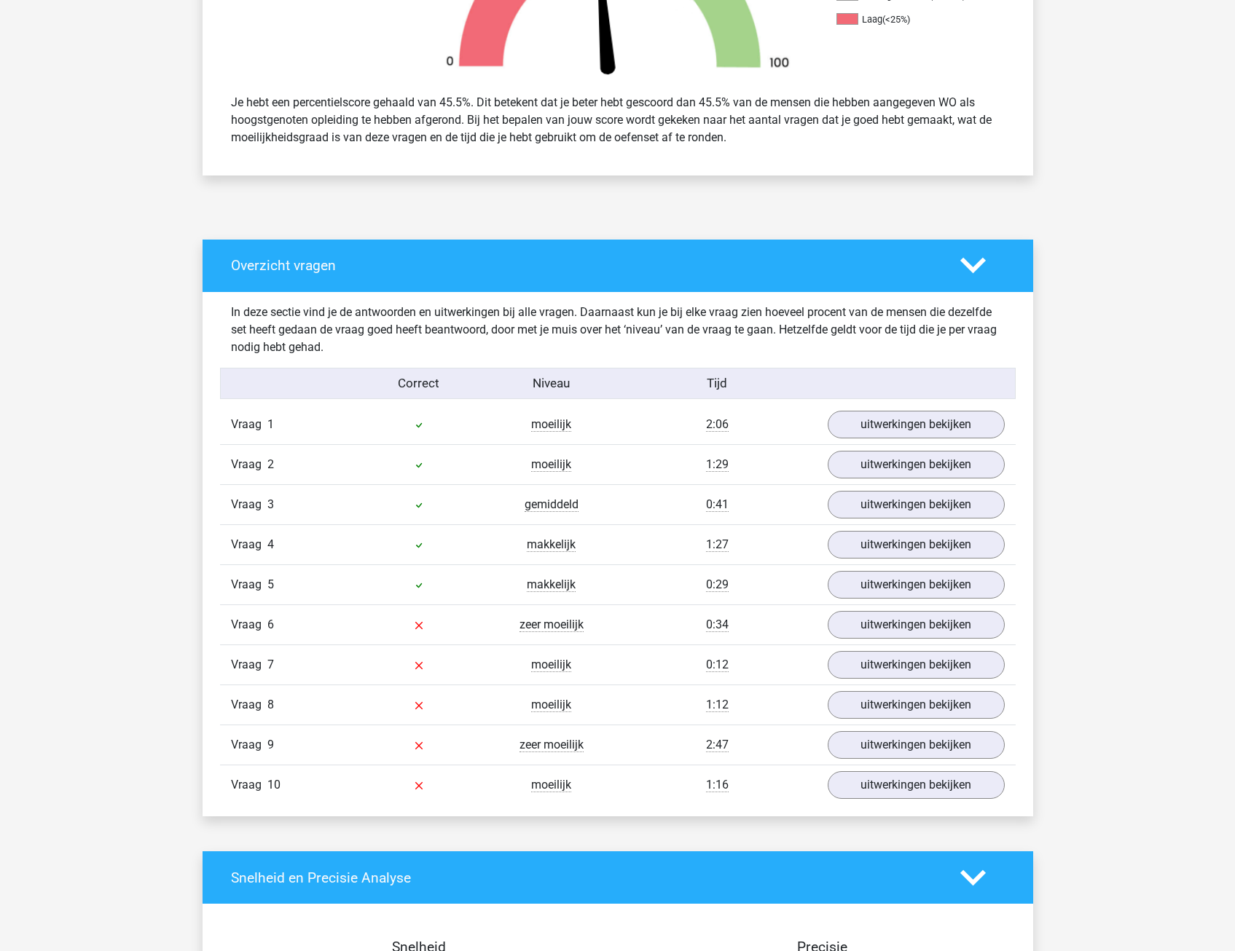
scroll to position [583, 0]
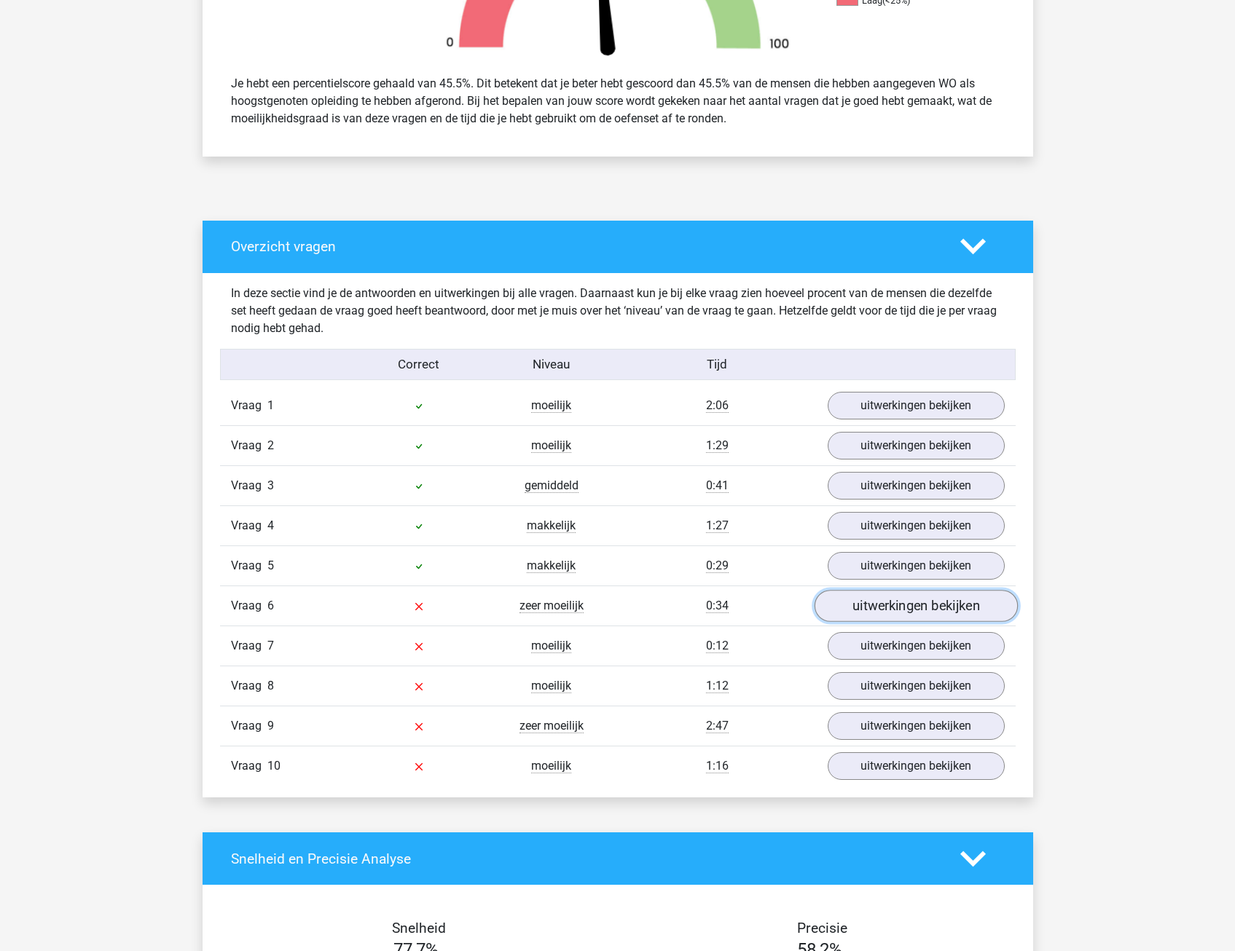
click at [893, 600] on link "uitwerkingen bekijken" at bounding box center [915, 607] width 203 height 32
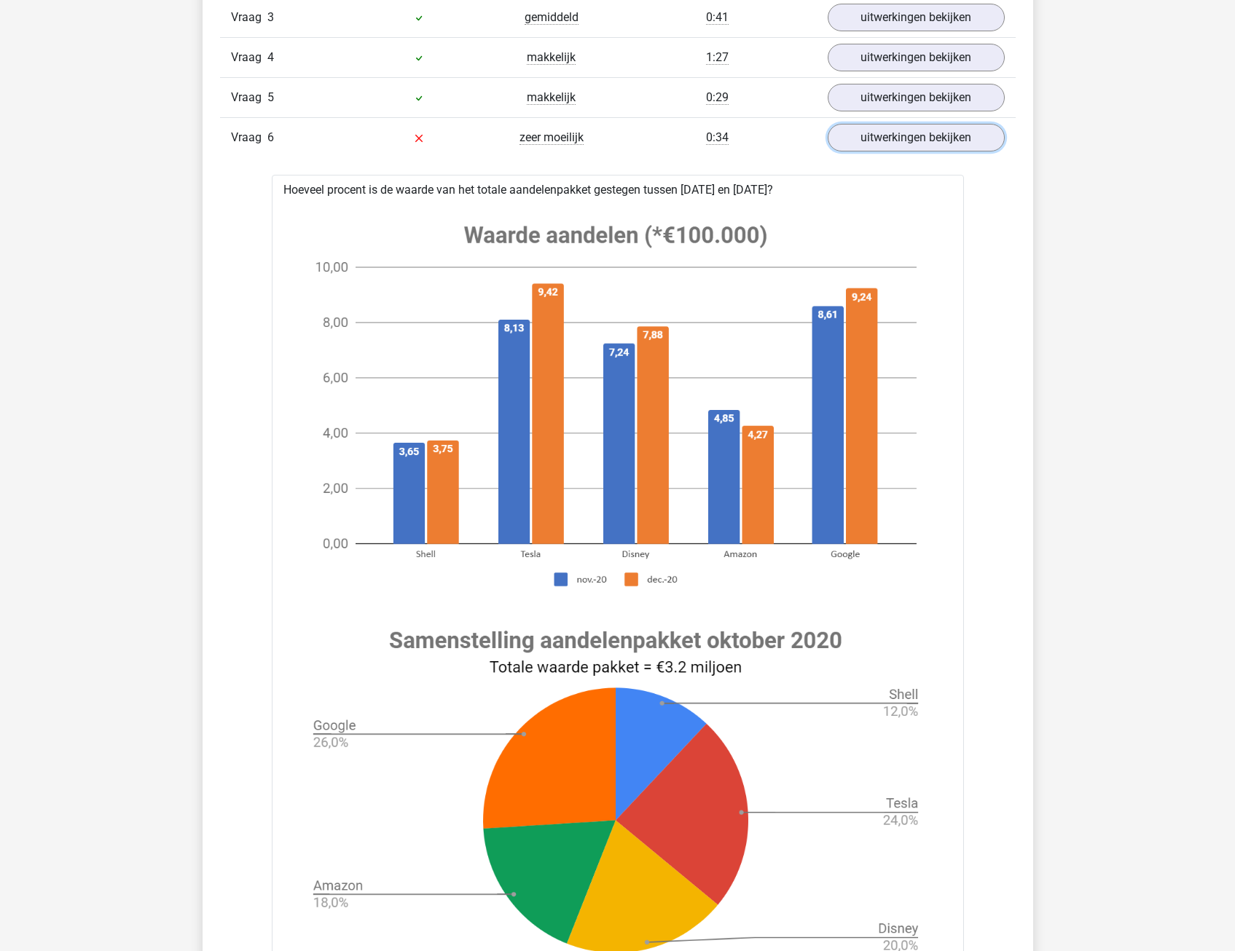
scroll to position [1020, 0]
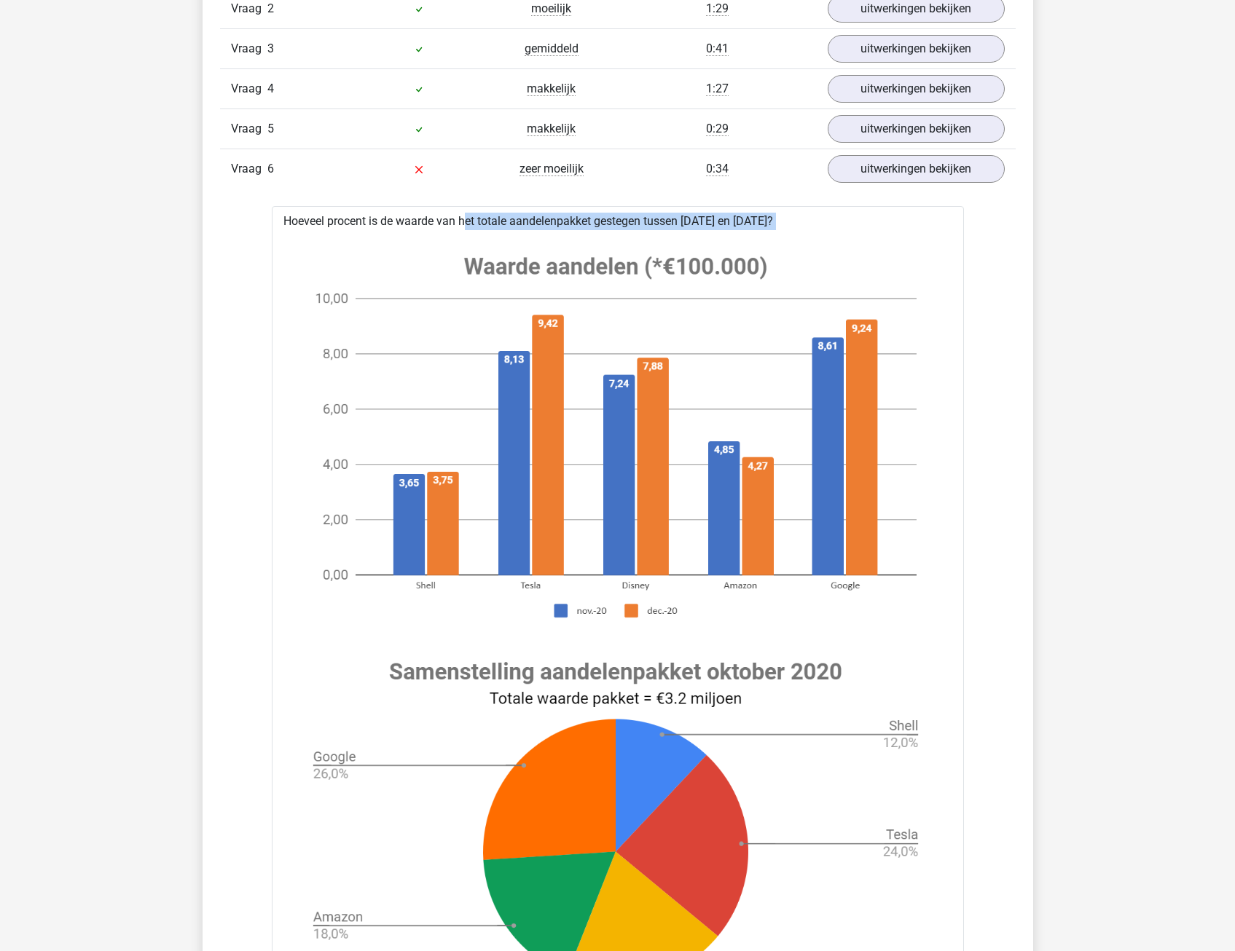
drag, startPoint x: 420, startPoint y: 219, endPoint x: 785, endPoint y: 237, distance: 364.8
click at [785, 237] on div "Hoeveel procent is de waarde van het totale aandelenpakket gestegen tussen [DAT…" at bounding box center [618, 787] width 692 height 1162
drag, startPoint x: 785, startPoint y: 237, endPoint x: 640, endPoint y: 237, distance: 144.2
click at [640, 237] on image at bounding box center [615, 437] width 641 height 402
drag, startPoint x: 570, startPoint y: 223, endPoint x: 756, endPoint y: 230, distance: 186.6
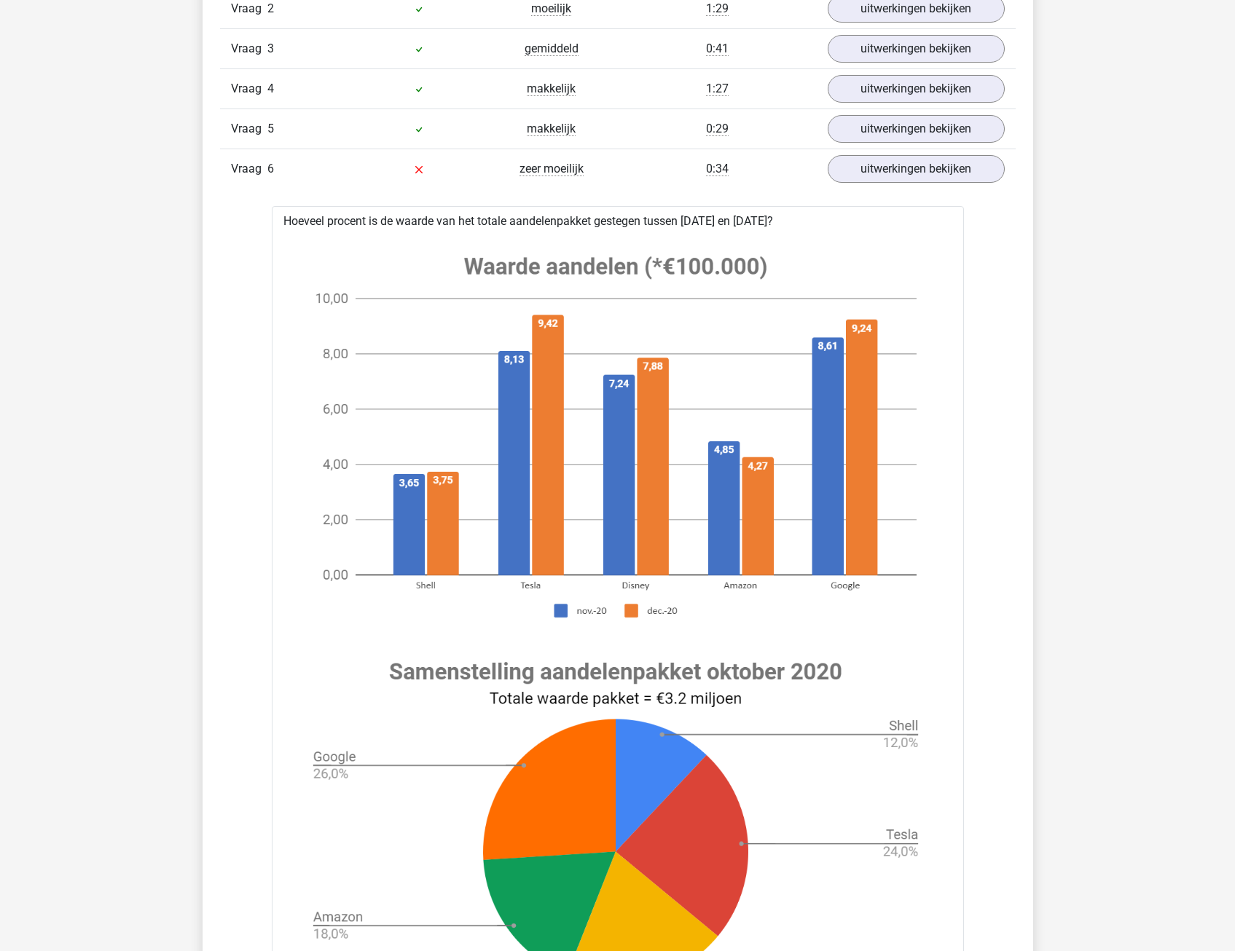
click at [756, 230] on div "Hoeveel procent is de waarde van het totale aandelenpakket gestegen tussen [DAT…" at bounding box center [618, 787] width 692 height 1162
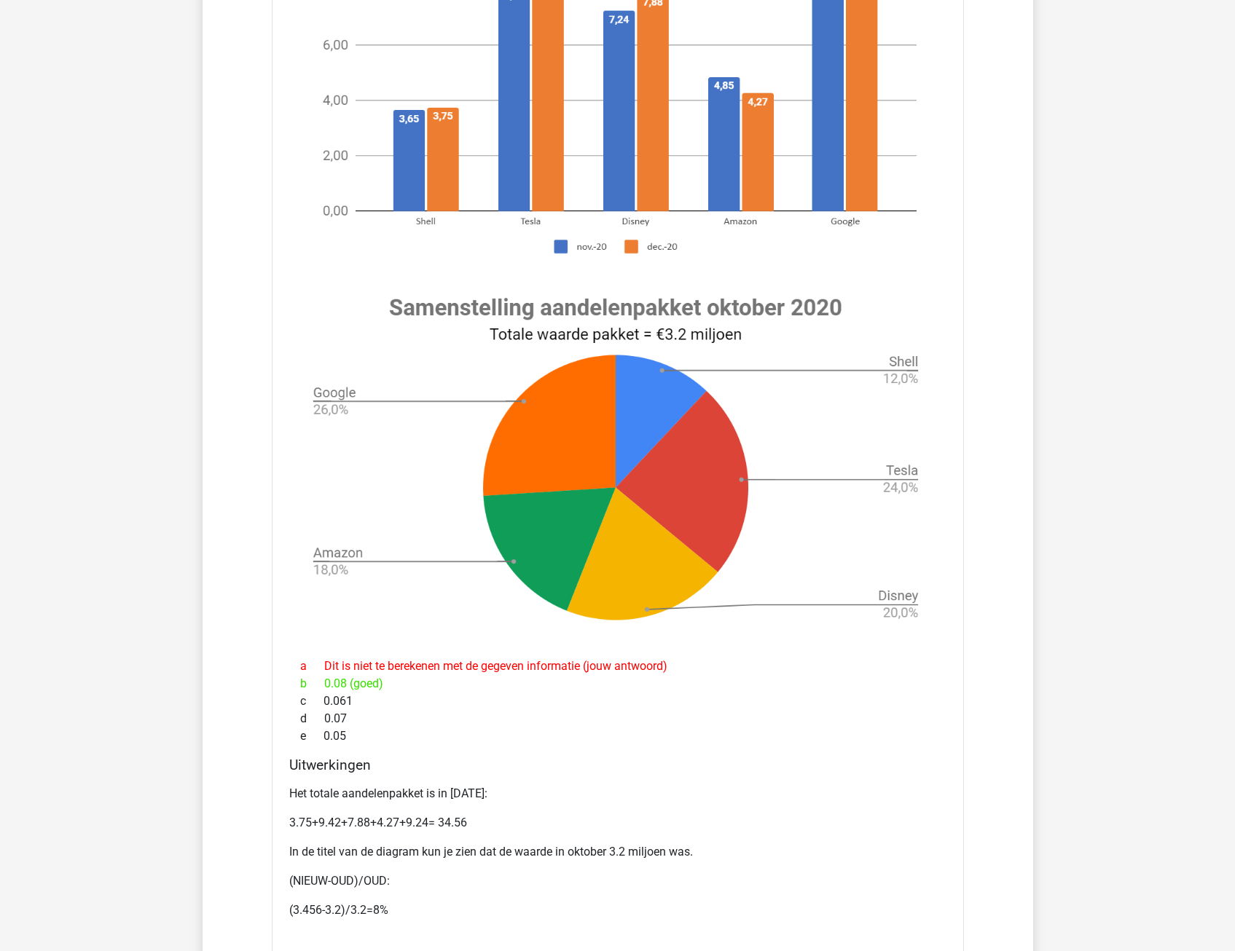
scroll to position [1457, 0]
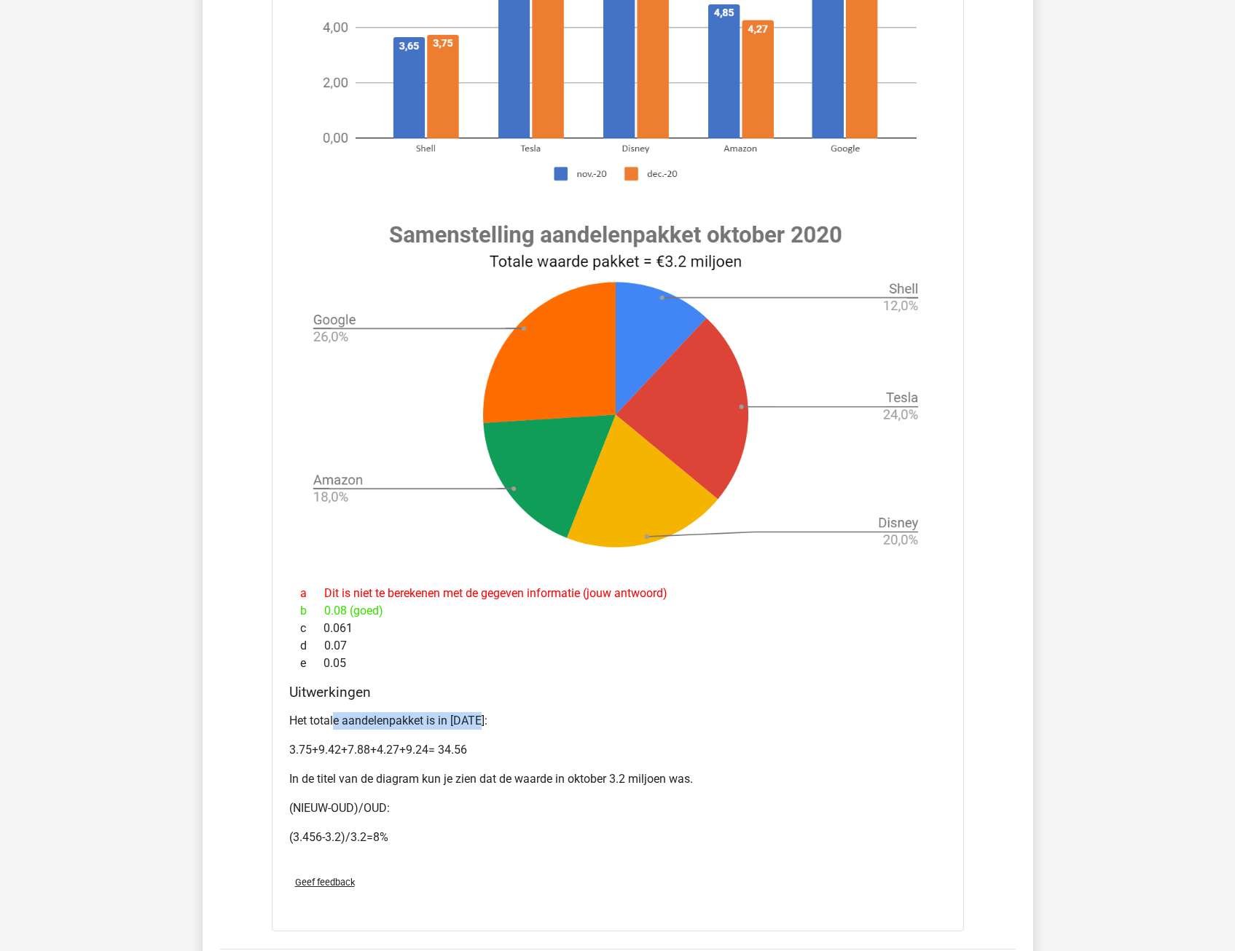
drag, startPoint x: 334, startPoint y: 722, endPoint x: 482, endPoint y: 723, distance: 147.2
click at [482, 723] on p "Het totale aandelenpakket is in december 2020:" at bounding box center [617, 720] width 657 height 17
drag, startPoint x: 482, startPoint y: 723, endPoint x: 497, endPoint y: 747, distance: 28.5
click at [497, 747] on p "3.75+9.42+7.88+4.27+9.24= 34.56" at bounding box center [617, 750] width 657 height 17
drag, startPoint x: 314, startPoint y: 751, endPoint x: 483, endPoint y: 751, distance: 169.0
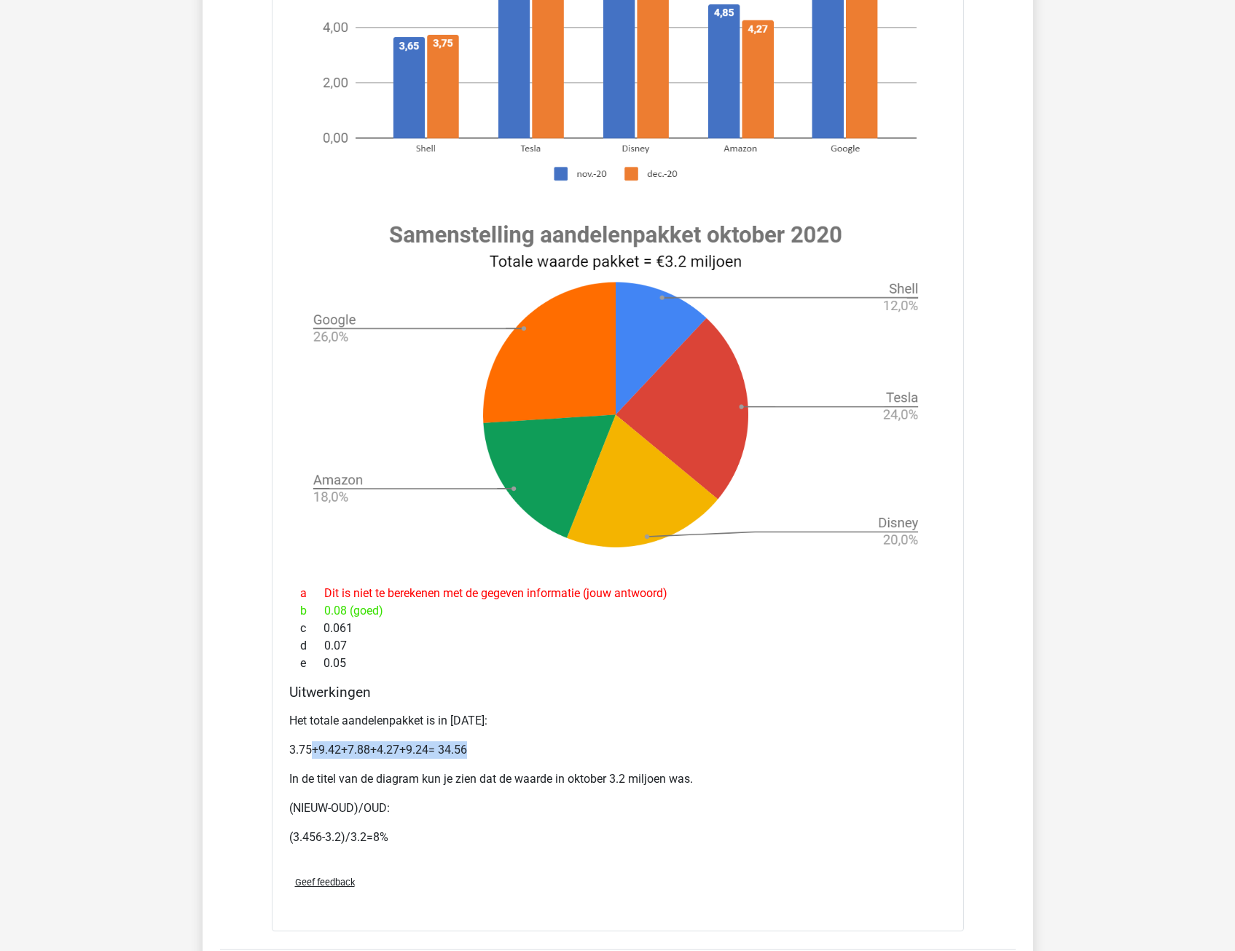
click at [483, 751] on p "3.75+9.42+7.88+4.27+9.24= 34.56" at bounding box center [617, 750] width 657 height 17
drag, startPoint x: 483, startPoint y: 751, endPoint x: 487, endPoint y: 762, distance: 11.8
click at [493, 762] on div "Het totale aandelenpakket is in december 2020: 3.75+9.42+7.88+4.27+9.24= 34.56 …" at bounding box center [617, 785] width 657 height 157
drag, startPoint x: 338, startPoint y: 774, endPoint x: 573, endPoint y: 782, distance: 234.7
click at [573, 782] on p "In de titel van de diagram kun je zien dat de waarde in oktober 3.2 miljoen was." at bounding box center [617, 779] width 657 height 17
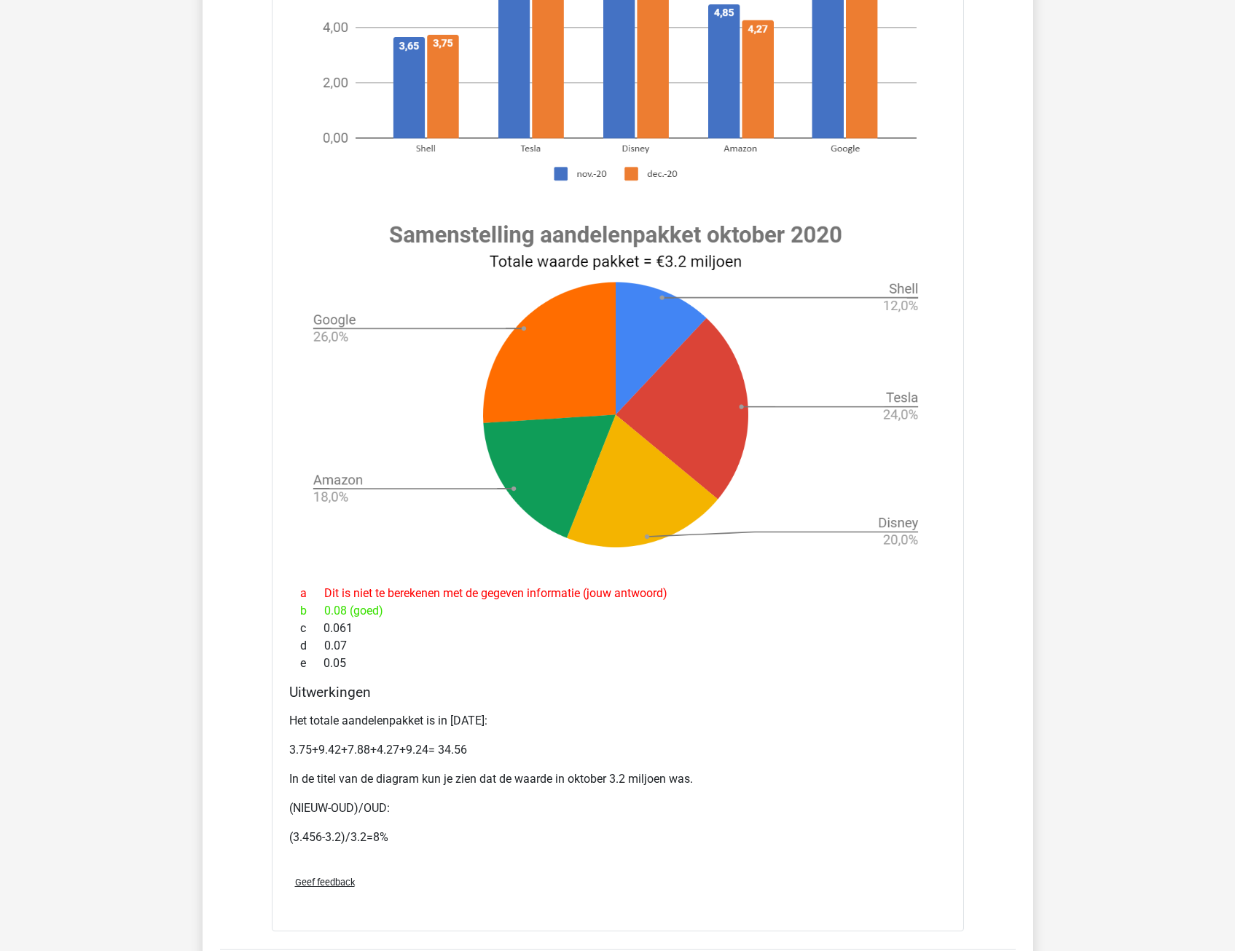
click at [513, 738] on div "Het totale aandelenpakket is in december 2020: 3.75+9.42+7.88+4.27+9.24= 34.56 …" at bounding box center [617, 785] width 657 height 157
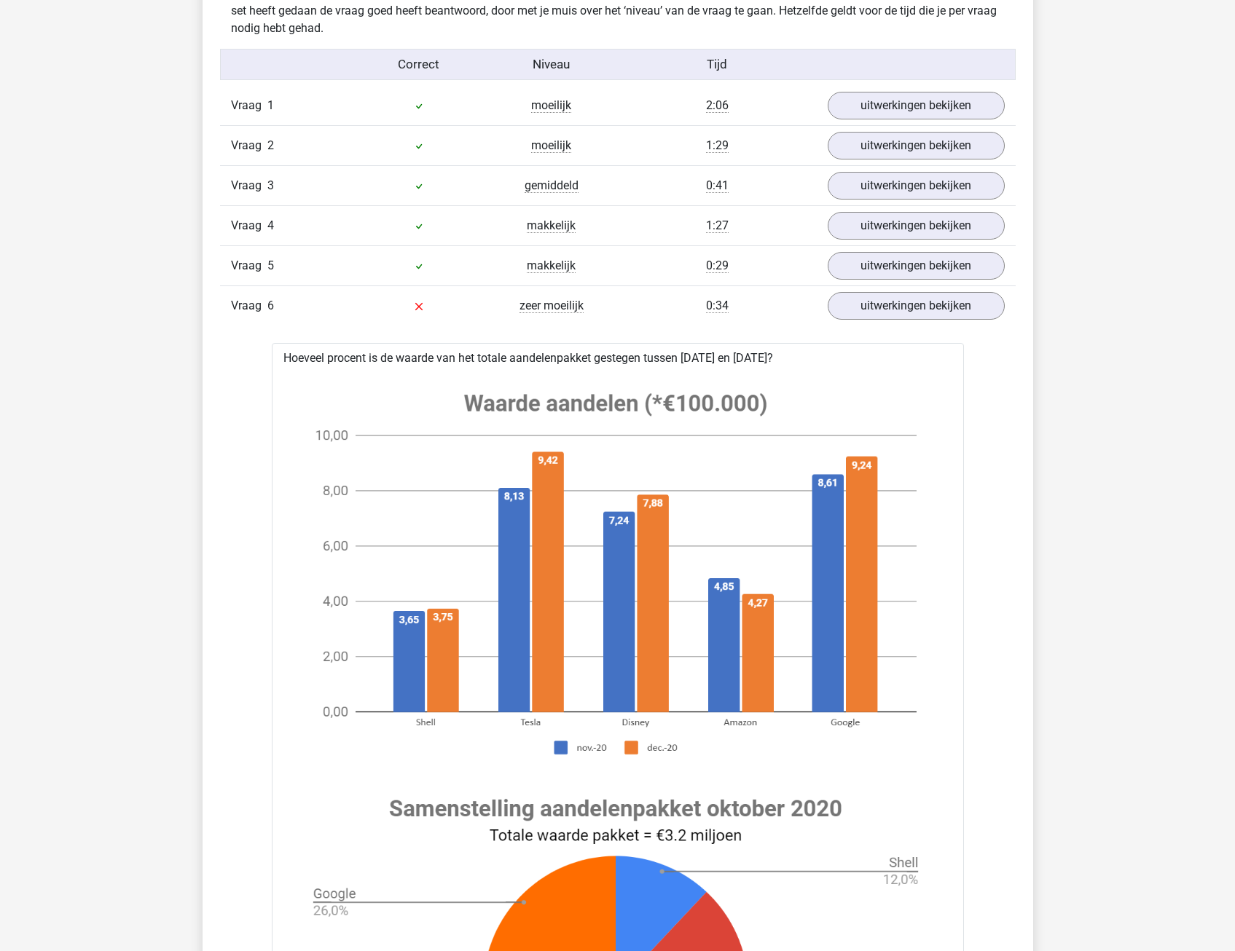
scroll to position [874, 0]
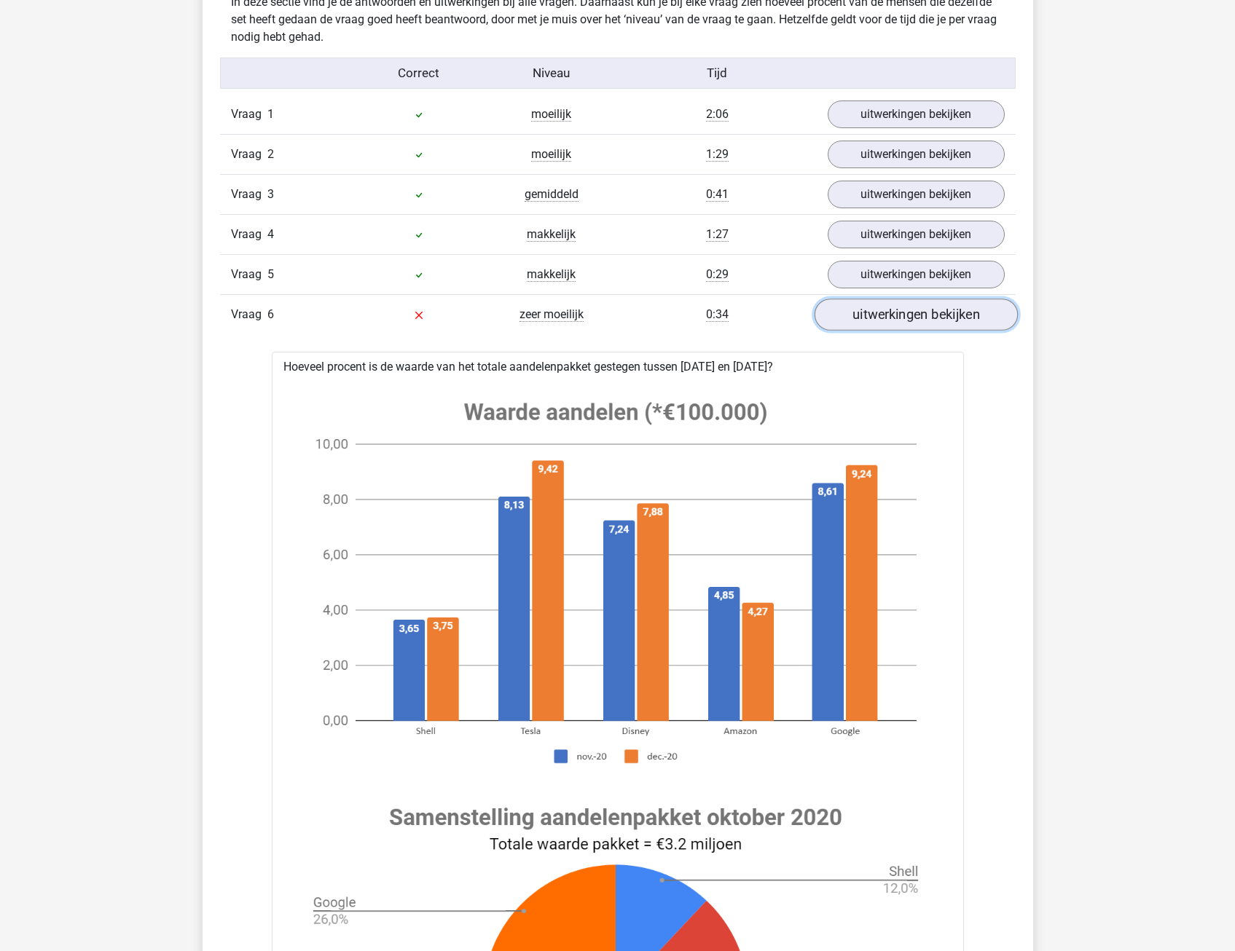
click at [939, 317] on link "uitwerkingen bekijken" at bounding box center [915, 315] width 203 height 32
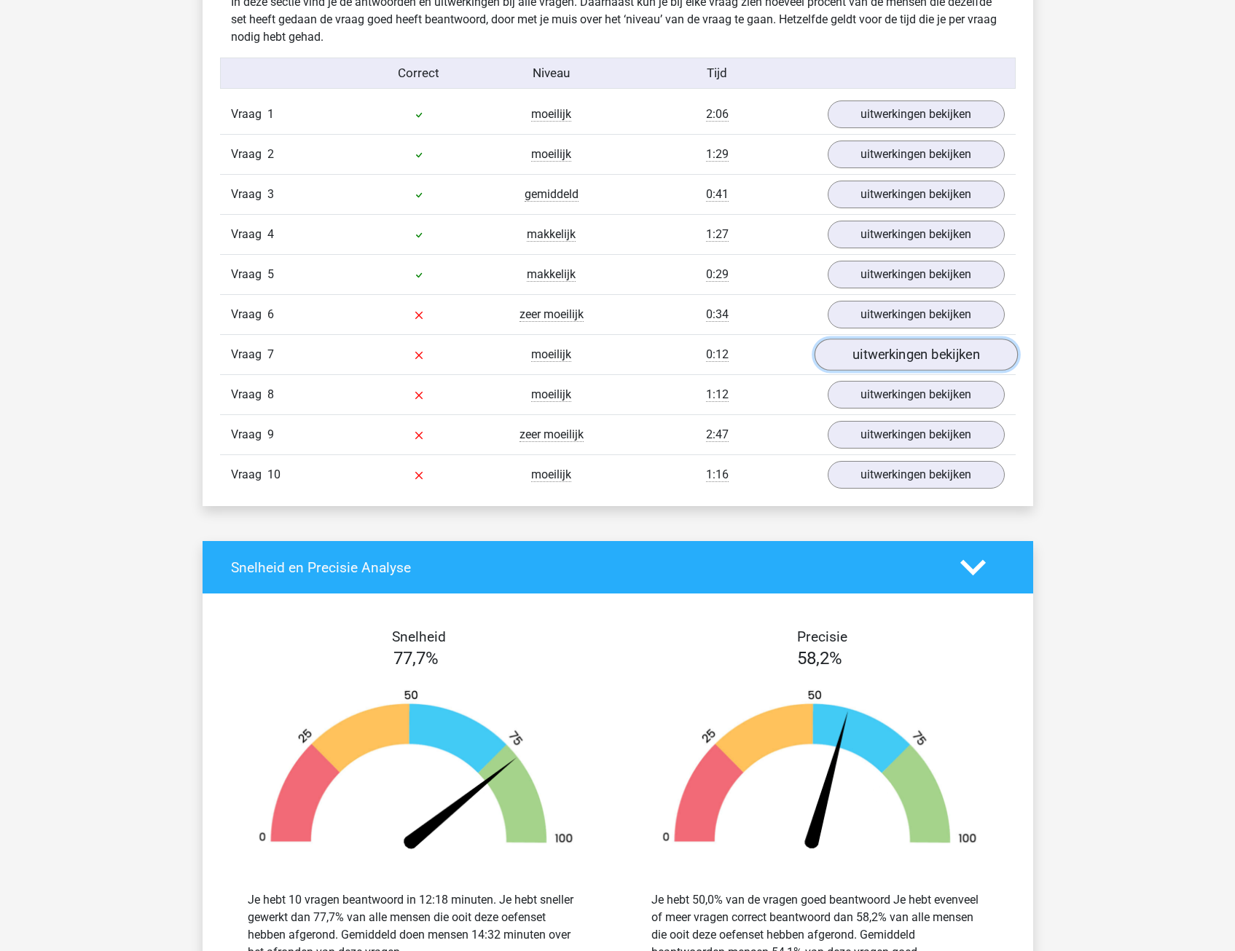
click at [928, 351] on link "uitwerkingen bekijken" at bounding box center [915, 355] width 203 height 32
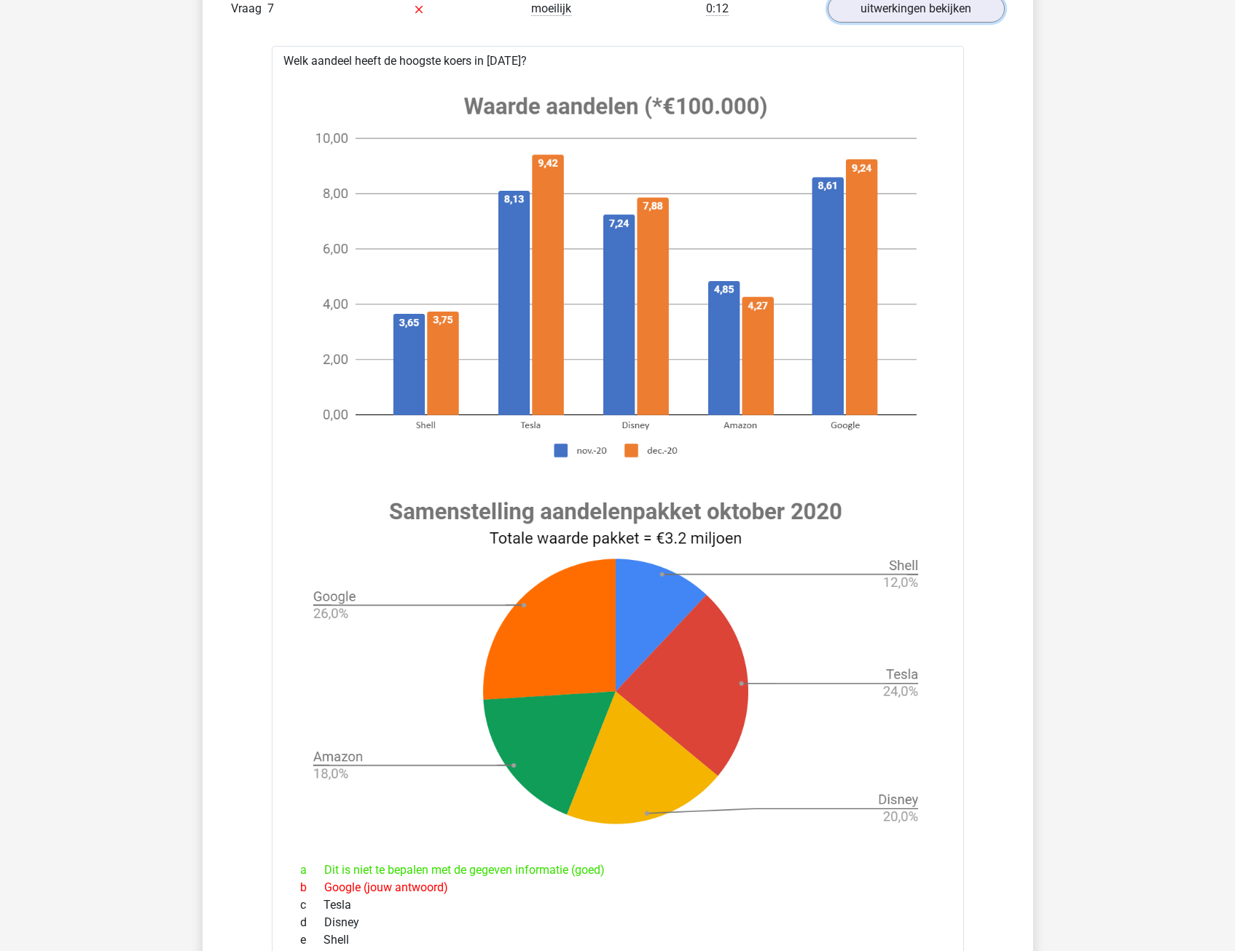
scroll to position [1311, 0]
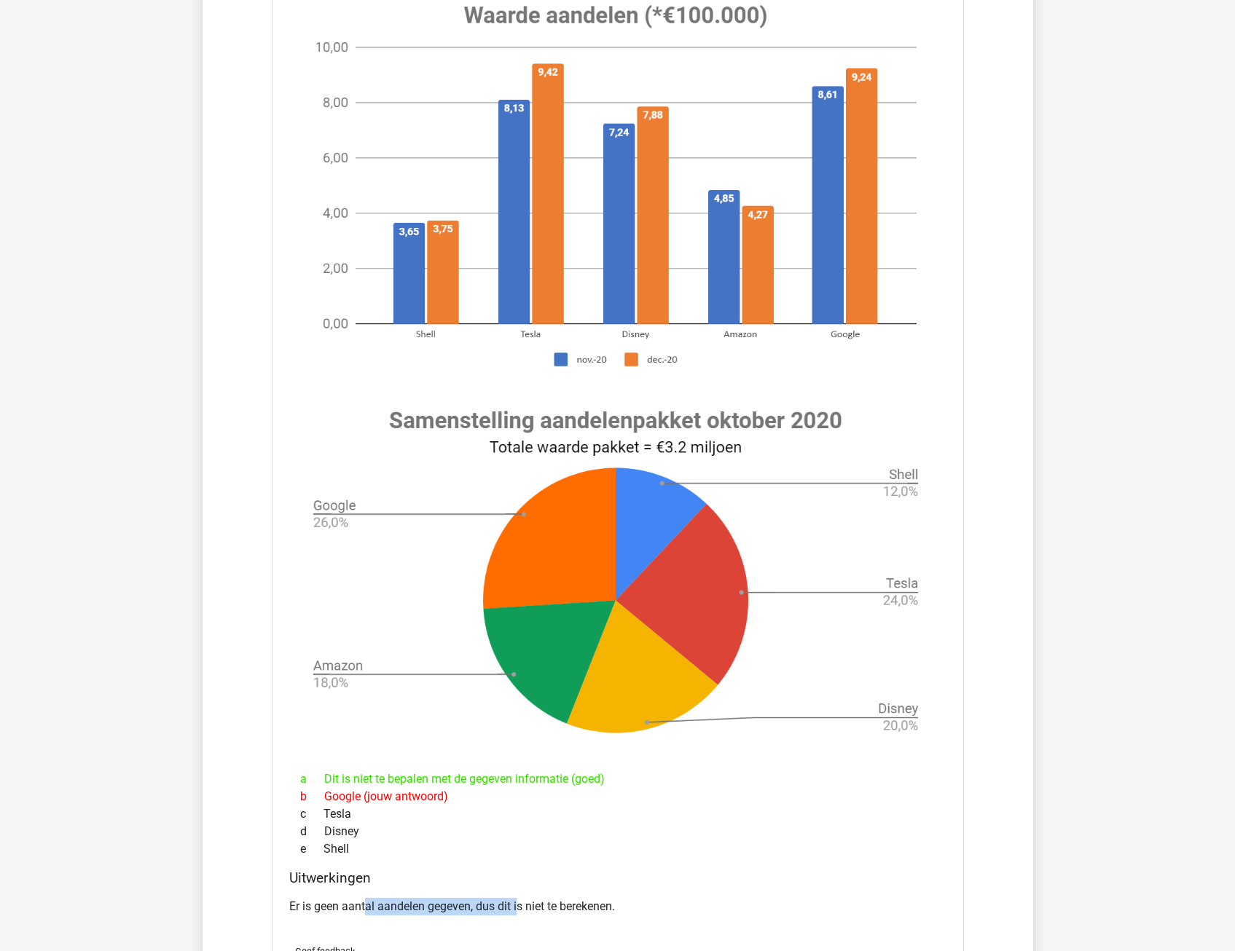
drag, startPoint x: 366, startPoint y: 910, endPoint x: 519, endPoint y: 900, distance: 152.6
click at [519, 900] on p "Er is geen aantal aandelen gegeven, dus dit is niet te berekenen." at bounding box center [617, 906] width 657 height 17
click at [519, 904] on p "Er is geen aantal aandelen gegeven, dus dit is niet te berekenen." at bounding box center [617, 906] width 657 height 17
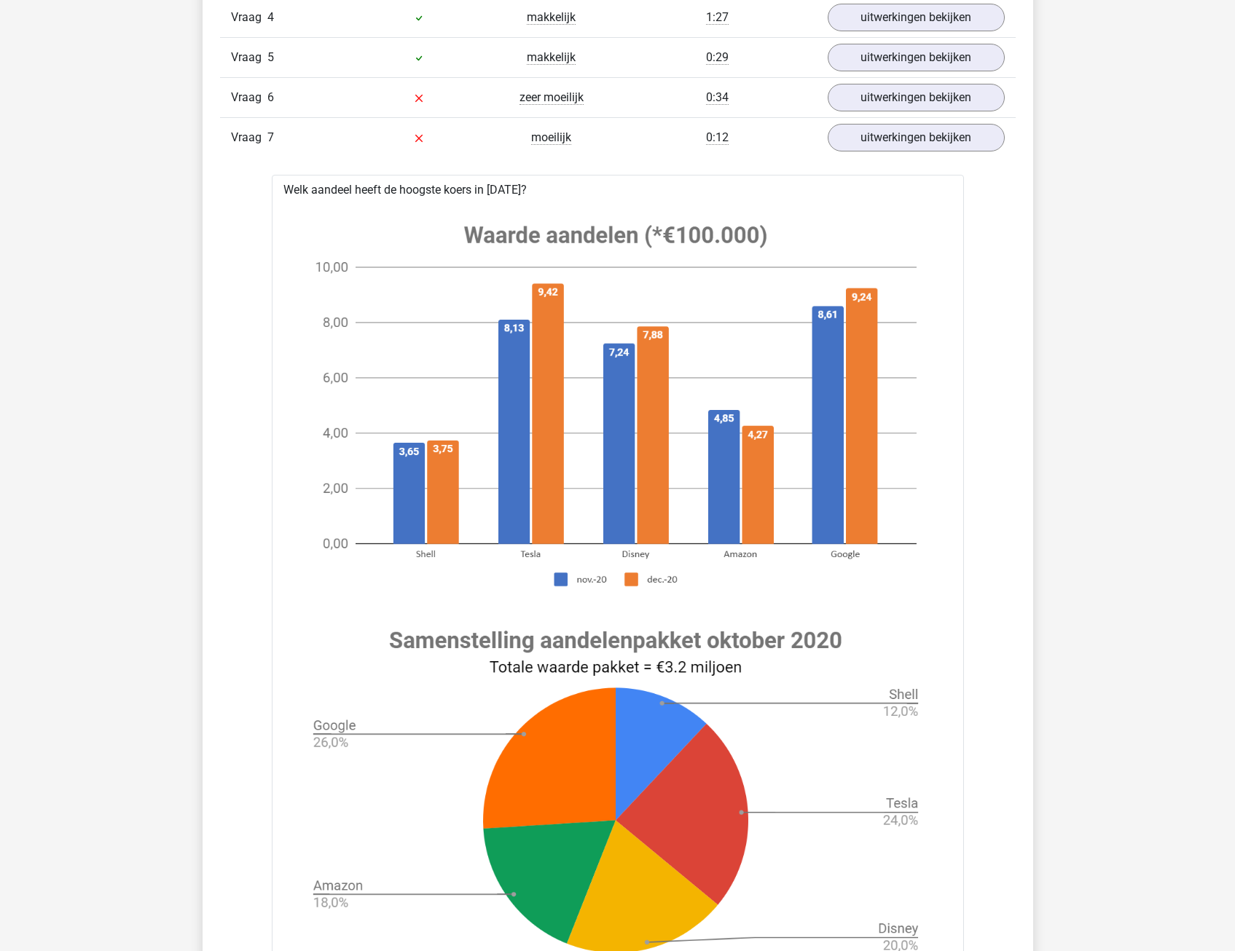
scroll to position [1093, 0]
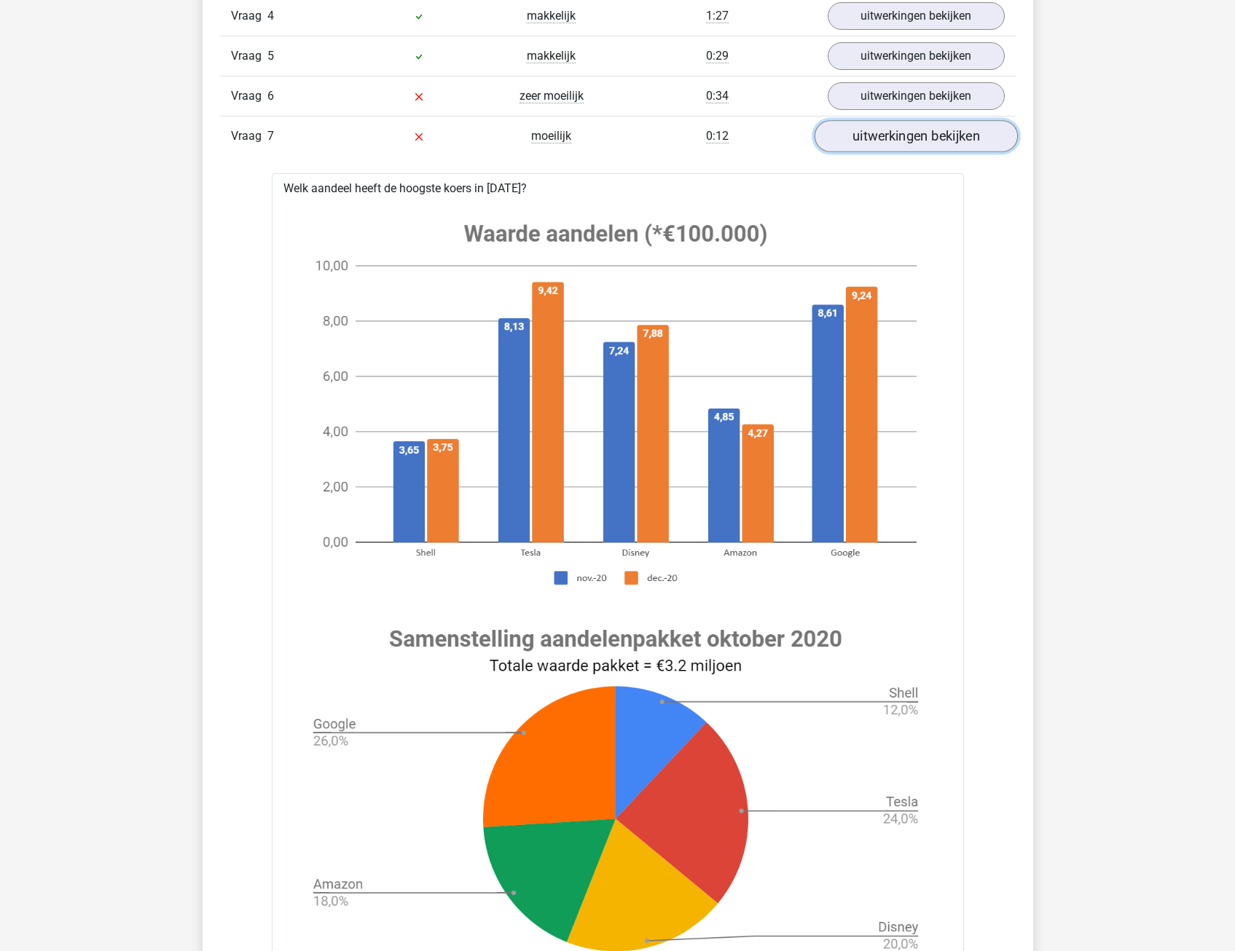
click at [881, 141] on link "uitwerkingen bekijken" at bounding box center [915, 137] width 203 height 32
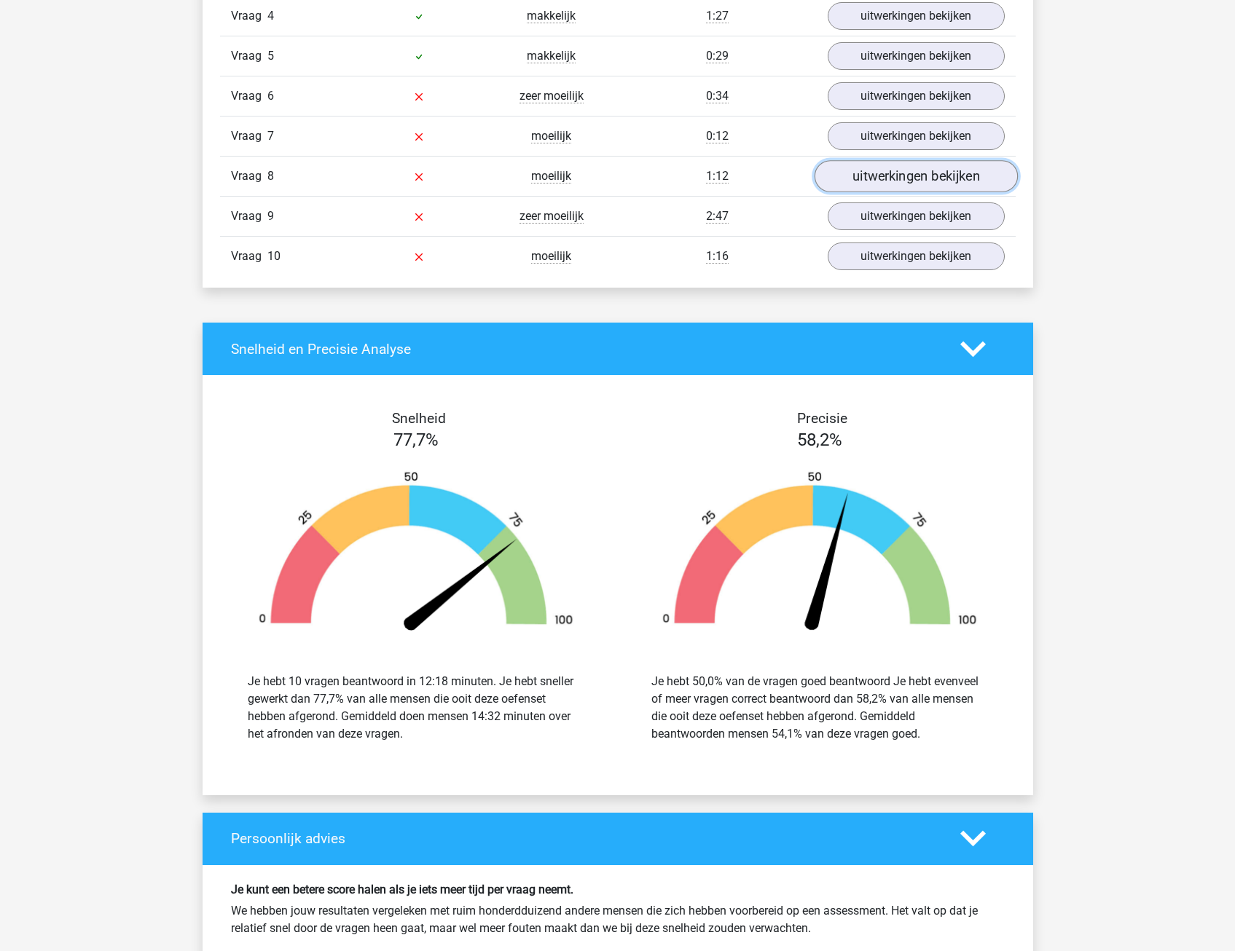
click at [879, 174] on link "uitwerkingen bekijken" at bounding box center [915, 177] width 203 height 32
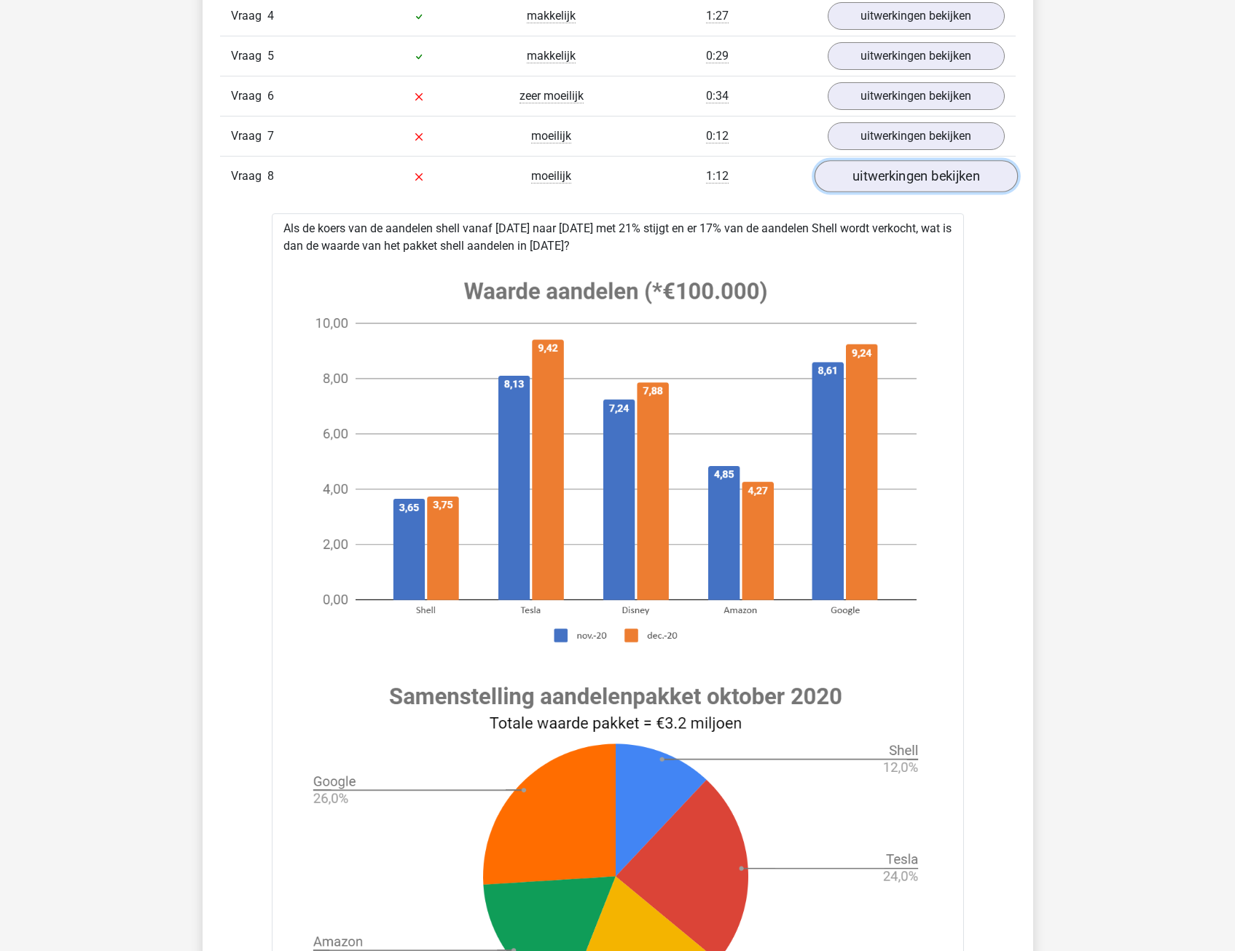
click at [909, 186] on link "uitwerkingen bekijken" at bounding box center [915, 177] width 203 height 32
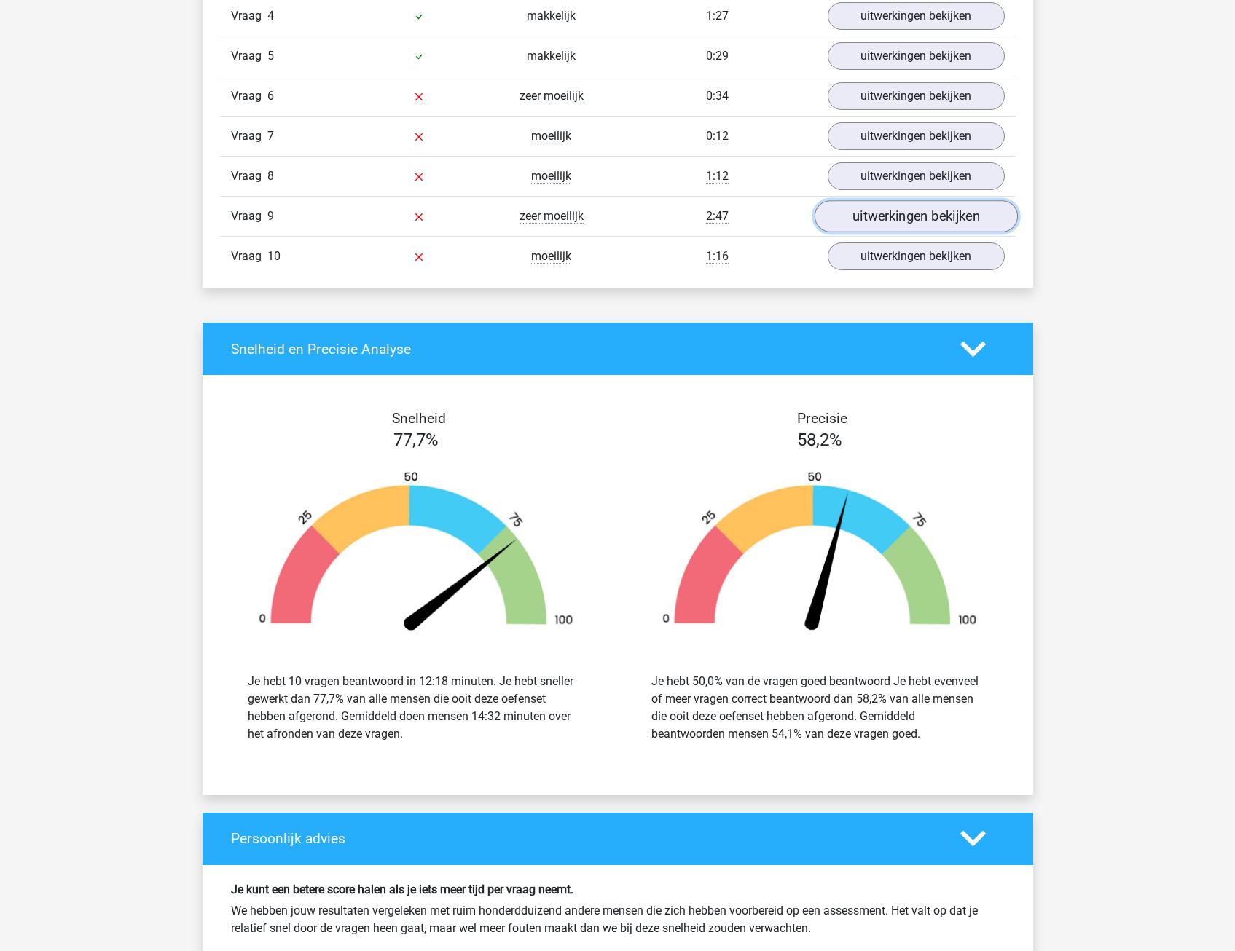
click at [911, 216] on link "uitwerkingen bekijken" at bounding box center [915, 217] width 203 height 32
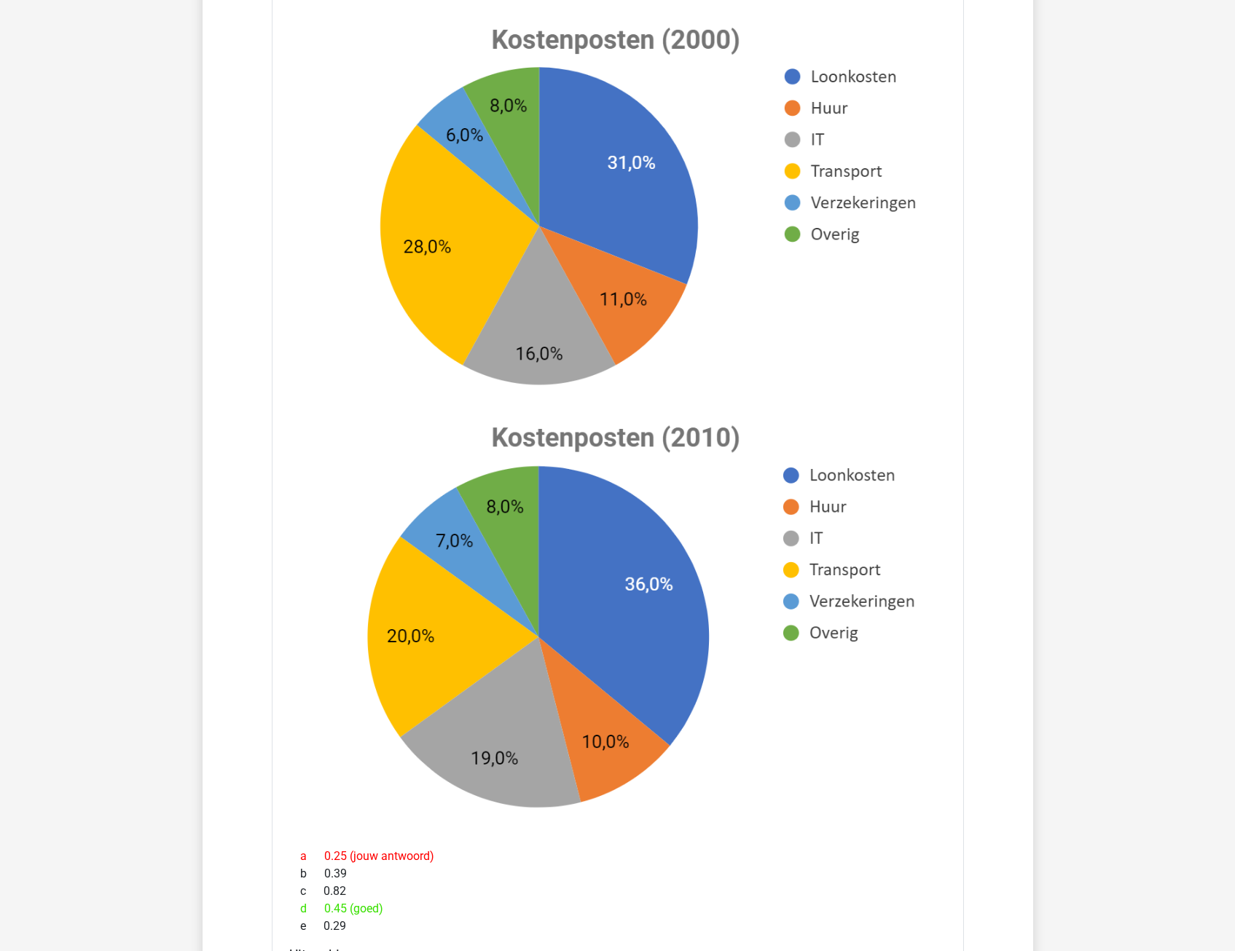
scroll to position [1457, 0]
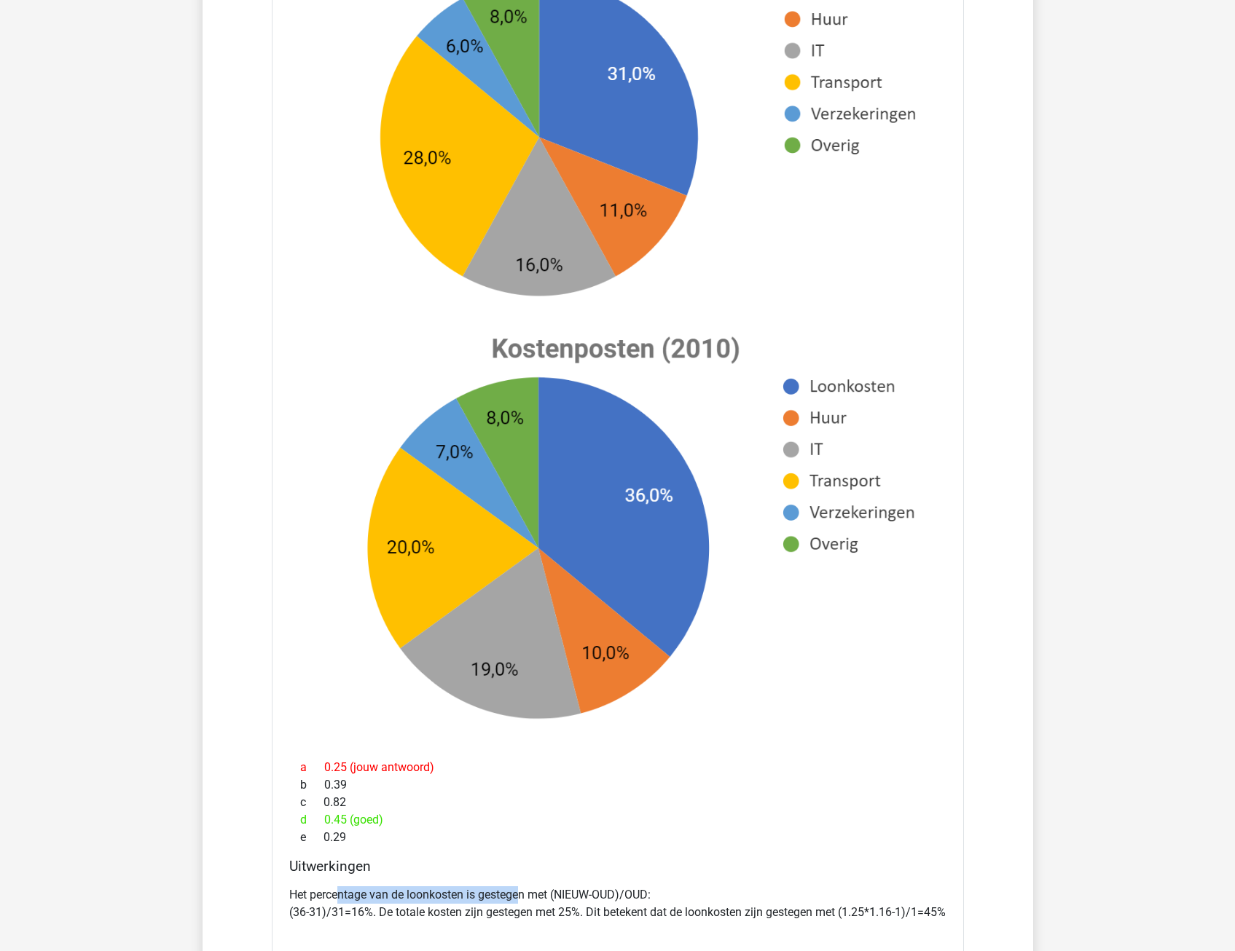
drag, startPoint x: 337, startPoint y: 895, endPoint x: 523, endPoint y: 895, distance: 186.5
click at [523, 895] on p "Het percentage van de loonkosten is gestegen met (NIEUW-OUD)/OUD: (36-31)/31=16…" at bounding box center [617, 904] width 657 height 35
click at [518, 900] on p "Het percentage van de loonkosten is gestegen met (NIEUW-OUD)/OUD: (36-31)/31=16…" at bounding box center [617, 904] width 657 height 35
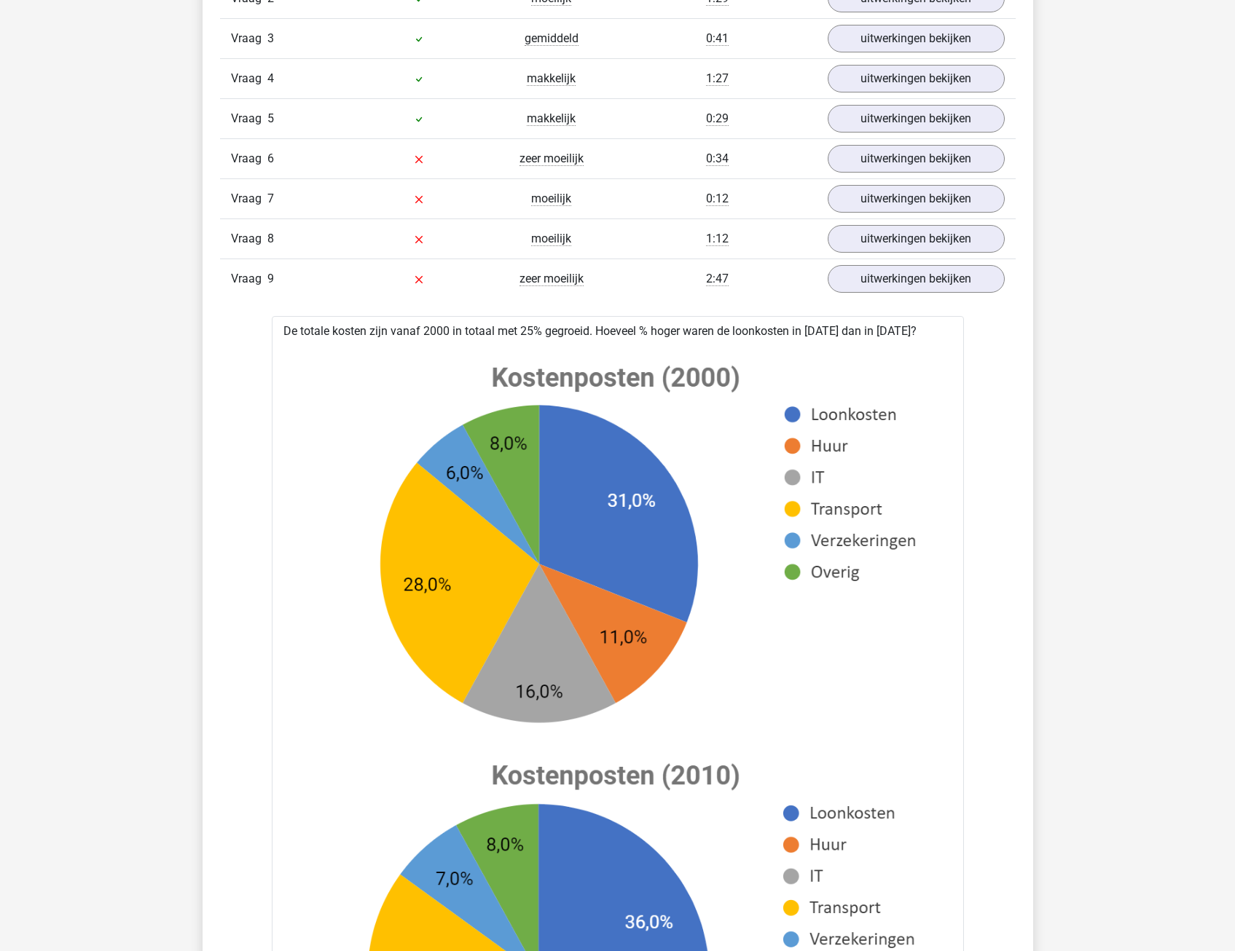
scroll to position [1020, 0]
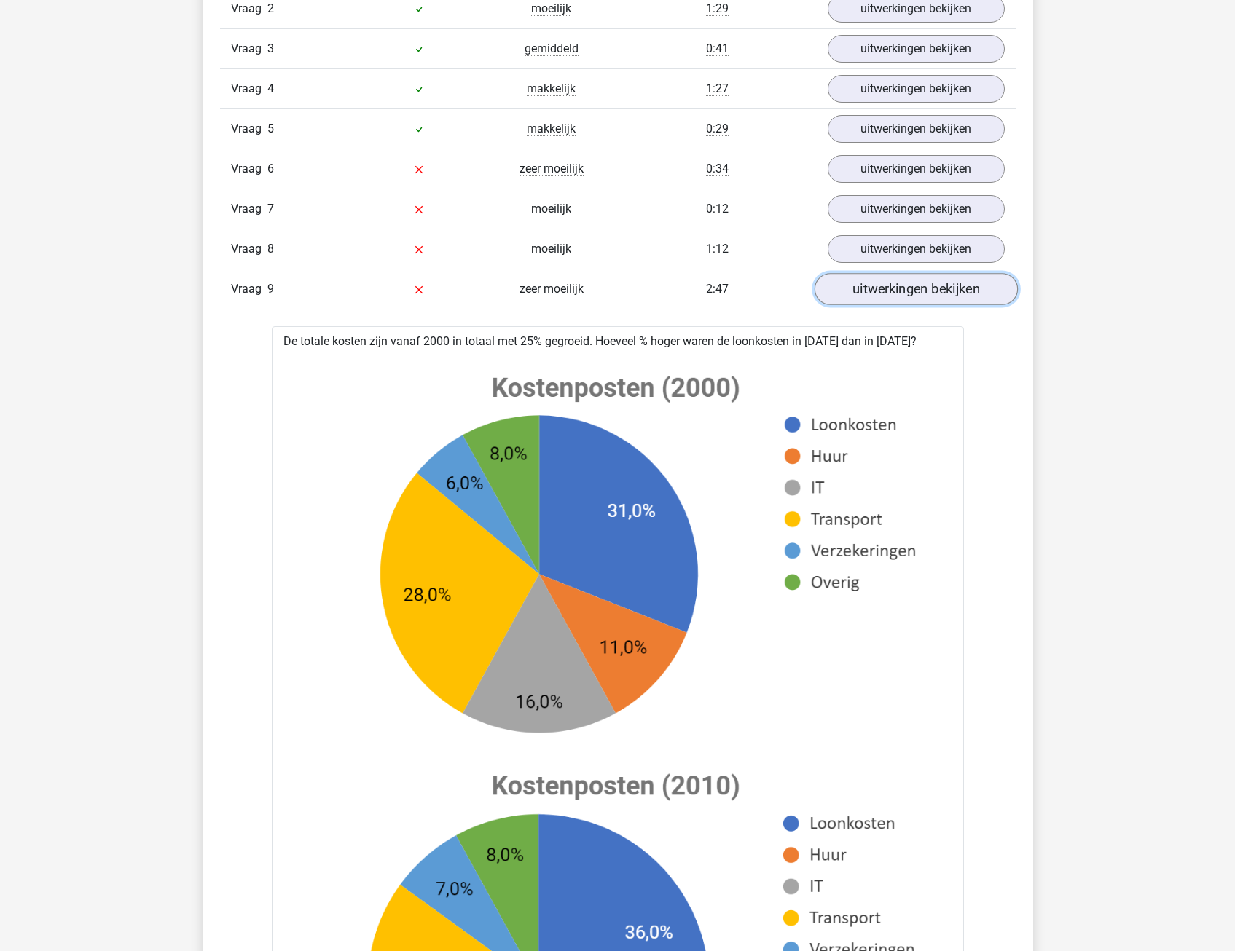
click at [904, 296] on link "uitwerkingen bekijken" at bounding box center [915, 290] width 203 height 32
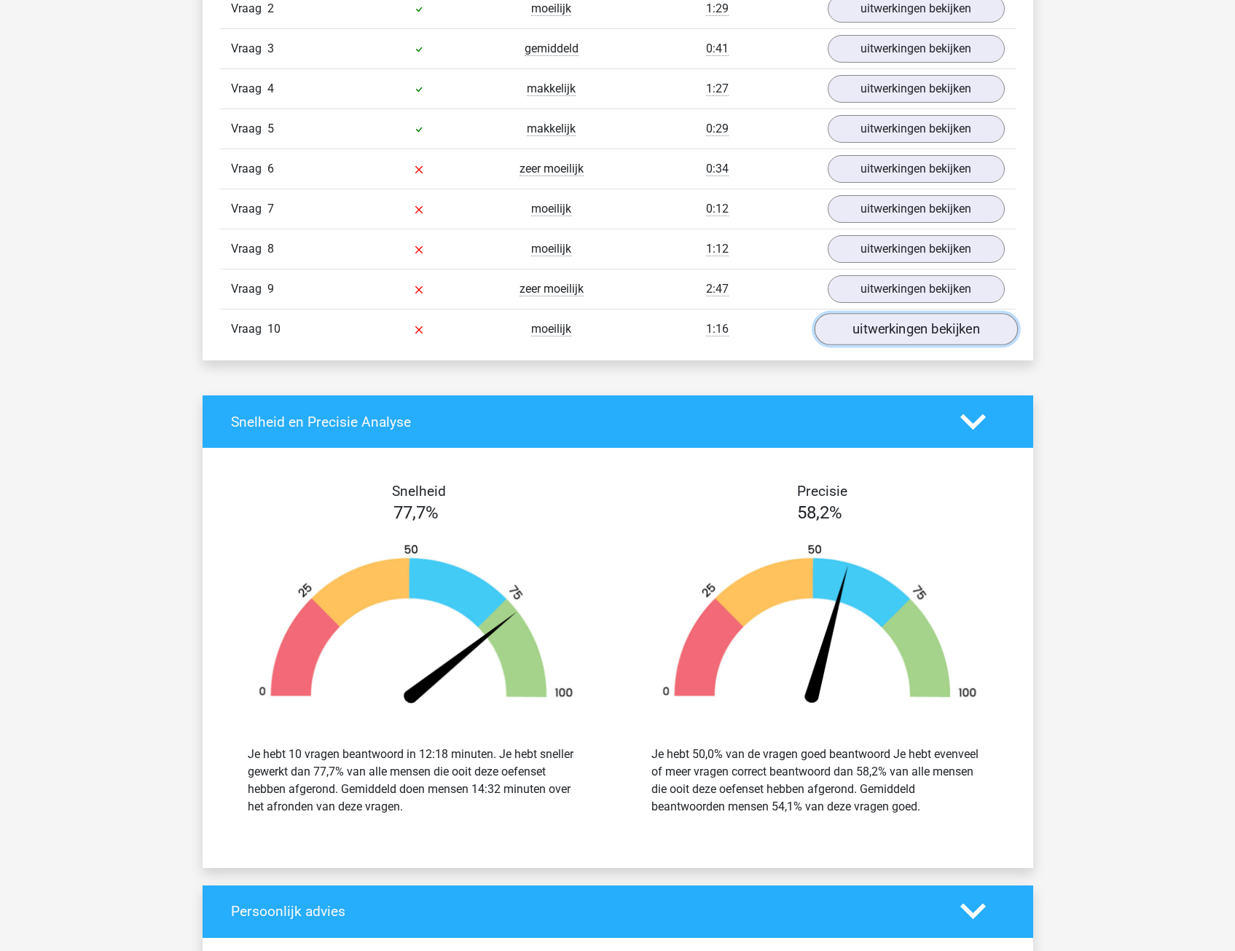
click at [904, 334] on link "uitwerkingen bekijken" at bounding box center [915, 330] width 203 height 32
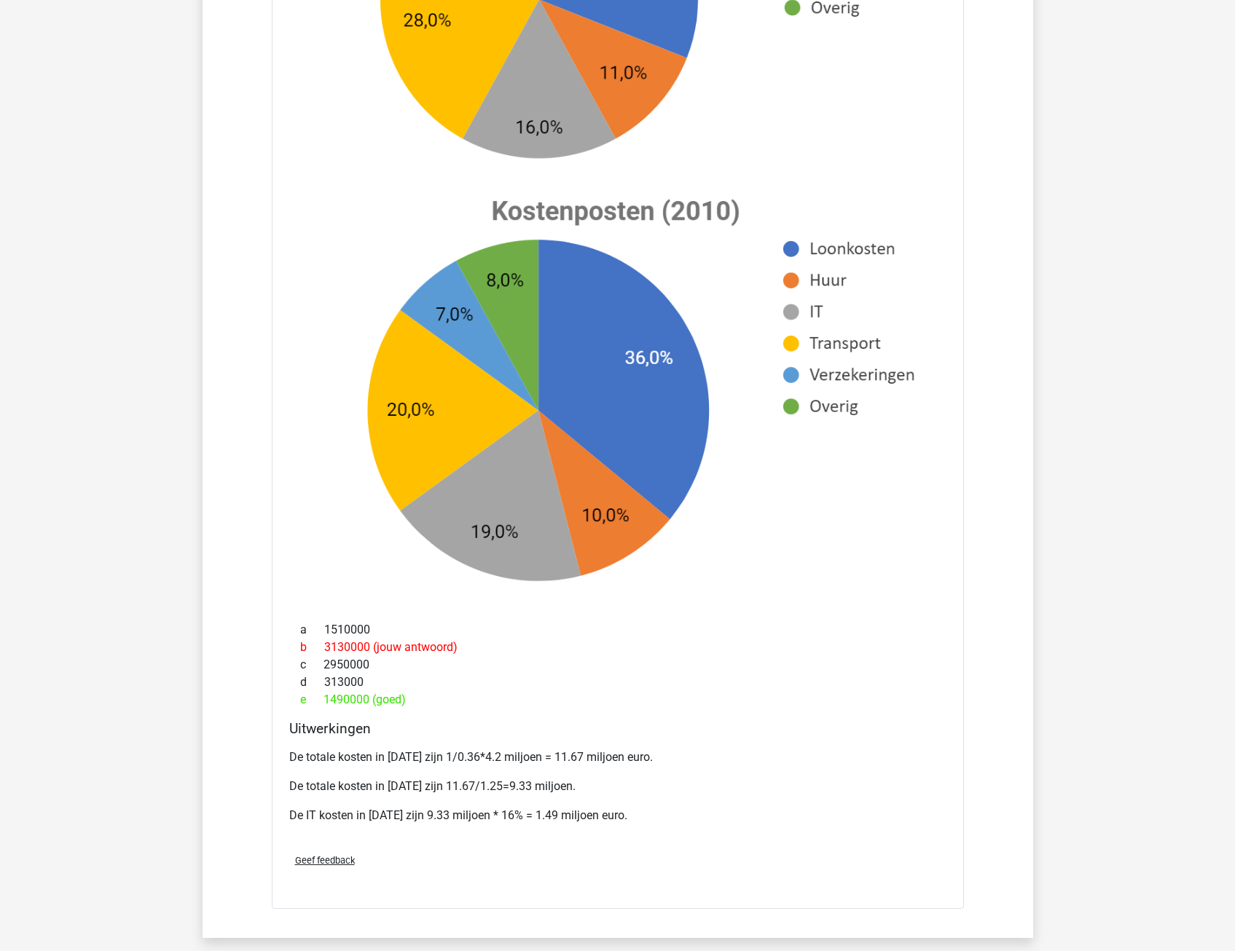
scroll to position [1676, 0]
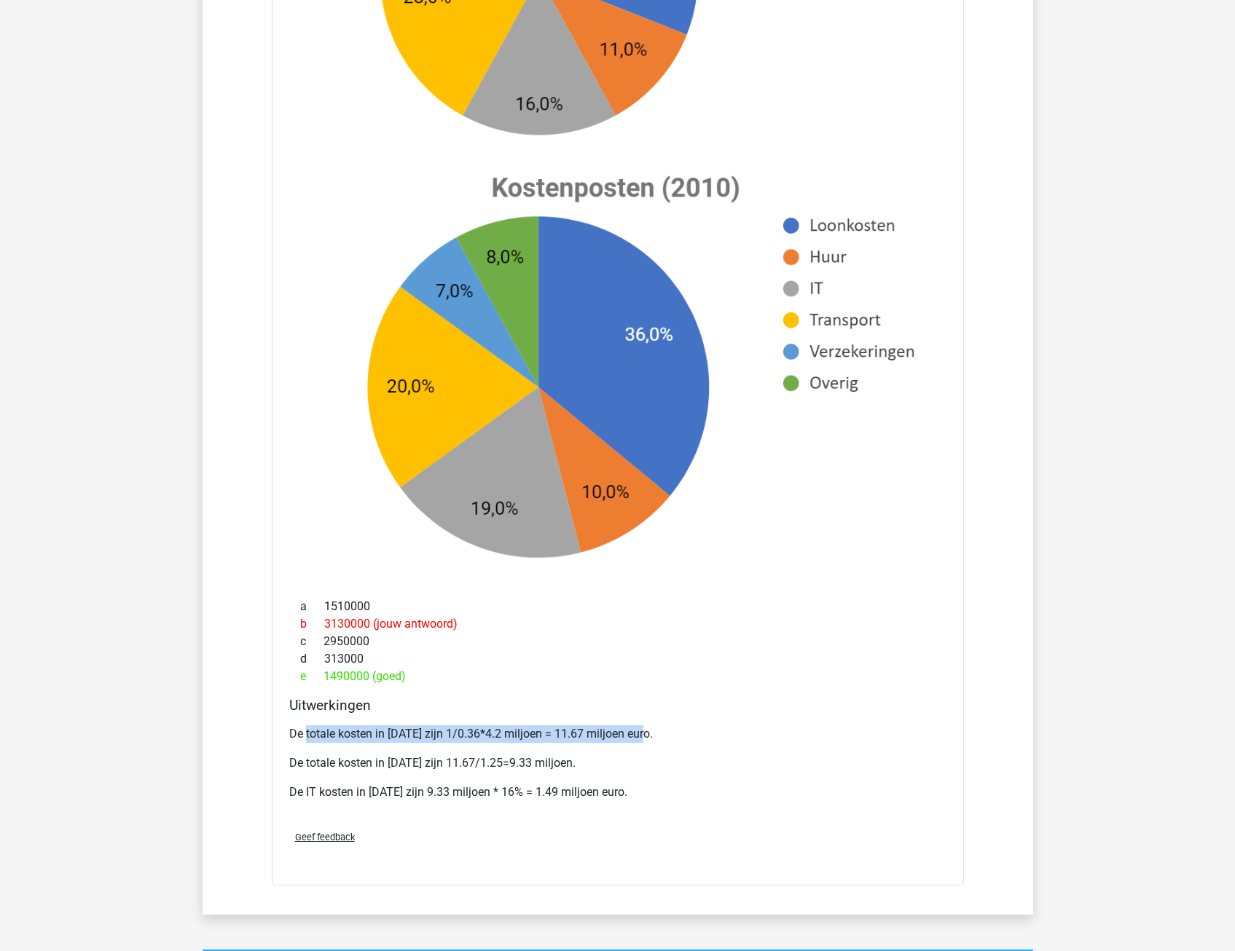
drag, startPoint x: 337, startPoint y: 737, endPoint x: 667, endPoint y: 737, distance: 330.0
click at [667, 737] on p "De totale kosten in 2010 zijn 1/0.36*4.2 miljoen = 11.67 miljoen euro." at bounding box center [617, 734] width 657 height 17
drag, startPoint x: 667, startPoint y: 737, endPoint x: 653, endPoint y: 774, distance: 39.4
click at [653, 774] on div "De totale kosten in 2010 zijn 1/0.36*4.2 miljoen = 11.67 miljoen euro. De total…" at bounding box center [617, 769] width 657 height 99
drag, startPoint x: 370, startPoint y: 729, endPoint x: 490, endPoint y: 733, distance: 120.3
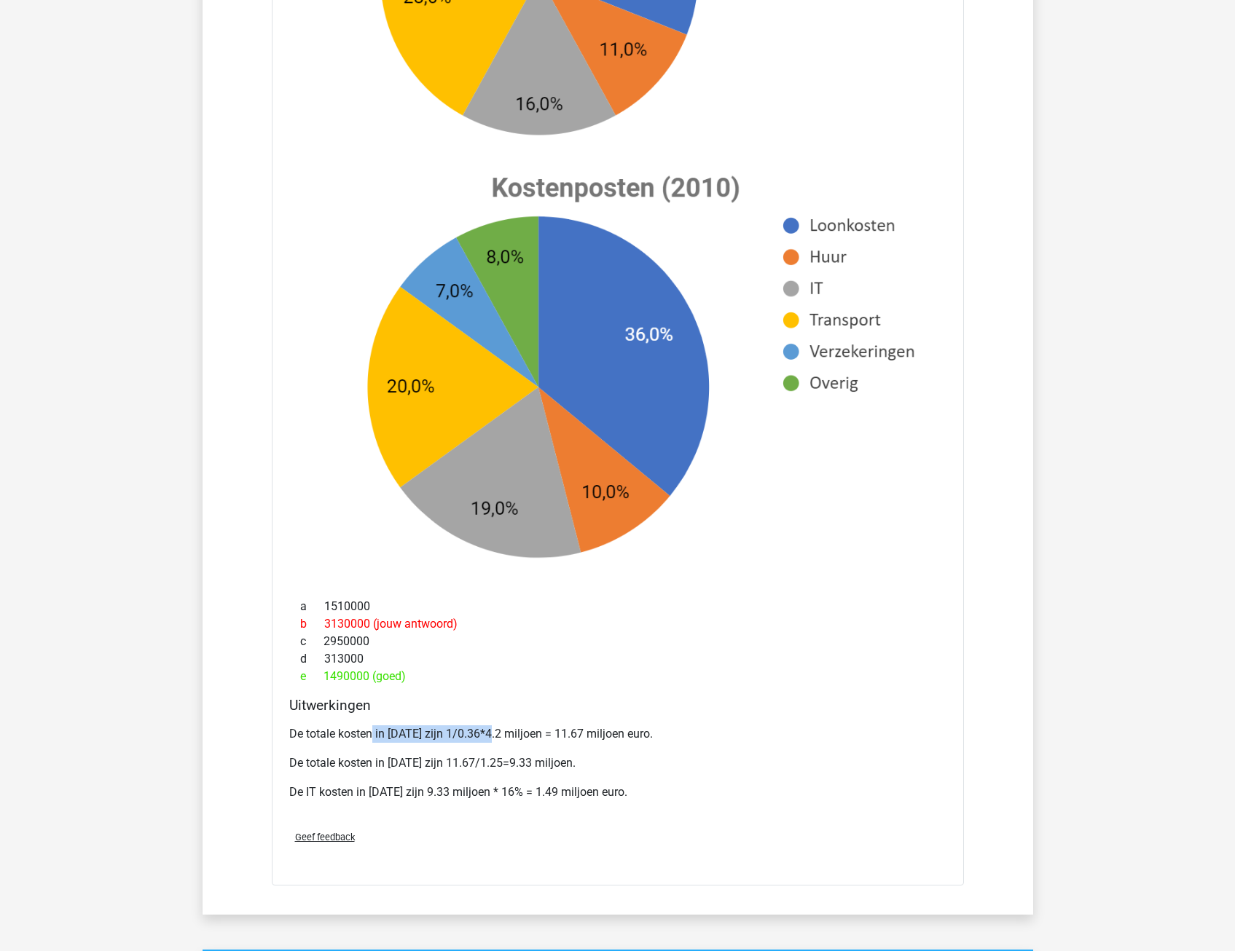
click at [490, 733] on p "De totale kosten in 2010 zijn 1/0.36*4.2 miljoen = 11.67 miljoen euro." at bounding box center [617, 734] width 657 height 17
drag, startPoint x: 490, startPoint y: 733, endPoint x: 458, endPoint y: 738, distance: 33.2
click at [458, 738] on p "De totale kosten in 2010 zijn 1/0.36*4.2 miljoen = 11.67 miljoen euro." at bounding box center [617, 734] width 657 height 17
drag, startPoint x: 521, startPoint y: 737, endPoint x: 635, endPoint y: 737, distance: 113.6
click at [635, 737] on p "De totale kosten in [DATE] zijn 1/0.36*4.2 miljoen = 11.67 miljoen euro." at bounding box center [617, 734] width 657 height 17
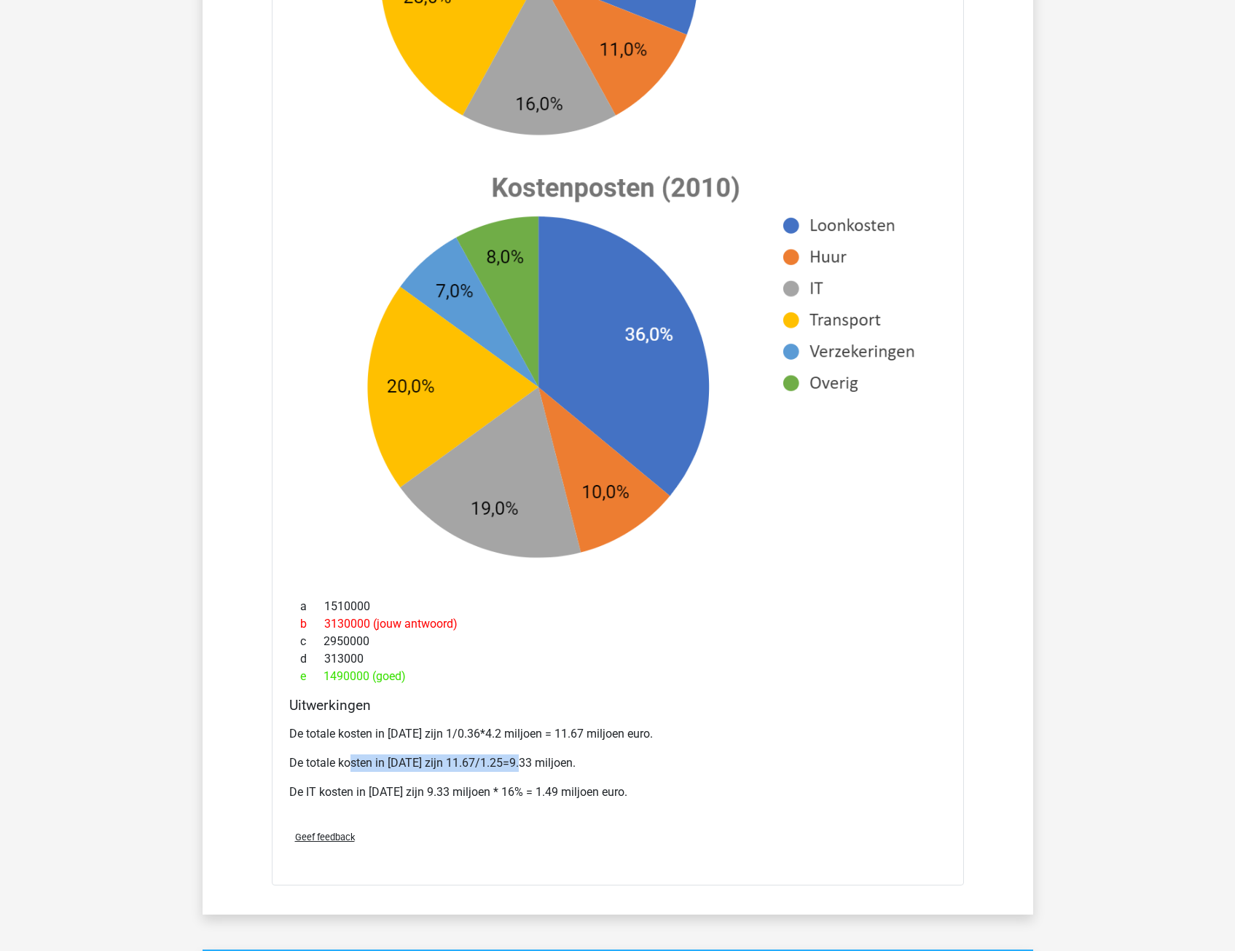
drag, startPoint x: 353, startPoint y: 764, endPoint x: 523, endPoint y: 762, distance: 170.5
click at [523, 762] on p "De totale kosten in 2000 zijn 11.67/1.25=9.33 miljoen." at bounding box center [617, 763] width 657 height 17
drag, startPoint x: 523, startPoint y: 762, endPoint x: 533, endPoint y: 772, distance: 14.4
click at [533, 772] on p "De totale kosten in 2000 zijn 11.67/1.25=9.33 miljoen." at bounding box center [617, 763] width 657 height 17
drag, startPoint x: 488, startPoint y: 762, endPoint x: 542, endPoint y: 763, distance: 53.9
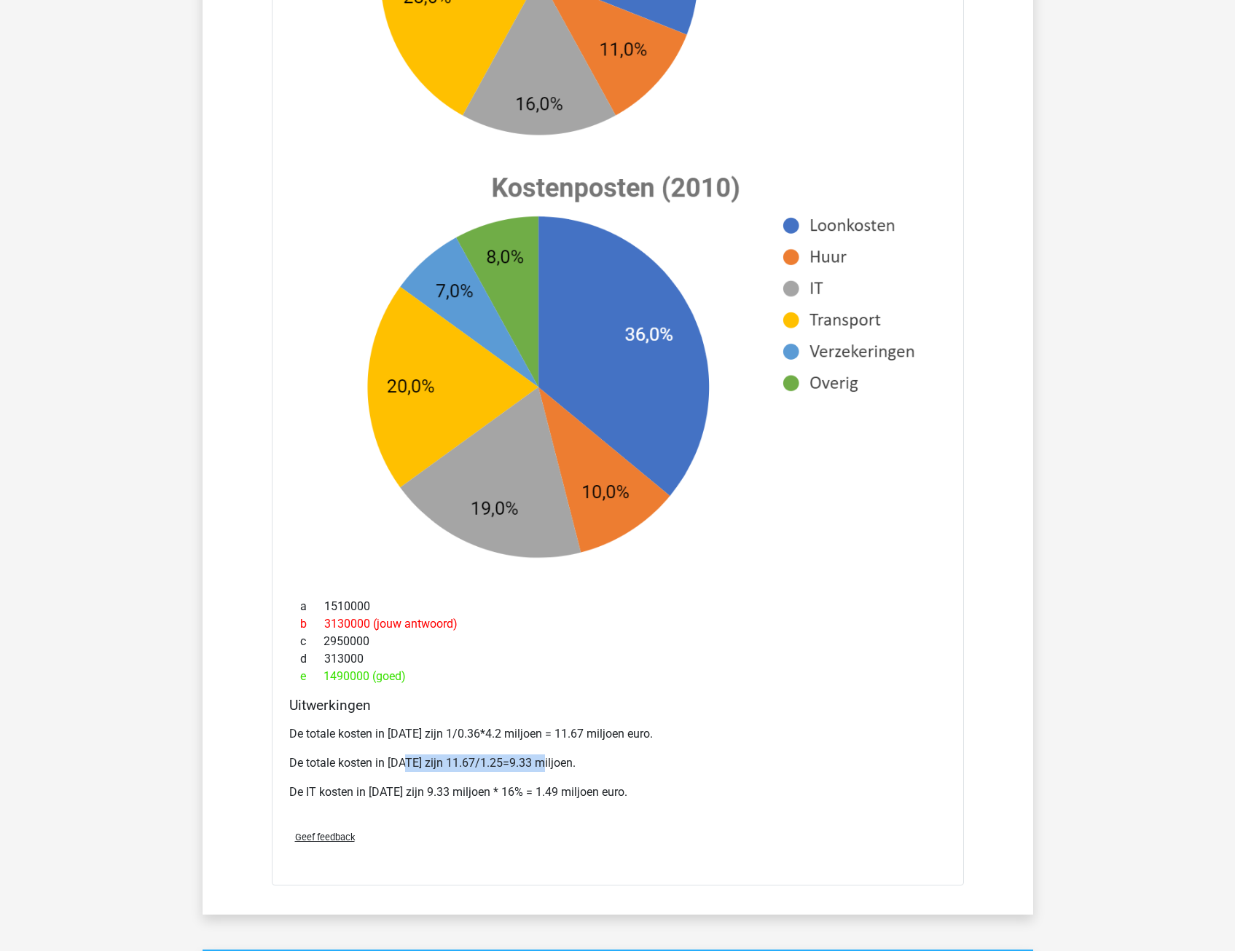
click at [542, 763] on p "De totale kosten in 2000 zijn 11.67/1.25=9.33 miljoen." at bounding box center [617, 763] width 657 height 17
drag, startPoint x: 542, startPoint y: 763, endPoint x: 565, endPoint y: 768, distance: 23.2
click at [567, 767] on p "De totale kosten in 2000 zijn 11.67/1.25=9.33 miljoen." at bounding box center [617, 763] width 657 height 17
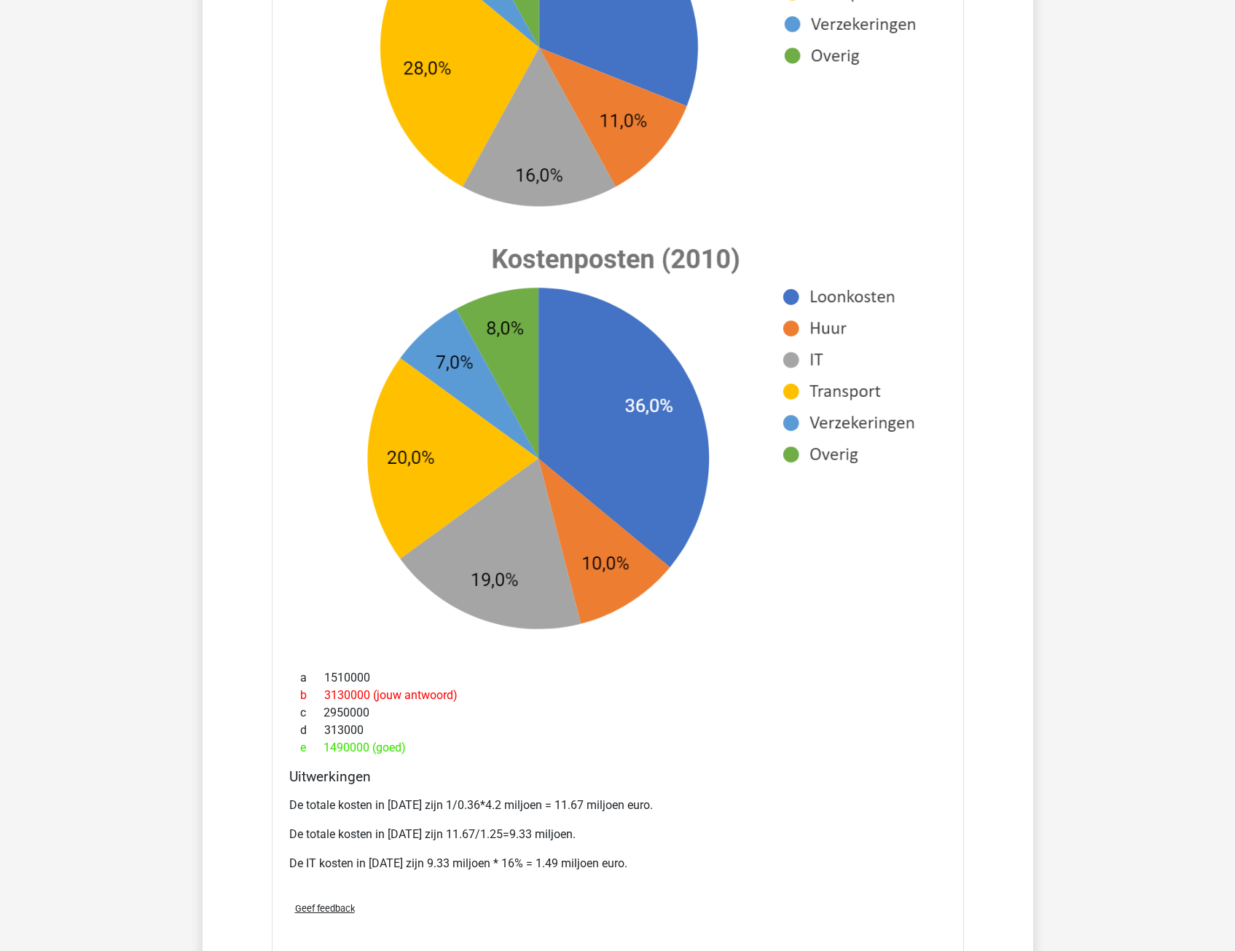
scroll to position [947, 0]
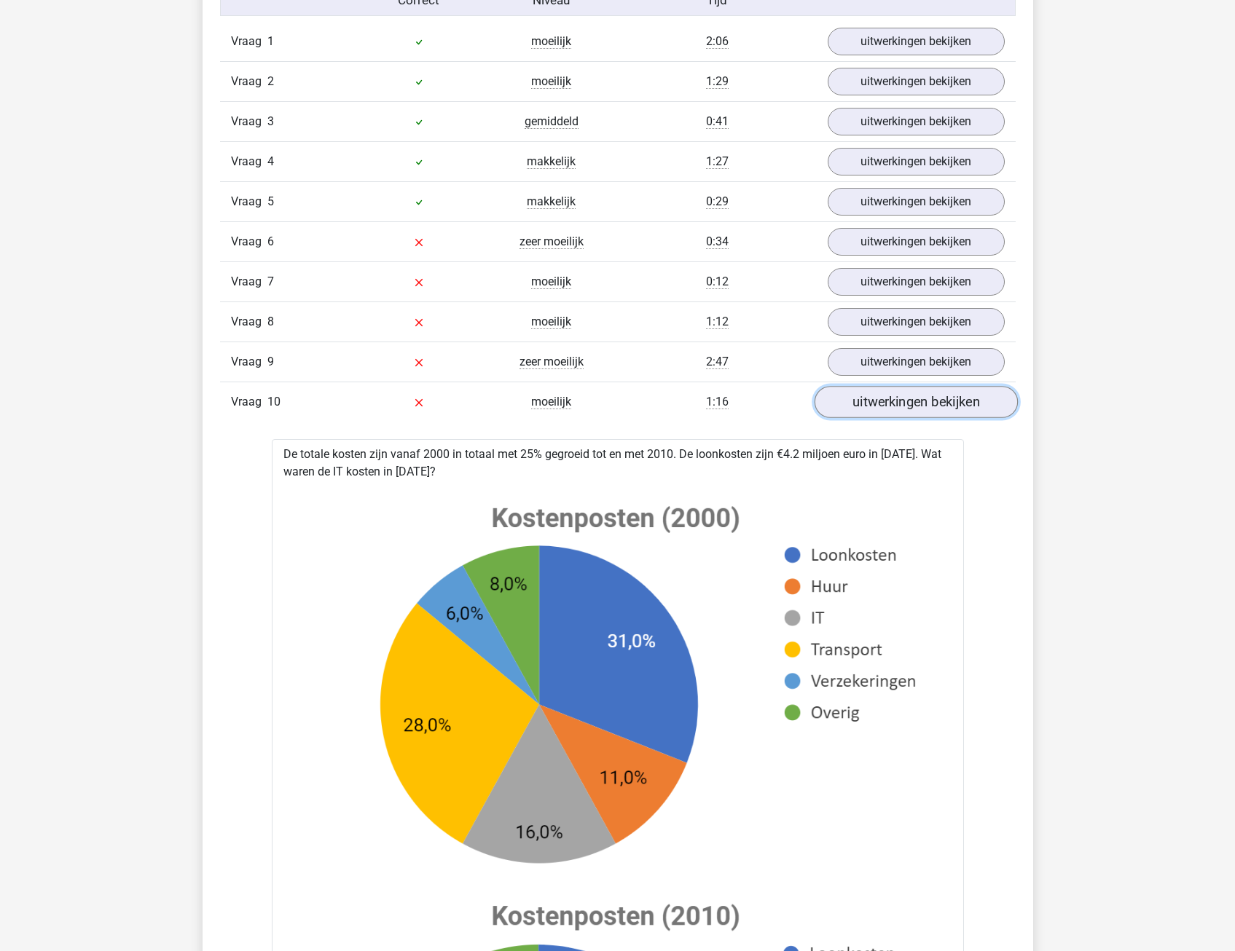
click at [848, 401] on link "uitwerkingen bekijken" at bounding box center [915, 403] width 203 height 32
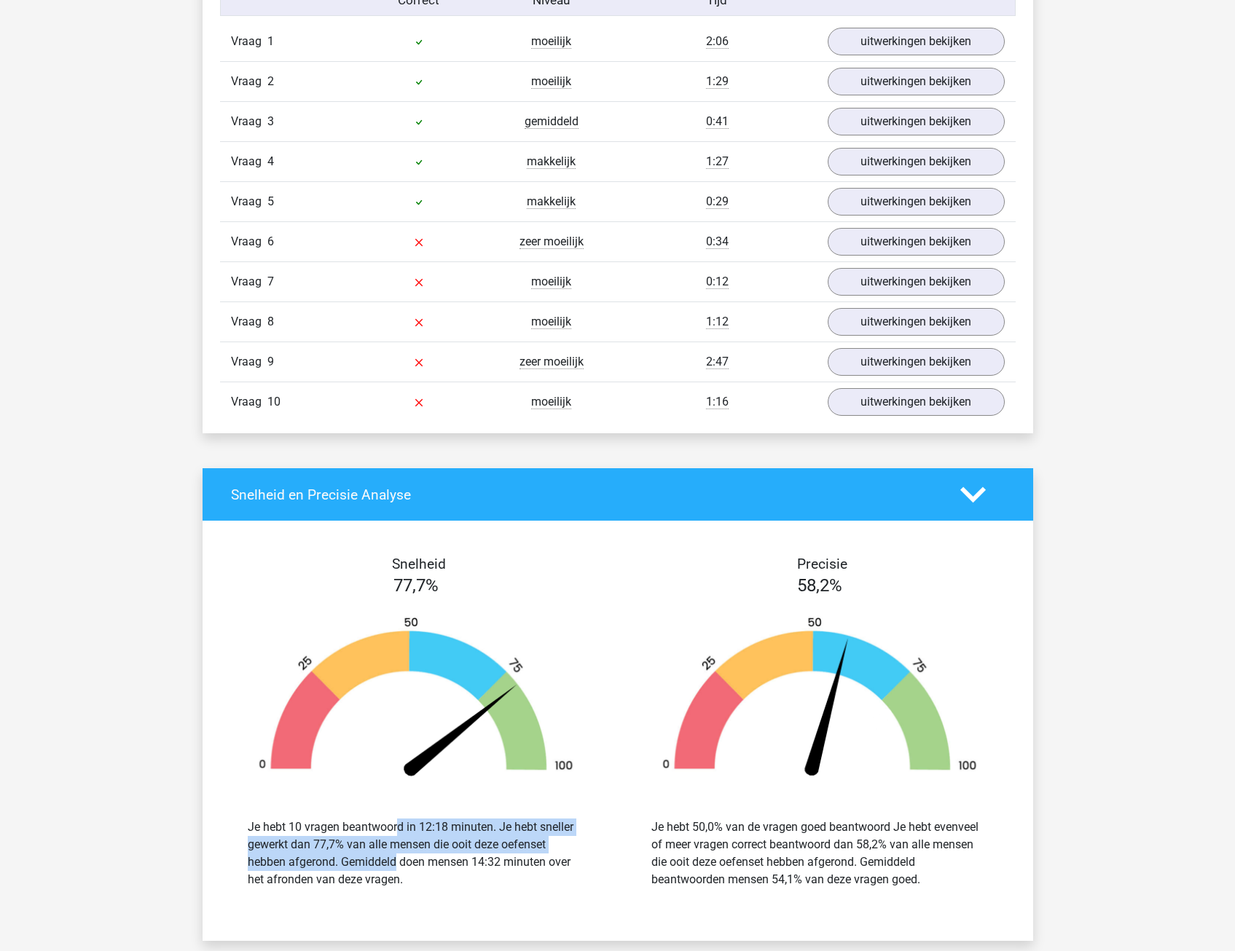
drag, startPoint x: 310, startPoint y: 834, endPoint x: 310, endPoint y: 871, distance: 36.4
click at [310, 871] on div "Je hebt 10 vragen beantwoord in 12:18 minuten. Je hebt sneller gewerkt dan 77,7…" at bounding box center [416, 854] width 337 height 70
drag, startPoint x: 310, startPoint y: 871, endPoint x: 274, endPoint y: 875, distance: 36.0
click at [275, 875] on div "Je hebt 10 vragen beantwoord in 12:18 minuten. Je hebt sneller gewerkt dan 77,7…" at bounding box center [416, 854] width 337 height 70
drag, startPoint x: 272, startPoint y: 839, endPoint x: 355, endPoint y: 879, distance: 92.2
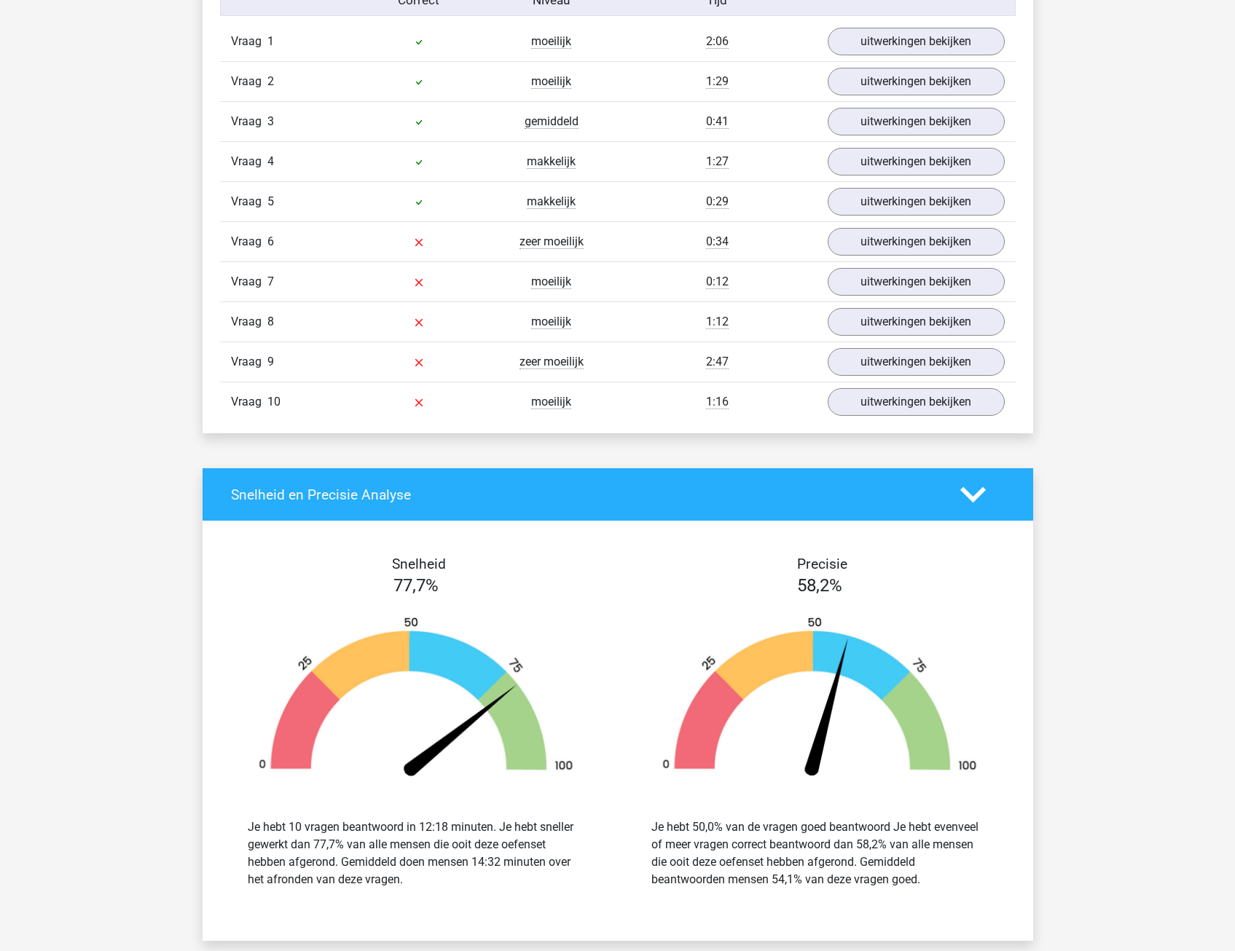
click at [355, 879] on div "Je hebt 10 vragen beantwoord in 12:18 minuten. Je hebt sneller gewerkt dan 77,7…" at bounding box center [416, 854] width 337 height 70
drag, startPoint x: 355, startPoint y: 879, endPoint x: 270, endPoint y: 876, distance: 84.6
click at [270, 876] on div "Je hebt 10 vragen beantwoord in 12:18 minuten. Je hebt sneller gewerkt dan 77,7…" at bounding box center [416, 854] width 337 height 70
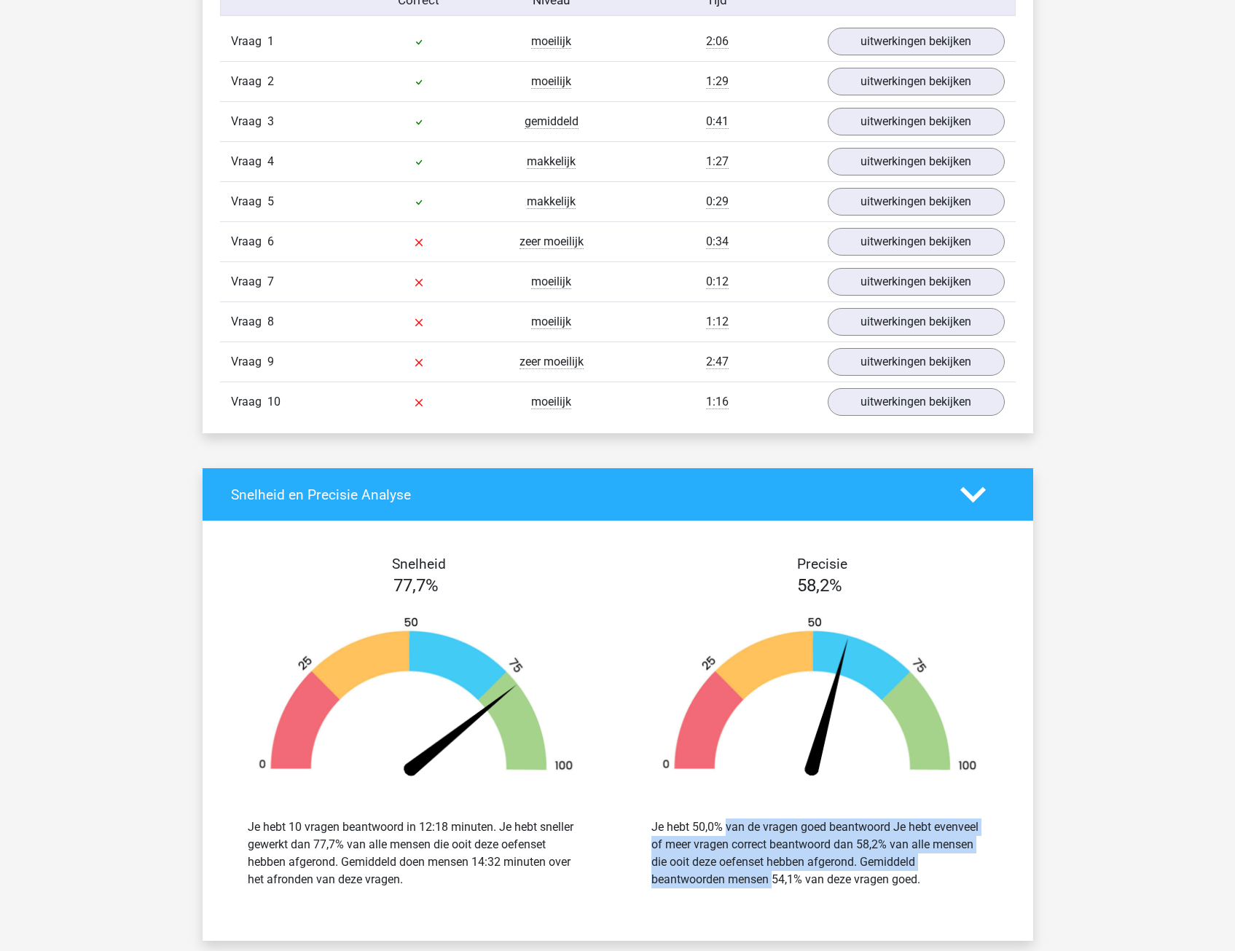
drag, startPoint x: 680, startPoint y: 825, endPoint x: 700, endPoint y: 873, distance: 52.6
click at [700, 873] on div "Je hebt 50,0% van de vragen goed beantwoord Je hebt evenveel of meer vragen cor…" at bounding box center [819, 854] width 337 height 70
drag, startPoint x: 700, startPoint y: 873, endPoint x: 686, endPoint y: 873, distance: 13.8
click at [686, 873] on div "Je hebt 50,0% van de vragen goed beantwoord Je hebt evenveel of meer vragen cor…" at bounding box center [819, 854] width 337 height 70
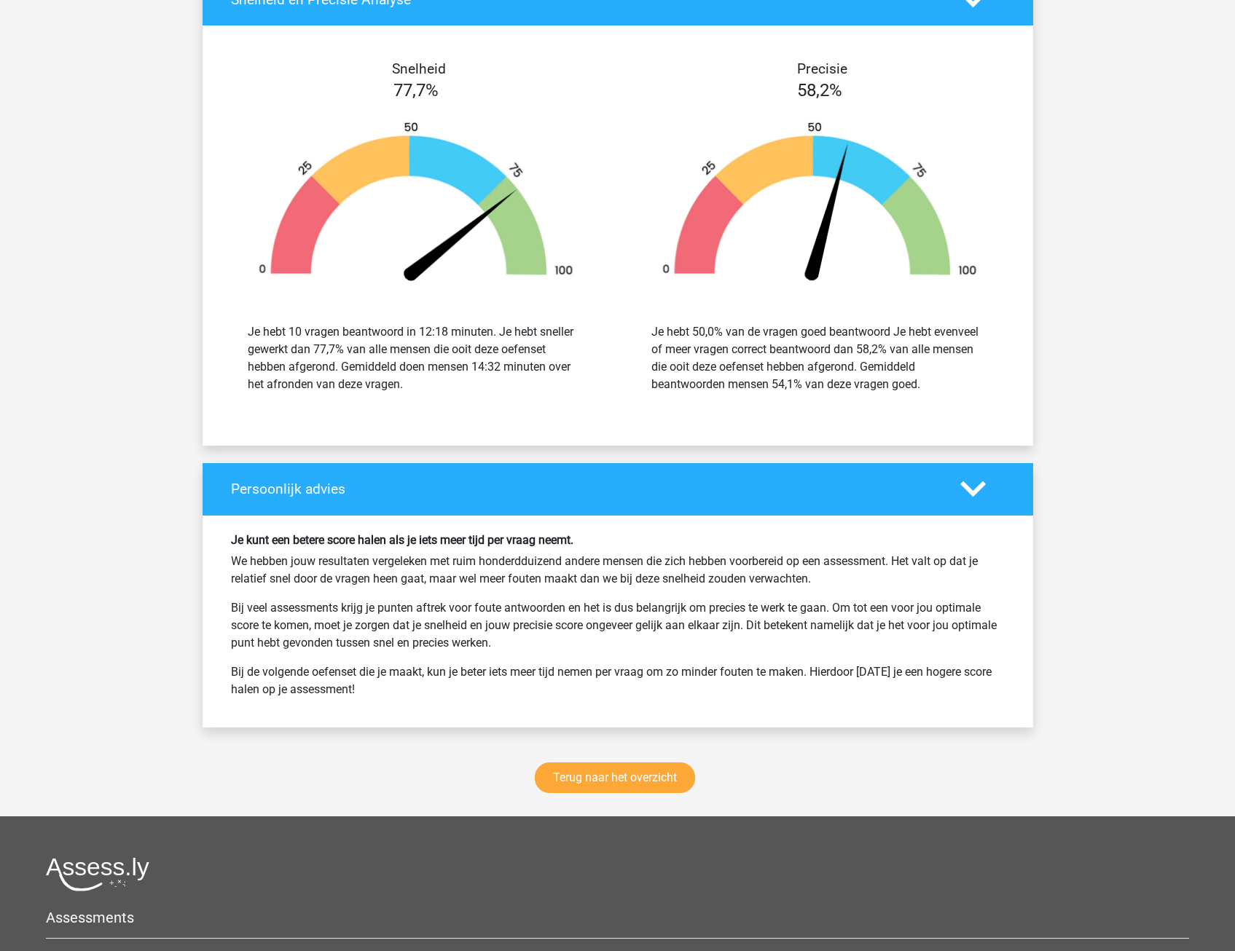
scroll to position [1457, 0]
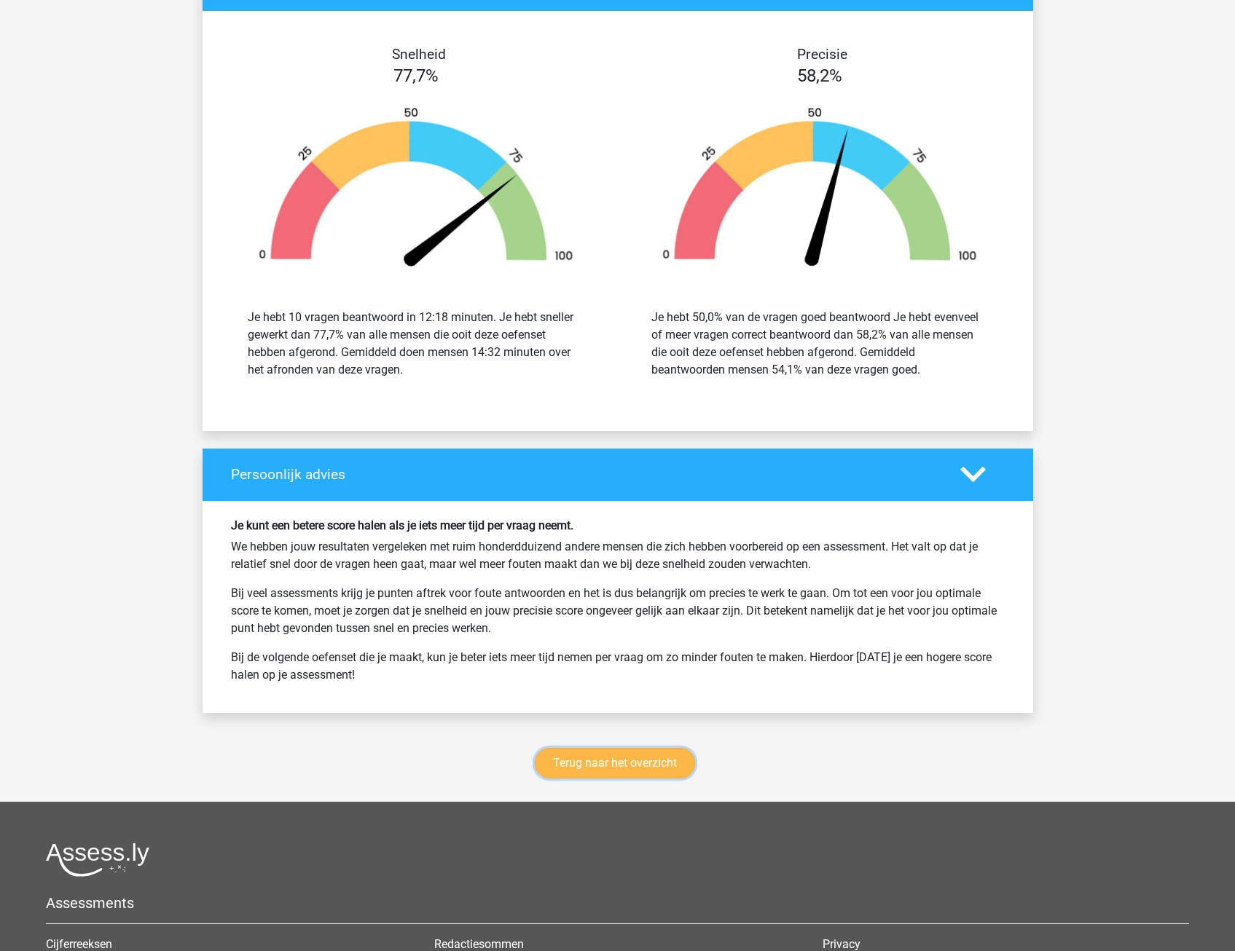
click at [557, 768] on link "Terug naar het overzicht" at bounding box center [615, 763] width 160 height 31
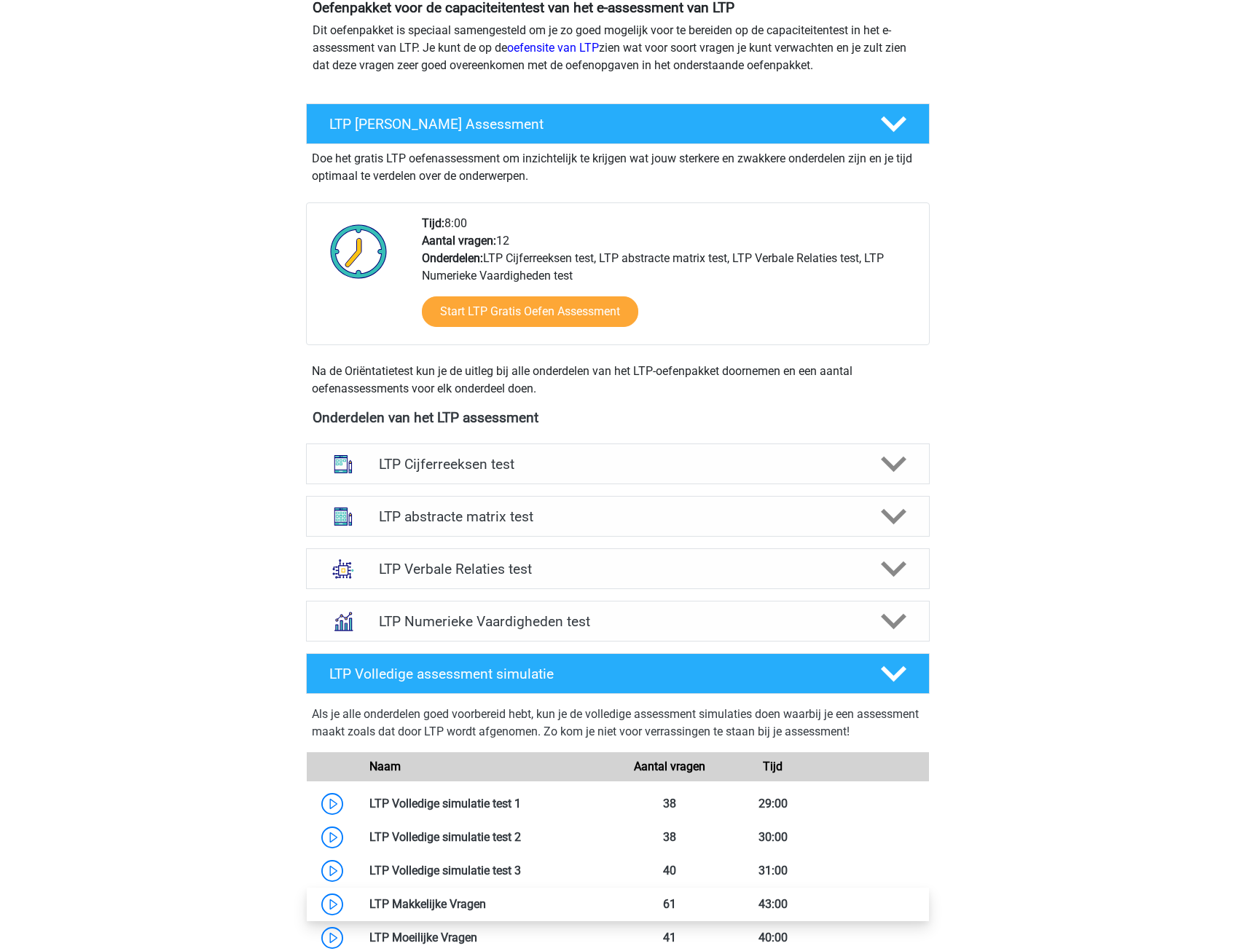
scroll to position [219, 0]
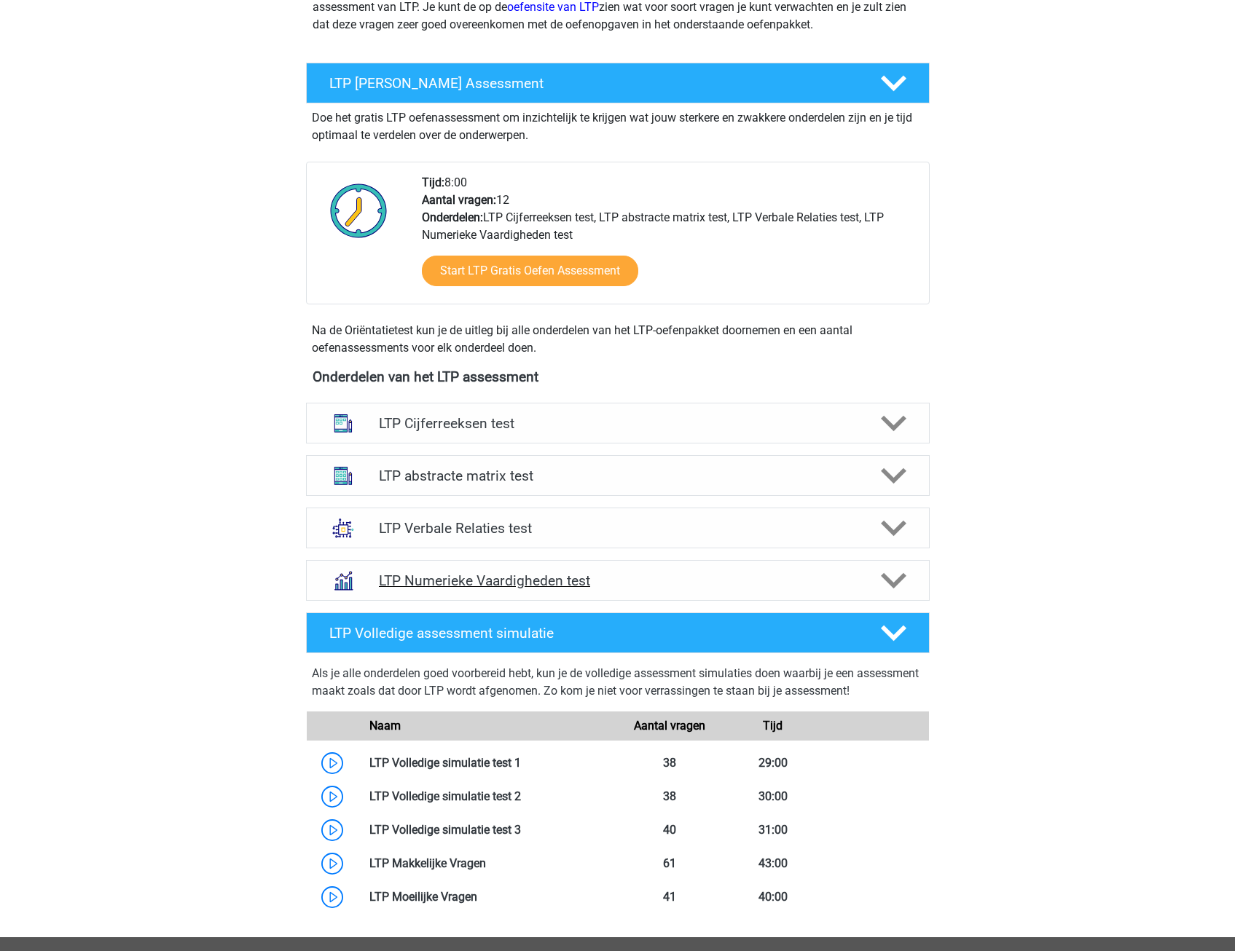
click at [897, 569] on icon at bounding box center [893, 580] width 25 height 25
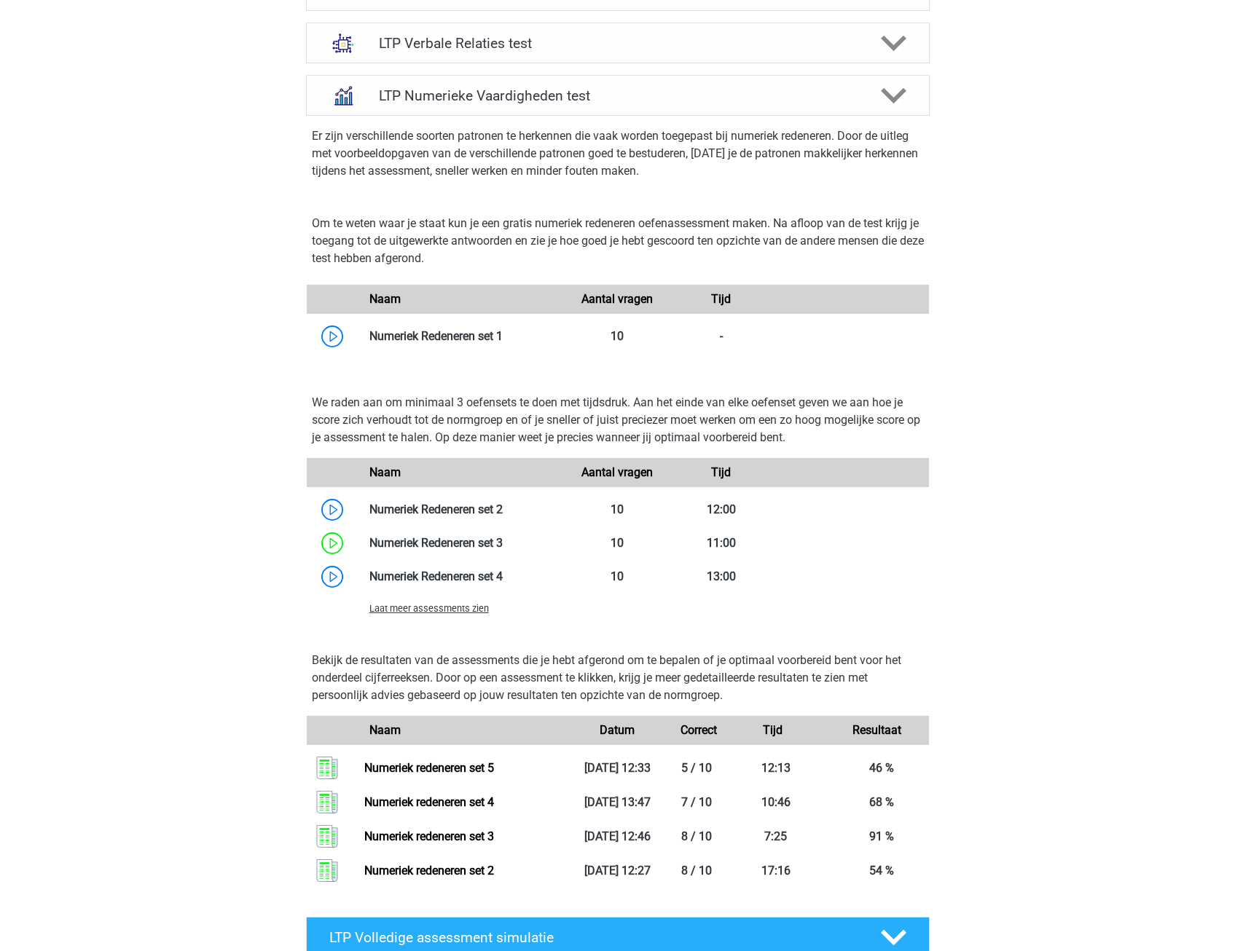
scroll to position [801, 0]
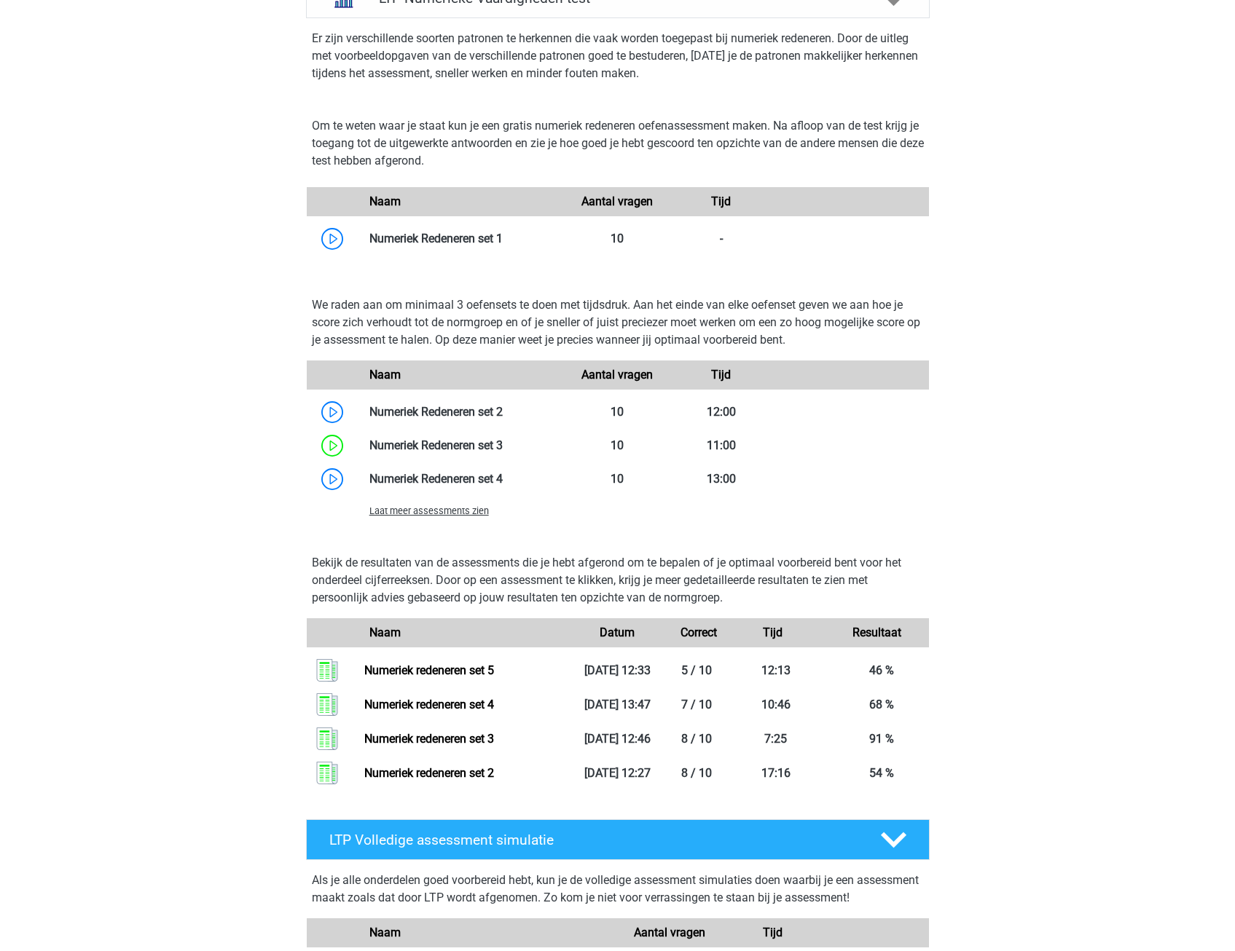
click at [449, 514] on span "Laat meer assessments zien" at bounding box center [428, 511] width 119 height 11
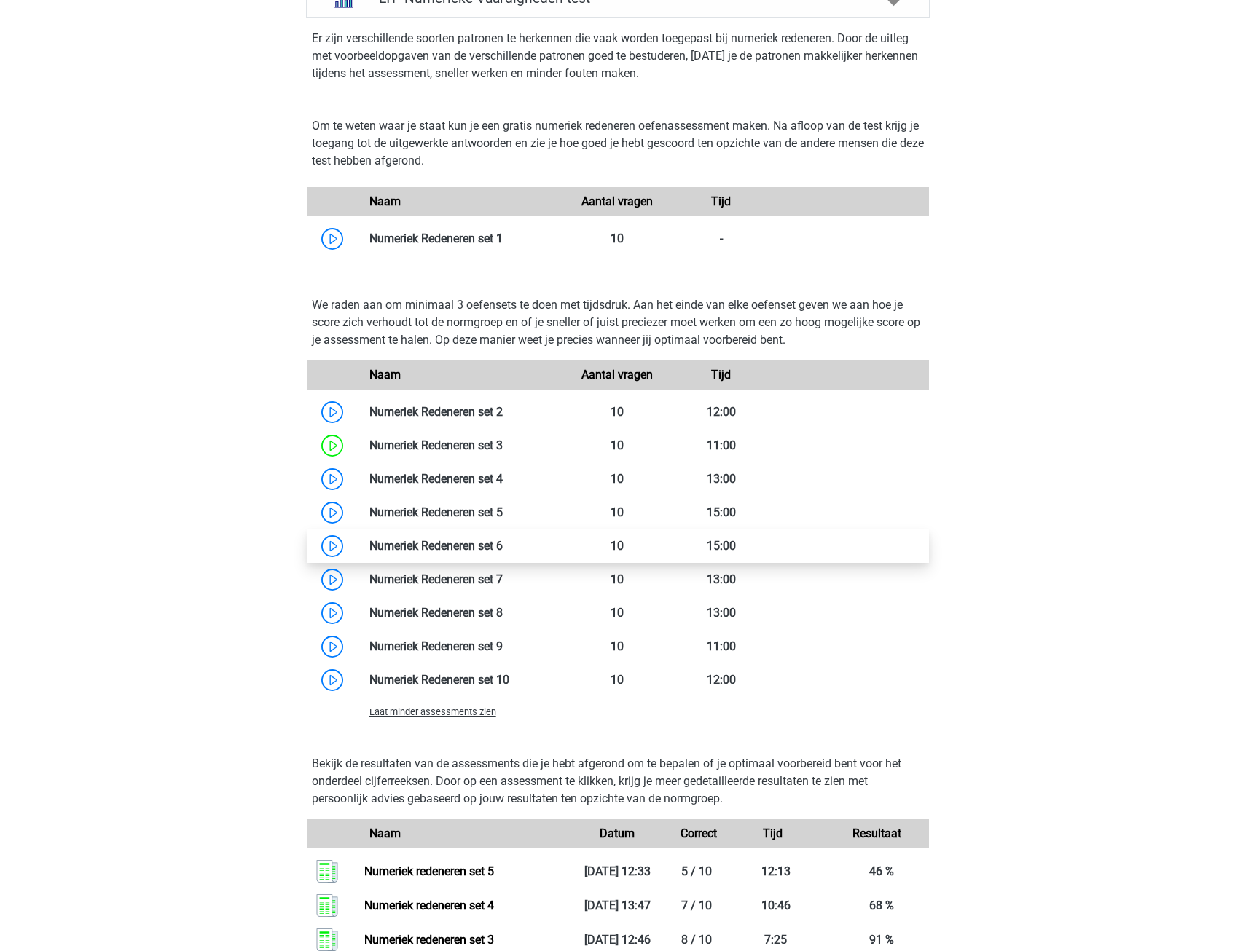
click at [503, 549] on link at bounding box center [503, 546] width 0 height 14
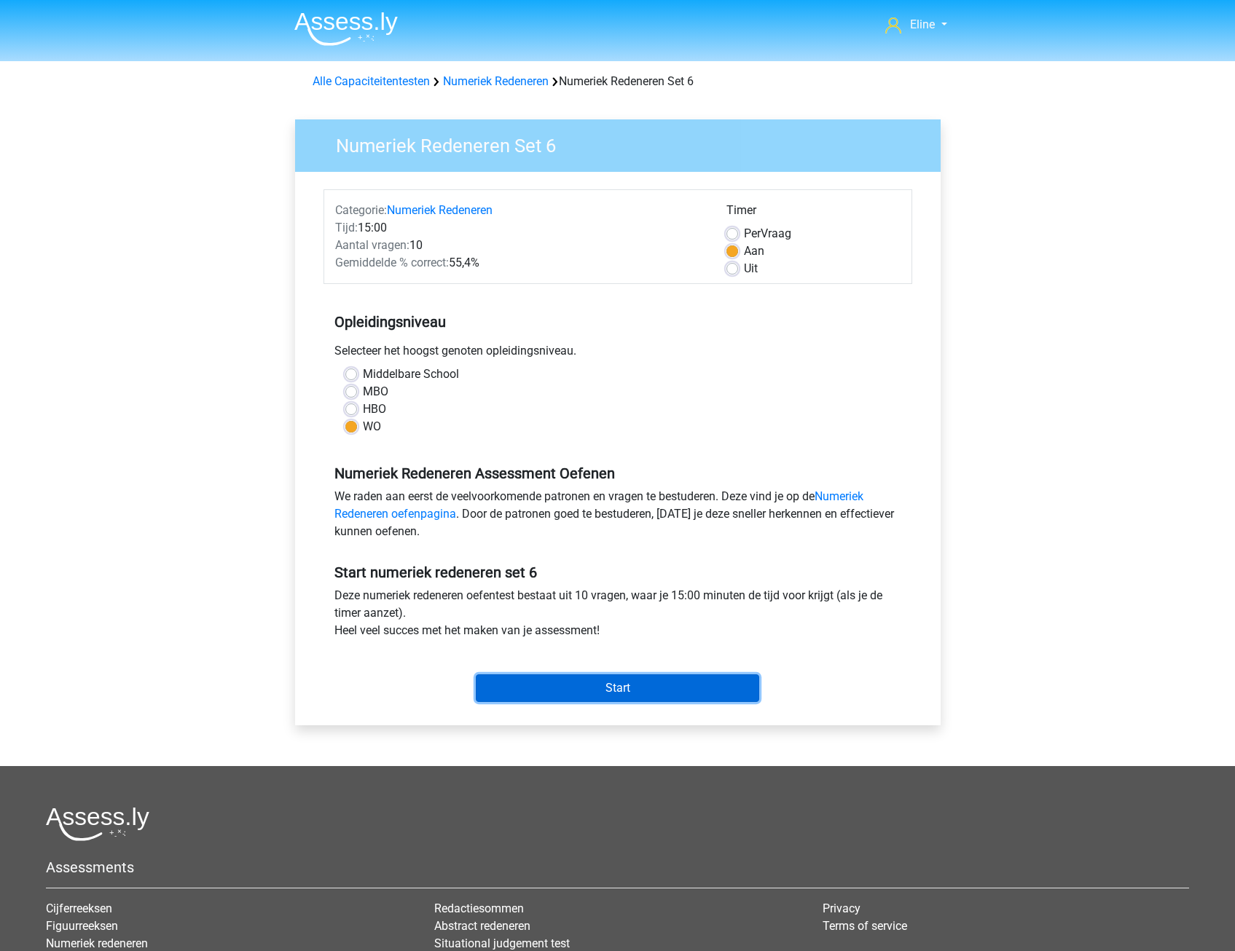
click at [502, 682] on input "Start" at bounding box center [617, 689] width 283 height 28
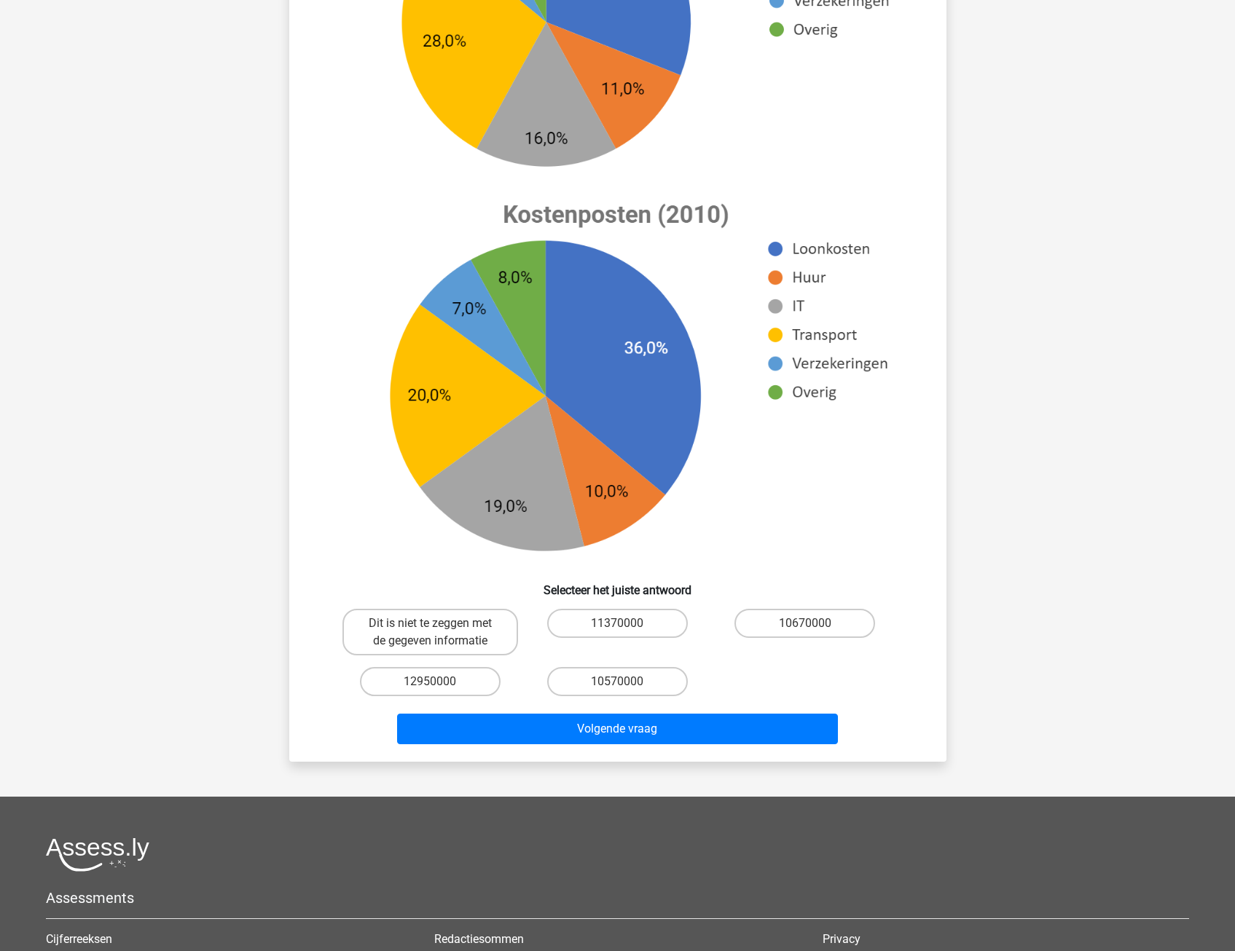
scroll to position [437, 0]
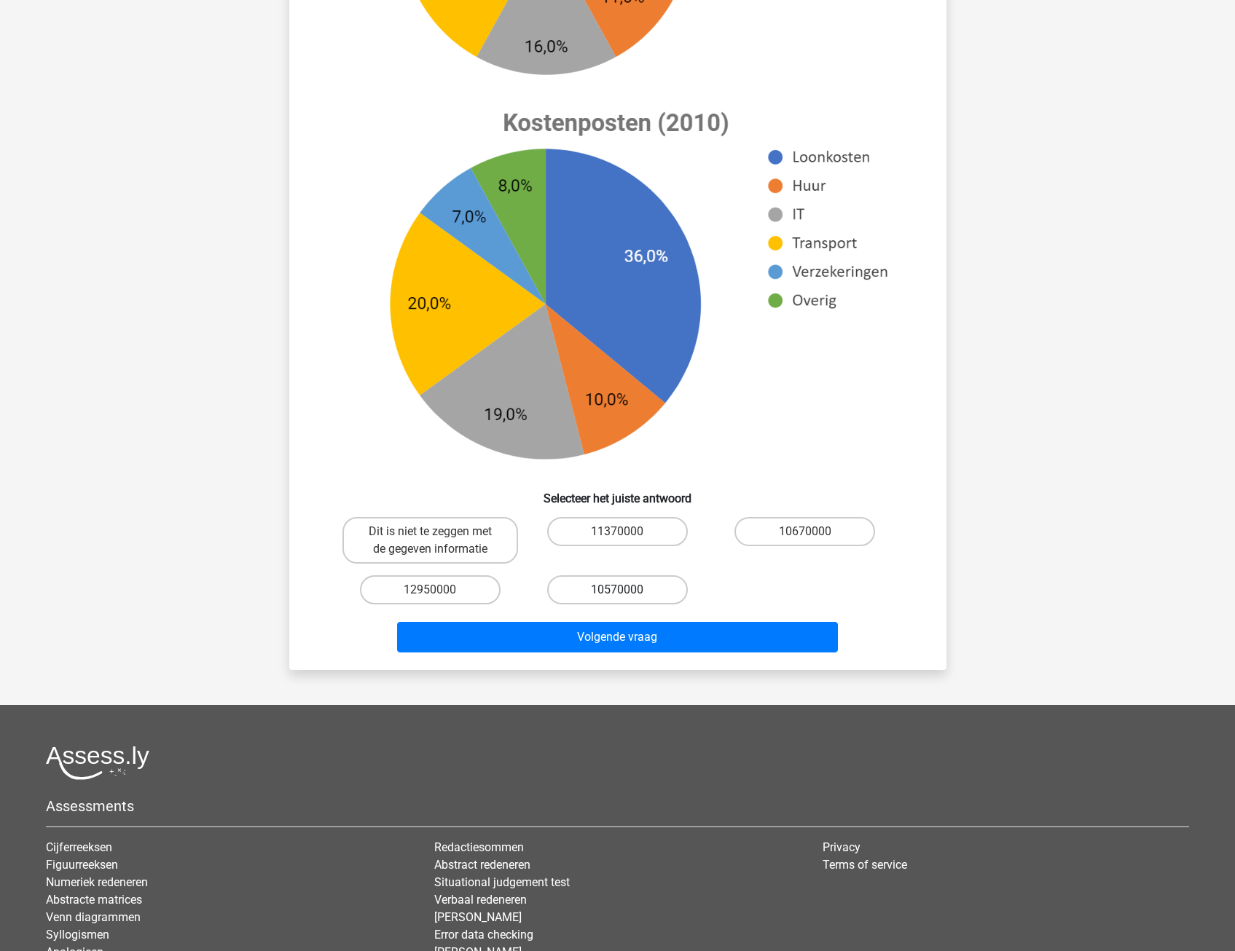
click at [615, 587] on label "10570000" at bounding box center [617, 590] width 141 height 29
click at [617, 590] on input "10570000" at bounding box center [621, 594] width 9 height 9
radio input "true"
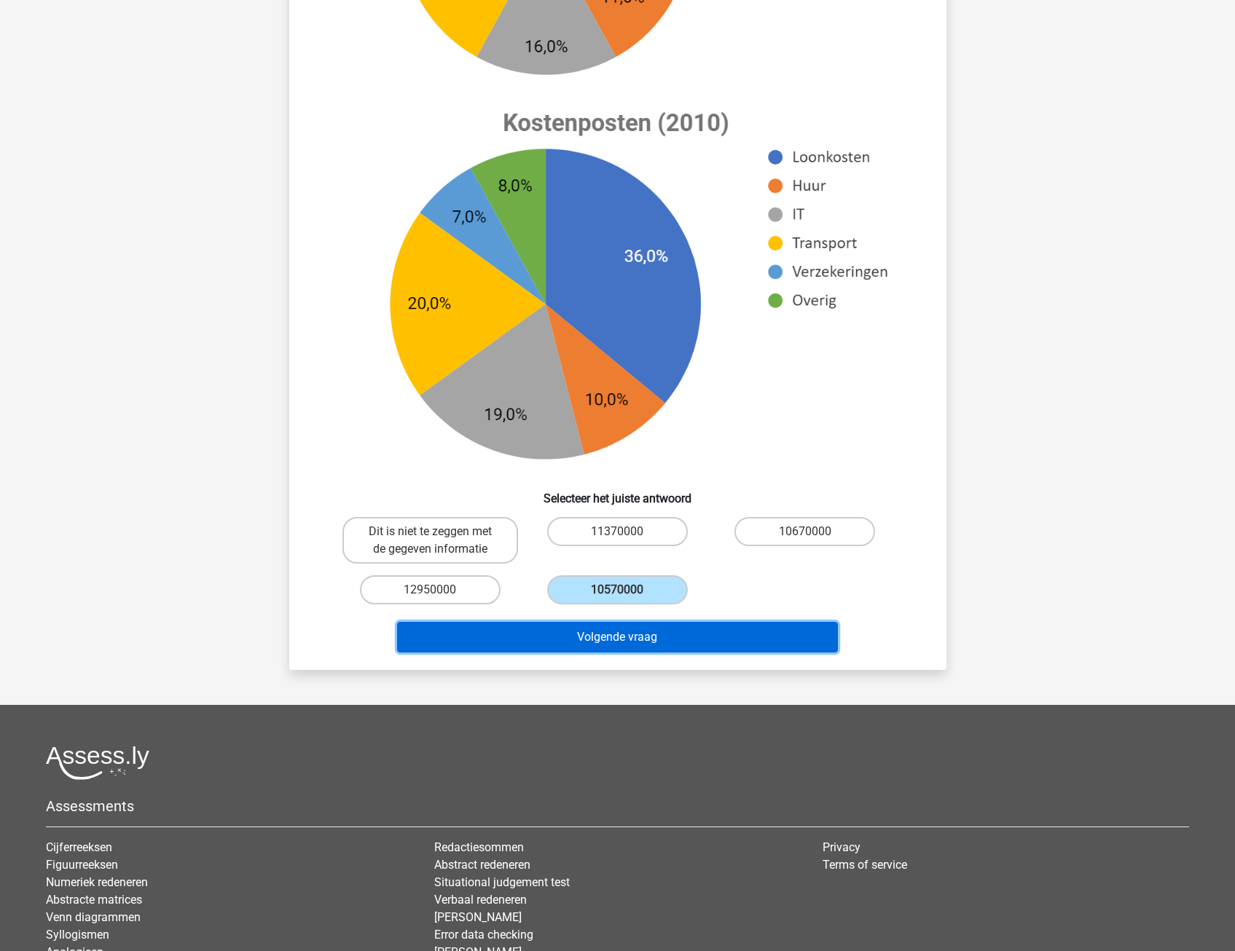
click at [609, 640] on button "Volgende vraag" at bounding box center [617, 637] width 441 height 31
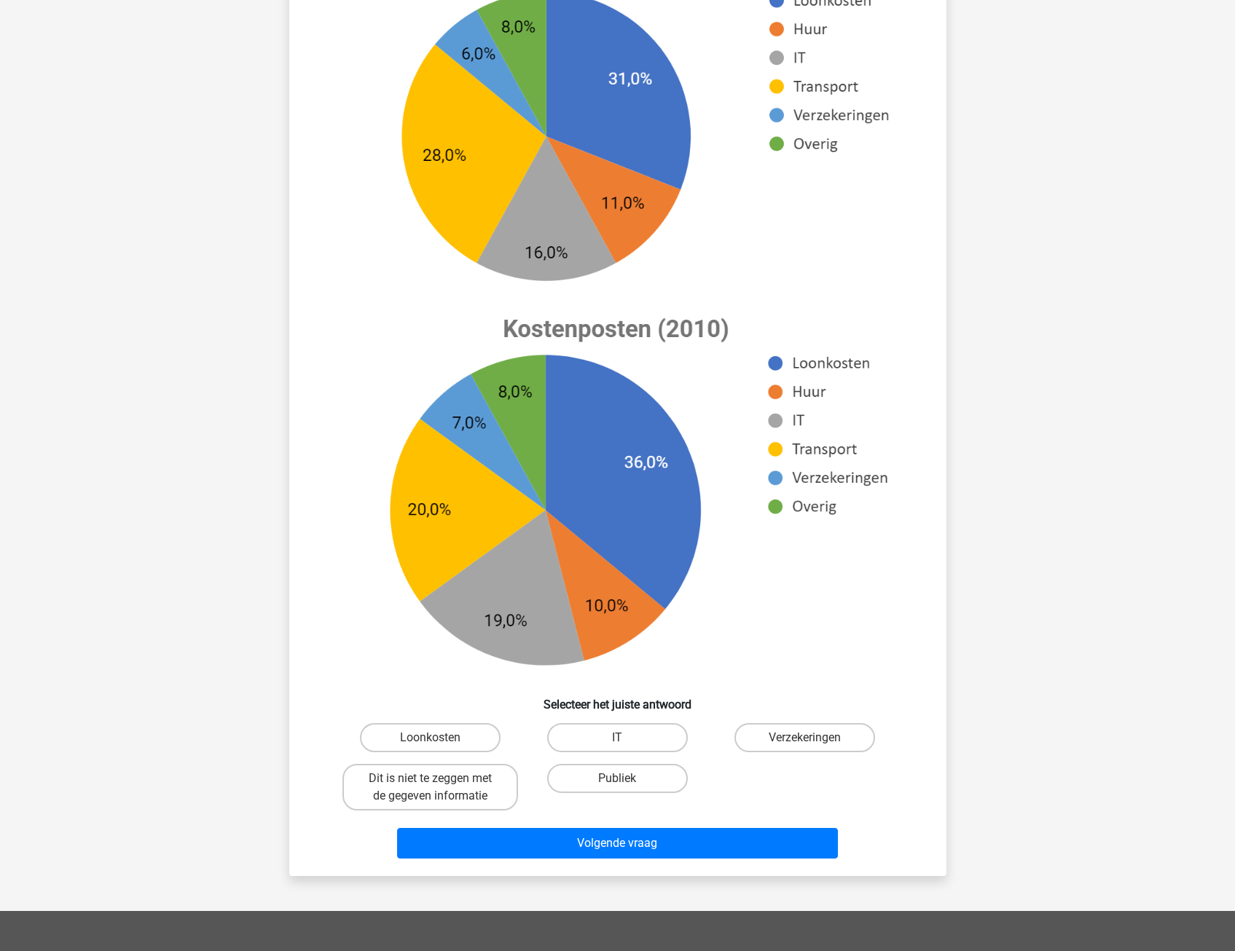
scroll to position [73, 0]
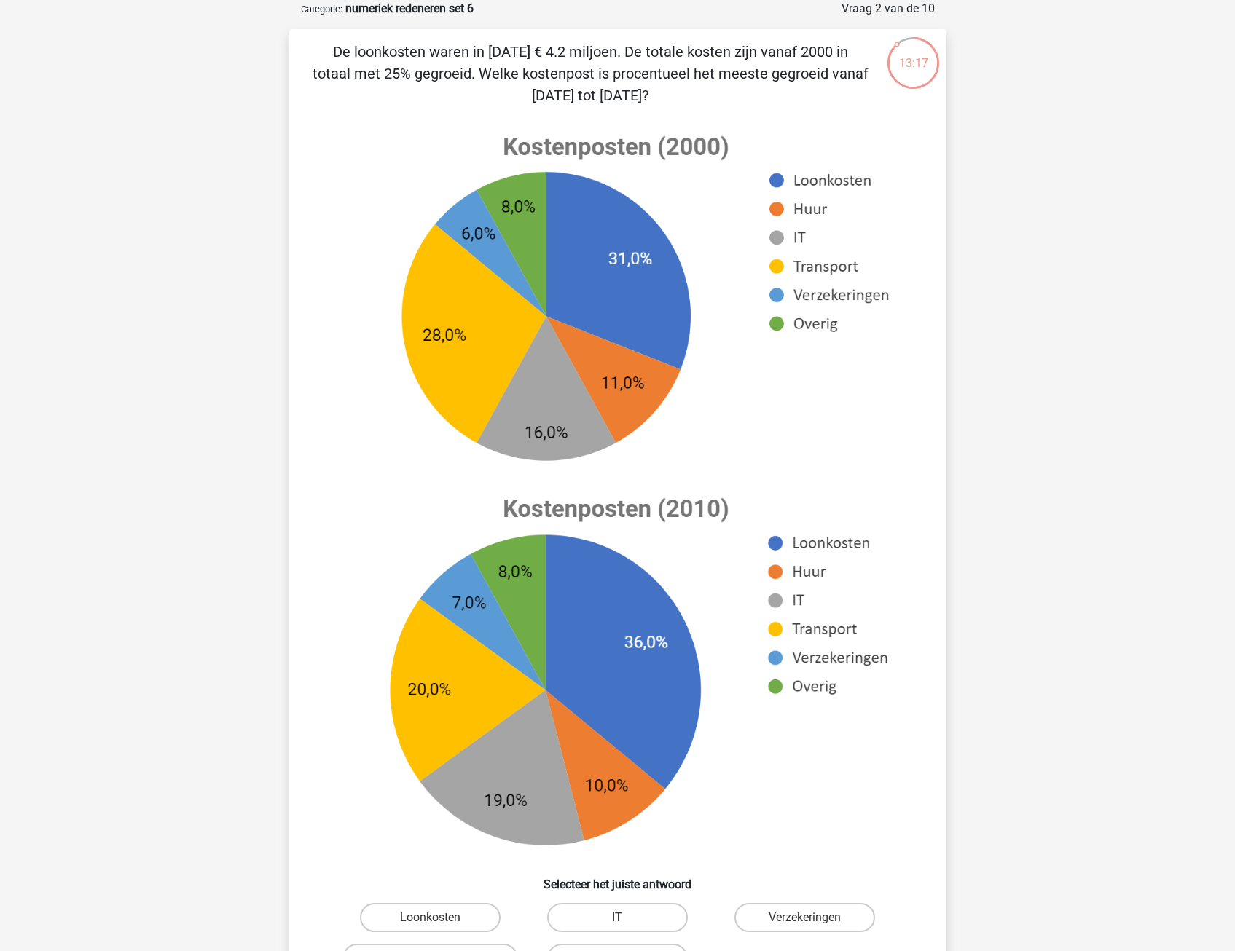
drag, startPoint x: 433, startPoint y: 48, endPoint x: 691, endPoint y: 78, distance: 260.3
click at [691, 78] on p "De loonkosten waren in [DATE] € 4.2 miljoen. De totale kosten zijn vanaf 2000 i…" at bounding box center [591, 74] width 556 height 66
drag, startPoint x: 691, startPoint y: 78, endPoint x: 691, endPoint y: 105, distance: 27.0
click at [691, 105] on p "De loonkosten waren in [DATE] € 4.2 miljoen. De totale kosten zijn vanaf 2000 i…" at bounding box center [591, 74] width 556 height 66
drag, startPoint x: 401, startPoint y: 70, endPoint x: 694, endPoint y: 83, distance: 293.2
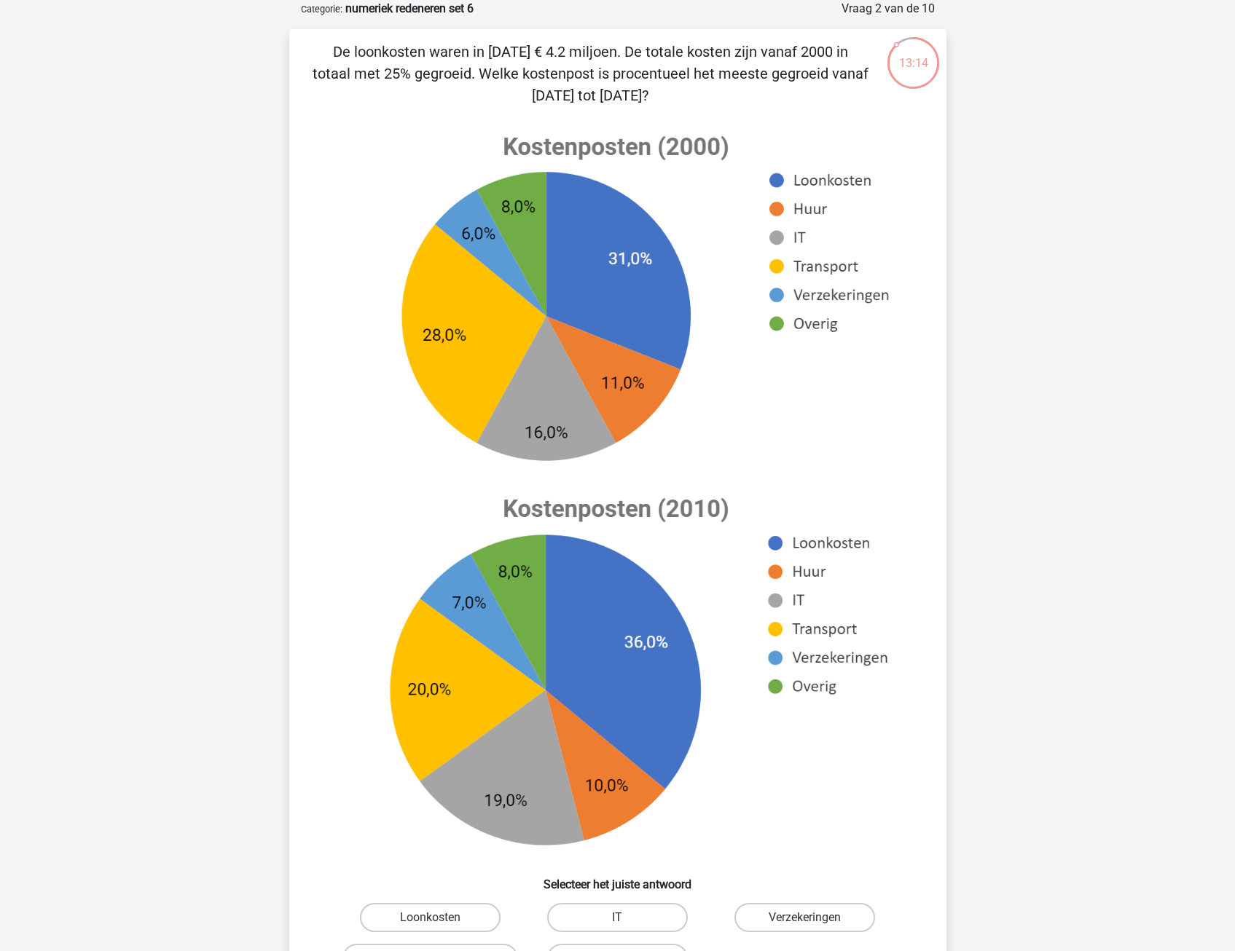
click at [694, 83] on p "De loonkosten waren in 2010 € 4.2 miljoen. De totale kosten zijn vanaf 2000 in …" at bounding box center [591, 74] width 556 height 66
drag, startPoint x: 694, startPoint y: 83, endPoint x: 675, endPoint y: 101, distance: 25.2
click at [683, 103] on p "De loonkosten waren in 2010 € 4.2 miljoen. De totale kosten zijn vanaf 2000 in …" at bounding box center [591, 74] width 556 height 66
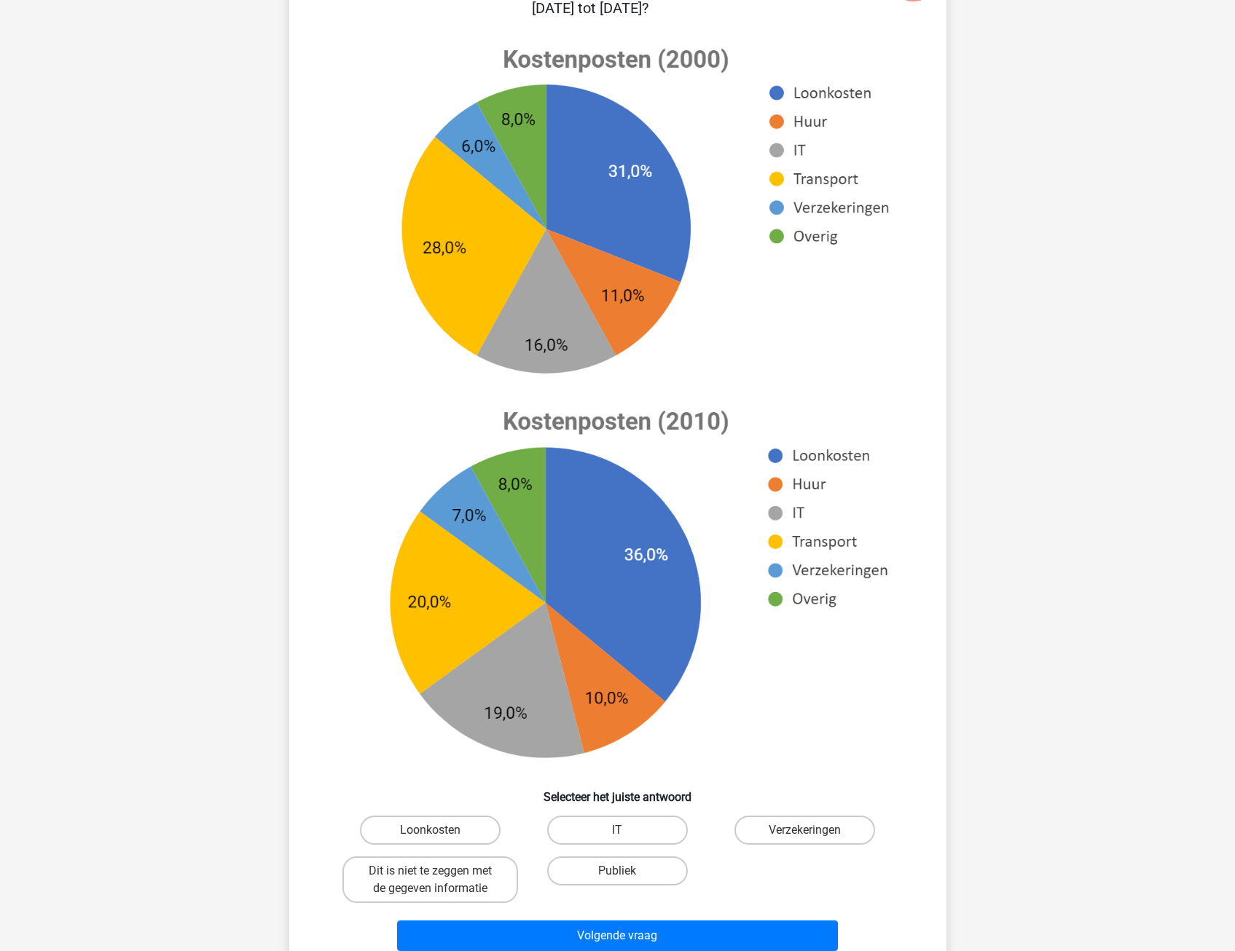
scroll to position [146, 0]
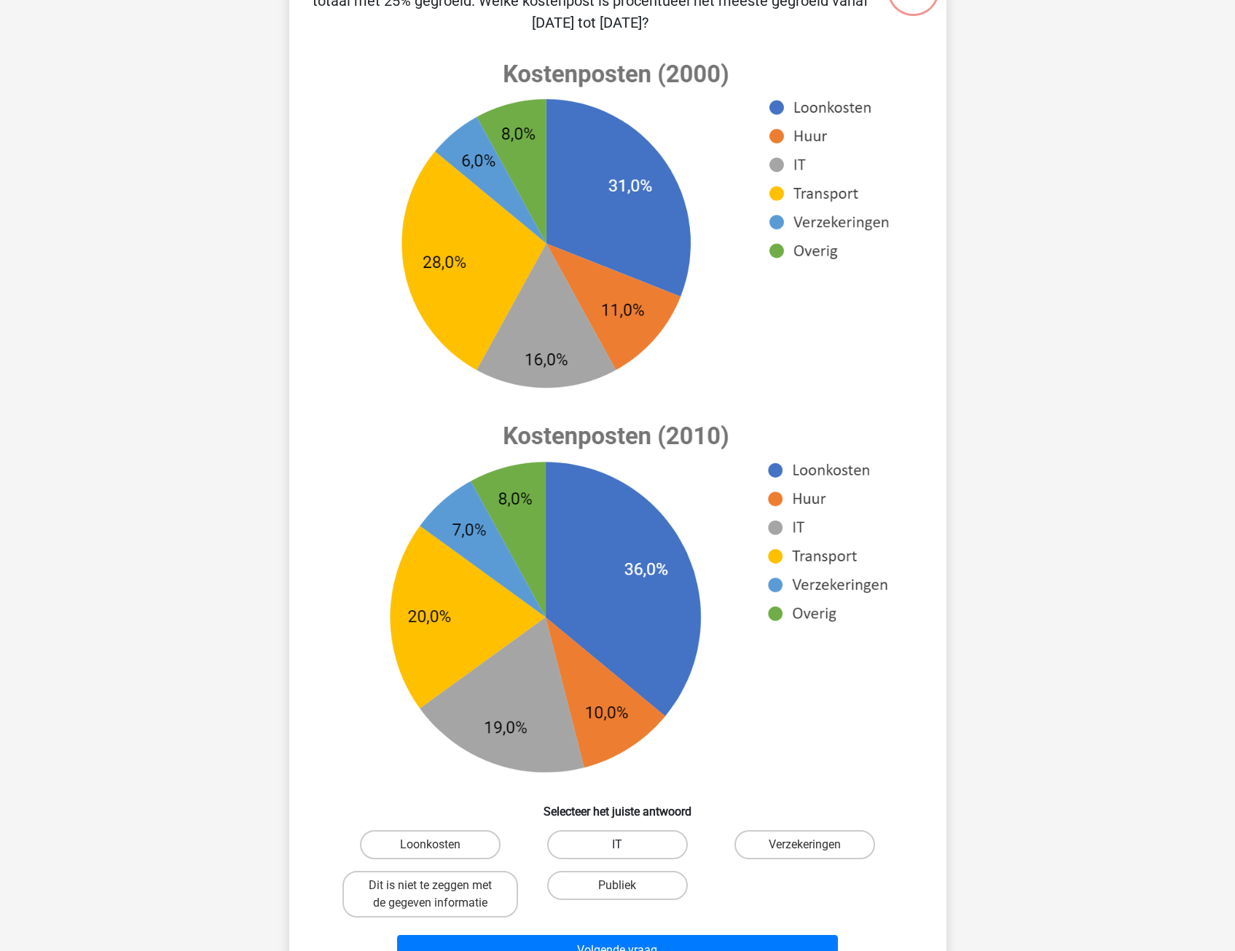
click at [565, 843] on label "IT" at bounding box center [617, 845] width 141 height 29
click at [617, 845] on input "IT" at bounding box center [621, 849] width 9 height 9
radio input "true"
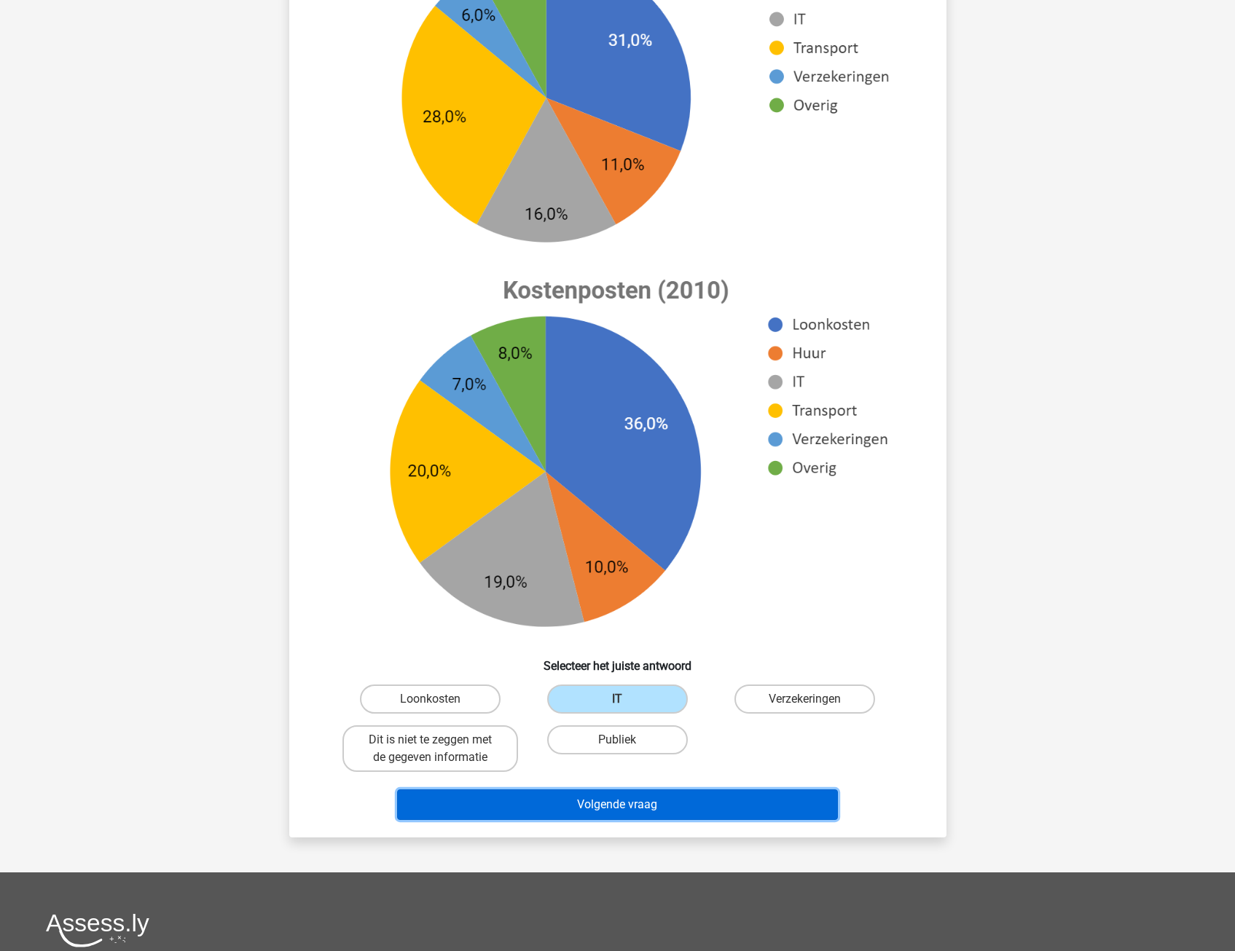
click at [554, 809] on button "Volgende vraag" at bounding box center [617, 805] width 441 height 31
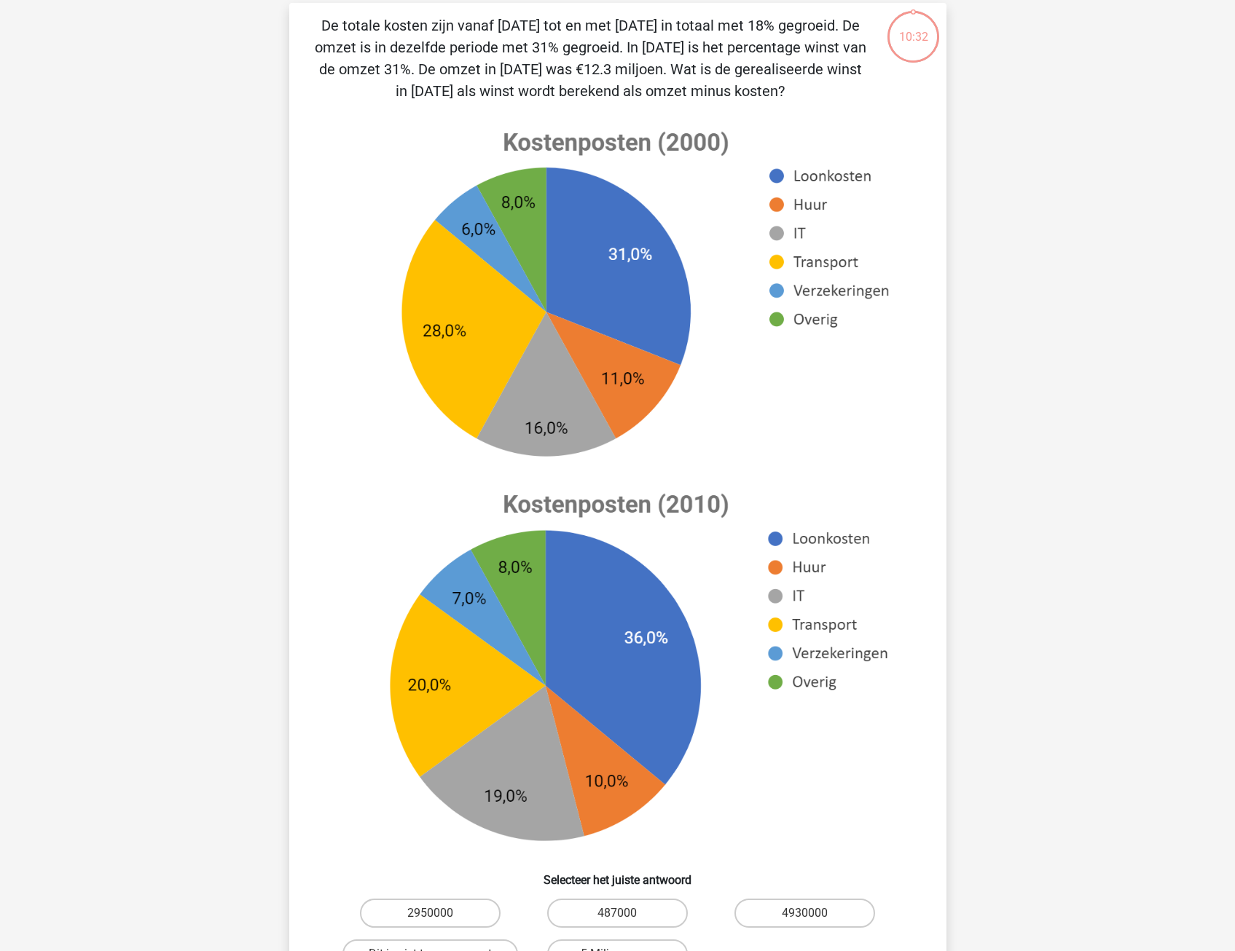
scroll to position [73, 0]
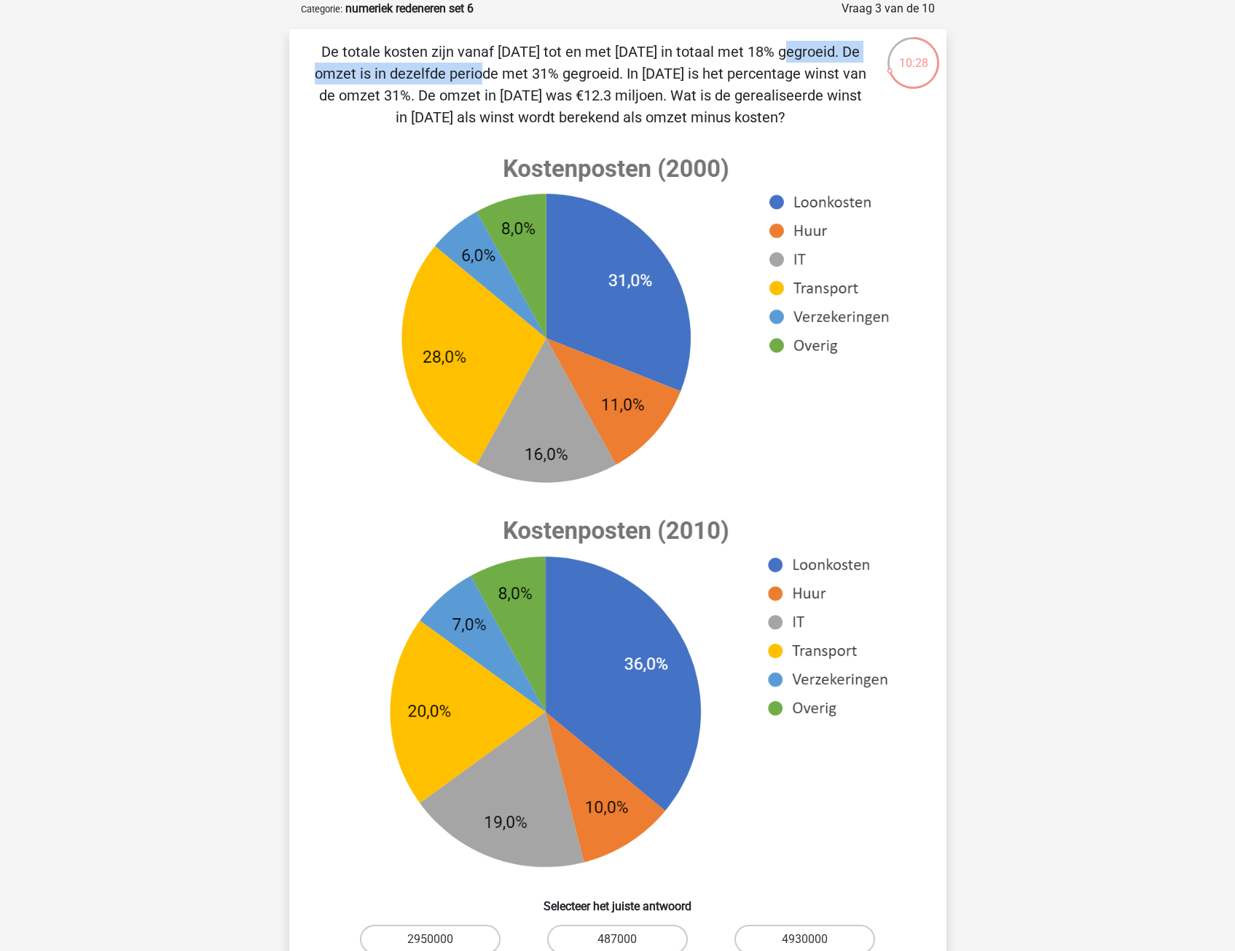
drag, startPoint x: 500, startPoint y: 44, endPoint x: 742, endPoint y: 60, distance: 242.4
click at [742, 60] on p "De totale kosten zijn vanaf [DATE] tot en met [DATE] in totaal met 18% gegroeid…" at bounding box center [591, 84] width 556 height 87
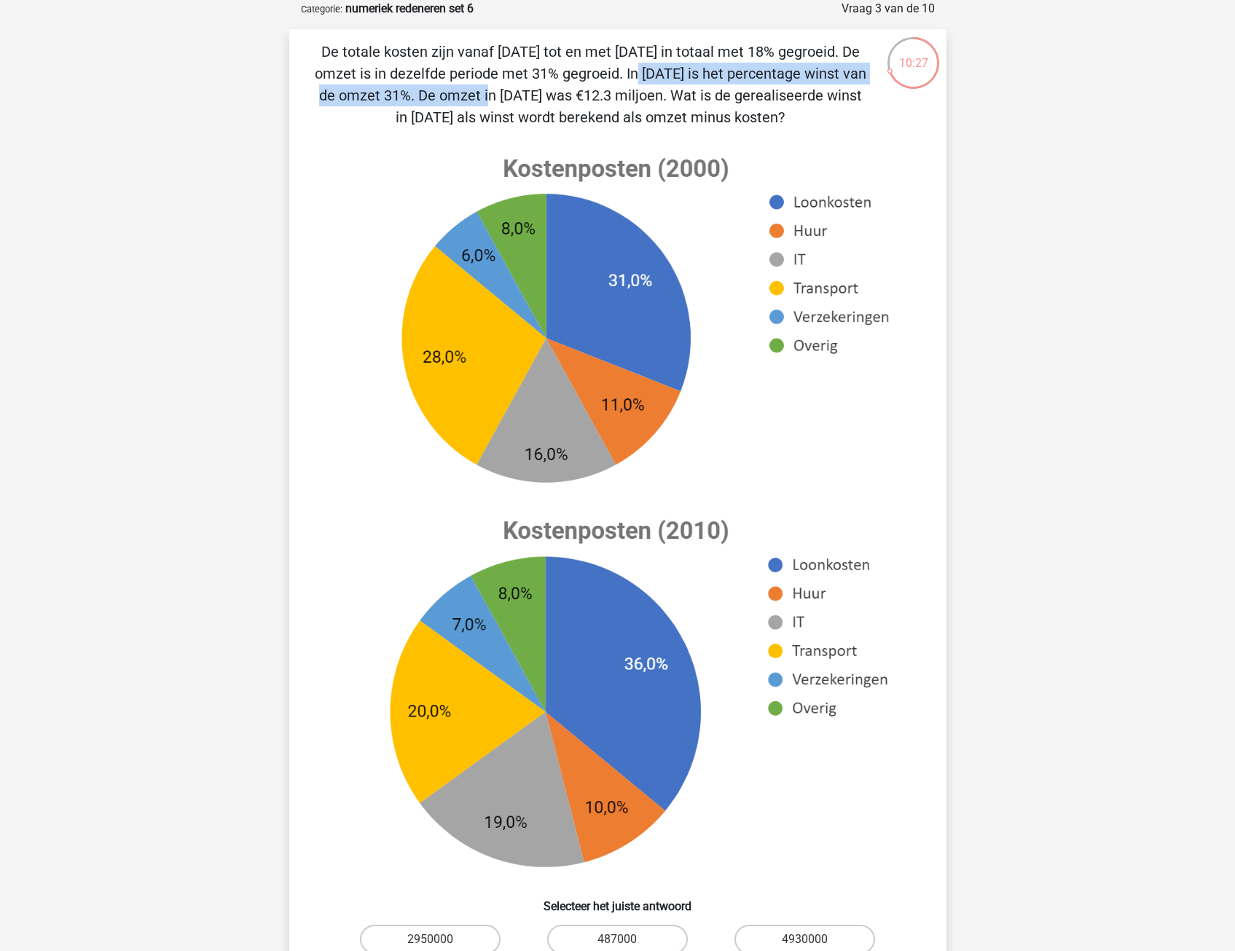
drag, startPoint x: 418, startPoint y: 71, endPoint x: 758, endPoint y: 81, distance: 339.6
click at [758, 81] on p "De totale kosten zijn vanaf [DATE] tot en met [DATE] in totaal met 18% gegroeid…" at bounding box center [591, 84] width 556 height 87
click at [756, 82] on p "De totale kosten zijn vanaf [DATE] tot en met [DATE] in totaal met 18% gegroeid…" at bounding box center [591, 84] width 556 height 87
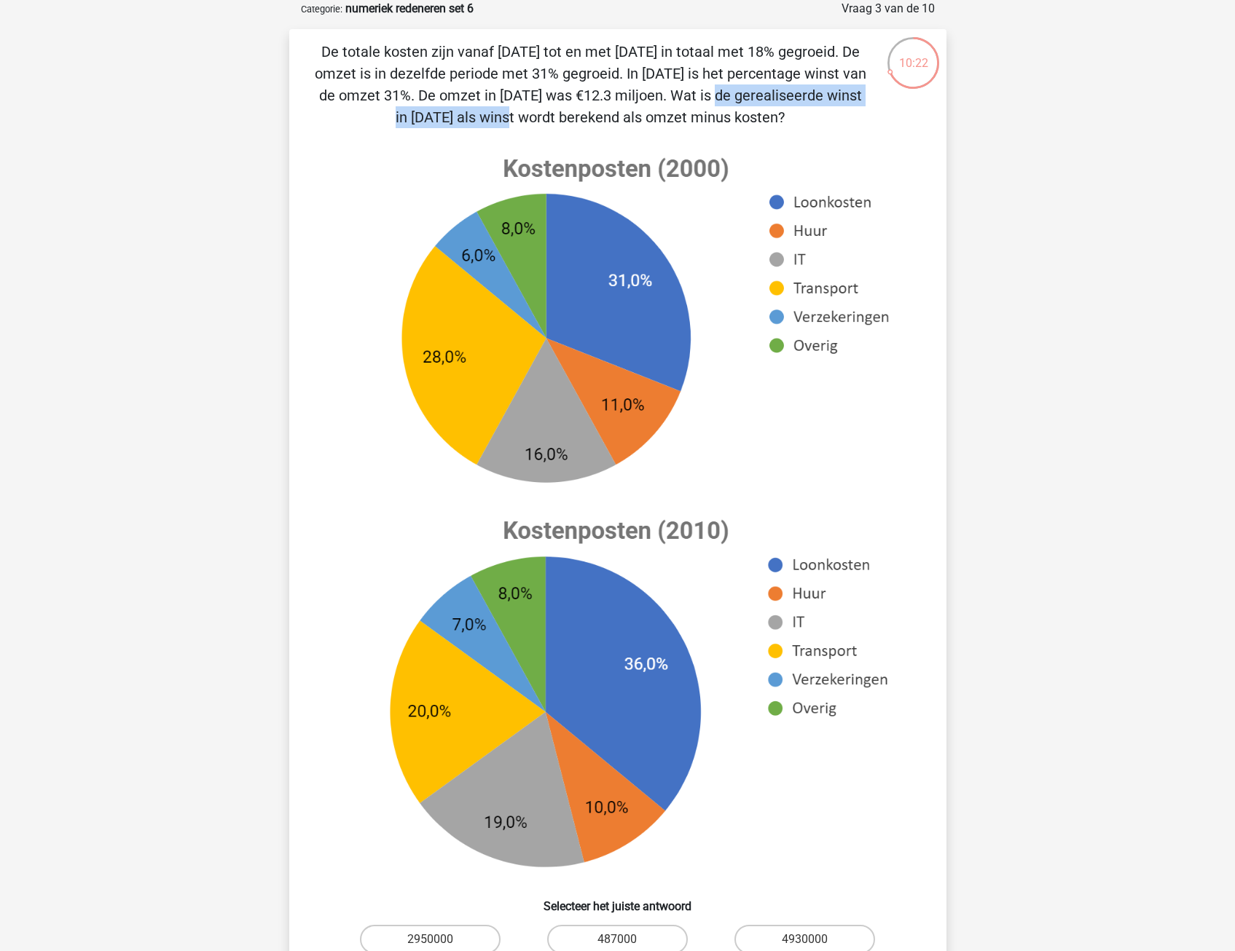
drag, startPoint x: 471, startPoint y: 95, endPoint x: 721, endPoint y: 92, distance: 249.2
click at [721, 92] on p "De totale kosten zijn vanaf [DATE] tot en met [DATE] in totaal met 18% gegroeid…" at bounding box center [591, 84] width 556 height 87
drag, startPoint x: 721, startPoint y: 92, endPoint x: 640, endPoint y: 96, distance: 81.0
click at [720, 93] on p "De totale kosten zijn vanaf [DATE] tot en met [DATE] in totaal met 18% gegroeid…" at bounding box center [591, 84] width 556 height 87
drag, startPoint x: 525, startPoint y: 93, endPoint x: 698, endPoint y: 93, distance: 172.7
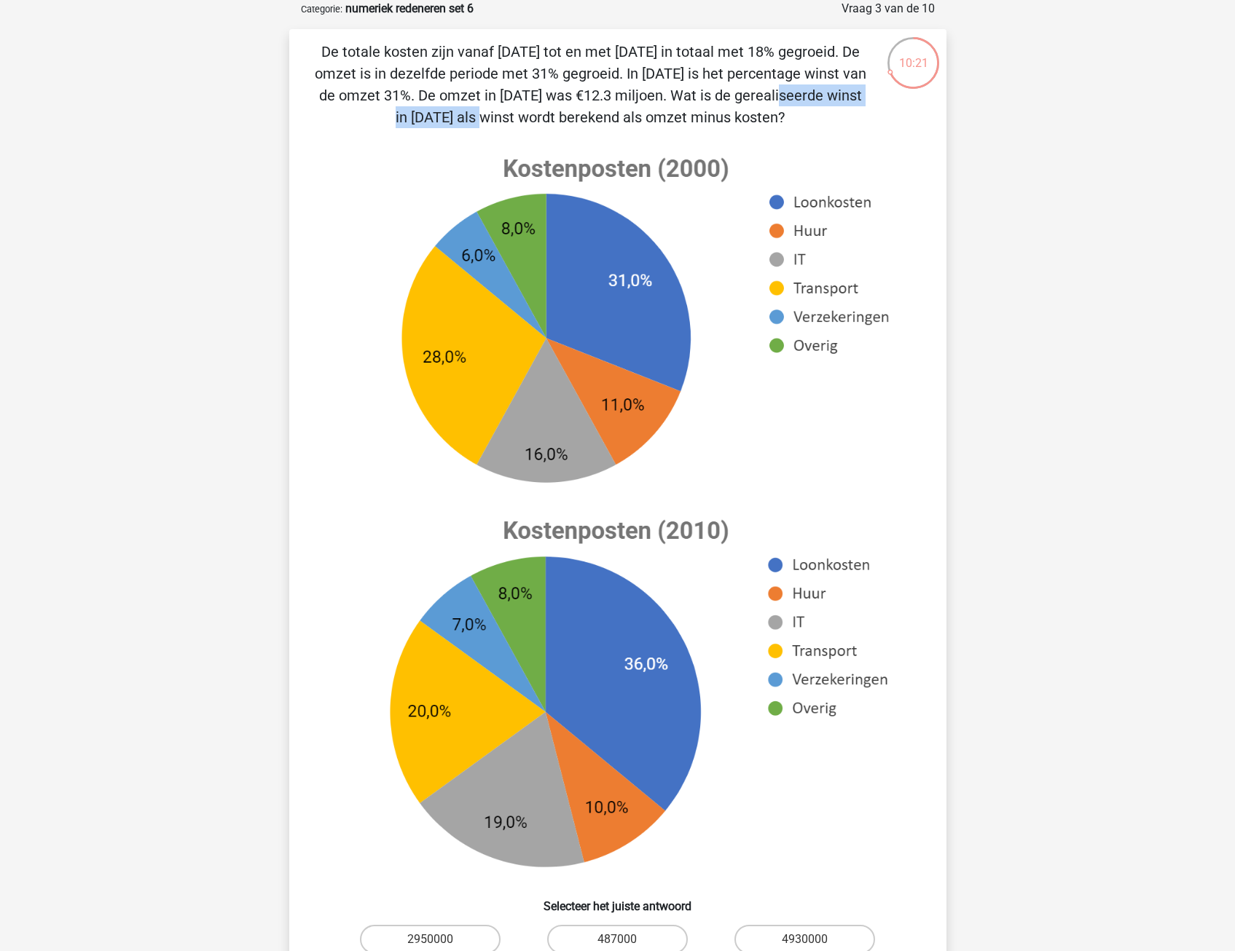
click at [698, 93] on p "De totale kosten zijn vanaf [DATE] tot en met [DATE] in totaal met 18% gegroeid…" at bounding box center [591, 84] width 556 height 87
drag, startPoint x: 698, startPoint y: 93, endPoint x: 689, endPoint y: 95, distance: 8.9
click at [698, 93] on p "De totale kosten zijn vanaf [DATE] tot en met [DATE] in totaal met 18% gegroeid…" at bounding box center [591, 84] width 556 height 87
drag, startPoint x: 425, startPoint y: 121, endPoint x: 552, endPoint y: 117, distance: 127.5
click at [552, 117] on p "De totale kosten zijn vanaf [DATE] tot en met [DATE] in totaal met 18% gegroeid…" at bounding box center [591, 84] width 556 height 87
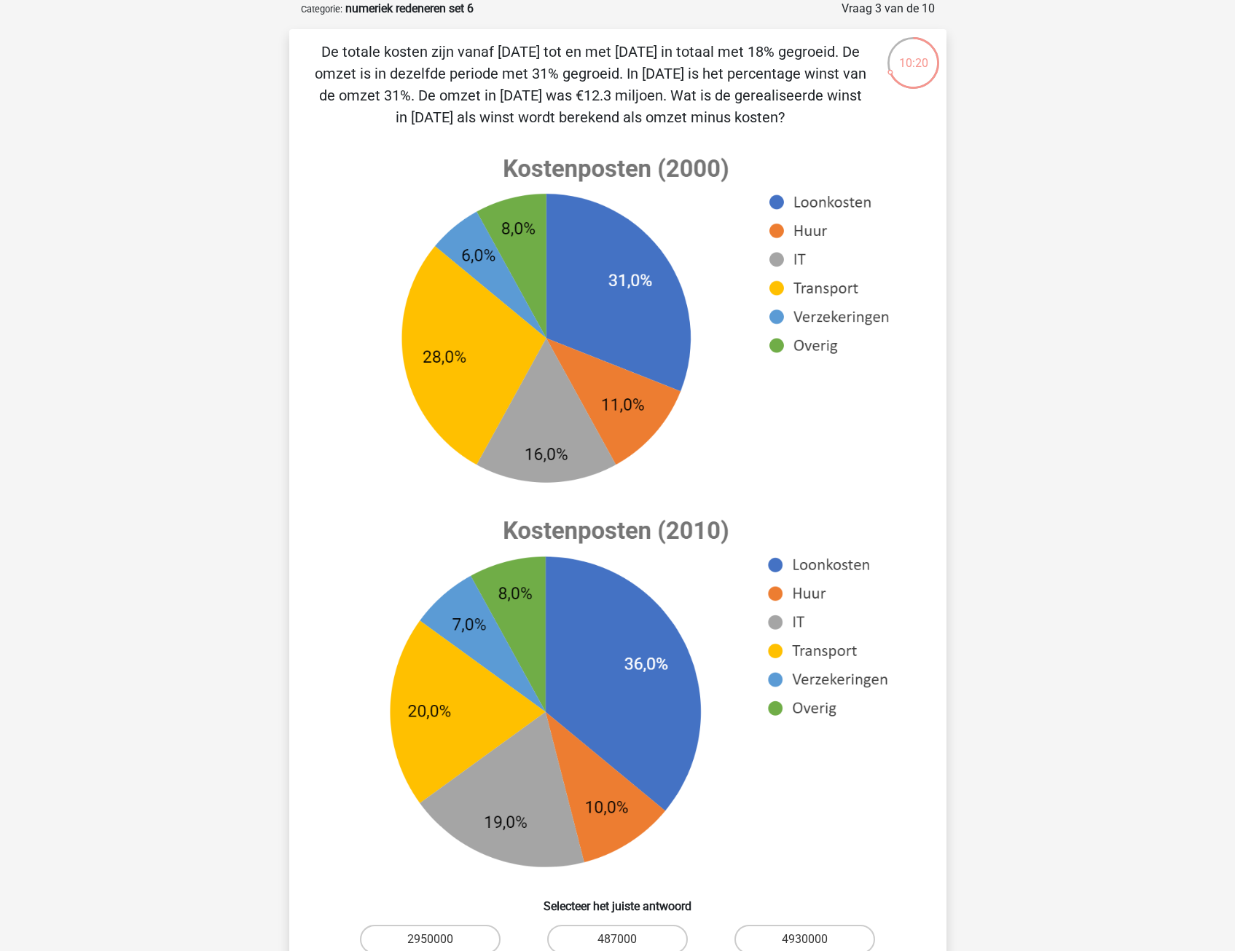
click at [552, 117] on p "De totale kosten zijn vanaf [DATE] tot en met [DATE] in totaal met 18% gegroeid…" at bounding box center [591, 84] width 556 height 87
drag, startPoint x: 433, startPoint y: 94, endPoint x: 690, endPoint y: 114, distance: 258.0
click at [690, 114] on p "De totale kosten zijn vanaf [DATE] tot en met [DATE] in totaal met 18% gegroeid…" at bounding box center [591, 84] width 556 height 87
drag, startPoint x: 690, startPoint y: 114, endPoint x: 656, endPoint y: 117, distance: 33.6
click at [656, 118] on p "De totale kosten zijn vanaf [DATE] tot en met [DATE] in totaal met 18% gegroeid…" at bounding box center [591, 84] width 556 height 87
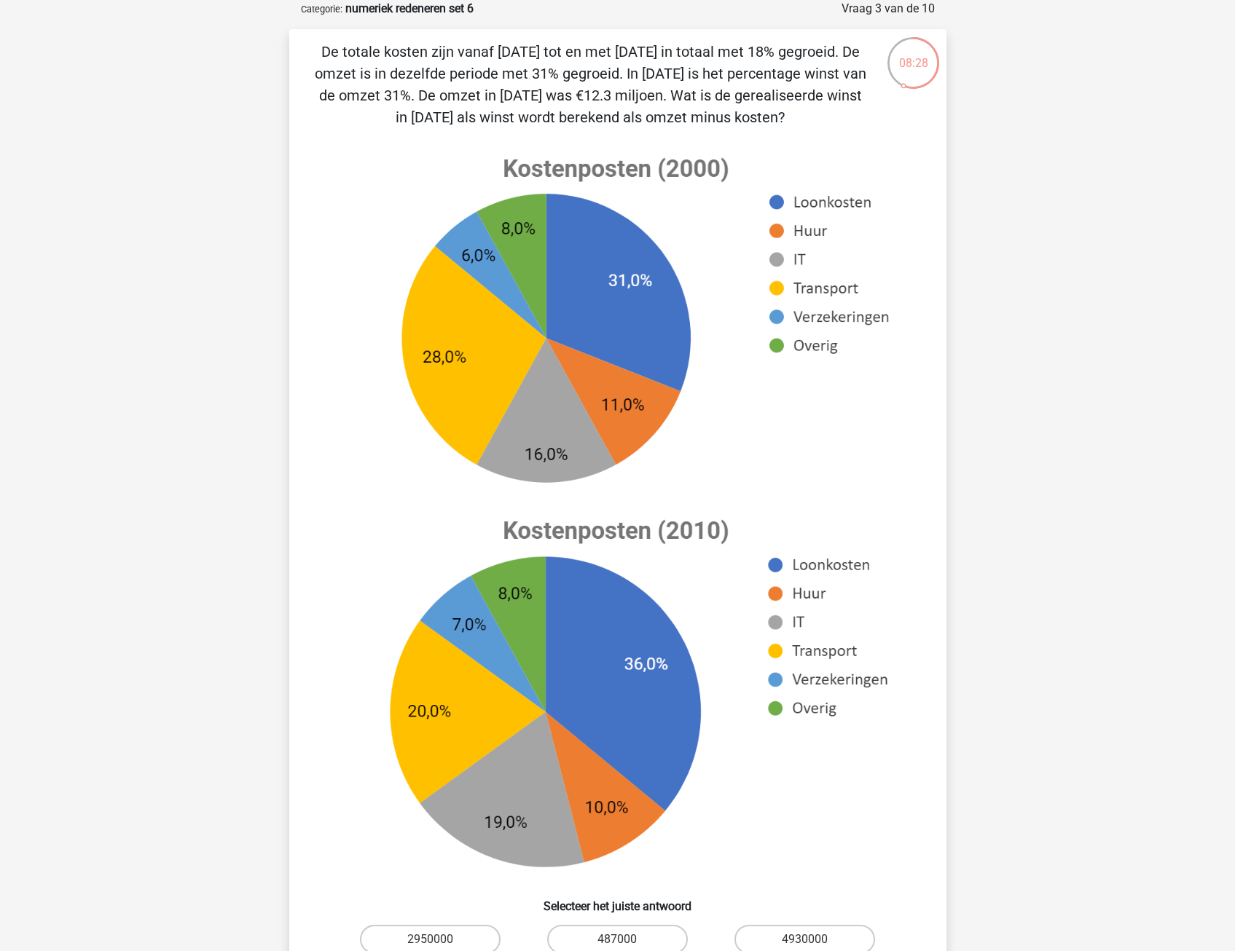
drag, startPoint x: 634, startPoint y: 113, endPoint x: 773, endPoint y: 119, distance: 139.3
click at [773, 119] on p "De totale kosten zijn vanaf [DATE] tot en met [DATE] in totaal met 18% gegroeid…" at bounding box center [591, 84] width 556 height 87
drag, startPoint x: 773, startPoint y: 119, endPoint x: 686, endPoint y: 122, distance: 86.7
click at [686, 122] on p "De totale kosten zijn vanaf [DATE] tot en met [DATE] in totaal met 18% gegroeid…" at bounding box center [591, 84] width 556 height 87
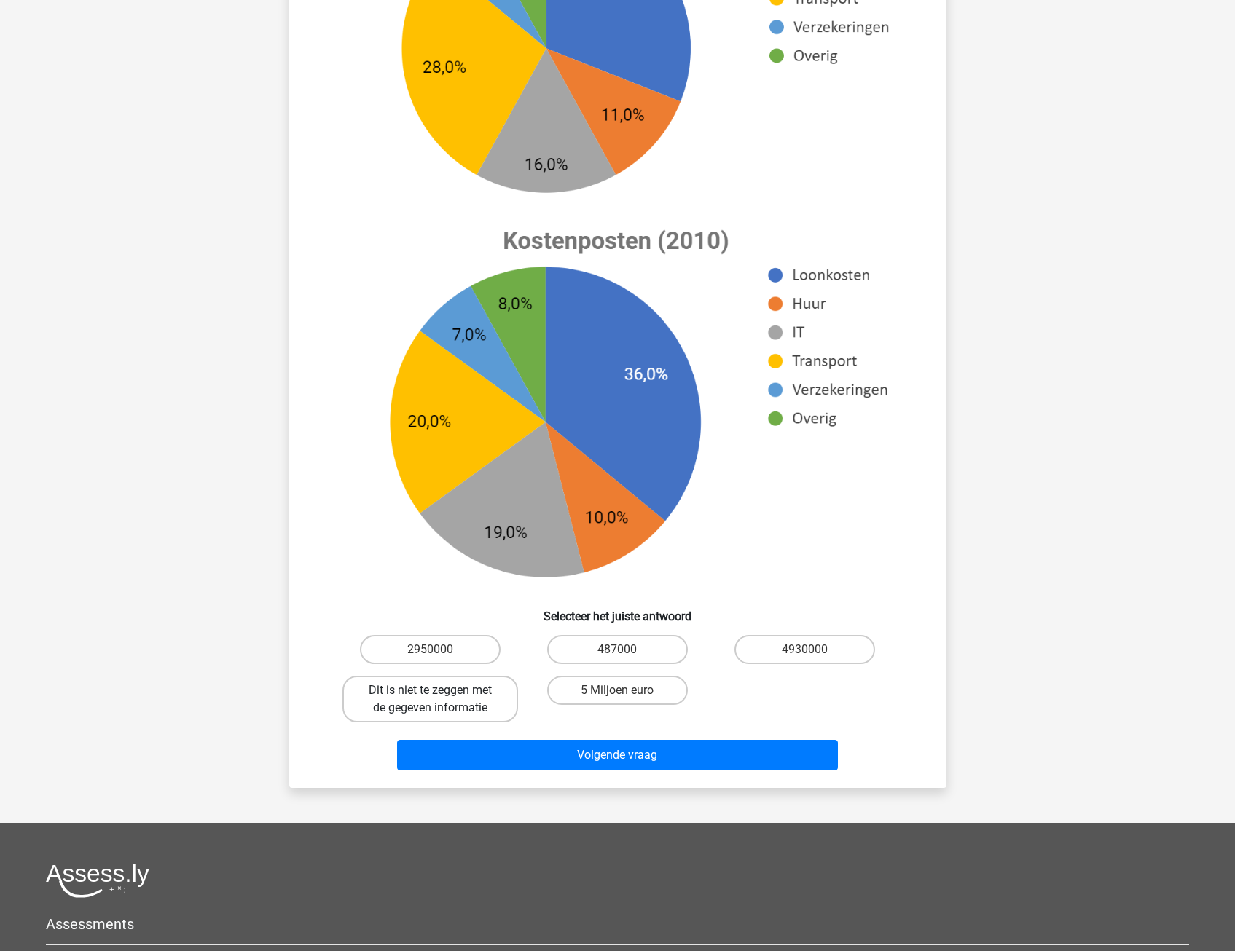
scroll to position [364, 0]
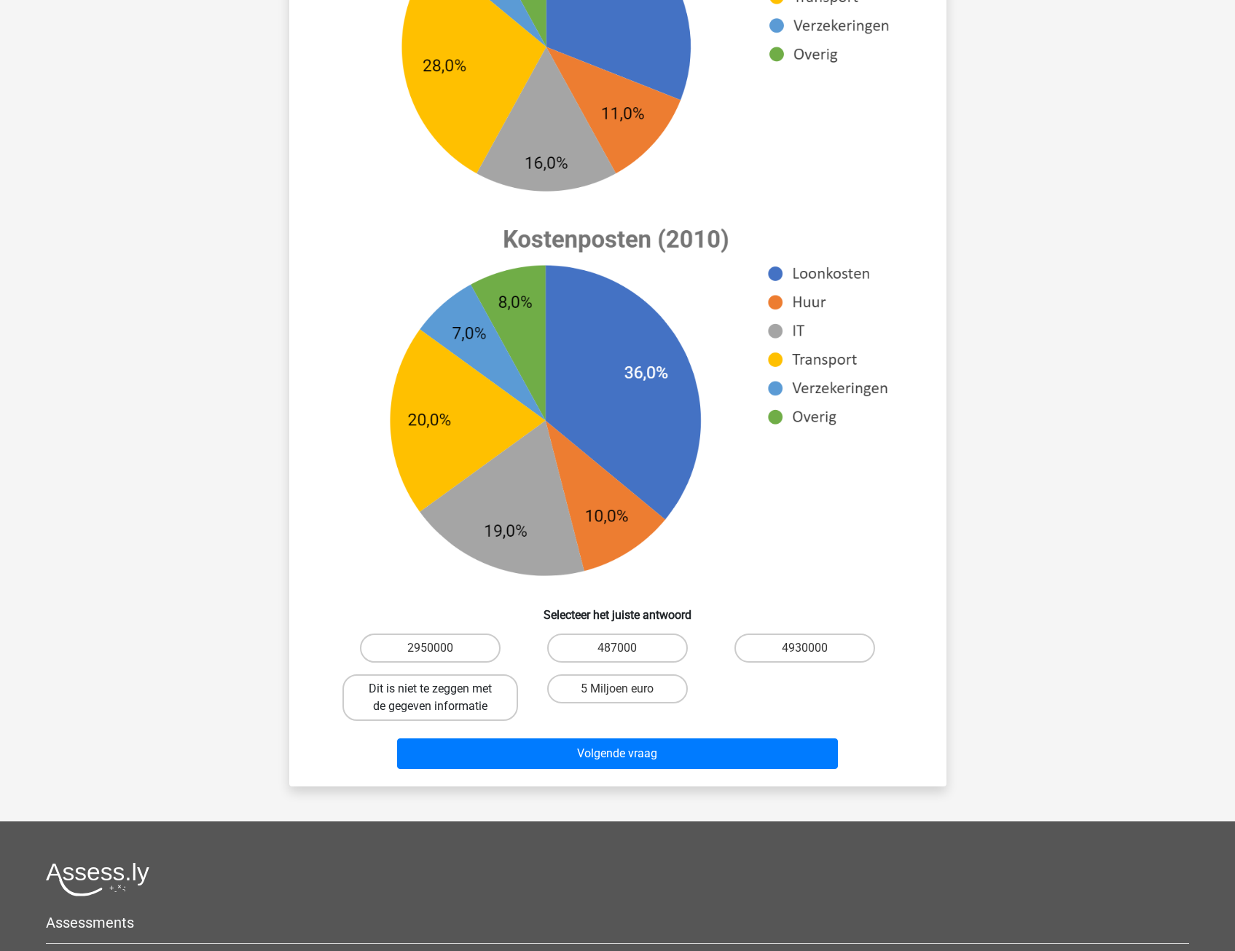
click at [396, 708] on label "Dit is niet te zeggen met de gegeven informatie" at bounding box center [430, 698] width 176 height 47
click at [430, 699] on input "Dit is niet te zeggen met de gegeven informatie" at bounding box center [434, 693] width 9 height 9
radio input "true"
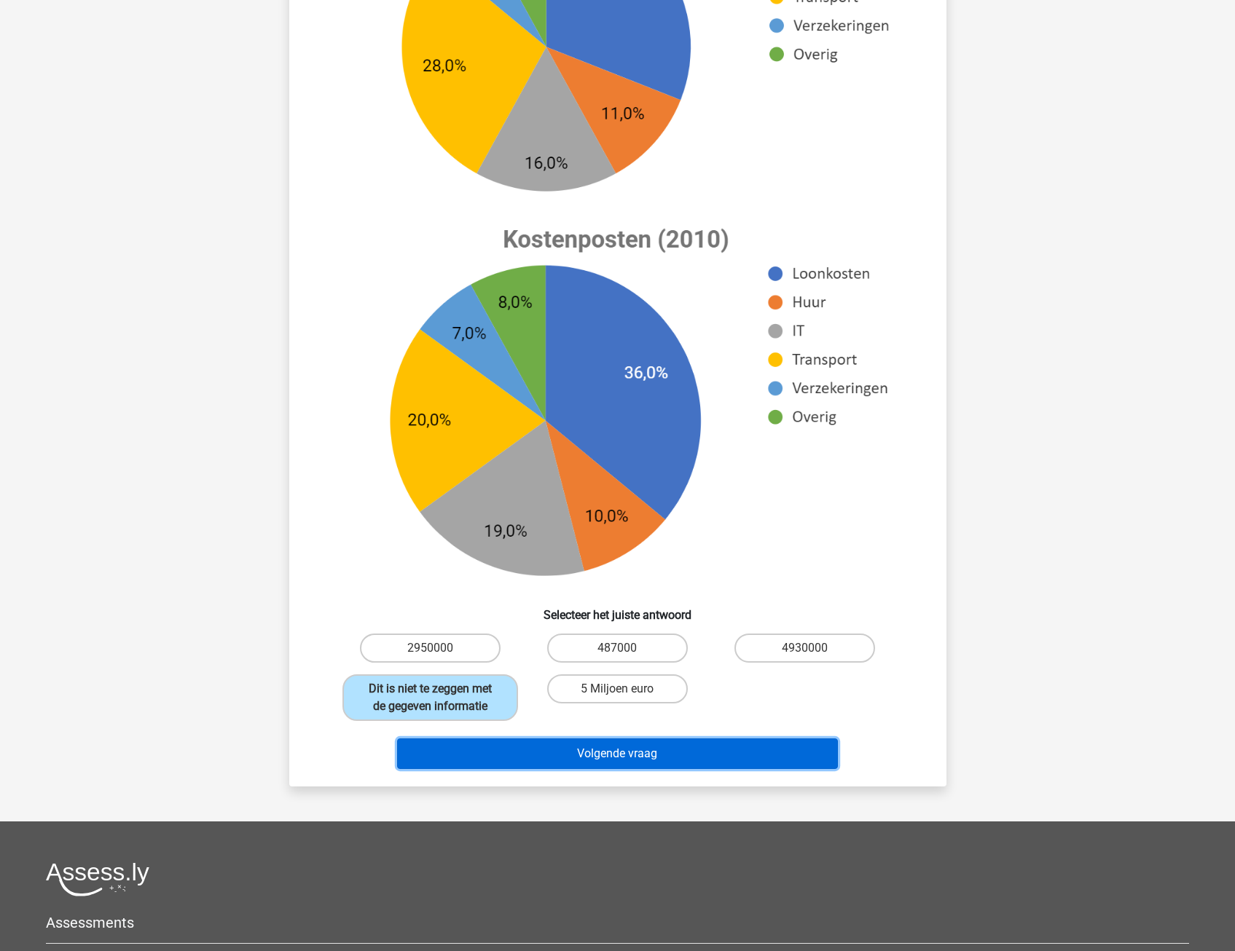
click at [444, 750] on button "Volgende vraag" at bounding box center [617, 754] width 441 height 31
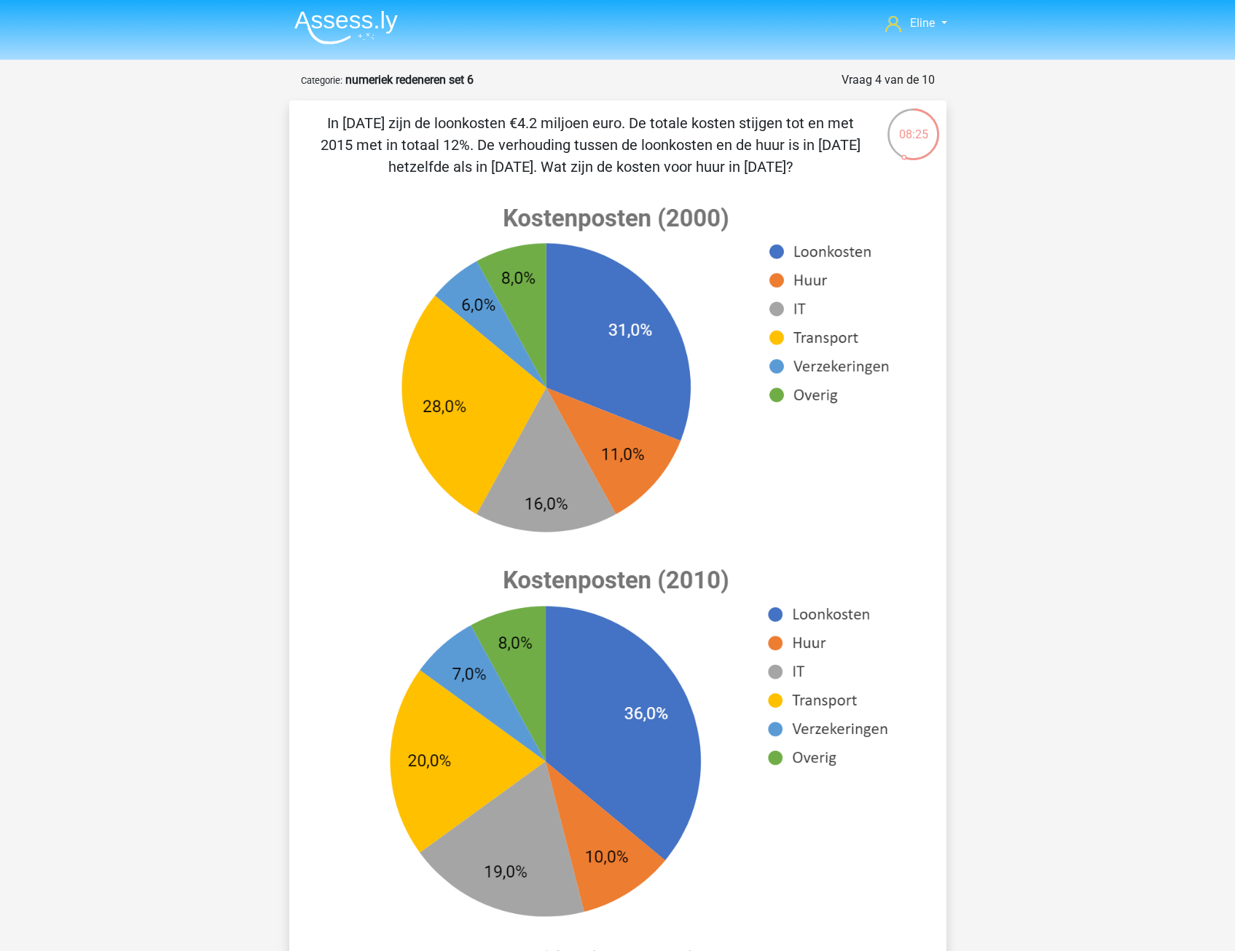
scroll to position [0, 0]
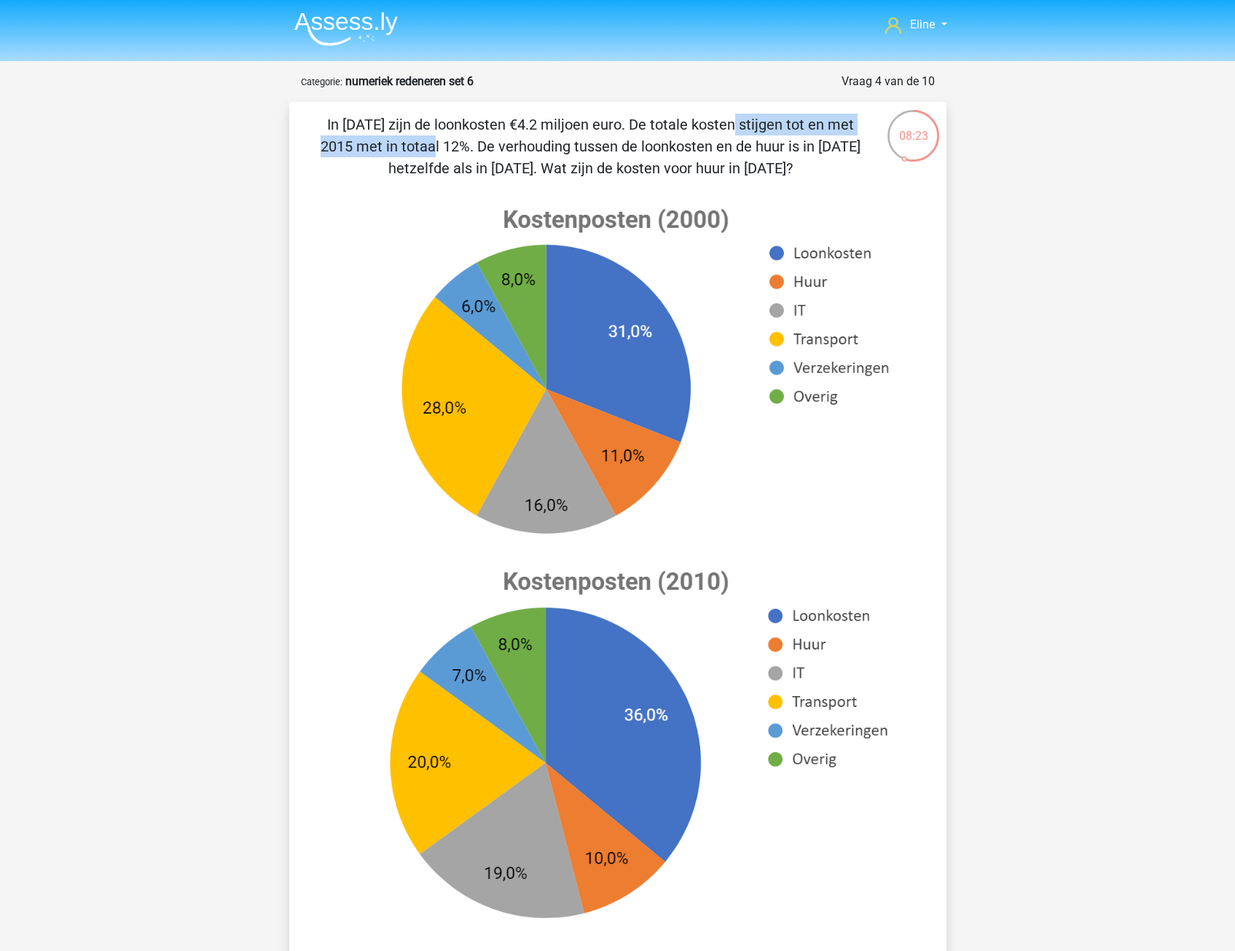
drag, startPoint x: 433, startPoint y: 119, endPoint x: 664, endPoint y: 125, distance: 230.3
click at [664, 125] on p "In [DATE] zijn de loonkosten €4.2 miljoen euro. De totale kosten stijgen tot en…" at bounding box center [591, 147] width 556 height 66
drag, startPoint x: 664, startPoint y: 125, endPoint x: 633, endPoint y: 142, distance: 34.9
click at [633, 142] on p "In [DATE] zijn de loonkosten €4.2 miljoen euro. De totale kosten stijgen tot en…" at bounding box center [591, 147] width 556 height 66
drag, startPoint x: 396, startPoint y: 147, endPoint x: 534, endPoint y: 147, distance: 137.7
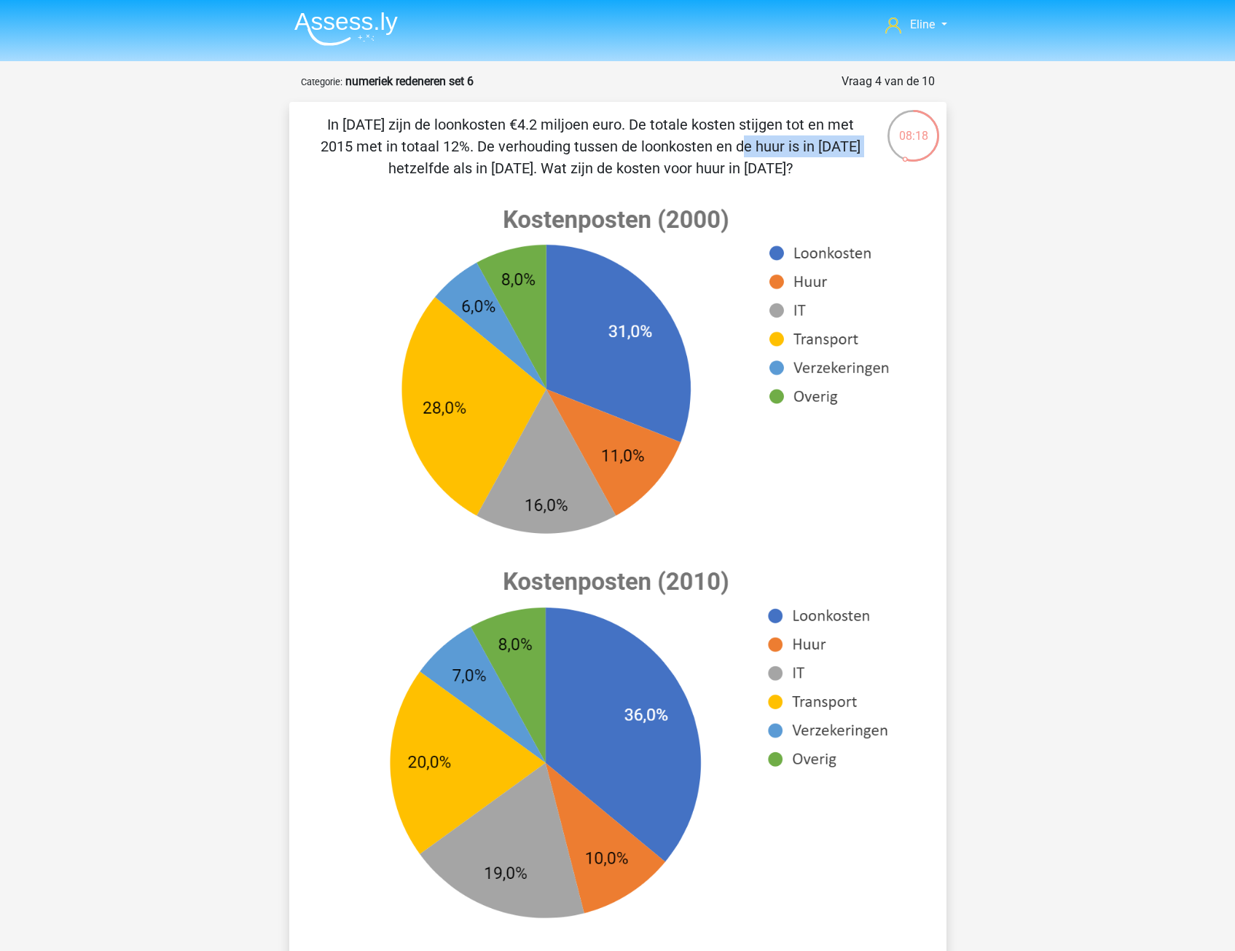
click at [534, 147] on p "In [DATE] zijn de loonkosten €4.2 miljoen euro. De totale kosten stijgen tot en…" at bounding box center [591, 147] width 556 height 66
drag, startPoint x: 534, startPoint y: 147, endPoint x: 533, endPoint y: 167, distance: 19.7
click at [533, 167] on p "In [DATE] zijn de loonkosten €4.2 miljoen euro. De totale kosten stijgen tot en…" at bounding box center [591, 147] width 556 height 66
drag, startPoint x: 515, startPoint y: 150, endPoint x: 721, endPoint y: 151, distance: 205.4
click at [721, 151] on p "In [DATE] zijn de loonkosten €4.2 miljoen euro. De totale kosten stijgen tot en…" at bounding box center [591, 147] width 556 height 66
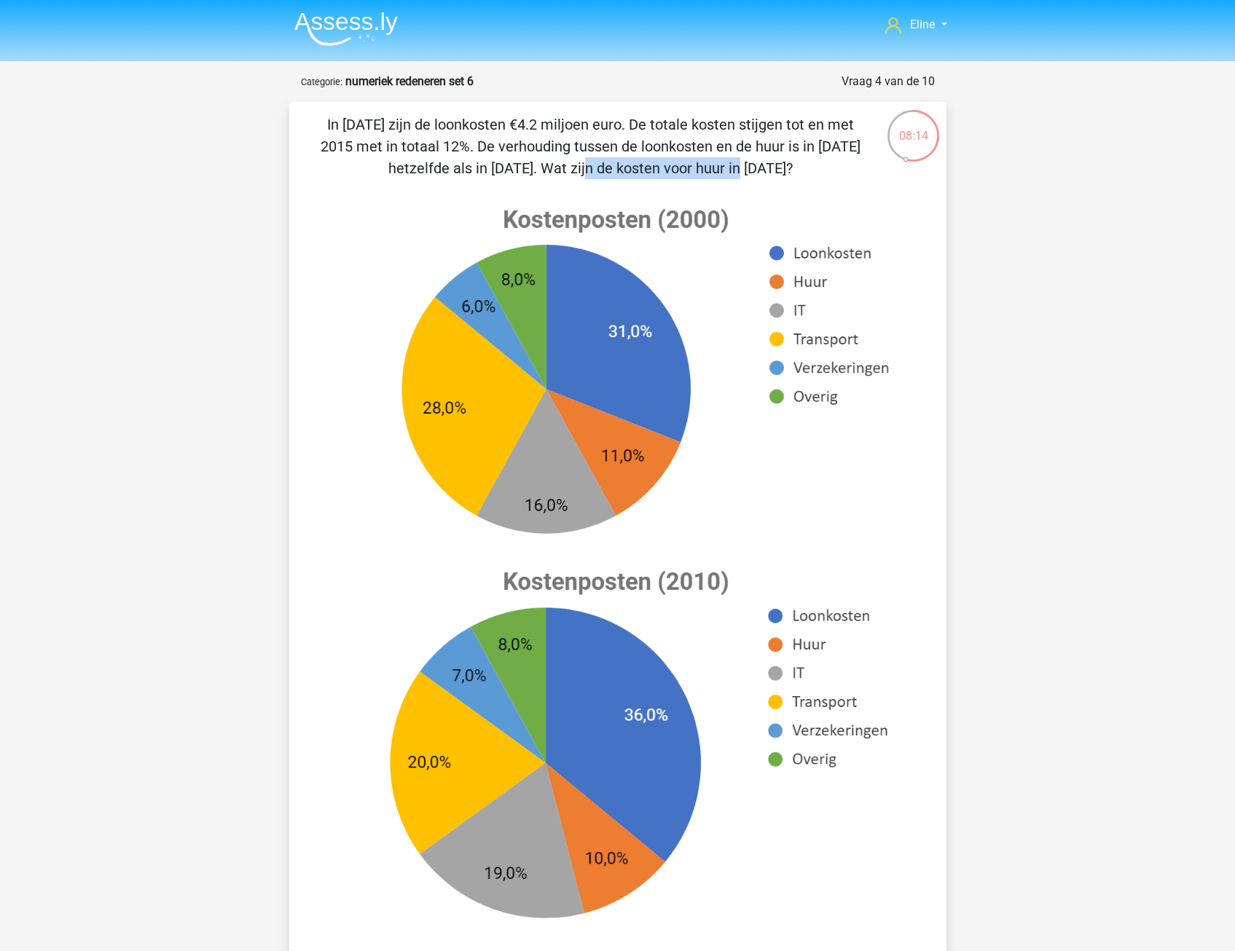
drag, startPoint x: 455, startPoint y: 162, endPoint x: 745, endPoint y: 155, distance: 290.0
click at [745, 155] on p "In [DATE] zijn de loonkosten €4.2 miljoen euro. De totale kosten stijgen tot en…" at bounding box center [591, 147] width 556 height 66
click at [379, 181] on div "In 2010 zijn de loonkosten €4.2 miljoen euro. De totale kosten stijgen tot en m…" at bounding box center [617, 607] width 645 height 986
drag, startPoint x: 396, startPoint y: 149, endPoint x: 590, endPoint y: 154, distance: 194.6
click at [590, 154] on p "In 2010 zijn de loonkosten €4.2 miljoen euro. De totale kosten stijgen tot en m…" at bounding box center [591, 147] width 556 height 66
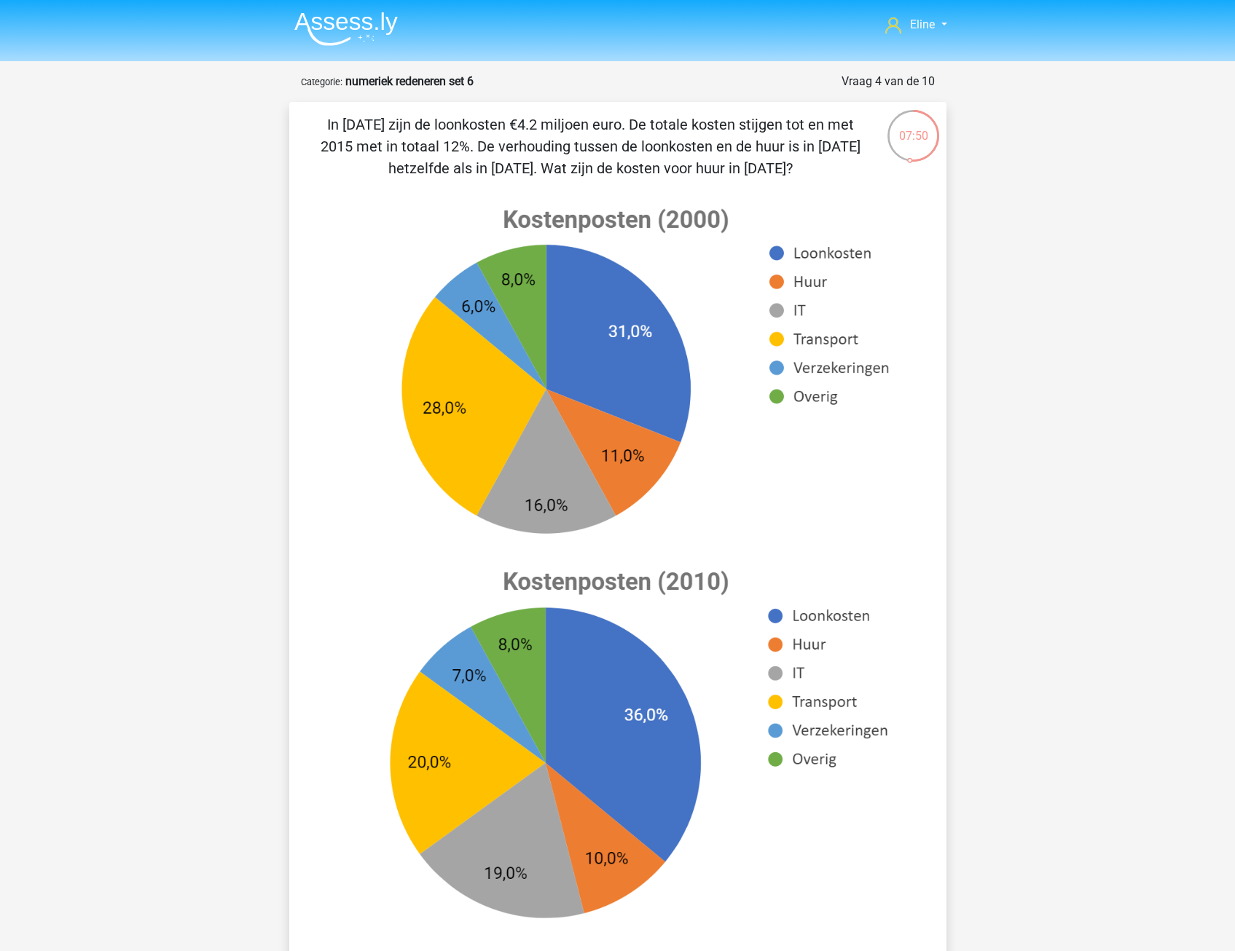
click at [416, 244] on image at bounding box center [616, 371] width 584 height 361
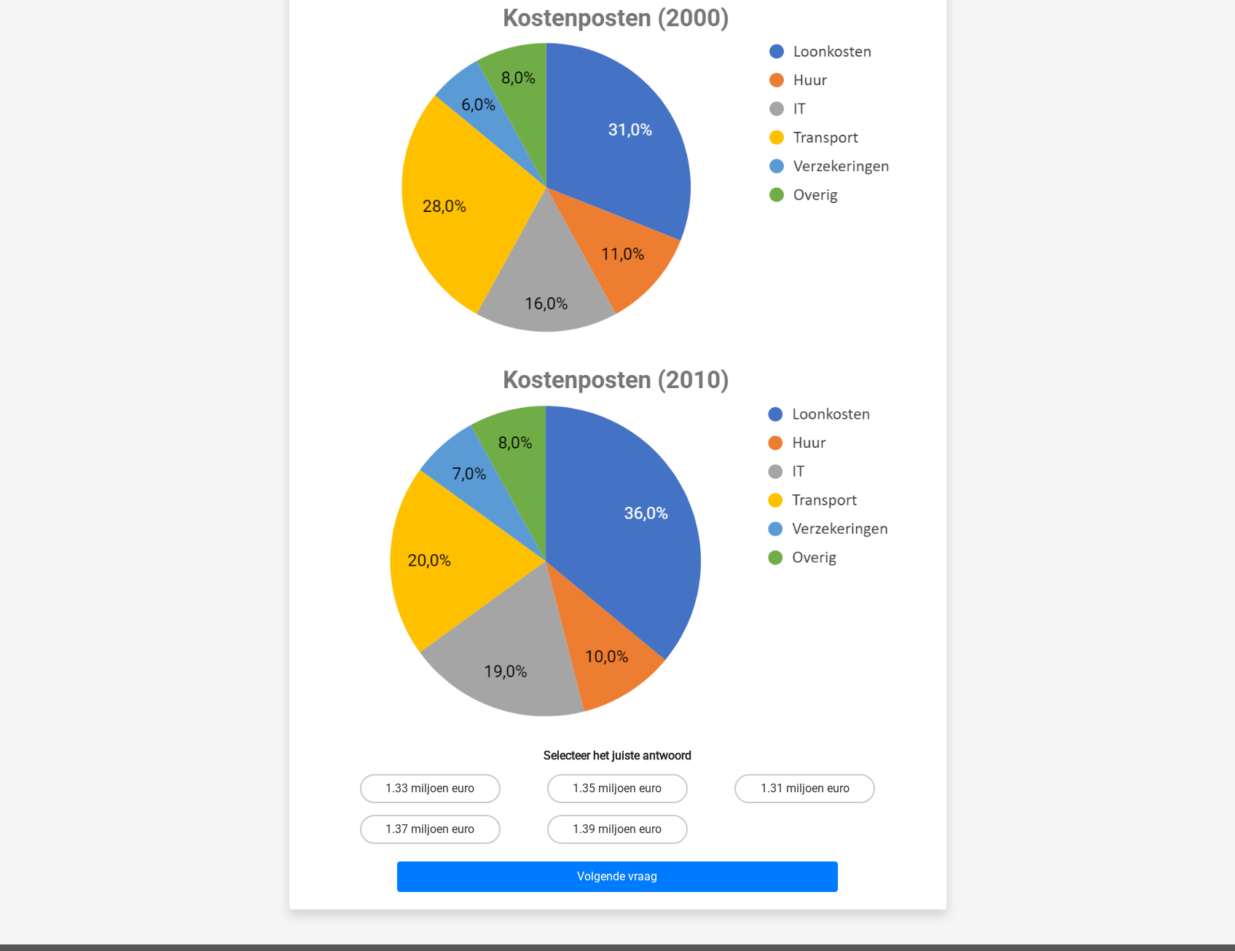
scroll to position [219, 0]
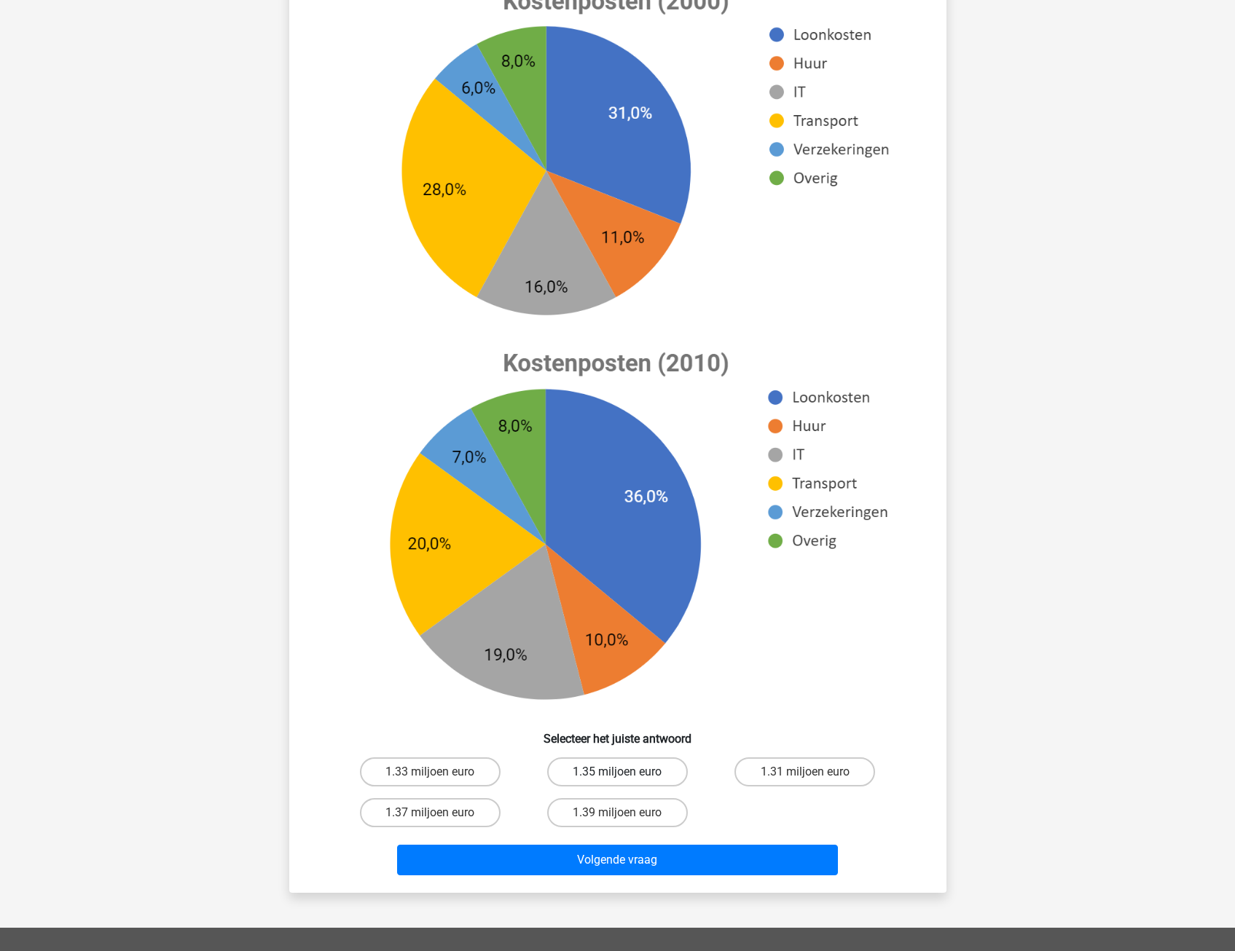
click at [594, 774] on label "1.35 miljoen euro" at bounding box center [617, 772] width 141 height 29
click at [617, 774] on input "1.35 miljoen euro" at bounding box center [621, 776] width 9 height 9
radio input "true"
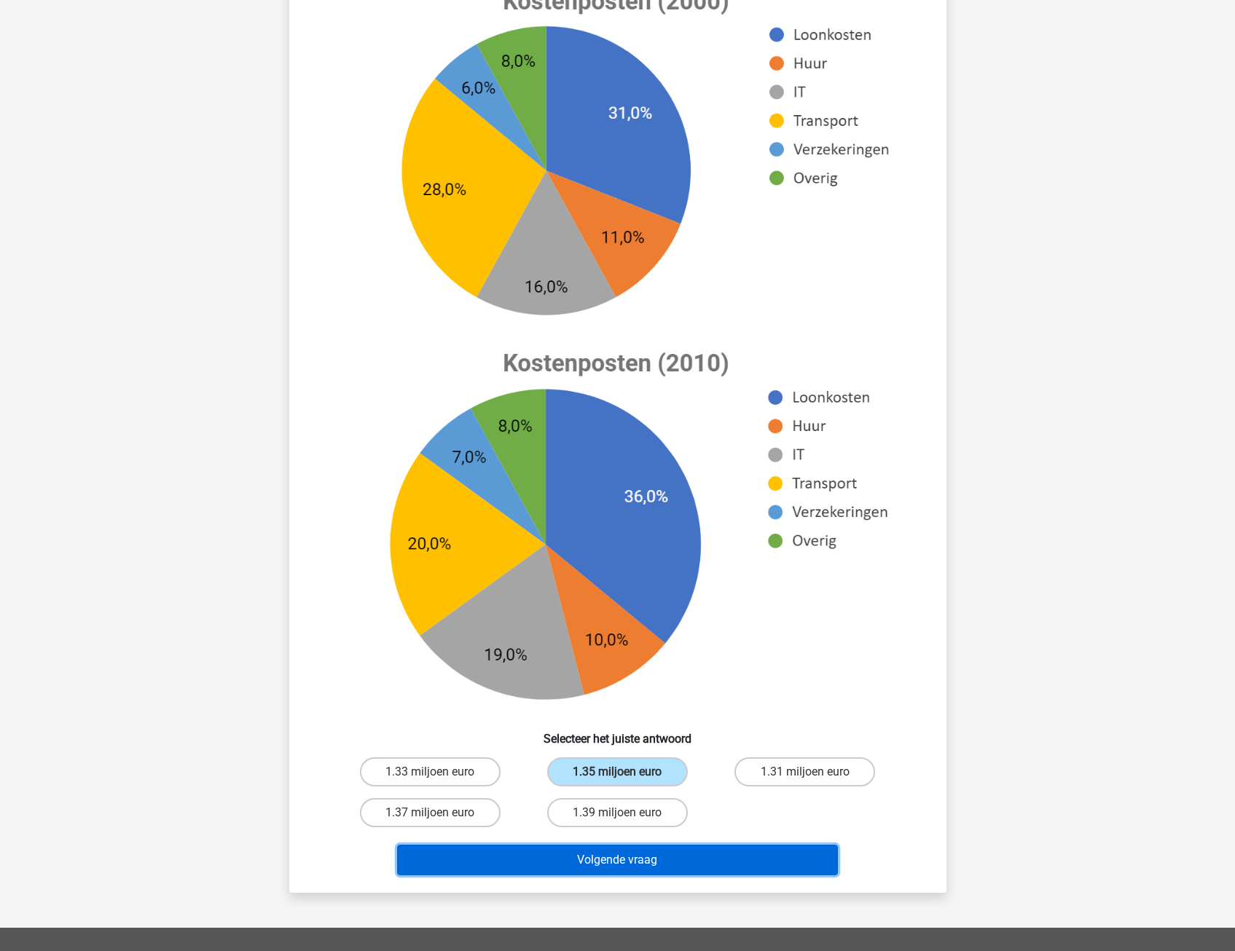
click at [547, 856] on button "Volgende vraag" at bounding box center [617, 860] width 441 height 31
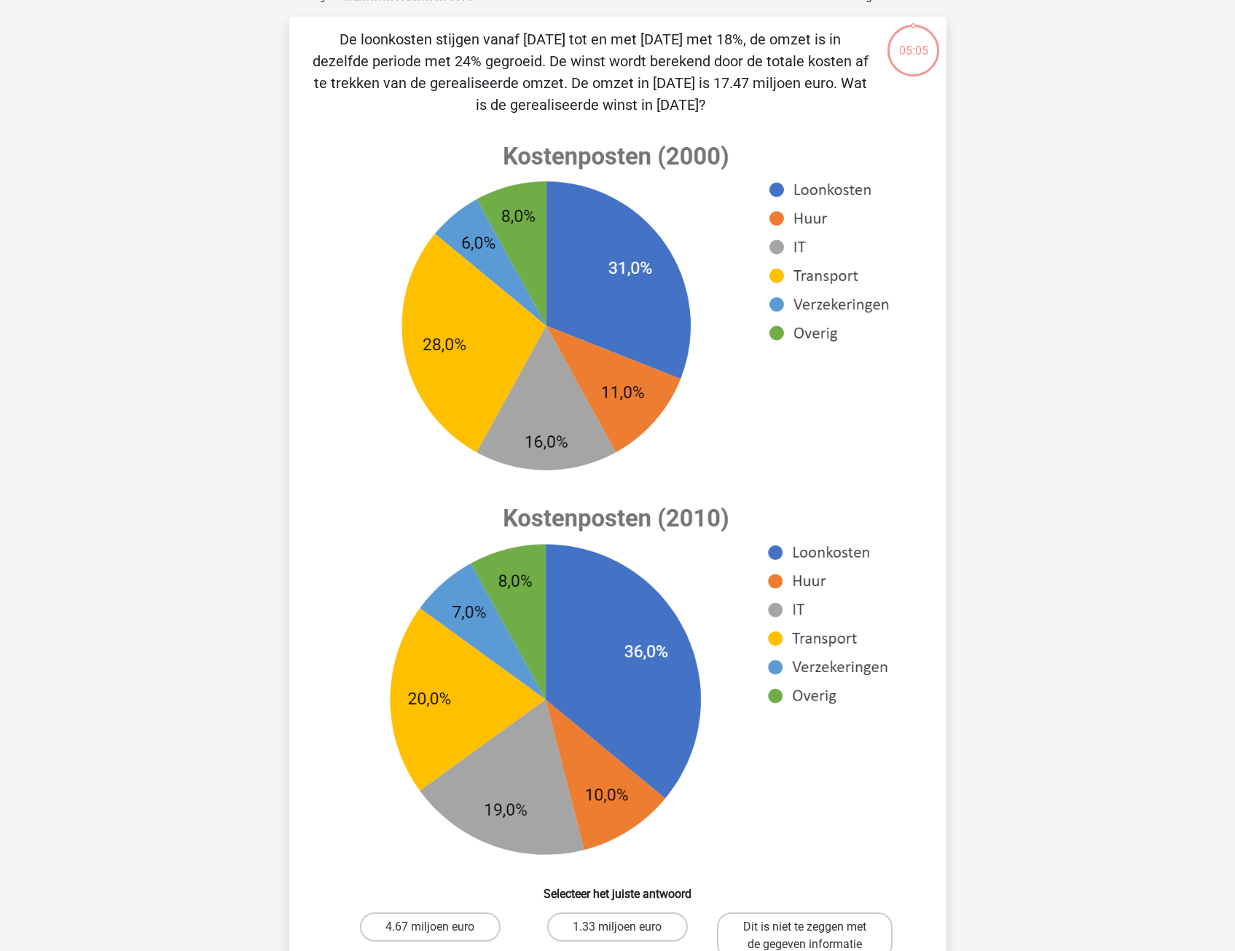
scroll to position [73, 0]
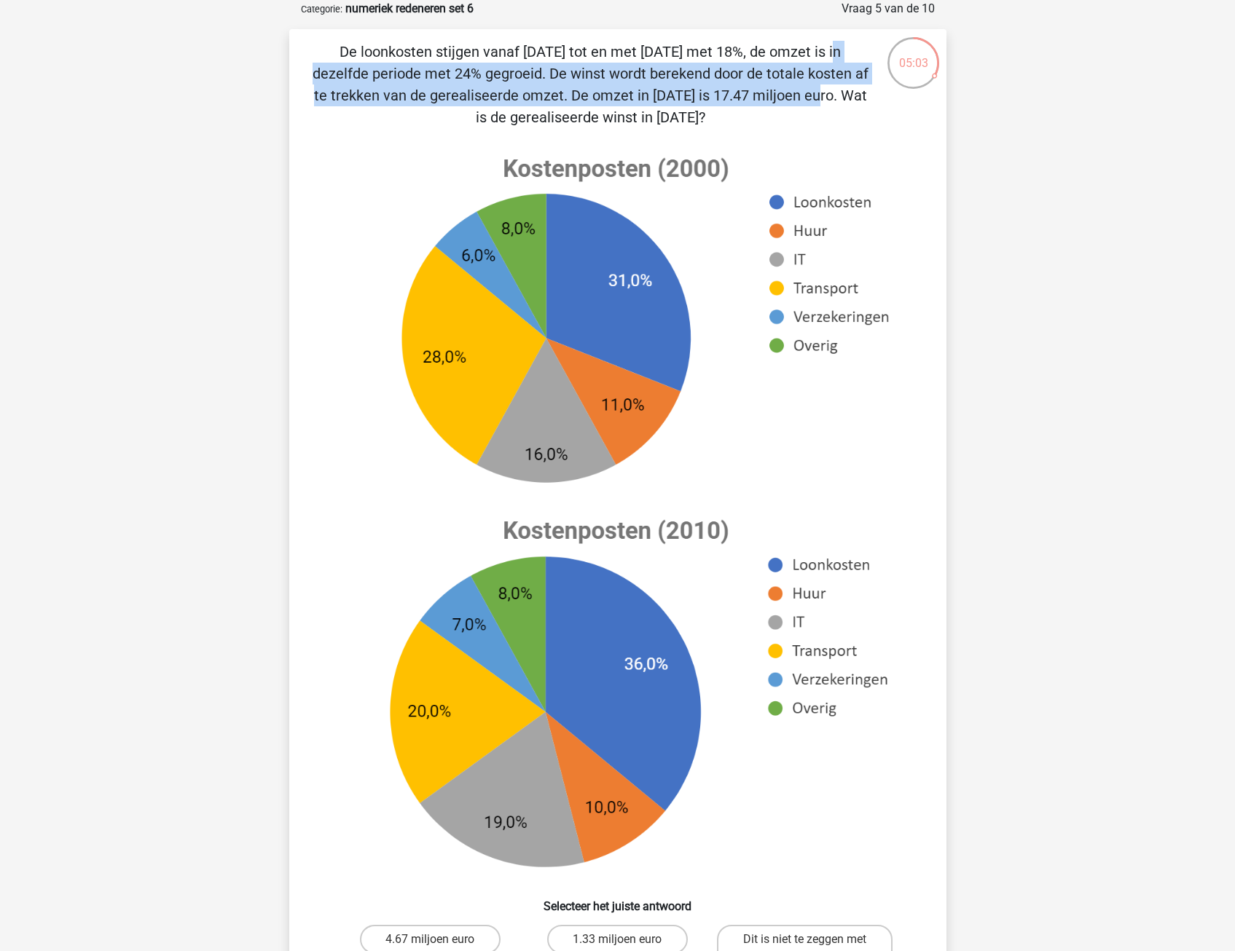
drag, startPoint x: 511, startPoint y: 51, endPoint x: 532, endPoint y: 103, distance: 55.6
click at [532, 103] on p "De loonkosten stijgen vanaf 2010 tot en met 2017 met 18%, de omzet is in dezelf…" at bounding box center [591, 84] width 556 height 87
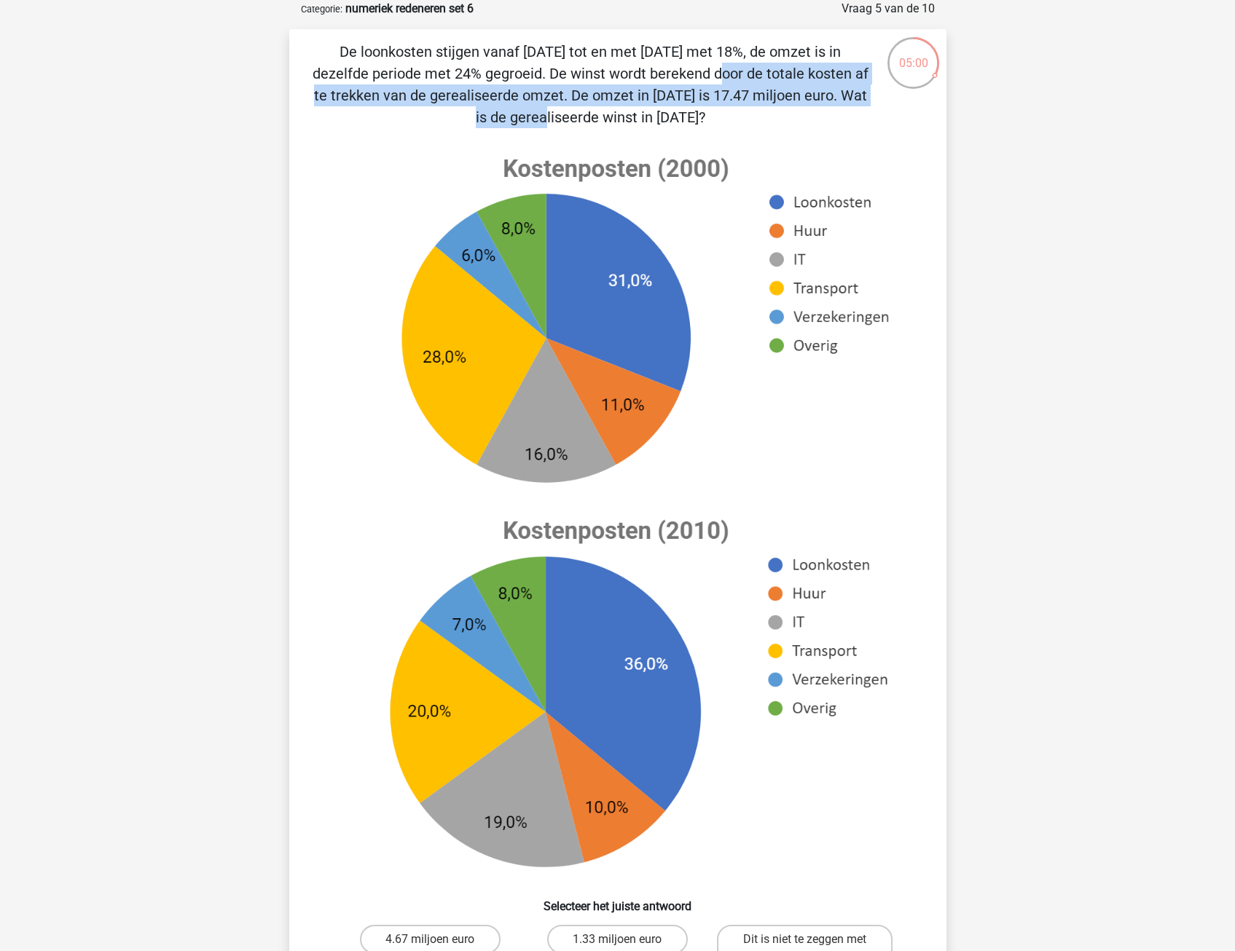
drag, startPoint x: 398, startPoint y: 74, endPoint x: 654, endPoint y: 101, distance: 257.9
click at [654, 101] on p "De loonkosten stijgen vanaf 2010 tot en met 2017 met 18%, de omzet is in dezelf…" at bounding box center [591, 84] width 556 height 87
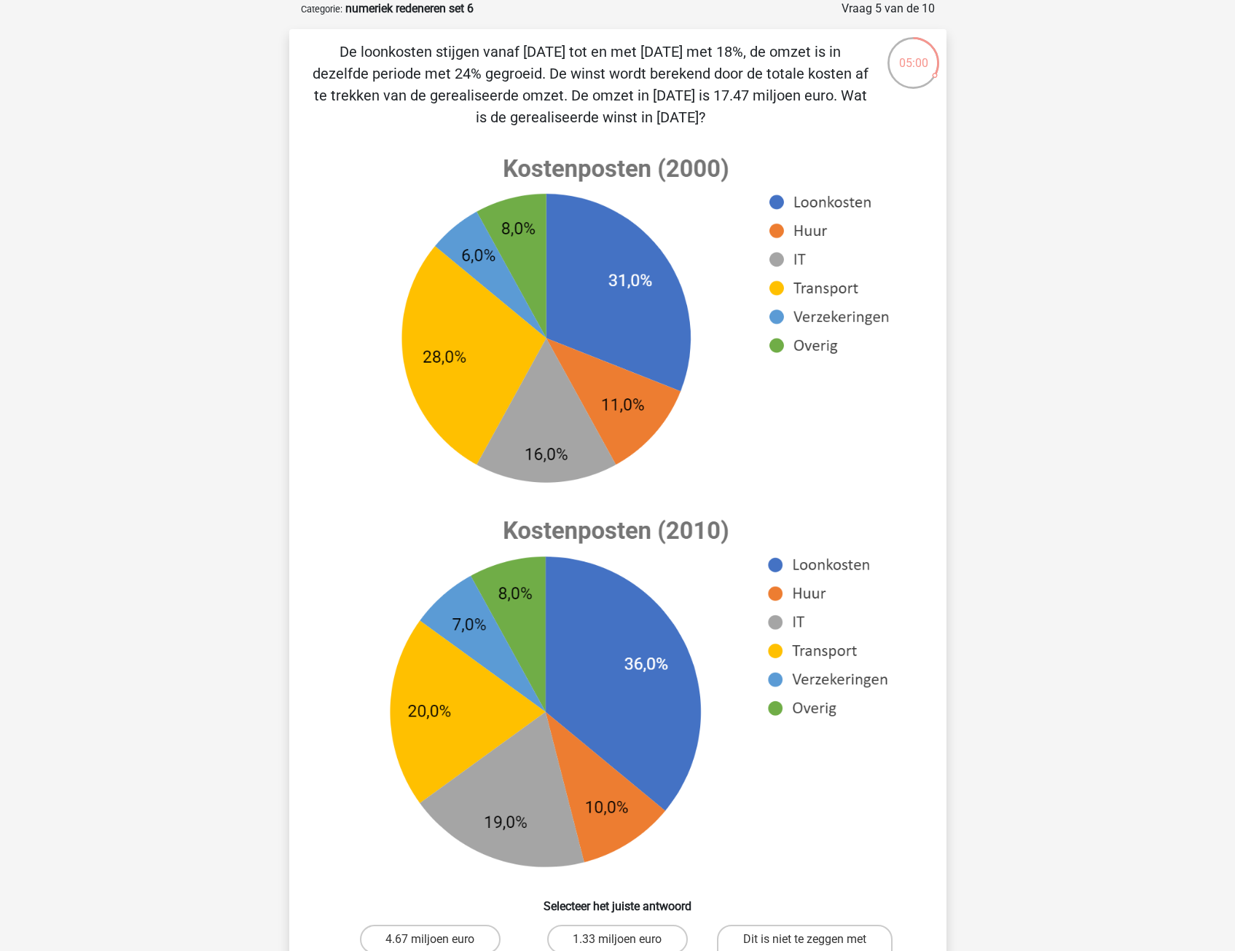
drag, startPoint x: 654, startPoint y: 101, endPoint x: 636, endPoint y: 114, distance: 22.4
click at [637, 116] on p "De loonkosten stijgen vanaf 2010 tot en met 2017 met 18%, de omzet is in dezelf…" at bounding box center [591, 84] width 556 height 87
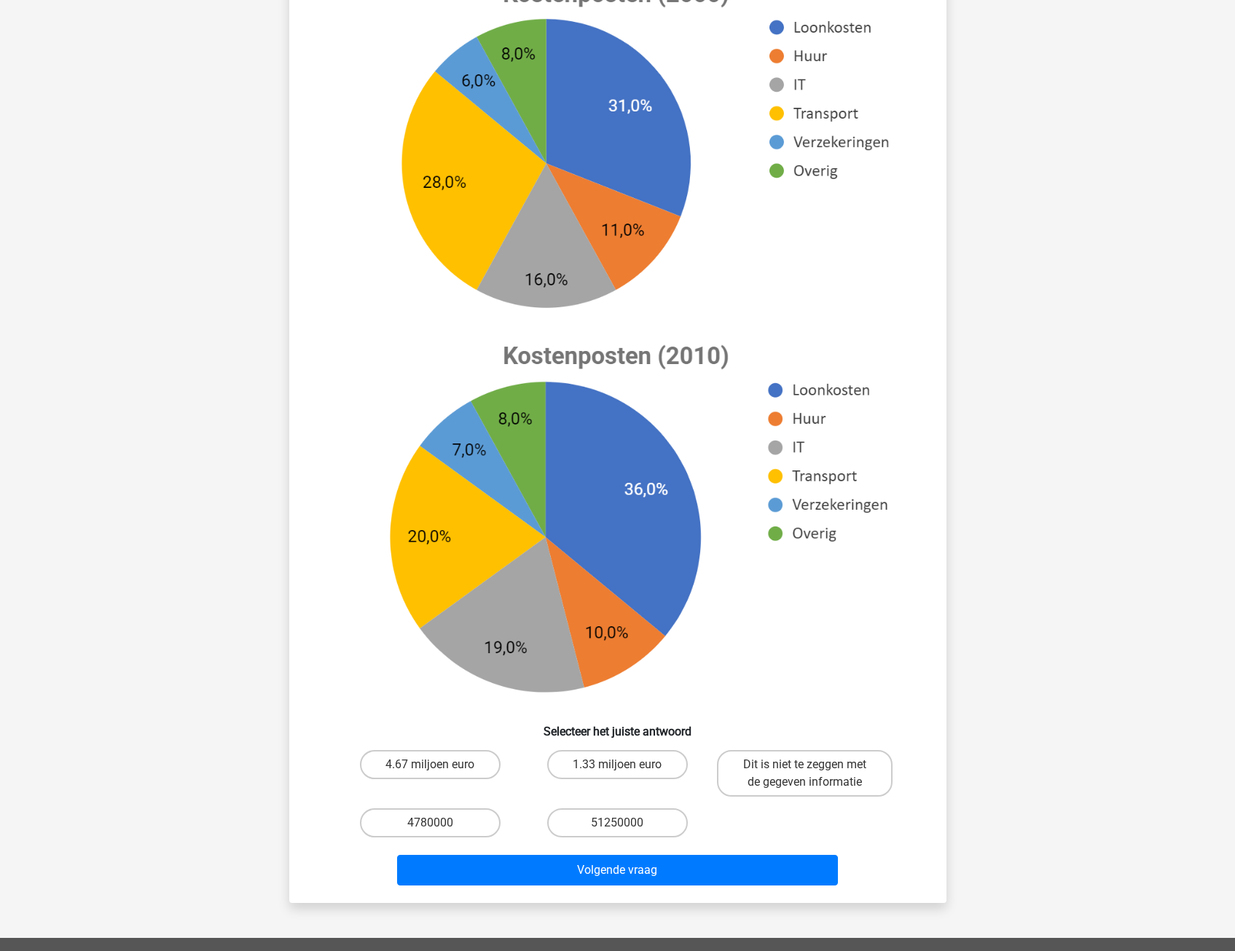
scroll to position [291, 0]
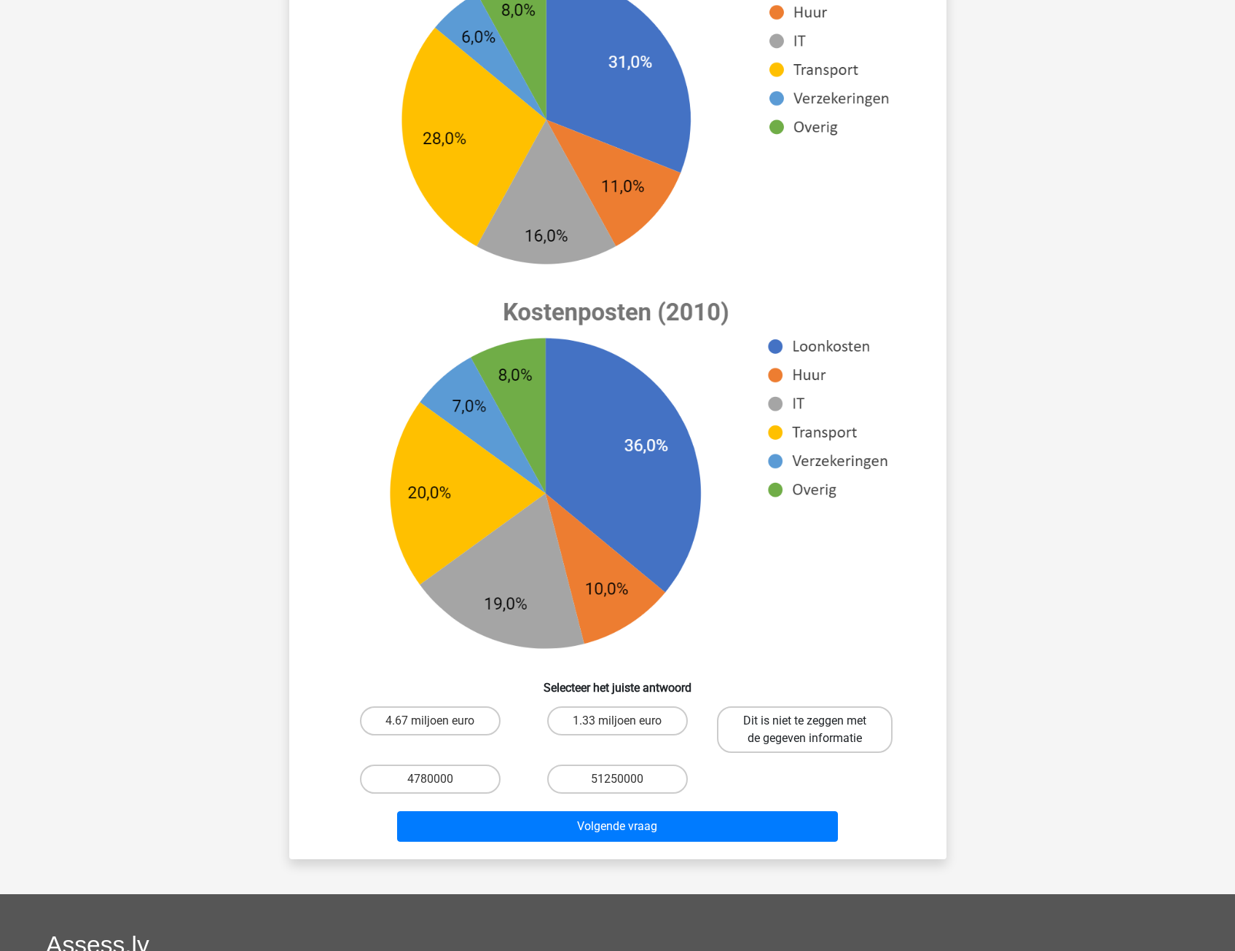
click at [817, 726] on label "Dit is niet te zeggen met de gegeven informatie" at bounding box center [805, 730] width 176 height 47
click at [814, 726] on input "Dit is niet te zeggen met de gegeven informatie" at bounding box center [809, 725] width 9 height 9
radio input "true"
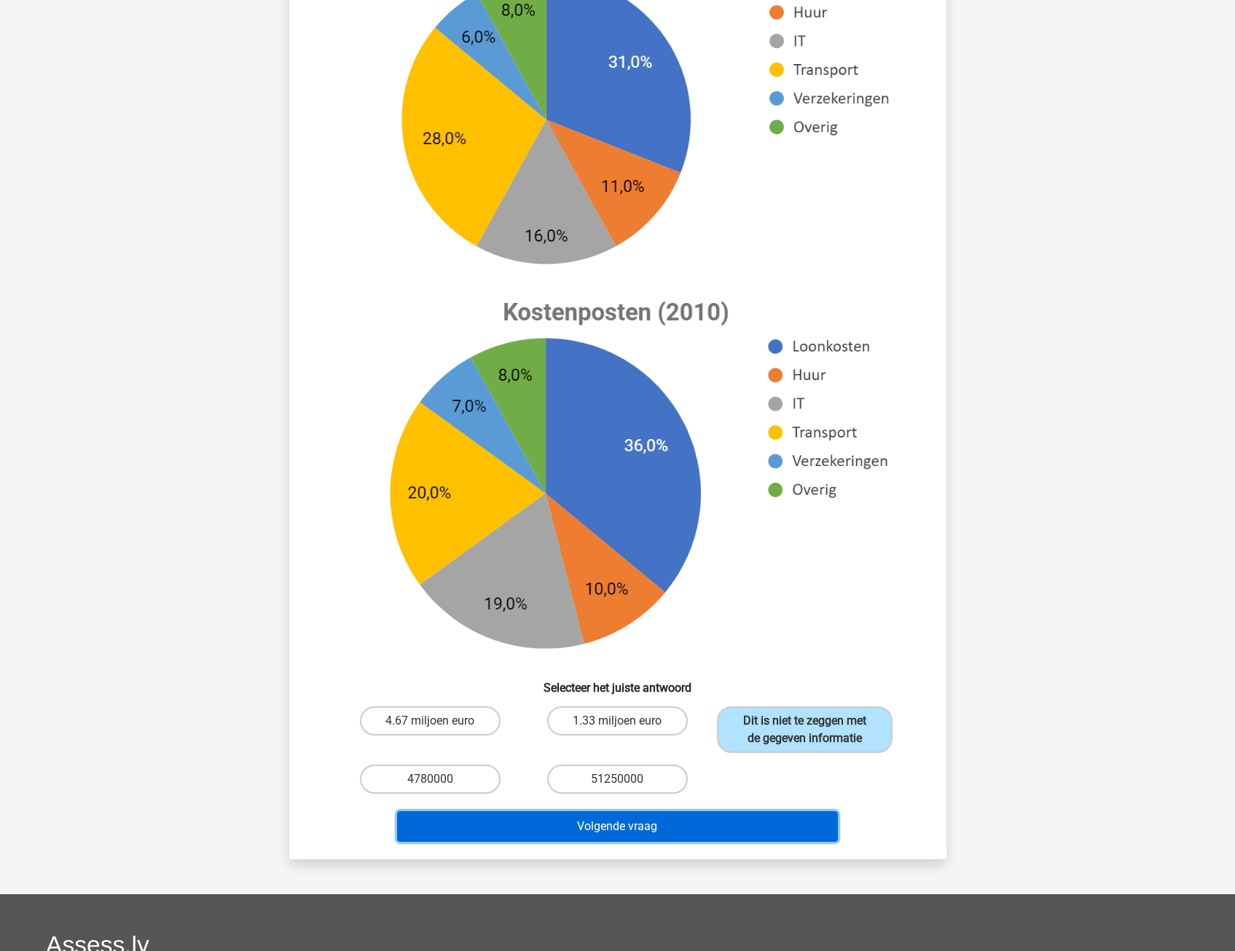
click at [670, 825] on button "Volgende vraag" at bounding box center [617, 827] width 441 height 31
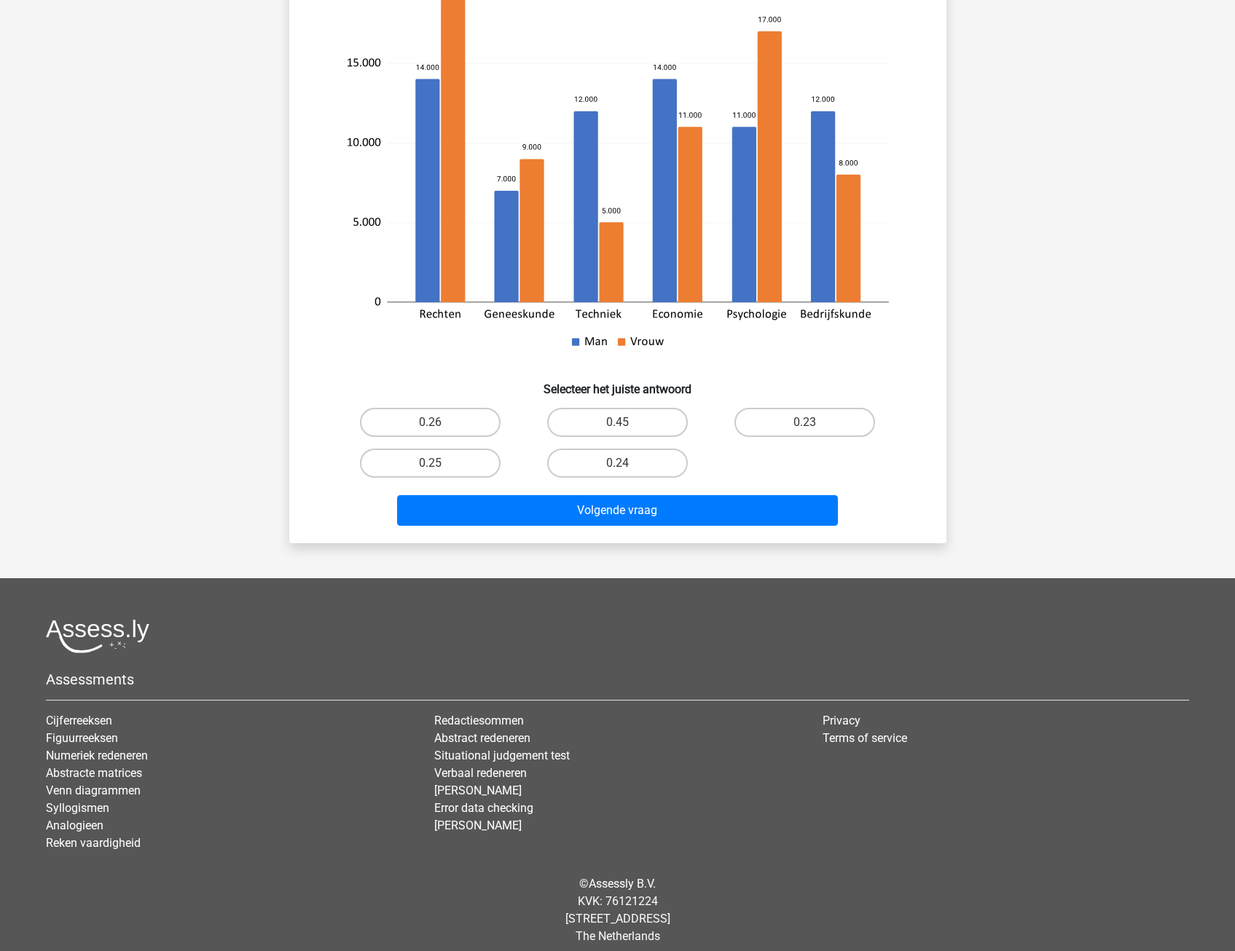
scroll to position [73, 0]
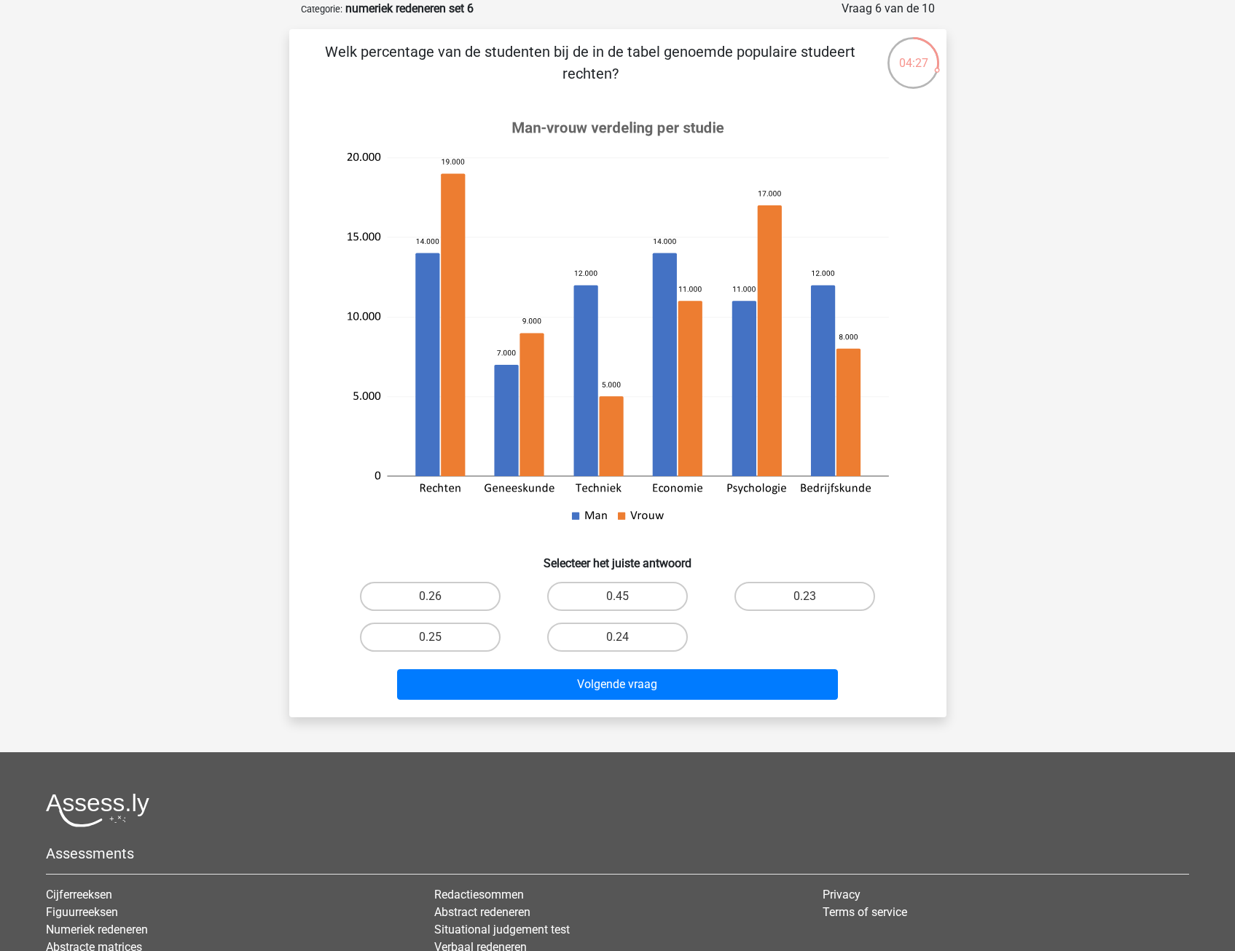
drag, startPoint x: 393, startPoint y: 44, endPoint x: 637, endPoint y: 69, distance: 245.4
click at [637, 69] on p "Welk percentage van de studenten bij de in de tabel genoemde populaire studeert…" at bounding box center [591, 63] width 556 height 44
drag, startPoint x: 393, startPoint y: 50, endPoint x: 654, endPoint y: 76, distance: 262.9
click at [654, 76] on p "Welk percentage van de studenten bij de in de tabel genoemde populaire studeert…" at bounding box center [591, 63] width 556 height 44
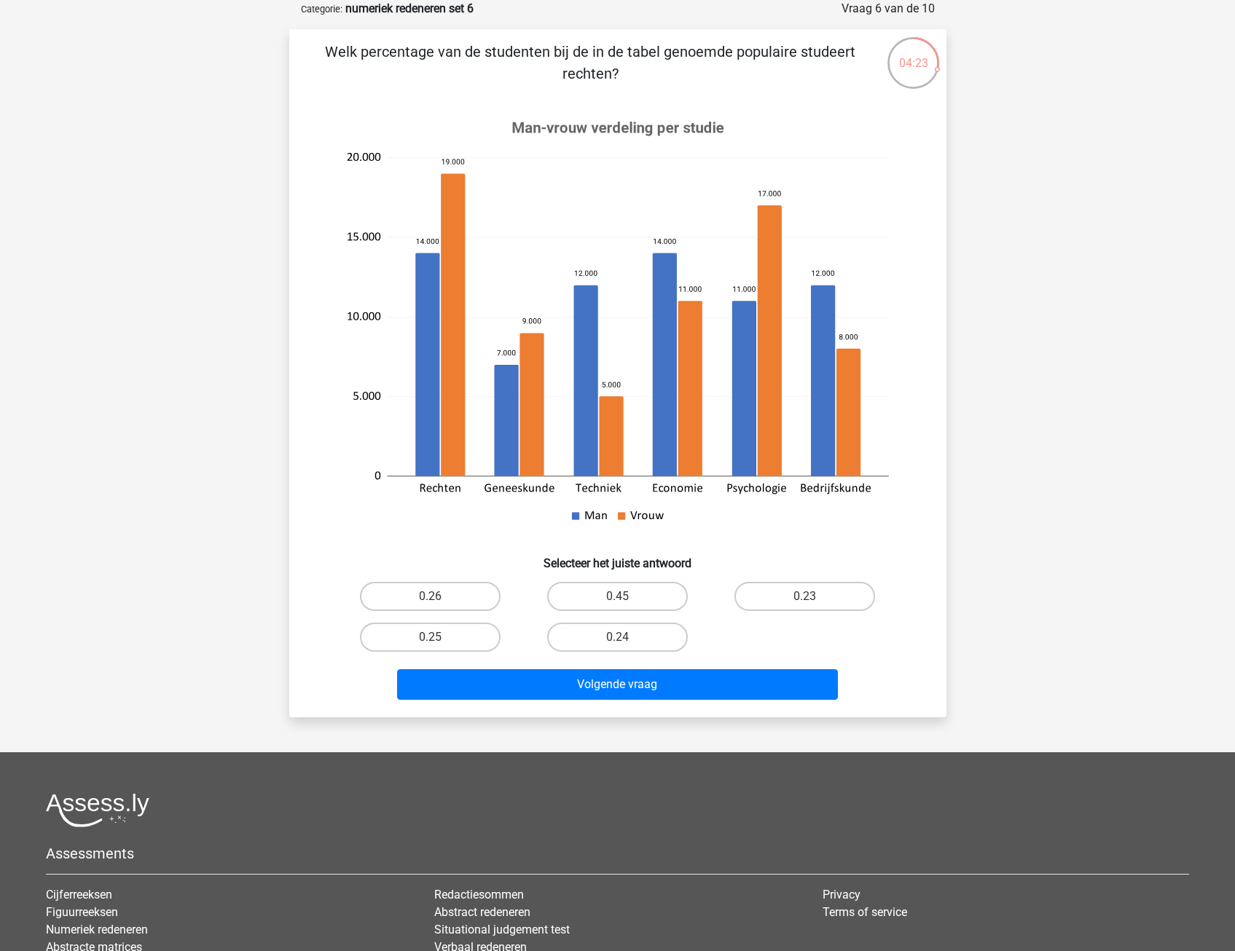
click at [654, 76] on p "Welk percentage van de studenten bij de in de tabel genoemde populaire studeert…" at bounding box center [591, 63] width 556 height 44
drag, startPoint x: 534, startPoint y: 54, endPoint x: 697, endPoint y: 62, distance: 163.4
click at [697, 62] on p "Welk percentage van de studenten bij de in de tabel genoemde populaire studeert…" at bounding box center [591, 63] width 556 height 44
click at [423, 66] on p "Welk percentage van de studenten bij de in de tabel genoemde populaire studeert…" at bounding box center [591, 63] width 556 height 44
drag, startPoint x: 412, startPoint y: 54, endPoint x: 831, endPoint y: 68, distance: 419.1
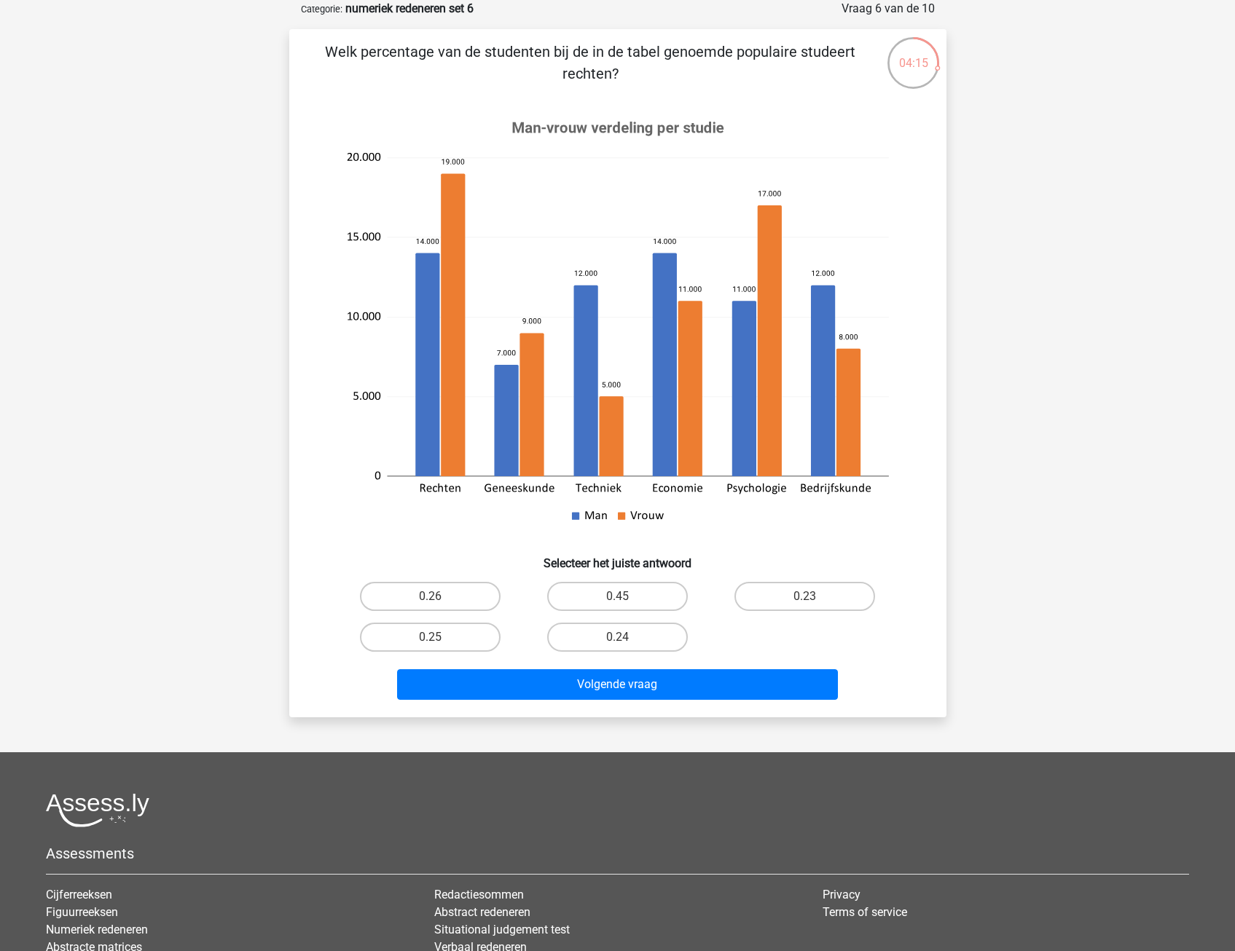
click at [831, 68] on p "Welk percentage van de studenten bij de in de tabel genoemde populaire studeert…" at bounding box center [591, 63] width 556 height 44
drag, startPoint x: 831, startPoint y: 68, endPoint x: 796, endPoint y: 89, distance: 40.9
click at [796, 89] on div "Welk percentage van de studenten bij de in de tabel genoemde populaire studeert…" at bounding box center [617, 373] width 645 height 665
click at [827, 600] on label "0.23" at bounding box center [804, 596] width 141 height 29
click at [814, 600] on input "0.23" at bounding box center [809, 601] width 9 height 9
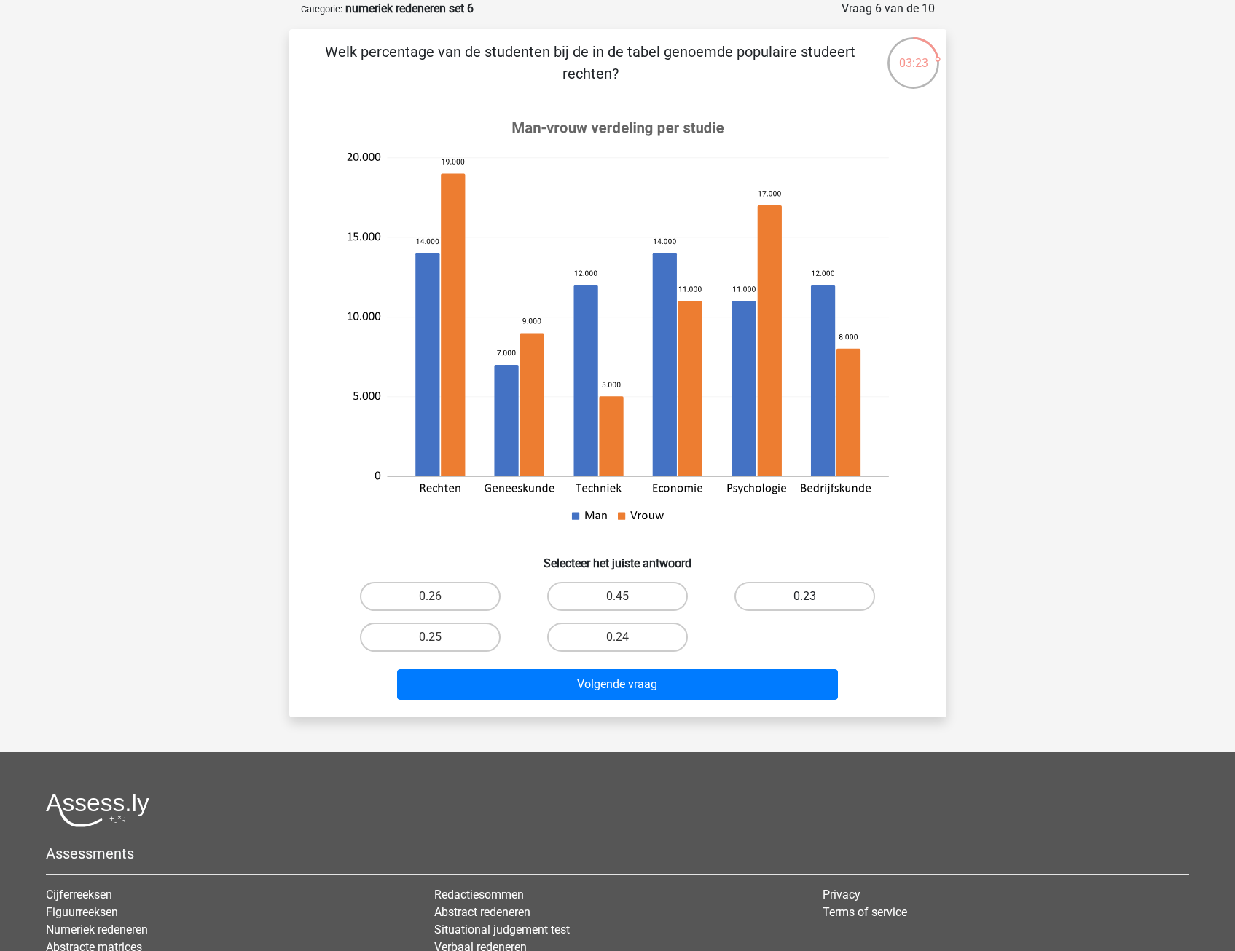
radio input "true"
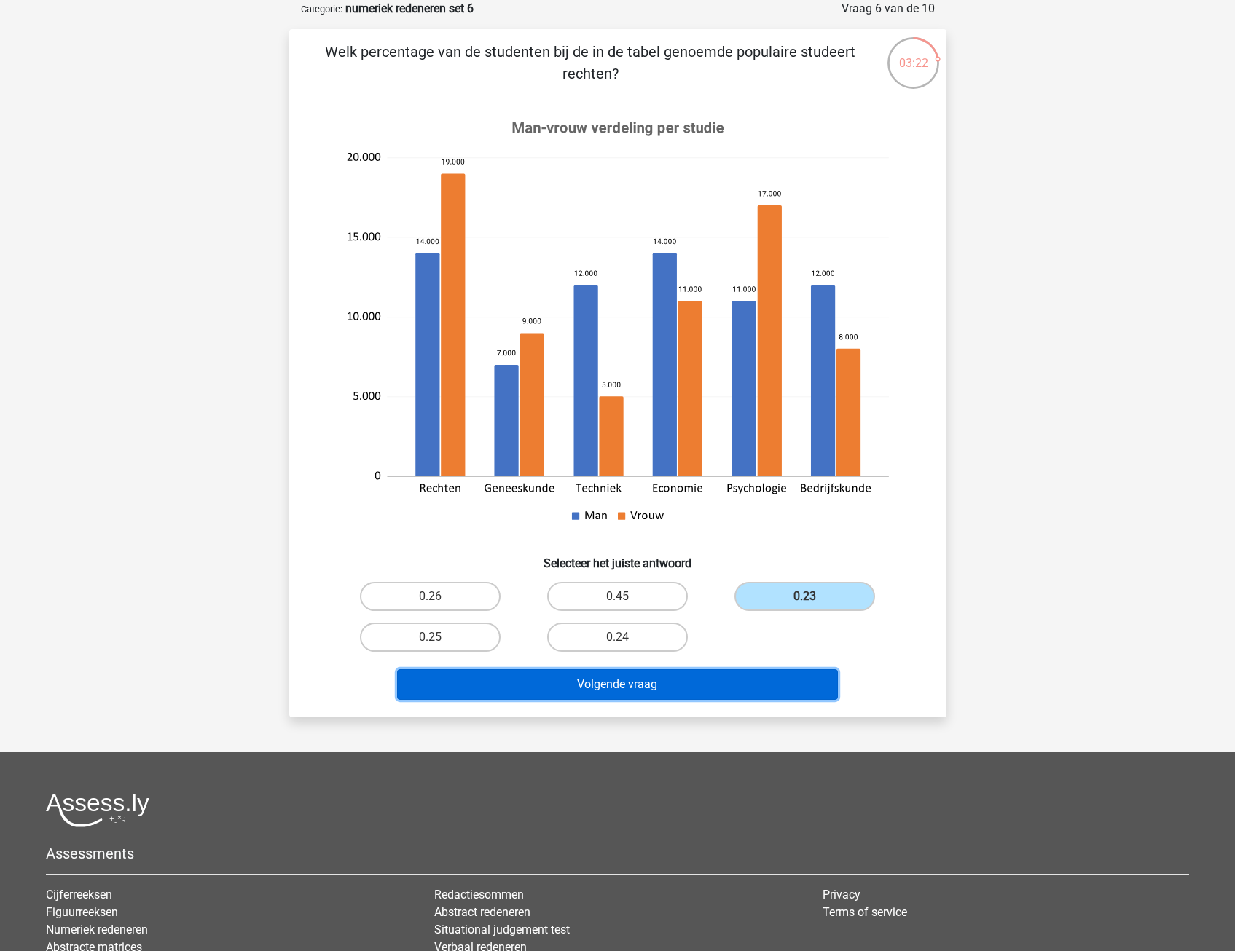
click at [674, 686] on button "Volgende vraag" at bounding box center [617, 685] width 441 height 31
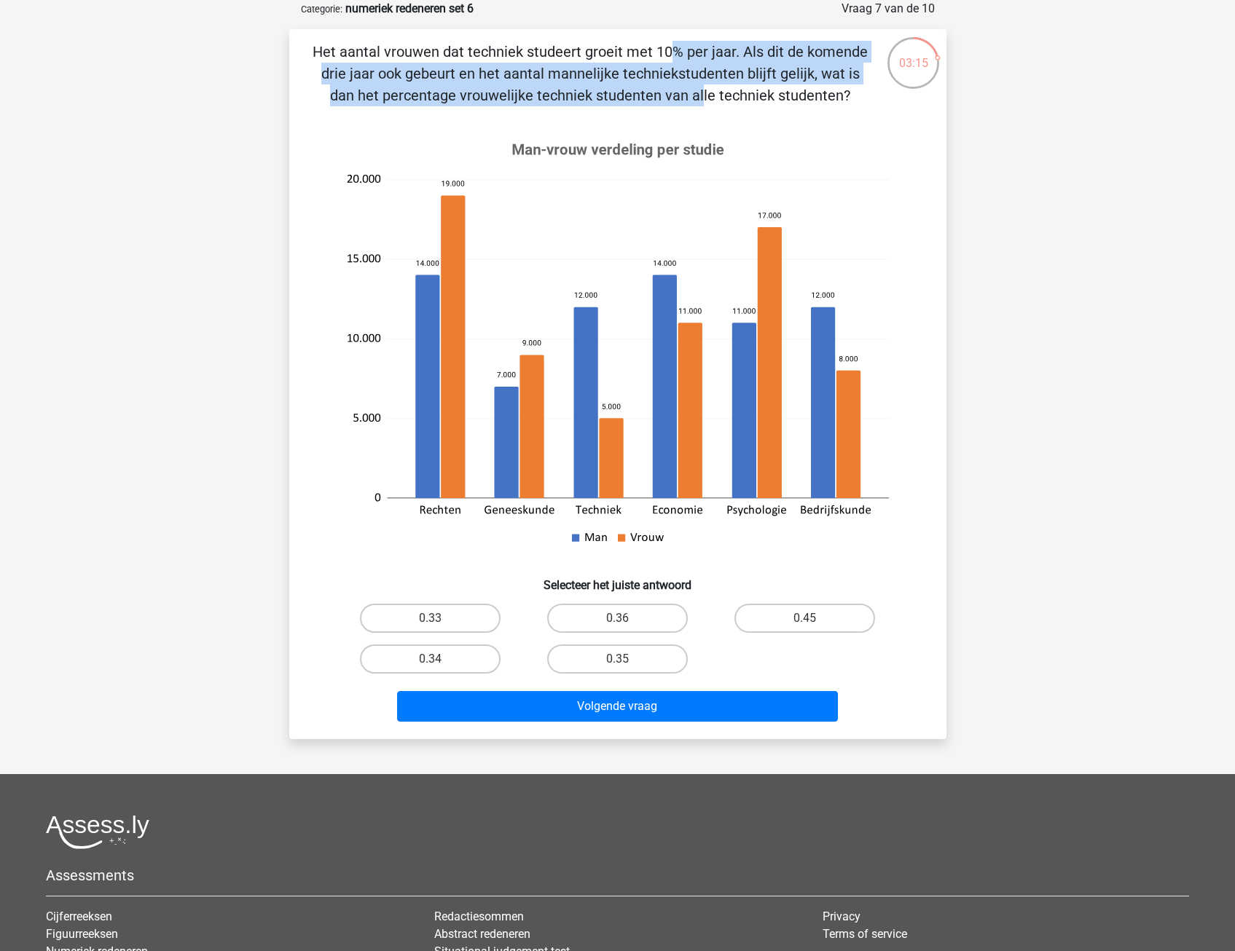
drag, startPoint x: 392, startPoint y: 68, endPoint x: 401, endPoint y: 90, distance: 23.2
click at [401, 90] on p "Het aantal vrouwen dat techniek studeert groeit met 10% per jaar. Als dit de ko…" at bounding box center [591, 74] width 556 height 66
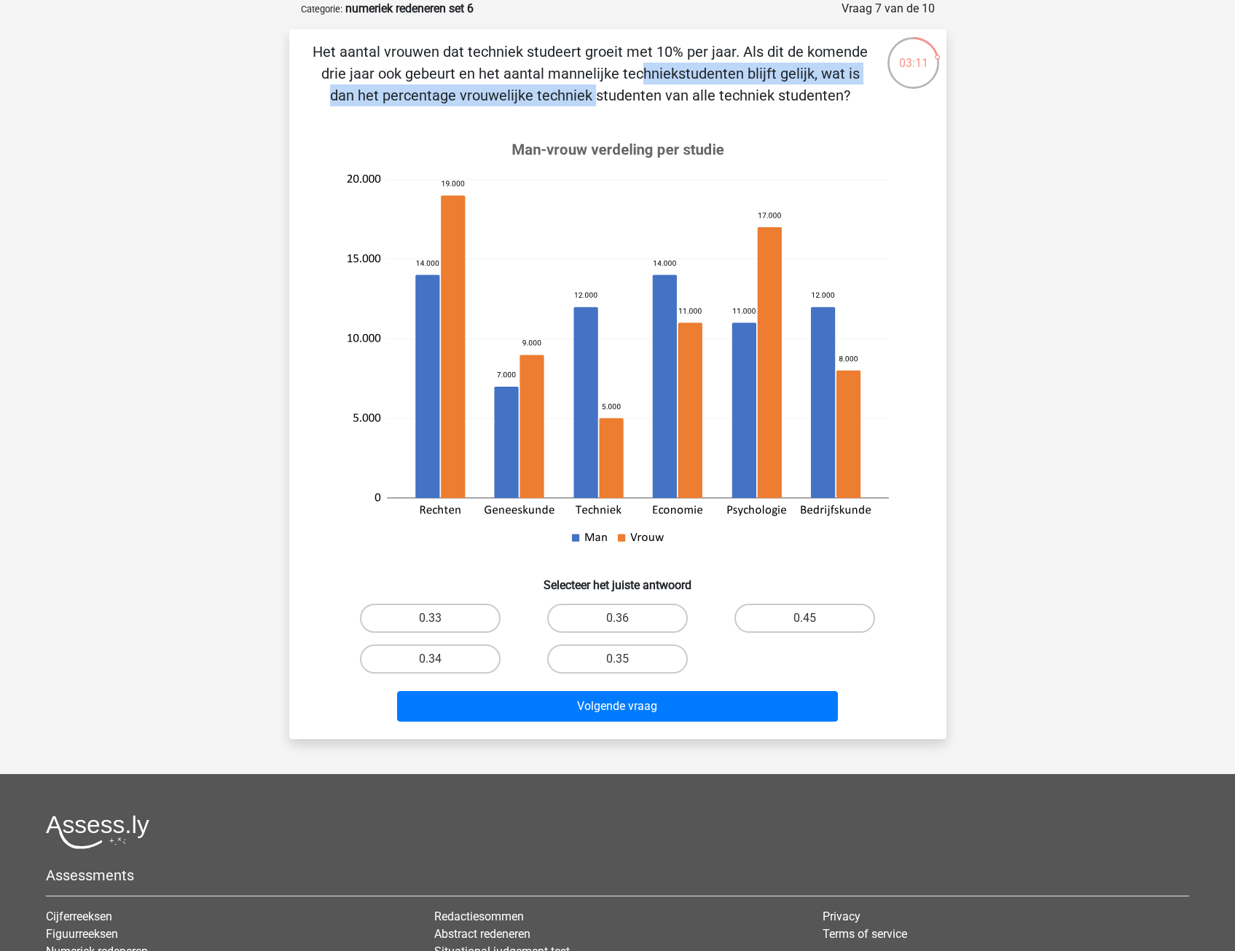
drag, startPoint x: 349, startPoint y: 72, endPoint x: 833, endPoint y: 76, distance: 483.8
click at [833, 76] on p "Het aantal vrouwen dat techniek studeert groeit met 10% per jaar. Als dit de ko…" at bounding box center [591, 74] width 556 height 66
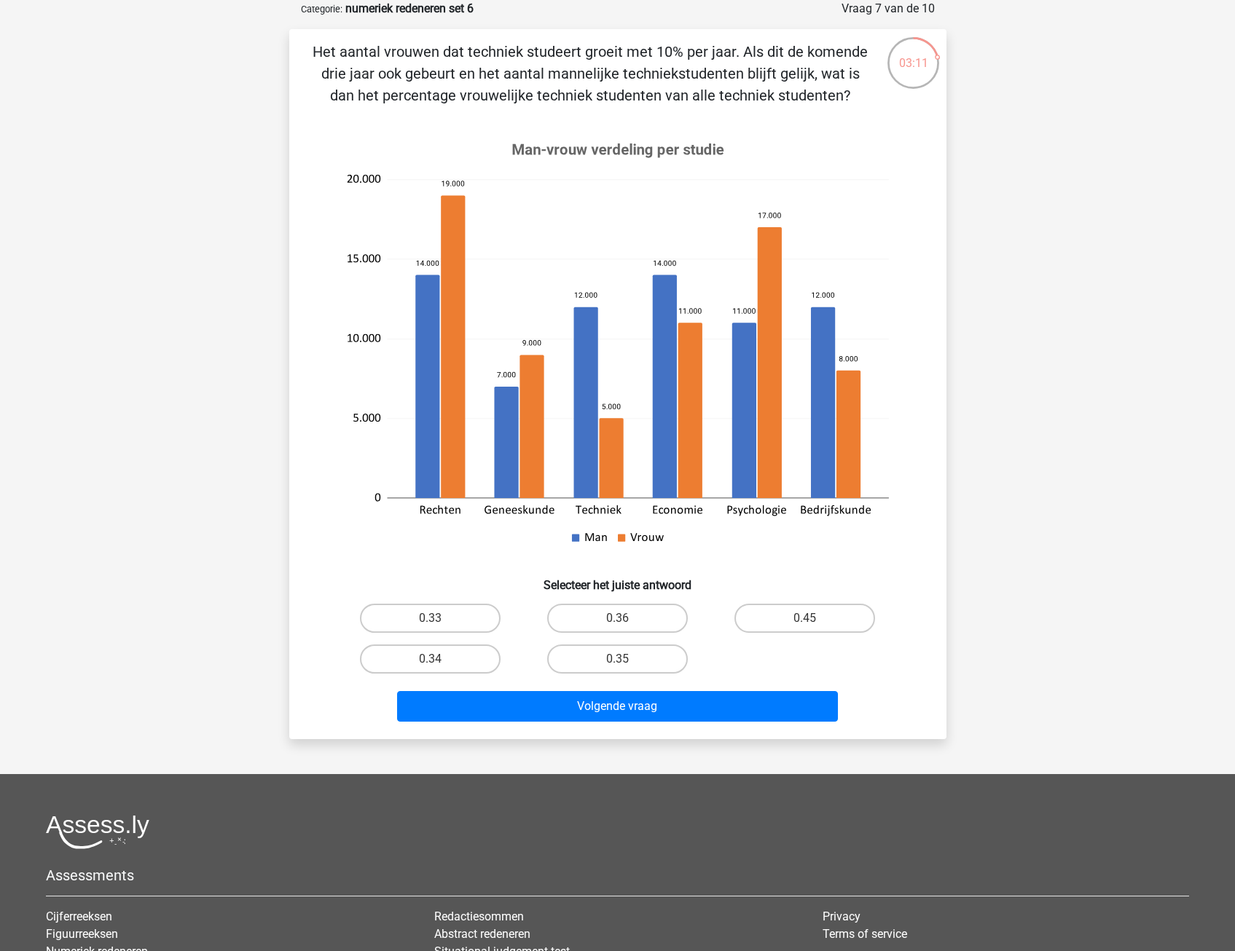
click at [532, 105] on p "Het aantal vrouwen dat techniek studeert groeit met 10% per jaar. Als dit de ko…" at bounding box center [591, 74] width 556 height 66
click at [623, 622] on input "0.36" at bounding box center [621, 623] width 9 height 9
radio input "true"
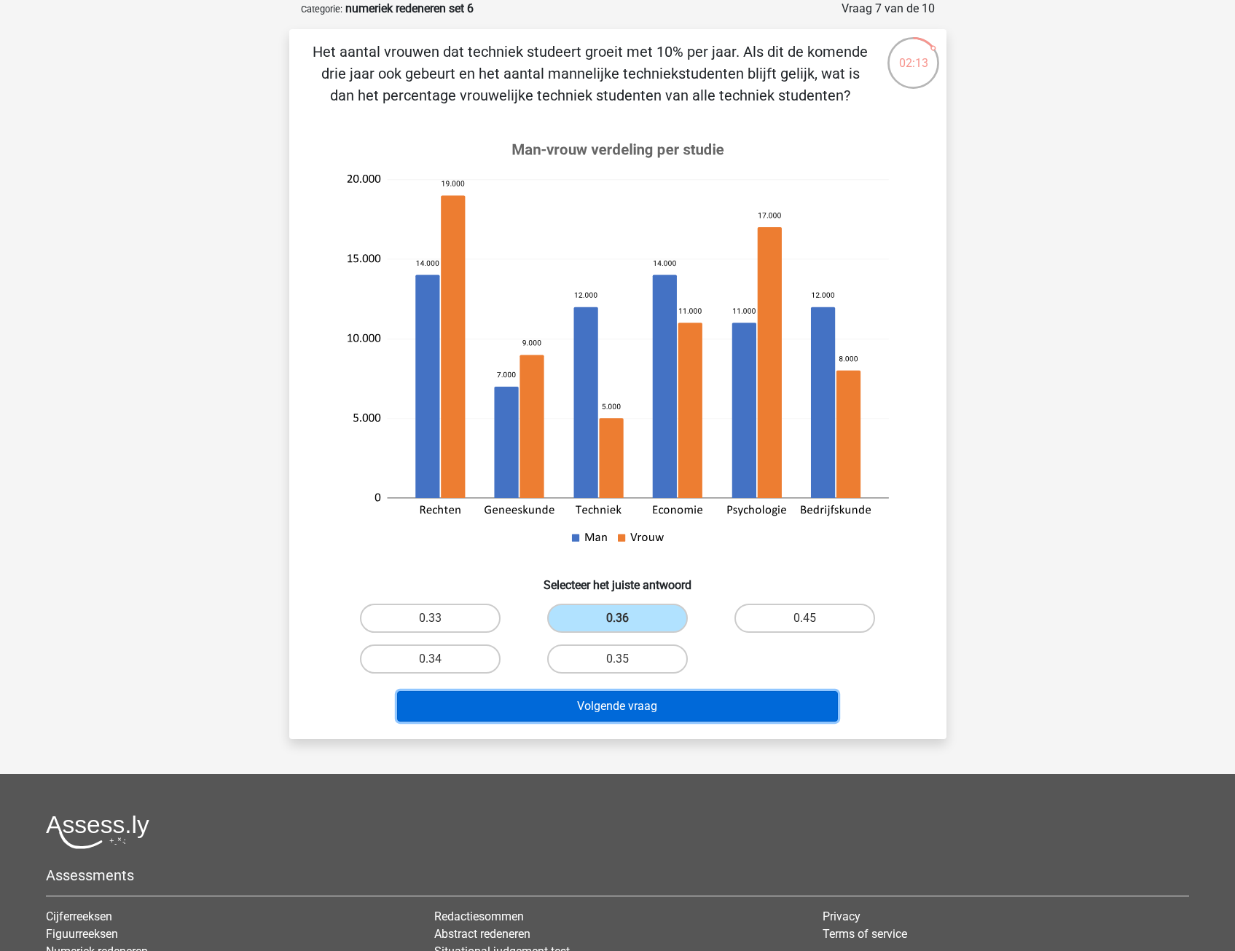
click at [624, 704] on button "Volgende vraag" at bounding box center [617, 706] width 441 height 31
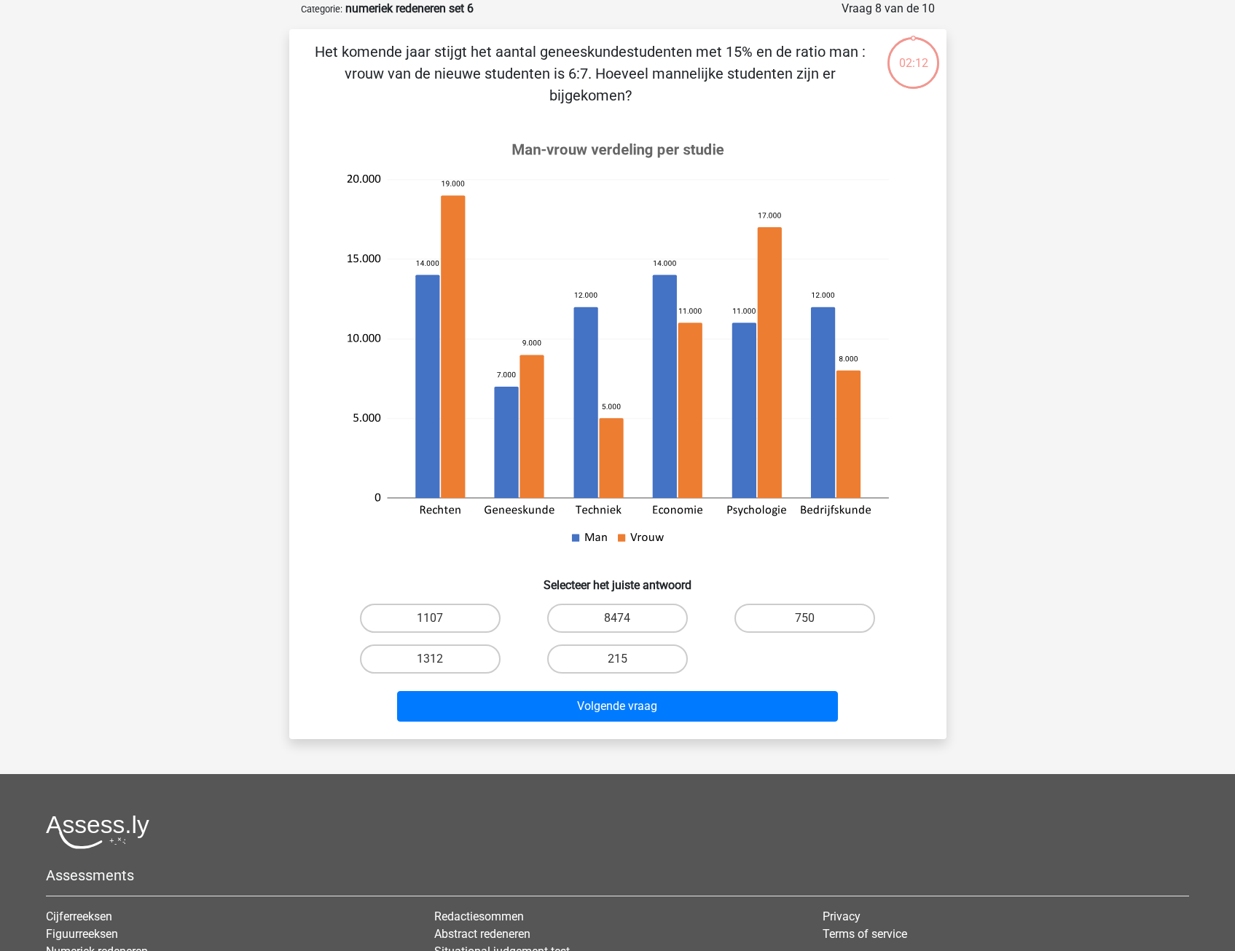
drag, startPoint x: 541, startPoint y: 53, endPoint x: 548, endPoint y: 86, distance: 33.4
click at [548, 86] on p "Het komende jaar stijgt het aantal geneeskundestudenten met 15% en de ratio man…" at bounding box center [591, 74] width 556 height 66
drag, startPoint x: 548, startPoint y: 86, endPoint x: 471, endPoint y: 86, distance: 77.2
click at [471, 86] on p "Het komende jaar stijgt het aantal geneeskundestudenten met 15% en de ratio man…" at bounding box center [591, 74] width 556 height 66
drag, startPoint x: 492, startPoint y: 47, endPoint x: 782, endPoint y: 95, distance: 293.9
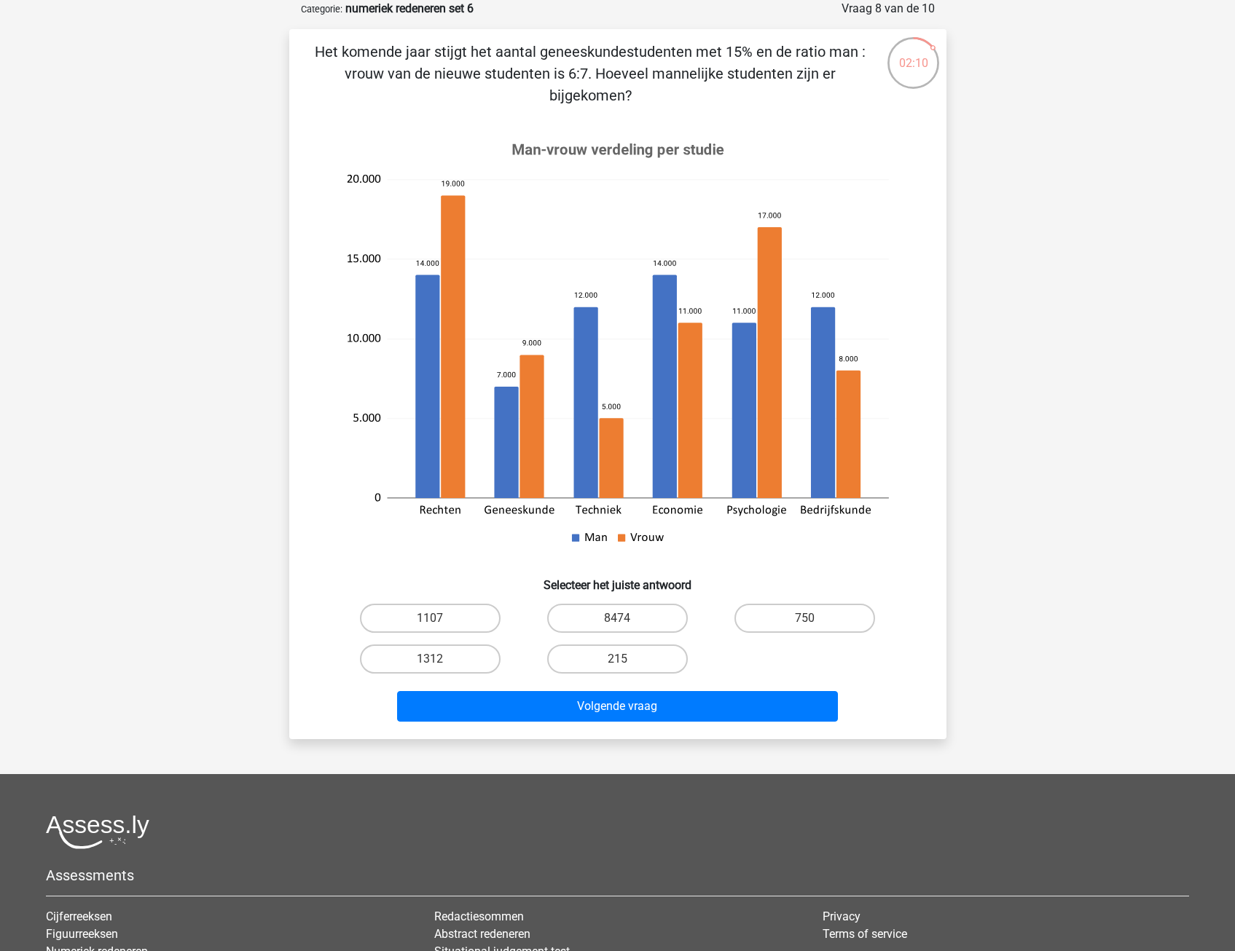
click at [782, 95] on p "Het komende jaar stijgt het aantal geneeskundestudenten met 15% en de ratio man…" at bounding box center [591, 74] width 556 height 66
drag, startPoint x: 782, startPoint y: 95, endPoint x: 770, endPoint y: 96, distance: 12.4
click at [782, 95] on p "Het komende jaar stijgt het aantal geneeskundestudenten met 15% en de ratio man…" at bounding box center [591, 74] width 556 height 66
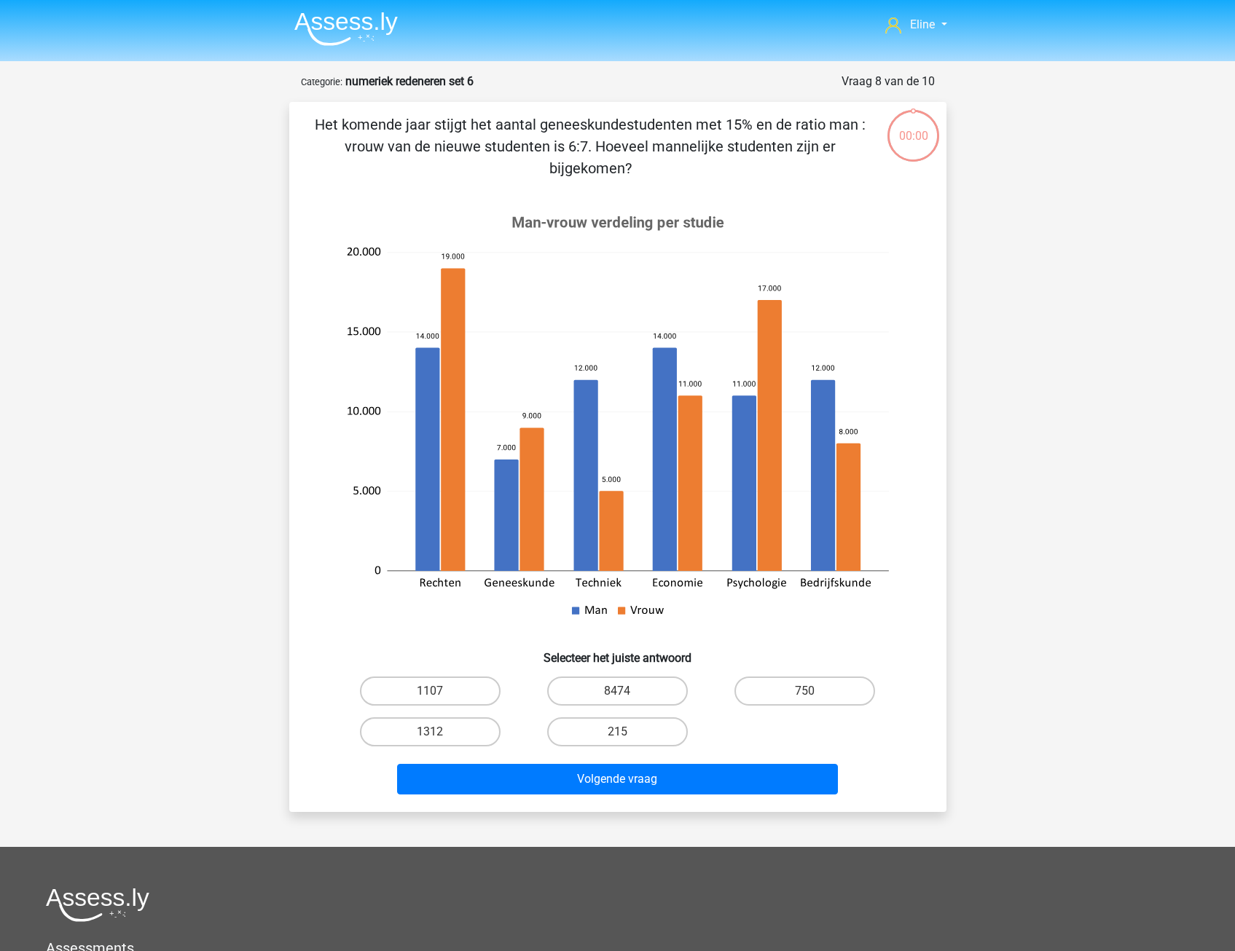
scroll to position [73, 0]
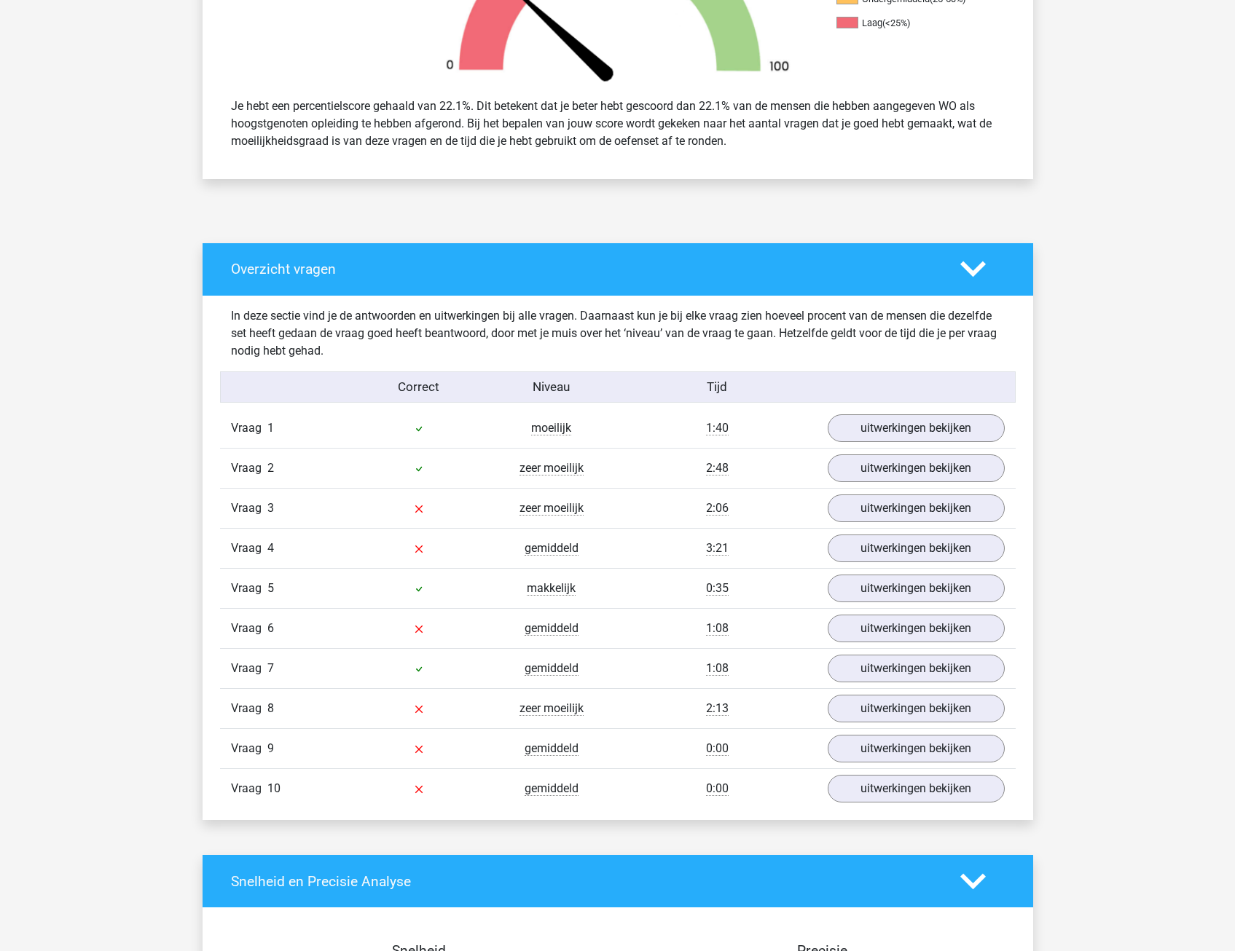
scroll to position [656, 0]
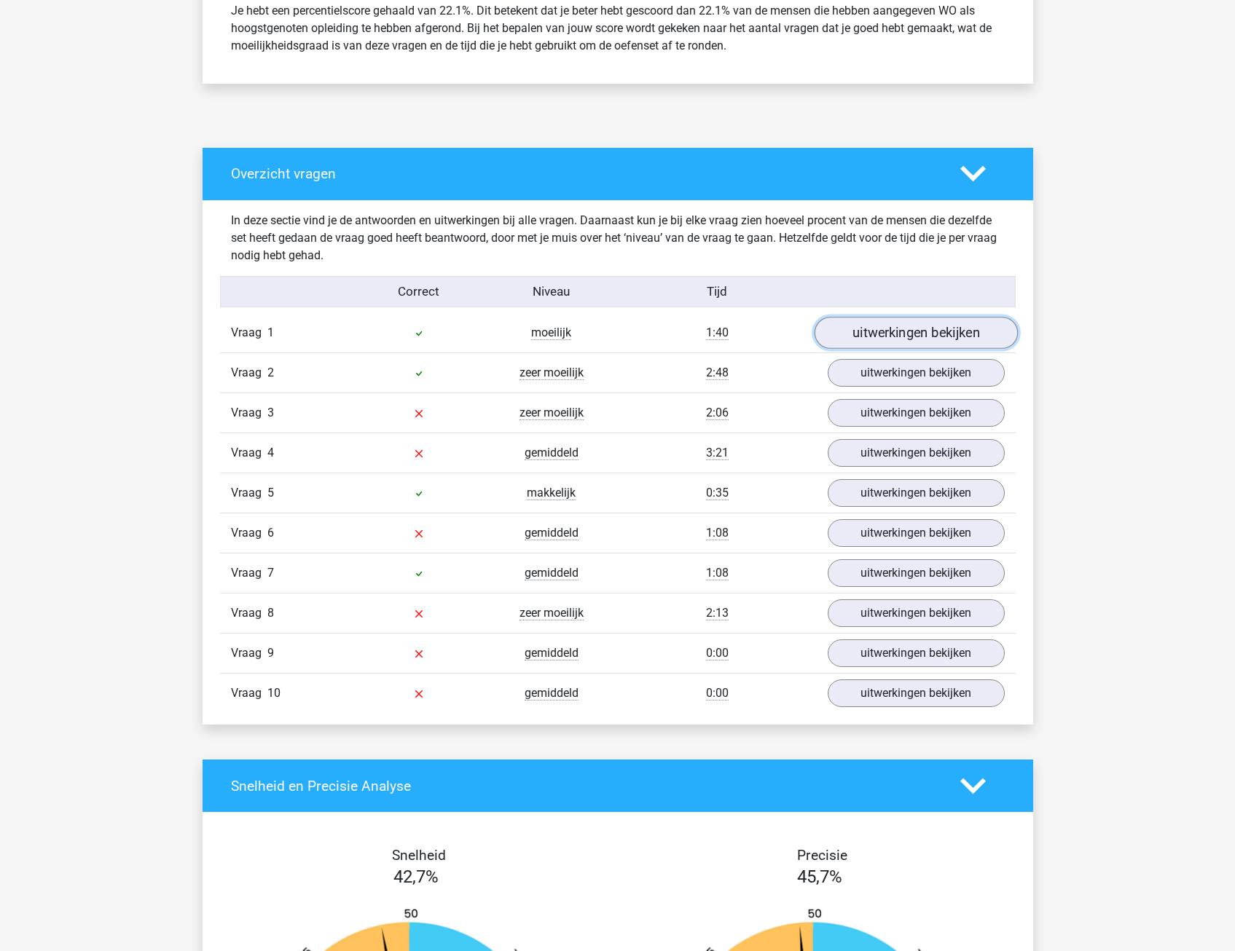
click at [869, 325] on link "uitwerkingen bekijken" at bounding box center [915, 334] width 203 height 32
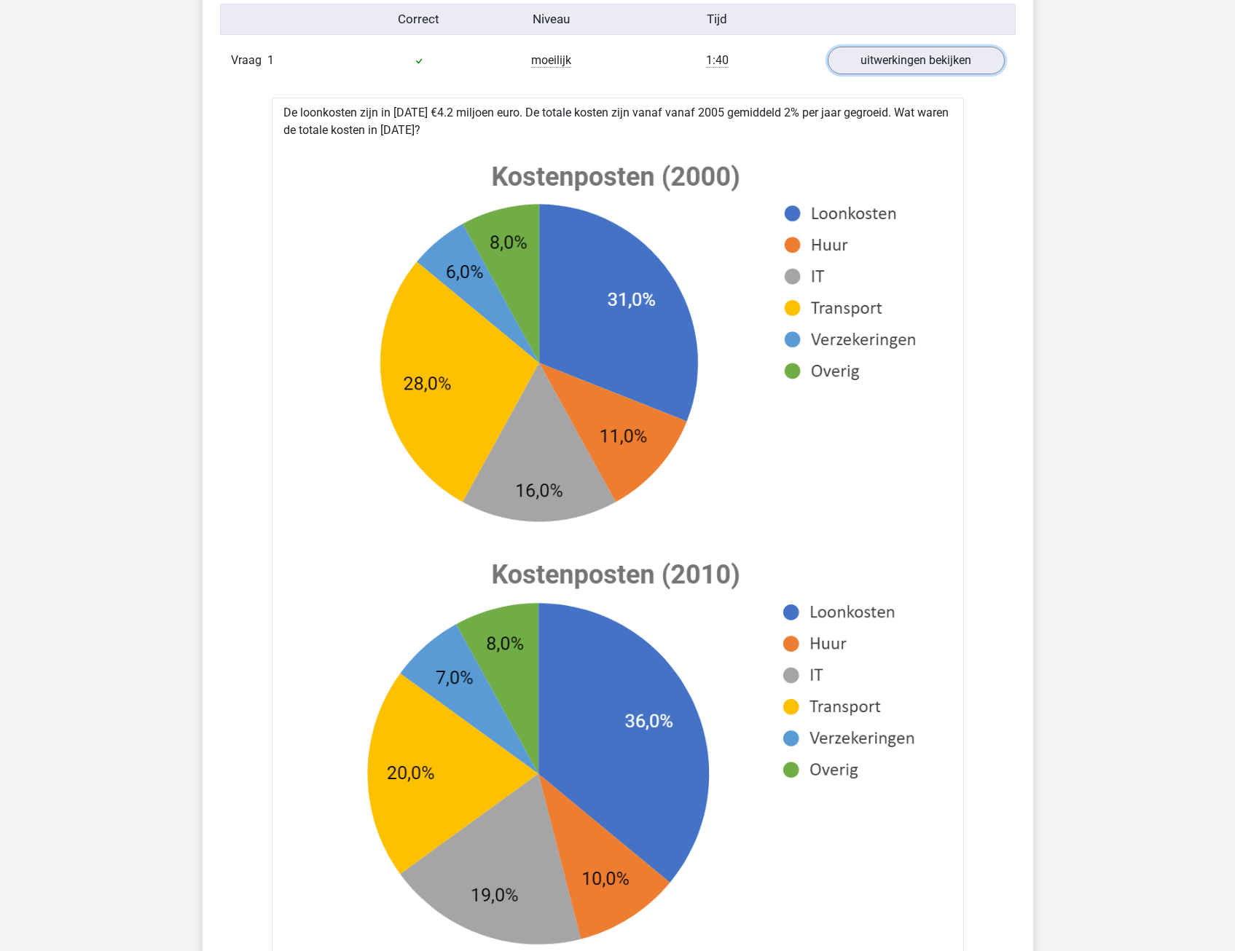
scroll to position [874, 0]
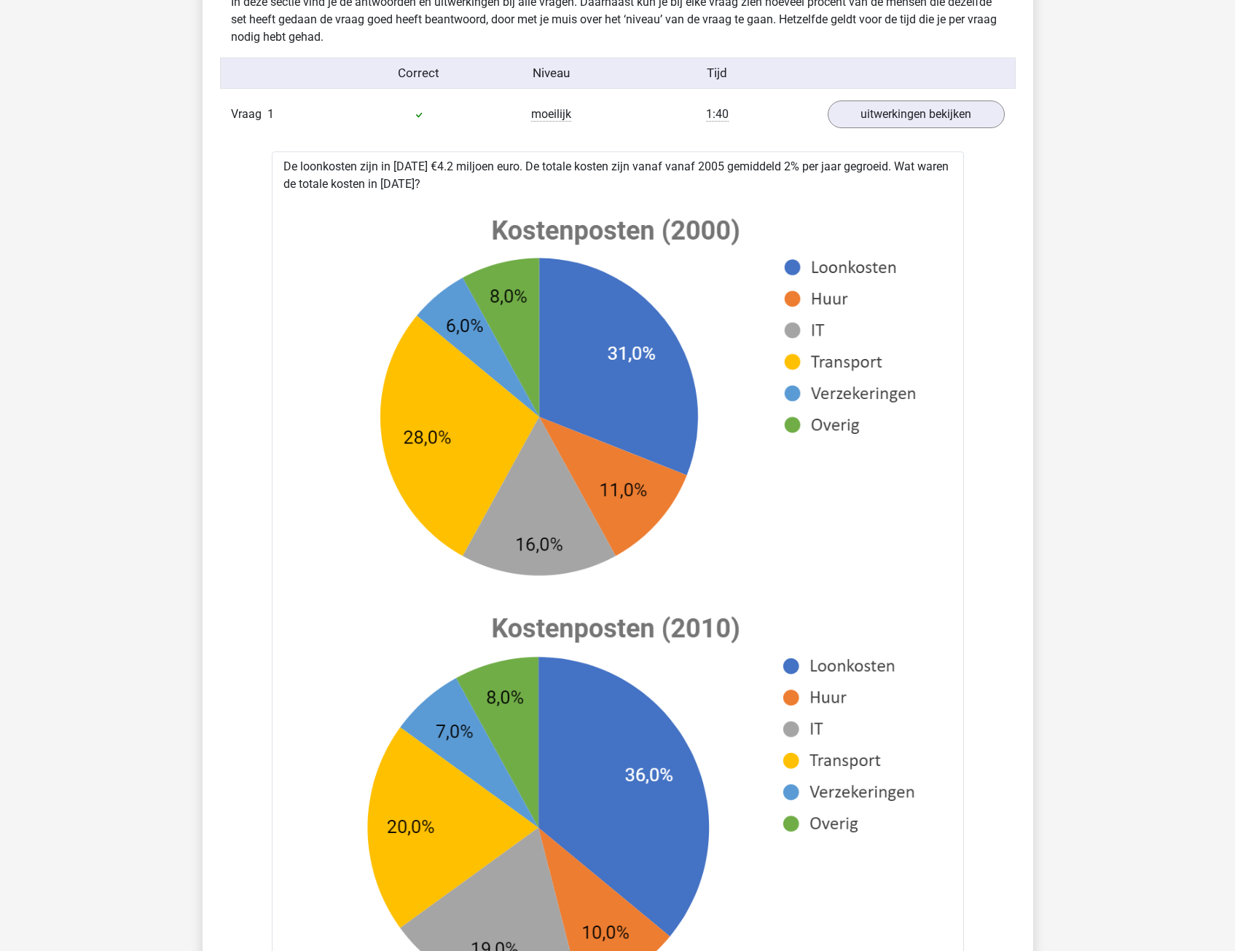
drag, startPoint x: 390, startPoint y: 165, endPoint x: 393, endPoint y: 179, distance: 14.7
click at [393, 179] on div "De loonkosten zijn in [DATE] €4.2 miljoen euro. De totale kosten zijn vanaf van…" at bounding box center [618, 754] width 692 height 1204
drag, startPoint x: 404, startPoint y: 165, endPoint x: 529, endPoint y: 186, distance: 127.1
click at [529, 186] on div "De loonkosten zijn in [DATE] €4.2 miljoen euro. De totale kosten zijn vanaf van…" at bounding box center [618, 754] width 692 height 1204
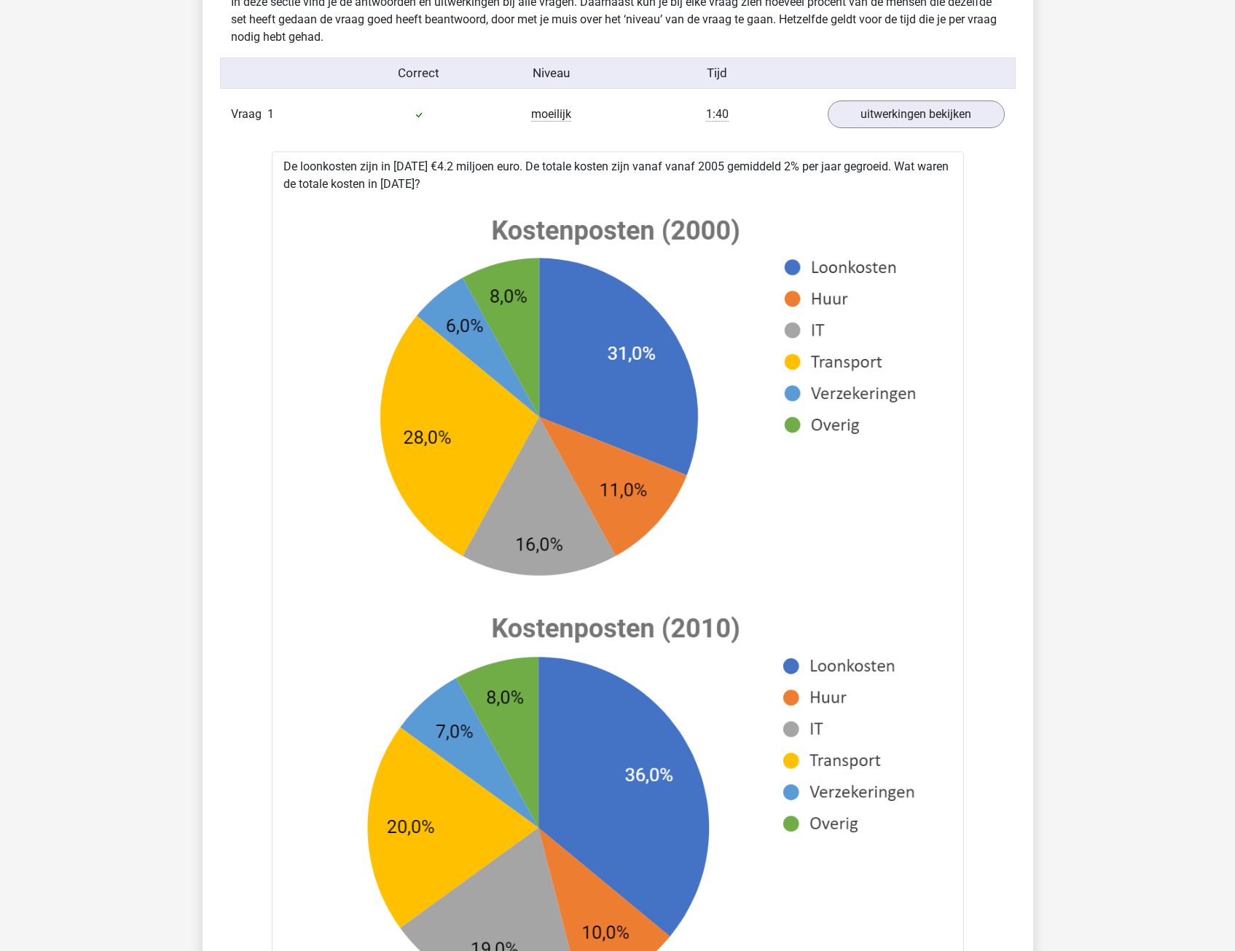
click at [529, 186] on div "De loonkosten zijn in [DATE] €4.2 miljoen euro. De totale kosten zijn vanaf van…" at bounding box center [618, 754] width 692 height 1204
drag, startPoint x: 409, startPoint y: 164, endPoint x: 877, endPoint y: 171, distance: 467.8
click at [877, 171] on div "De loonkosten zijn in [DATE] €4.2 miljoen euro. De totale kosten zijn vanaf van…" at bounding box center [618, 754] width 692 height 1204
drag, startPoint x: 877, startPoint y: 171, endPoint x: 841, endPoint y: 196, distance: 44.0
click at [841, 196] on div at bounding box center [617, 610] width 669 height 834
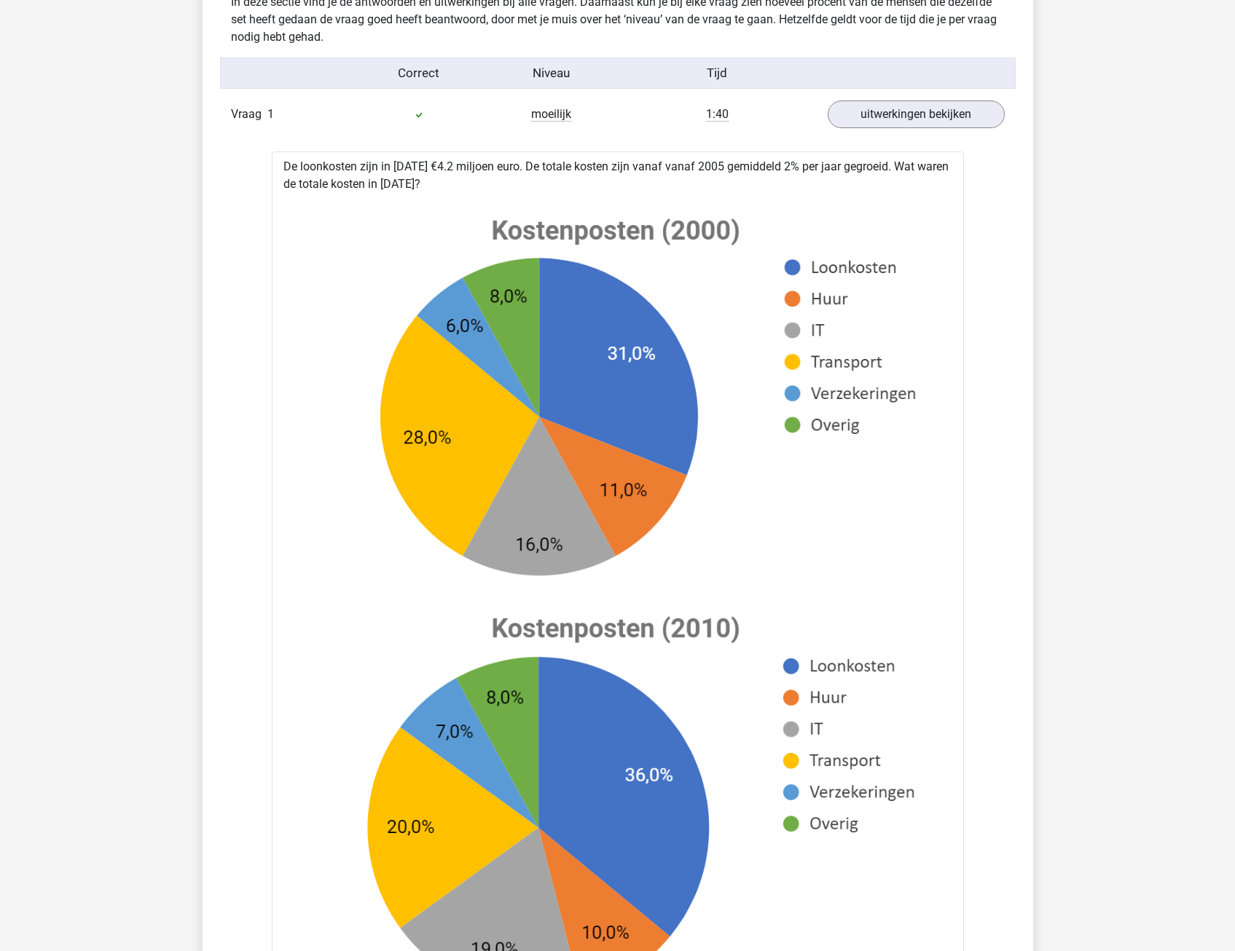
drag, startPoint x: 302, startPoint y: 175, endPoint x: 407, endPoint y: 184, distance: 104.6
click at [407, 184] on div "De loonkosten zijn in [DATE] €4.2 miljoen euro. De totale kosten zijn vanaf van…" at bounding box center [618, 754] width 692 height 1204
click at [407, 191] on div "De loonkosten zijn in [DATE] €4.2 miljoen euro. De totale kosten zijn vanaf van…" at bounding box center [618, 754] width 692 height 1204
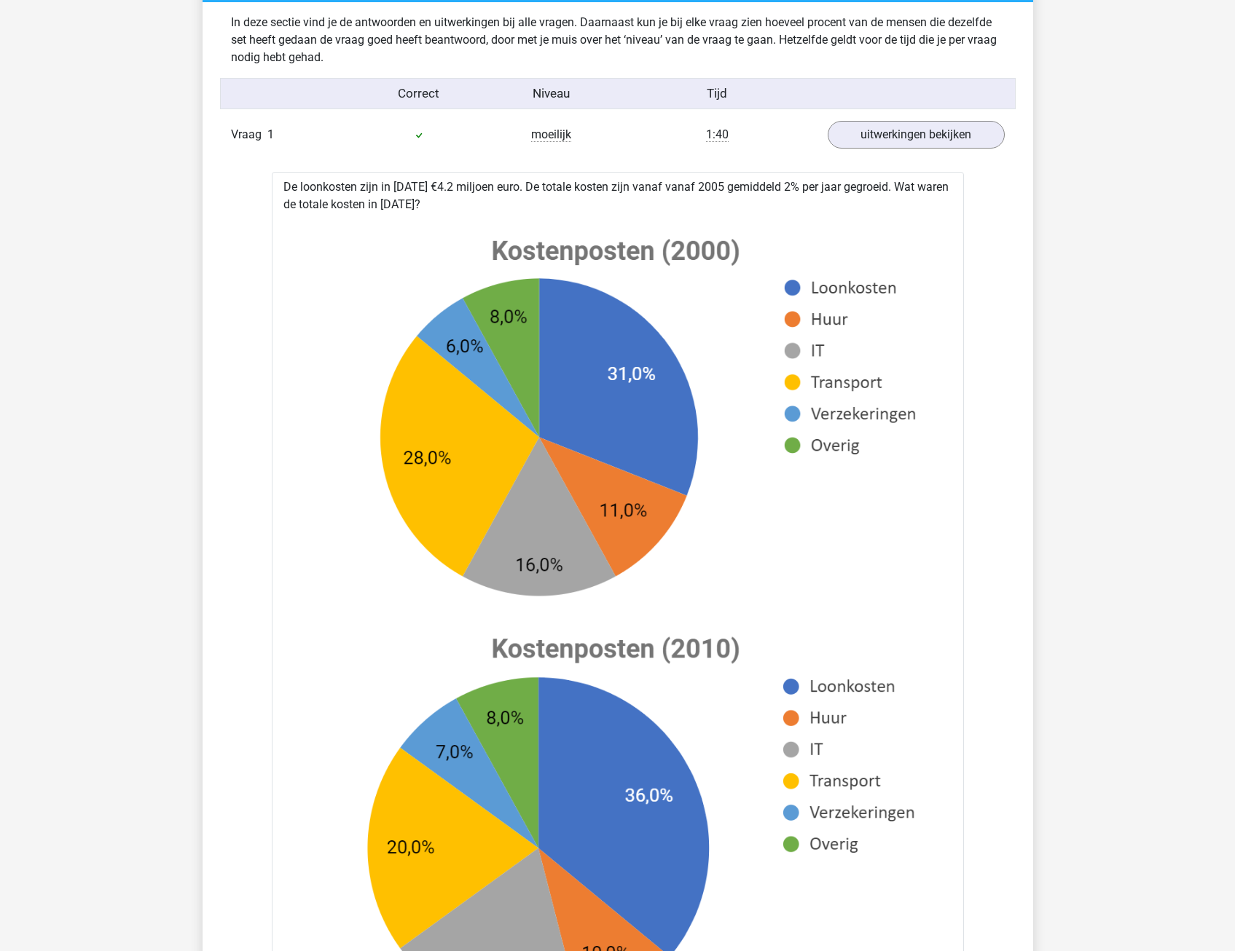
scroll to position [801, 0]
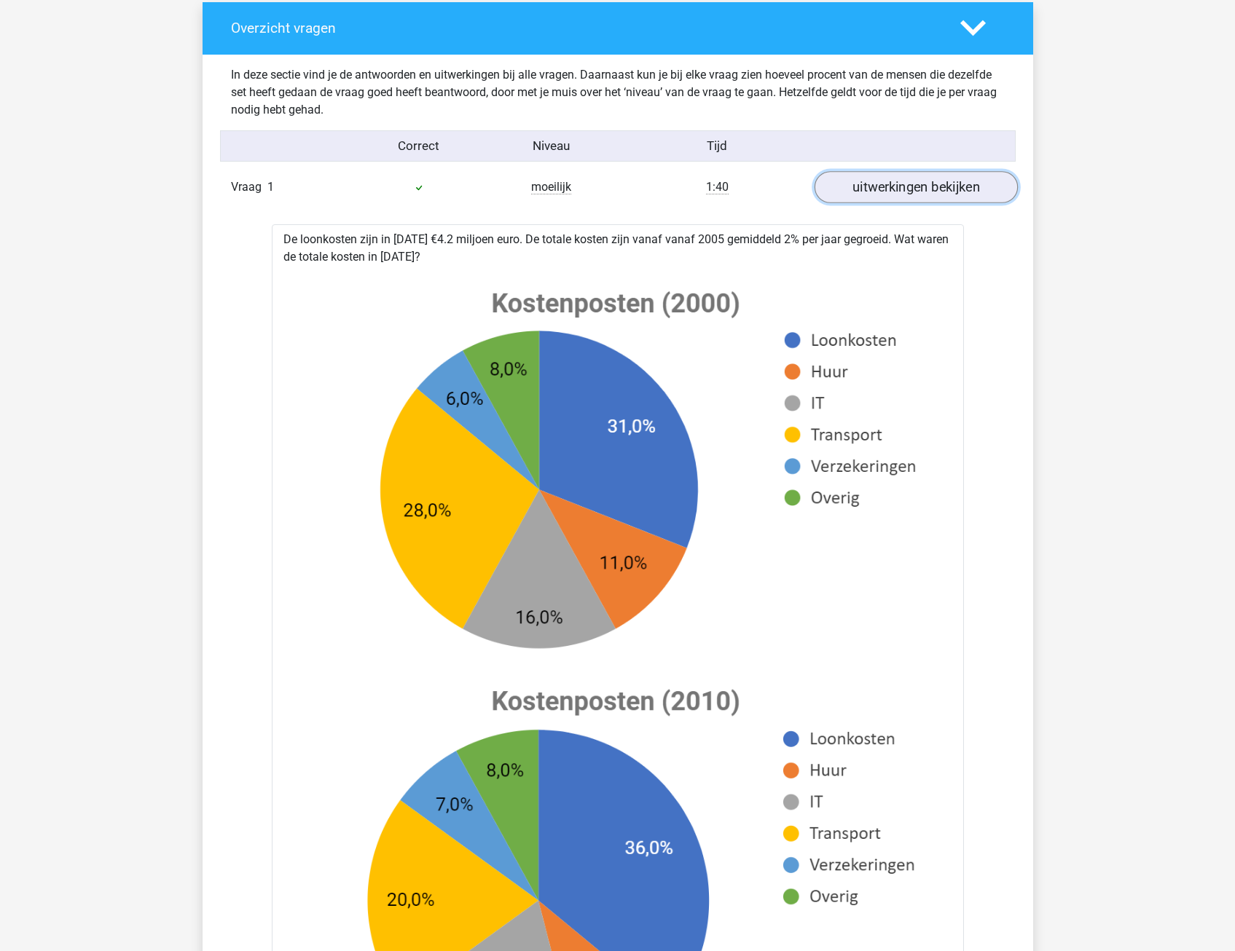
click at [877, 182] on link "uitwerkingen bekijken" at bounding box center [915, 188] width 203 height 32
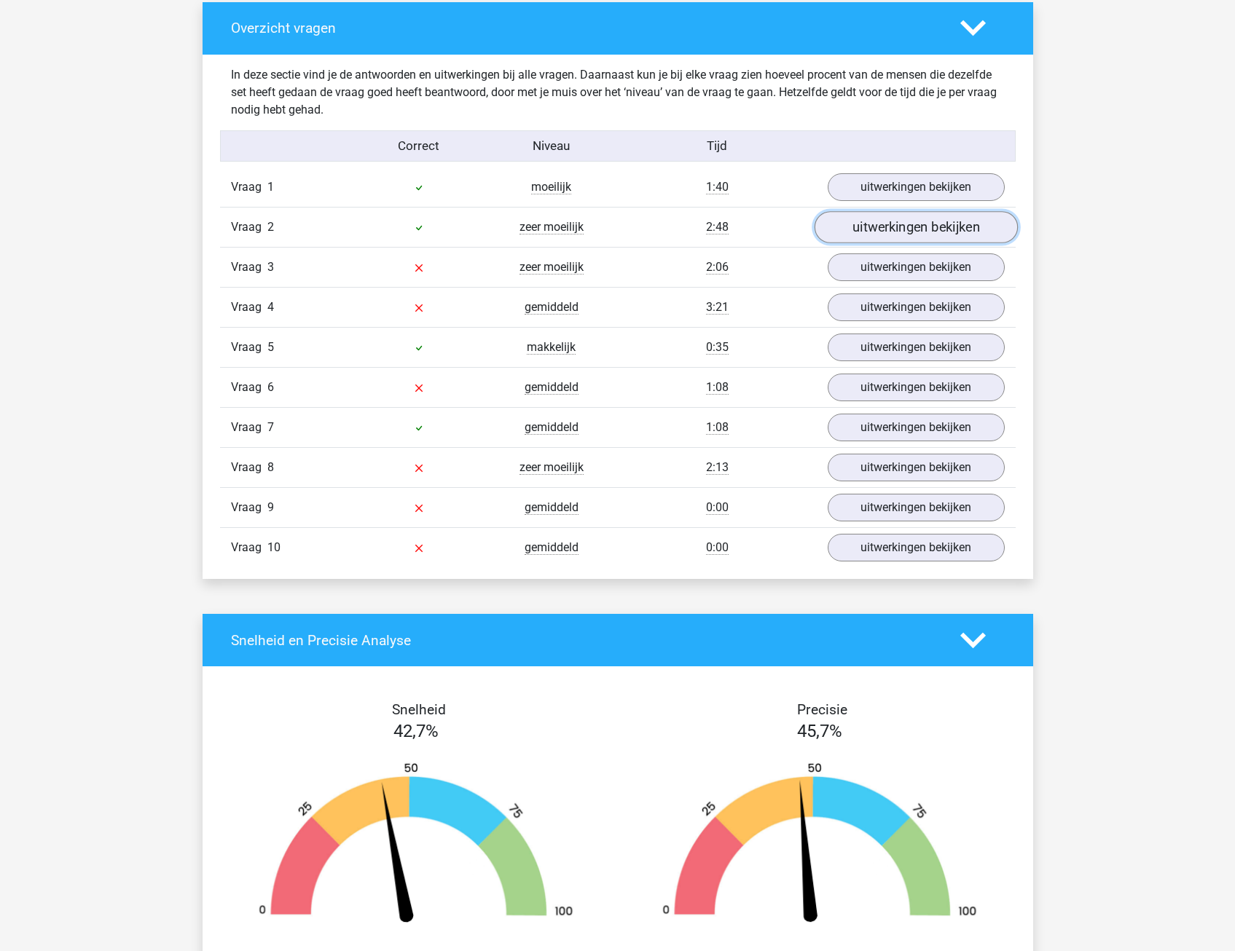
click at [857, 232] on link "uitwerkingen bekijken" at bounding box center [915, 228] width 203 height 32
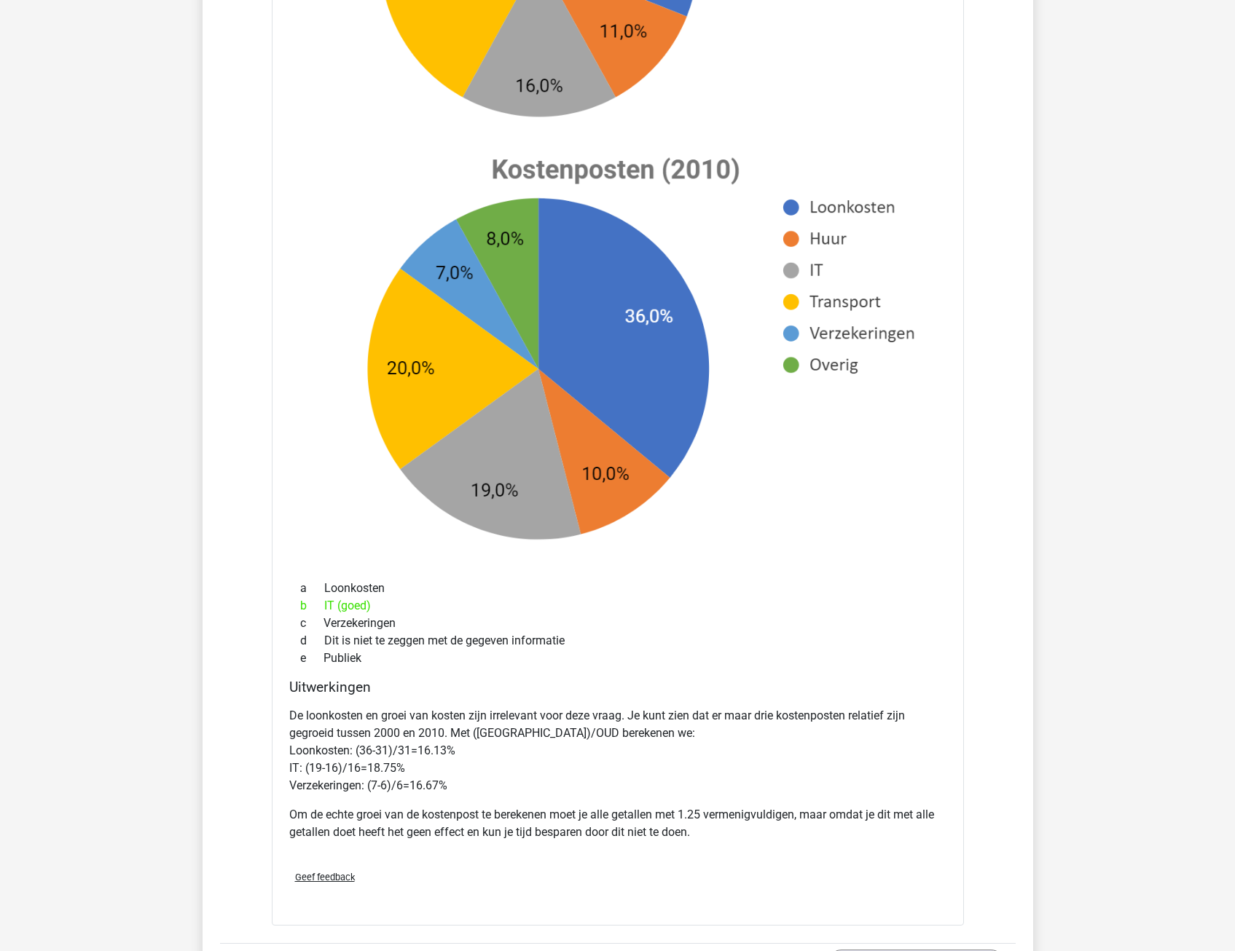
scroll to position [1457, 0]
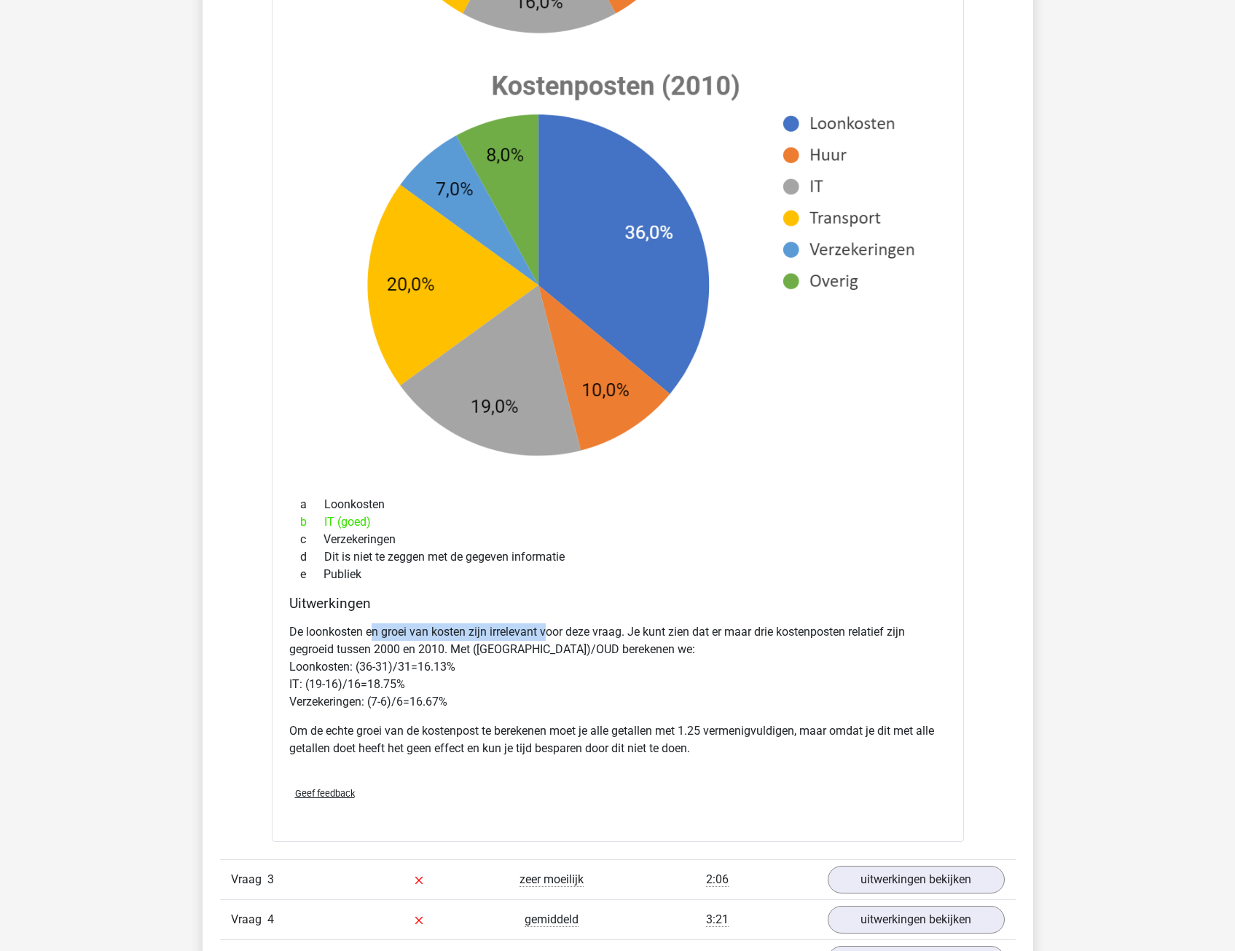
drag, startPoint x: 371, startPoint y: 625, endPoint x: 548, endPoint y: 635, distance: 177.3
click at [548, 635] on p "De loonkosten en groei van kosten zijn irrelevant voor deze vraag. Je kunt zien…" at bounding box center [617, 667] width 657 height 87
drag, startPoint x: 548, startPoint y: 635, endPoint x: 540, endPoint y: 695, distance: 60.3
click at [540, 695] on p "De loonkosten en groei van kosten zijn irrelevant voor deze vraag. Je kunt zien…" at bounding box center [617, 667] width 657 height 87
drag, startPoint x: 540, startPoint y: 695, endPoint x: 492, endPoint y: 648, distance: 67.0
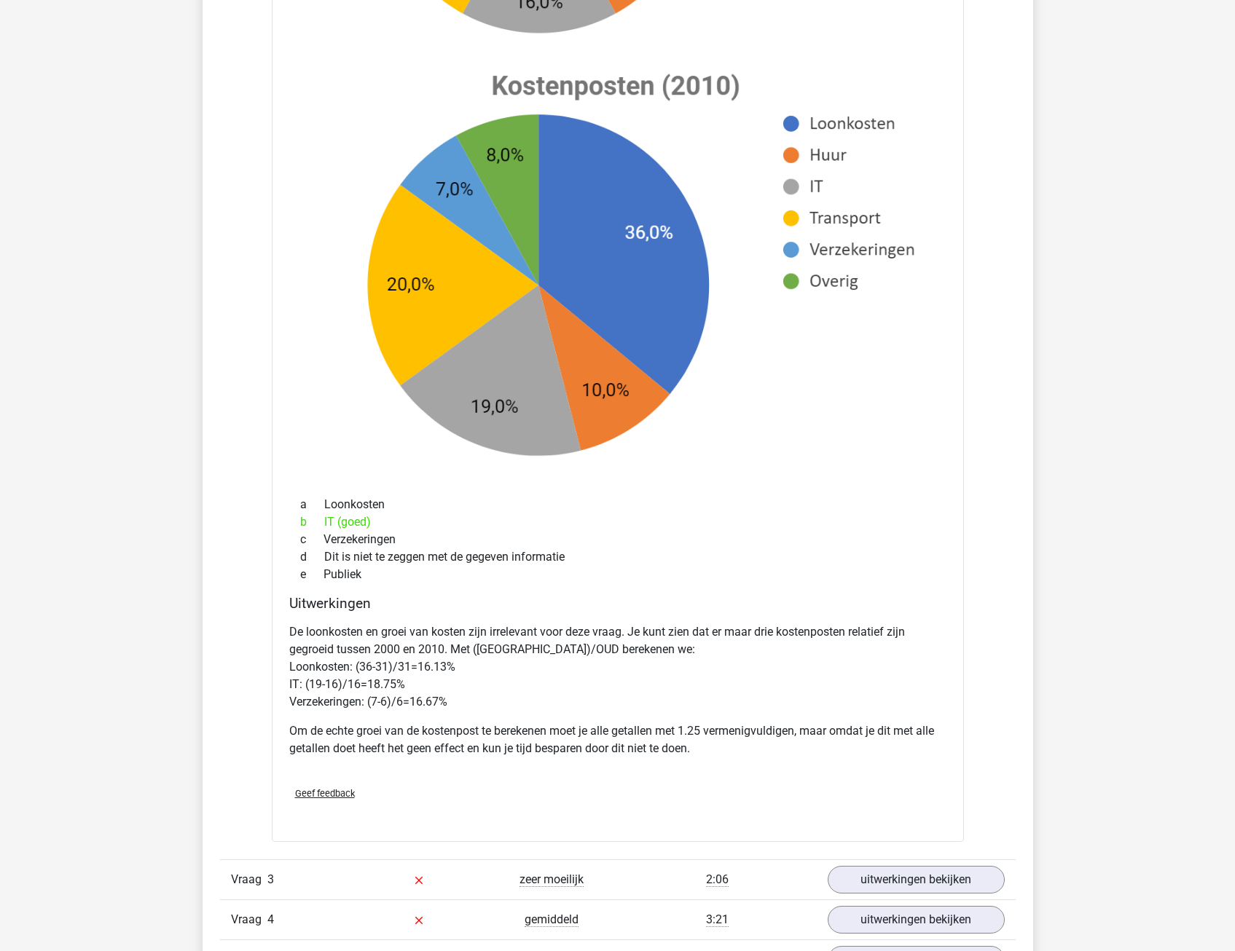
click at [492, 650] on p "De loonkosten en groei van kosten zijn irrelevant voor deze vraag. Je kunt zien…" at bounding box center [617, 667] width 657 height 87
drag, startPoint x: 449, startPoint y: 628, endPoint x: 723, endPoint y: 629, distance: 274.7
click at [723, 629] on p "De loonkosten en groei van kosten zijn irrelevant voor deze vraag. Je kunt zien…" at bounding box center [617, 667] width 657 height 87
drag, startPoint x: 723, startPoint y: 629, endPoint x: 705, endPoint y: 655, distance: 31.3
click at [705, 655] on p "De loonkosten en groei van kosten zijn irrelevant voor deze vraag. Je kunt zien…" at bounding box center [617, 667] width 657 height 87
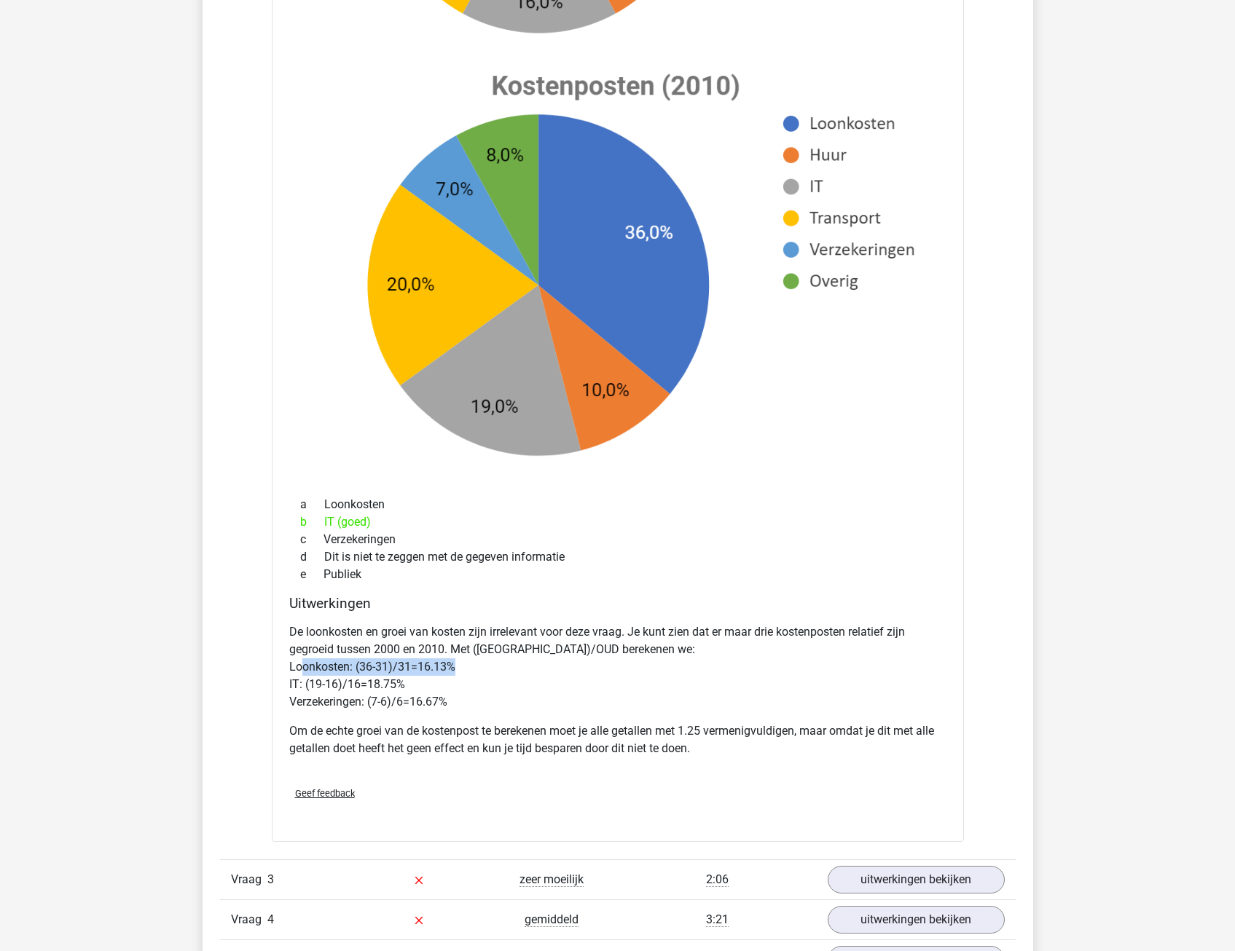
drag, startPoint x: 301, startPoint y: 667, endPoint x: 454, endPoint y: 666, distance: 153.0
click at [454, 666] on p "De loonkosten en groei van kosten zijn irrelevant voor deze vraag. Je kunt zien…" at bounding box center [617, 667] width 657 height 87
drag, startPoint x: 454, startPoint y: 666, endPoint x: 457, endPoint y: 699, distance: 32.9
click at [457, 699] on p "De loonkosten en groei van kosten zijn irrelevant voor deze vraag. Je kunt zien…" at bounding box center [617, 667] width 657 height 87
drag, startPoint x: 316, startPoint y: 667, endPoint x: 439, endPoint y: 666, distance: 122.4
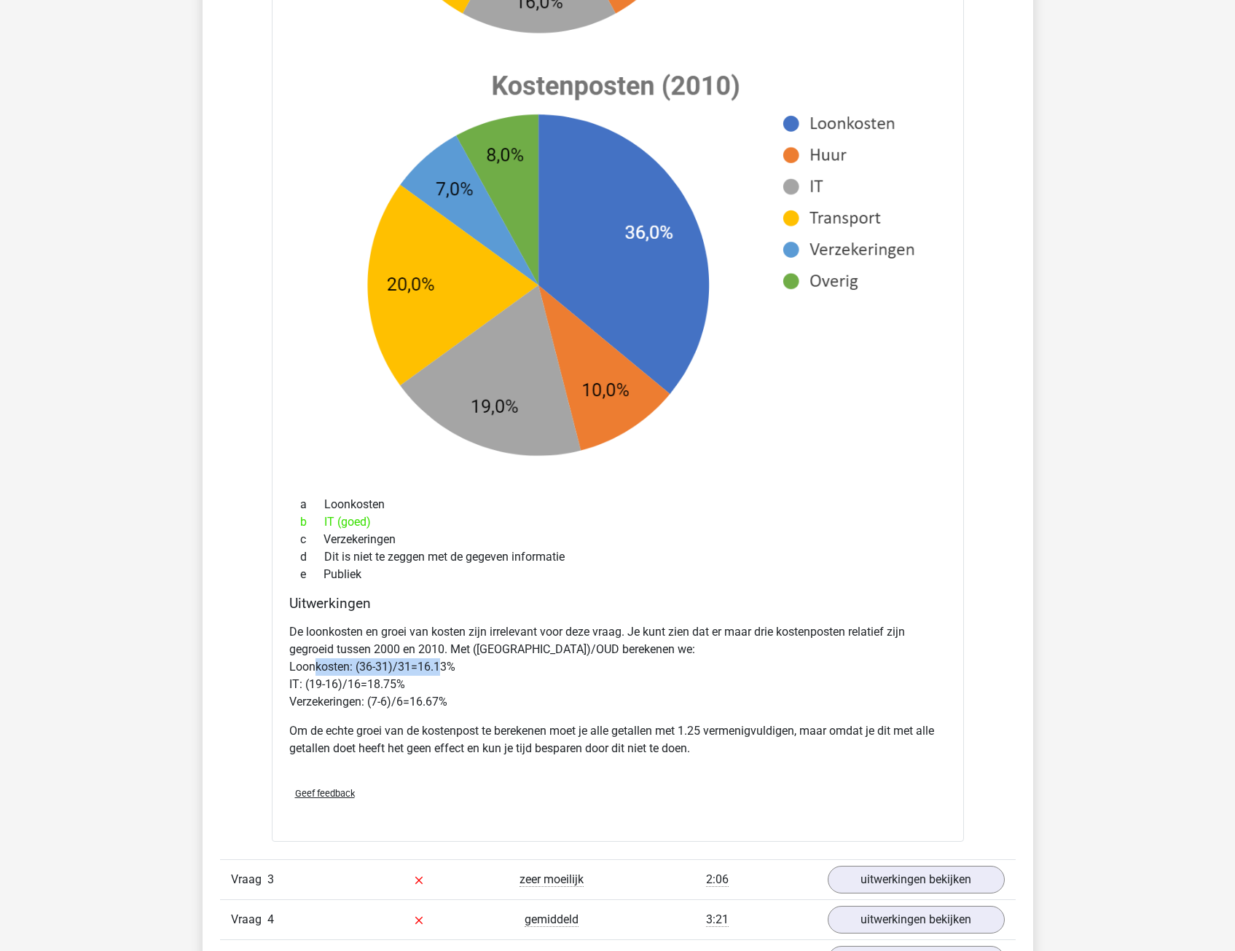
click at [439, 666] on p "De loonkosten en groei van kosten zijn irrelevant voor deze vraag. Je kunt zien…" at bounding box center [617, 667] width 657 height 87
drag, startPoint x: 439, startPoint y: 666, endPoint x: 437, endPoint y: 686, distance: 20.5
click at [437, 686] on p "De loonkosten en groei van kosten zijn irrelevant voor deze vraag. Je kunt zien…" at bounding box center [617, 667] width 657 height 87
drag, startPoint x: 361, startPoint y: 667, endPoint x: 446, endPoint y: 669, distance: 85.2
click at [446, 669] on p "De loonkosten en groei van kosten zijn irrelevant voor deze vraag. Je kunt zien…" at bounding box center [617, 667] width 657 height 87
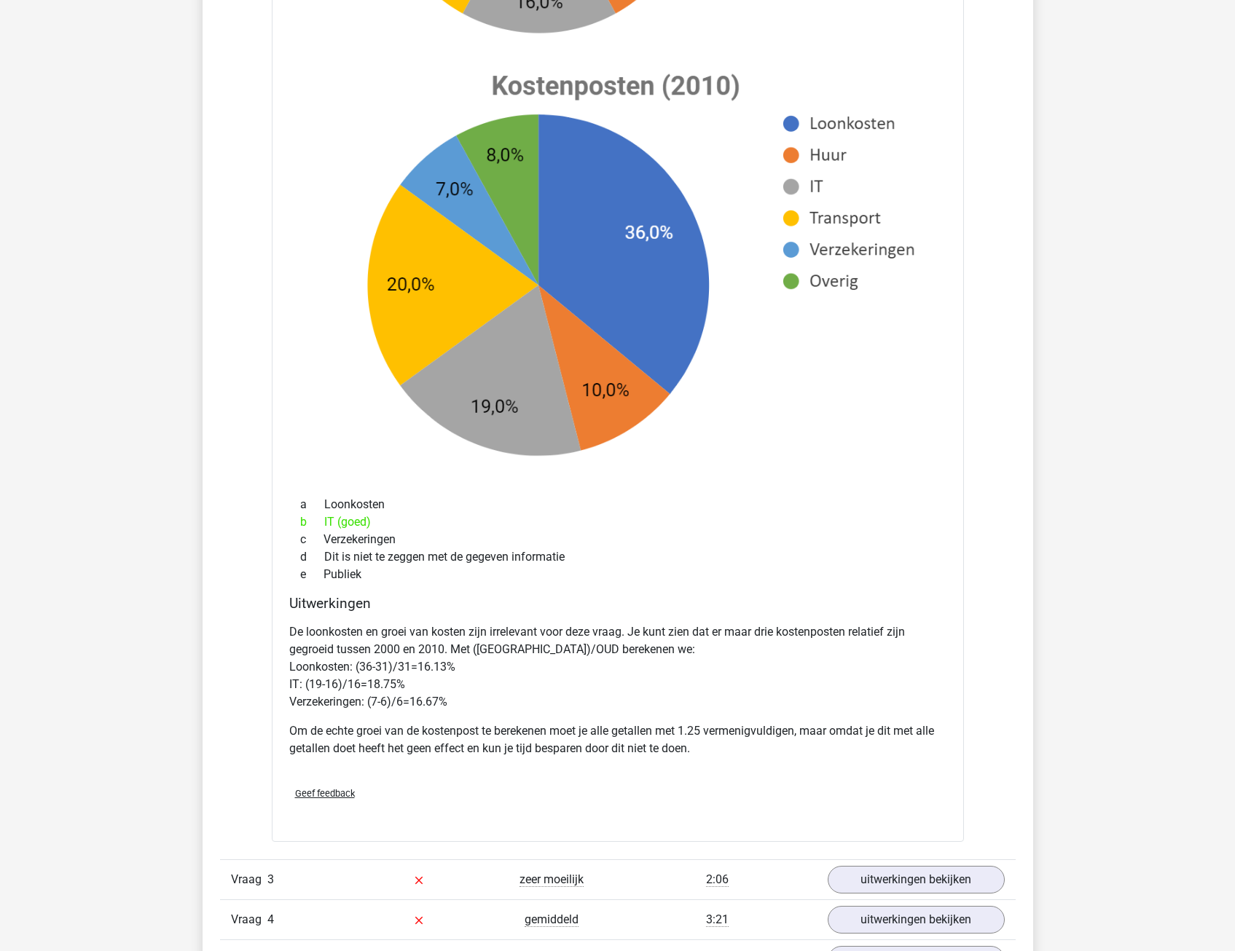
drag, startPoint x: 446, startPoint y: 669, endPoint x: 436, endPoint y: 696, distance: 29.3
click at [436, 696] on p "De loonkosten en groei van kosten zijn irrelevant voor deze vraag. Je kunt zien…" at bounding box center [617, 667] width 657 height 87
drag, startPoint x: 436, startPoint y: 696, endPoint x: 515, endPoint y: 702, distance: 78.8
click at [515, 702] on p "De loonkosten en groei van kosten zijn irrelevant voor deze vraag. Je kunt zien…" at bounding box center [617, 667] width 657 height 87
drag, startPoint x: 298, startPoint y: 686, endPoint x: 401, endPoint y: 685, distance: 102.7
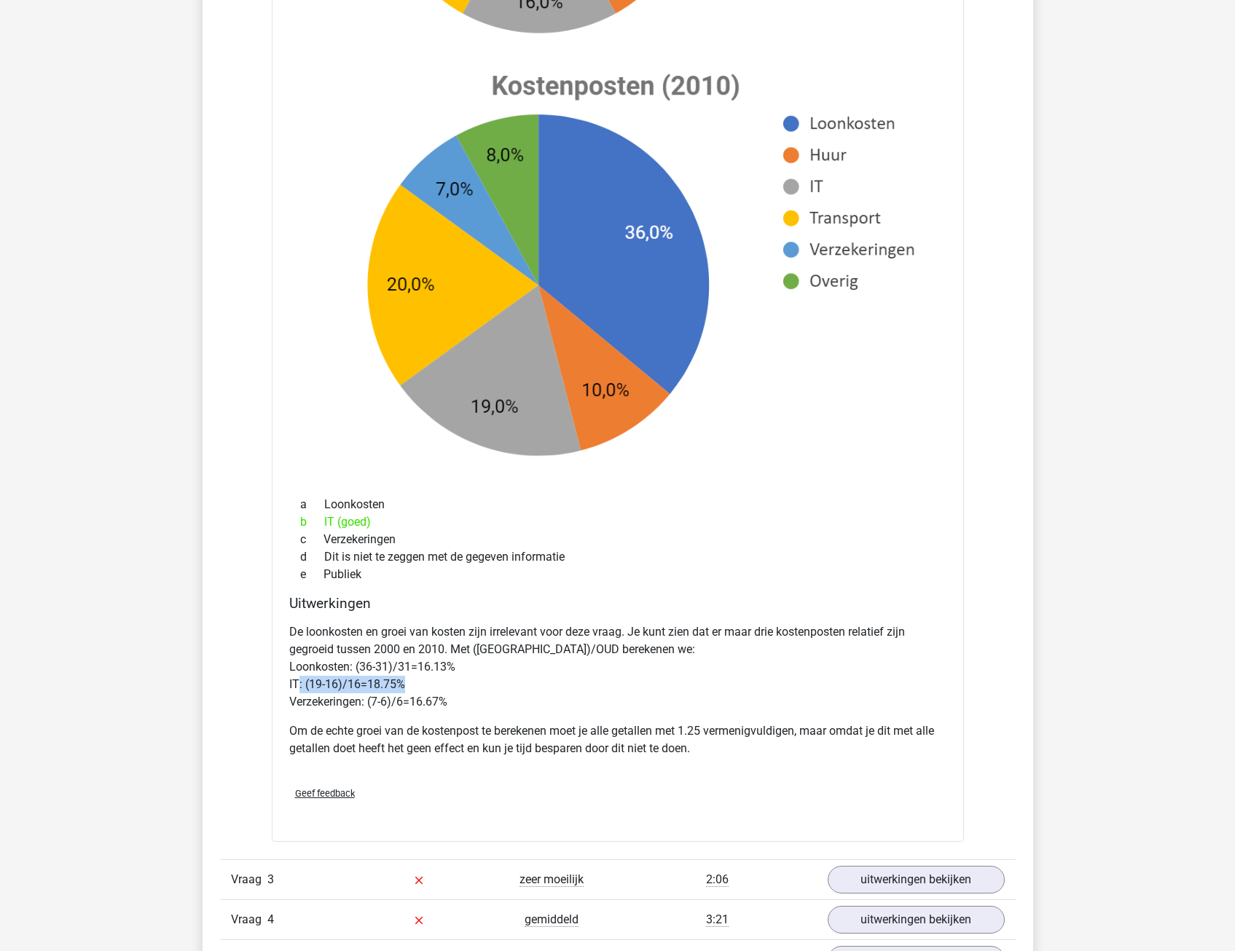
click at [401, 685] on p "De loonkosten en groei van kosten zijn irrelevant voor deze vraag. Je kunt zien…" at bounding box center [617, 667] width 657 height 87
drag, startPoint x: 401, startPoint y: 685, endPoint x: 418, endPoint y: 699, distance: 22.3
click at [418, 699] on p "De loonkosten en groei van kosten zijn irrelevant voor deze vraag. Je kunt zien…" at bounding box center [617, 667] width 657 height 87
drag, startPoint x: 418, startPoint y: 699, endPoint x: 813, endPoint y: 738, distance: 396.8
click at [813, 738] on p "Om de echte groei van de kostenpost te berekenen moet je alle getallen met 1.25…" at bounding box center [617, 740] width 657 height 35
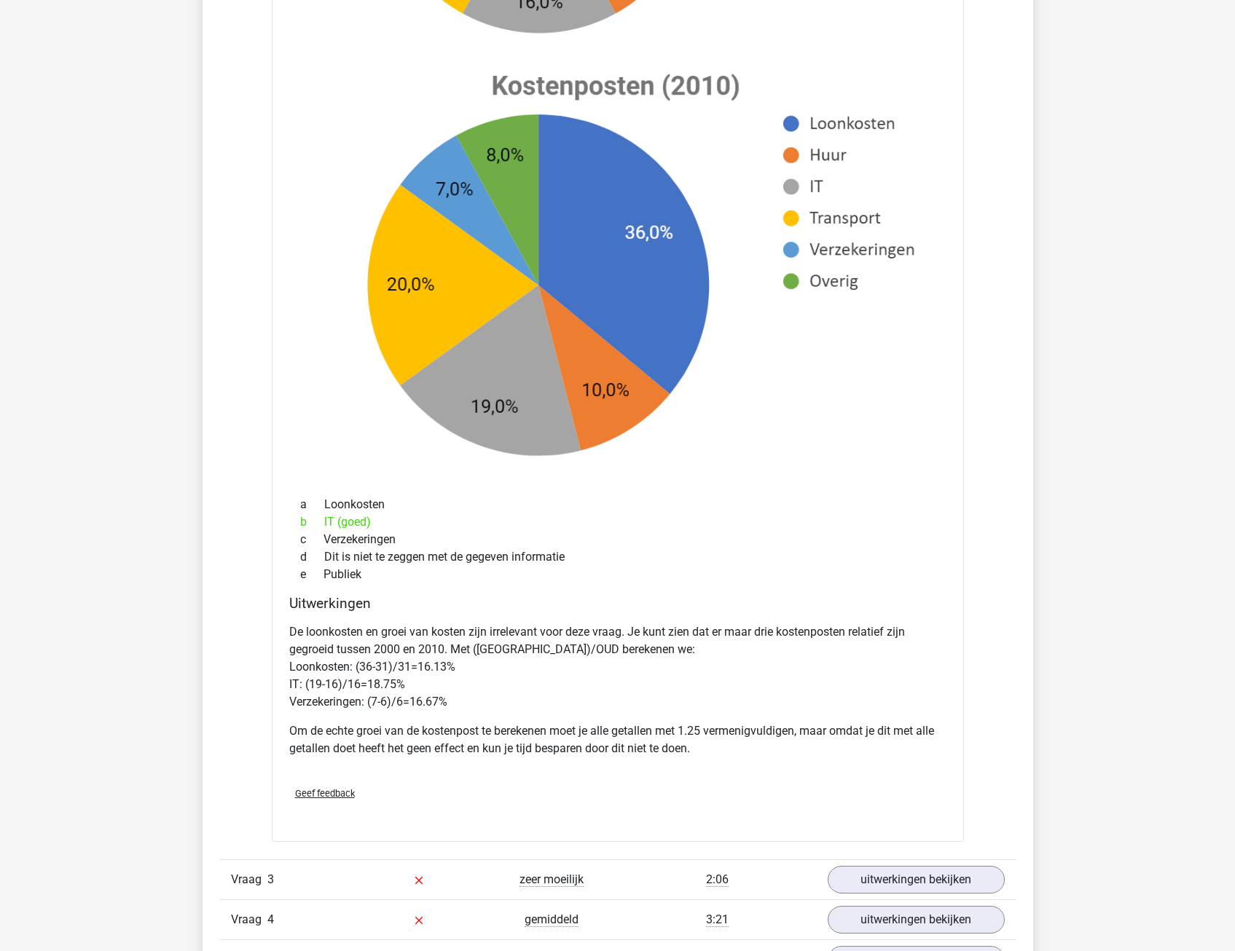
drag, startPoint x: 813, startPoint y: 738, endPoint x: 769, endPoint y: 761, distance: 49.2
click at [776, 758] on div "De loonkosten en groei van kosten zijn irrelevant voor deze vraag. Je kunt zien…" at bounding box center [617, 696] width 657 height 157
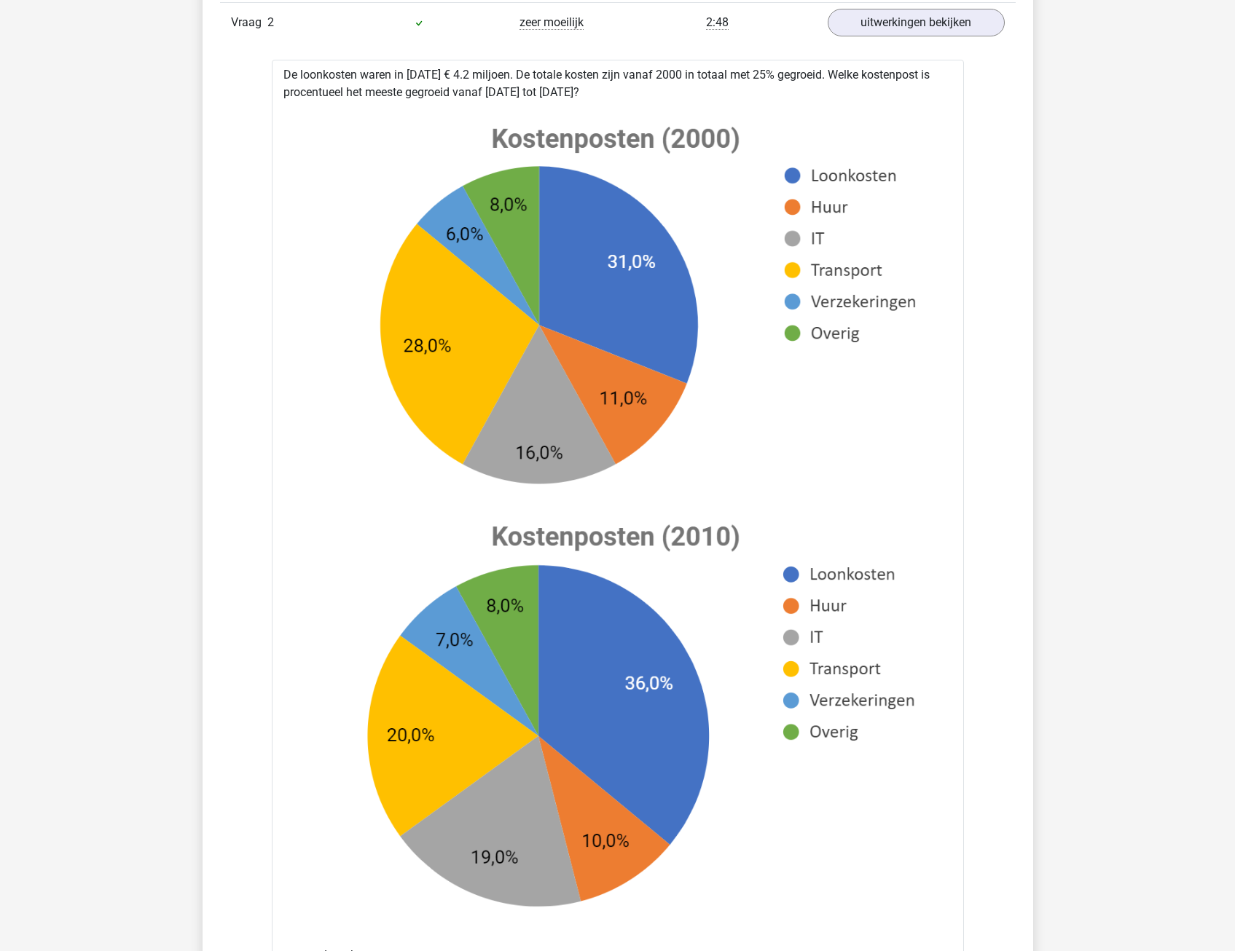
scroll to position [729, 0]
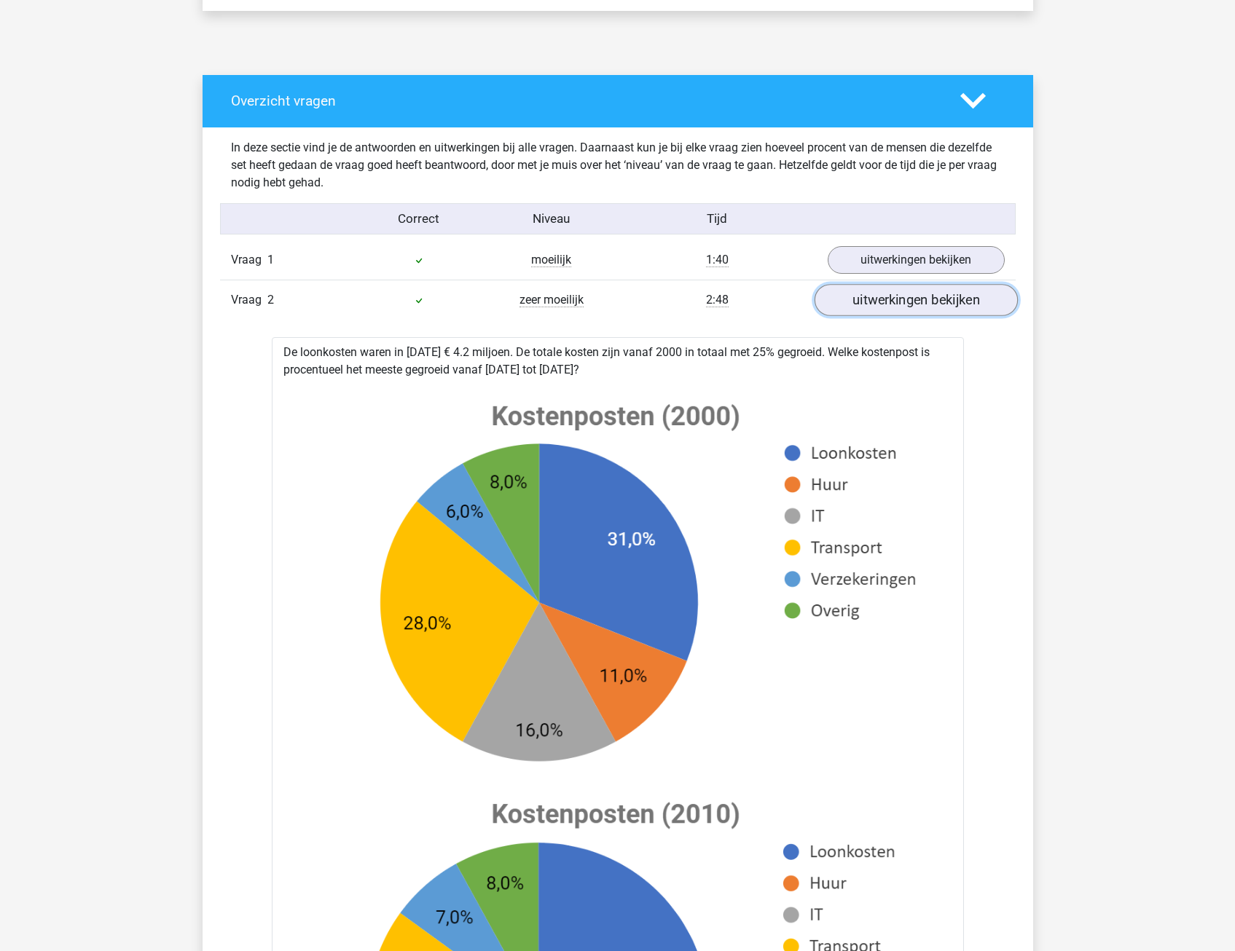
click at [875, 306] on link "uitwerkingen bekijken" at bounding box center [915, 301] width 203 height 32
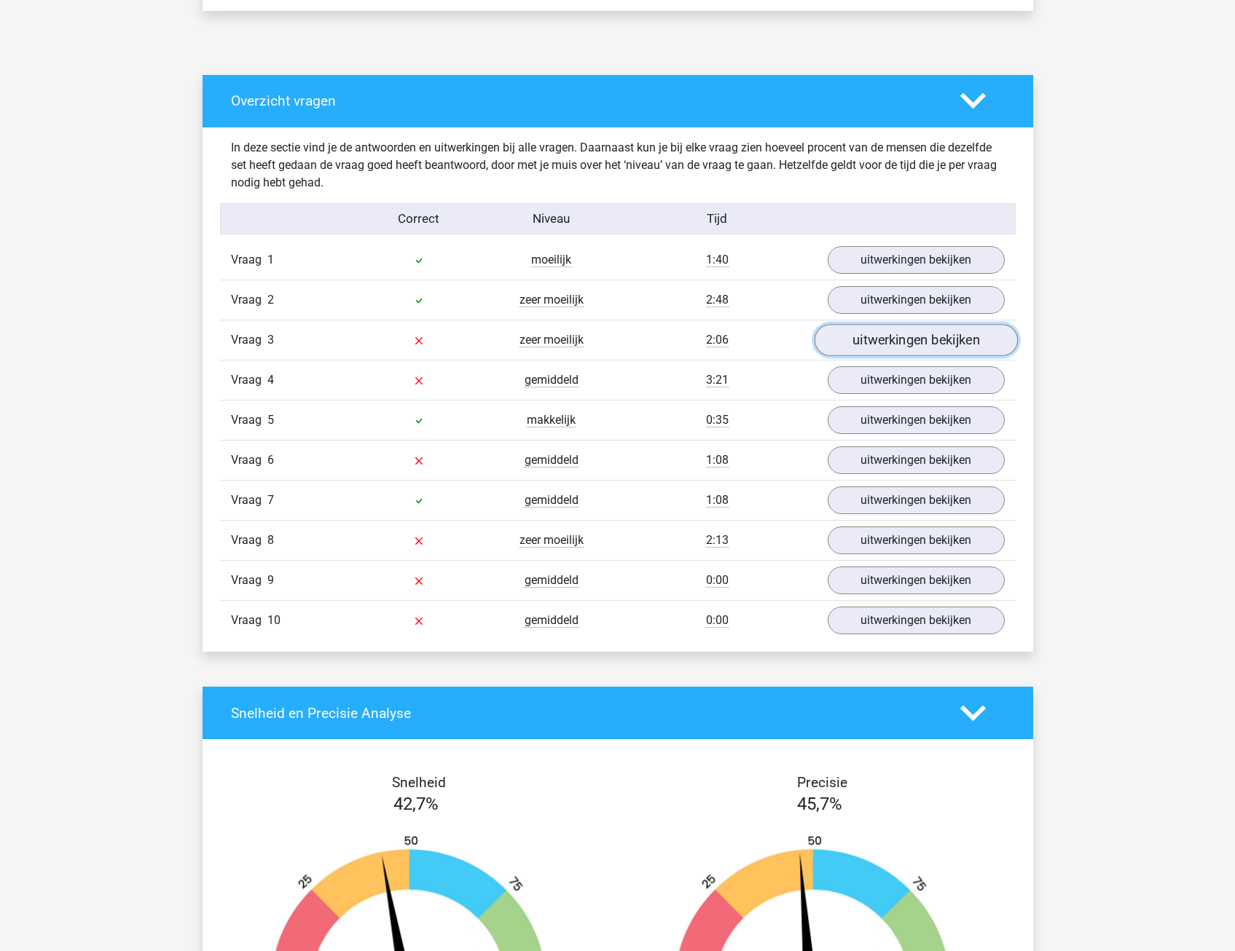
click at [866, 334] on link "uitwerkingen bekijken" at bounding box center [915, 341] width 203 height 32
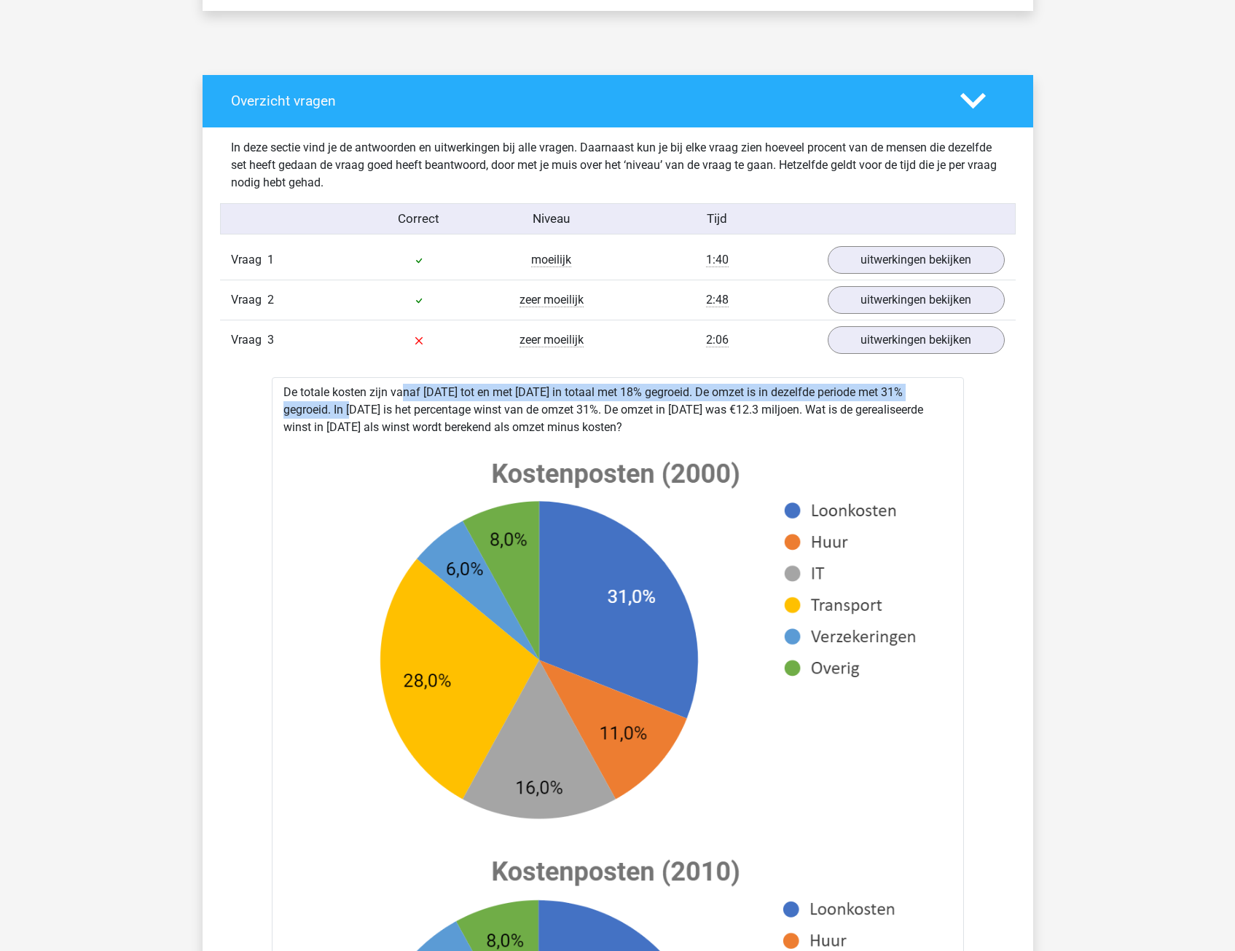
drag, startPoint x: 362, startPoint y: 388, endPoint x: 949, endPoint y: 399, distance: 587.3
click at [949, 399] on div "De totale kosten zijn vanaf [DATE] tot en met [DATE] in totaal met 18% gegroeid…" at bounding box center [618, 953] width 692 height 1152
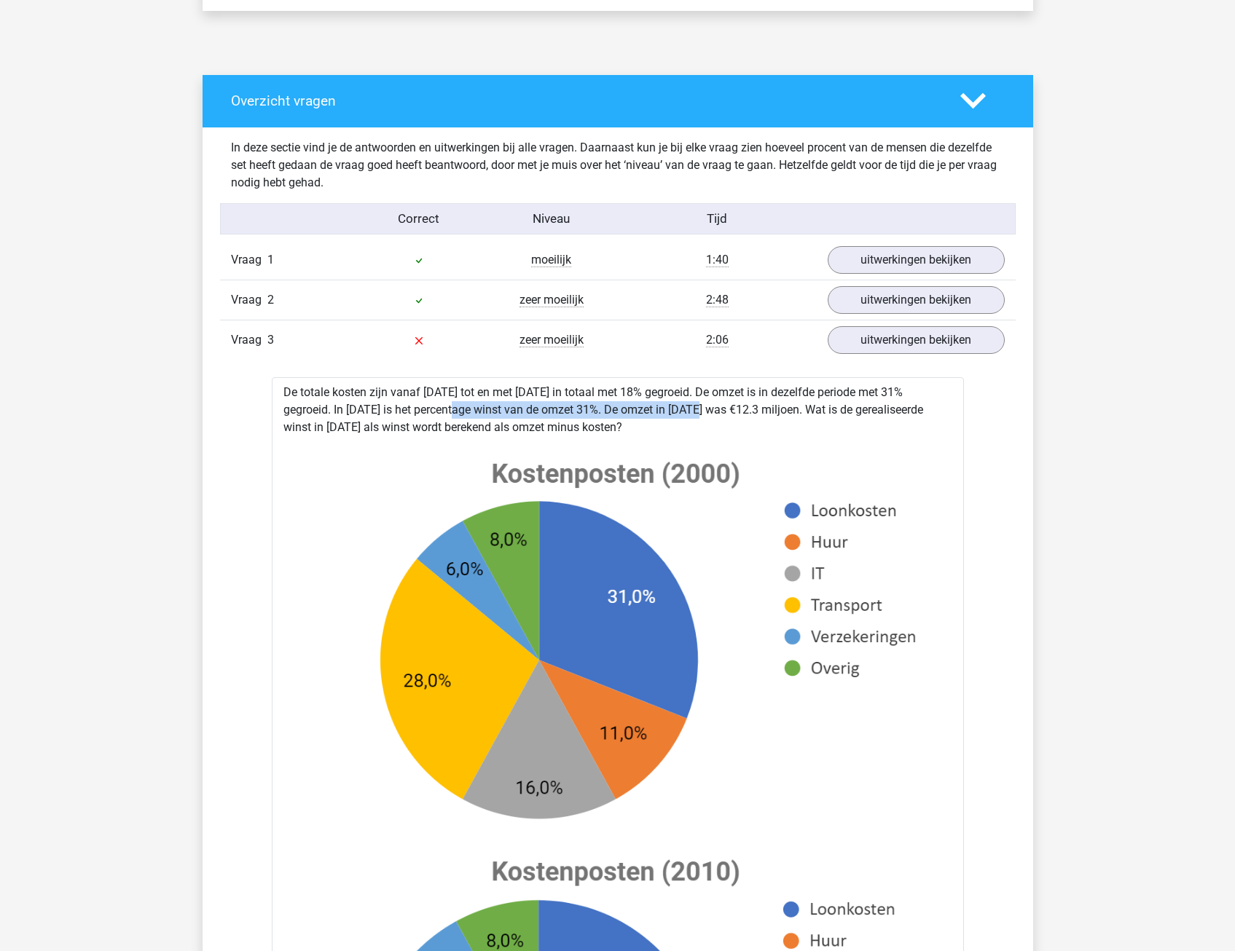
drag, startPoint x: 377, startPoint y: 412, endPoint x: 641, endPoint y: 415, distance: 263.7
click at [641, 415] on div "De totale kosten zijn vanaf [DATE] tot en met [DATE] in totaal met 18% gegroeid…" at bounding box center [618, 953] width 692 height 1152
drag, startPoint x: 641, startPoint y: 415, endPoint x: 633, endPoint y: 423, distance: 10.8
click at [639, 423] on div "De totale kosten zijn vanaf [DATE] tot en met [DATE] in totaal met 18% gegroeid…" at bounding box center [618, 953] width 692 height 1152
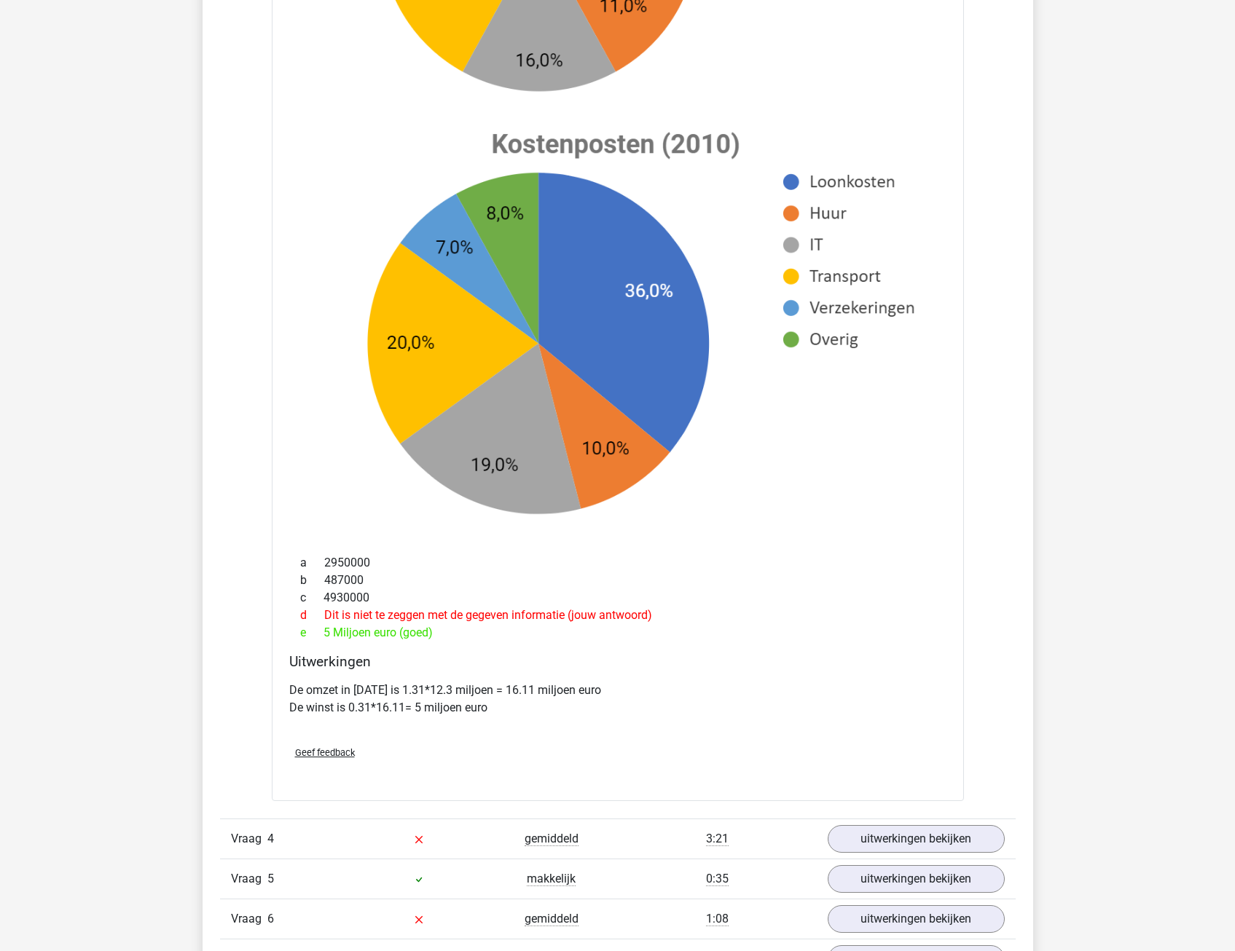
scroll to position [1457, 0]
drag, startPoint x: 347, startPoint y: 690, endPoint x: 447, endPoint y: 694, distance: 100.6
click at [447, 694] on p "De omzet in [DATE] is 1.31*12.3 miljoen = 16.11 miljoen euro De winst is 0.31*1…" at bounding box center [617, 698] width 657 height 35
drag, startPoint x: 447, startPoint y: 694, endPoint x: 449, endPoint y: 718, distance: 24.8
click at [449, 721] on div "De omzet in [DATE] is 1.31*12.3 miljoen = 16.11 miljoen euro De winst is 0.31*1…" at bounding box center [617, 704] width 657 height 58
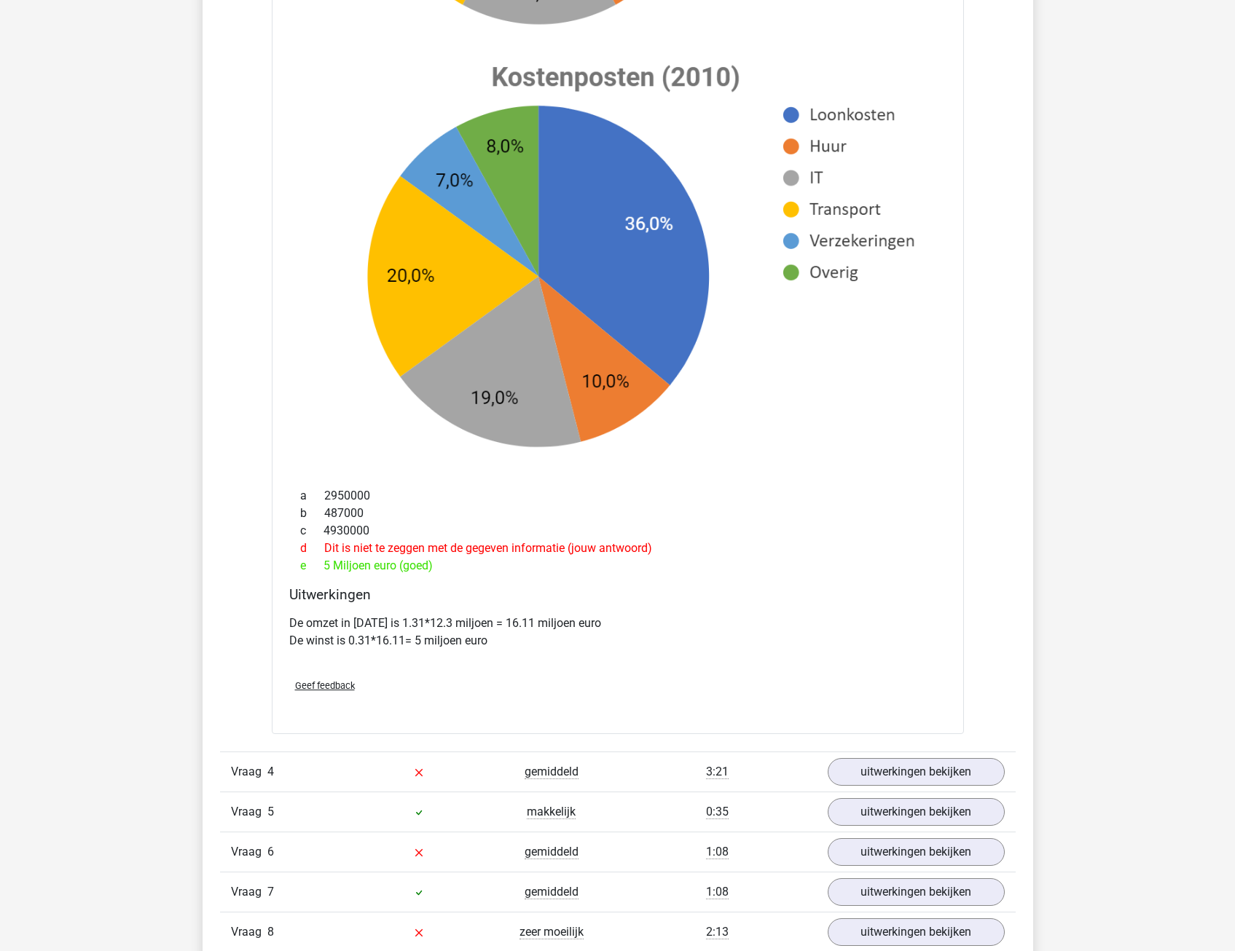
scroll to position [1530, 0]
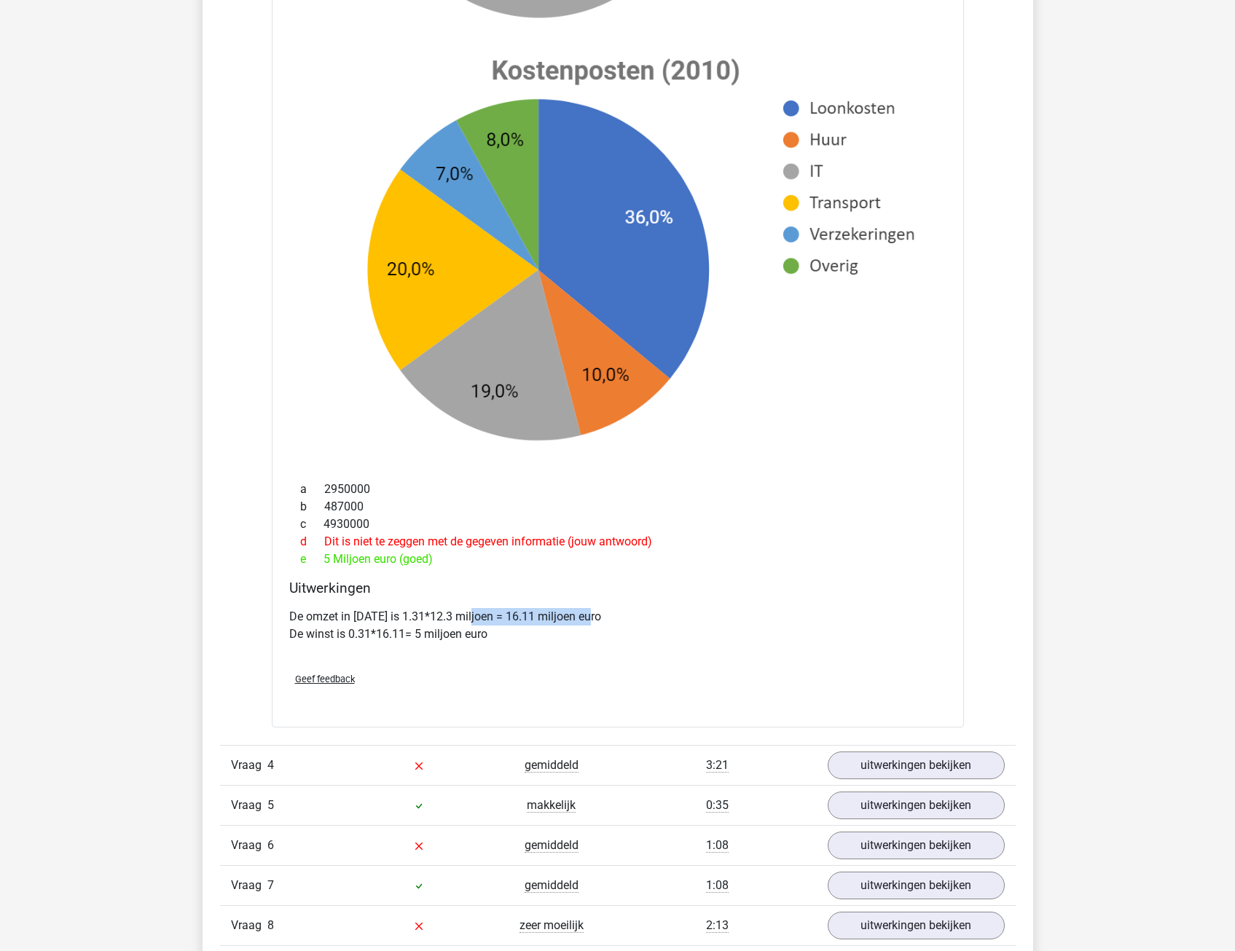
drag, startPoint x: 474, startPoint y: 619, endPoint x: 597, endPoint y: 615, distance: 123.2
click at [597, 615] on p "De omzet in [DATE] is 1.31*12.3 miljoen = 16.11 miljoen euro De winst is 0.31*1…" at bounding box center [617, 625] width 657 height 35
drag, startPoint x: 597, startPoint y: 615, endPoint x: 584, endPoint y: 652, distance: 39.2
click at [584, 652] on div "De omzet in [DATE] is 1.31*12.3 miljoen = 16.11 miljoen euro De winst is 0.31*1…" at bounding box center [617, 631] width 657 height 58
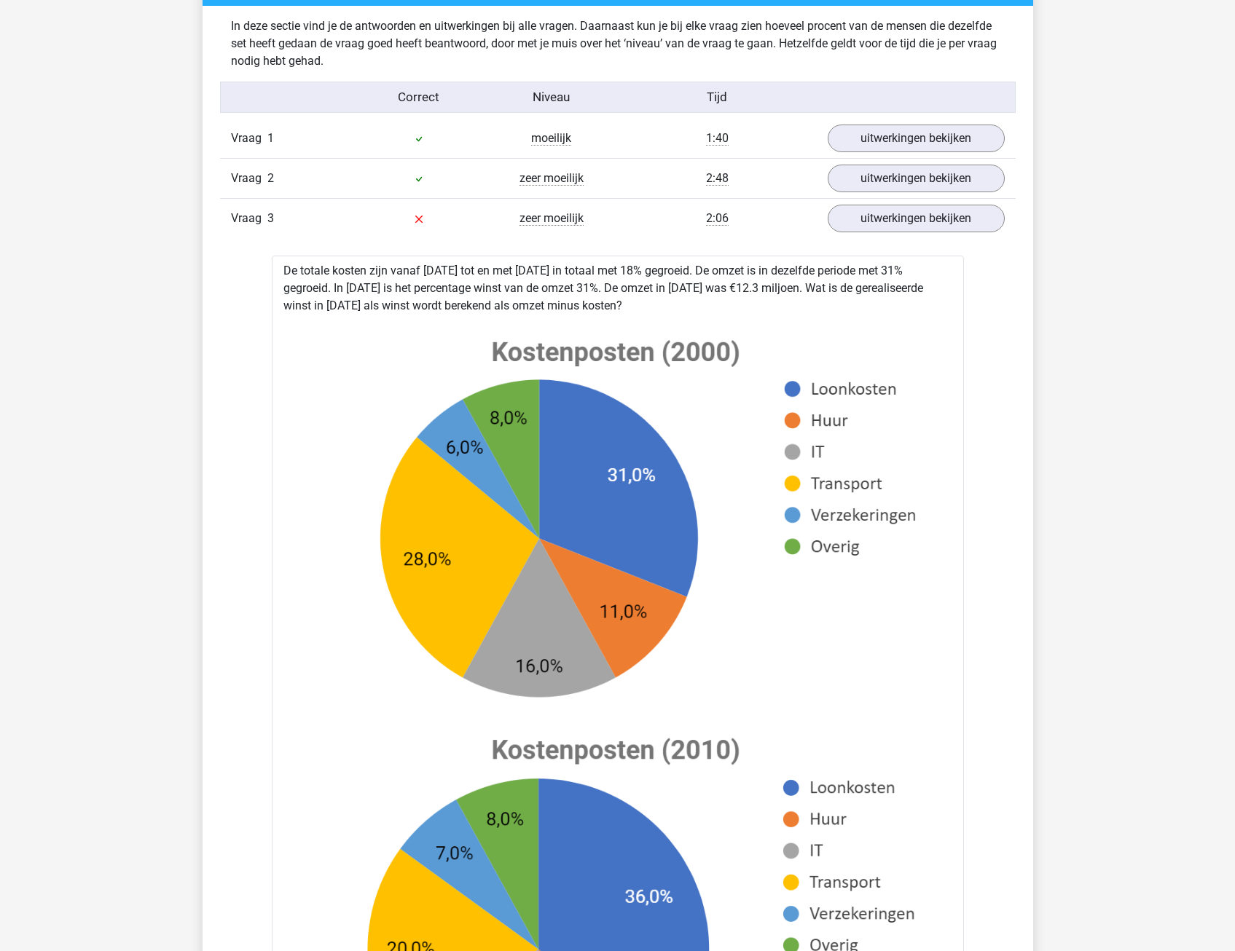
scroll to position [729, 0]
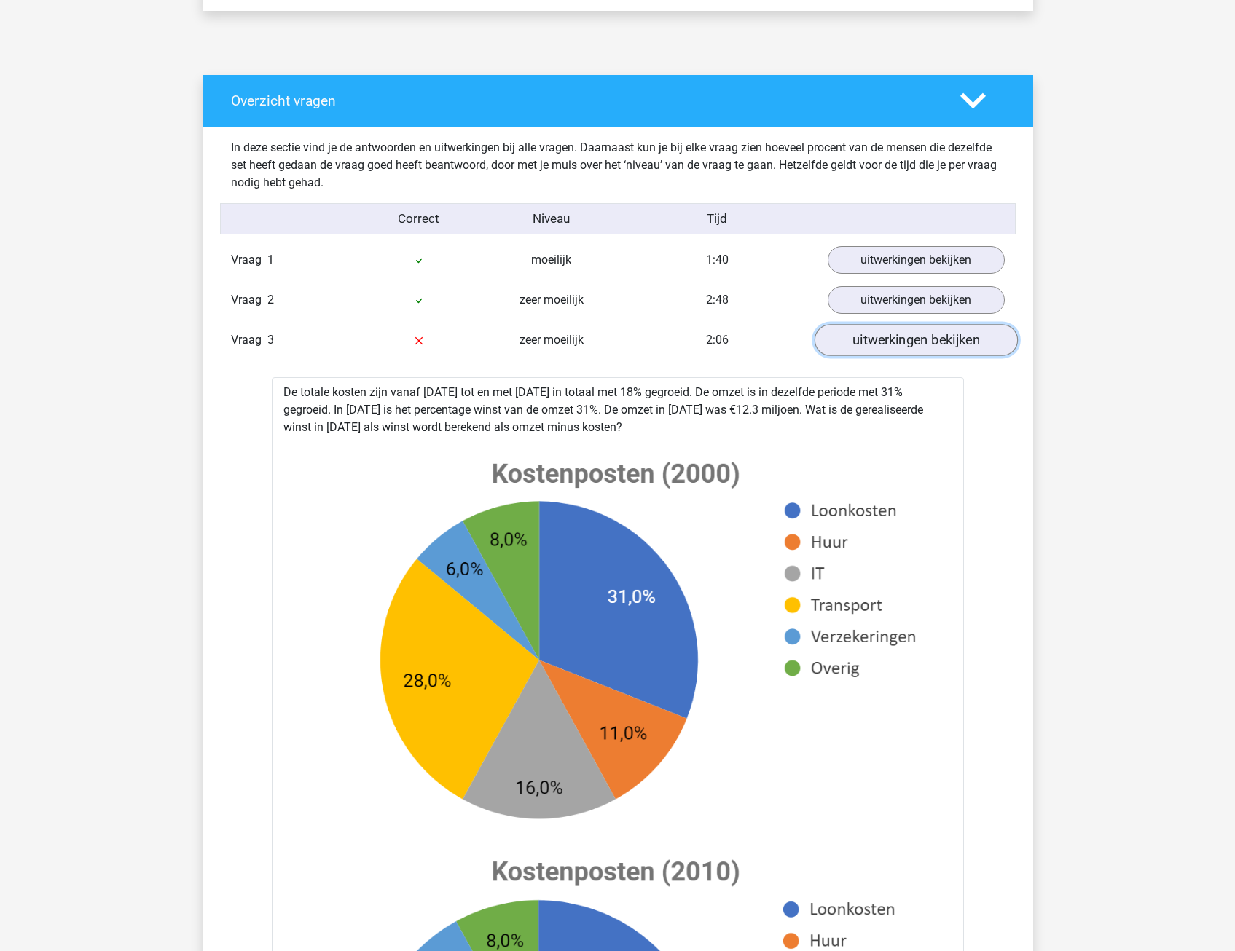
click at [882, 338] on link "uitwerkingen bekijken" at bounding box center [915, 341] width 203 height 32
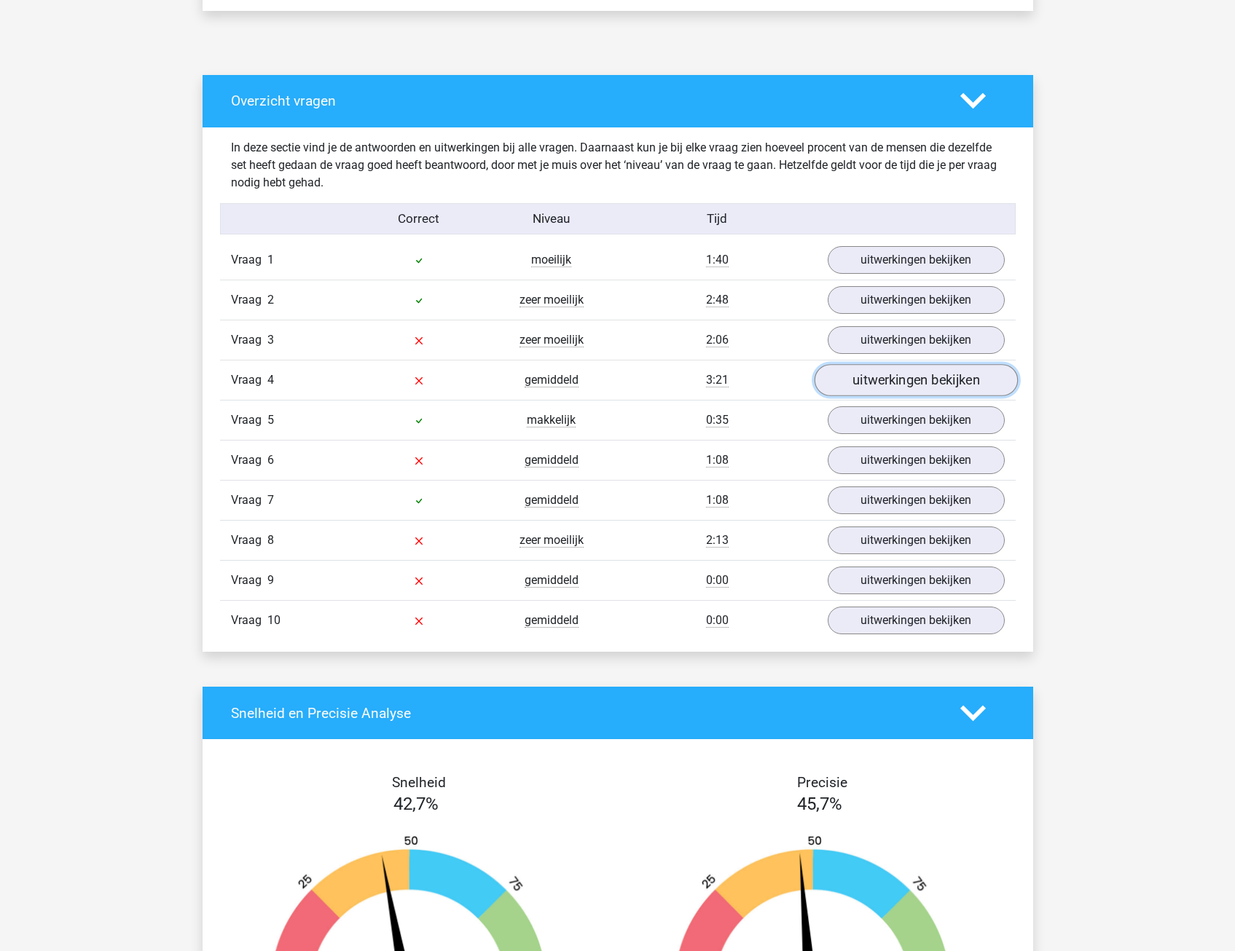
click at [871, 380] on link "uitwerkingen bekijken" at bounding box center [915, 381] width 203 height 32
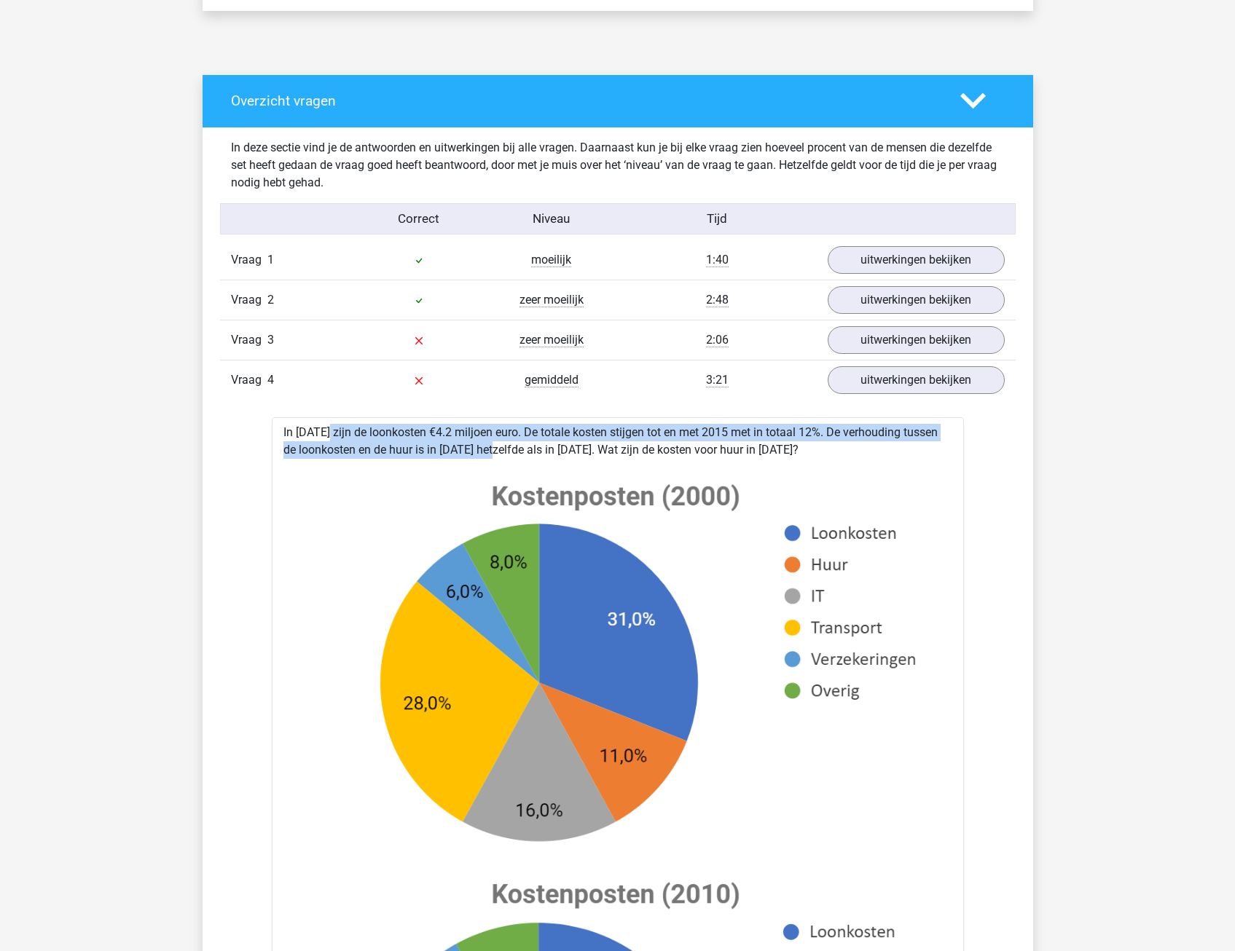
drag, startPoint x: 282, startPoint y: 429, endPoint x: 442, endPoint y: 444, distance: 160.9
drag, startPoint x: 442, startPoint y: 444, endPoint x: 407, endPoint y: 442, distance: 35.7
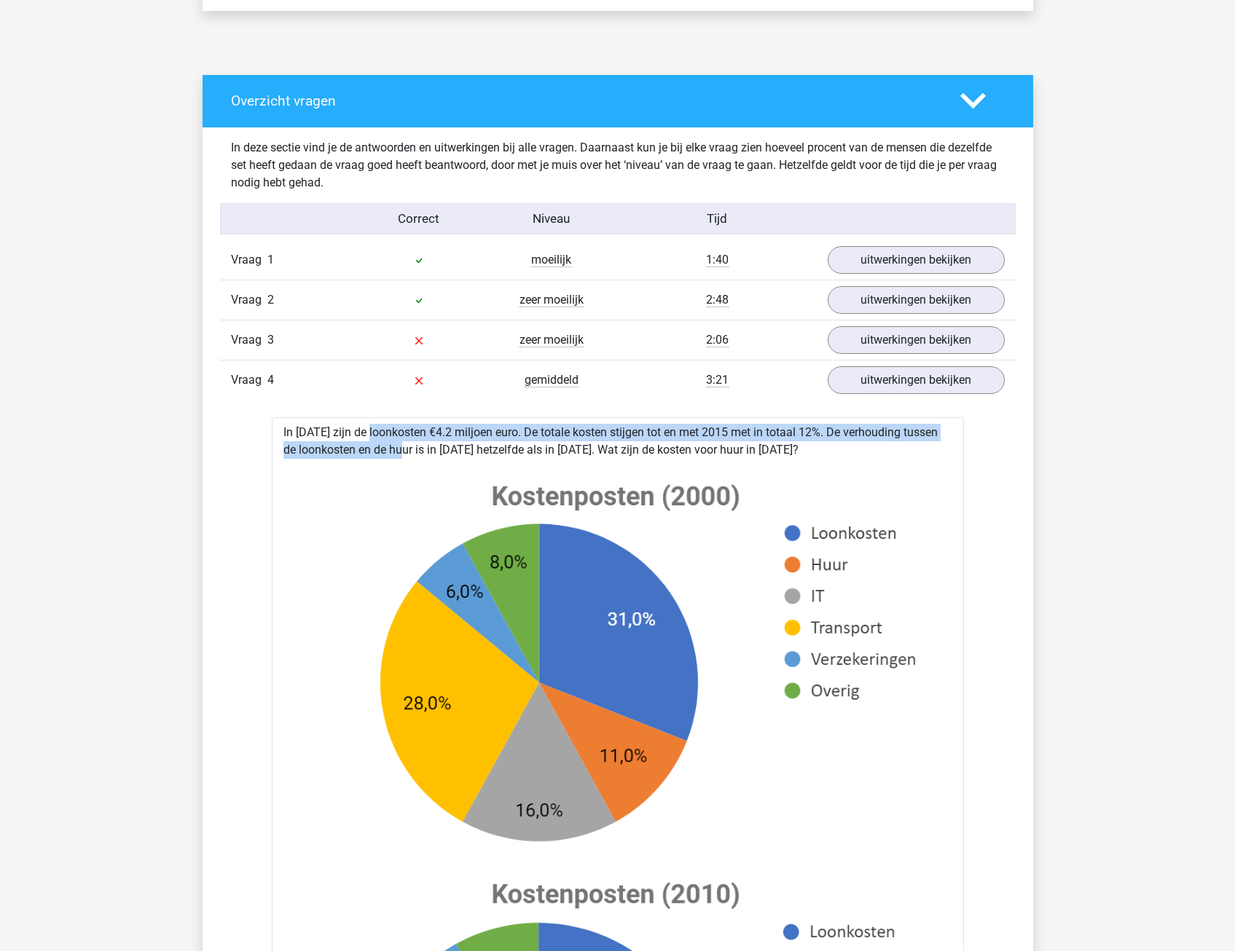
drag, startPoint x: 547, startPoint y: 436, endPoint x: 566, endPoint y: 444, distance: 20.9
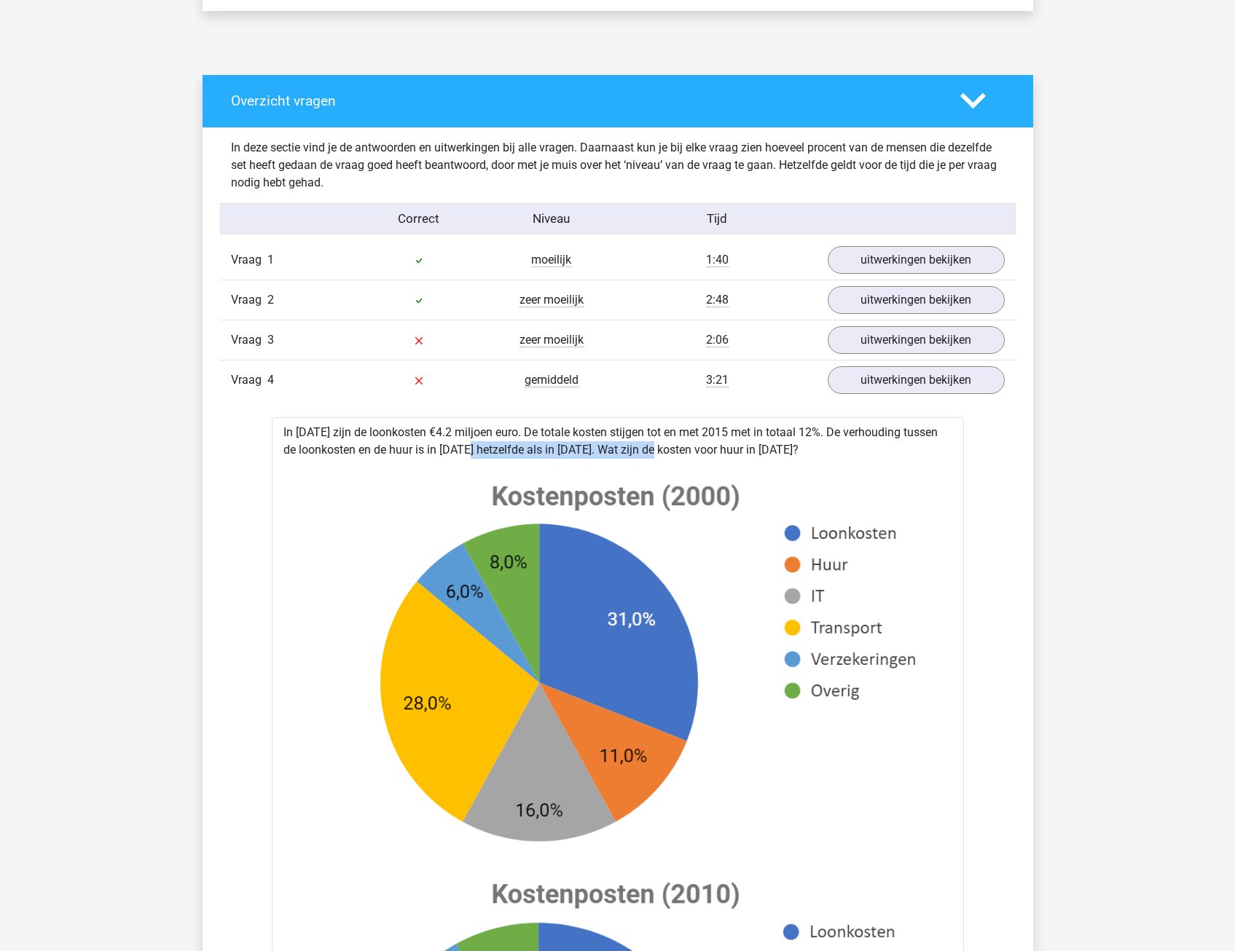
drag, startPoint x: 417, startPoint y: 447, endPoint x: 605, endPoint y: 442, distance: 188.8
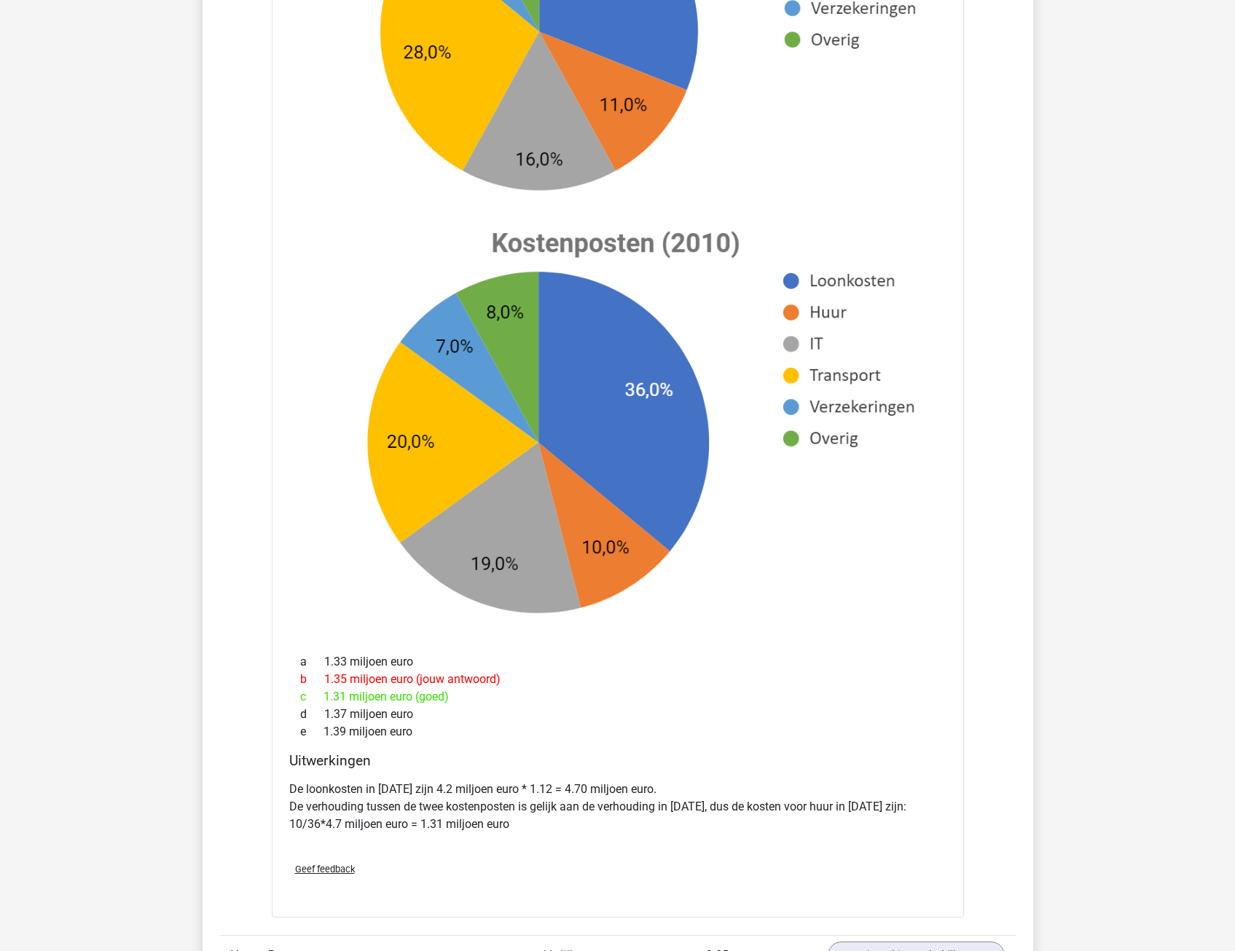
scroll to position [1384, 0]
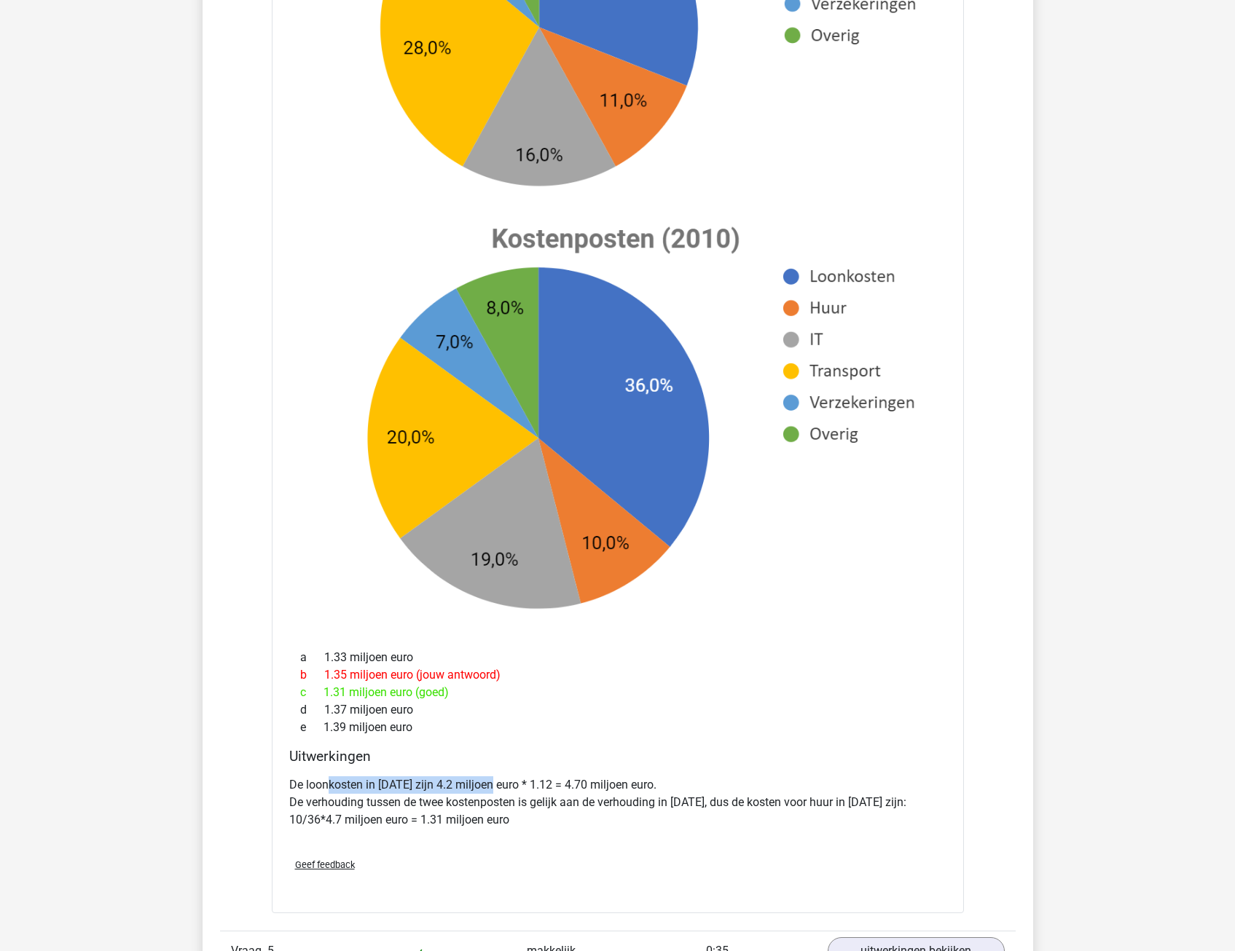
drag, startPoint x: 327, startPoint y: 787, endPoint x: 496, endPoint y: 784, distance: 169.0
click at [496, 784] on p "De loonkosten in 2015 zijn 4.2 miljoen euro * 1.12 = 4.70 miljoen euro. De verh…" at bounding box center [617, 803] width 657 height 52
drag, startPoint x: 496, startPoint y: 784, endPoint x: 497, endPoint y: 817, distance: 33.5
click at [497, 817] on p "De loonkosten in 2015 zijn 4.2 miljoen euro * 1.12 = 4.70 miljoen euro. De verh…" at bounding box center [617, 803] width 657 height 52
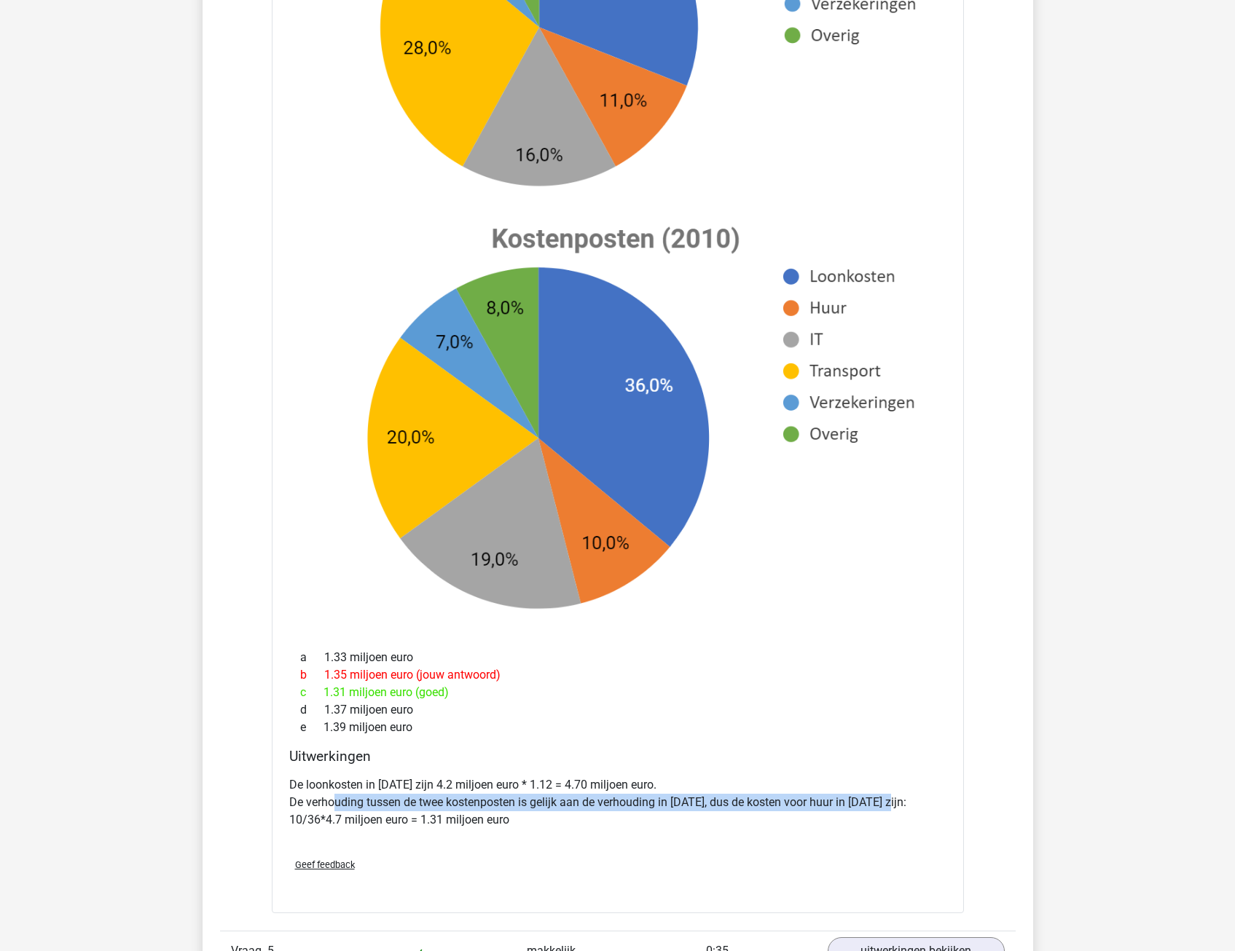
drag, startPoint x: 331, startPoint y: 802, endPoint x: 908, endPoint y: 801, distance: 576.3
click at [908, 801] on p "De loonkosten in 2015 zijn 4.2 miljoen euro * 1.12 = 4.70 miljoen euro. De verh…" at bounding box center [617, 803] width 657 height 52
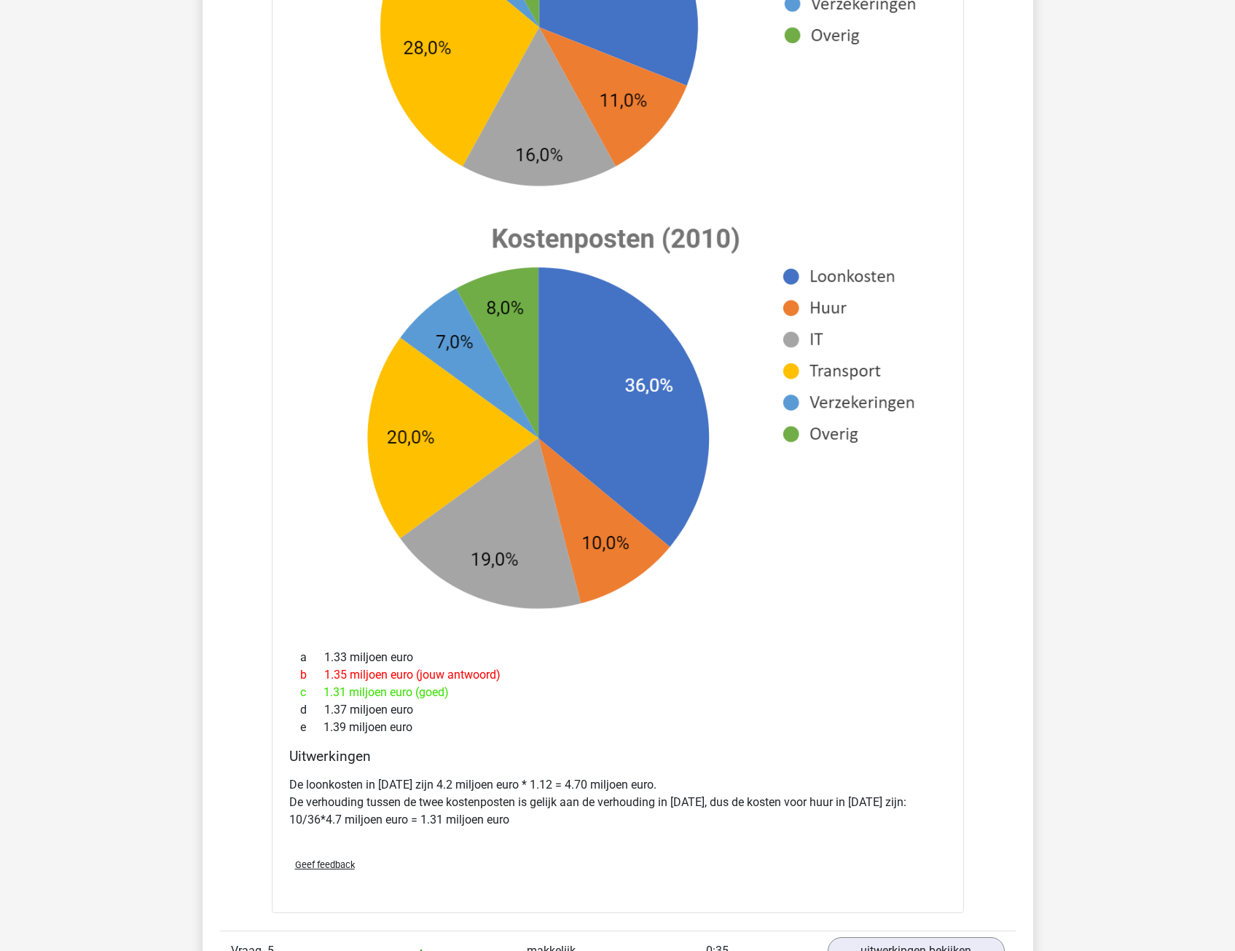
drag, startPoint x: 908, startPoint y: 801, endPoint x: 784, endPoint y: 862, distance: 138.1
click at [824, 839] on div "De loonkosten in 2015 zijn 4.2 miljoen euro * 1.12 = 4.70 miljoen euro. De verh…" at bounding box center [617, 809] width 657 height 76
drag, startPoint x: 284, startPoint y: 820, endPoint x: 324, endPoint y: 827, distance: 40.6
click at [324, 827] on div "Uitwerkingen De loonkosten in 2015 zijn 4.2 miljoen euro * 1.12 = 4.70 miljoen …" at bounding box center [617, 797] width 669 height 98
drag, startPoint x: 324, startPoint y: 827, endPoint x: 336, endPoint y: 851, distance: 26.7
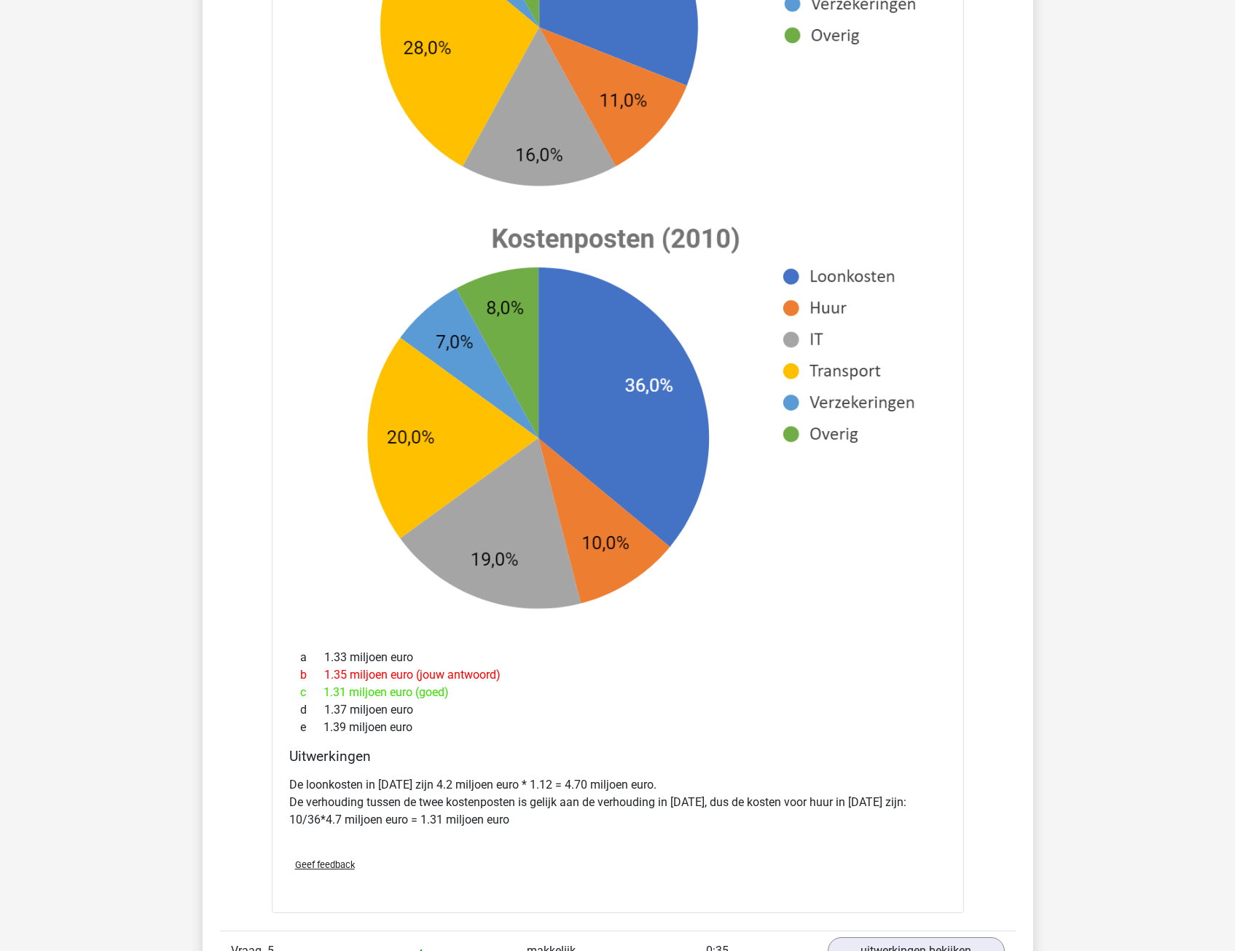
click at [336, 851] on div "Geef feedback" at bounding box center [617, 865] width 669 height 37
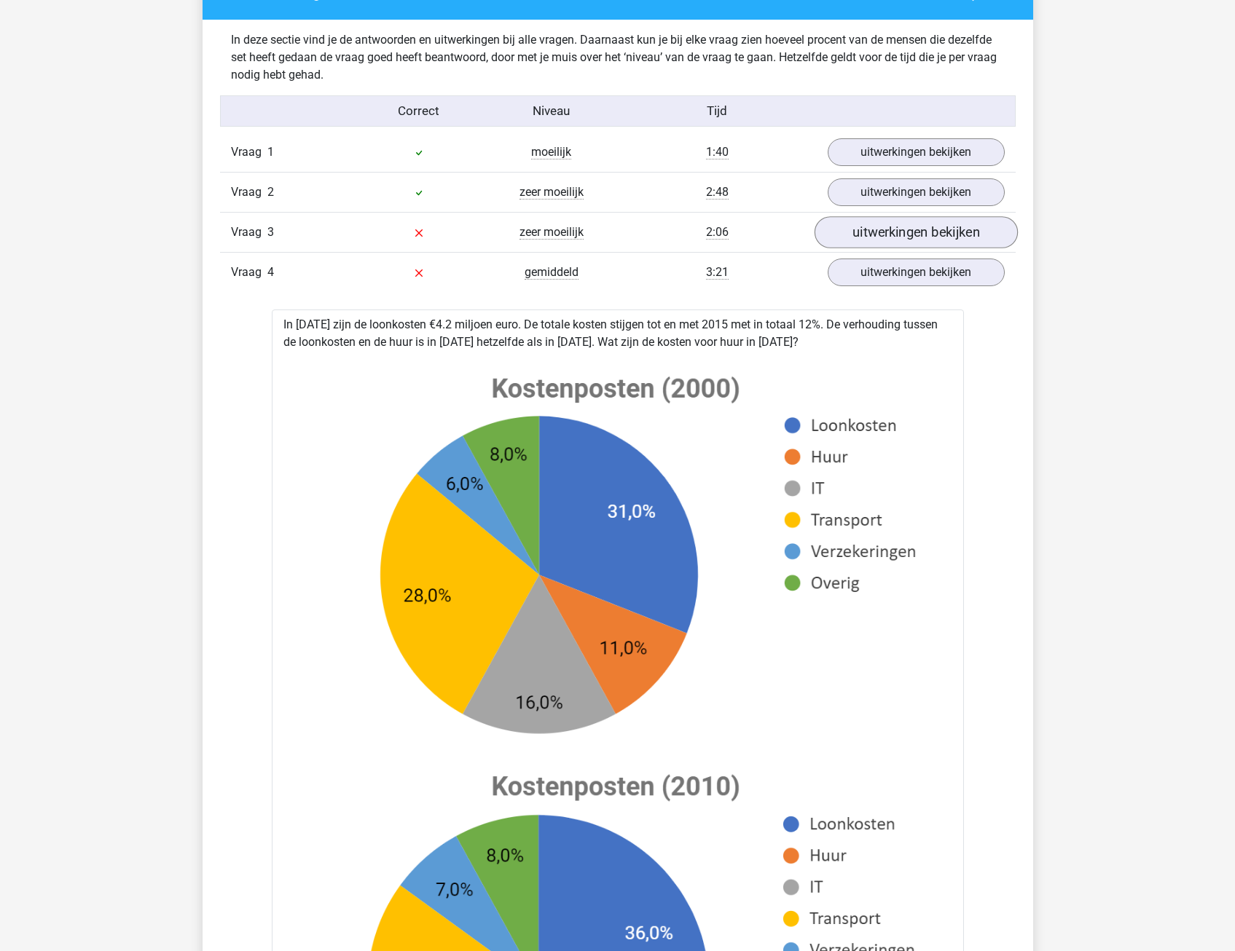
scroll to position [801, 0]
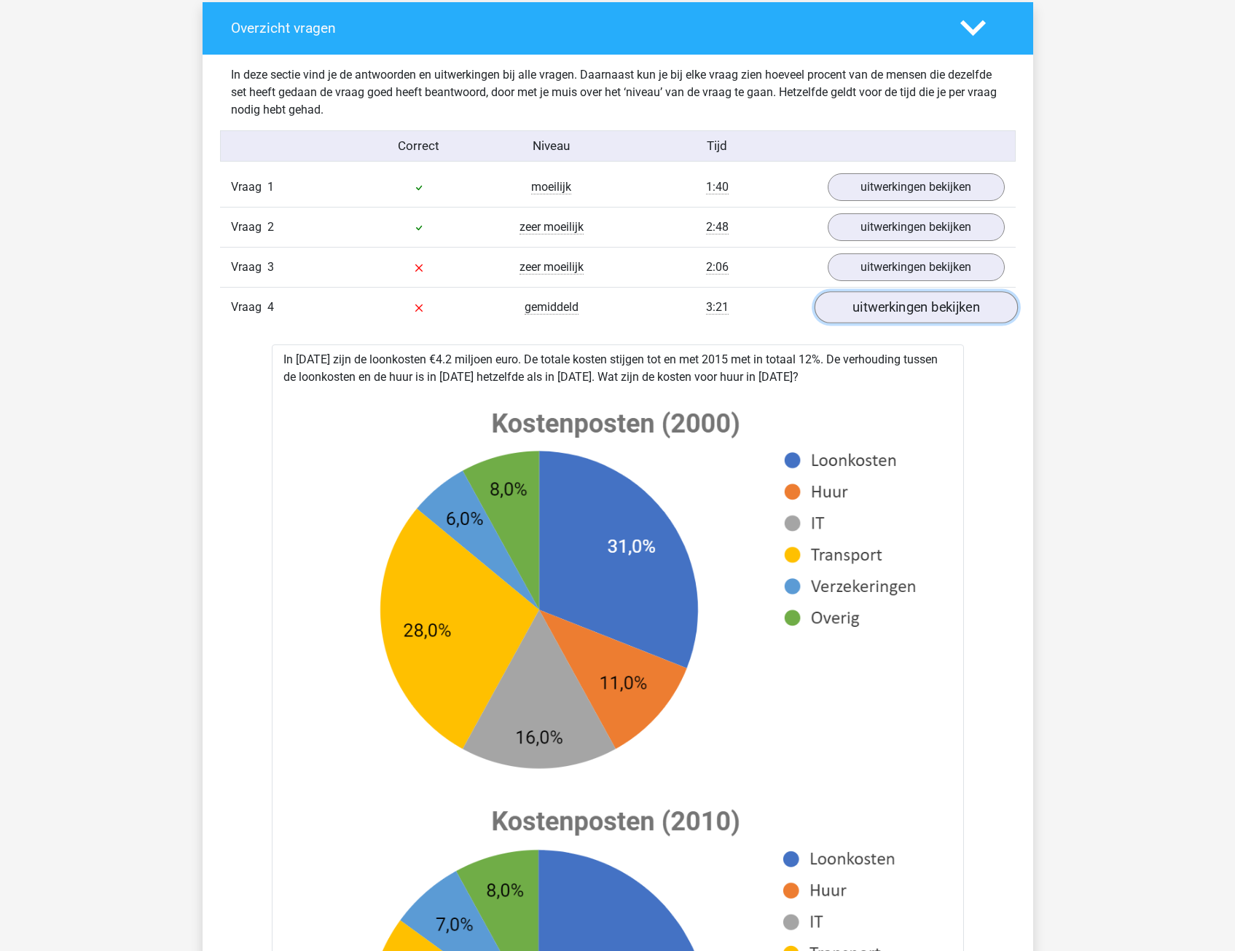
click at [890, 309] on link "uitwerkingen bekijken" at bounding box center [915, 308] width 203 height 32
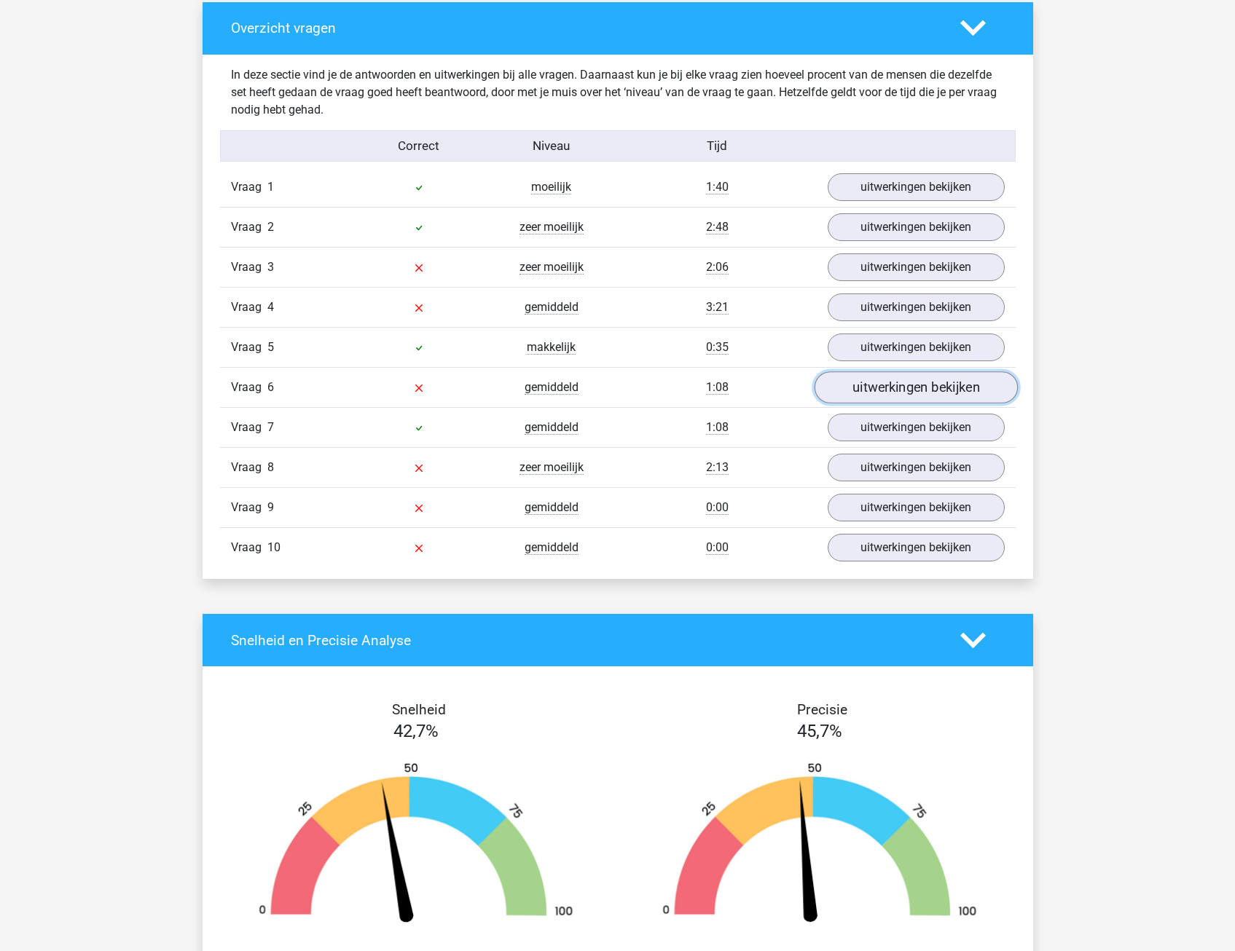
click at [880, 392] on link "uitwerkingen bekijken" at bounding box center [915, 388] width 203 height 32
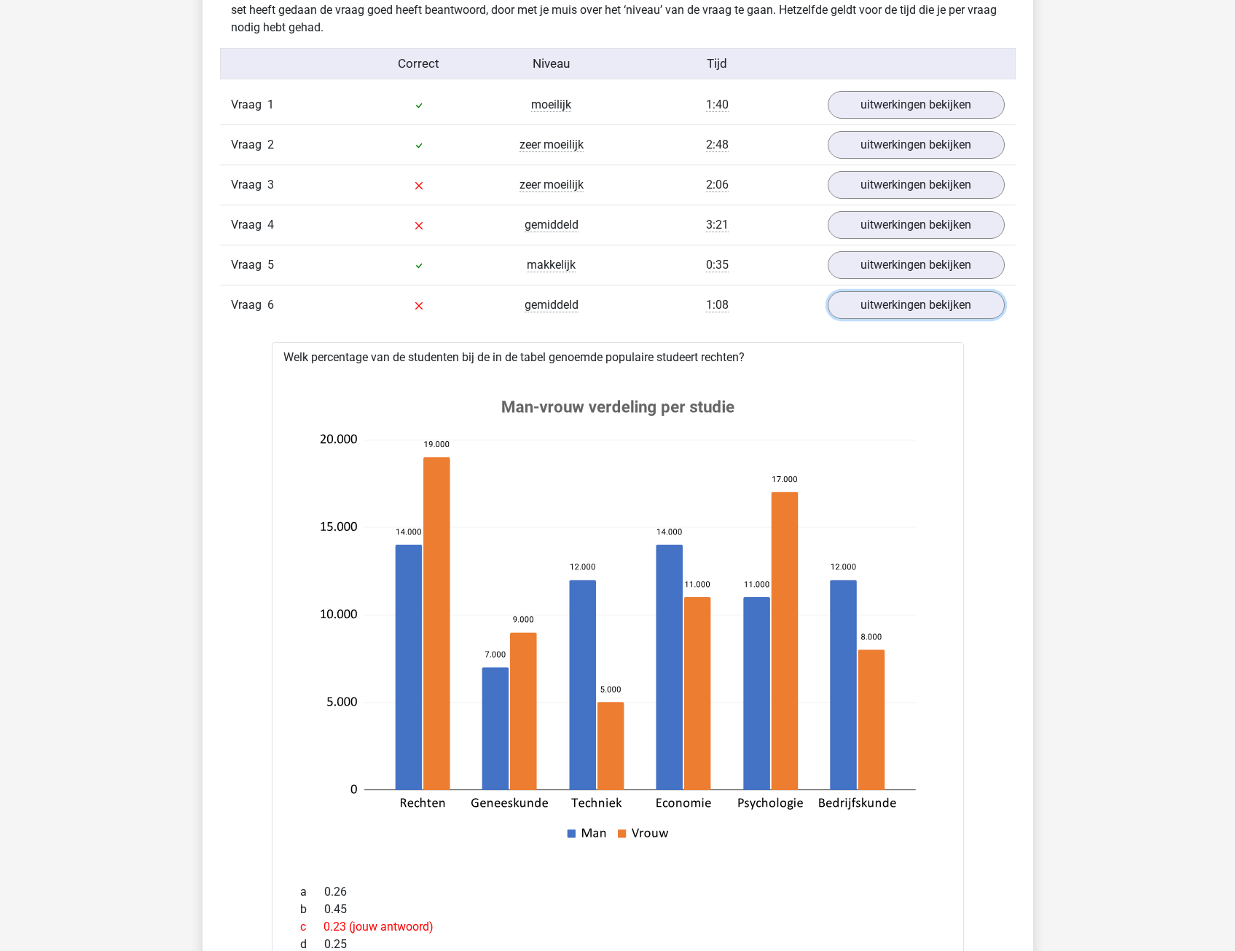
scroll to position [874, 0]
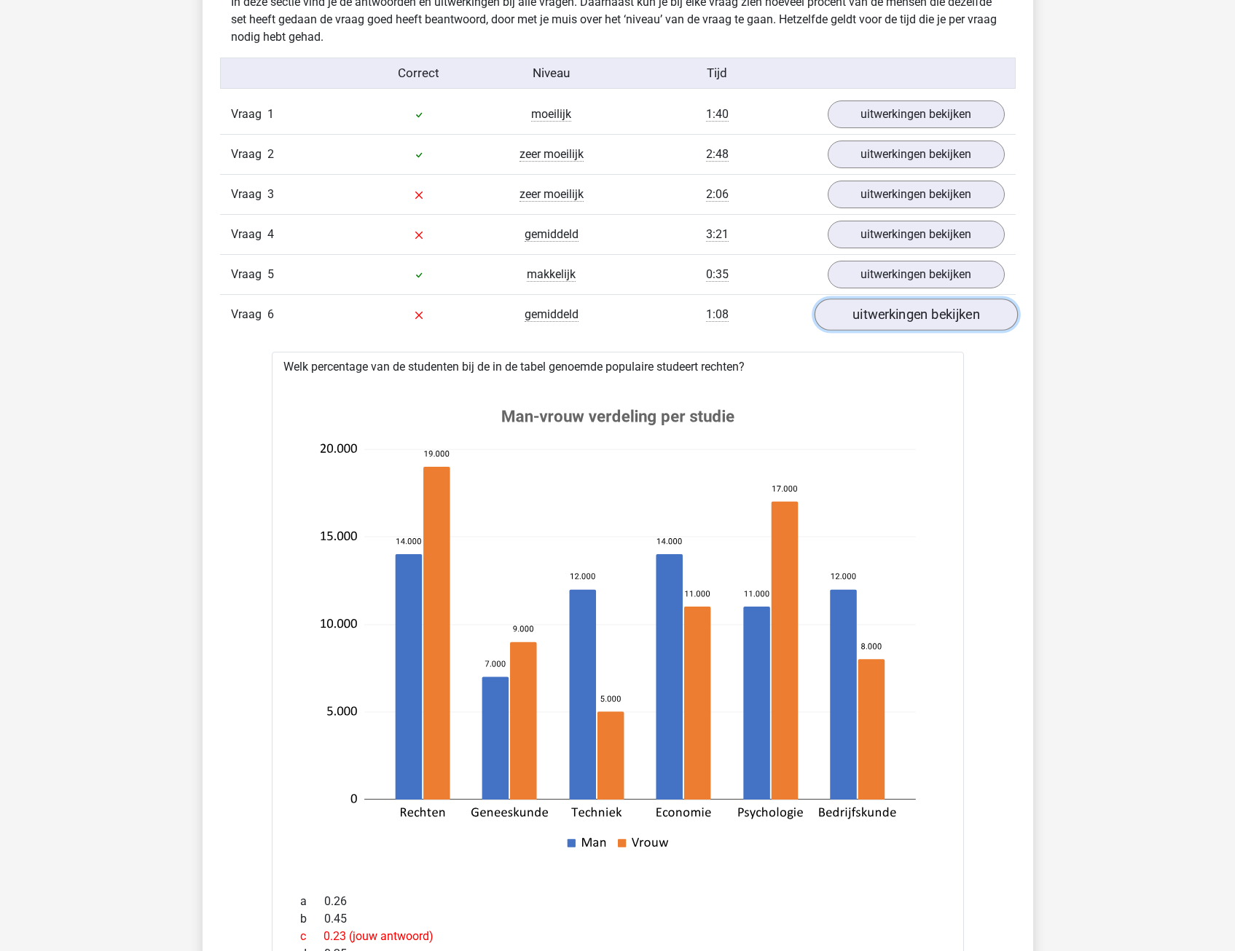
click at [946, 312] on link "uitwerkingen bekijken" at bounding box center [915, 315] width 203 height 32
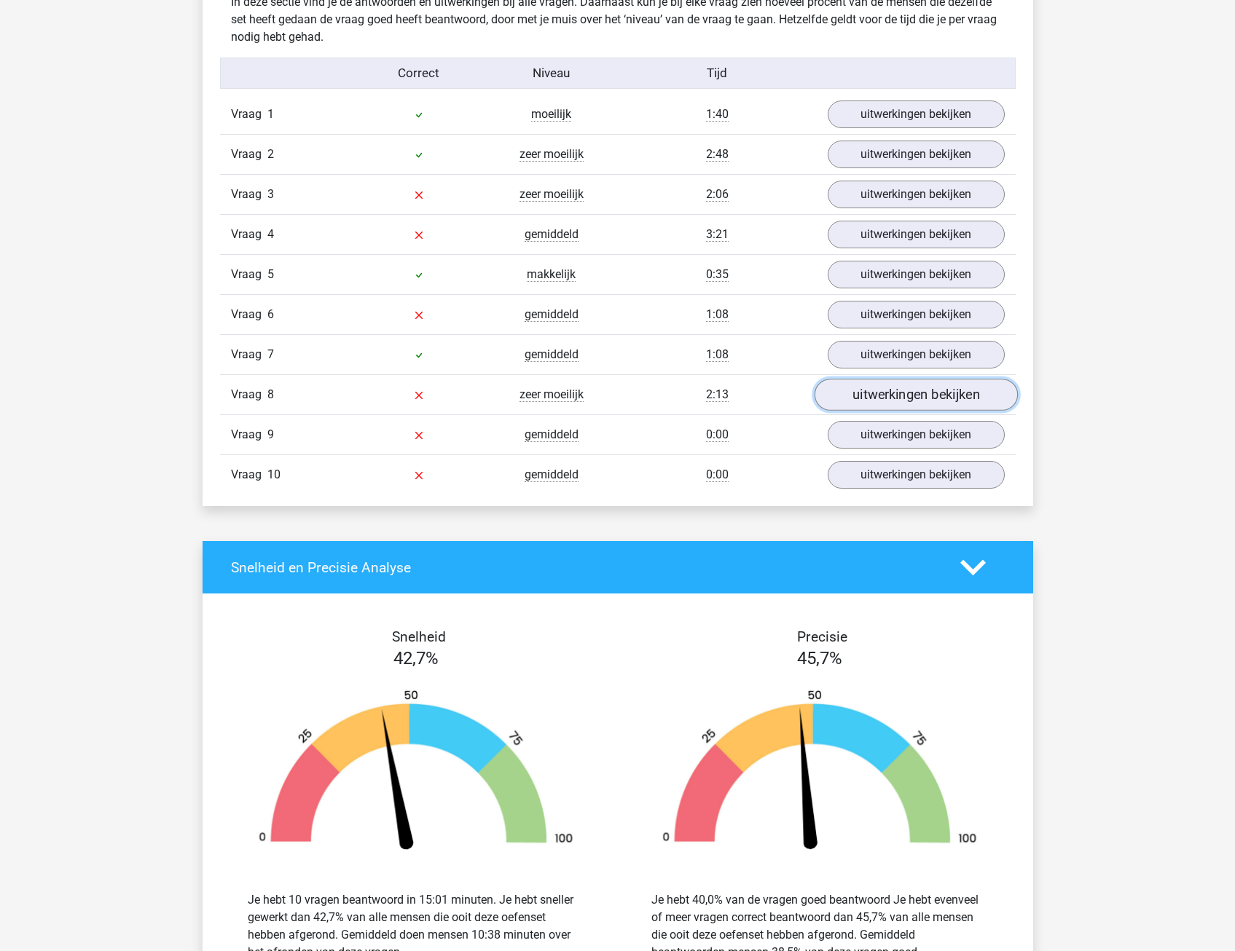
click at [906, 401] on link "uitwerkingen bekijken" at bounding box center [915, 396] width 203 height 32
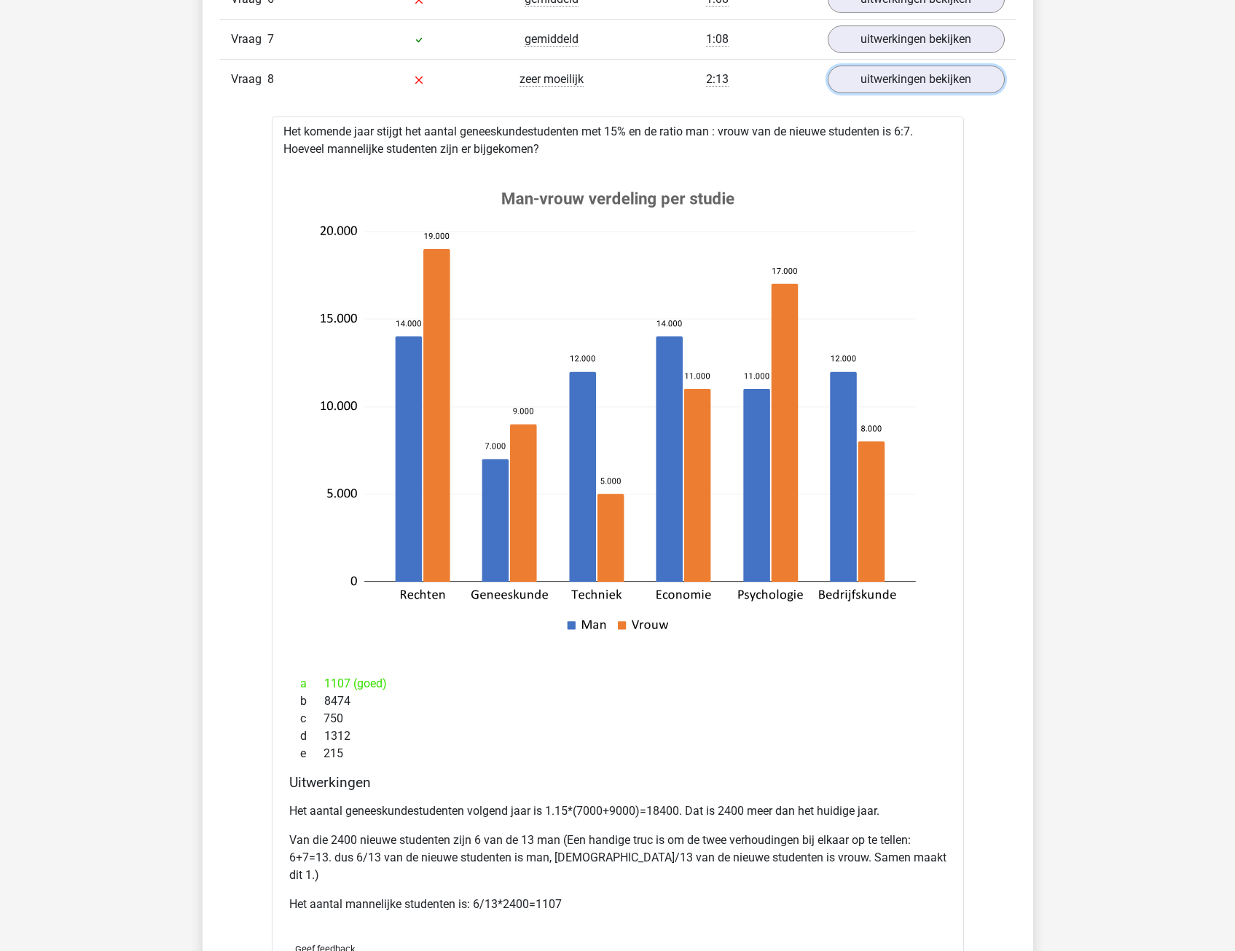
scroll to position [1238, 0]
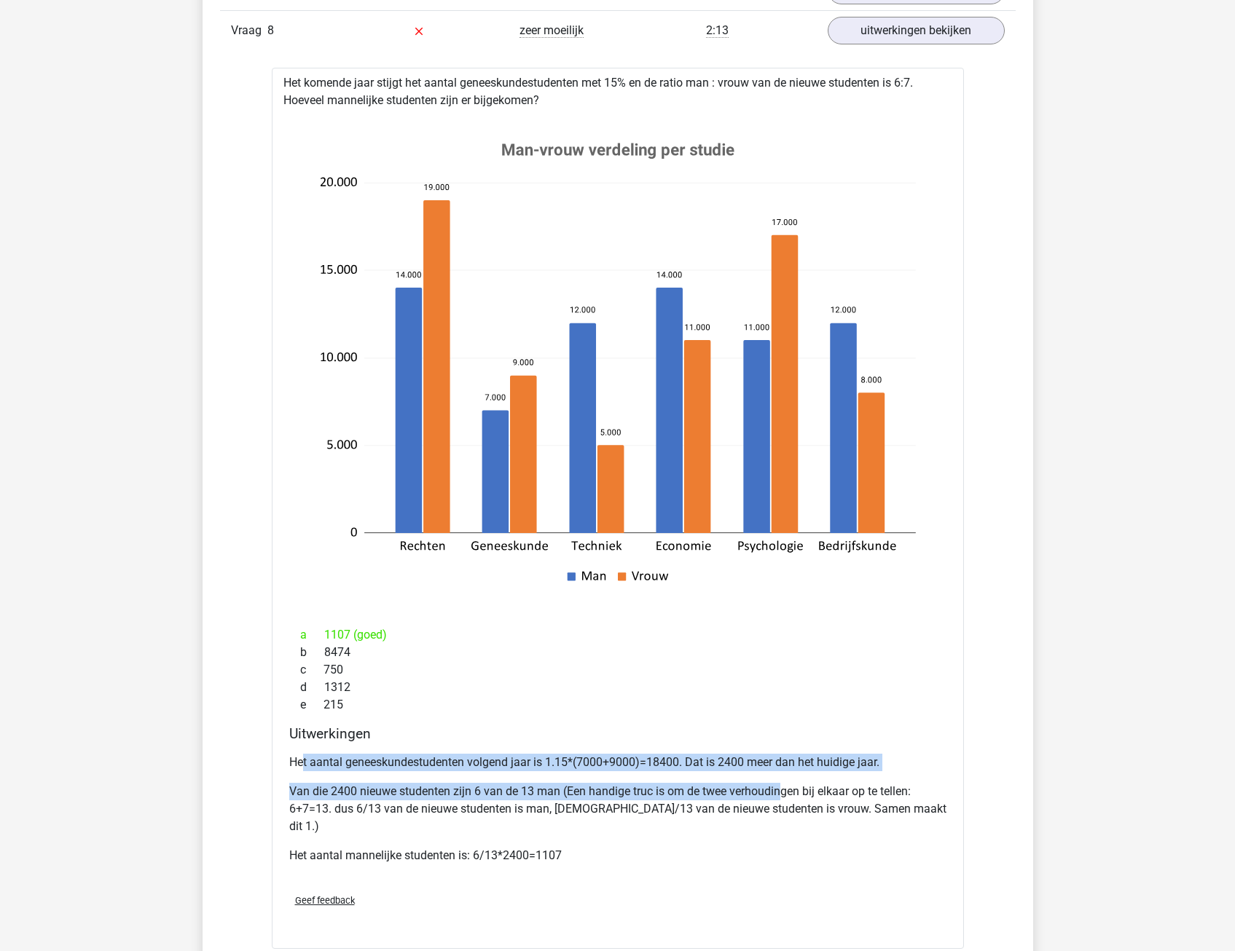
drag, startPoint x: 368, startPoint y: 758, endPoint x: 780, endPoint y: 777, distance: 412.8
click at [780, 777] on div "Het aantal geneeskundestudenten volgend jaar is 1.15*(7000+9000)=18400. Dat is …" at bounding box center [617, 815] width 657 height 134
drag, startPoint x: 780, startPoint y: 777, endPoint x: 707, endPoint y: 764, distance: 74.7
click at [719, 763] on p "Het aantal geneeskundestudenten volgend jaar is 1.15*(7000+9000)=18400. Dat is …" at bounding box center [617, 762] width 657 height 17
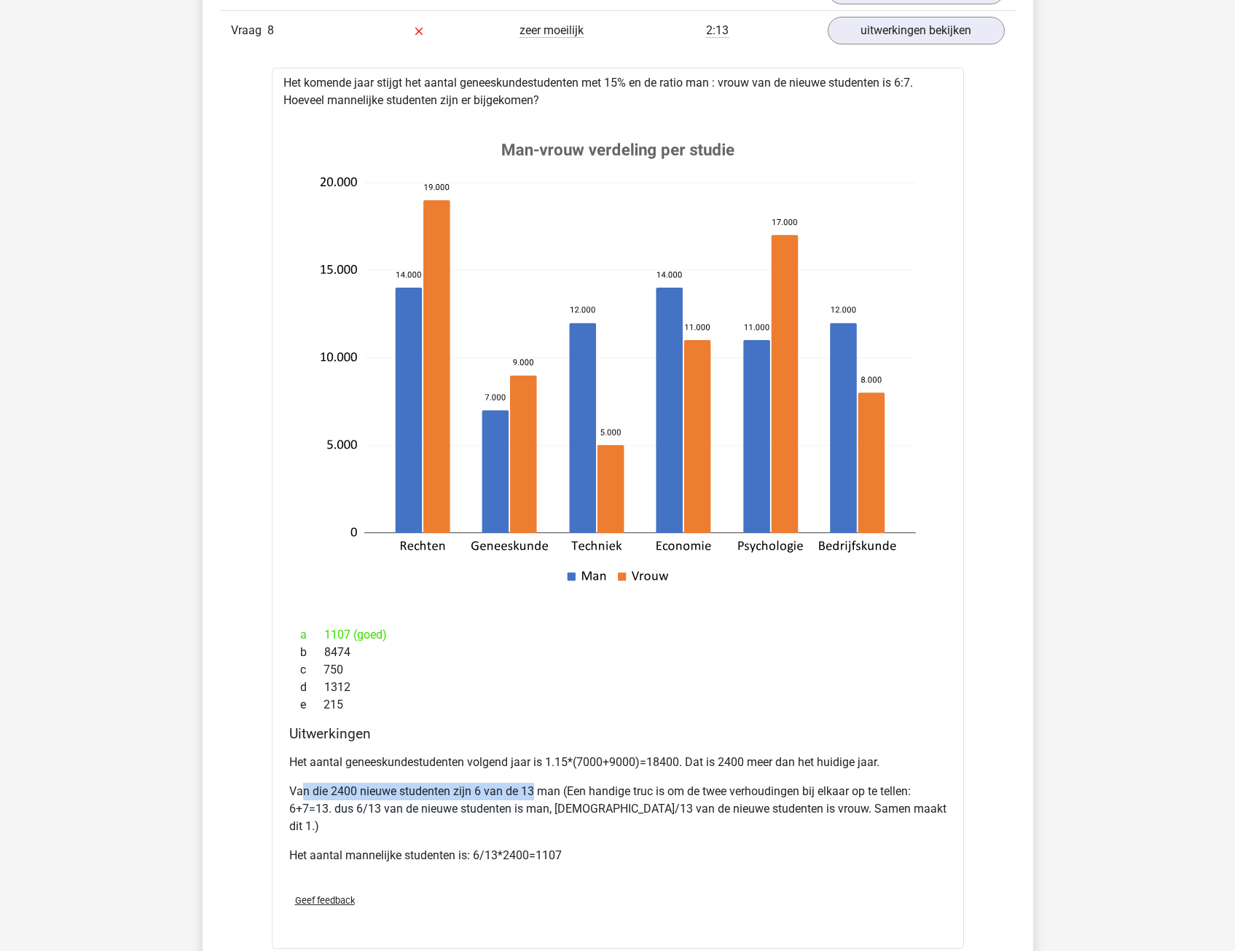
drag, startPoint x: 302, startPoint y: 795, endPoint x: 532, endPoint y: 791, distance: 229.5
click at [532, 791] on p "Van die 2400 nieuwe studenten zijn 6 van de 13 man (Een handige truc is om de t…" at bounding box center [617, 809] width 657 height 52
drag, startPoint x: 532, startPoint y: 791, endPoint x: 525, endPoint y: 802, distance: 13.1
click at [525, 802] on p "Van die 2400 nieuwe studenten zijn 6 van de 13 man (Een handige truc is om de t…" at bounding box center [617, 809] width 657 height 52
drag, startPoint x: 309, startPoint y: 808, endPoint x: 437, endPoint y: 812, distance: 128.3
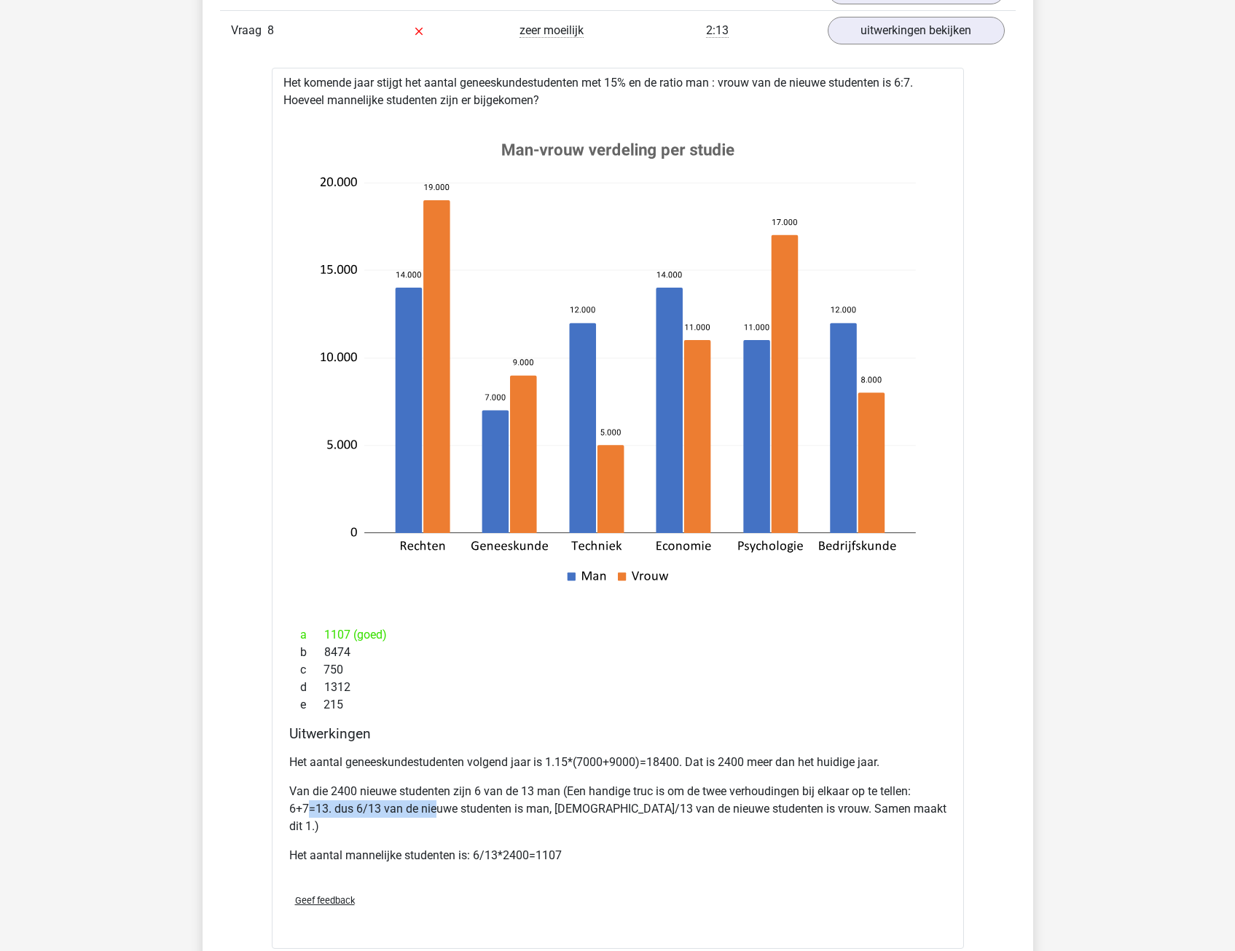
click at [437, 812] on p "Van die 2400 nieuwe studenten zijn 6 van de 13 man (Een handige truc is om de t…" at bounding box center [617, 809] width 657 height 52
drag, startPoint x: 437, startPoint y: 812, endPoint x: 431, endPoint y: 825, distance: 14.4
click at [431, 825] on div "Het aantal geneeskundestudenten volgend jaar is 1.15*(7000+9000)=18400. Dat is …" at bounding box center [617, 815] width 657 height 134
drag, startPoint x: 433, startPoint y: 810, endPoint x: 630, endPoint y: 811, distance: 197.4
click at [630, 811] on p "Van die 2400 nieuwe studenten zijn 6 van de 13 man (Een handige truc is om de t…" at bounding box center [617, 809] width 657 height 52
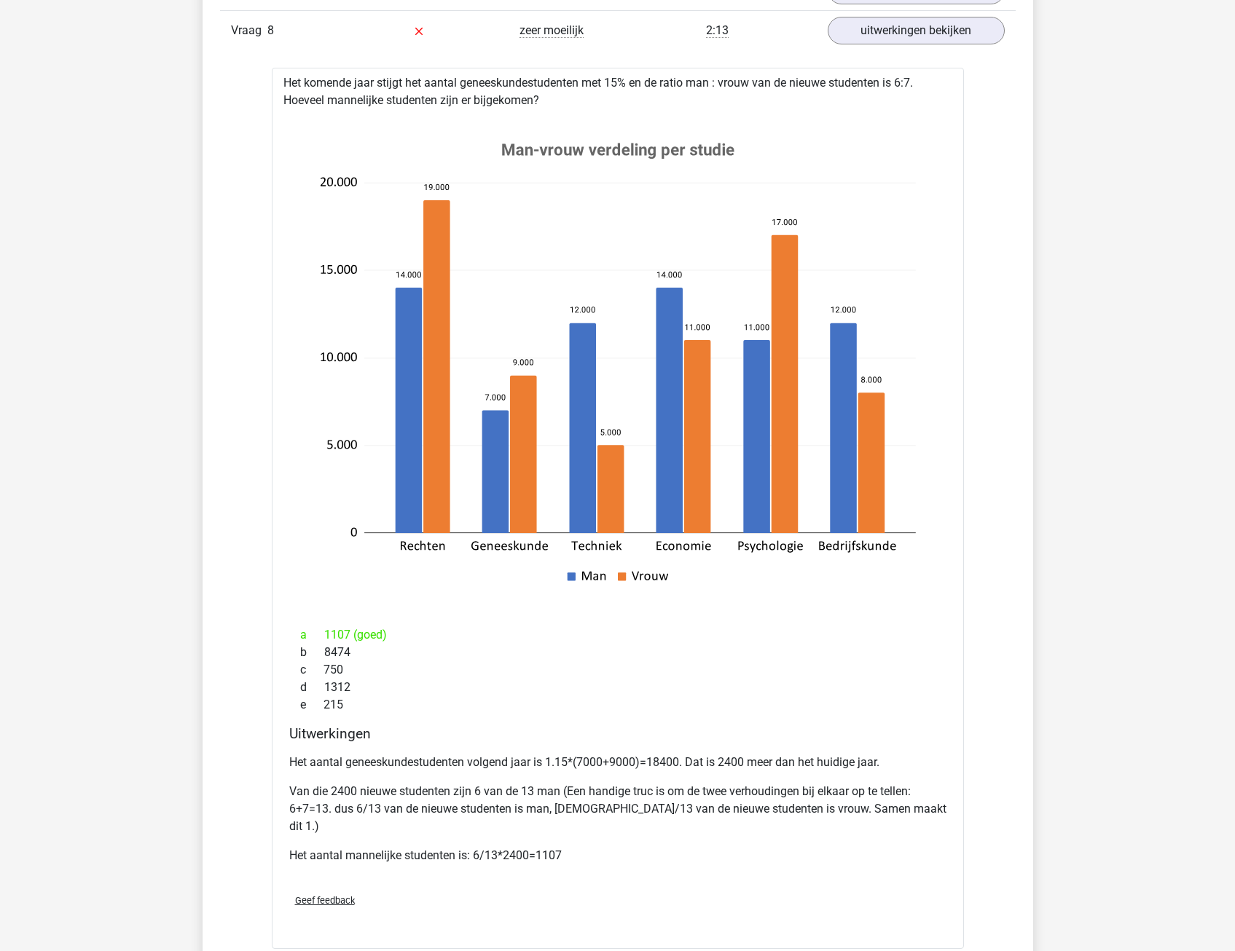
drag, startPoint x: 630, startPoint y: 811, endPoint x: 647, endPoint y: 831, distance: 25.8
click at [630, 847] on p "Het aantal mannelijke studenten is: 6/13*2400=1107" at bounding box center [617, 855] width 657 height 17
drag, startPoint x: 293, startPoint y: 841, endPoint x: 466, endPoint y: 841, distance: 173.4
click at [466, 847] on p "Het aantal mannelijke studenten is: 6/13*2400=1107" at bounding box center [617, 855] width 657 height 17
drag, startPoint x: 466, startPoint y: 841, endPoint x: 372, endPoint y: 850, distance: 95.1
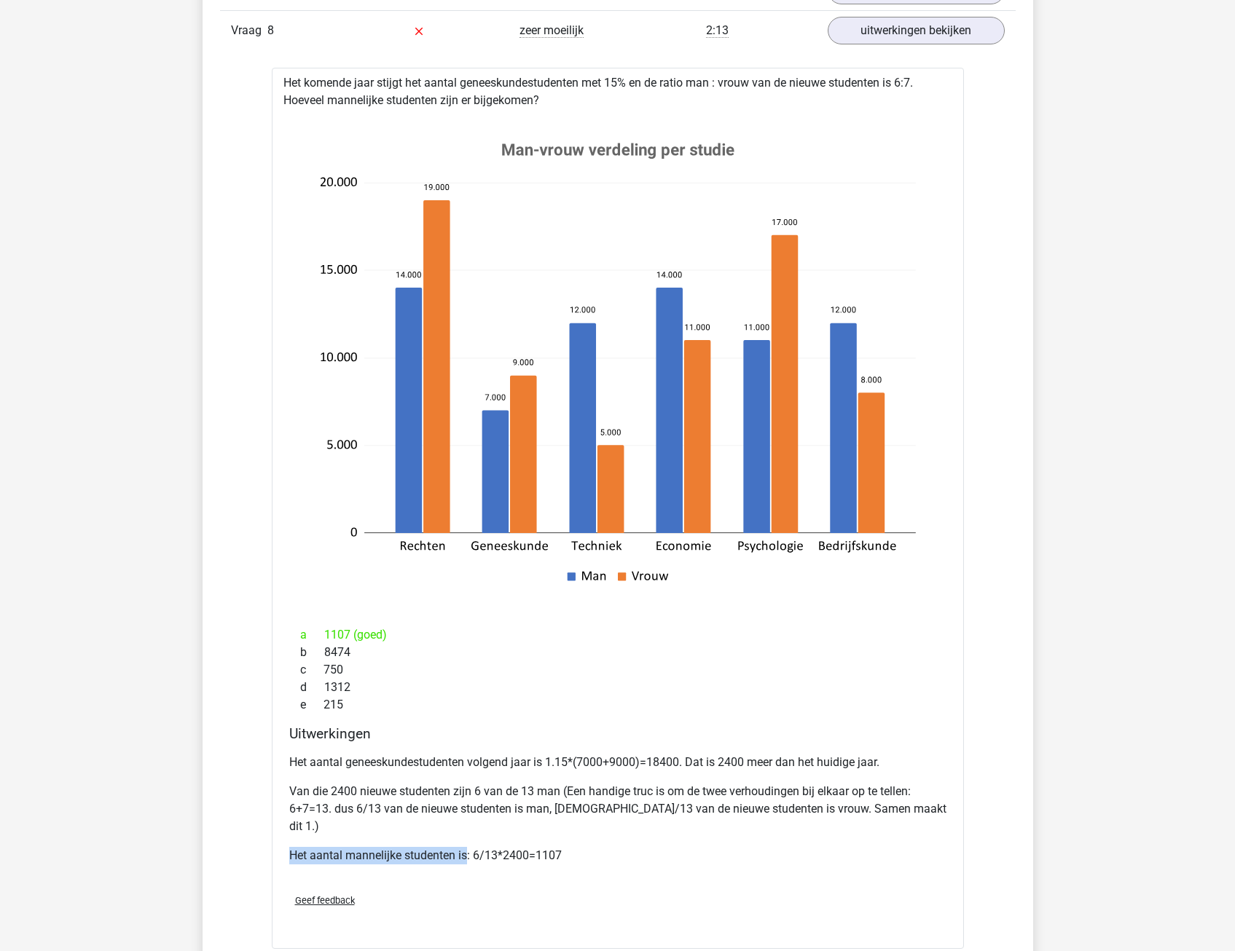
click at [372, 850] on div "Het aantal geneeskundestudenten volgend jaar is 1.15*(7000+9000)=18400. Dat is …" at bounding box center [617, 815] width 657 height 134
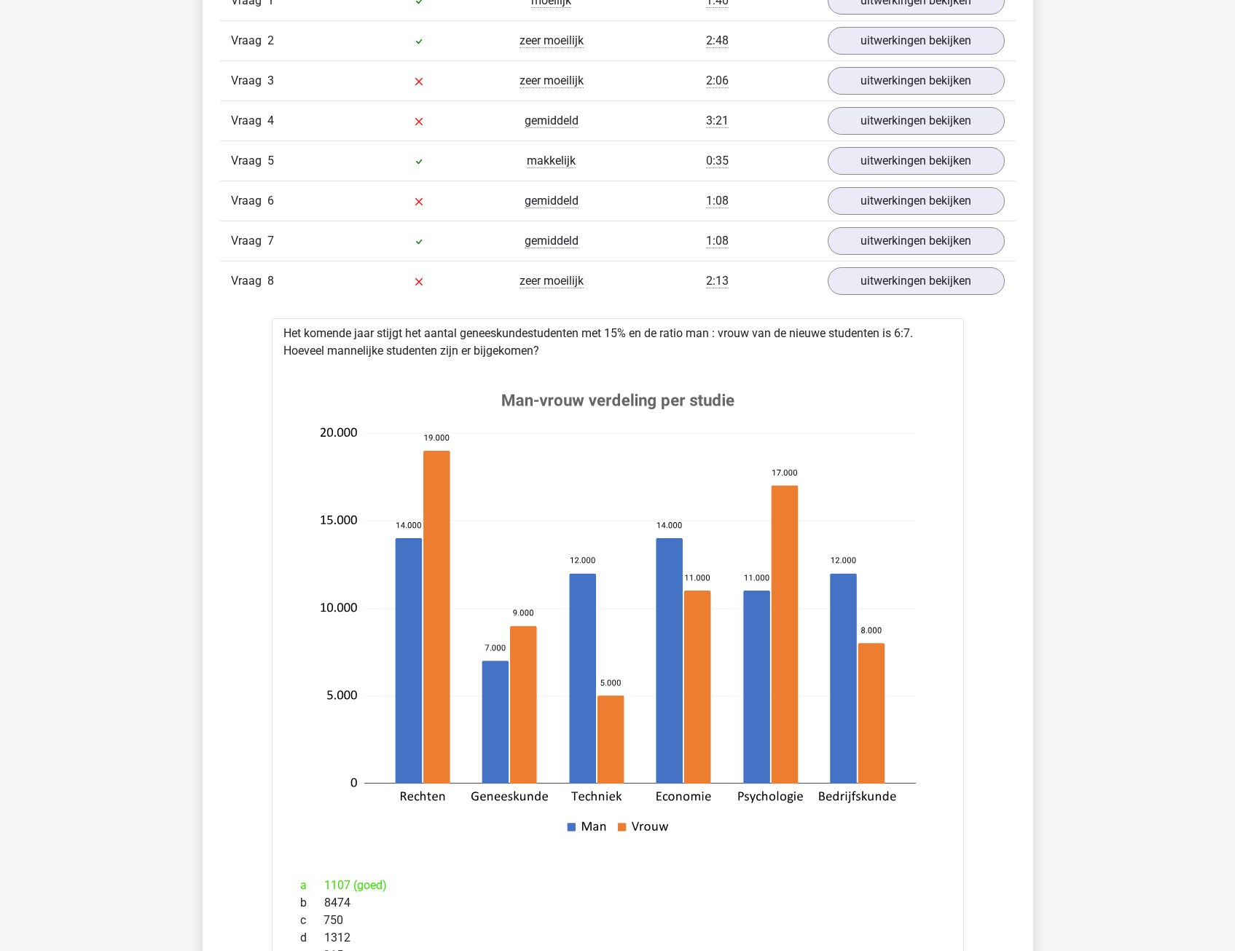
scroll to position [656, 0]
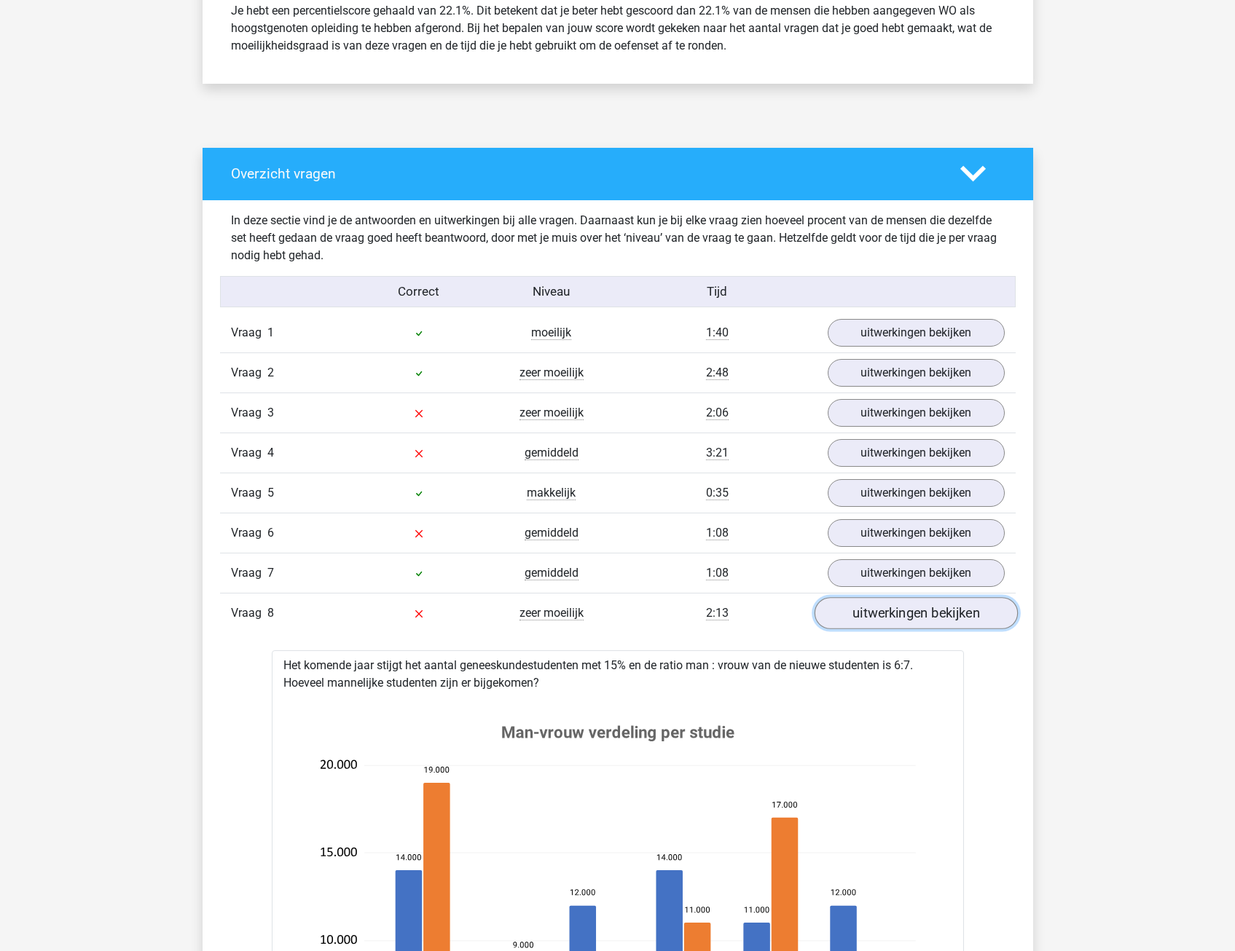
click at [883, 618] on link "uitwerkingen bekijken" at bounding box center [915, 614] width 203 height 32
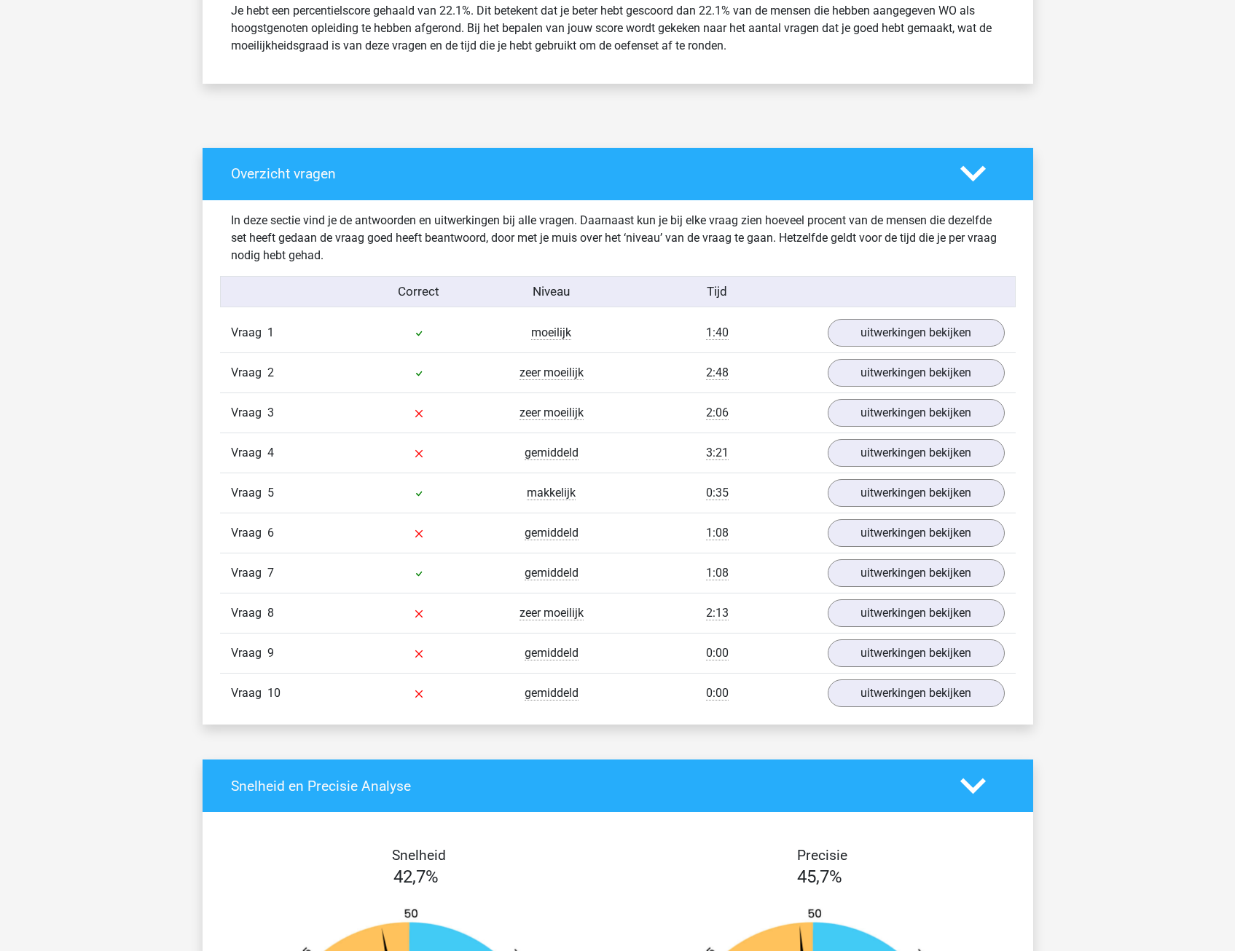
click at [895, 670] on div "Vraag 9 gemiddeld 0:00 uitwerkingen bekijken" at bounding box center [618, 653] width 796 height 40
click at [892, 659] on link "uitwerkingen bekijken" at bounding box center [915, 654] width 203 height 32
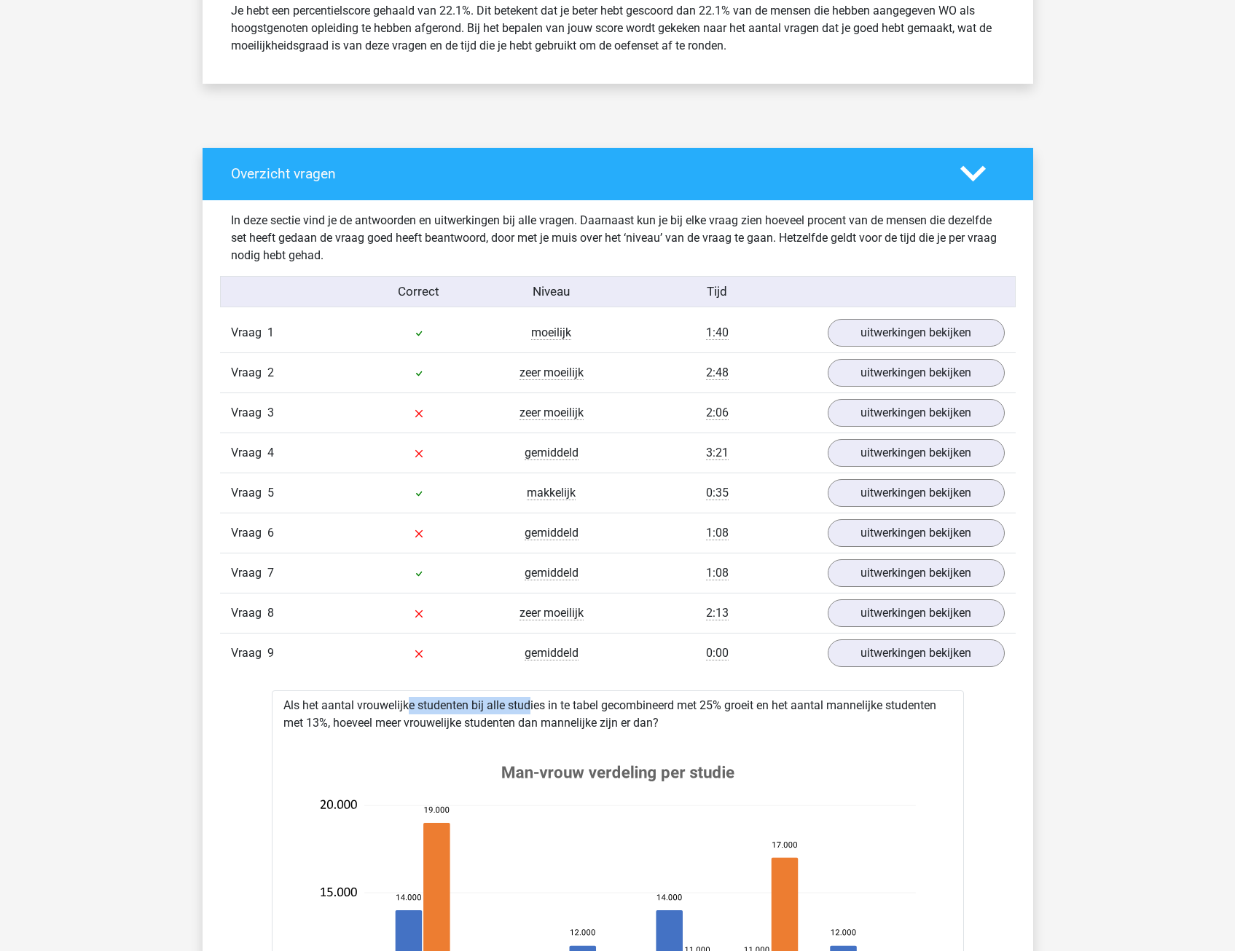
drag, startPoint x: 360, startPoint y: 714, endPoint x: 487, endPoint y: 696, distance: 128.8
drag, startPoint x: 487, startPoint y: 696, endPoint x: 464, endPoint y: 728, distance: 39.6
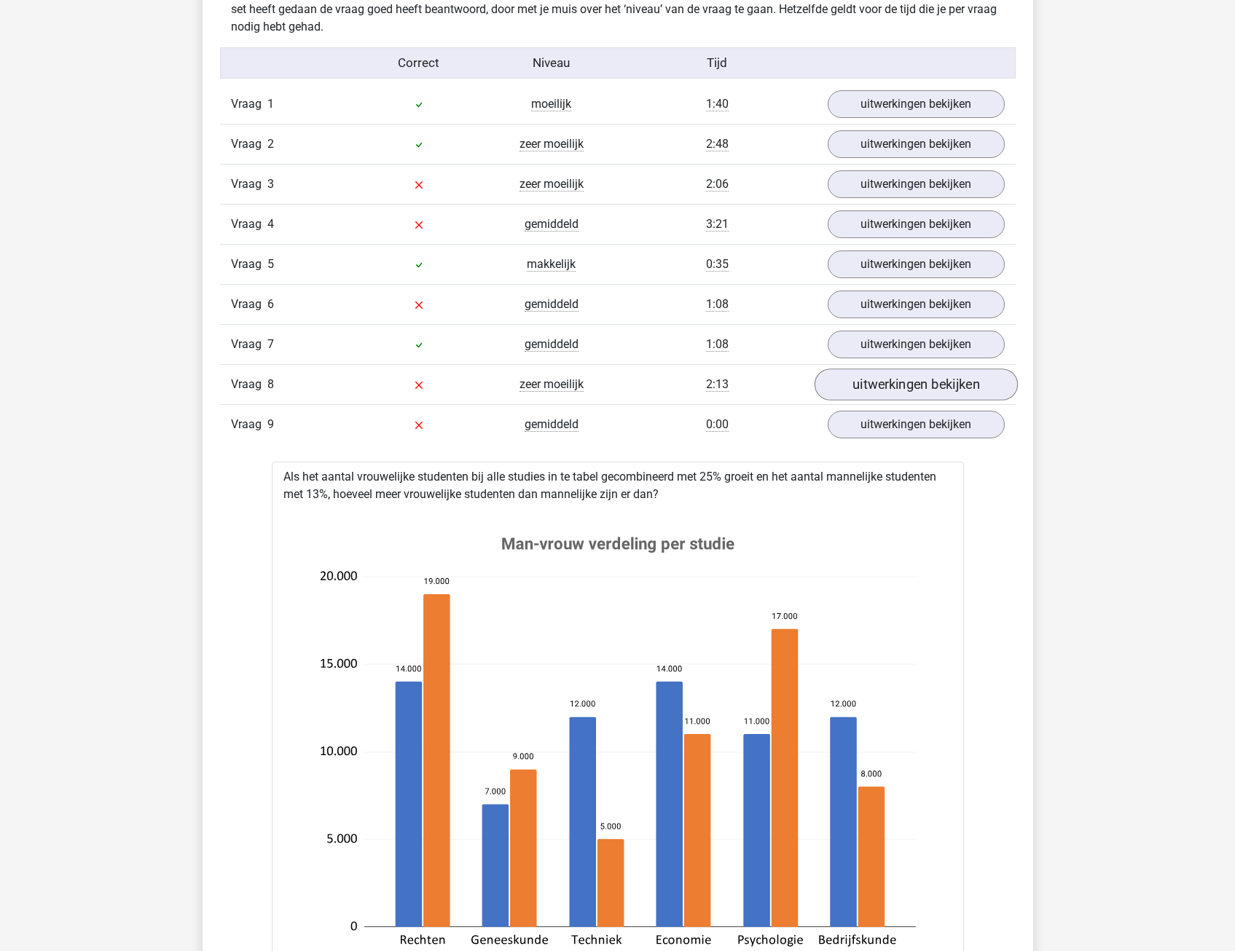
scroll to position [874, 0]
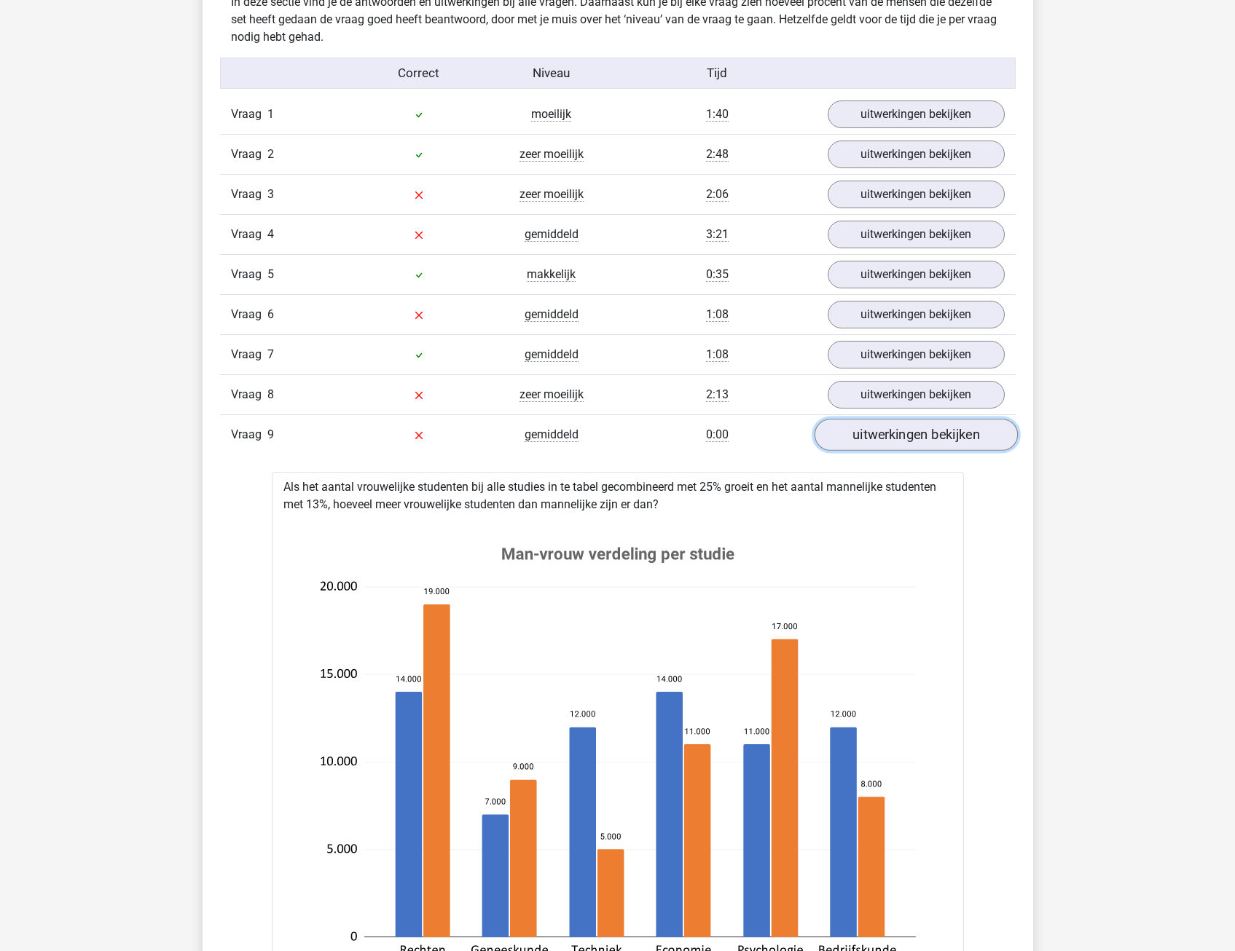
click at [887, 441] on link "uitwerkingen bekijken" at bounding box center [915, 436] width 203 height 32
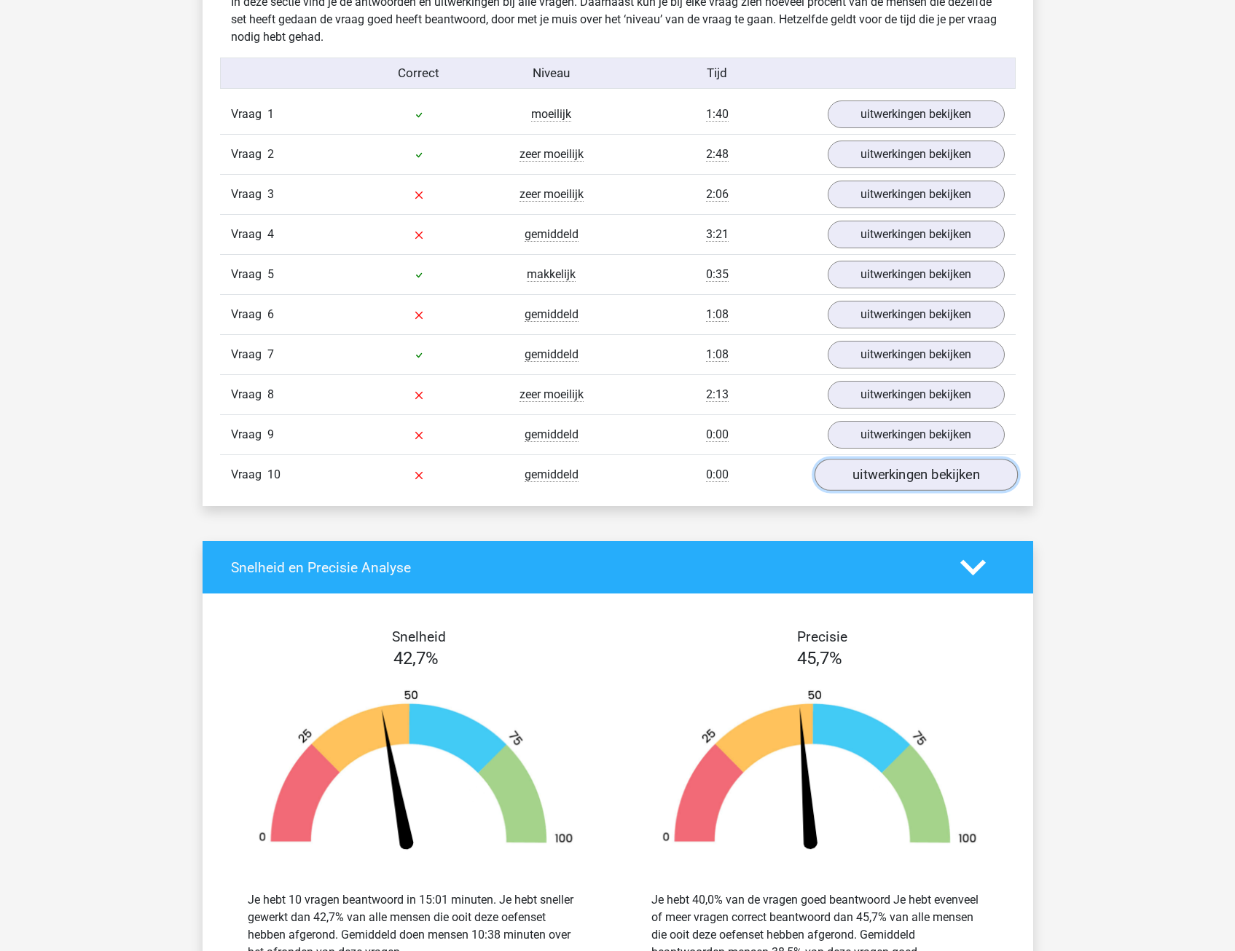
click at [913, 471] on link "uitwerkingen bekijken" at bounding box center [915, 476] width 203 height 32
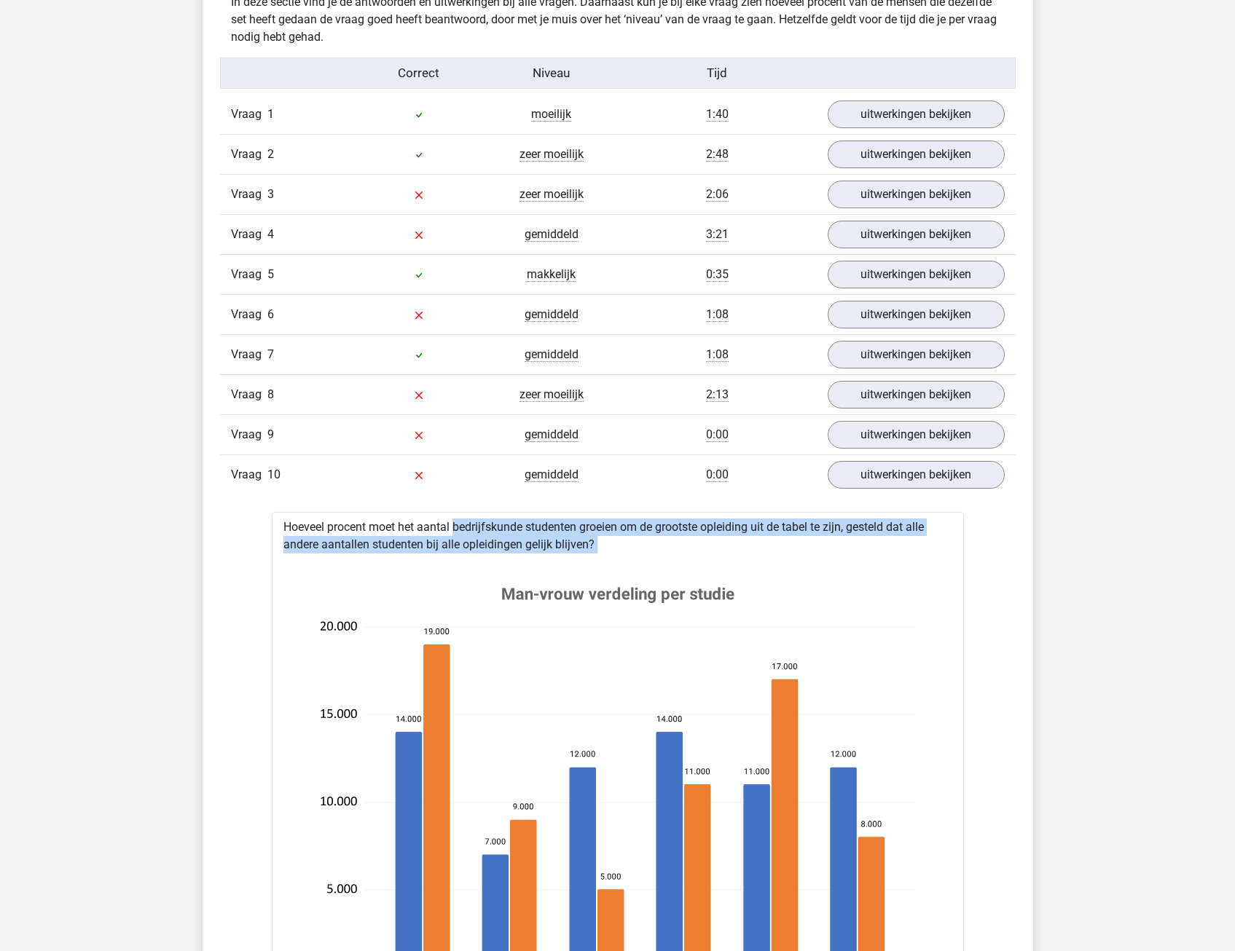
drag, startPoint x: 412, startPoint y: 527, endPoint x: 605, endPoint y: 554, distance: 194.9
click at [605, 554] on div "Hoeveel procent moet het aantal bedrijfskunde studenten groeien om de grootste …" at bounding box center [618, 923] width 692 height 822
drag, startPoint x: 605, startPoint y: 554, endPoint x: 599, endPoint y: 557, distance: 7.5
click at [603, 561] on icon at bounding box center [617, 806] width 645 height 493
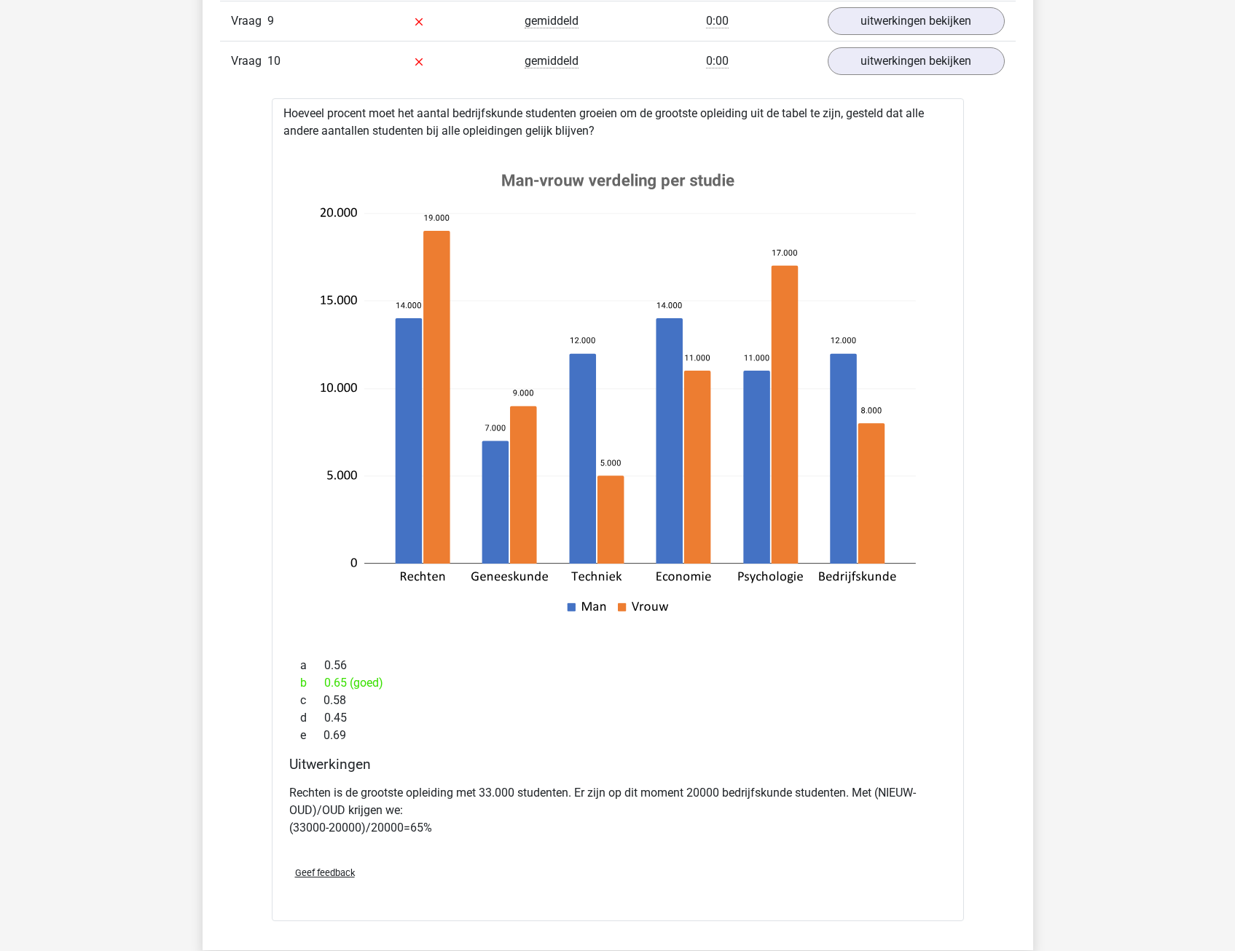
scroll to position [1311, 0]
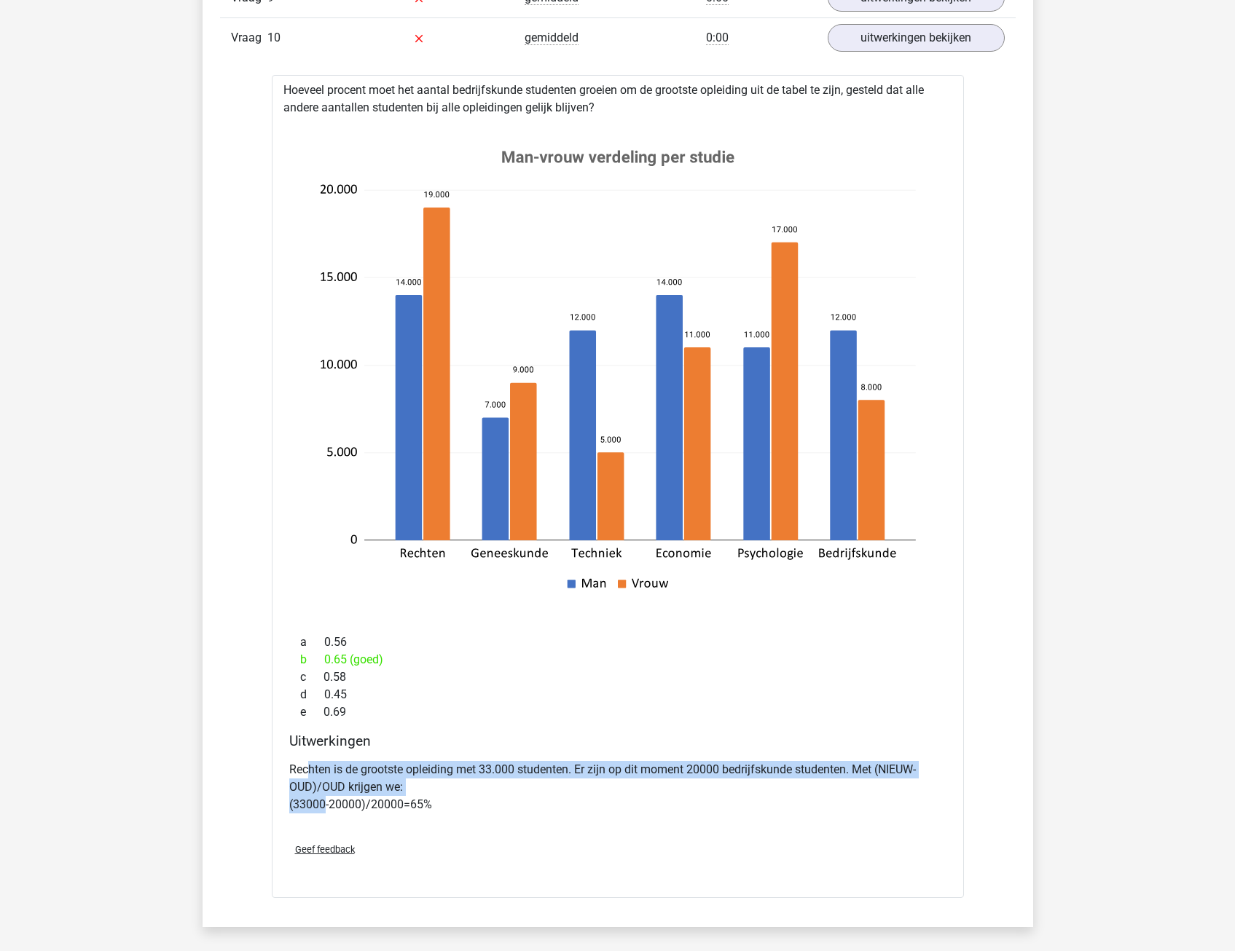
drag, startPoint x: 311, startPoint y: 774, endPoint x: 323, endPoint y: 809, distance: 36.9
click at [323, 809] on p "Rechten is de grootste opleiding met 33.000 studenten. Er zijn op dit moment 20…" at bounding box center [617, 787] width 657 height 52
drag, startPoint x: 323, startPoint y: 809, endPoint x: 320, endPoint y: 825, distance: 15.6
click at [323, 809] on p "Rechten is de grootste opleiding met 33.000 studenten. Er zijn op dit moment 20…" at bounding box center [617, 787] width 657 height 52
click at [308, 826] on div "Rechten is de grootste opleiding met 33.000 studenten. Er zijn op dit moment 20…" at bounding box center [617, 793] width 657 height 76
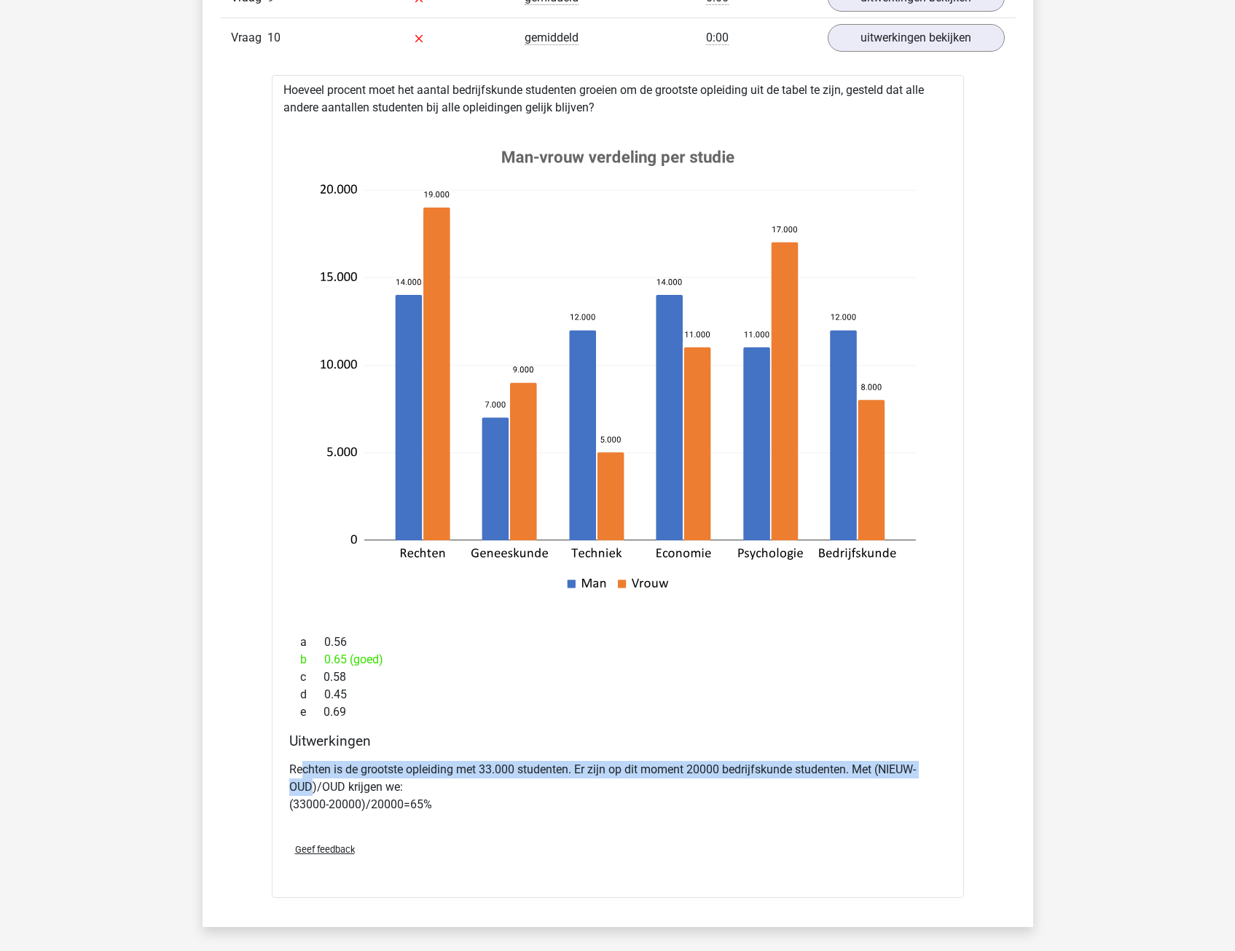
drag, startPoint x: 308, startPoint y: 779, endPoint x: 315, endPoint y: 796, distance: 18.9
click at [315, 796] on p "Rechten is de grootste opleiding met 33.000 studenten. Er zijn op dit moment 20…" at bounding box center [617, 787] width 657 height 52
click at [316, 797] on p "Rechten is de grootste opleiding met 33.000 studenten. Er zijn op dit moment 20…" at bounding box center [617, 787] width 657 height 52
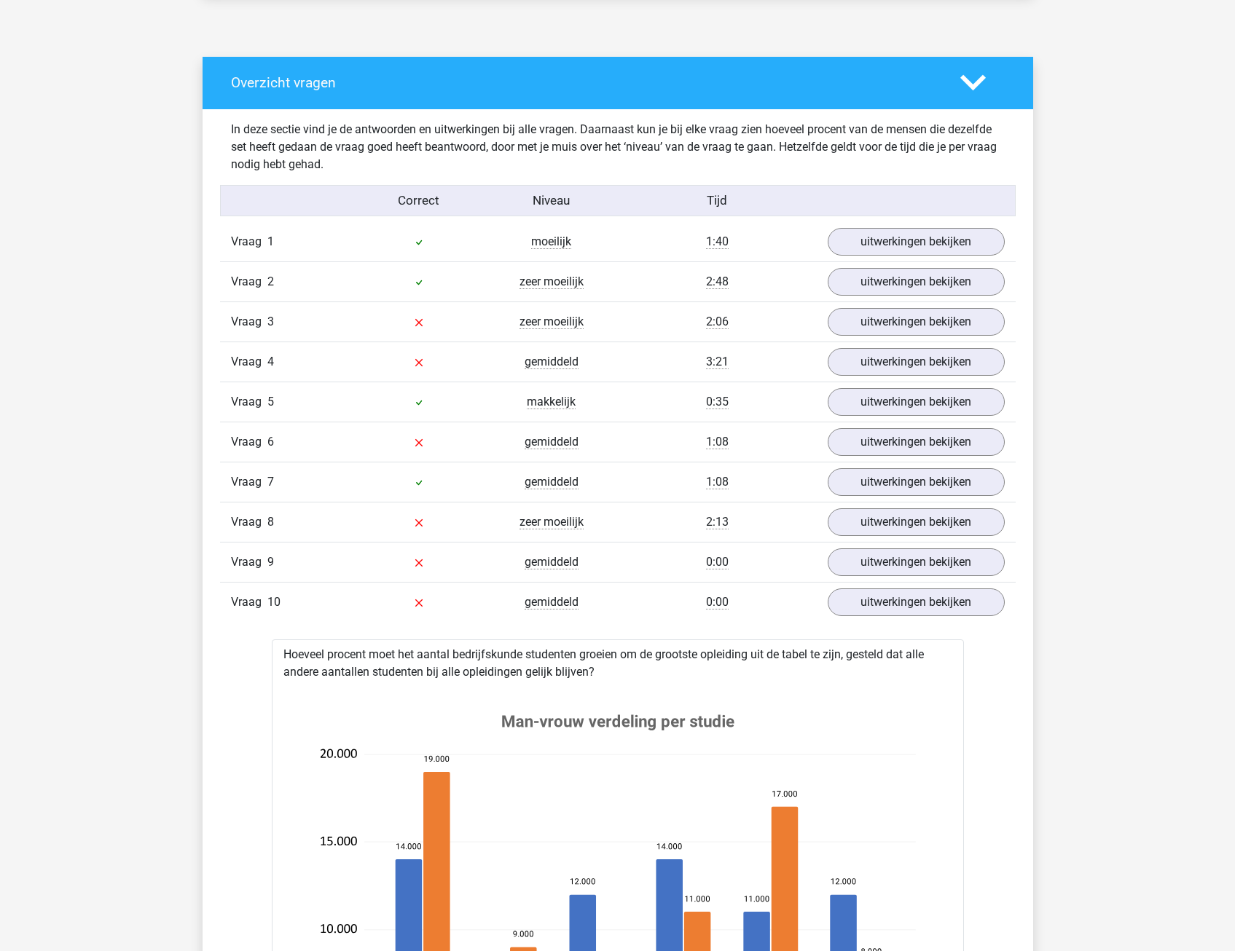
scroll to position [583, 0]
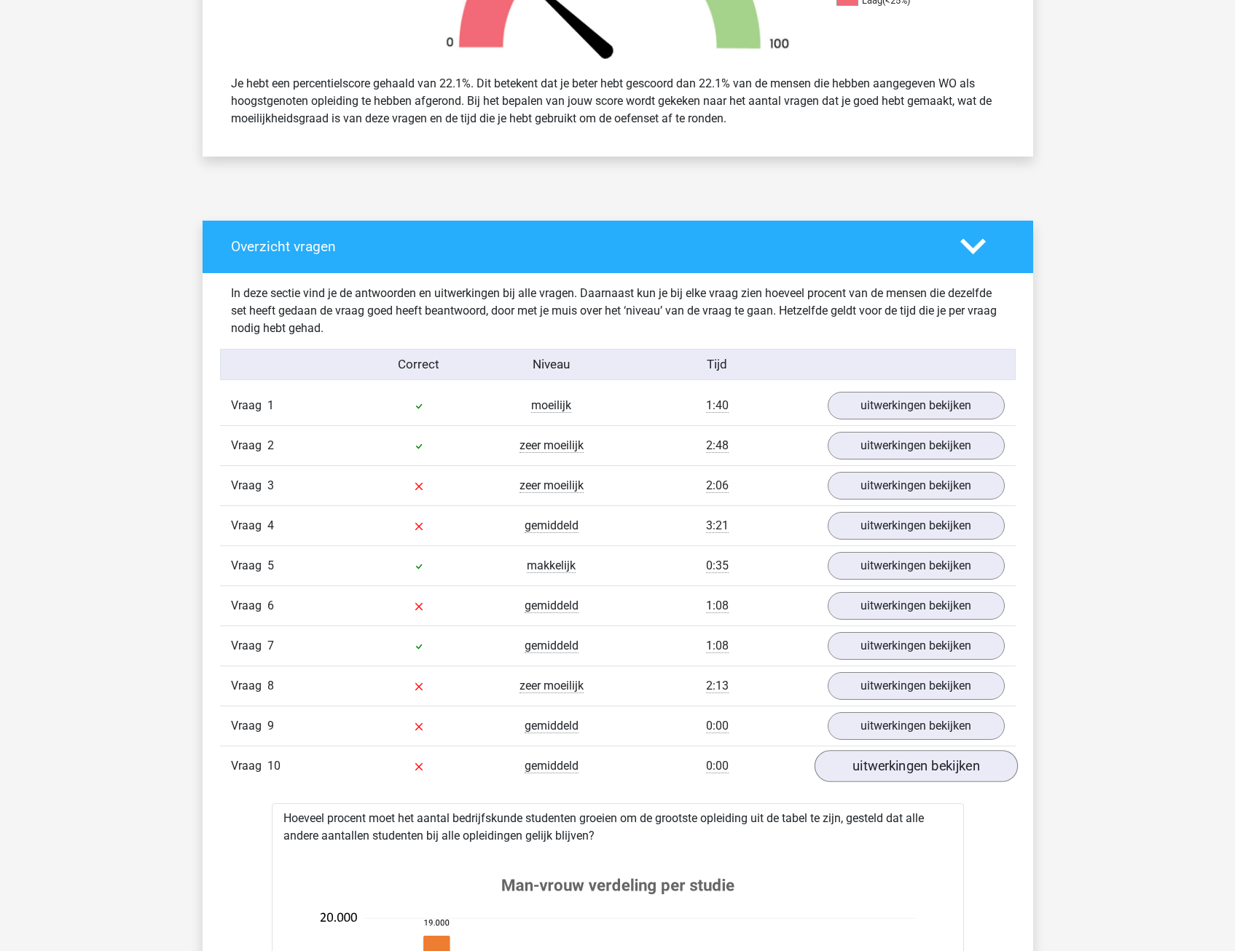
click at [876, 782] on div "Vraag 10 gemiddeld 0:00 uitwerkingen bekijken" at bounding box center [618, 766] width 796 height 40
click at [863, 757] on link "uitwerkingen bekijken" at bounding box center [915, 767] width 203 height 32
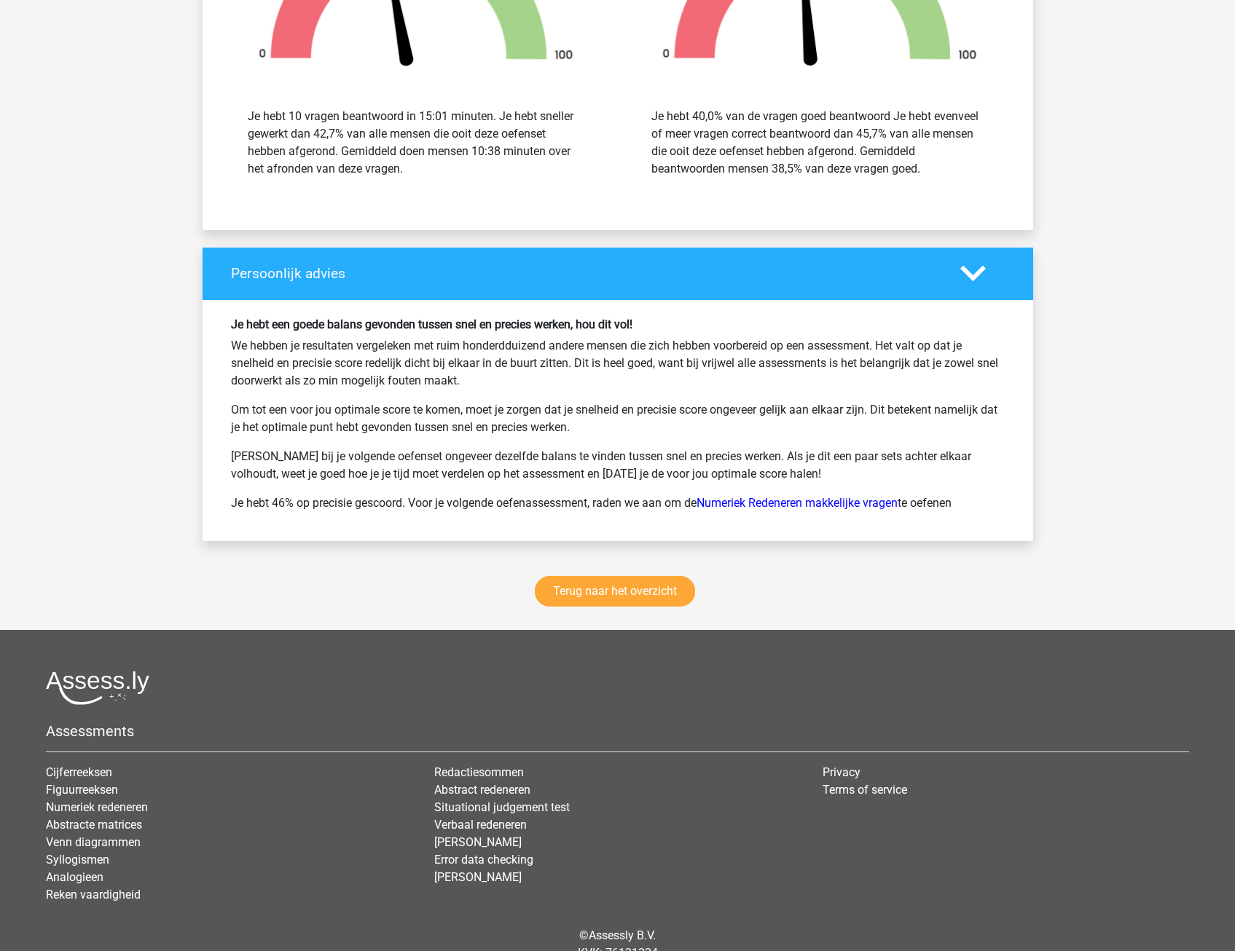
scroll to position [1676, 0]
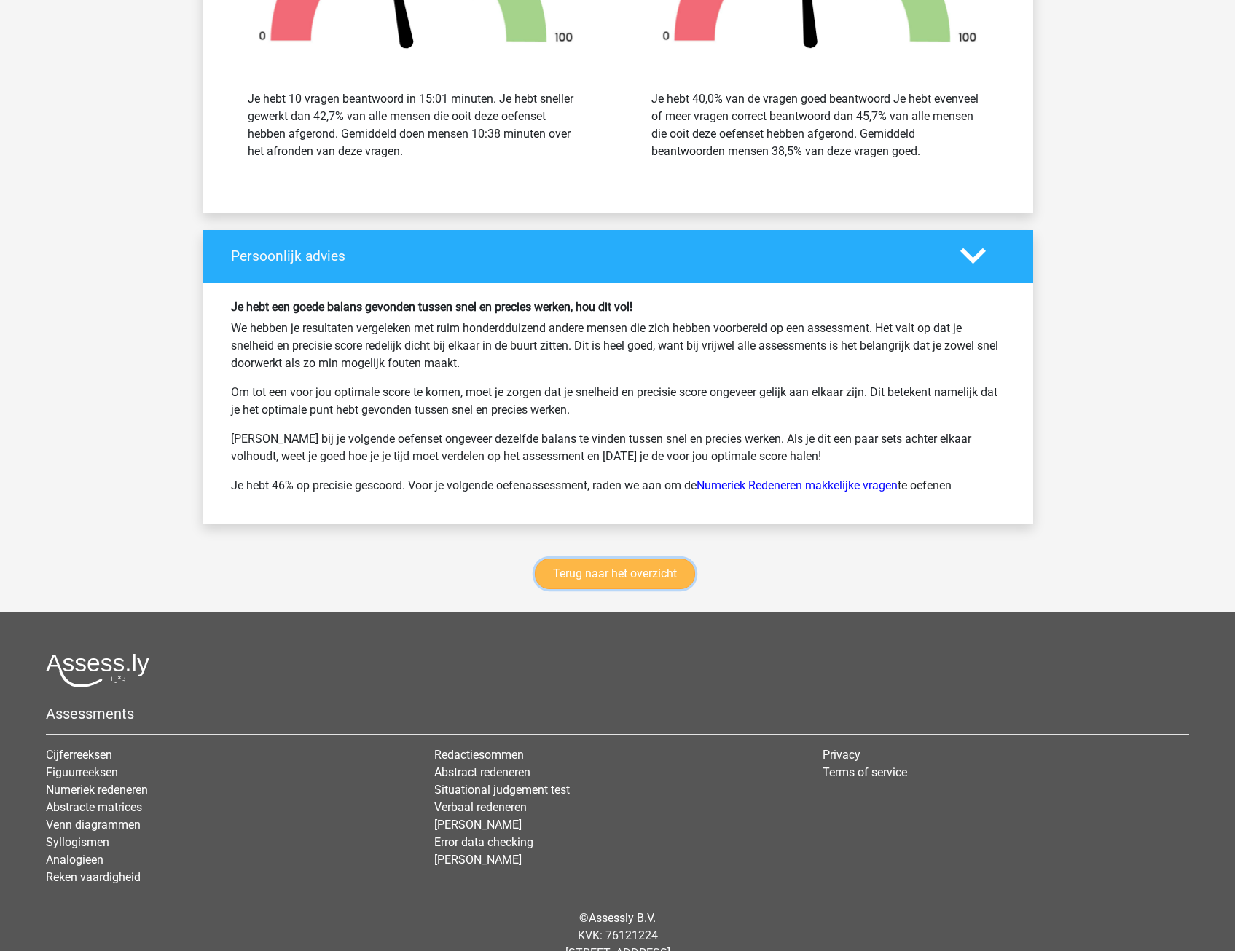
click at [593, 576] on link "Terug naar het overzicht" at bounding box center [615, 574] width 160 height 31
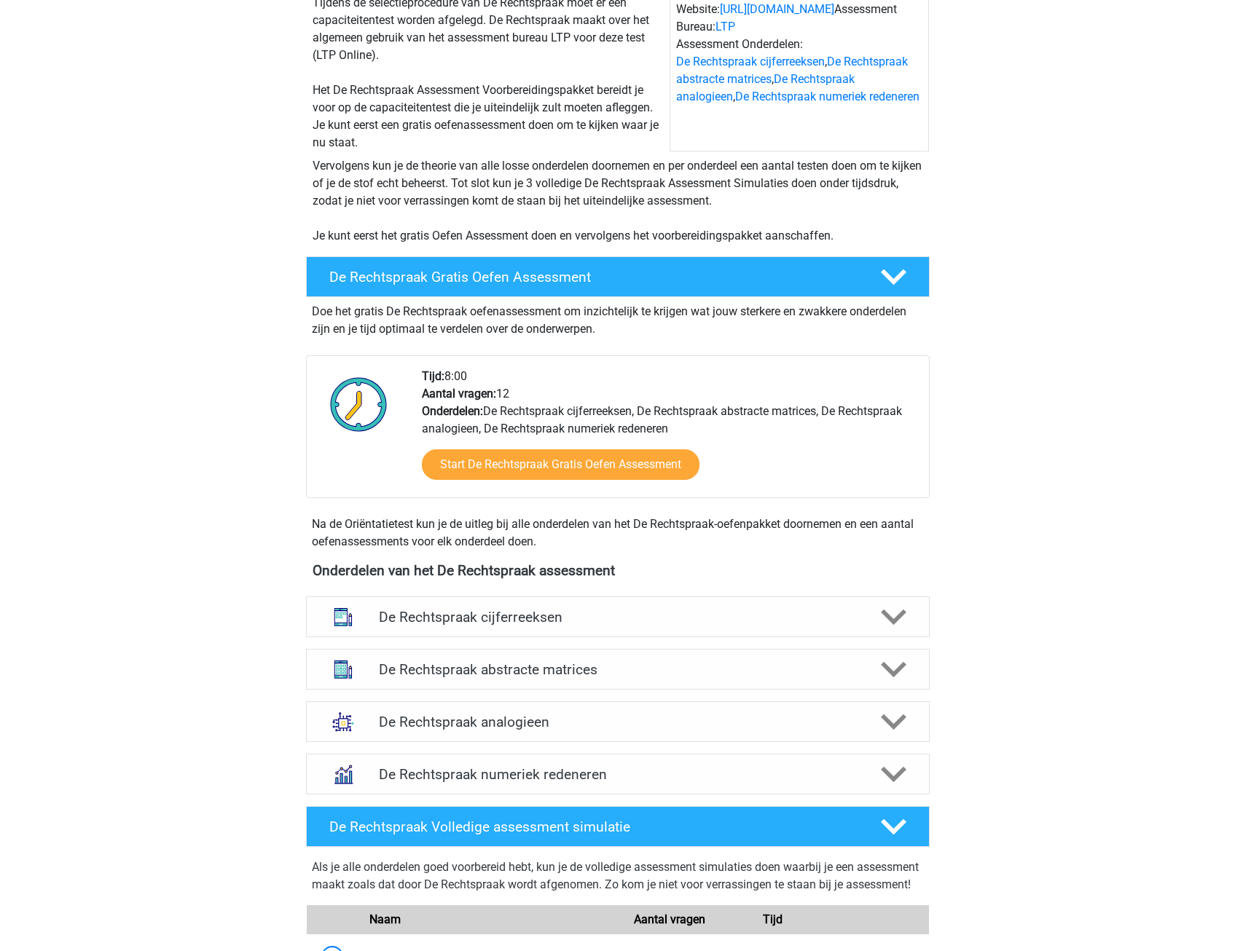
scroll to position [219, 0]
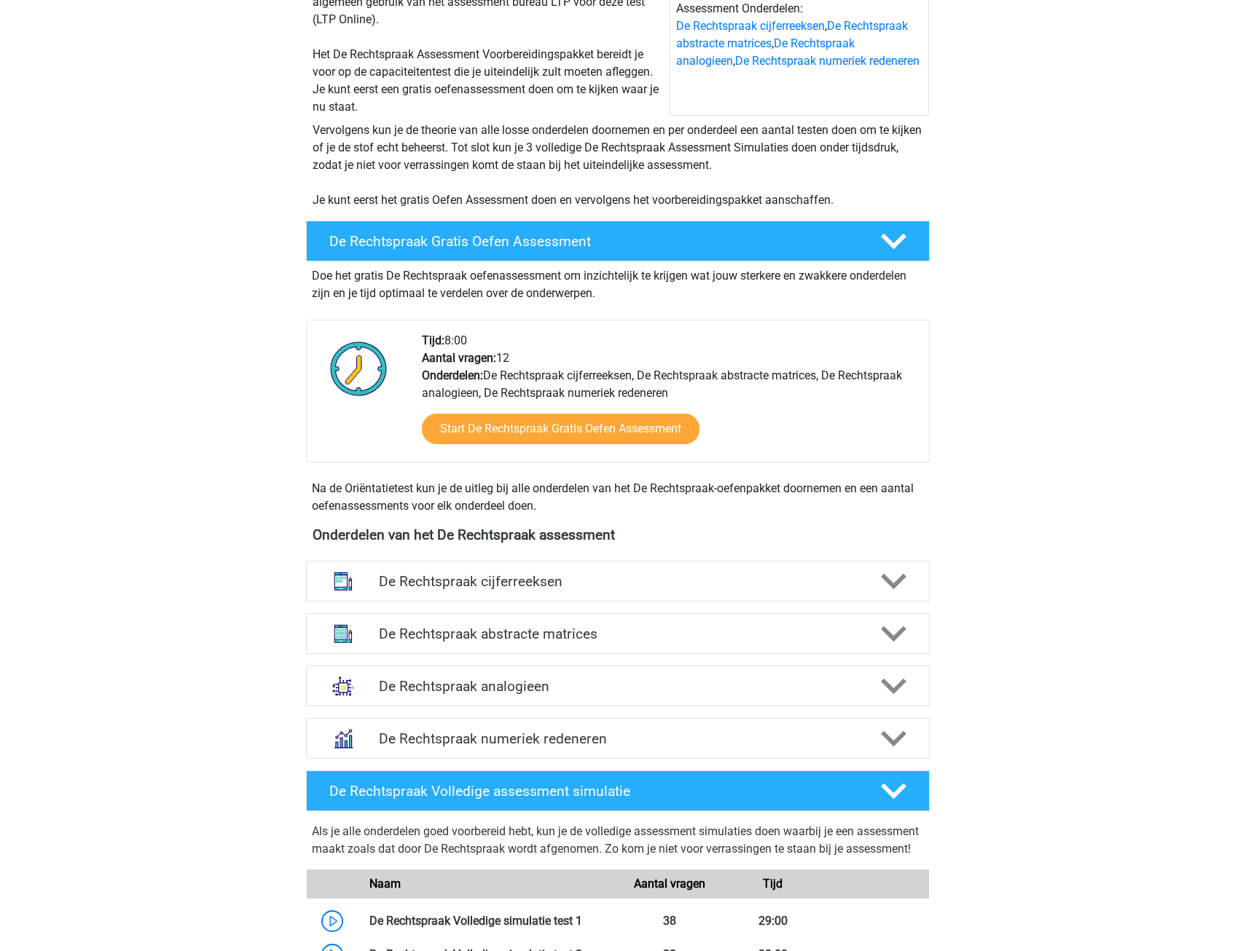
drag, startPoint x: 415, startPoint y: 529, endPoint x: 592, endPoint y: 521, distance: 177.2
click at [592, 521] on div "Eline elinevandeijck@gmail.com Nederlands" at bounding box center [617, 630] width 1235 height 1699
click at [203, 501] on div "Eline elinevandeijck@gmail.com Nederlands" at bounding box center [617, 630] width 1235 height 1699
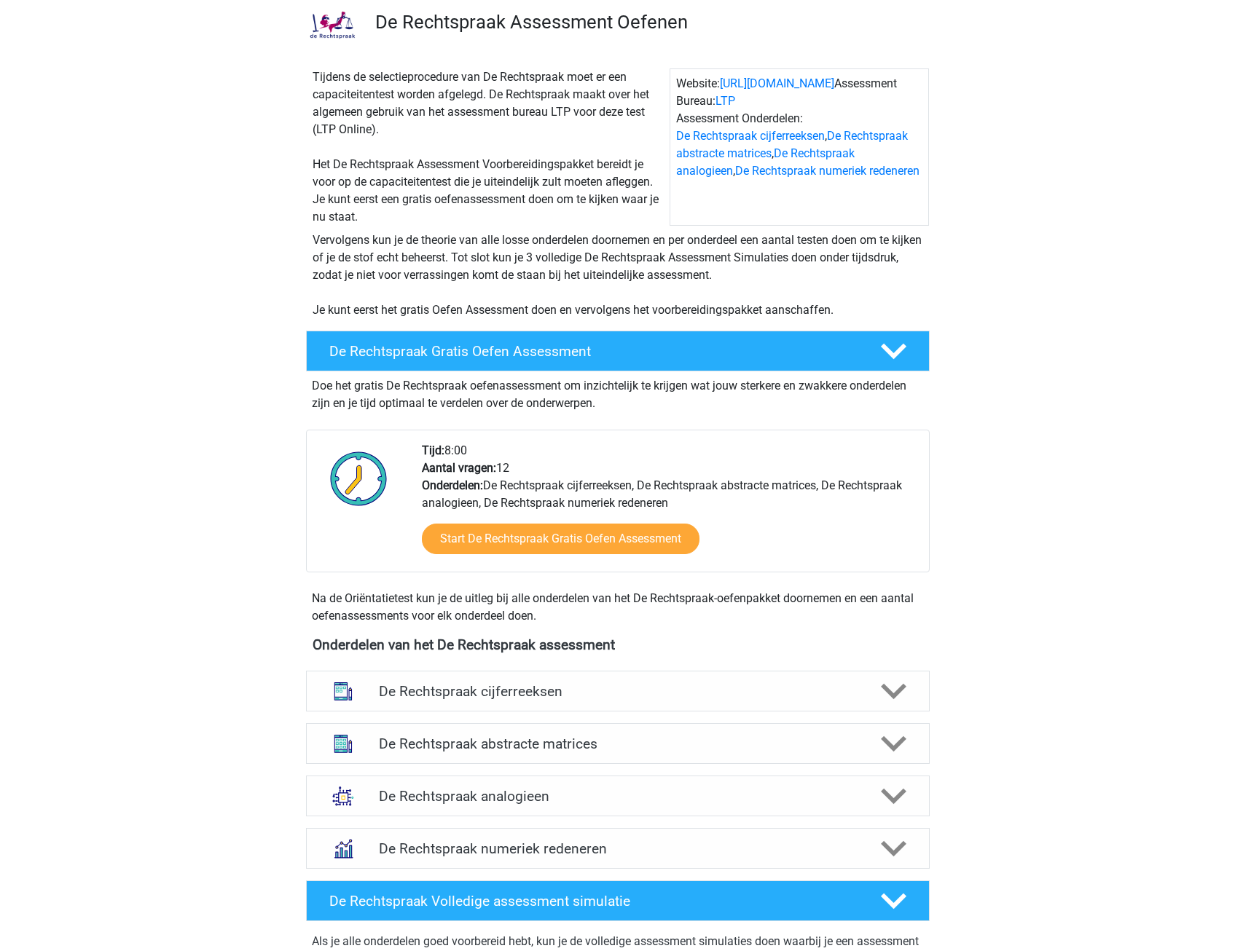
scroll to position [0, 0]
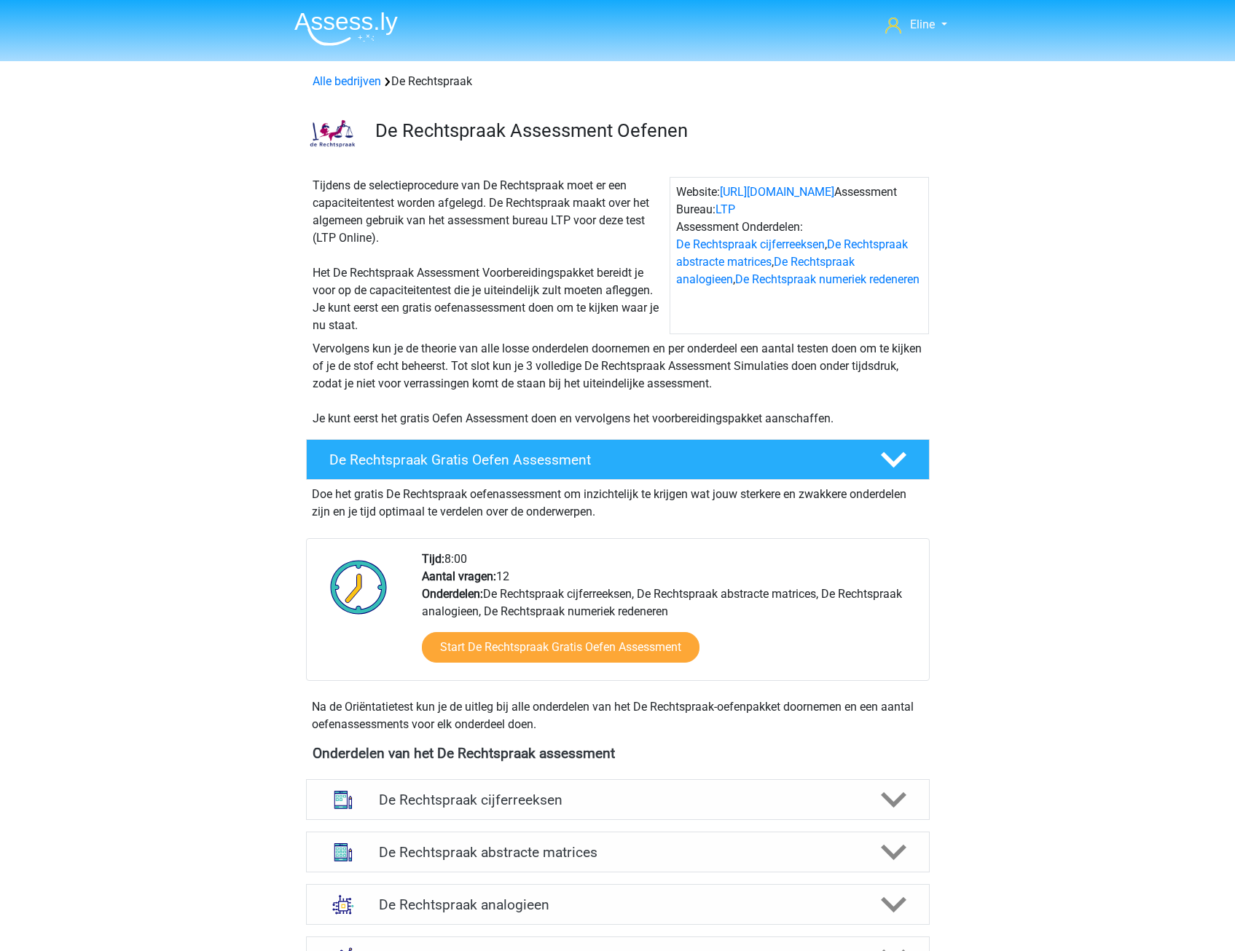
drag, startPoint x: 384, startPoint y: 187, endPoint x: 381, endPoint y: 241, distance: 54.0
click at [381, 241] on div "Tijdens de selectieprocedure van De Rechtspraak moet er een capaciteitentest wo…" at bounding box center [488, 255] width 363 height 157
drag, startPoint x: 381, startPoint y: 241, endPoint x: 379, endPoint y: 252, distance: 11.1
click at [382, 253] on div "Tijdens de selectieprocedure van De Rechtspraak moet er een capaciteitentest wo…" at bounding box center [488, 255] width 363 height 157
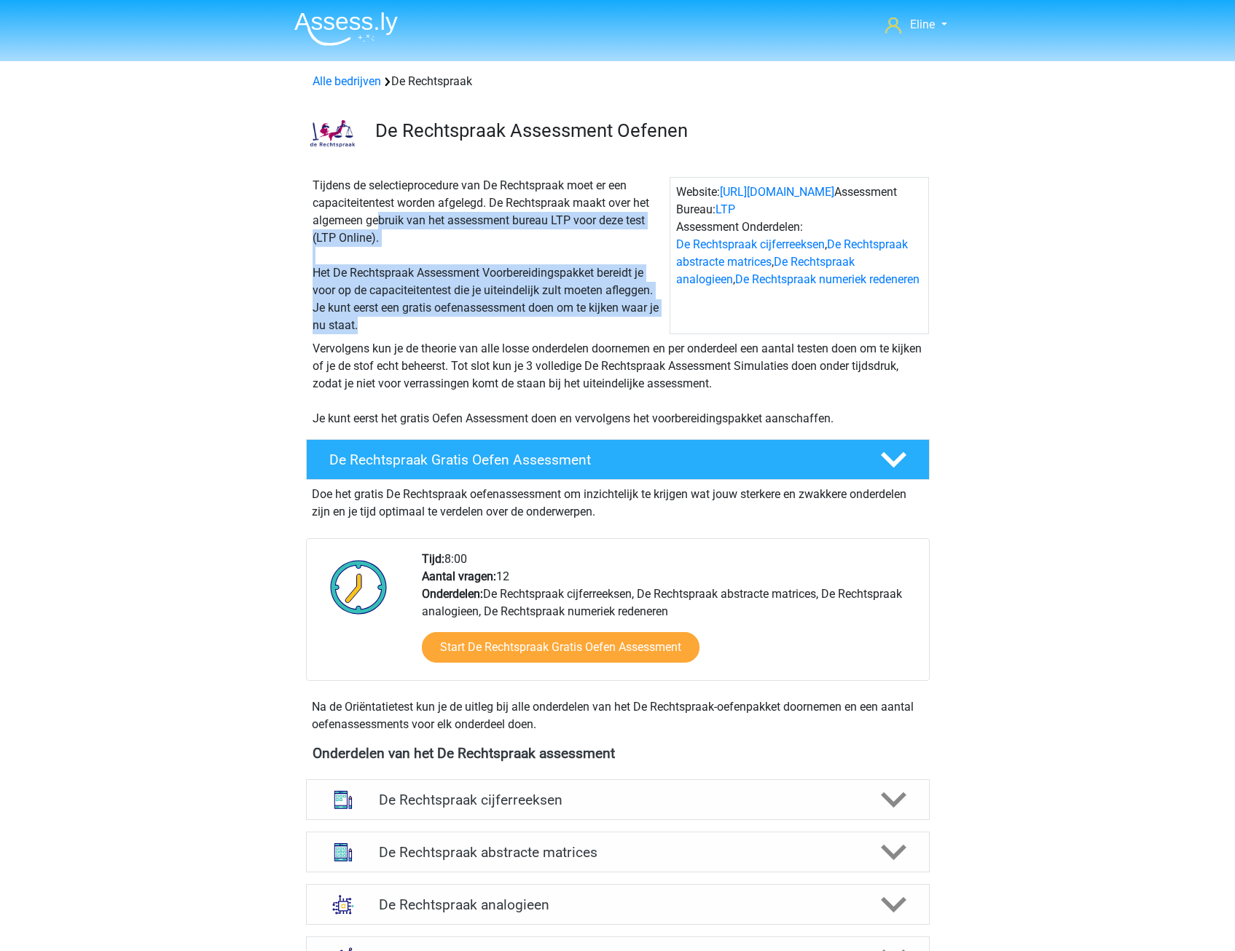
drag, startPoint x: 321, startPoint y: 213, endPoint x: 441, endPoint y: 323, distance: 163.5
click at [441, 323] on div "Tijdens de selectieprocedure van De Rechtspraak moet er een capaciteitentest wo…" at bounding box center [488, 255] width 363 height 157
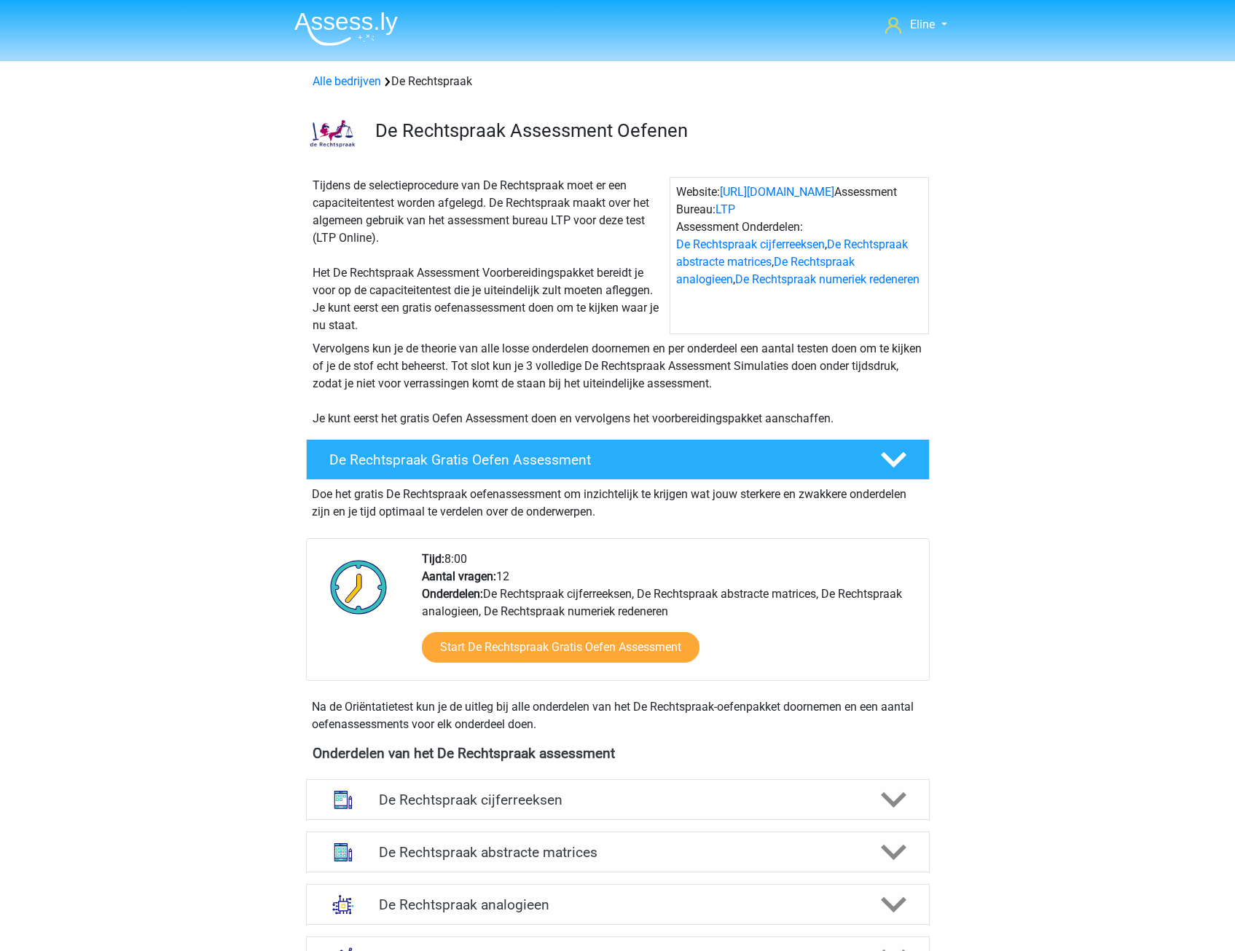
drag, startPoint x: 441, startPoint y: 323, endPoint x: 420, endPoint y: 337, distance: 25.3
click at [424, 339] on div "Vervolgens kun je de theorie van alle losse onderdelen doornemen en per onderde…" at bounding box center [618, 380] width 692 height 93
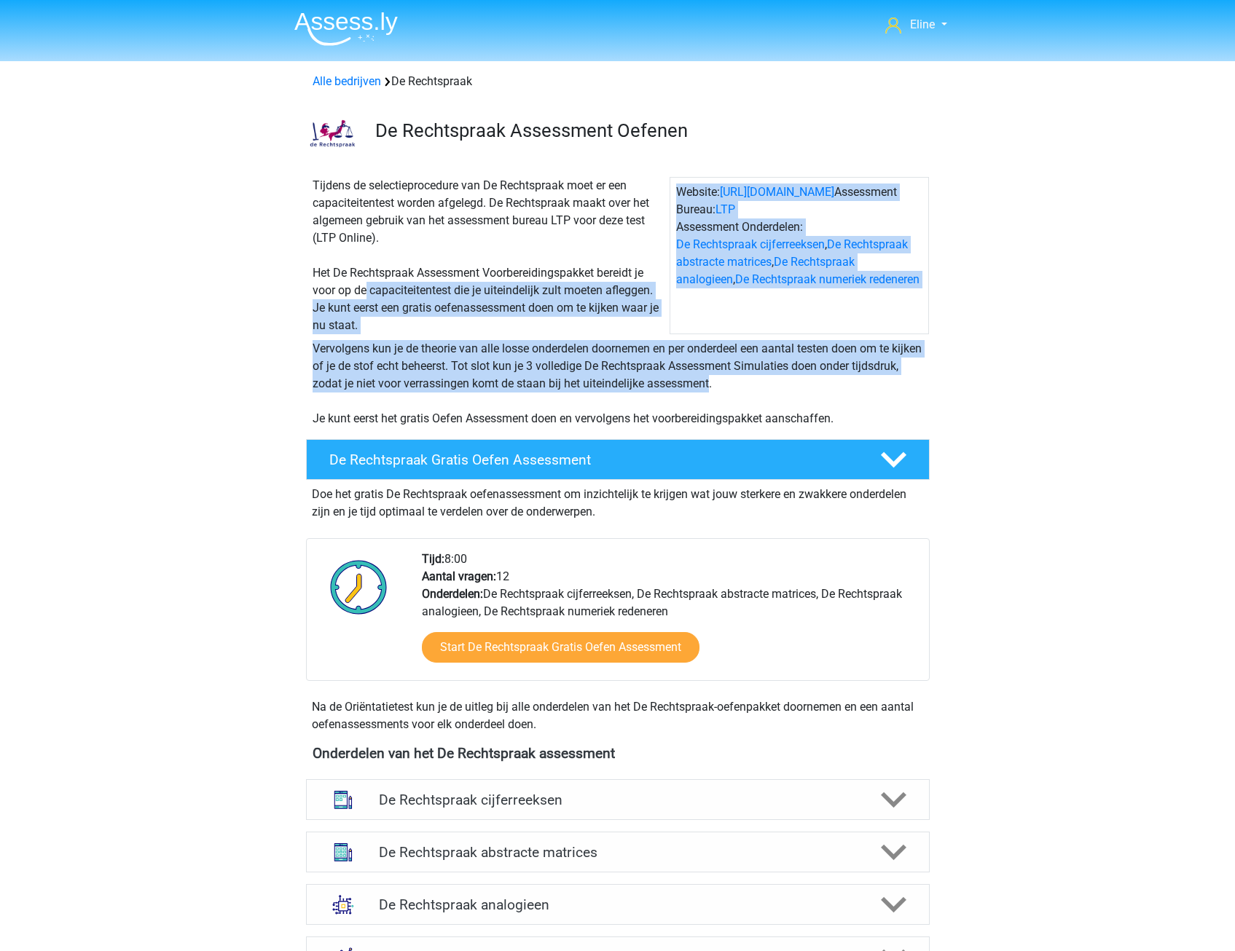
drag, startPoint x: 365, startPoint y: 287, endPoint x: 522, endPoint y: 392, distance: 189.1
click at [522, 392] on div "Tijdens de selectieprocedure van De Rechtspraak moet er een capaciteitentest wo…" at bounding box center [618, 299] width 692 height 268
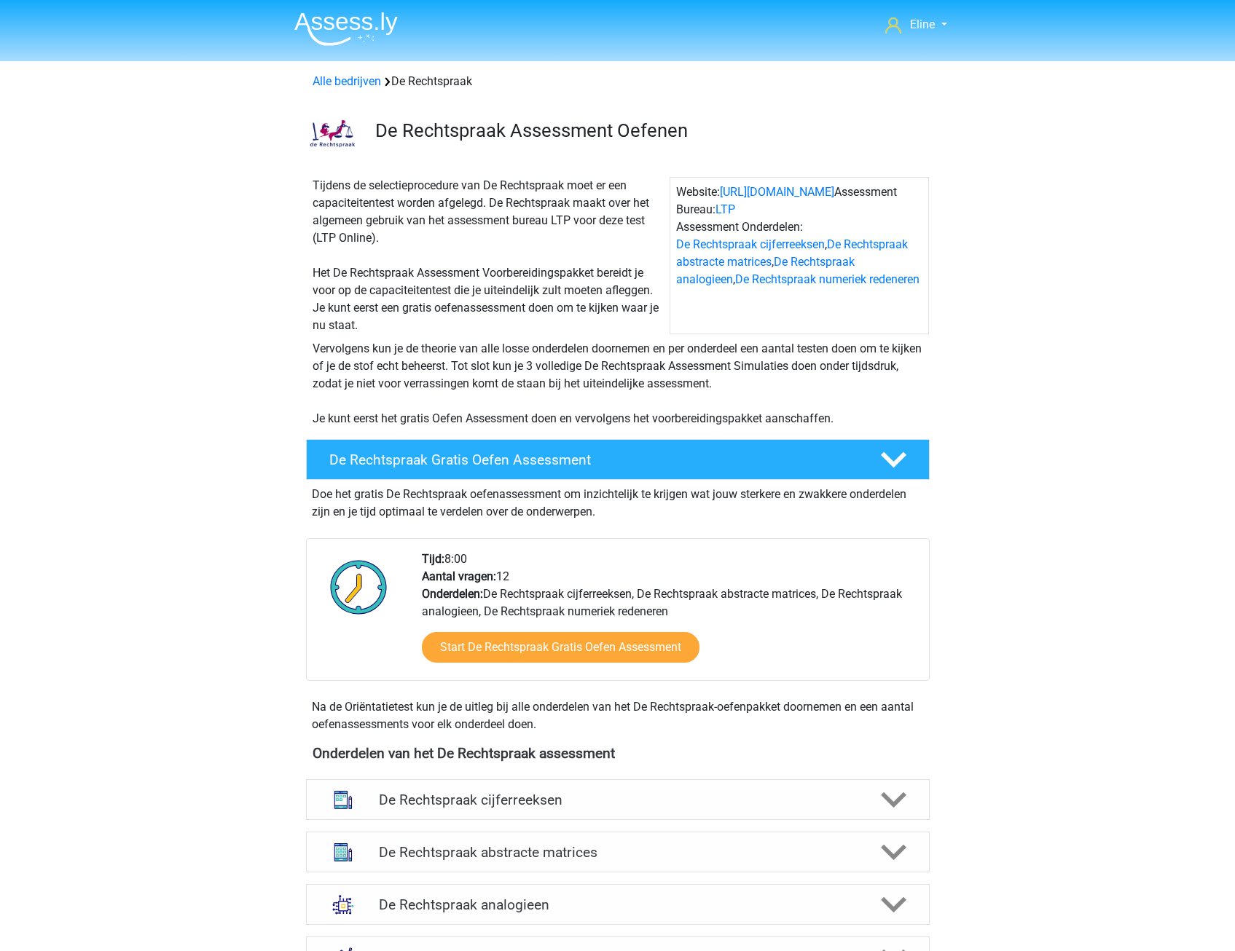
drag, startPoint x: 522, startPoint y: 392, endPoint x: 382, endPoint y: 416, distance: 141.9
click at [382, 416] on div "Vervolgens kun je de theorie van alle losse onderdelen doornemen en per onderde…" at bounding box center [618, 383] width 622 height 87
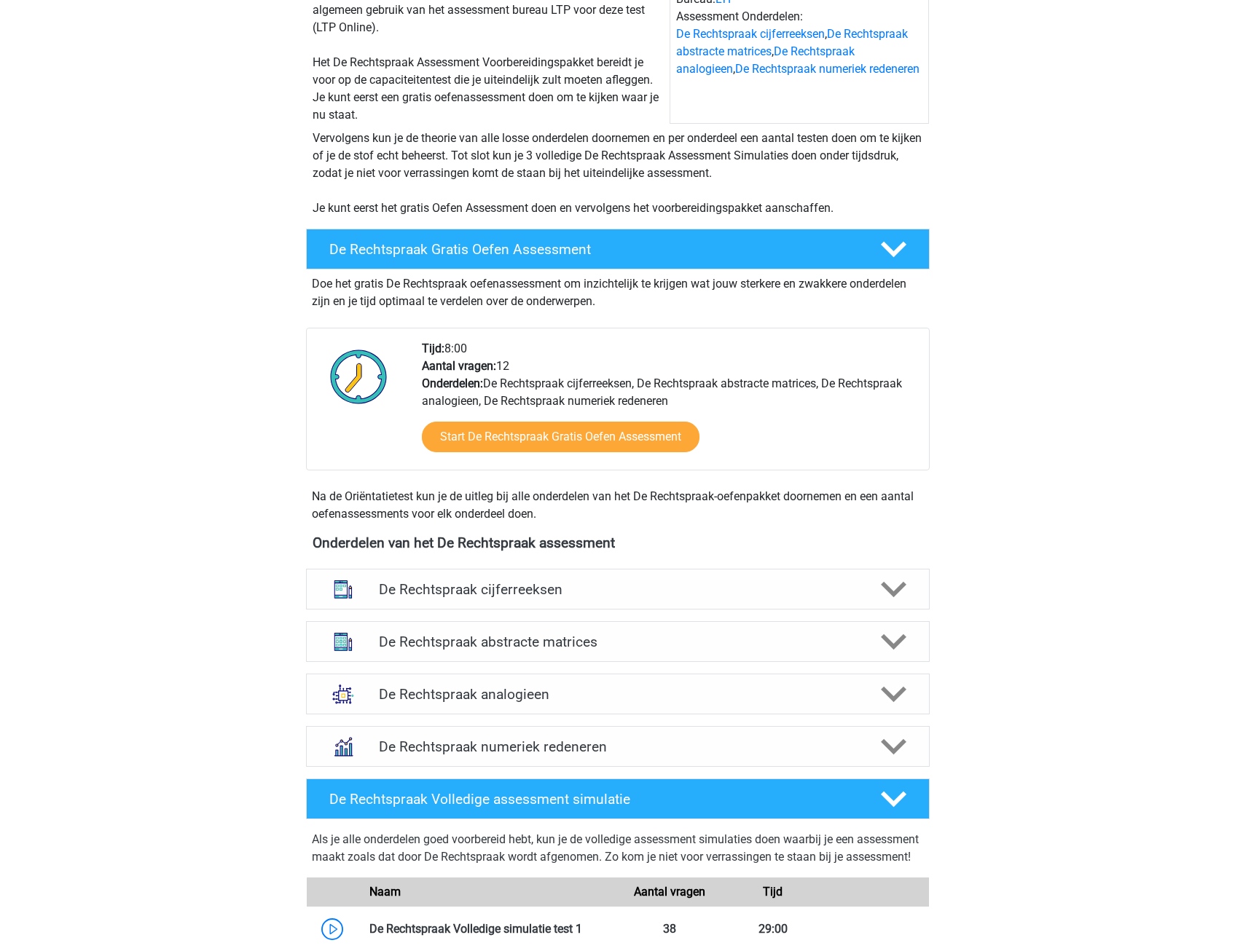
scroll to position [219, 0]
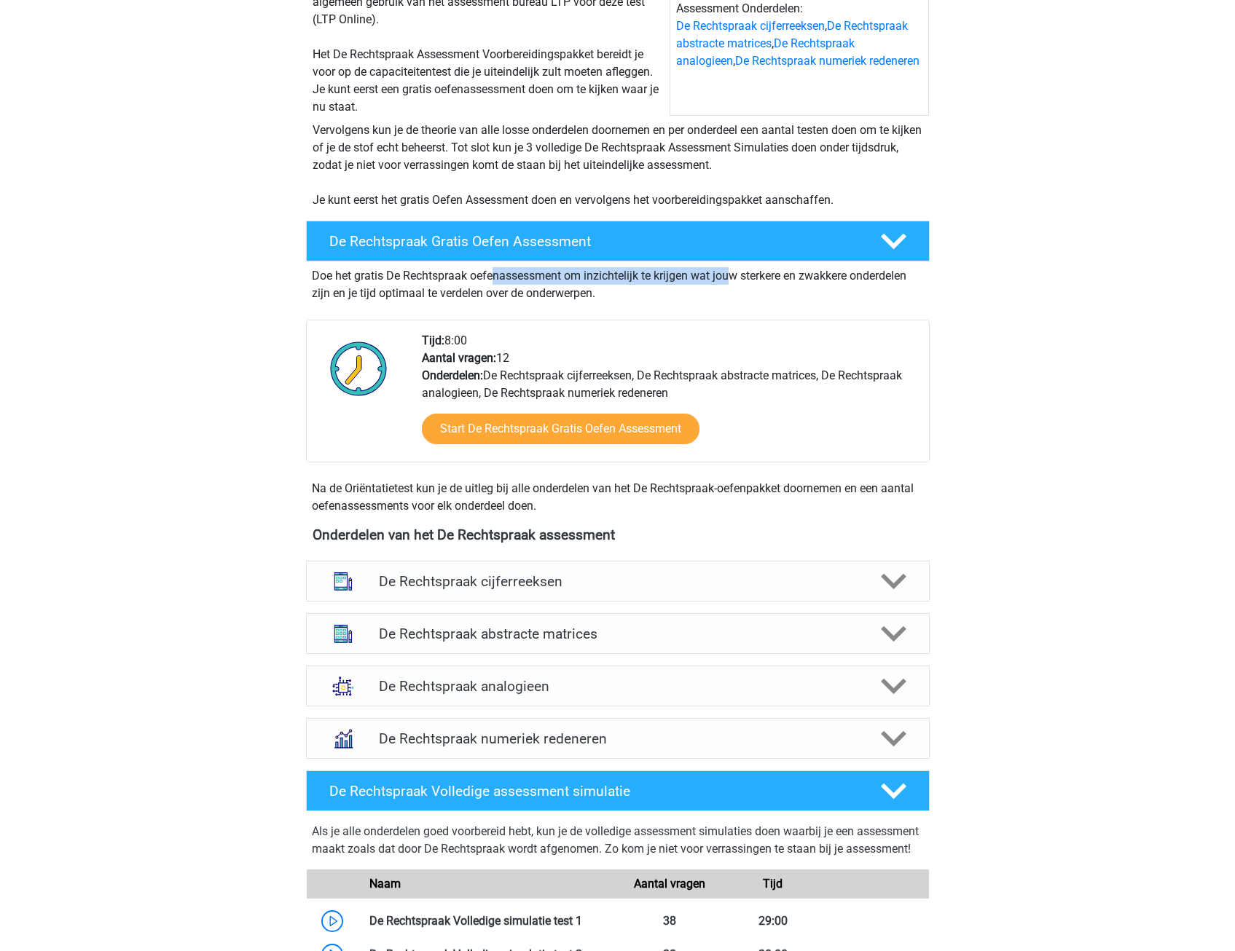
drag, startPoint x: 359, startPoint y: 272, endPoint x: 617, endPoint y: 277, distance: 257.9
click at [617, 277] on div "Doe het gratis De Rechtspraak oefenassessment om inzichtelijk te krijgen wat jo…" at bounding box center [618, 282] width 624 height 41
drag, startPoint x: 617, startPoint y: 277, endPoint x: 648, endPoint y: 291, distance: 33.9
click at [611, 302] on div "Doe het gratis De Rechtspraak oefenassessment om inzichtelijk te krijgen wat jo…" at bounding box center [618, 282] width 624 height 41
click at [894, 243] on polygon at bounding box center [893, 242] width 25 height 16
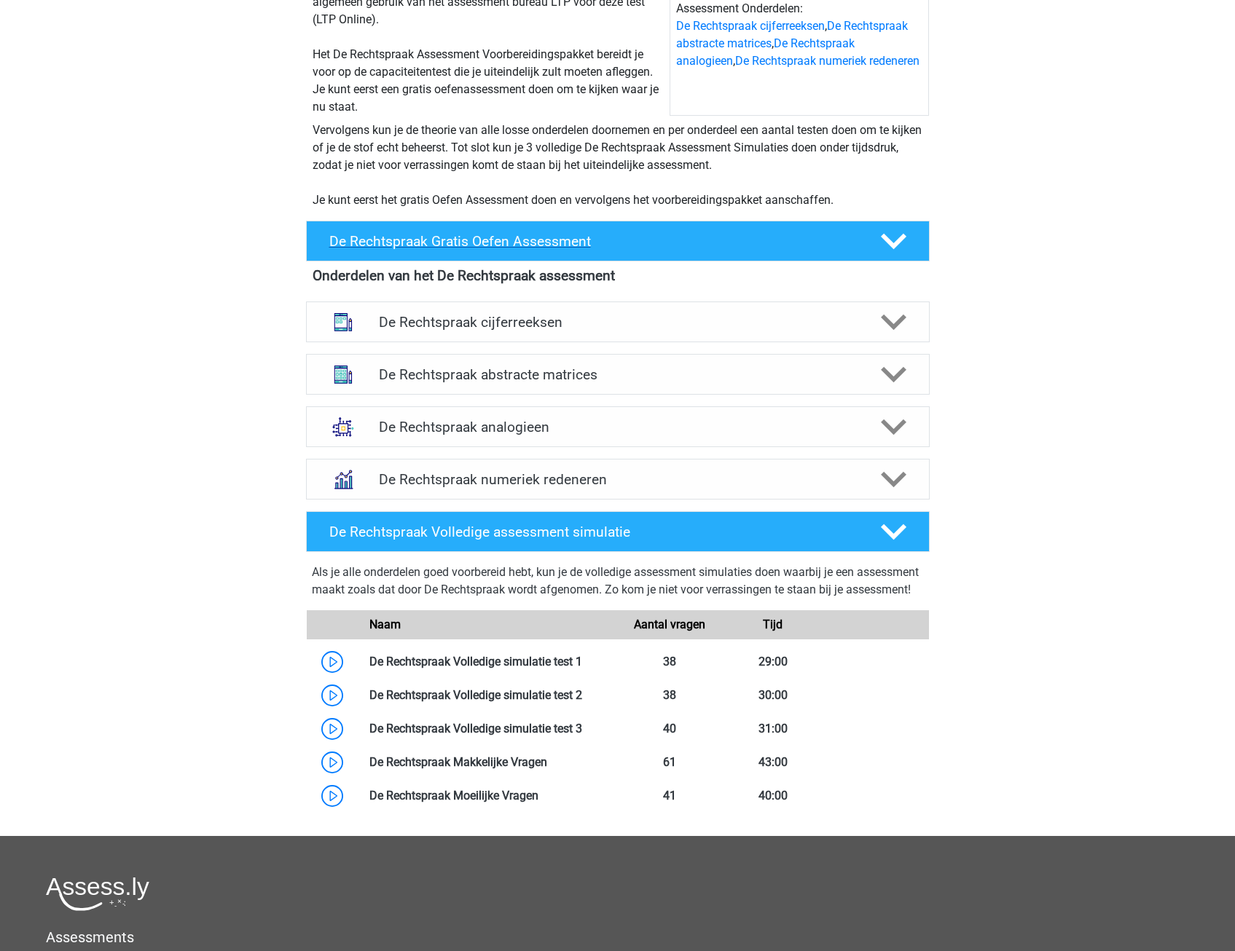
click at [894, 243] on polygon at bounding box center [893, 242] width 25 height 16
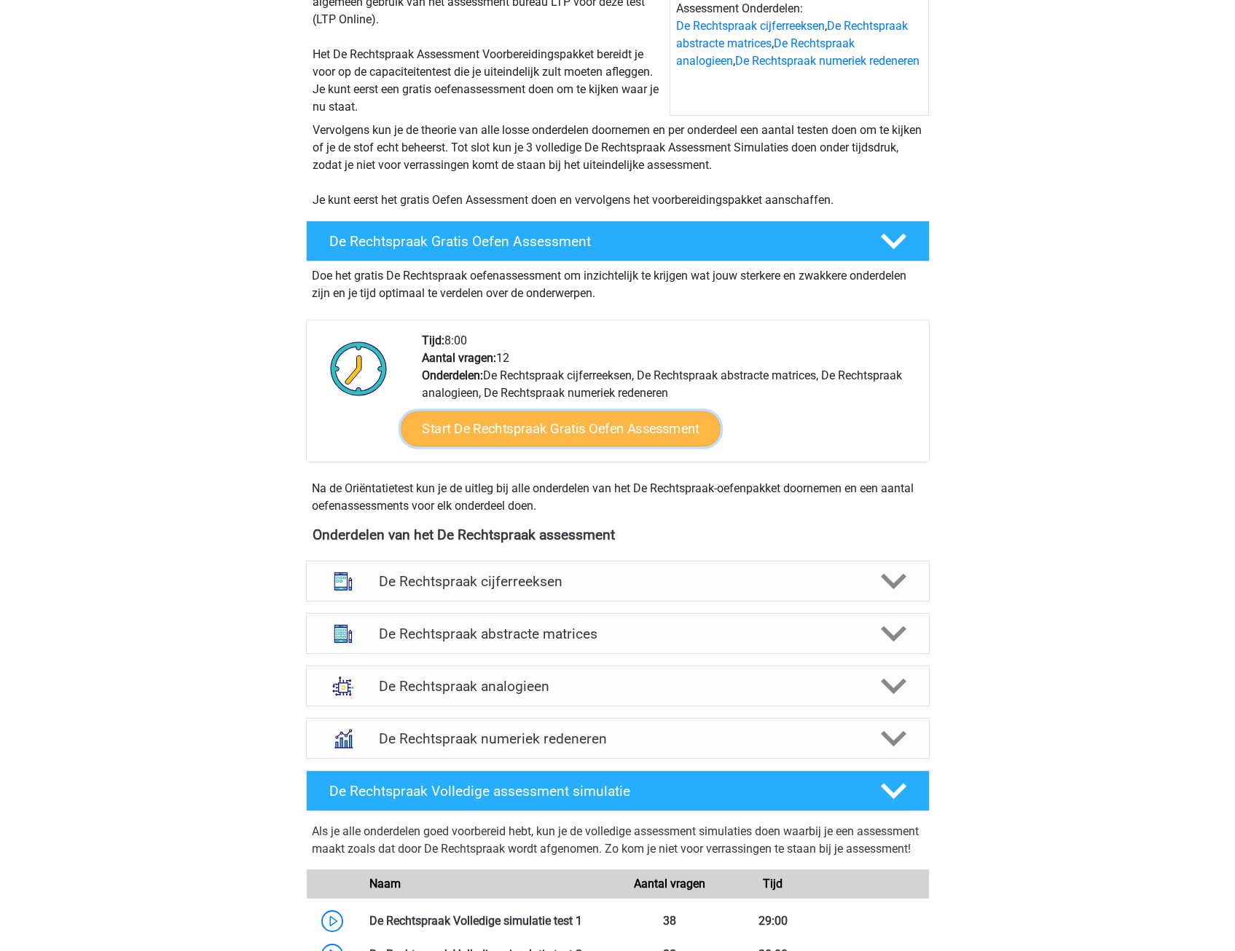
click at [517, 429] on link "Start De Rechtspraak Gratis Oefen Assessment" at bounding box center [560, 429] width 319 height 35
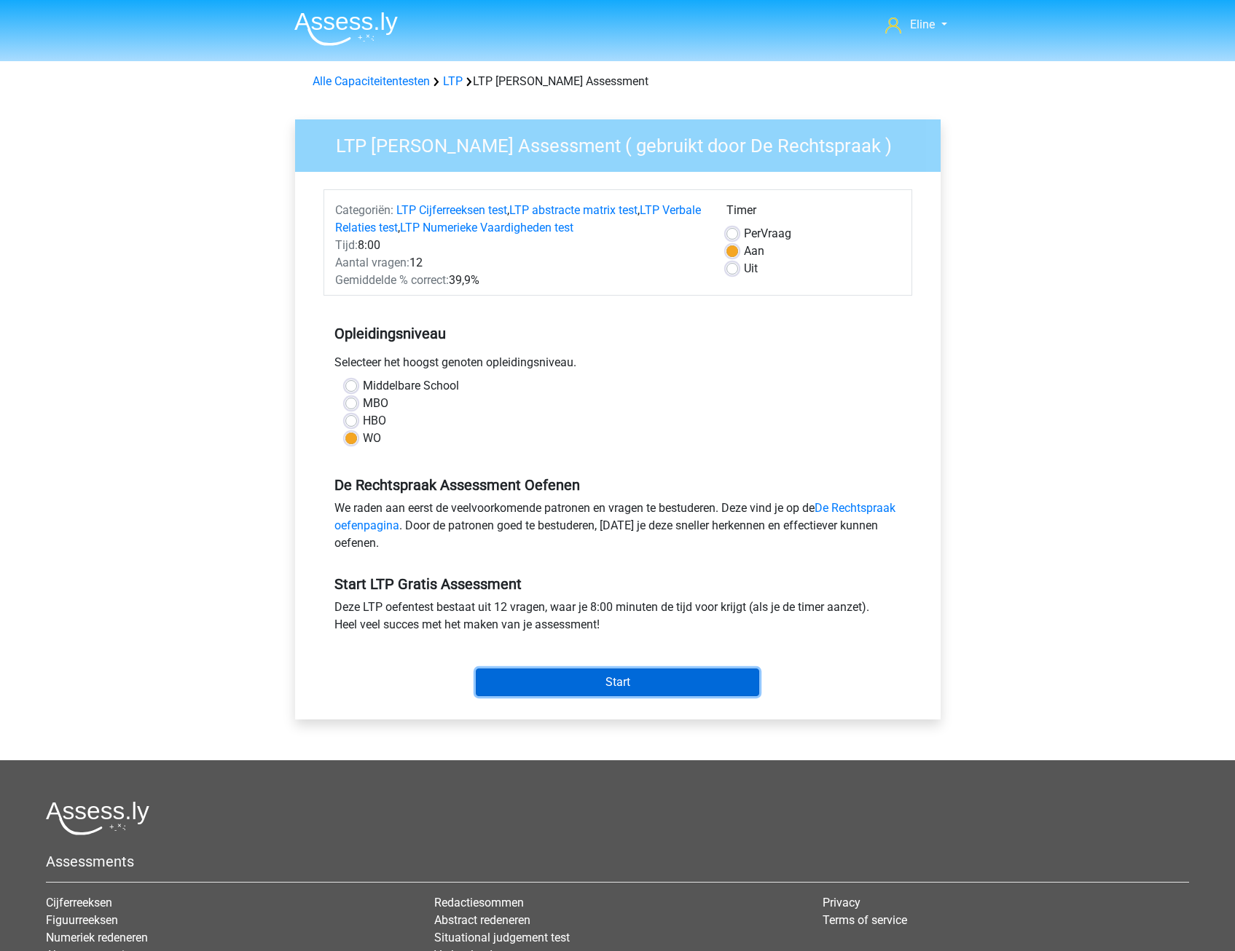
click at [505, 679] on input "Start" at bounding box center [617, 683] width 283 height 28
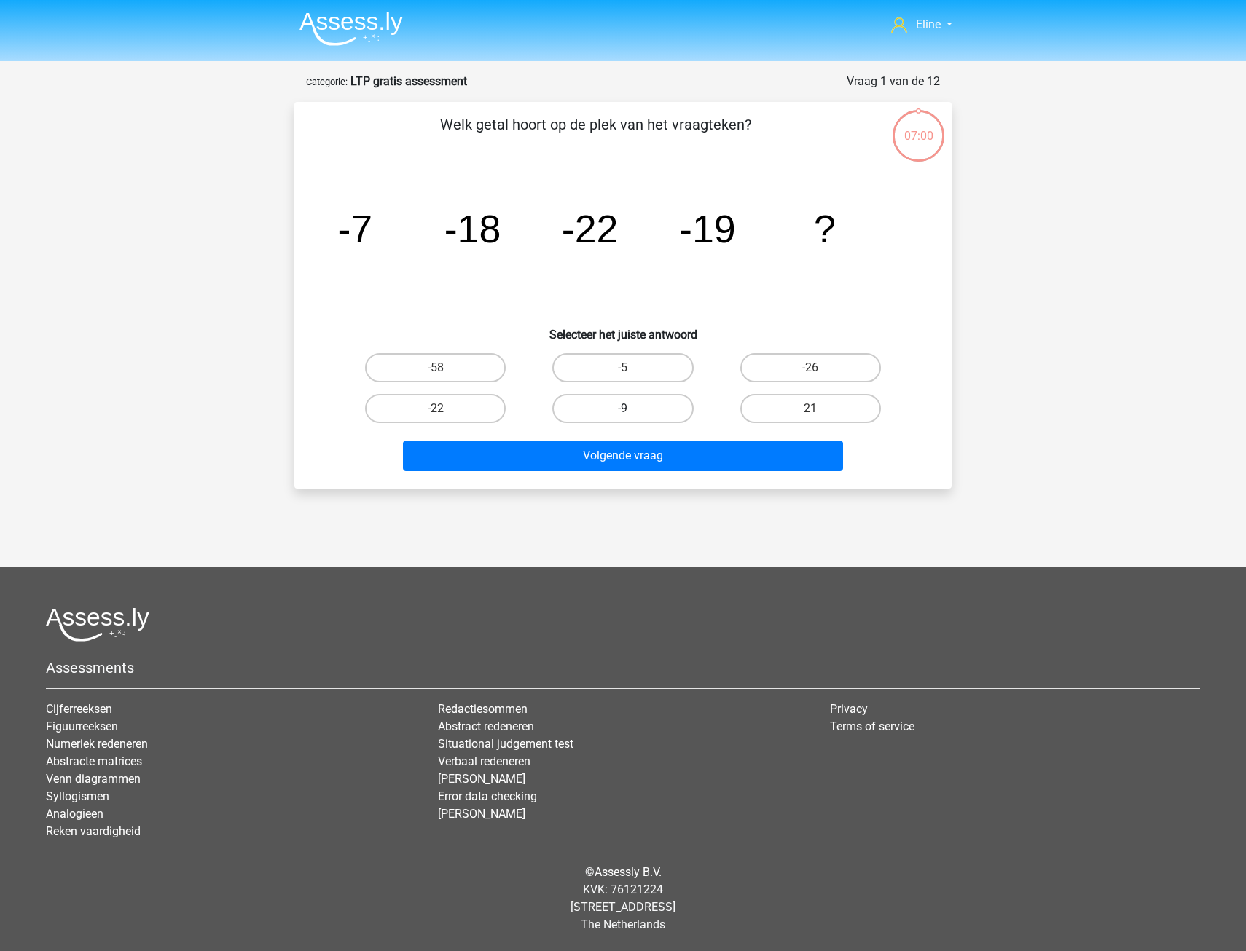
click at [640, 410] on label "-9" at bounding box center [622, 408] width 141 height 29
click at [632, 410] on input "-9" at bounding box center [627, 413] width 9 height 9
radio input "true"
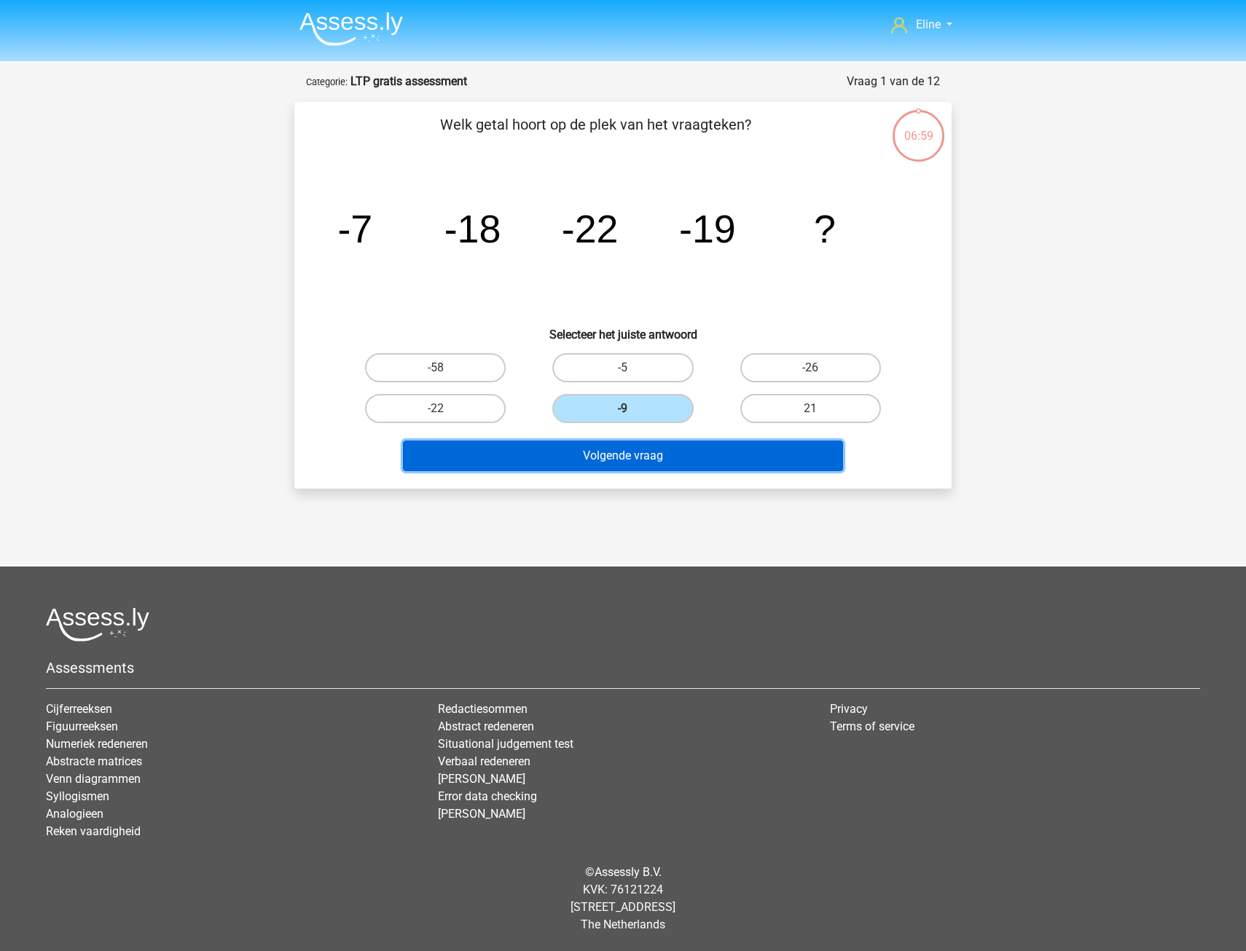
click at [631, 456] on button "Volgende vraag" at bounding box center [623, 456] width 441 height 31
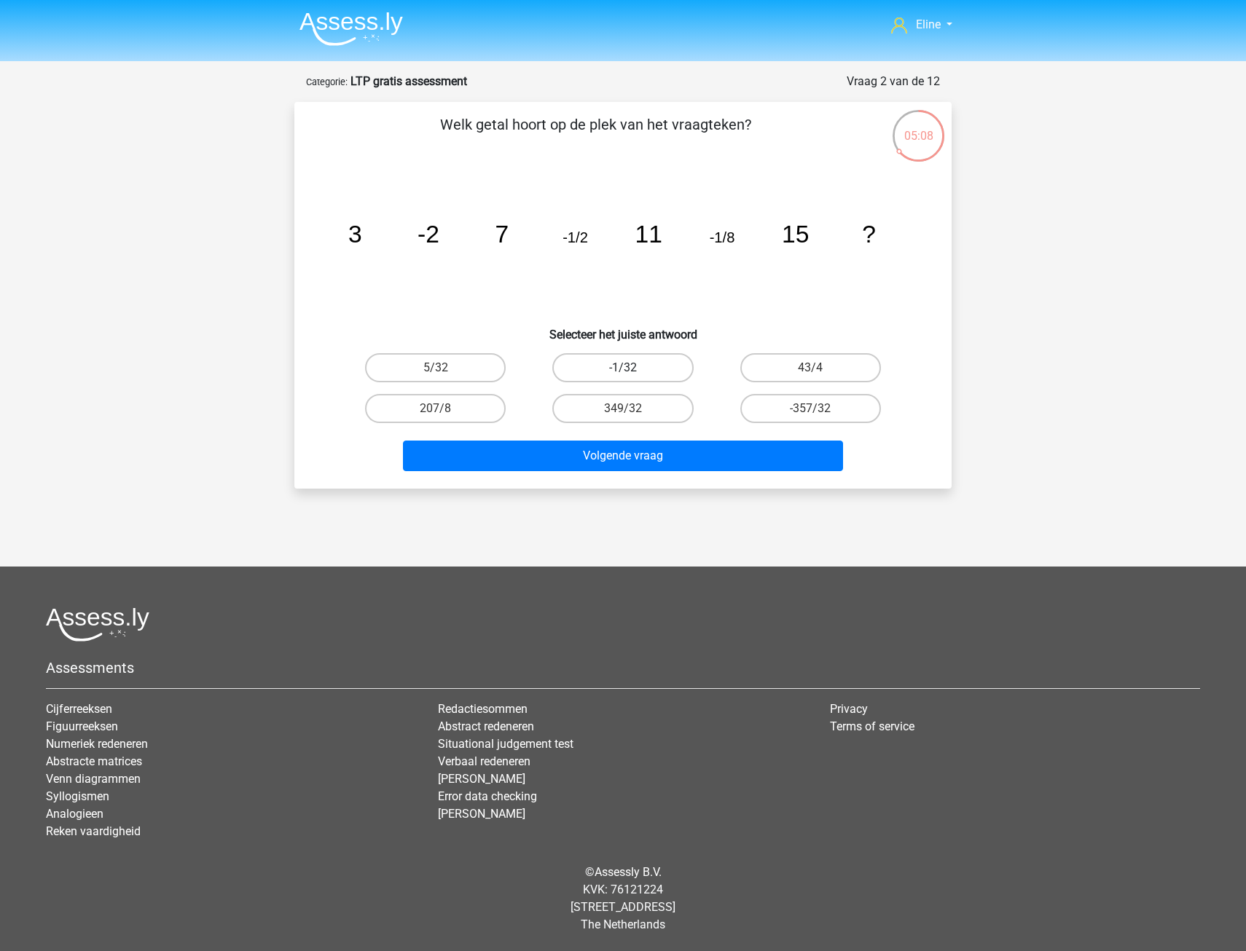
click at [657, 366] on label "-1/32" at bounding box center [622, 367] width 141 height 29
click at [632, 368] on input "-1/32" at bounding box center [627, 372] width 9 height 9
radio input "true"
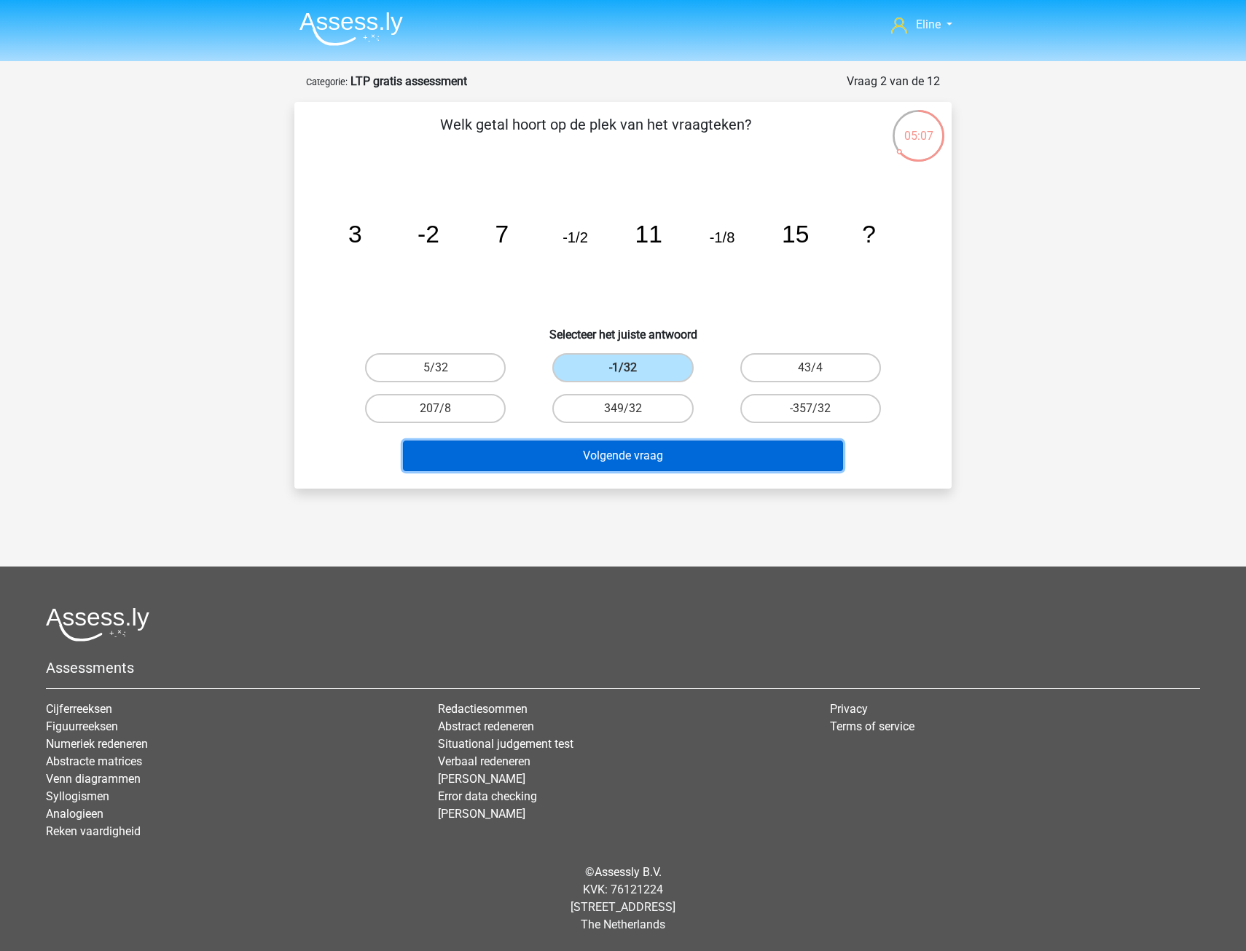
click at [658, 456] on button "Volgende vraag" at bounding box center [623, 456] width 441 height 31
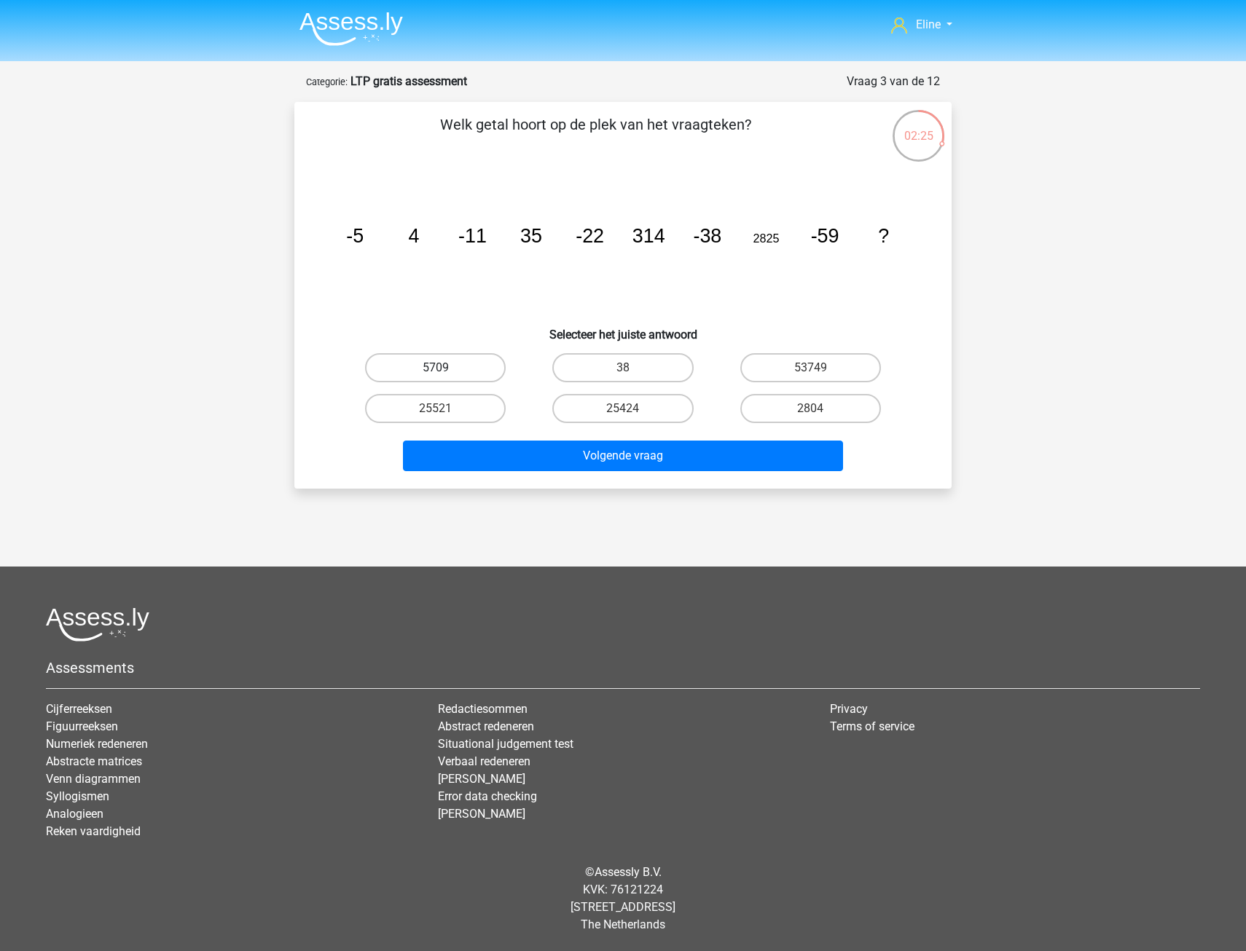
click at [452, 369] on label "5709" at bounding box center [435, 367] width 141 height 29
click at [445, 369] on input "5709" at bounding box center [440, 372] width 9 height 9
radio input "true"
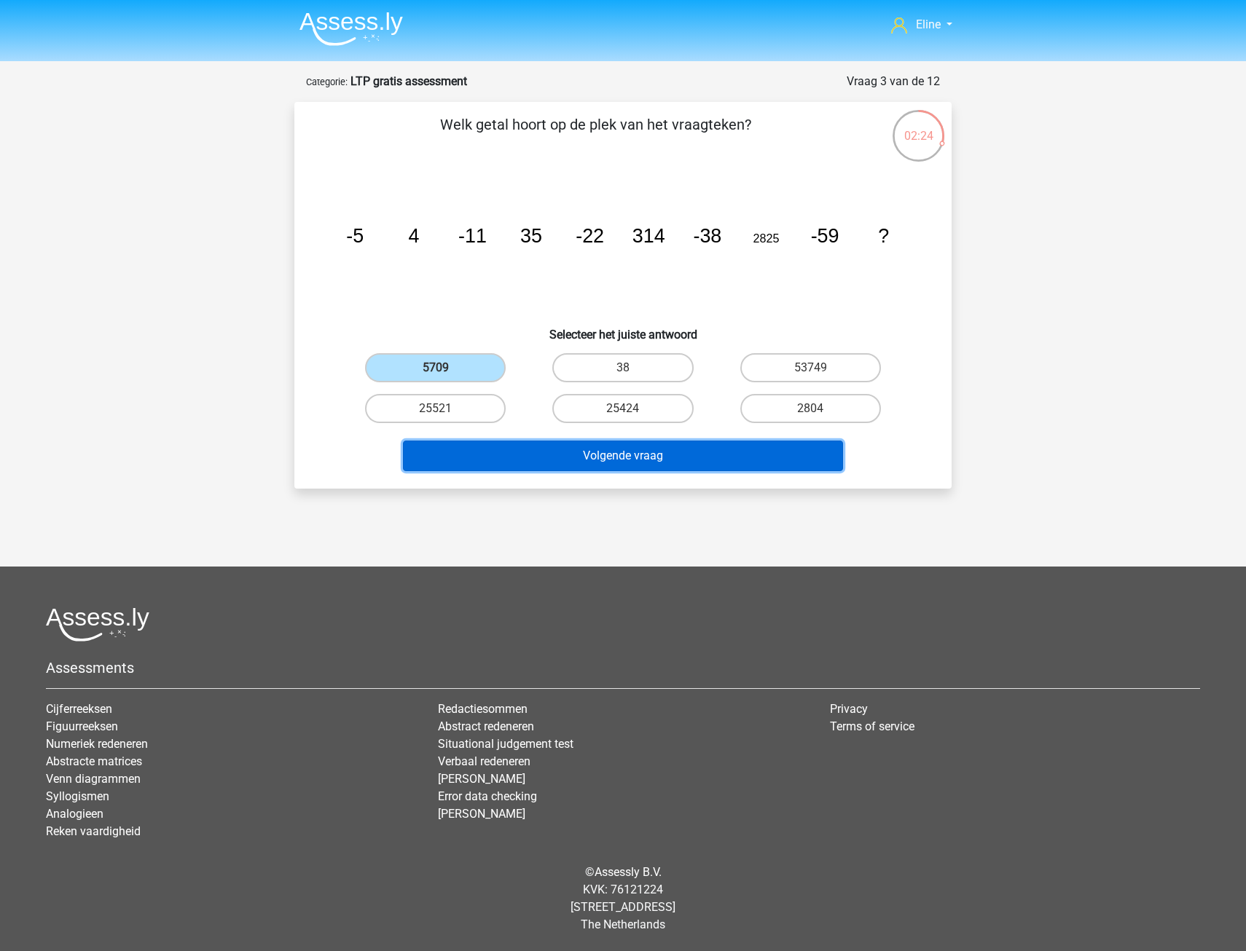
click at [490, 460] on button "Volgende vraag" at bounding box center [623, 456] width 441 height 31
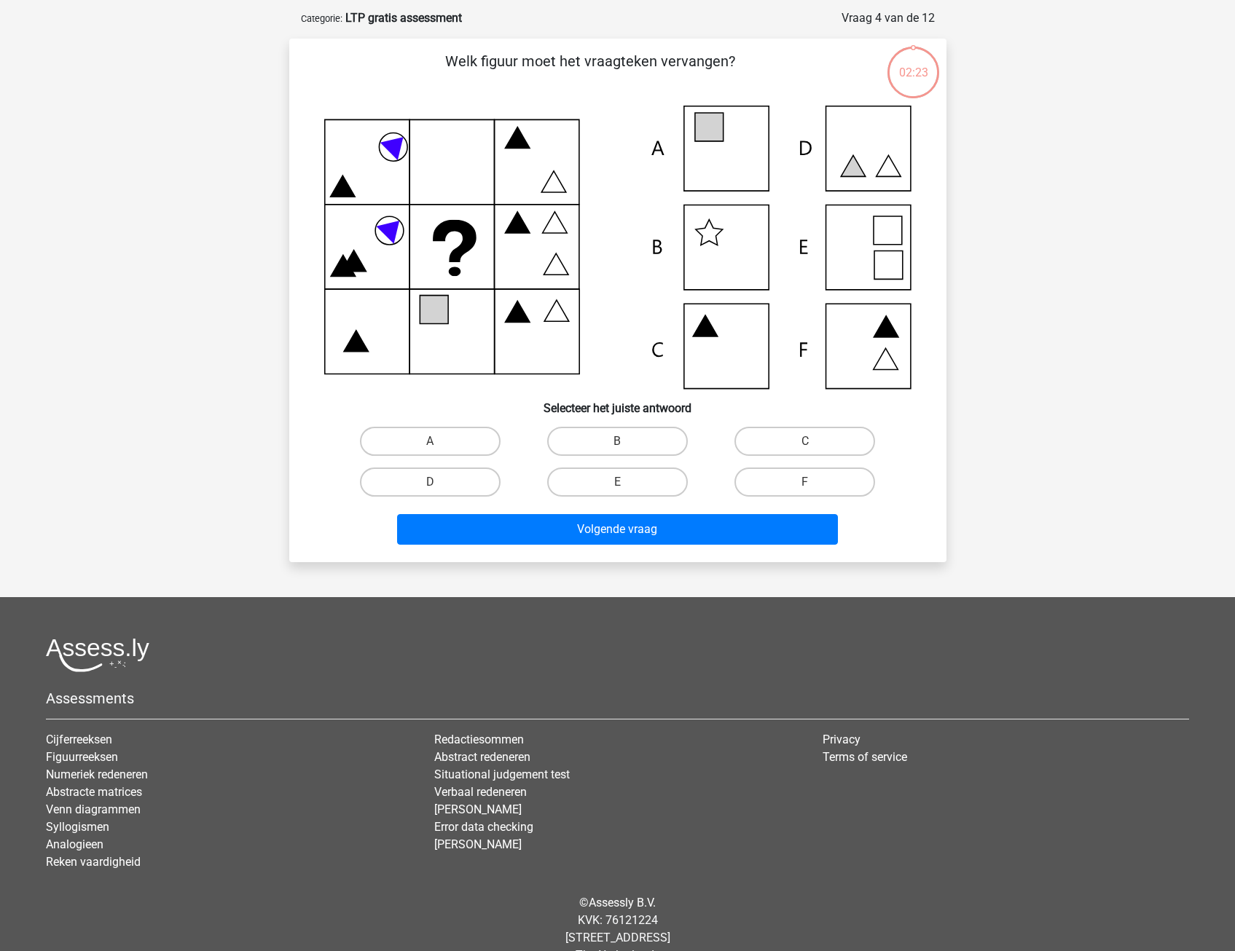
scroll to position [73, 0]
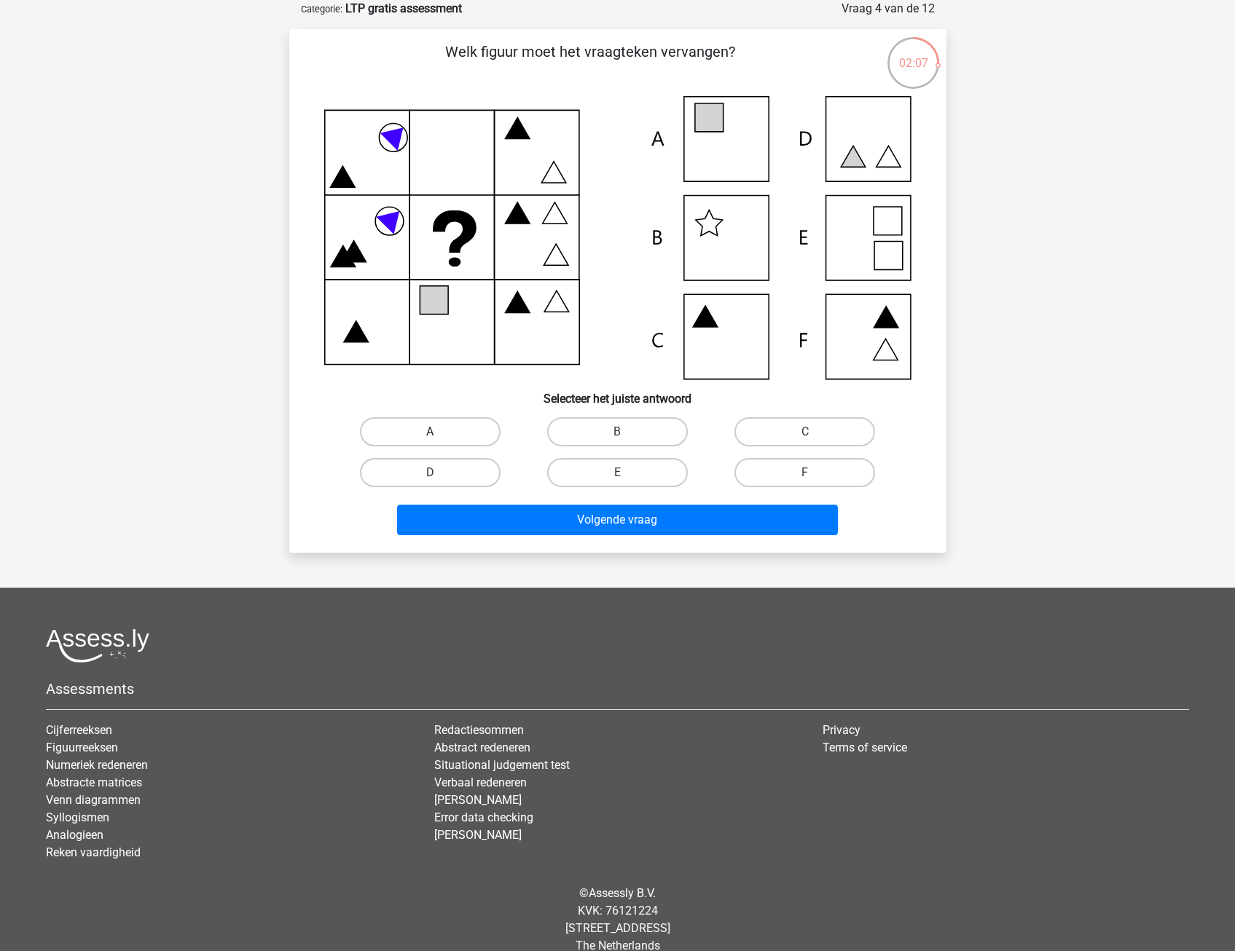
click at [428, 441] on label "A" at bounding box center [430, 431] width 141 height 29
click at [430, 441] on input "A" at bounding box center [434, 436] width 9 height 9
radio input "true"
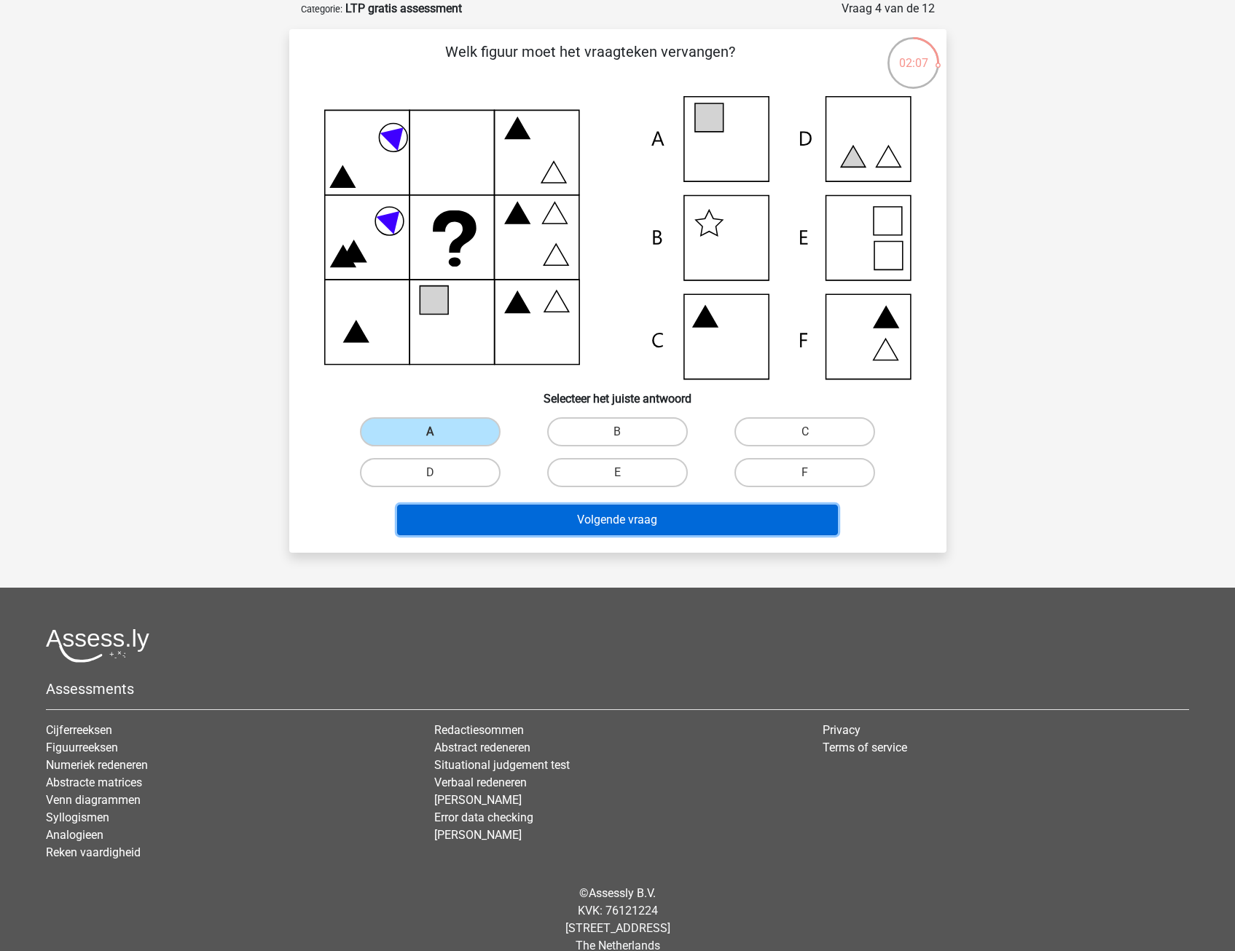
click at [420, 512] on button "Volgende vraag" at bounding box center [617, 520] width 441 height 31
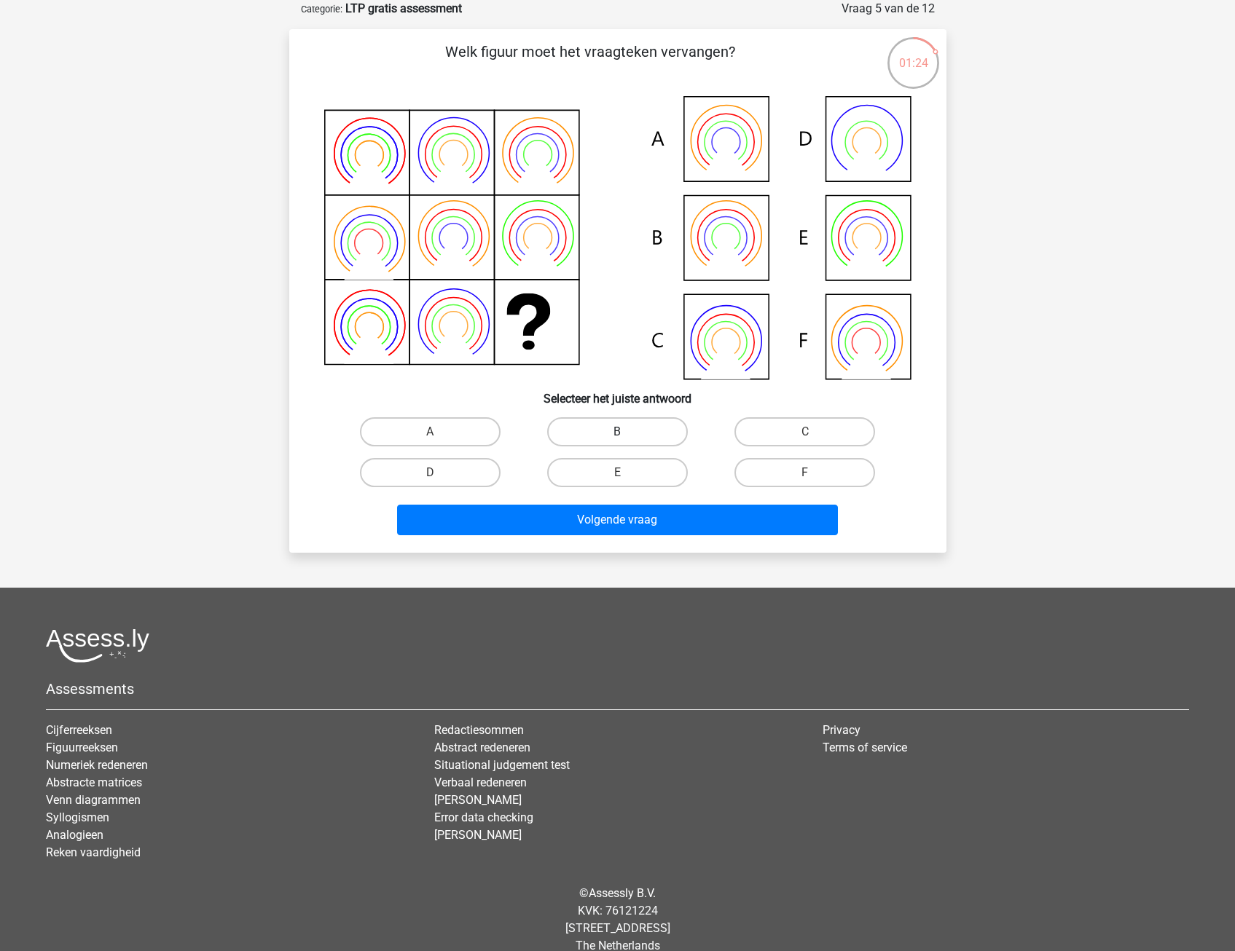
click at [618, 431] on label "B" at bounding box center [617, 431] width 141 height 29
click at [618, 432] on input "B" at bounding box center [621, 436] width 9 height 9
radio input "true"
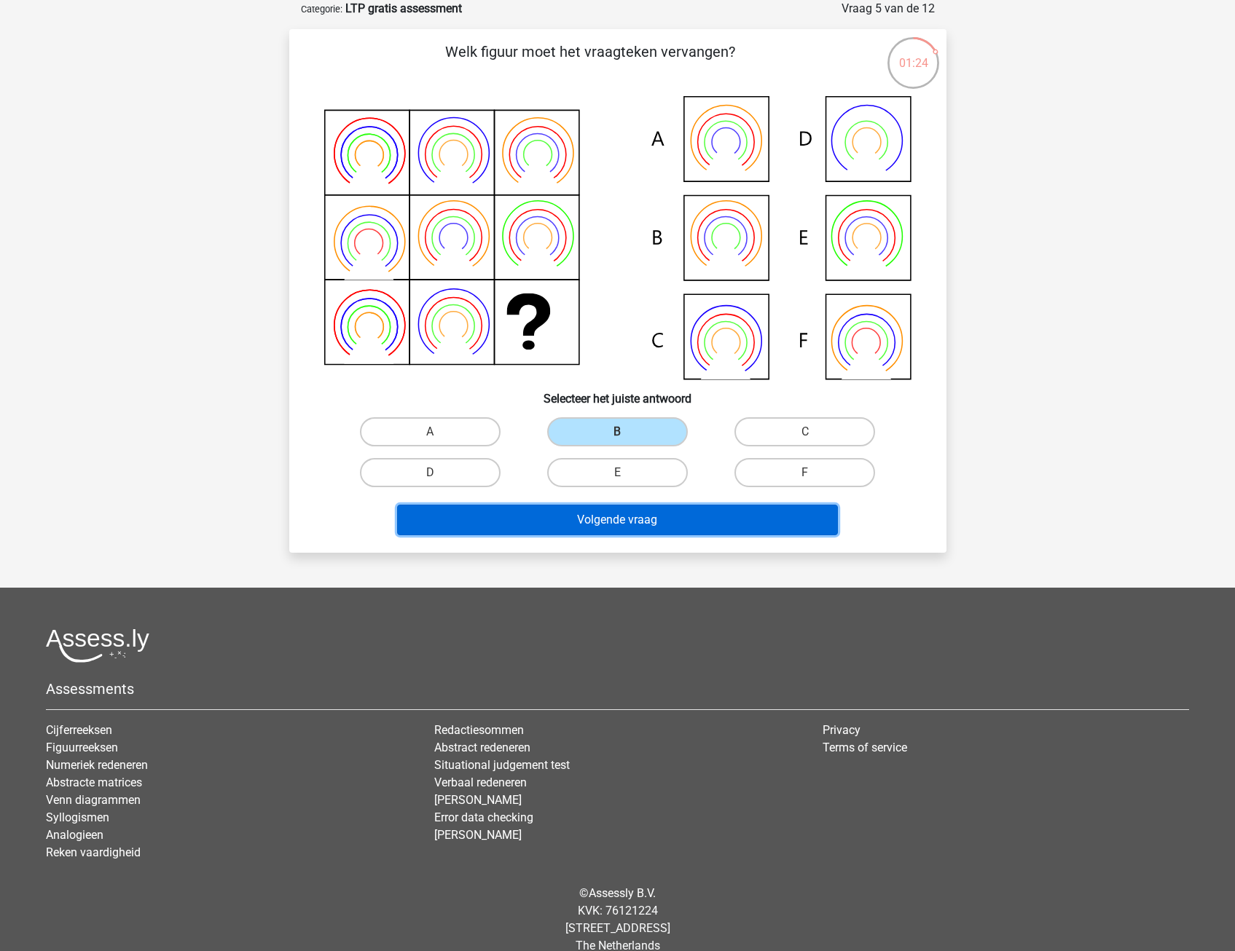
click at [612, 509] on button "Volgende vraag" at bounding box center [617, 520] width 441 height 31
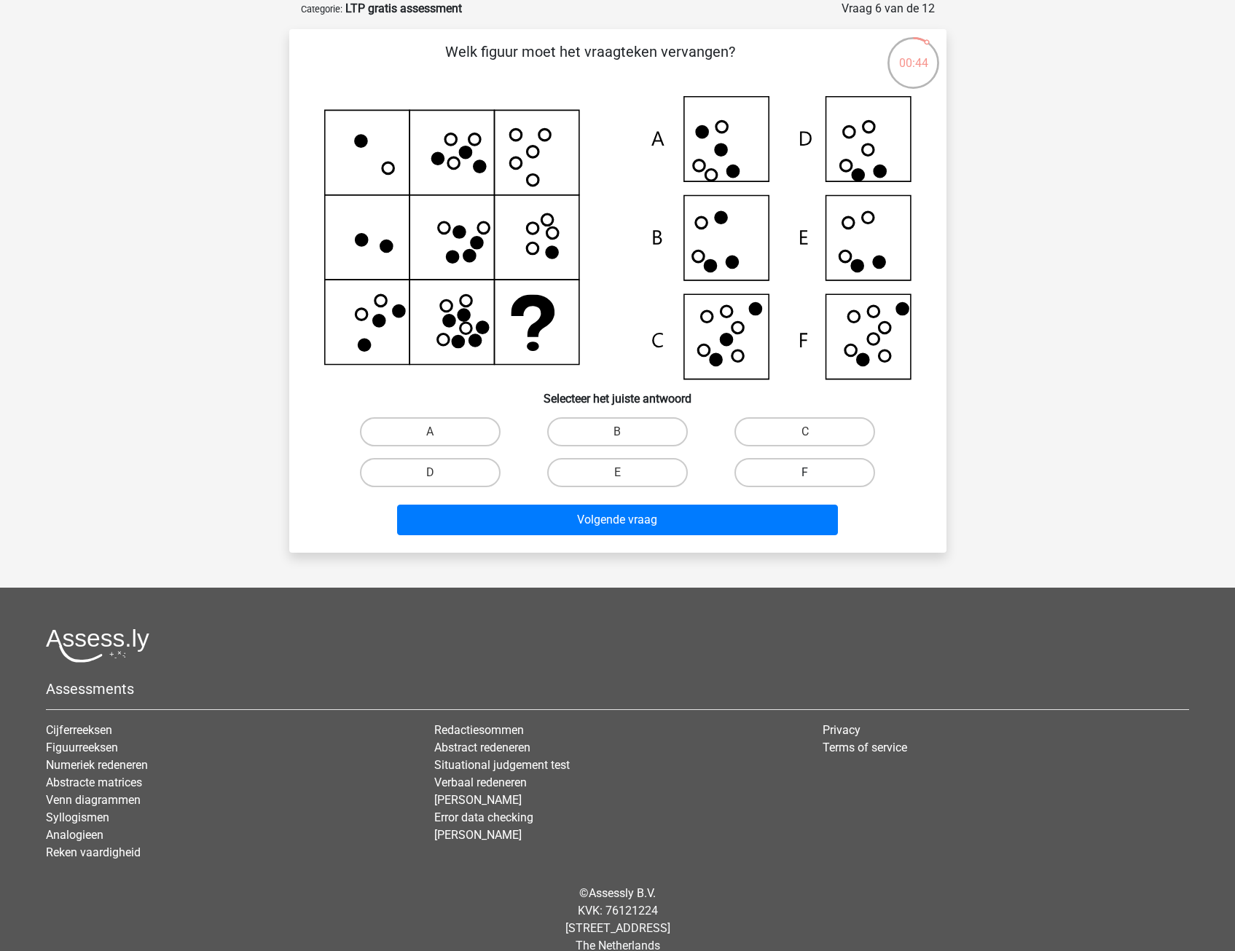
click at [808, 471] on div "F" at bounding box center [805, 472] width 176 height 29
click at [808, 468] on label "F" at bounding box center [804, 472] width 141 height 29
click at [808, 473] on input "F" at bounding box center [809, 477] width 9 height 9
radio input "true"
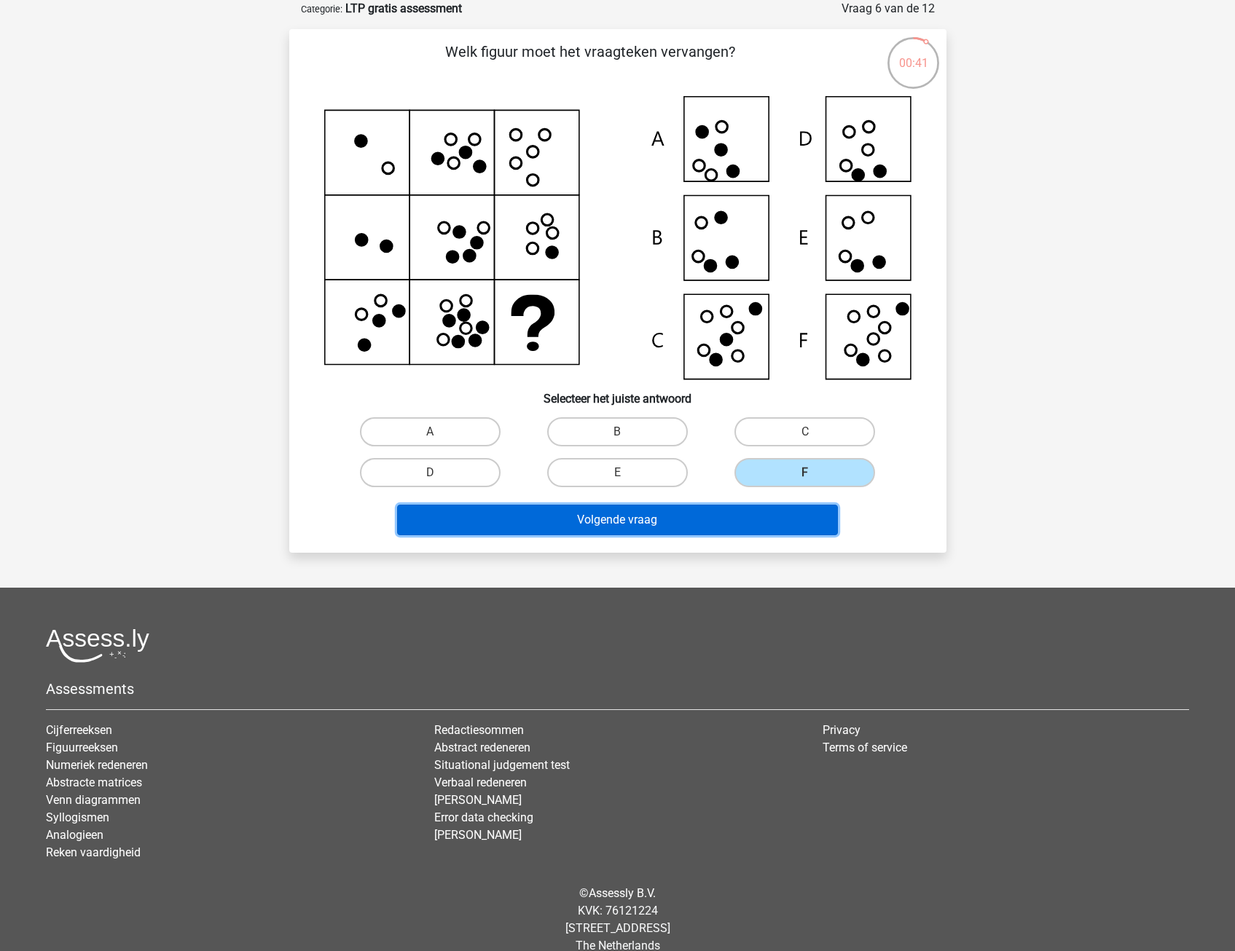
click at [791, 517] on button "Volgende vraag" at bounding box center [617, 520] width 441 height 31
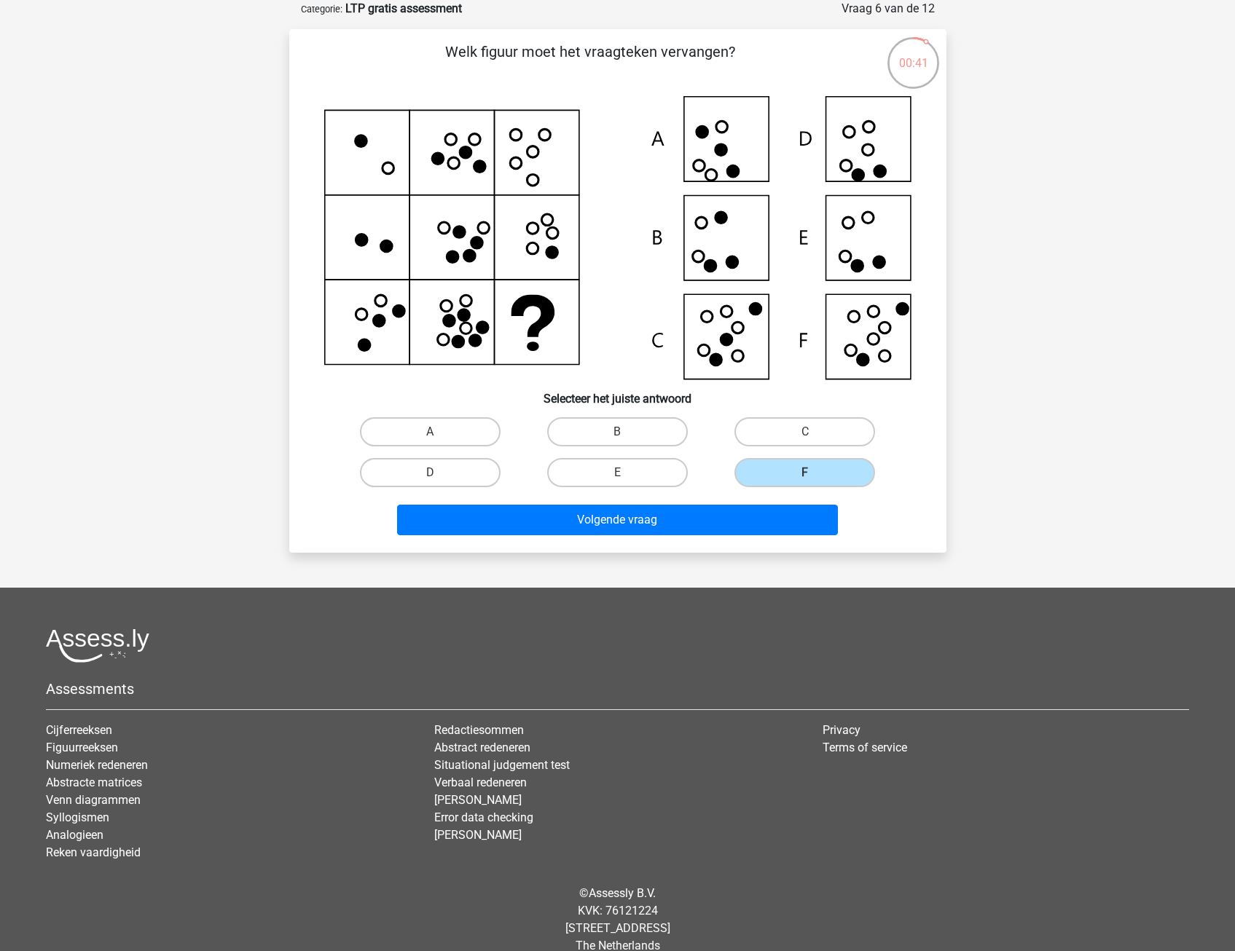
scroll to position [0, 0]
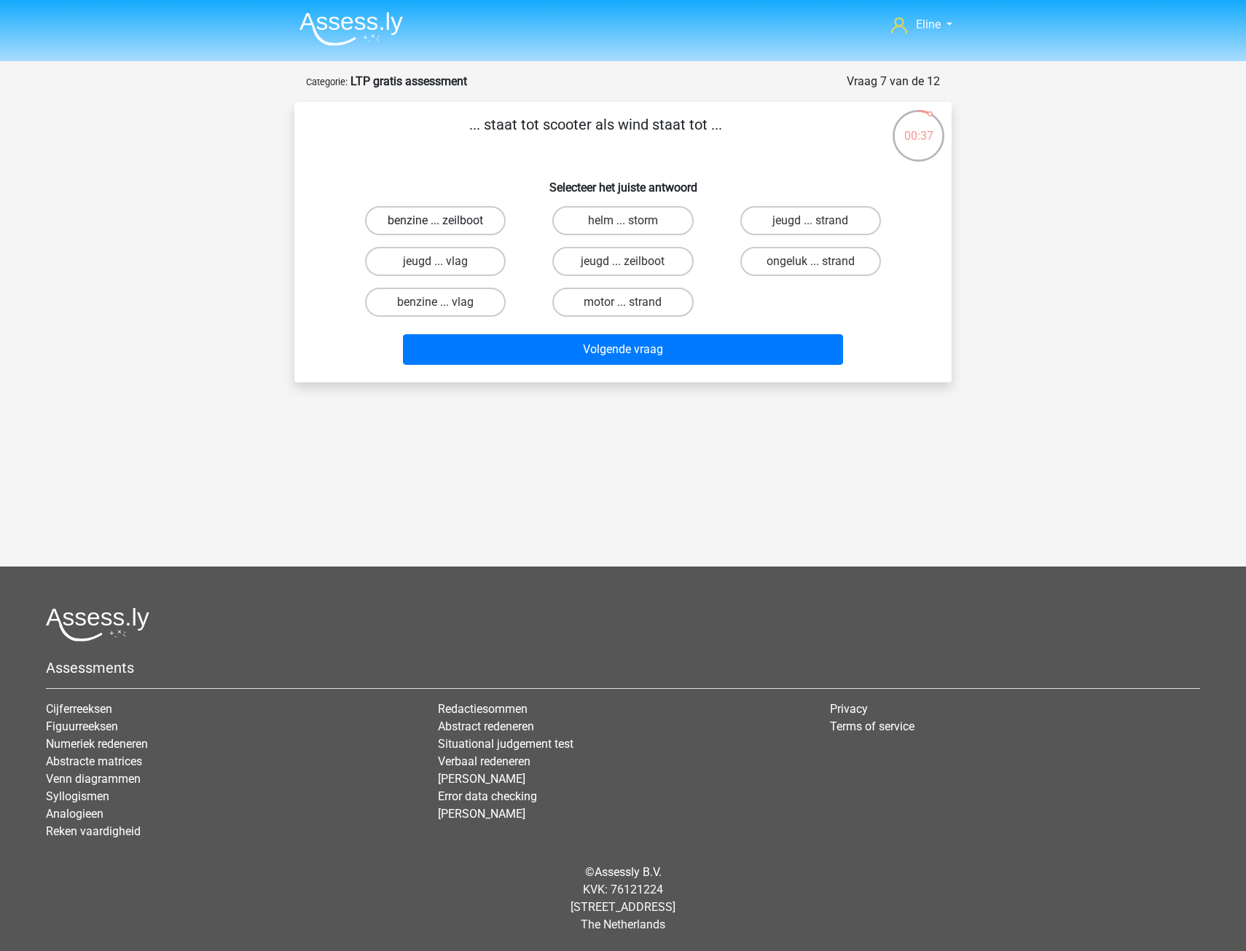
click at [459, 221] on label "benzine ... zeilboot" at bounding box center [435, 220] width 141 height 29
click at [445, 221] on input "benzine ... zeilboot" at bounding box center [440, 225] width 9 height 9
radio input "true"
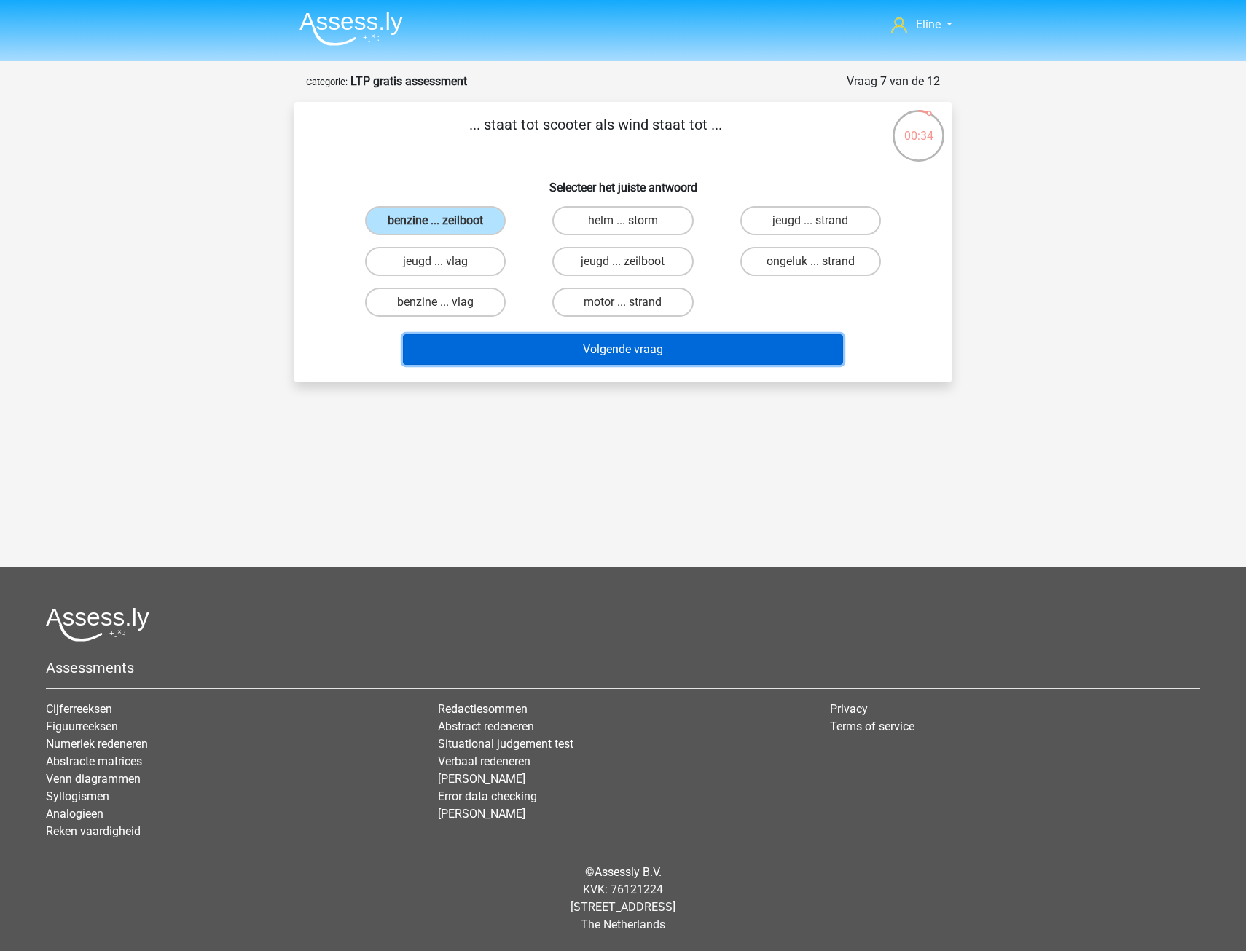
click at [587, 349] on button "Volgende vraag" at bounding box center [623, 349] width 441 height 31
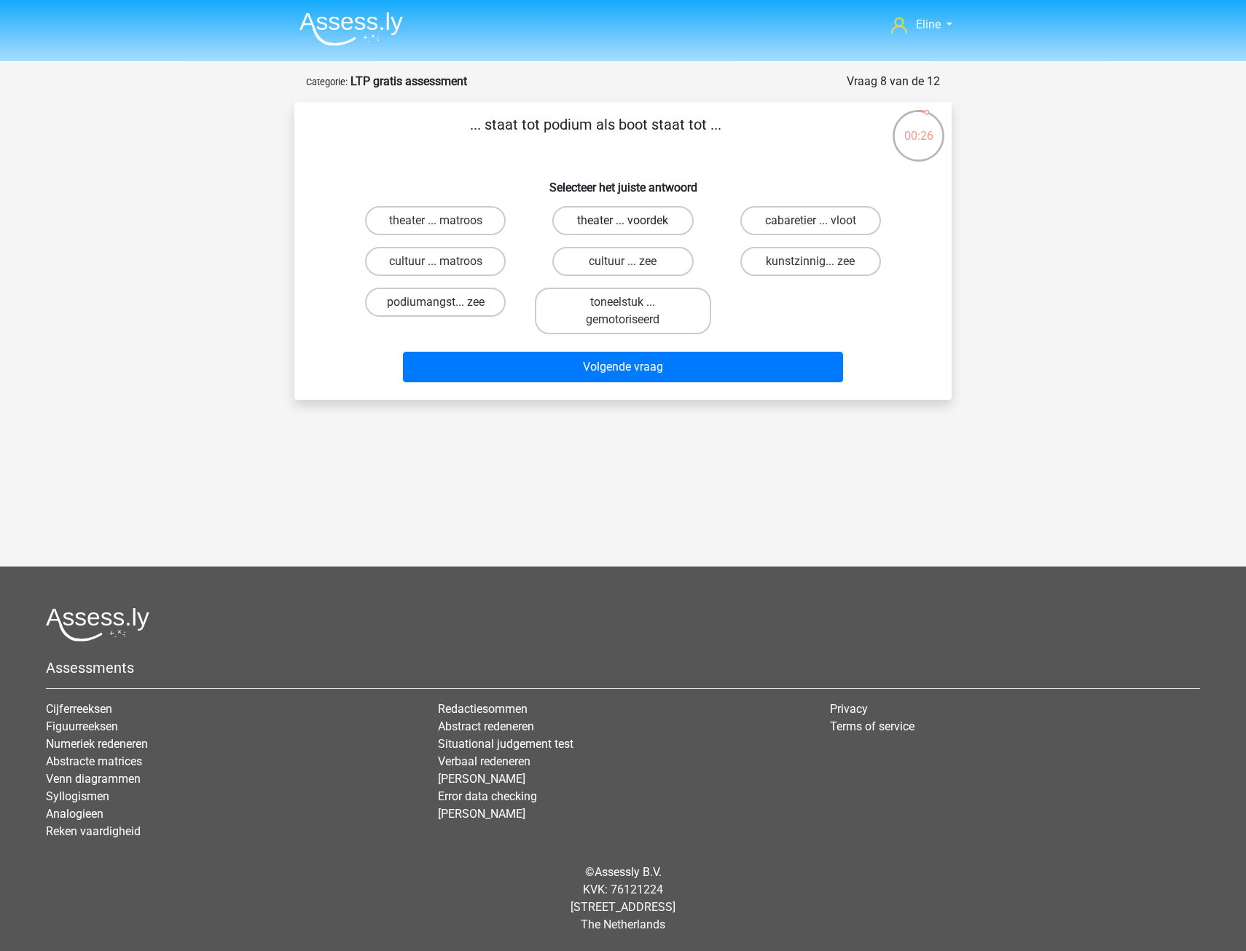
click at [643, 221] on label "theater ... voordek" at bounding box center [622, 220] width 141 height 29
click at [632, 221] on input "theater ... voordek" at bounding box center [627, 225] width 9 height 9
radio input "true"
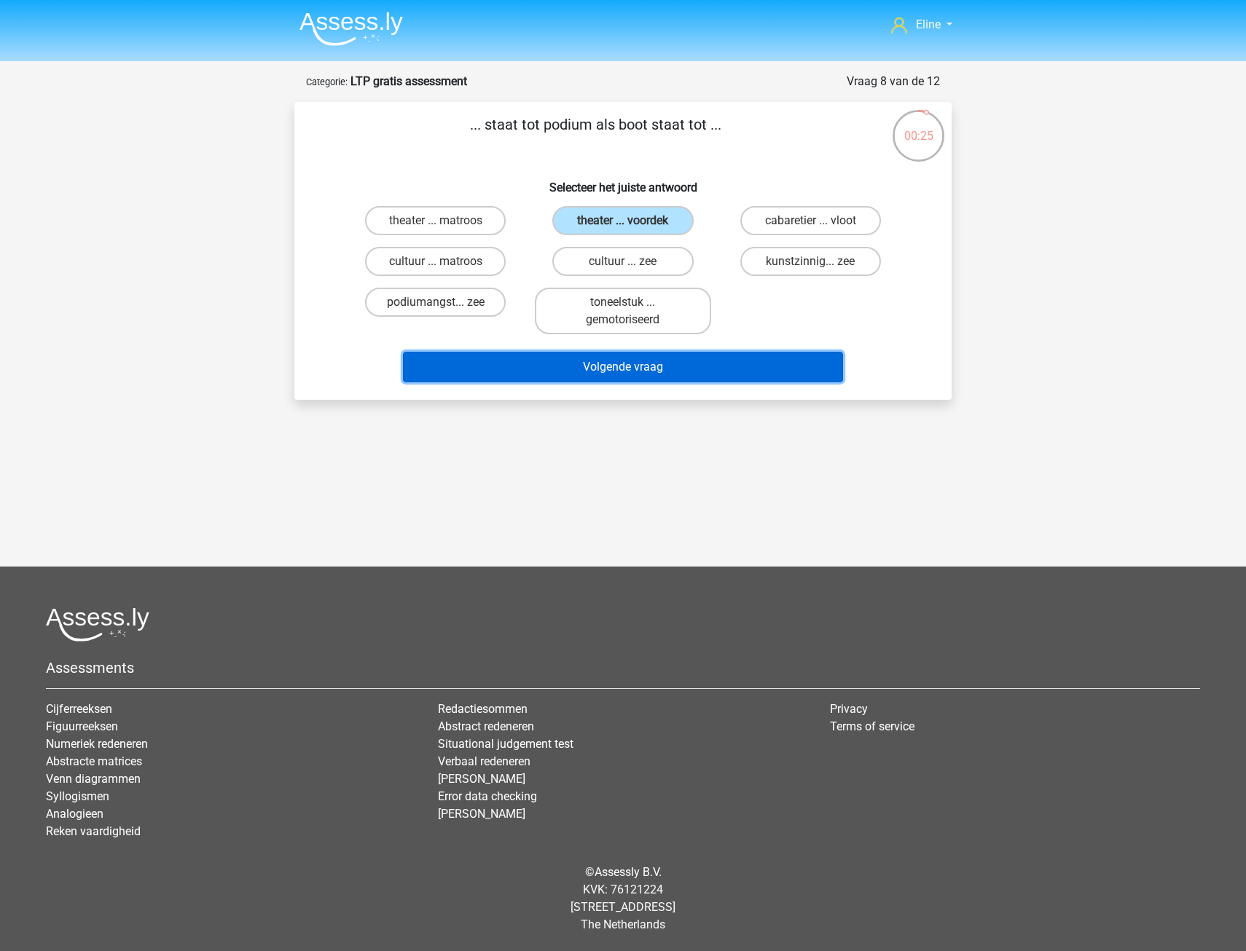
click at [648, 374] on button "Volgende vraag" at bounding box center [623, 367] width 441 height 31
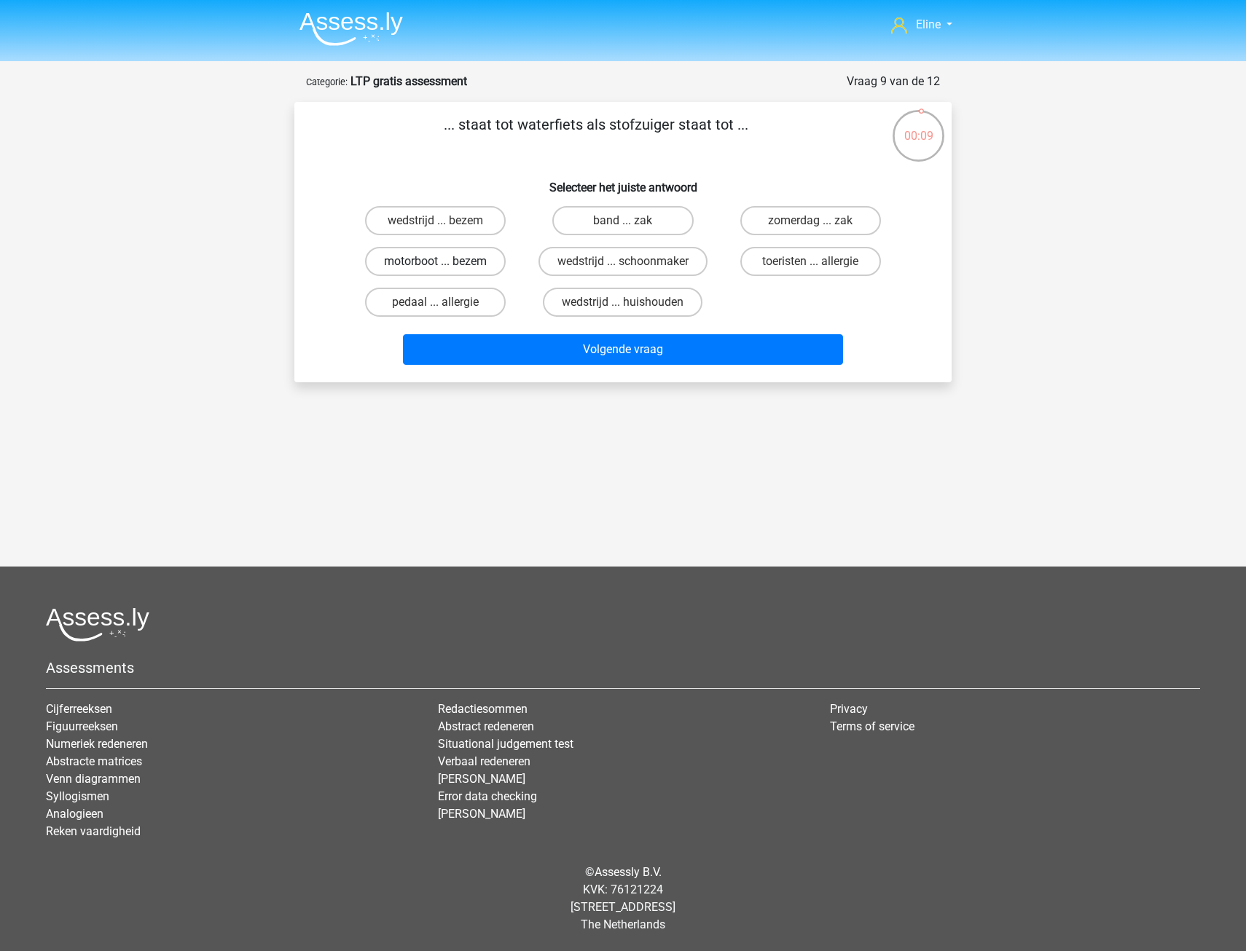
click at [477, 263] on label "motorboot ... bezem" at bounding box center [435, 261] width 141 height 29
click at [445, 263] on input "motorboot ... bezem" at bounding box center [440, 266] width 9 height 9
radio input "true"
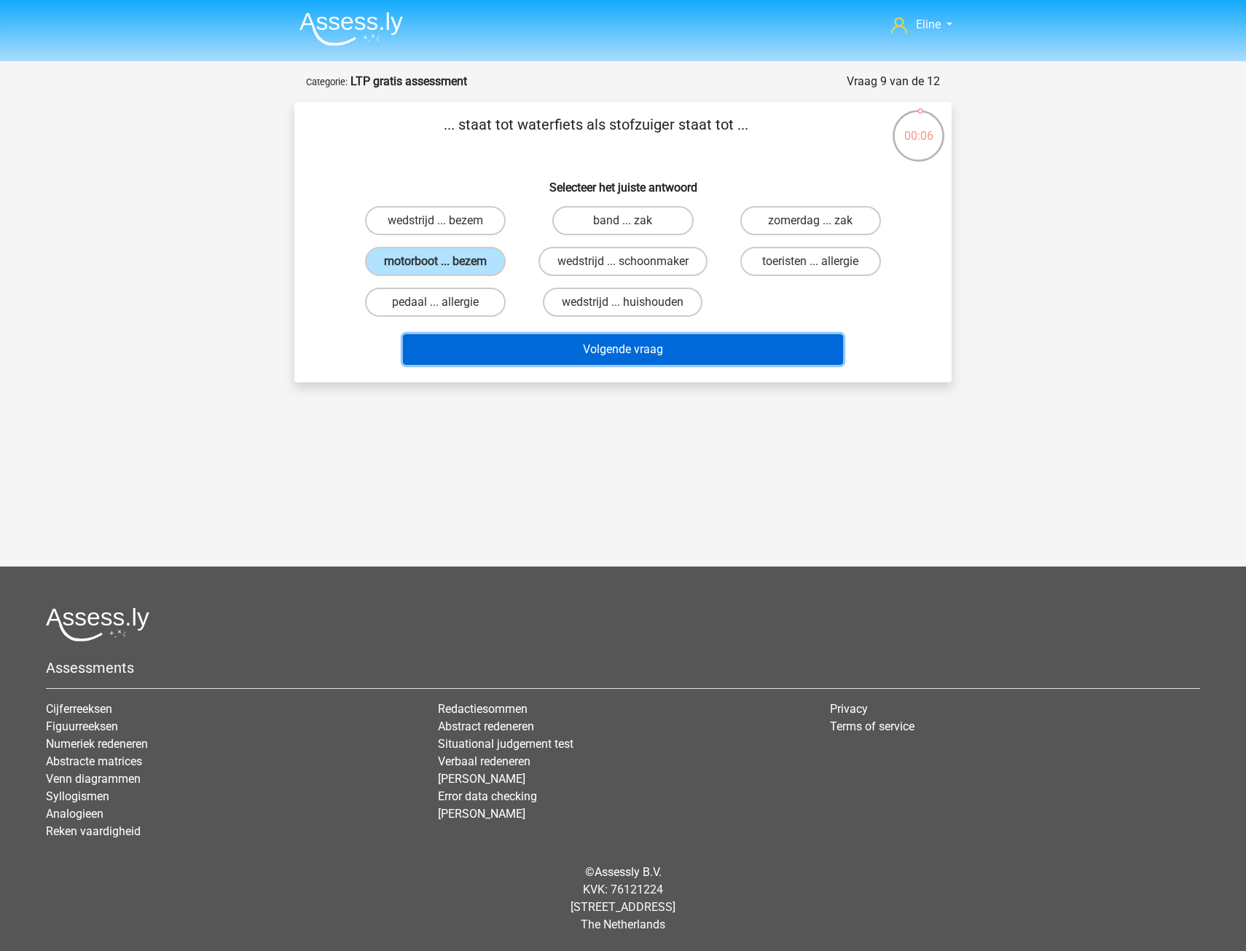
click at [552, 358] on button "Volgende vraag" at bounding box center [623, 349] width 441 height 31
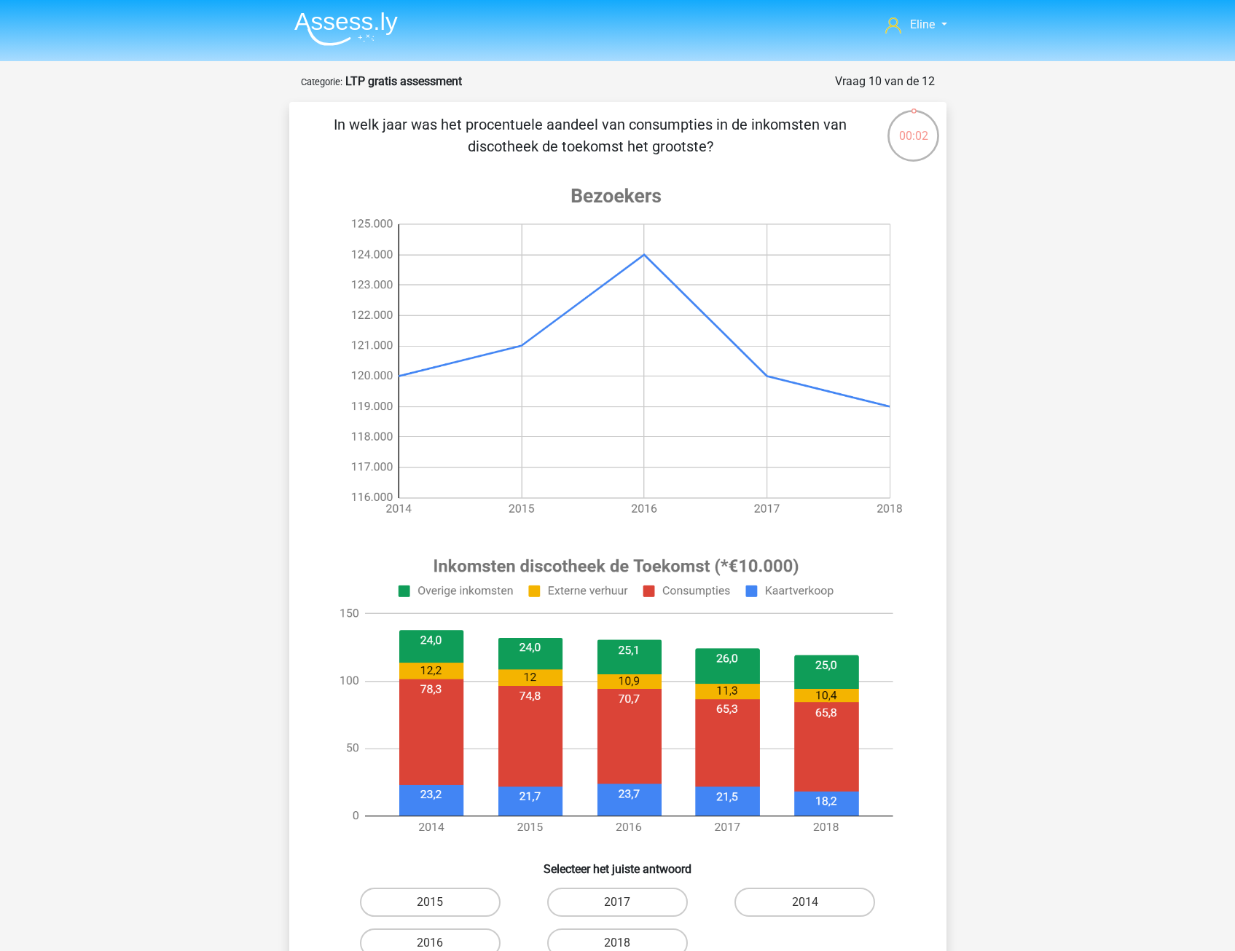
drag, startPoint x: 448, startPoint y: 125, endPoint x: 784, endPoint y: 136, distance: 336.0
click at [784, 136] on p "In welk jaar was het procentuele aandeel van consumpties in de inkomsten van di…" at bounding box center [591, 136] width 556 height 44
drag, startPoint x: 784, startPoint y: 136, endPoint x: 760, endPoint y: 161, distance: 35.0
click at [760, 161] on div "In welk jaar was het procentuele aandeel van consumpties in de inkomsten van di…" at bounding box center [617, 563] width 645 height 898
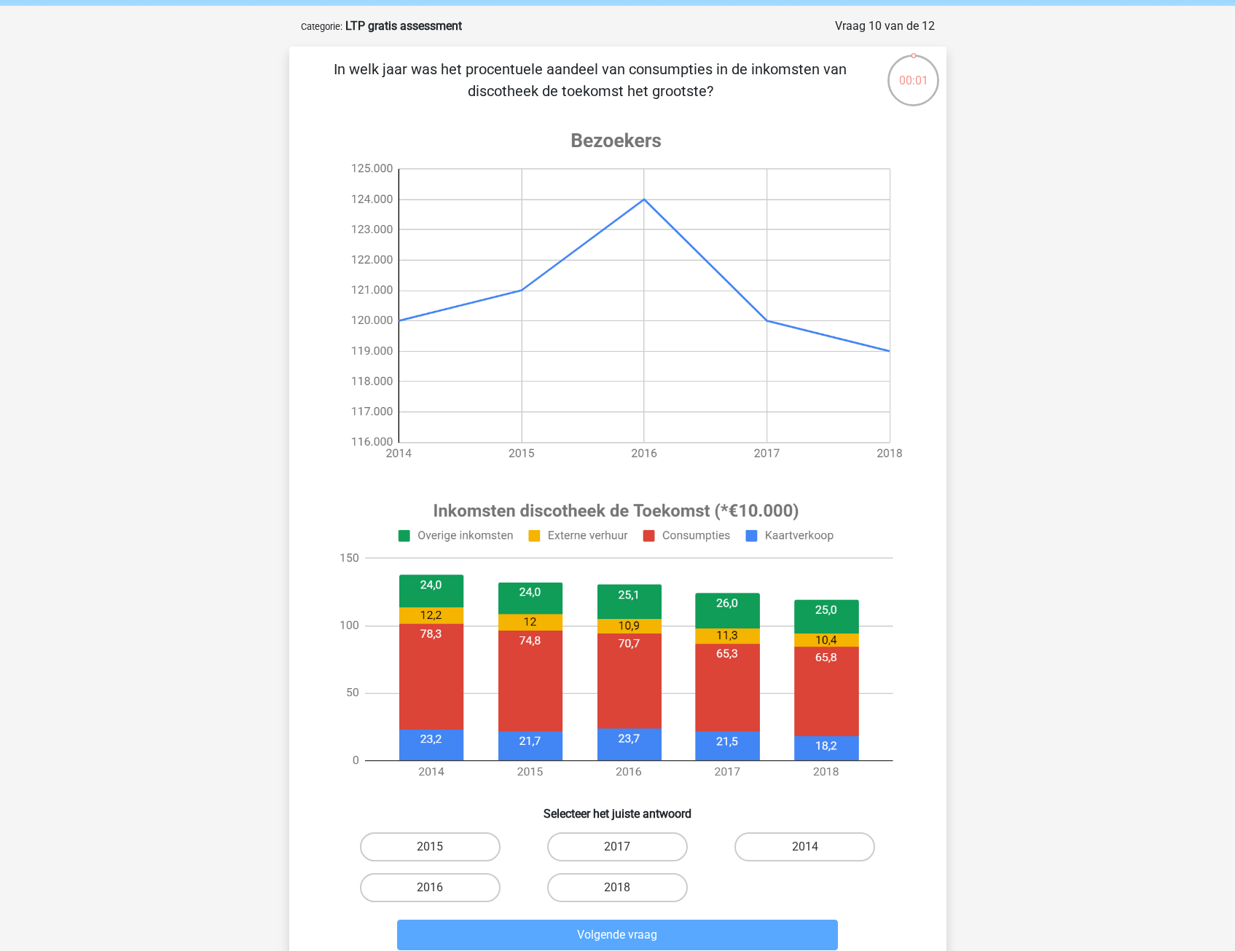
scroll to position [146, 0]
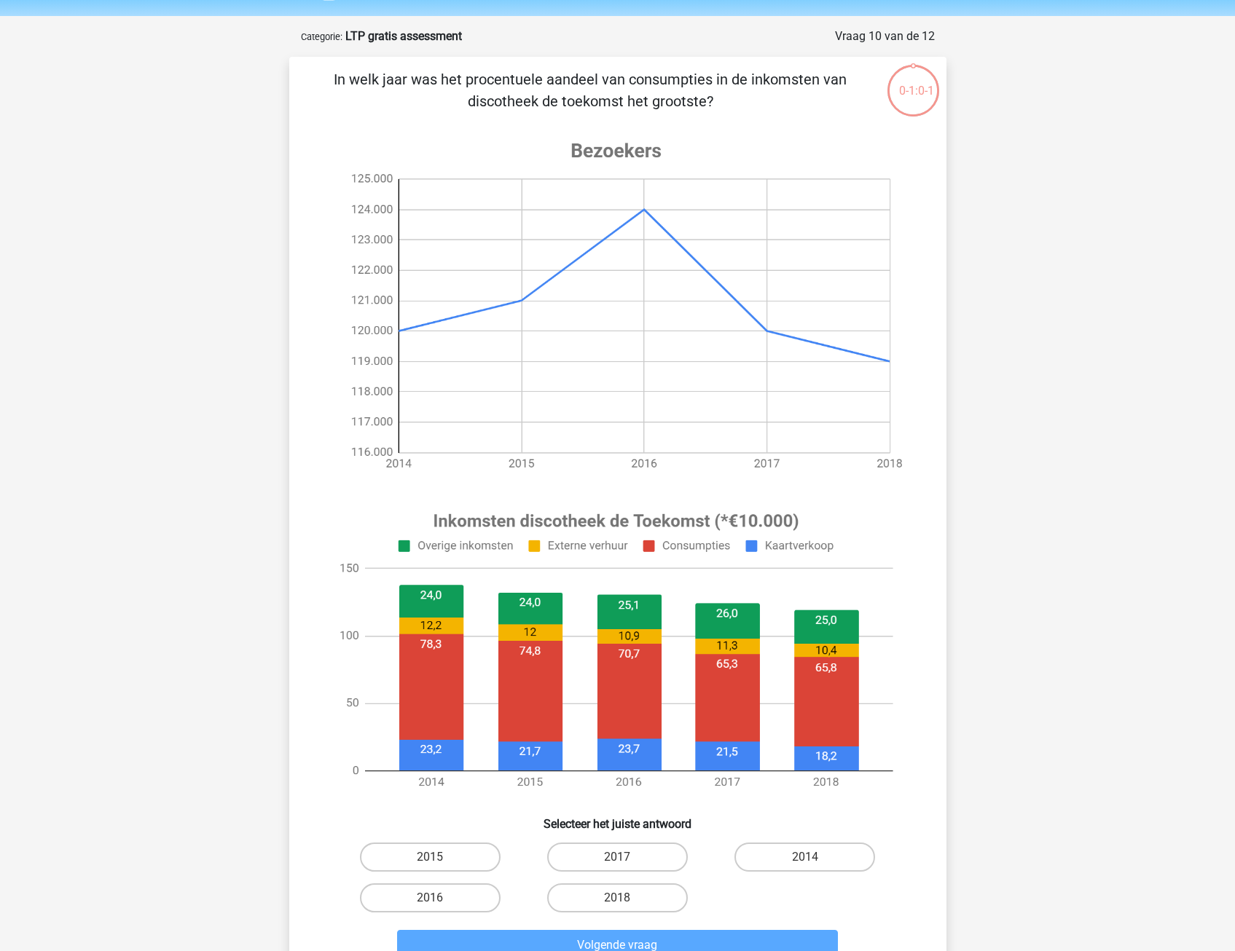
scroll to position [73, 0]
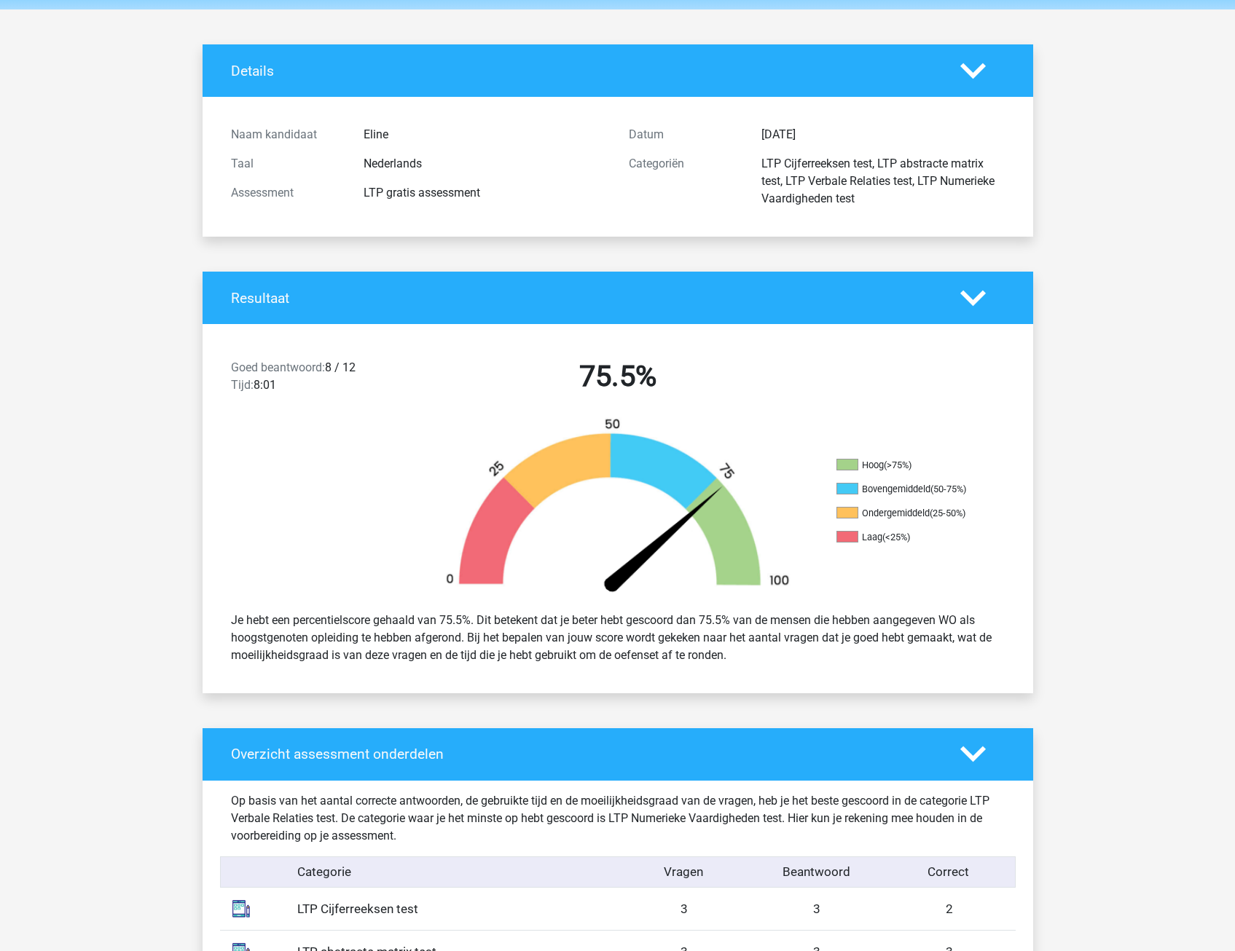
scroll to position [73, 0]
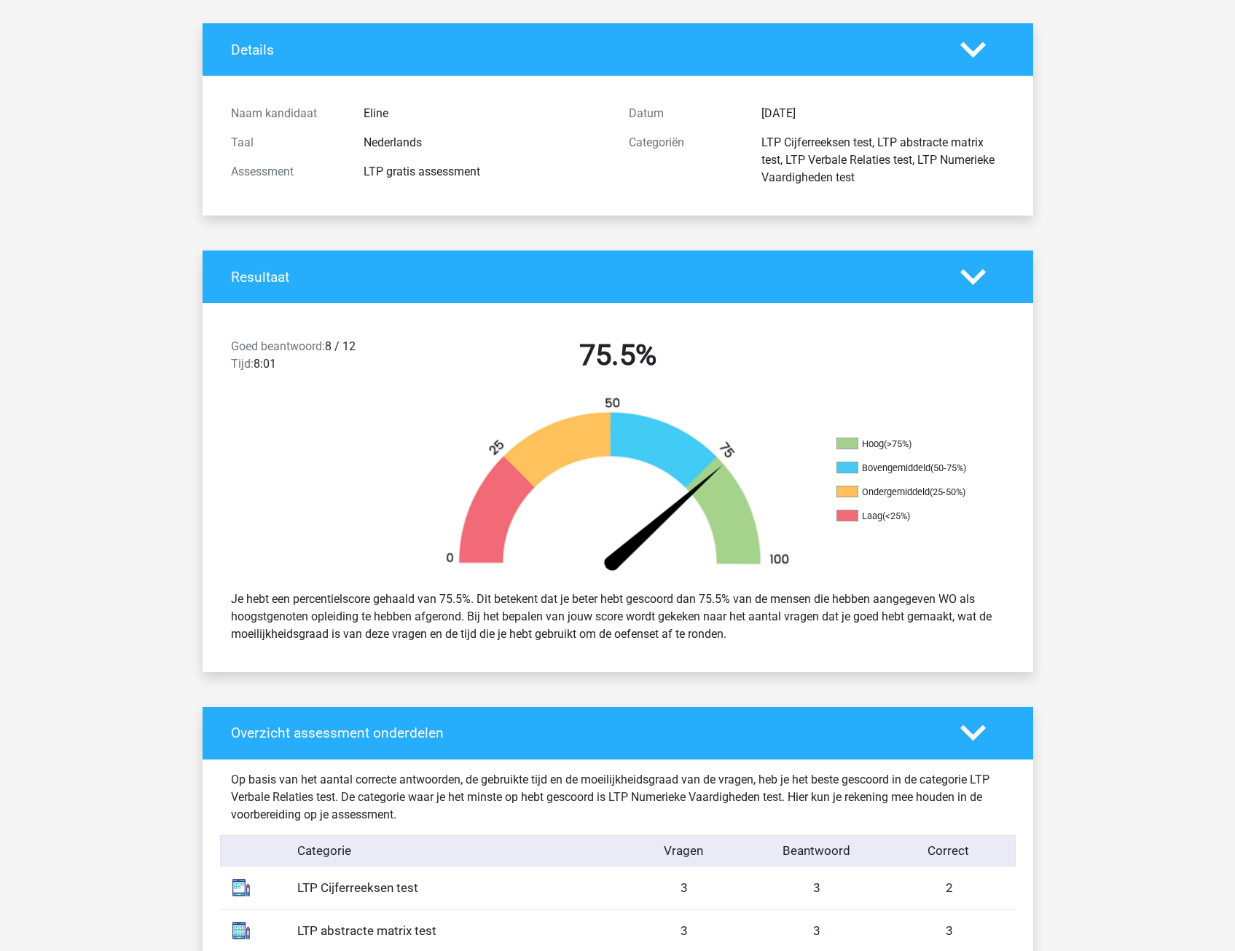
drag, startPoint x: 380, startPoint y: 602, endPoint x: 720, endPoint y: 629, distance: 341.3
click at [720, 629] on div "Je hebt een percentielscore gehaald van 75.5%. Dit betekent dat je beter hebt g…" at bounding box center [618, 617] width 796 height 64
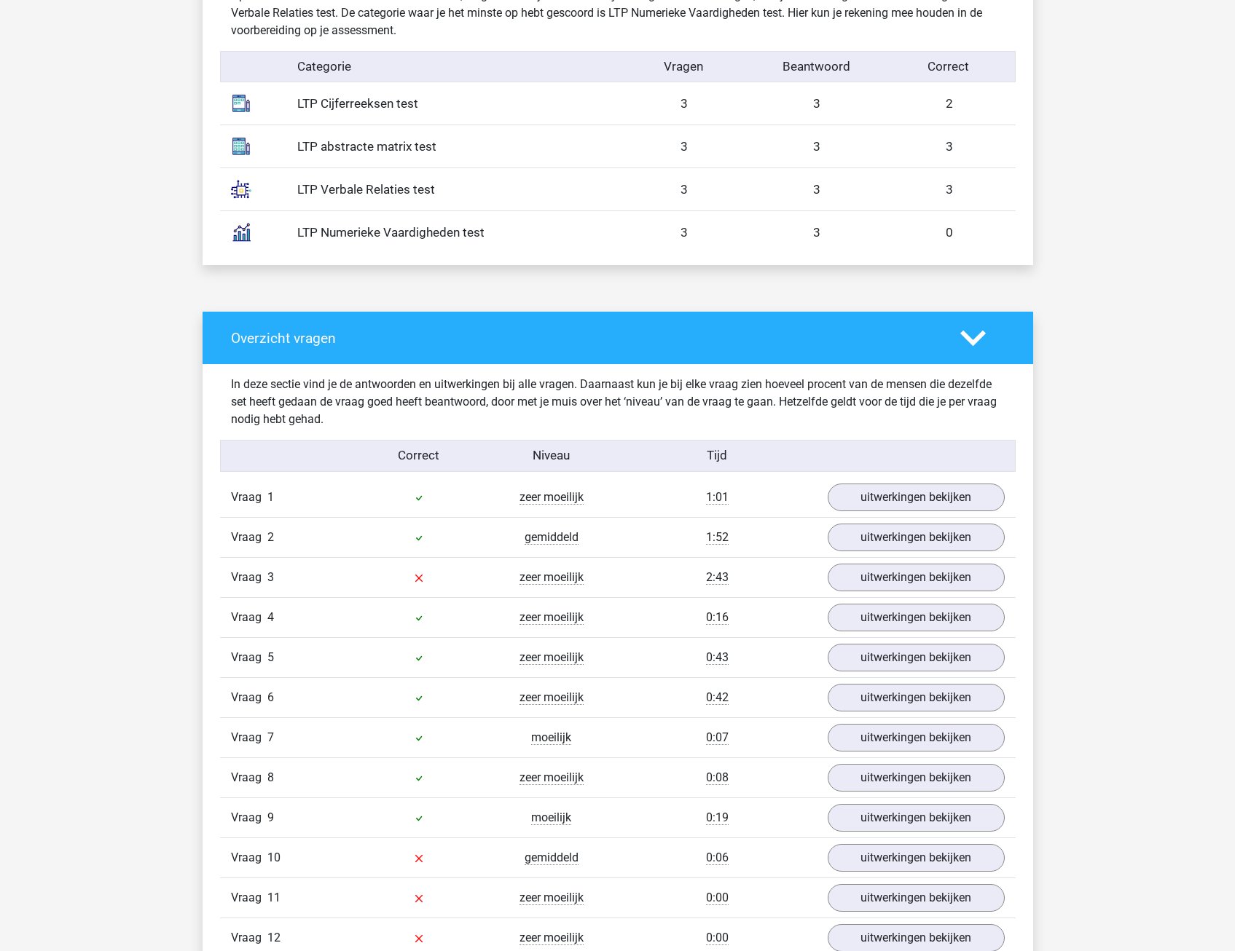
scroll to position [874, 0]
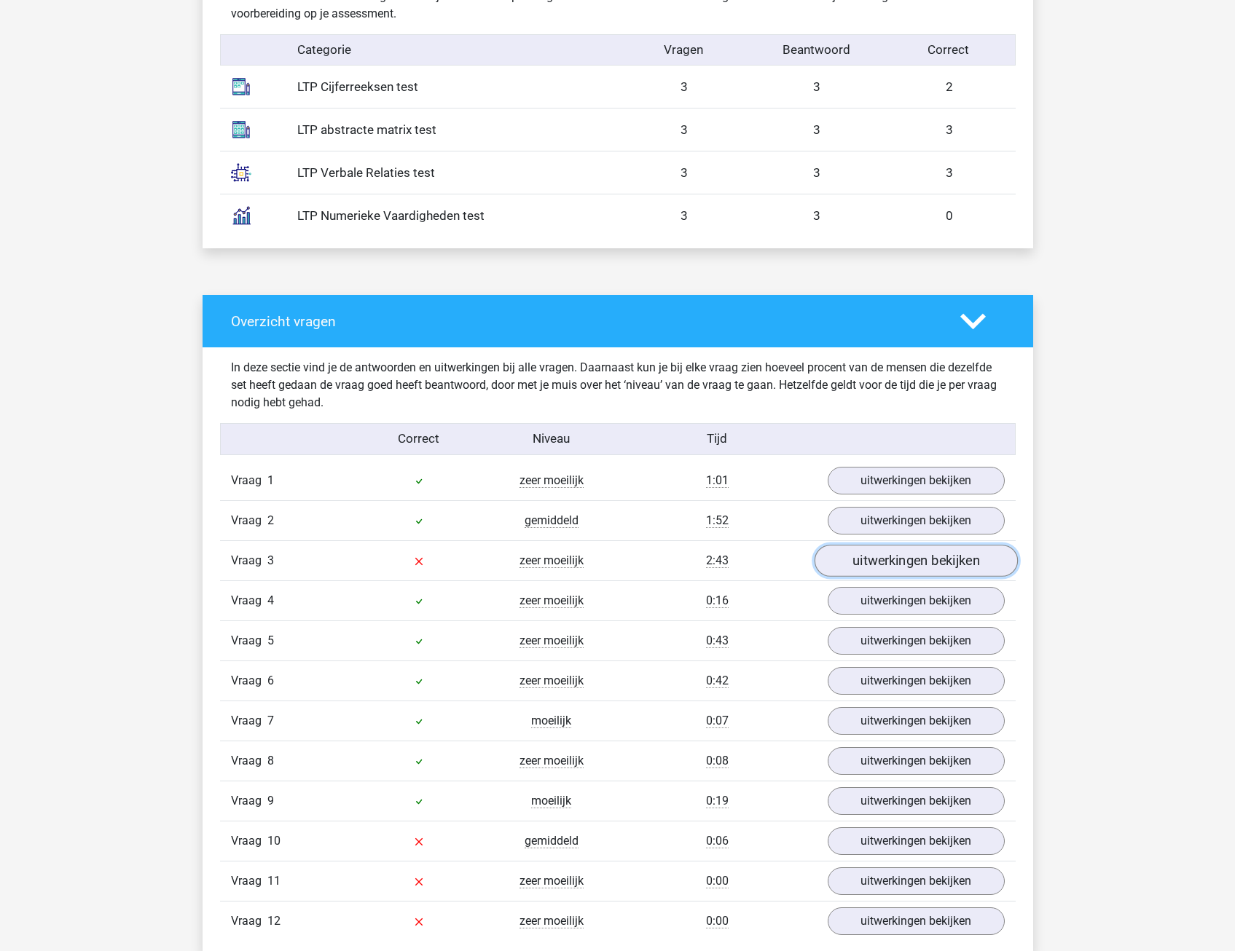
click at [882, 555] on link "uitwerkingen bekijken" at bounding box center [915, 561] width 203 height 32
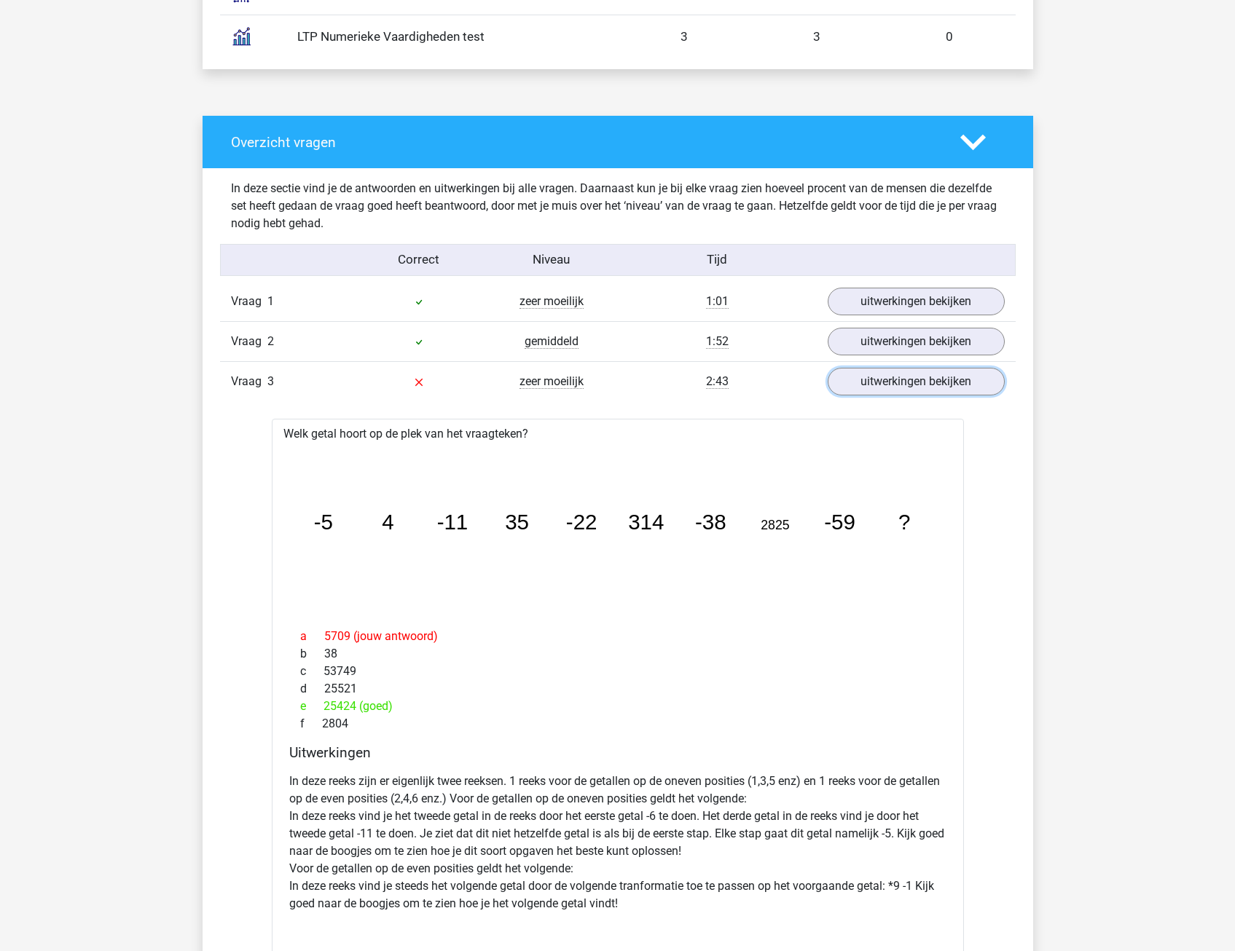
scroll to position [1093, 0]
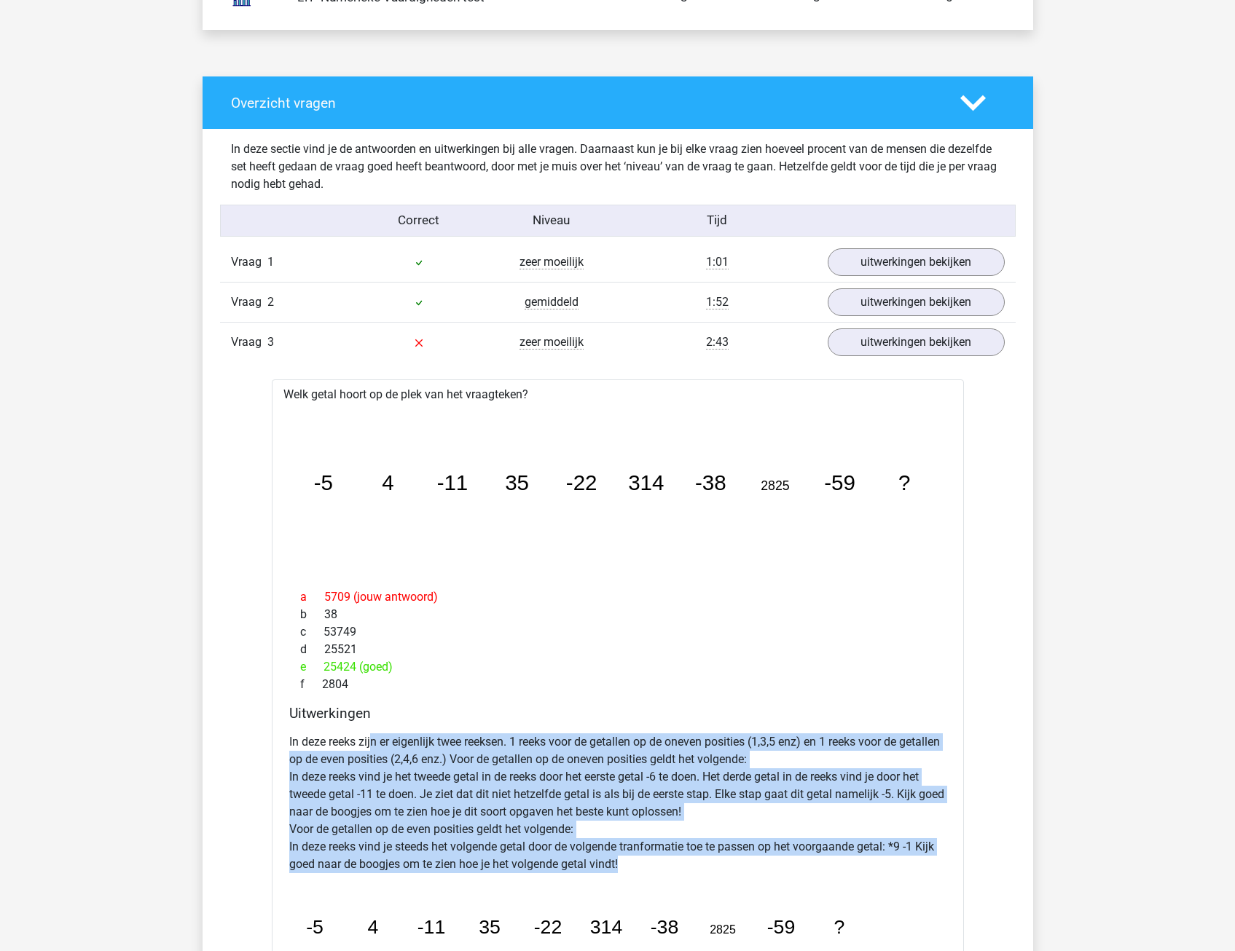
drag, startPoint x: 370, startPoint y: 739, endPoint x: 658, endPoint y: 873, distance: 317.5
click at [658, 873] on p "In deze reeks zijn er eigenlijk twee reeksen. 1 reeks voor de getallen op de on…" at bounding box center [617, 804] width 657 height 140
drag, startPoint x: 658, startPoint y: 873, endPoint x: 480, endPoint y: 779, distance: 201.1
click at [480, 779] on p "In deze reeks zijn er eigenlijk twee reeksen. 1 reeks voor de getallen op de on…" at bounding box center [617, 804] width 657 height 140
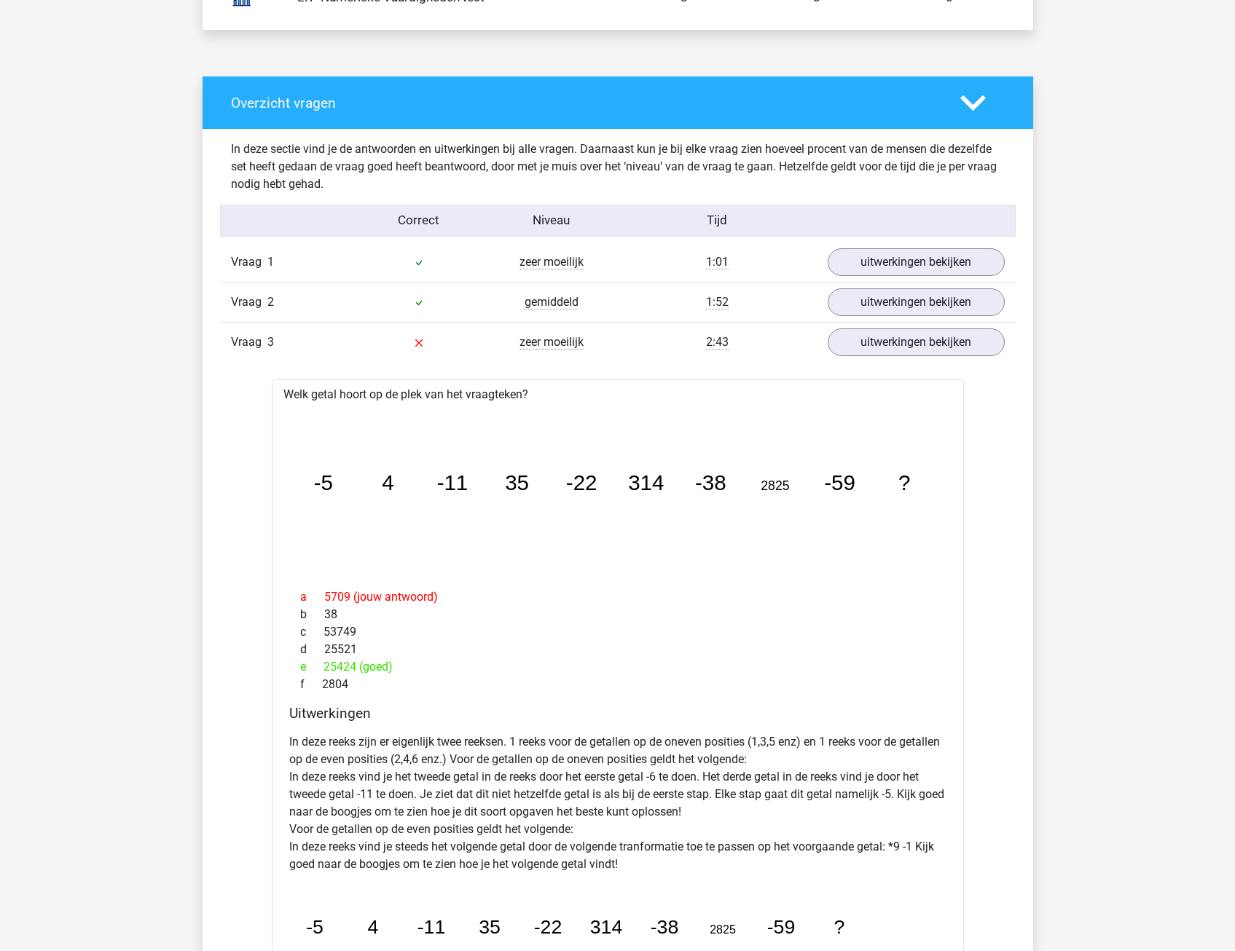
drag, startPoint x: 331, startPoint y: 764, endPoint x: 621, endPoint y: 833, distance: 297.9
click at [621, 833] on p "In deze reeks zijn er eigenlijk twee reeksen. 1 reeks voor de getallen op de on…" at bounding box center [617, 804] width 657 height 140
drag, startPoint x: 621, startPoint y: 833, endPoint x: 444, endPoint y: 828, distance: 177.1
click at [449, 831] on p "In deze reeks zijn er eigenlijk twee reeksen. 1 reeks voor de getallen op de on…" at bounding box center [617, 804] width 657 height 140
drag, startPoint x: 329, startPoint y: 782, endPoint x: 737, endPoint y: 774, distance: 408.0
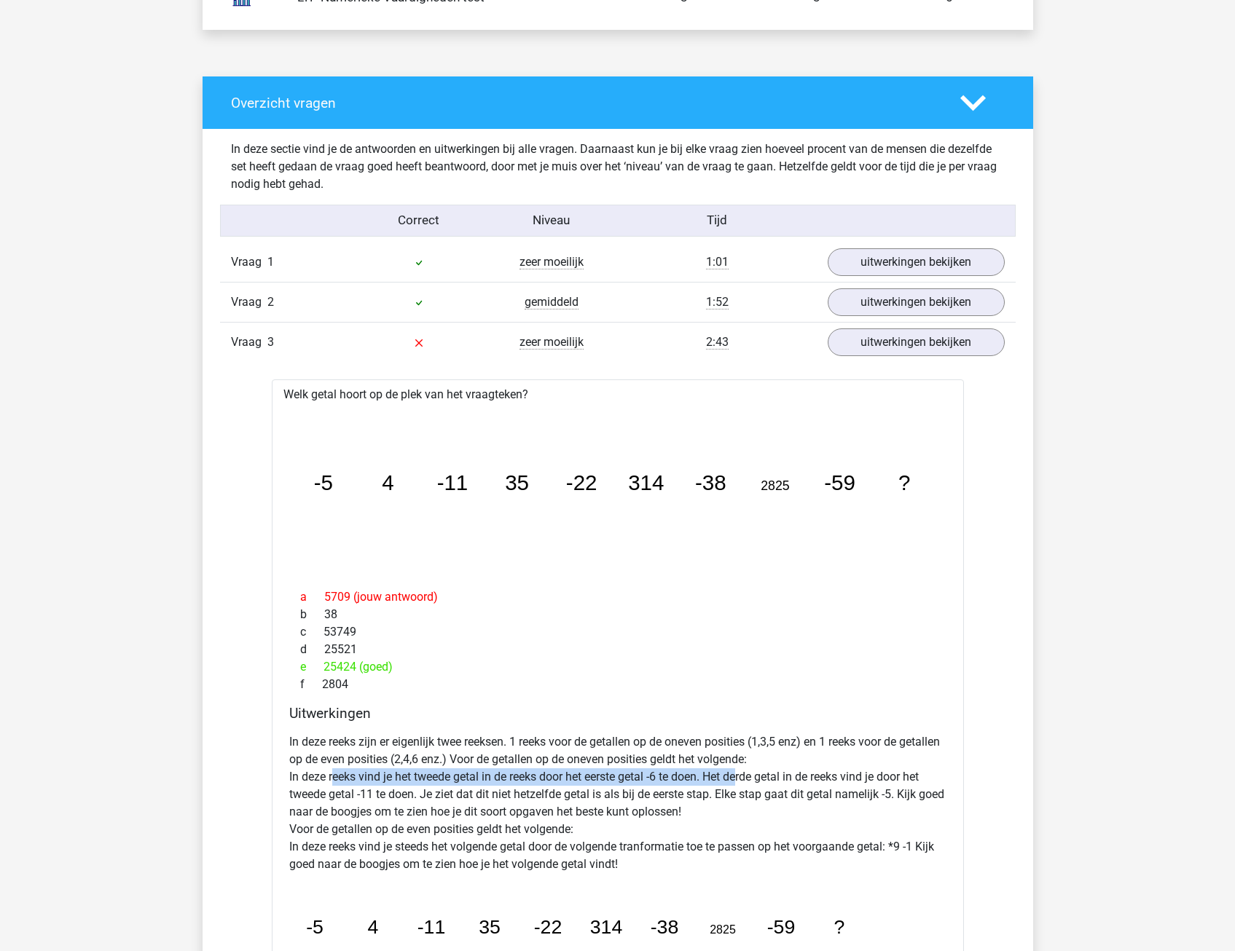
click at [737, 774] on p "In deze reeks zijn er eigenlijk twee reeksen. 1 reeks voor de getallen op de on…" at bounding box center [617, 804] width 657 height 140
drag, startPoint x: 737, startPoint y: 774, endPoint x: 729, endPoint y: 809, distance: 36.0
click at [729, 809] on p "In deze reeks zijn er eigenlijk twee reeksen. 1 reeks voor de getallen op de on…" at bounding box center [617, 804] width 657 height 140
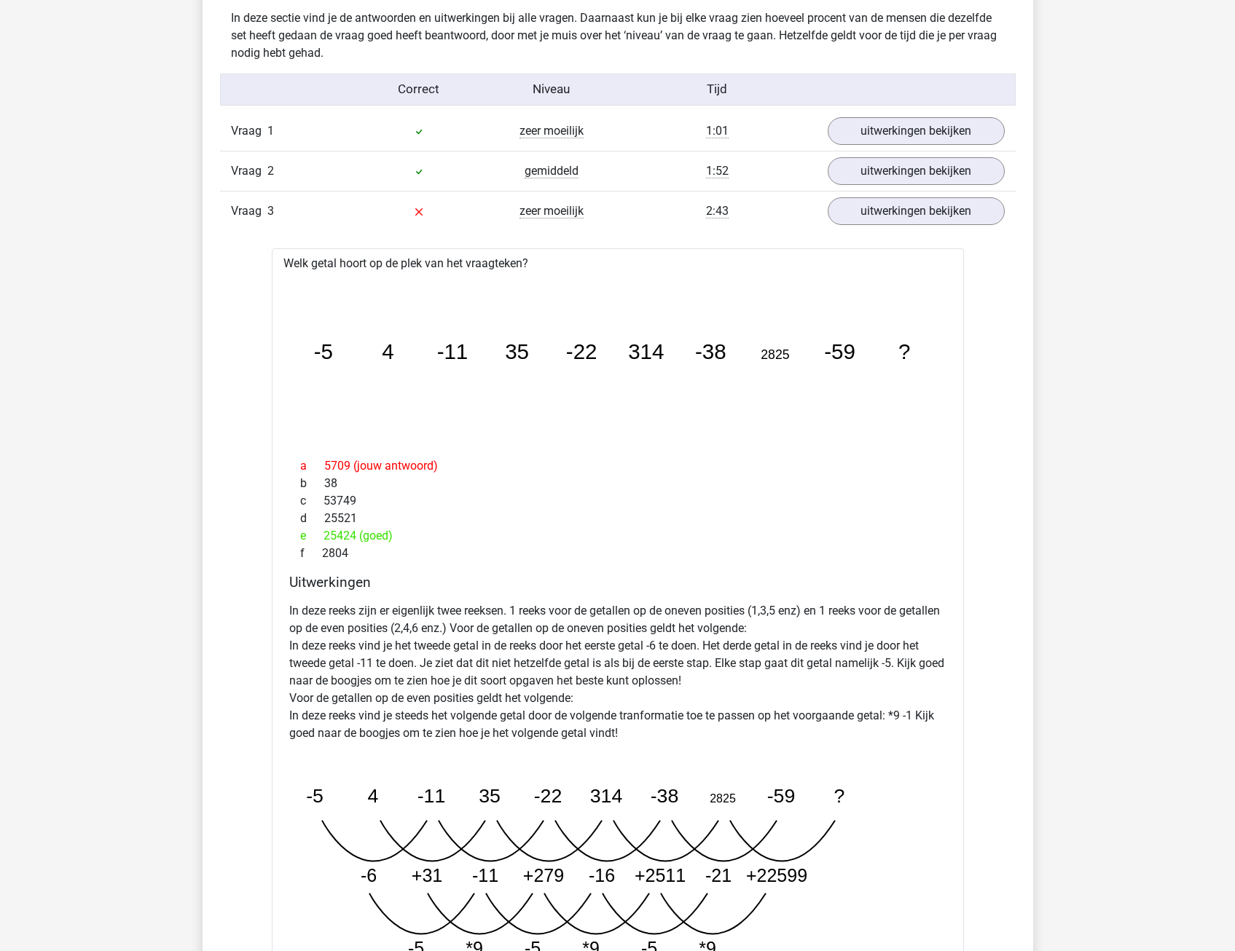
scroll to position [1238, 0]
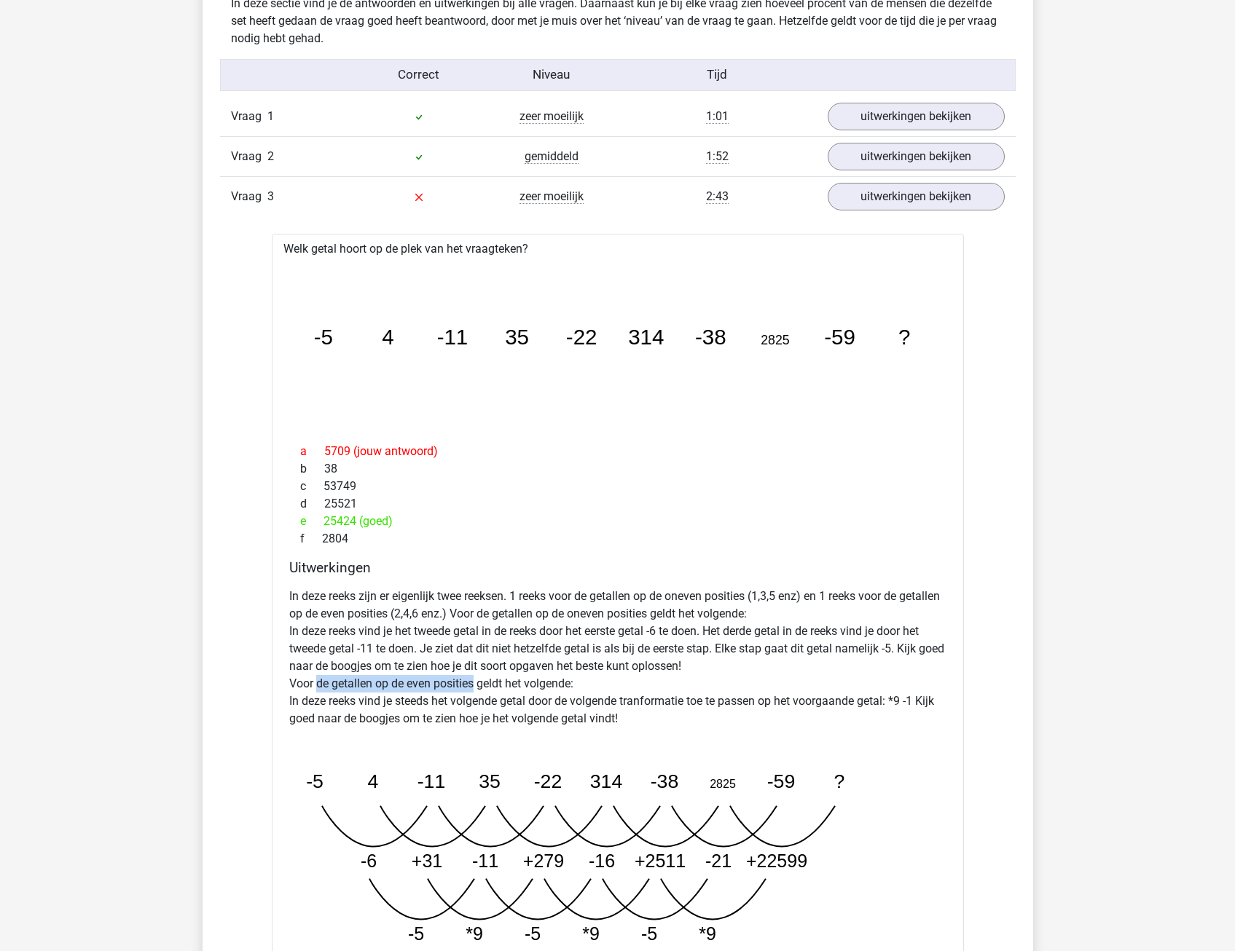
drag, startPoint x: 313, startPoint y: 678, endPoint x: 467, endPoint y: 680, distance: 154.5
click at [467, 680] on p "In deze reeks zijn er eigenlijk twee reeksen. 1 reeks voor de getallen op de on…" at bounding box center [617, 658] width 657 height 140
click at [850, 190] on link "uitwerkingen bekijken" at bounding box center [915, 197] width 203 height 32
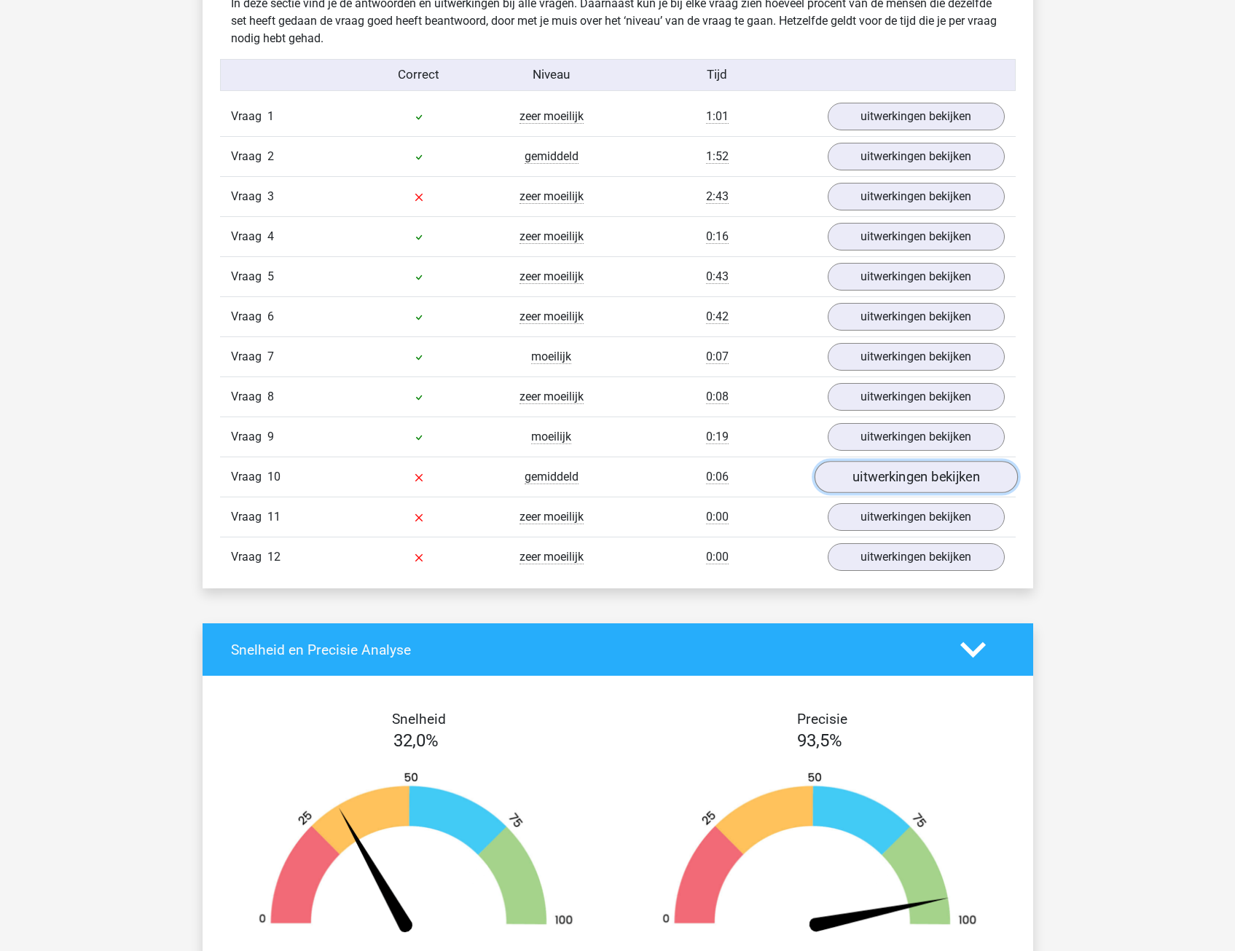
click at [867, 474] on link "uitwerkingen bekijken" at bounding box center [915, 477] width 203 height 32
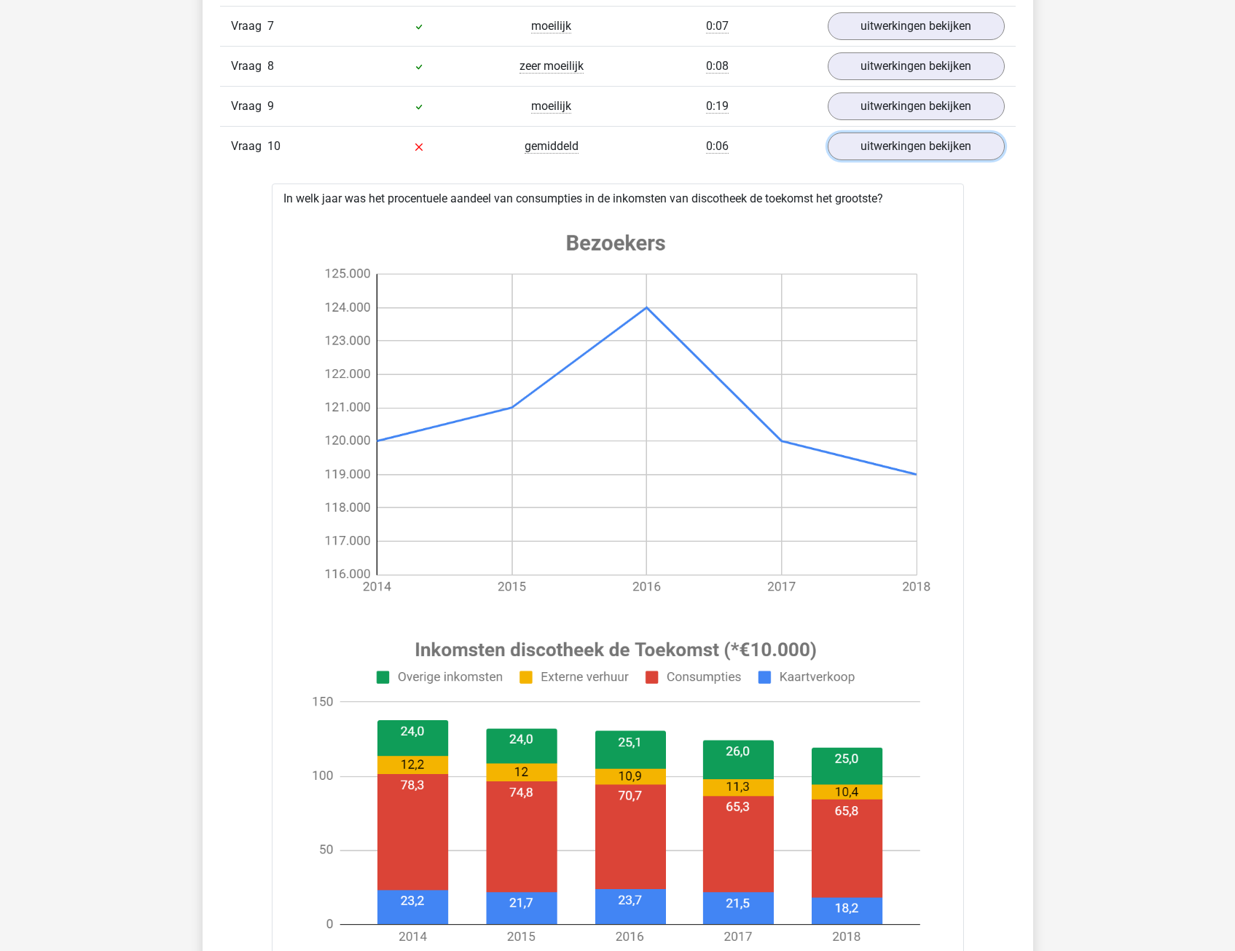
scroll to position [1603, 0]
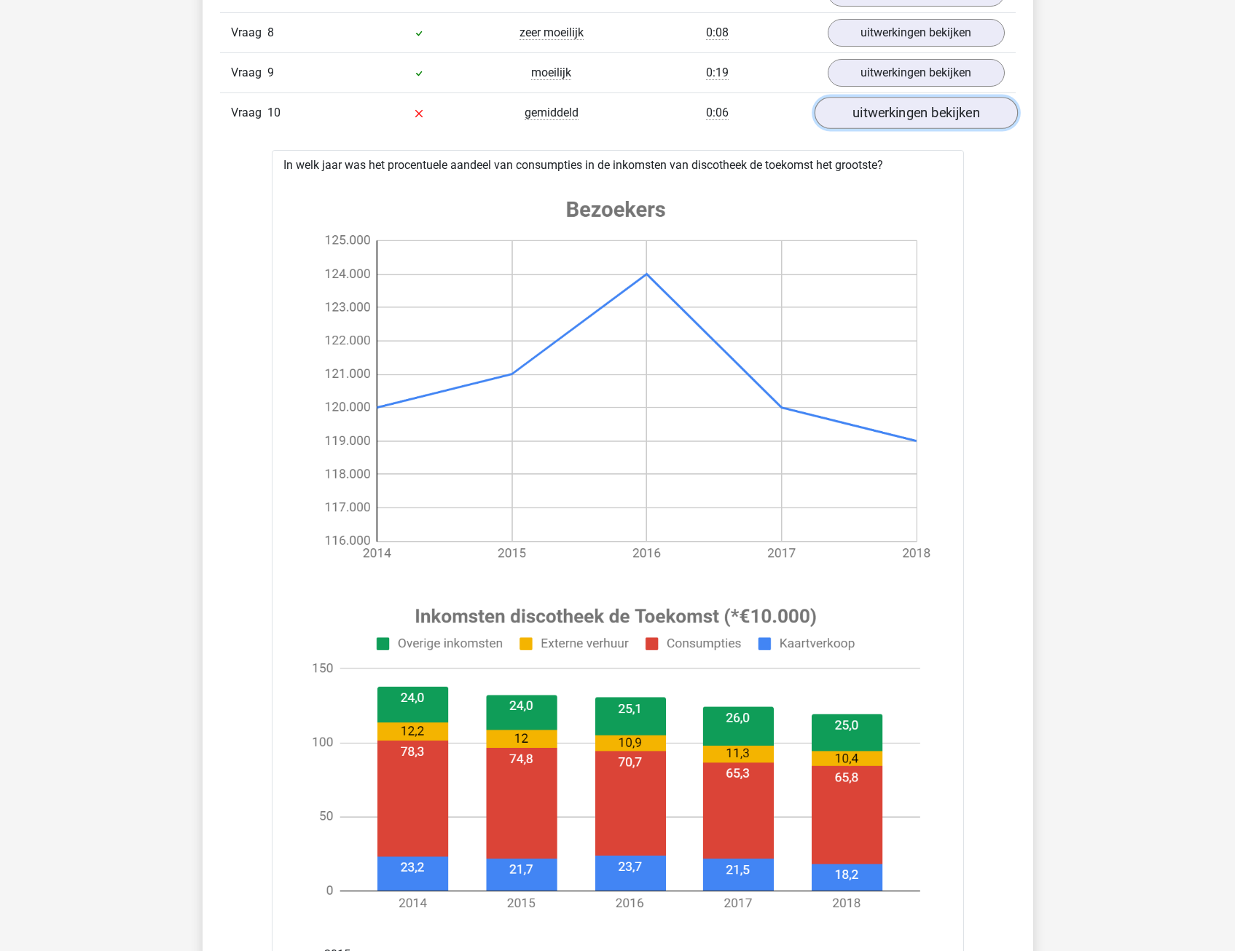
click at [855, 116] on link "uitwerkingen bekijken" at bounding box center [915, 113] width 203 height 32
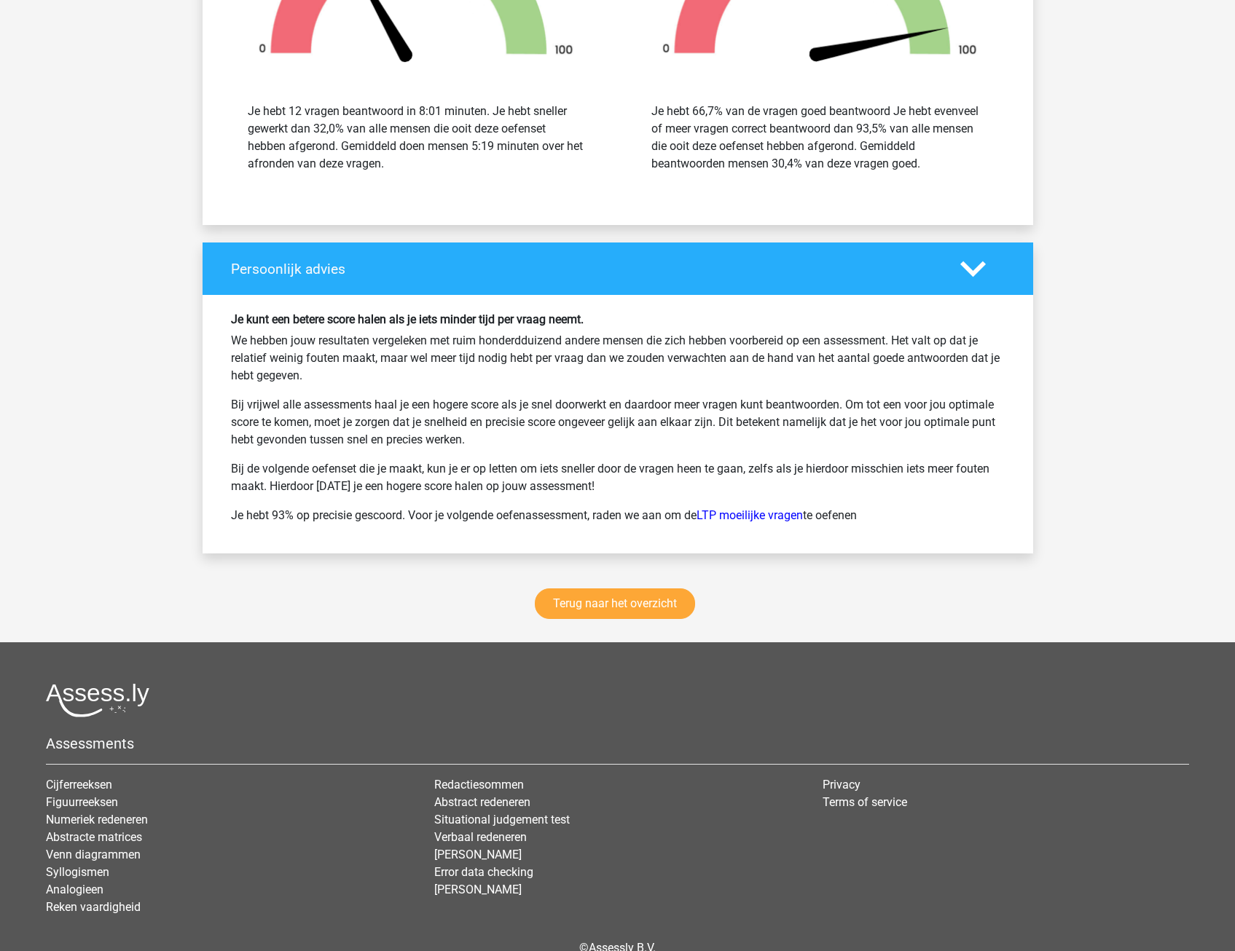
scroll to position [2113, 0]
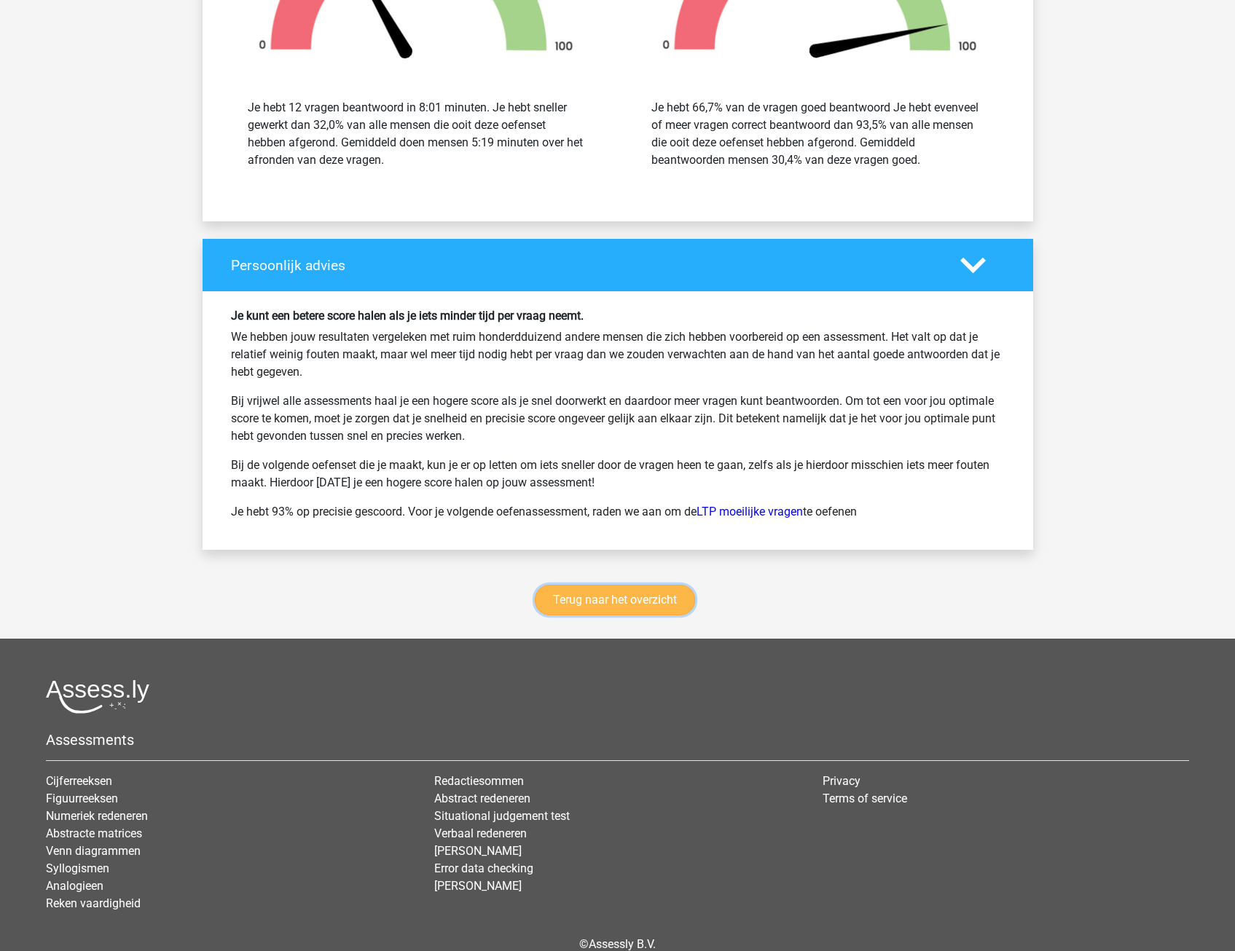
click at [620, 609] on link "Terug naar het overzicht" at bounding box center [615, 600] width 160 height 31
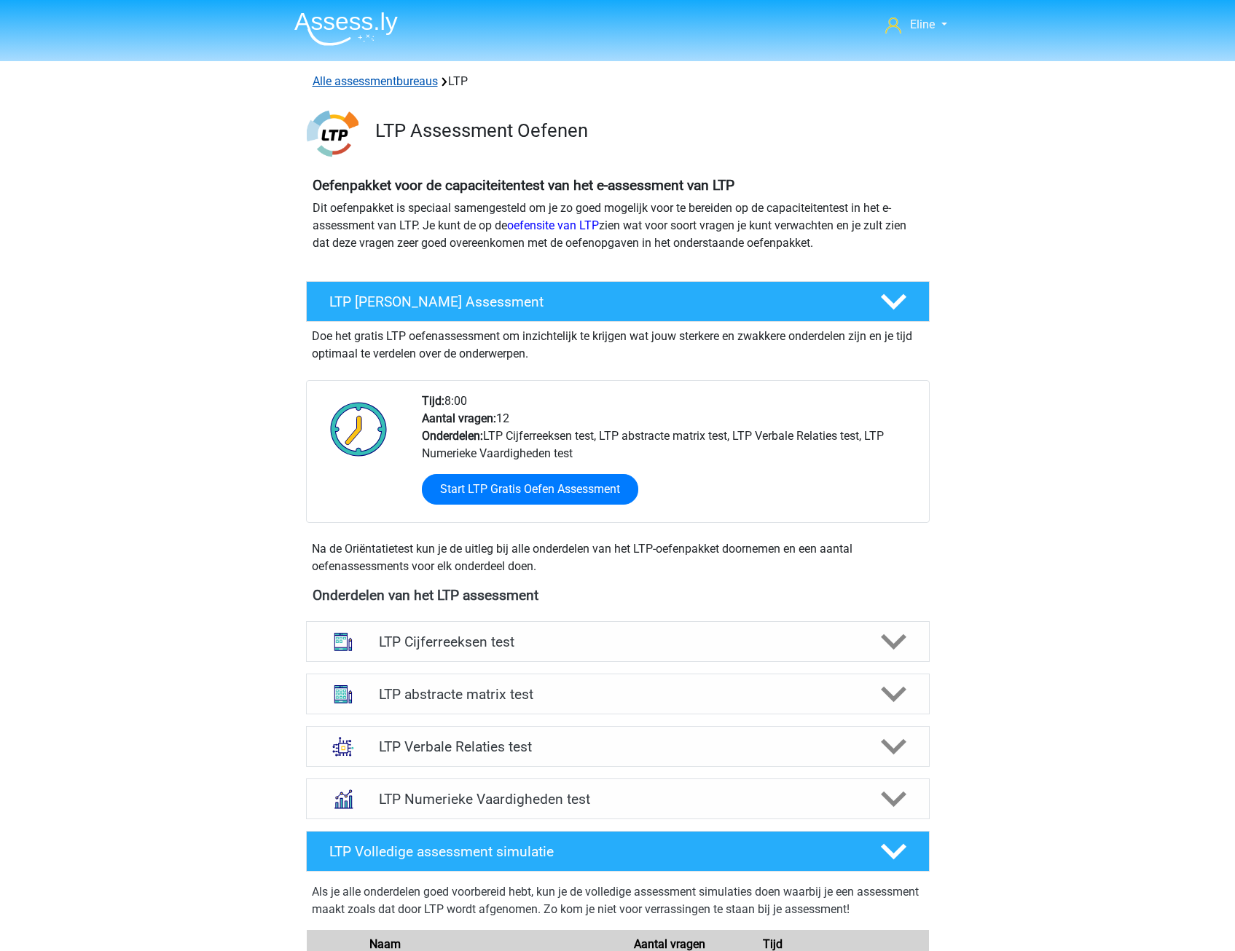
click at [383, 82] on link "Alle assessmentbureaus" at bounding box center [375, 81] width 125 height 14
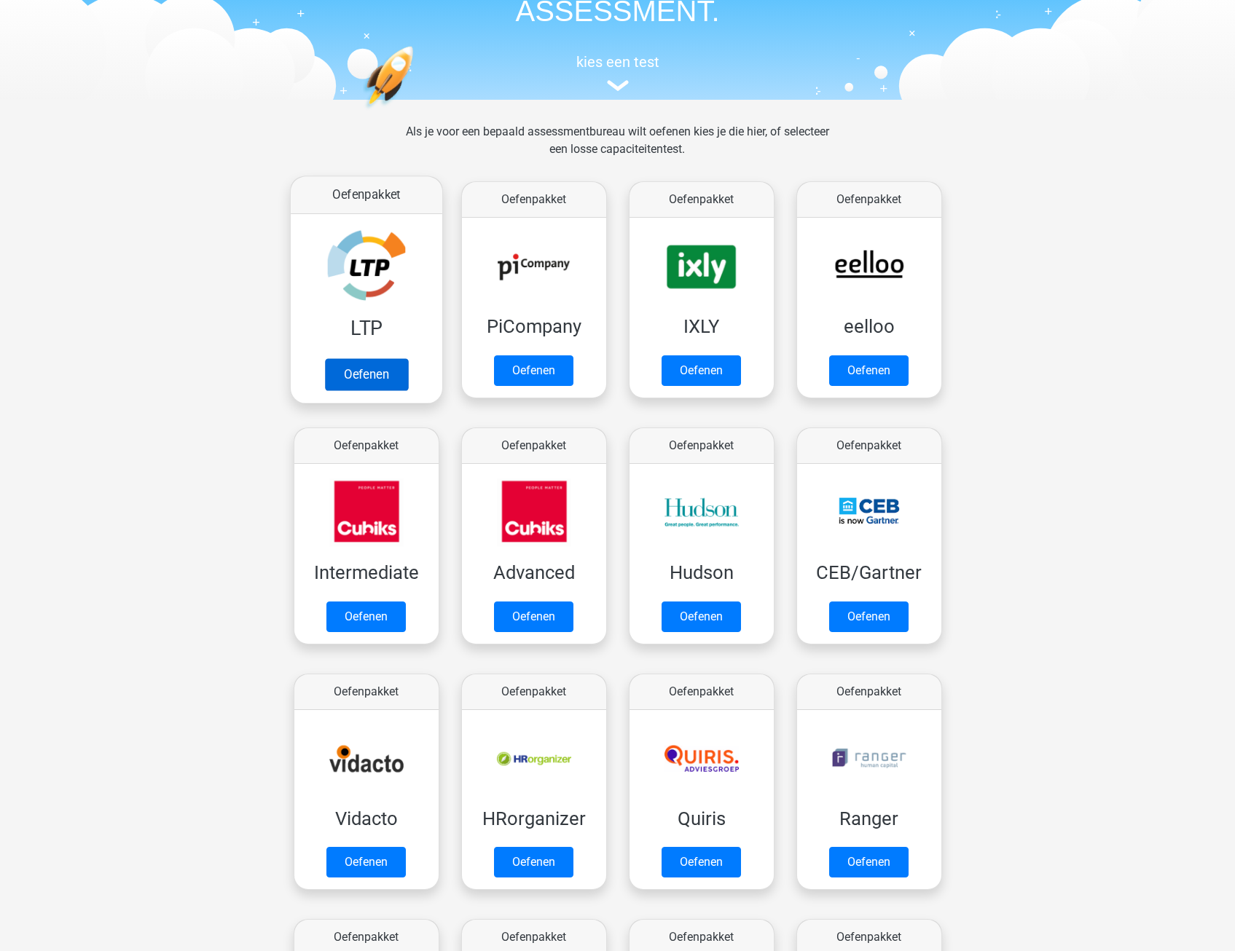
scroll to position [13, 0]
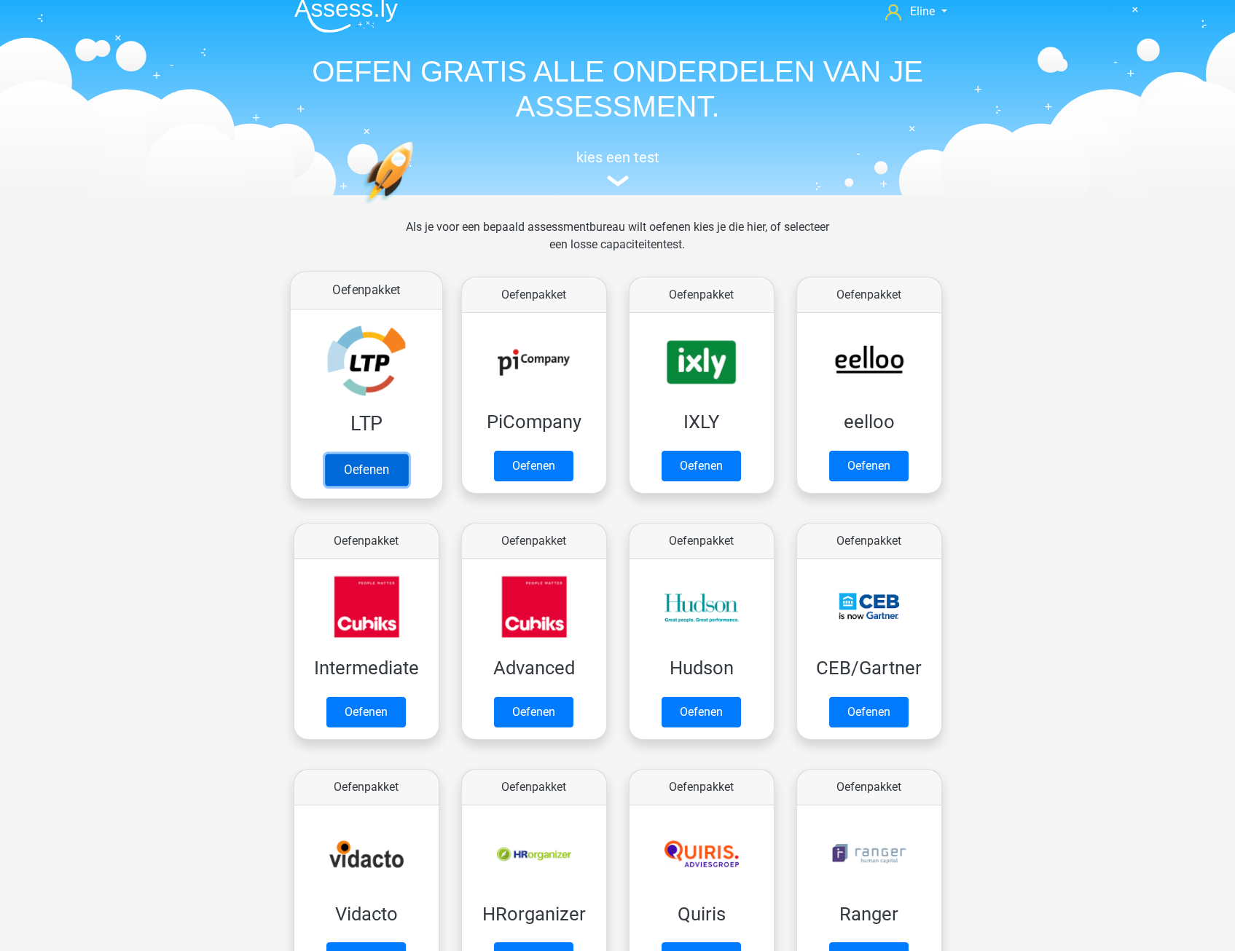
click at [372, 458] on link "Oefenen" at bounding box center [365, 470] width 83 height 32
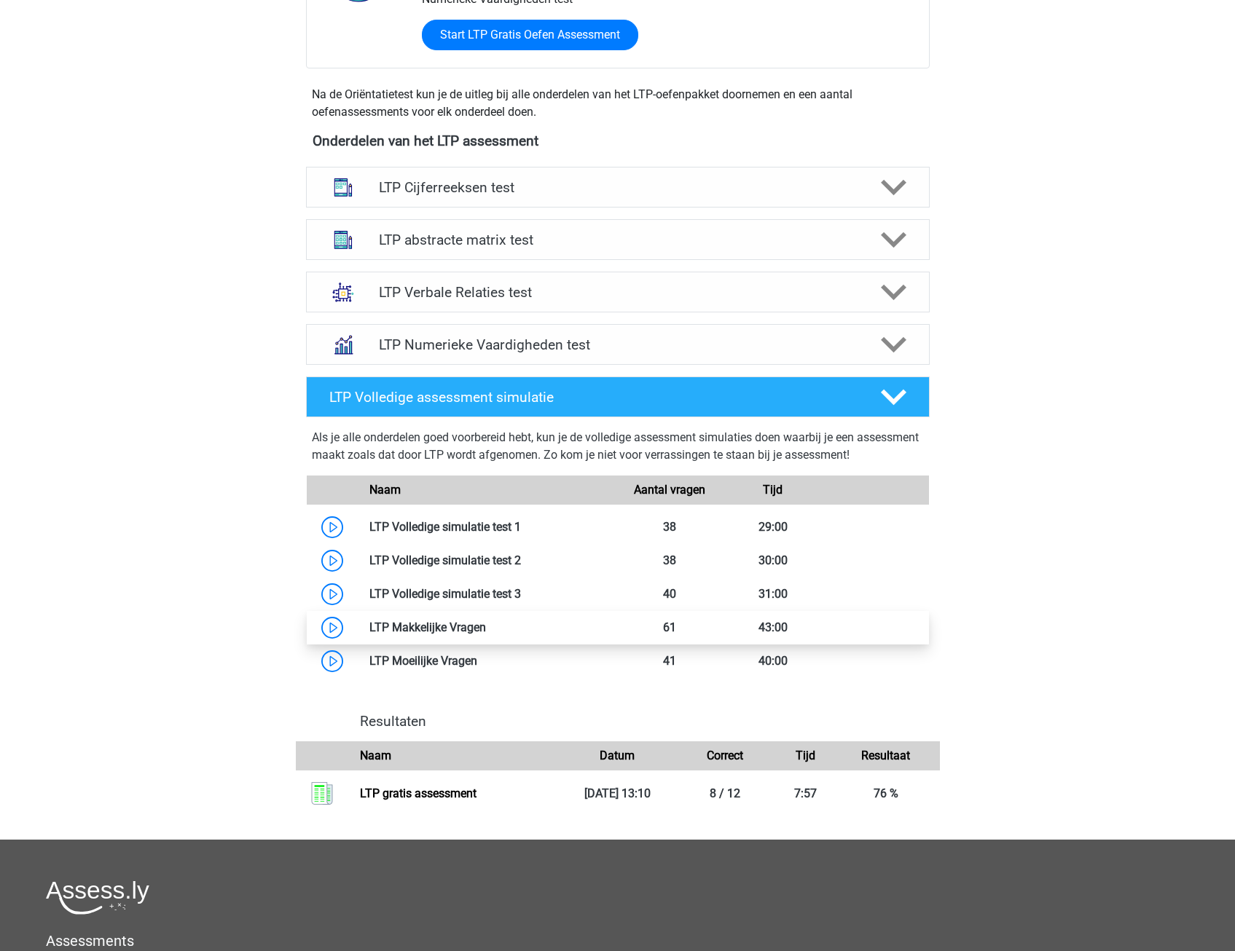
scroll to position [436, 0]
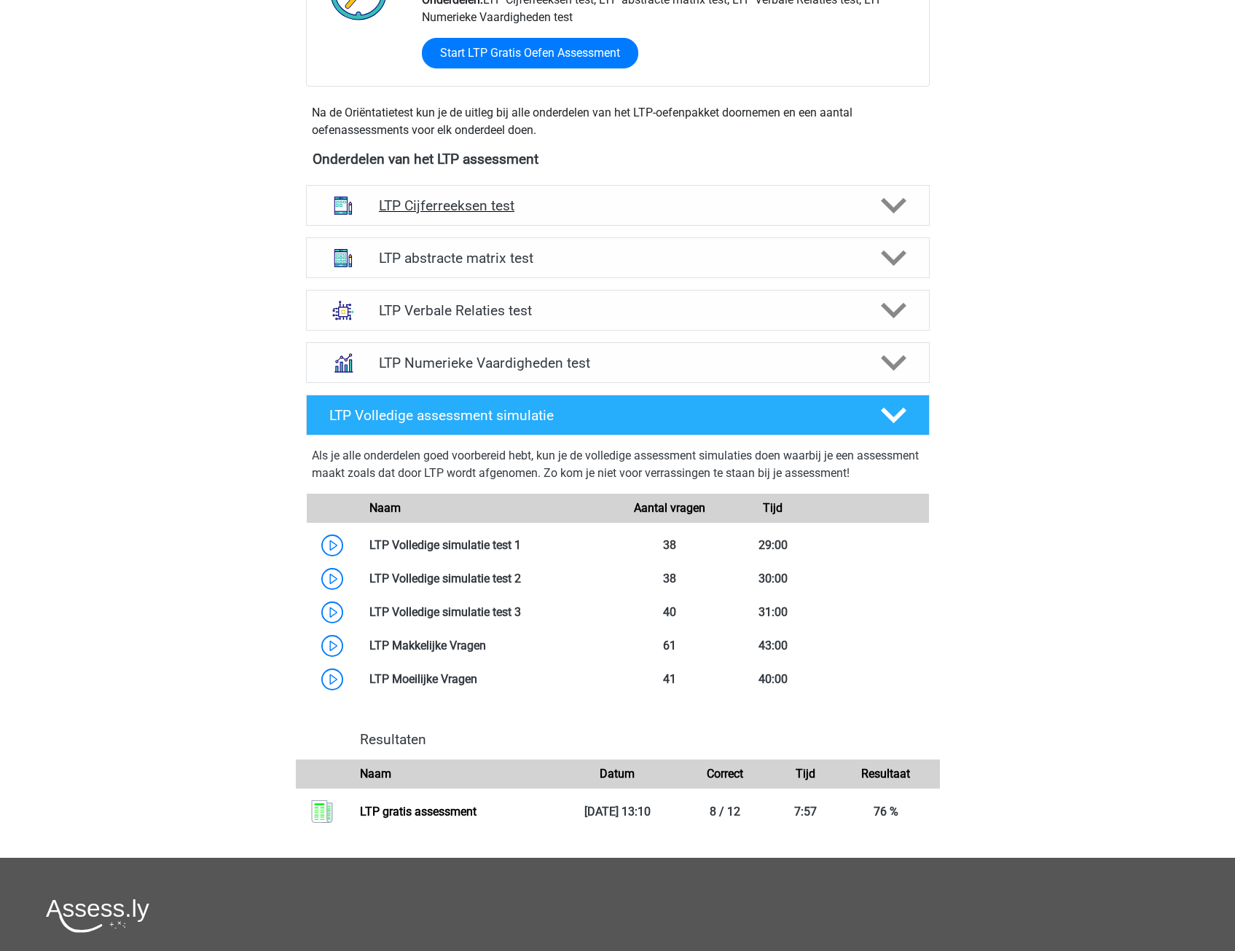
click at [648, 216] on div "LTP Cijferreeksen test" at bounding box center [618, 205] width 624 height 41
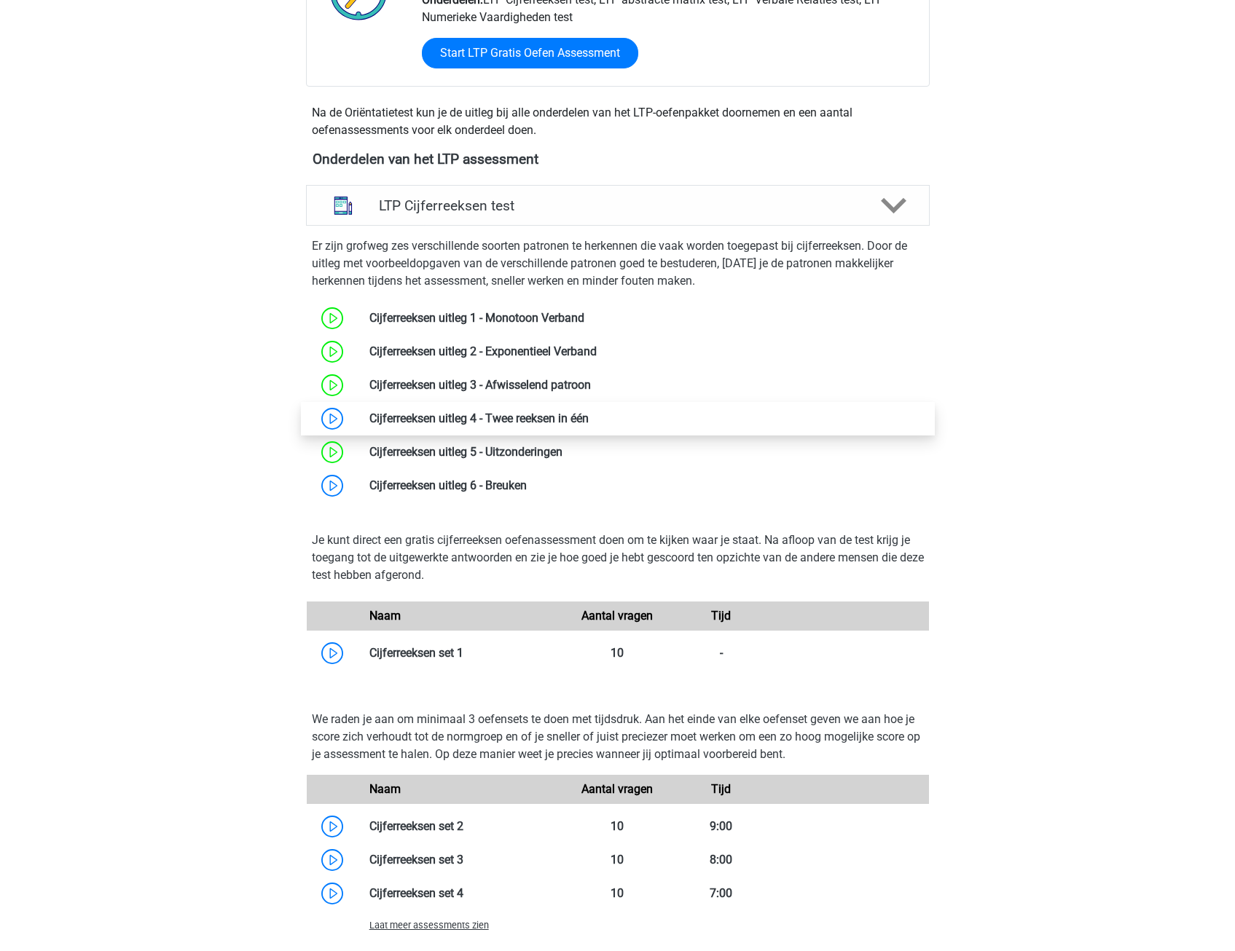
click at [589, 425] on link at bounding box center [589, 419] width 0 height 14
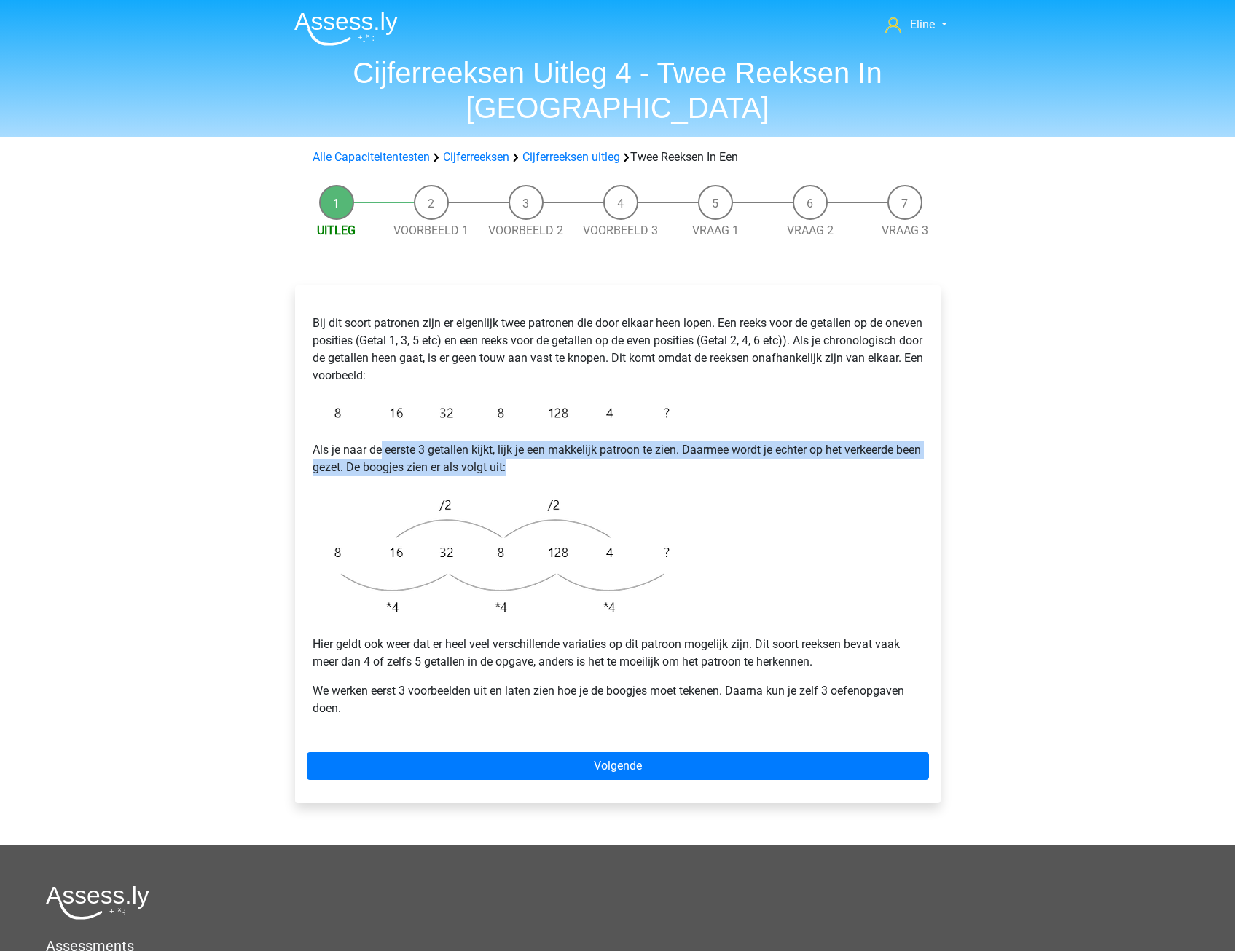
drag, startPoint x: 380, startPoint y: 409, endPoint x: 598, endPoint y: 429, distance: 218.8
click at [598, 441] on p "Als je naar de eerste 3 getallen kijkt, lijk je een makkelijk patroon te zien. …" at bounding box center [618, 458] width 610 height 35
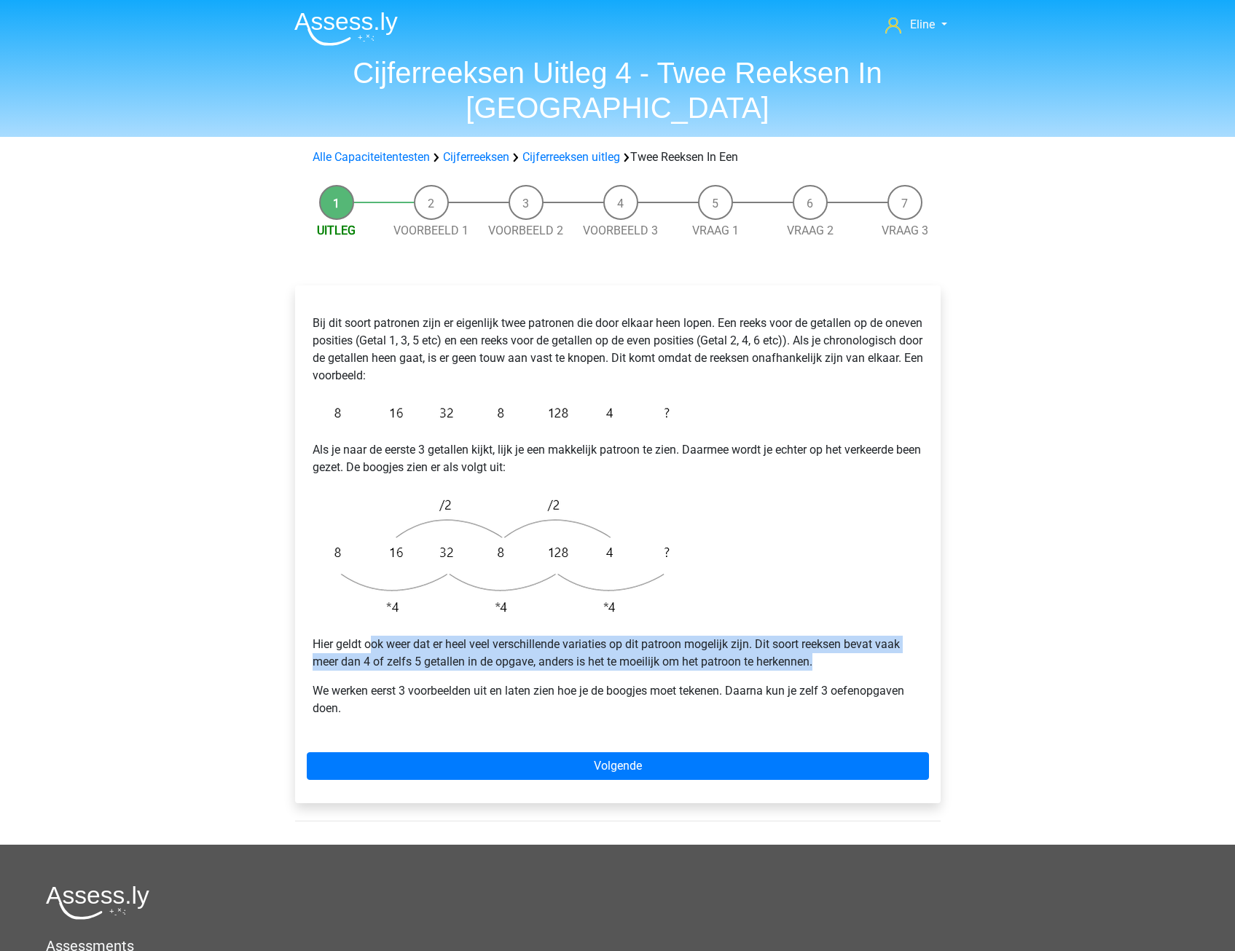
drag, startPoint x: 409, startPoint y: 610, endPoint x: 816, endPoint y: 629, distance: 406.9
click at [816, 636] on p "Hier geldt ook weer dat er heel veel verschillende variaties op dit patroon mog…" at bounding box center [618, 653] width 610 height 35
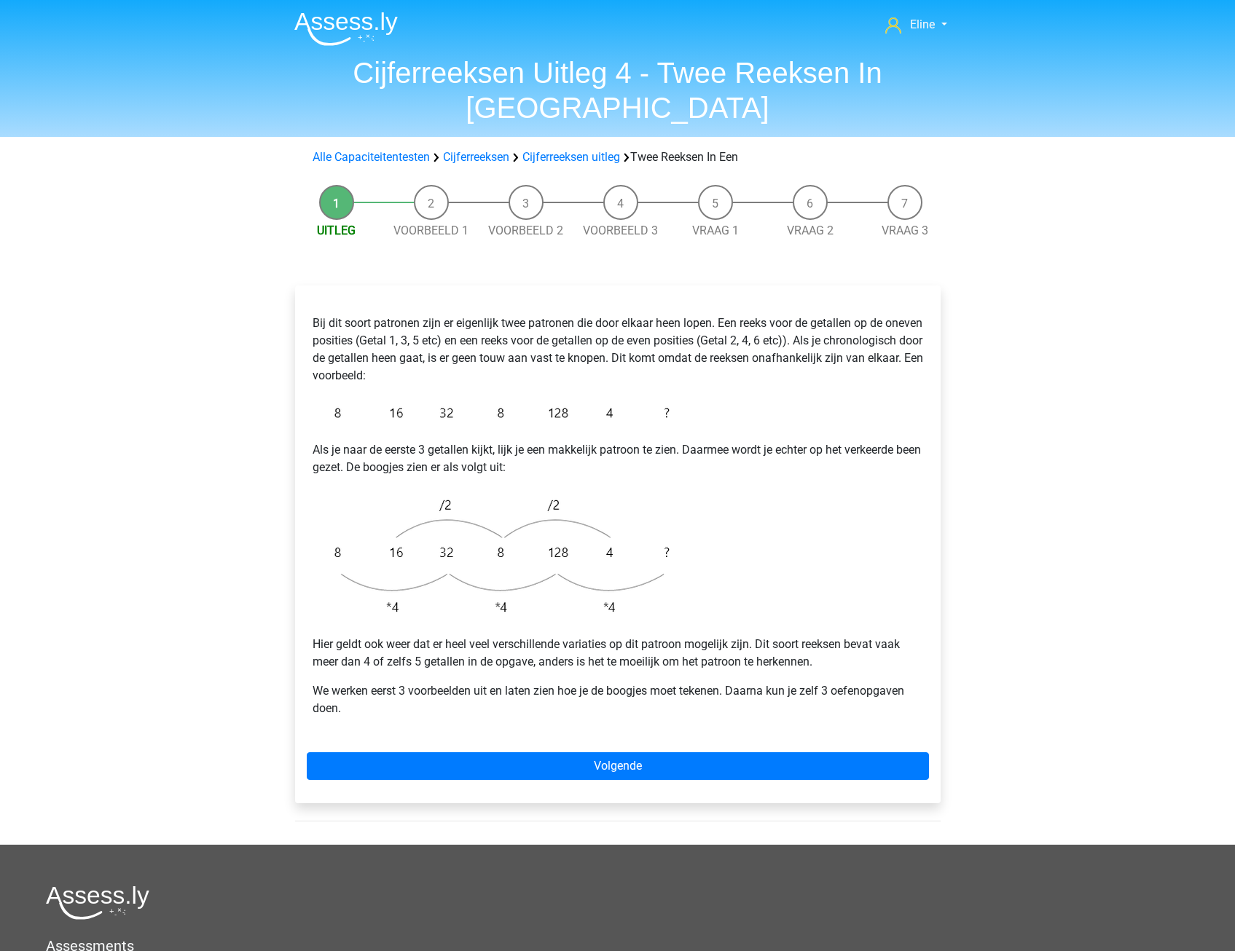
click at [496, 683] on p "We werken eerst 3 voorbeelden uit en laten zien hoe je de boogjes moet tekenen.…" at bounding box center [618, 700] width 610 height 35
drag, startPoint x: 321, startPoint y: 659, endPoint x: 512, endPoint y: 682, distance: 192.3
click at [512, 683] on p "We werken eerst 3 voorbeelden uit en laten zien hoe je de boogjes moet tekenen.…" at bounding box center [618, 700] width 610 height 35
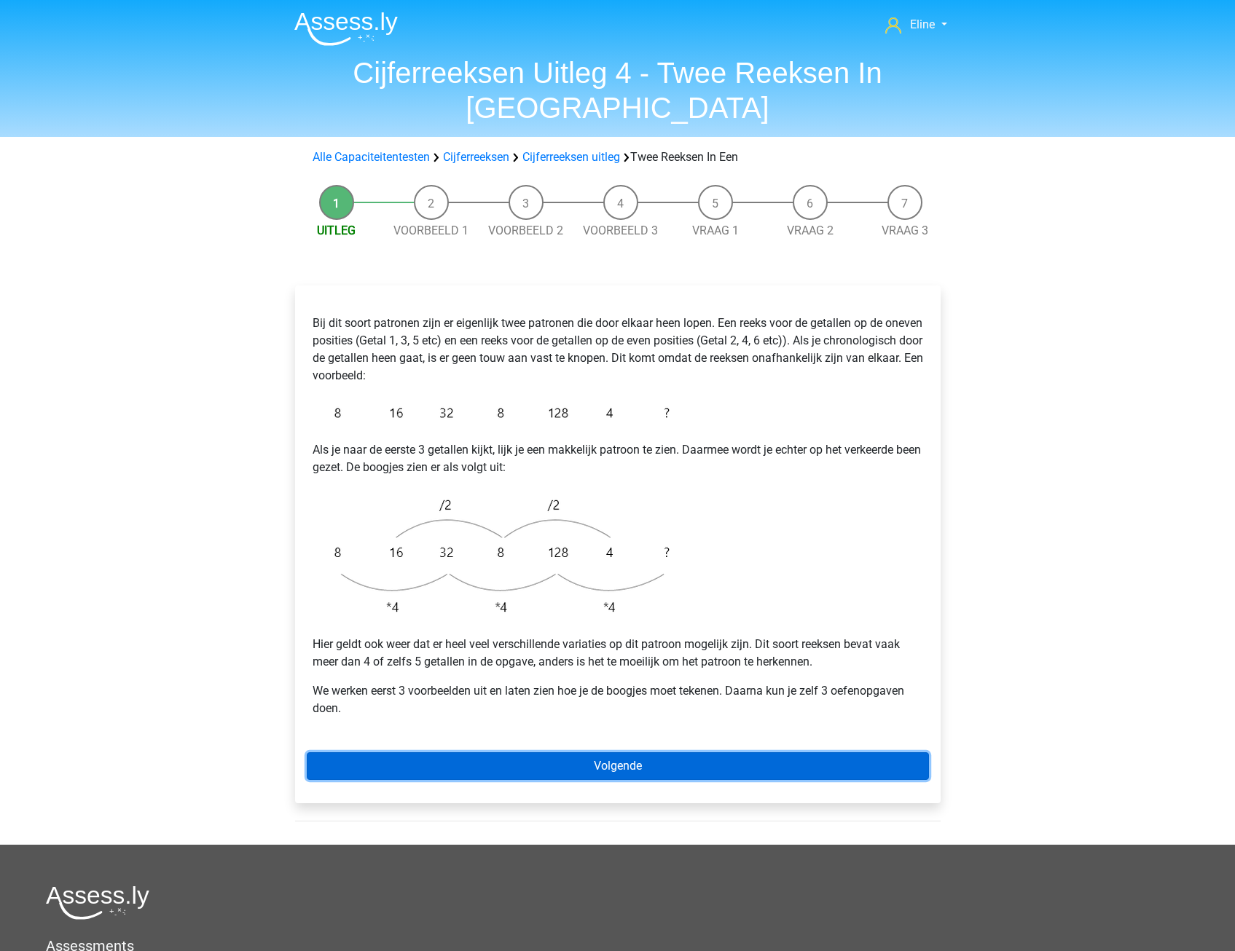
click at [514, 753] on link "Volgende" at bounding box center [618, 767] width 622 height 28
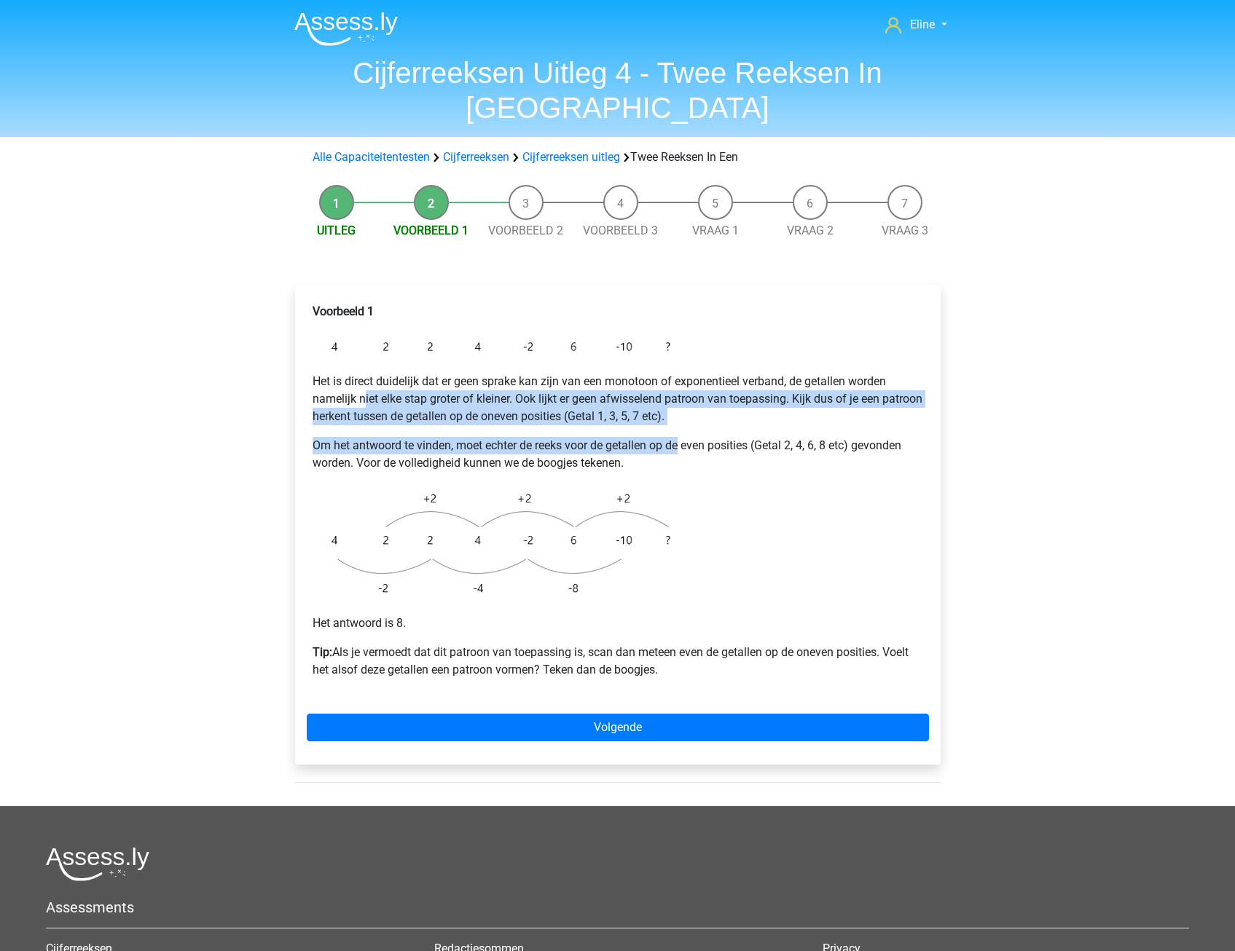
drag, startPoint x: 364, startPoint y: 357, endPoint x: 683, endPoint y: 396, distance: 320.8
click at [683, 396] on div "Voorbeeld 1 Het is direct duidelijk dat er geen sprake kan zijn van een monotoo…" at bounding box center [618, 496] width 622 height 399
drag, startPoint x: 342, startPoint y: 366, endPoint x: 726, endPoint y: 392, distance: 384.8
click at [726, 392] on div "Voorbeeld 1 Het is direct duidelijk dat er geen sprake kan zijn van een monotoo…" at bounding box center [618, 496] width 622 height 399
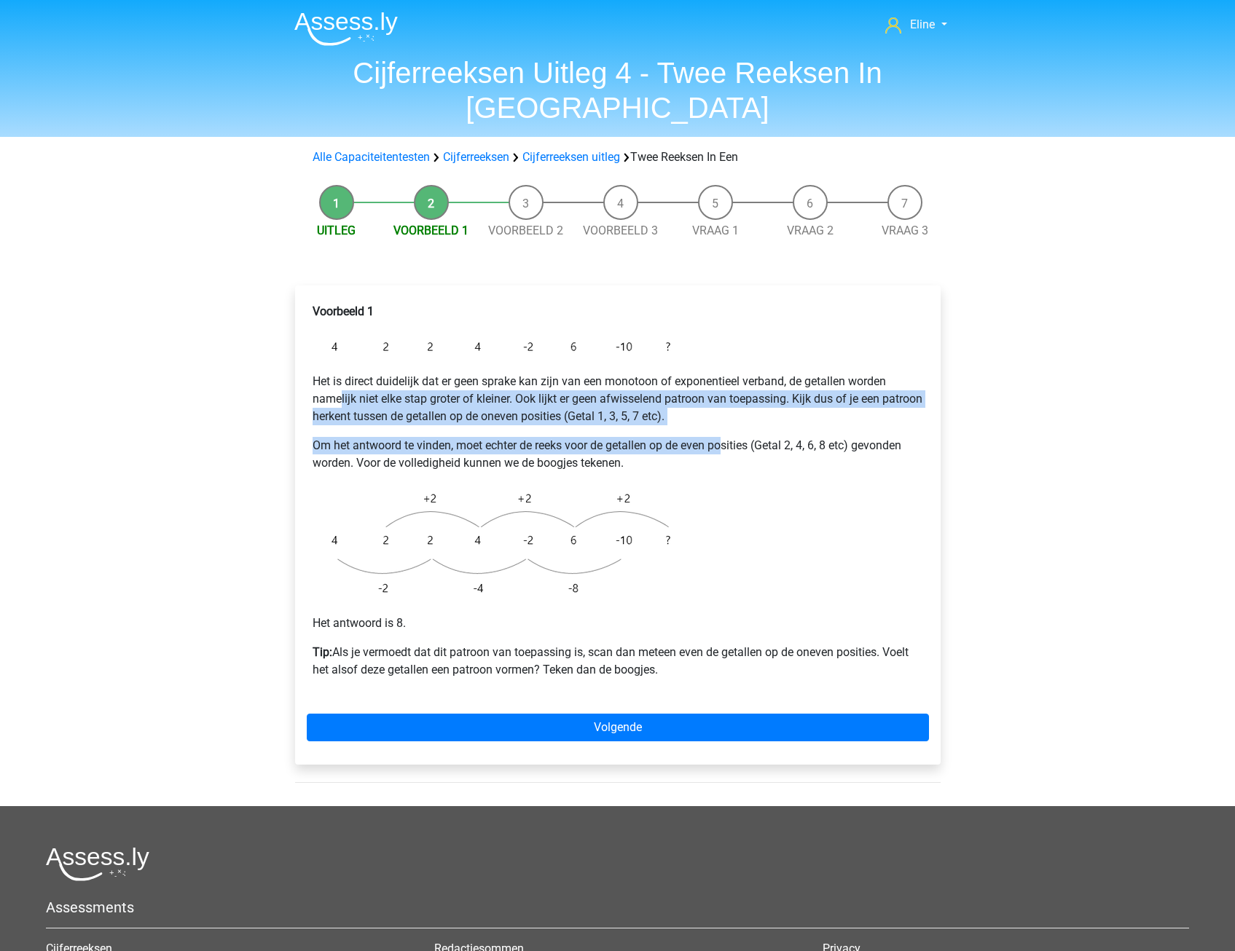
click at [431, 437] on p "Om het antwoord te vinden, moet echter de reeks voor de getallen op de even pos…" at bounding box center [618, 454] width 610 height 35
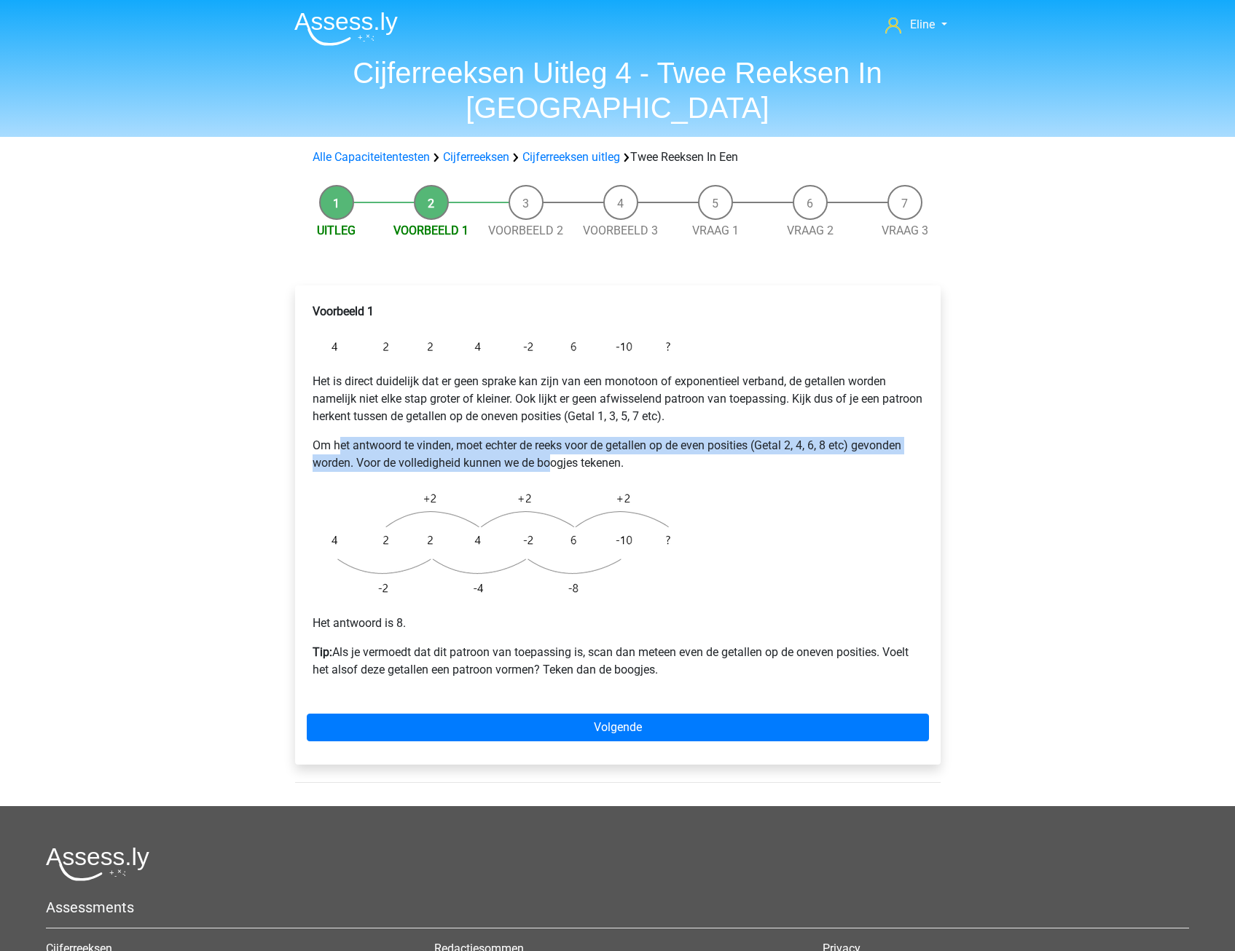
drag, startPoint x: 342, startPoint y: 411, endPoint x: 549, endPoint y: 426, distance: 208.2
click at [549, 437] on p "Om het antwoord te vinden, moet echter de reeks voor de getallen op de even pos…" at bounding box center [618, 454] width 610 height 35
drag, startPoint x: 549, startPoint y: 426, endPoint x: 408, endPoint y: 534, distance: 177.8
click at [441, 537] on img at bounding box center [495, 543] width 364 height 119
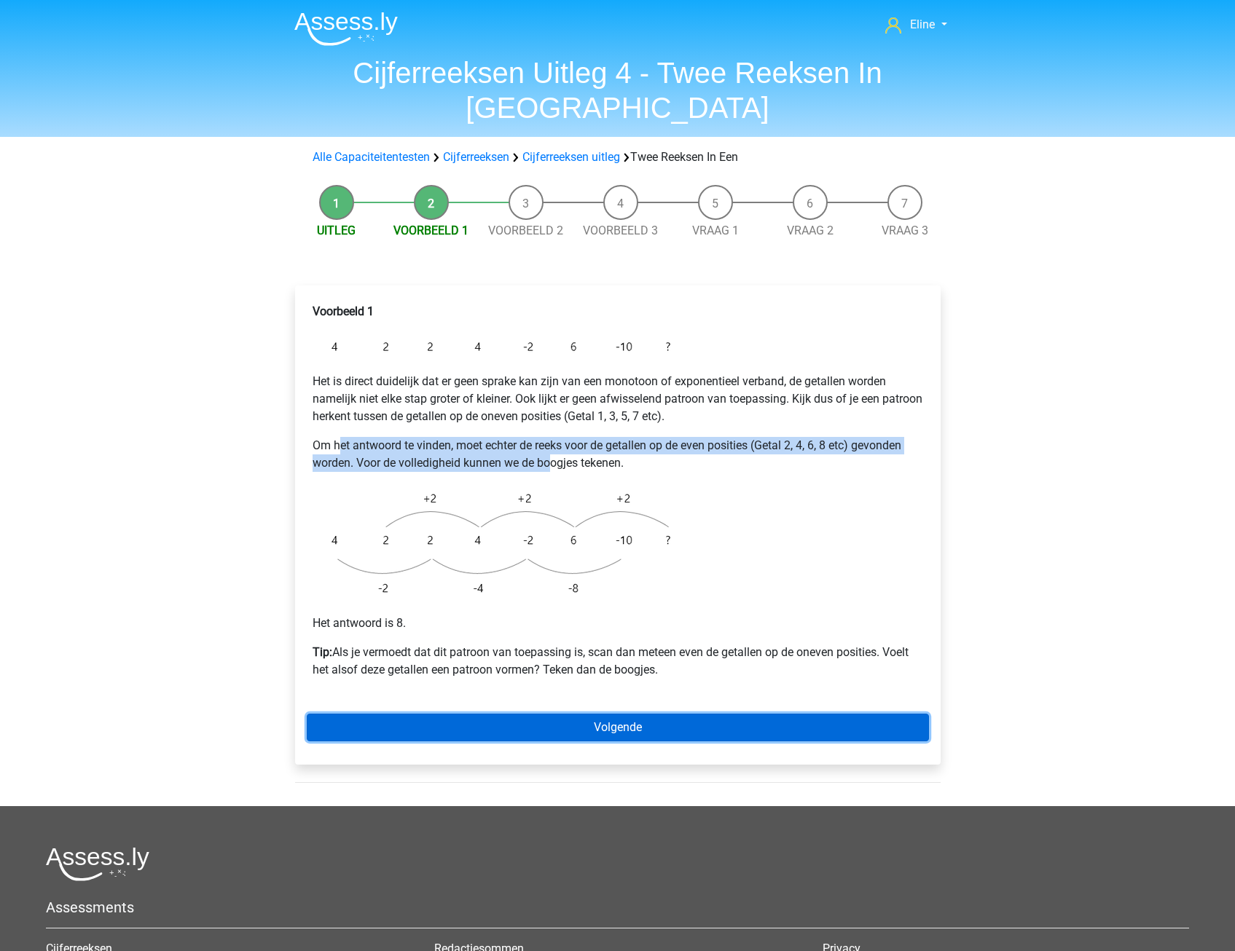
click at [471, 714] on link "Volgende" at bounding box center [618, 728] width 622 height 28
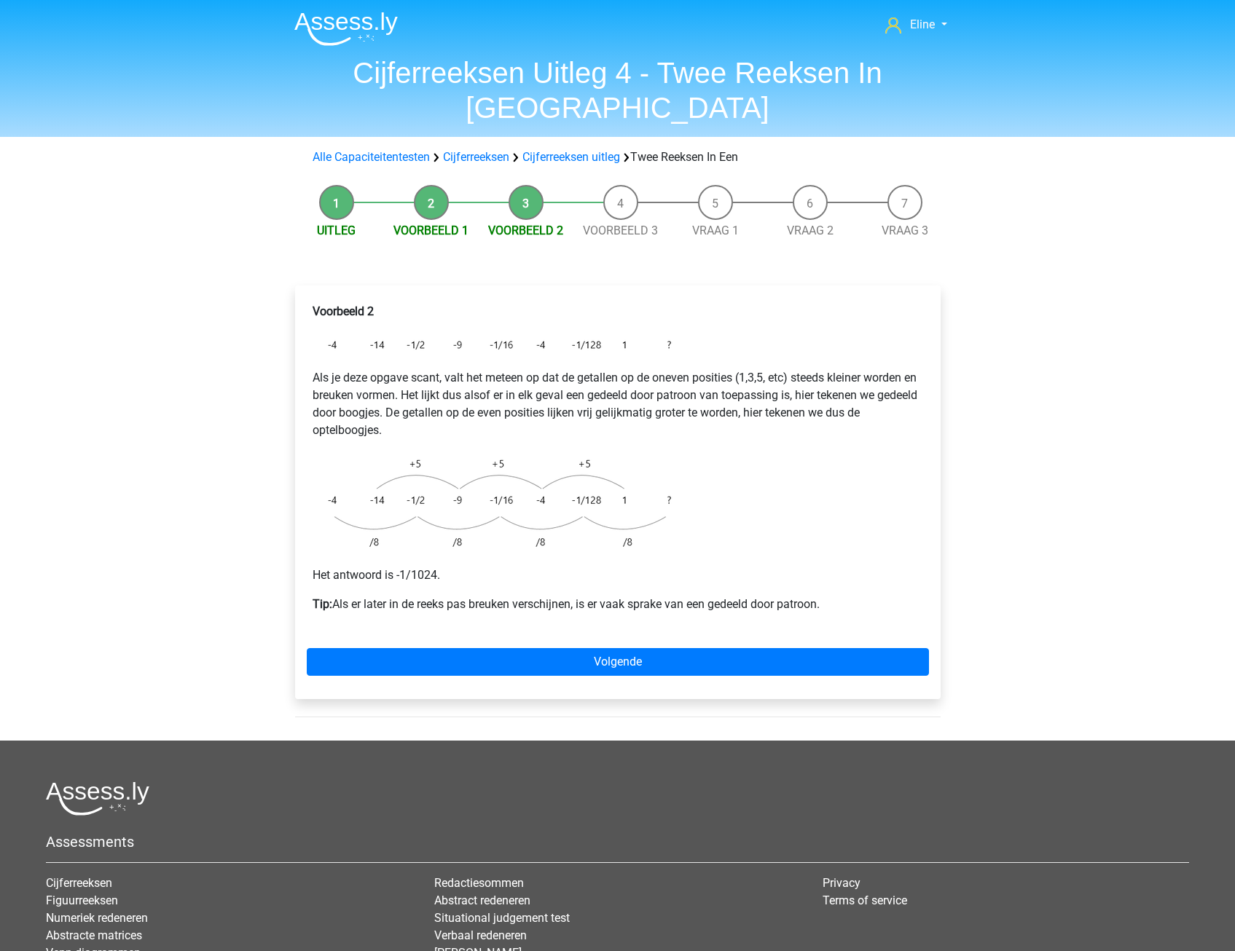
click at [163, 291] on div "Eline [EMAIL_ADDRESS][DOMAIN_NAME] Nederlands English" at bounding box center [617, 563] width 1235 height 1126
drag, startPoint x: 339, startPoint y: 382, endPoint x: 634, endPoint y: 389, distance: 295.1
click at [634, 389] on p "Als je deze opgave scant, valt het meteen op dat de getallen op de oneven posit…" at bounding box center [618, 404] width 610 height 70
drag, startPoint x: 634, startPoint y: 389, endPoint x: 626, endPoint y: 398, distance: 11.9
click at [633, 398] on p "Als je deze opgave scant, valt het meteen op dat de getallen op de oneven posit…" at bounding box center [618, 404] width 610 height 70
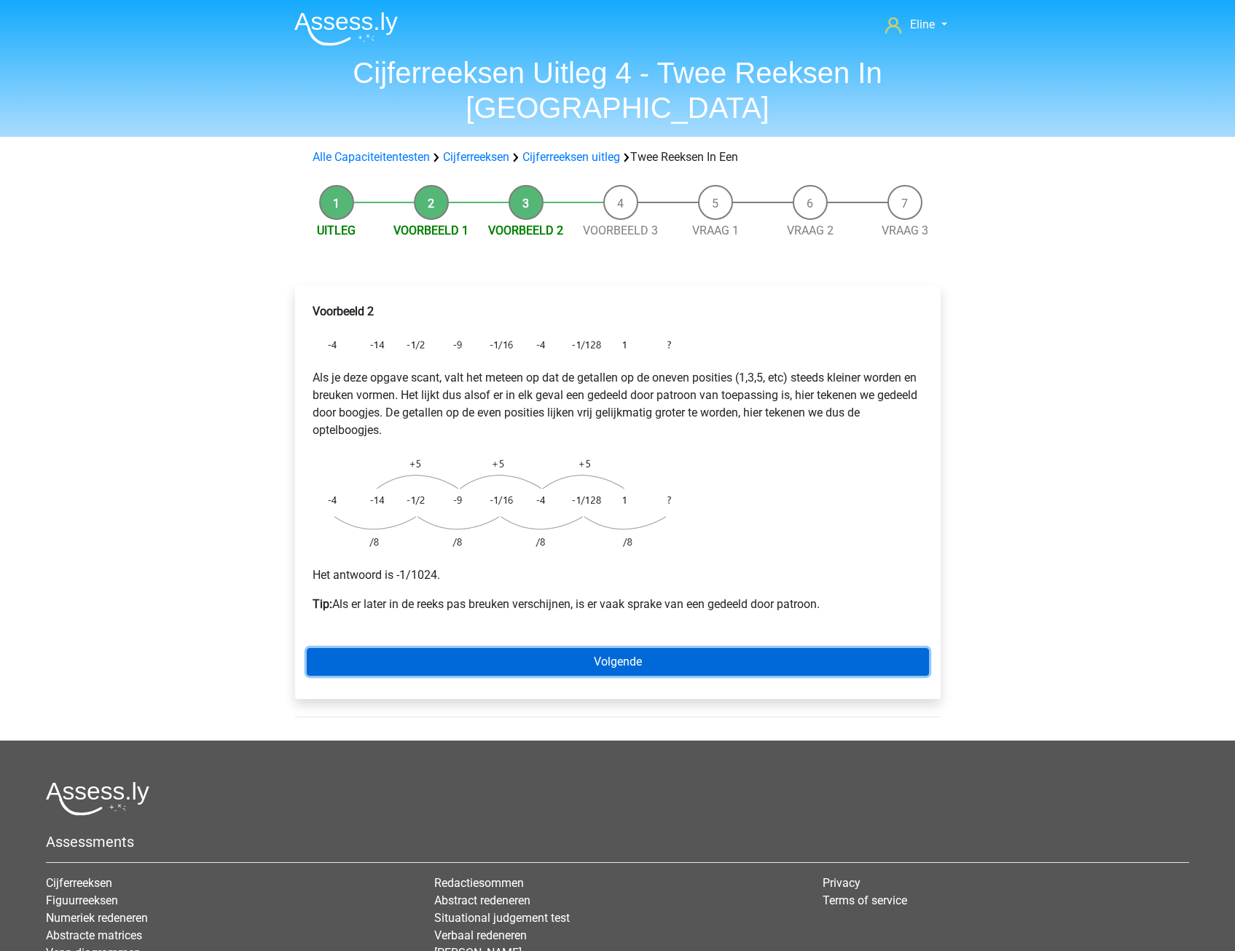
click at [580, 648] on link "Volgende" at bounding box center [618, 662] width 622 height 28
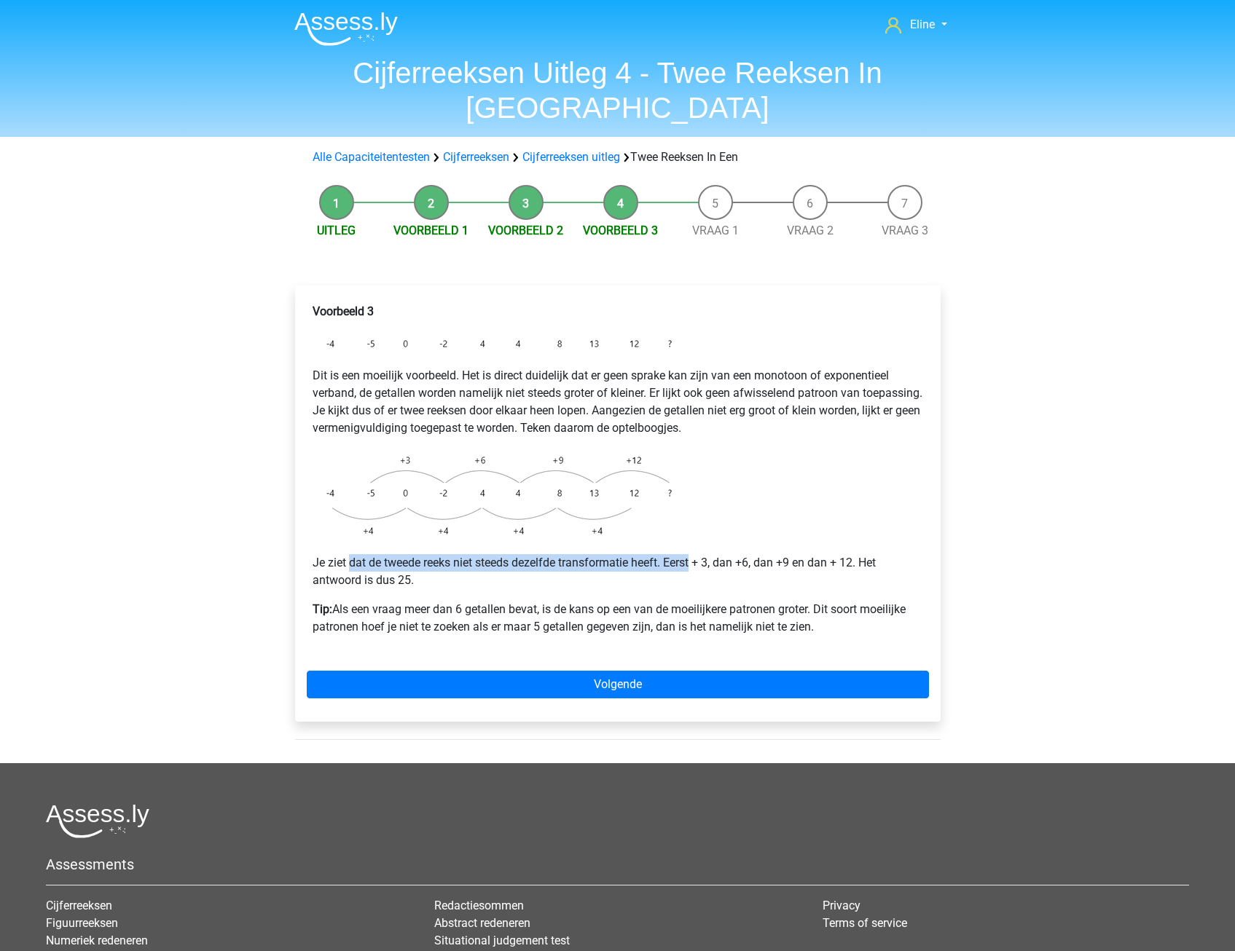
drag, startPoint x: 374, startPoint y: 533, endPoint x: 694, endPoint y: 525, distance: 319.2
click at [694, 554] on p "Je ziet dat de tweede reeks niet steeds dezelfde transformatie heeft. Eerst + 3…" at bounding box center [618, 571] width 610 height 35
drag, startPoint x: 694, startPoint y: 525, endPoint x: 600, endPoint y: 509, distance: 94.6
click at [678, 554] on p "Je ziet dat de tweede reeks niet steeds dezelfde transformatie heeft. Eerst + 3…" at bounding box center [618, 571] width 610 height 35
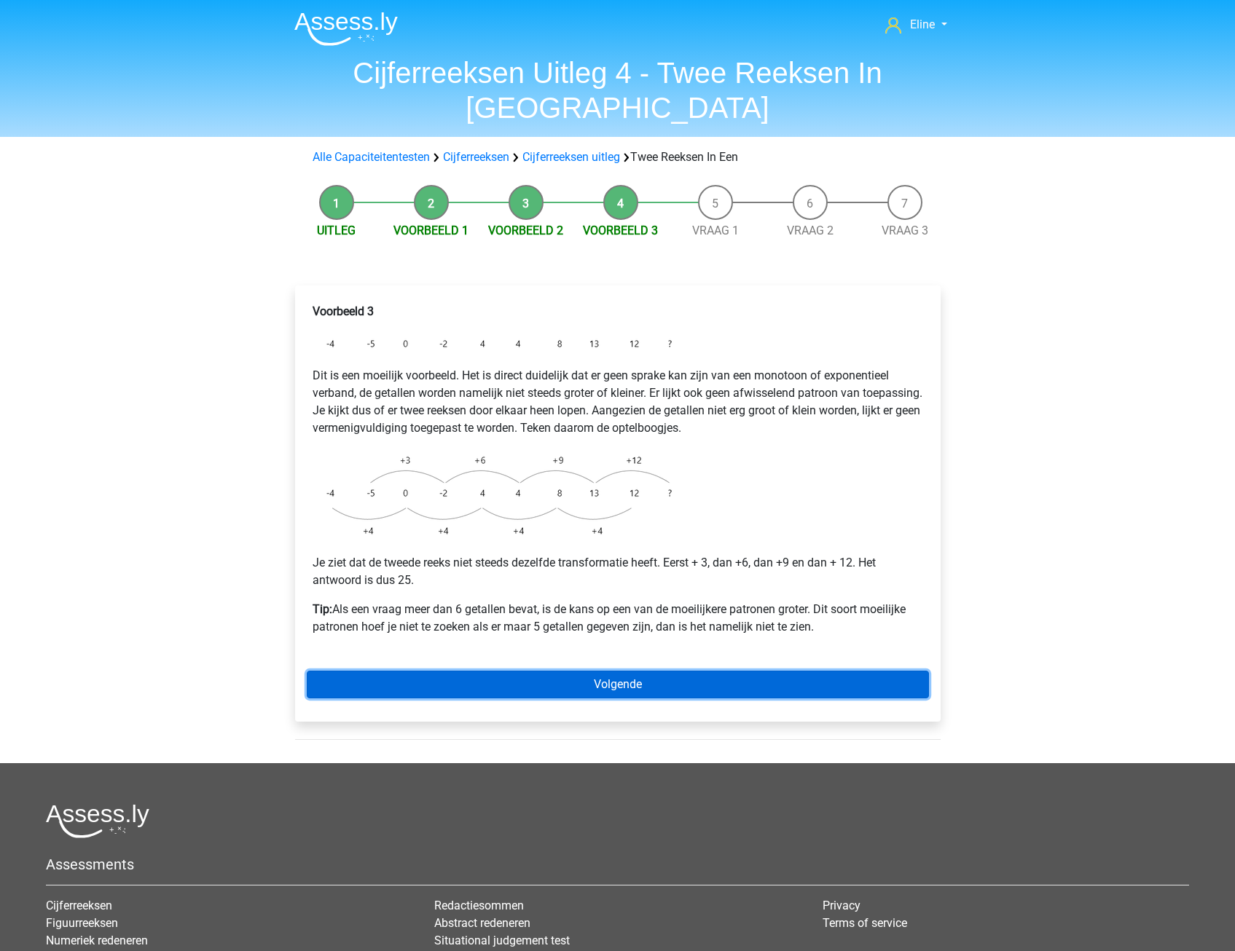
click at [430, 671] on link "Volgende" at bounding box center [618, 685] width 622 height 28
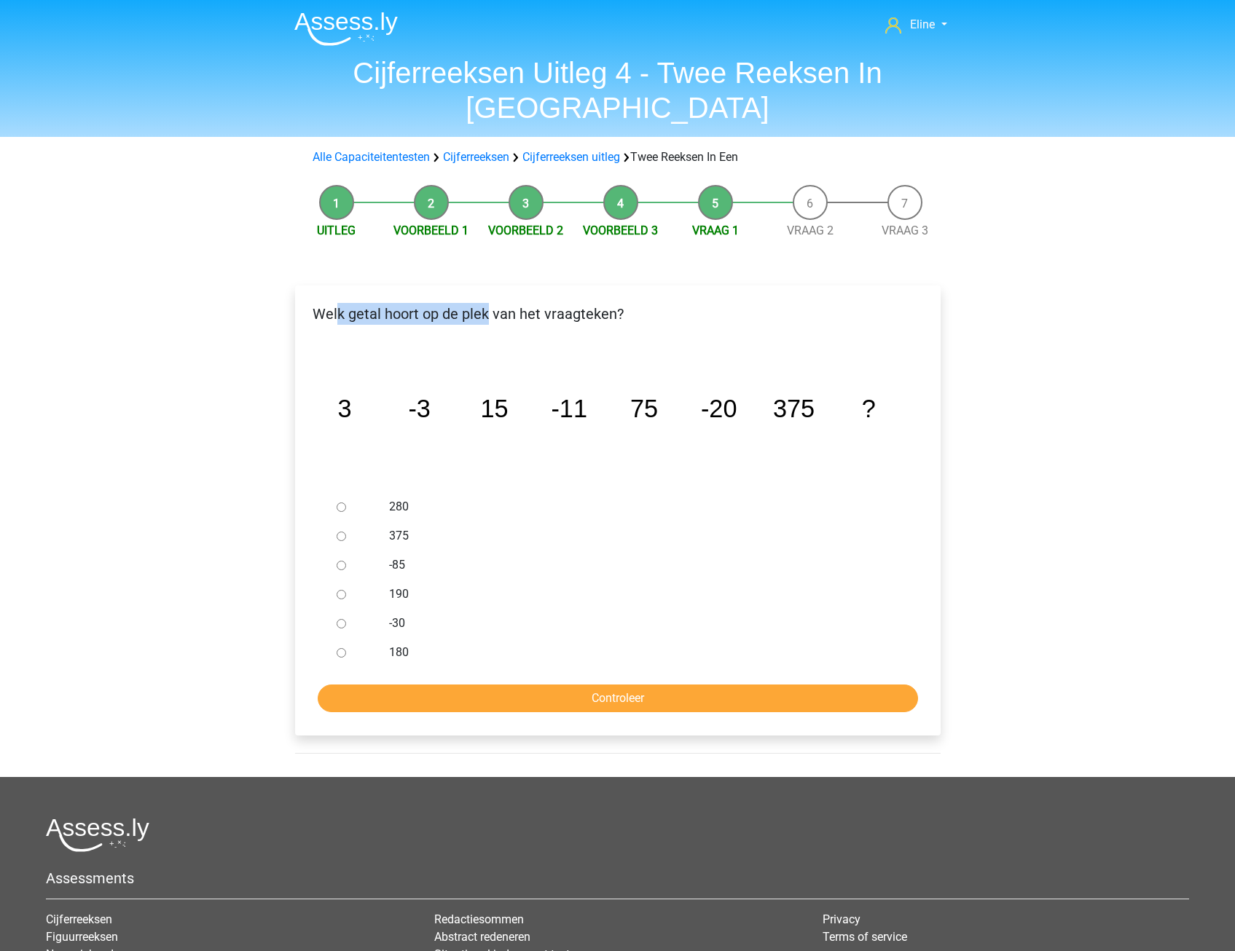
drag, startPoint x: 337, startPoint y: 278, endPoint x: 489, endPoint y: 283, distance: 151.6
click at [489, 303] on p "Welk getal hoort op de plek van het vraagteken?" at bounding box center [618, 314] width 622 height 22
drag, startPoint x: 489, startPoint y: 283, endPoint x: 488, endPoint y: 299, distance: 16.0
click at [488, 303] on div "Welk getal hoort op de plek van het vraagteken?" at bounding box center [618, 320] width 644 height 34
click at [504, 393] on icon "image/svg+xml 3 -3 15 -11 75 -20 375 ?" at bounding box center [617, 417] width 599 height 150
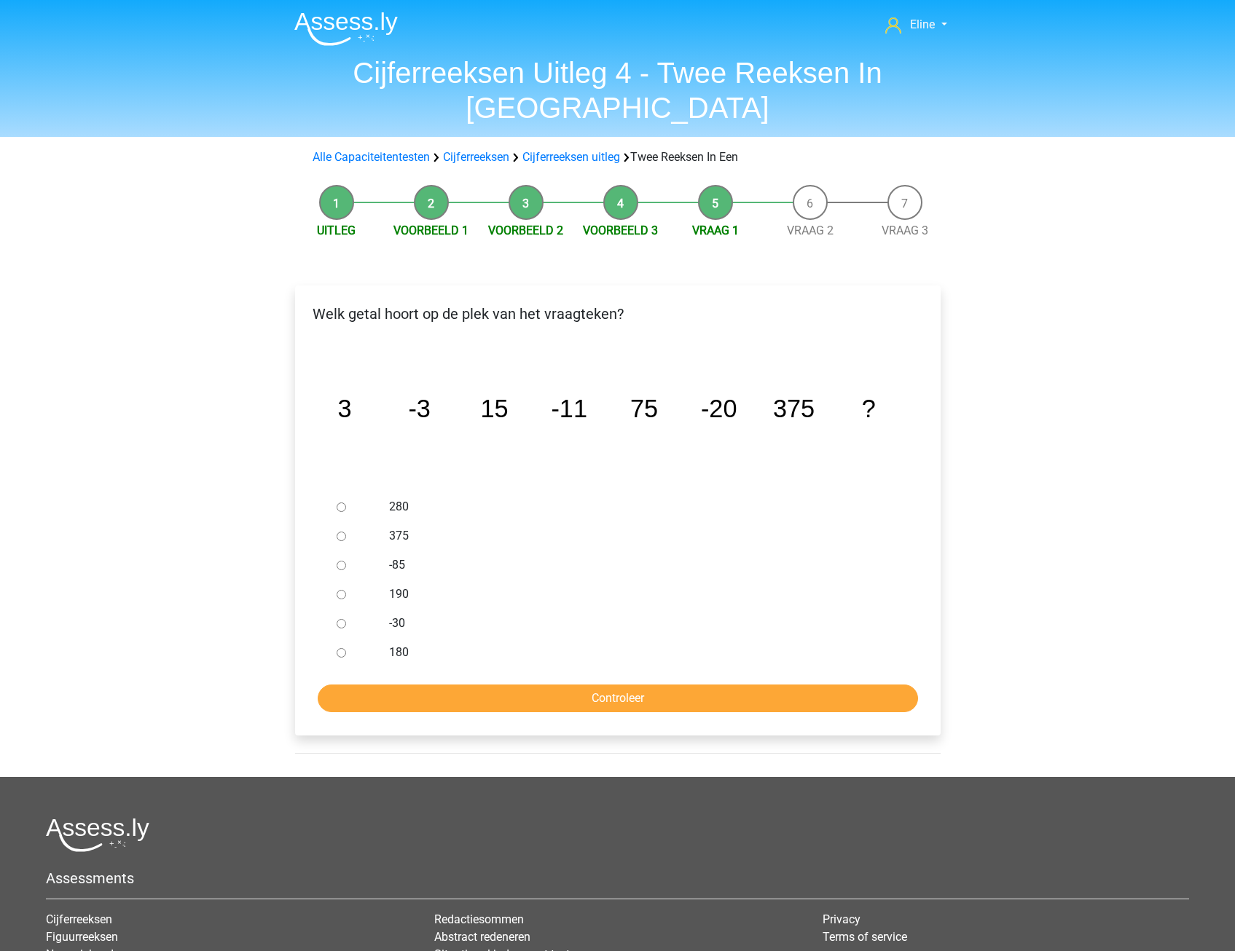
click at [340, 619] on input "-30" at bounding box center [341, 623] width 9 height 9
radio input "true"
click at [348, 685] on input "Controleer" at bounding box center [618, 699] width 600 height 28
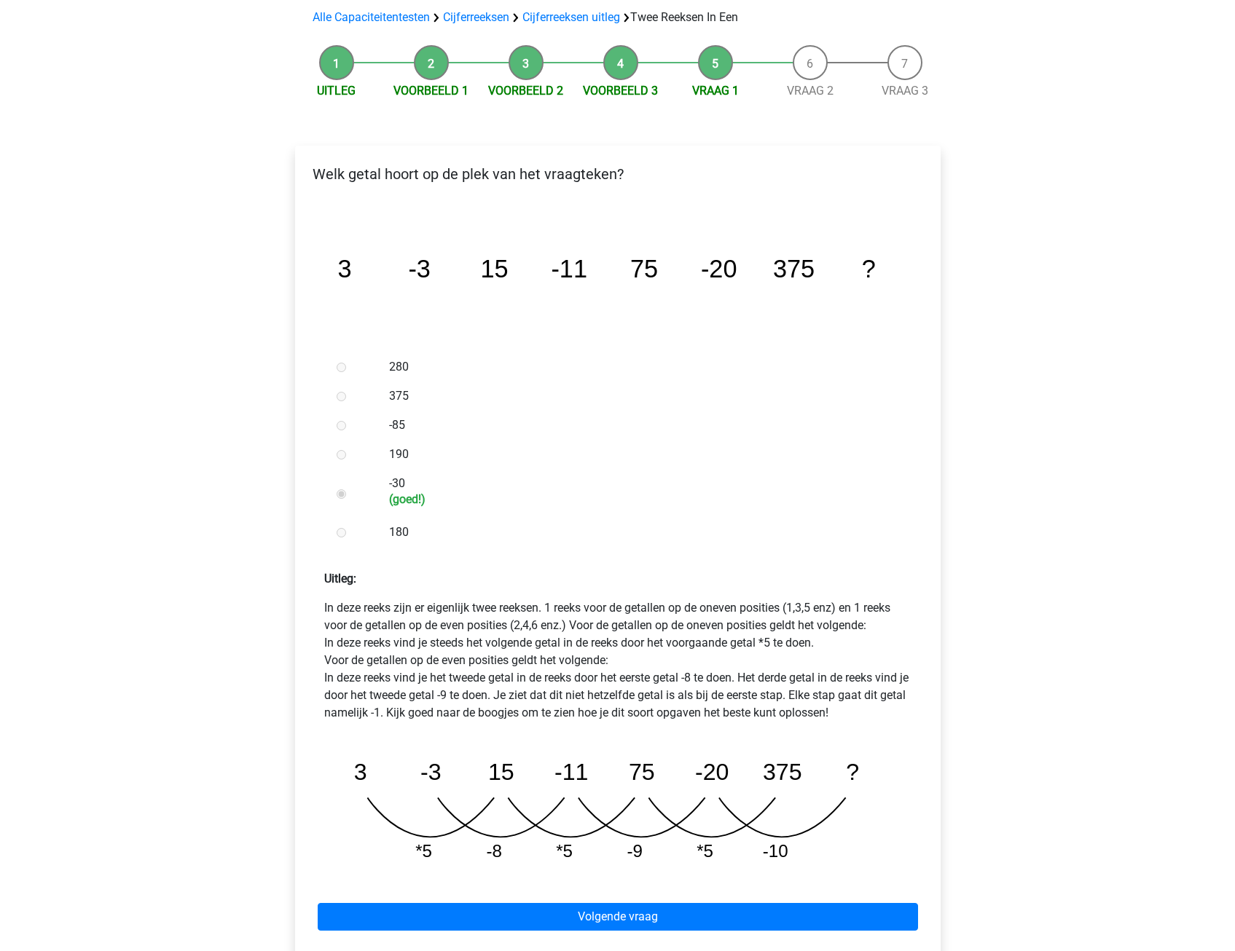
scroll to position [146, 0]
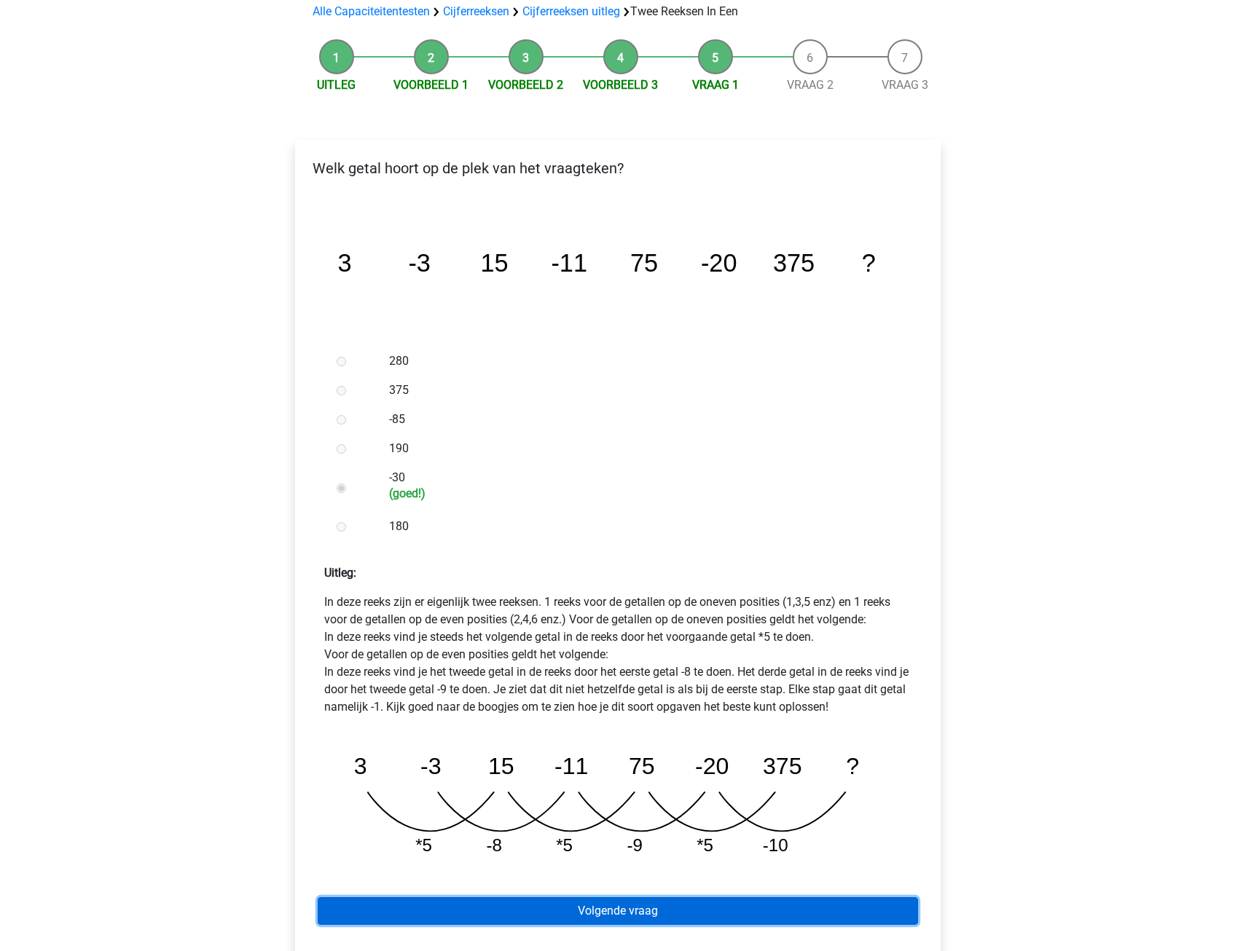
click at [474, 898] on link "Volgende vraag" at bounding box center [618, 912] width 600 height 28
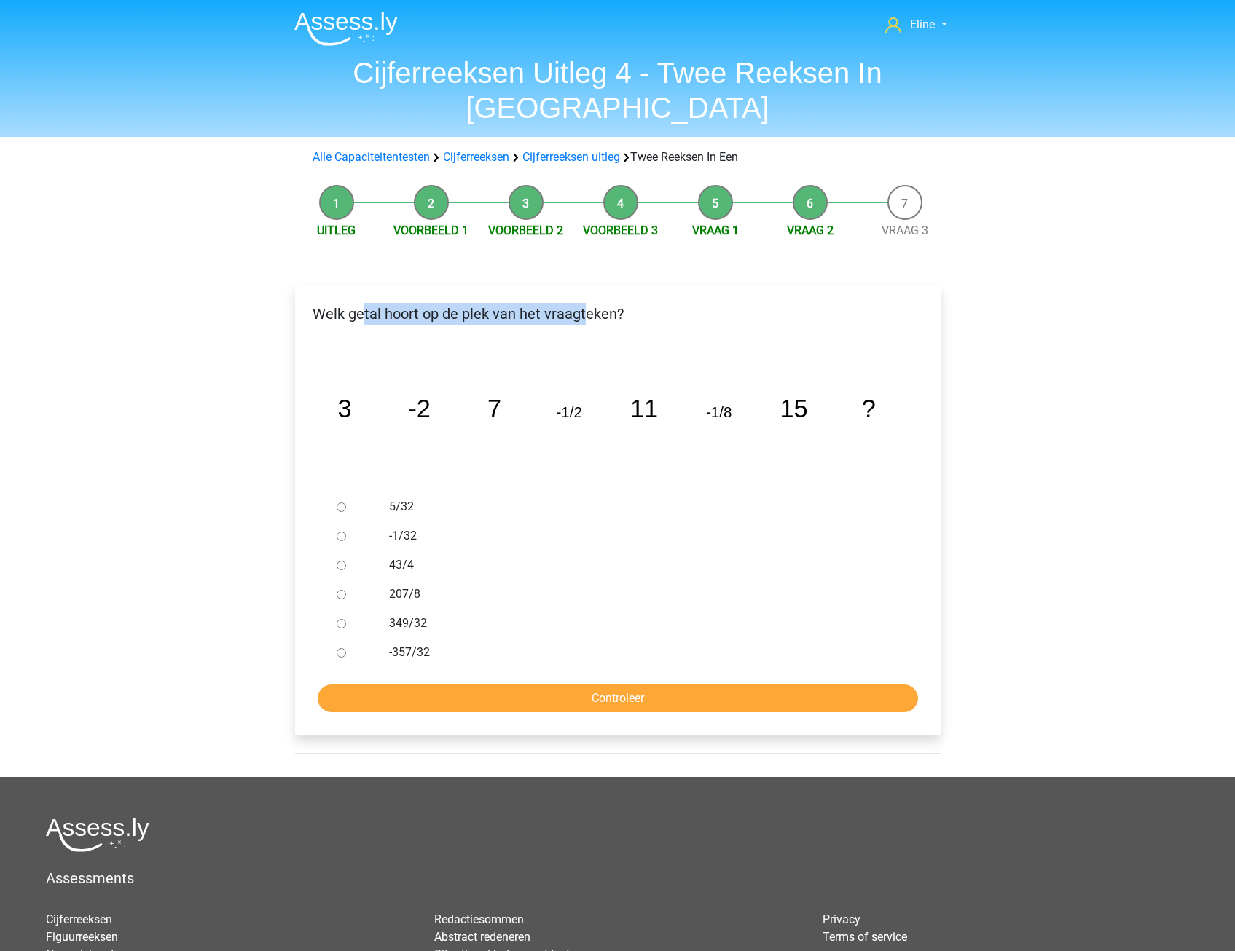
drag, startPoint x: 364, startPoint y: 277, endPoint x: 581, endPoint y: 271, distance: 217.9
click at [581, 303] on p "Welk getal hoort op de plek van het vraagteken?" at bounding box center [618, 314] width 622 height 22
drag, startPoint x: 581, startPoint y: 271, endPoint x: 538, endPoint y: 299, distance: 51.5
click at [551, 303] on div "Welk getal hoort op de plek van het vraagteken?" at bounding box center [618, 320] width 644 height 34
click at [364, 344] on icon "image/svg+xml 3 -2 7 -1/2 11 -1/8 15 ?" at bounding box center [617, 417] width 599 height 150
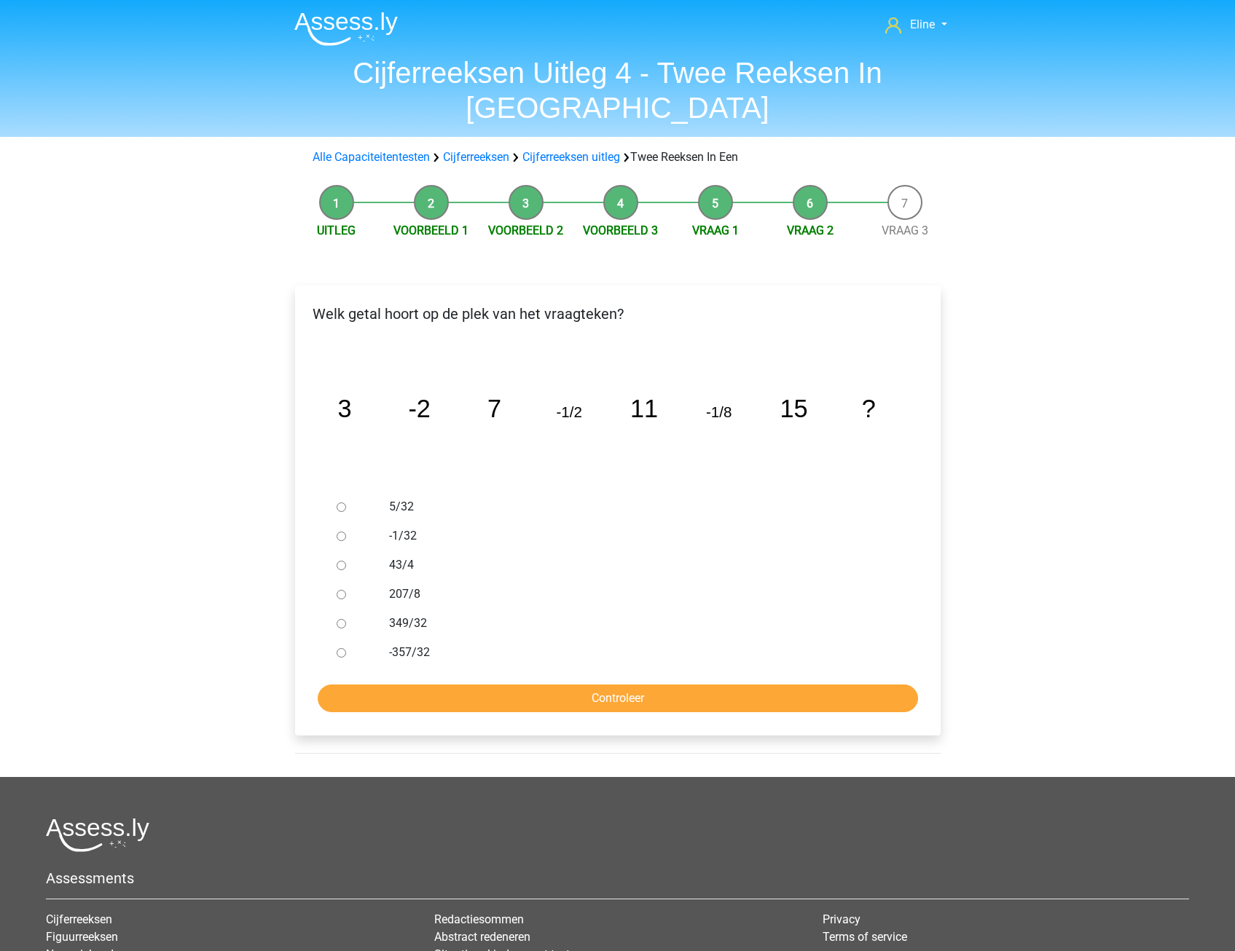
click at [337, 532] on input "-1/32" at bounding box center [341, 536] width 9 height 9
radio input "true"
click at [374, 685] on input "Controleer" at bounding box center [618, 699] width 600 height 28
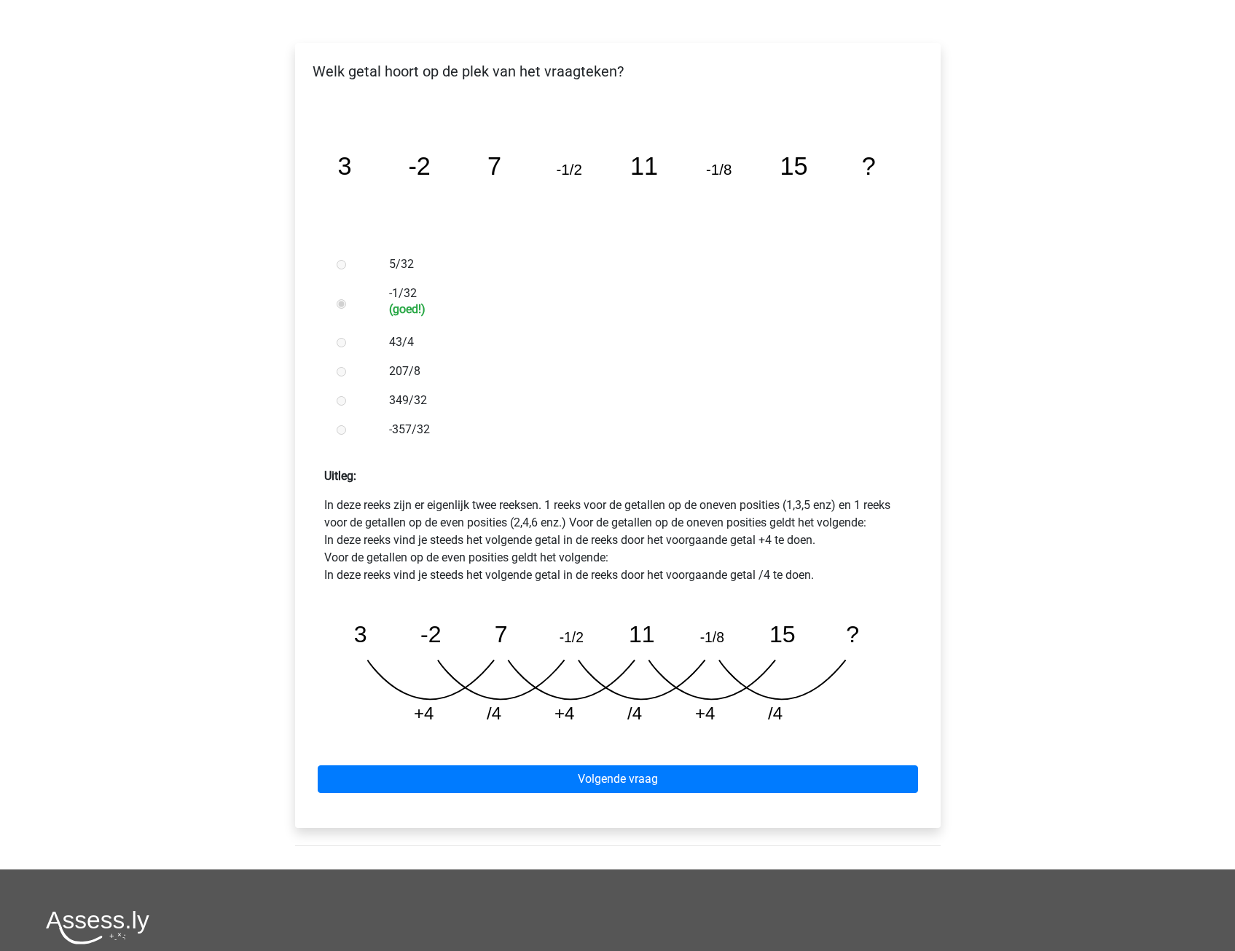
scroll to position [291, 0]
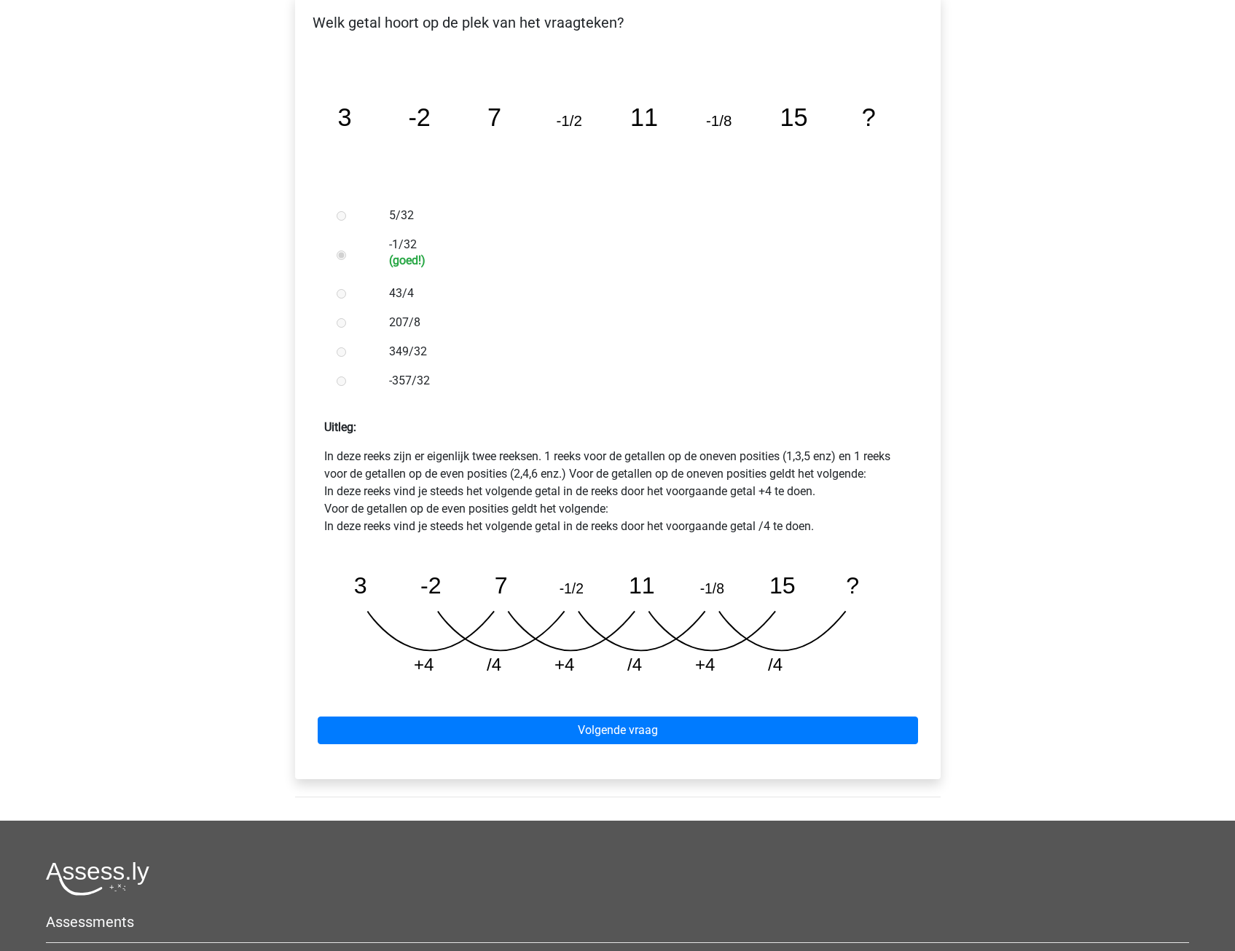
click at [463, 688] on div "Volgende vraag" at bounding box center [618, 728] width 622 height 80
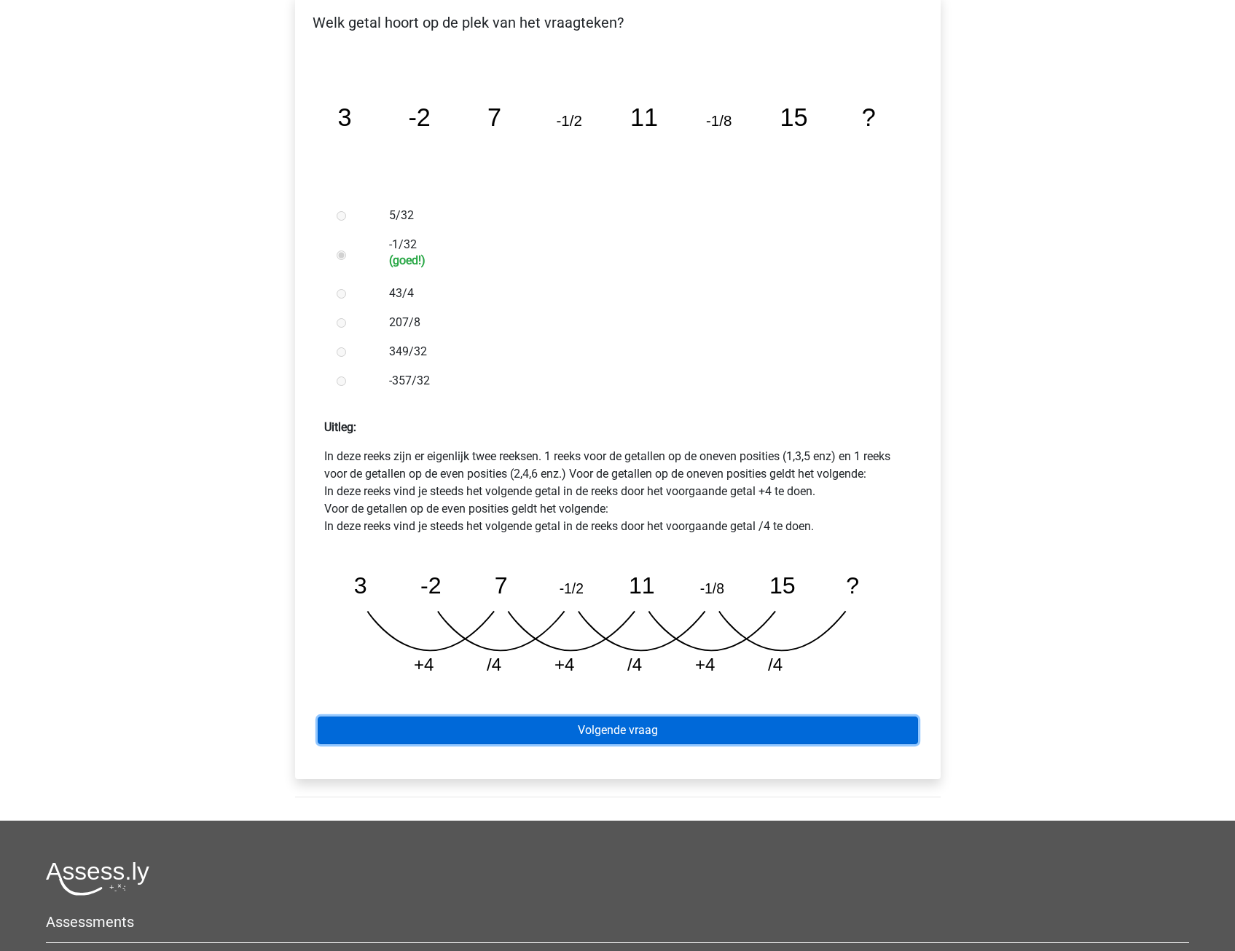
click at [514, 717] on link "Volgende vraag" at bounding box center [618, 731] width 600 height 28
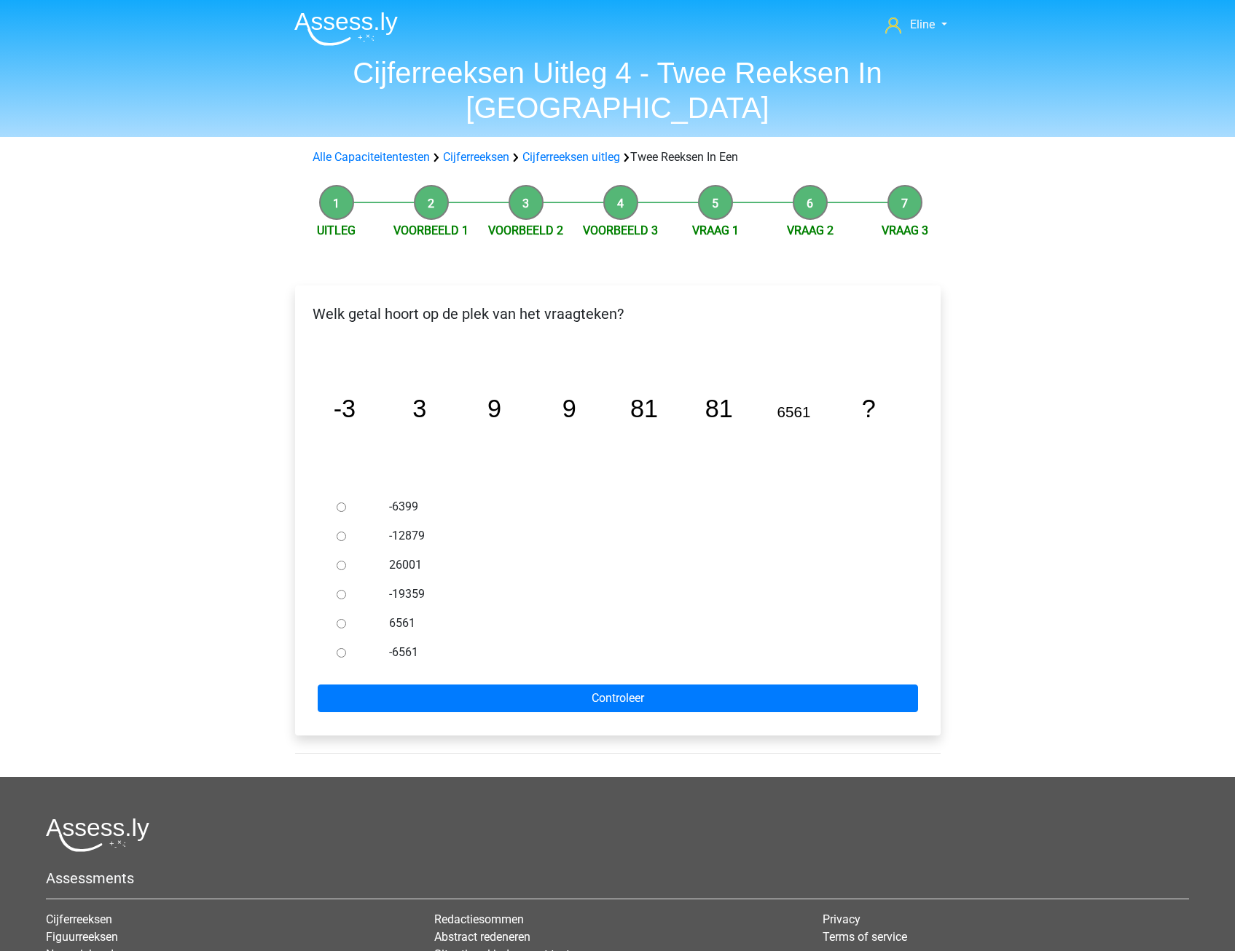
click at [344, 619] on input "6561" at bounding box center [341, 623] width 9 height 9
radio input "true"
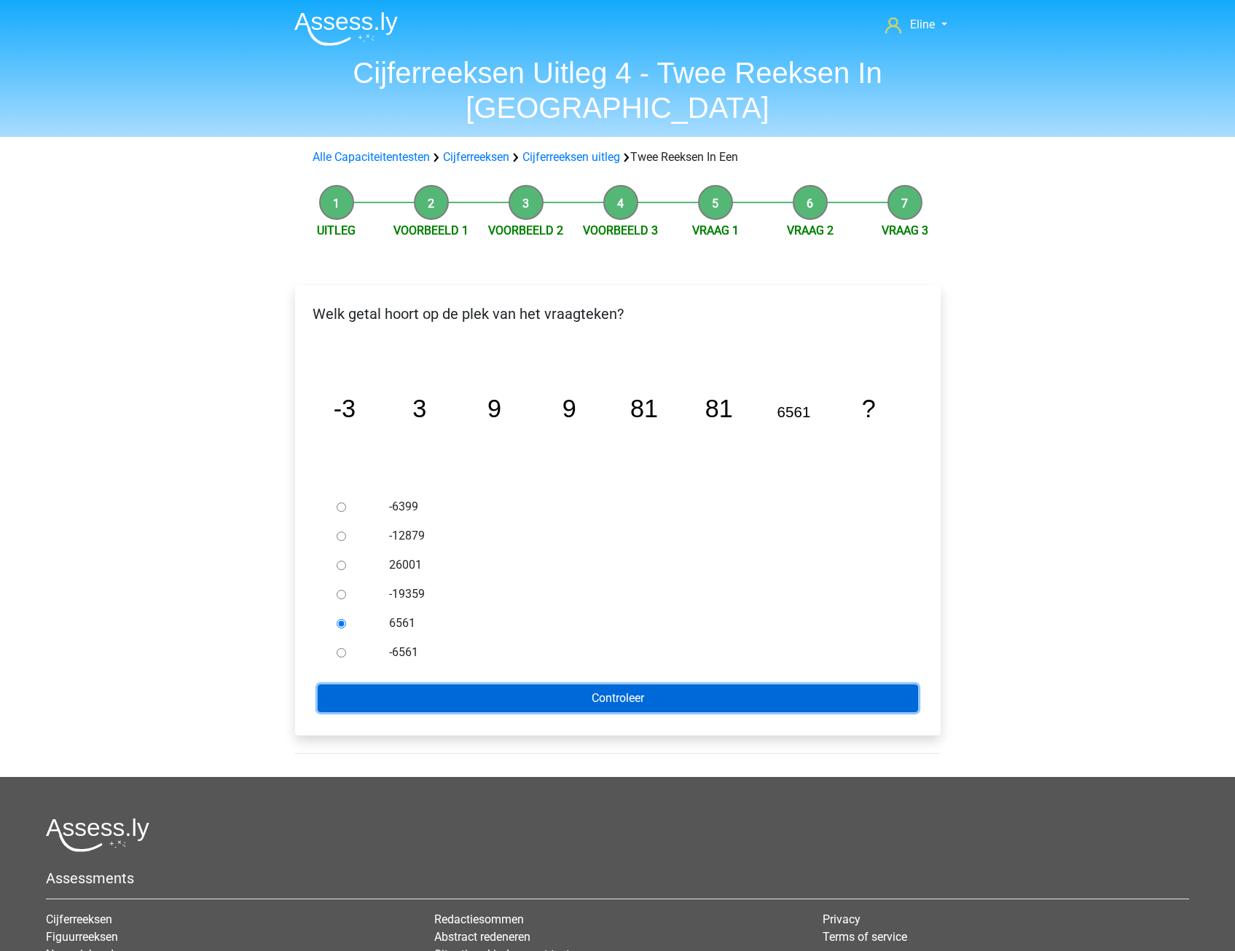
click at [373, 685] on input "Controleer" at bounding box center [618, 699] width 600 height 28
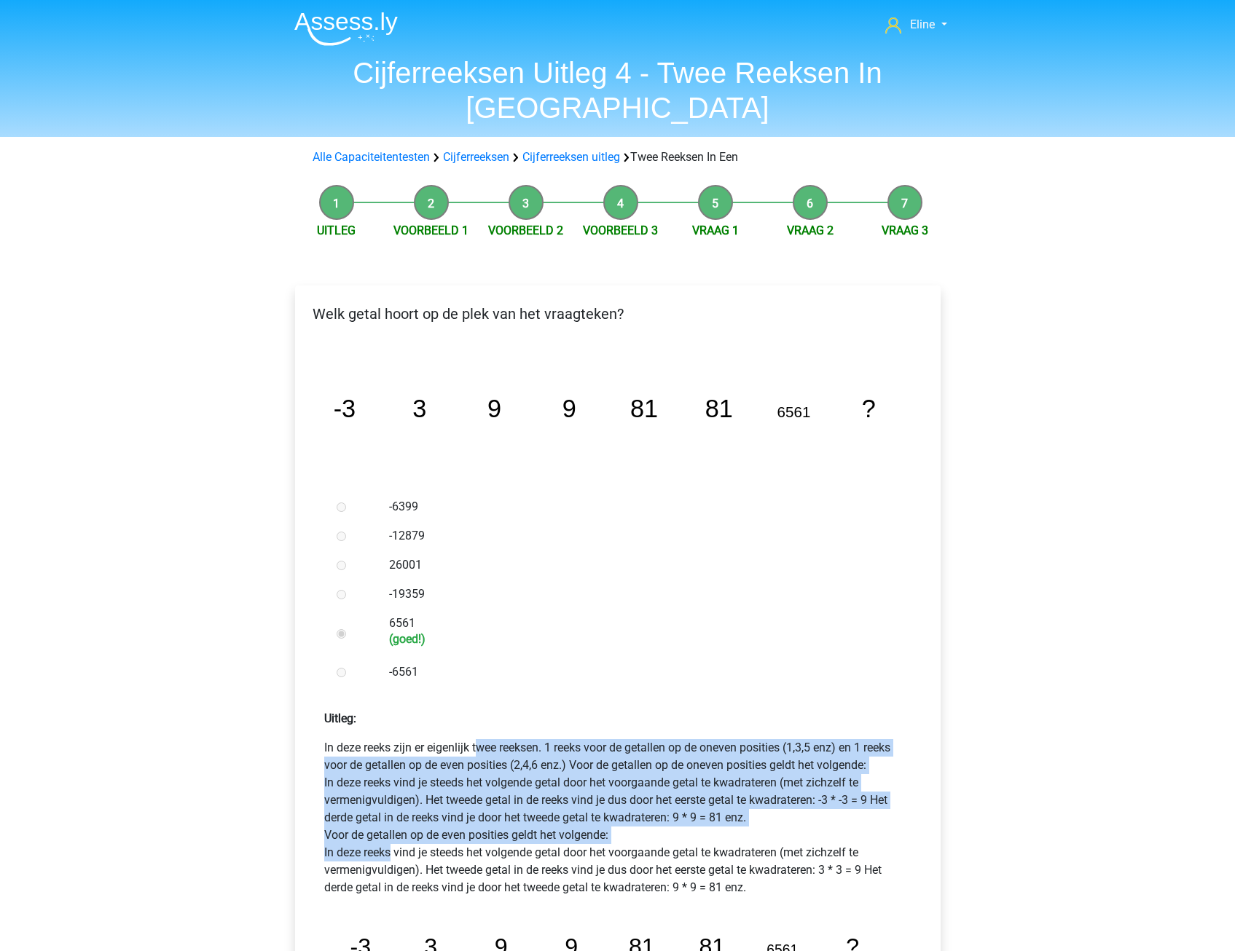
drag, startPoint x: 376, startPoint y: 710, endPoint x: 389, endPoint y: 812, distance: 102.1
click at [389, 812] on p "In deze reeks zijn er eigenlijk twee reeksen. 1 reeks voor de getallen op de on…" at bounding box center [617, 817] width 587 height 157
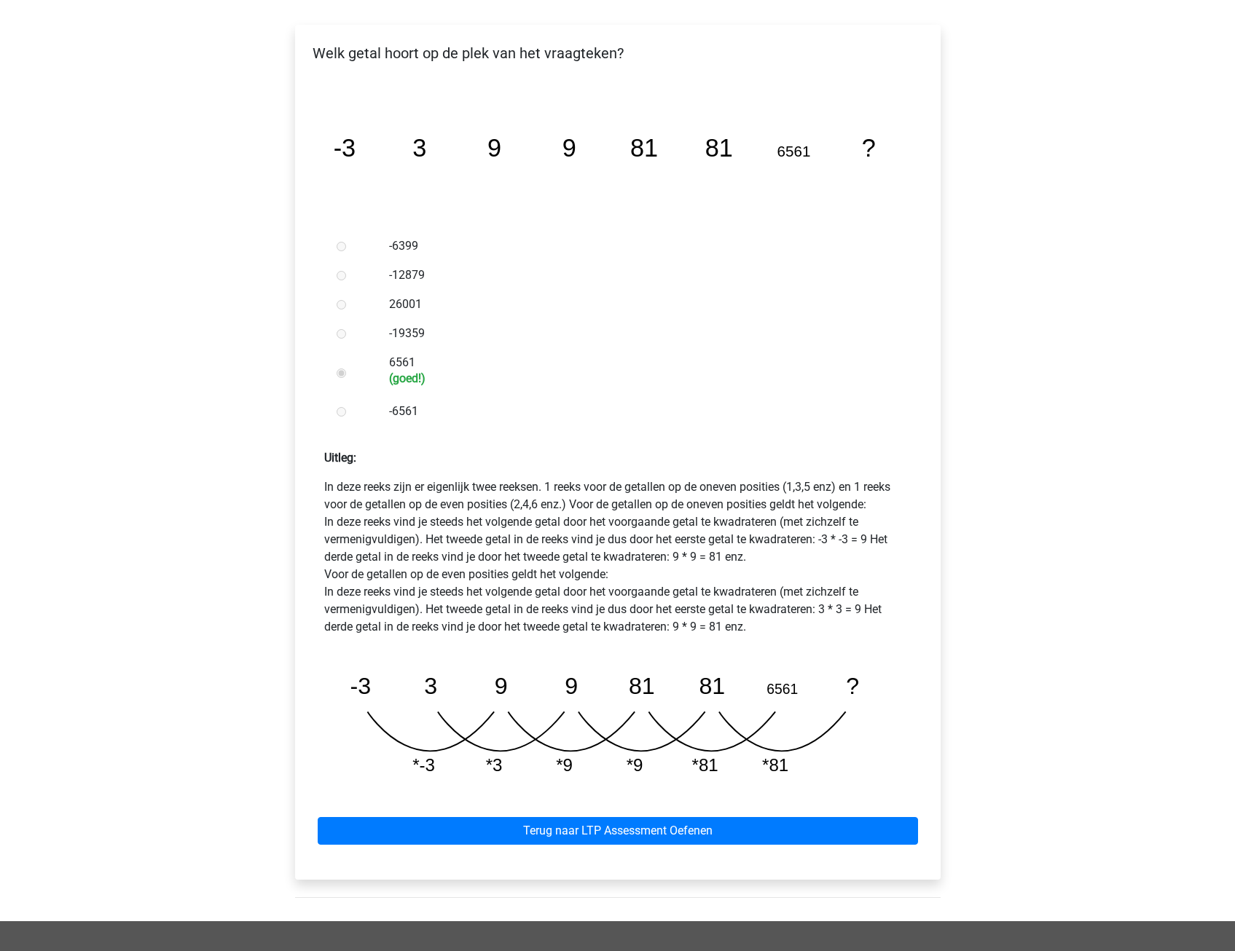
scroll to position [291, 0]
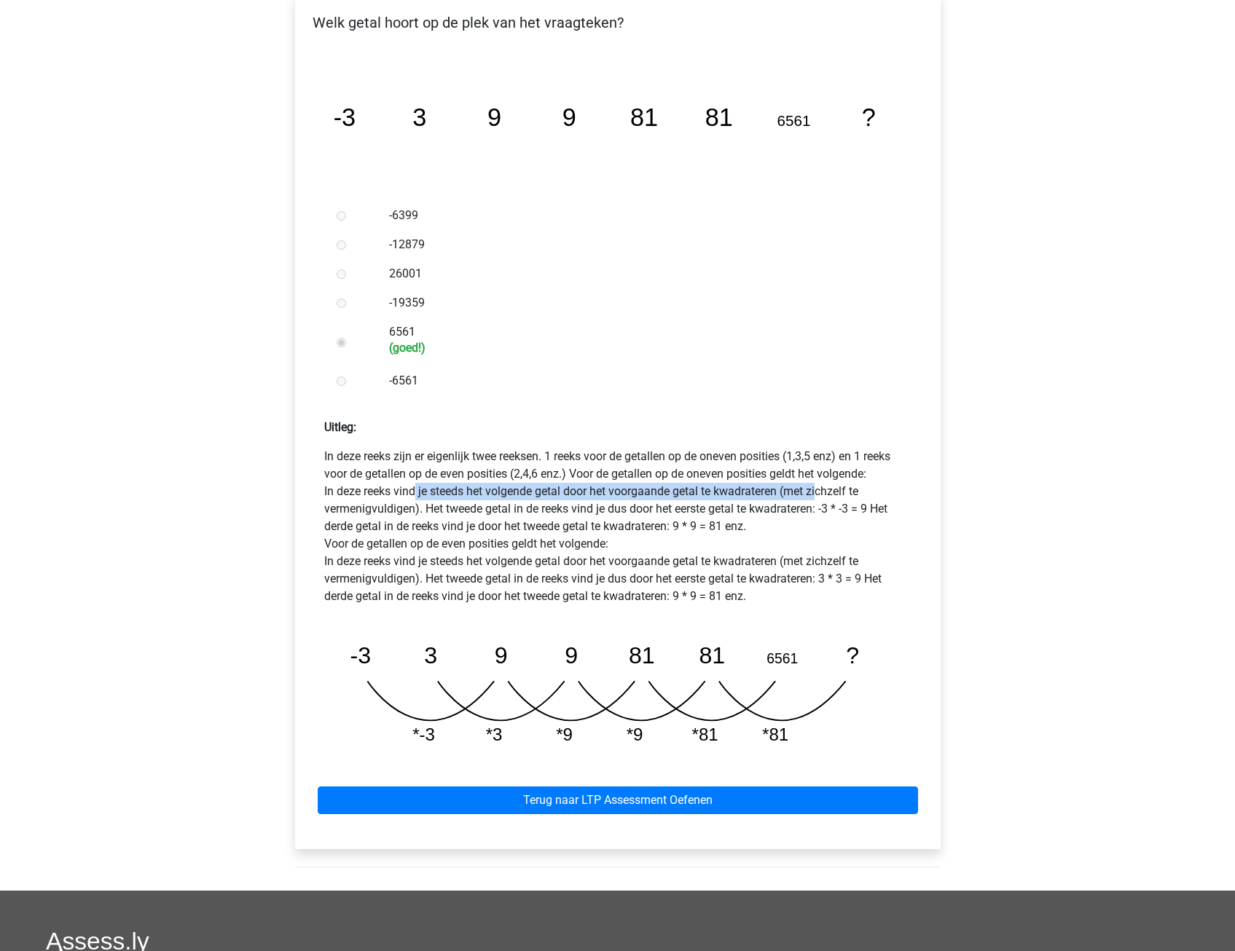
drag, startPoint x: 411, startPoint y: 457, endPoint x: 816, endPoint y: 459, distance: 405.1
click at [816, 459] on p "In deze reeks zijn er eigenlijk twee reeksen. 1 reeks voor de getallen op de on…" at bounding box center [617, 526] width 587 height 157
drag, startPoint x: 816, startPoint y: 459, endPoint x: 801, endPoint y: 493, distance: 37.2
click at [801, 493] on p "In deze reeks zijn er eigenlijk twee reeksen. 1 reeks voor de getallen op de on…" at bounding box center [617, 526] width 587 height 157
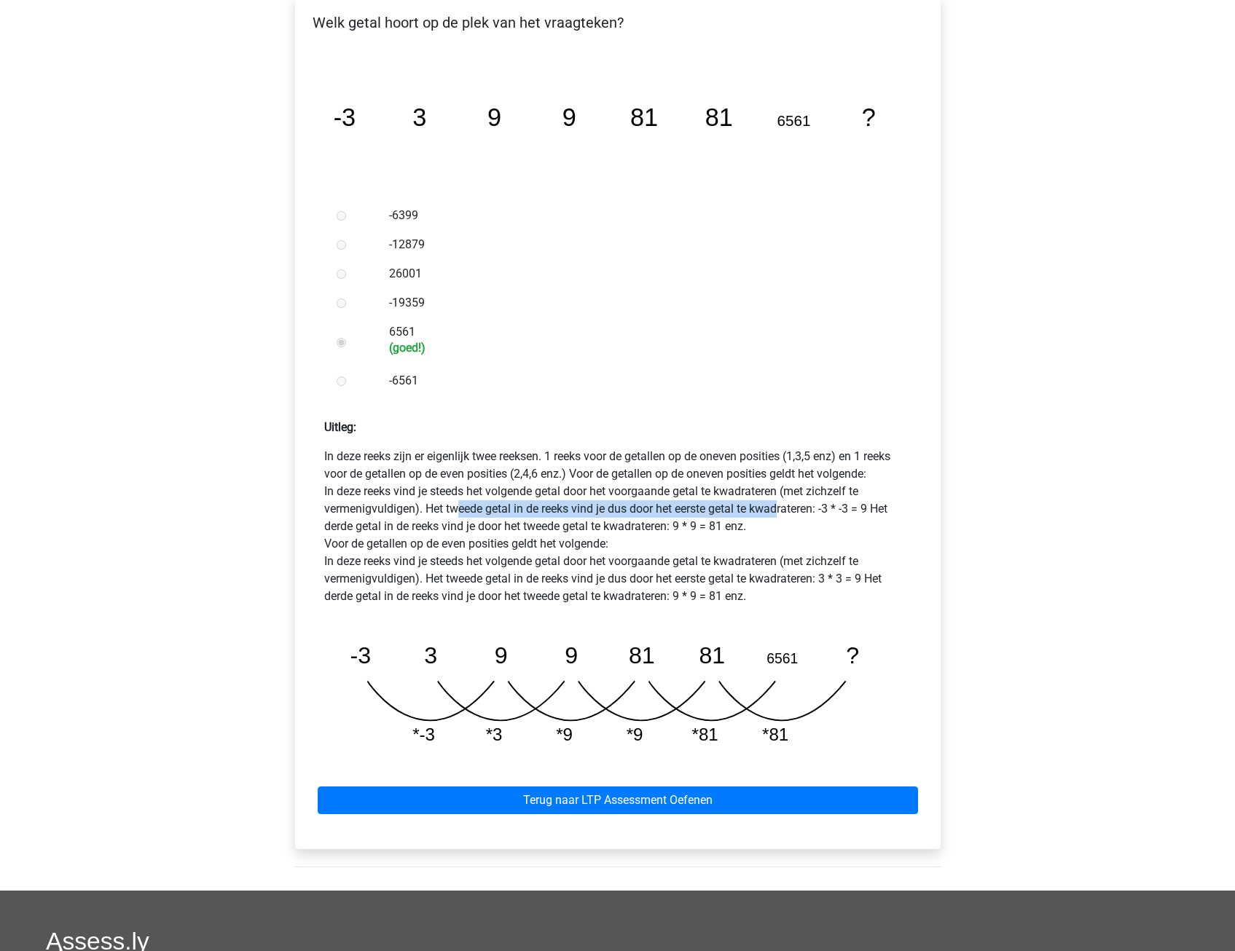
drag, startPoint x: 453, startPoint y: 477, endPoint x: 775, endPoint y: 474, distance: 322.0
click at [775, 474] on p "In deze reeks zijn er eigenlijk twee reeksen. 1 reeks voor de getallen op de on…" at bounding box center [617, 526] width 587 height 157
drag, startPoint x: 775, startPoint y: 474, endPoint x: 781, endPoint y: 495, distance: 21.9
click at [781, 495] on p "In deze reeks zijn er eigenlijk twee reeksen. 1 reeks voor de getallen op de on…" at bounding box center [617, 526] width 587 height 157
drag, startPoint x: 750, startPoint y: 470, endPoint x: 887, endPoint y: 470, distance: 137.7
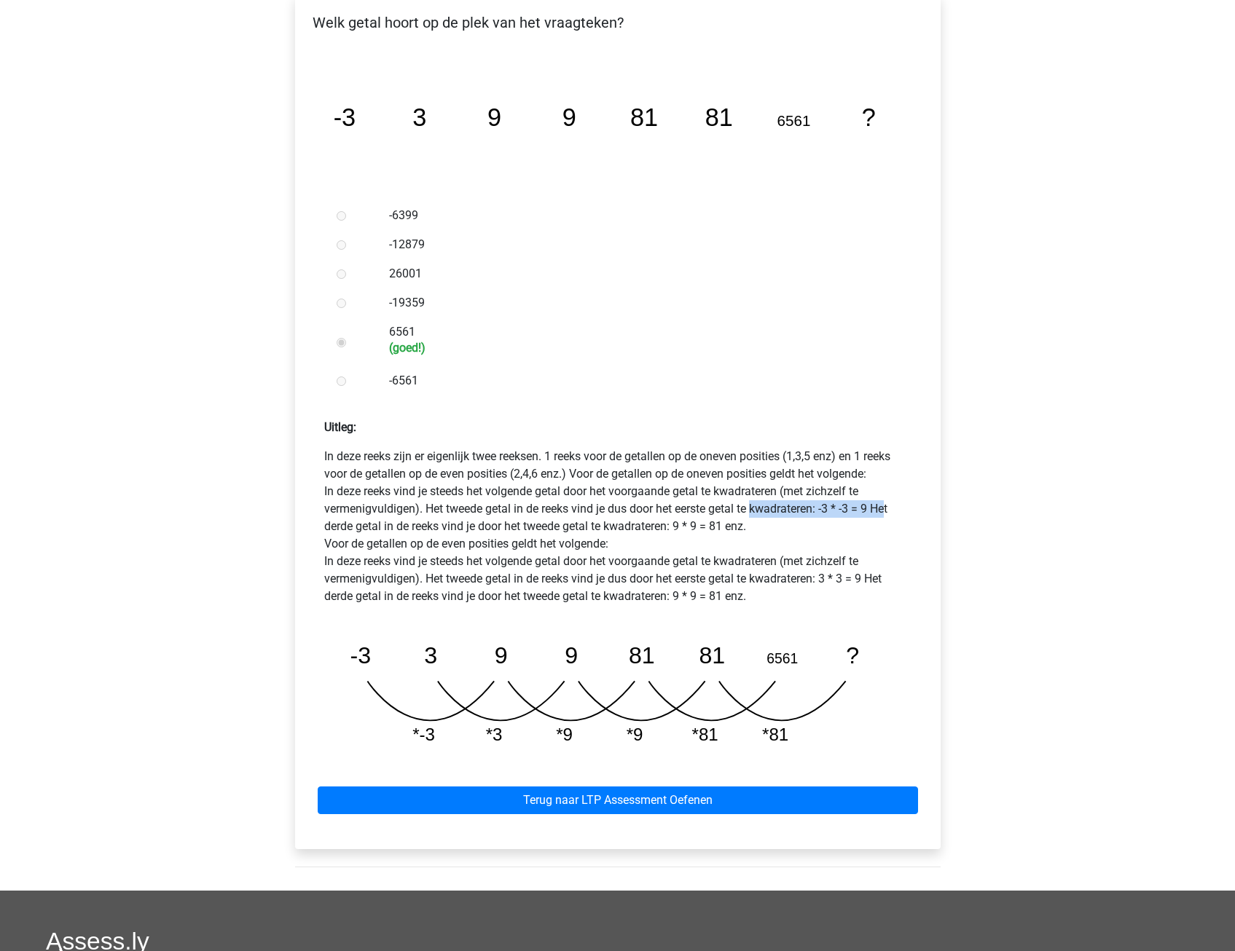
click at [887, 470] on p "In deze reeks zijn er eigenlijk twee reeksen. 1 reeks voor de getallen op de on…" at bounding box center [617, 526] width 587 height 157
drag, startPoint x: 347, startPoint y: 495, endPoint x: 691, endPoint y: 487, distance: 344.7
click at [691, 487] on p "In deze reeks zijn er eigenlijk twee reeksen. 1 reeks voor de getallen op de on…" at bounding box center [617, 526] width 587 height 157
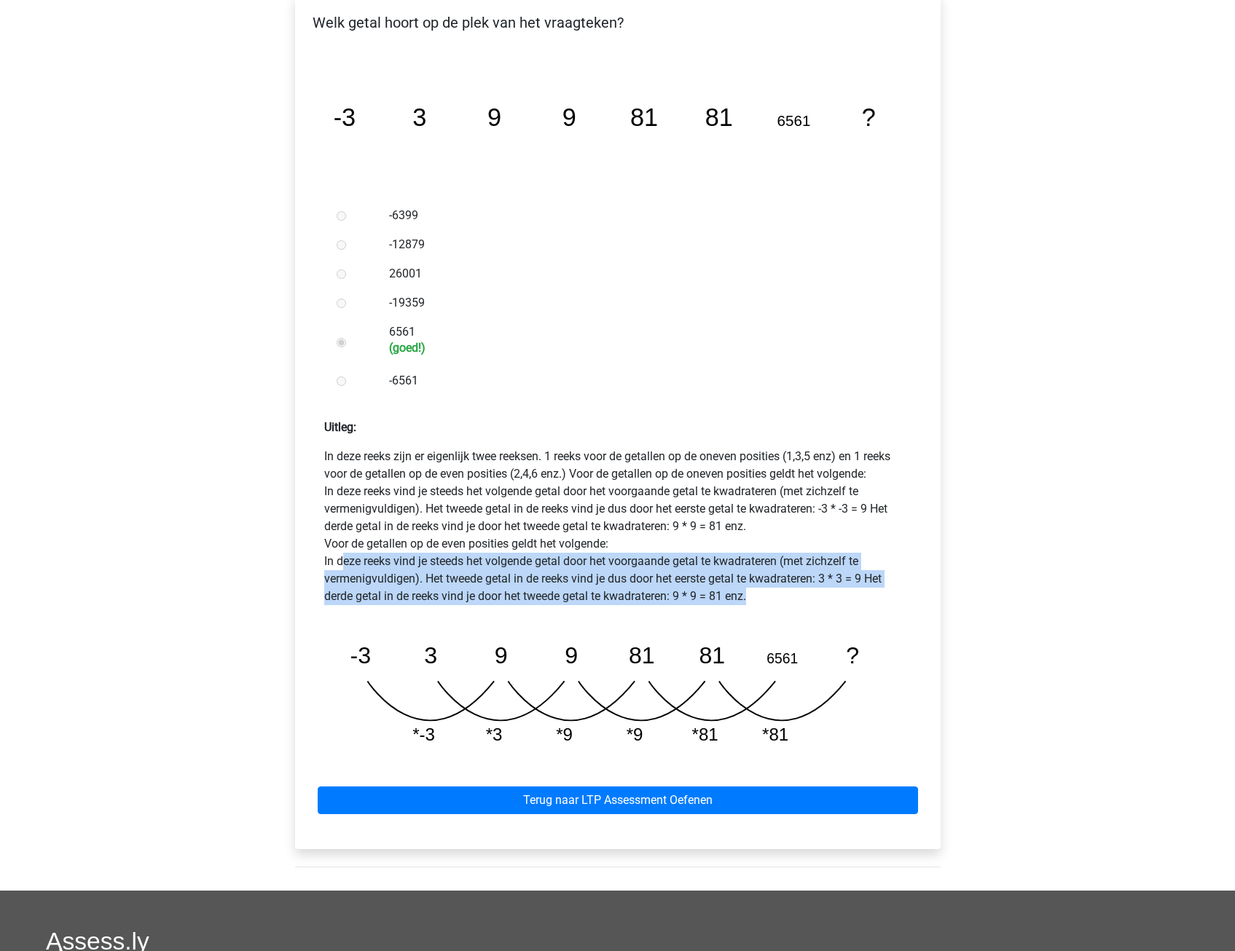
drag, startPoint x: 340, startPoint y: 525, endPoint x: 807, endPoint y: 564, distance: 468.6
click at [807, 564] on p "In deze reeks zijn er eigenlijk twee reeksen. 1 reeks voor de getallen op de on…" at bounding box center [617, 526] width 587 height 157
drag, startPoint x: 807, startPoint y: 564, endPoint x: 631, endPoint y: 563, distance: 176.3
click at [633, 563] on p "In deze reeks zijn er eigenlijk twee reeksen. 1 reeks voor de getallen op de on…" at bounding box center [617, 526] width 587 height 157
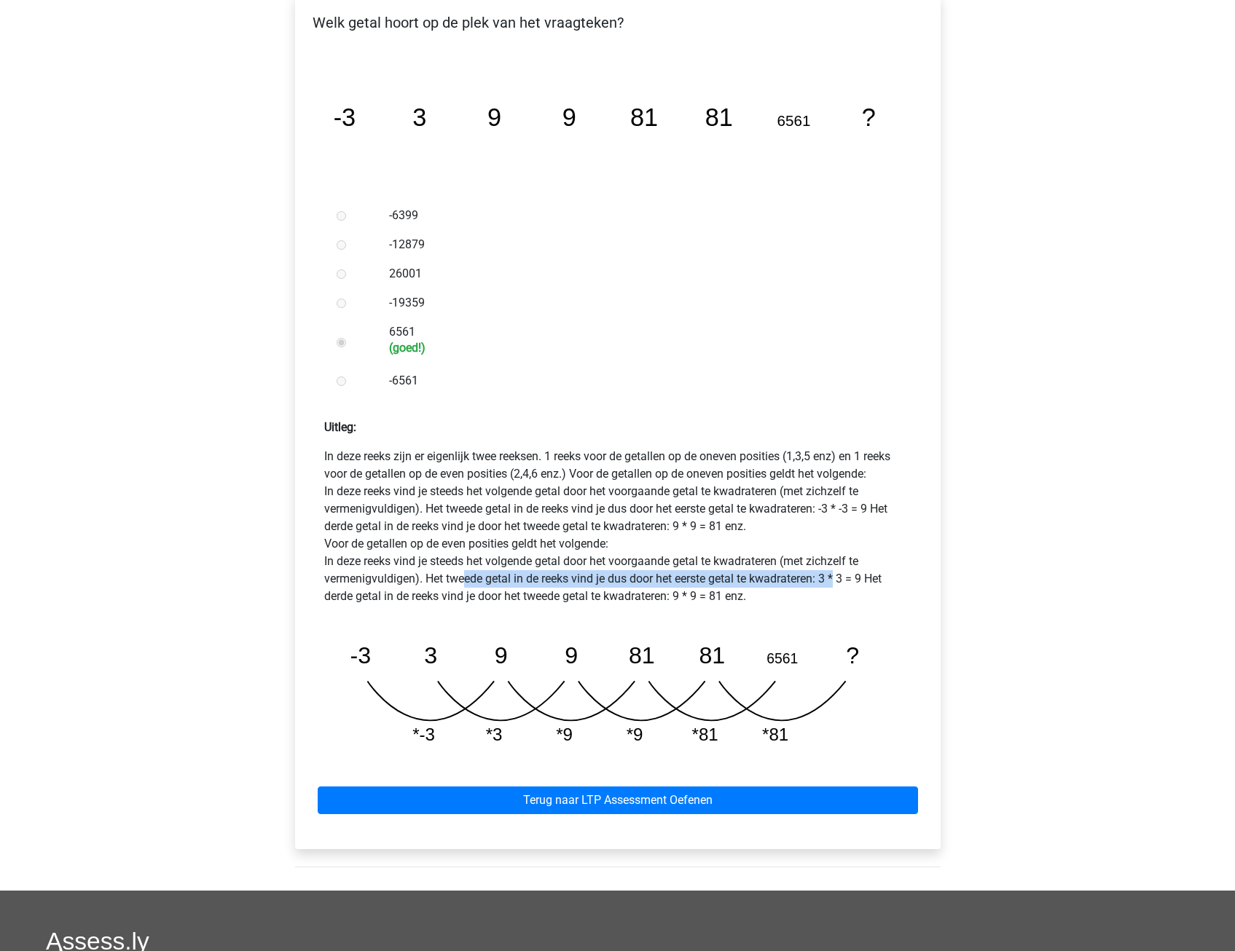
drag, startPoint x: 463, startPoint y: 545, endPoint x: 839, endPoint y: 542, distance: 375.9
click at [839, 542] on p "In deze reeks zijn er eigenlijk twee reeksen. 1 reeks voor de getallen op de on…" at bounding box center [617, 526] width 587 height 157
drag, startPoint x: 833, startPoint y: 545, endPoint x: 814, endPoint y: 546, distance: 19.0
click at [833, 545] on p "In deze reeks zijn er eigenlijk twee reeksen. 1 reeks voor de getallen op de on…" at bounding box center [617, 526] width 587 height 157
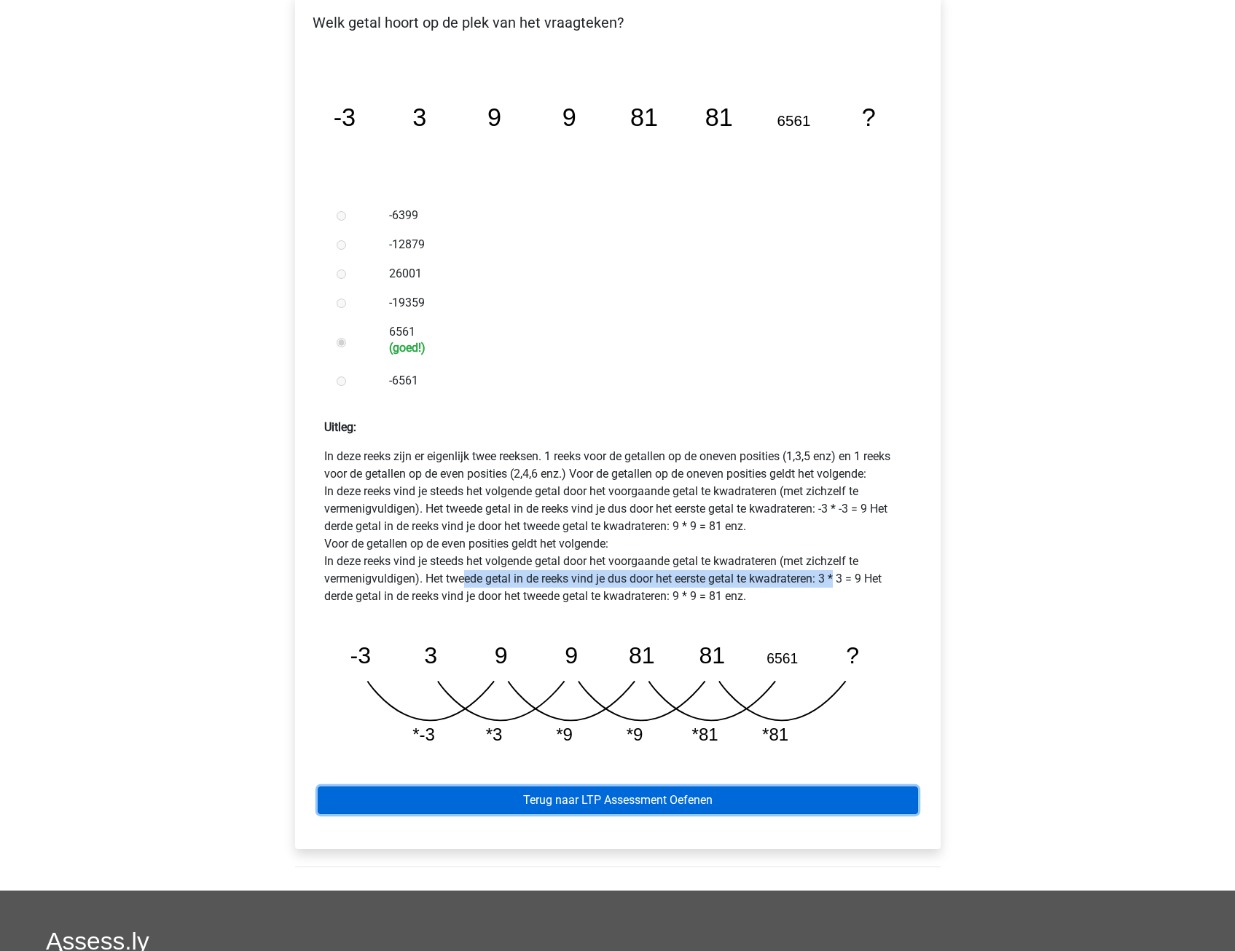
click at [734, 787] on link "Terug naar LTP Assessment Oefenen" at bounding box center [618, 801] width 600 height 28
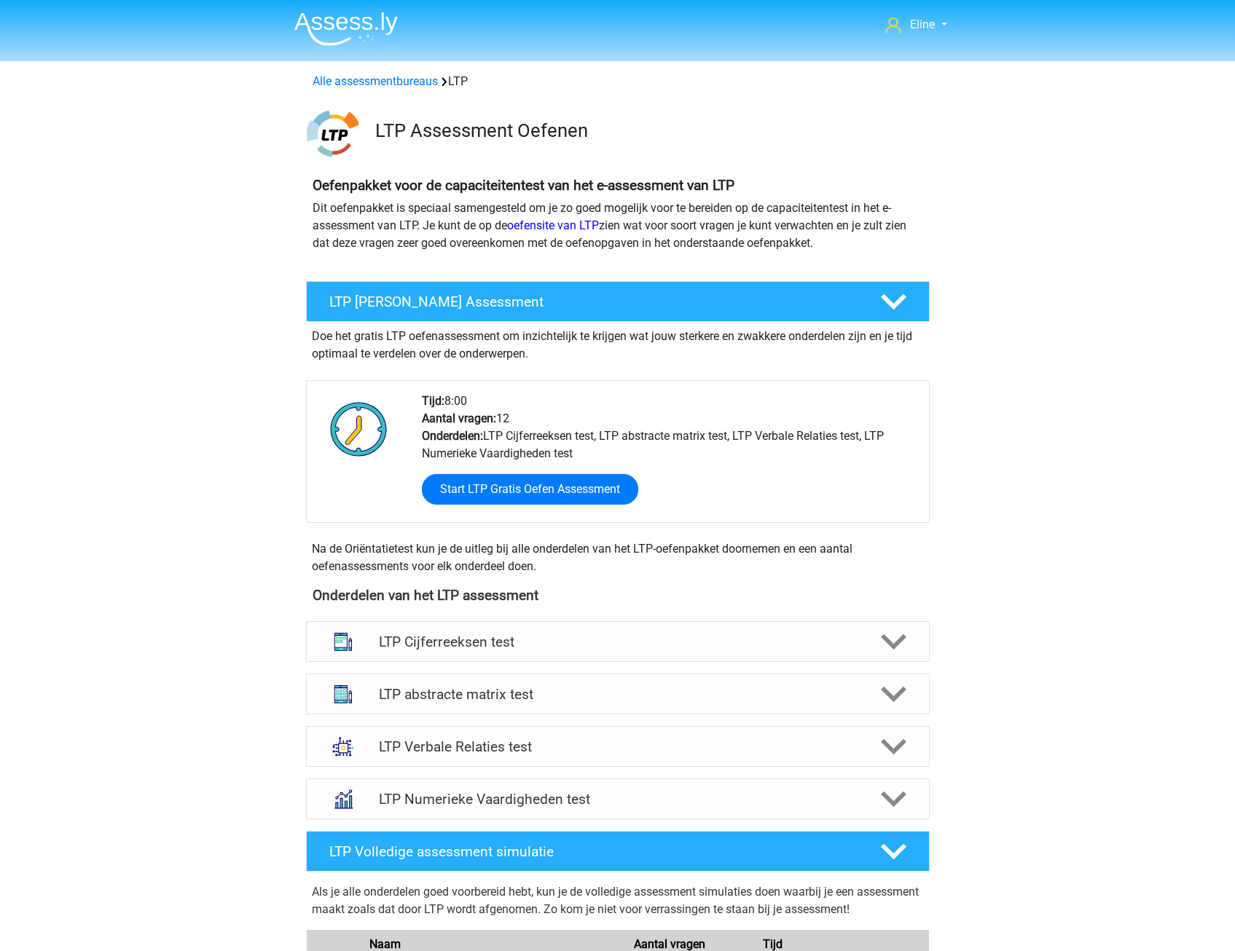
scroll to position [219, 0]
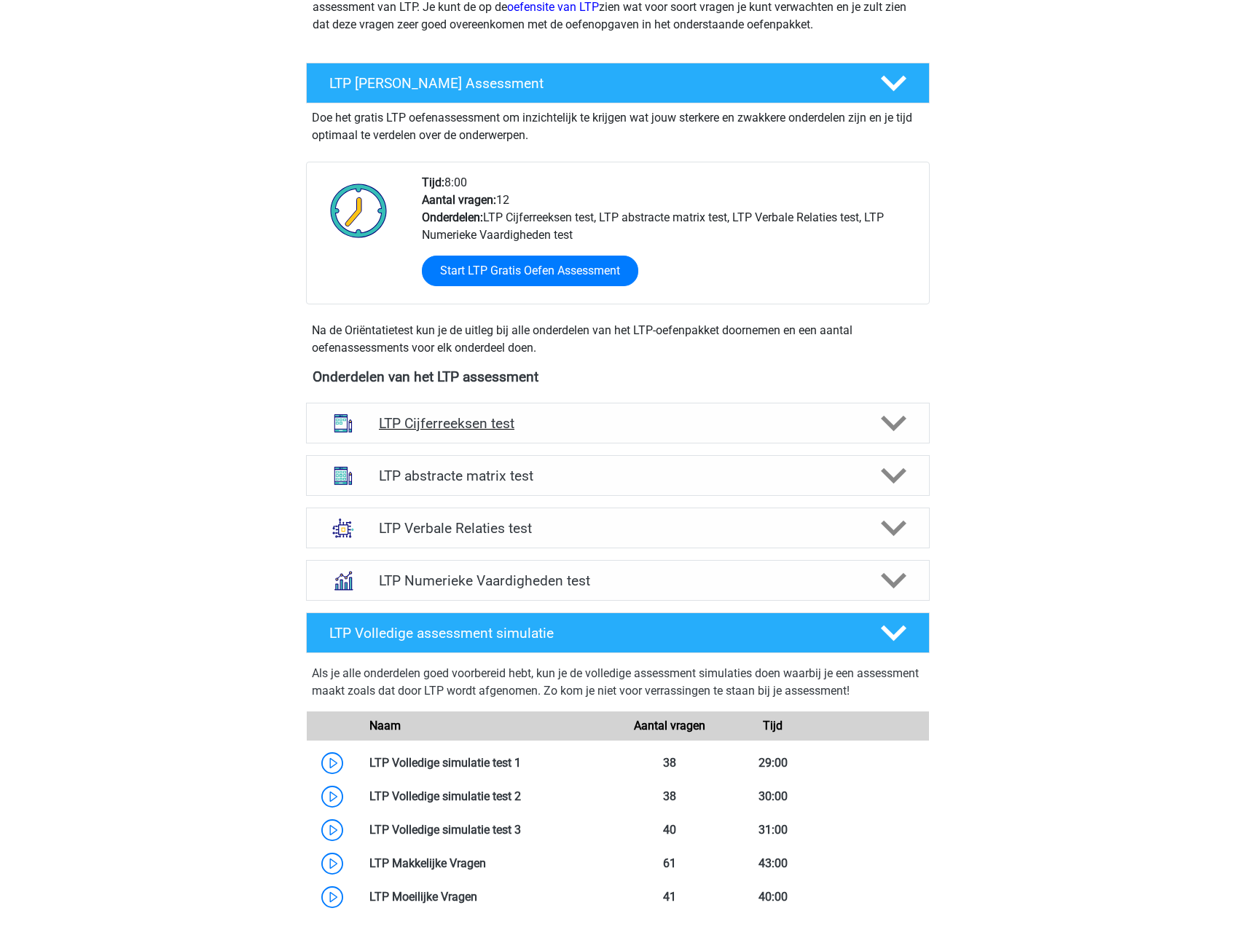
click at [906, 424] on div at bounding box center [892, 423] width 50 height 25
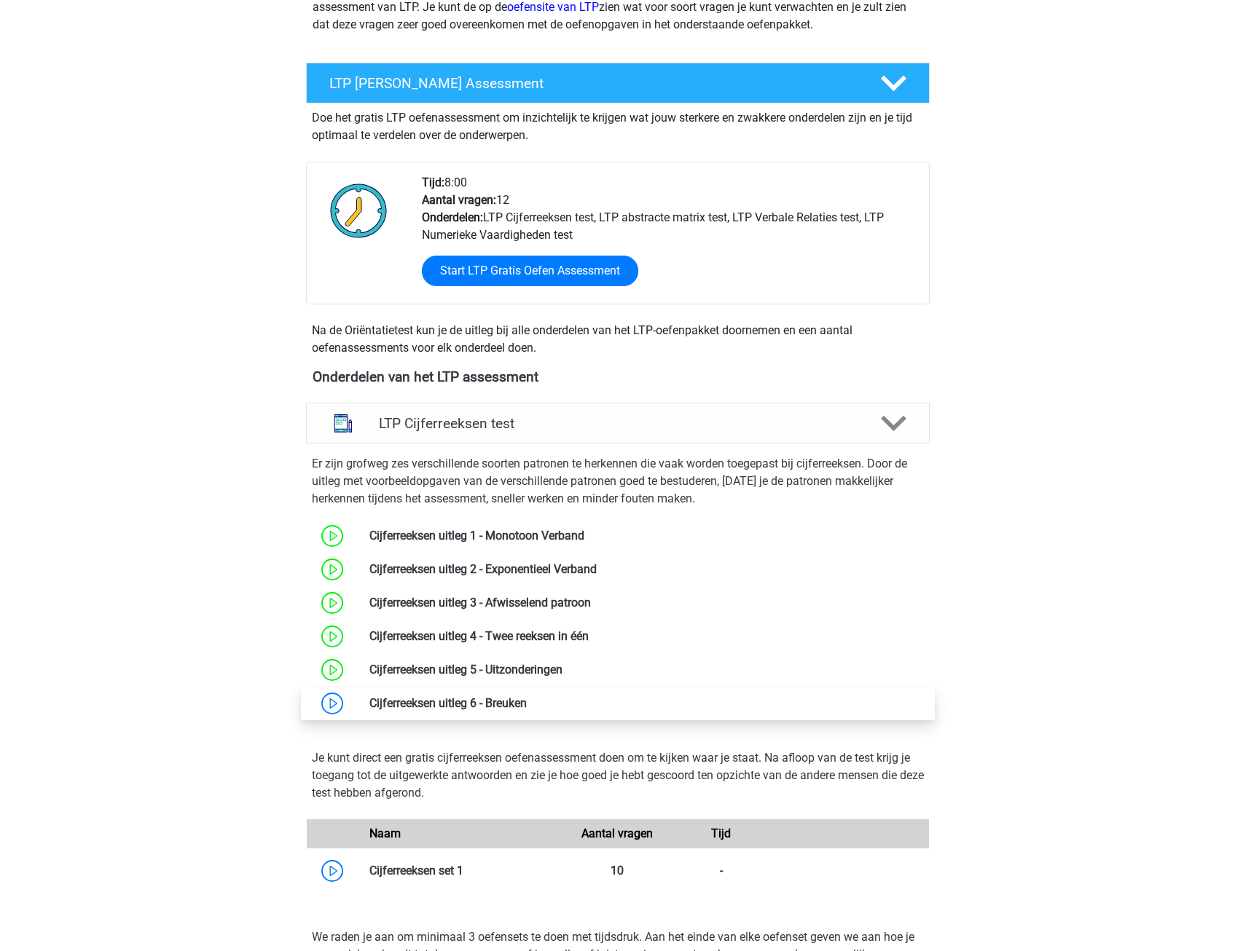
click at [527, 710] on link at bounding box center [527, 703] width 0 height 14
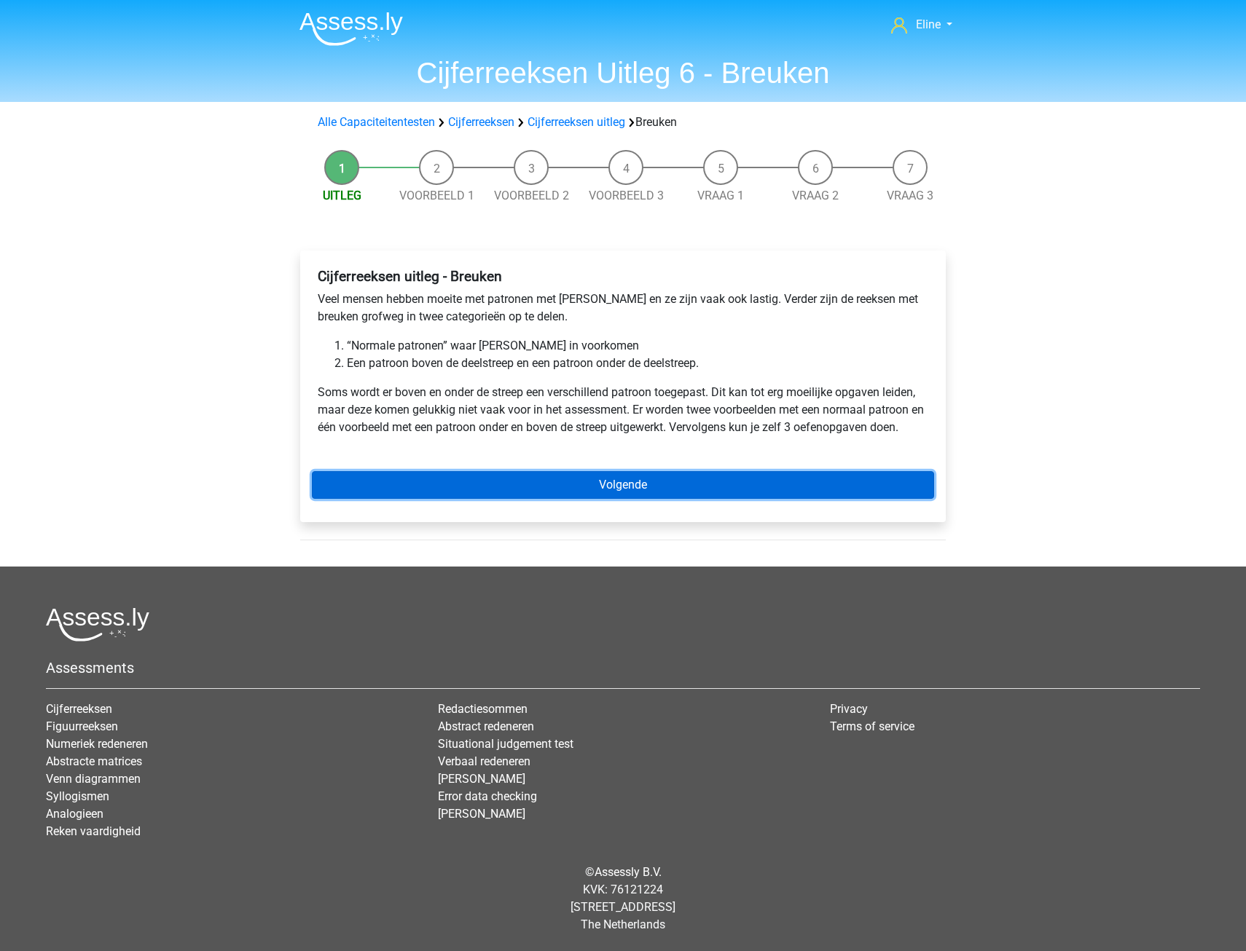
click at [424, 486] on link "Volgende" at bounding box center [623, 485] width 622 height 28
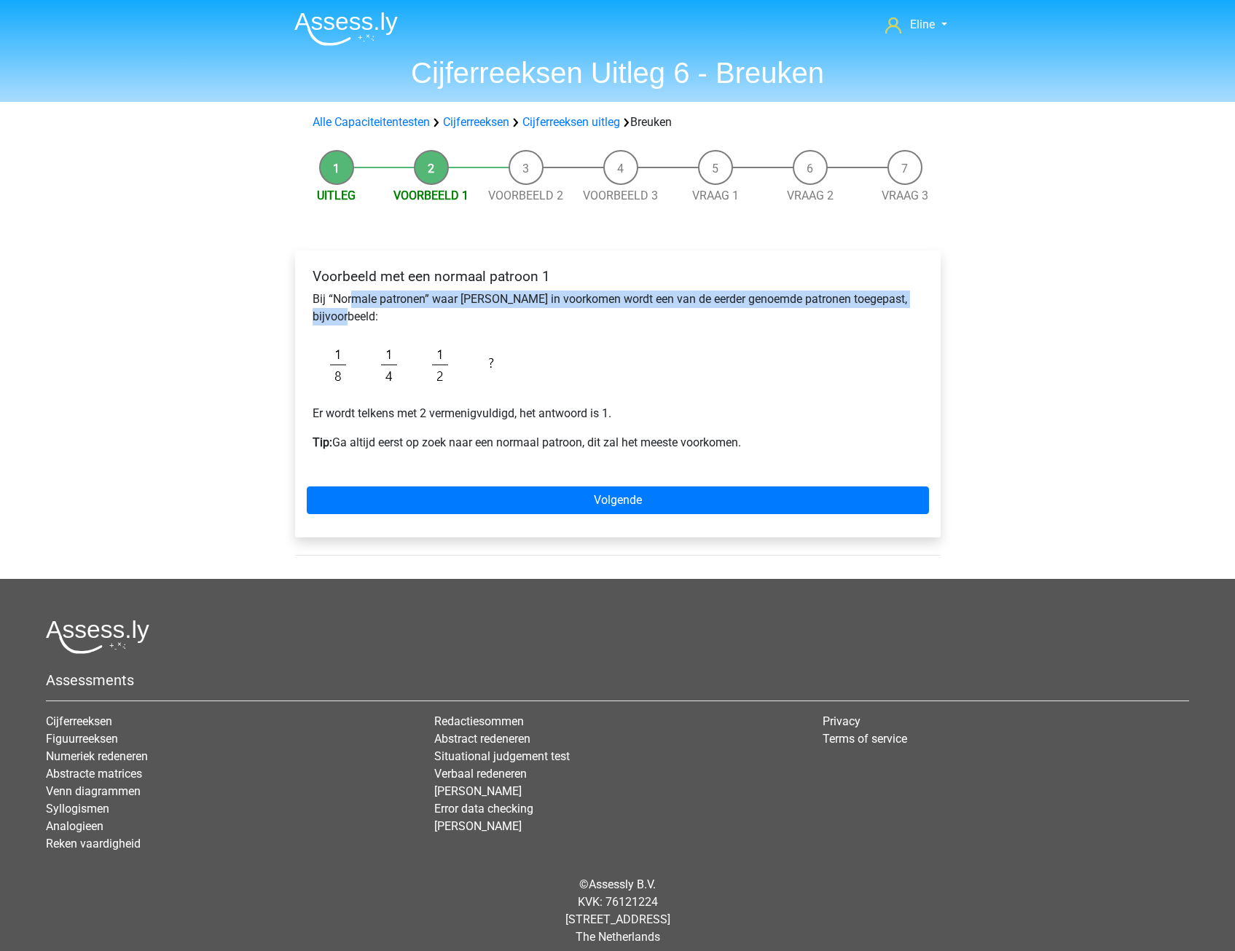
drag, startPoint x: 468, startPoint y: 303, endPoint x: 642, endPoint y: 314, distance: 173.7
click at [642, 314] on p "Bij “Normale patronen” waar [PERSON_NAME] in voorkomen wordt een van de eerder …" at bounding box center [618, 308] width 610 height 35
click at [642, 314] on p "Bij “Normale patronen” waar breuken in voorkomen wordt een van de eerder genoem…" at bounding box center [618, 308] width 610 height 35
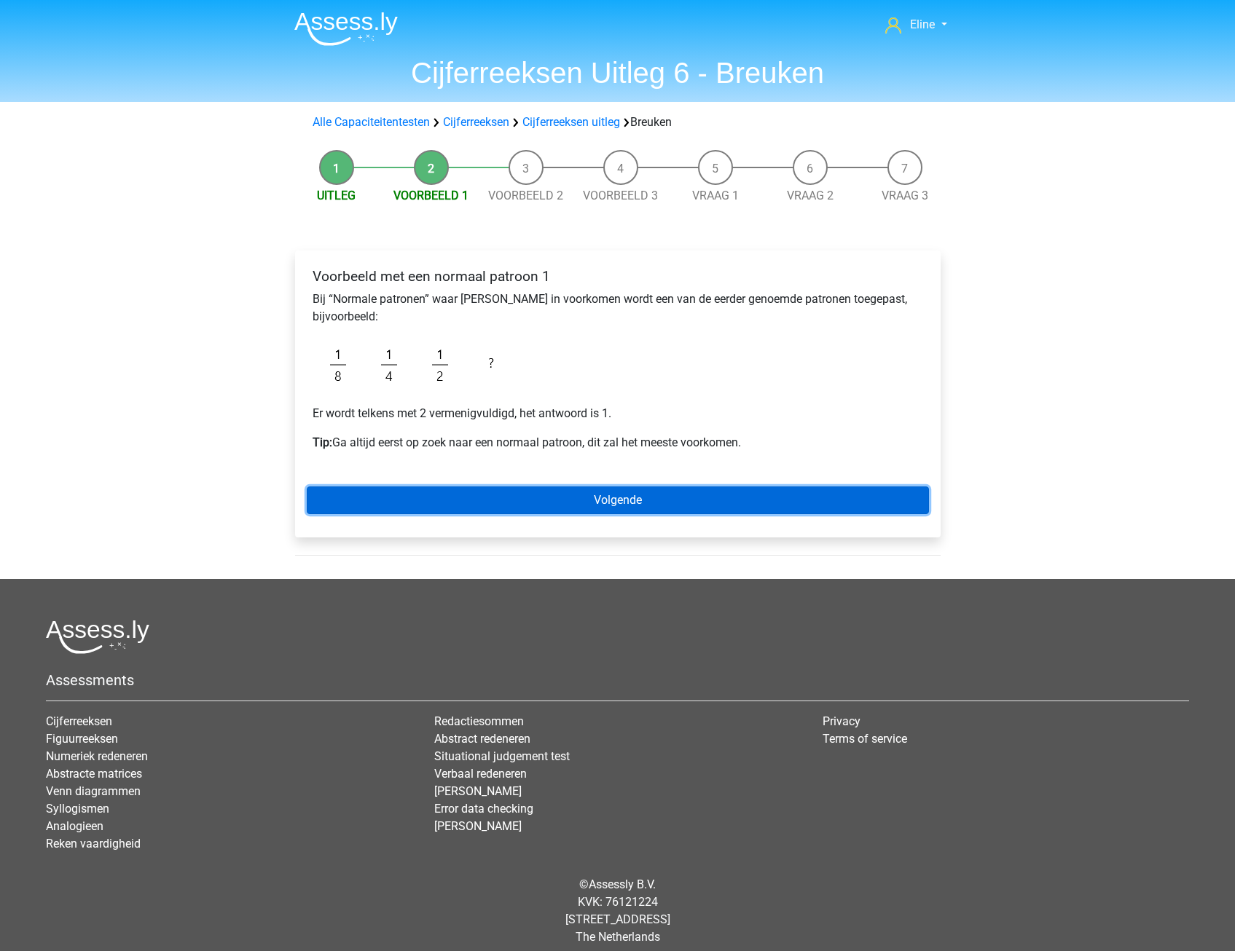
click at [491, 495] on link "Volgende" at bounding box center [618, 501] width 622 height 28
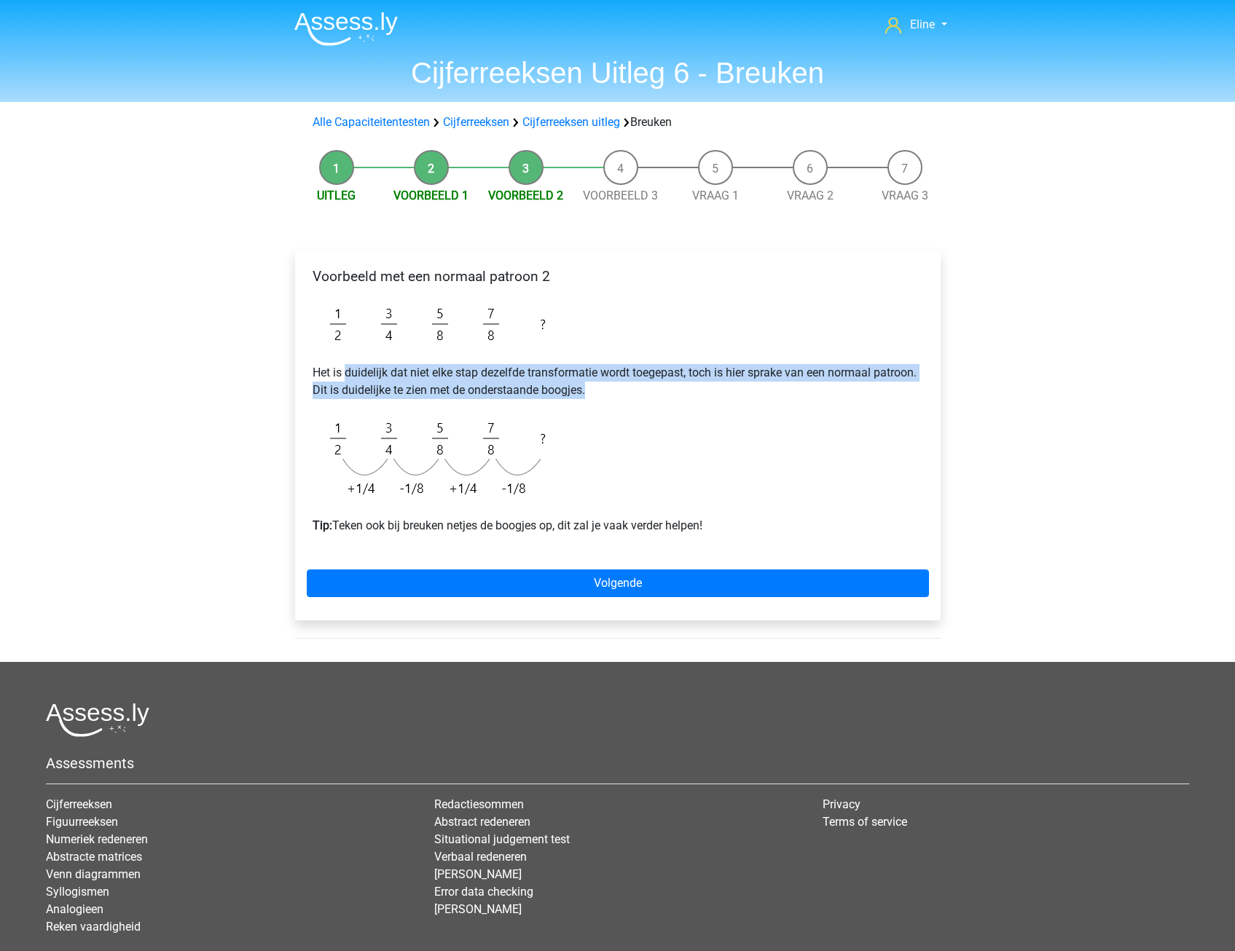
drag, startPoint x: 347, startPoint y: 366, endPoint x: 758, endPoint y: 390, distance: 412.3
click at [758, 390] on p "Het is duidelijk dat niet elke stap dezelfde transformatie wordt toegepast, toc…" at bounding box center [618, 381] width 610 height 35
drag, startPoint x: 758, startPoint y: 390, endPoint x: 584, endPoint y: 399, distance: 175.1
click at [584, 399] on p "Het is duidelijk dat niet elke stap dezelfde transformatie wordt toegepast, toc…" at bounding box center [618, 381] width 610 height 35
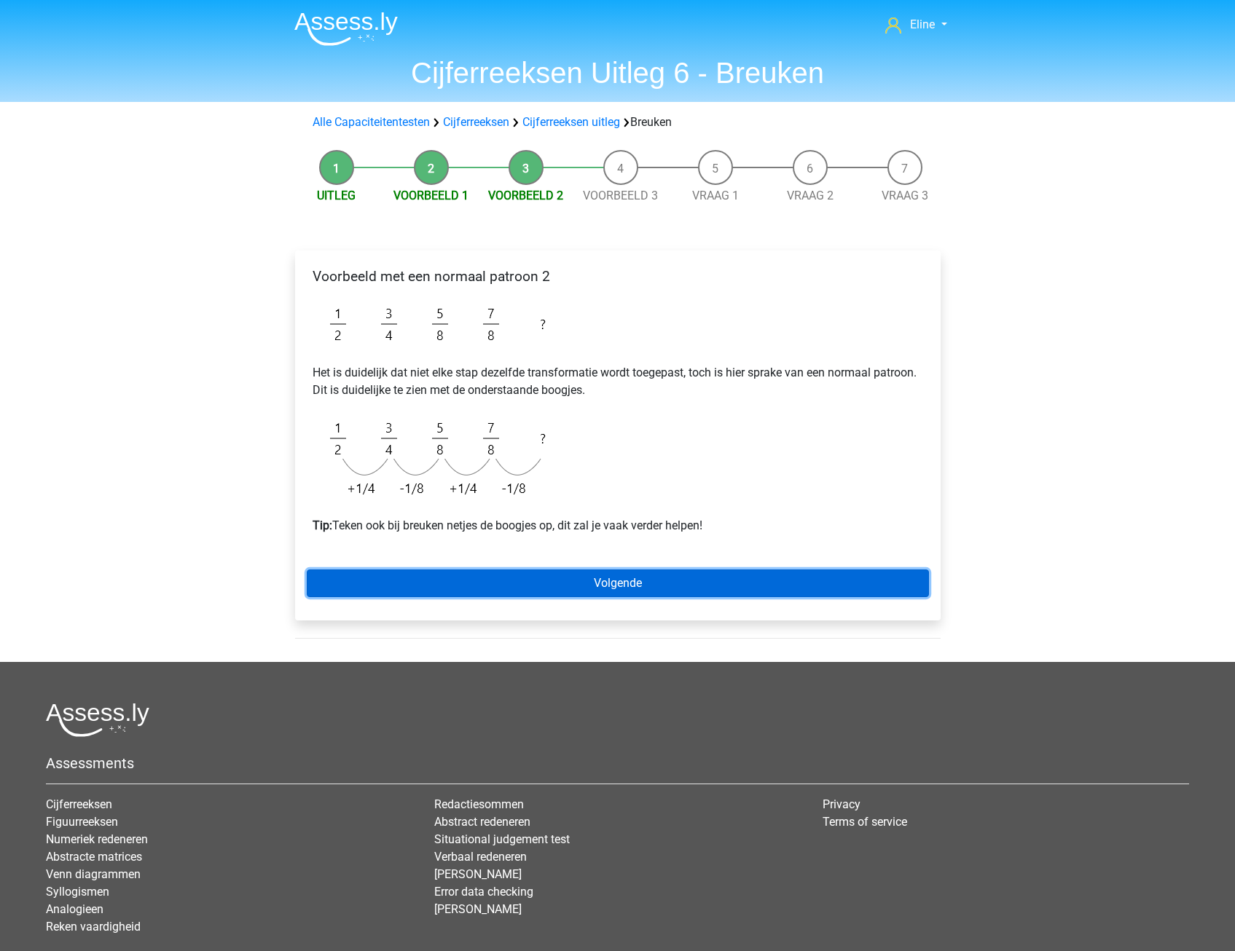
click at [567, 576] on link "Volgende" at bounding box center [618, 584] width 622 height 28
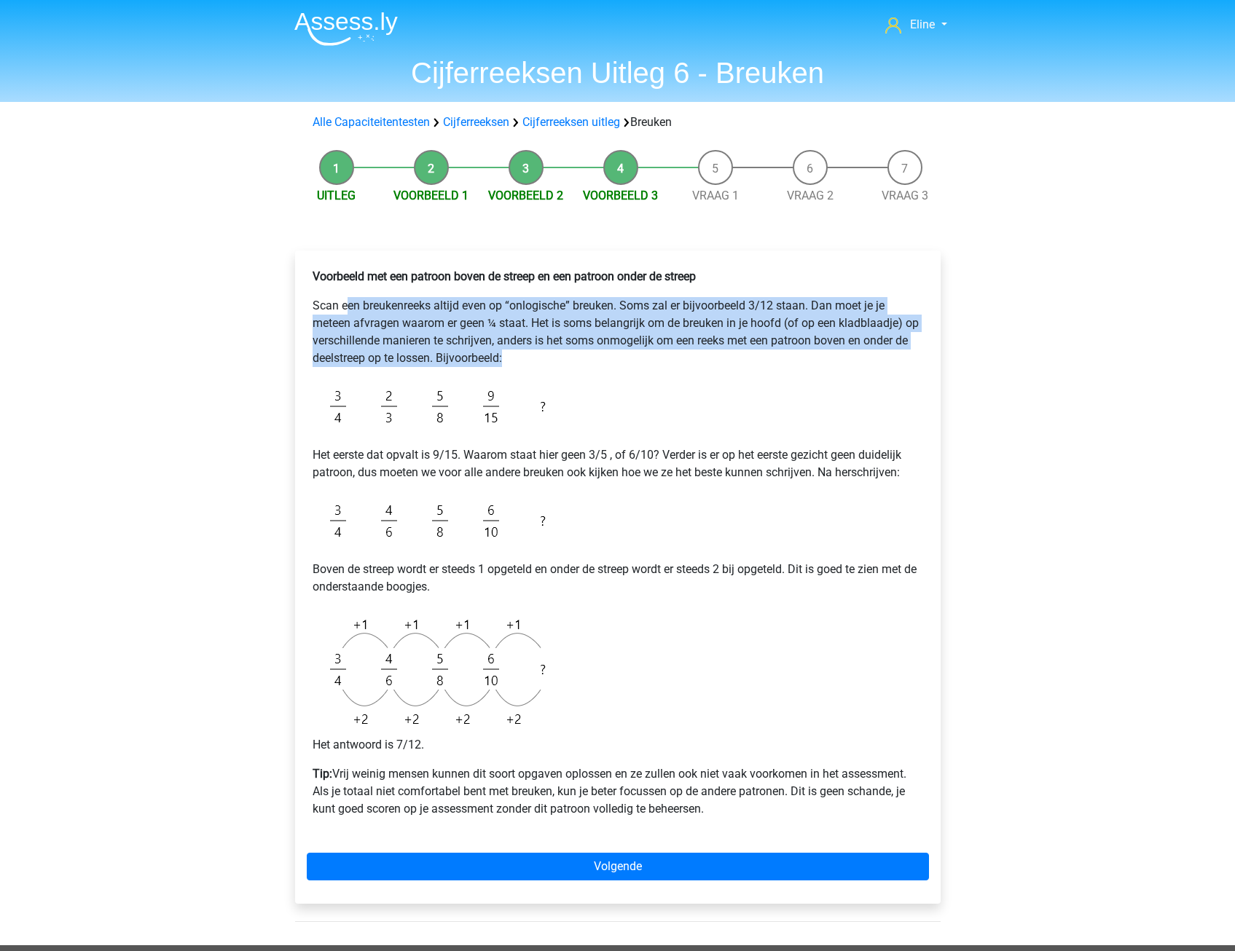
drag, startPoint x: 347, startPoint y: 310, endPoint x: 675, endPoint y: 361, distance: 332.6
click at [675, 361] on p "Scan een breukenreeks altijd even op “onlogische” breuken. Soms zal er bijvoorb…" at bounding box center [618, 332] width 610 height 70
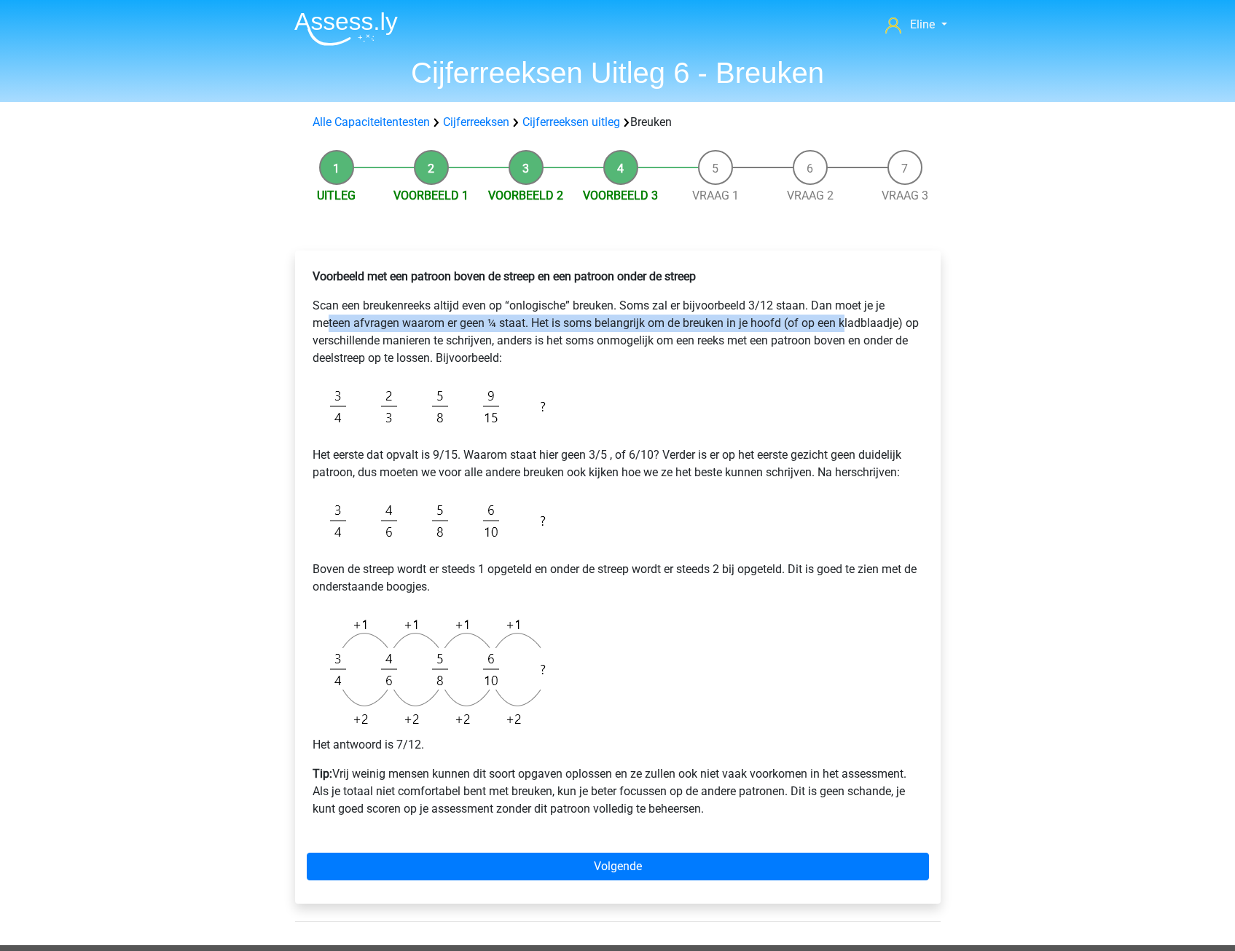
drag, startPoint x: 329, startPoint y: 330, endPoint x: 846, endPoint y: 322, distance: 516.6
click at [846, 322] on p "Scan een breukenreeks altijd even op “onlogische” breuken. Soms zal er bijvoorb…" at bounding box center [618, 332] width 610 height 70
drag, startPoint x: 846, startPoint y: 322, endPoint x: 814, endPoint y: 362, distance: 50.9
click at [815, 362] on p "Scan een breukenreeks altijd even op “onlogische” breuken. Soms zal er bijvoorb…" at bounding box center [618, 332] width 610 height 70
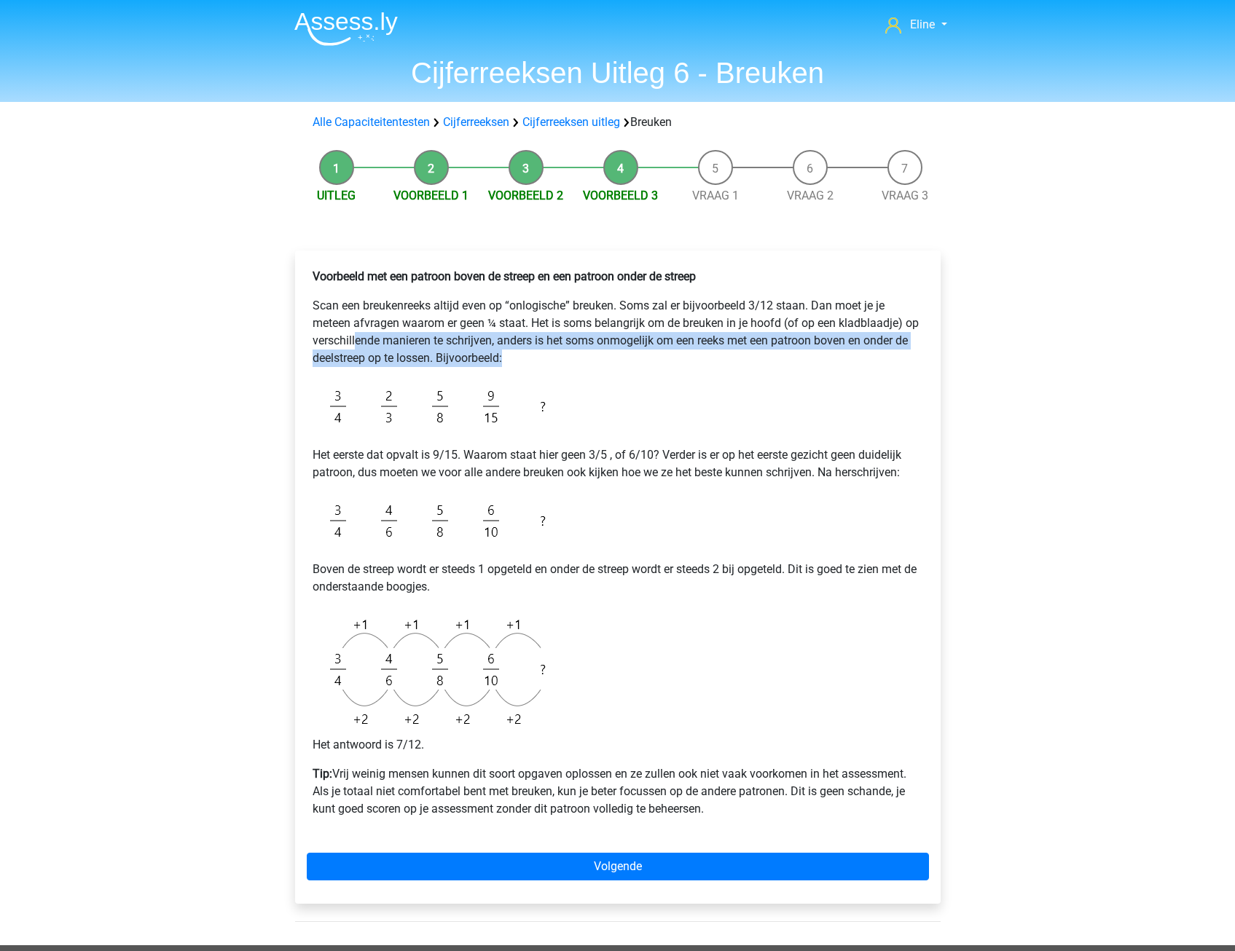
drag, startPoint x: 358, startPoint y: 342, endPoint x: 753, endPoint y: 356, distance: 395.8
click at [753, 356] on p "Scan een breukenreeks altijd even op “onlogische” breuken. Soms zal er bijvoorb…" at bounding box center [618, 332] width 610 height 70
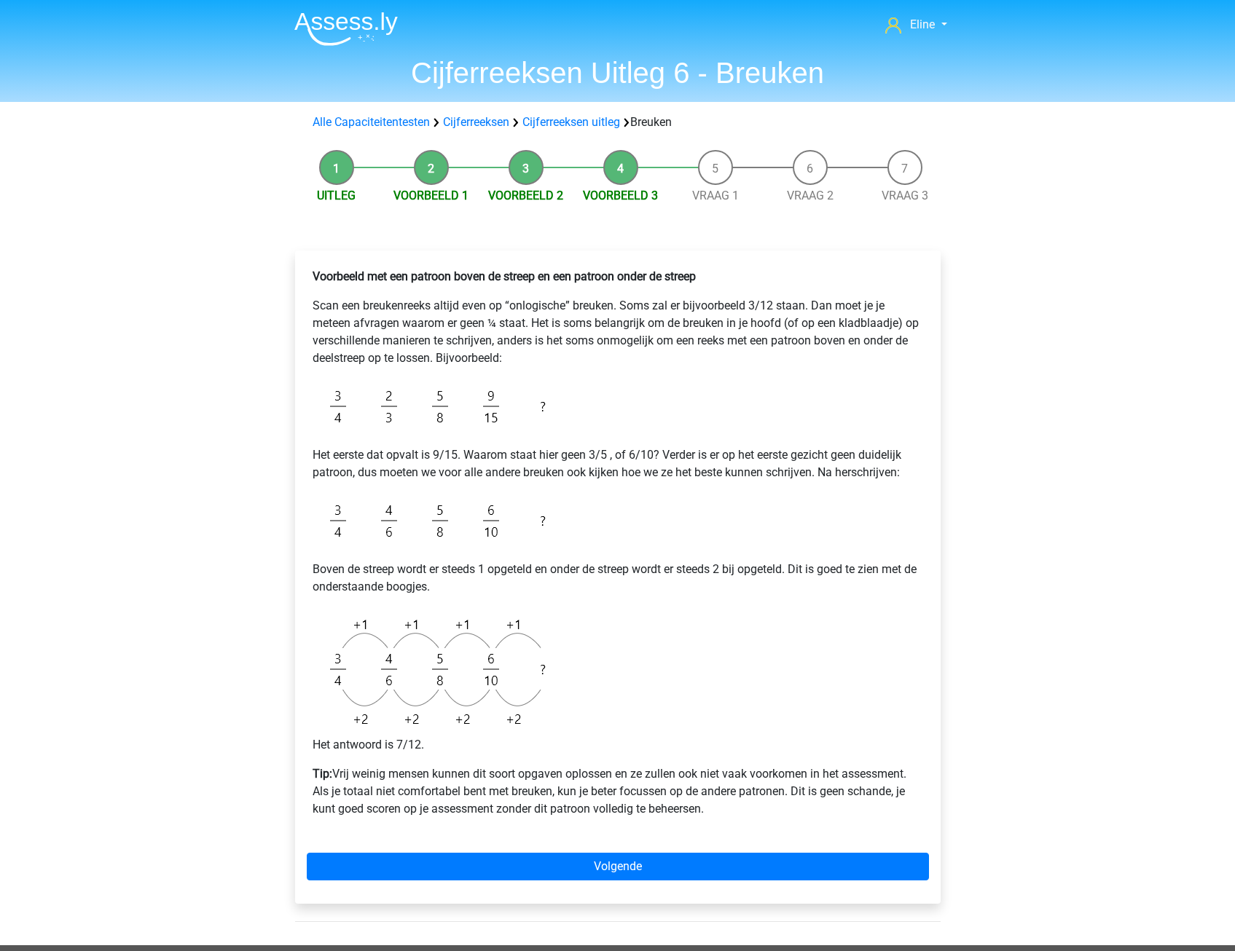
drag, startPoint x: 753, startPoint y: 356, endPoint x: 680, endPoint y: 361, distance: 73.8
click at [738, 368] on div "Voorbeeld met een patroon boven de streep en een patroon onder de streep Scan e…" at bounding box center [618, 548] width 622 height 573
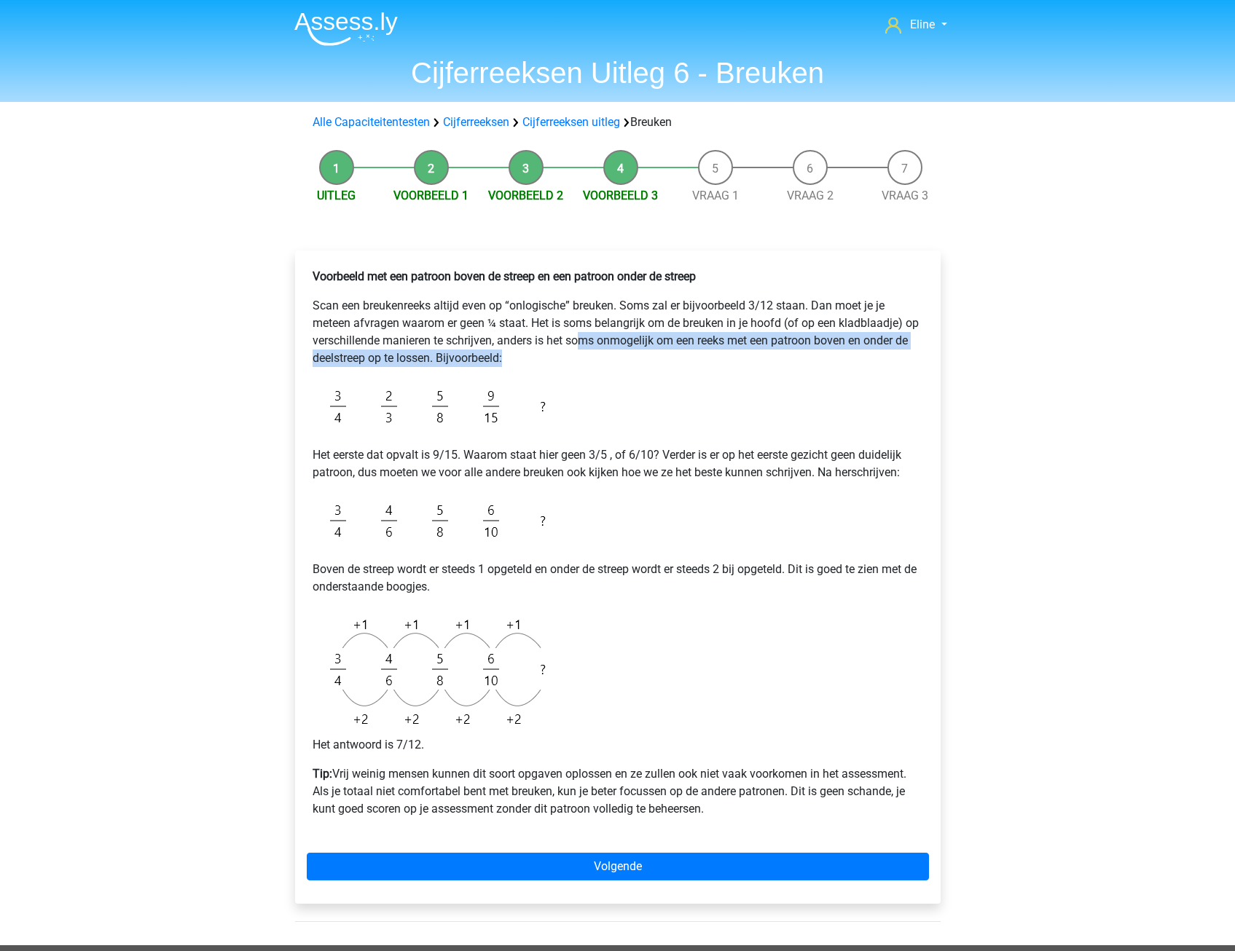
drag, startPoint x: 584, startPoint y: 340, endPoint x: 731, endPoint y: 362, distance: 148.1
click at [731, 362] on p "Scan een breukenreeks altijd even op “onlogische” breuken. Soms zal er bijvoorb…" at bounding box center [618, 332] width 610 height 70
drag, startPoint x: 731, startPoint y: 362, endPoint x: 681, endPoint y: 370, distance: 50.2
click at [730, 364] on p "Scan een breukenreeks altijd even op “onlogische” breuken. Soms zal er bijvoorb…" at bounding box center [618, 332] width 610 height 70
click at [437, 380] on img at bounding box center [441, 407] width 256 height 56
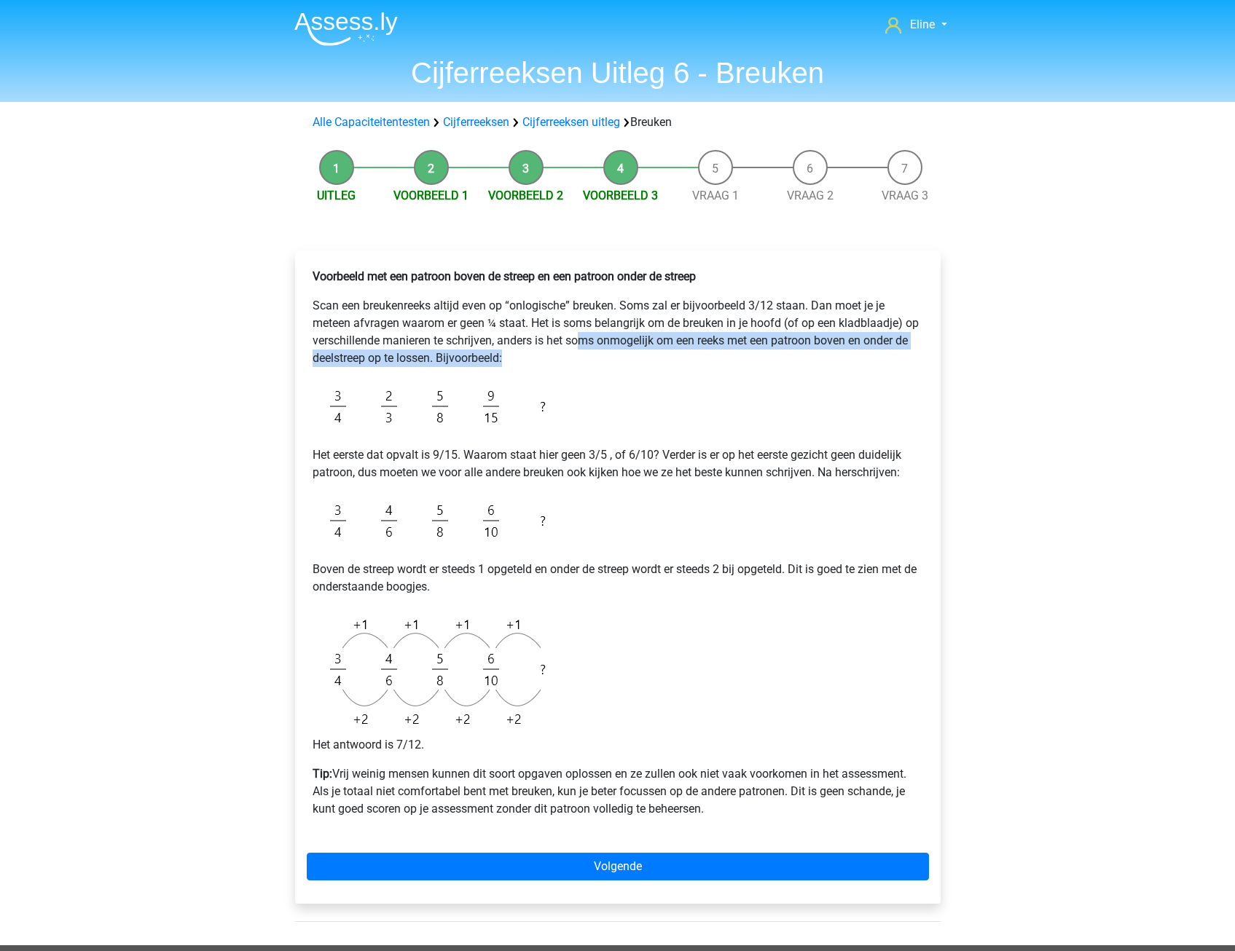
click at [400, 419] on img at bounding box center [441, 407] width 256 height 56
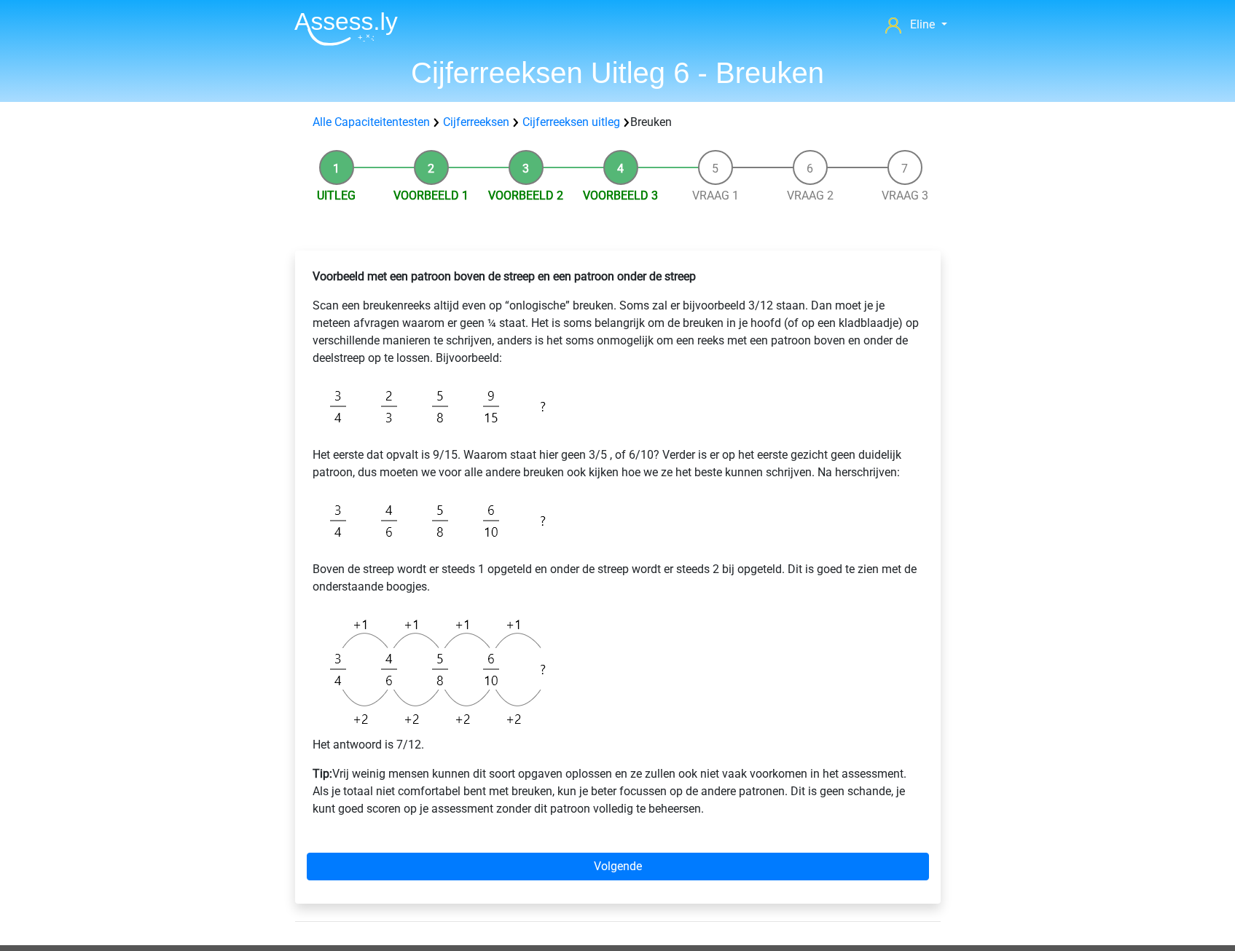
click at [385, 338] on p "Scan een breukenreeks altijd even op “onlogische” breuken. Soms zal er bijvoorb…" at bounding box center [618, 332] width 610 height 70
drag, startPoint x: 363, startPoint y: 444, endPoint x: 730, endPoint y: 447, distance: 367.2
click at [730, 447] on div "Voorbeeld met een patroon boven de streep en een patroon onder de streep Scan e…" at bounding box center [618, 548] width 622 height 573
drag, startPoint x: 730, startPoint y: 447, endPoint x: 710, endPoint y: 486, distance: 43.7
click at [723, 490] on div "Voorbeeld met een patroon boven de streep en een patroon onder de streep Scan e…" at bounding box center [618, 548] width 622 height 573
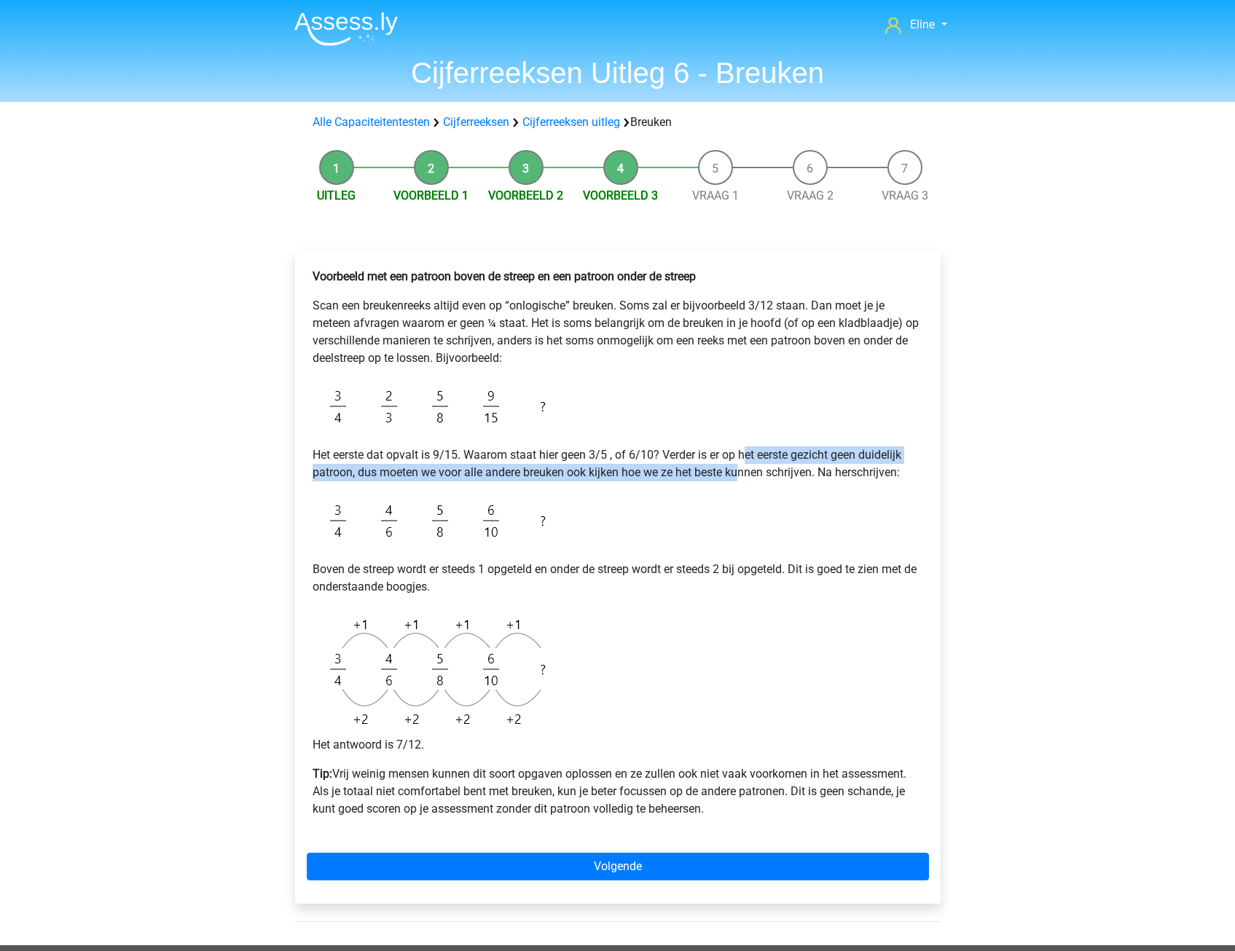
drag, startPoint x: 745, startPoint y: 447, endPoint x: 739, endPoint y: 467, distance: 20.5
click at [739, 467] on p "Het eerste dat opvalt is 9/15. Waarom staat hier geen 3/5 , of 6/10? Verder is …" at bounding box center [618, 464] width 610 height 35
drag, startPoint x: 739, startPoint y: 467, endPoint x: 682, endPoint y: 485, distance: 60.4
click at [718, 488] on div "Voorbeeld met een patroon boven de streep en een patroon onder de streep Scan e…" at bounding box center [618, 548] width 622 height 573
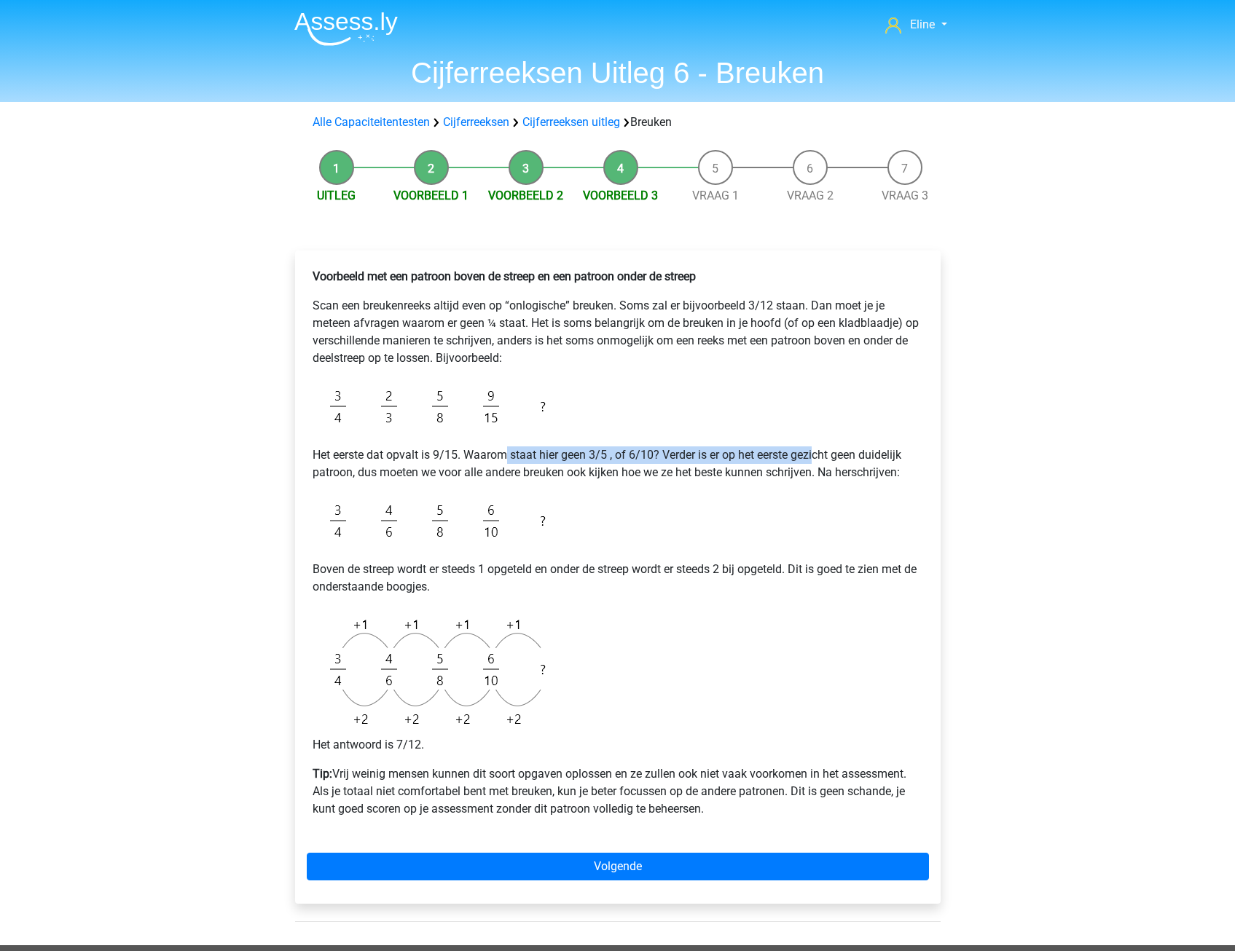
drag, startPoint x: 505, startPoint y: 463, endPoint x: 817, endPoint y: 457, distance: 311.9
click at [817, 457] on p "Het eerste dat opvalt is 9/15. Waarom staat hier geen 3/5 , of 6/10? Verder is …" at bounding box center [618, 464] width 610 height 35
drag, startPoint x: 817, startPoint y: 457, endPoint x: 752, endPoint y: 527, distance: 95.9
click at [789, 505] on div "Voorbeeld met een patroon boven de streep en een patroon onder de streep Scan e…" at bounding box center [618, 548] width 622 height 573
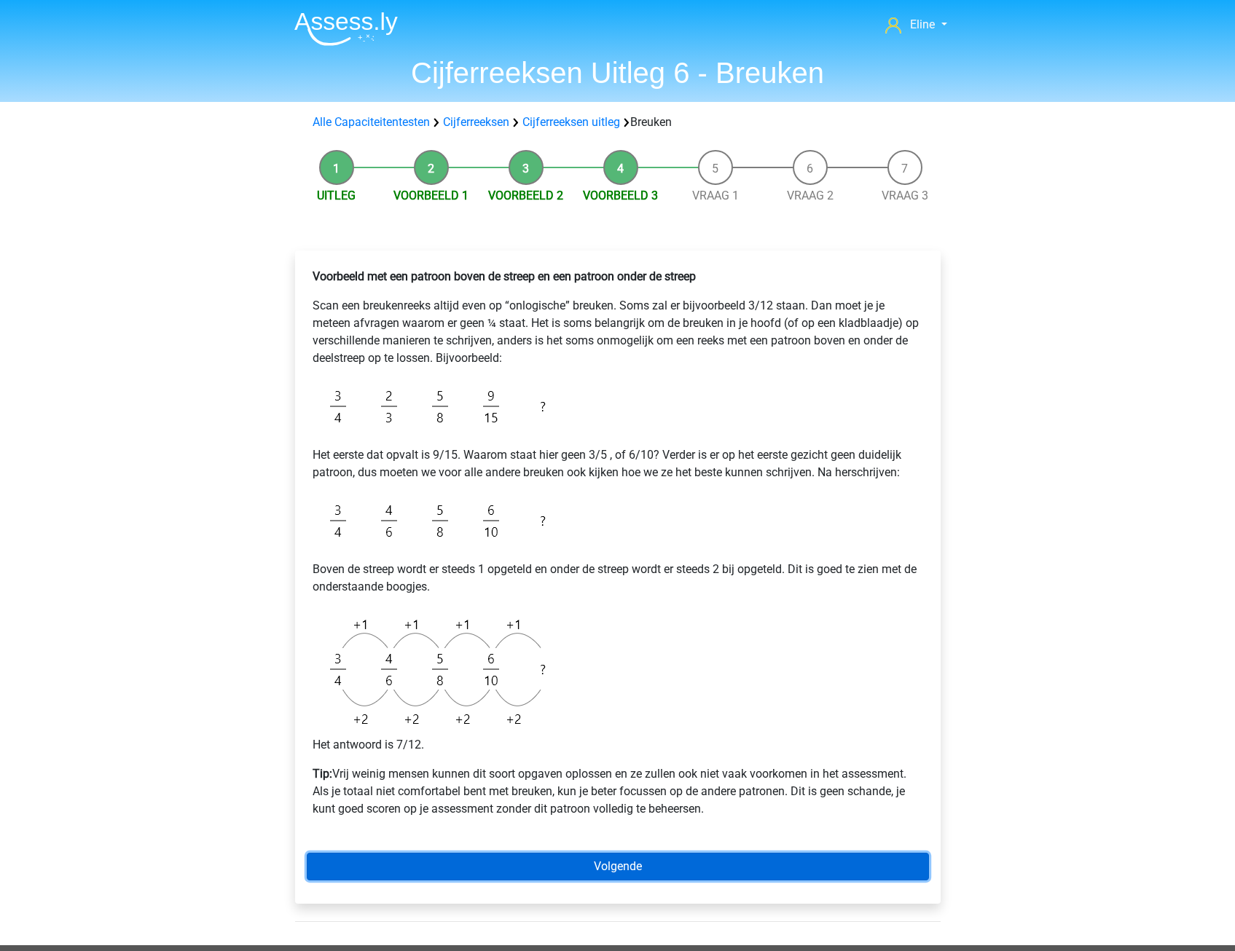
click at [381, 860] on link "Volgende" at bounding box center [618, 867] width 622 height 28
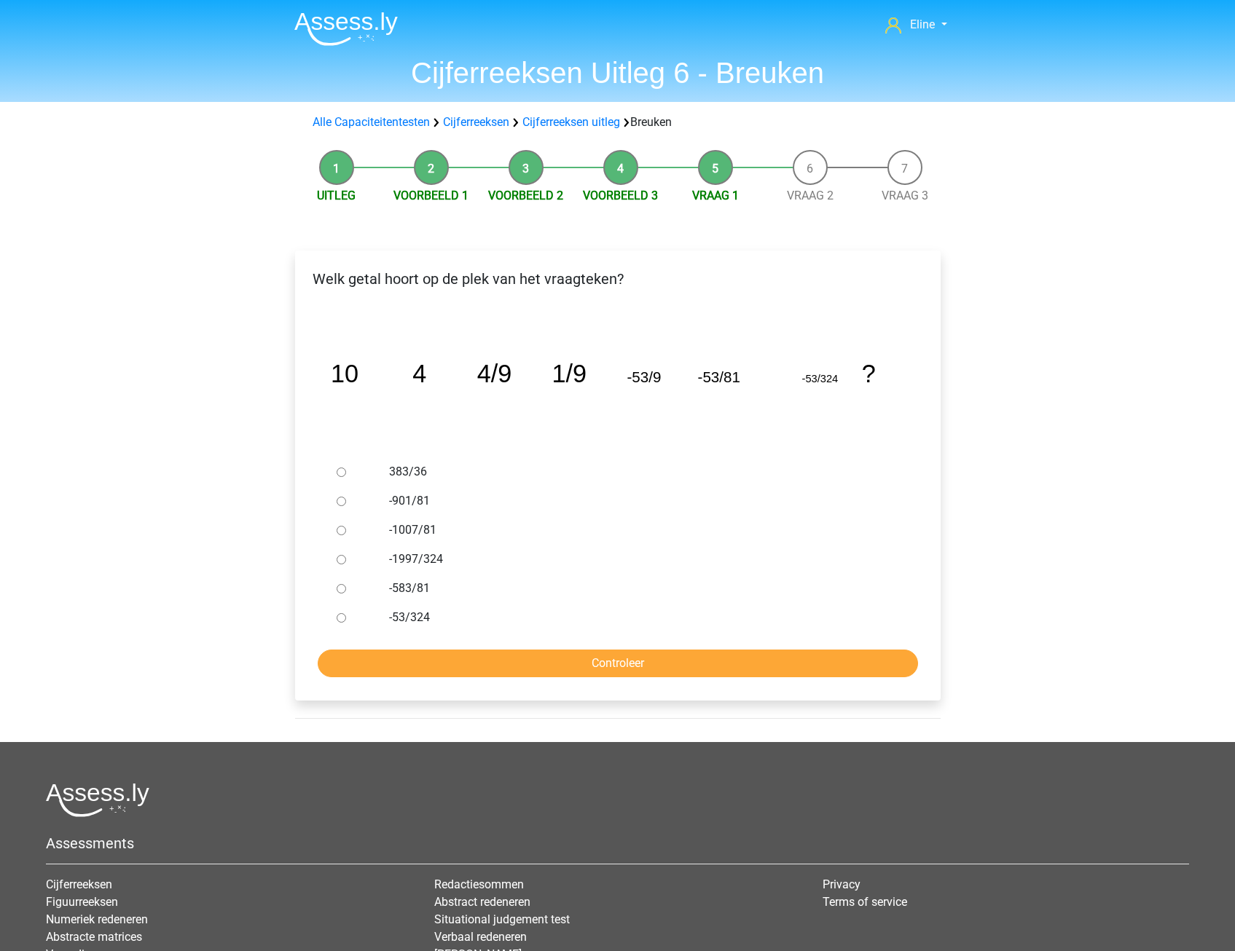
click at [340, 589] on input "-583/81" at bounding box center [341, 588] width 9 height 9
radio input "true"
click at [334, 643] on form "383/36 -901/81 -1007/81 -1997/324 -583/81 -53/324 Controleer" at bounding box center [618, 568] width 622 height 220
click at [333, 670] on input "Controleer" at bounding box center [618, 664] width 600 height 28
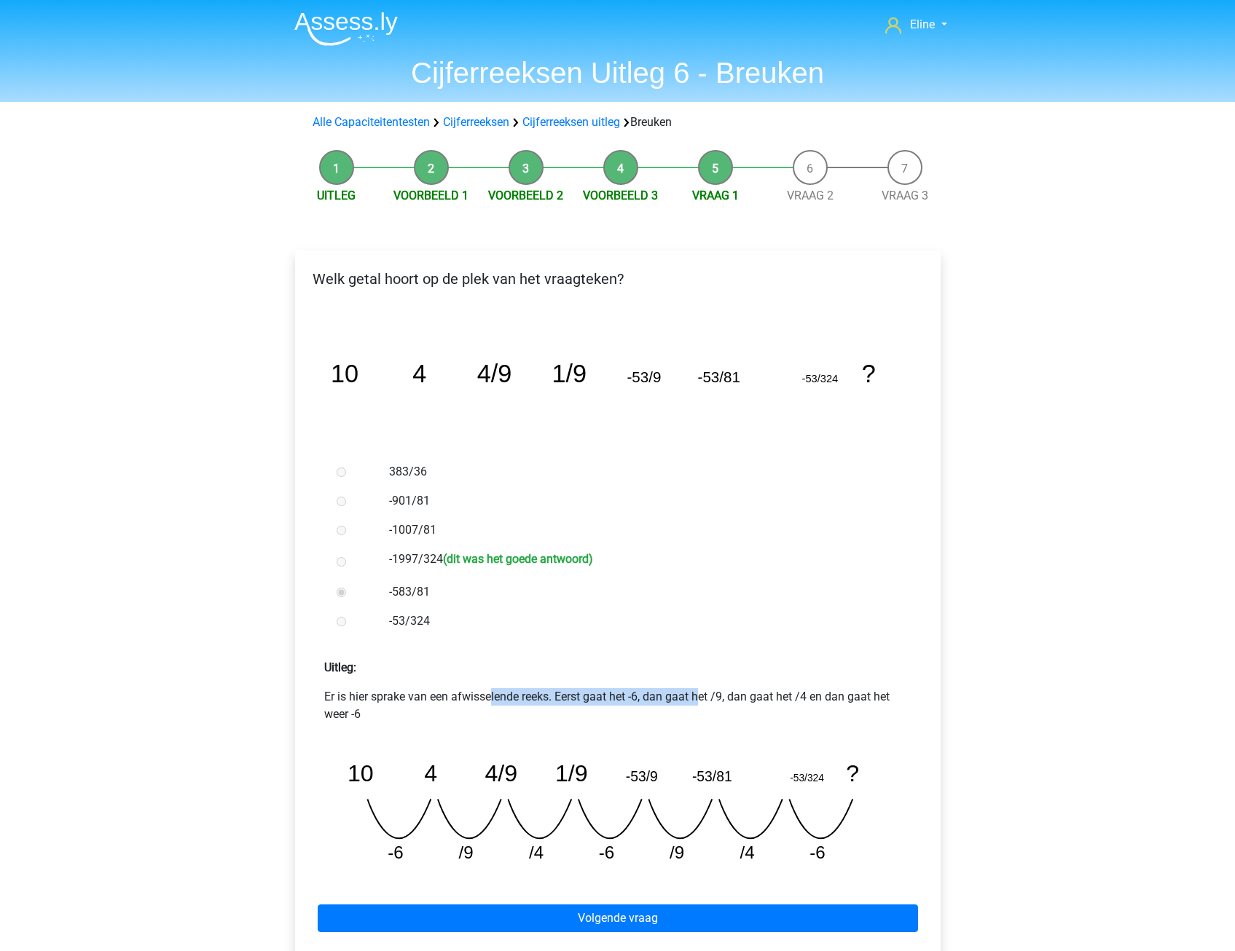
drag, startPoint x: 368, startPoint y: 694, endPoint x: 586, endPoint y: 699, distance: 218.6
click at [586, 699] on p "Er is hier sprake van een afwisselende reeks. Eerst gaat het -6, dan gaat het /…" at bounding box center [617, 705] width 587 height 35
drag, startPoint x: 586, startPoint y: 699, endPoint x: 541, endPoint y: 725, distance: 52.2
click at [588, 709] on p "Er is hier sprake van een afwisselende reeks. Eerst gaat het -6, dan gaat het /…" at bounding box center [617, 705] width 587 height 35
drag, startPoint x: 517, startPoint y: 687, endPoint x: 768, endPoint y: 691, distance: 250.6
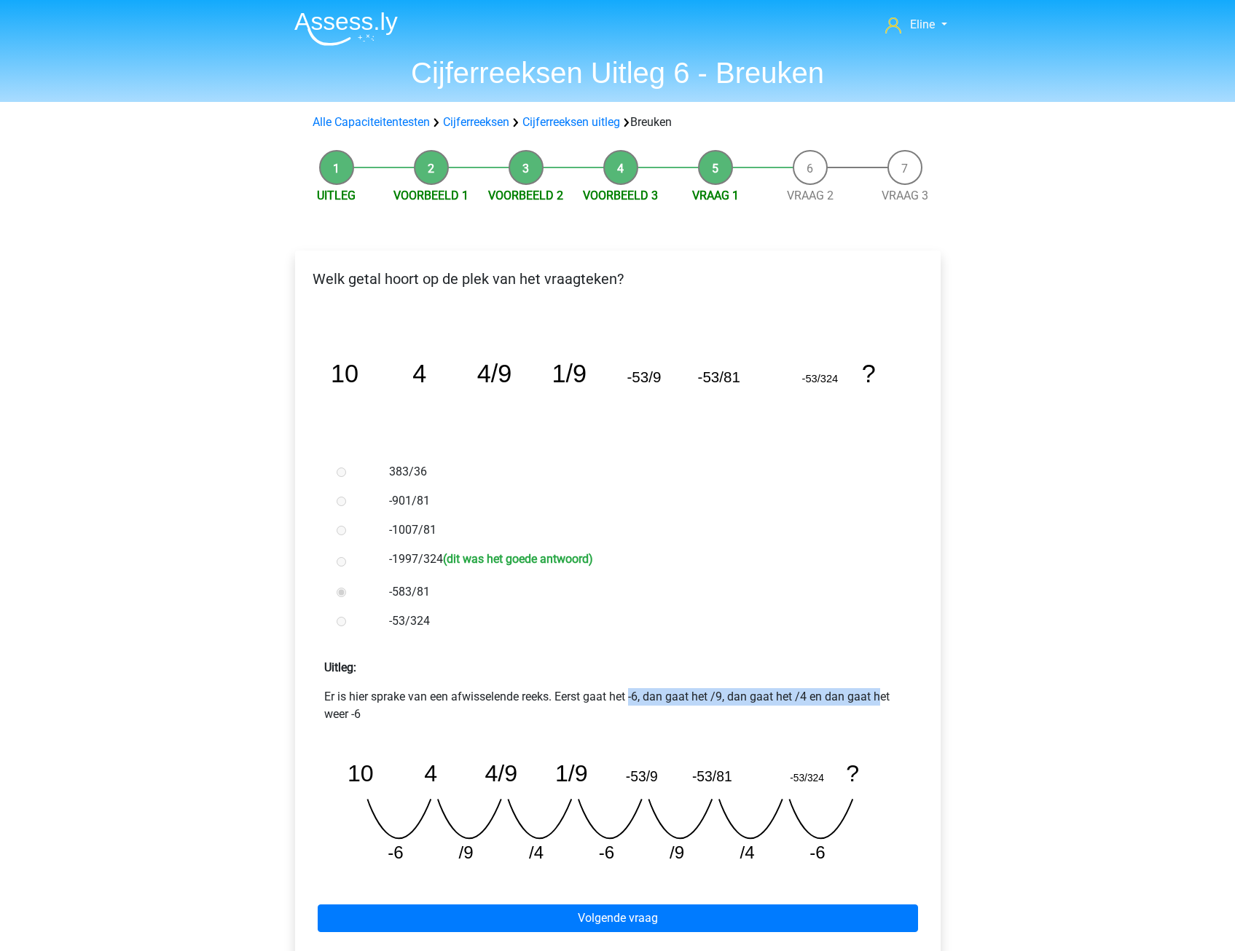
click at [768, 691] on div "Uitleg: Er is hier sprake van een afwisselende reeks. Eerst gaat het -6, dan ga…" at bounding box center [618, 762] width 622 height 229
drag, startPoint x: 768, startPoint y: 691, endPoint x: 720, endPoint y: 725, distance: 59.0
click at [745, 725] on div "Er is hier sprake van een afwisselende reeks. Eerst gaat het -6, dan gaat het /…" at bounding box center [618, 782] width 622 height 188
drag, startPoint x: 321, startPoint y: 712, endPoint x: 388, endPoint y: 710, distance: 67.1
click at [388, 710] on div "Er is hier sprake van een afwisselende reeks. Eerst gaat het -6, dan gaat het /…" at bounding box center [618, 782] width 622 height 188
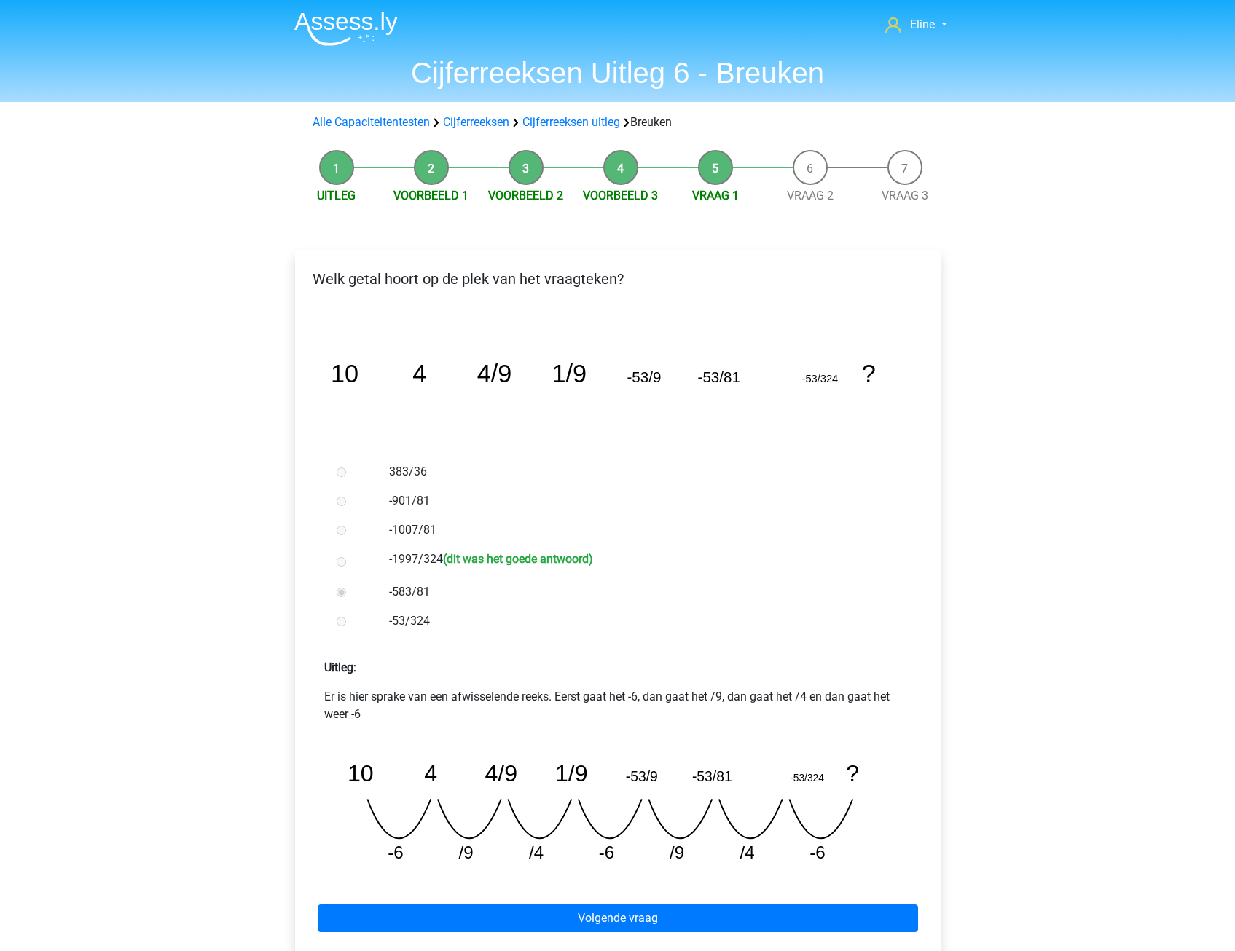
click at [388, 718] on p "Er is hier sprake van een afwisselende reeks. Eerst gaat het -6, dan gaat het /…" at bounding box center [617, 705] width 587 height 35
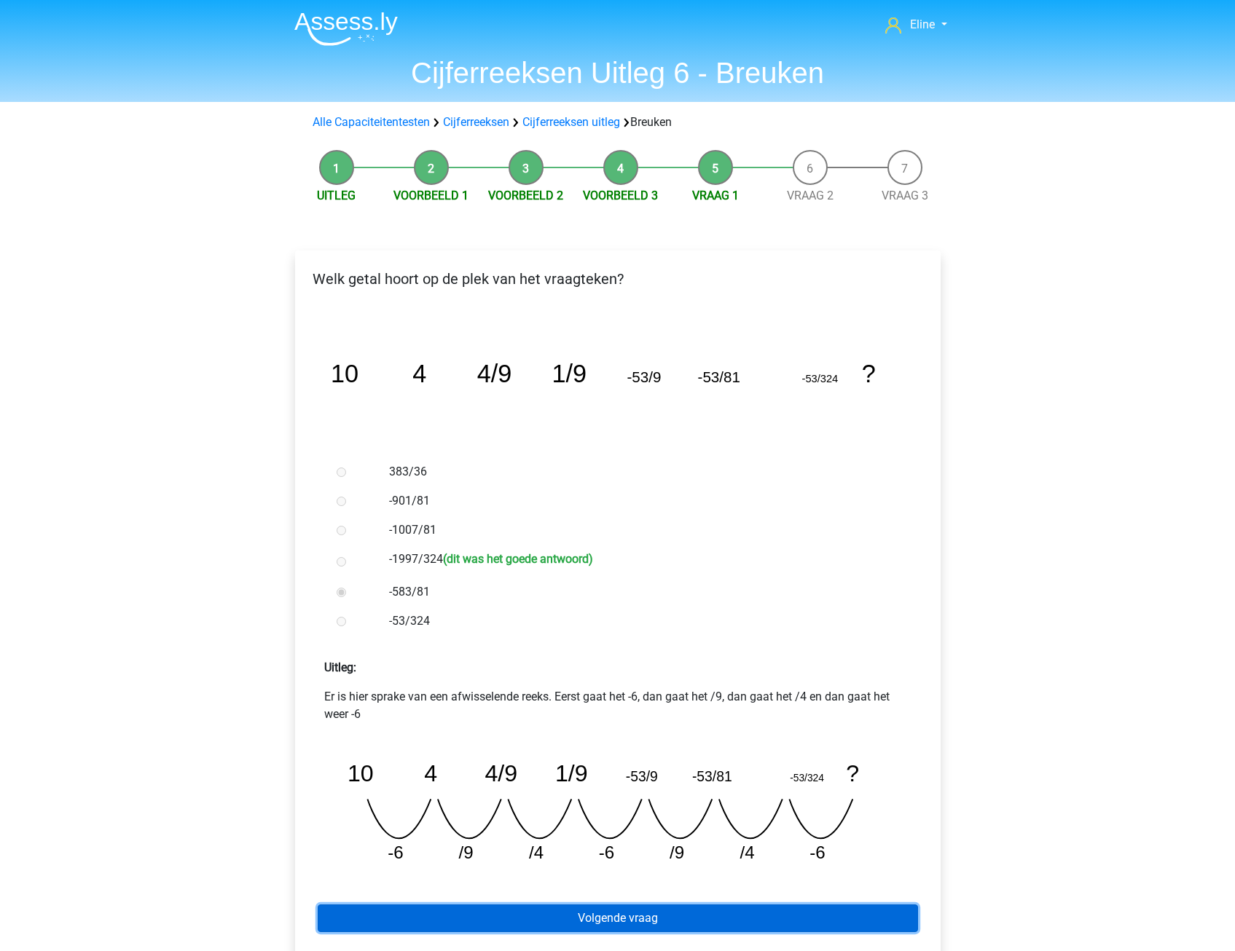
drag, startPoint x: 653, startPoint y: 909, endPoint x: 636, endPoint y: 900, distance: 19.5
click at [653, 909] on link "Volgende vraag" at bounding box center [618, 919] width 600 height 28
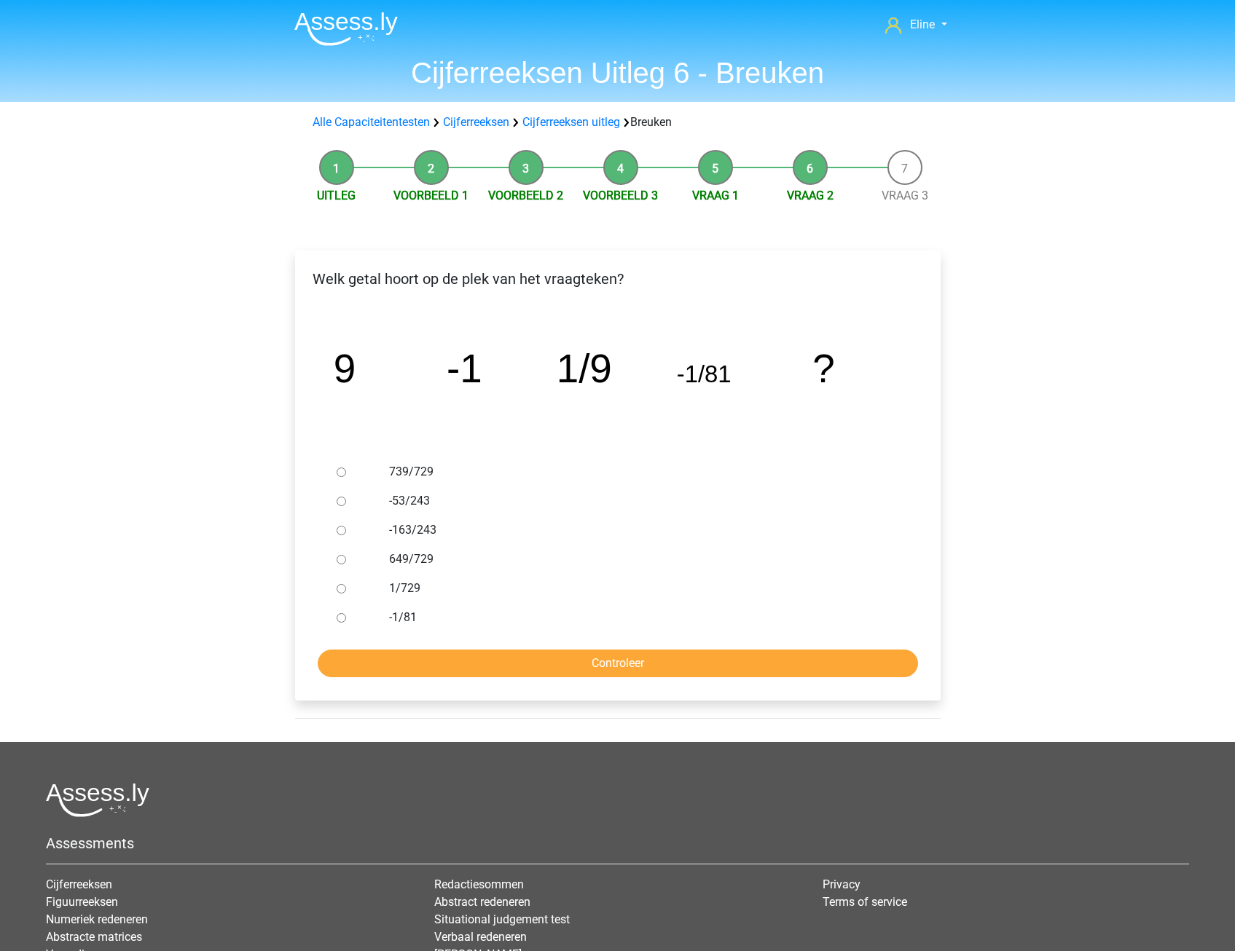
click at [338, 557] on input "649/729" at bounding box center [341, 559] width 9 height 9
radio input "true"
click at [352, 654] on input "Controleer" at bounding box center [618, 664] width 600 height 28
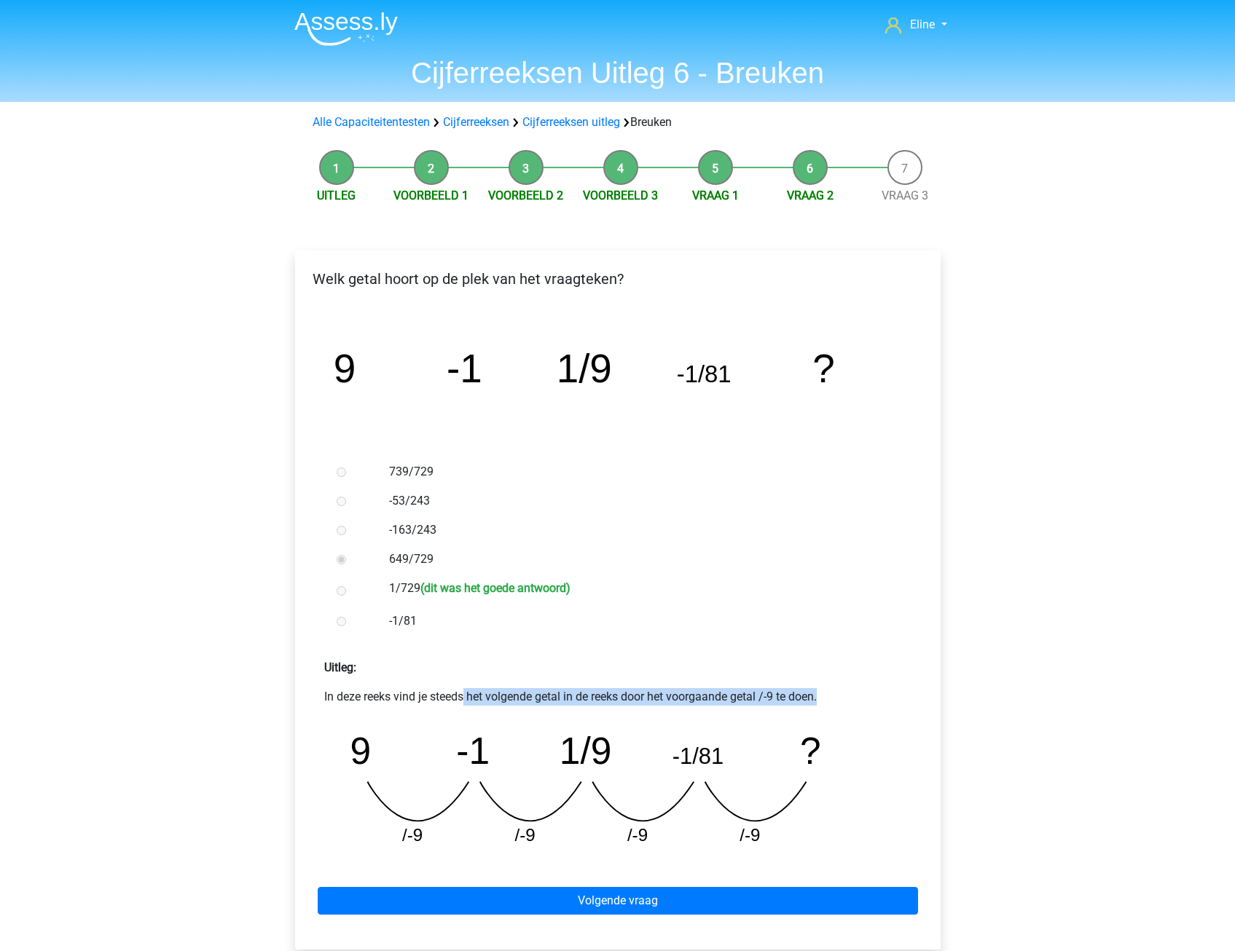
drag, startPoint x: 350, startPoint y: 693, endPoint x: 705, endPoint y: 694, distance: 355.5
click at [705, 694] on p "In deze reeks vind je steeds het volgende getal in de reeks door het voorgaande…" at bounding box center [617, 696] width 587 height 17
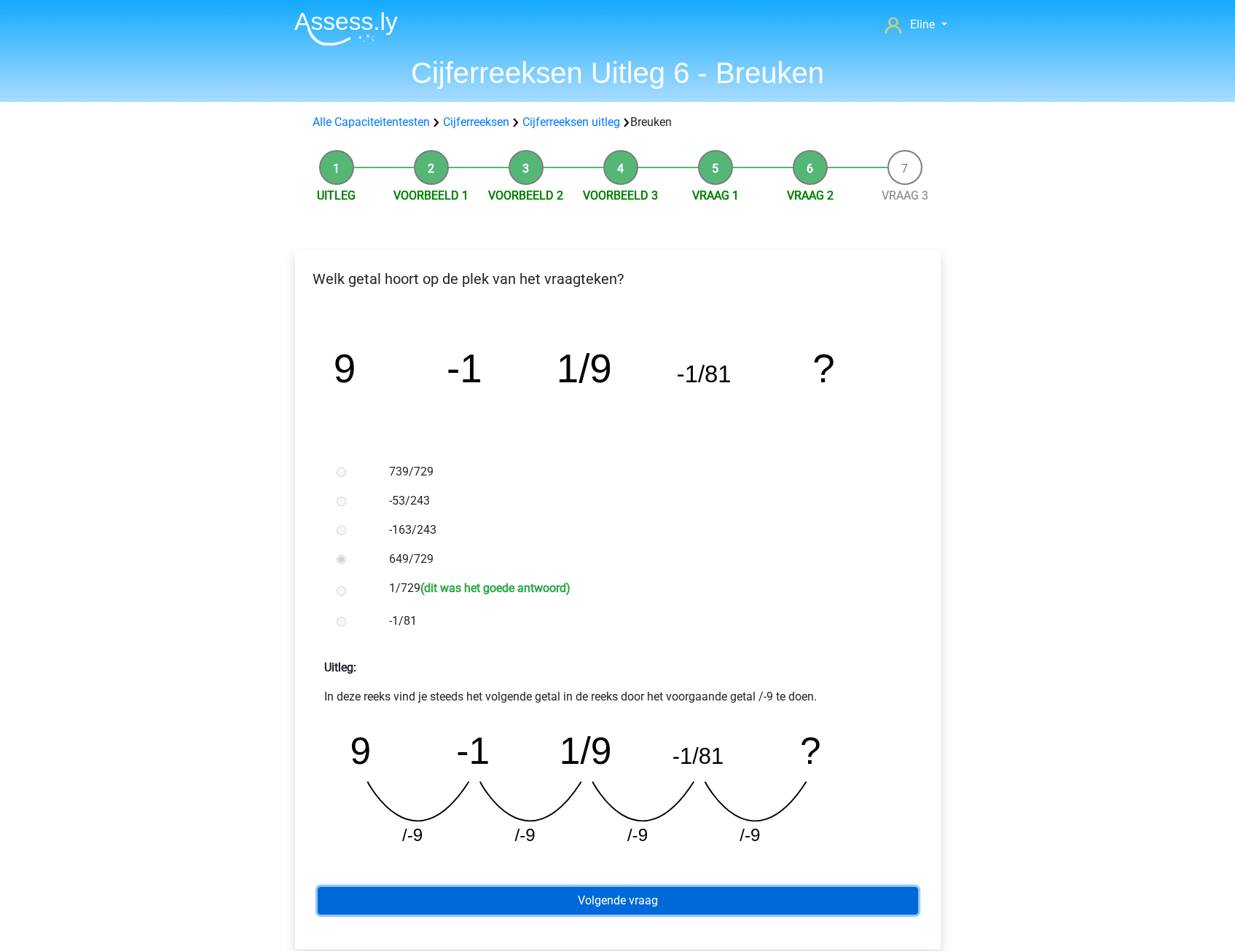
click at [441, 903] on link "Volgende vraag" at bounding box center [618, 901] width 600 height 28
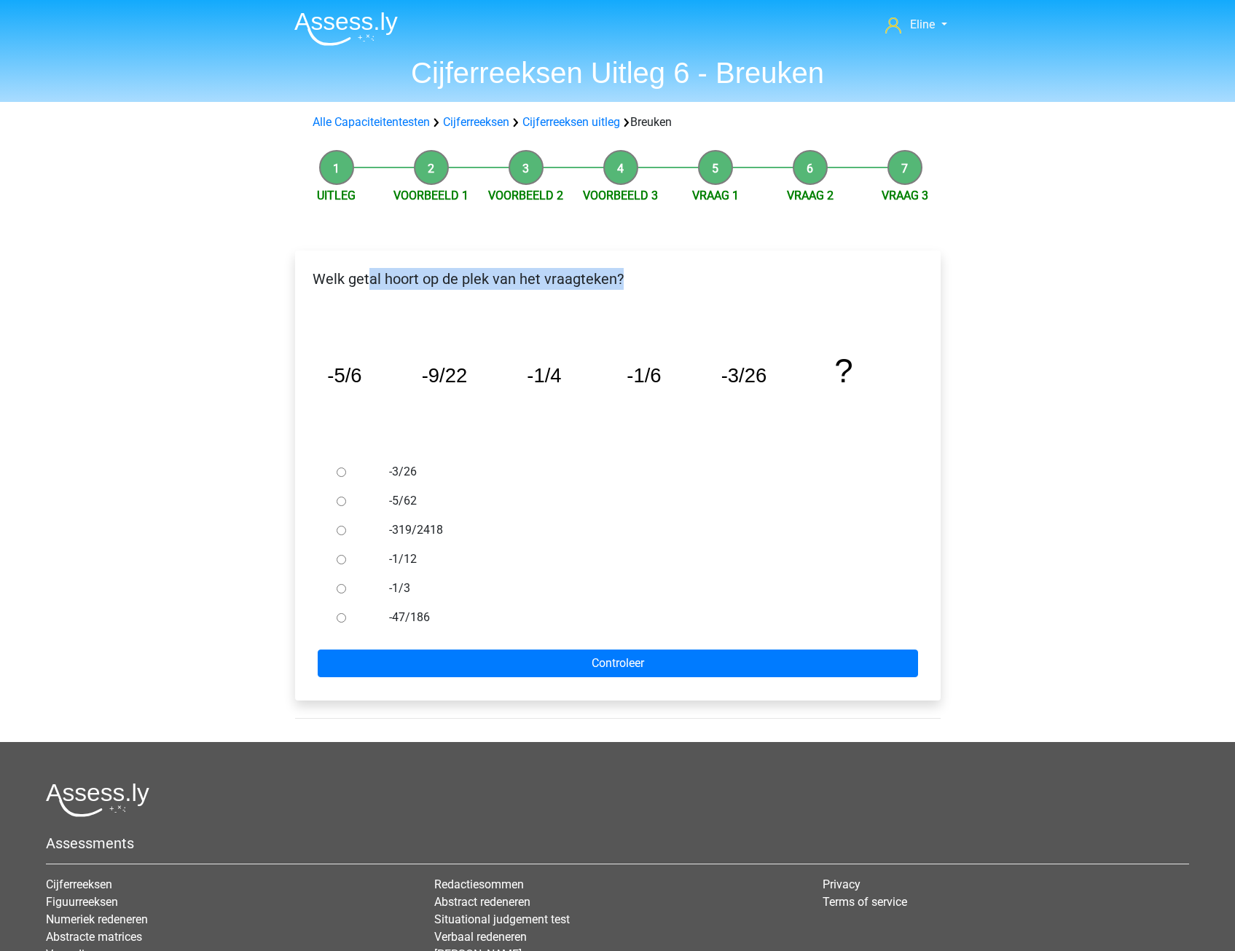
drag, startPoint x: 368, startPoint y: 275, endPoint x: 643, endPoint y: 283, distance: 275.5
click at [643, 283] on p "Welk getal hoort op de plek van het vraagteken?" at bounding box center [618, 279] width 622 height 22
drag, startPoint x: 643, startPoint y: 283, endPoint x: 600, endPoint y: 310, distance: 51.7
click at [600, 310] on icon "image/svg+xml -5/6 -9/22 -1/4 -1/6 -3/26 ?" at bounding box center [617, 382] width 599 height 150
click at [341, 560] on input "-1/12" at bounding box center [341, 559] width 9 height 9
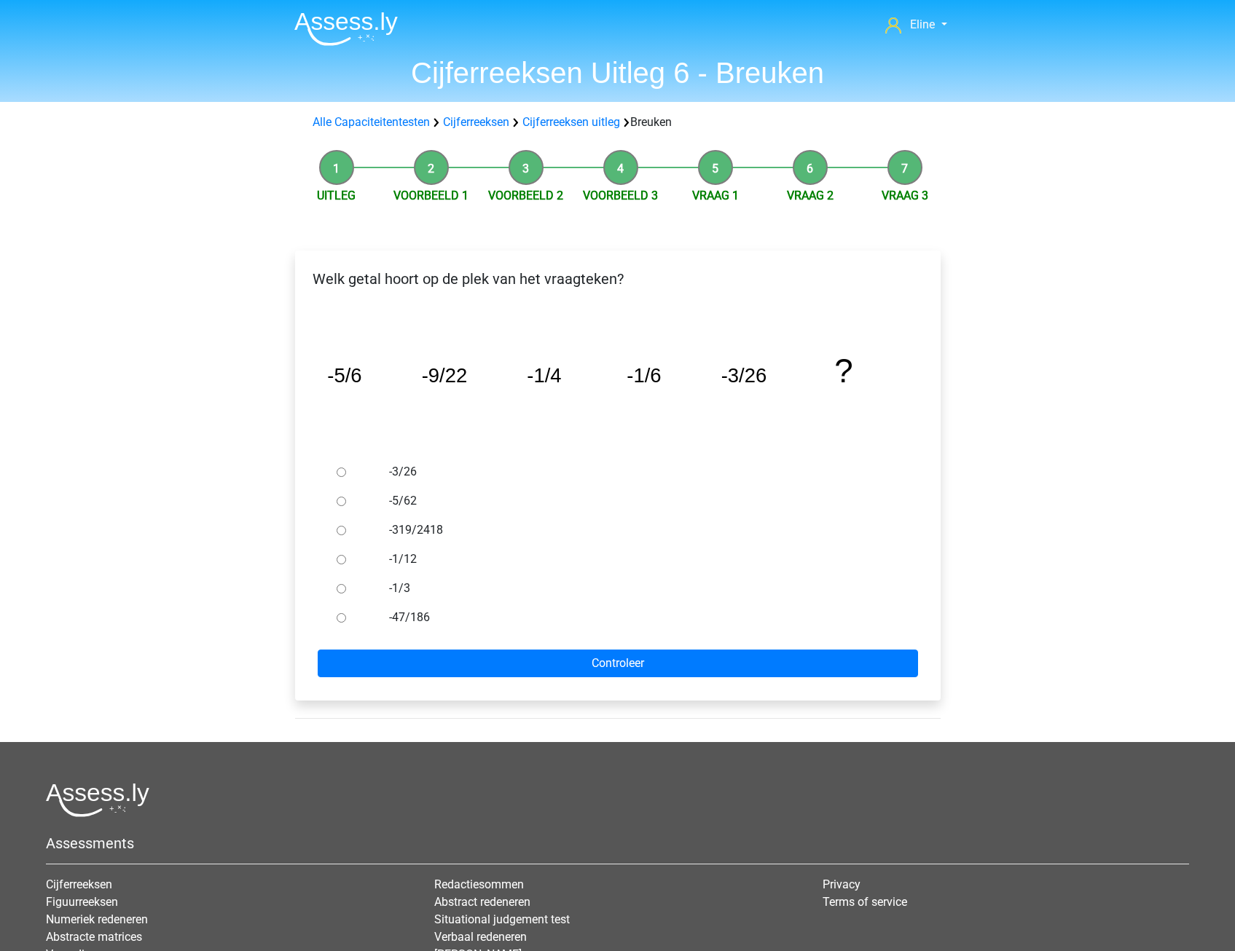
radio input "true"
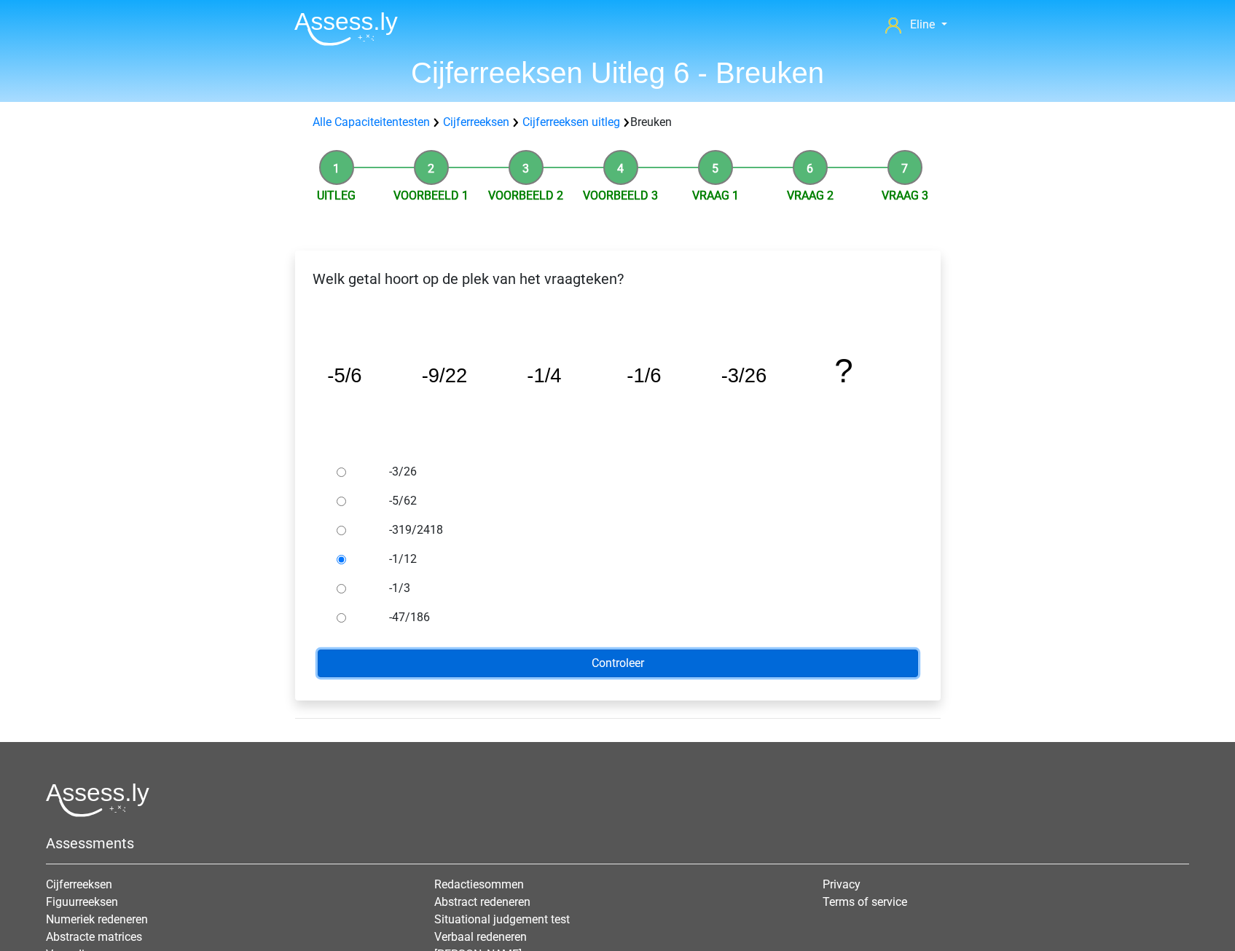
click at [355, 652] on input "Controleer" at bounding box center [618, 664] width 600 height 28
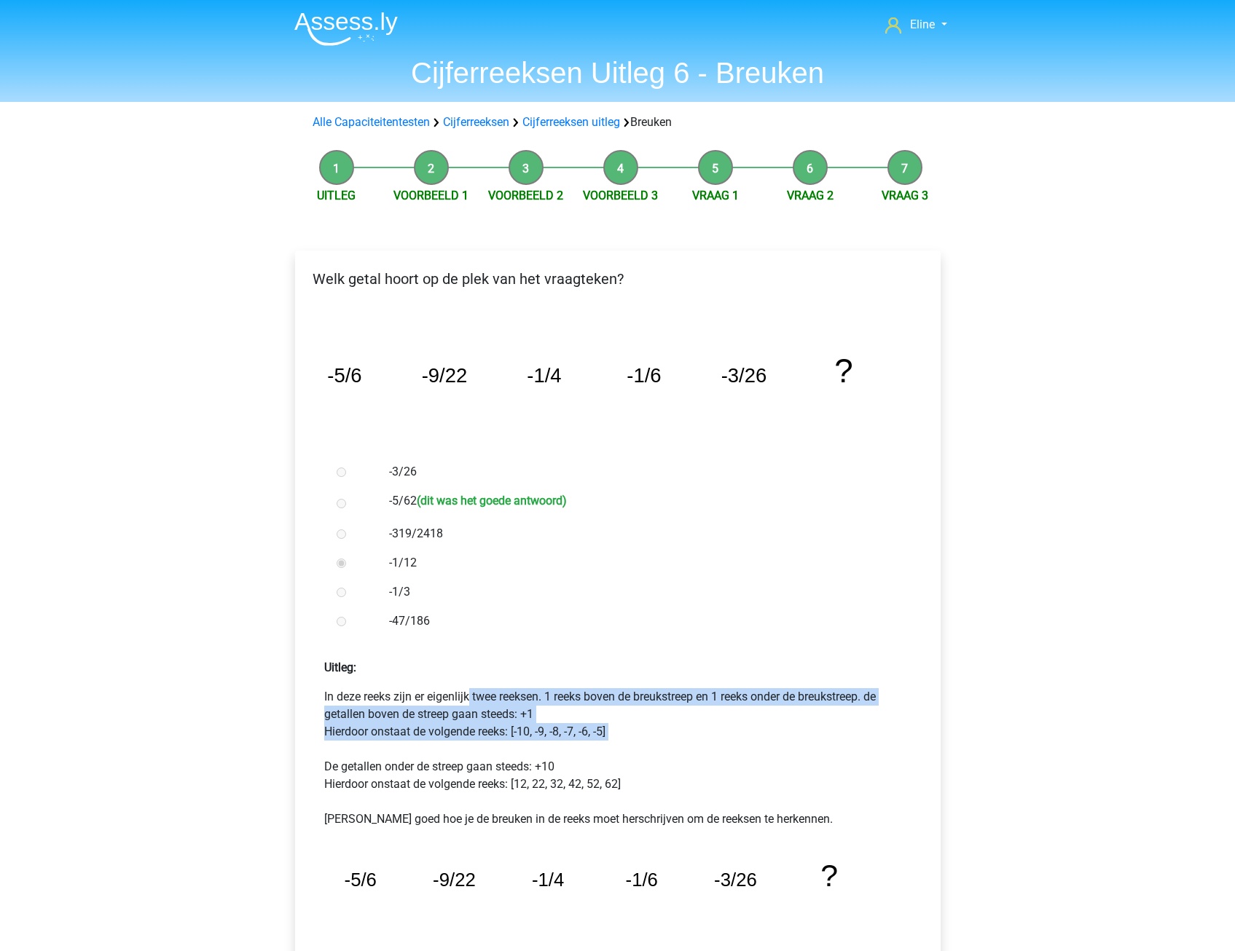
drag, startPoint x: 365, startPoint y: 691, endPoint x: 383, endPoint y: 750, distance: 61.1
click at [383, 750] on p "In deze reeks zijn er eigenlijk twee reeksen. 1 reeks boven de breukstreep en 1…" at bounding box center [617, 758] width 587 height 140
click at [385, 750] on p "In deze reeks zijn er eigenlijk twee reeksen. 1 reeks boven de breukstreep en 1…" at bounding box center [617, 758] width 587 height 140
click at [396, 702] on p "In deze reeks zijn er eigenlijk twee reeksen. 1 reeks boven de breukstreep en 1…" at bounding box center [617, 758] width 587 height 140
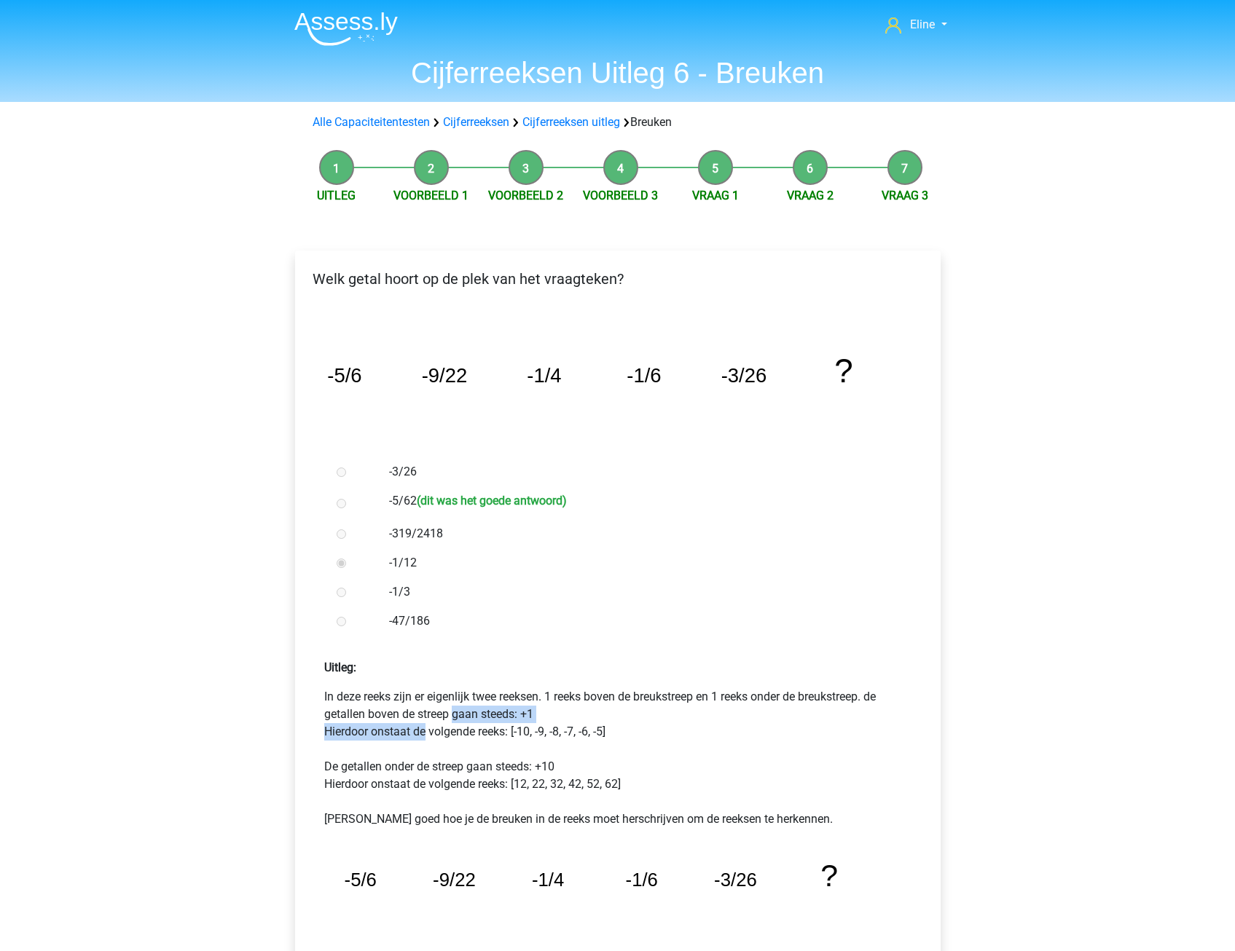
drag, startPoint x: 337, startPoint y: 718, endPoint x: 420, endPoint y: 724, distance: 83.3
click at [420, 724] on p "In deze reeks zijn er eigenlijk twee reeksen. 1 reeks boven de breukstreep en 1…" at bounding box center [617, 758] width 587 height 140
drag, startPoint x: 420, startPoint y: 724, endPoint x: 420, endPoint y: 736, distance: 11.7
click at [420, 736] on p "In deze reeks zijn er eigenlijk twee reeksen. 1 reeks boven de breukstreep en 1…" at bounding box center [617, 758] width 587 height 140
drag, startPoint x: 382, startPoint y: 726, endPoint x: 492, endPoint y: 736, distance: 109.7
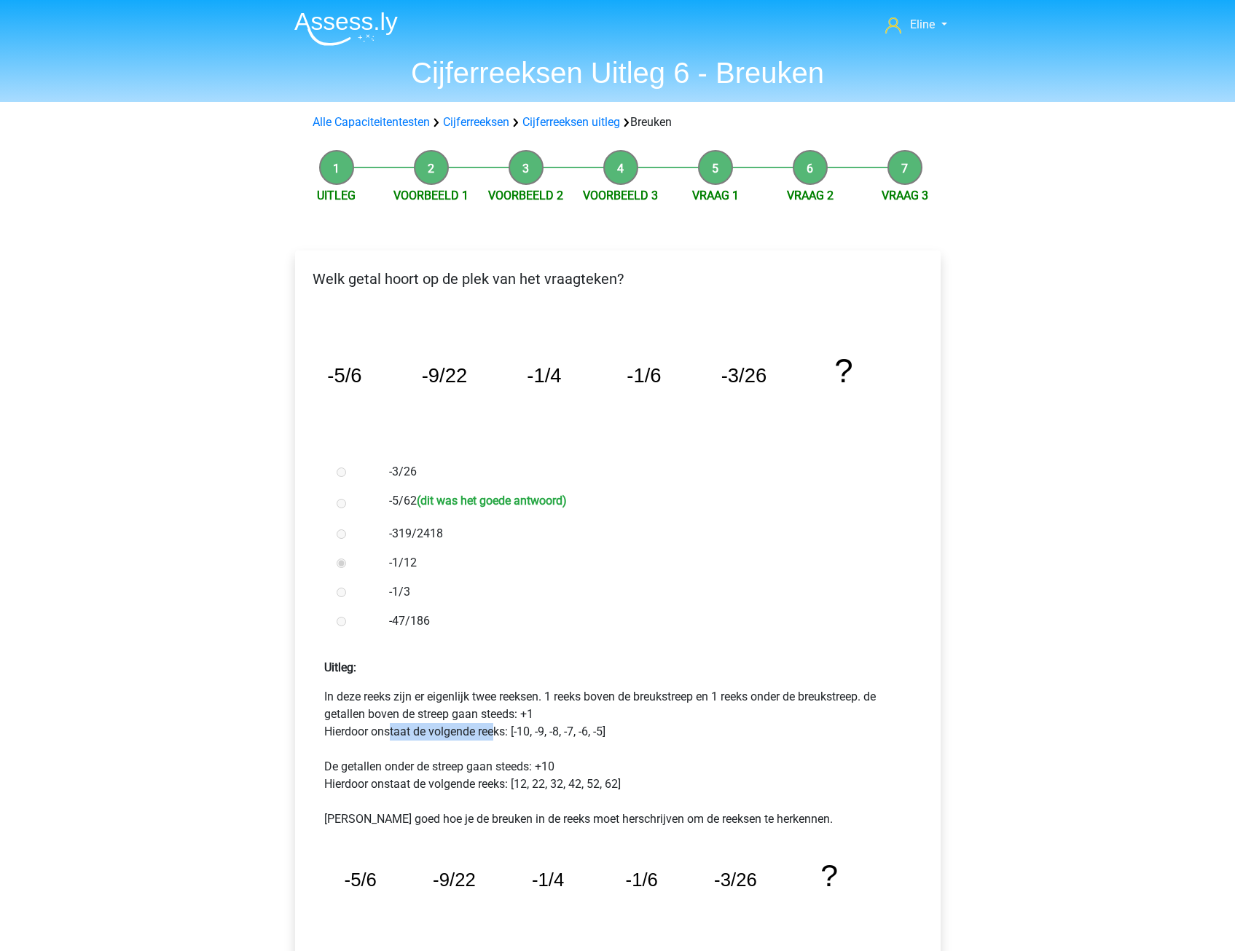
click at [492, 736] on p "In deze reeks zijn er eigenlijk twee reeksen. 1 reeks boven de breukstreep en 1…" at bounding box center [617, 758] width 587 height 140
drag, startPoint x: 492, startPoint y: 736, endPoint x: 482, endPoint y: 733, distance: 9.9
click at [493, 739] on p "In deze reeks zijn er eigenlijk twee reeksen. 1 reeks boven de breukstreep en 1…" at bounding box center [617, 758] width 587 height 140
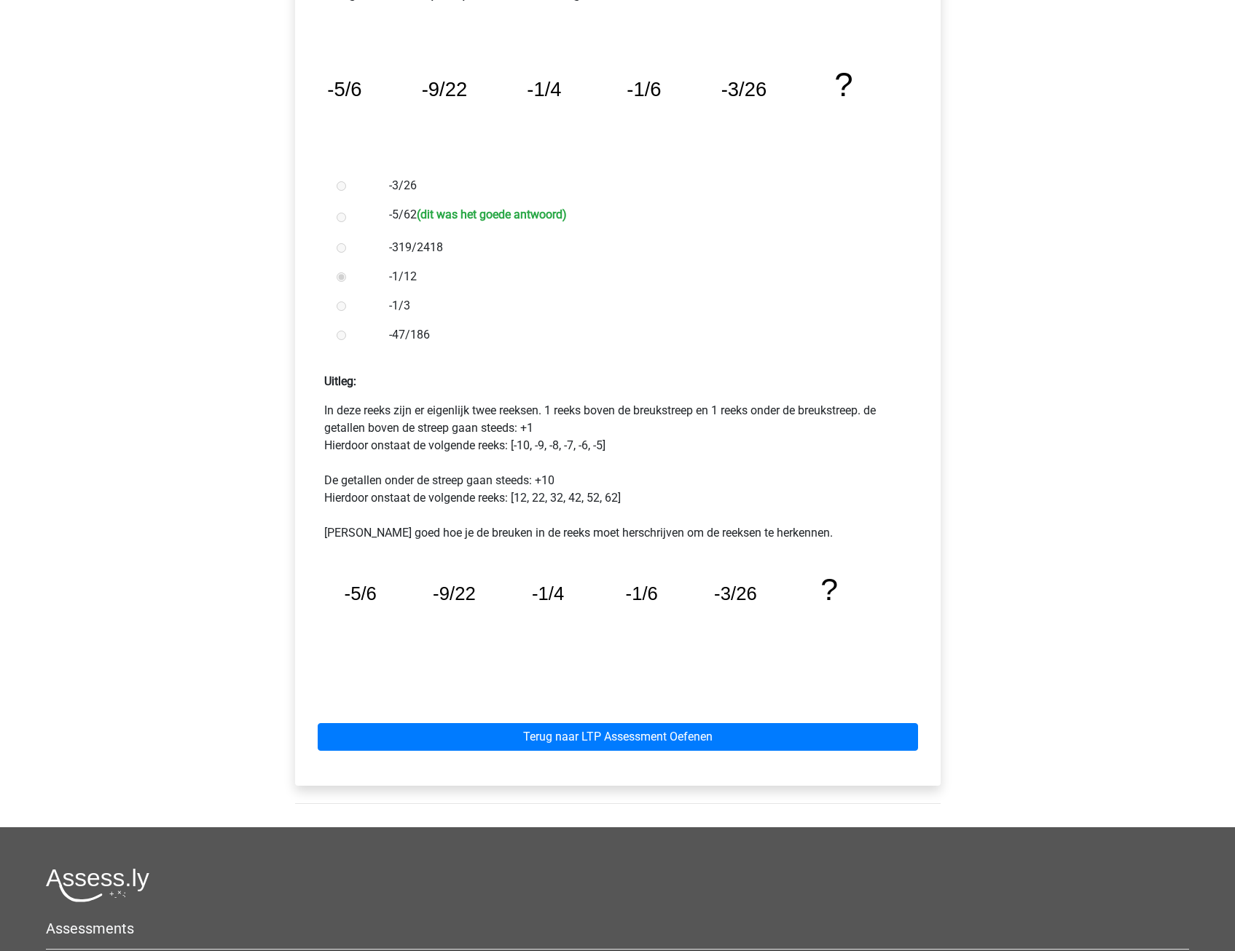
scroll to position [291, 0]
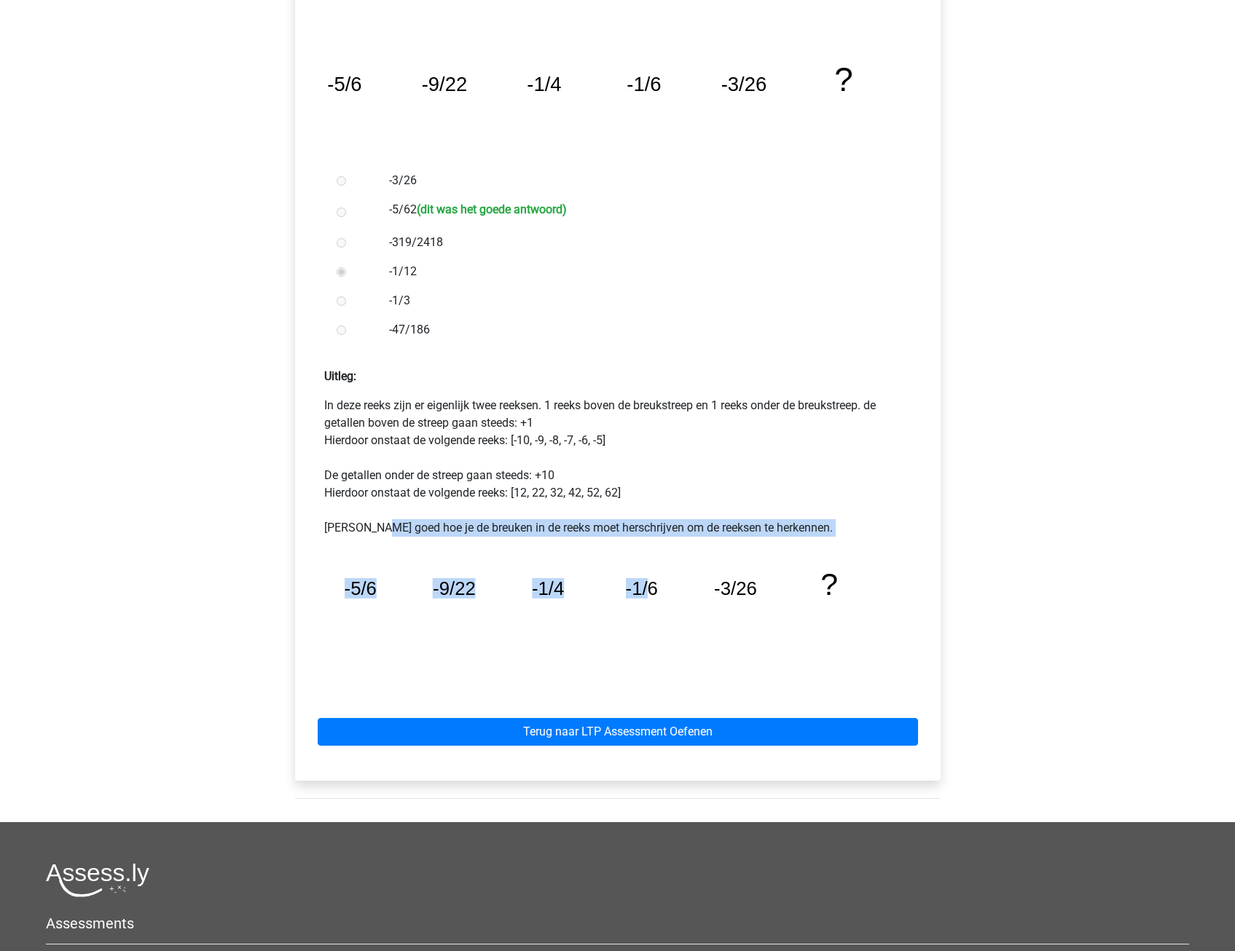
drag, startPoint x: 370, startPoint y: 532, endPoint x: 652, endPoint y: 537, distance: 282.0
click at [652, 537] on div "In deze reeks zijn er eigenlijk twee reeksen. 1 reeks boven de breukstreep en 1…" at bounding box center [618, 543] width 622 height 293
drag, startPoint x: 652, startPoint y: 537, endPoint x: 605, endPoint y: 522, distance: 49.1
click at [605, 522] on p "In deze reeks zijn er eigenlijk twee reeksen. 1 reeks boven de breukstreep en 1…" at bounding box center [617, 467] width 587 height 140
click at [490, 526] on p "In deze reeks zijn er eigenlijk twee reeksen. 1 reeks boven de breukstreep en 1…" at bounding box center [617, 467] width 587 height 140
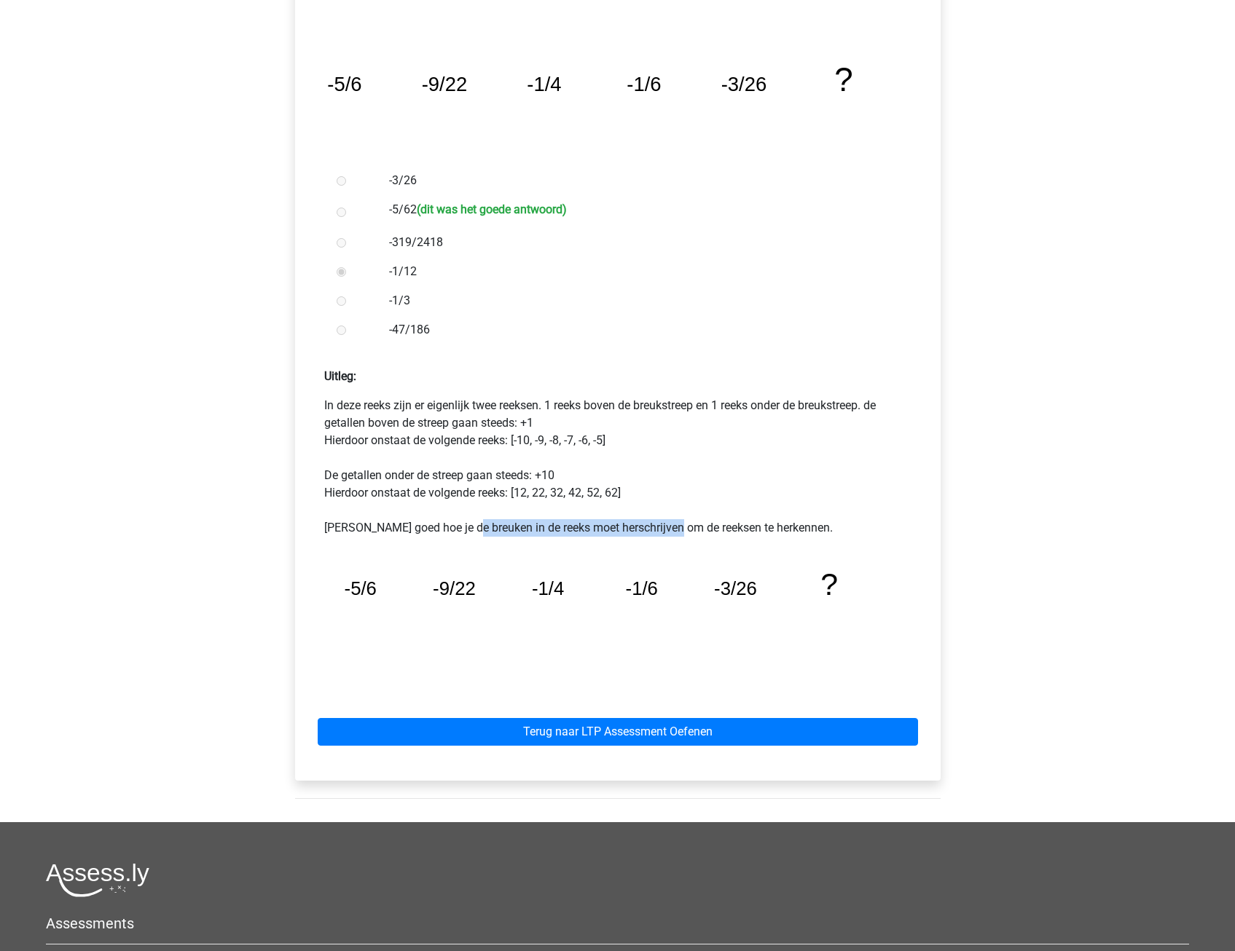
drag, startPoint x: 458, startPoint y: 527, endPoint x: 667, endPoint y: 527, distance: 209.1
click at [667, 527] on p "In deze reeks zijn er eigenlijk twee reeksen. 1 reeks boven de breukstreep en 1…" at bounding box center [617, 467] width 587 height 140
click at [667, 530] on p "In deze reeks zijn er eigenlijk twee reeksen. 1 reeks boven de breukstreep en 1…" at bounding box center [617, 467] width 587 height 140
drag, startPoint x: 340, startPoint y: 474, endPoint x: 448, endPoint y: 483, distance: 108.2
click at [448, 483] on p "In deze reeks zijn er eigenlijk twee reeksen. 1 reeks boven de breukstreep en 1…" at bounding box center [617, 467] width 587 height 140
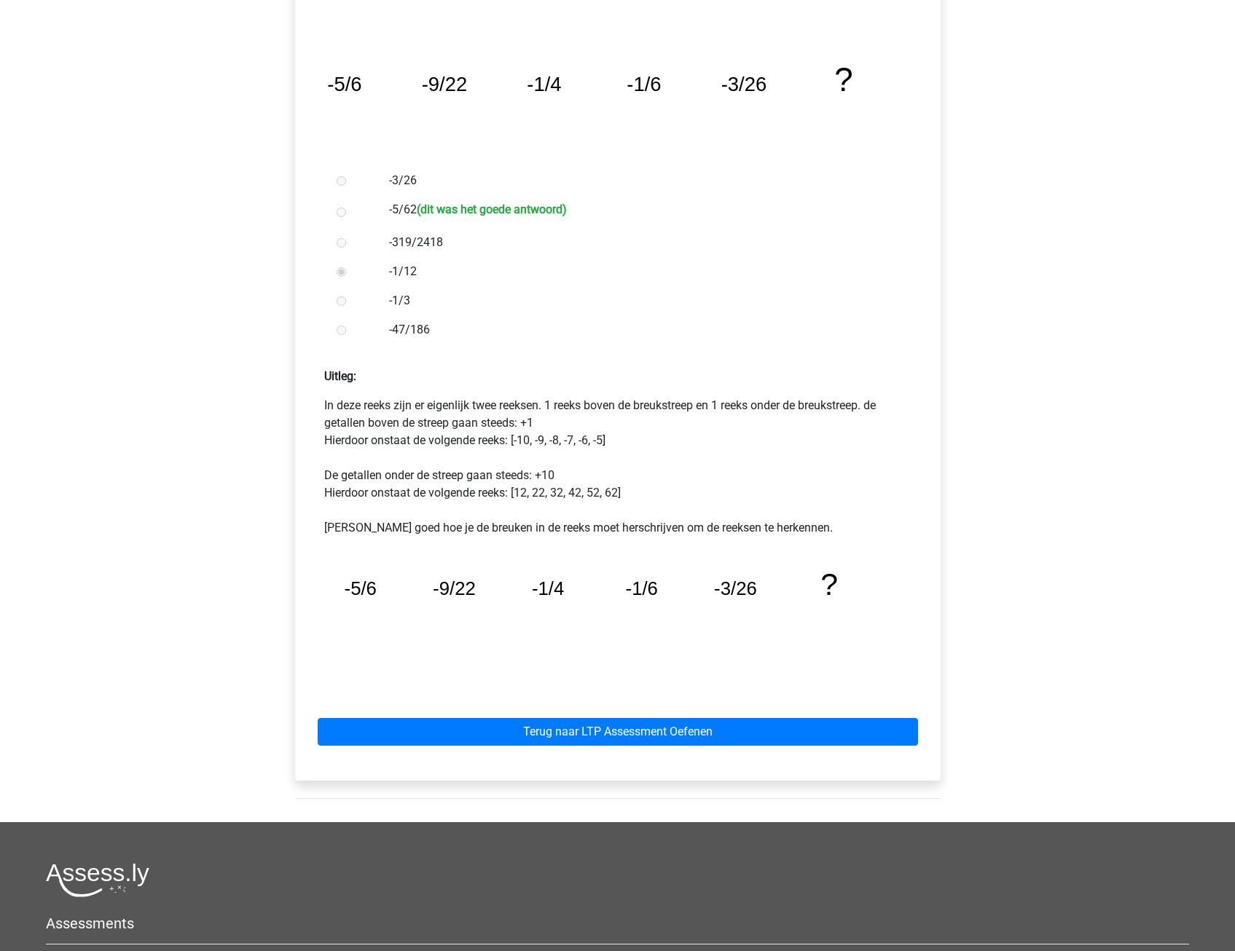
drag, startPoint x: 448, startPoint y: 483, endPoint x: 449, endPoint y: 500, distance: 16.8
click at [449, 500] on p "In deze reeks zijn er eigenlijk twee reeksen. 1 reeks boven de breukstreep en 1…" at bounding box center [617, 467] width 587 height 140
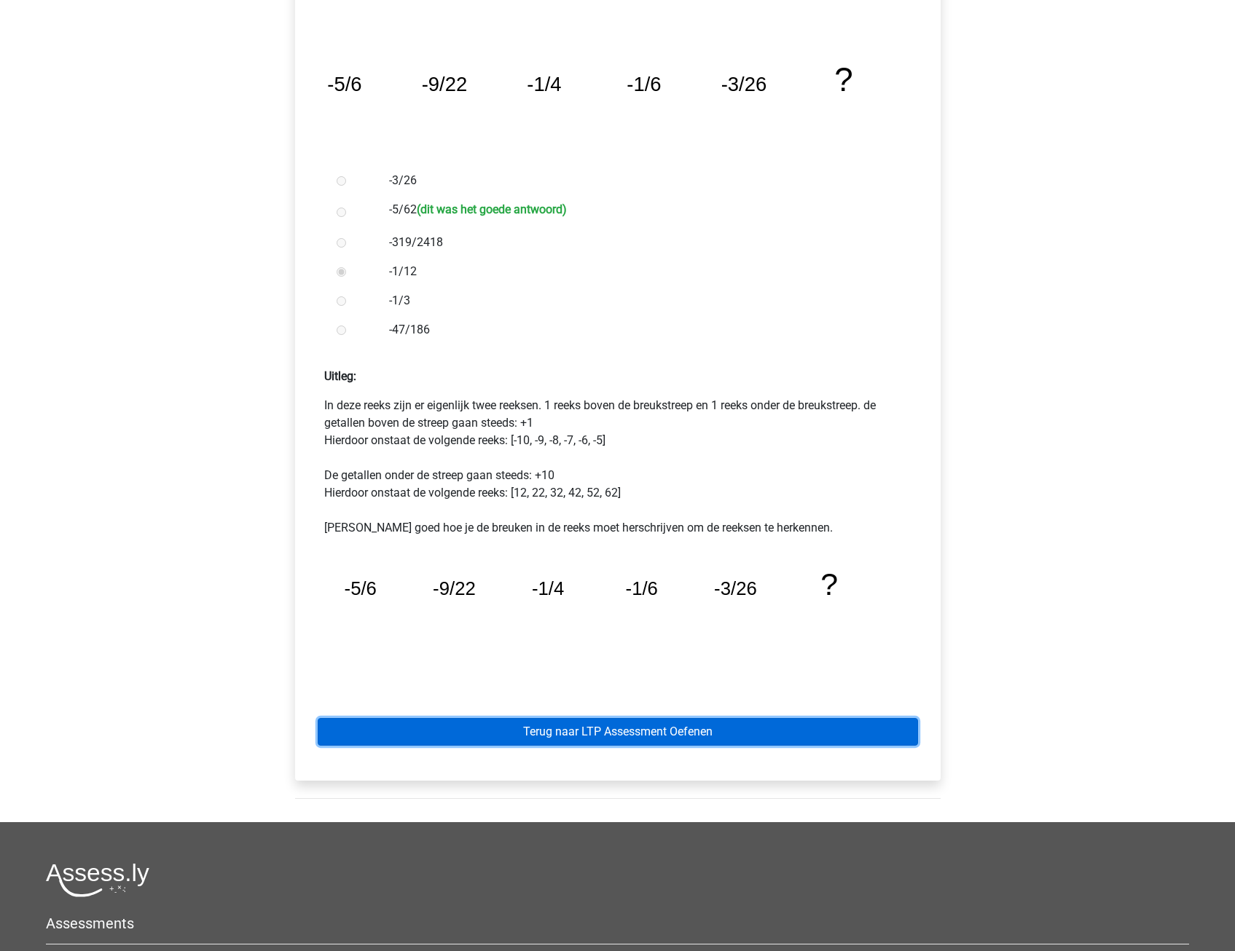
click at [446, 725] on link "Terug naar LTP Assessment Oefenen" at bounding box center [618, 732] width 600 height 28
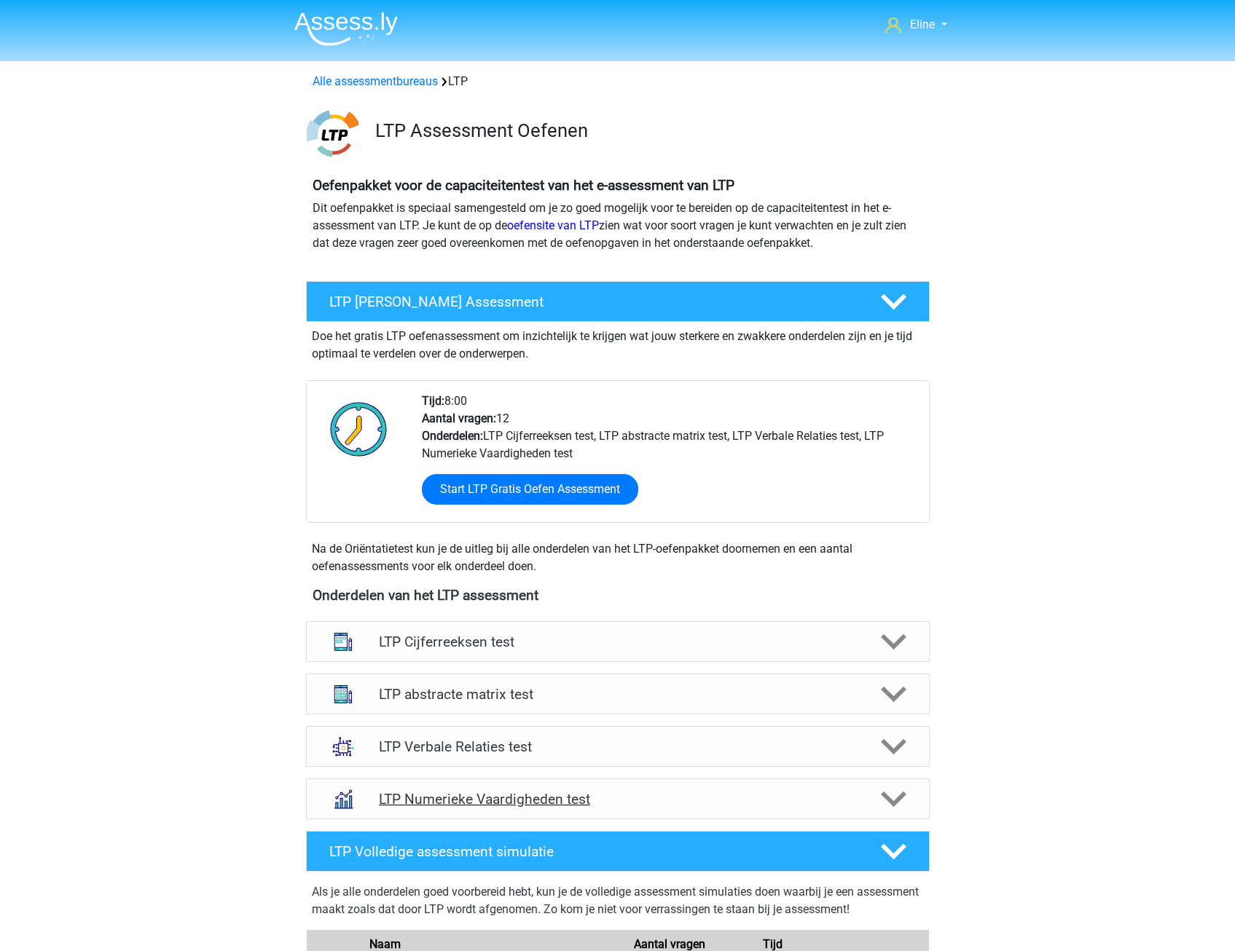
click at [887, 791] on icon at bounding box center [893, 799] width 25 height 25
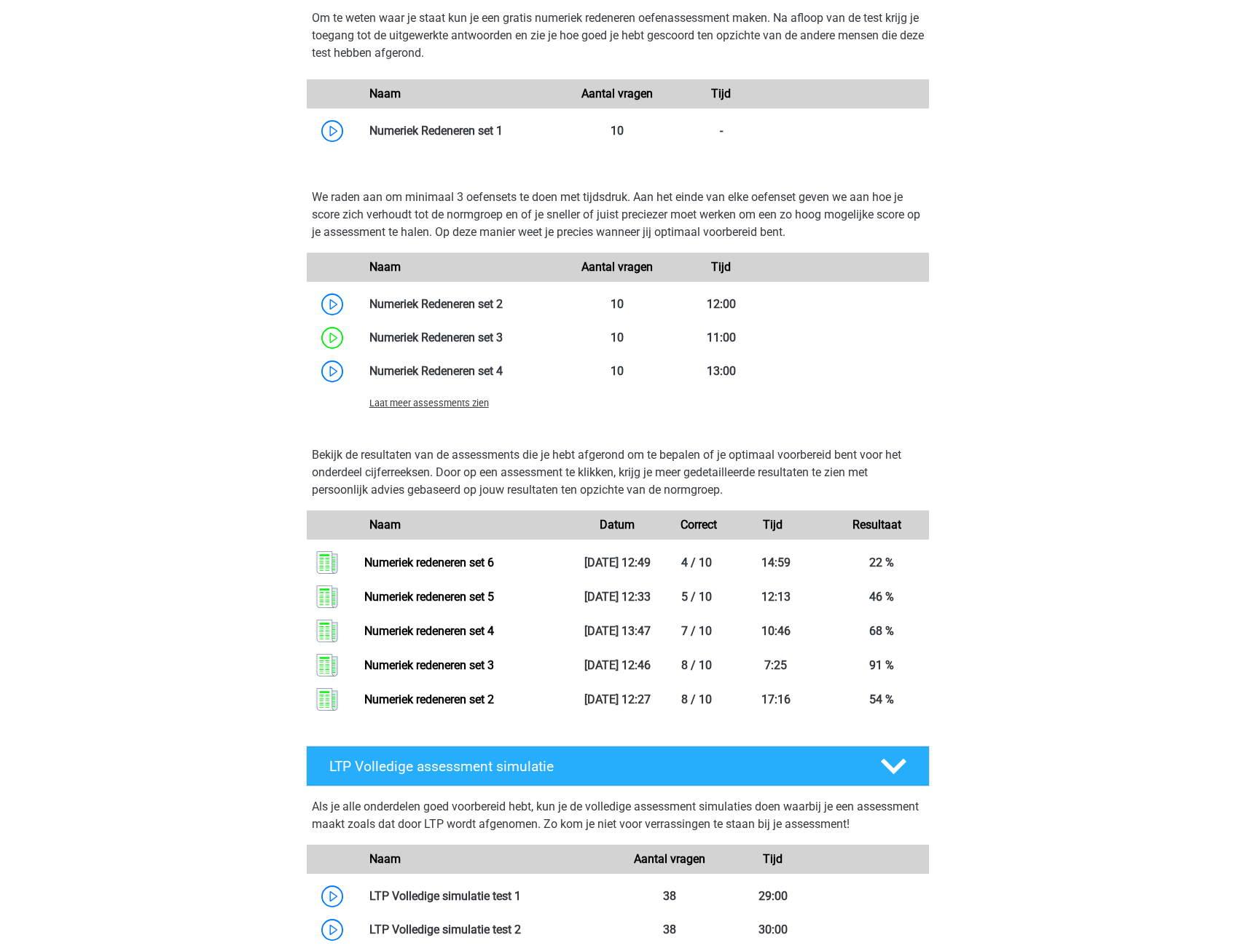
scroll to position [947, 0]
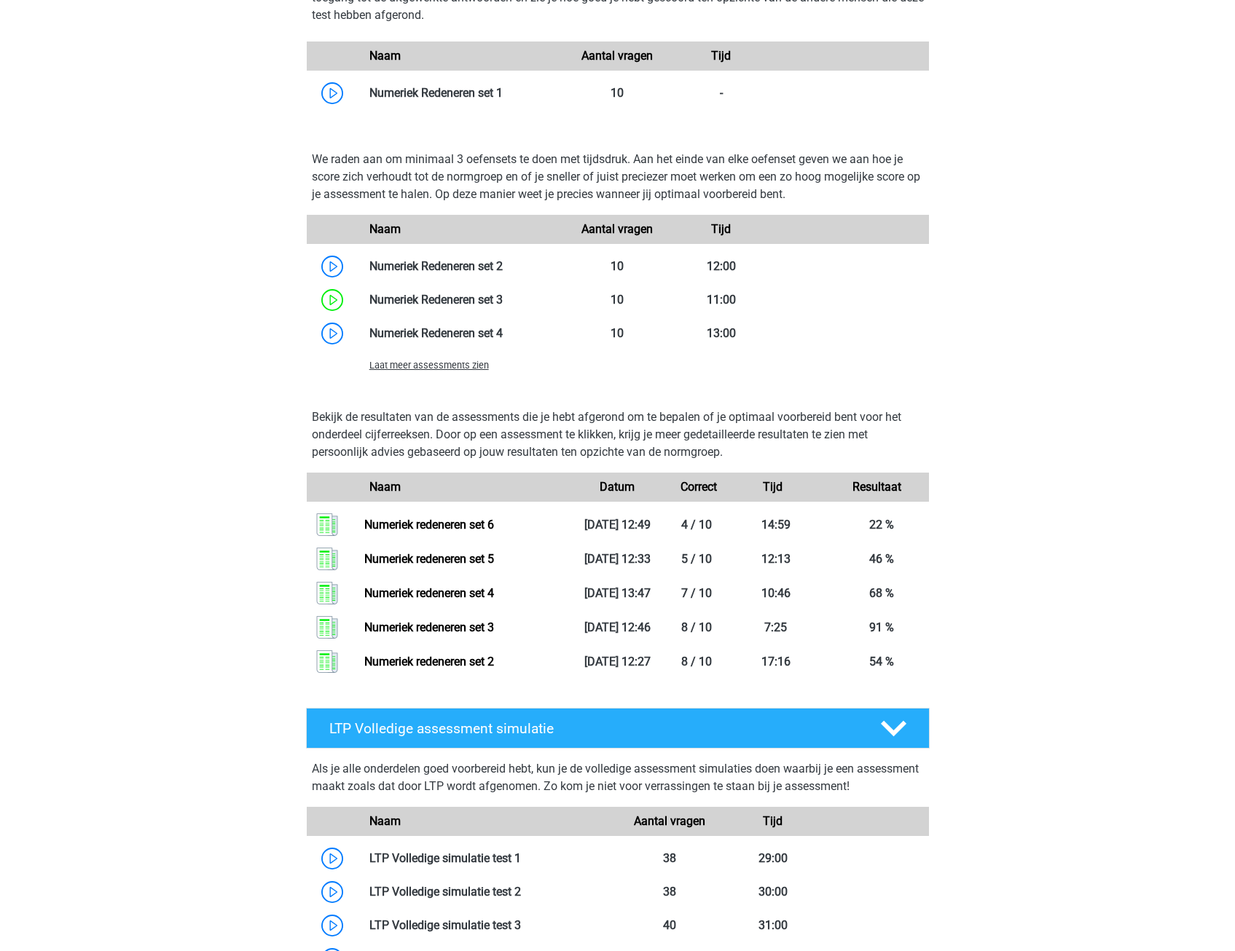
click at [433, 434] on p "Bekijk de resultaten van de assessments die je hebt afgerond om te bepalen of j…" at bounding box center [618, 435] width 612 height 52
click at [450, 365] on span "Laat meer assessments zien" at bounding box center [428, 365] width 119 height 11
